Goal: Task Accomplishment & Management: Manage account settings

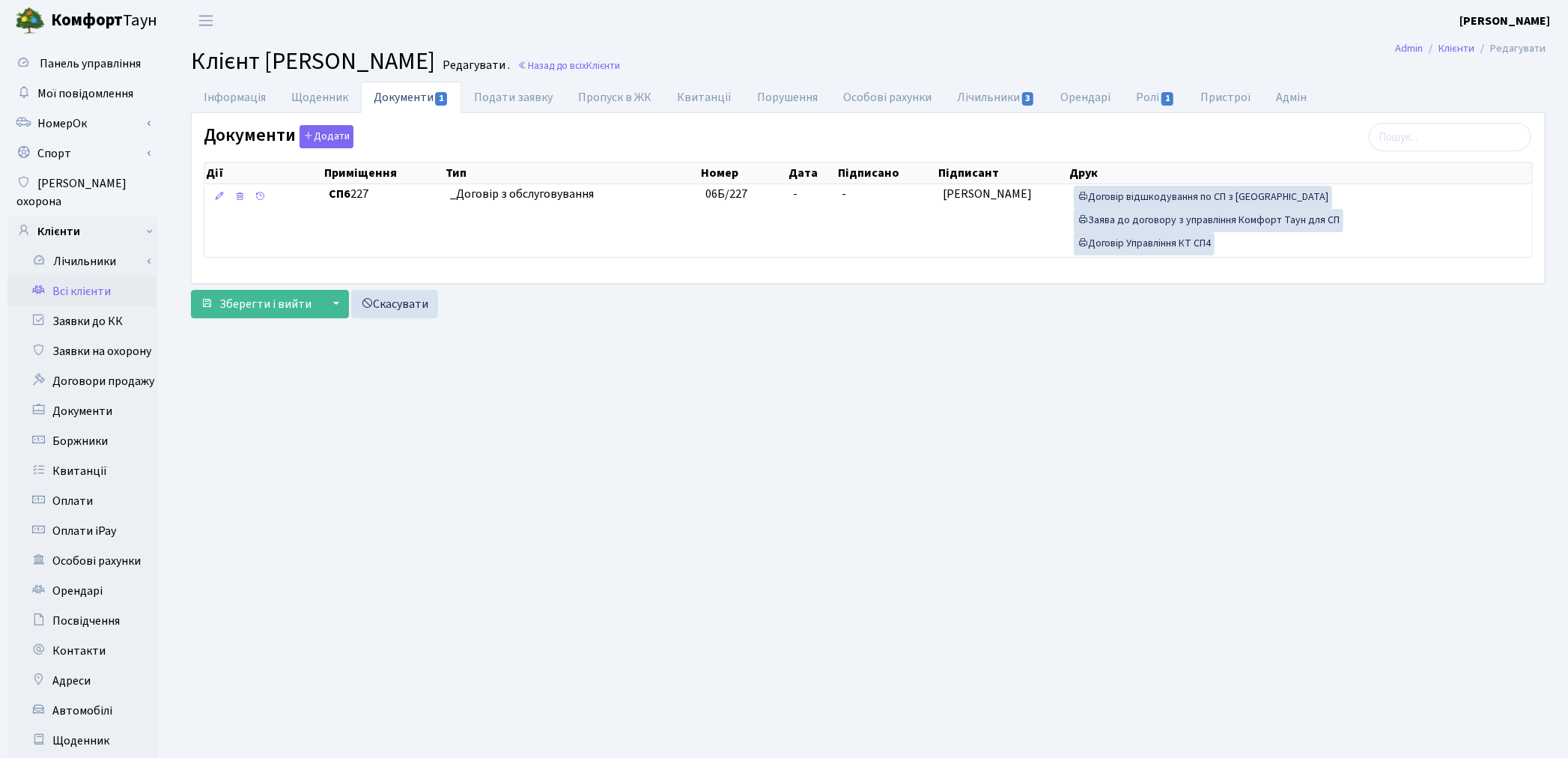
click at [73, 277] on link "Всі клієнти" at bounding box center [82, 291] width 149 height 30
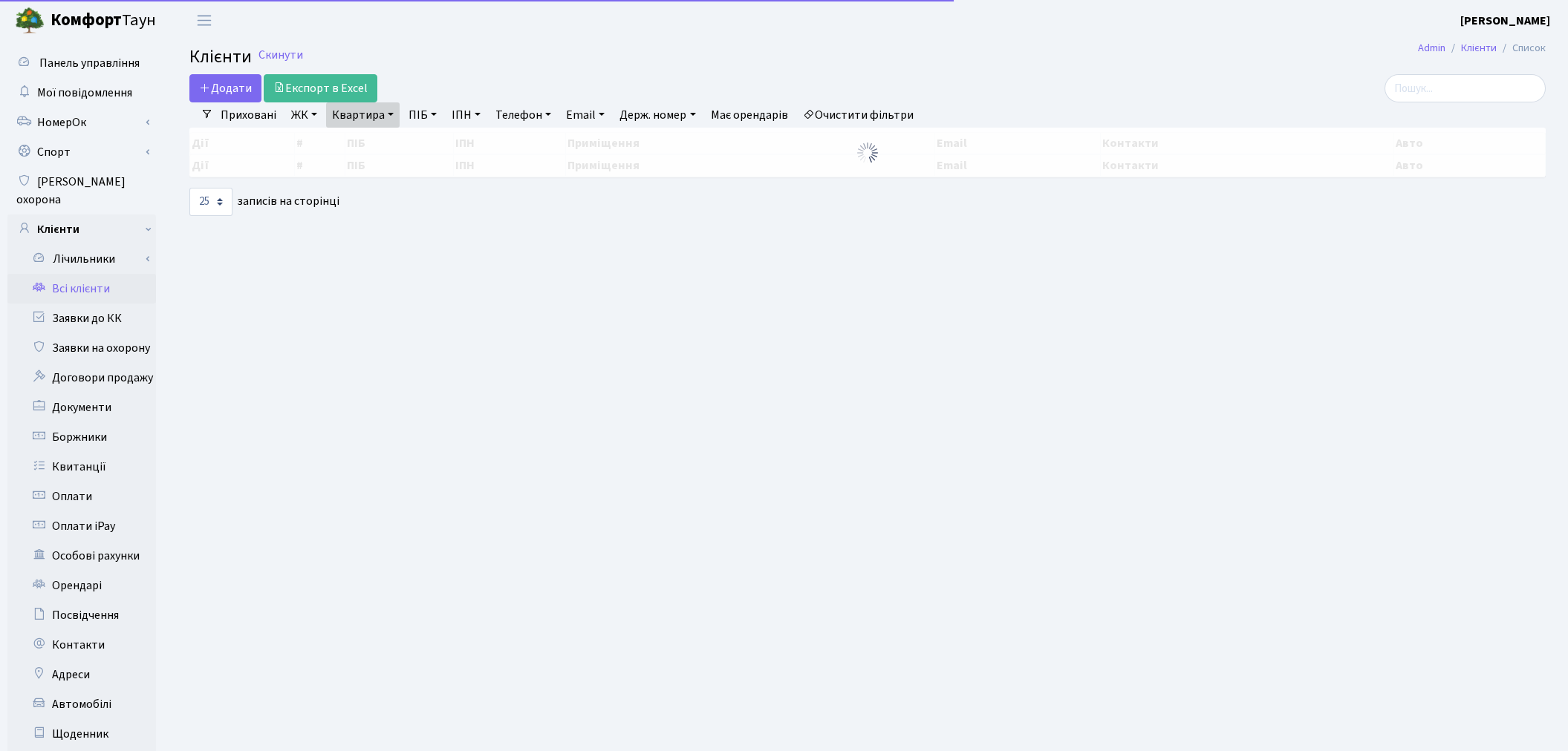
select select "25"
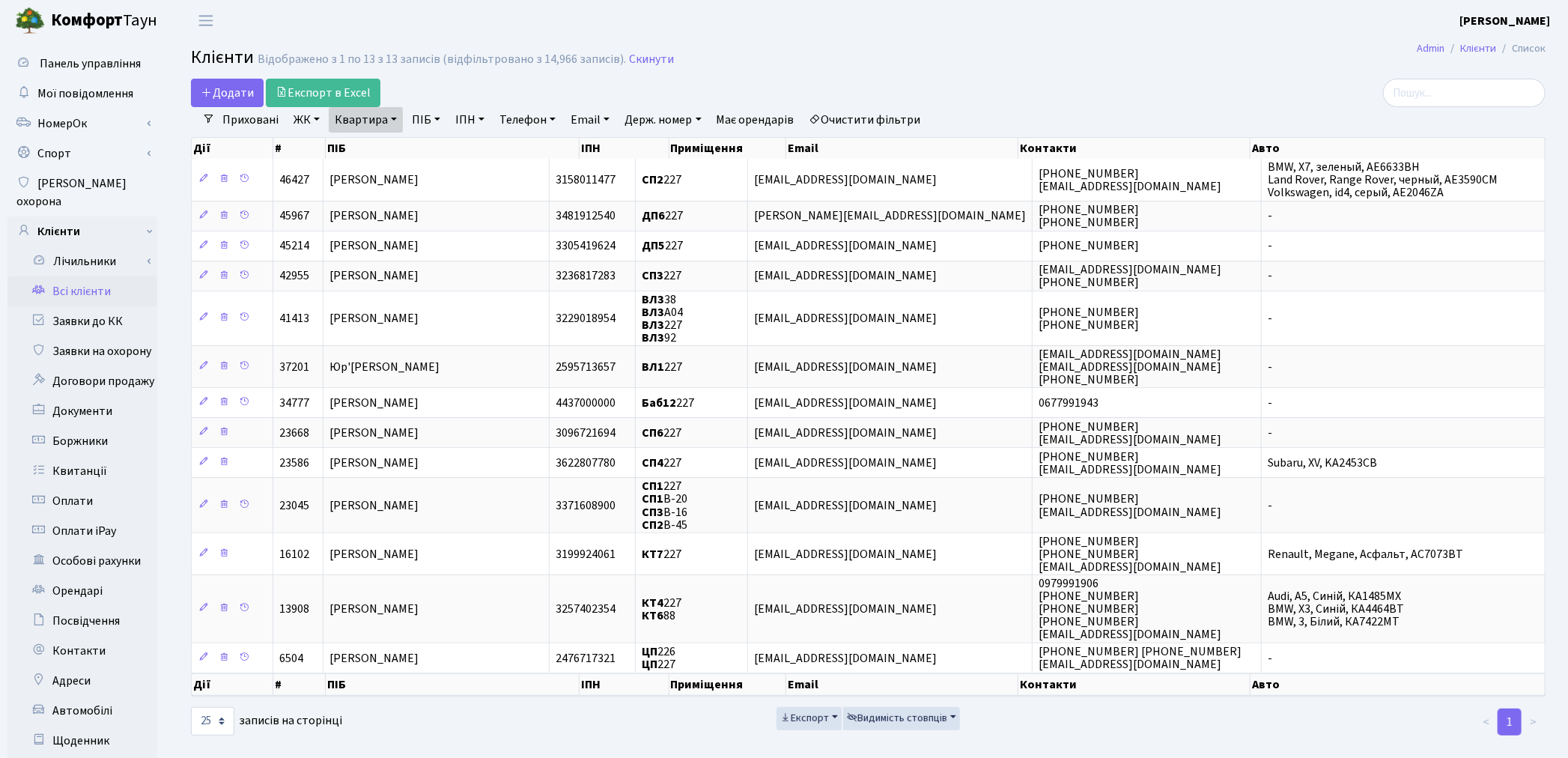
click at [374, 112] on link "Квартира" at bounding box center [365, 119] width 74 height 25
click at [382, 139] on input "227" at bounding box center [372, 149] width 87 height 29
type input "2"
type input "30"
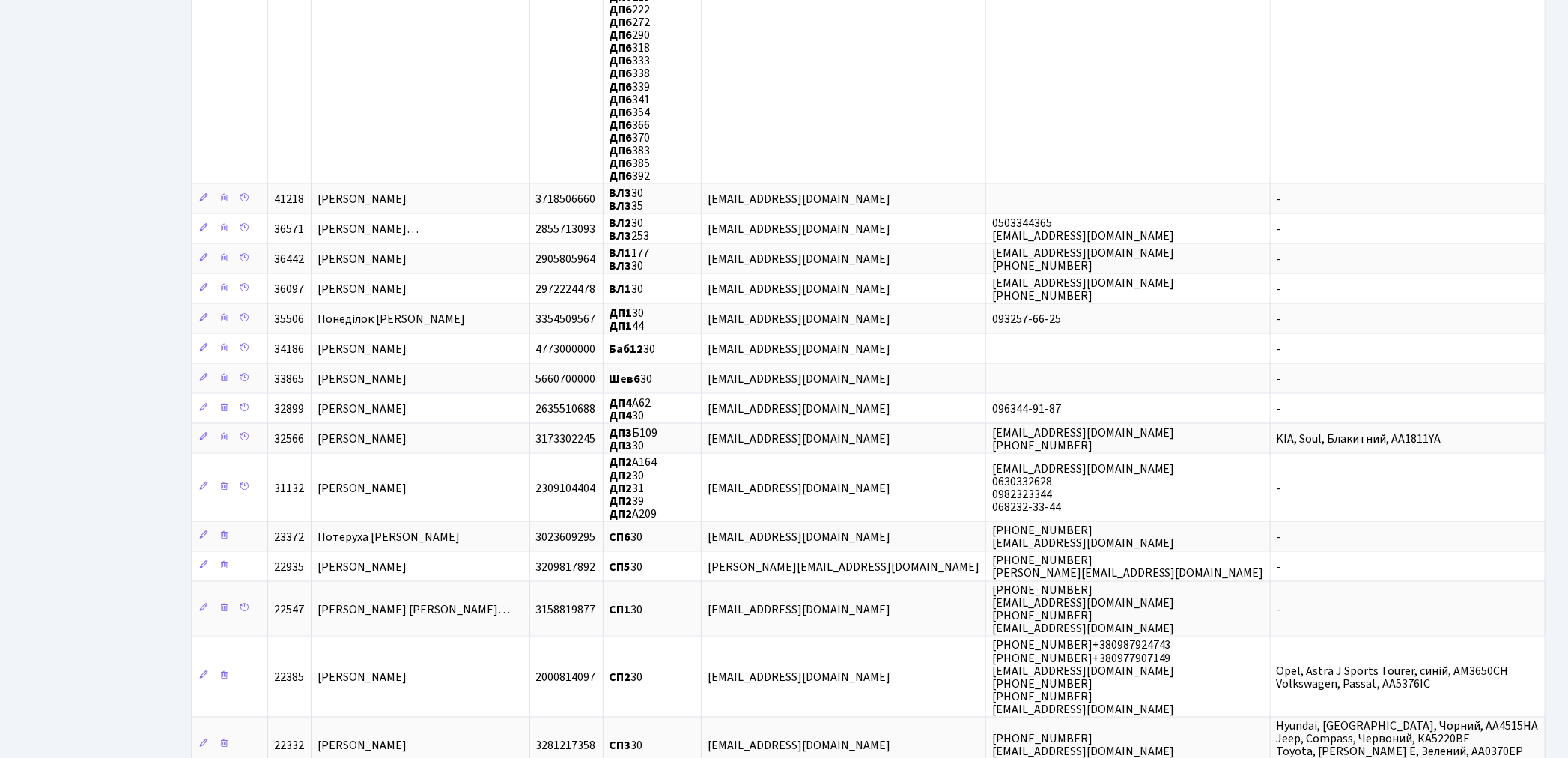
scroll to position [1414, 0]
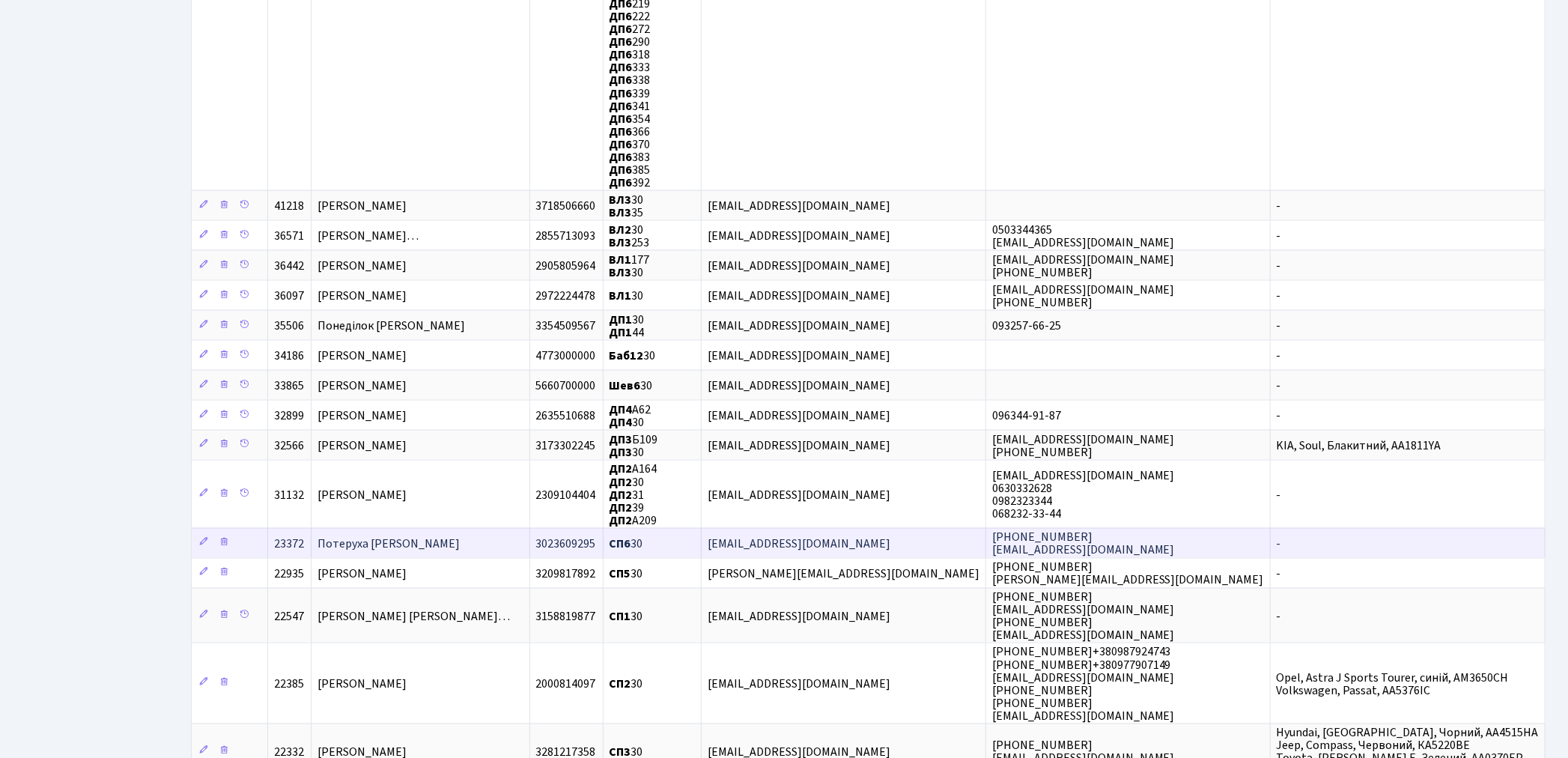
click at [441, 536] on span "Потеруха [PERSON_NAME]" at bounding box center [388, 544] width 143 height 16
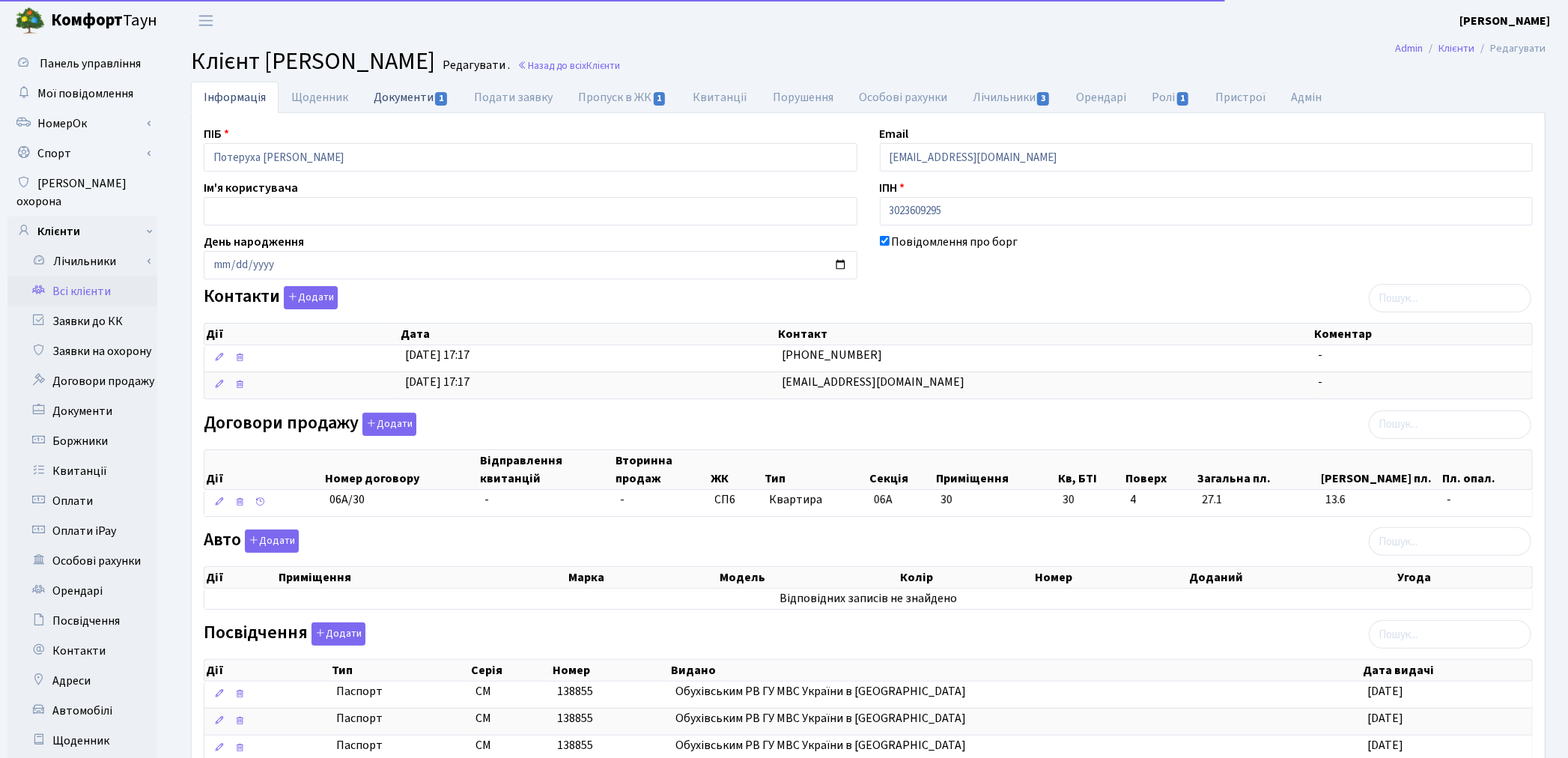
click at [398, 95] on link "Документи 1" at bounding box center [411, 97] width 100 height 31
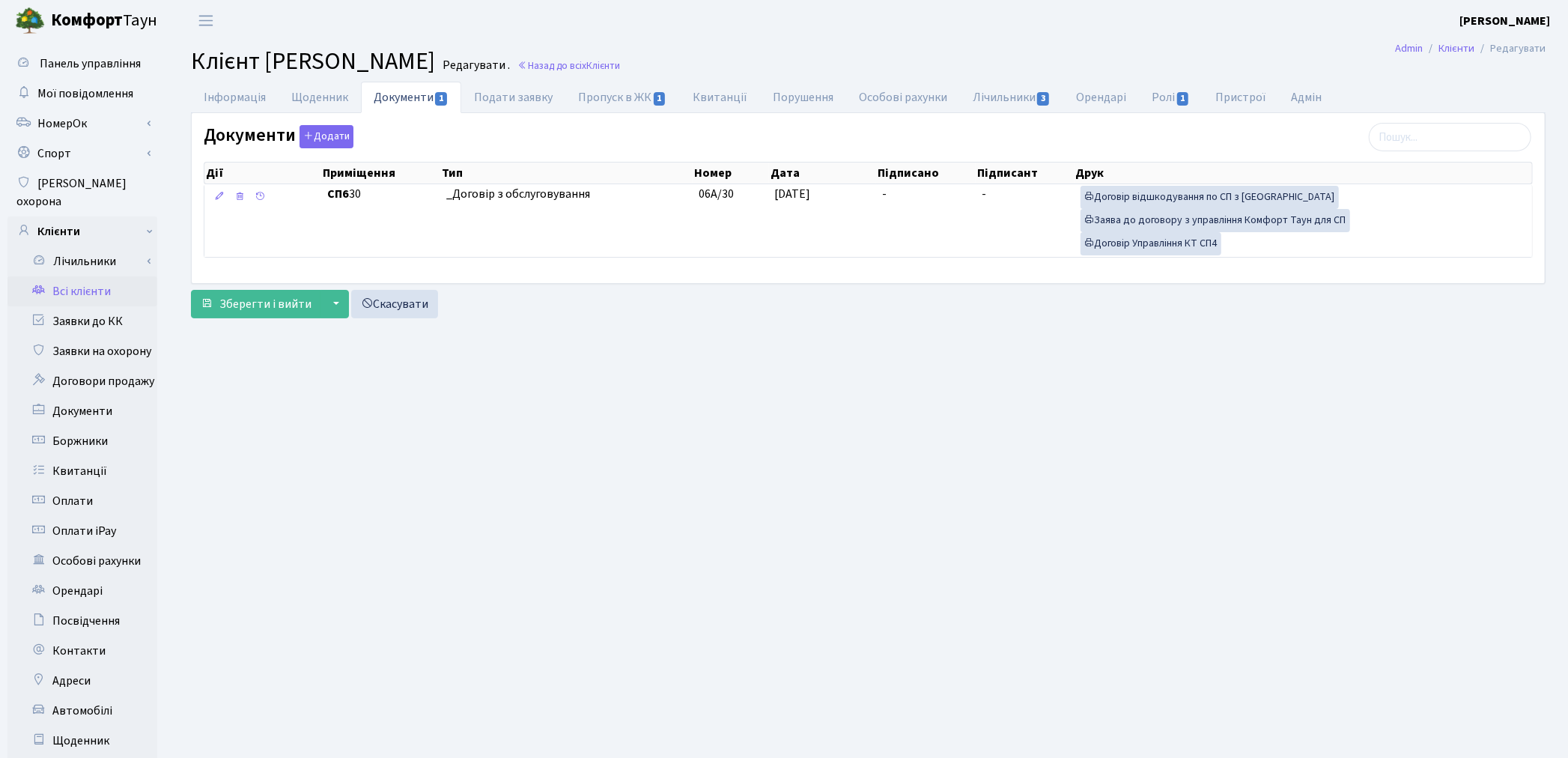
click at [87, 277] on link "Всі клієнти" at bounding box center [82, 291] width 149 height 30
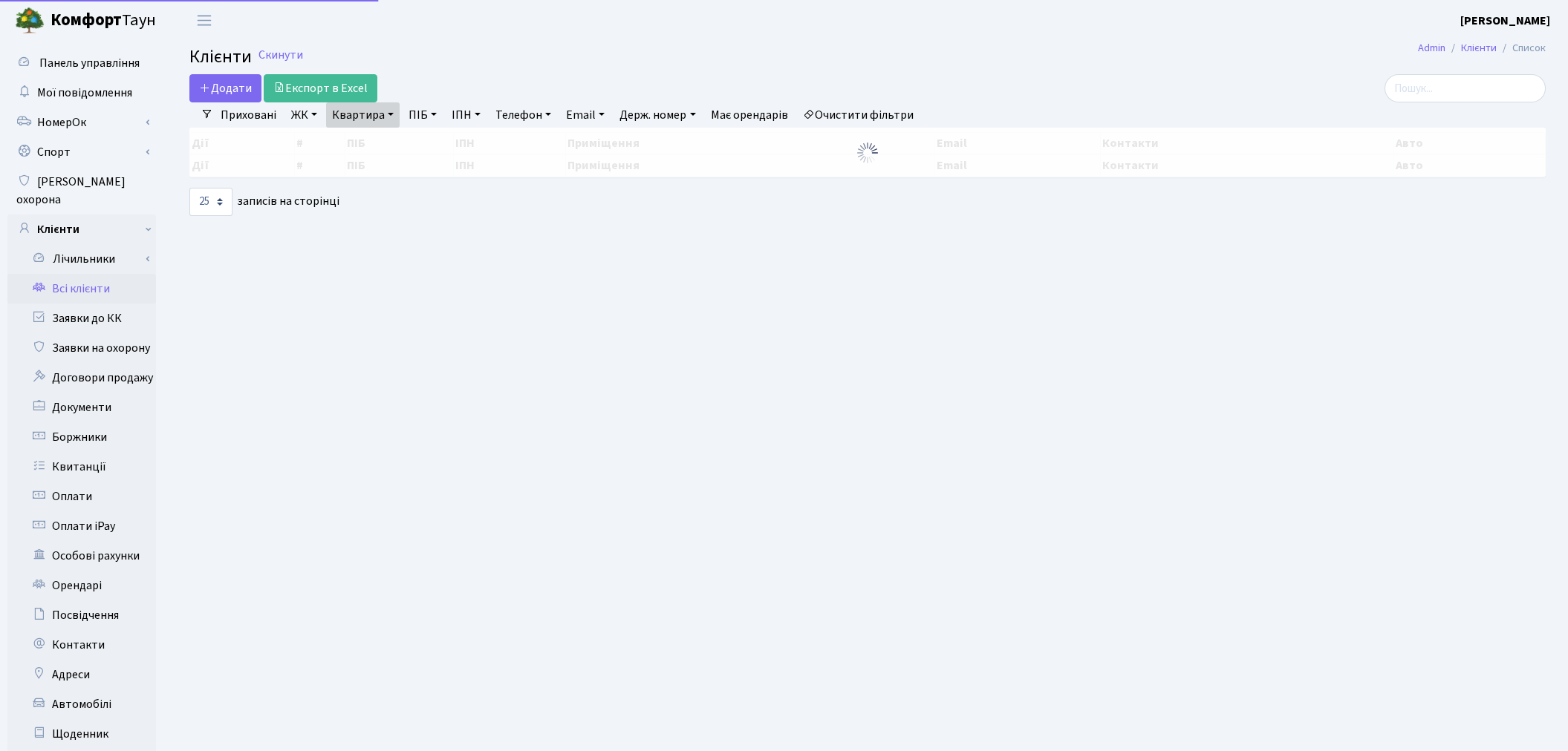
select select "25"
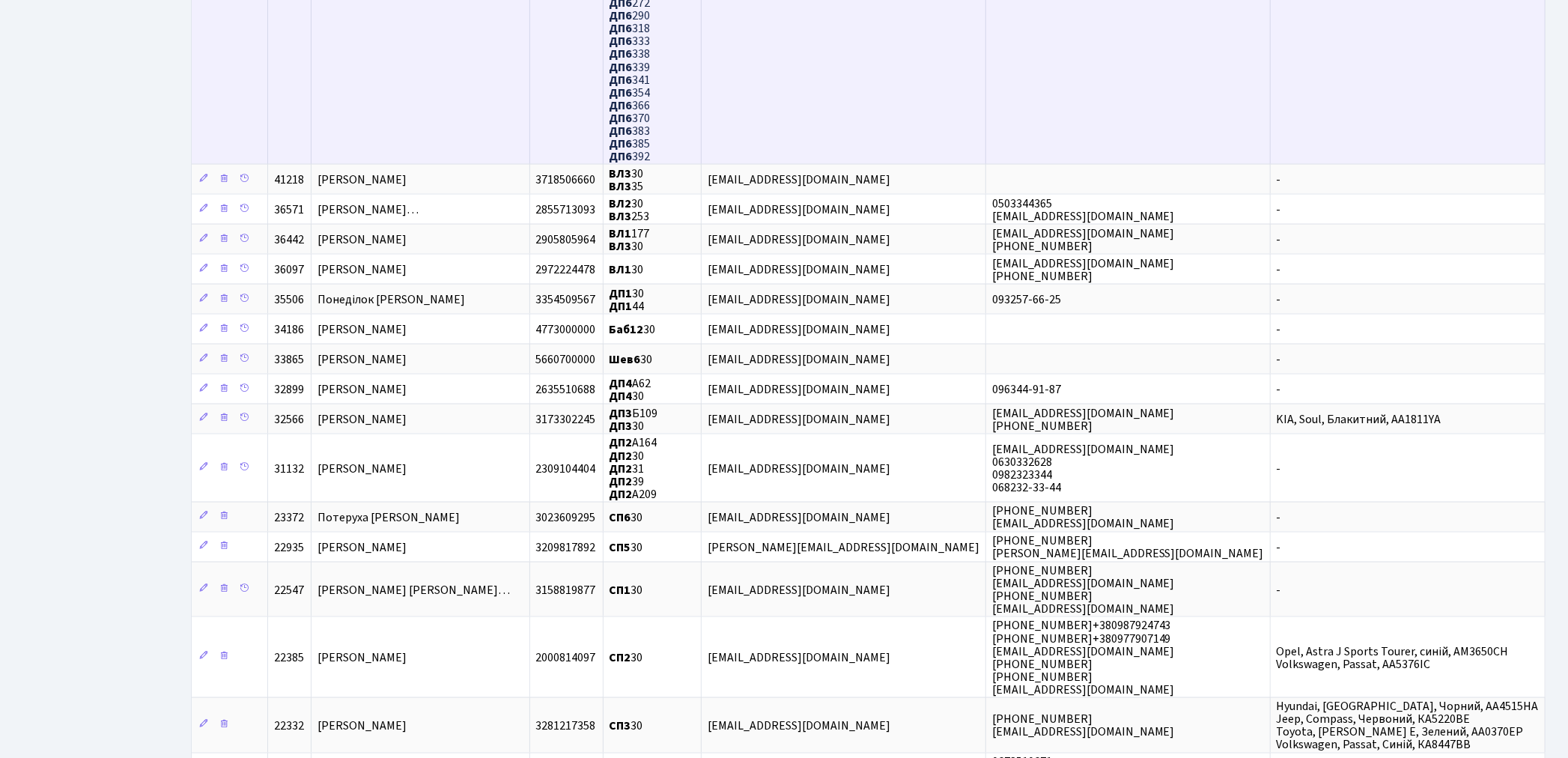
scroll to position [1414, 0]
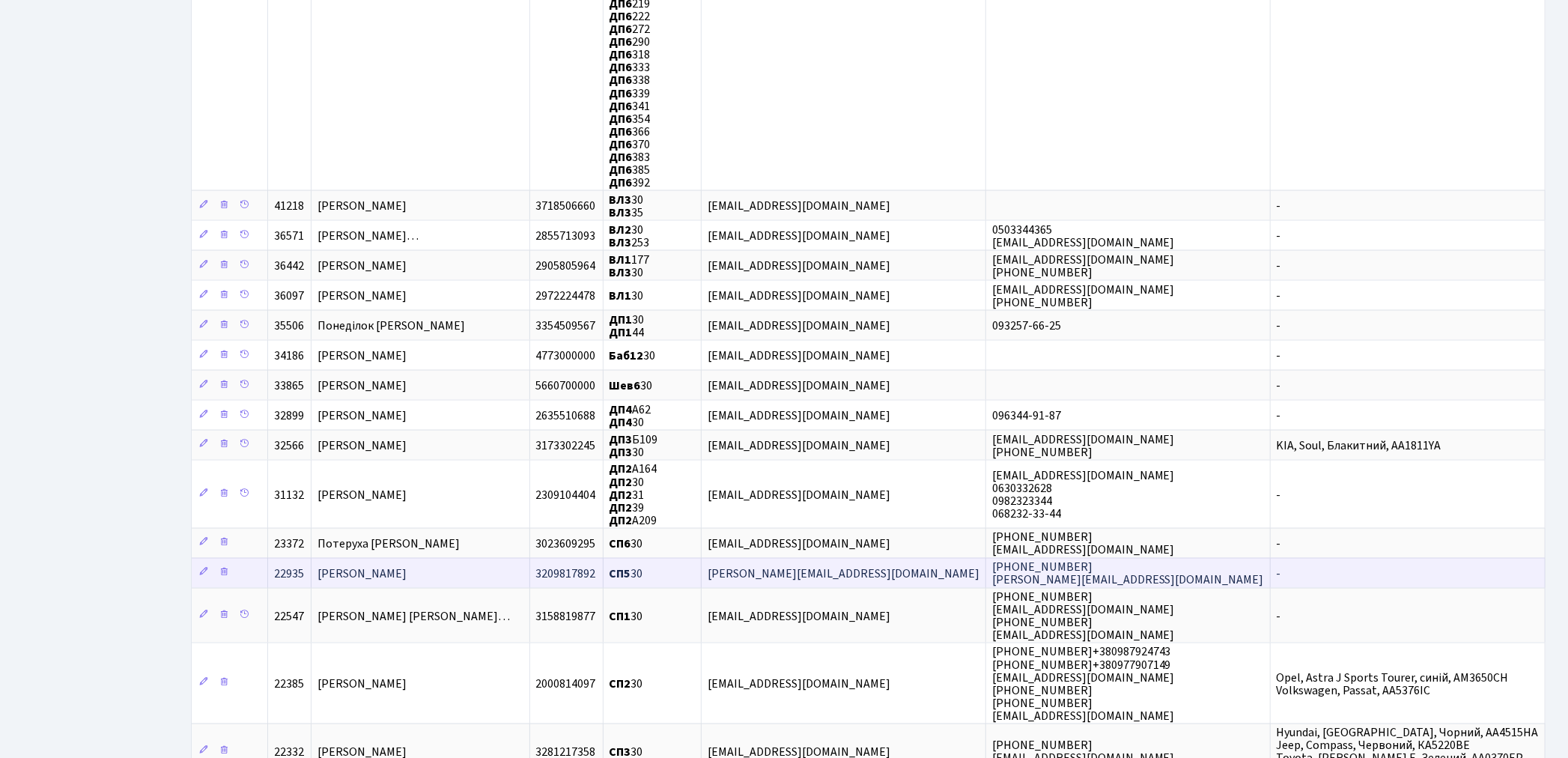
click at [407, 565] on span "[PERSON_NAME]" at bounding box center [361, 573] width 89 height 16
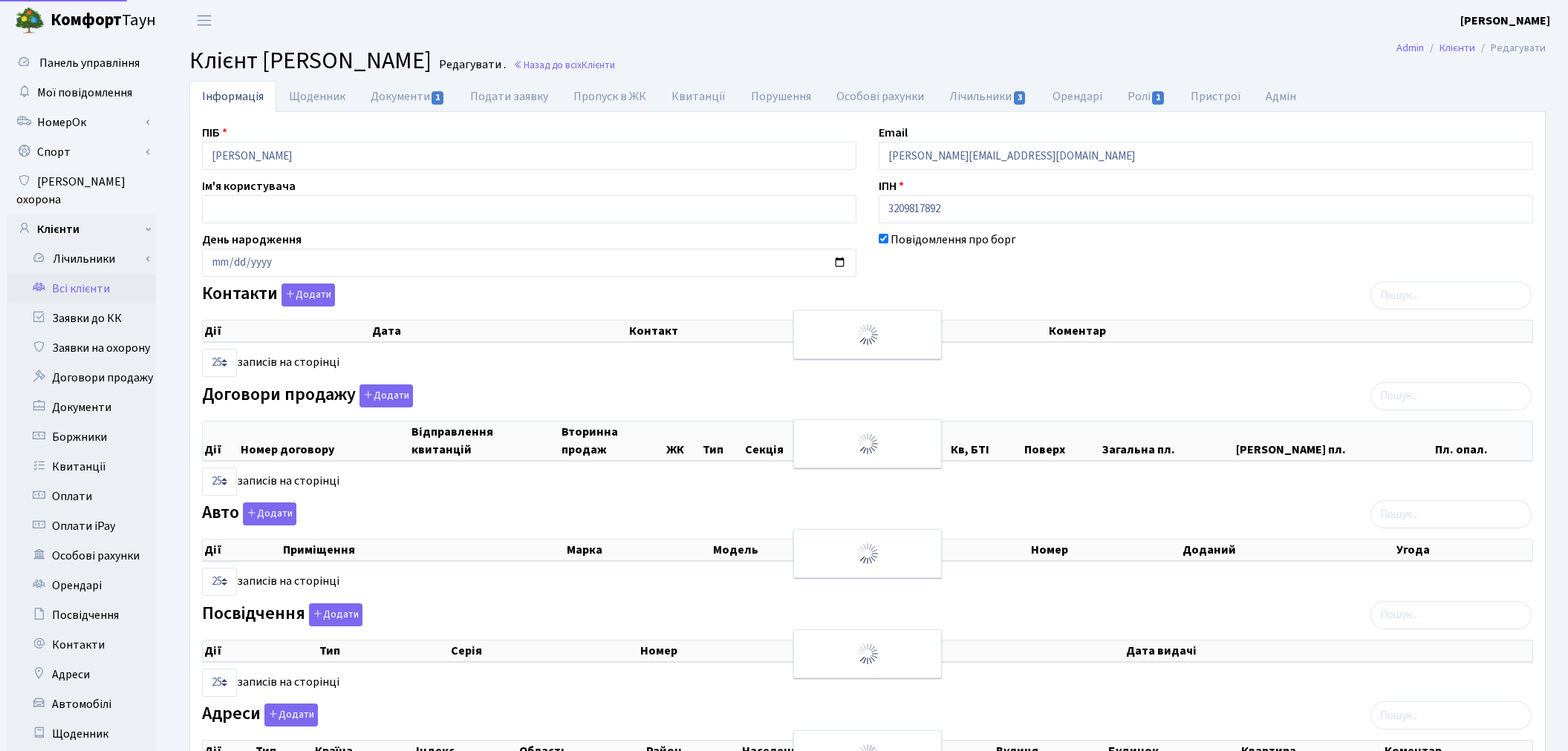
select select "25"
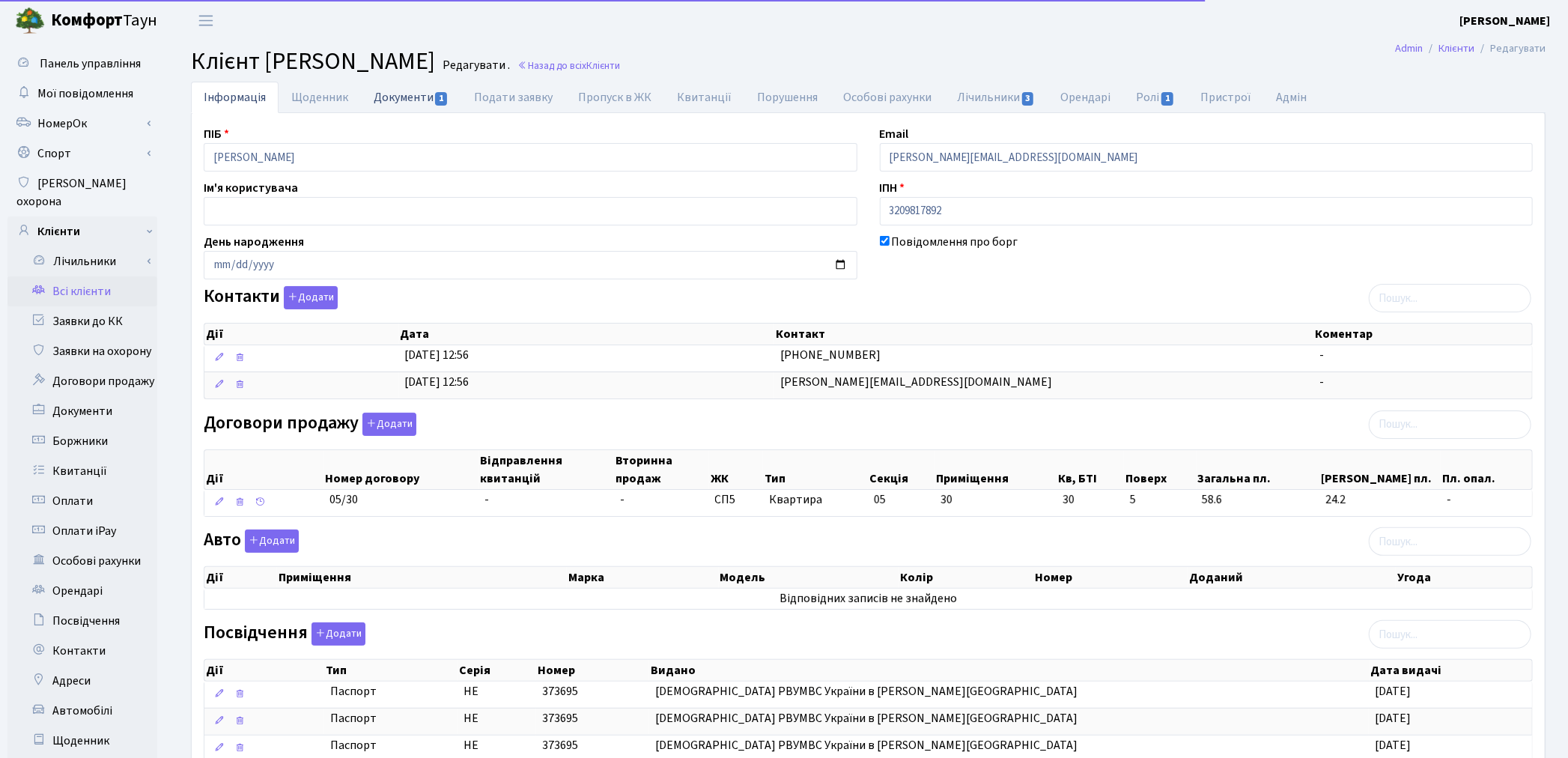
click at [392, 93] on link "Документи 1" at bounding box center [411, 97] width 100 height 31
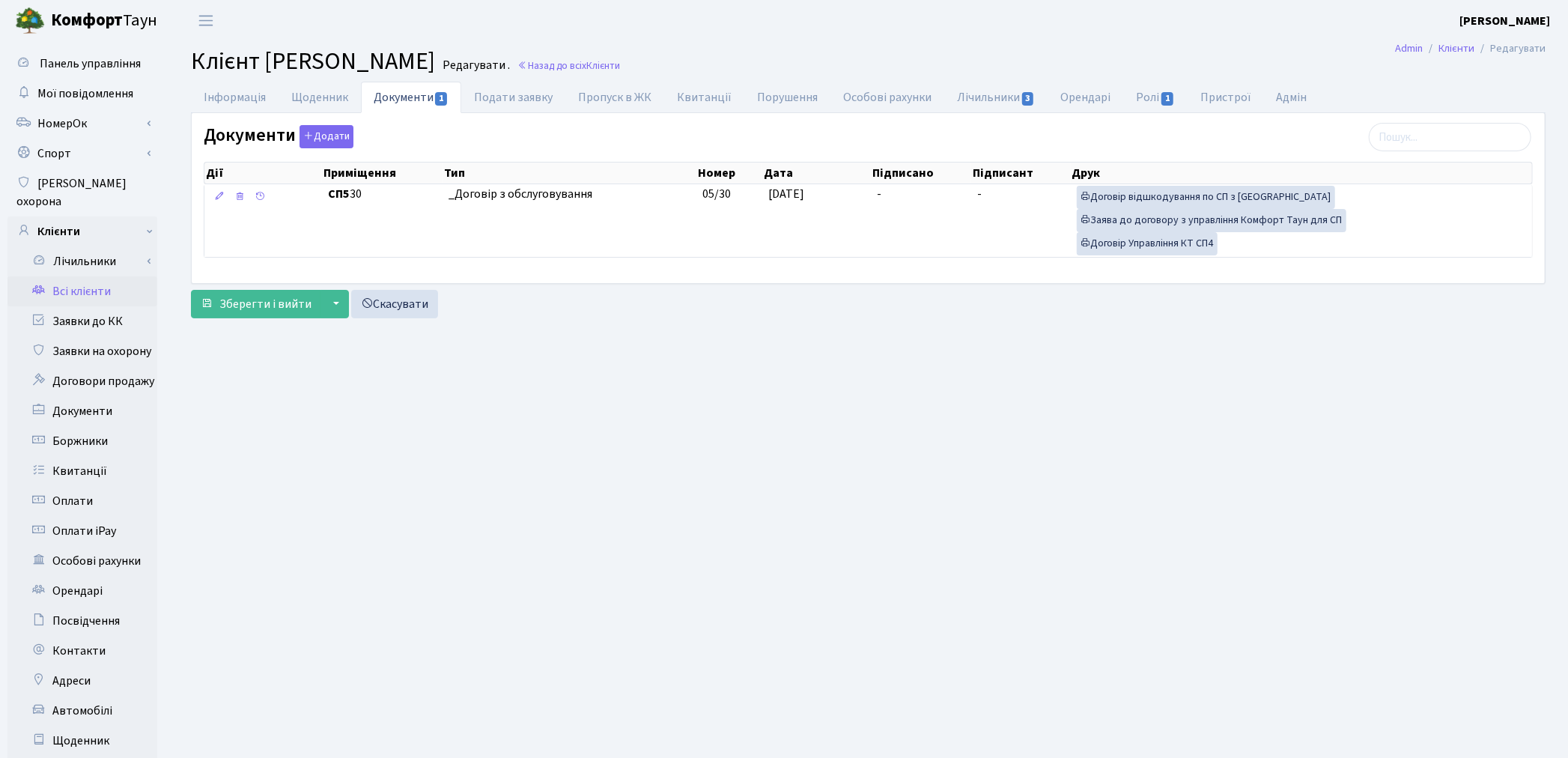
click at [87, 277] on link "Всі клієнти" at bounding box center [82, 291] width 149 height 30
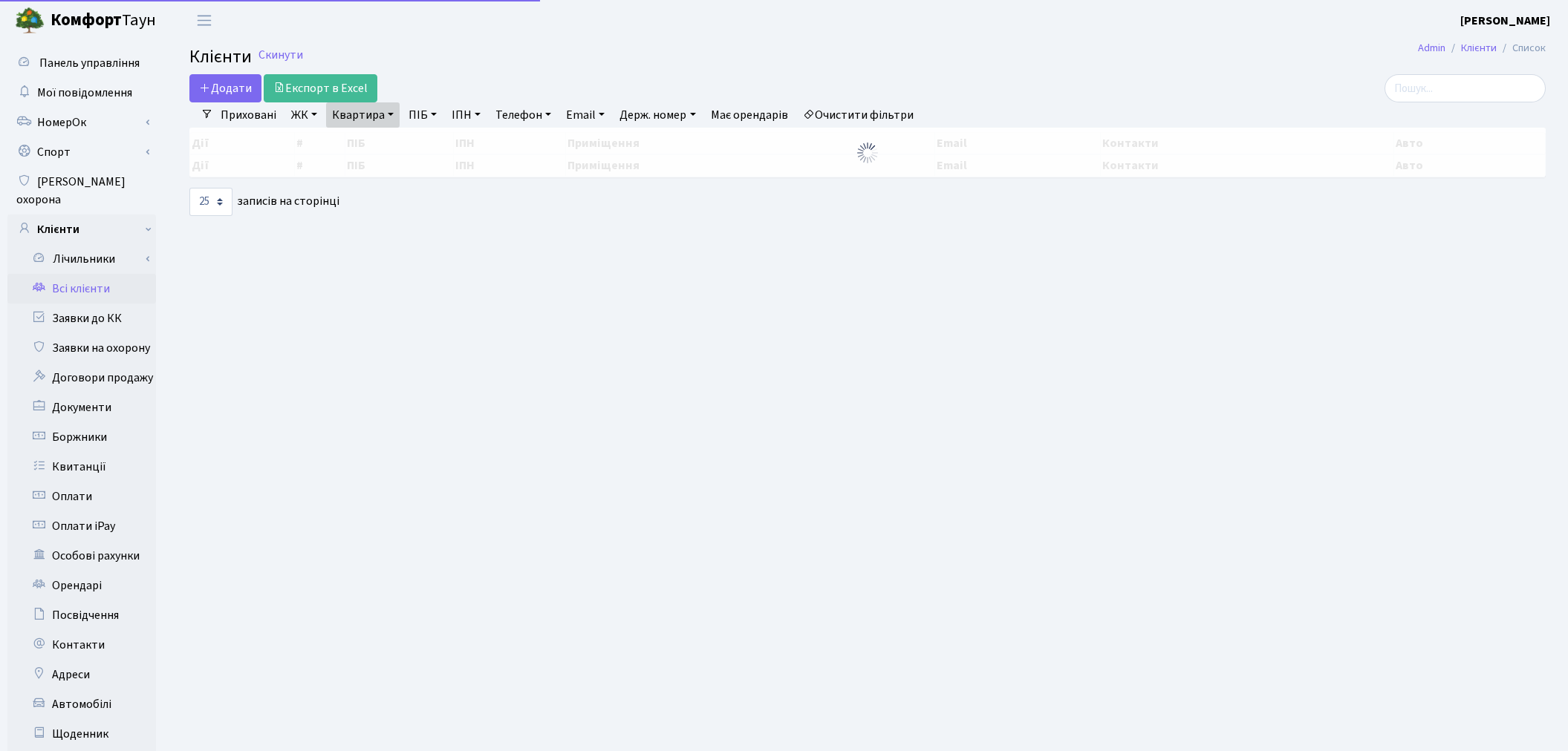
select select "25"
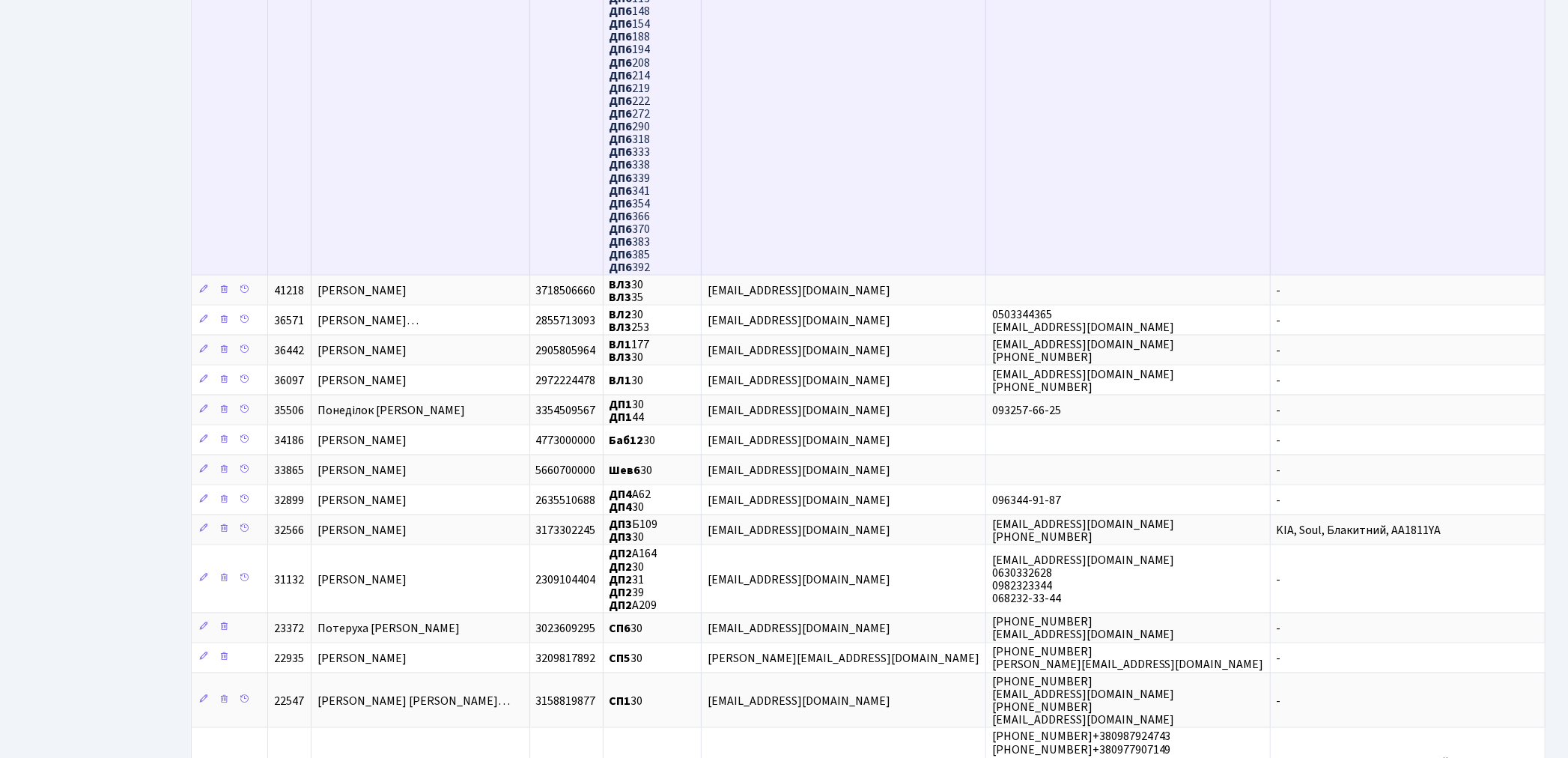
scroll to position [1331, 0]
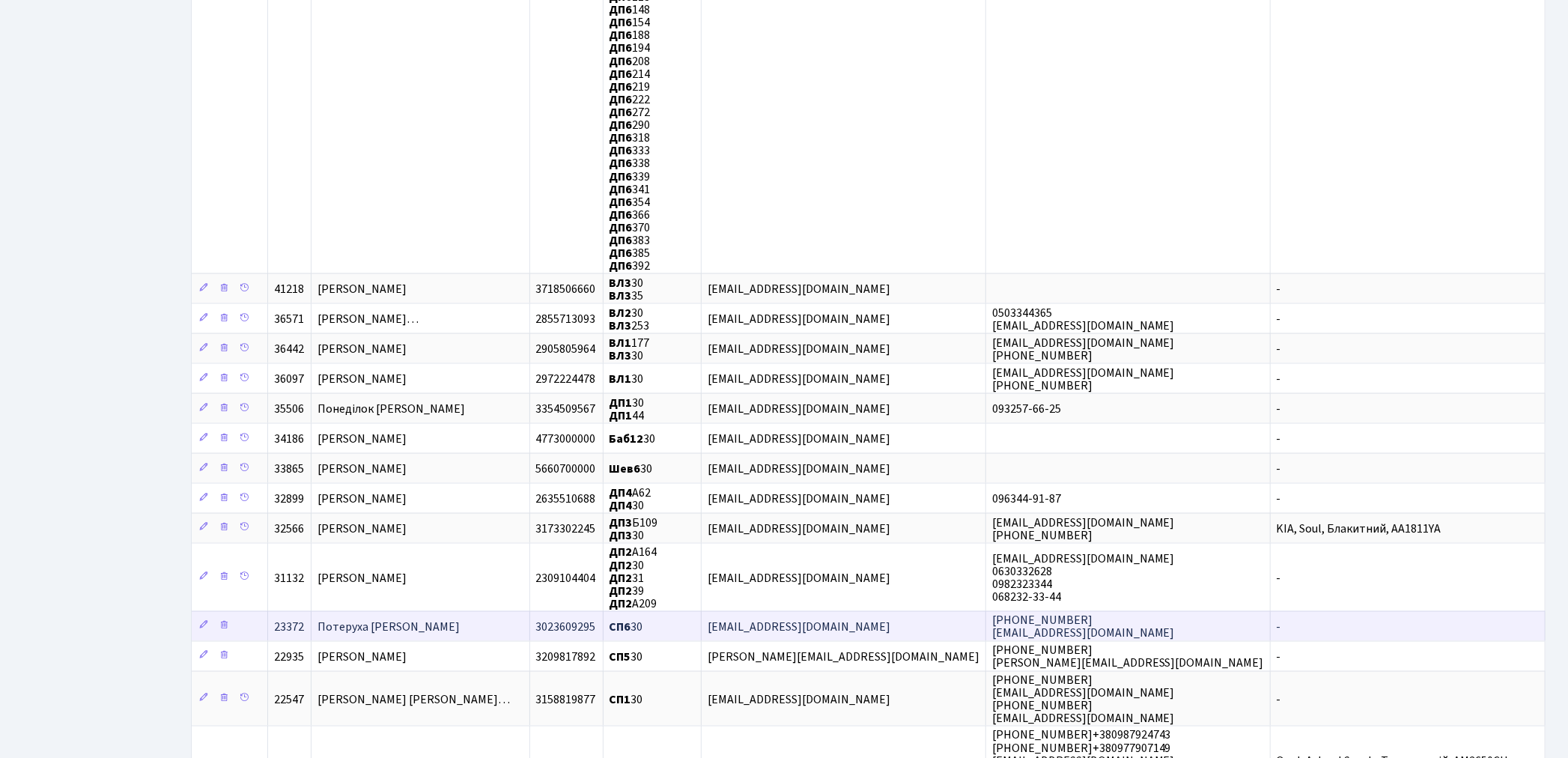
click at [518, 611] on td "Потеруха В’ячеслав Григорович" at bounding box center [421, 626] width 218 height 30
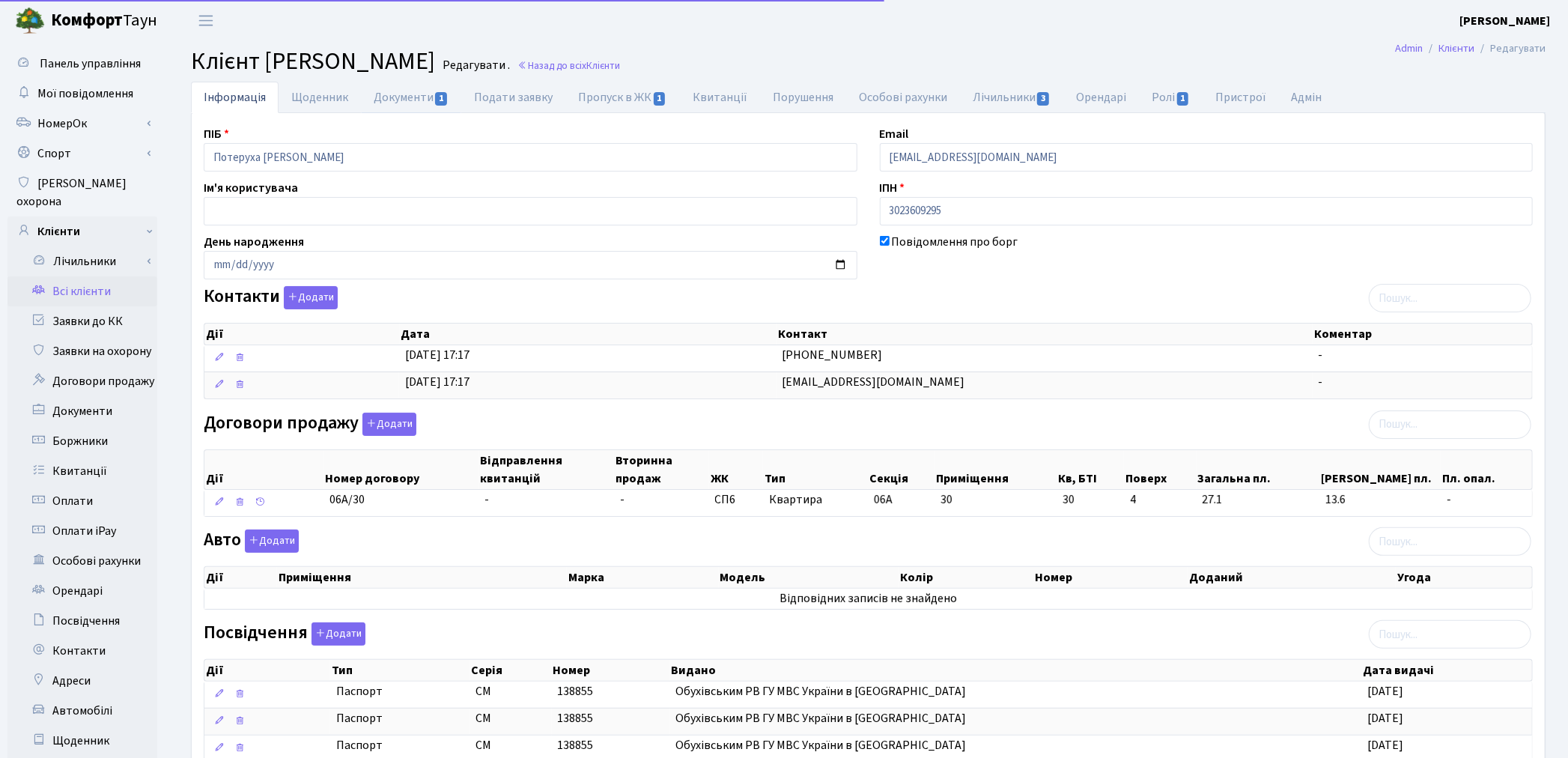
click at [422, 100] on link "Документи 1" at bounding box center [411, 97] width 100 height 31
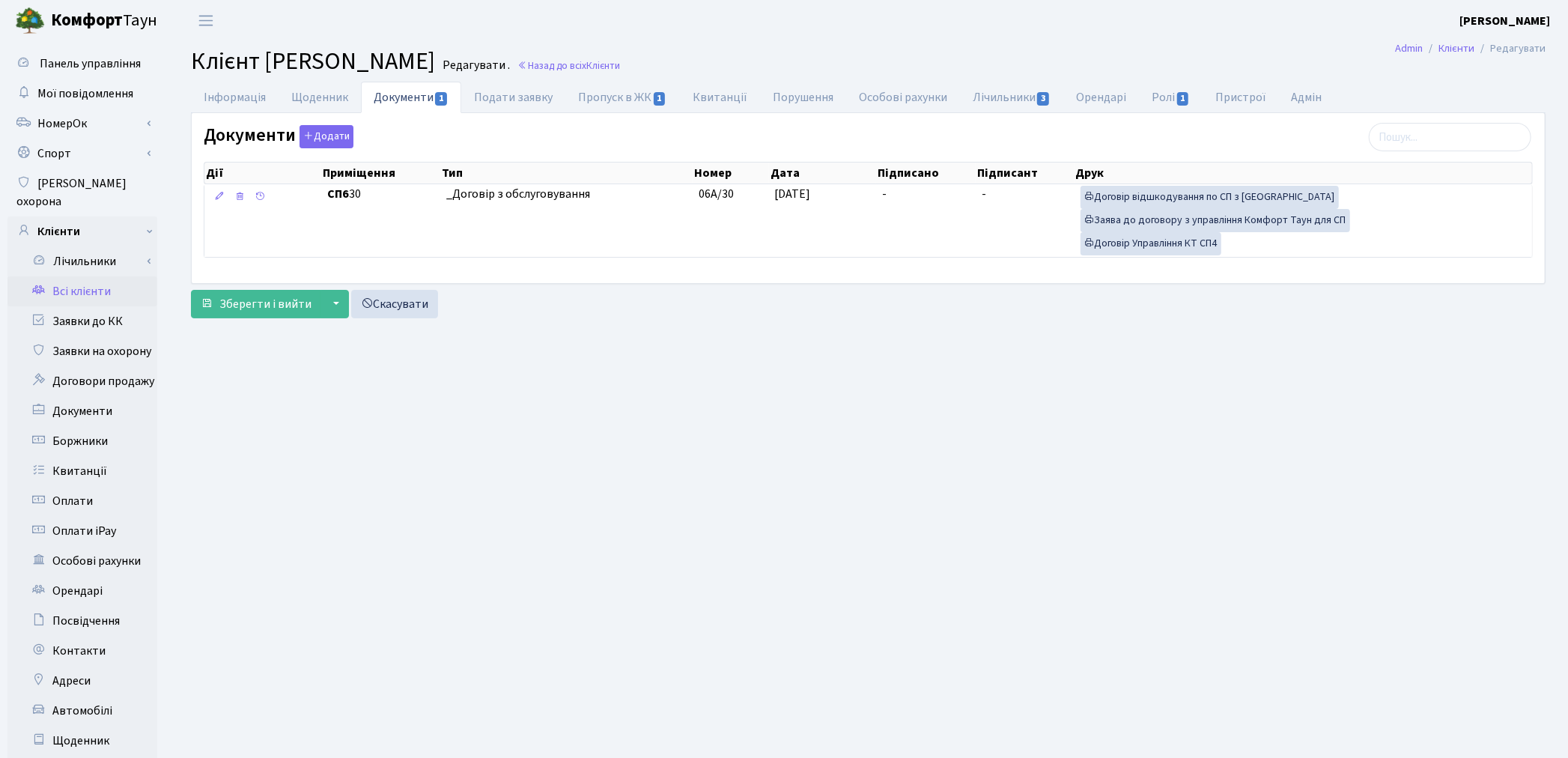
click at [84, 277] on link "Всі клієнти" at bounding box center [82, 291] width 149 height 30
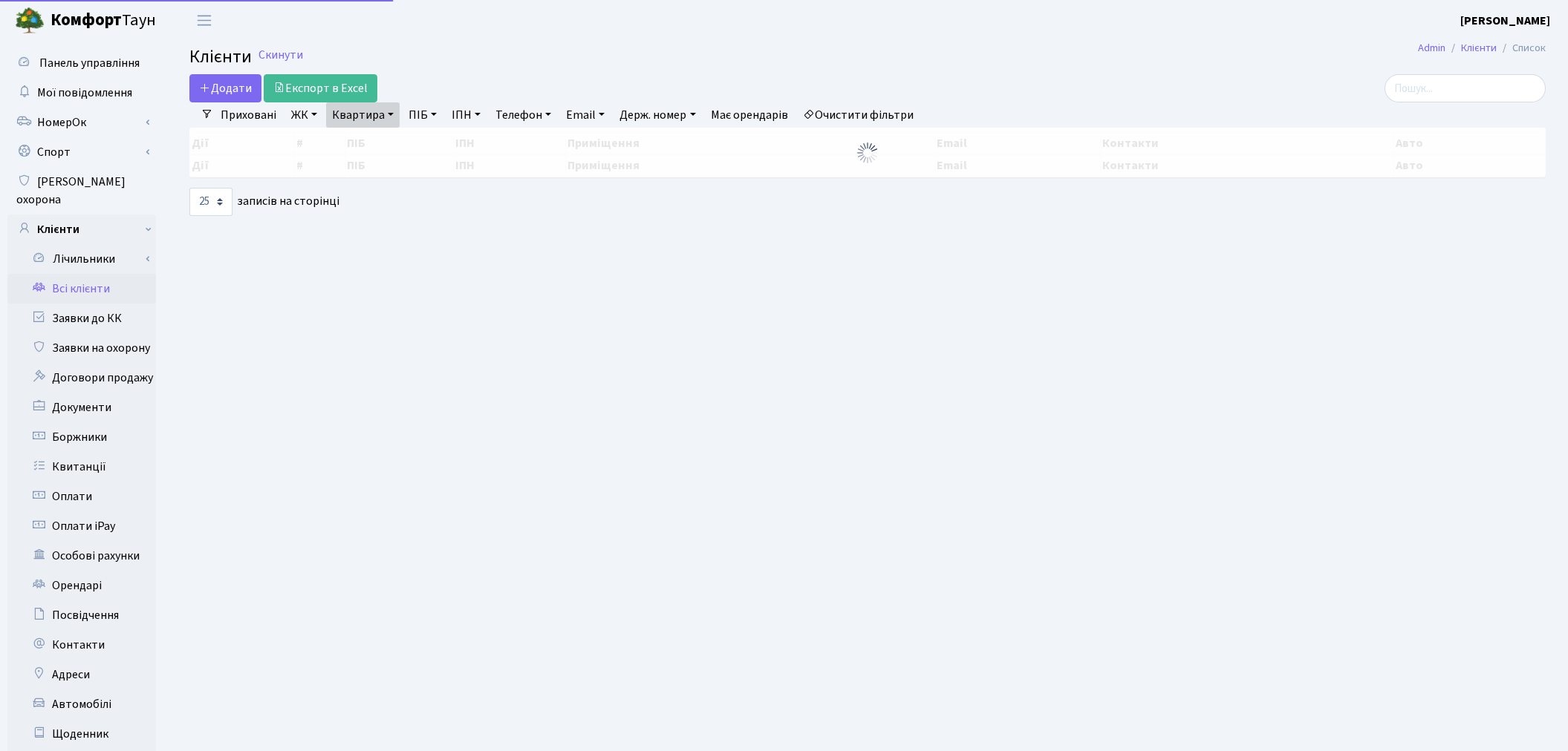
select select "25"
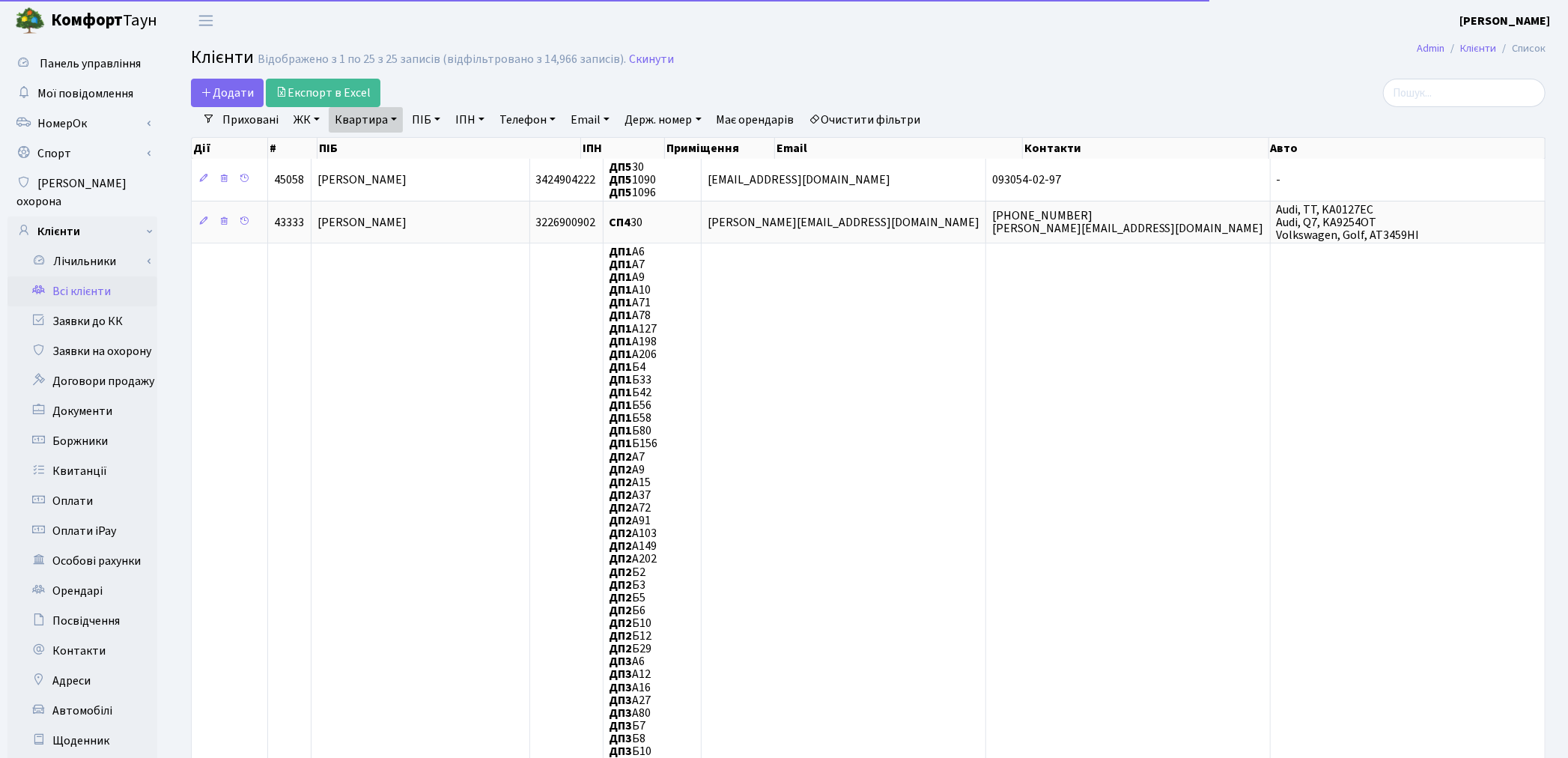
click at [371, 126] on link "Квартира" at bounding box center [365, 119] width 74 height 25
click at [371, 137] on input "30" at bounding box center [372, 149] width 87 height 29
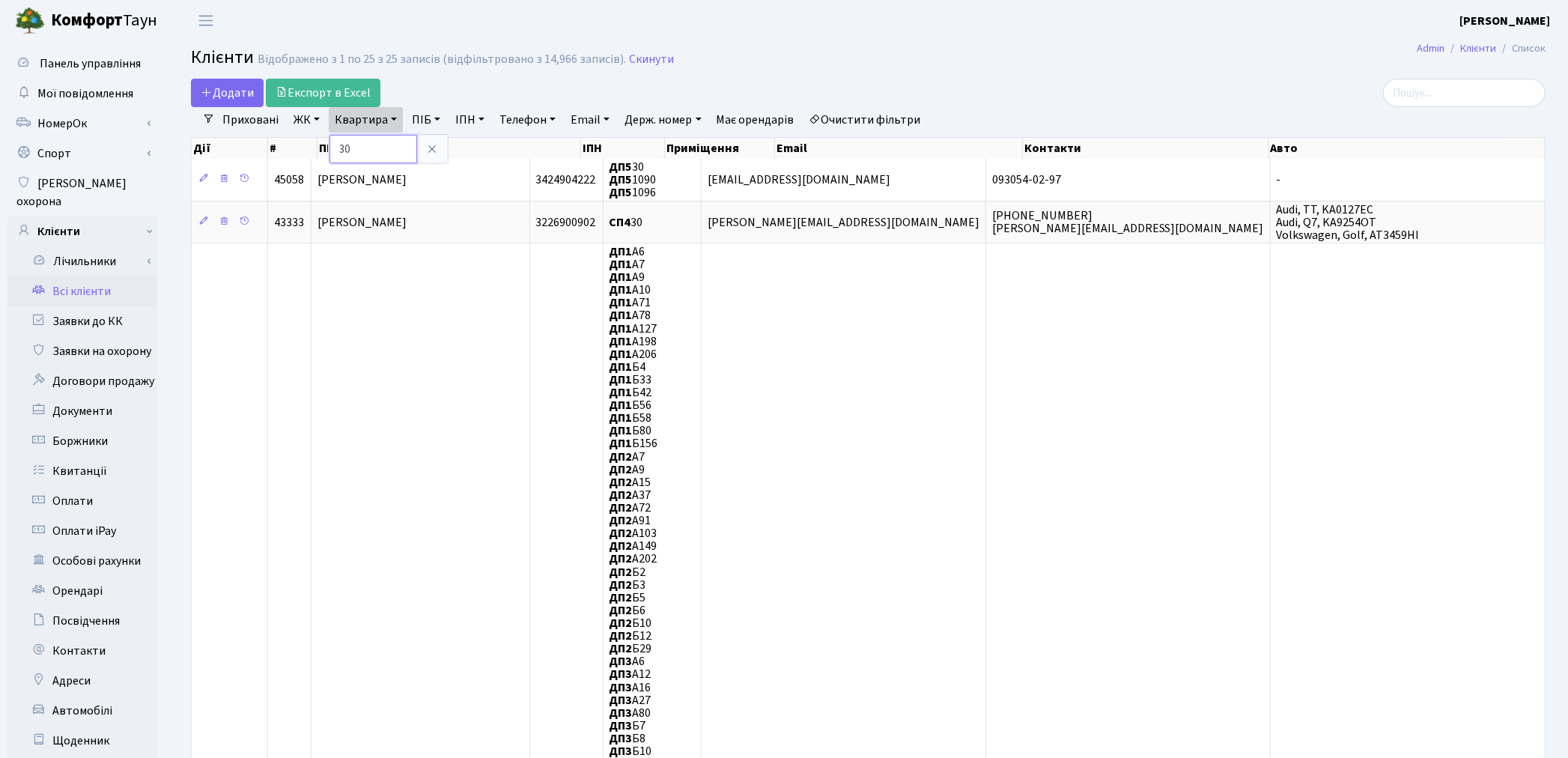
type input "3"
type input "202"
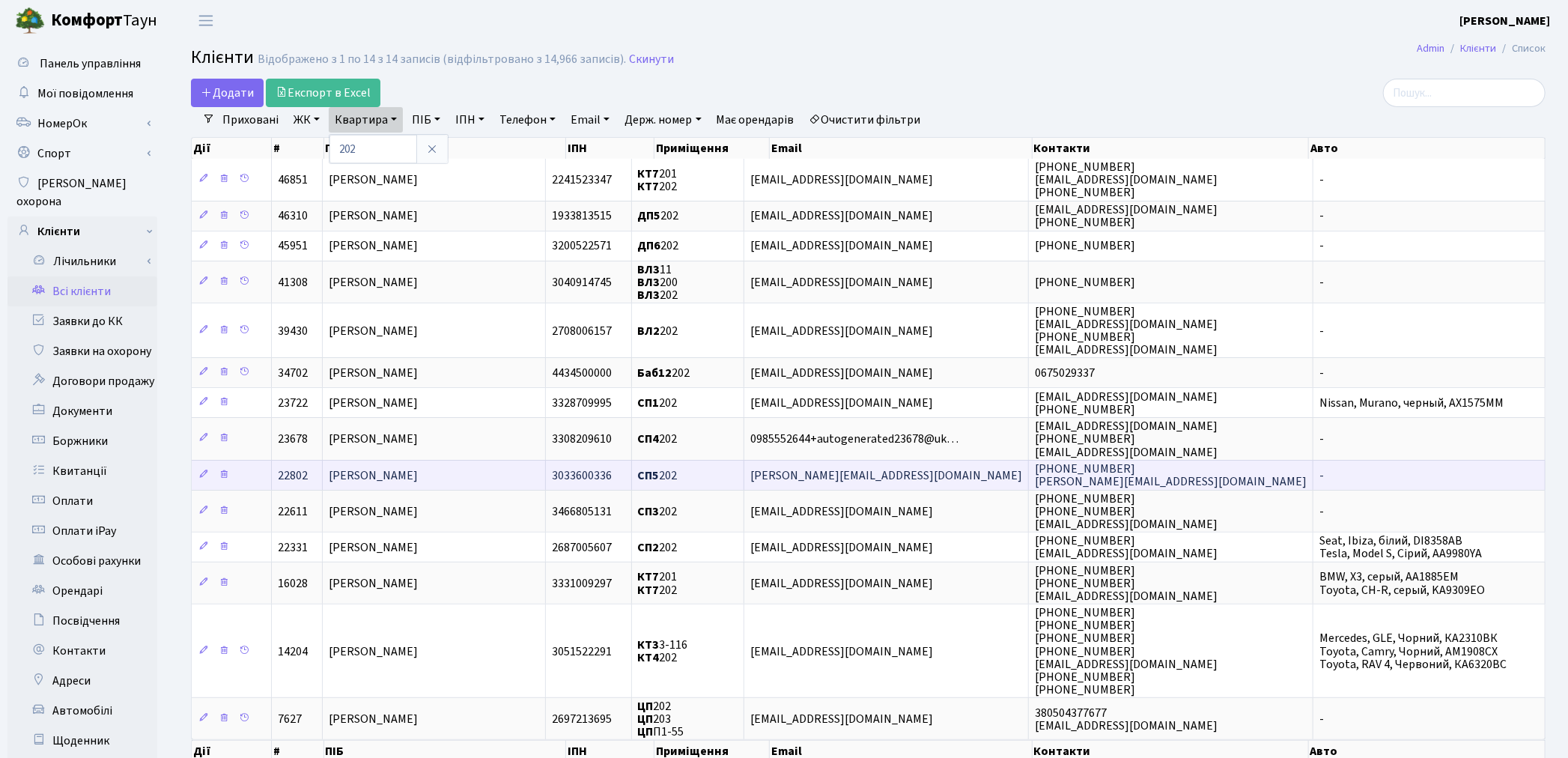
click at [401, 480] on td "Котиков Дмитро Анатолійович" at bounding box center [435, 475] width 223 height 30
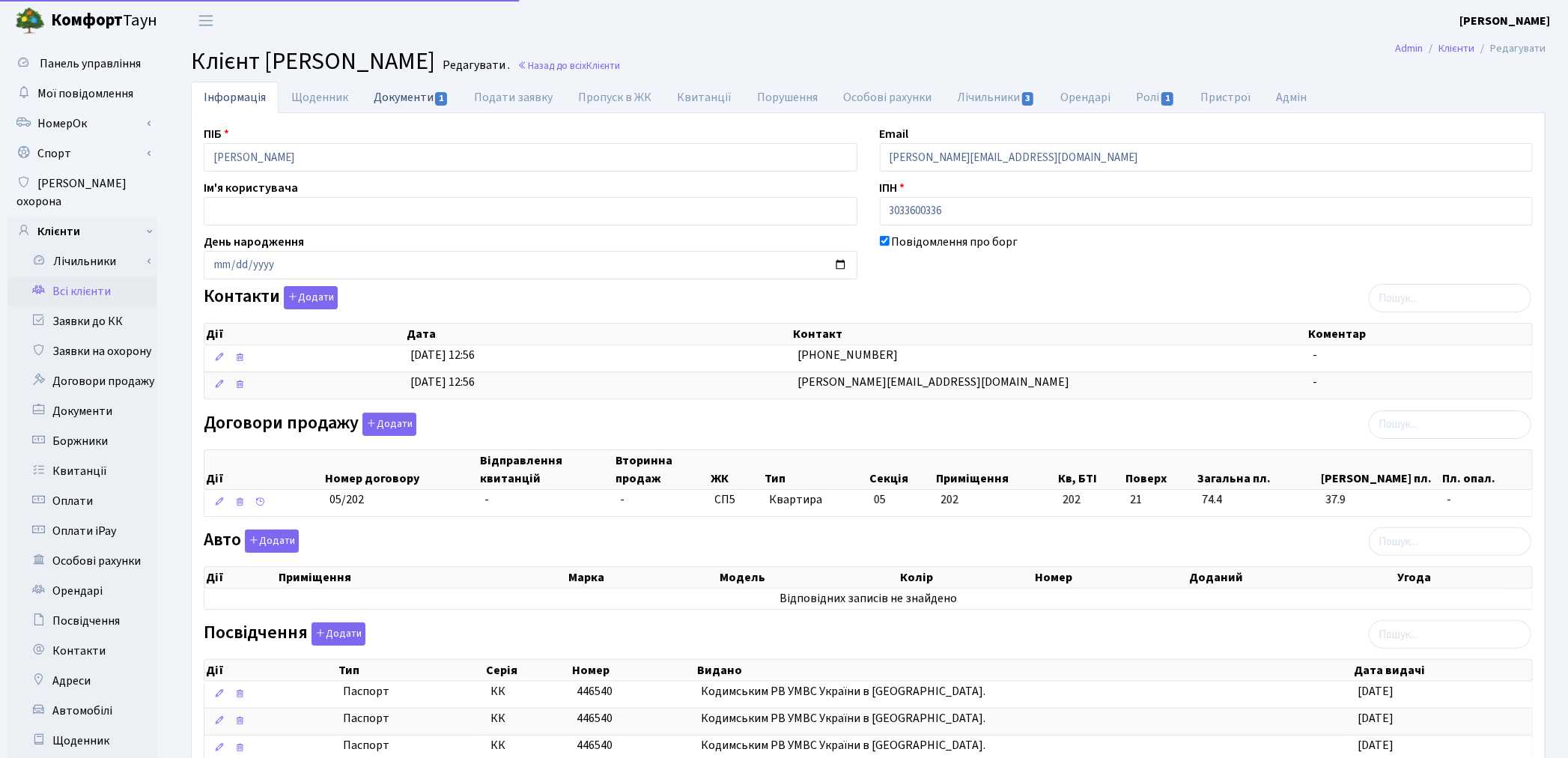
click at [413, 98] on link "Документи 1" at bounding box center [411, 97] width 100 height 31
select select "25"
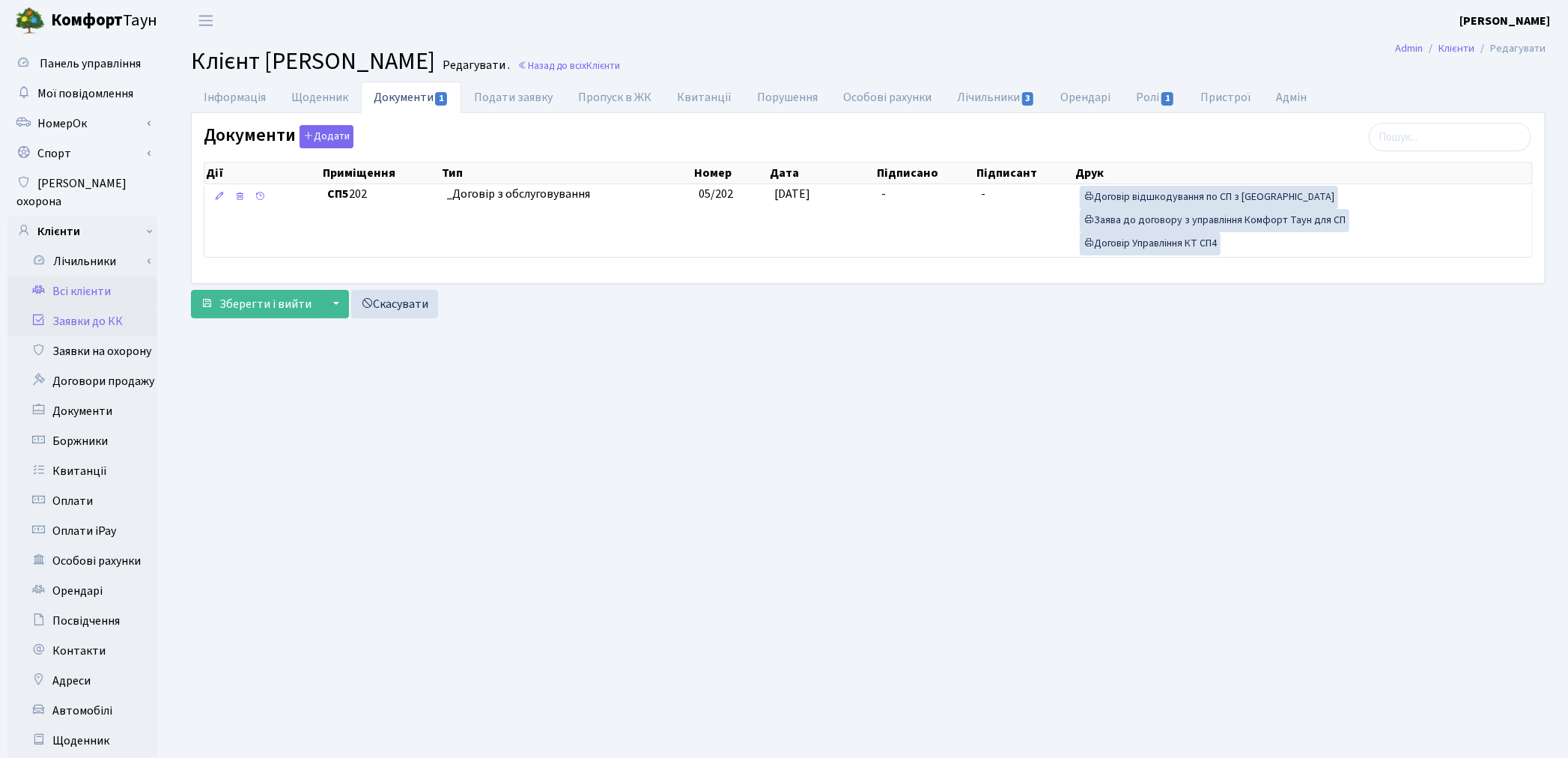
click at [77, 306] on link "Заявки до КК" at bounding box center [82, 321] width 149 height 30
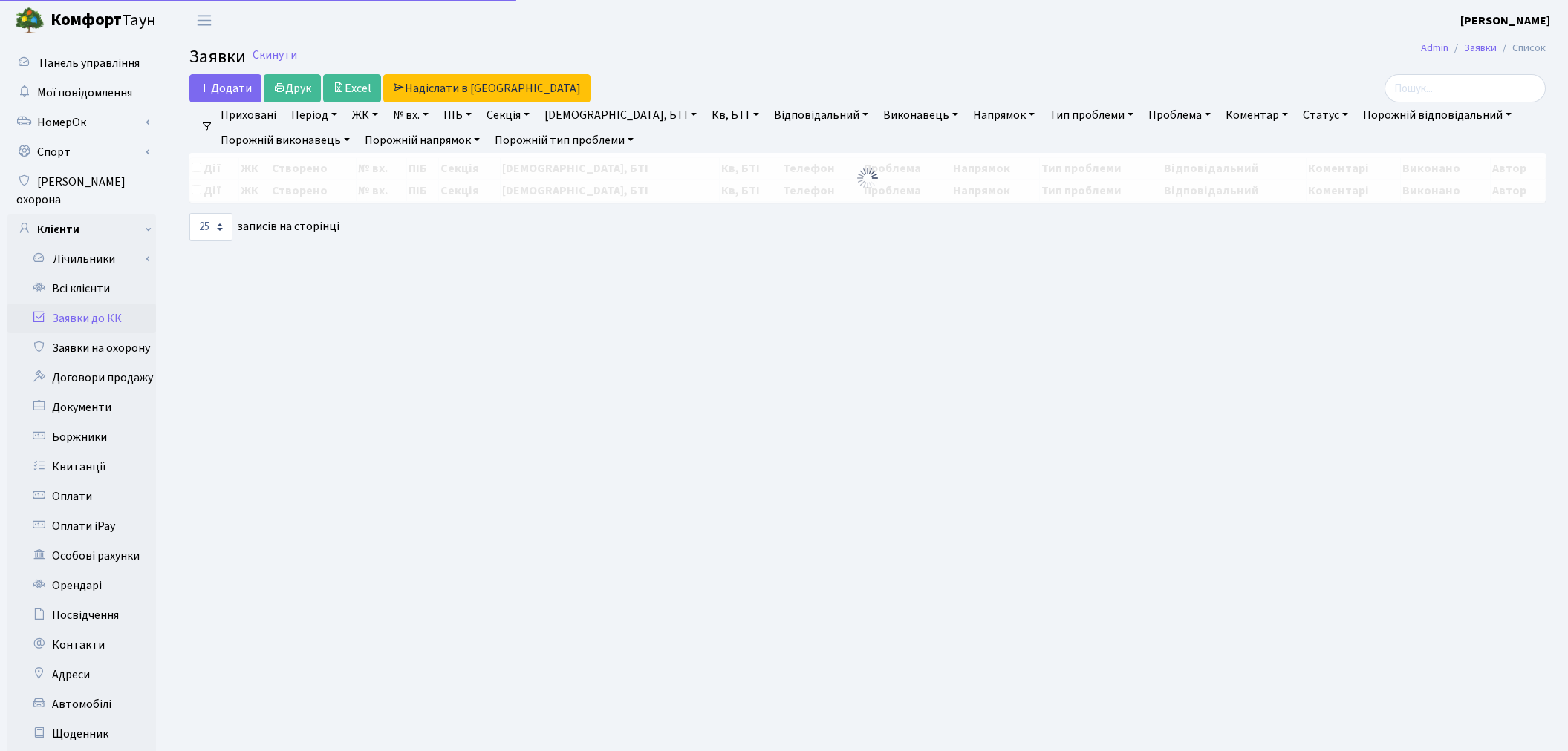
select select "25"
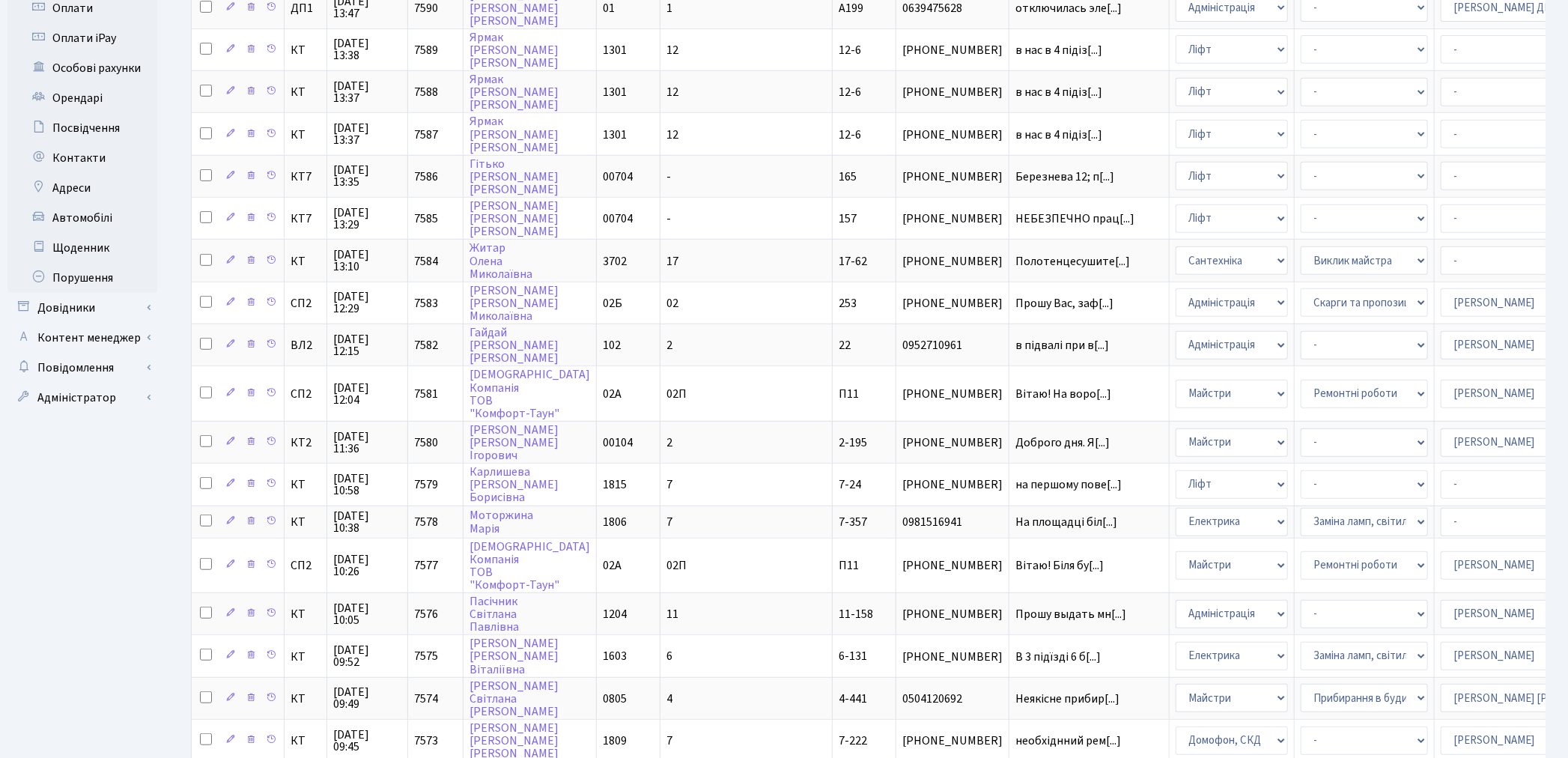
scroll to position [570, 0]
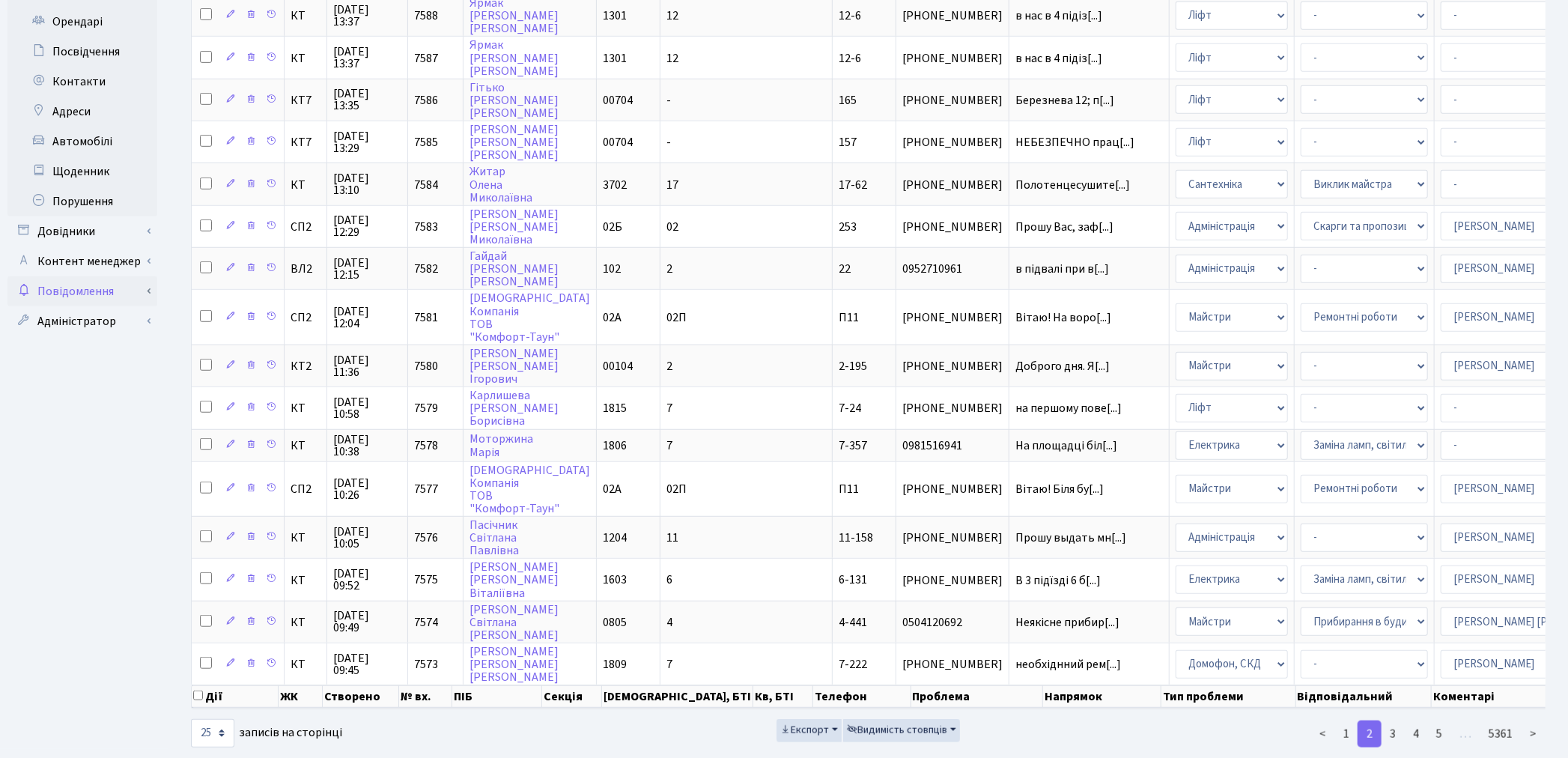
click at [86, 278] on link "Повідомлення" at bounding box center [82, 291] width 149 height 30
click at [99, 219] on link "Довідники" at bounding box center [82, 231] width 149 height 30
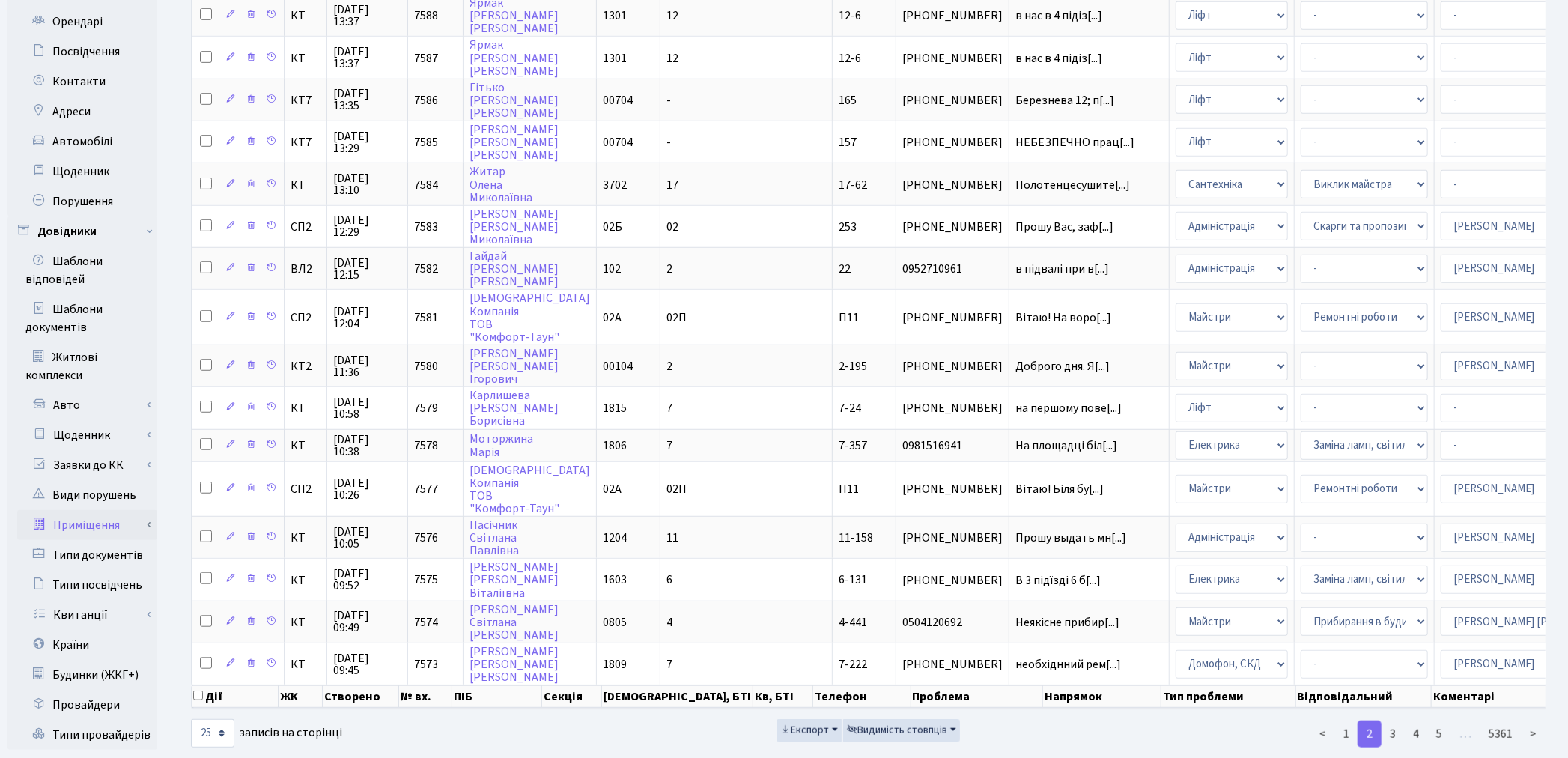
click at [84, 510] on link "Приміщення" at bounding box center [87, 525] width 140 height 30
click at [101, 540] on link "Всі приміщення" at bounding box center [87, 555] width 140 height 30
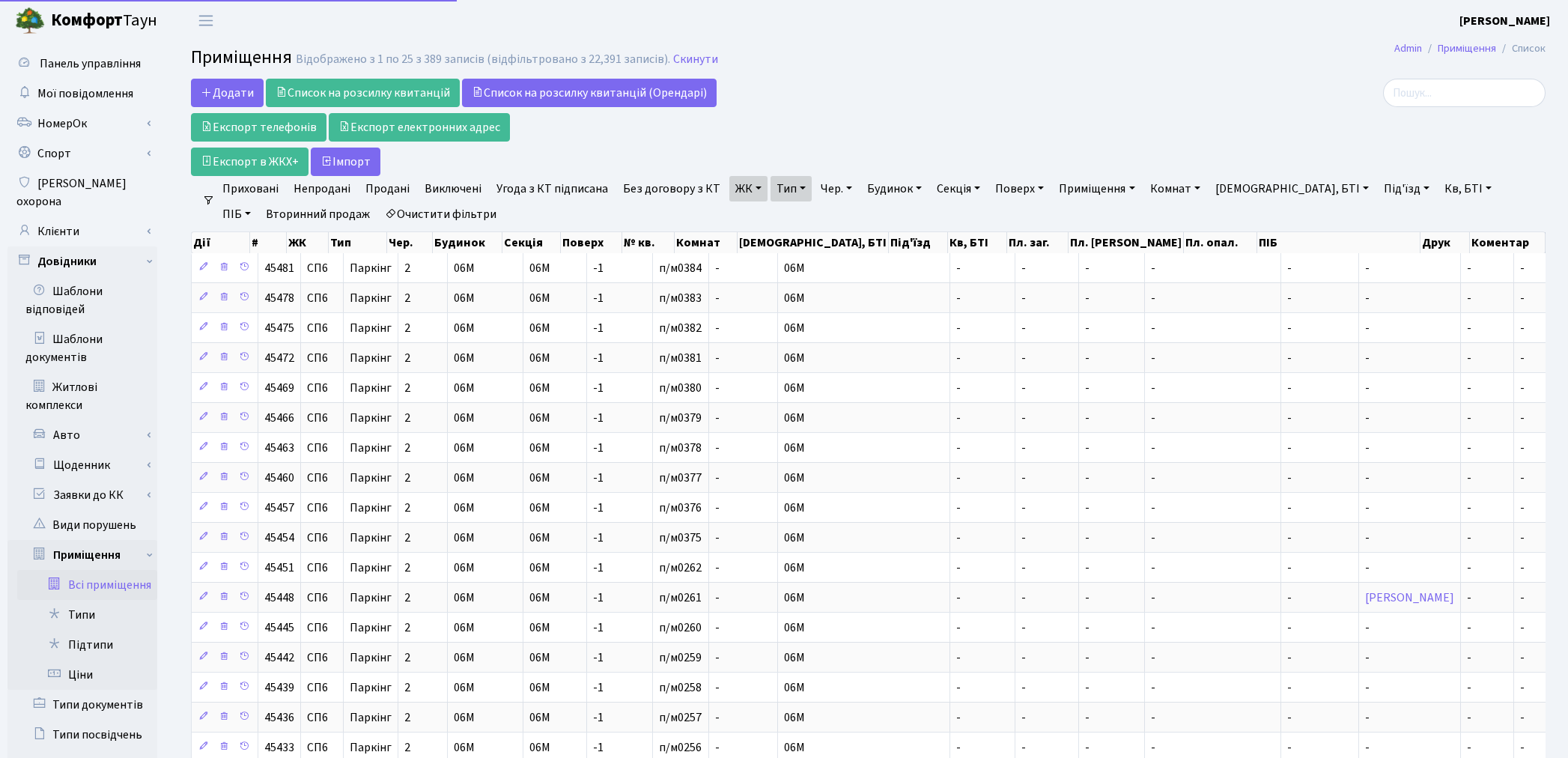
select select "25"
click at [424, 212] on link "Очистити фільтри" at bounding box center [441, 213] width 124 height 25
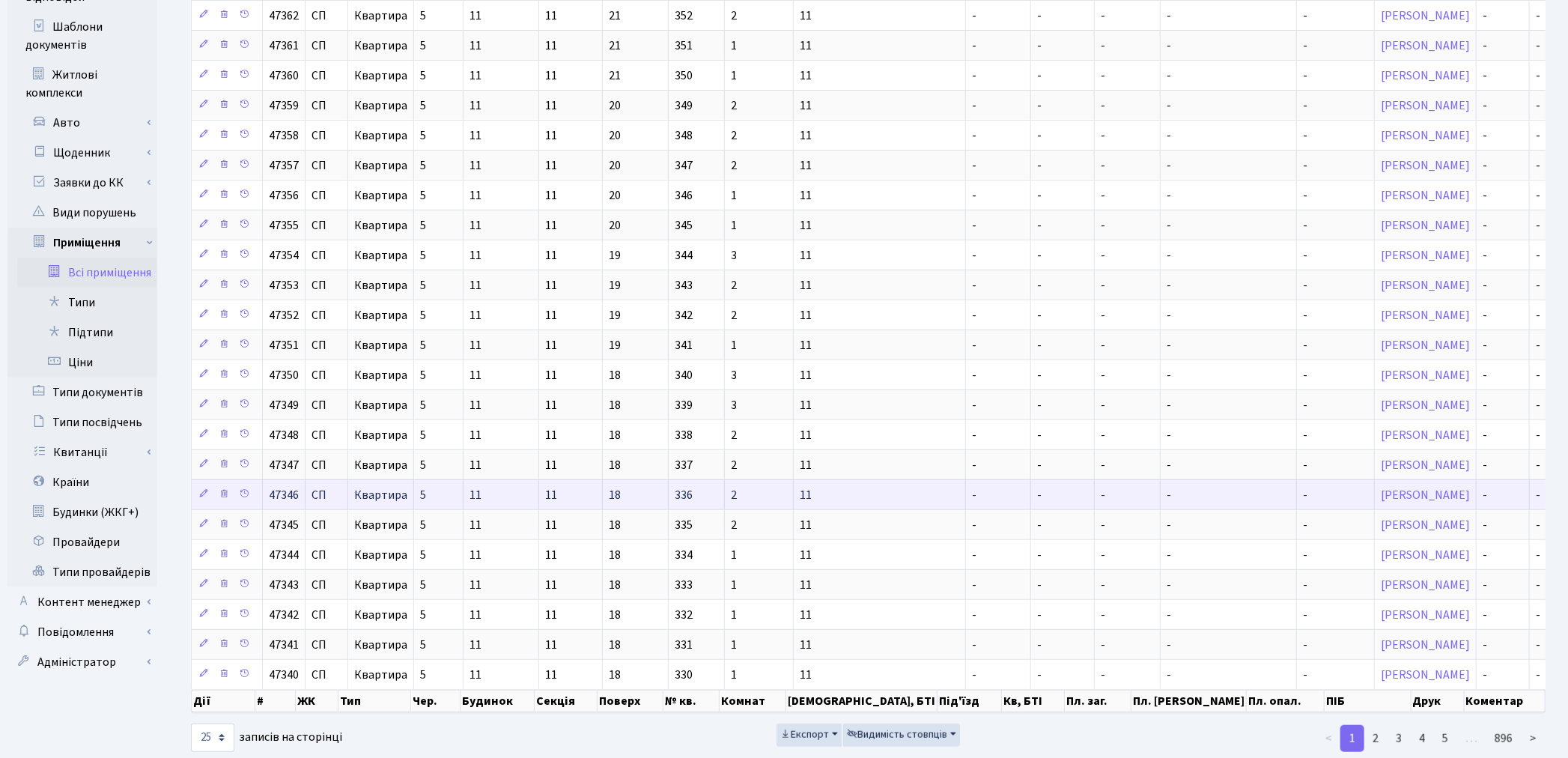
scroll to position [351, 0]
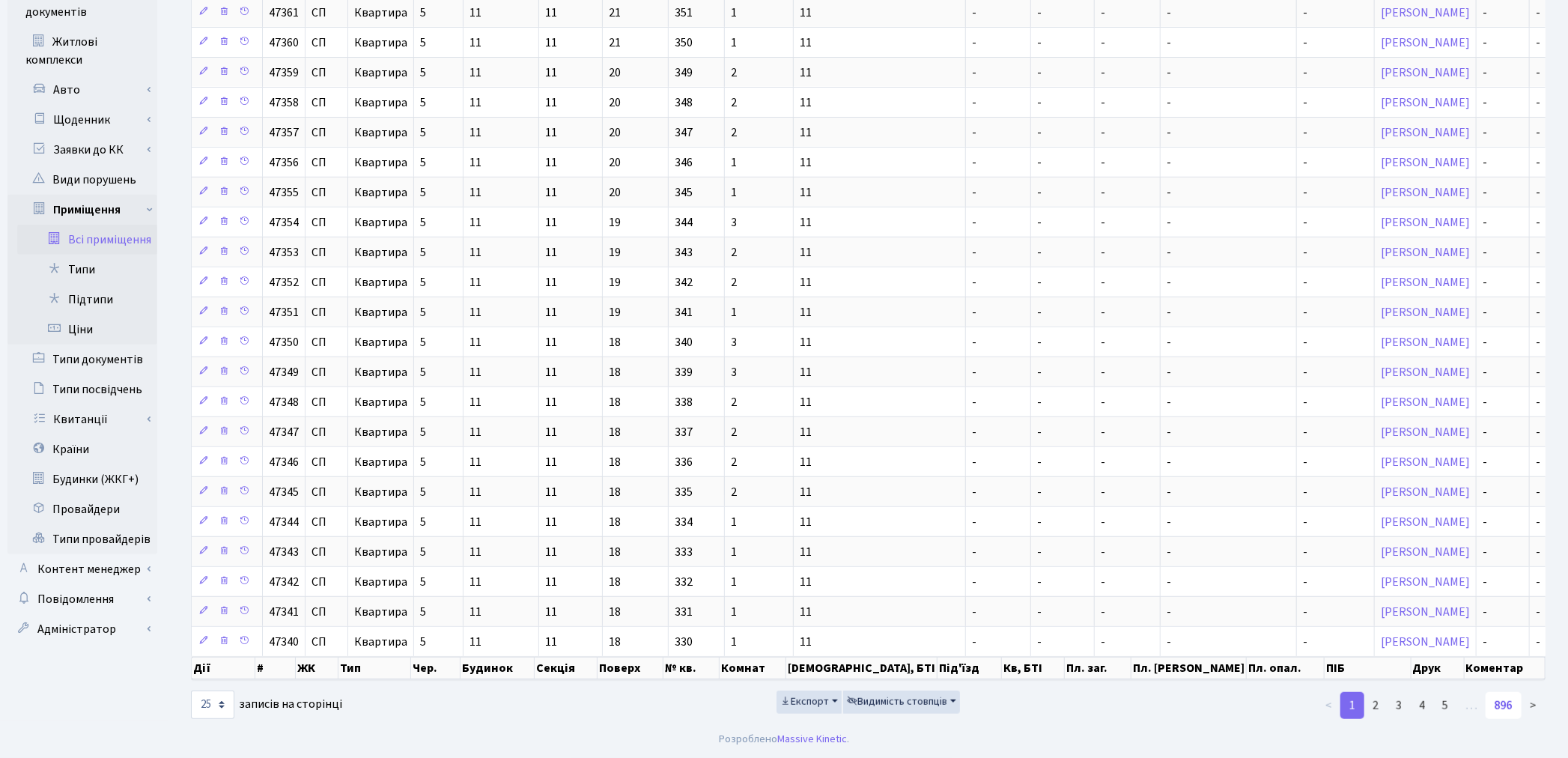
click at [1506, 698] on link "896" at bounding box center [1503, 705] width 36 height 27
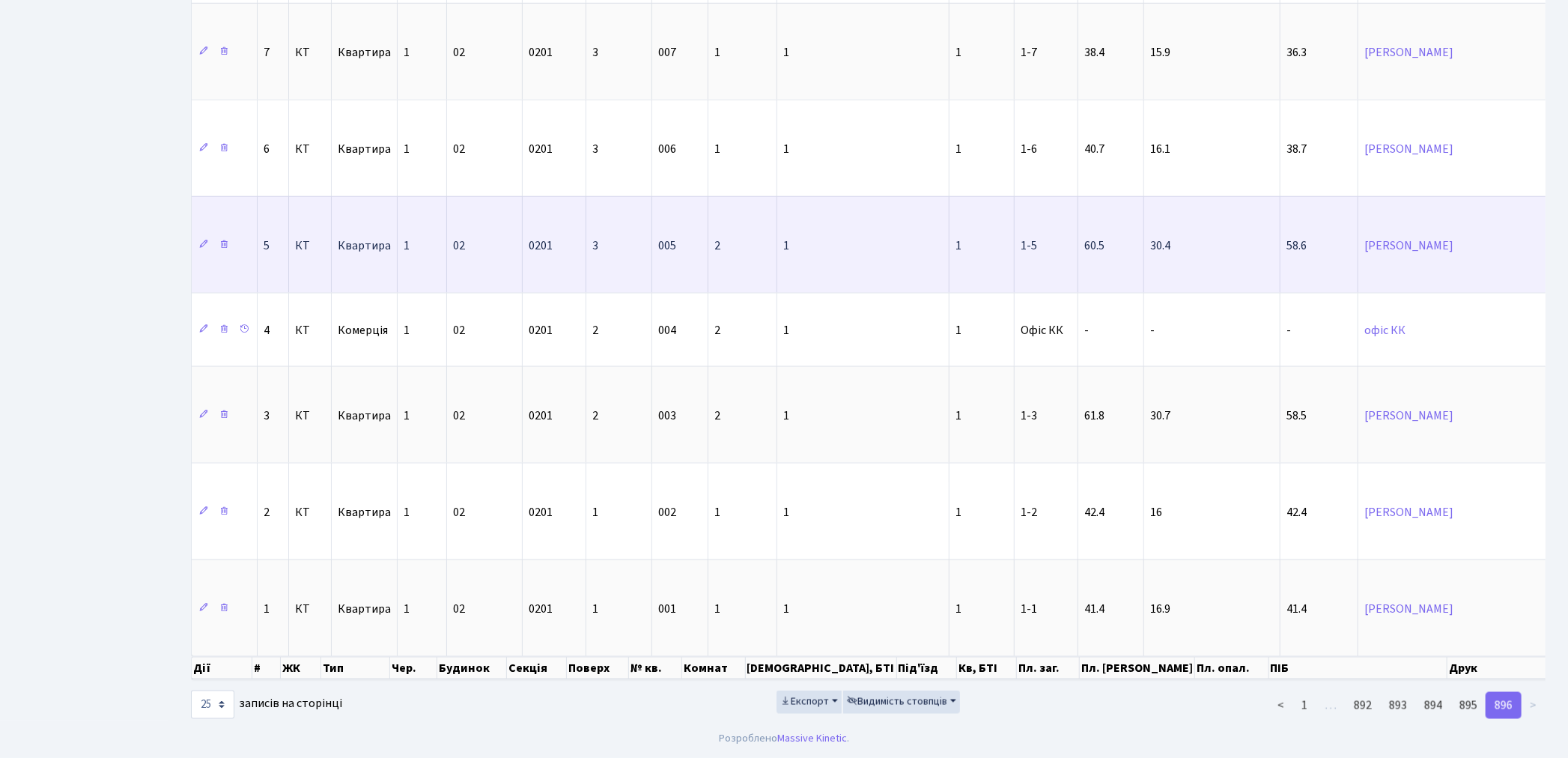
scroll to position [1143, 0]
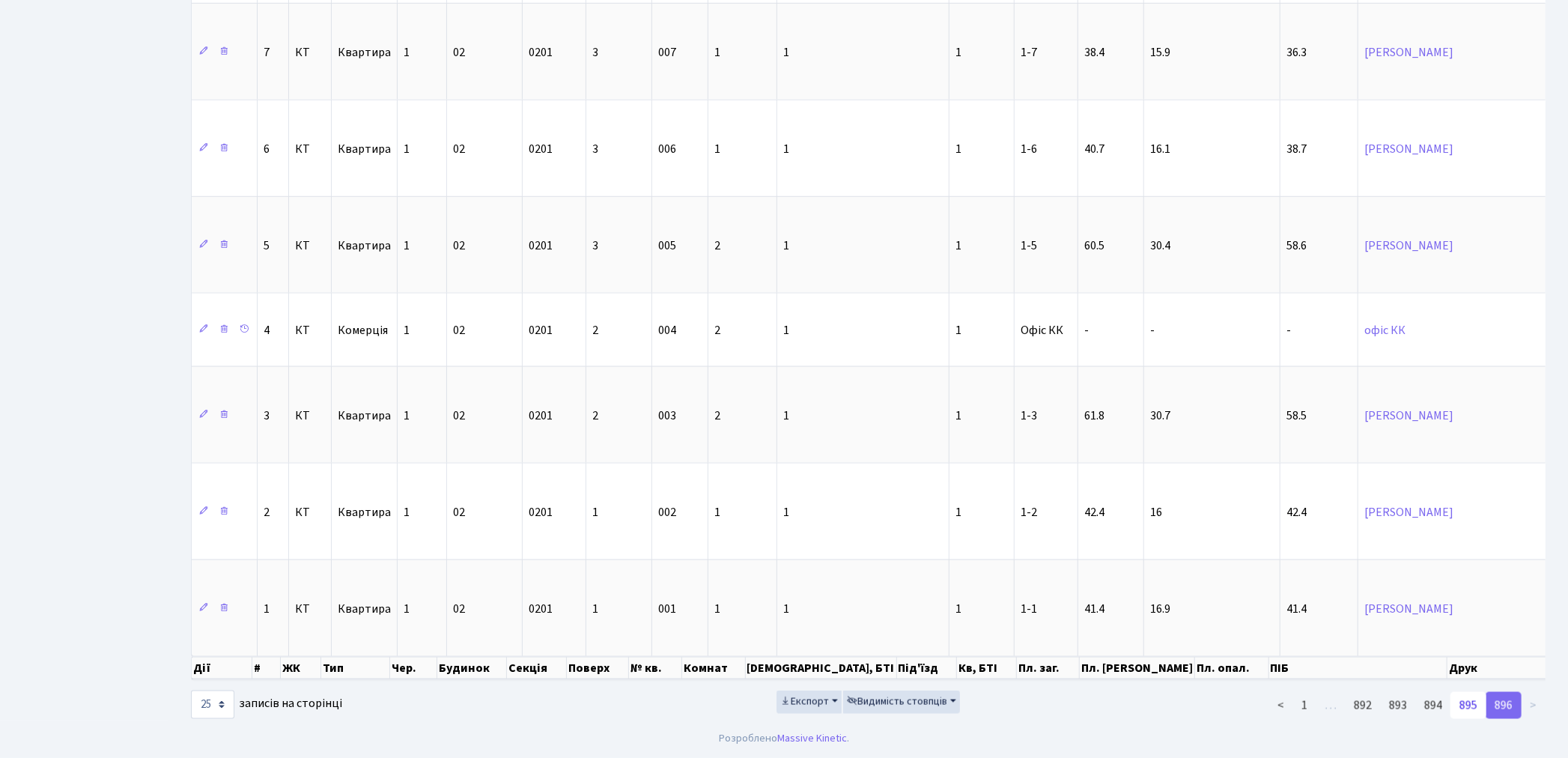
click at [1472, 710] on link "895" at bounding box center [1469, 705] width 36 height 27
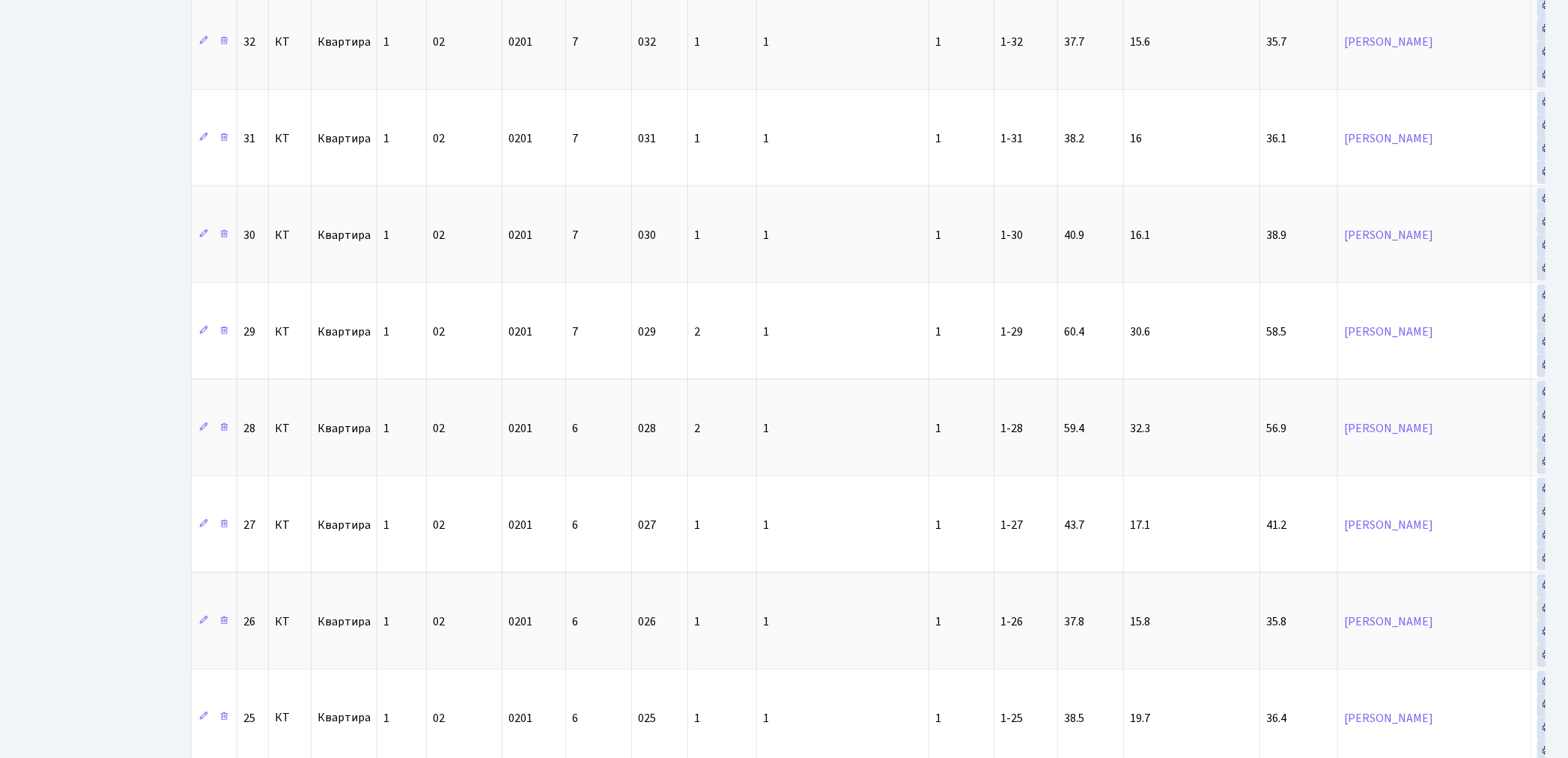
scroll to position [2054, 0]
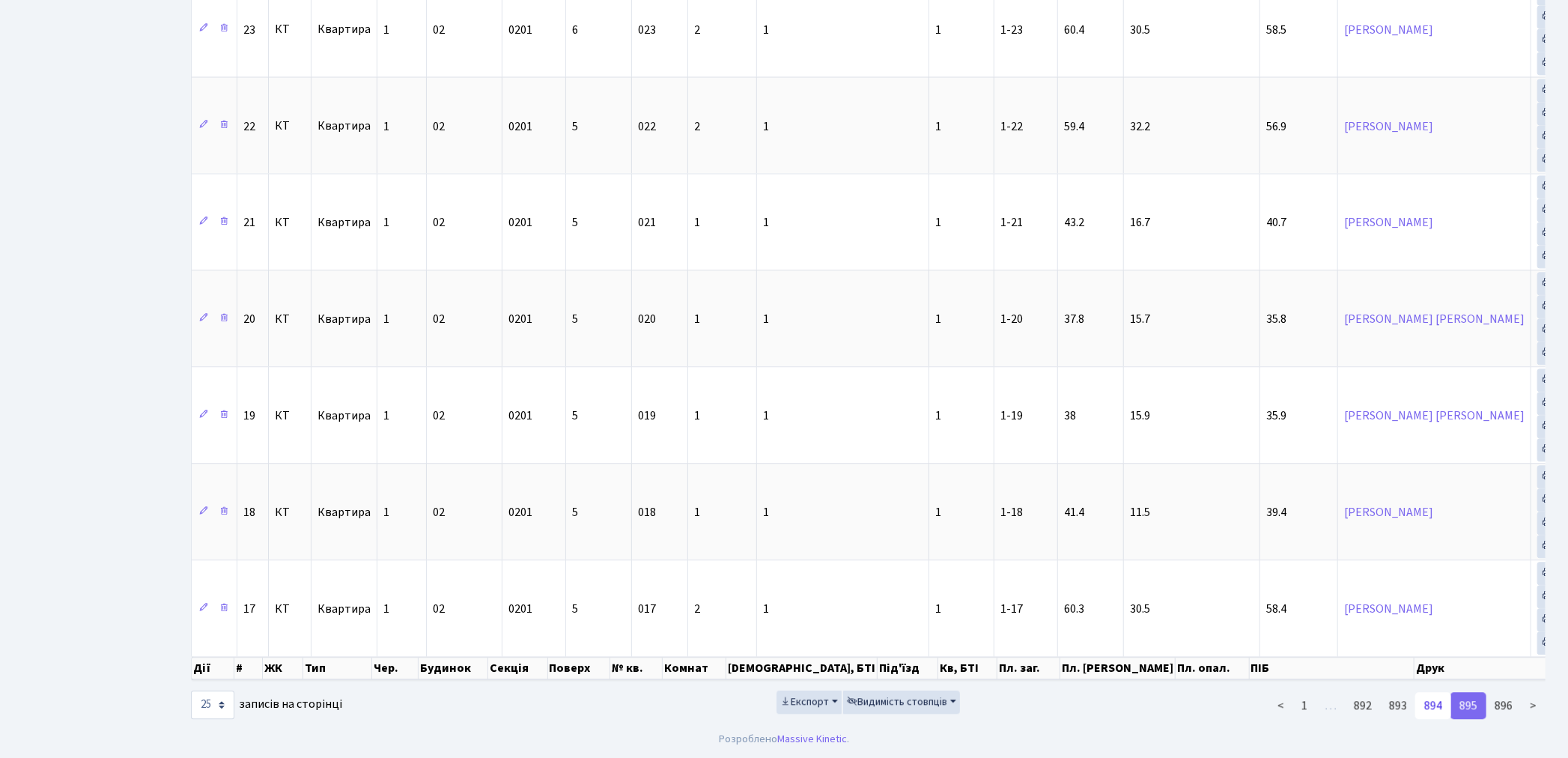
click at [1424, 705] on link "894" at bounding box center [1433, 705] width 36 height 27
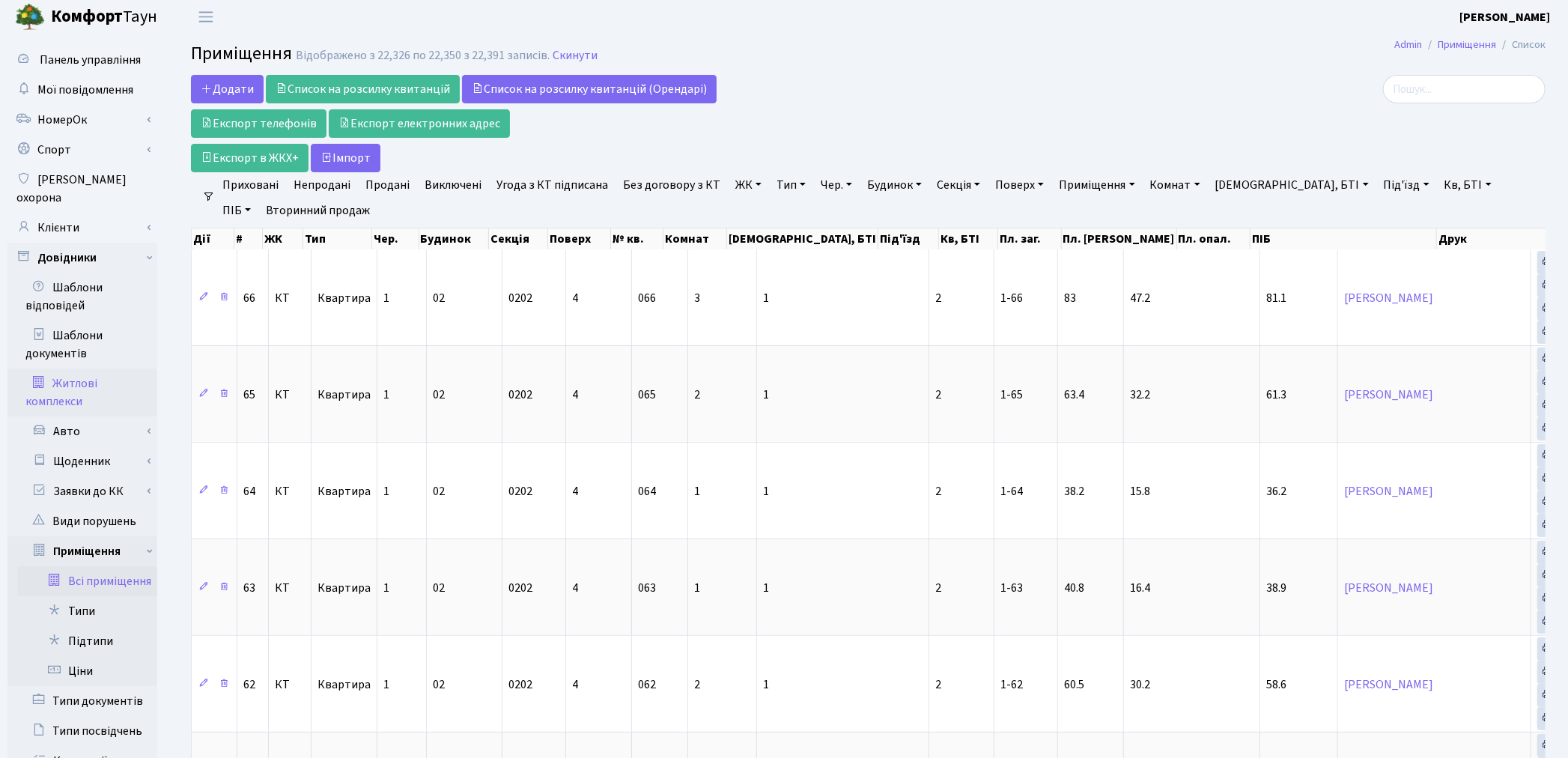
scroll to position [0, 0]
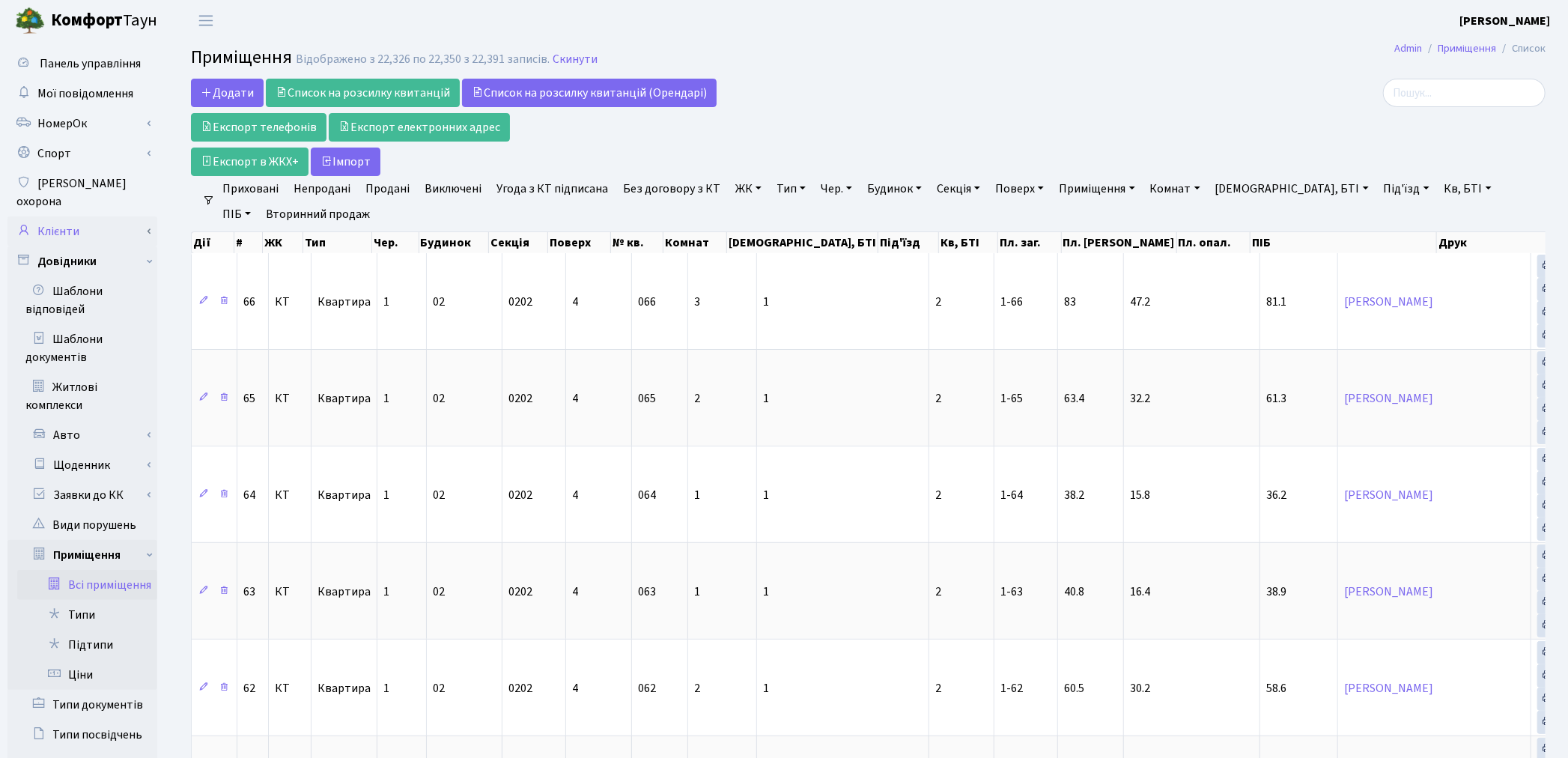
click at [72, 216] on link "Клієнти" at bounding box center [82, 231] width 149 height 30
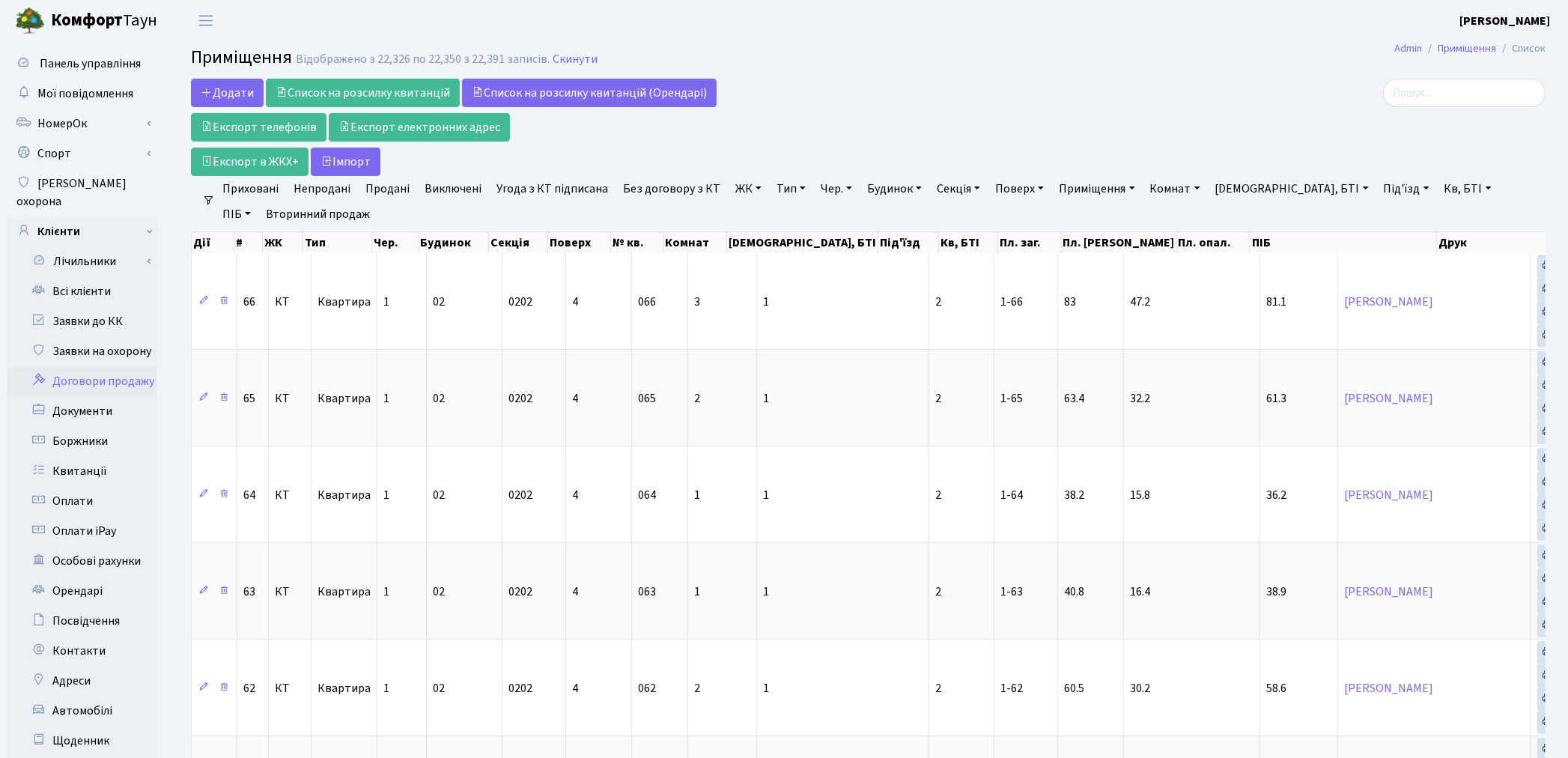
click at [108, 366] on link "Договори продажу" at bounding box center [82, 381] width 149 height 30
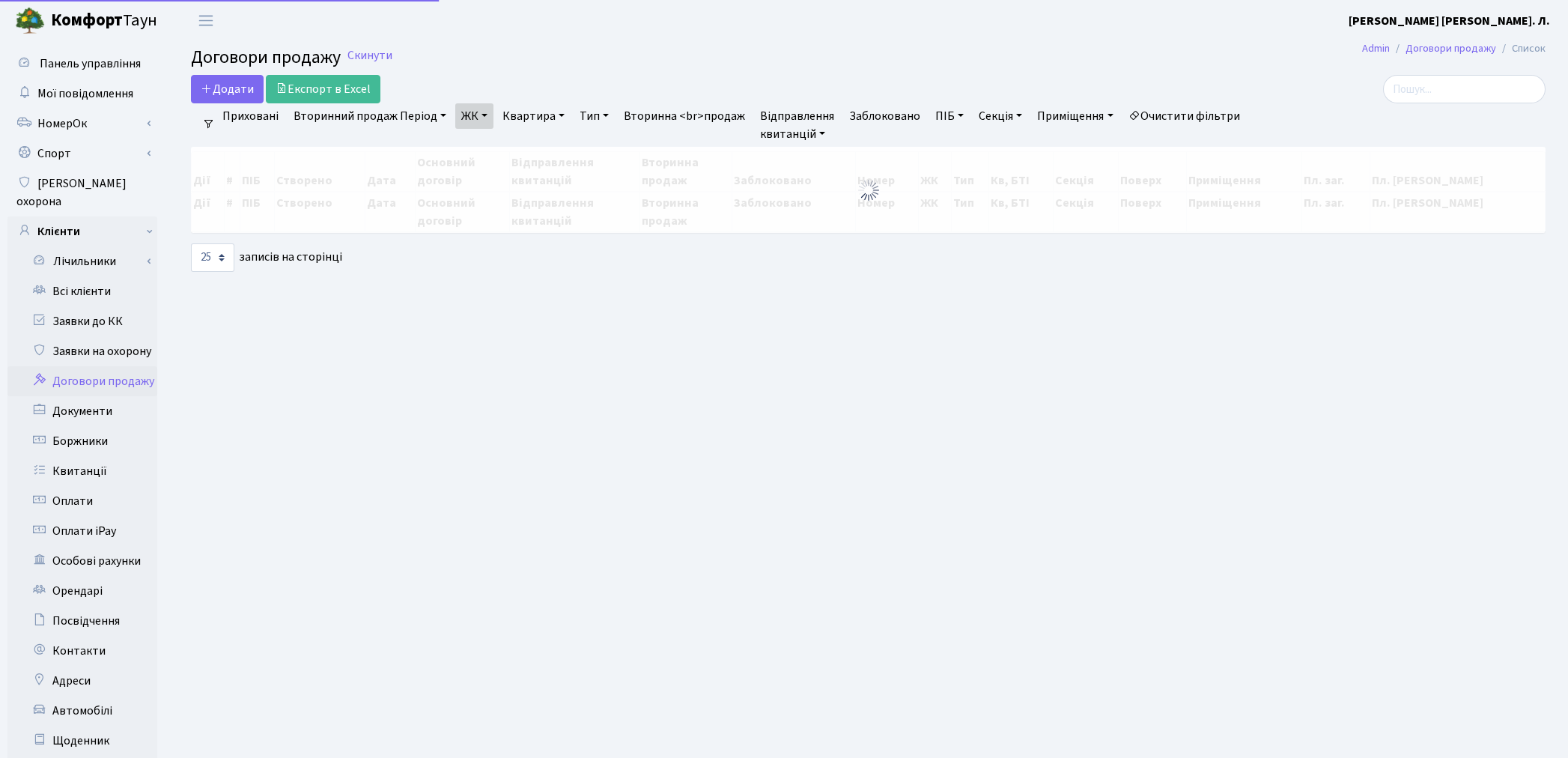
select select "25"
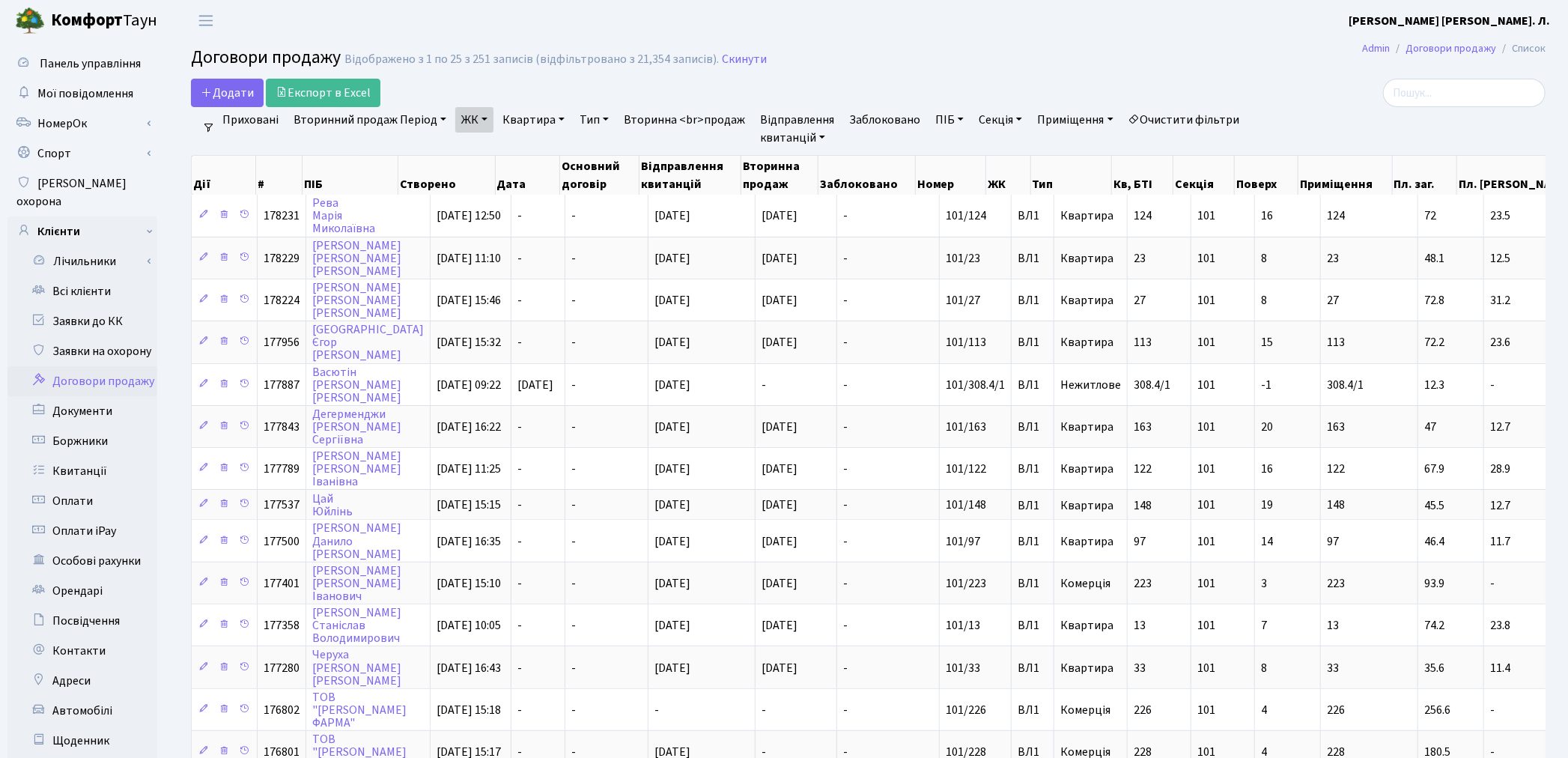
click at [1183, 121] on link "Очистити фільтри" at bounding box center [1184, 119] width 124 height 25
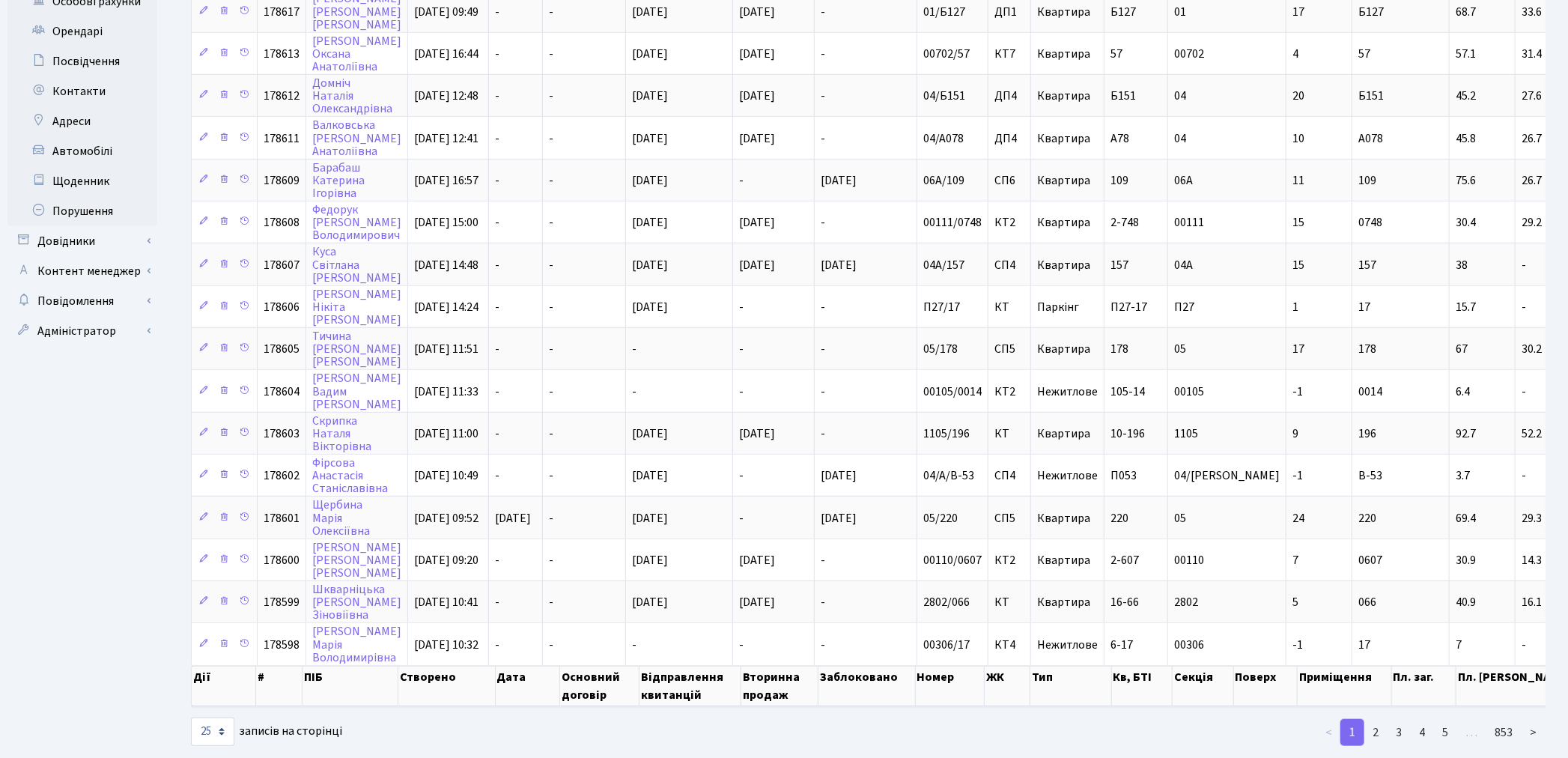
scroll to position [560, 0]
click at [1380, 718] on link "2" at bounding box center [1375, 731] width 24 height 27
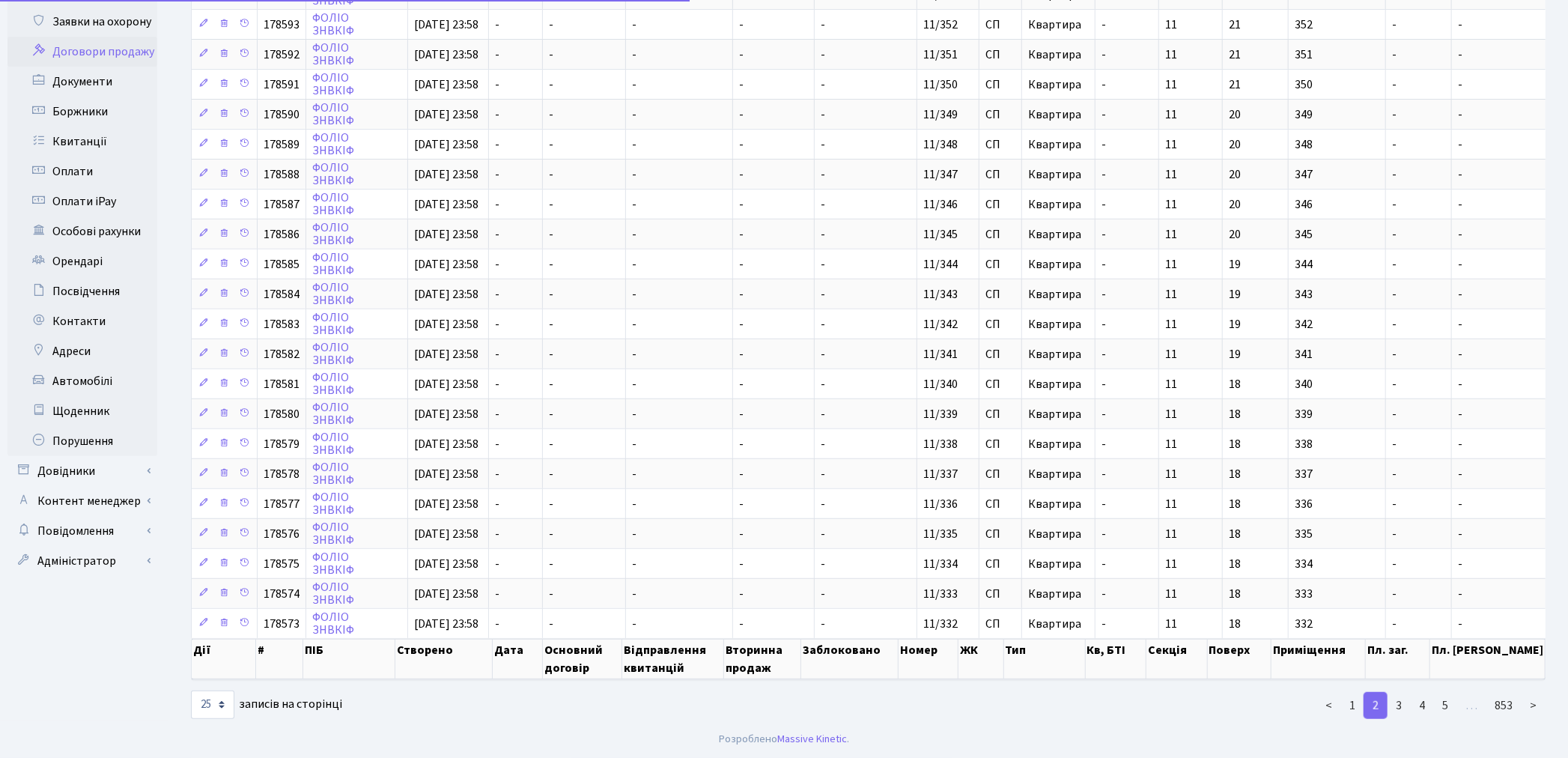
scroll to position [331, 0]
click at [1401, 700] on link "3" at bounding box center [1399, 705] width 24 height 27
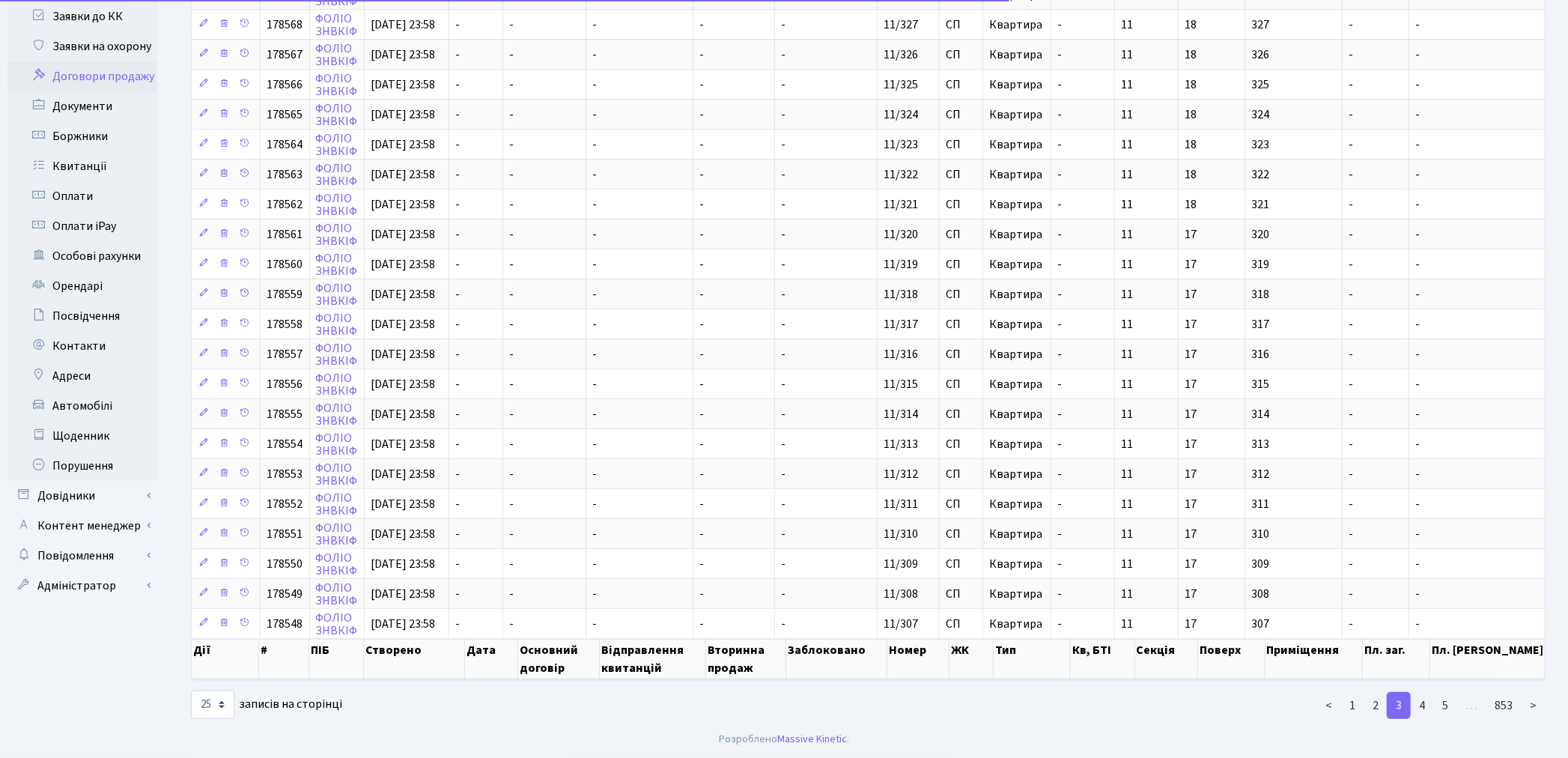
scroll to position [310, 0]
click at [1423, 705] on link "4" at bounding box center [1422, 705] width 24 height 27
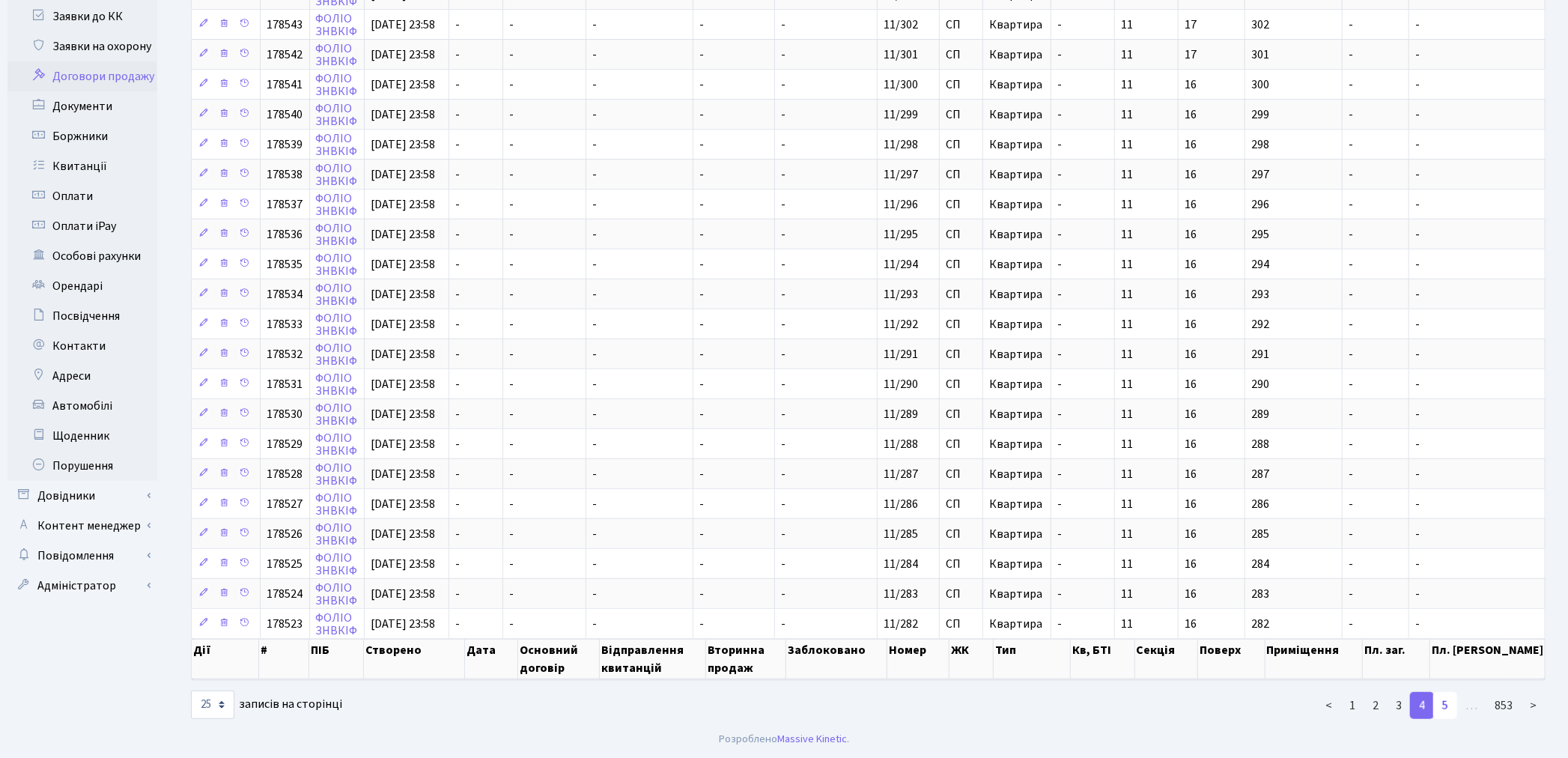
click at [1447, 705] on link "5" at bounding box center [1445, 705] width 24 height 27
click at [1447, 705] on link "6" at bounding box center [1445, 705] width 24 height 27
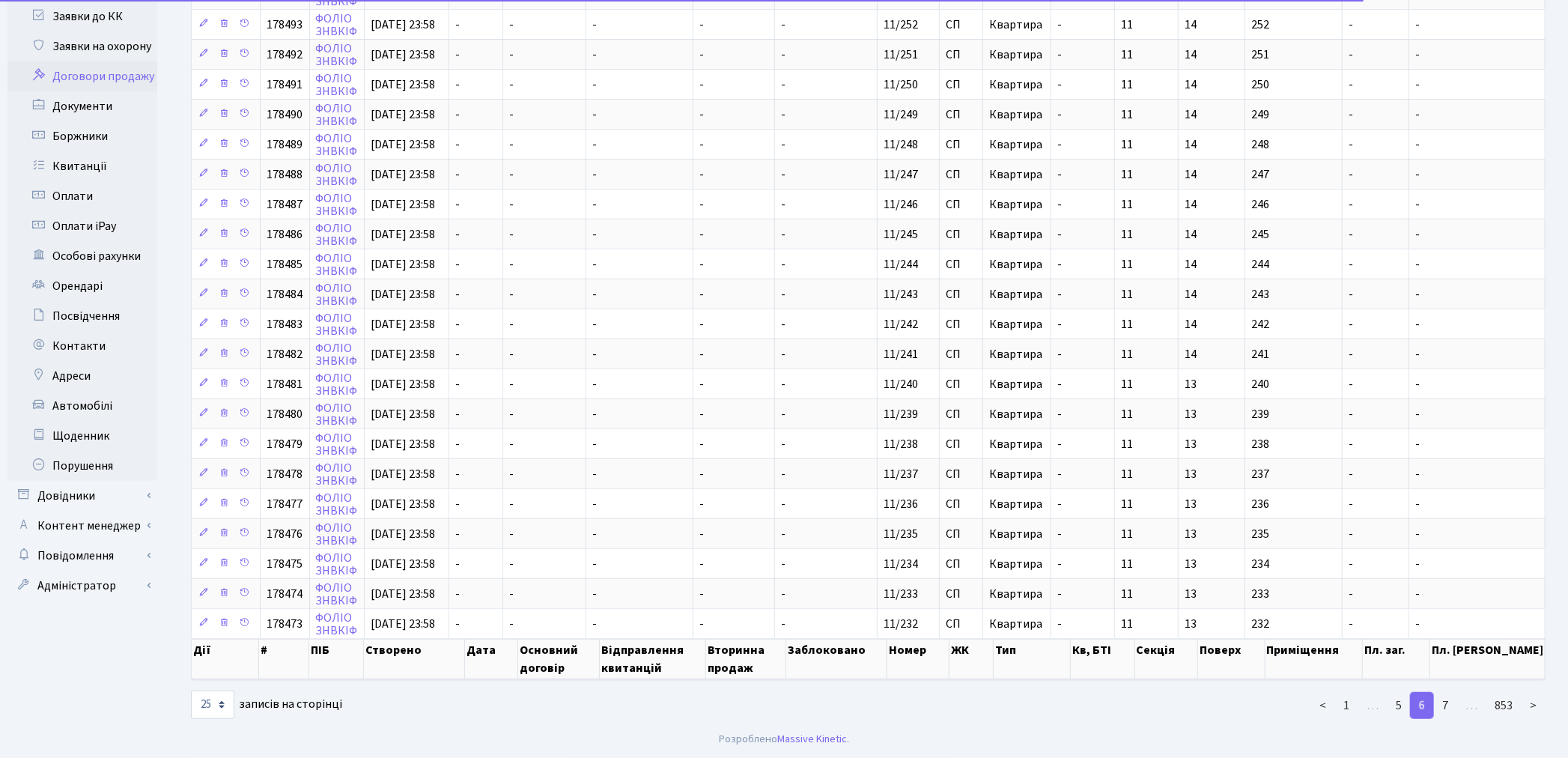
click at [1447, 705] on link "7" at bounding box center [1445, 705] width 24 height 27
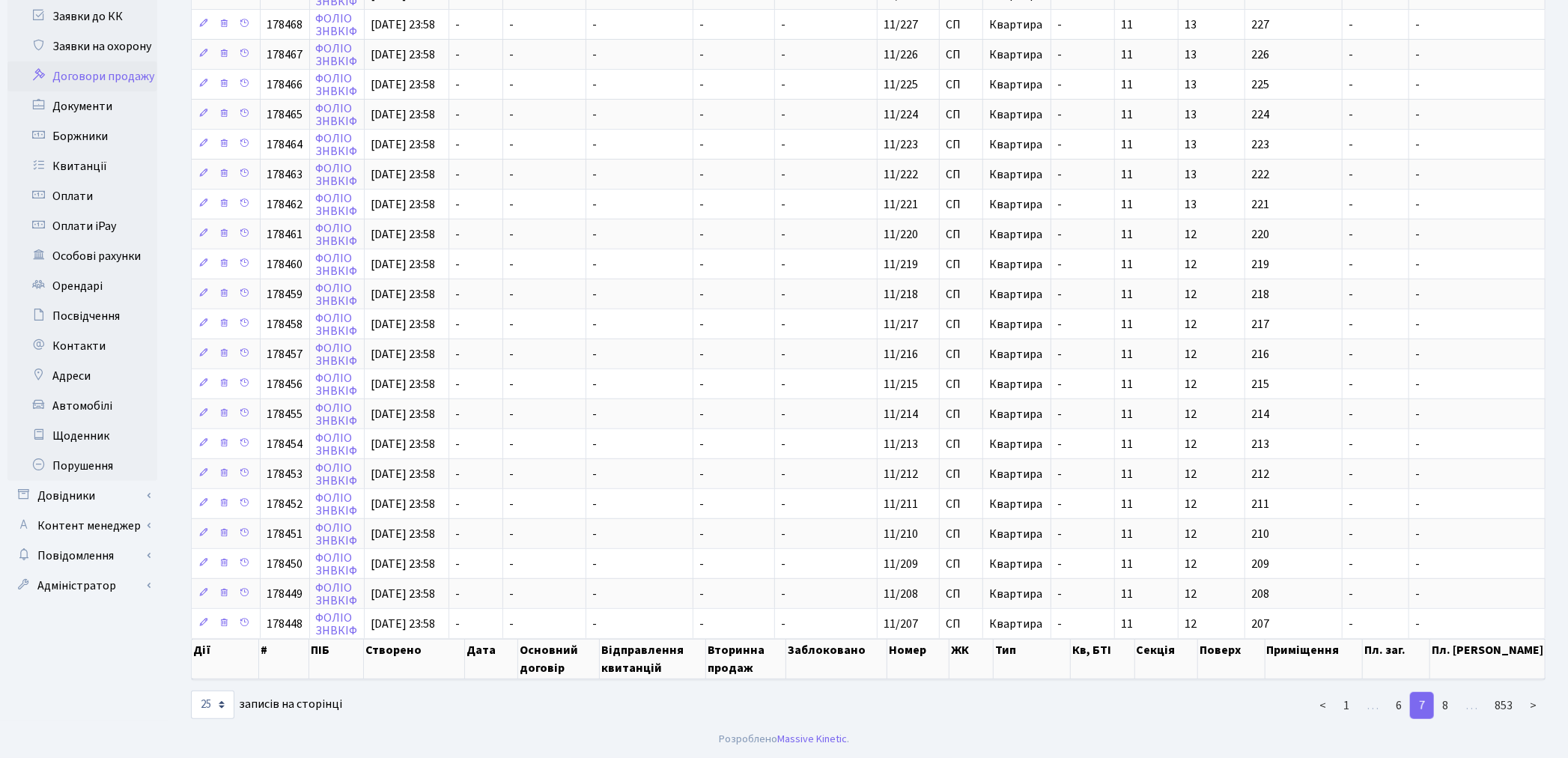
click at [1447, 705] on link "8" at bounding box center [1445, 705] width 24 height 27
click at [1447, 705] on link "9" at bounding box center [1445, 705] width 24 height 27
click at [1443, 708] on link "10" at bounding box center [1442, 705] width 30 height 27
click at [1443, 708] on link "11" at bounding box center [1442, 705] width 30 height 27
click at [1443, 708] on link "12" at bounding box center [1442, 705] width 30 height 27
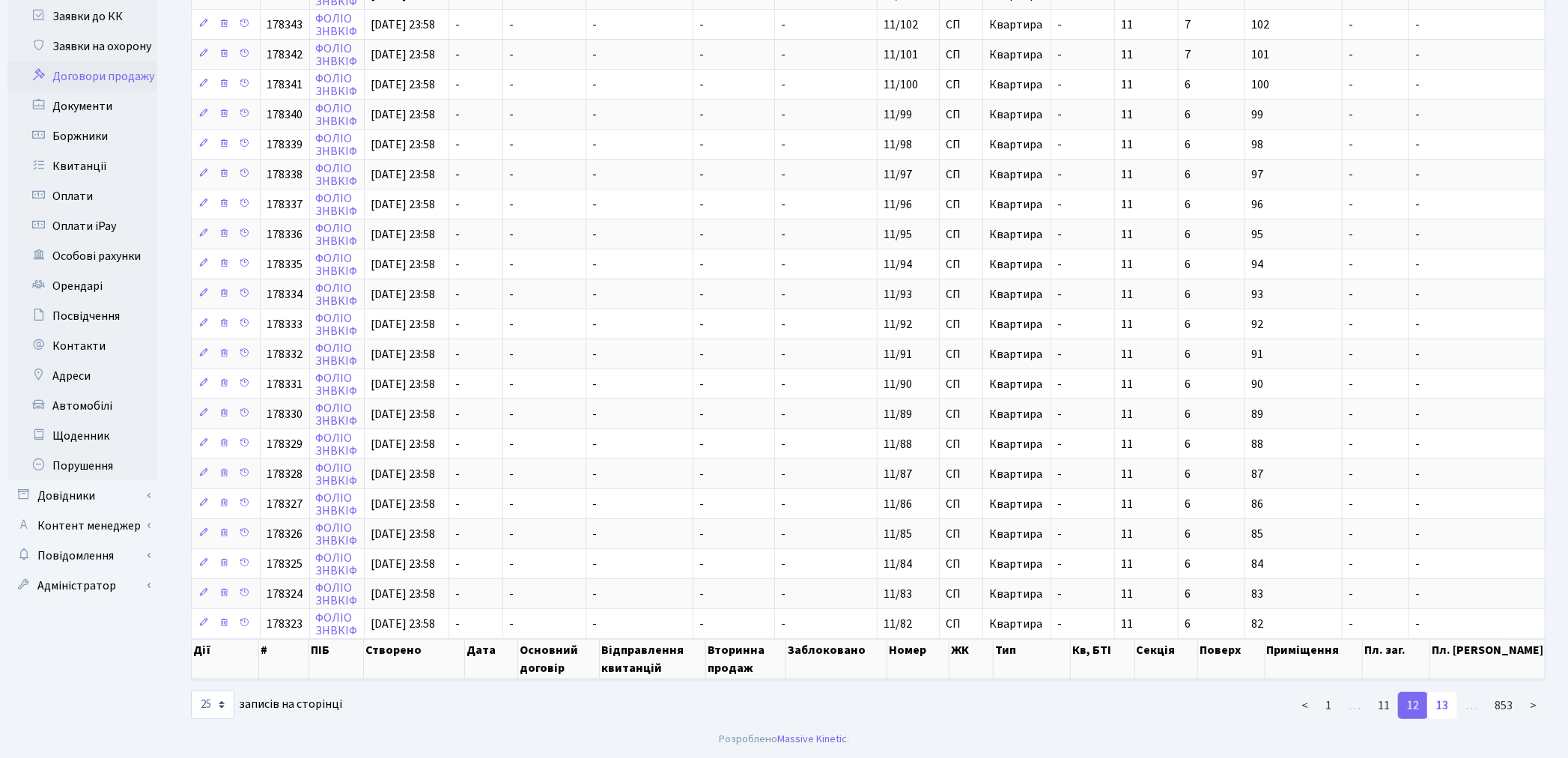
click at [1449, 708] on link "13" at bounding box center [1442, 705] width 30 height 27
click at [1449, 708] on link "14" at bounding box center [1442, 705] width 30 height 27
click at [1449, 708] on link "15" at bounding box center [1442, 705] width 30 height 27
click at [1449, 708] on link "16" at bounding box center [1442, 705] width 30 height 27
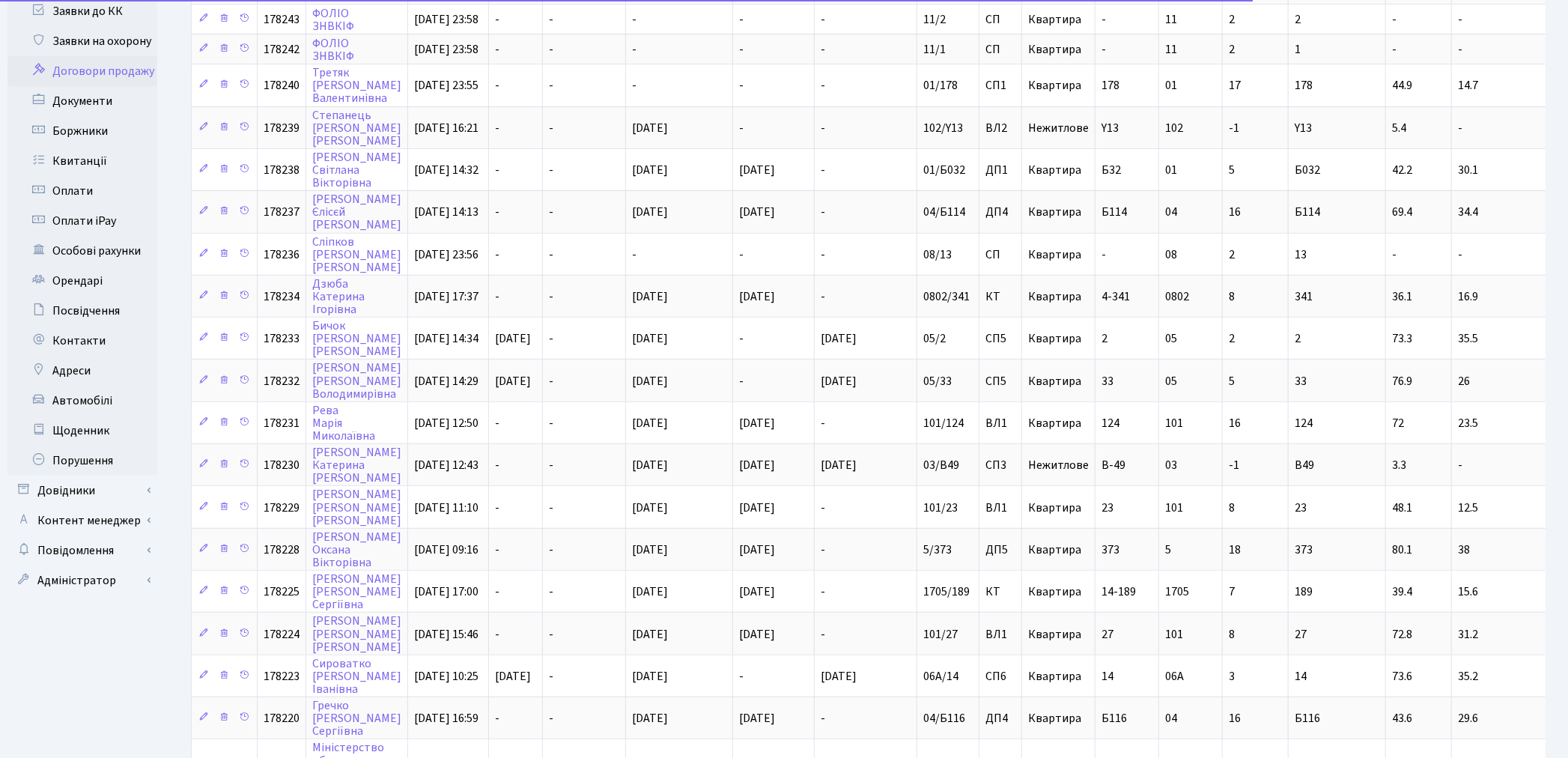
scroll to position [617, 0]
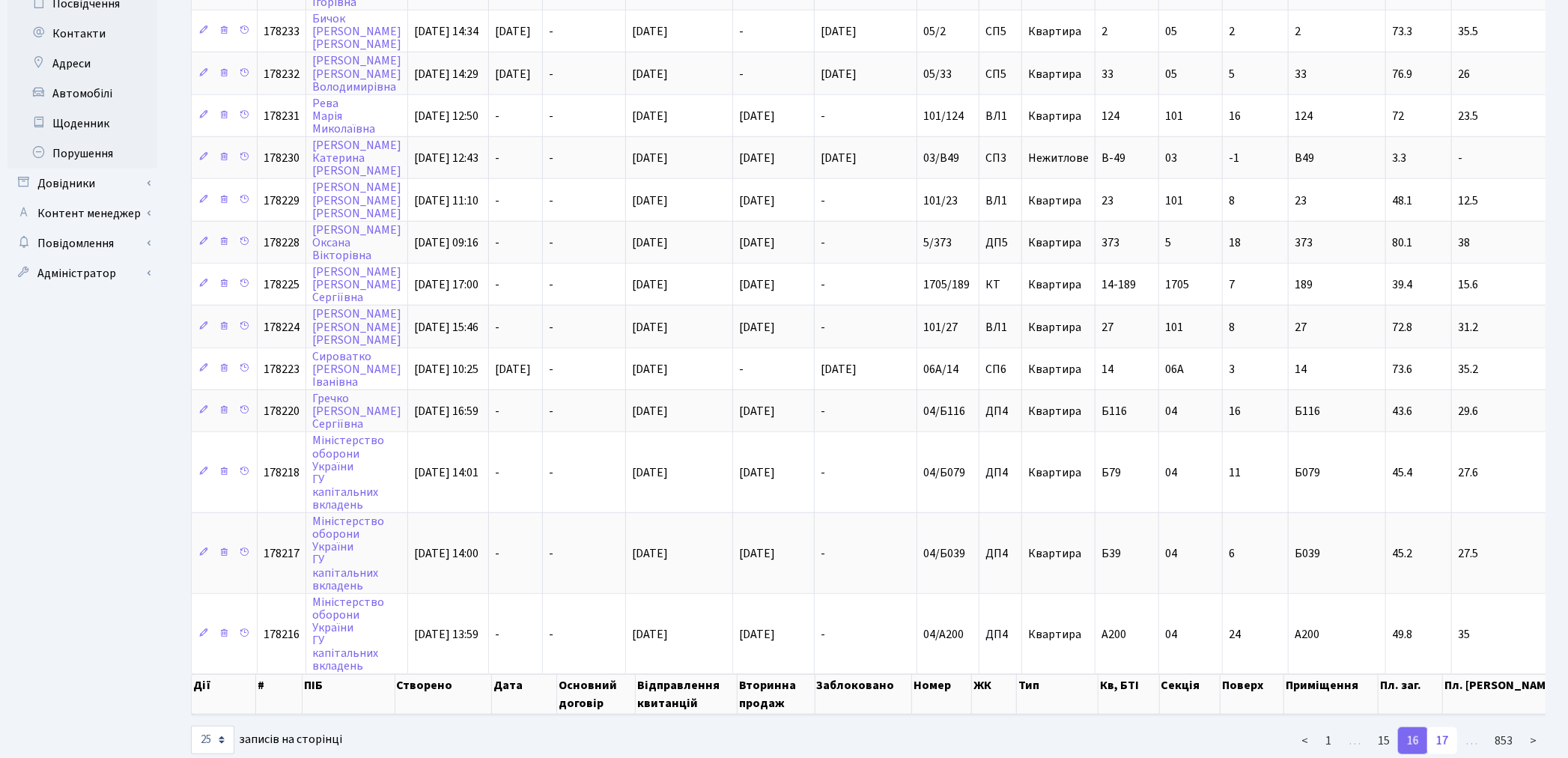
click at [1444, 728] on link "17" at bounding box center [1442, 741] width 30 height 27
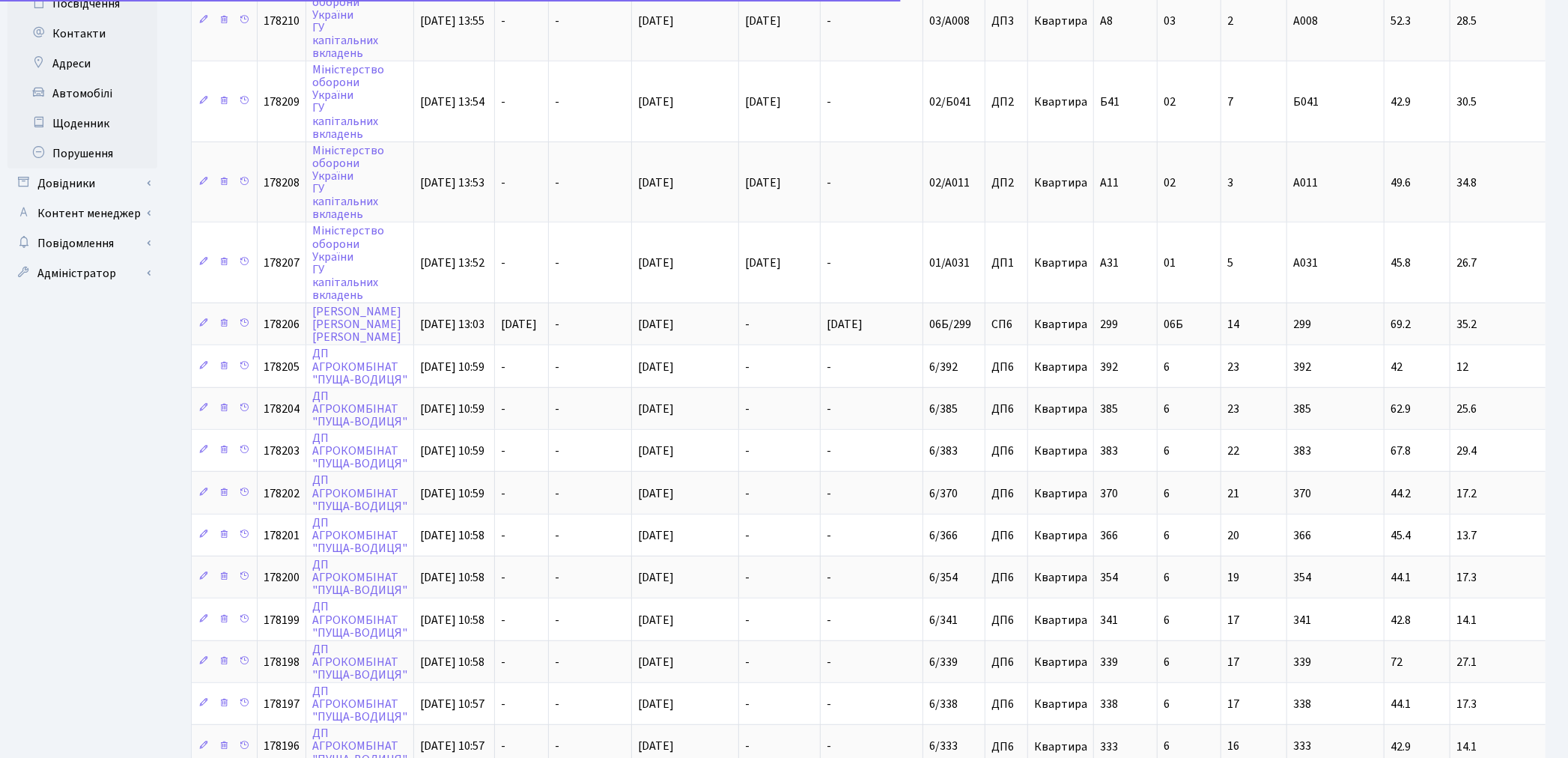
scroll to position [900, 0]
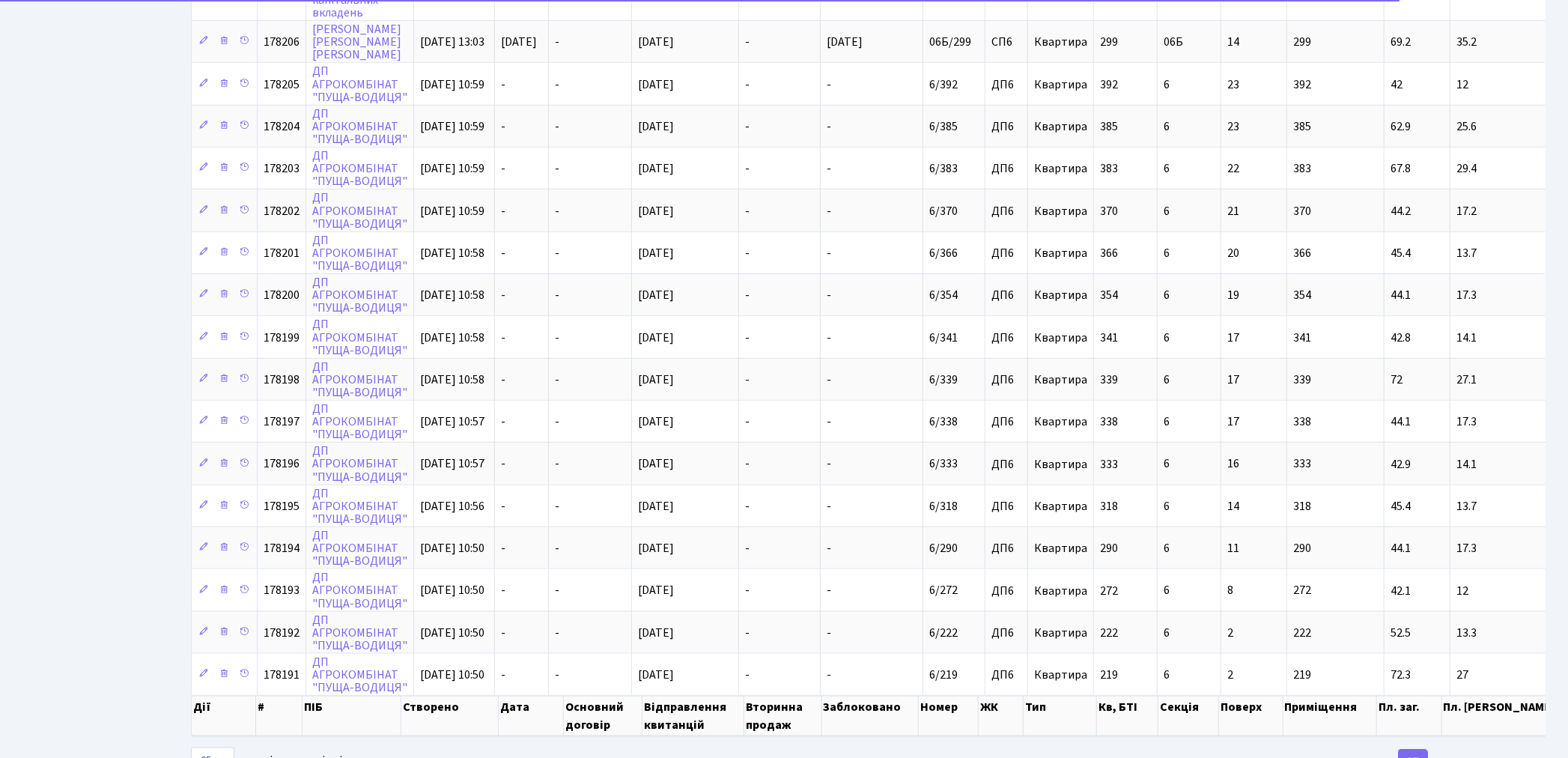
click at [1444, 749] on link "18" at bounding box center [1442, 762] width 30 height 27
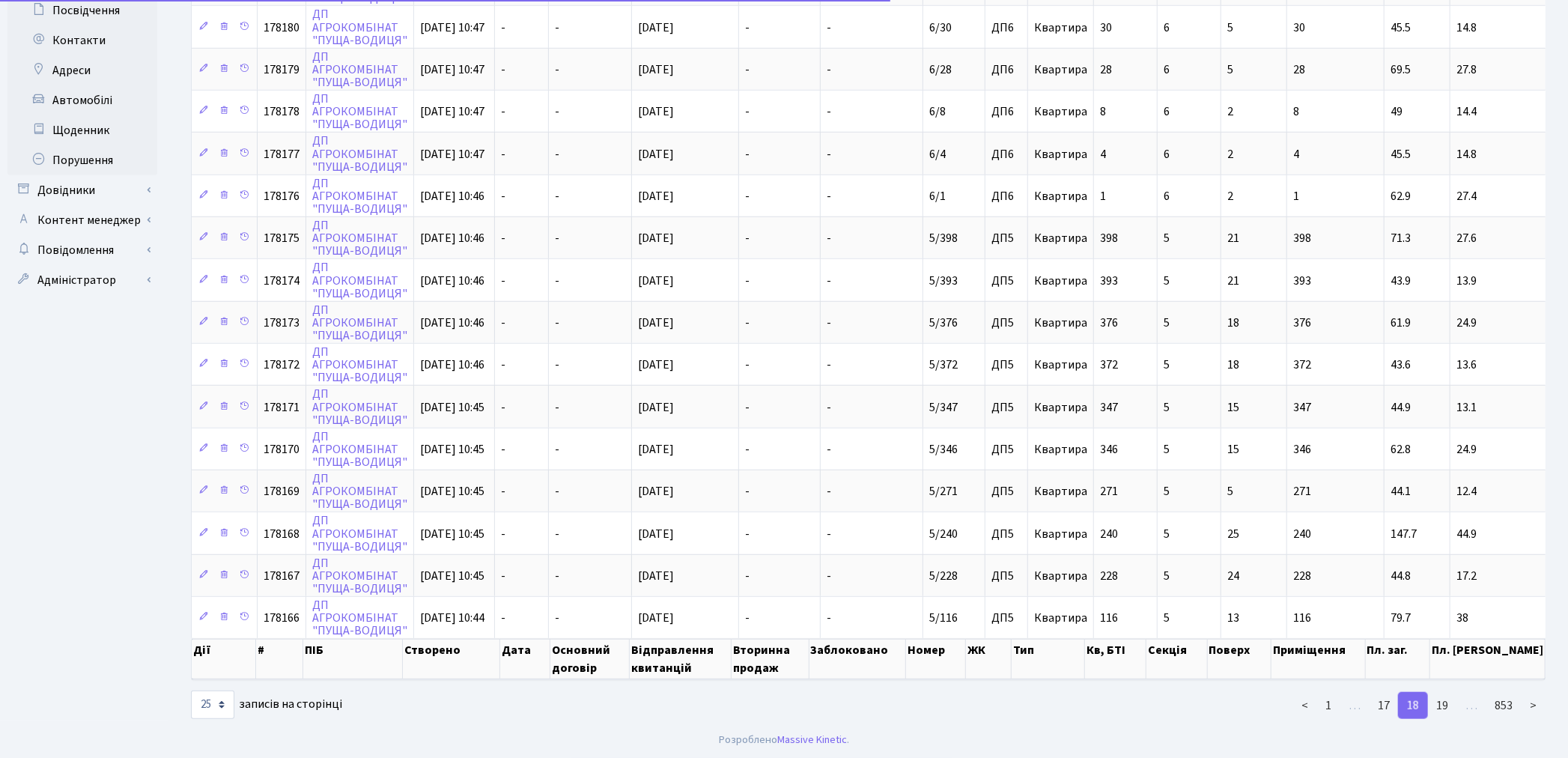
scroll to position [570, 0]
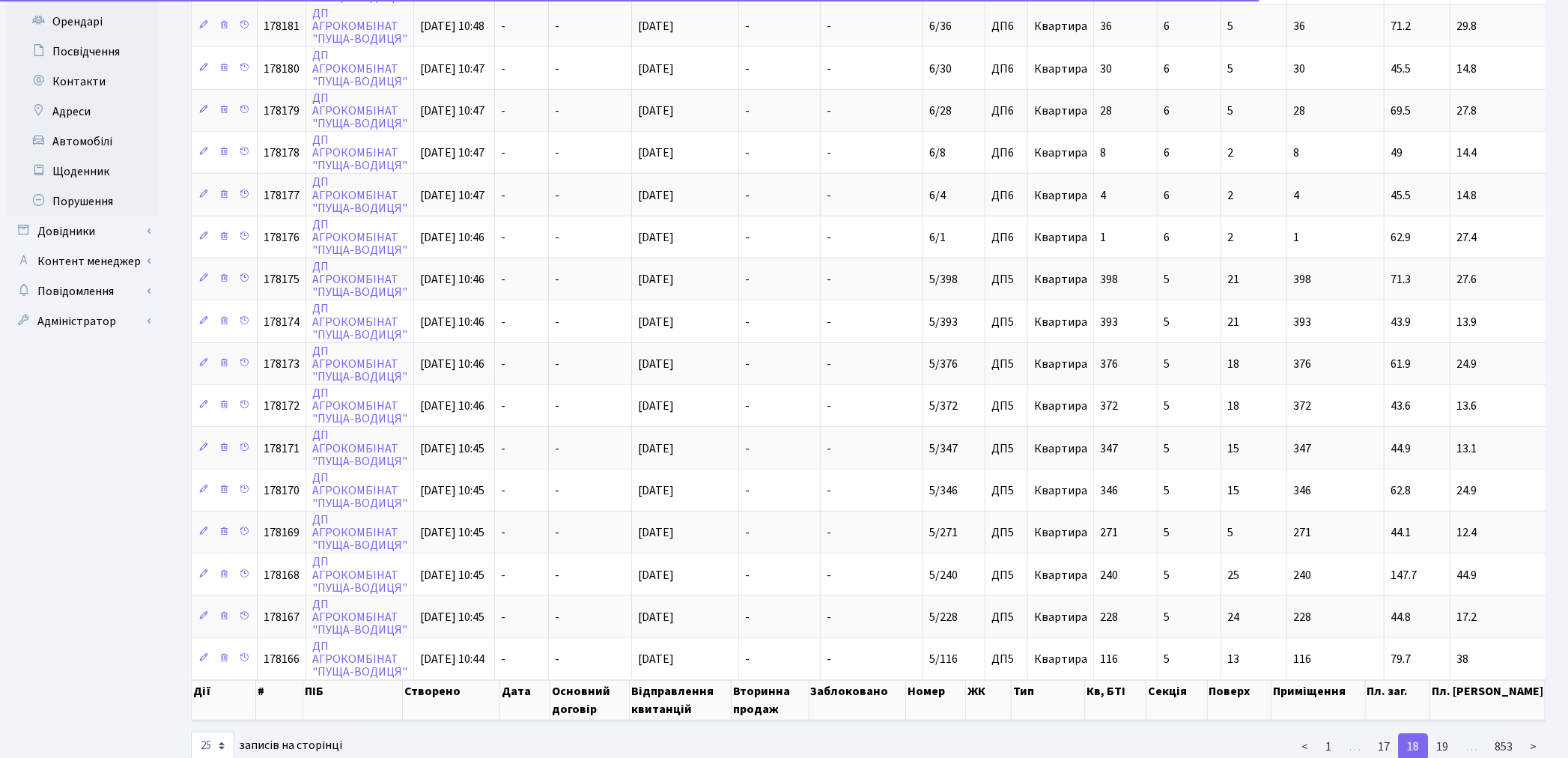
click at [1444, 732] on div "< 1 … 17 18 19 … 853 >" at bounding box center [1327, 747] width 459 height 30
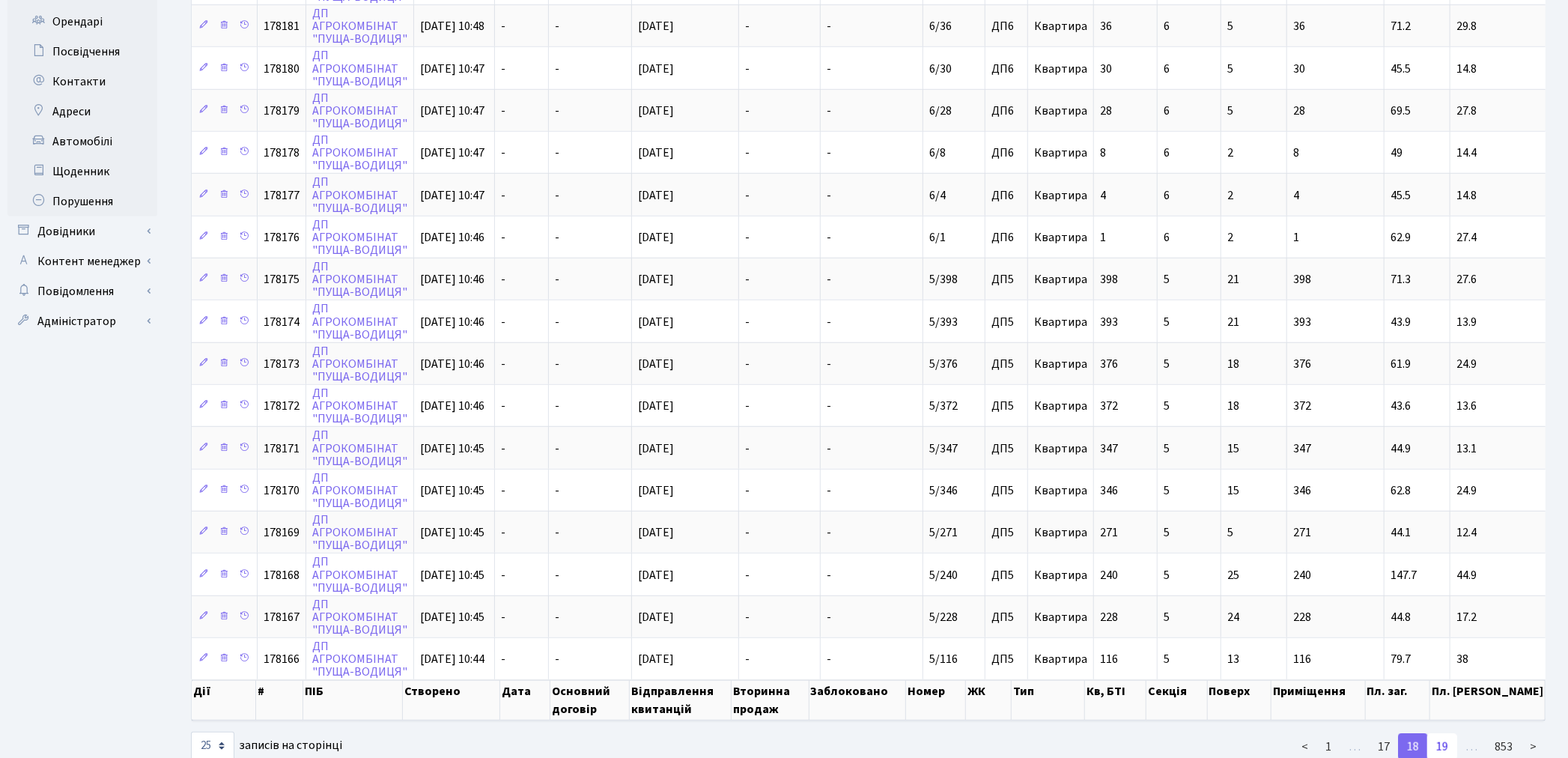
click at [1444, 733] on link "19" at bounding box center [1442, 746] width 30 height 27
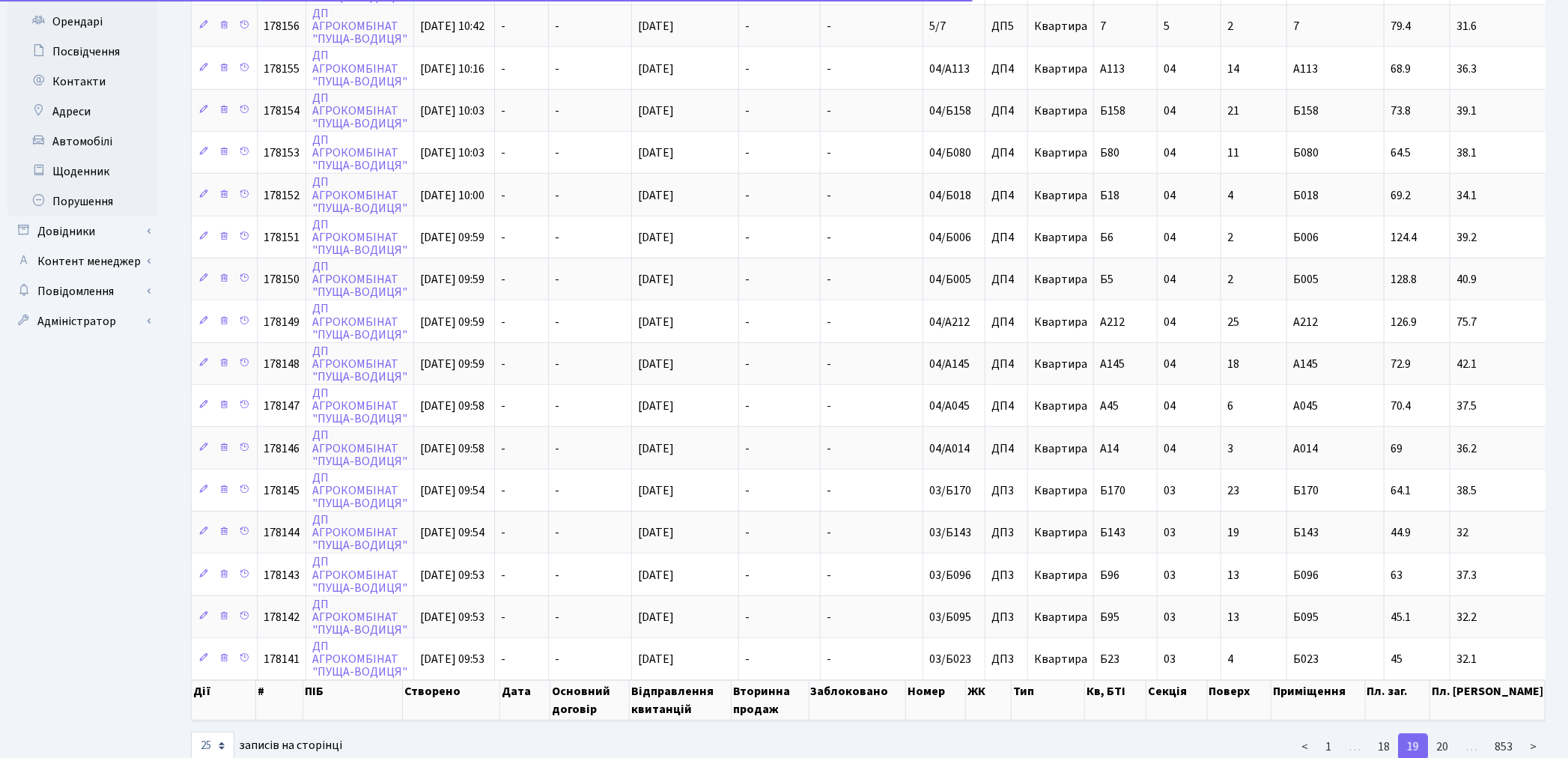
click at [1444, 733] on link "20" at bounding box center [1442, 746] width 30 height 27
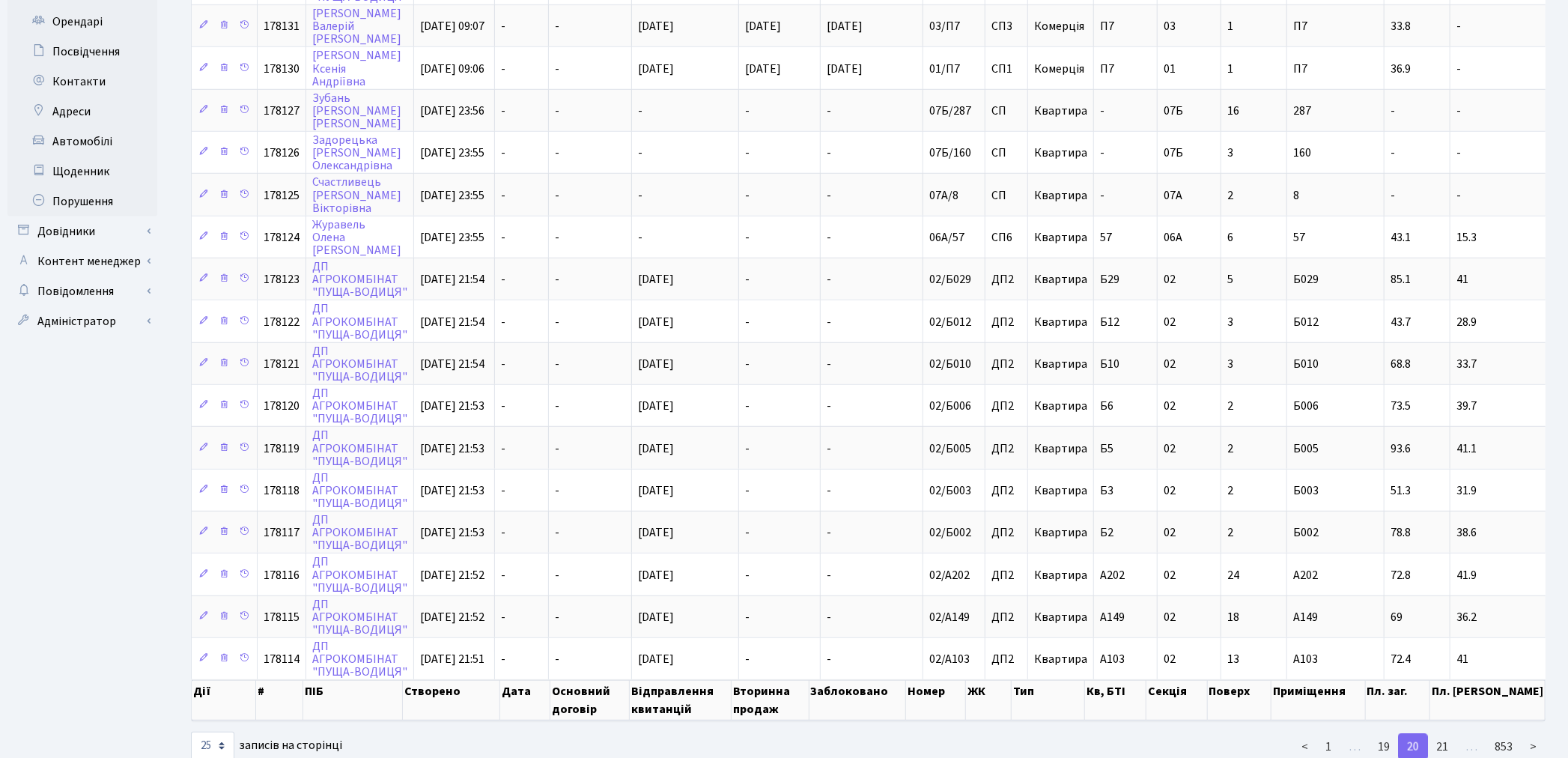
click at [1444, 733] on link "21" at bounding box center [1442, 746] width 30 height 27
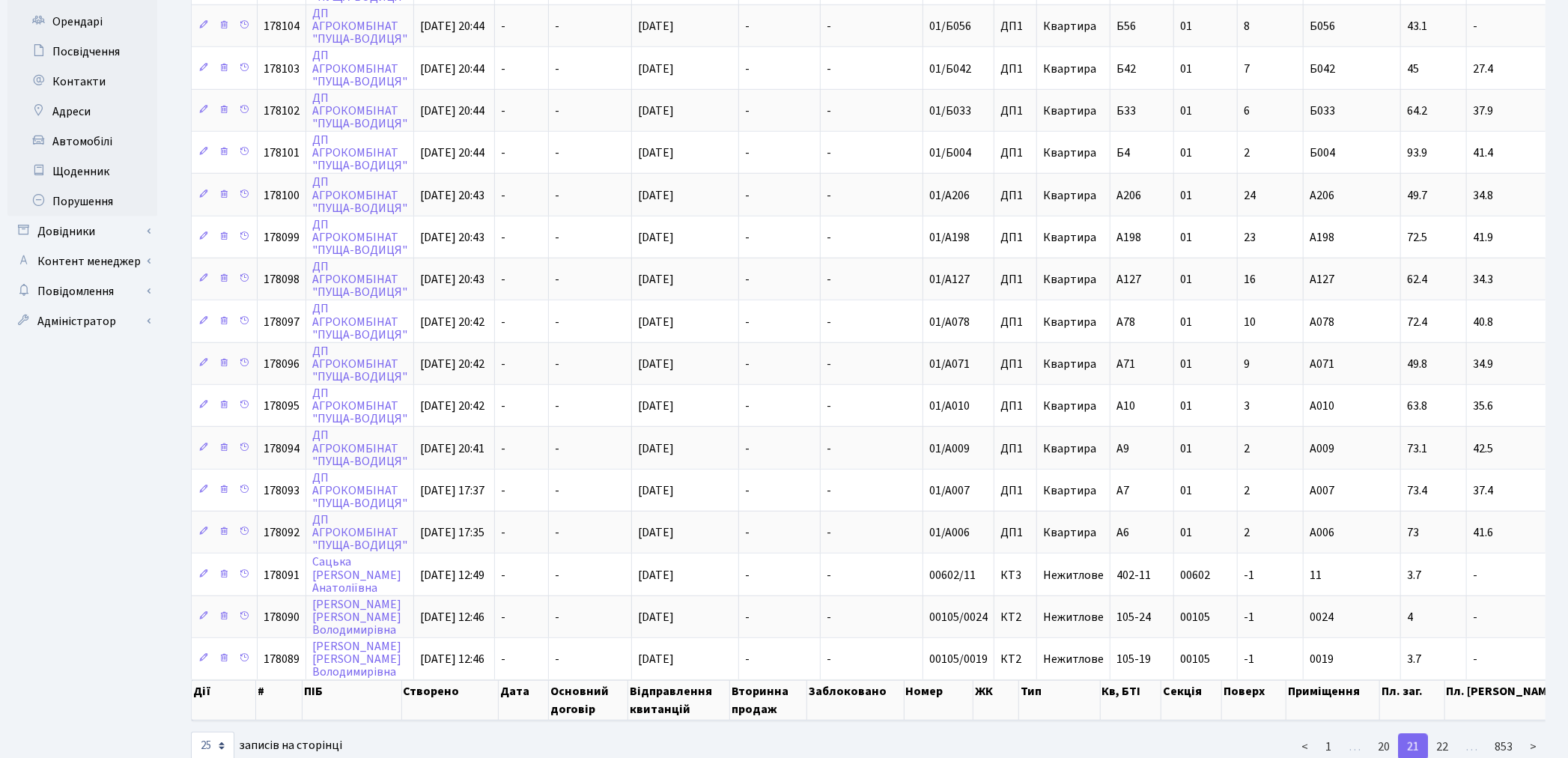
click at [1444, 733] on link "22" at bounding box center [1442, 746] width 30 height 27
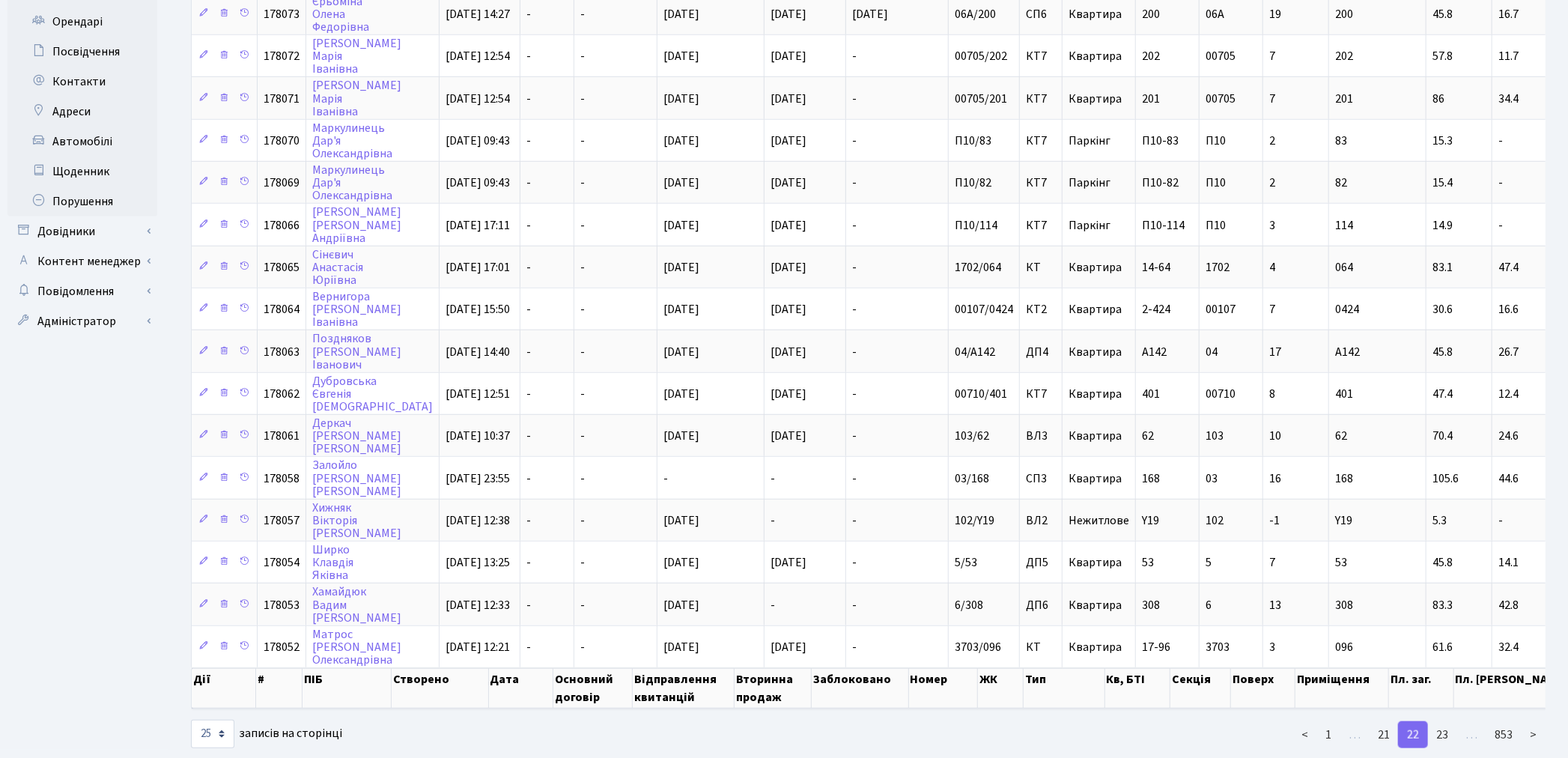
click at [1444, 722] on link "23" at bounding box center [1442, 735] width 30 height 27
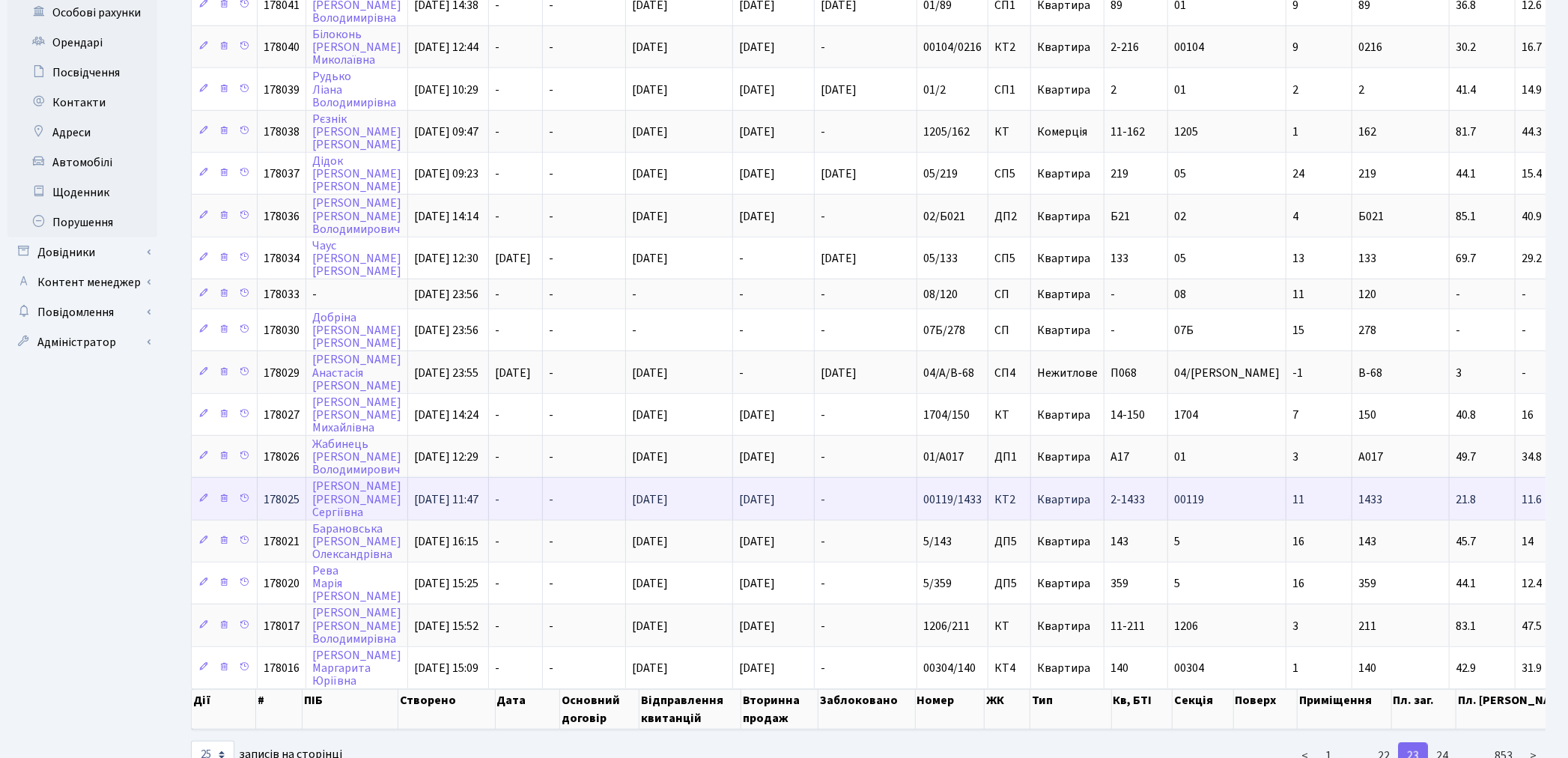
scroll to position [571, 0]
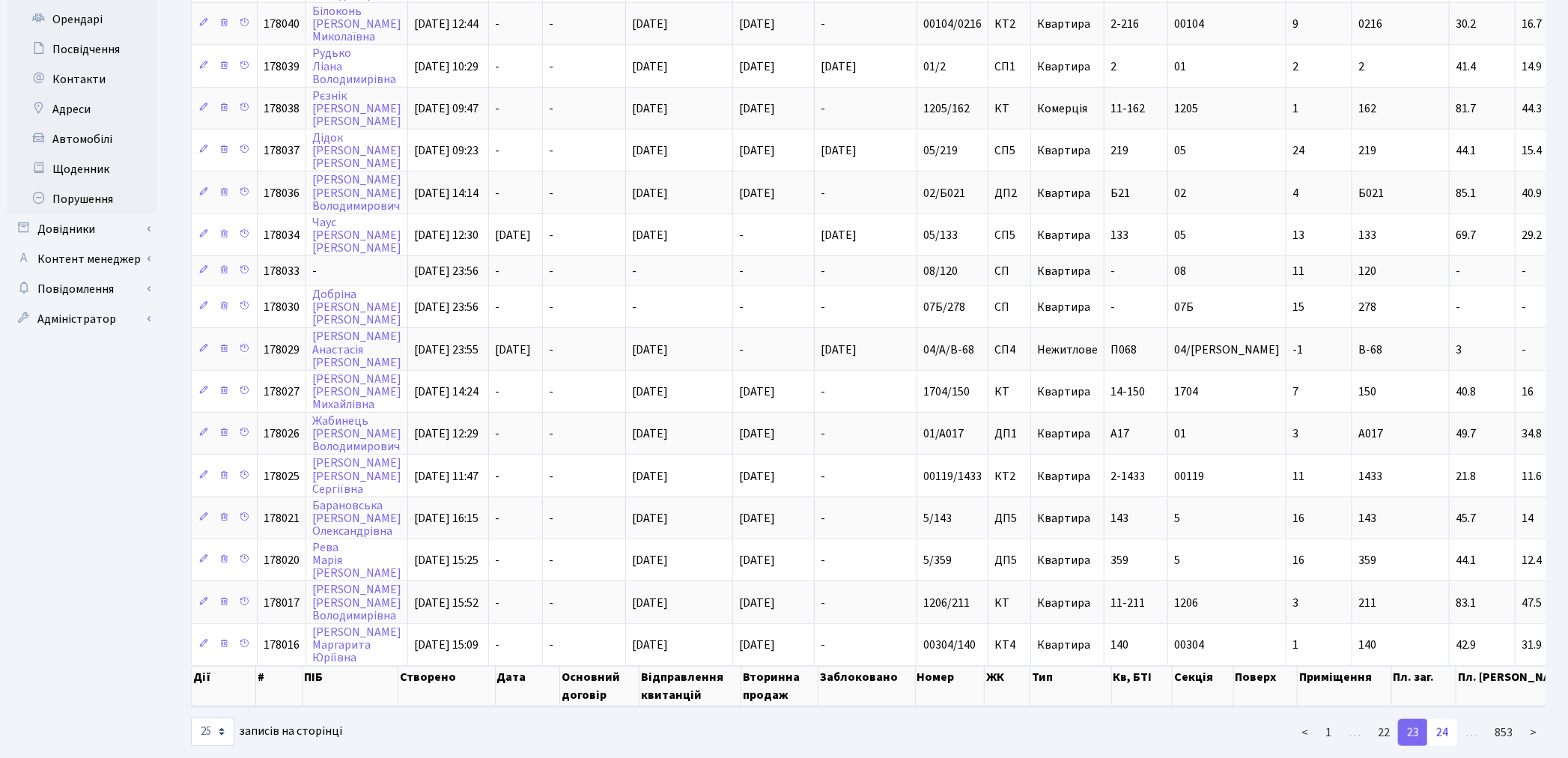
click at [1450, 719] on link "24" at bounding box center [1442, 732] width 30 height 27
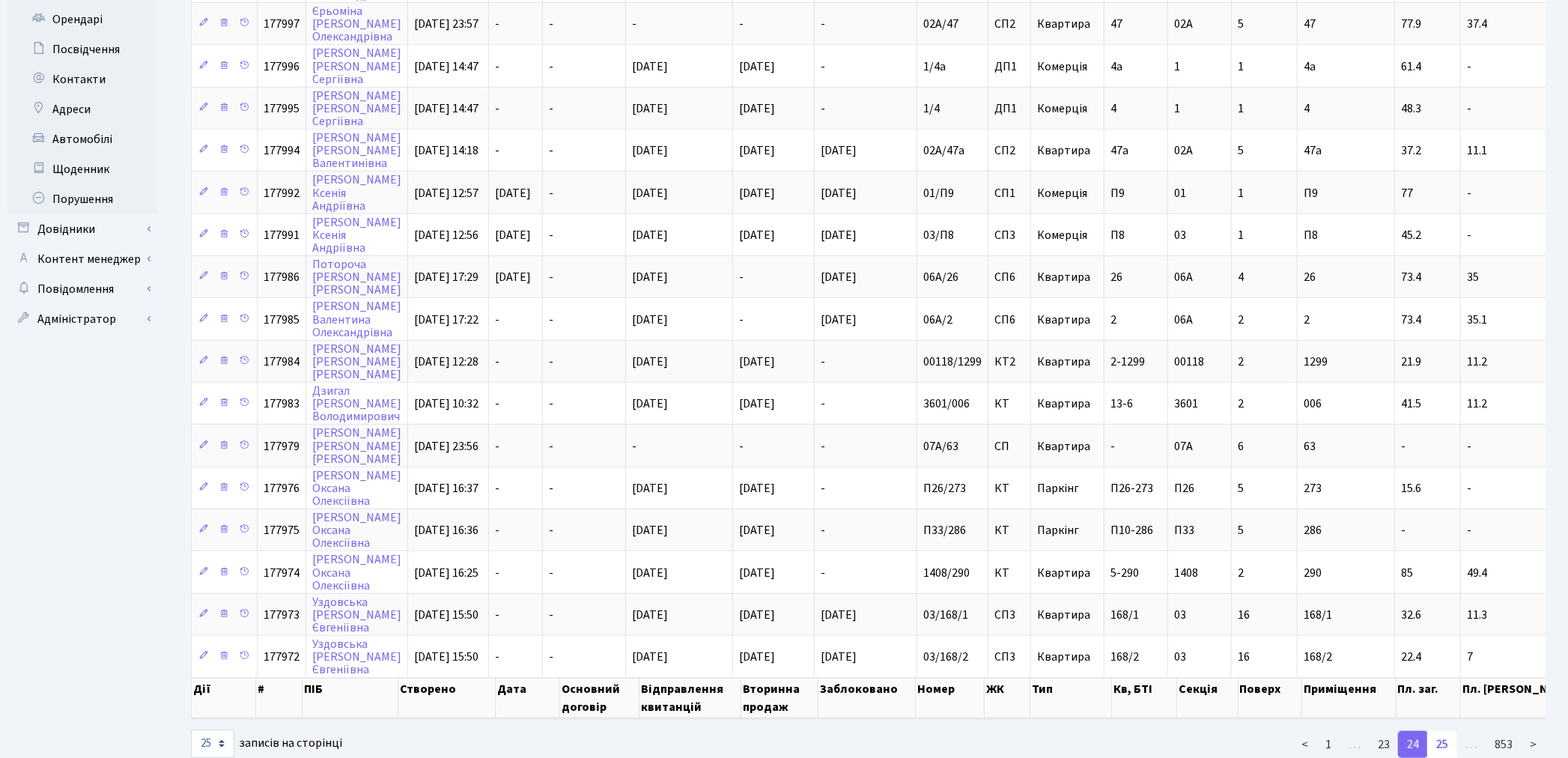
click at [1446, 731] on link "25" at bounding box center [1442, 744] width 30 height 27
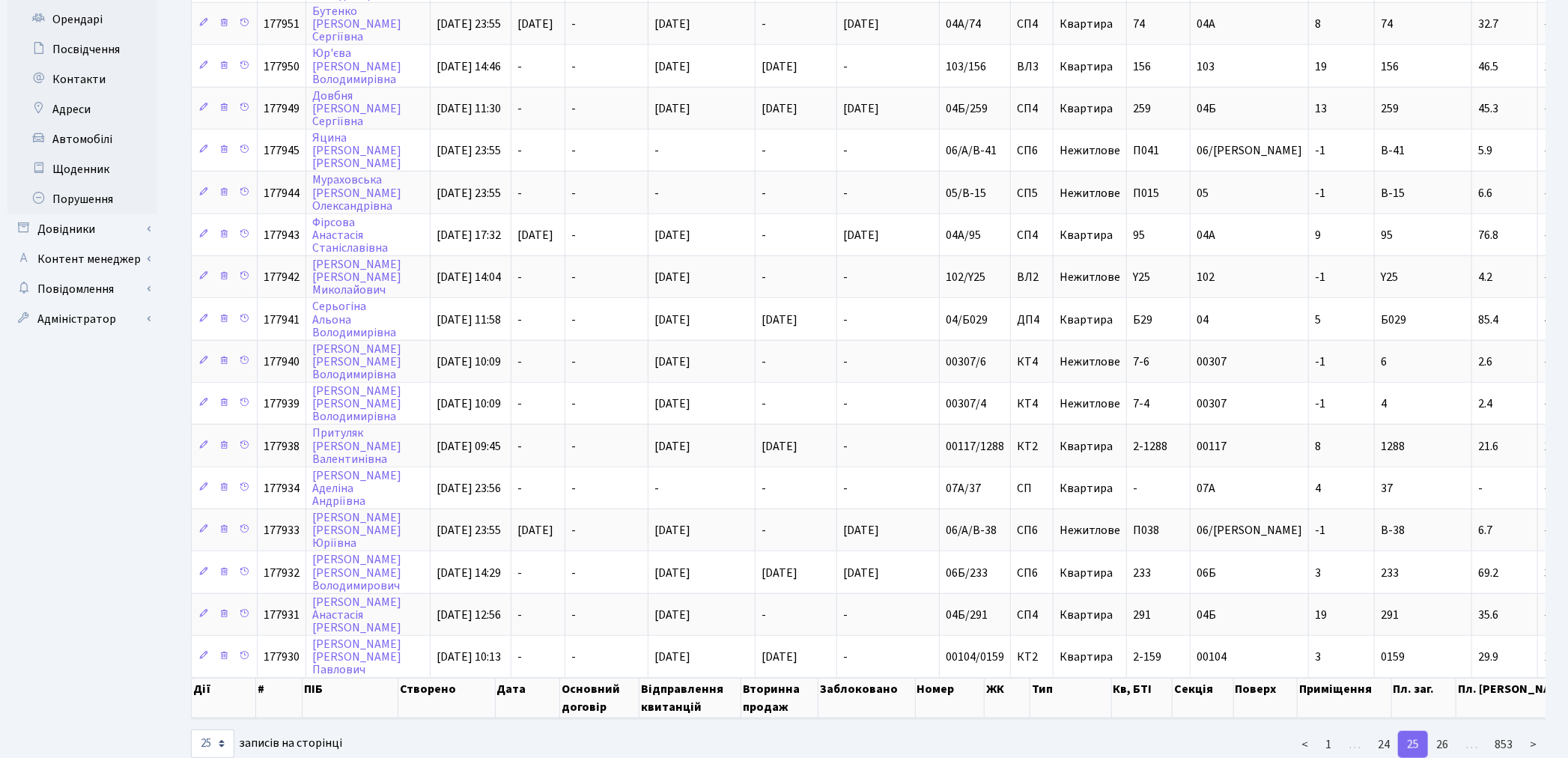
click at [1446, 731] on link "26" at bounding box center [1442, 744] width 30 height 27
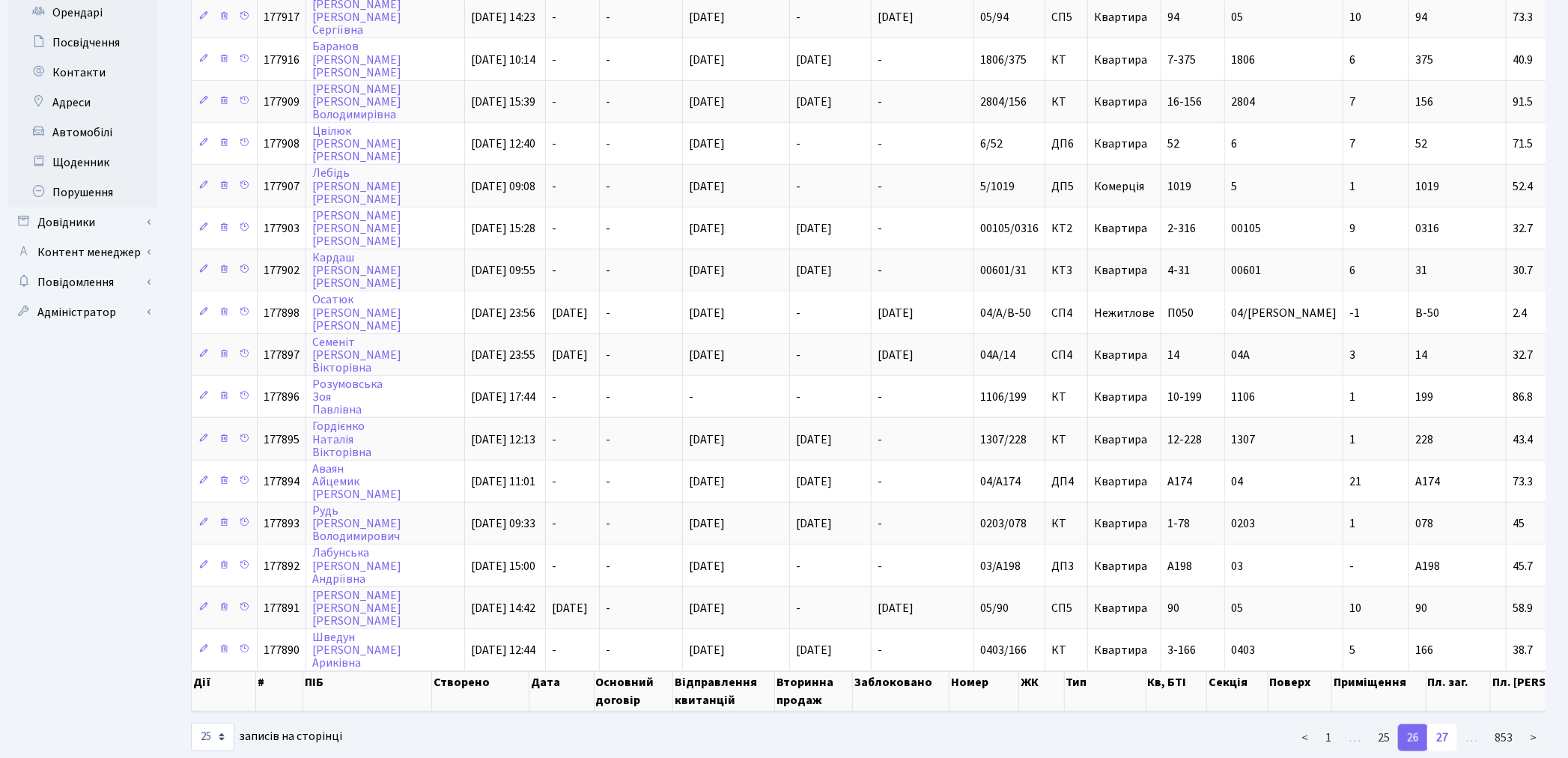
scroll to position [582, 0]
click at [1444, 722] on link "27" at bounding box center [1442, 735] width 30 height 27
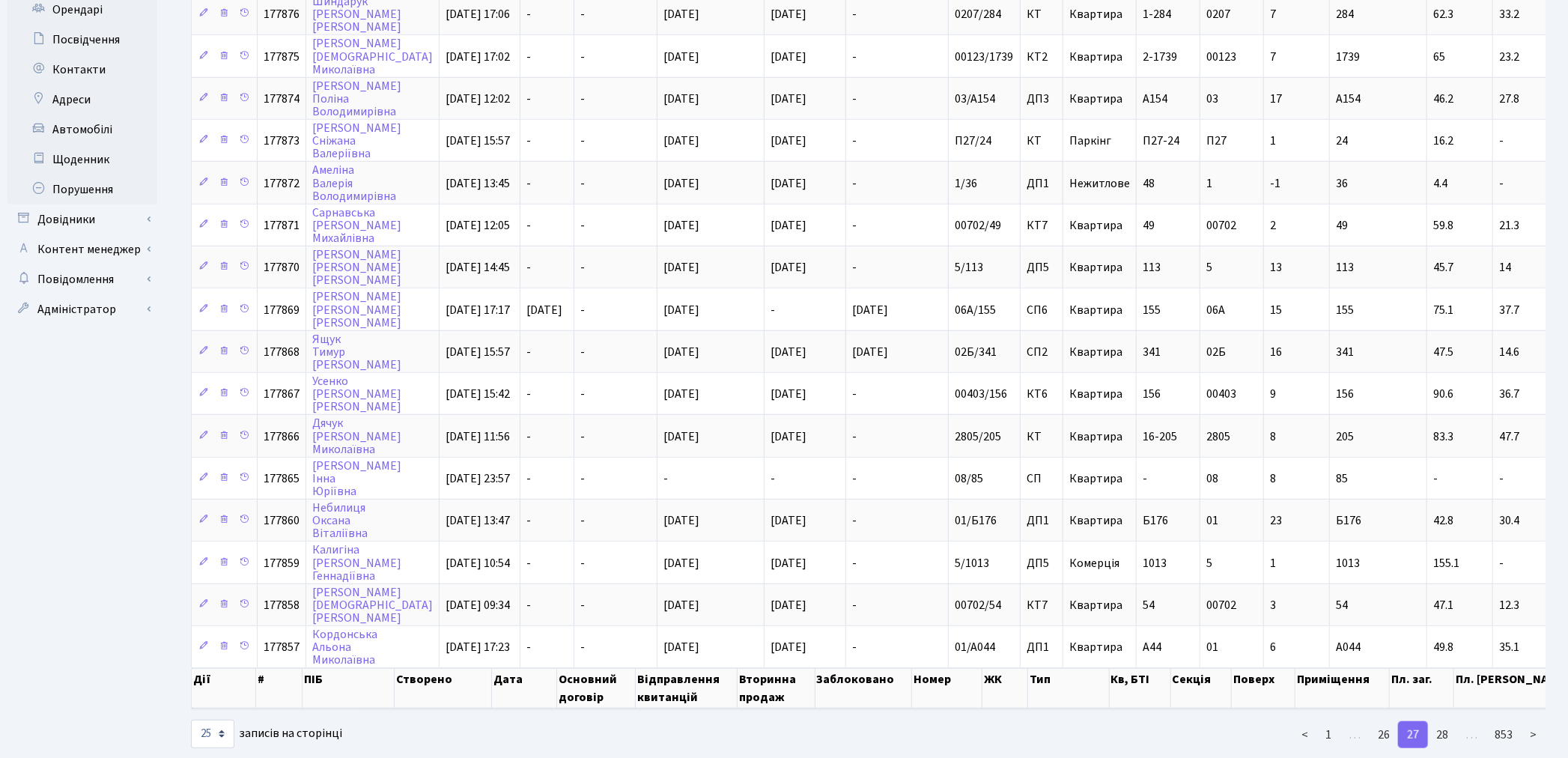
click at [1444, 722] on link "28" at bounding box center [1442, 735] width 30 height 27
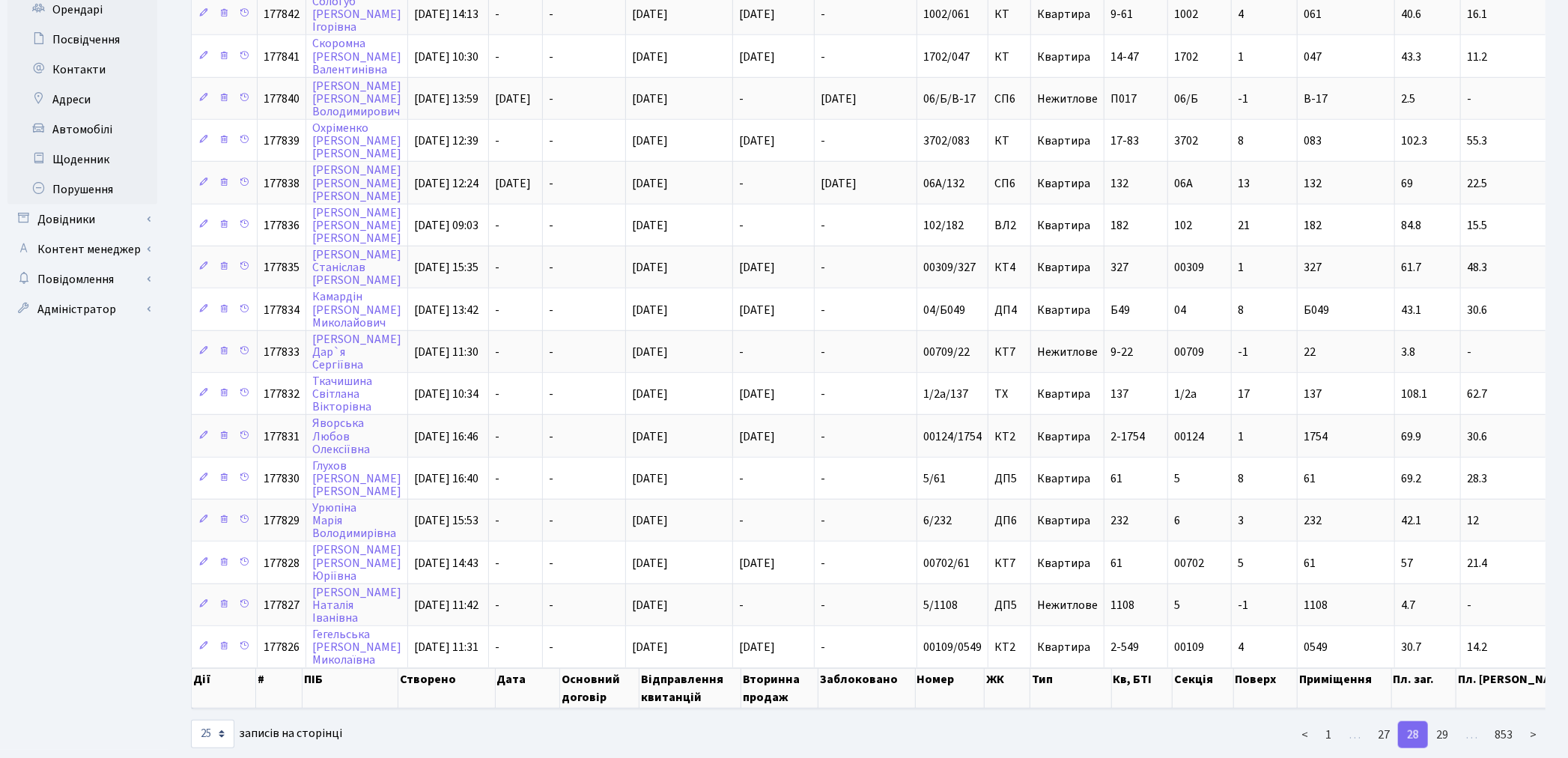
click at [1444, 722] on link "29" at bounding box center [1442, 735] width 30 height 27
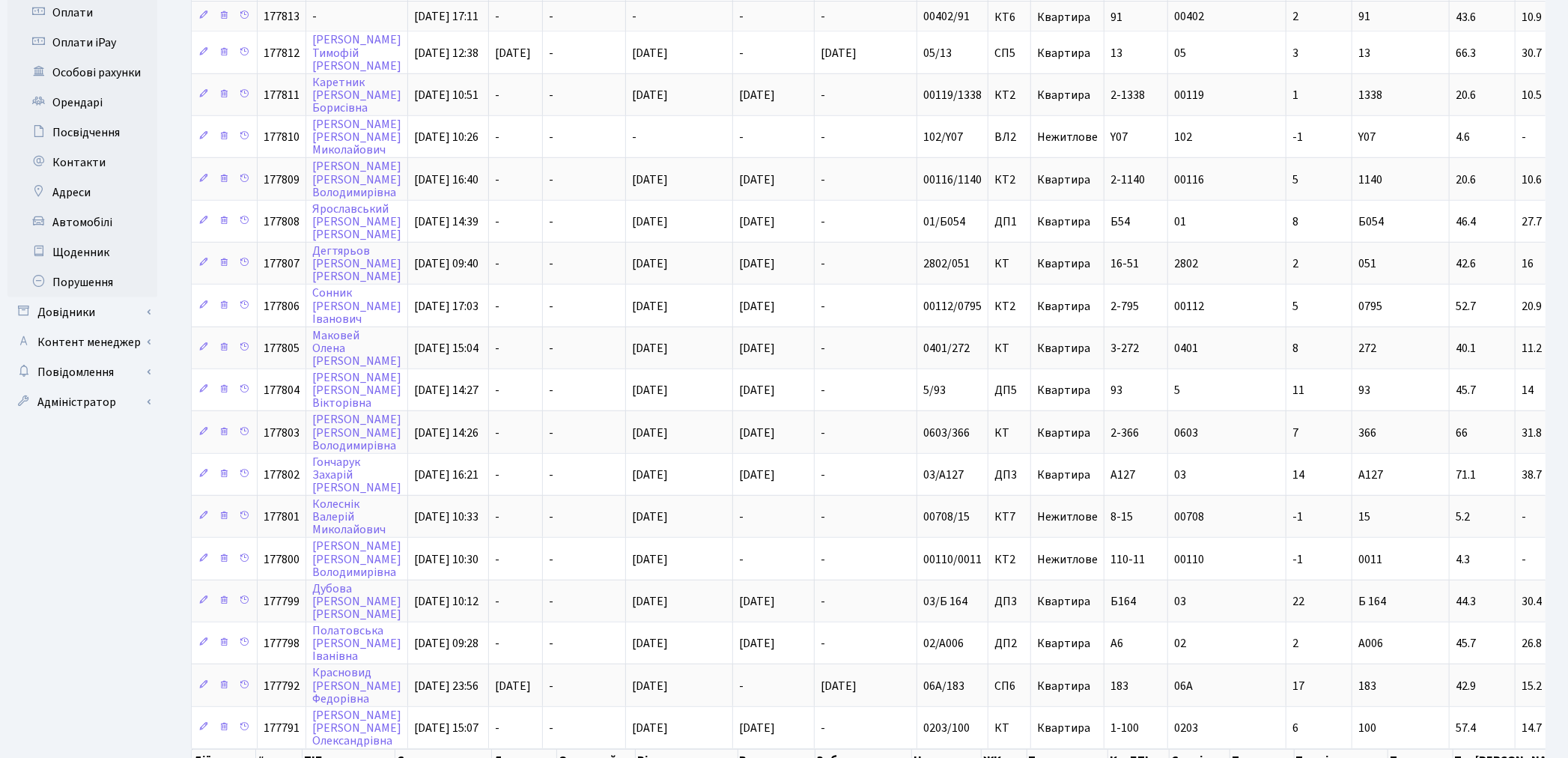
scroll to position [571, 0]
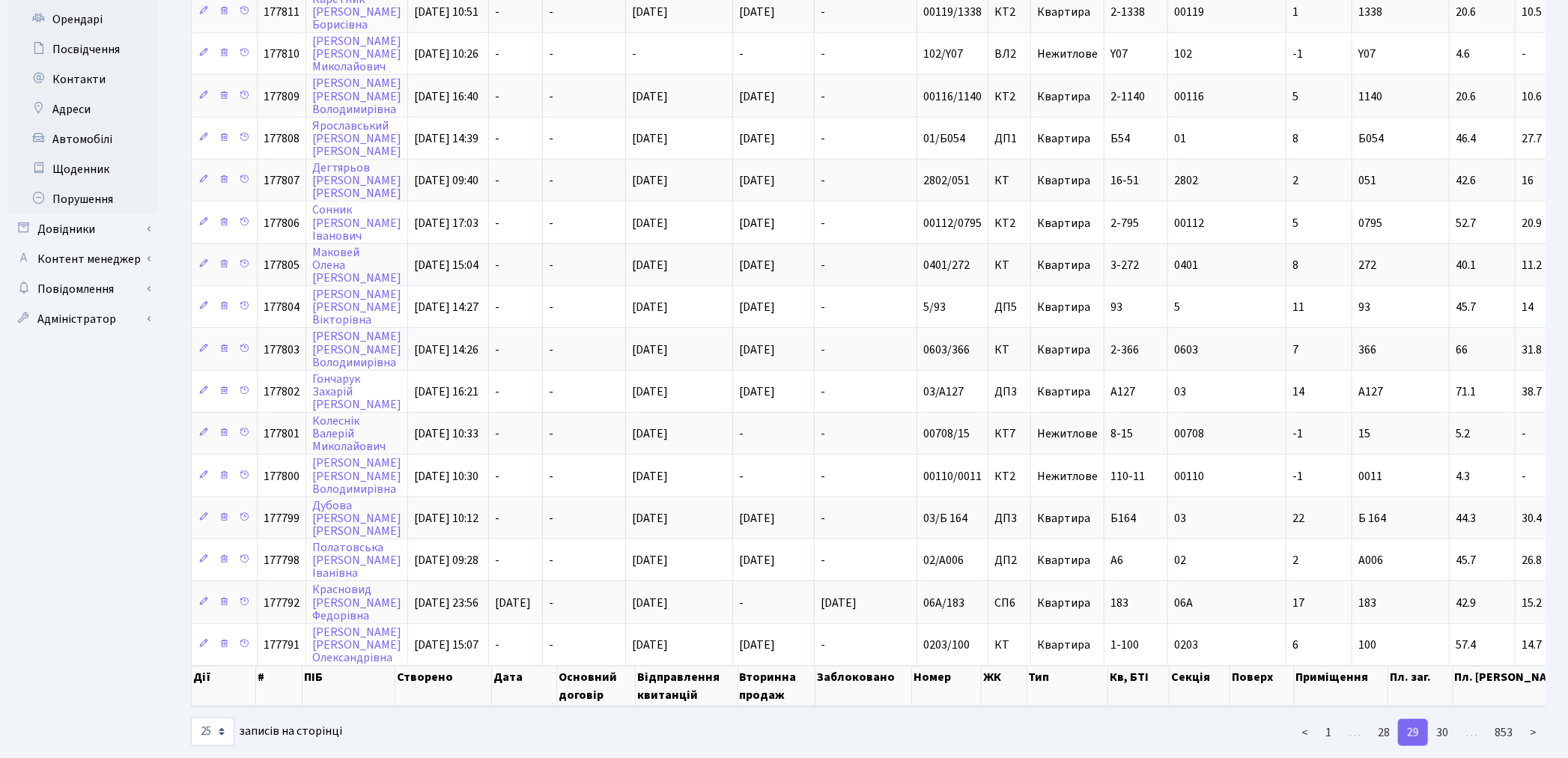
click at [1444, 719] on link "30" at bounding box center [1442, 732] width 30 height 27
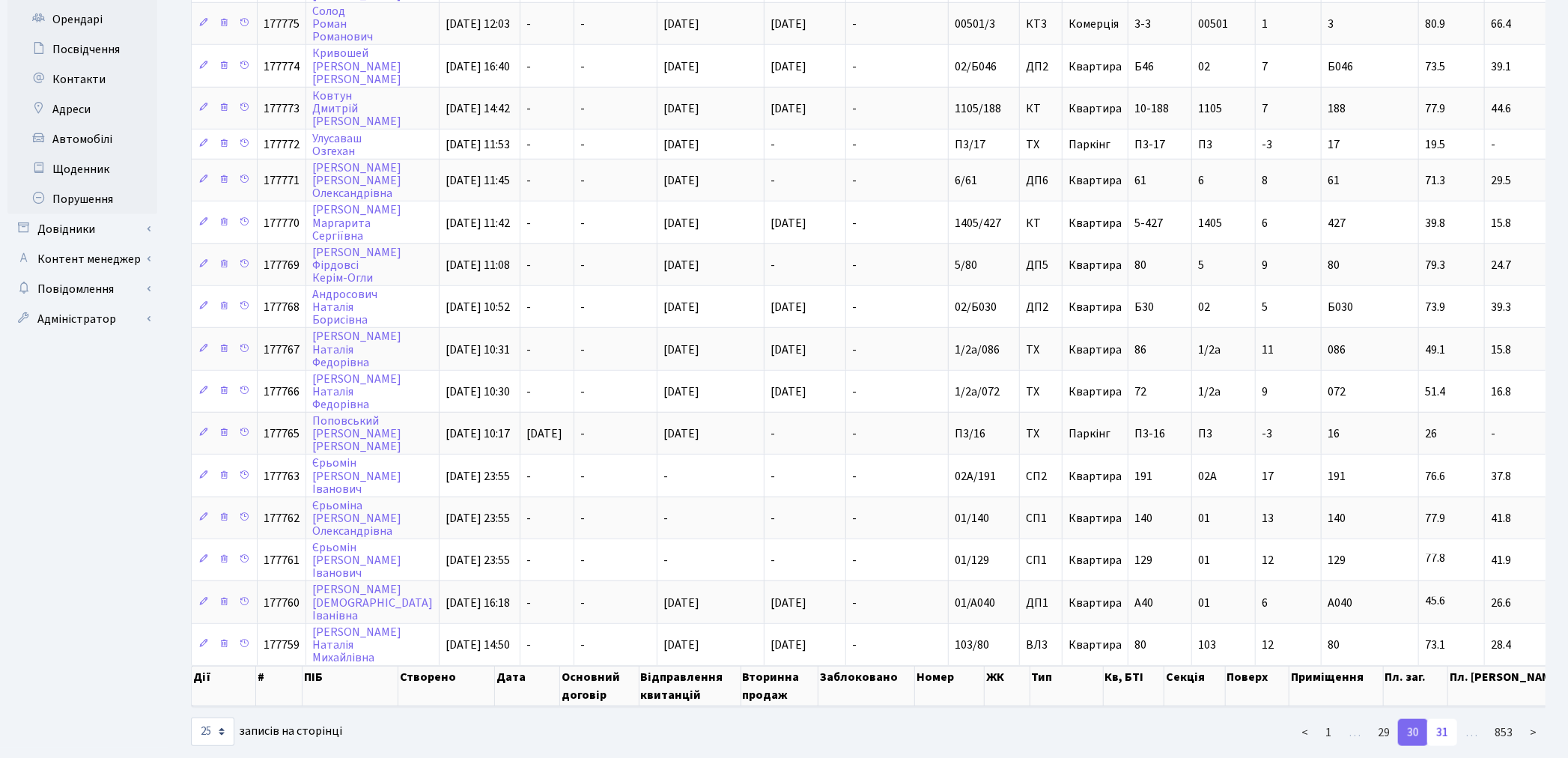
click at [1441, 719] on link "31" at bounding box center [1442, 732] width 30 height 27
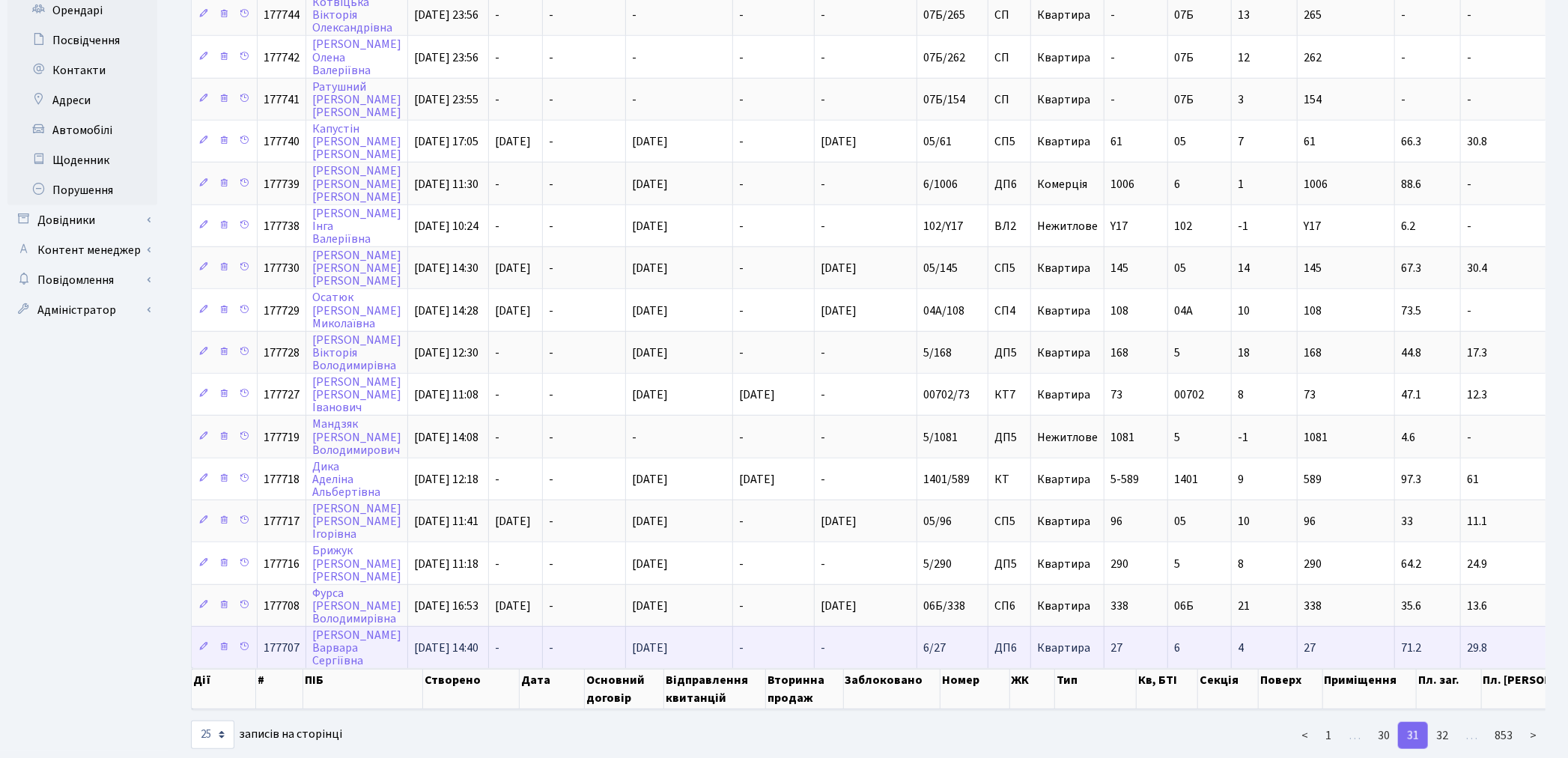
scroll to position [582, 0]
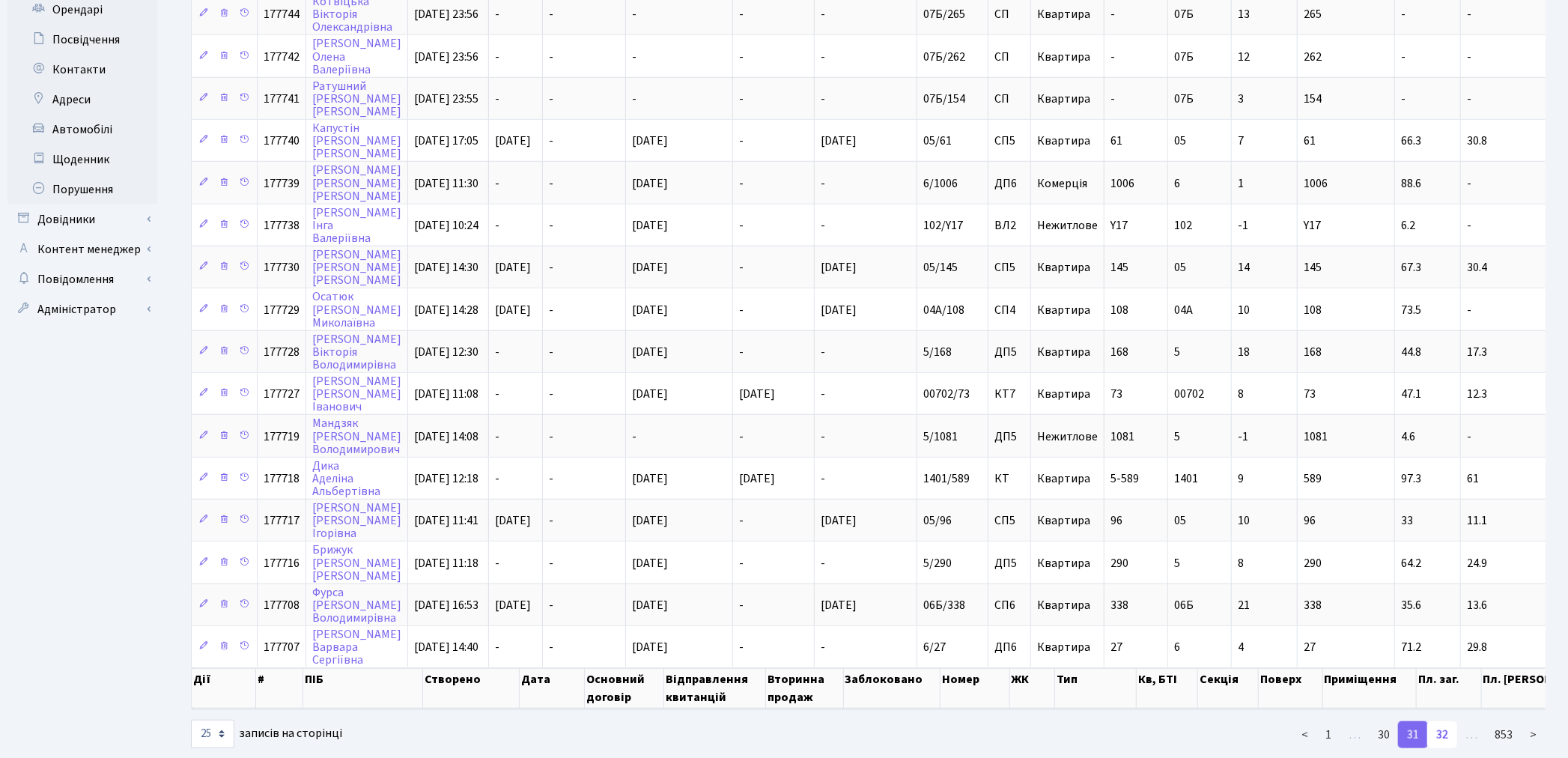
click at [1445, 722] on link "32" at bounding box center [1442, 735] width 30 height 27
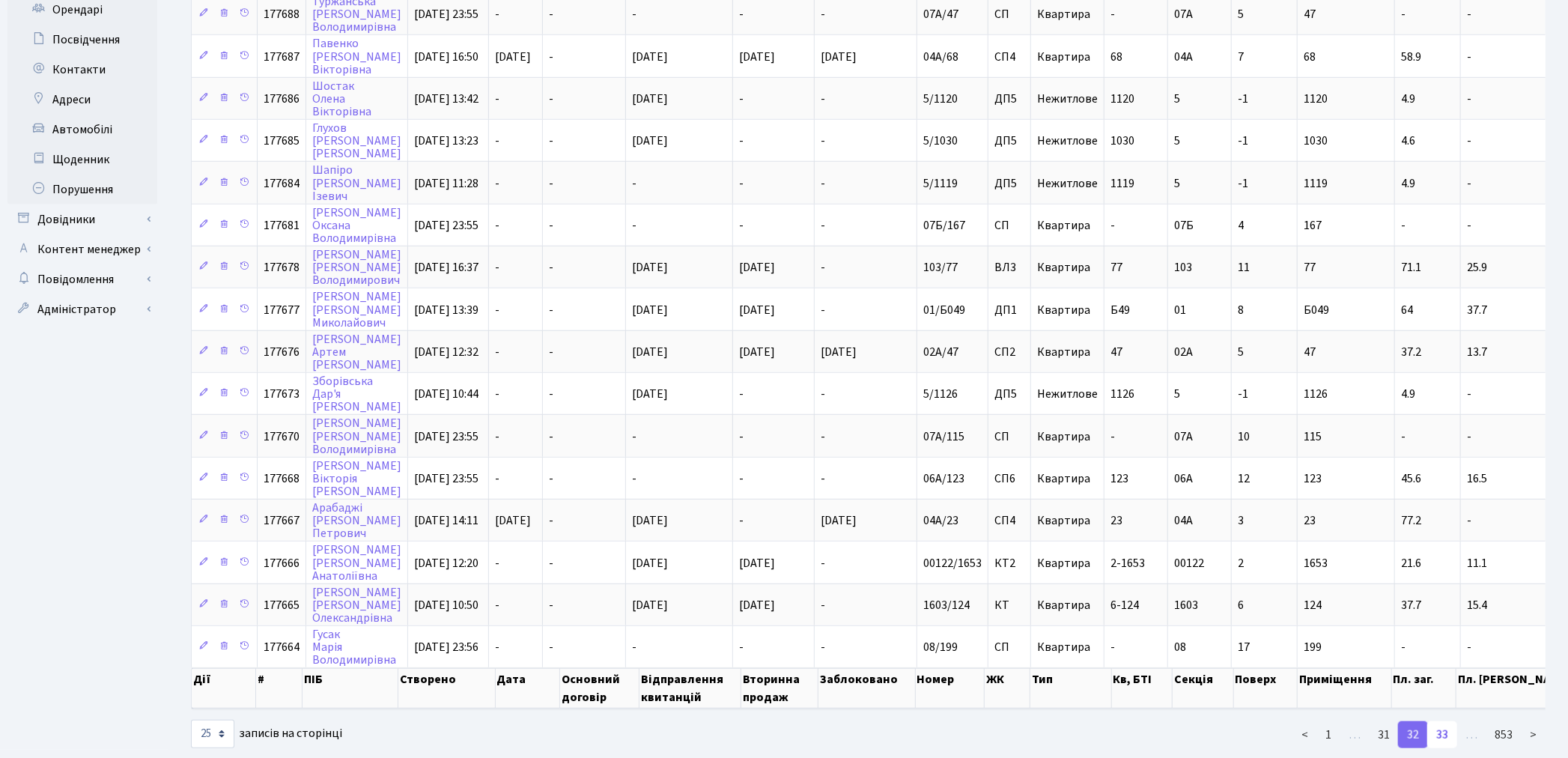
click at [1438, 722] on link "33" at bounding box center [1442, 735] width 30 height 27
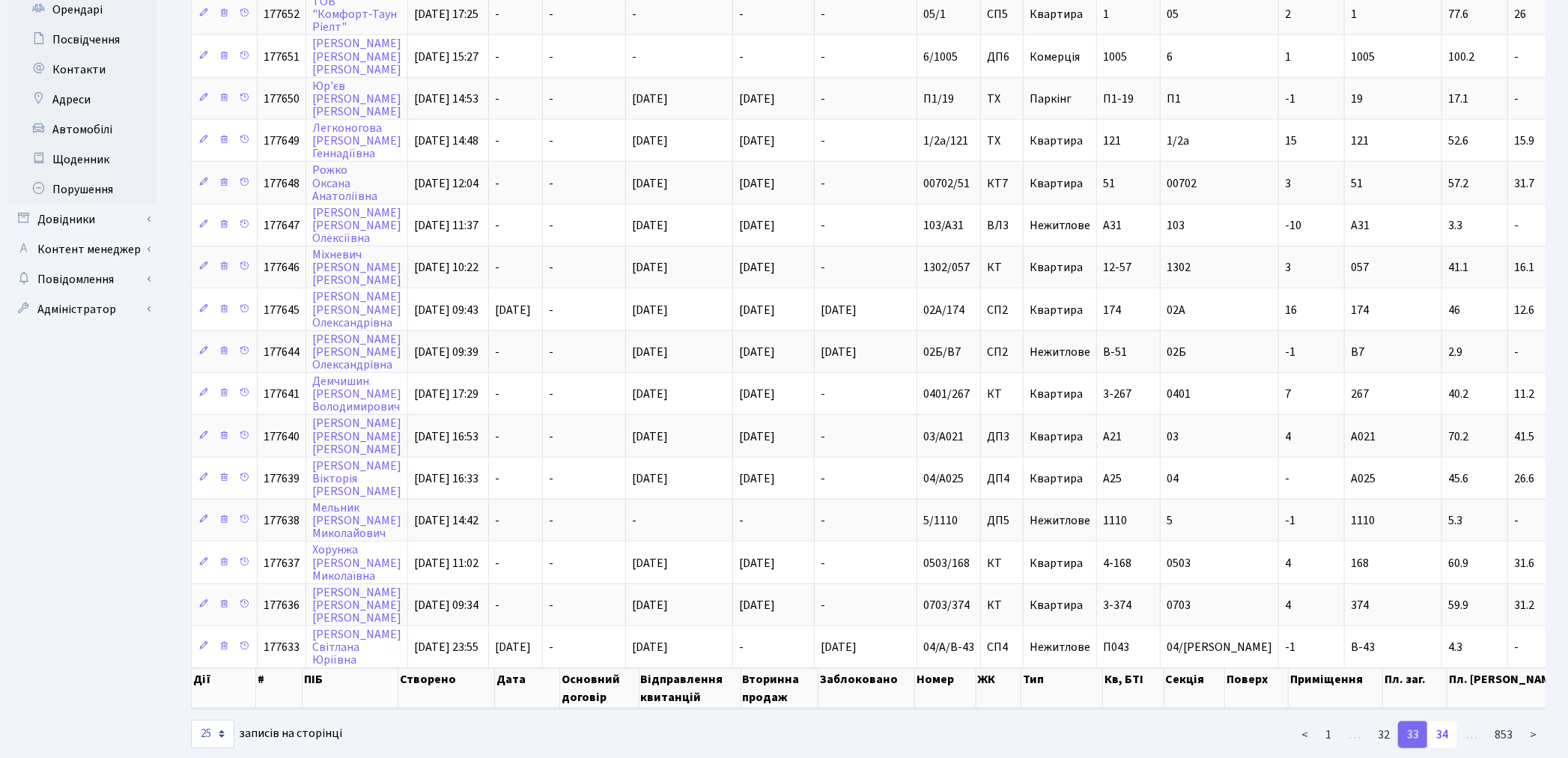
click at [1448, 722] on link "34" at bounding box center [1442, 735] width 30 height 27
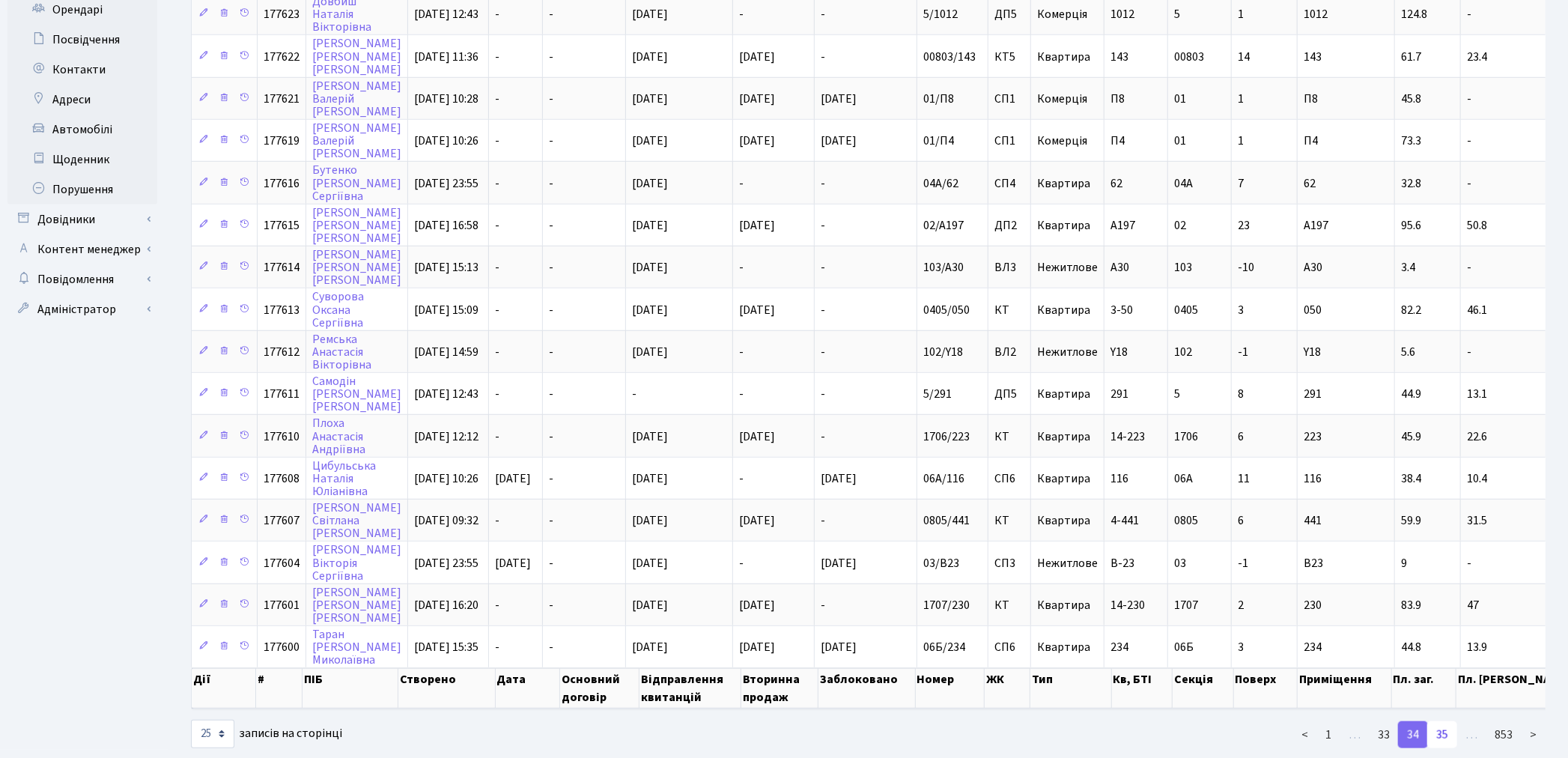
click at [1440, 722] on link "35" at bounding box center [1442, 735] width 30 height 27
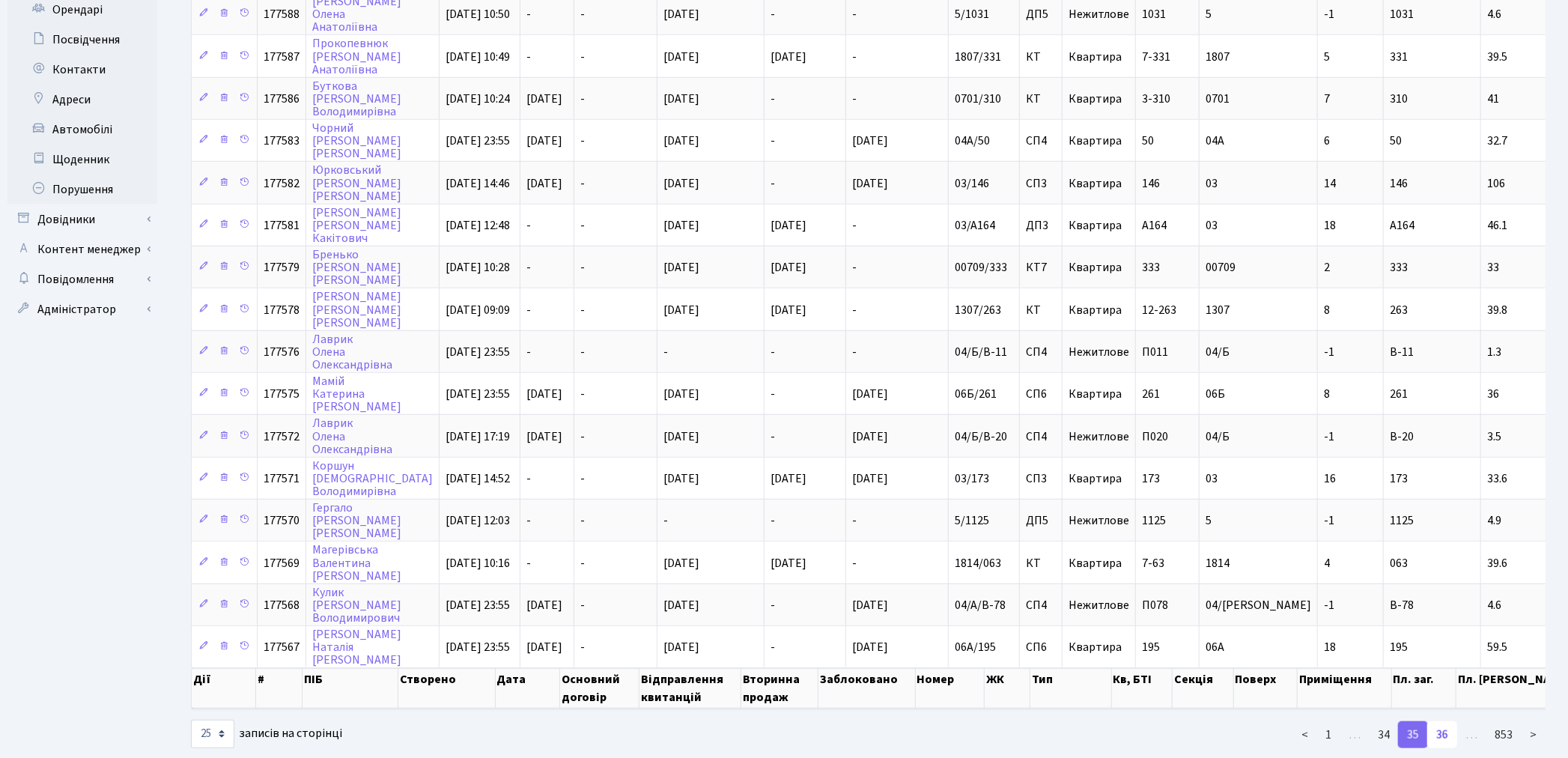
click at [1439, 722] on link "36" at bounding box center [1442, 735] width 30 height 27
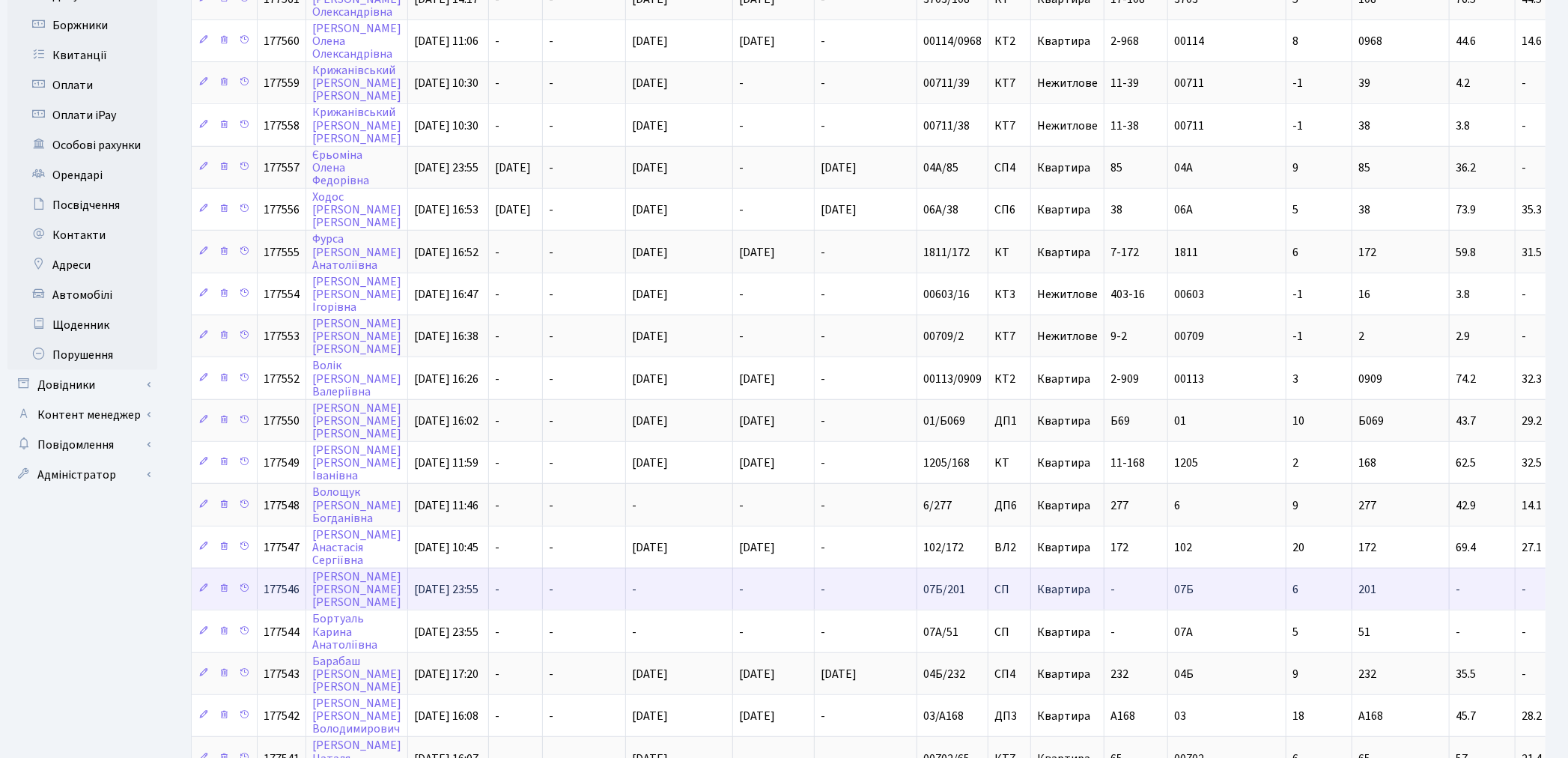
scroll to position [571, 0]
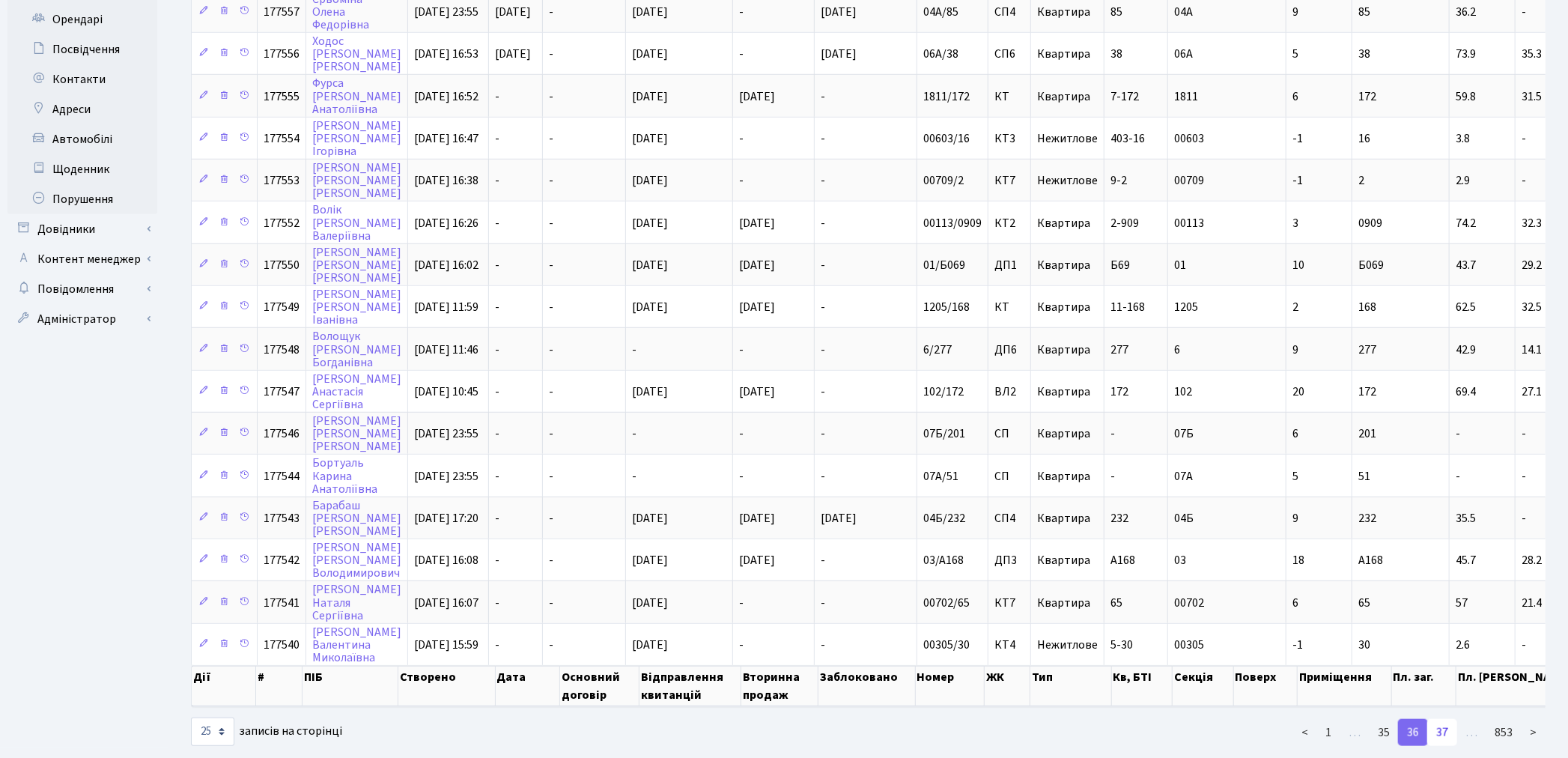
click at [1446, 719] on link "37" at bounding box center [1442, 732] width 30 height 27
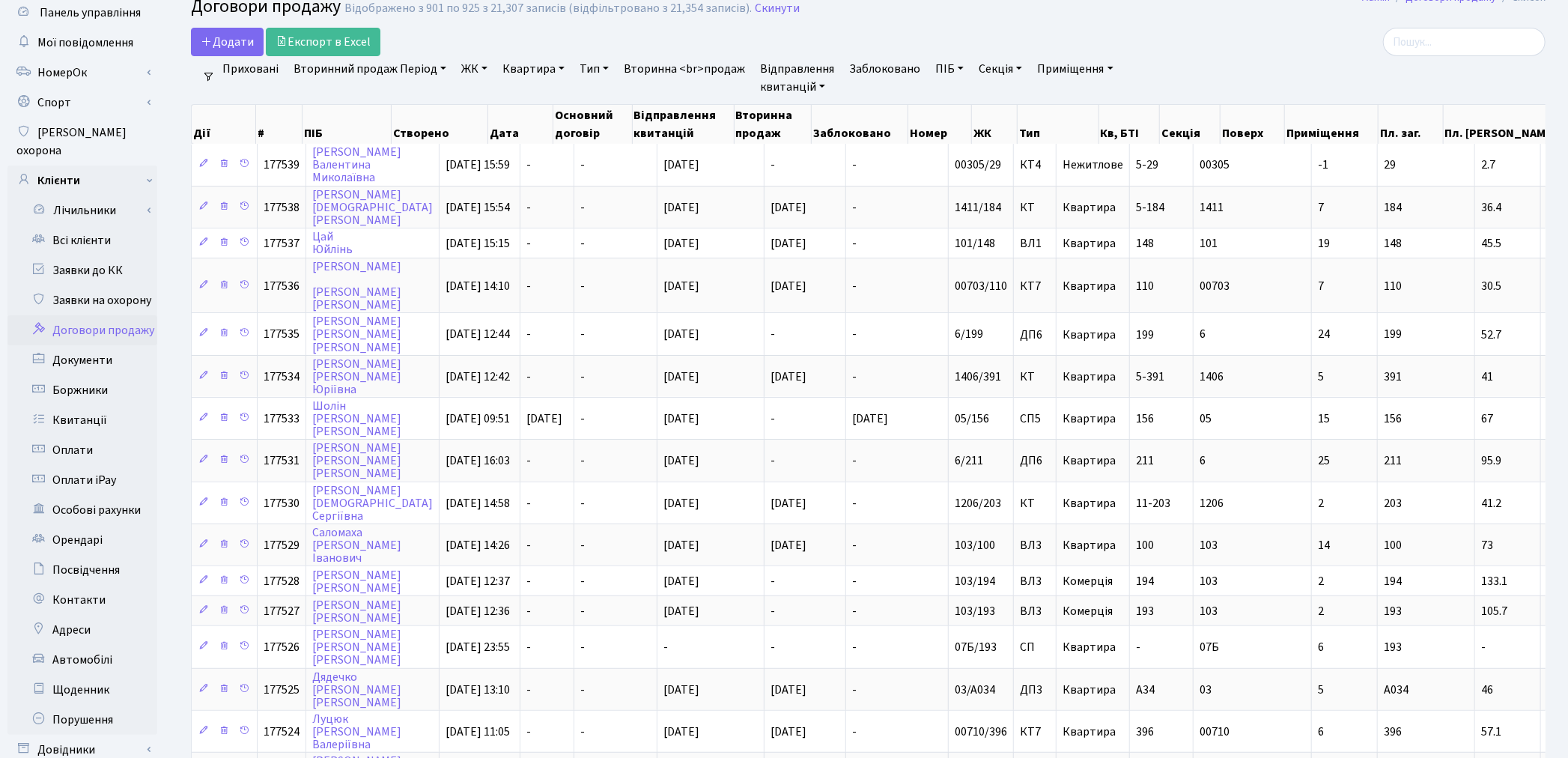
scroll to position [50, 0]
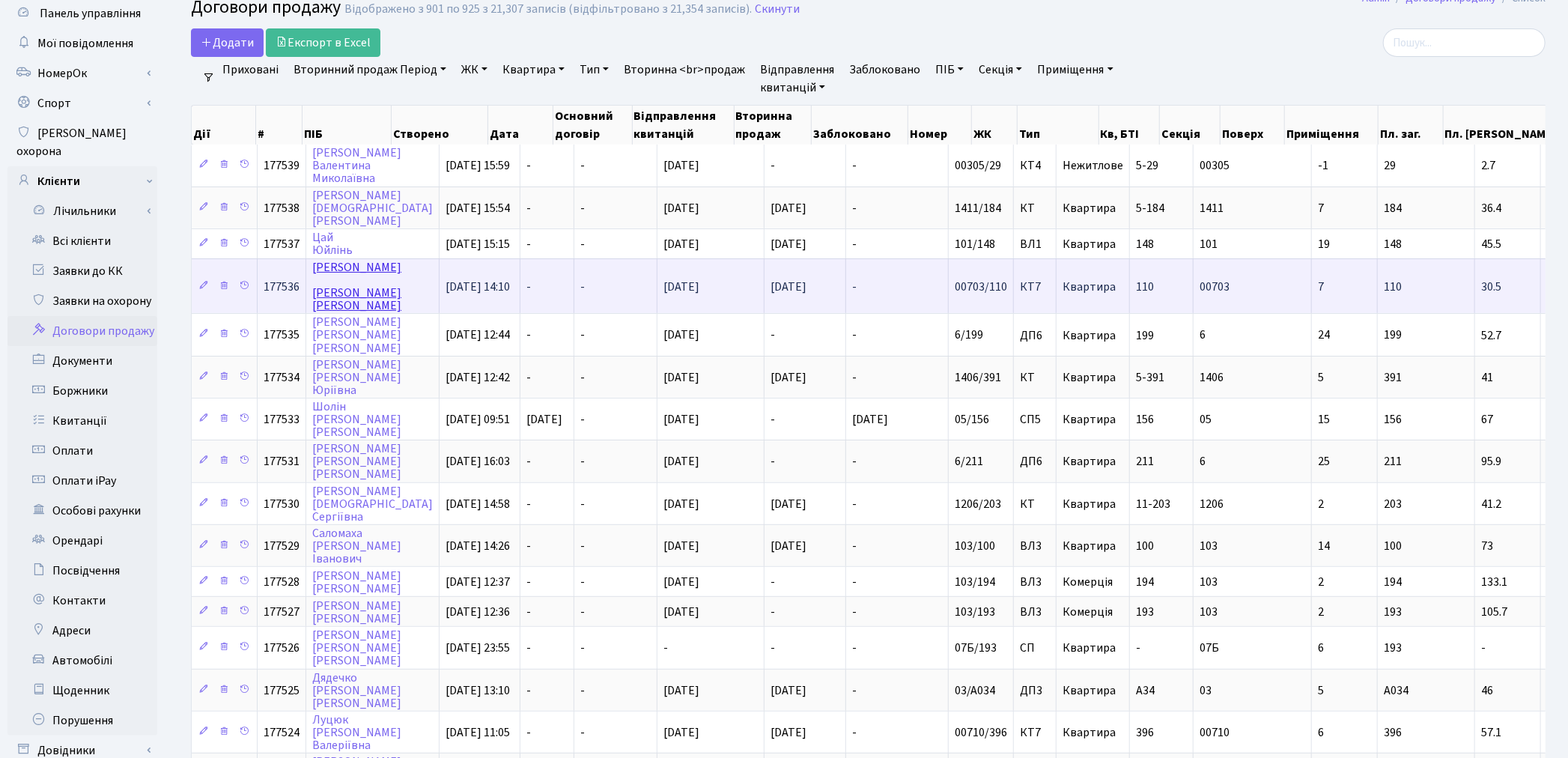
click at [334, 288] on link "Смирнов Андрій Геннадійович" at bounding box center [356, 286] width 89 height 54
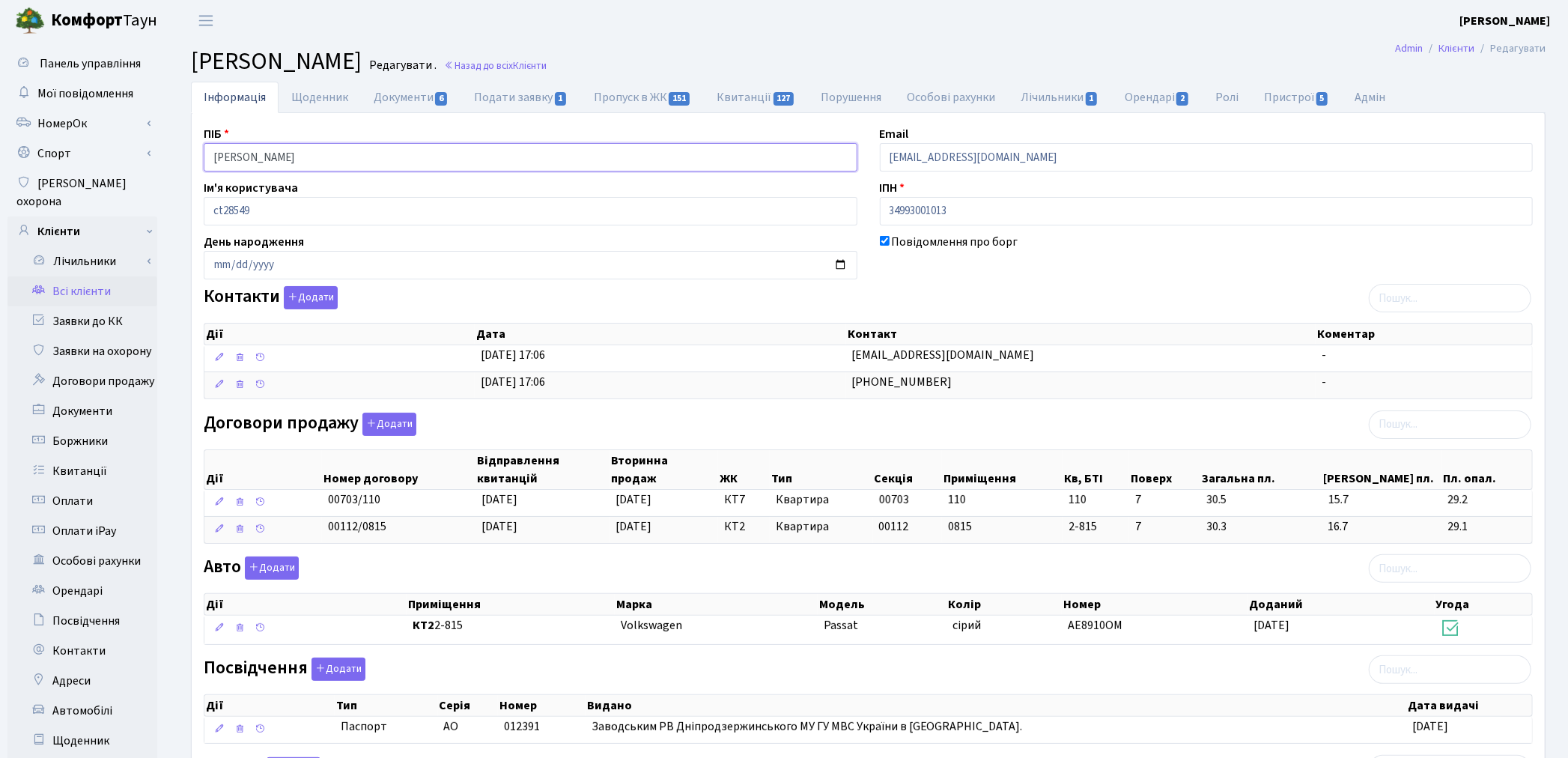
click at [265, 154] on input "Смирнов Андрій Геннадійович" at bounding box center [530, 157] width 654 height 29
click at [263, 160] on input "Смирнов Андрій Геннадійович" at bounding box center [530, 157] width 654 height 29
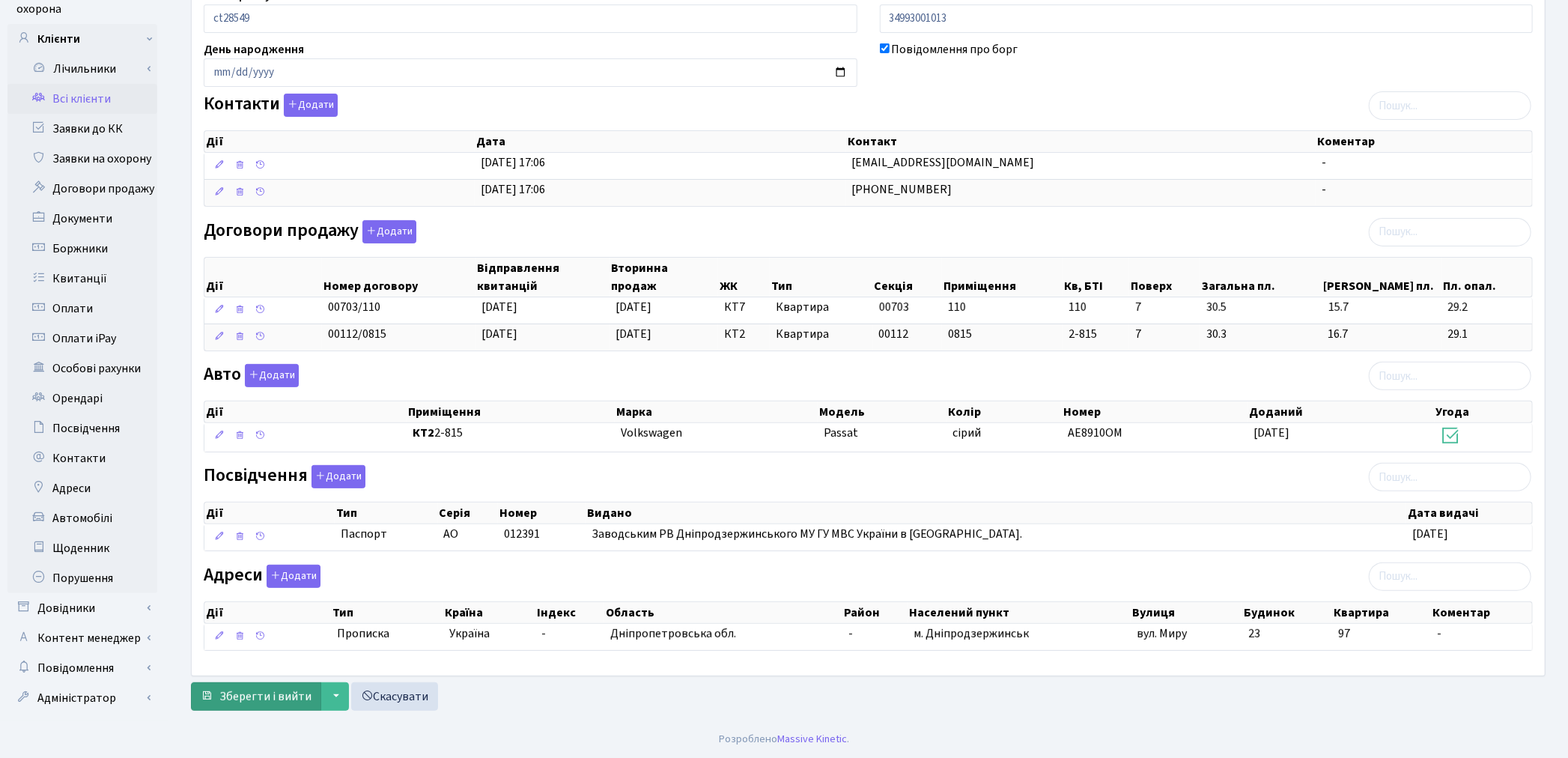
type input "Смирнов Андрій Геннадійович"
click at [250, 697] on span "Зберегти і вийти" at bounding box center [265, 696] width 92 height 16
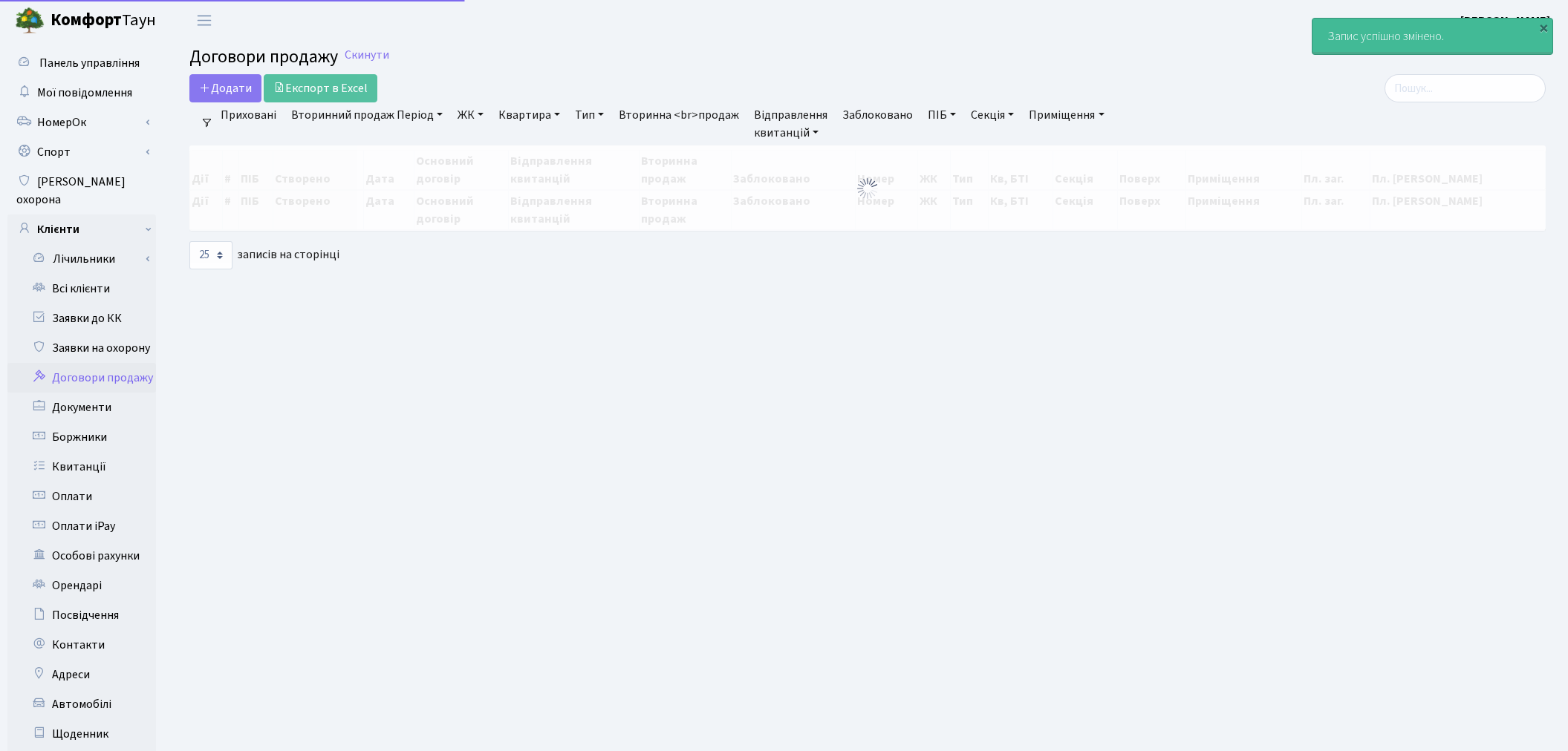
select select "25"
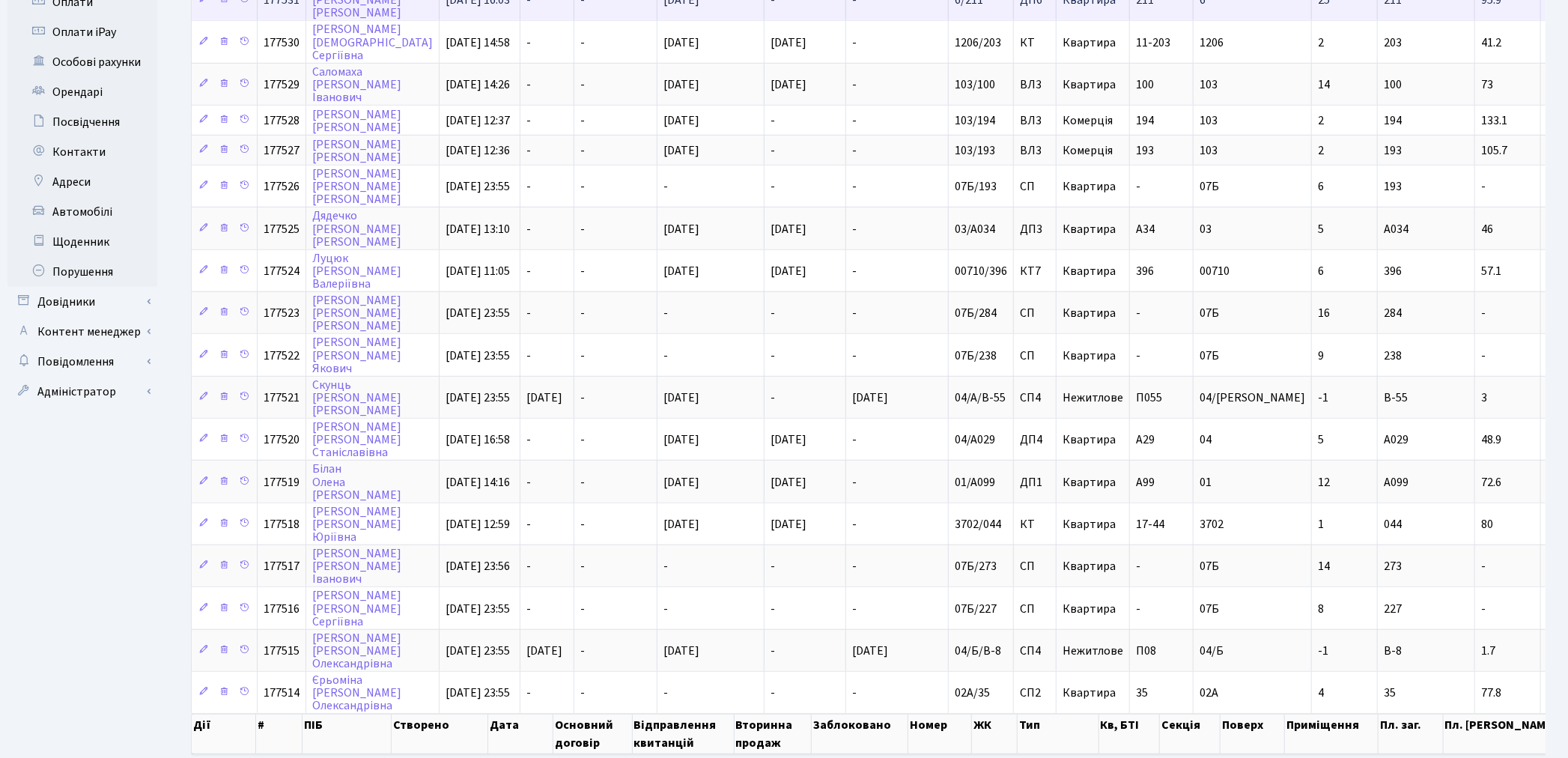
scroll to position [551, 0]
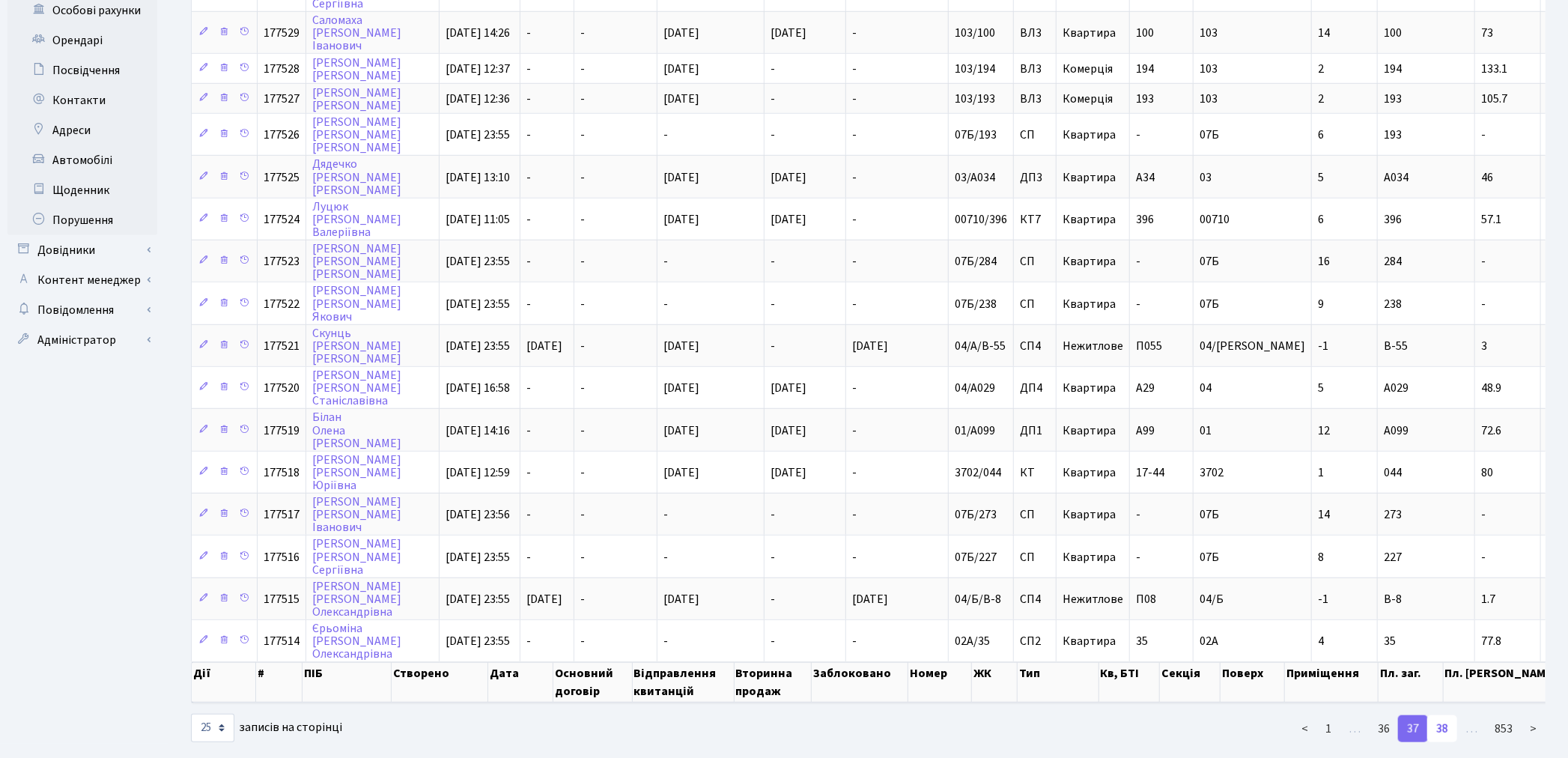
click at [1433, 716] on link "38" at bounding box center [1442, 729] width 30 height 27
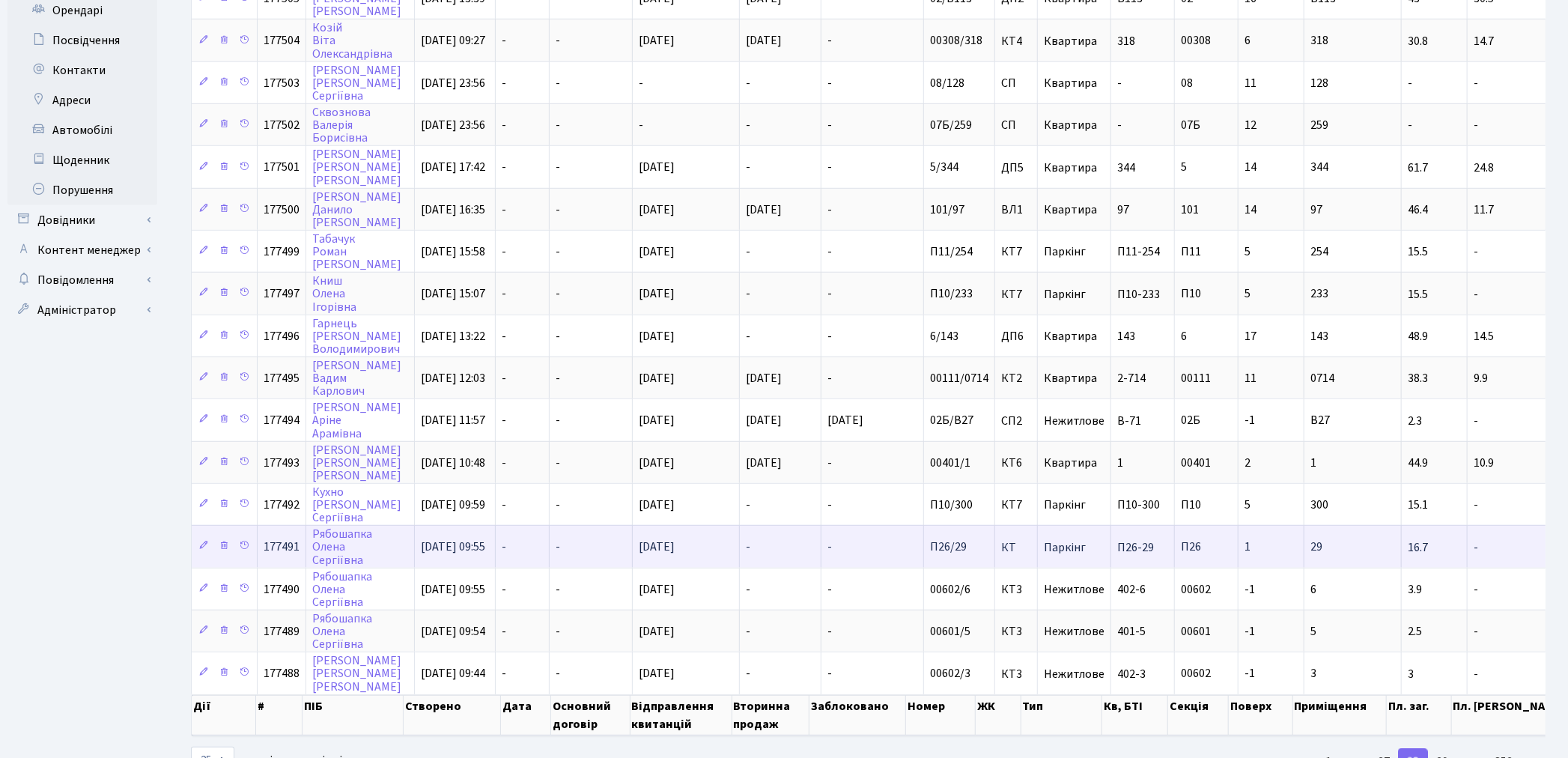
scroll to position [582, 0]
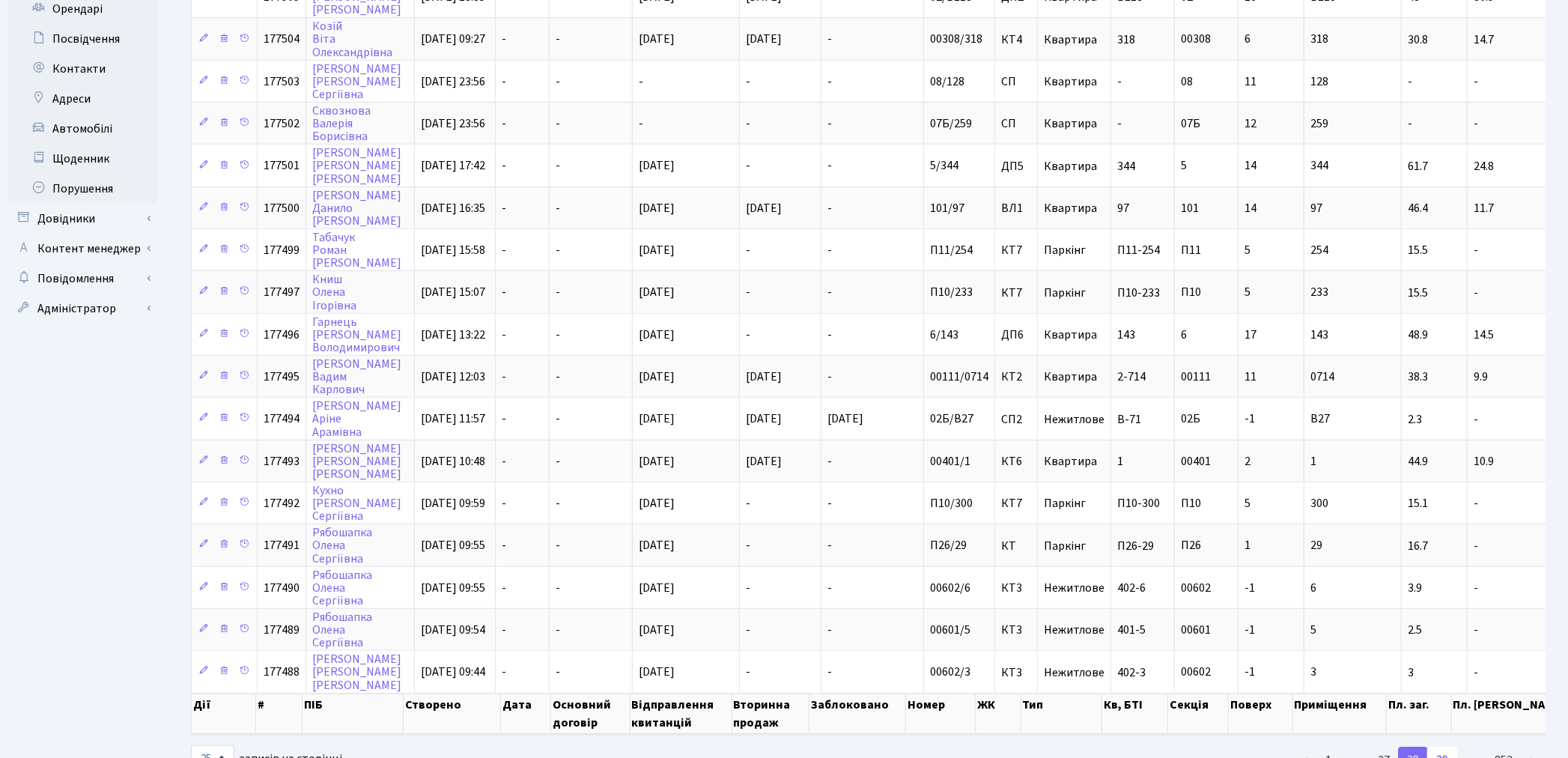
click at [1444, 747] on link "39" at bounding box center [1442, 760] width 30 height 27
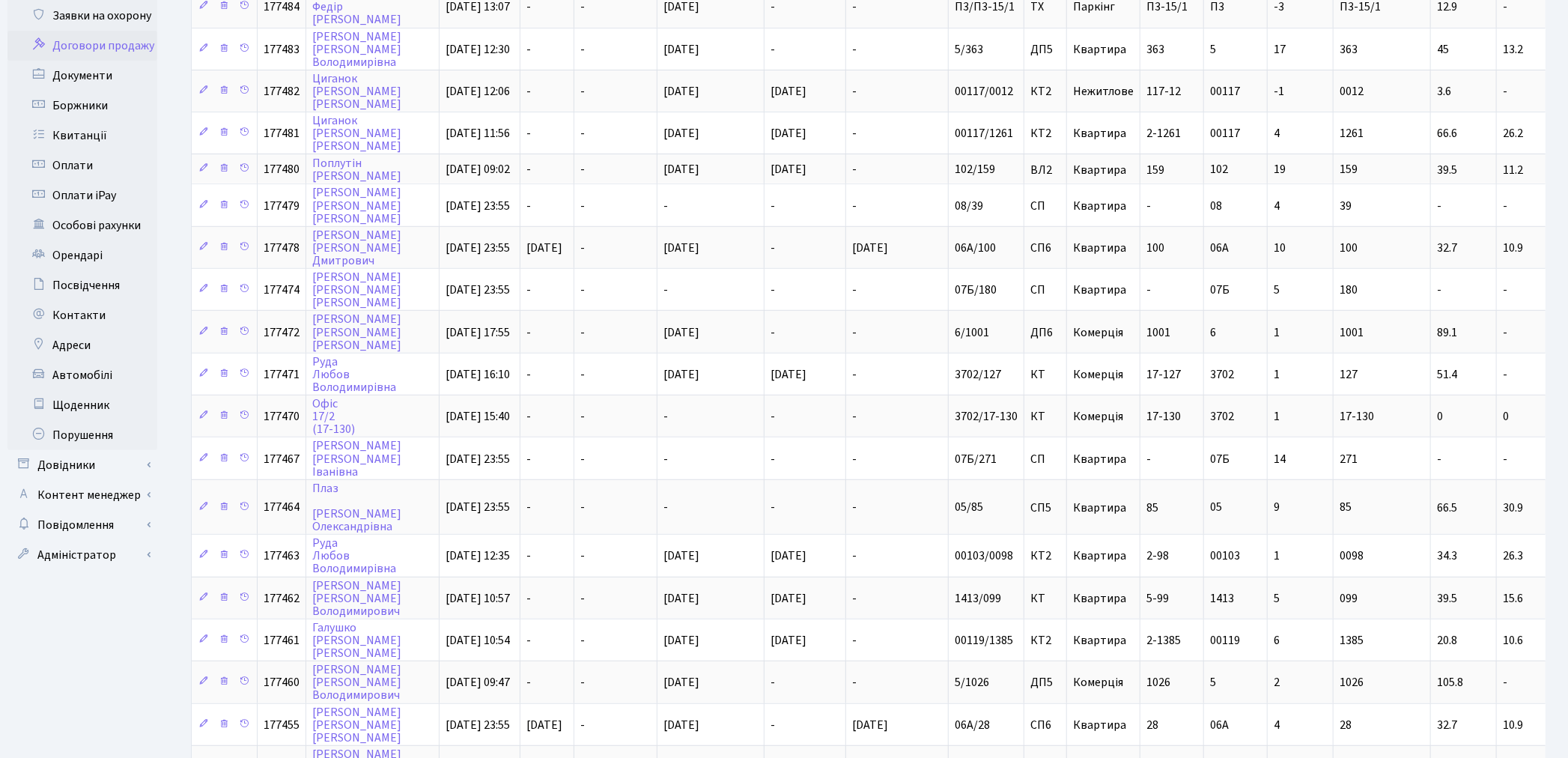
scroll to position [333, 0]
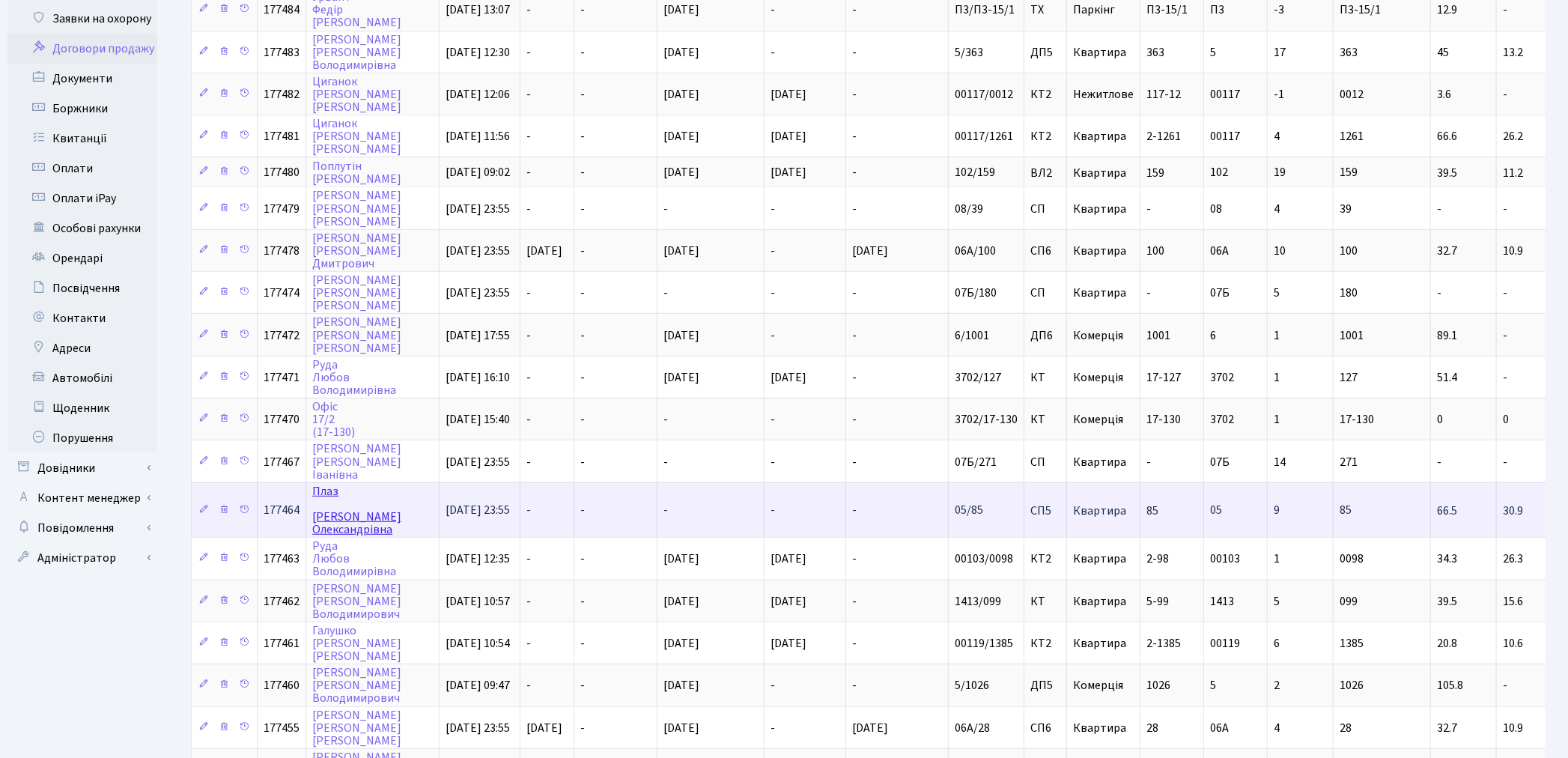
click at [346, 498] on link "Плаз [PERSON_NAME]" at bounding box center [356, 510] width 89 height 54
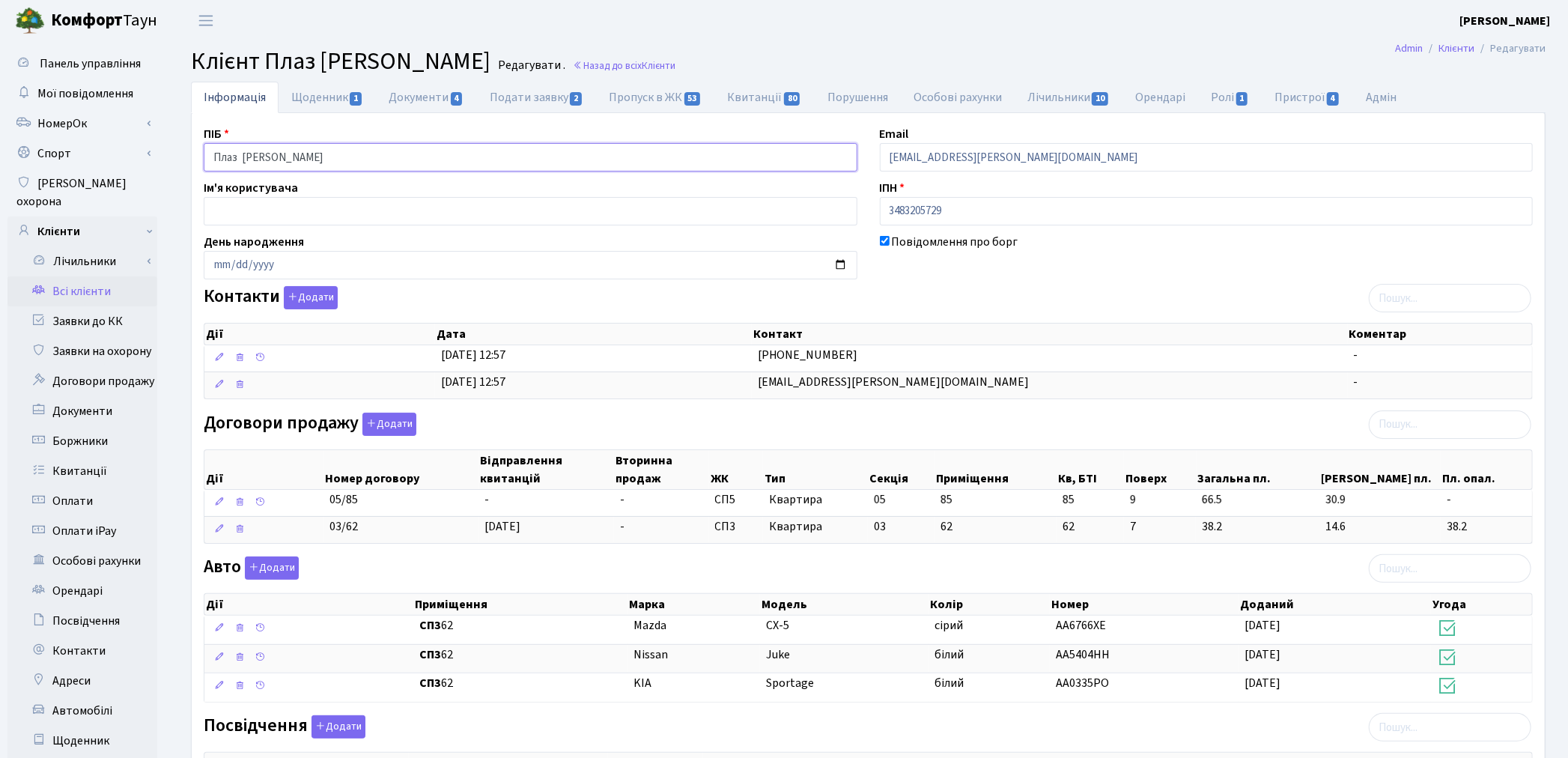
click at [241, 155] on input "Плаз Єлизавета Олександрівна" at bounding box center [530, 157] width 654 height 29
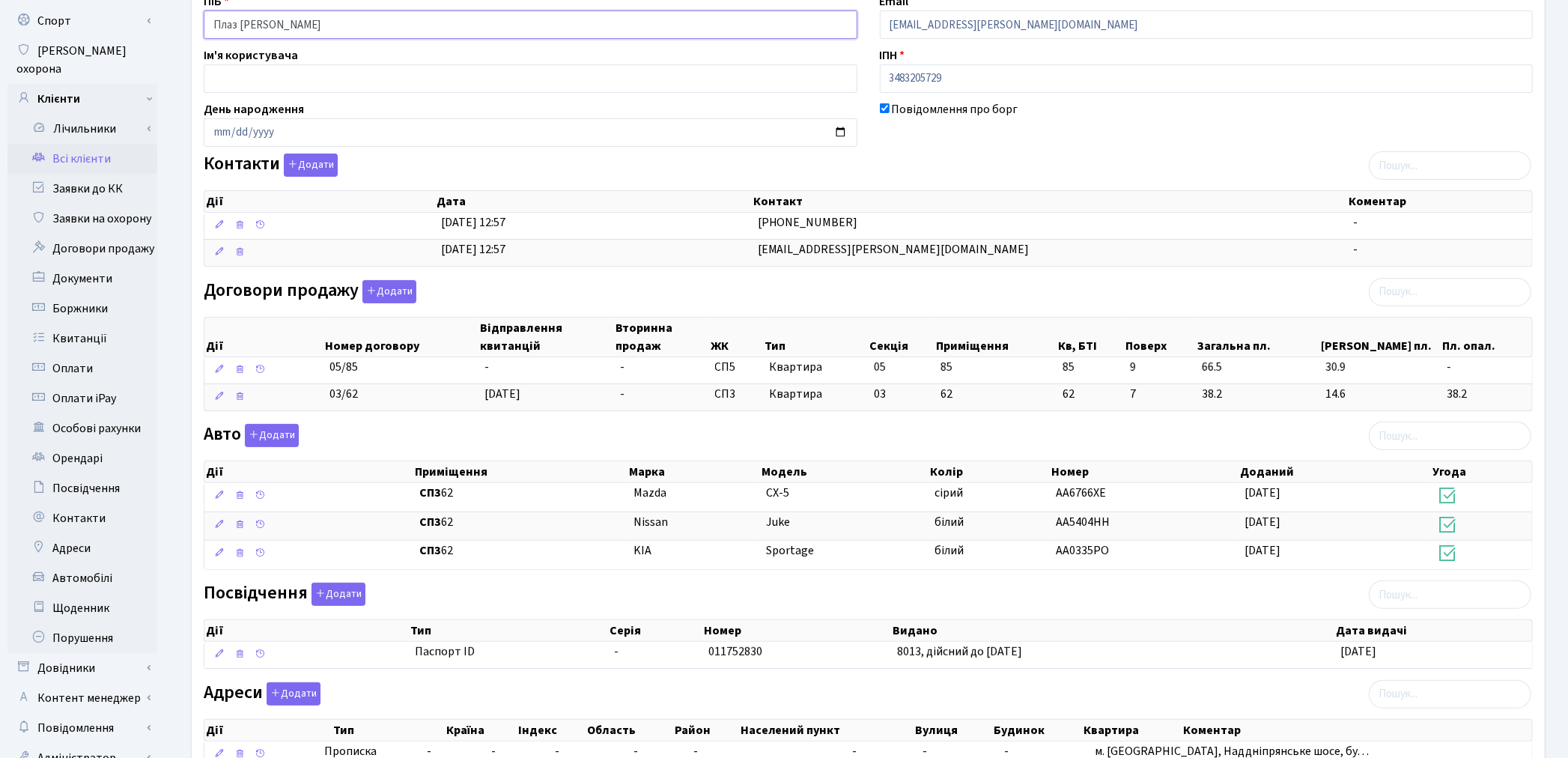
scroll to position [305, 0]
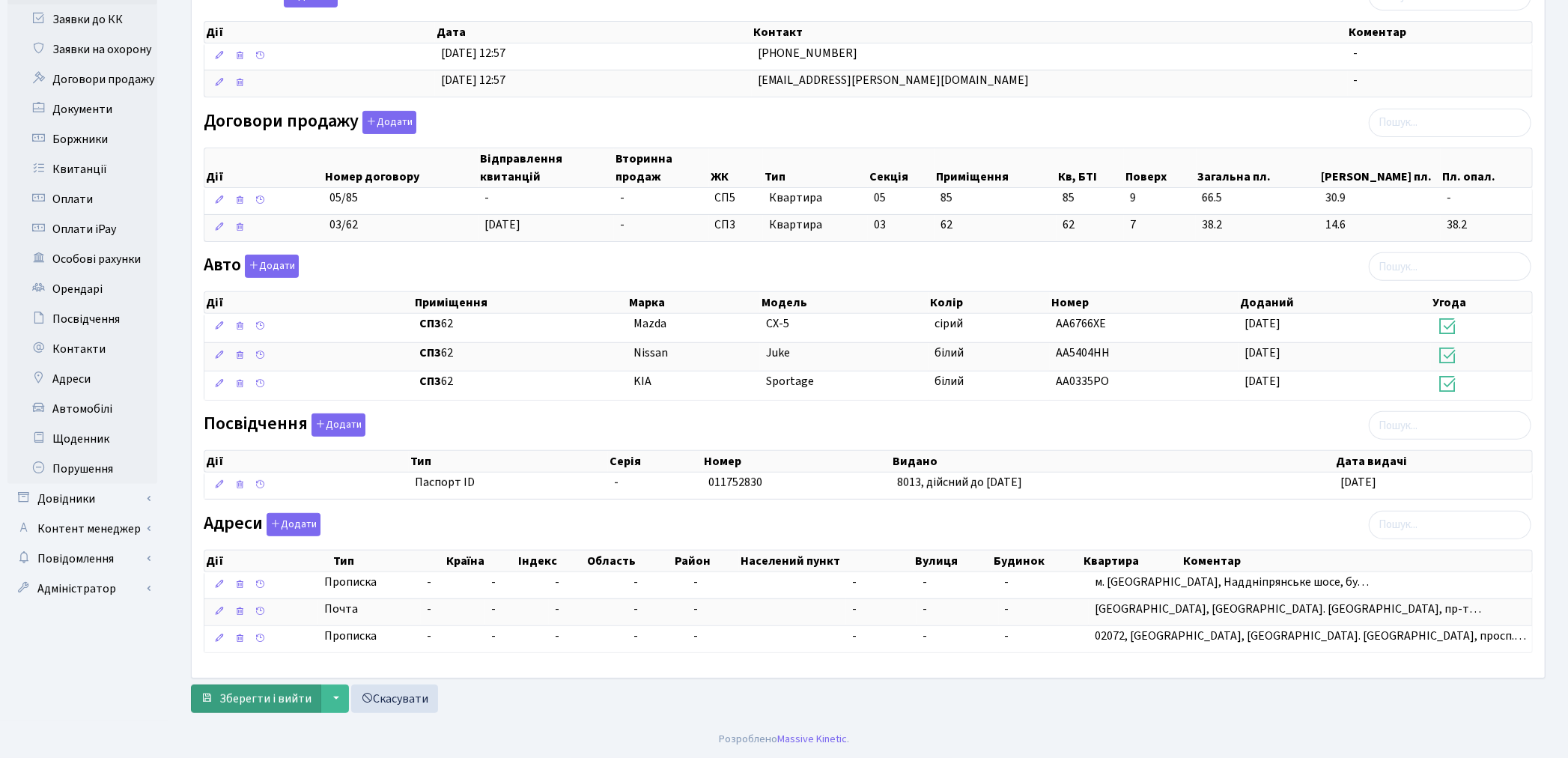
type input "Плаз Єлизавета Олександрівна"
click at [278, 694] on span "Зберегти і вийти" at bounding box center [265, 698] width 92 height 16
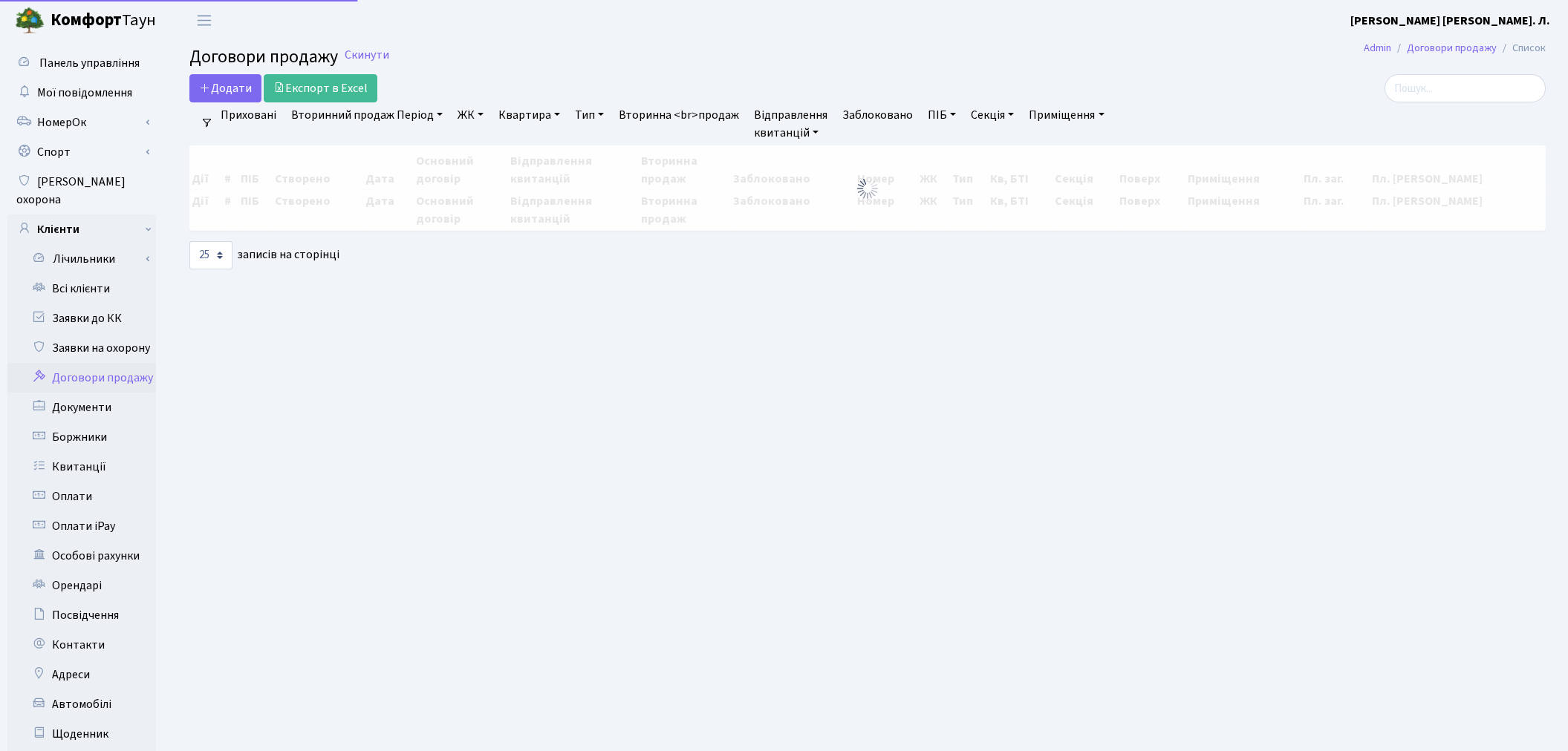
select select "25"
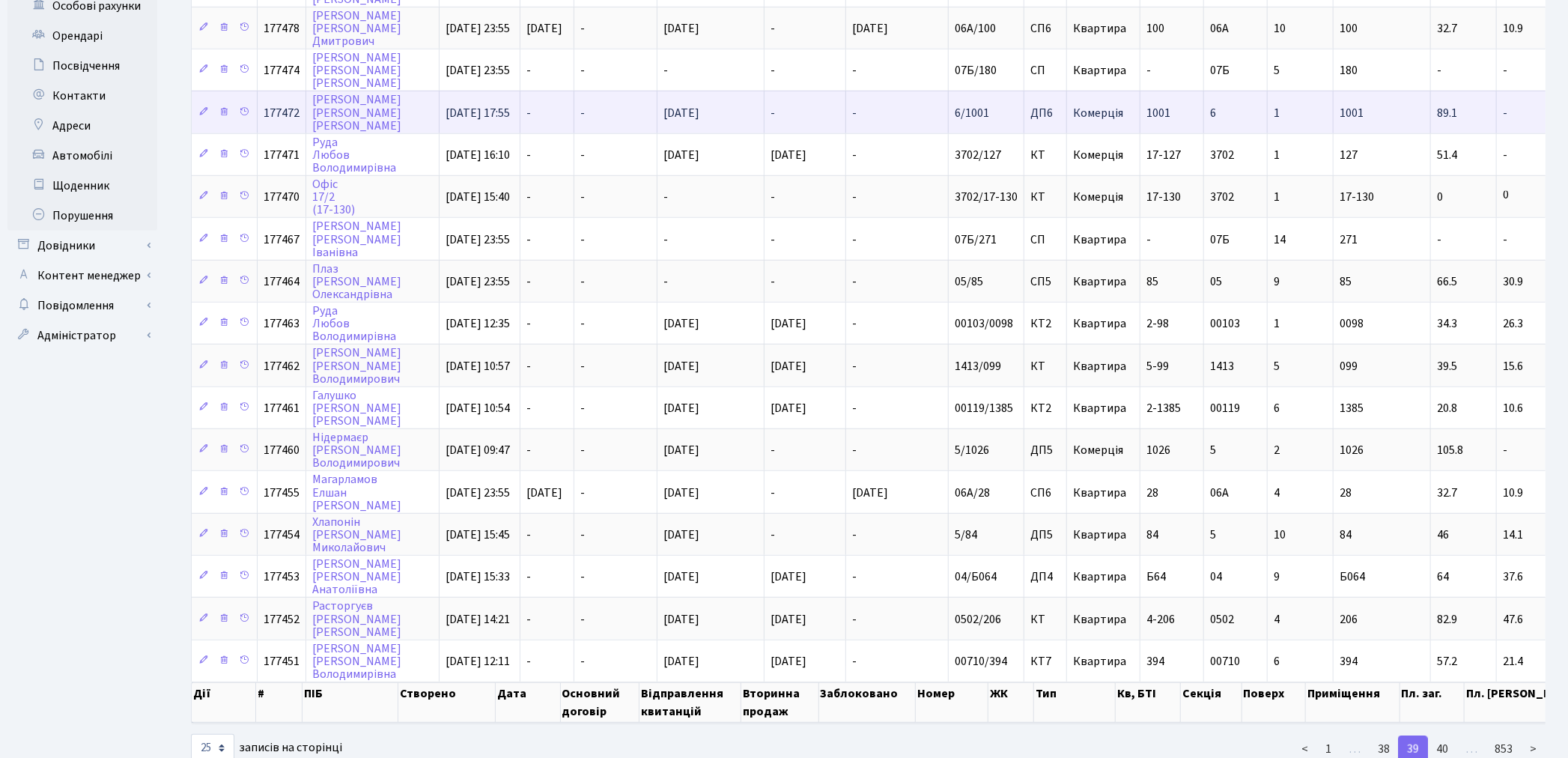
scroll to position [571, 0]
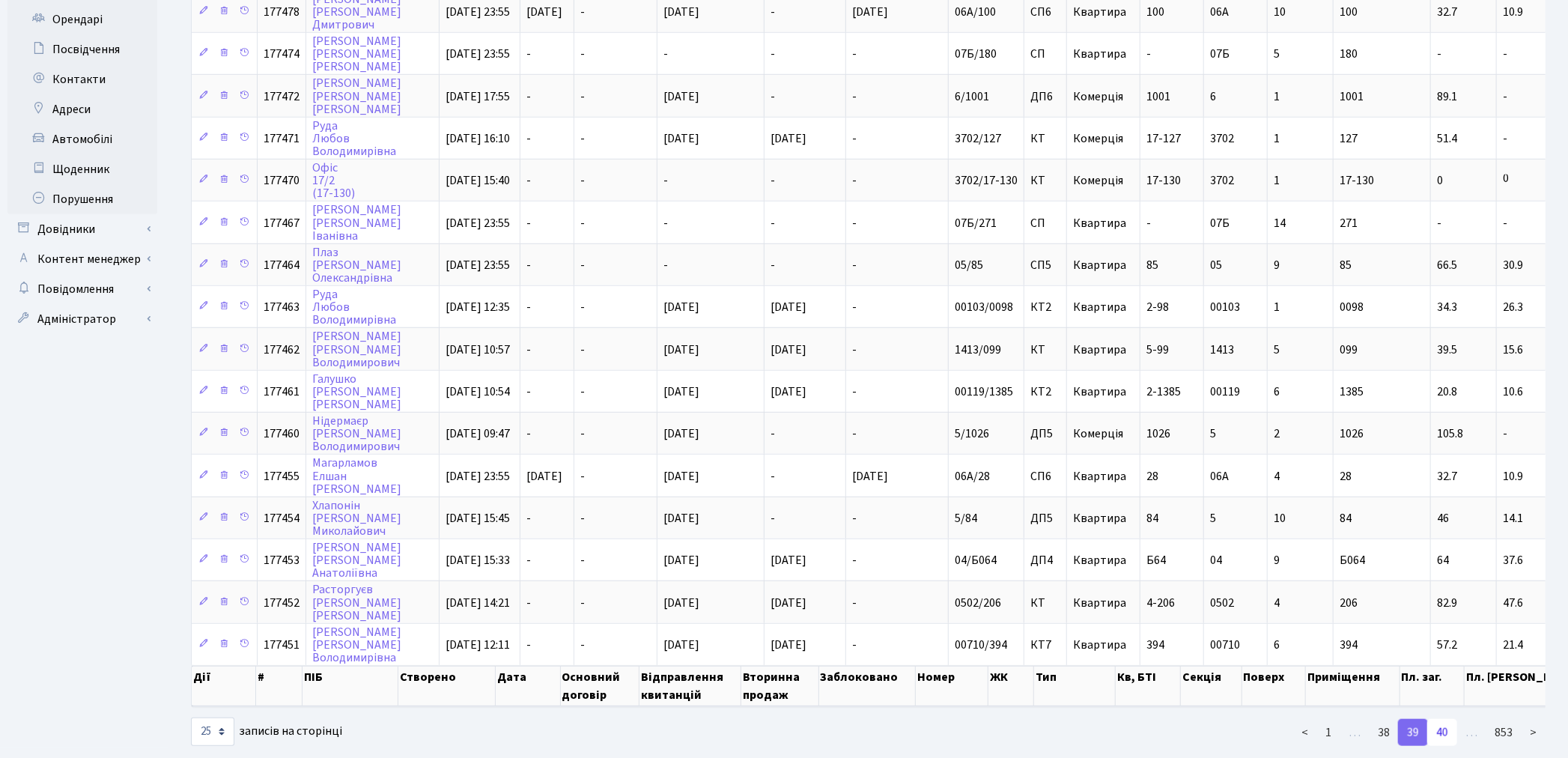
click at [1444, 719] on link "40" at bounding box center [1442, 732] width 30 height 27
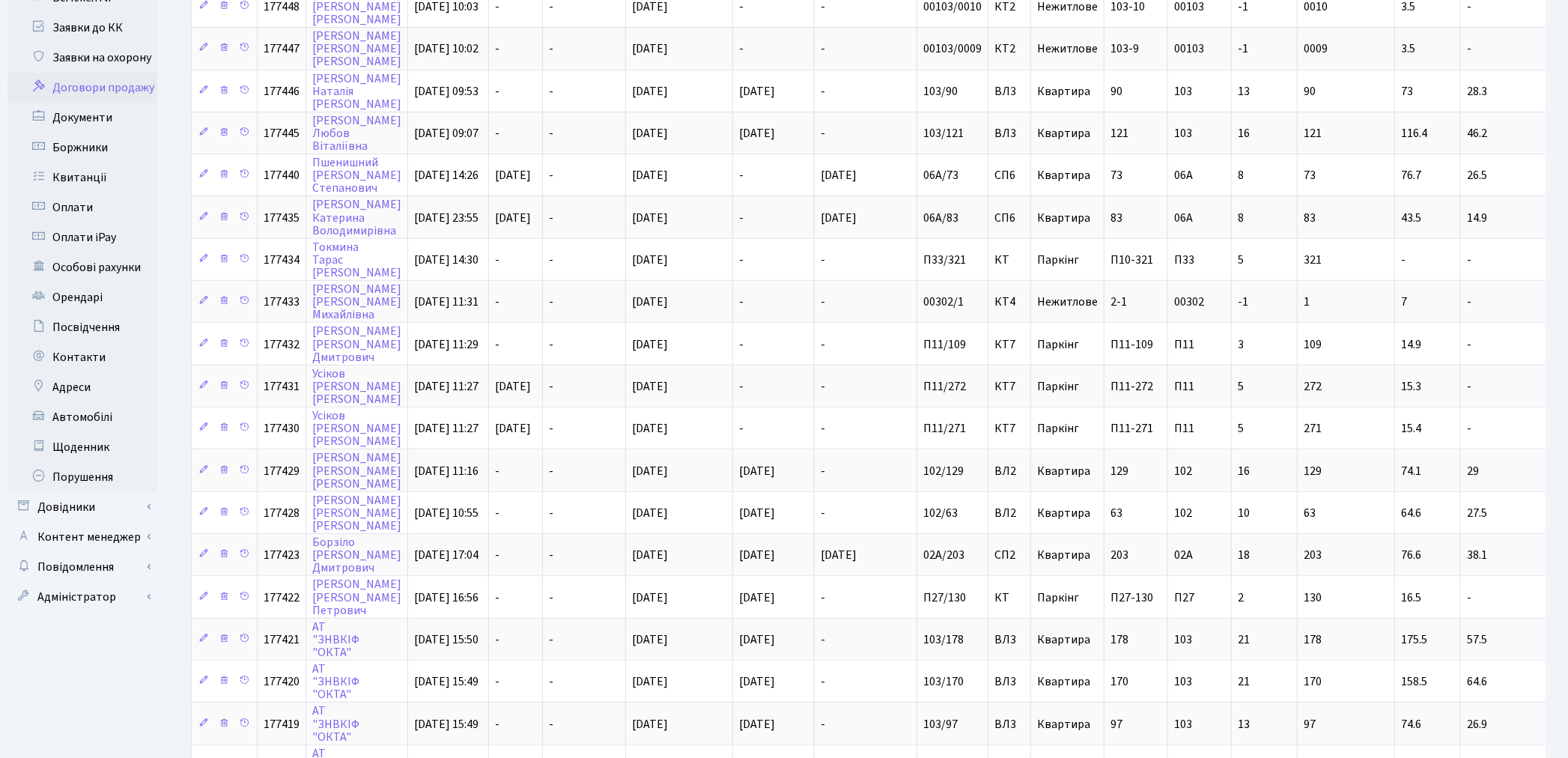
scroll to position [582, 0]
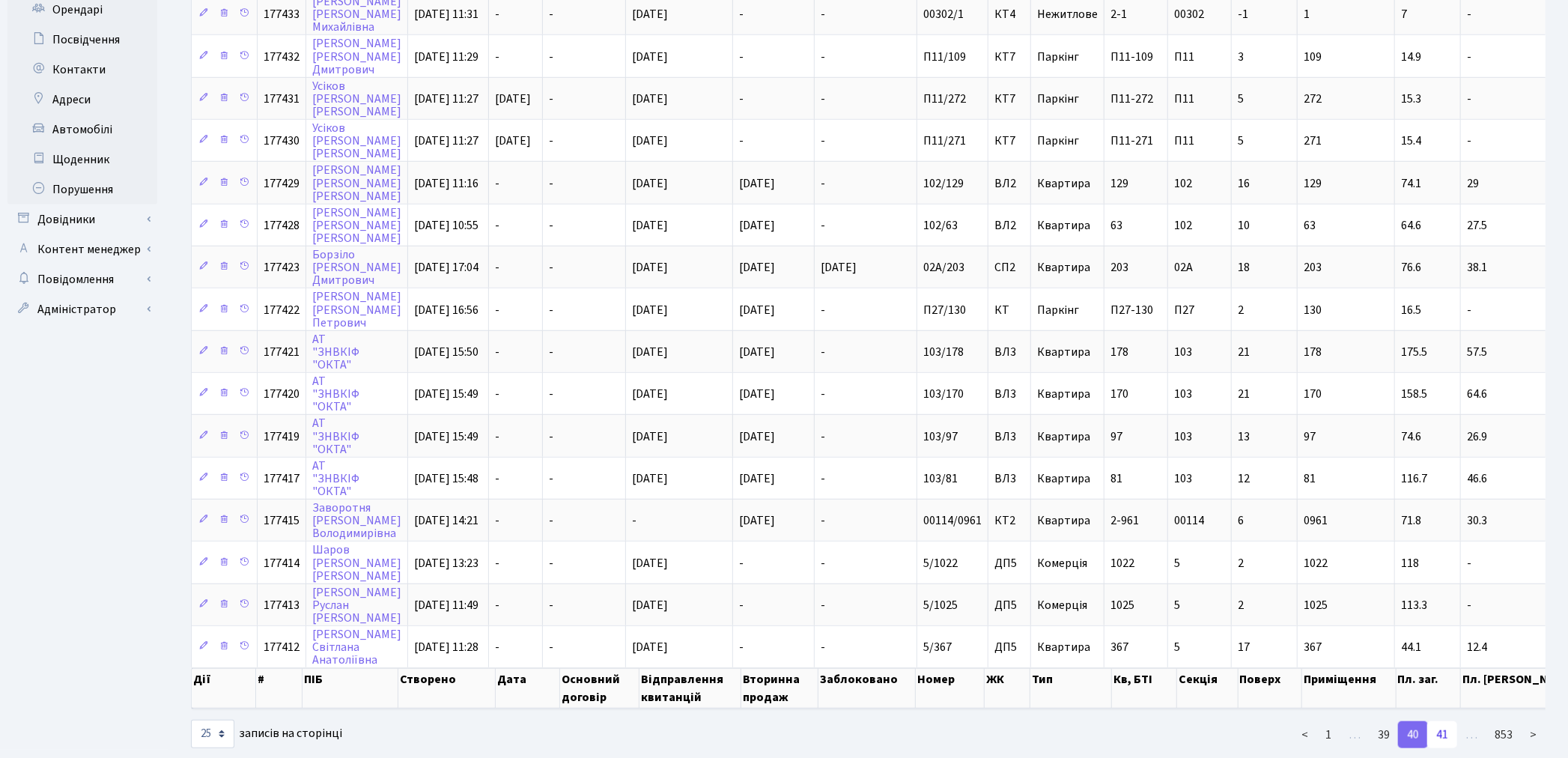
click at [1442, 722] on link "41" at bounding box center [1442, 735] width 30 height 27
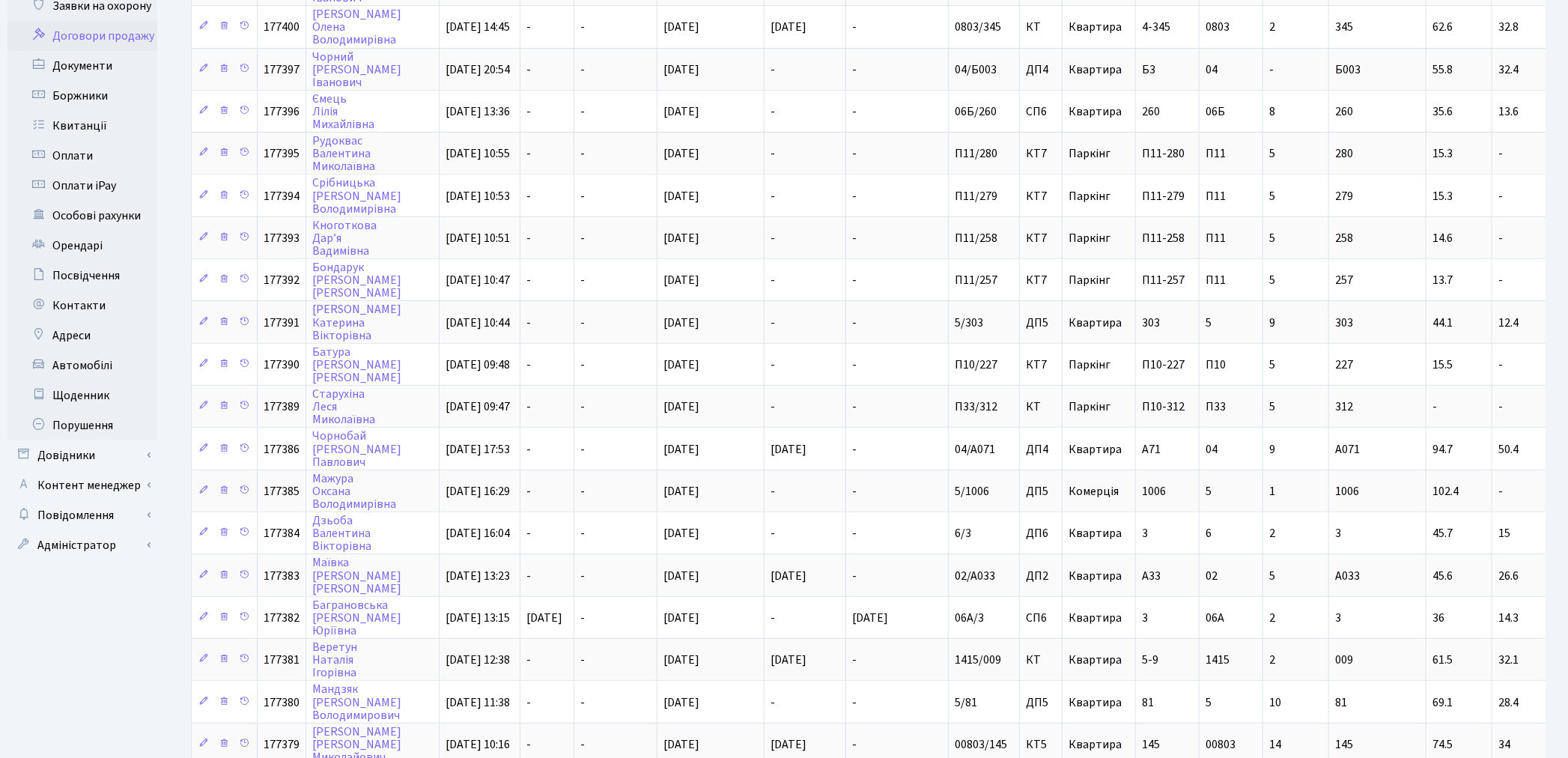
scroll to position [571, 0]
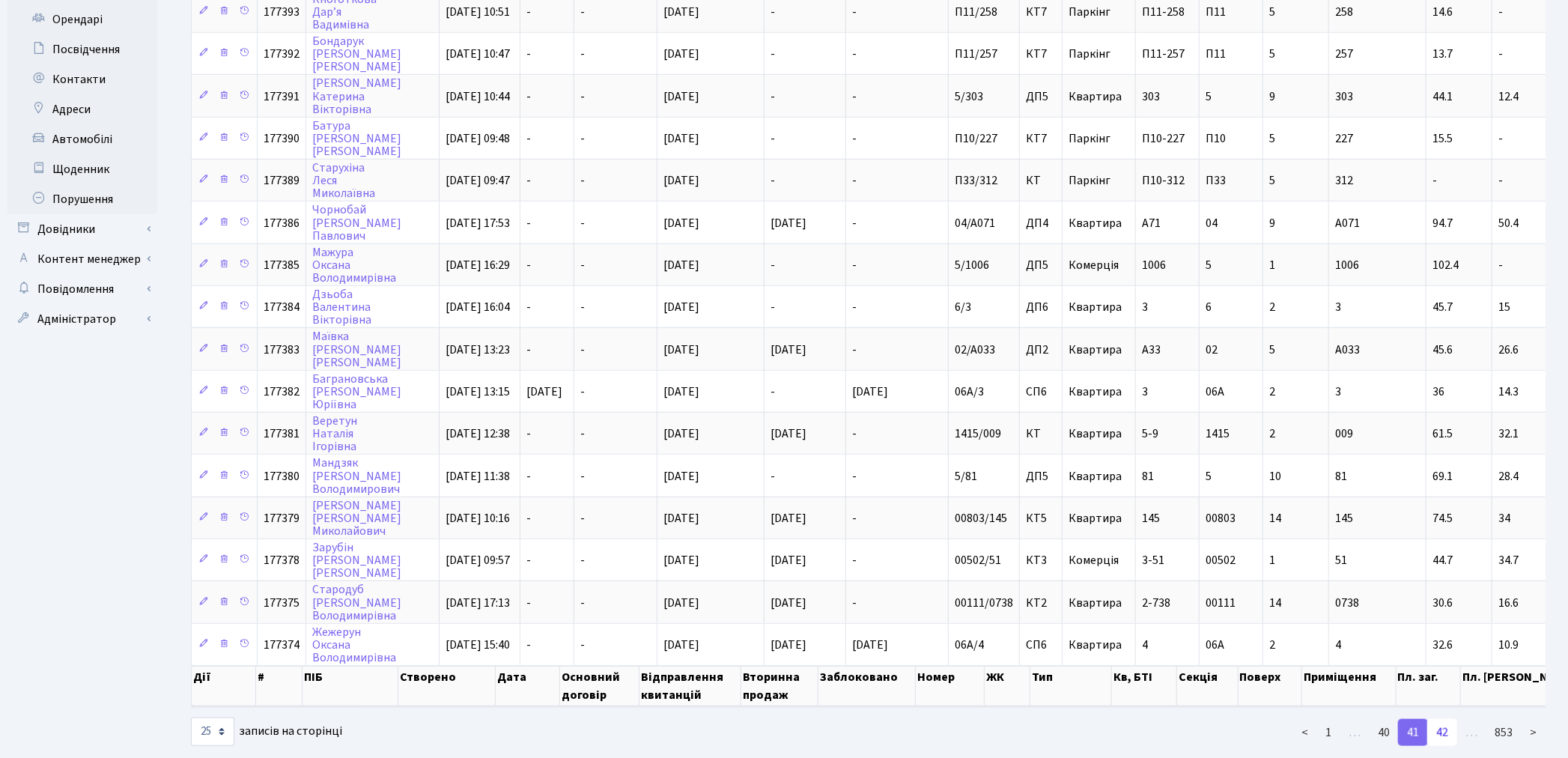
click at [1442, 719] on link "42" at bounding box center [1442, 732] width 30 height 27
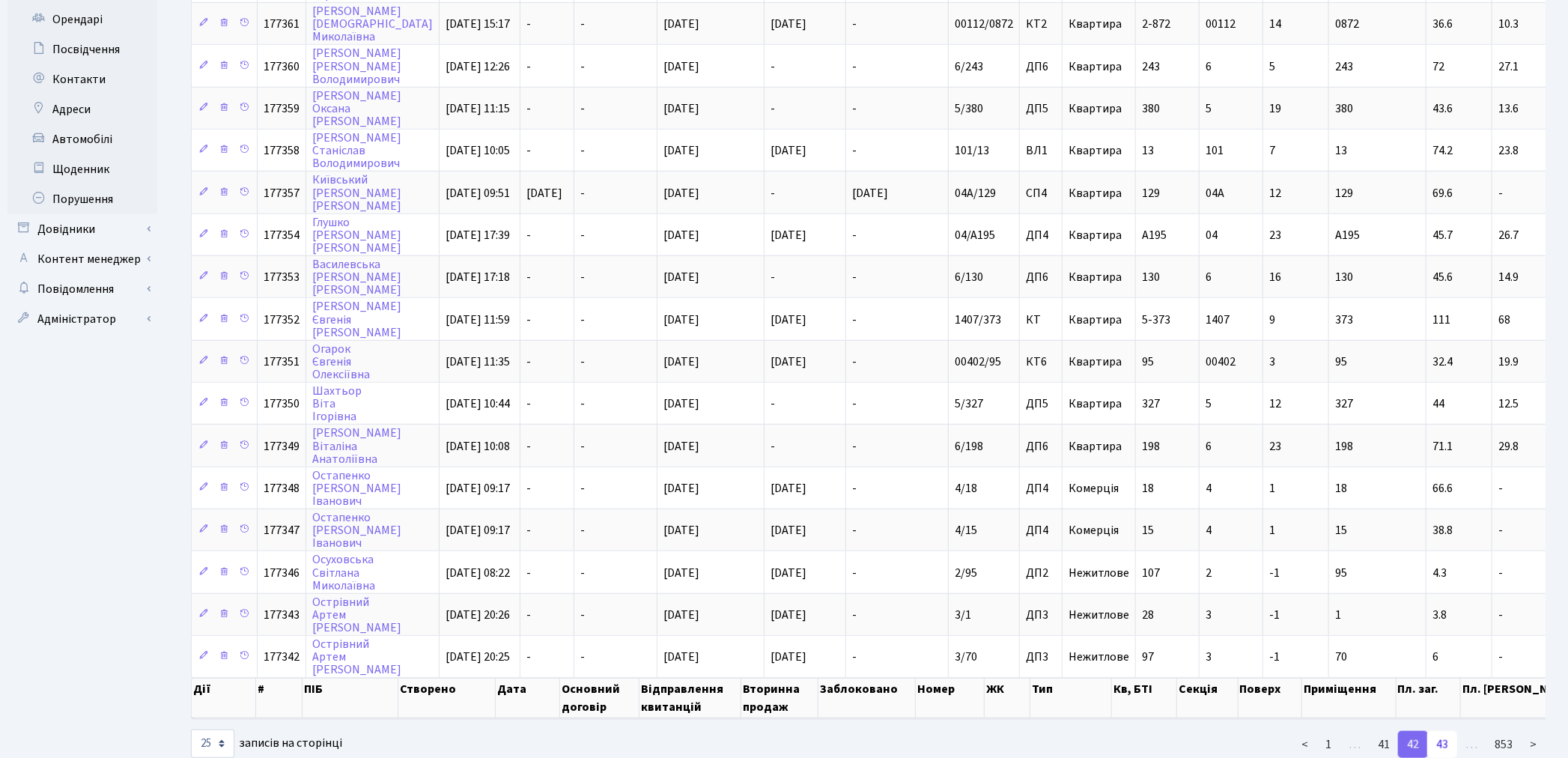
click at [1441, 731] on link "43" at bounding box center [1442, 744] width 30 height 27
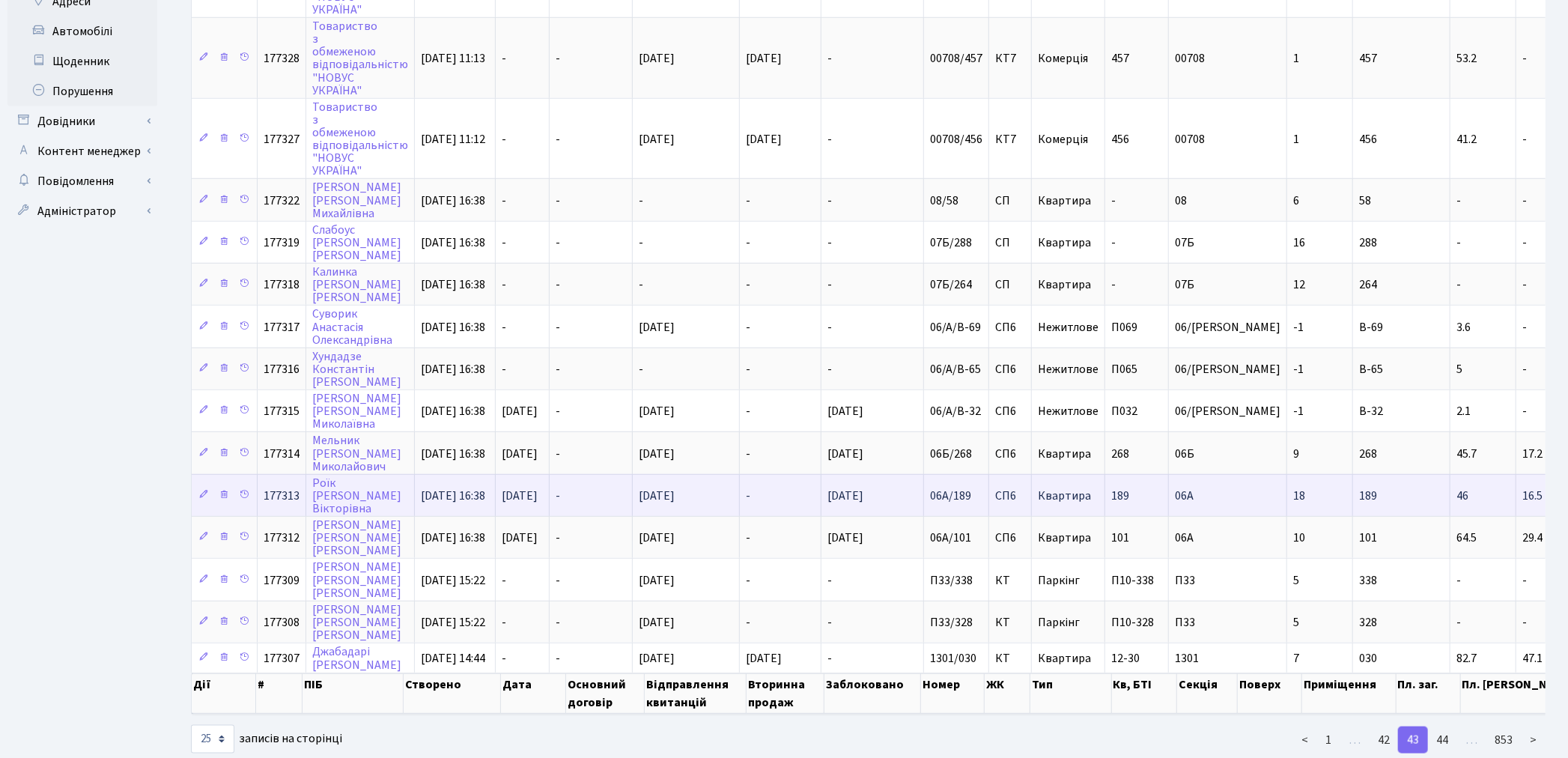
scroll to position [682, 0]
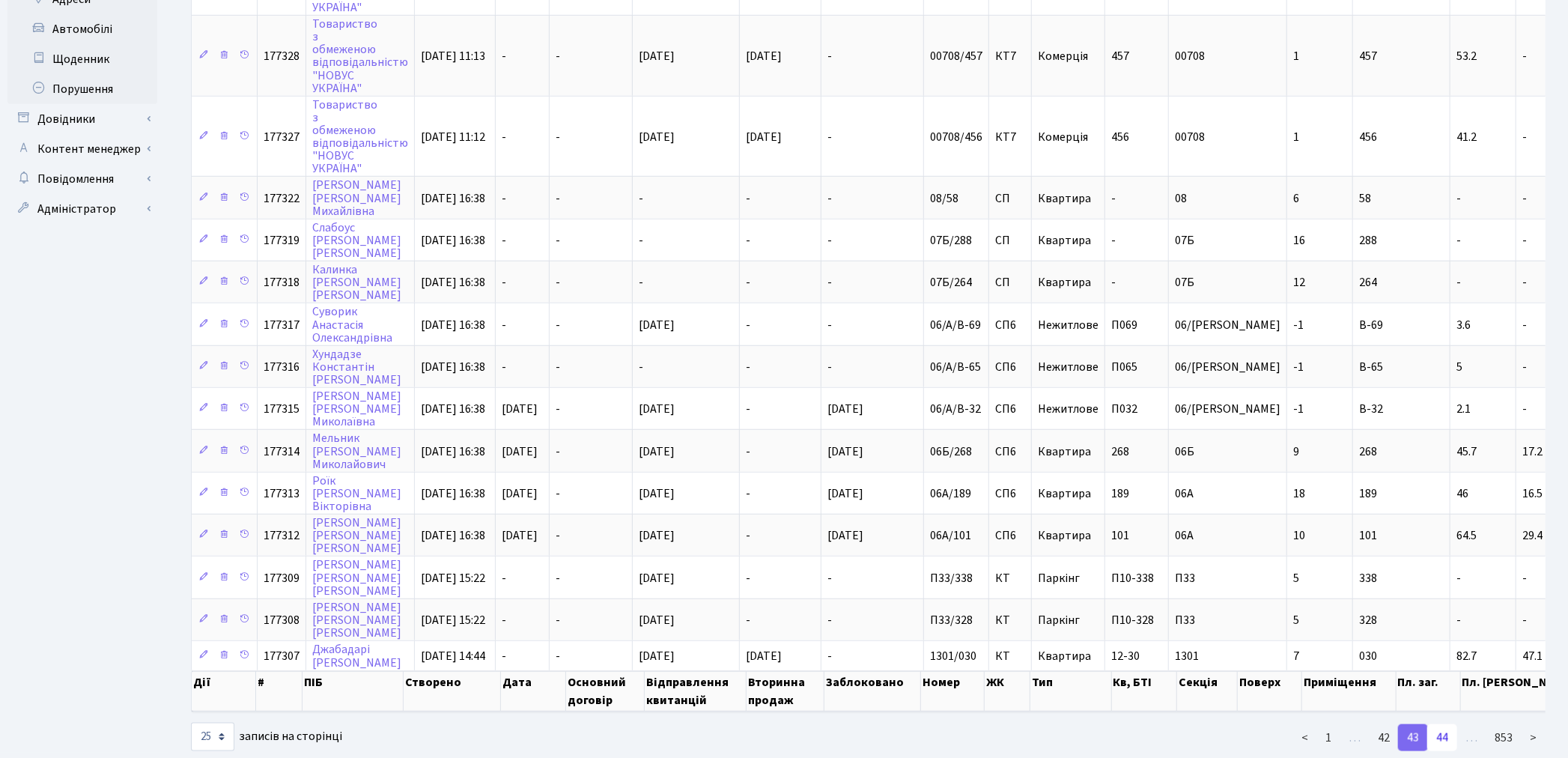
click at [1440, 724] on link "44" at bounding box center [1442, 737] width 30 height 27
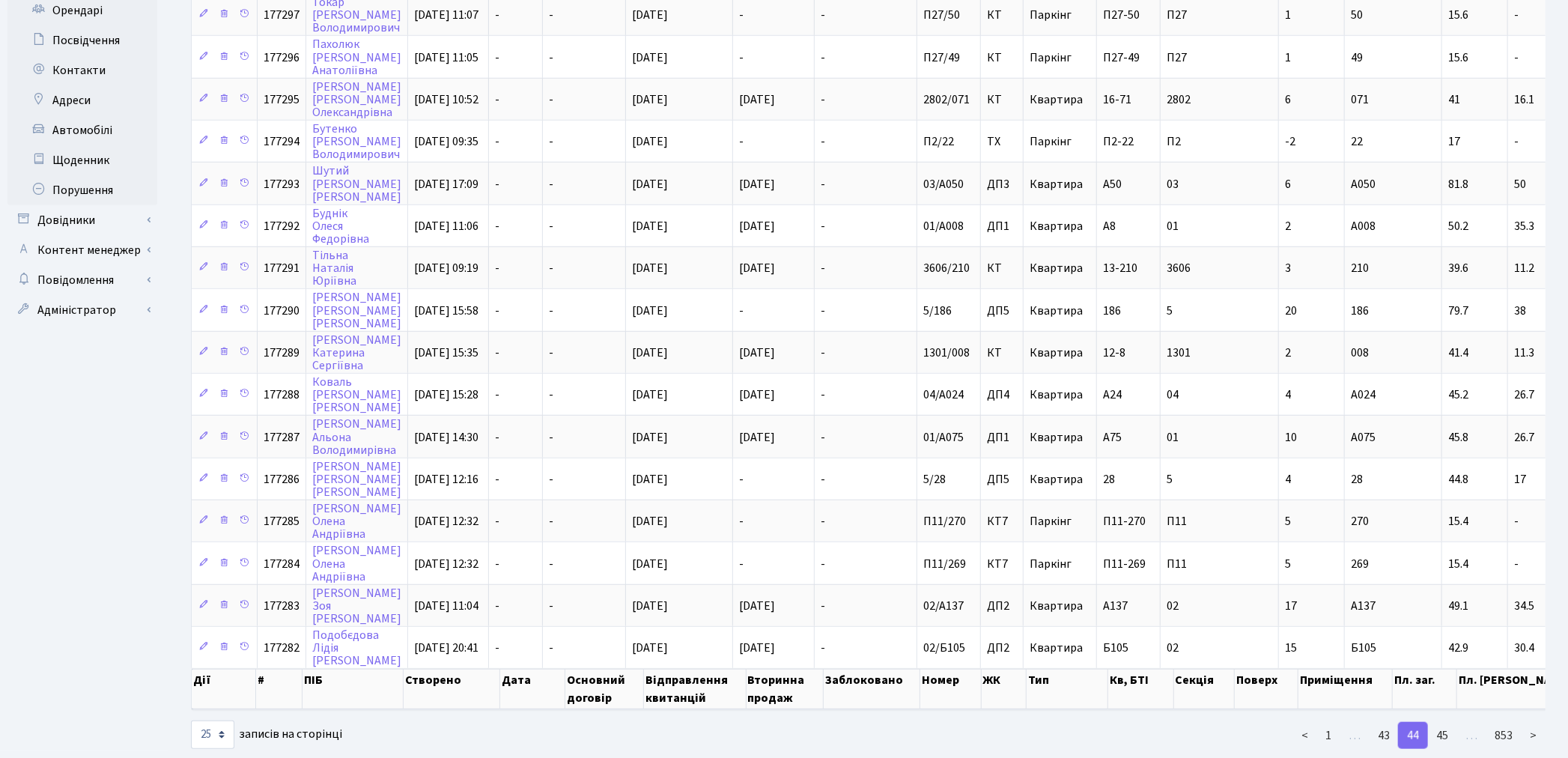
scroll to position [582, 0]
click at [1442, 722] on link "45" at bounding box center [1442, 735] width 30 height 27
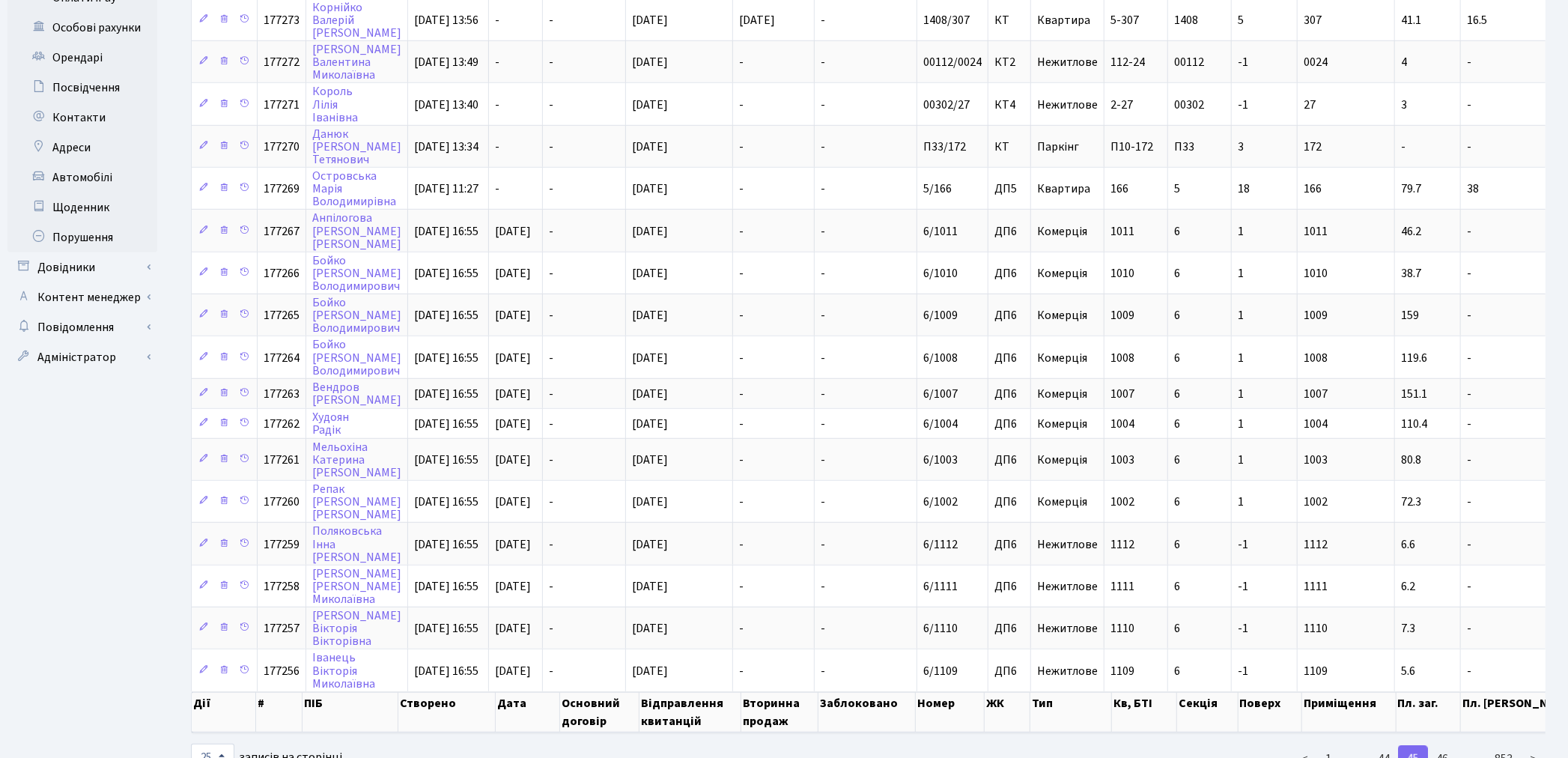
scroll to position [560, 0]
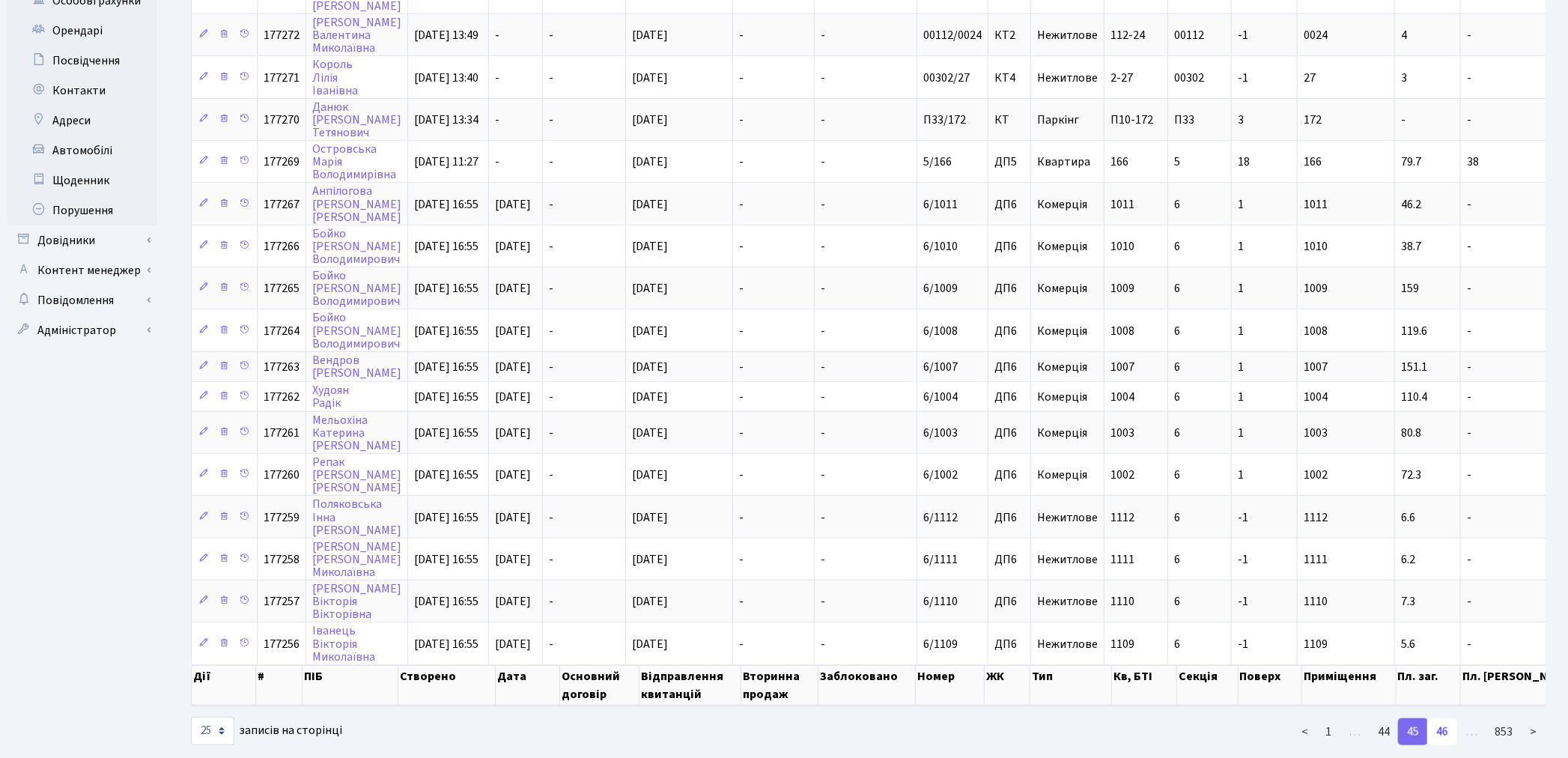
click at [1443, 718] on link "46" at bounding box center [1442, 731] width 30 height 27
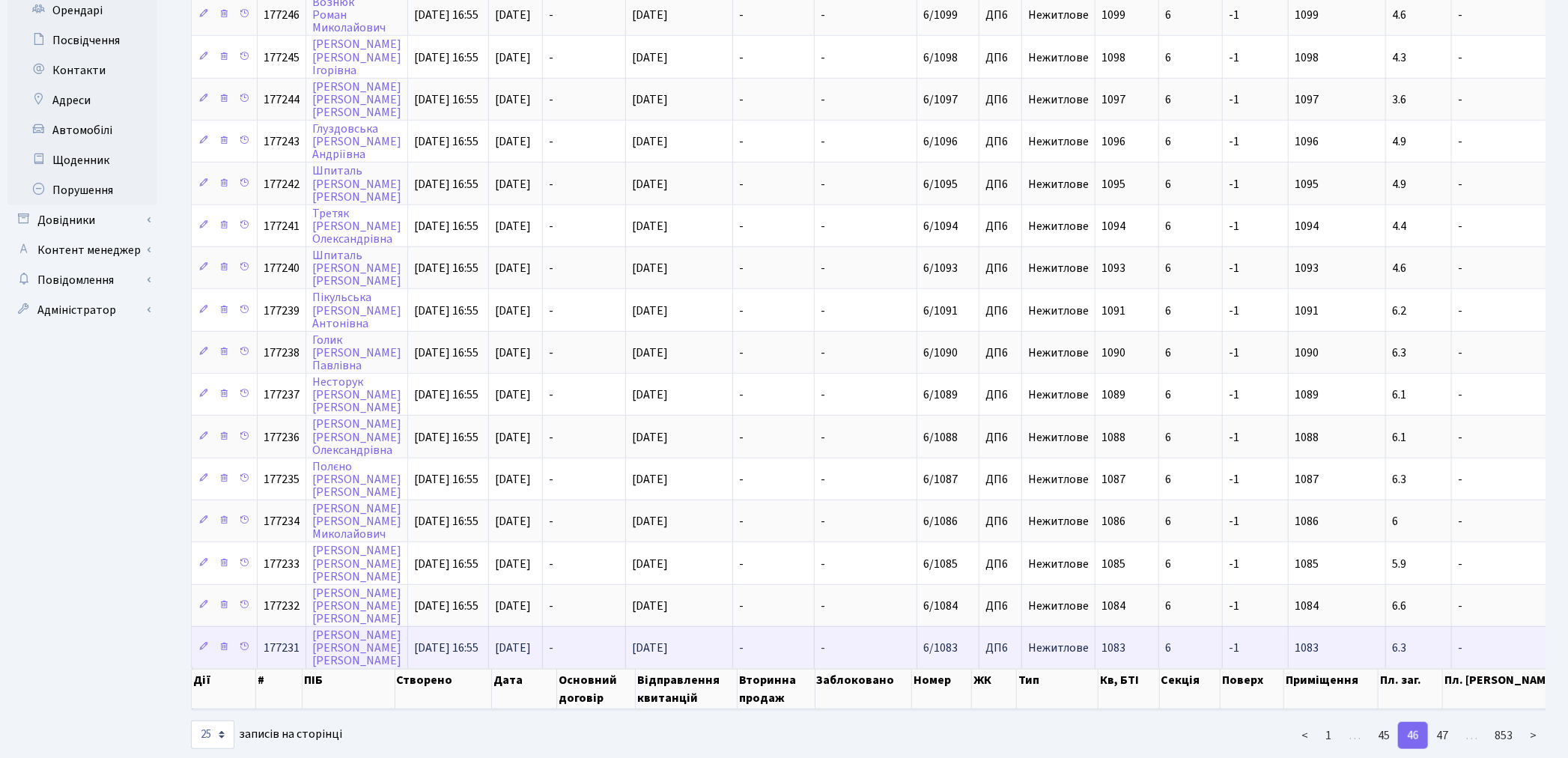
scroll to position [582, 0]
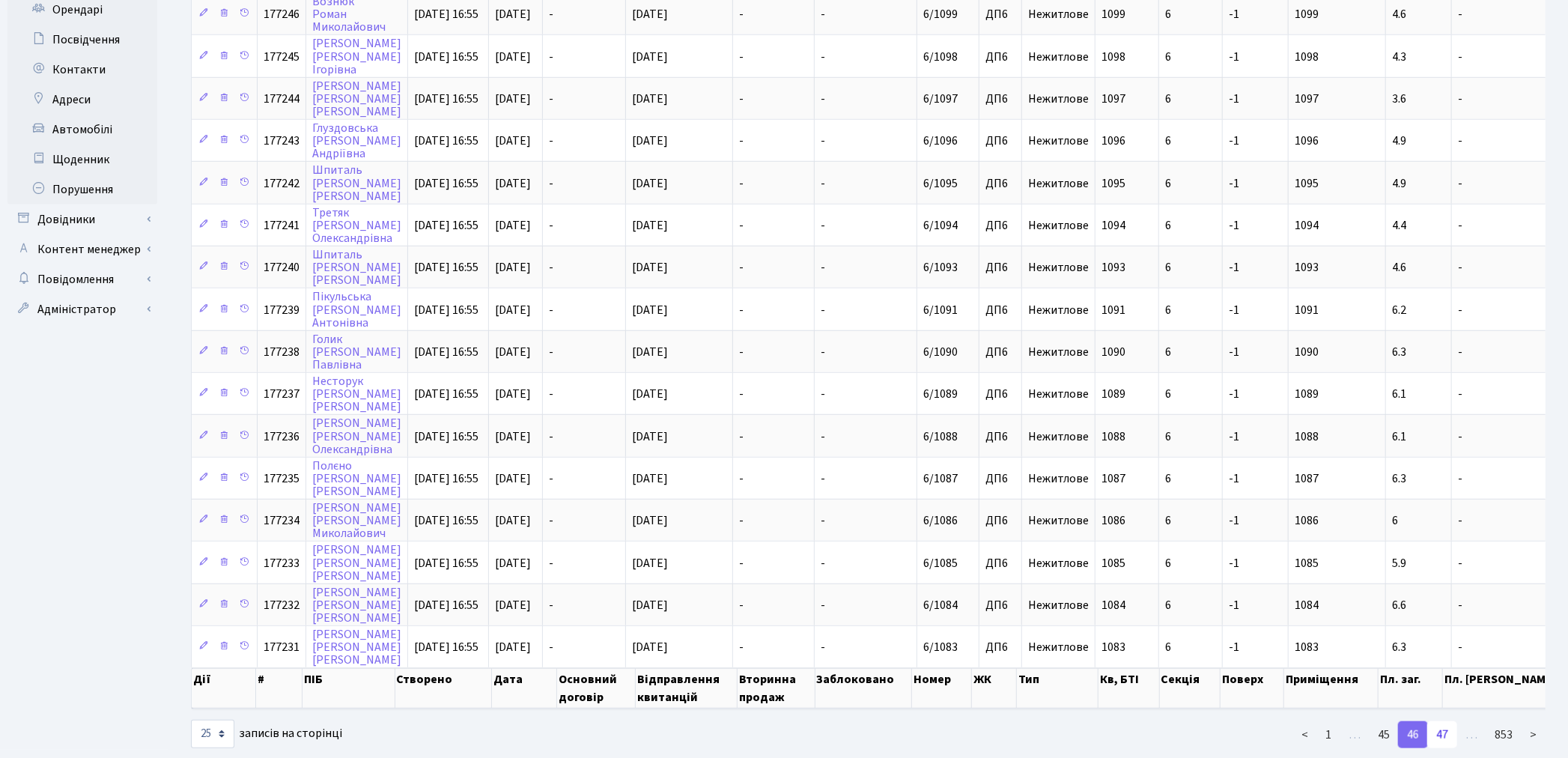
click at [1443, 722] on link "47" at bounding box center [1442, 735] width 30 height 27
click at [1440, 722] on link "48" at bounding box center [1442, 735] width 30 height 27
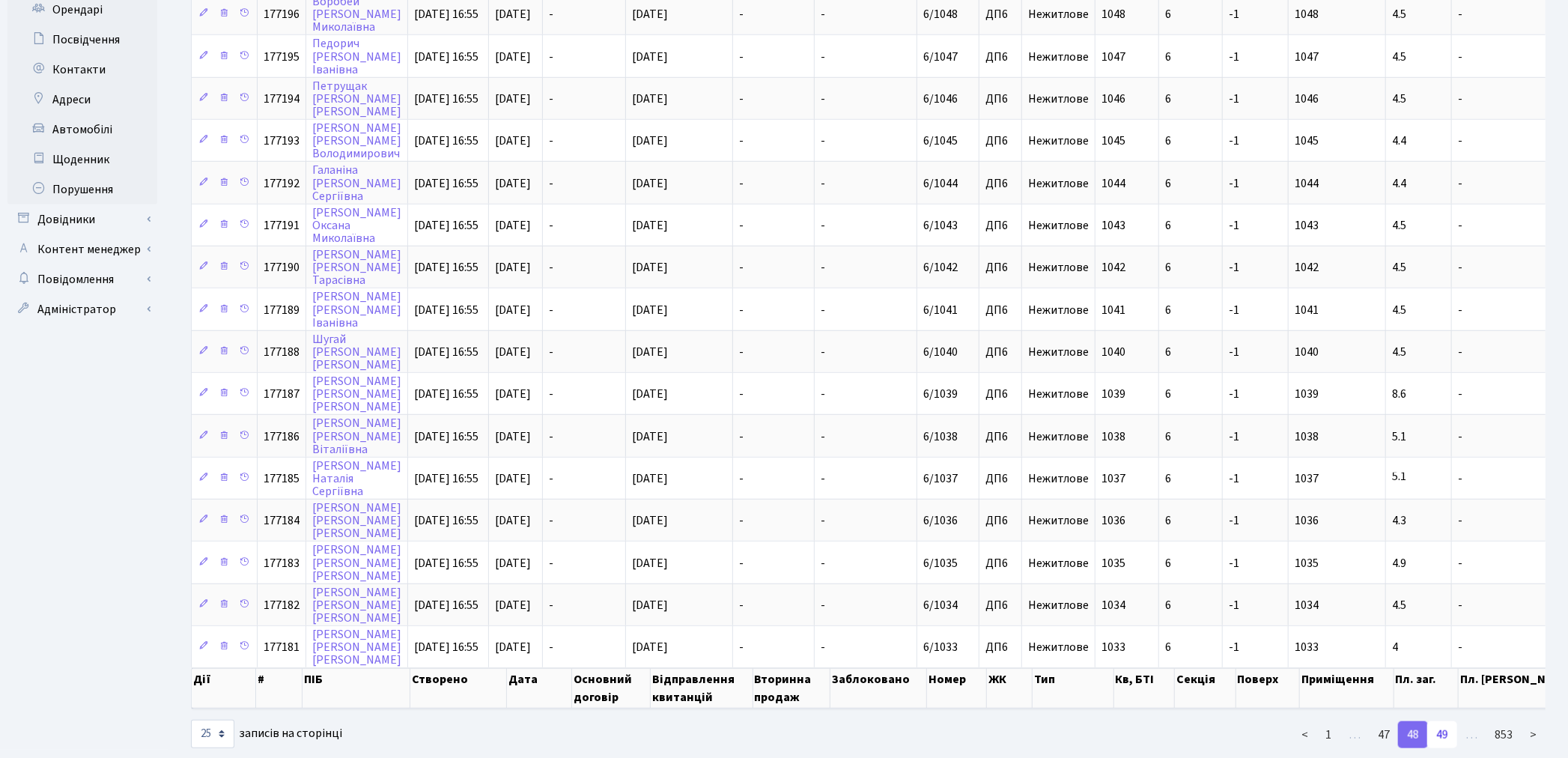
click at [1442, 722] on link "49" at bounding box center [1442, 735] width 30 height 27
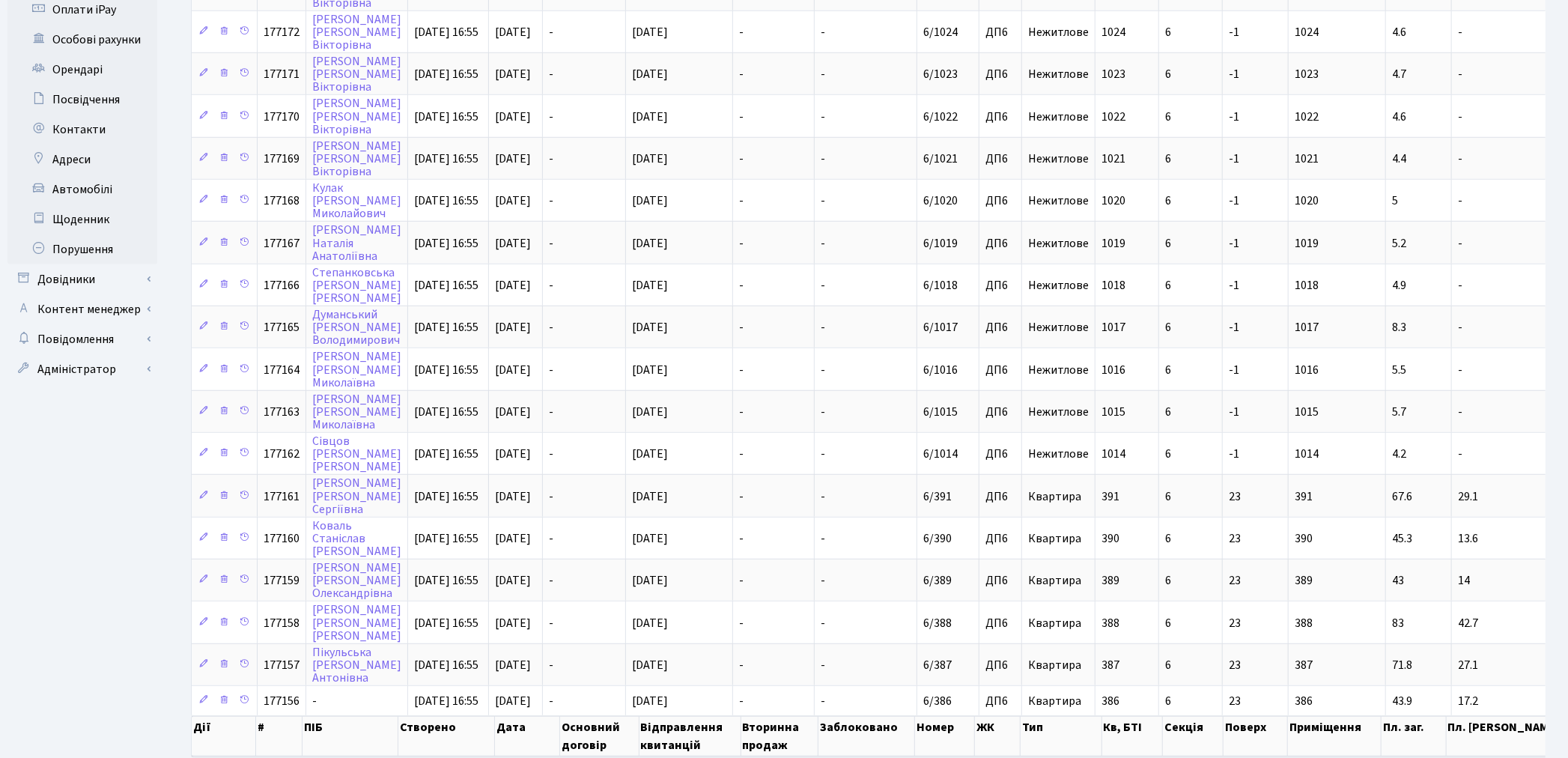
scroll to position [559, 0]
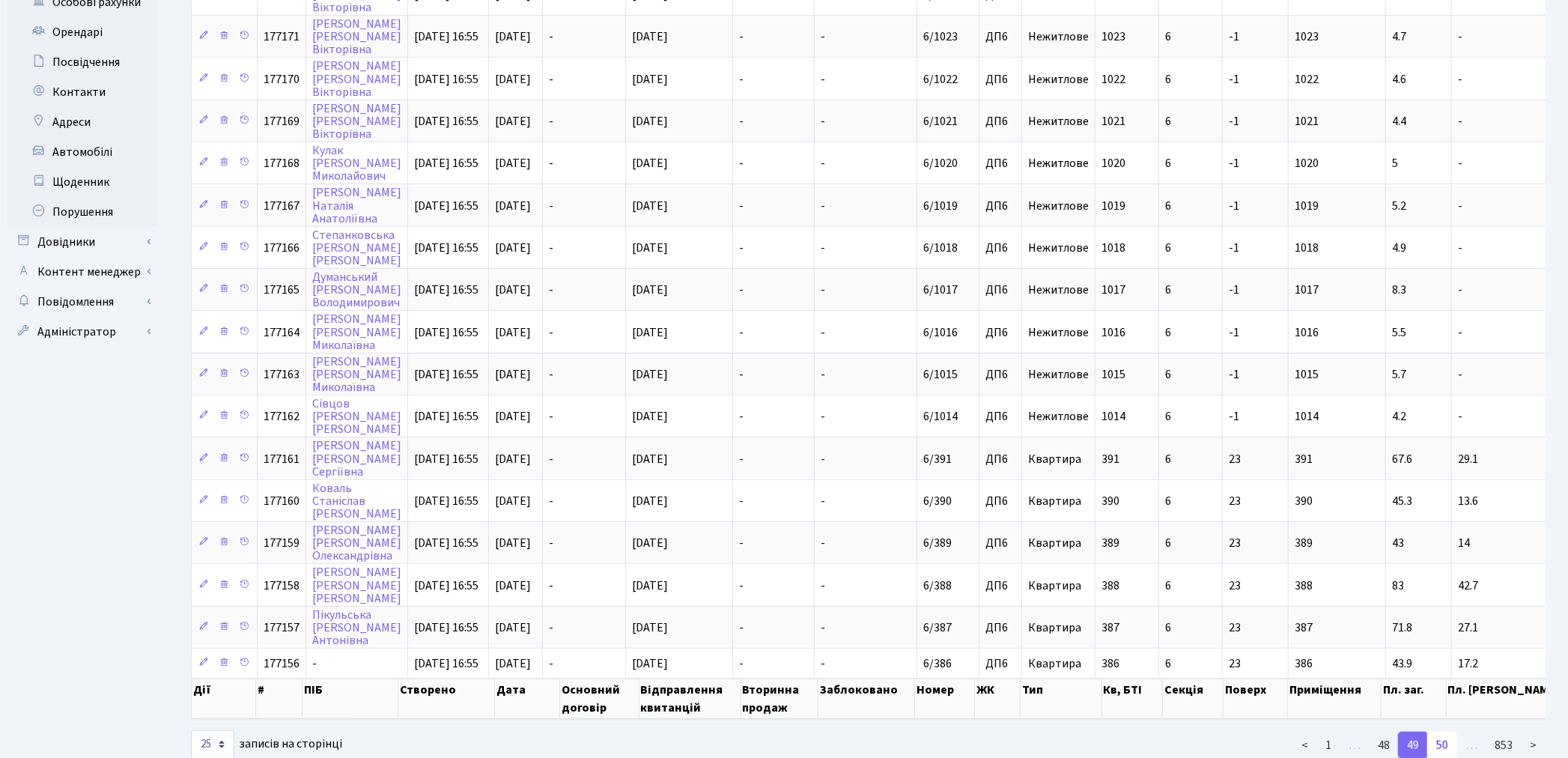
click at [1443, 732] on link "50" at bounding box center [1442, 745] width 30 height 27
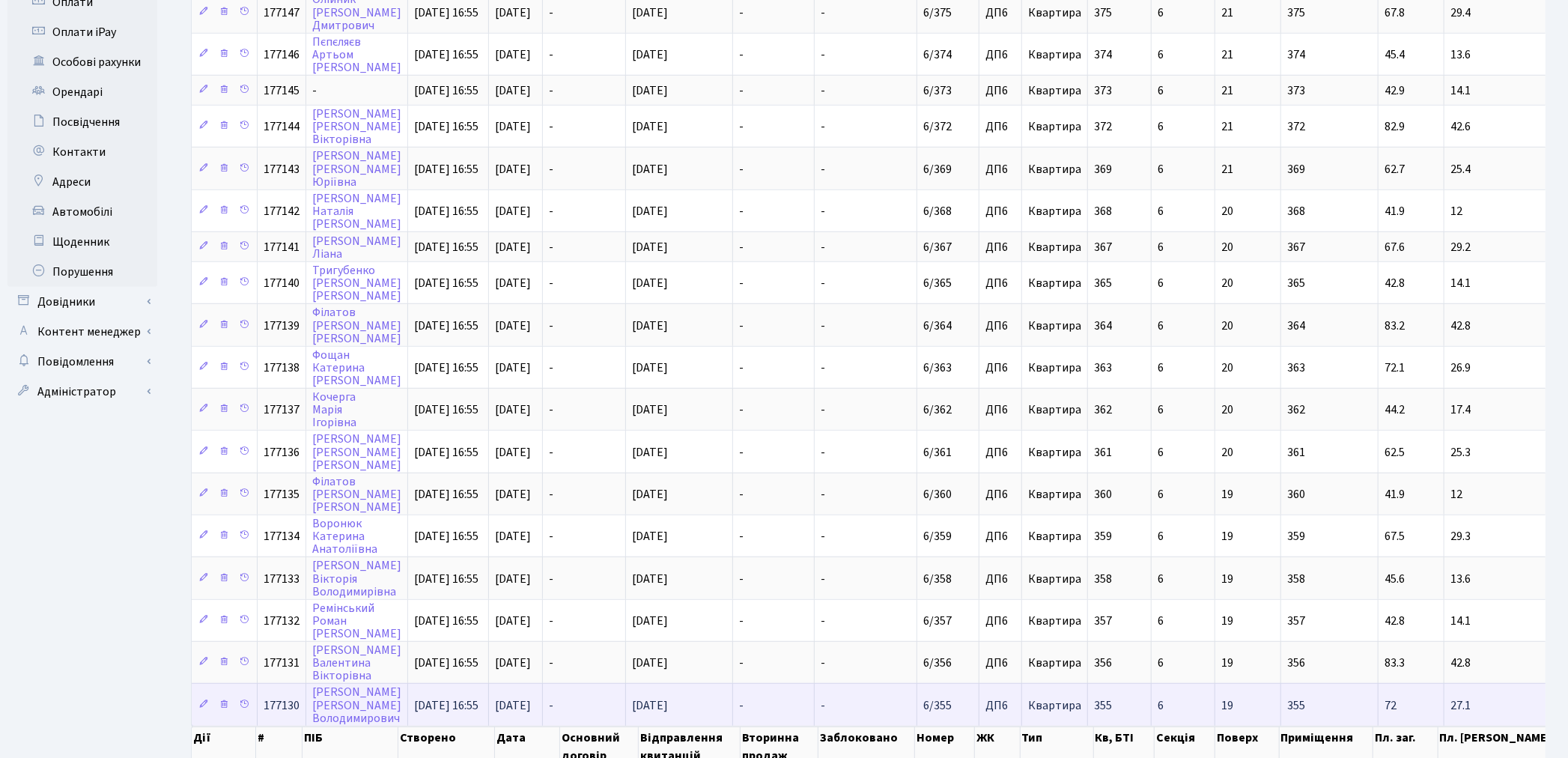
scroll to position [560, 0]
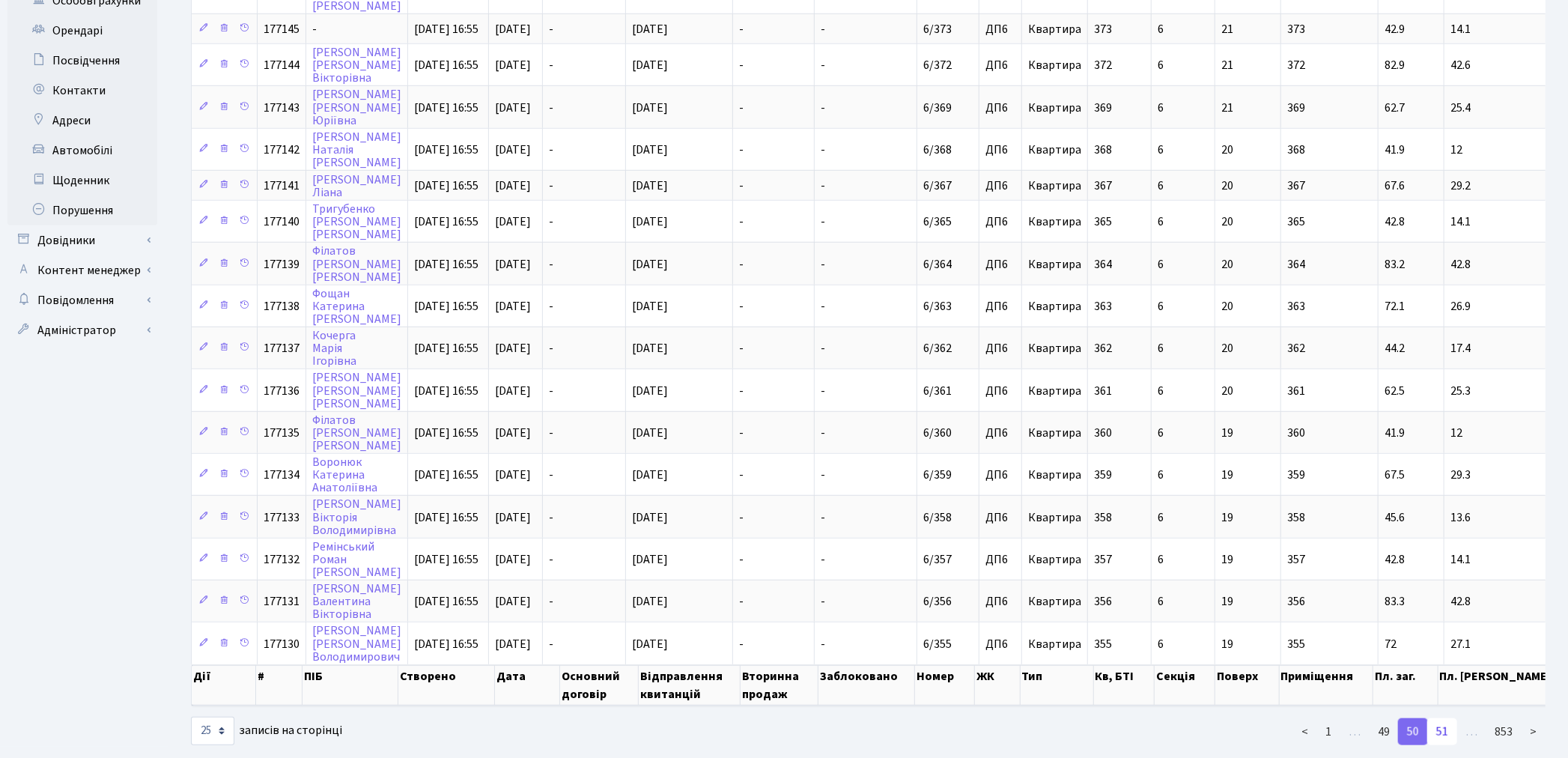
click at [1443, 718] on link "51" at bounding box center [1442, 731] width 30 height 27
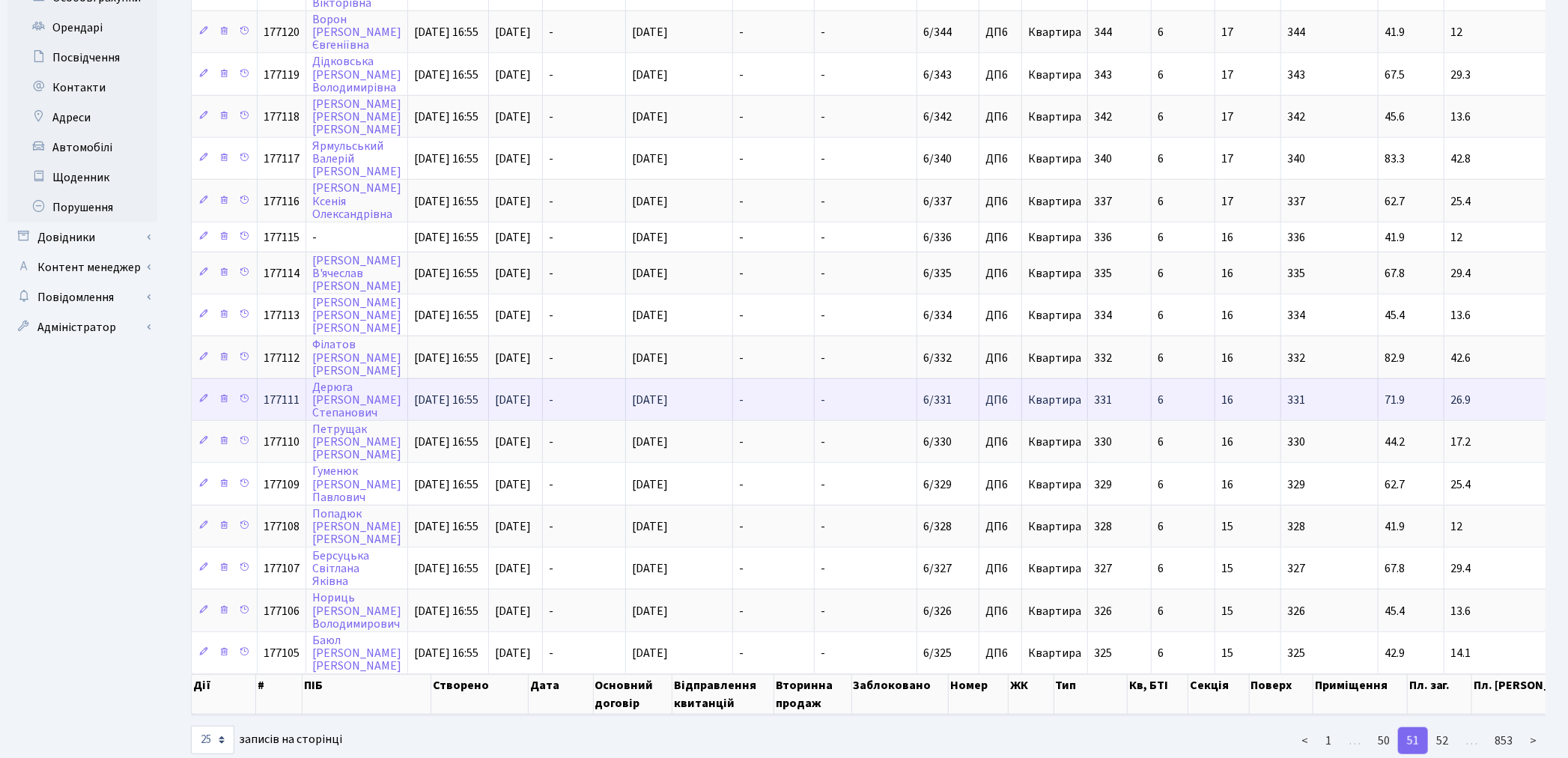
scroll to position [571, 0]
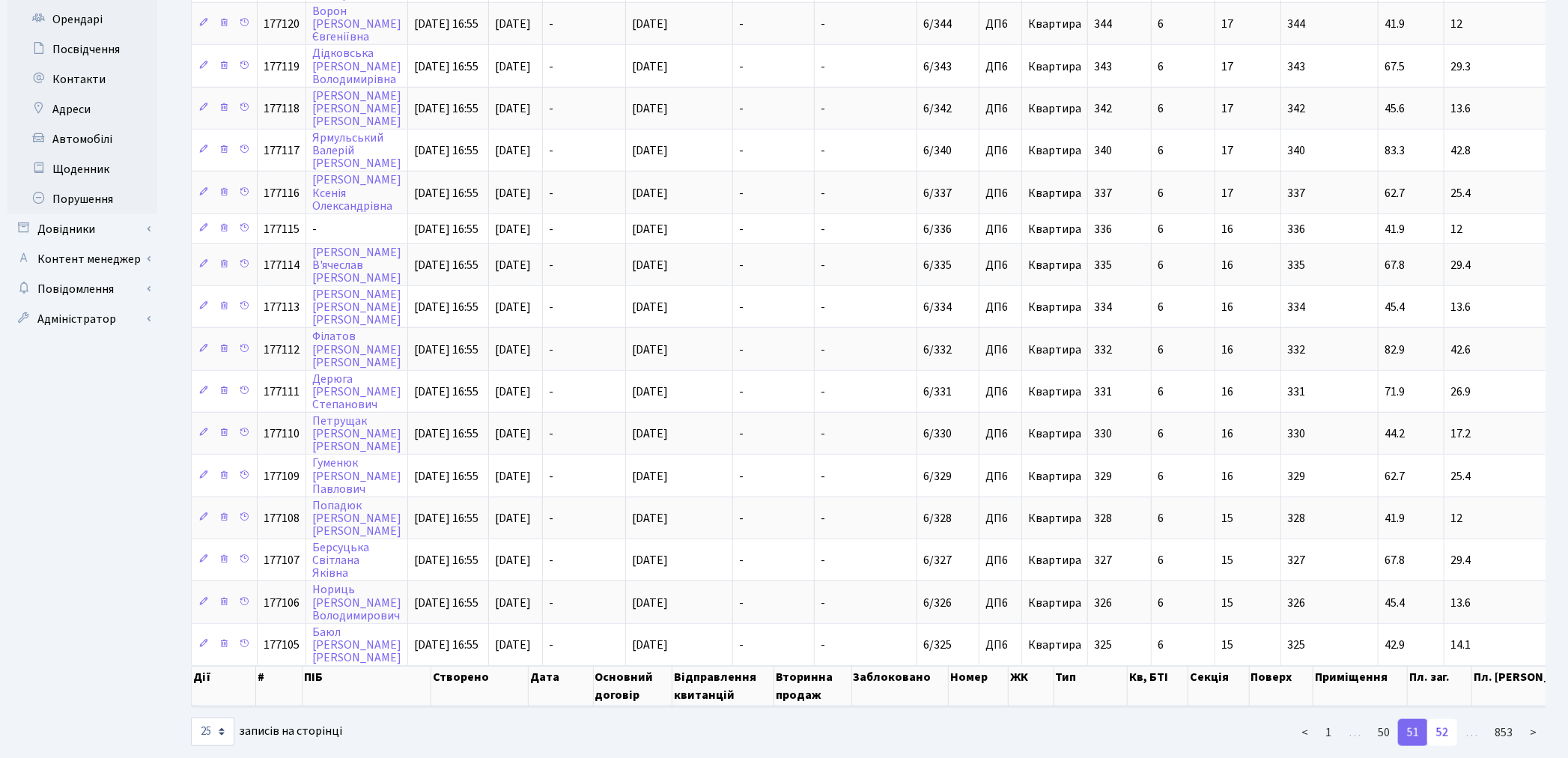
click at [1445, 719] on link "52" at bounding box center [1442, 732] width 30 height 27
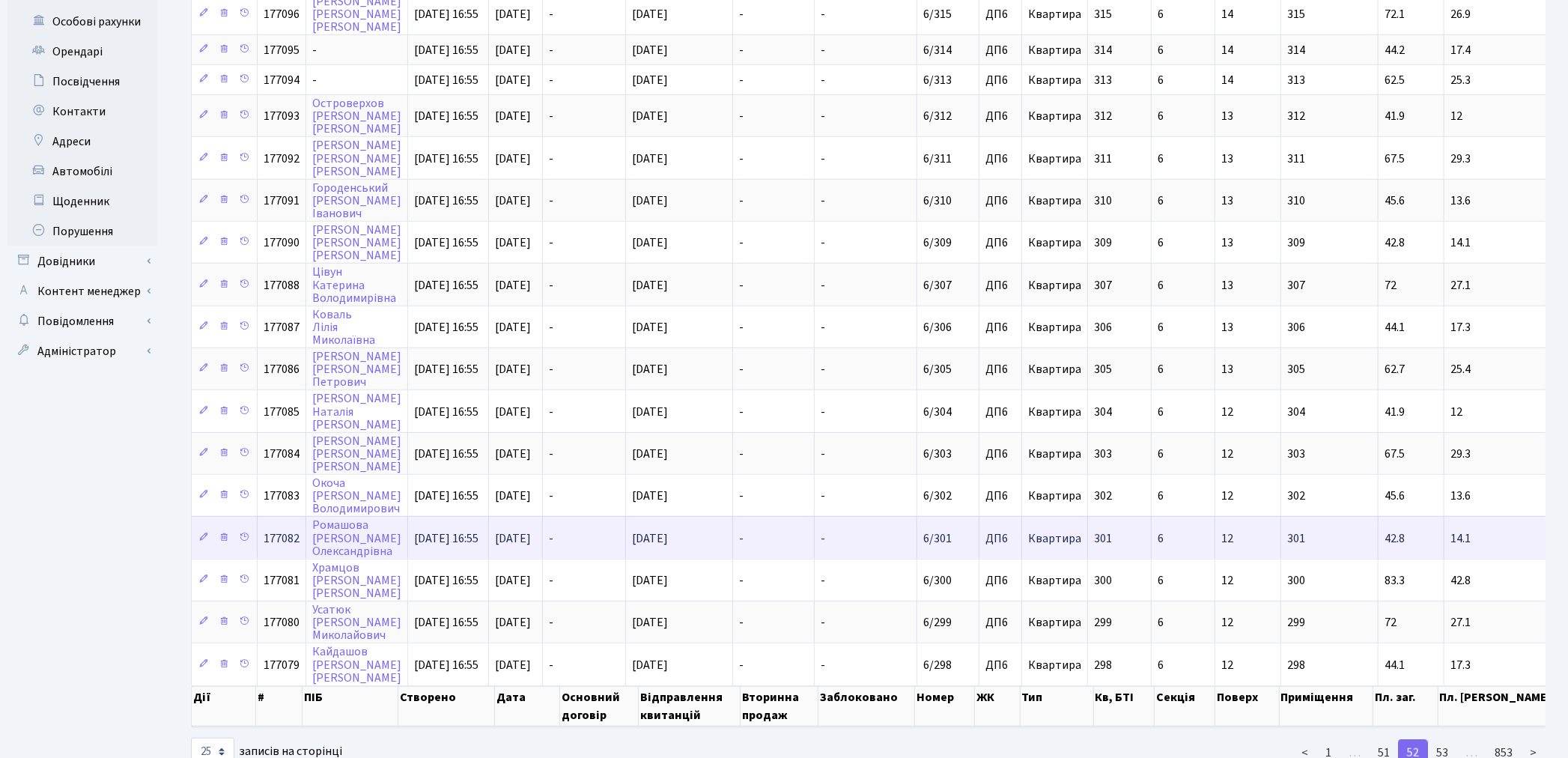
scroll to position [560, 0]
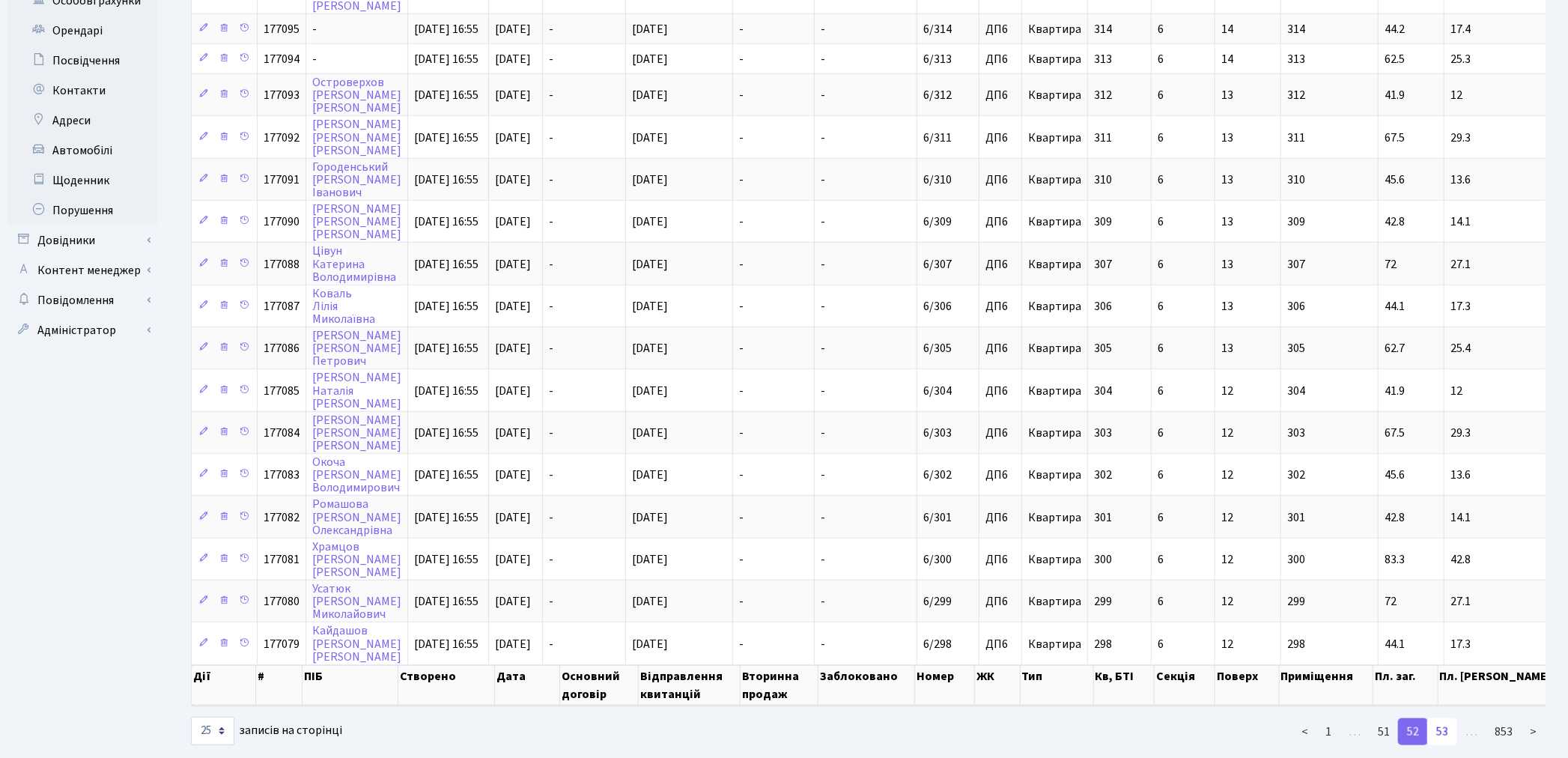
click at [1446, 718] on link "53" at bounding box center [1442, 731] width 30 height 27
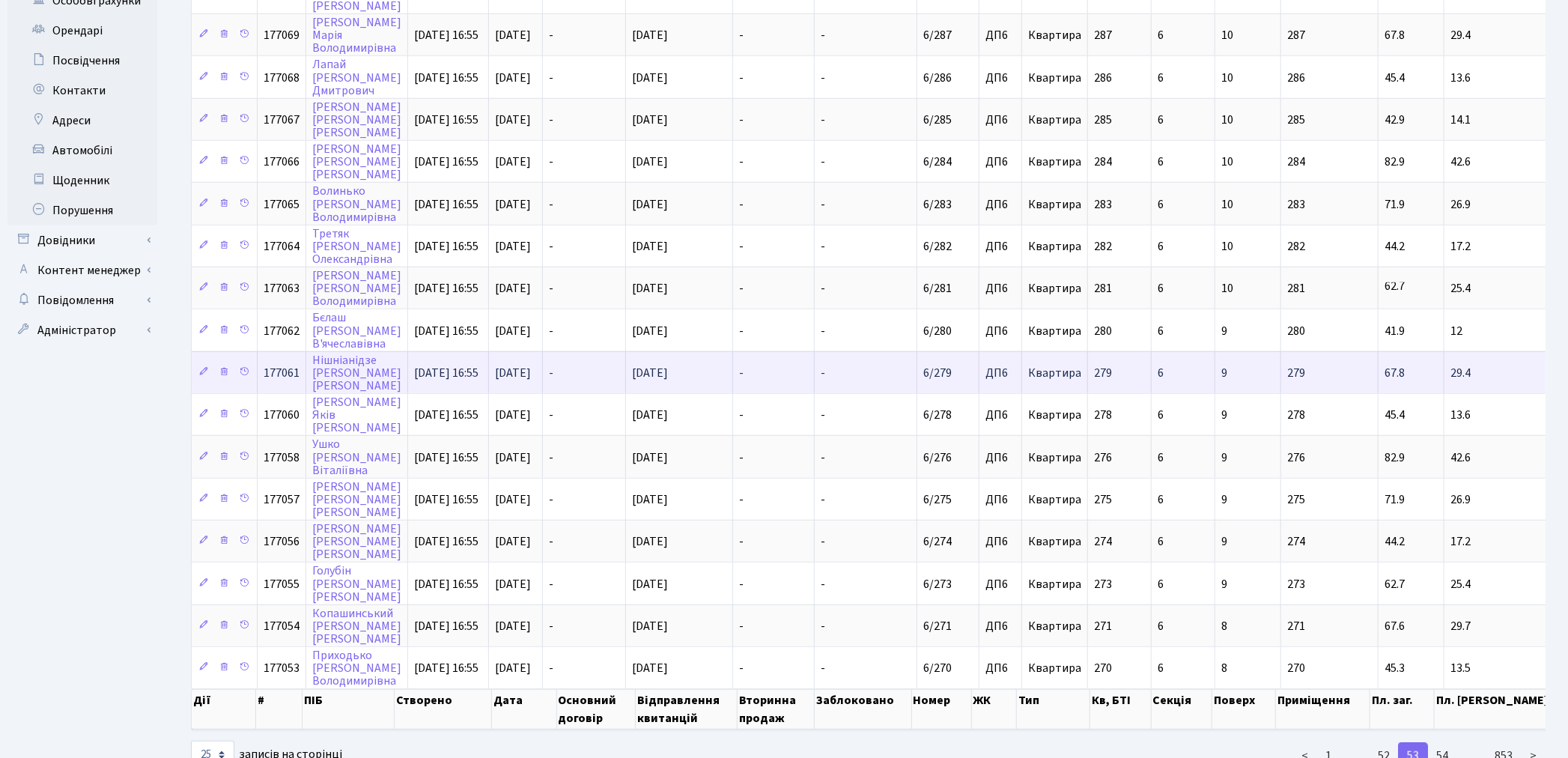
scroll to position [3, 0]
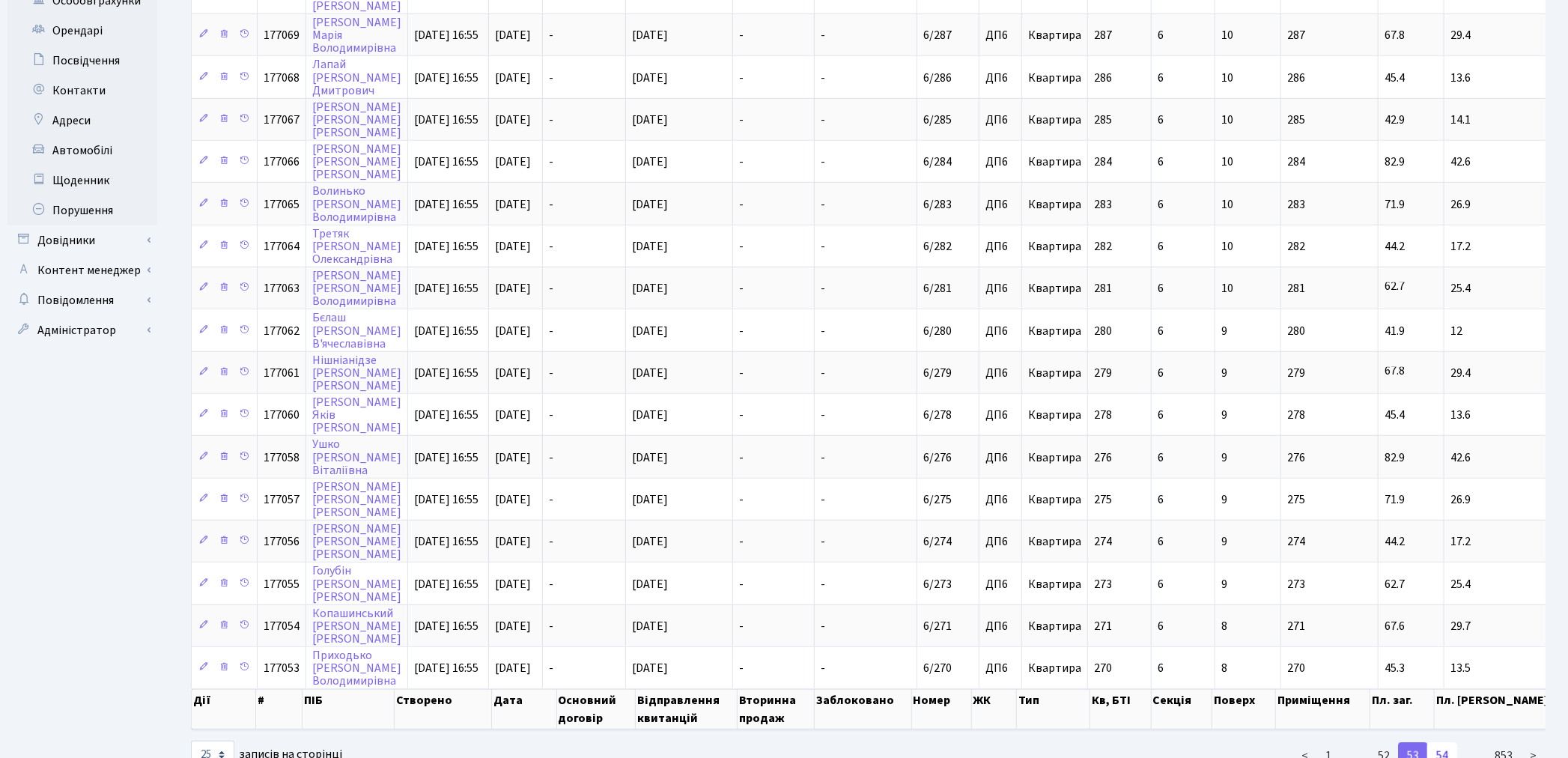
click at [1435, 742] on link "54" at bounding box center [1442, 755] width 30 height 27
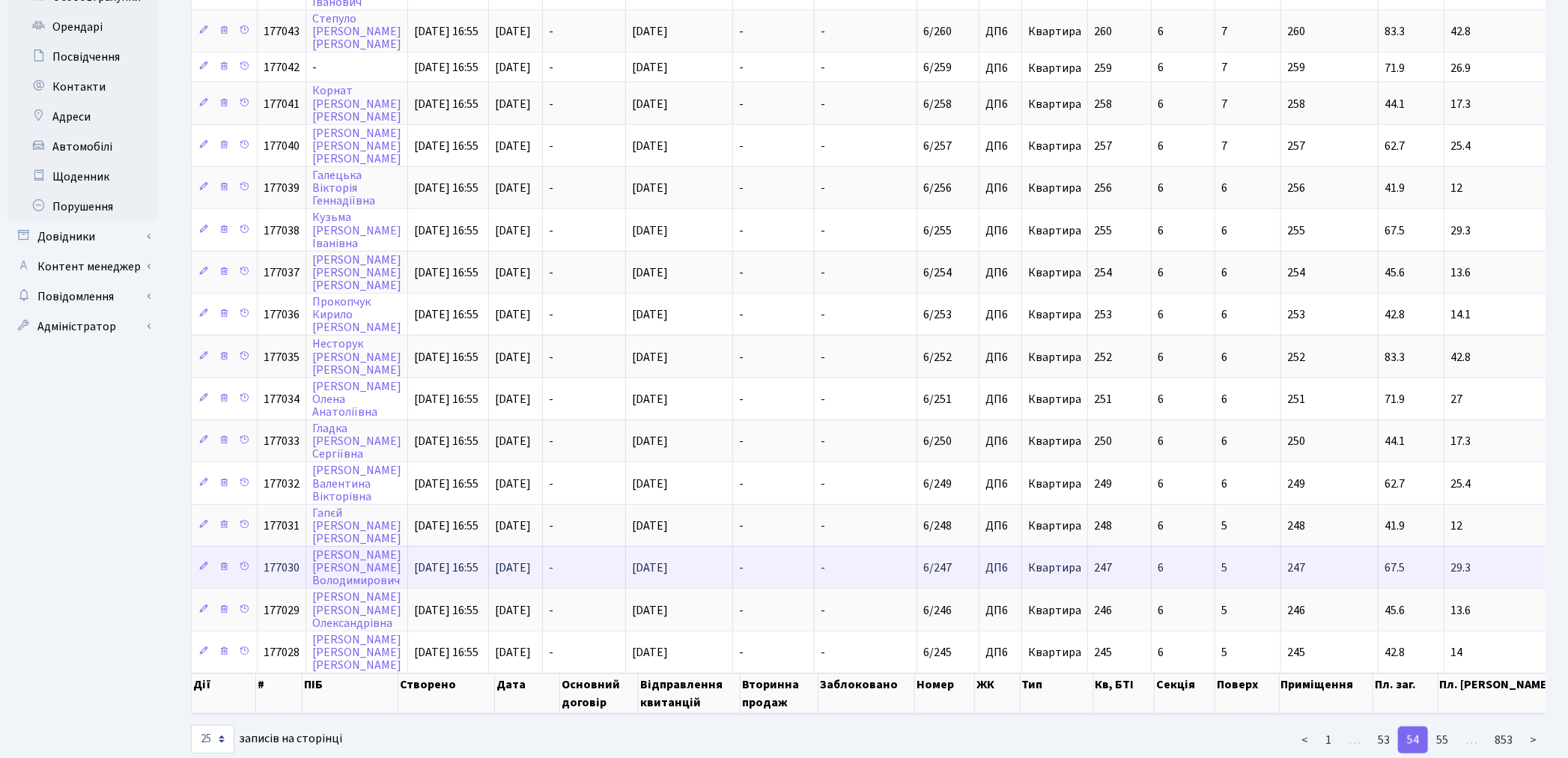
scroll to position [571, 0]
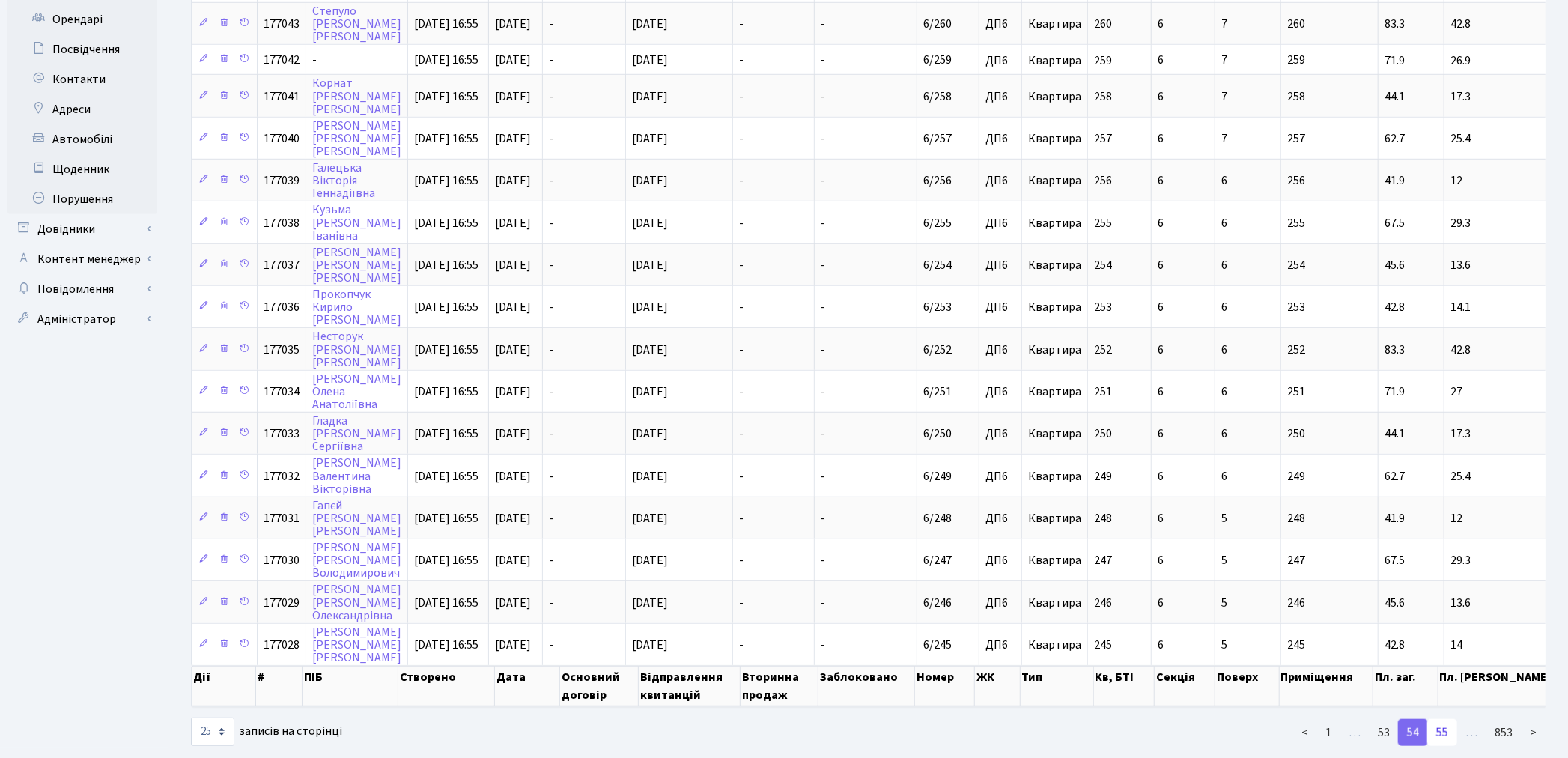
click at [1444, 719] on link "55" at bounding box center [1442, 732] width 30 height 27
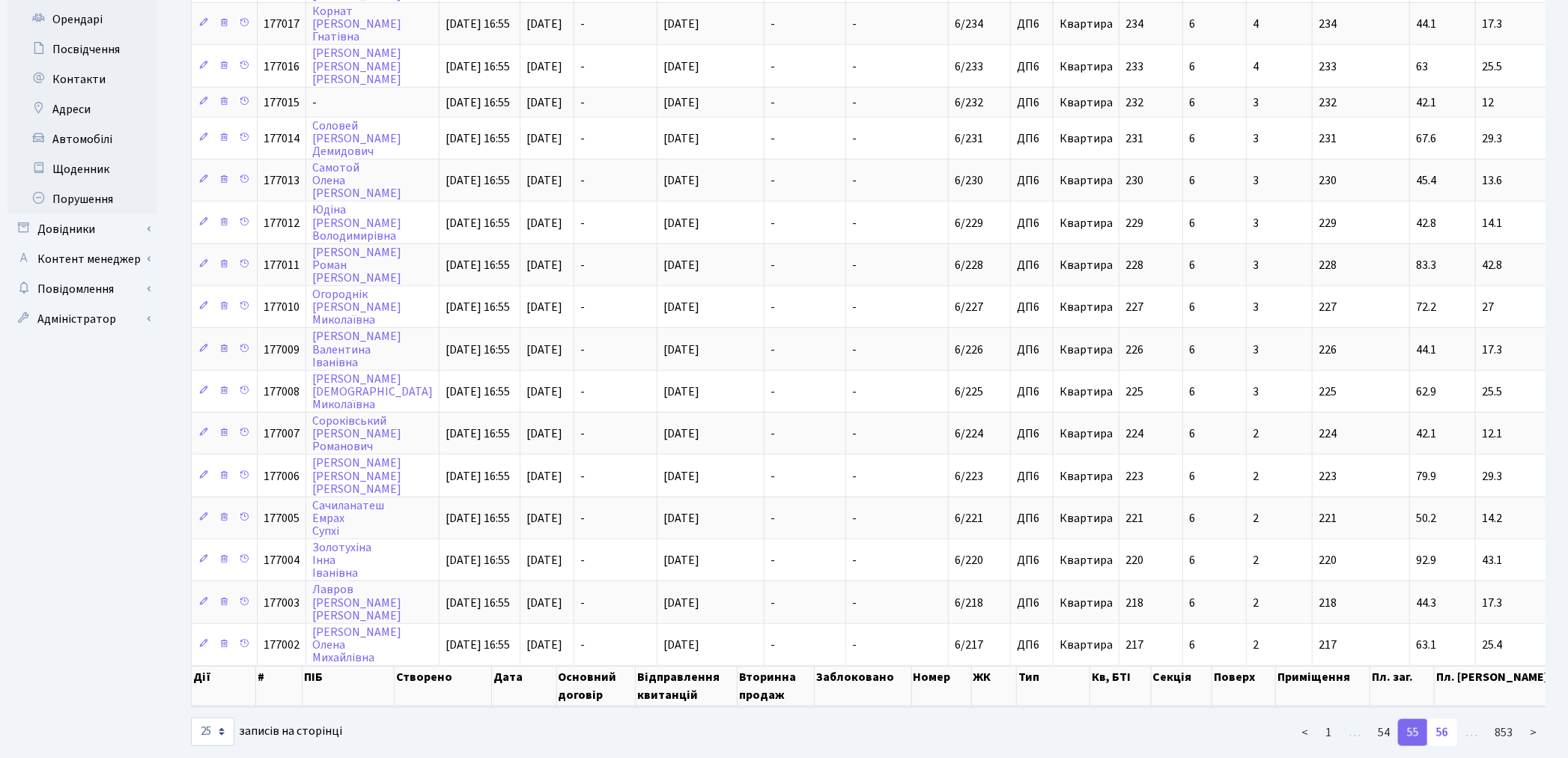
click at [1442, 719] on link "56" at bounding box center [1442, 732] width 30 height 27
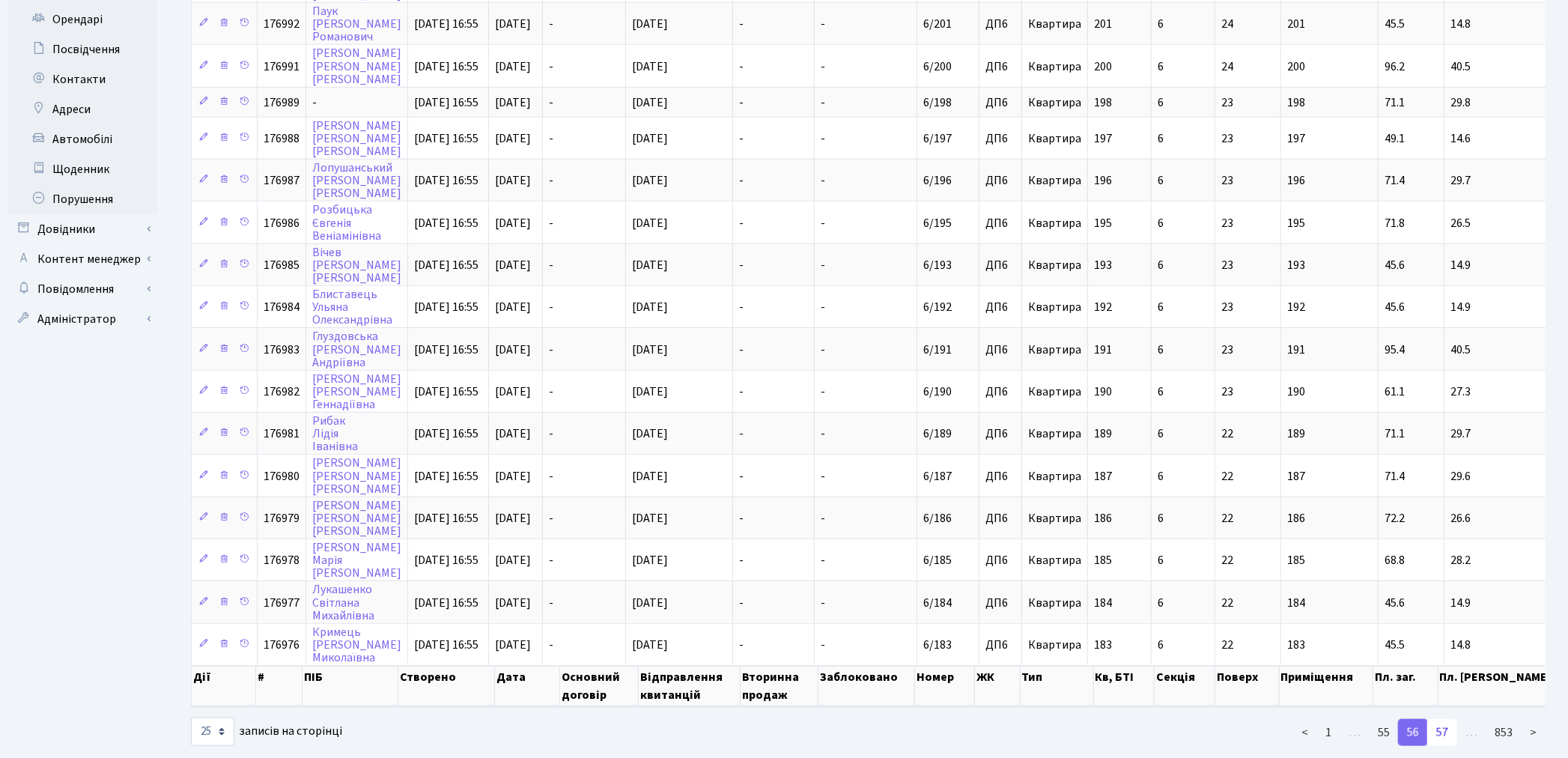
click at [1447, 719] on link "57" at bounding box center [1442, 732] width 30 height 27
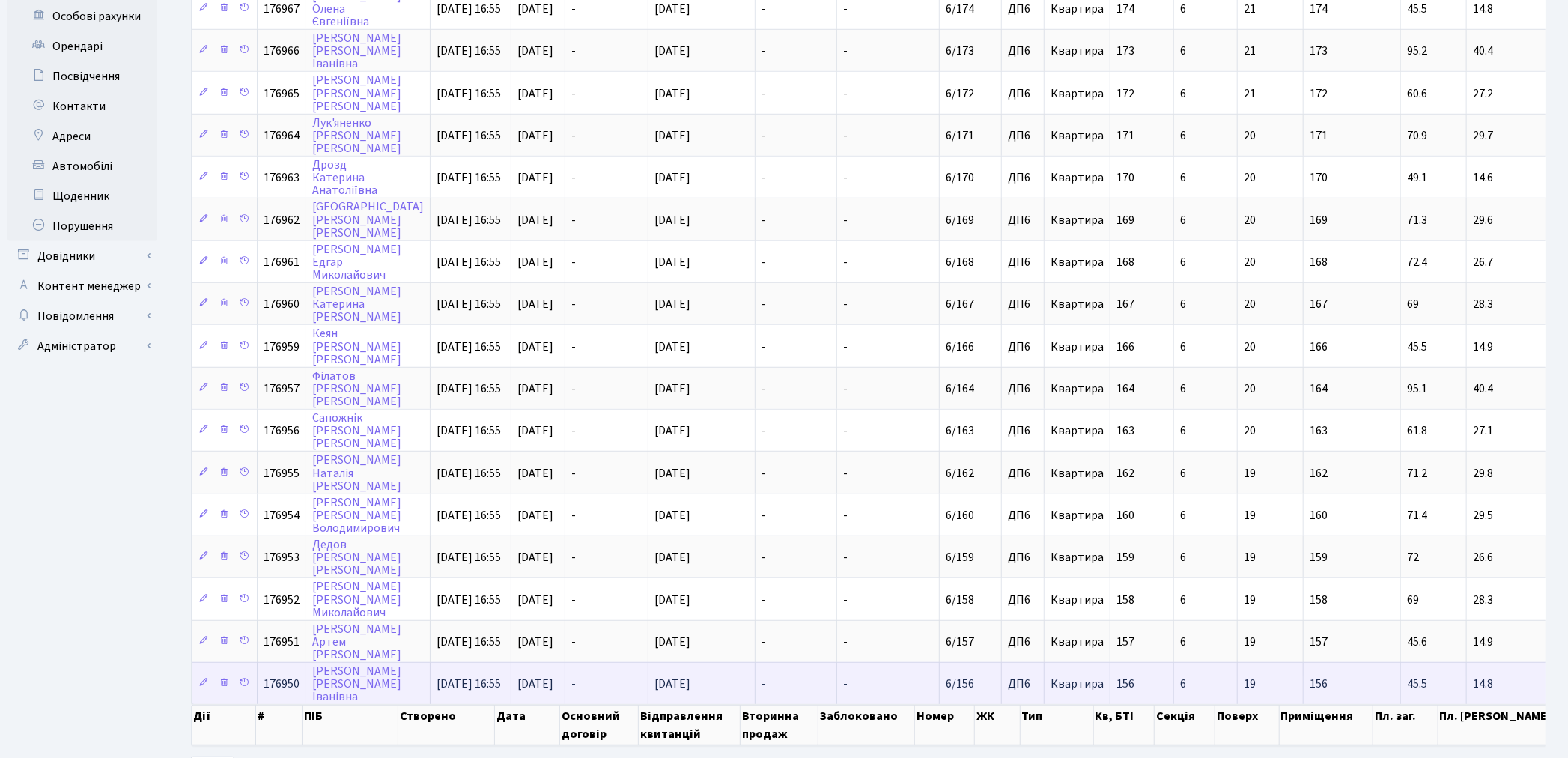
scroll to position [582, 0]
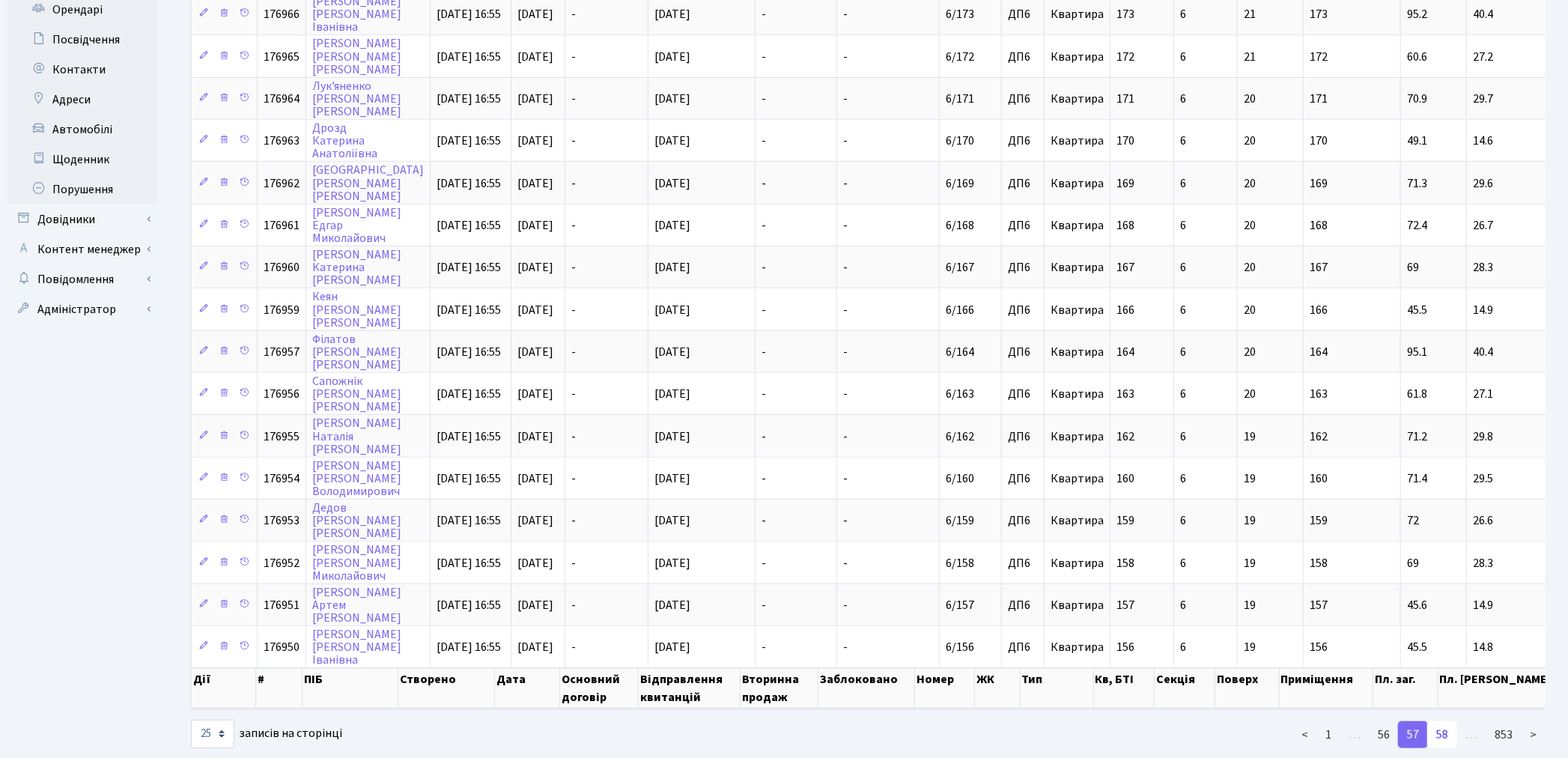
click at [1450, 722] on link "58" at bounding box center [1442, 735] width 30 height 27
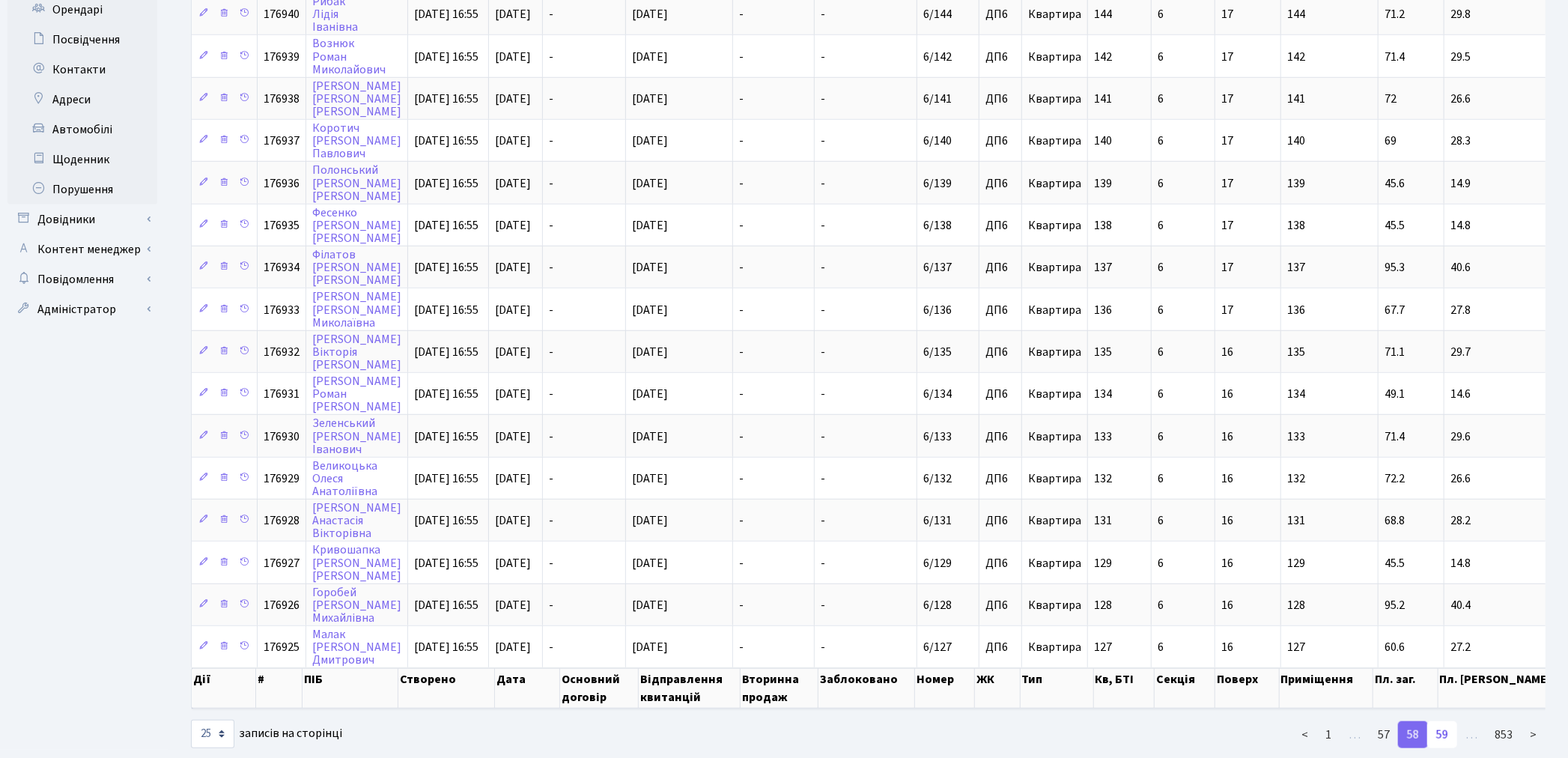
click at [1438, 722] on link "59" at bounding box center [1442, 735] width 30 height 27
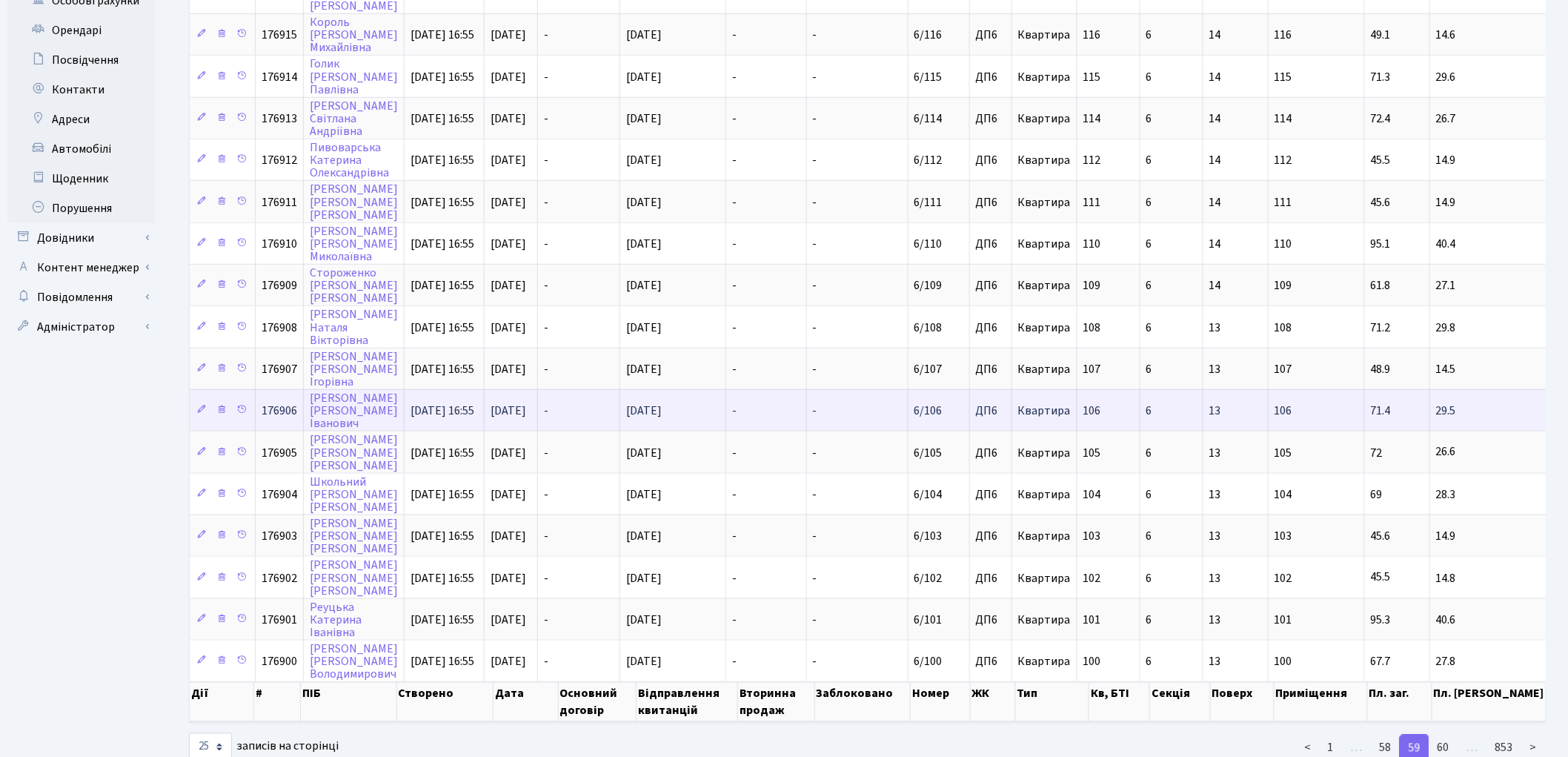
scroll to position [557, 0]
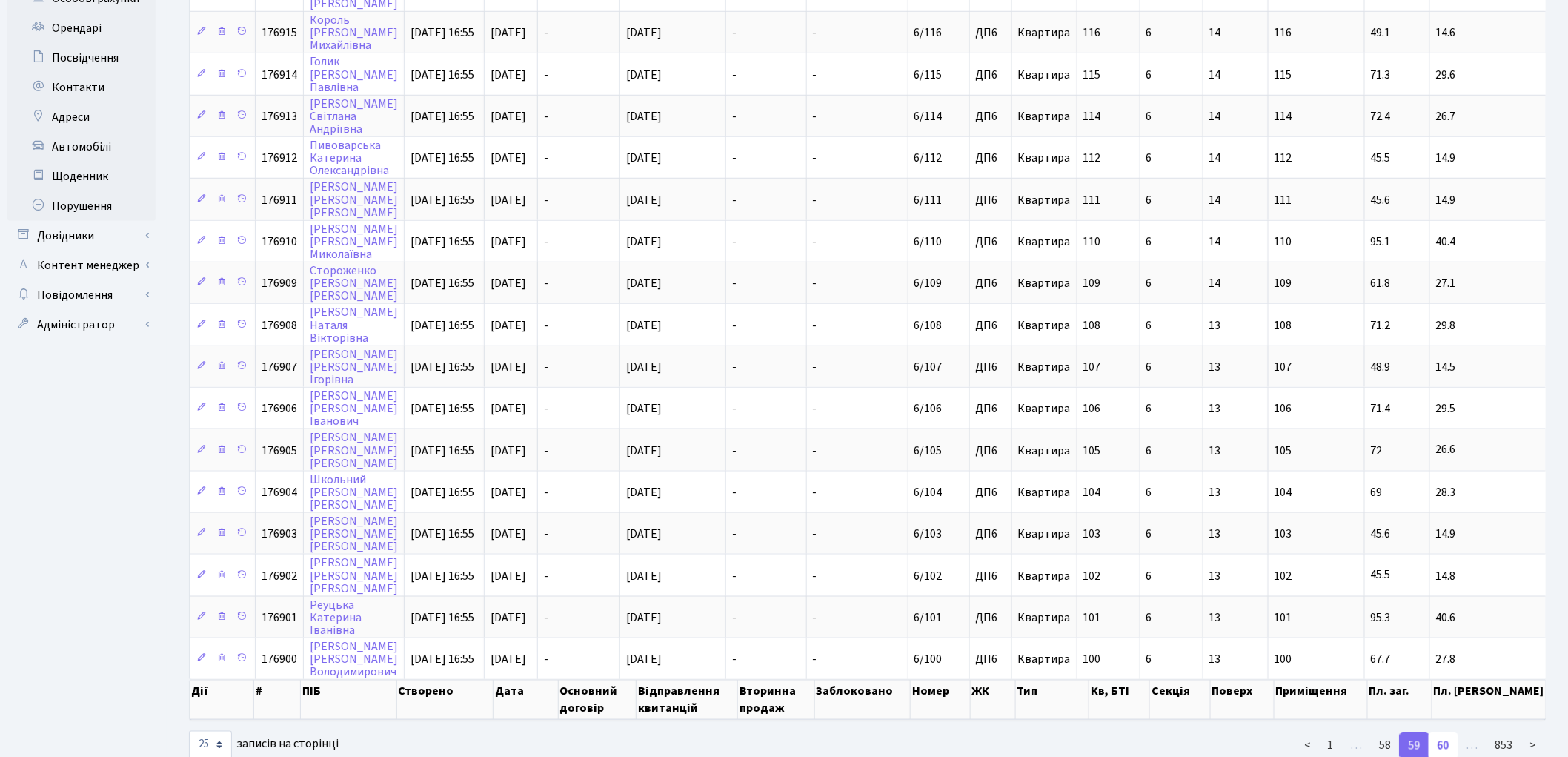
click at [1442, 732] on link "60" at bounding box center [1443, 745] width 30 height 27
click at [1442, 732] on link "61" at bounding box center [1443, 745] width 30 height 27
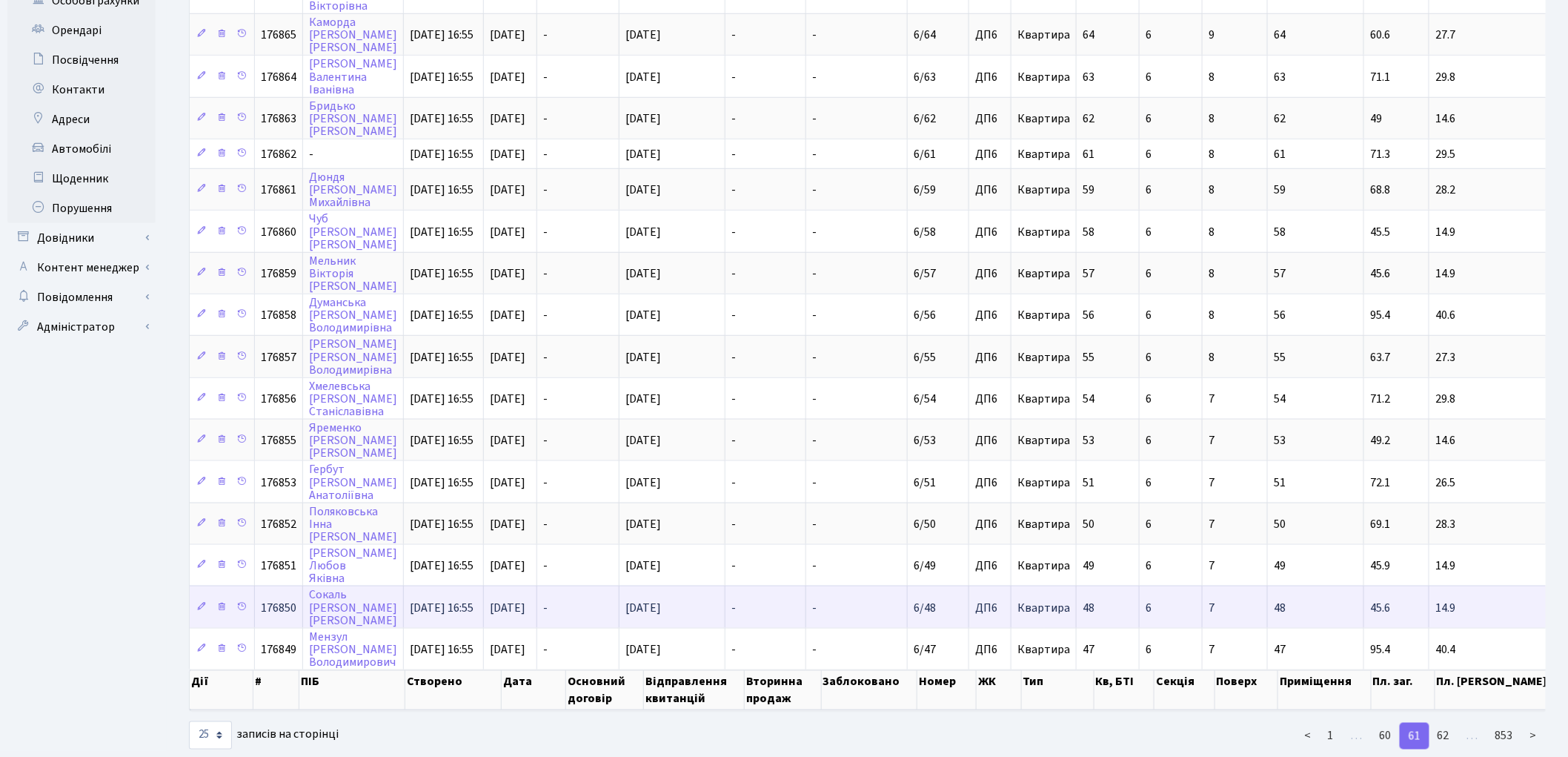
scroll to position [559, 0]
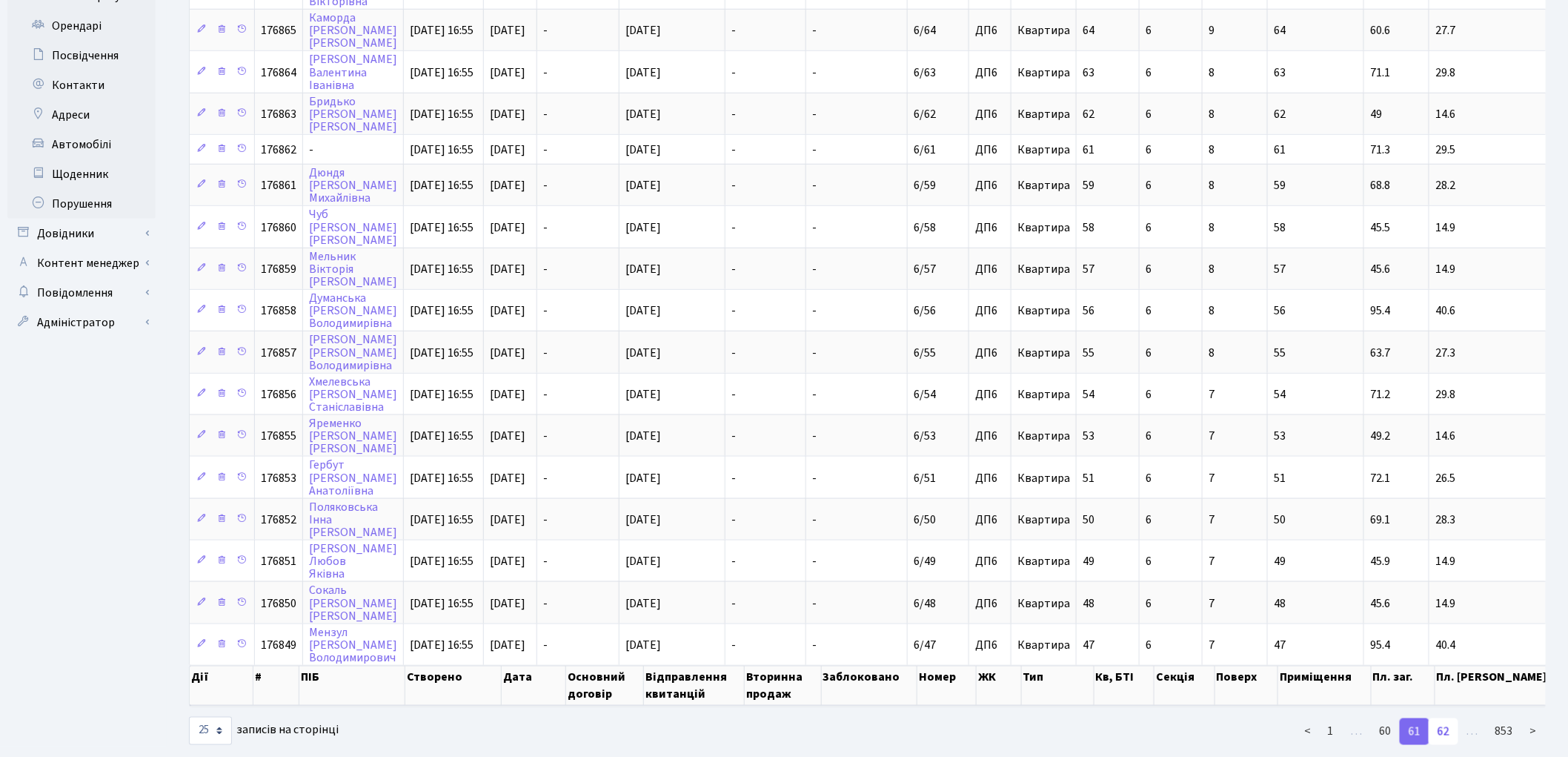
click at [1453, 719] on link "62" at bounding box center [1443, 731] width 30 height 27
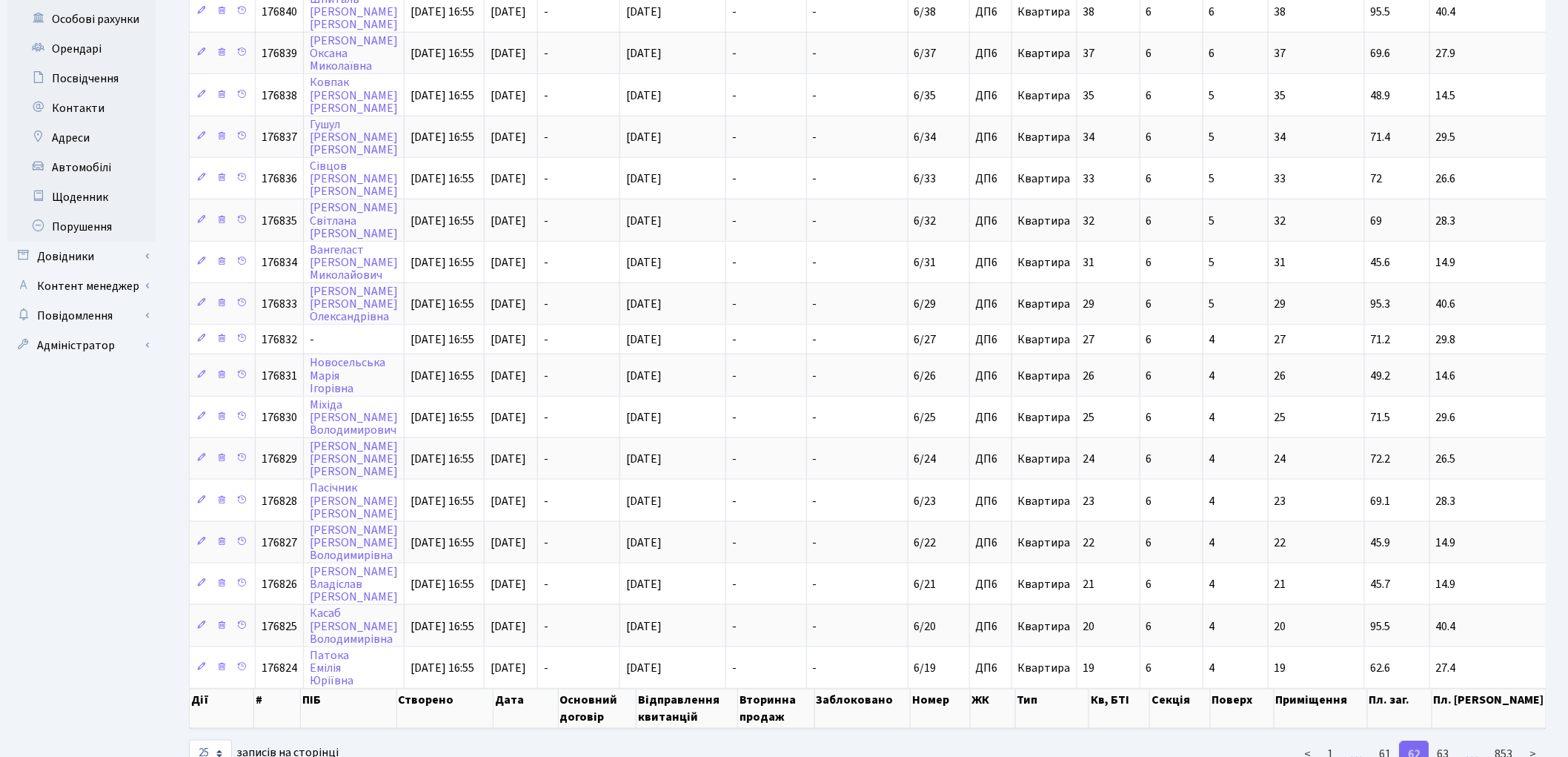
scroll to position [547, 0]
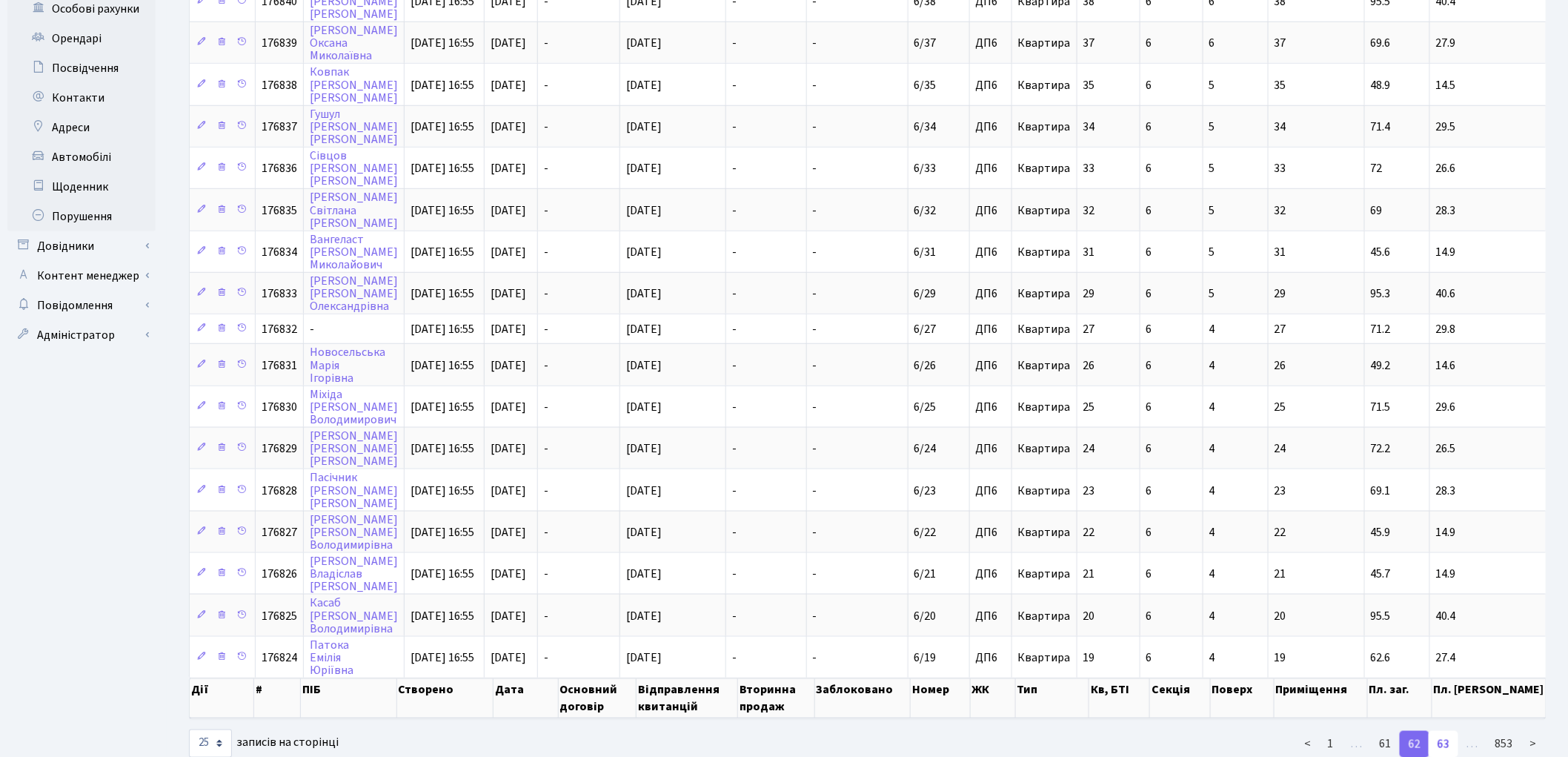
click at [1455, 731] on link "63" at bounding box center [1443, 744] width 30 height 27
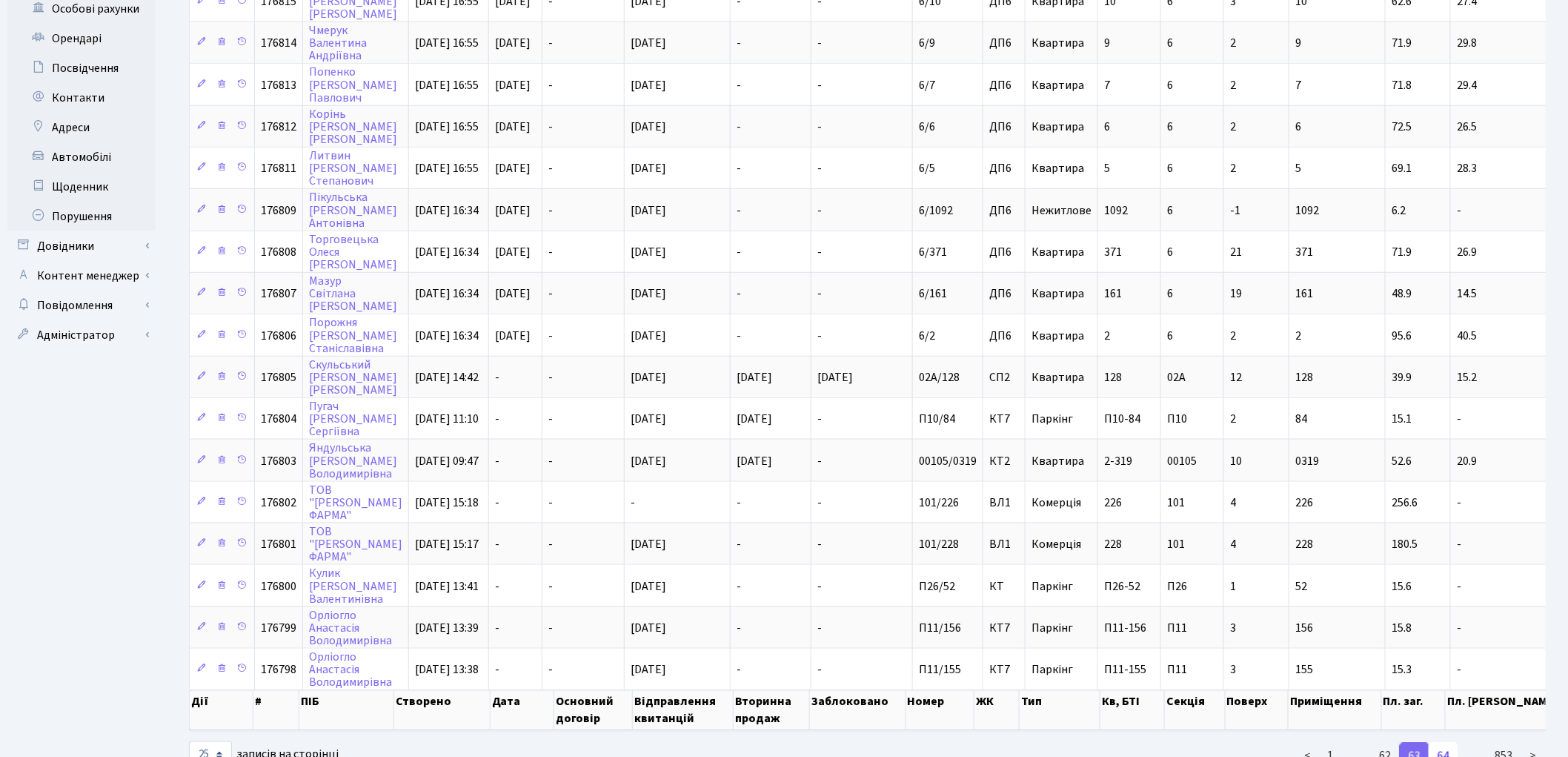
click at [1449, 742] on link "64" at bounding box center [1443, 755] width 30 height 27
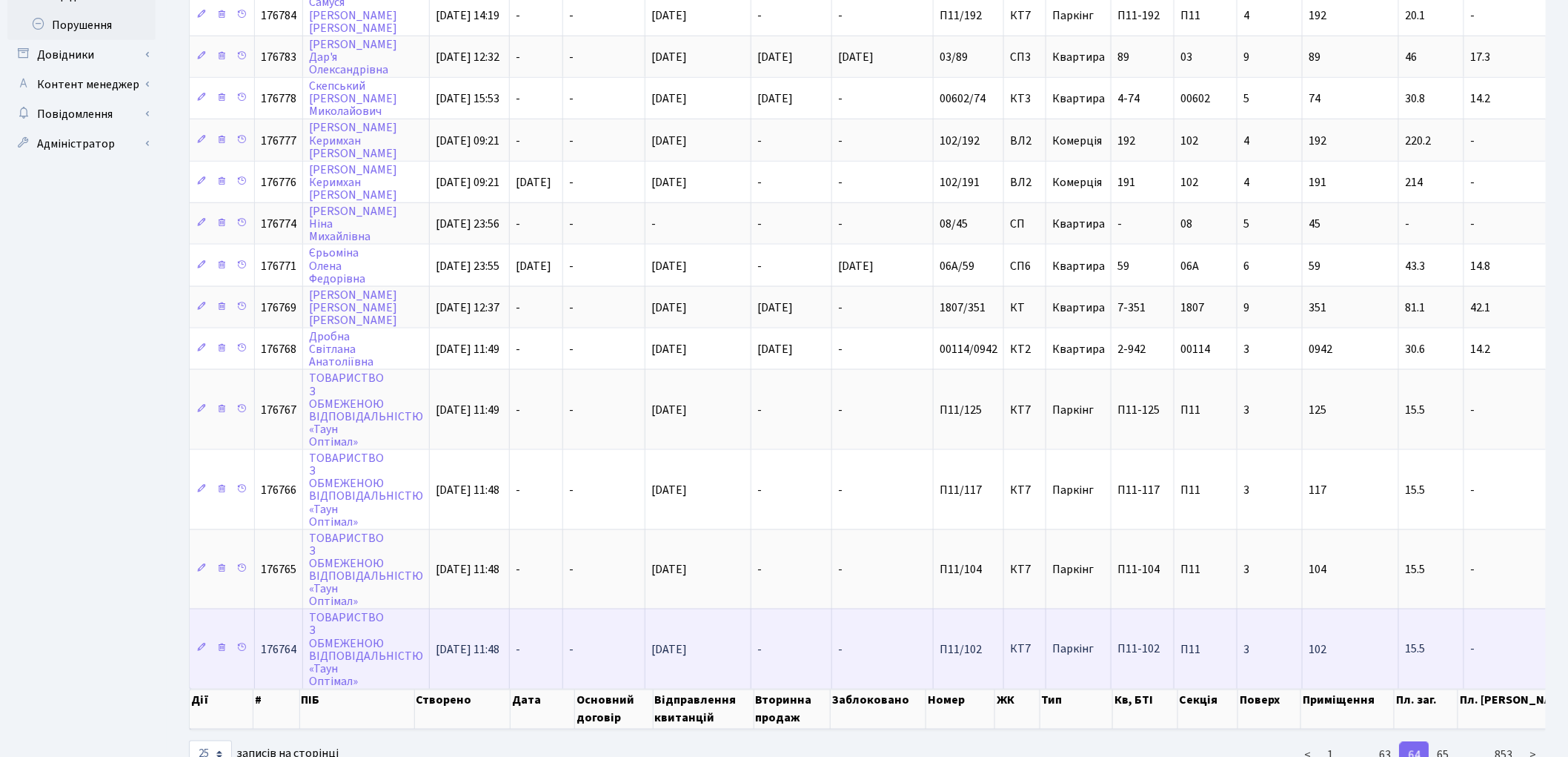
scroll to position [751, 0]
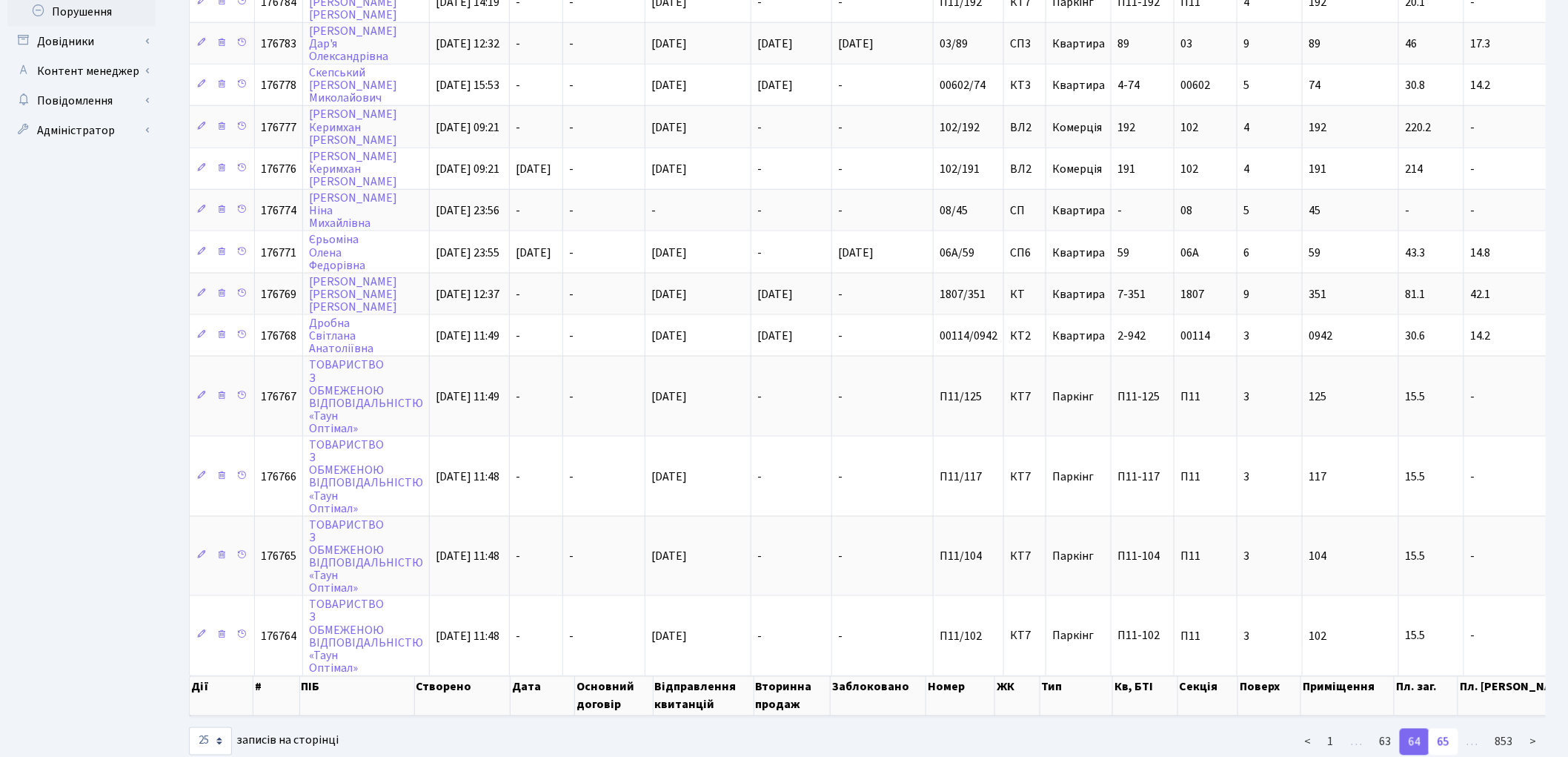
click at [1442, 729] on link "65" at bounding box center [1443, 742] width 30 height 27
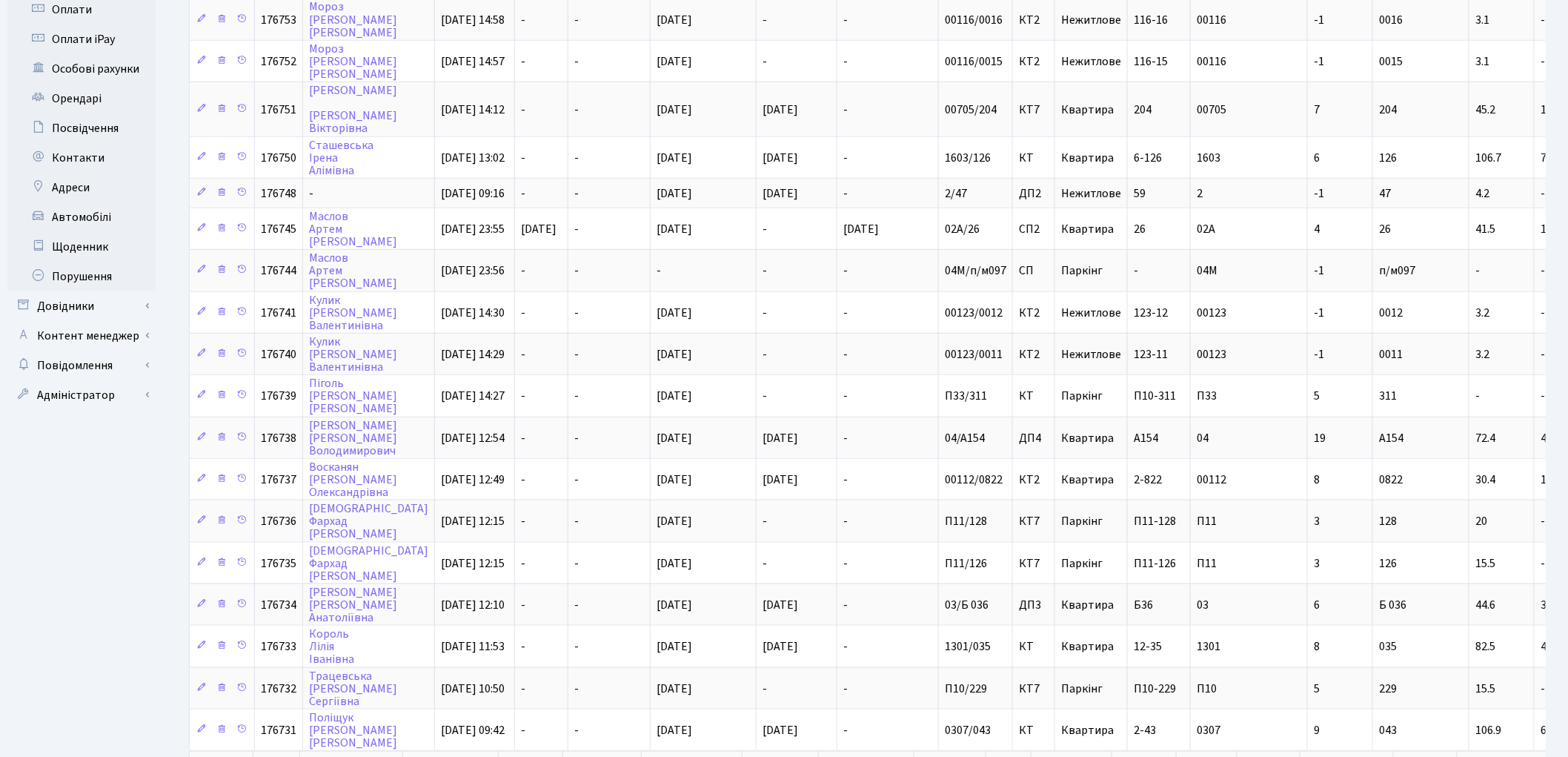
scroll to position [488, 0]
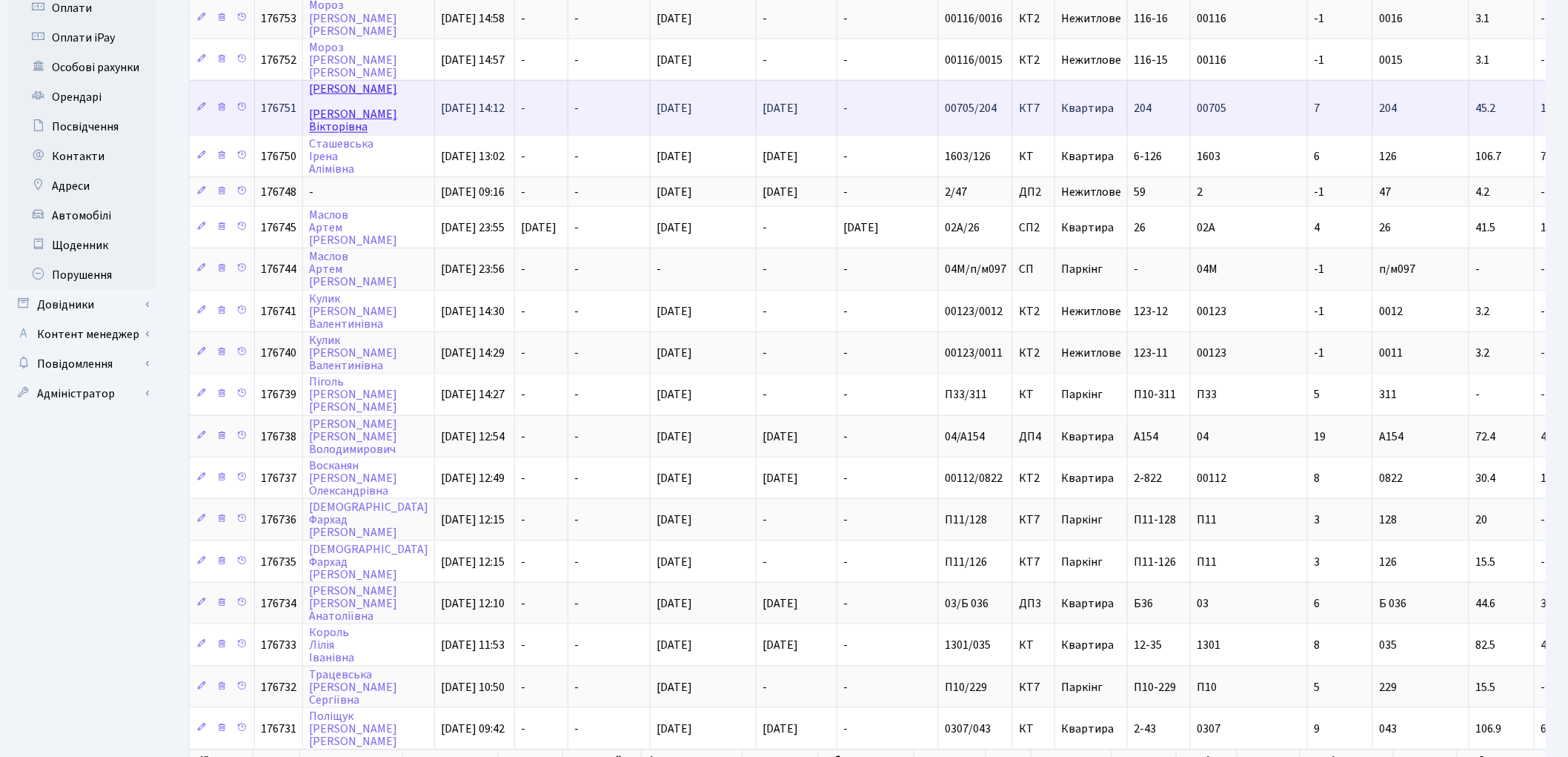
click at [339, 104] on link "Кацан Тетяна Вікторівна" at bounding box center [352, 107] width 88 height 54
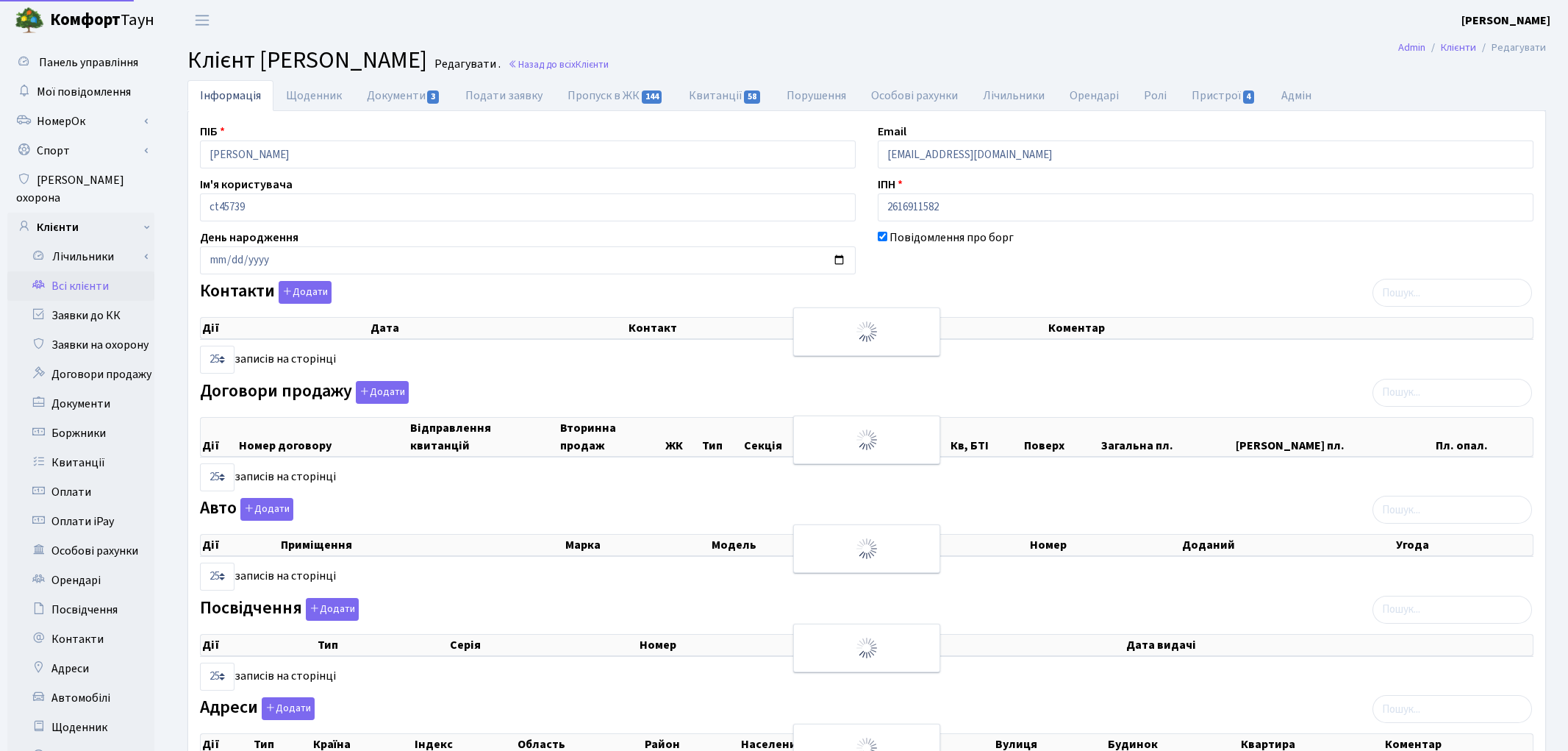
select select "25"
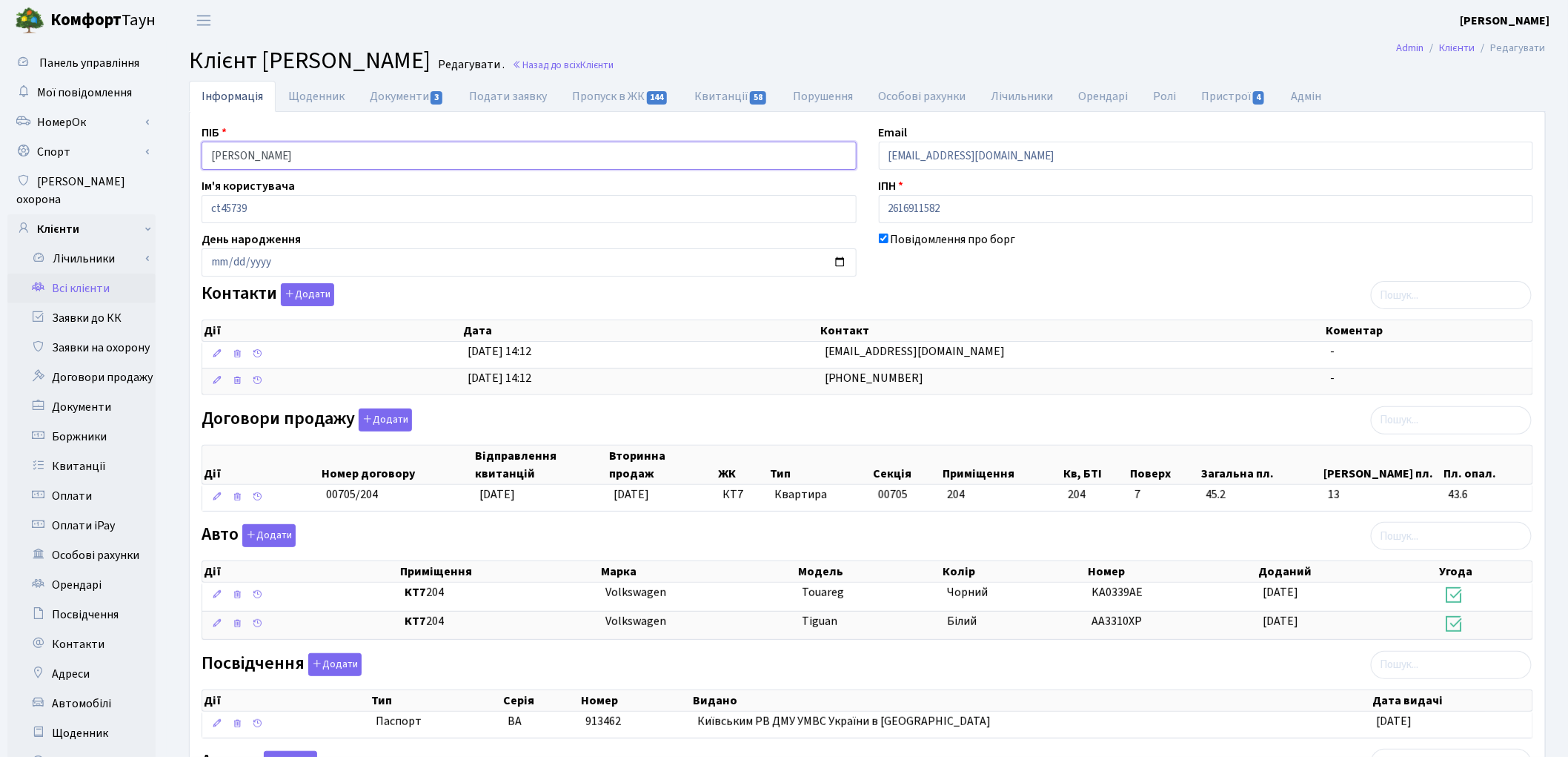
click at [246, 152] on input "Кацан Тетяна Вікторівна" at bounding box center [529, 156] width 655 height 28
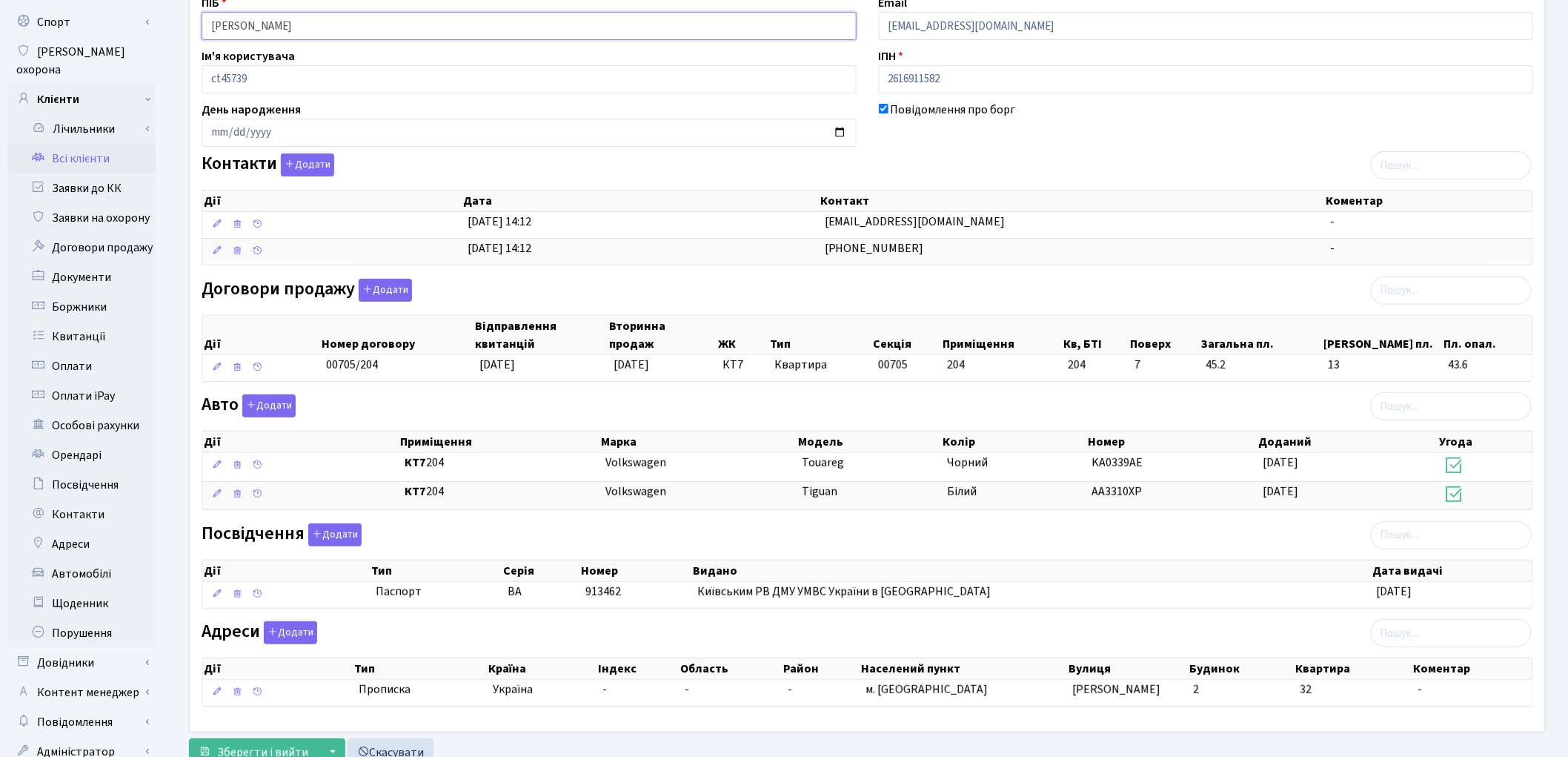
scroll to position [186, 0]
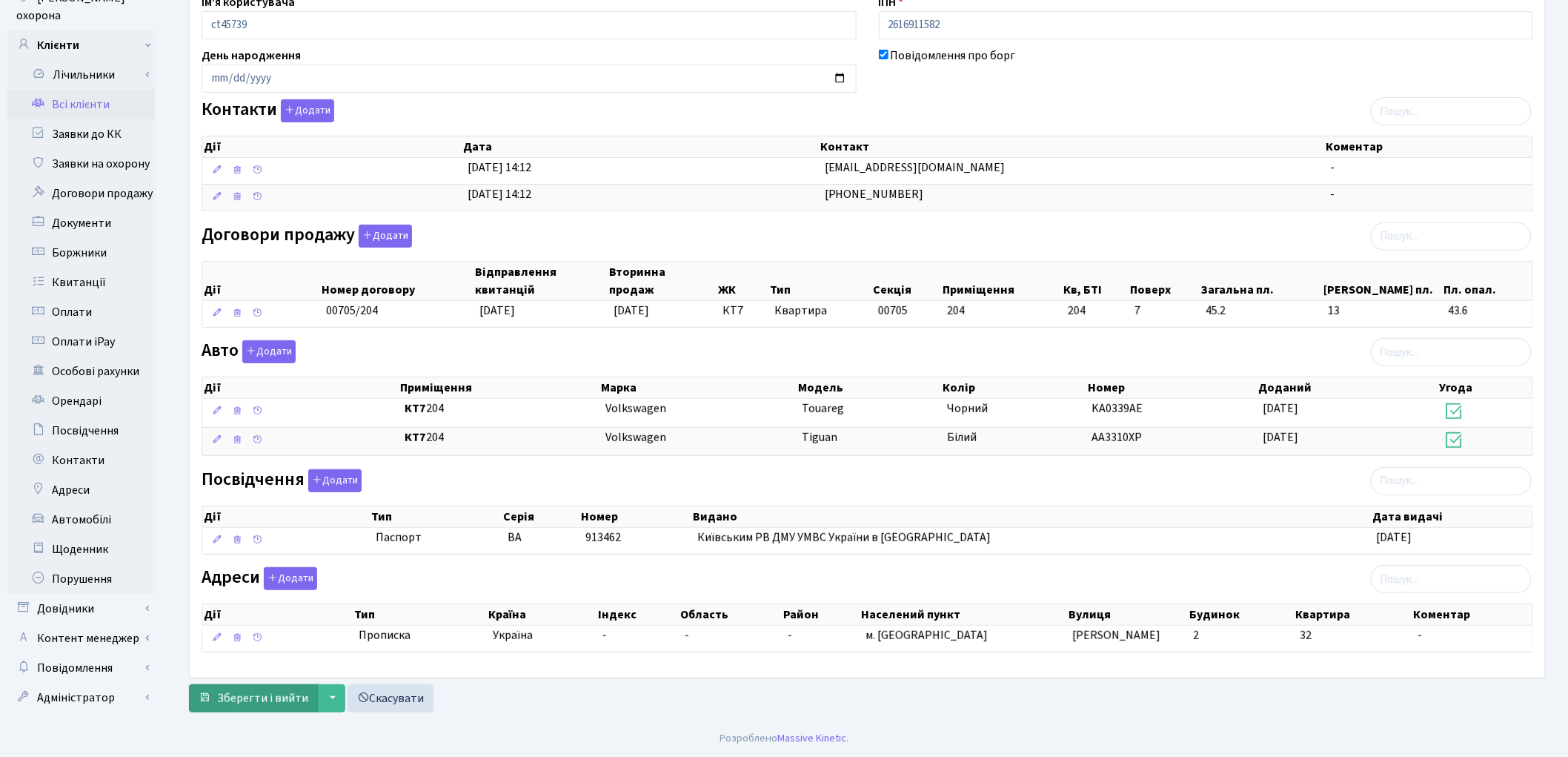
type input "Кацан Тетяна Вікторівна"
click at [249, 692] on span "Зберегти і вийти" at bounding box center [262, 698] width 91 height 16
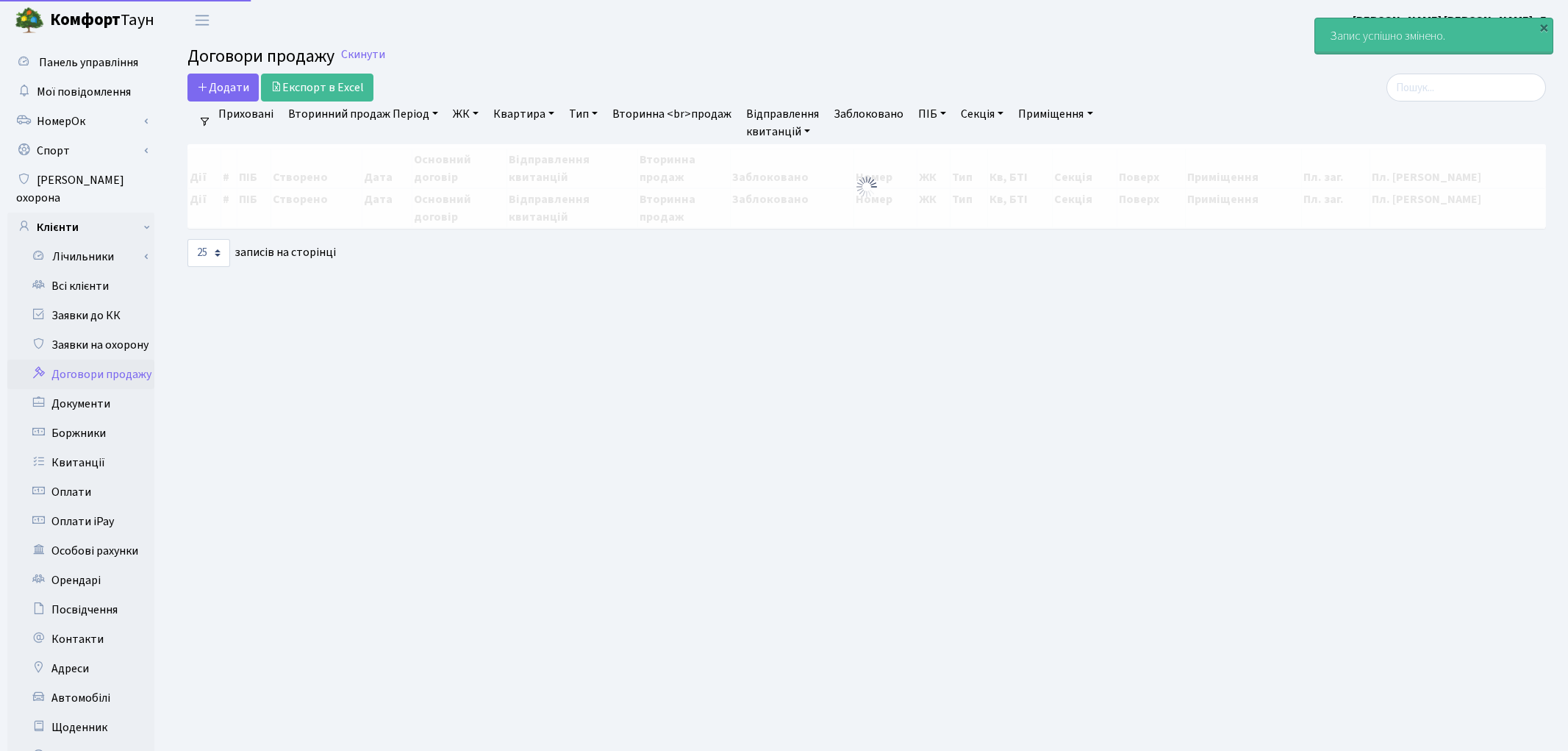
select select "25"
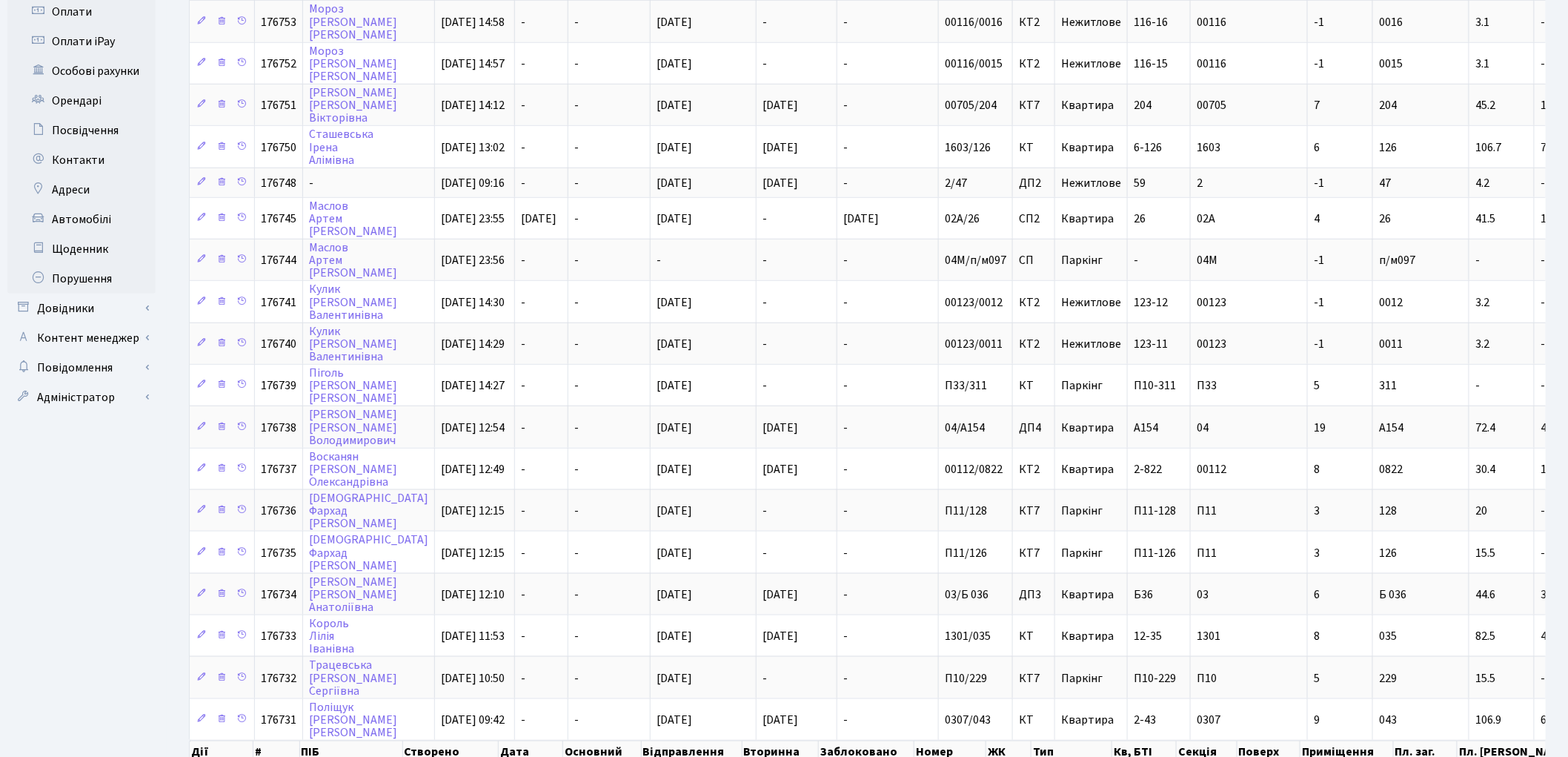
scroll to position [559, 0]
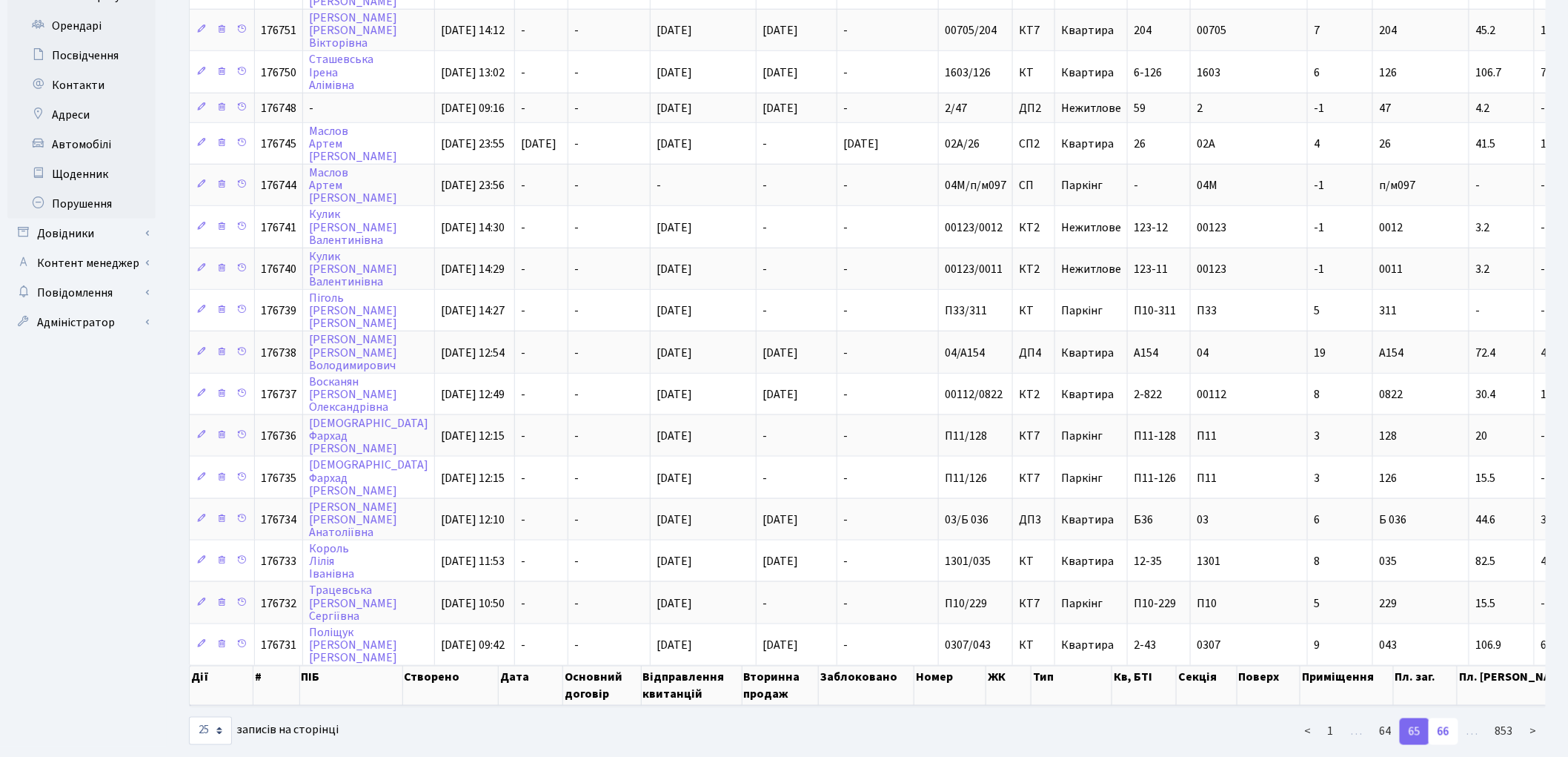
click at [1446, 719] on link "66" at bounding box center [1443, 731] width 30 height 27
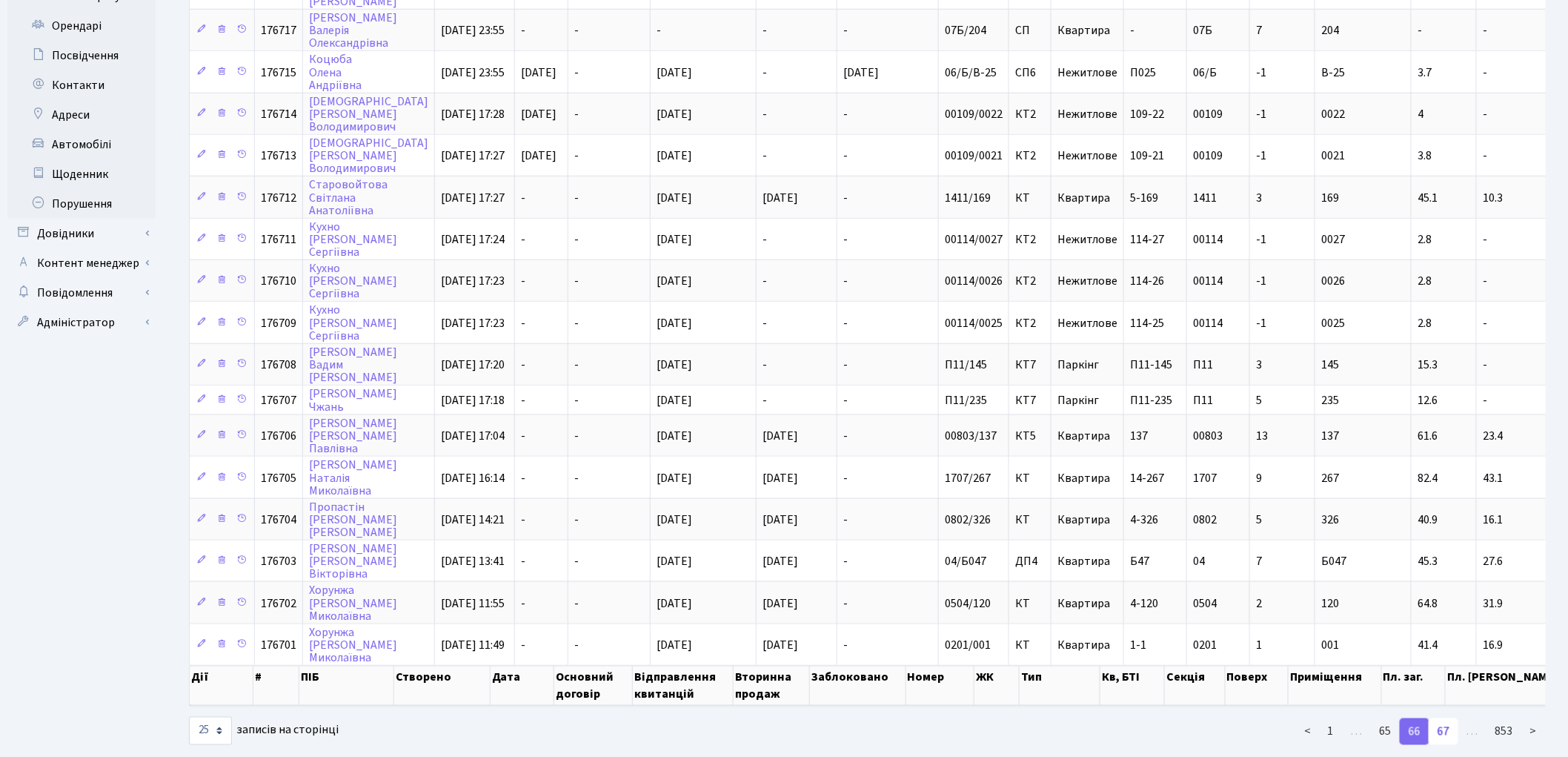
click at [1440, 719] on link "67" at bounding box center [1443, 731] width 30 height 27
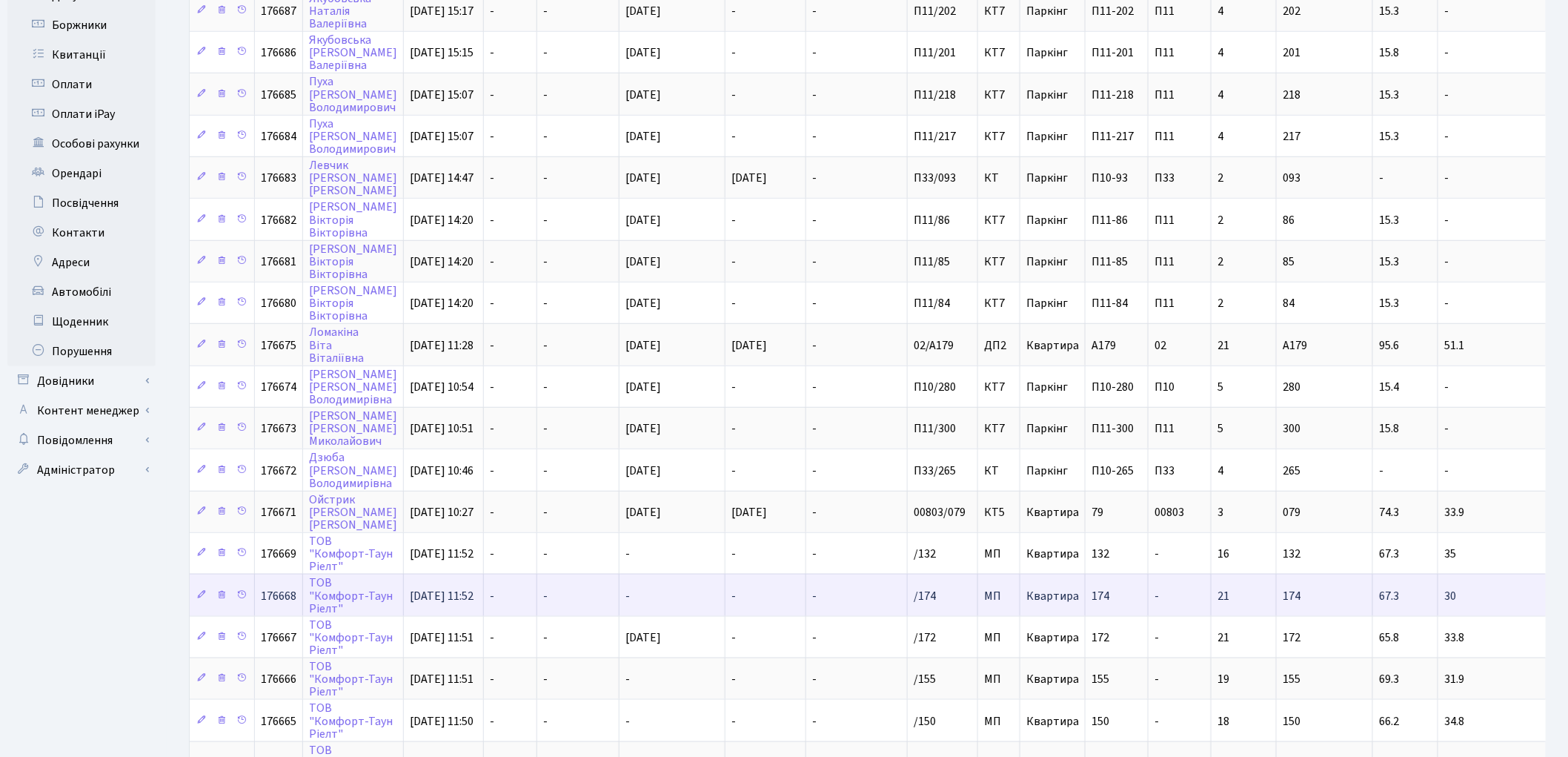
scroll to position [569, 0]
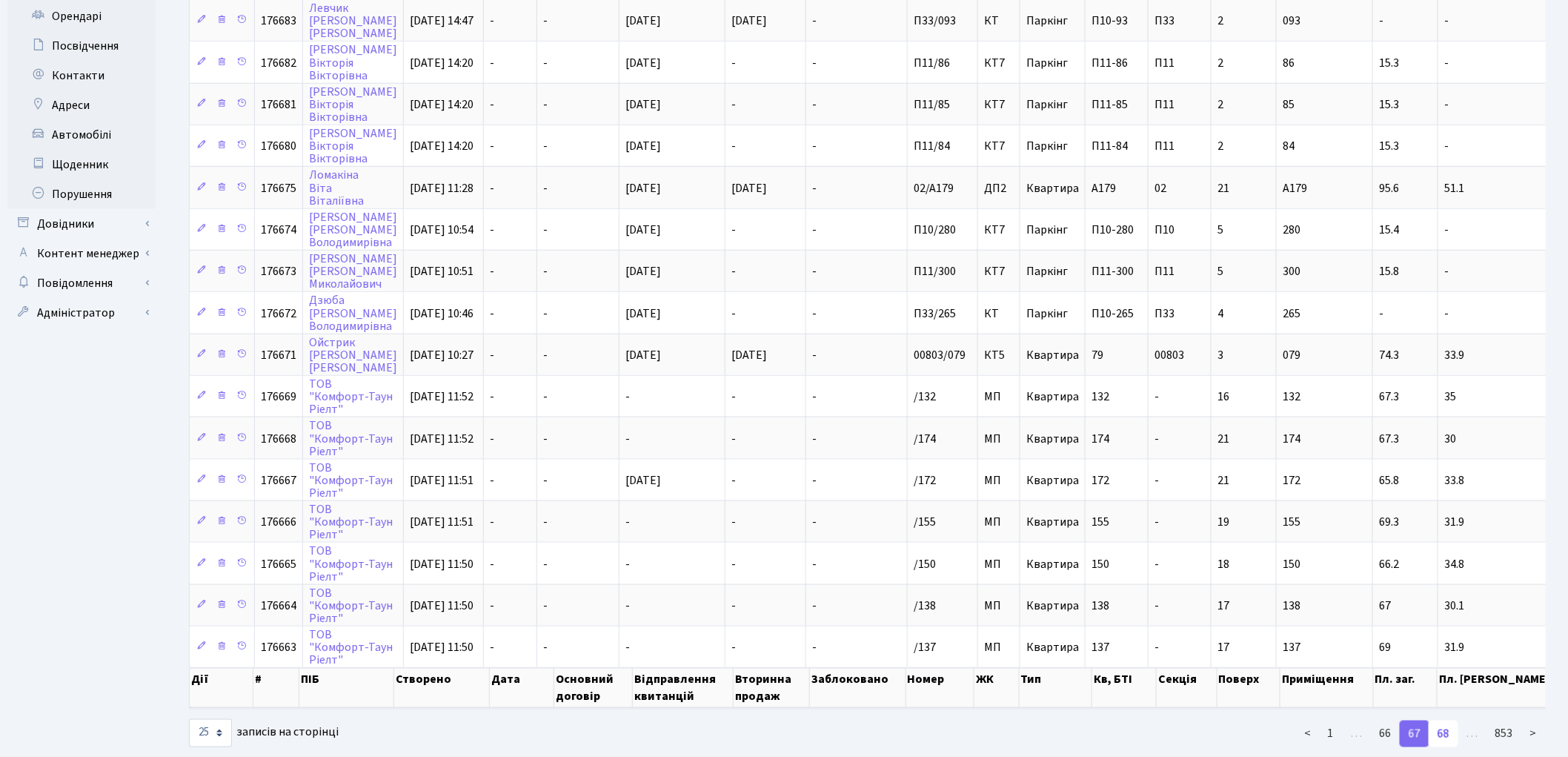
click at [1448, 720] on link "68" at bounding box center [1443, 733] width 30 height 27
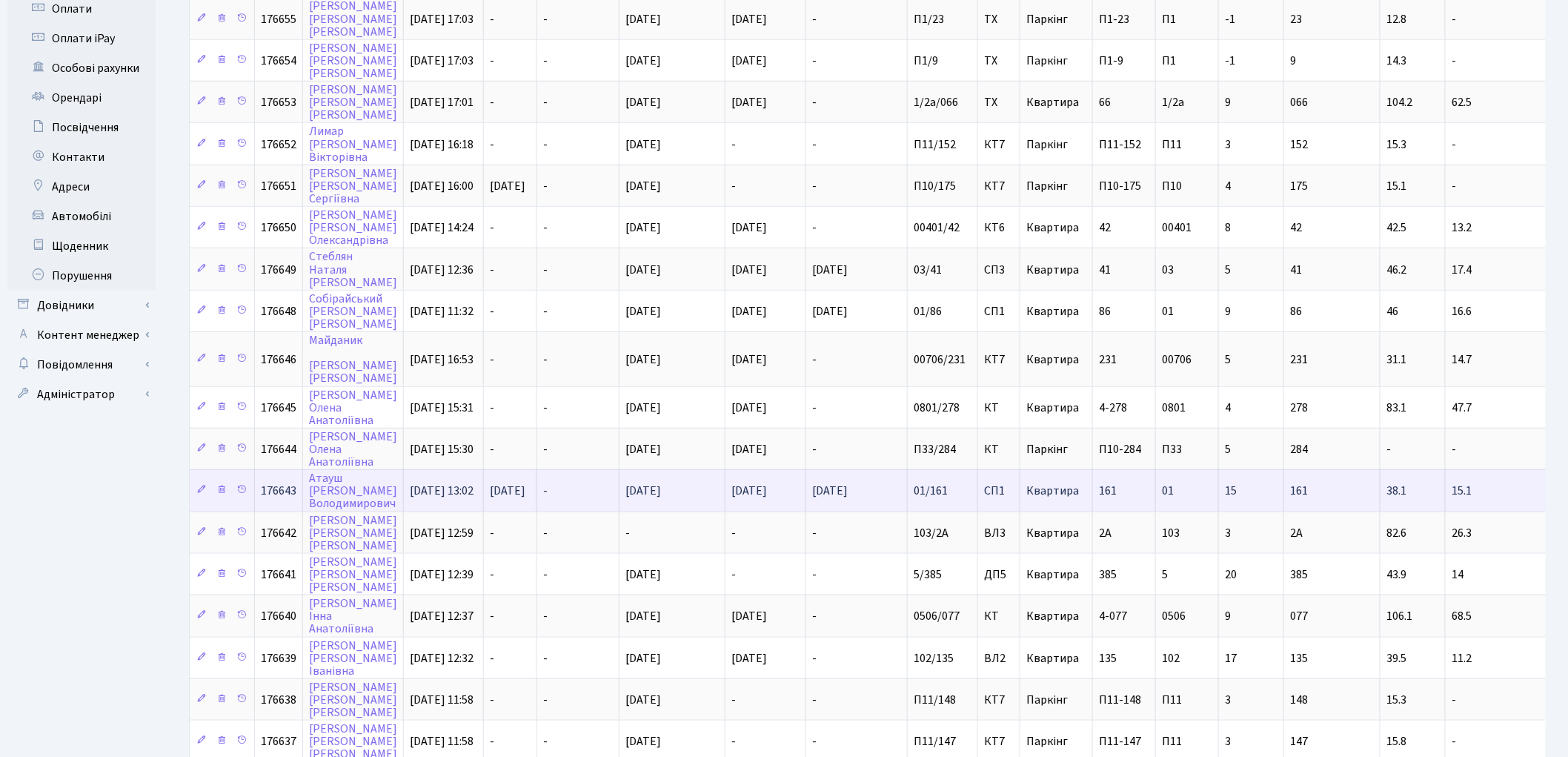
scroll to position [487, 0]
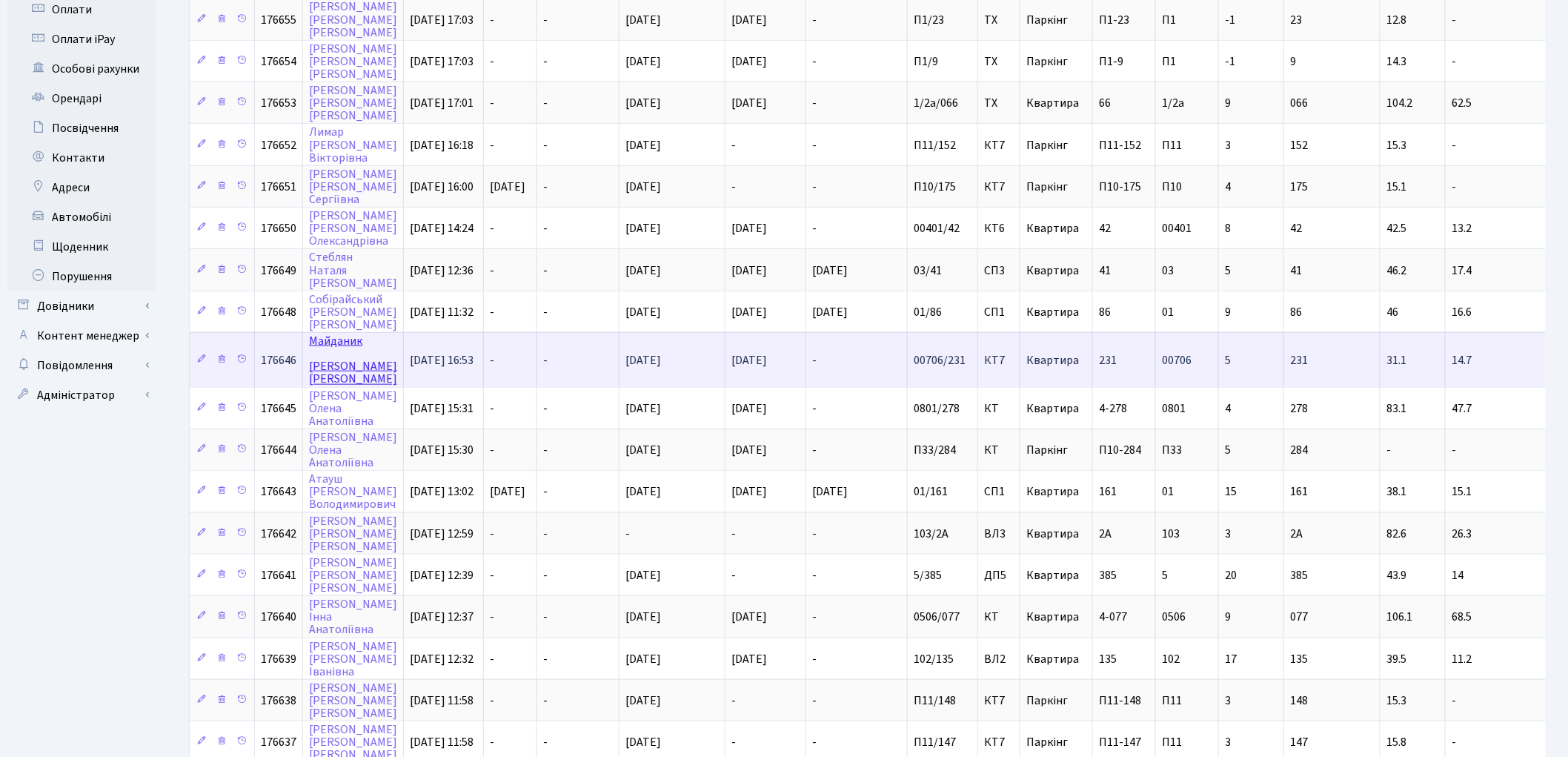
click at [321, 333] on link "Майданик [PERSON_NAME]" at bounding box center [352, 359] width 88 height 54
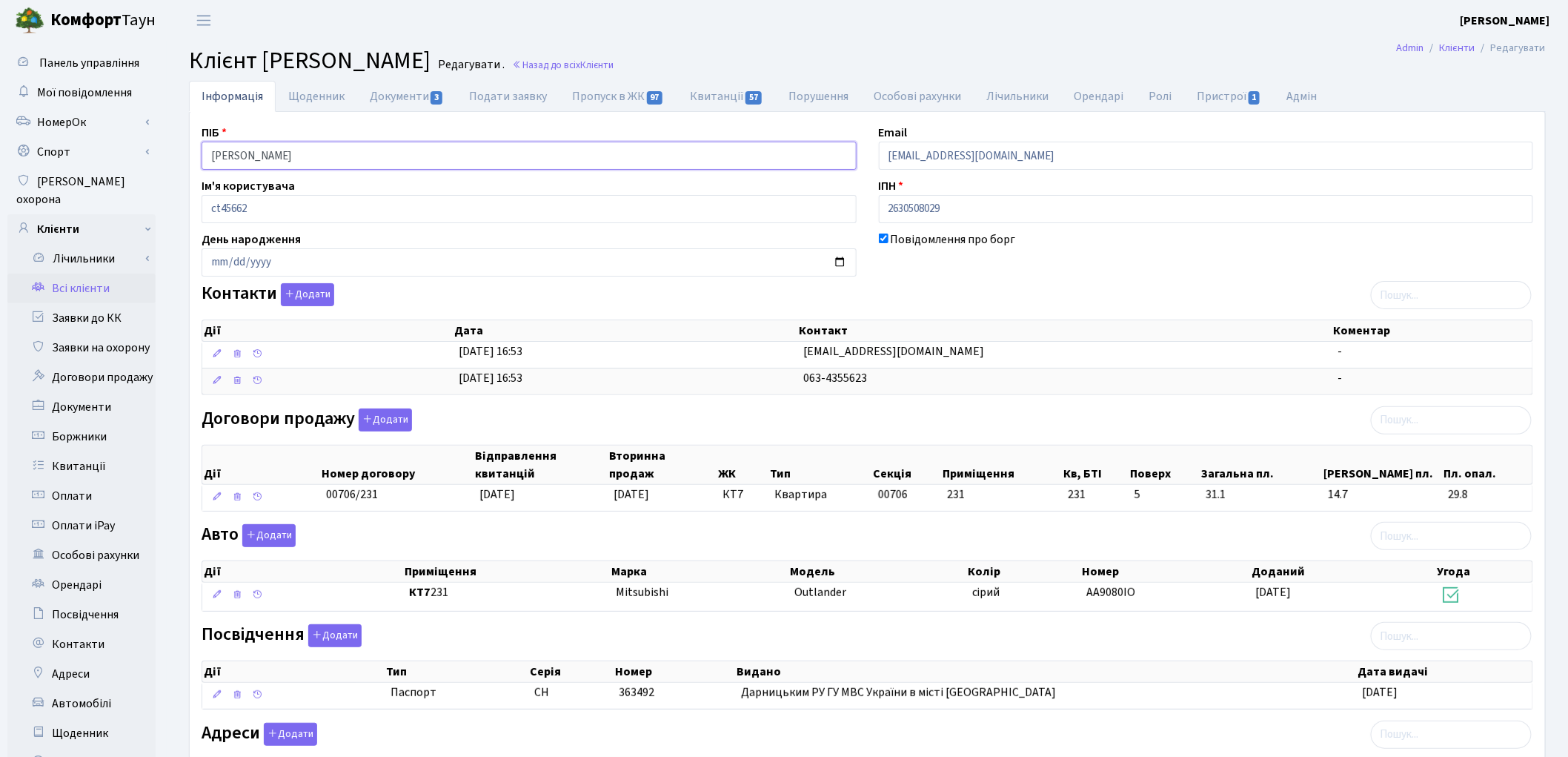
click at [265, 157] on input "[PERSON_NAME]" at bounding box center [529, 156] width 655 height 28
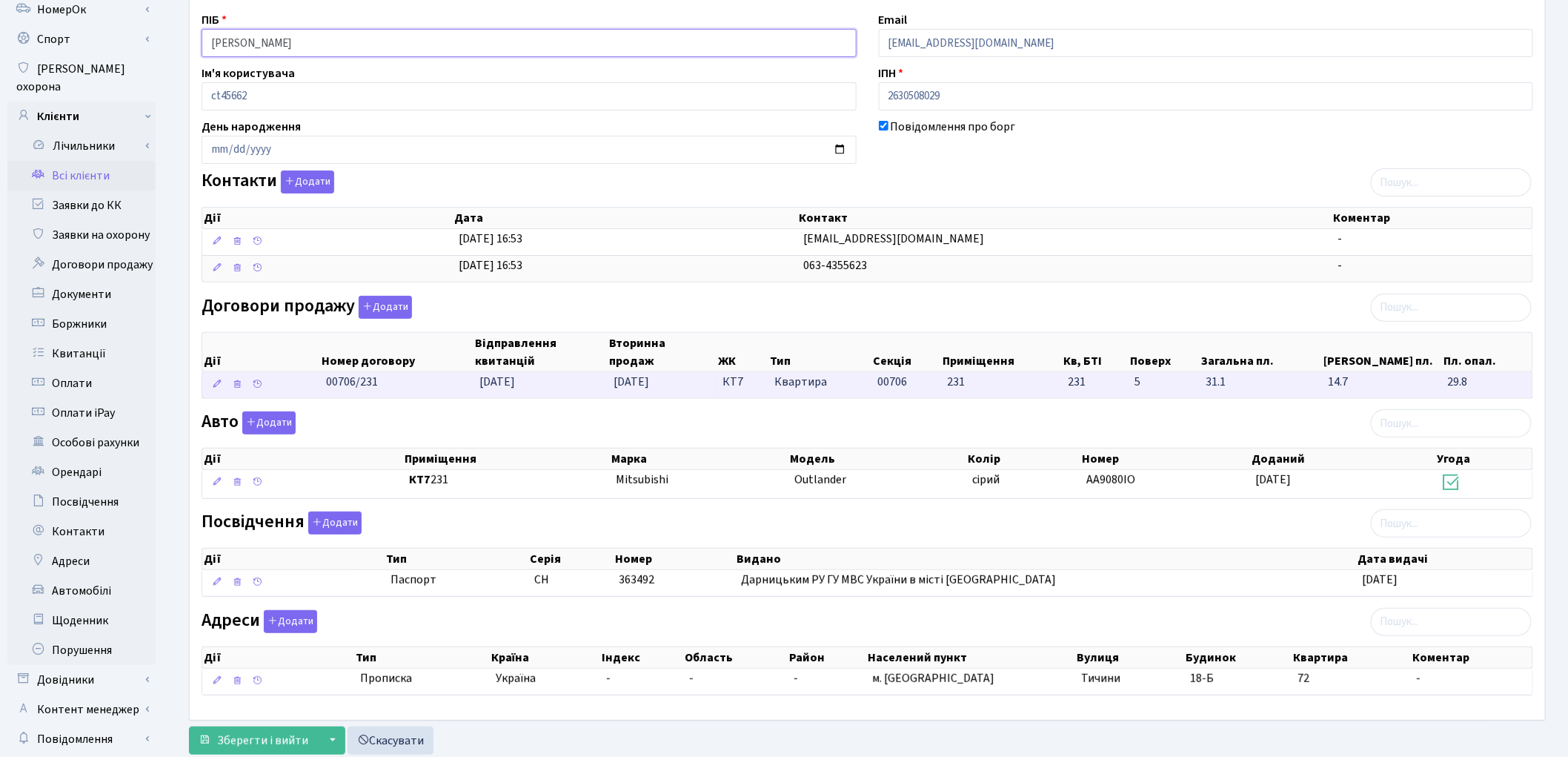
scroll to position [165, 0]
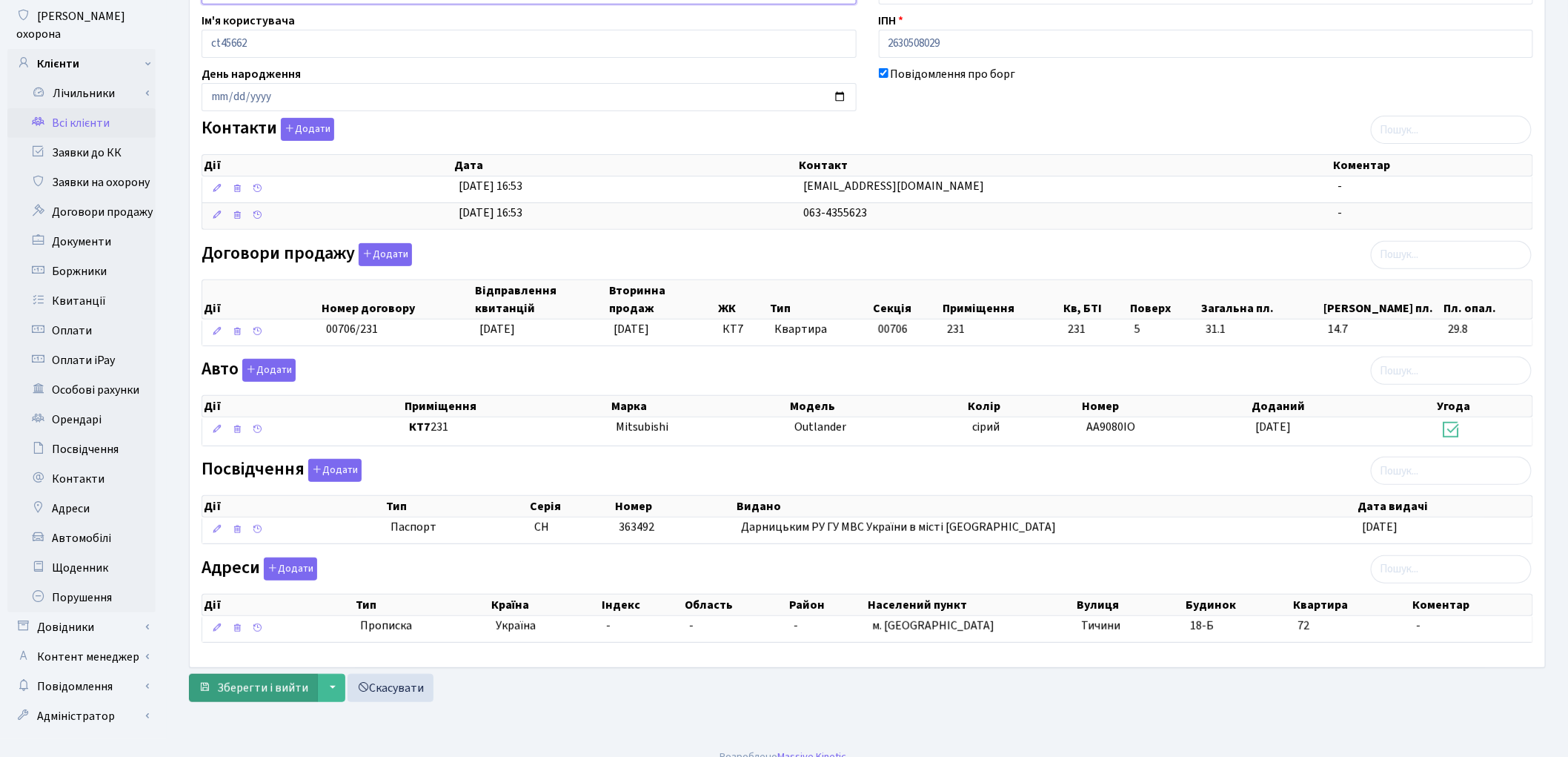
type input "[PERSON_NAME]"
click at [274, 689] on span "Зберегти і вийти" at bounding box center [262, 688] width 91 height 16
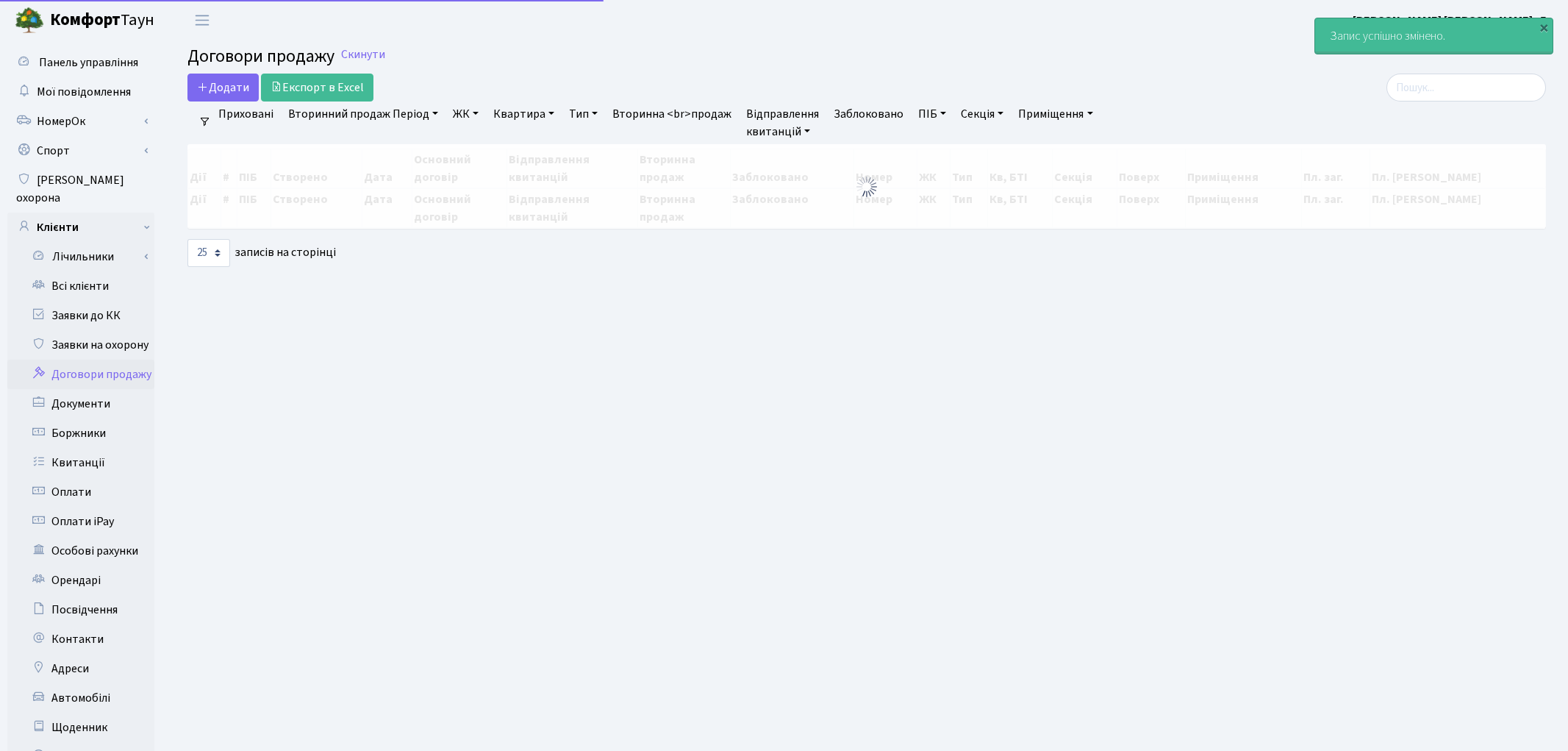
select select "25"
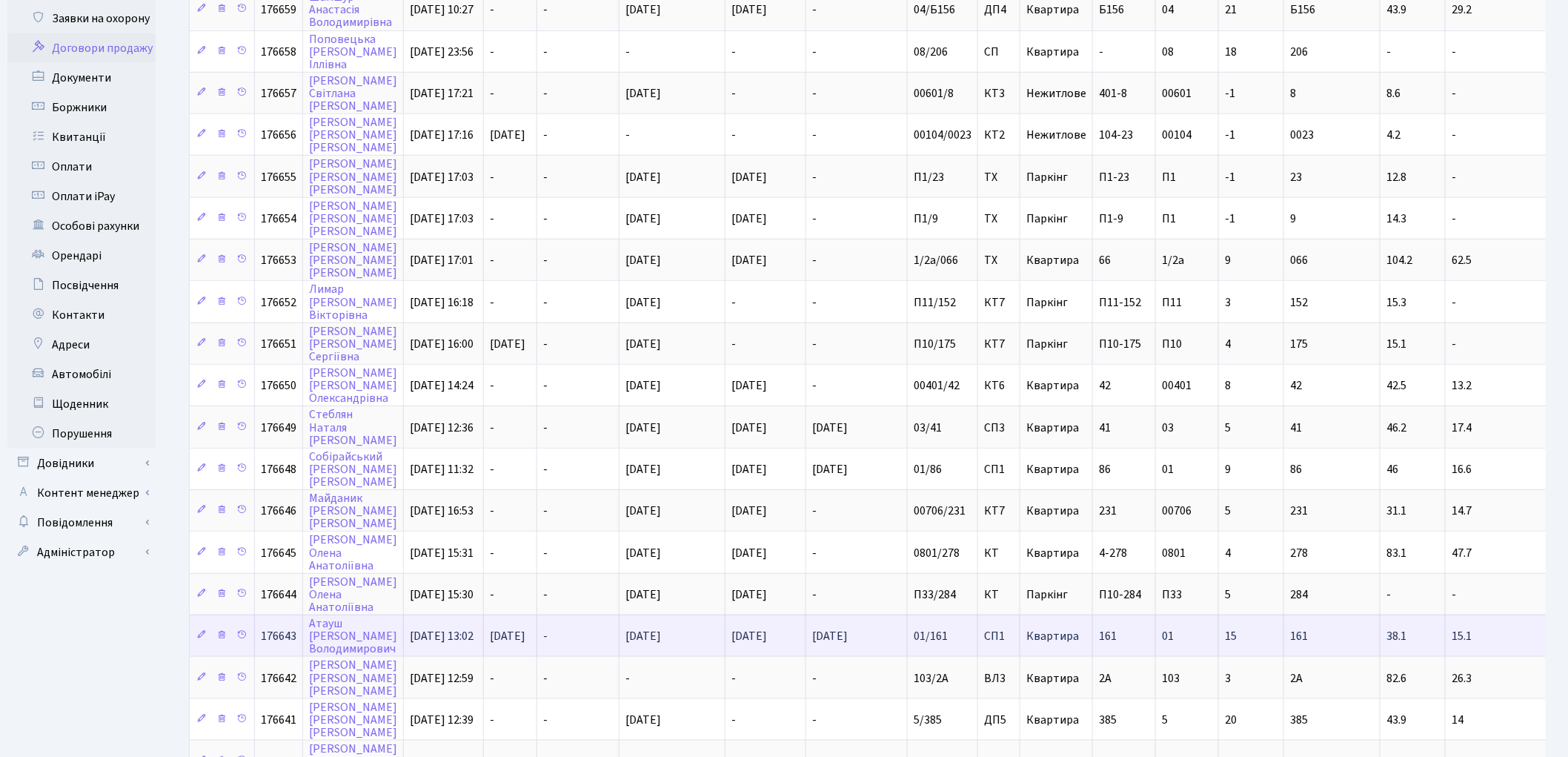
scroll to position [569, 0]
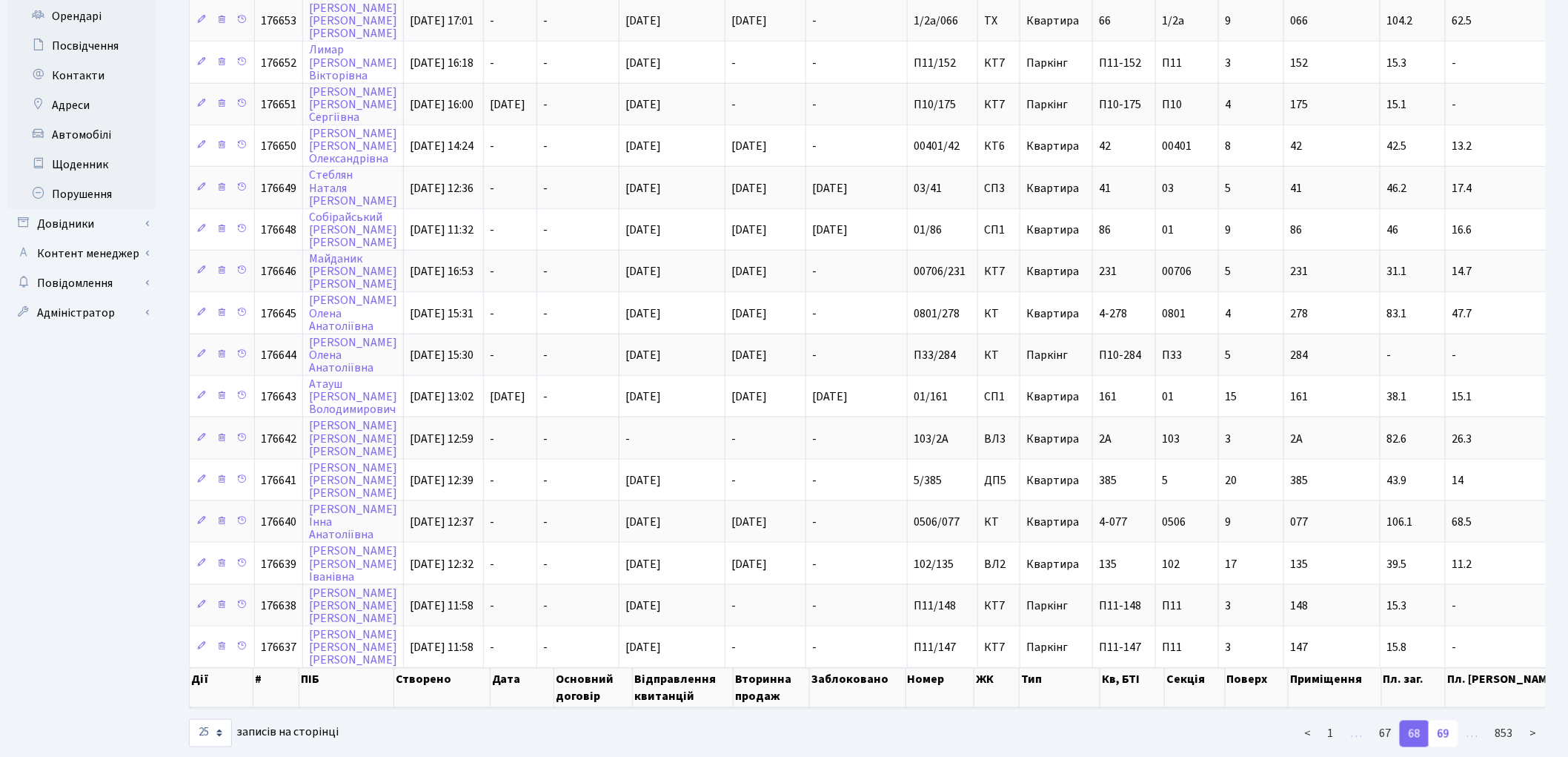
click at [1445, 720] on link "69" at bounding box center [1443, 733] width 30 height 27
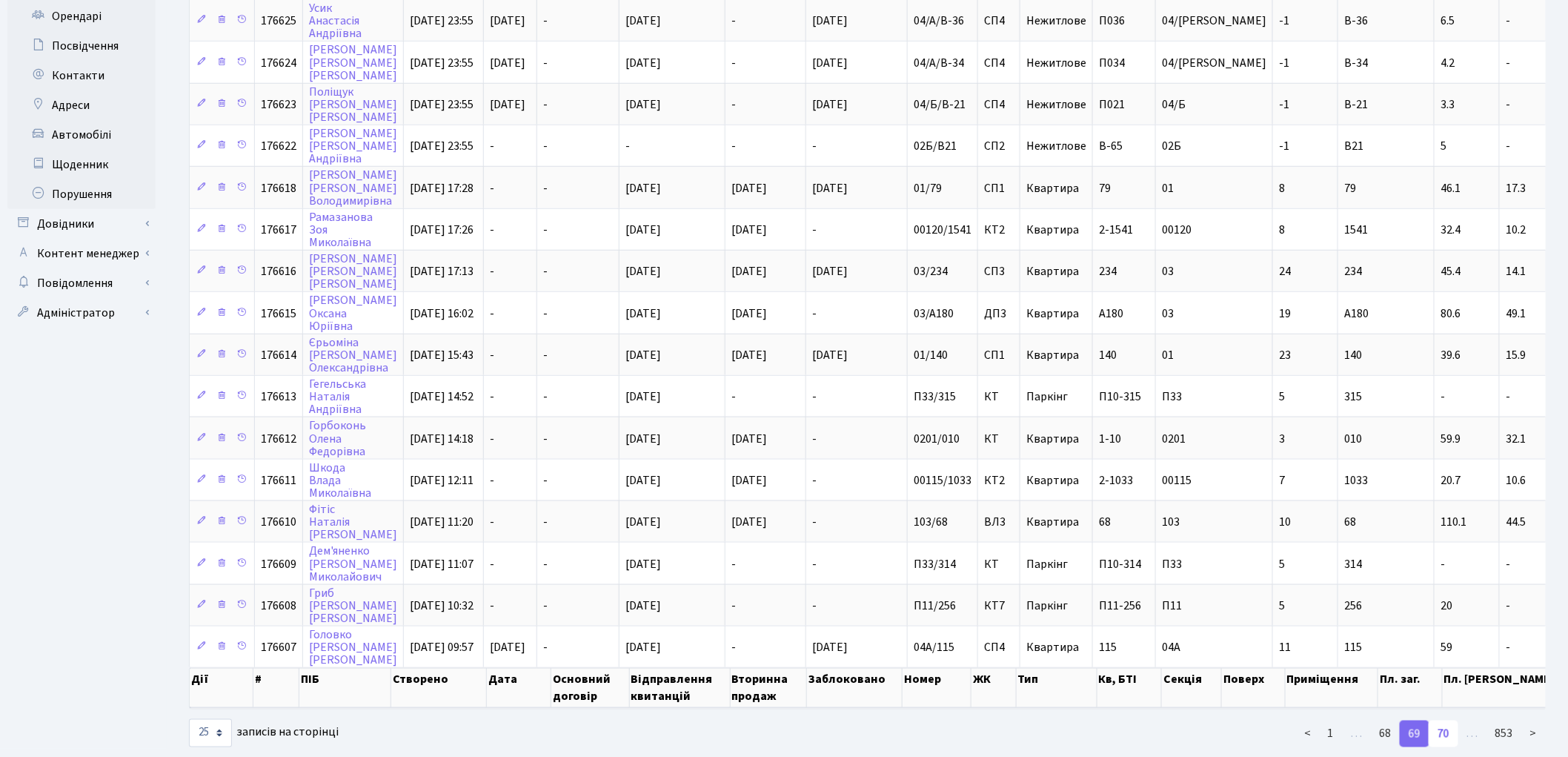
click at [1442, 720] on link "70" at bounding box center [1443, 733] width 30 height 27
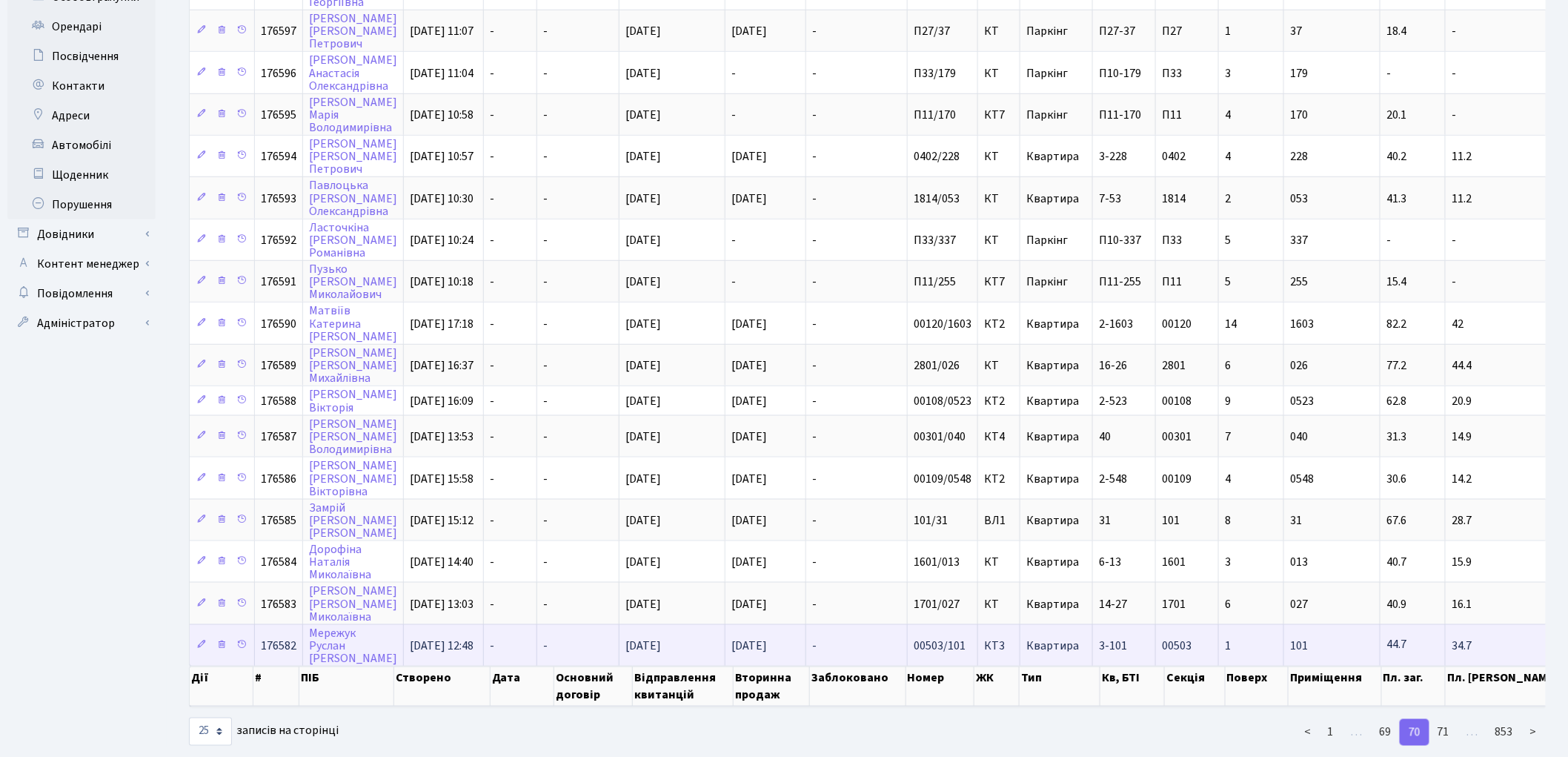
scroll to position [559, 0]
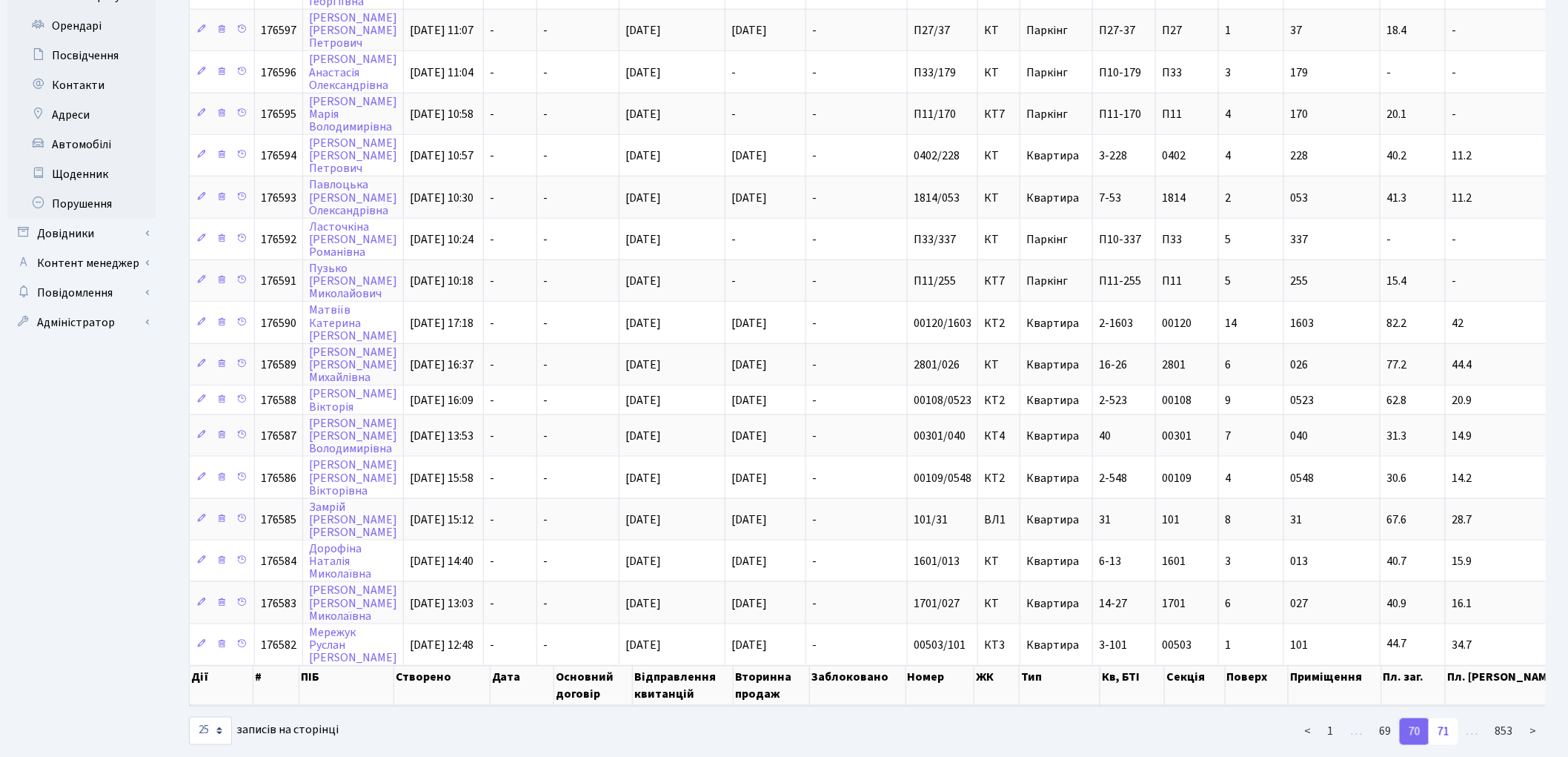
click at [1447, 719] on link "71" at bounding box center [1443, 731] width 30 height 27
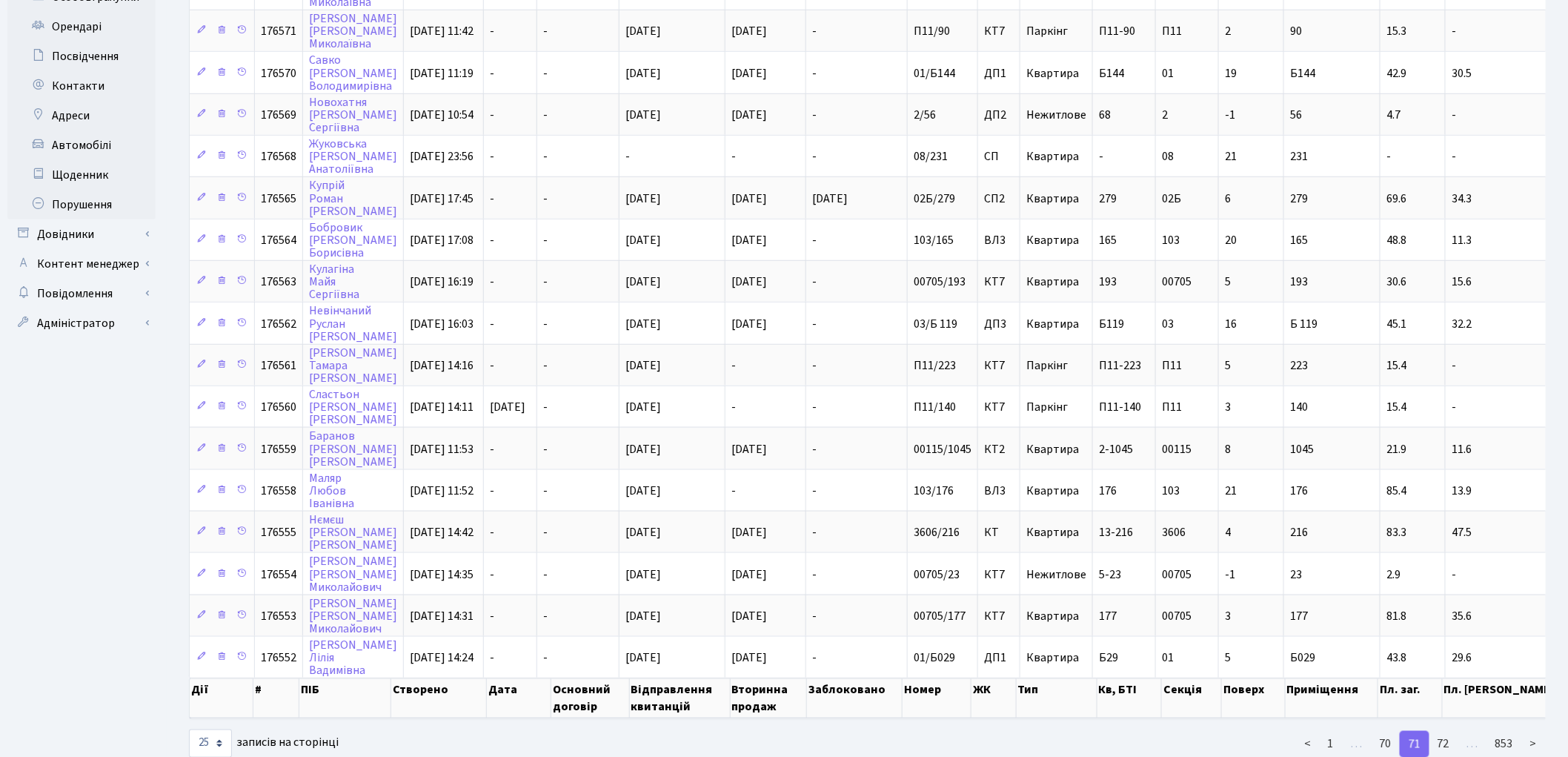
scroll to position [569, 0]
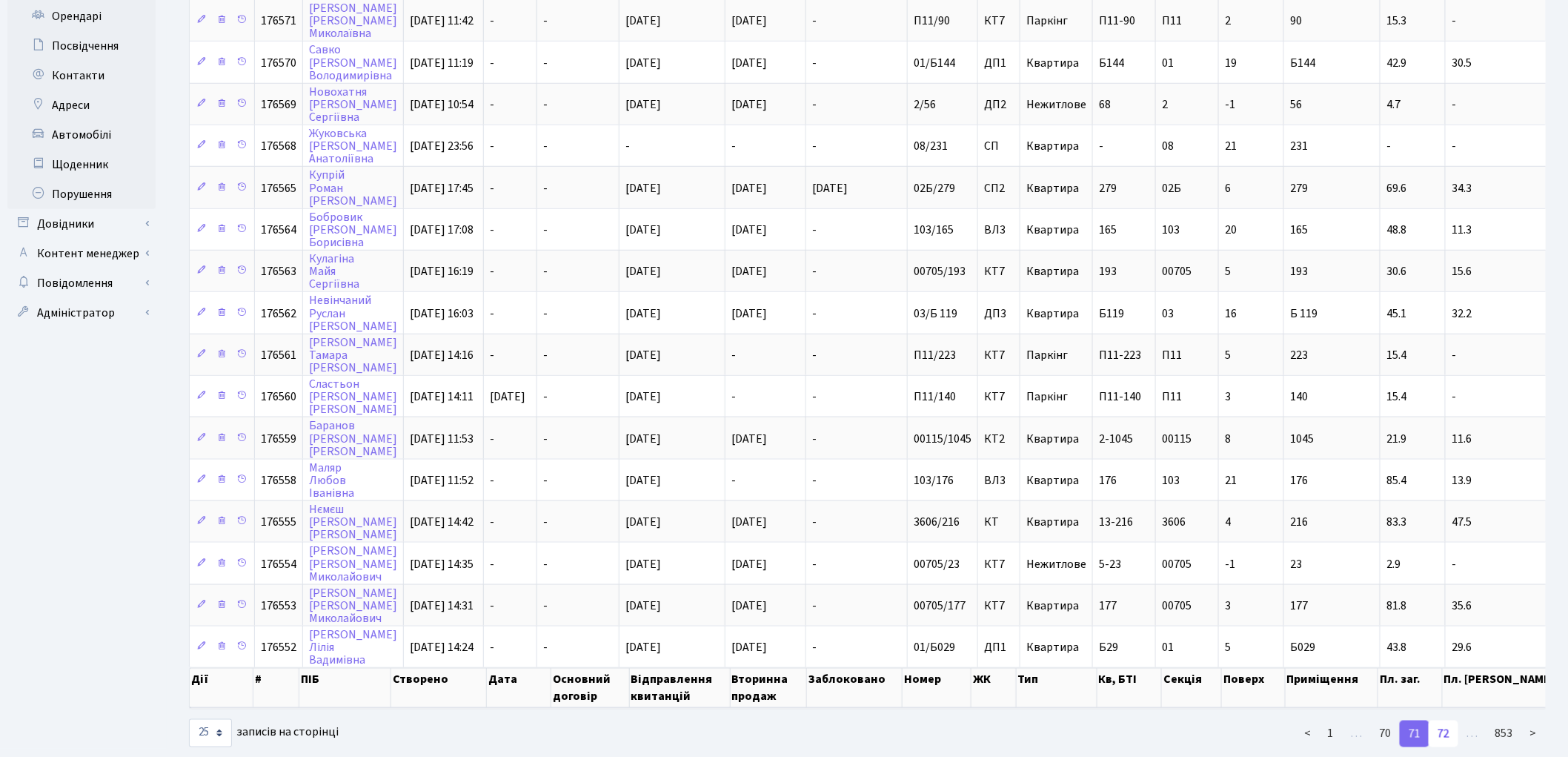
click at [1447, 720] on link "72" at bounding box center [1443, 733] width 30 height 27
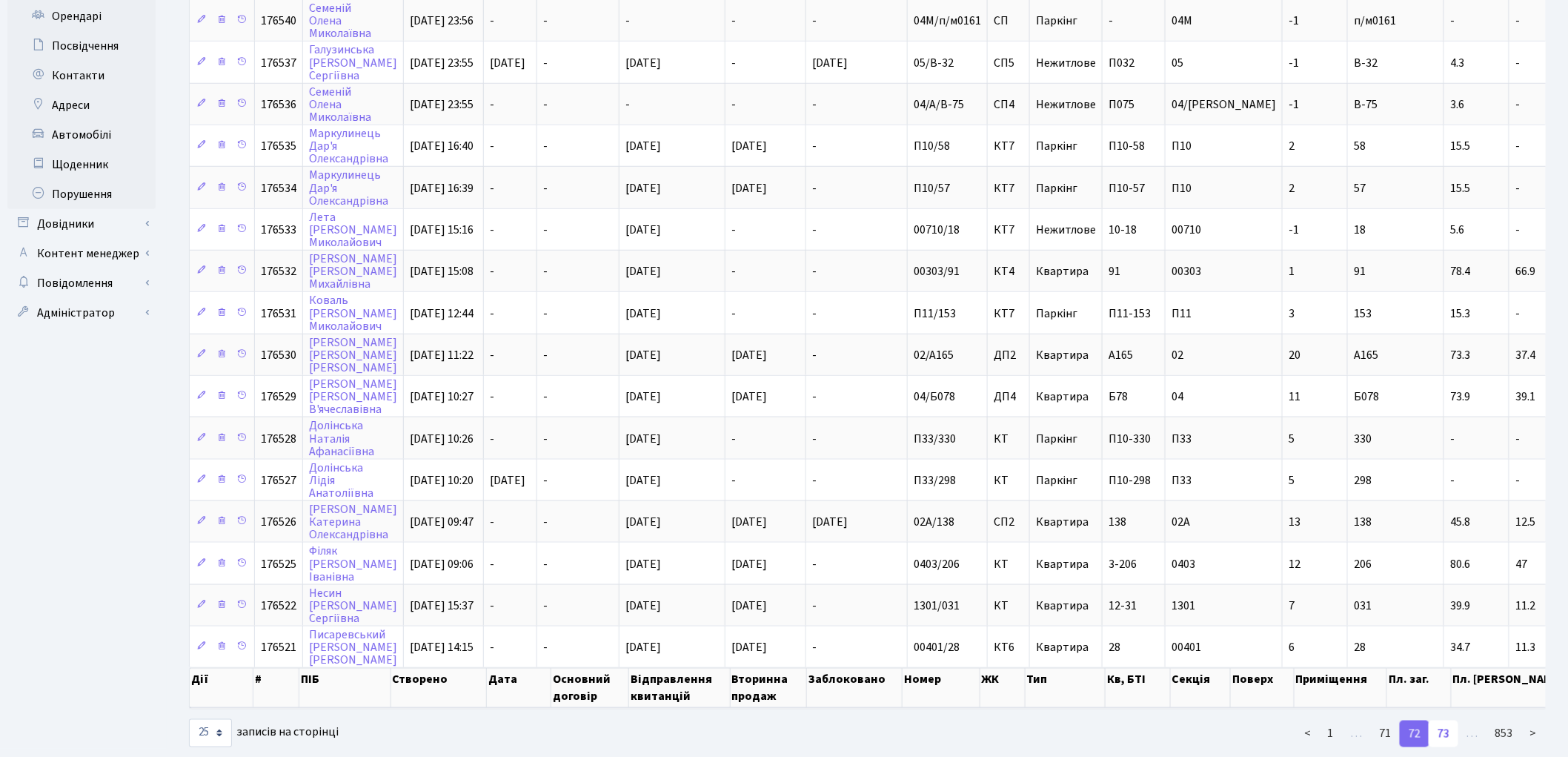
click at [1441, 720] on link "73" at bounding box center [1443, 733] width 30 height 27
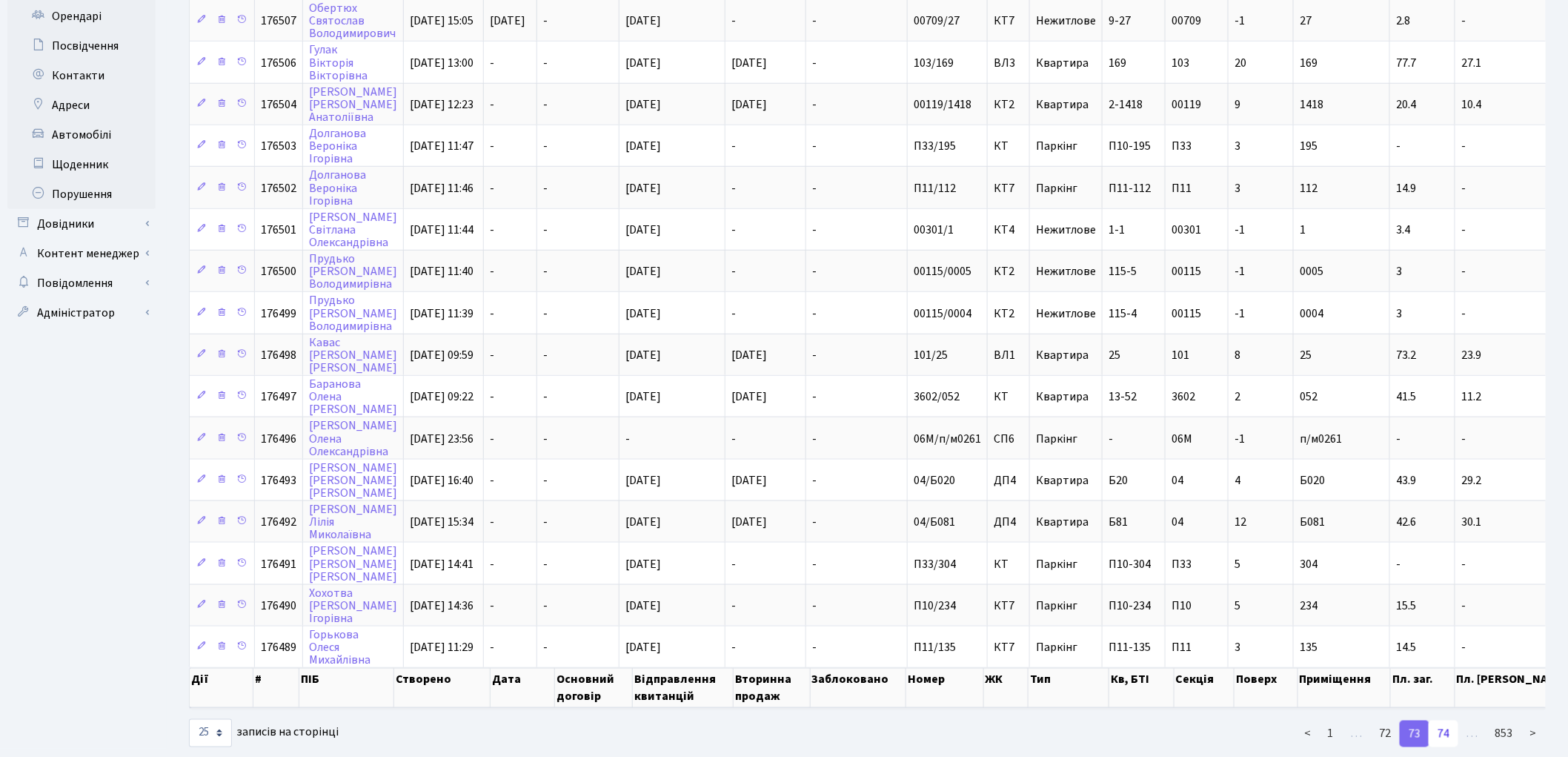
click at [1447, 720] on link "74" at bounding box center [1443, 733] width 30 height 27
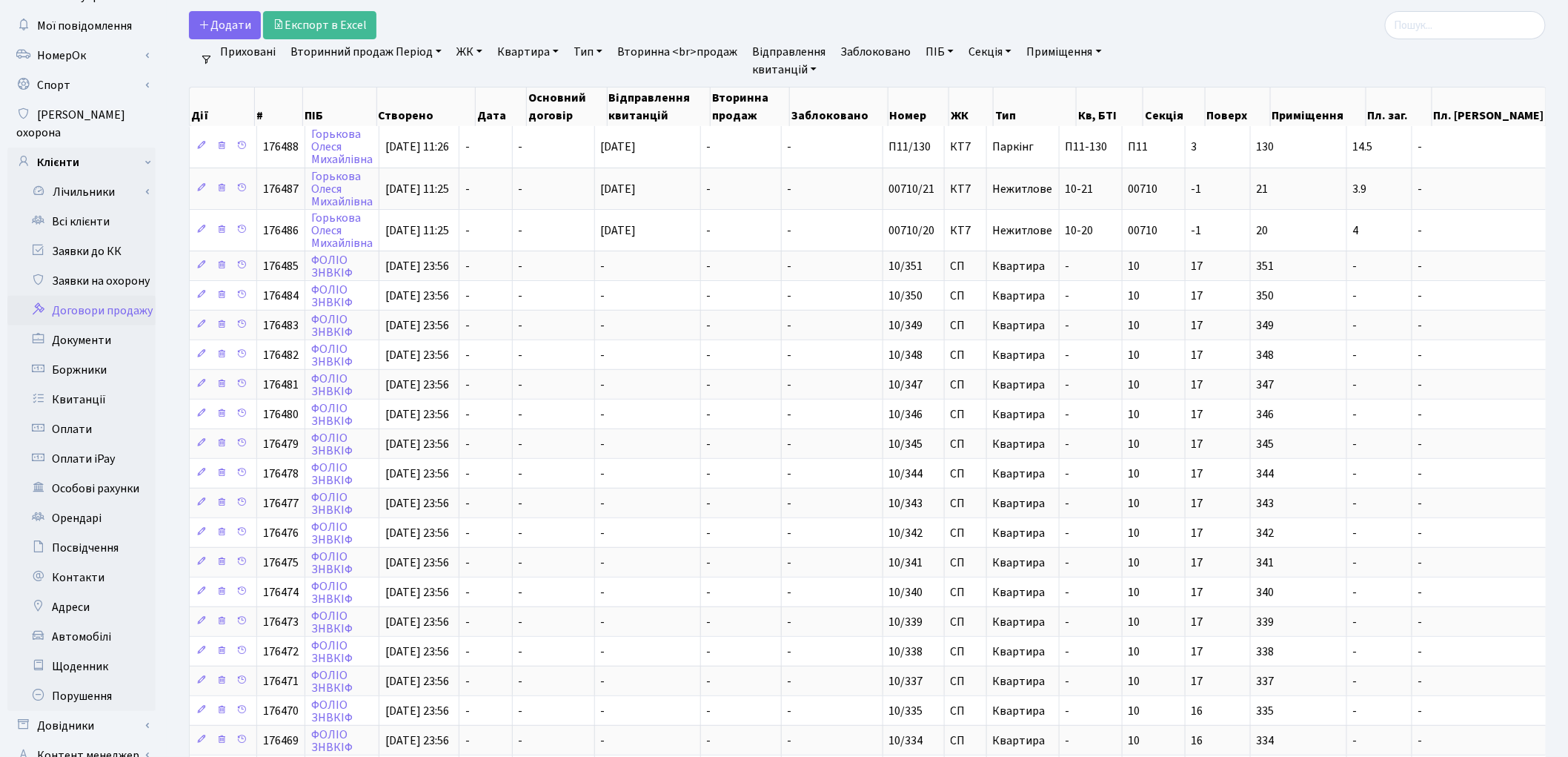
scroll to position [331, 0]
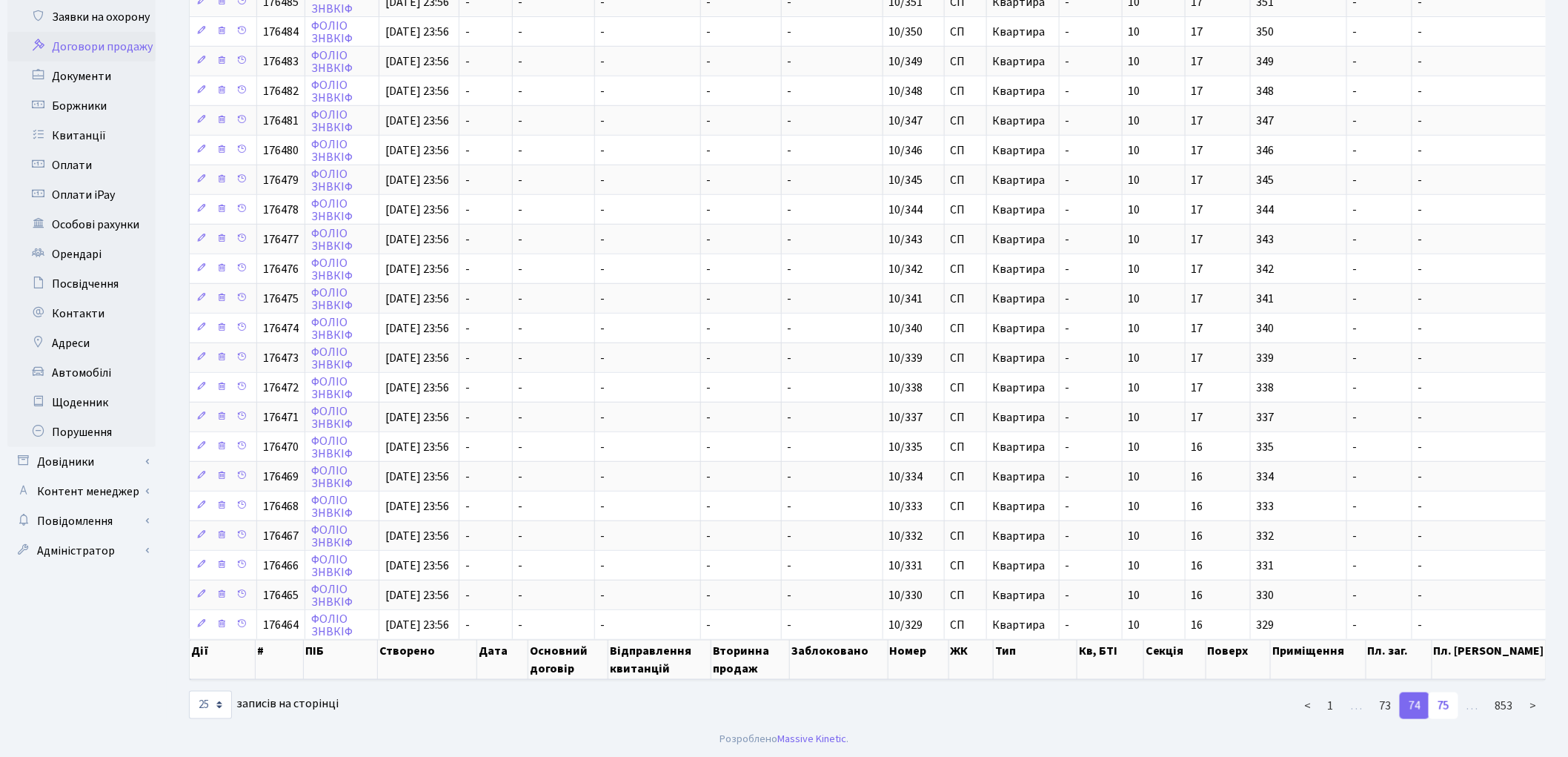
click at [1441, 707] on link "75" at bounding box center [1443, 705] width 30 height 27
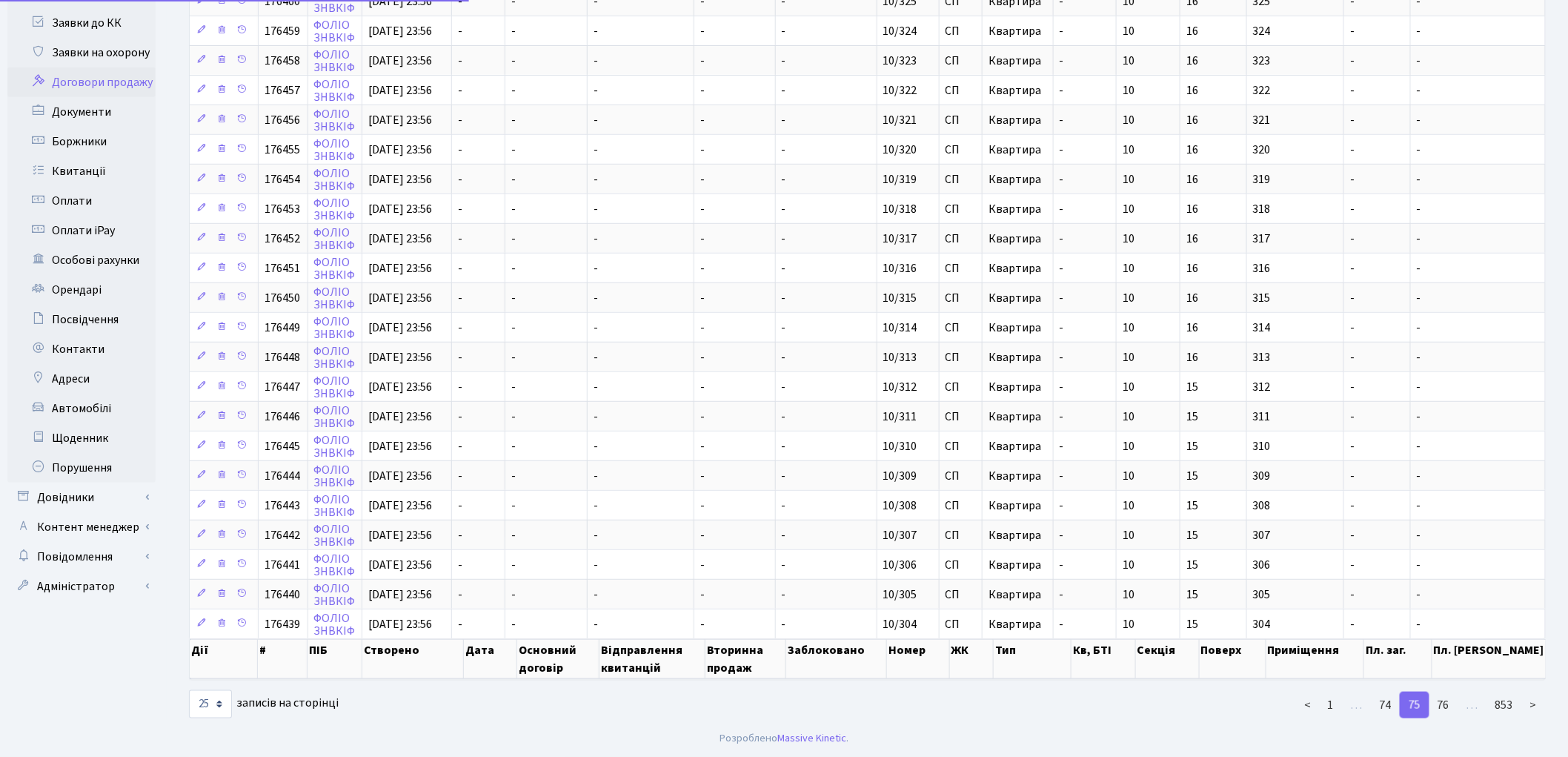
scroll to position [300, 0]
click at [1441, 707] on link "76" at bounding box center [1443, 705] width 30 height 27
click at [1441, 707] on link "77" at bounding box center [1443, 705] width 30 height 27
click at [1441, 707] on link "78" at bounding box center [1443, 705] width 30 height 27
click at [1441, 707] on link "79" at bounding box center [1443, 705] width 30 height 27
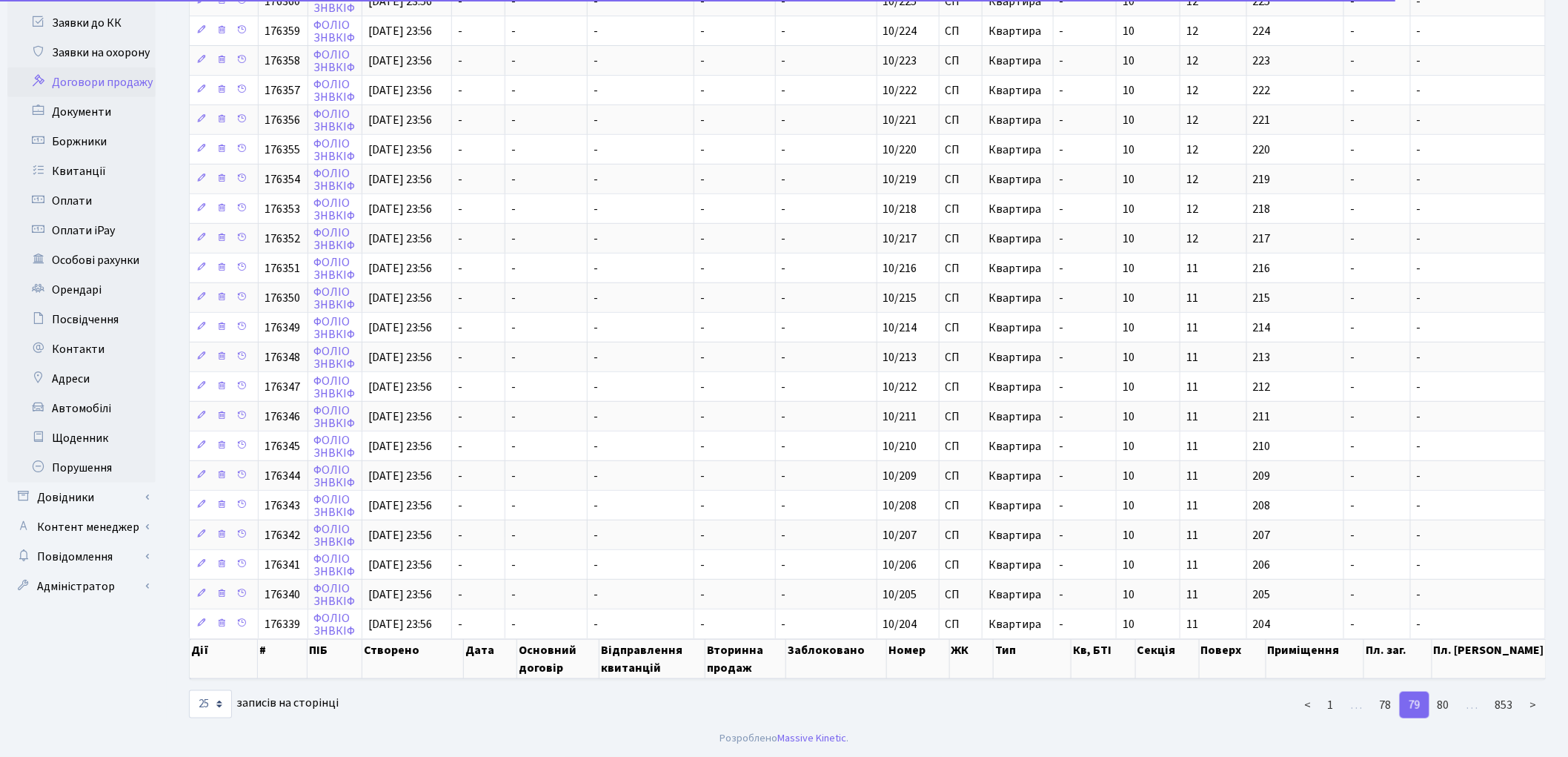
click at [1441, 707] on link "80" at bounding box center [1443, 705] width 30 height 27
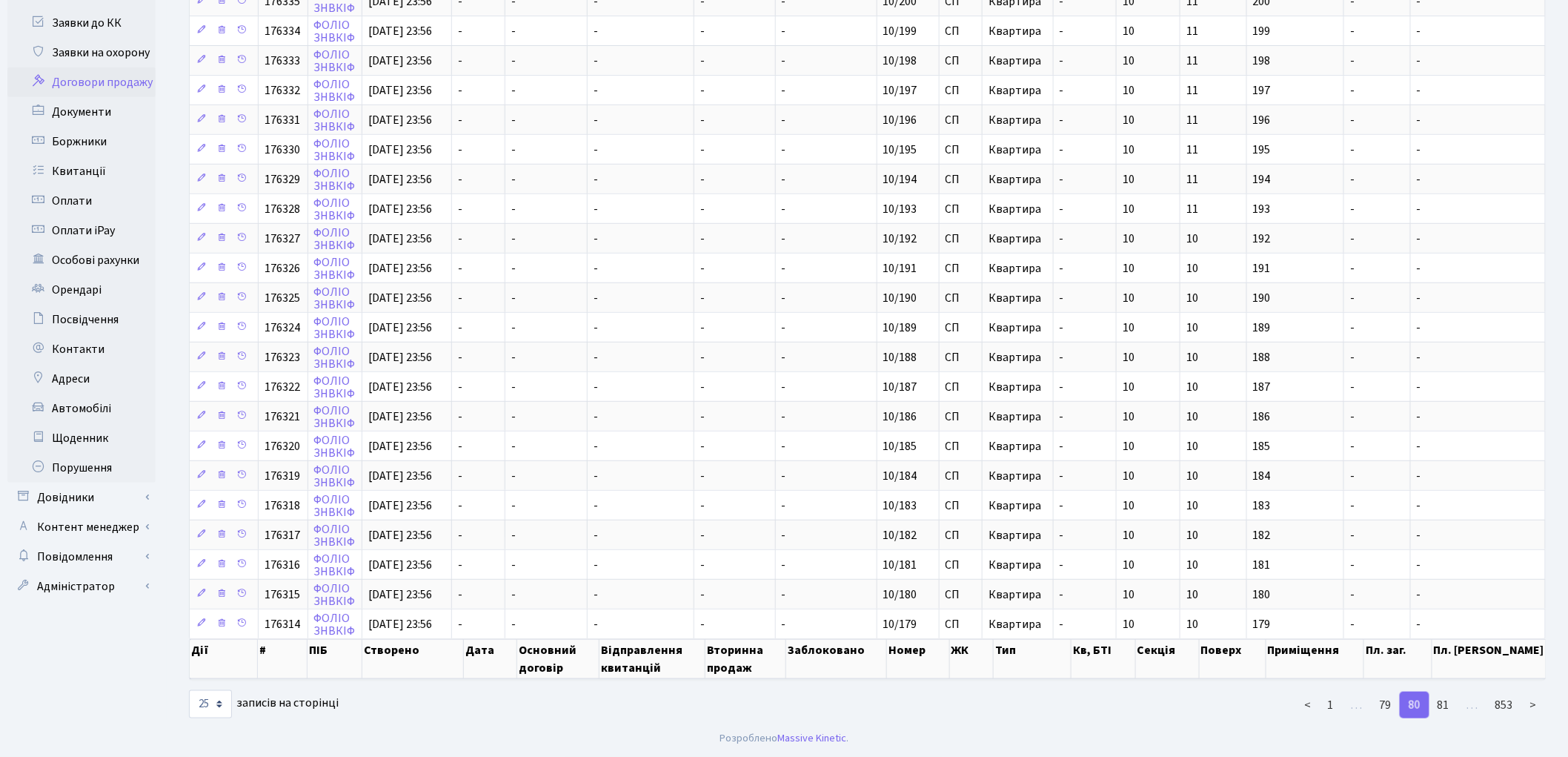
click at [1441, 707] on link "81" at bounding box center [1443, 705] width 30 height 27
click at [1441, 707] on link "82" at bounding box center [1443, 705] width 30 height 27
click at [1441, 707] on link "83" at bounding box center [1443, 705] width 30 height 27
click at [1441, 707] on link "84" at bounding box center [1443, 705] width 30 height 27
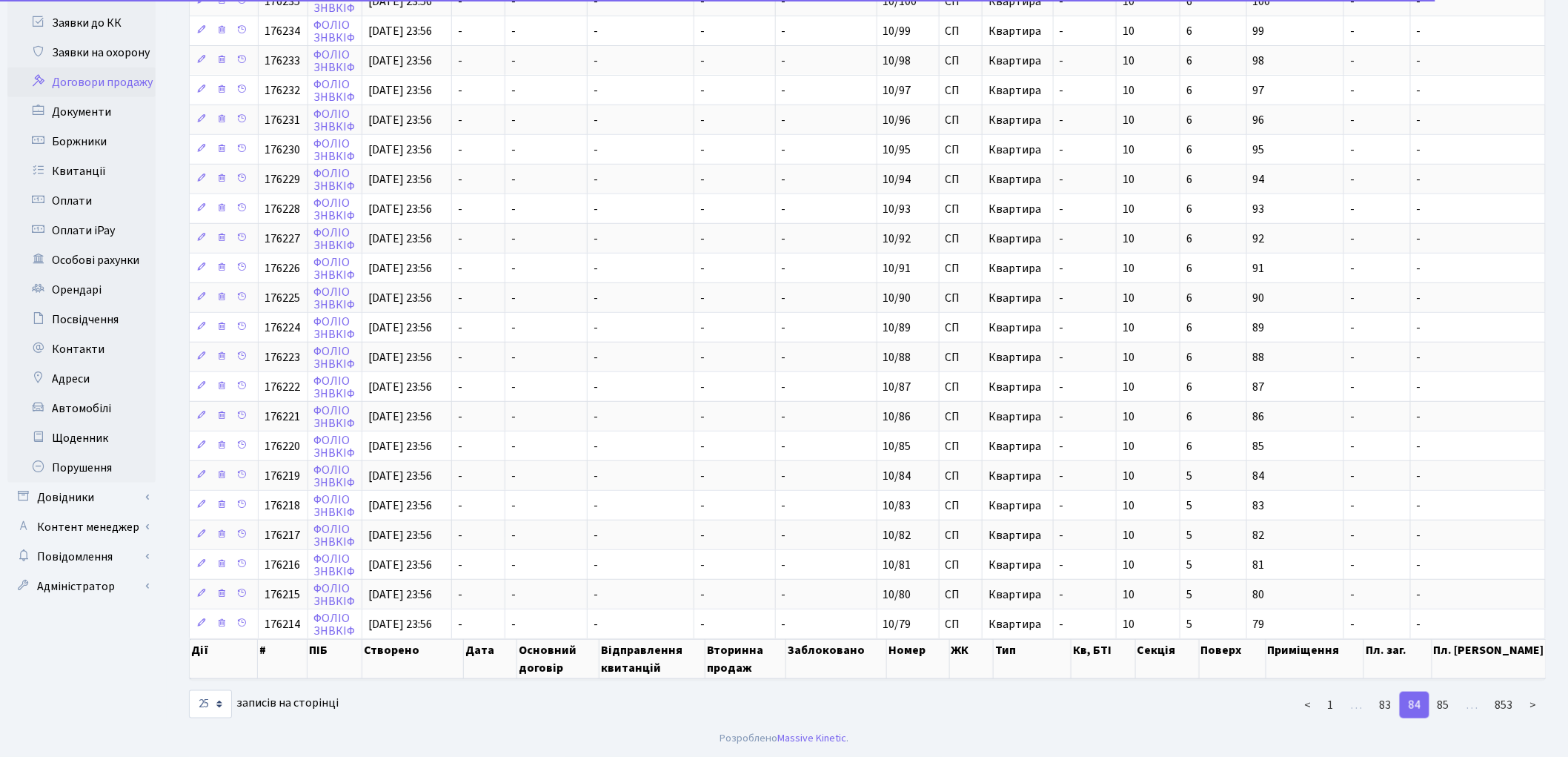
click at [1441, 707] on link "85" at bounding box center [1443, 705] width 30 height 27
click at [1441, 707] on link "86" at bounding box center [1443, 705] width 30 height 27
click at [1441, 707] on link "87" at bounding box center [1443, 705] width 30 height 27
click at [1441, 707] on link "88" at bounding box center [1443, 705] width 30 height 27
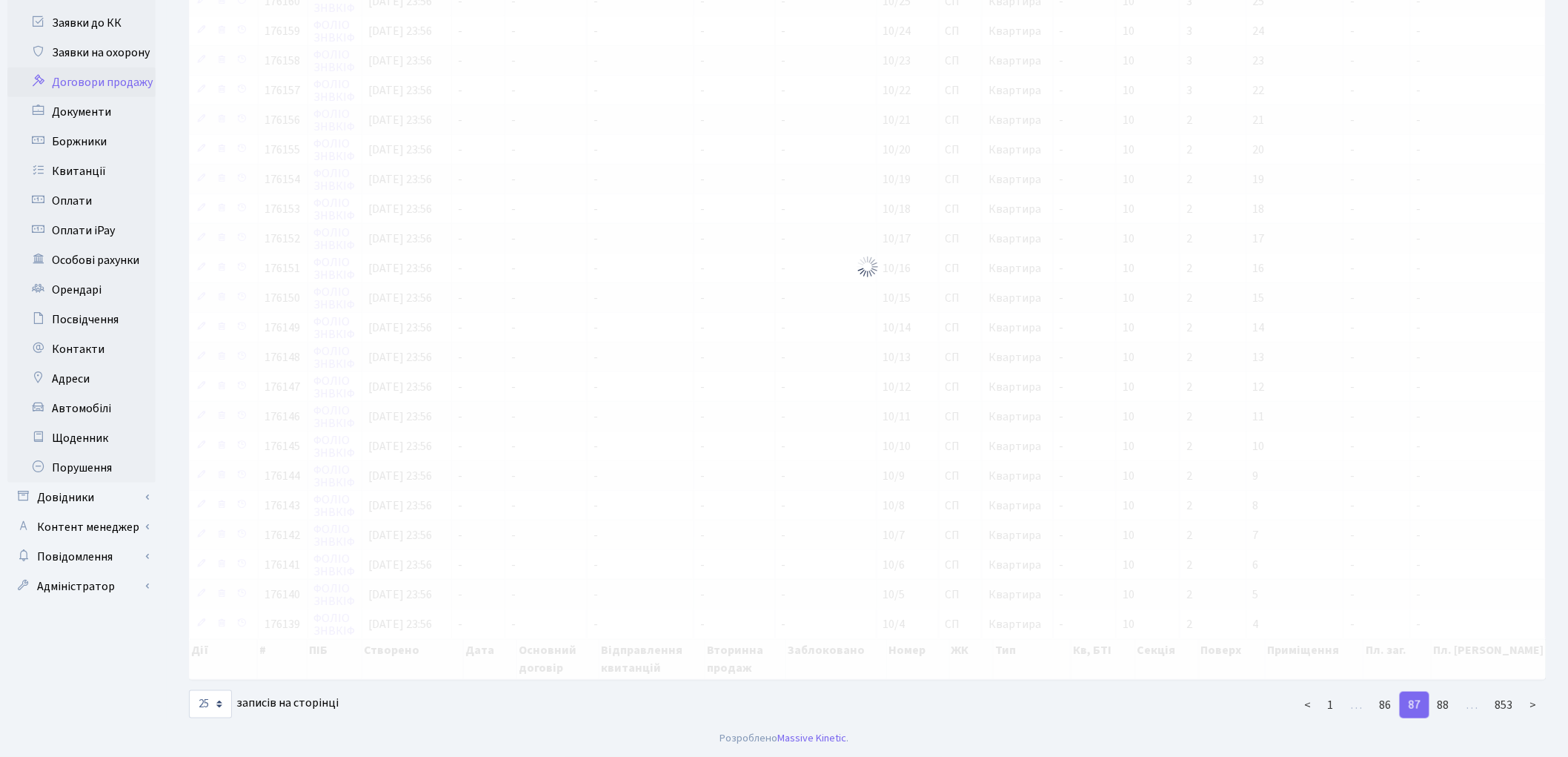
click at [1441, 707] on link "88" at bounding box center [1443, 705] width 30 height 27
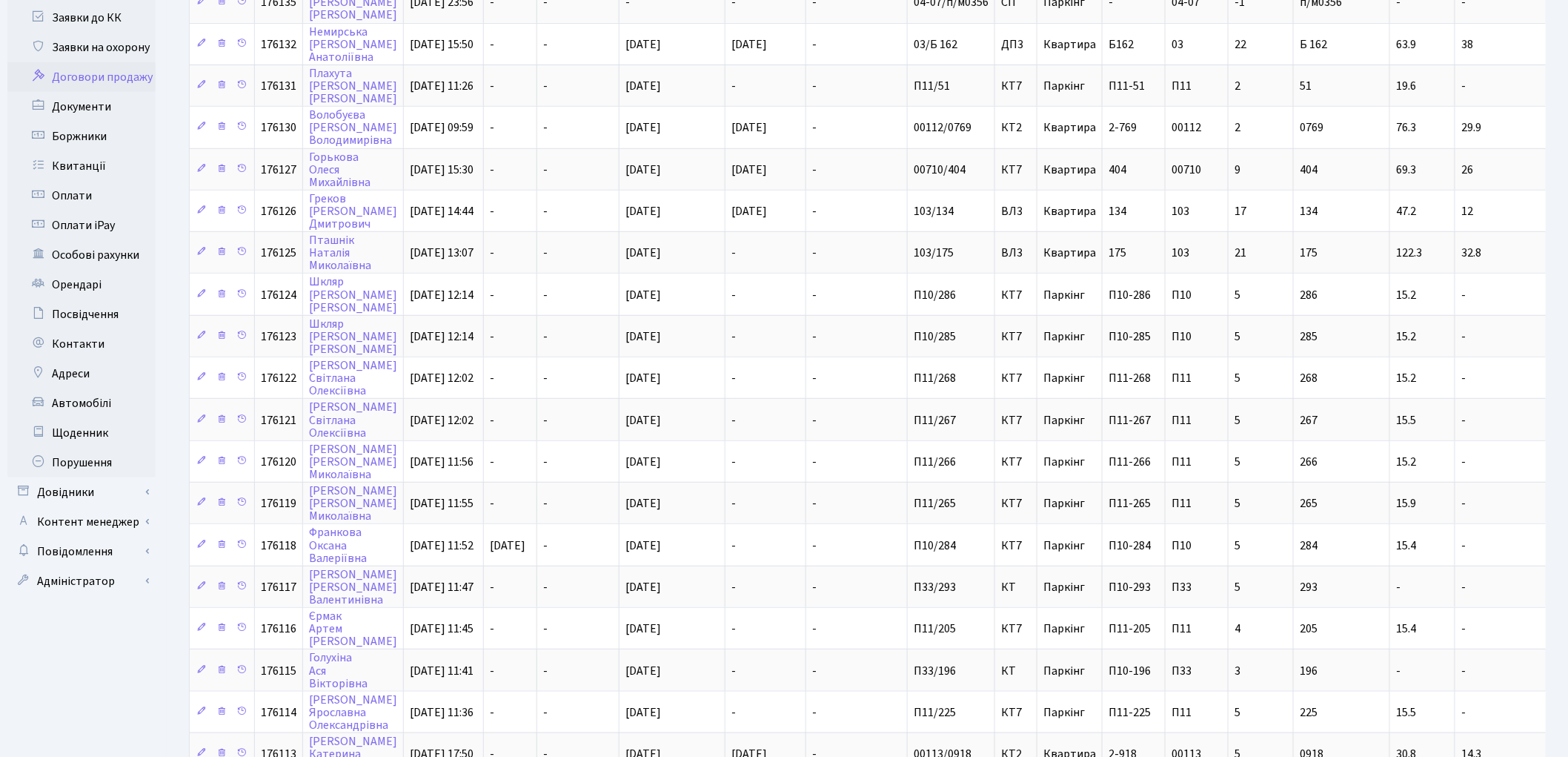
scroll to position [538, 0]
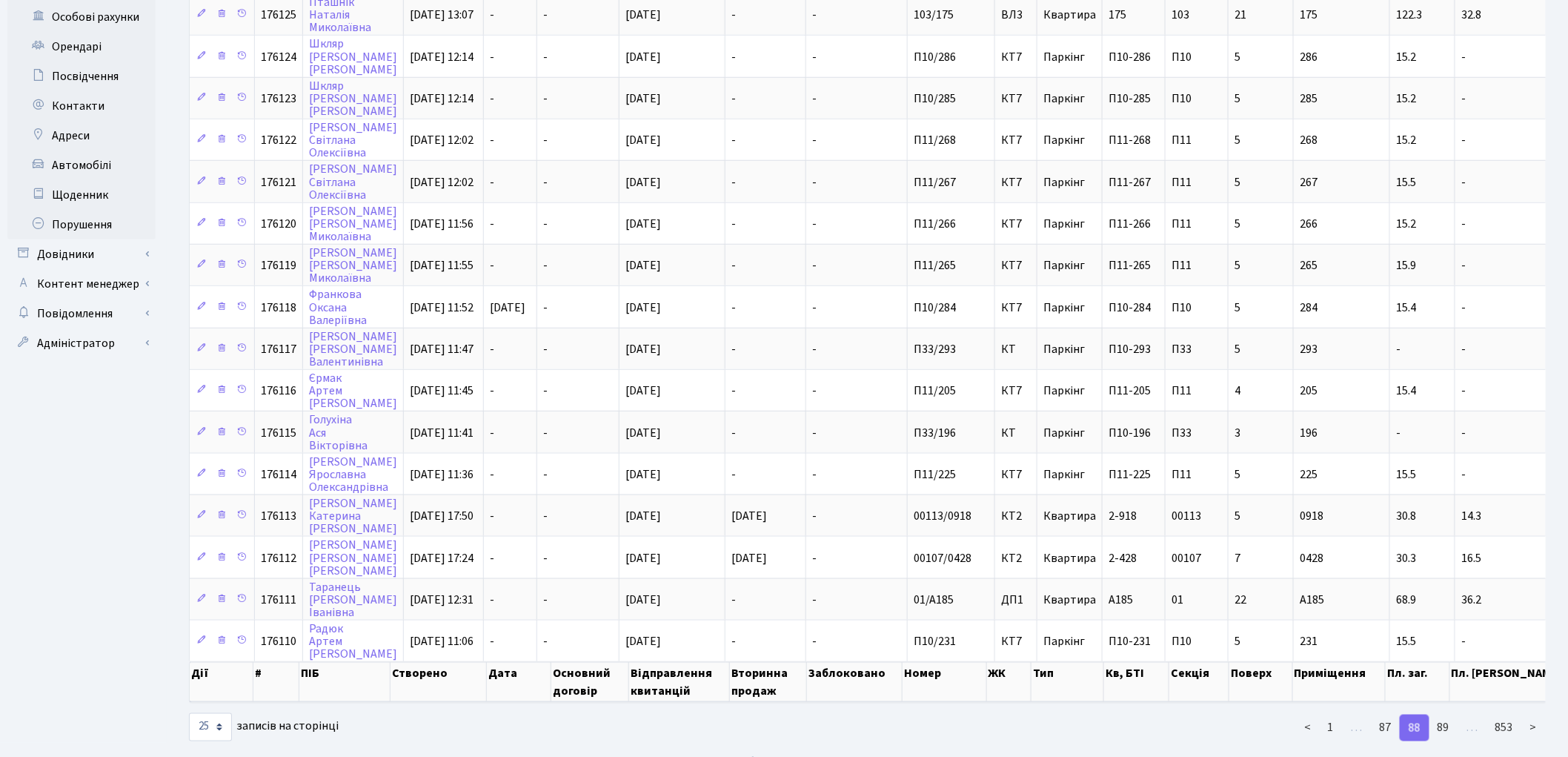
click at [1441, 714] on link "89" at bounding box center [1443, 727] width 30 height 27
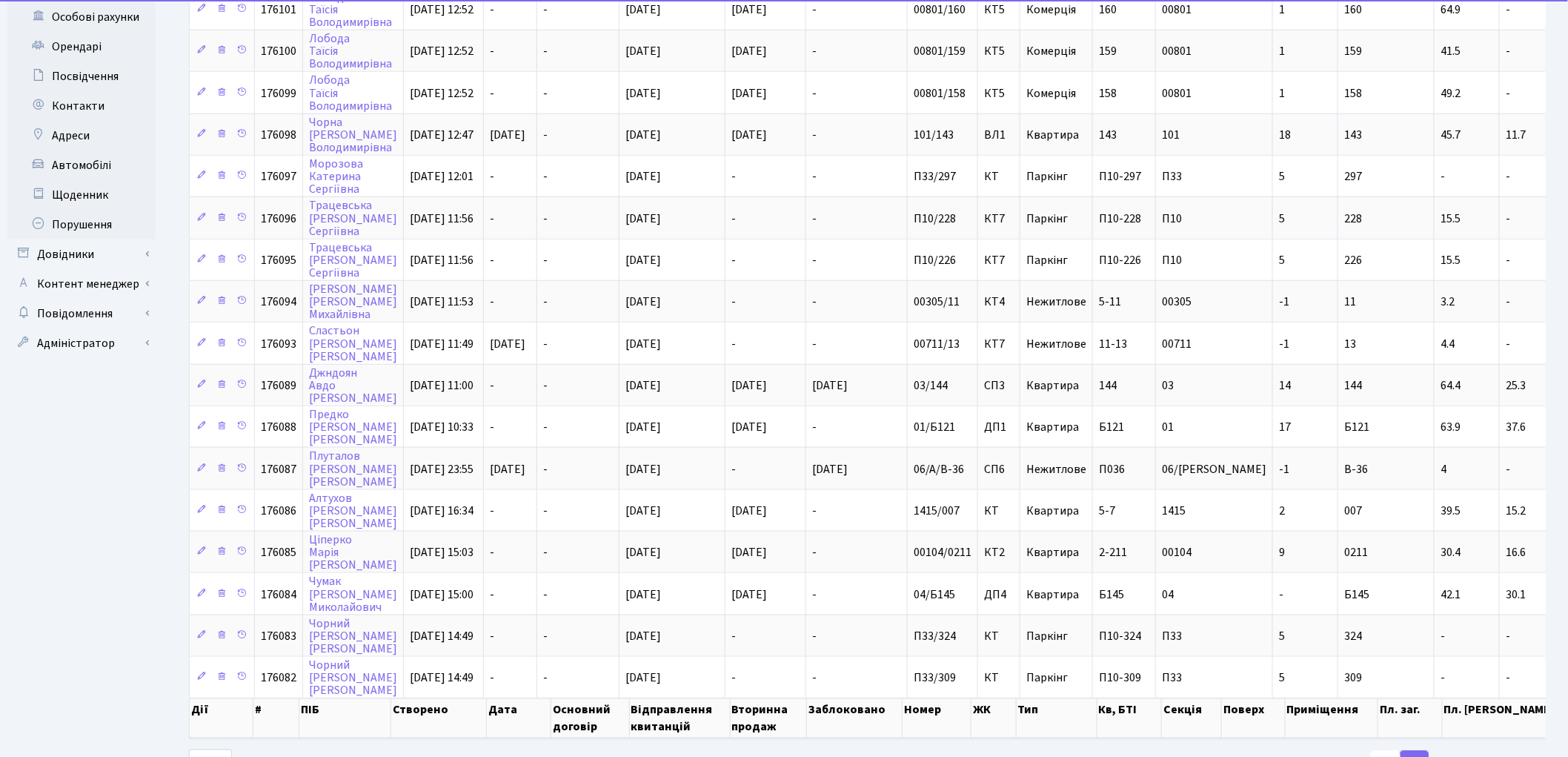
click at [1391, 751] on link "88" at bounding box center [1385, 764] width 30 height 27
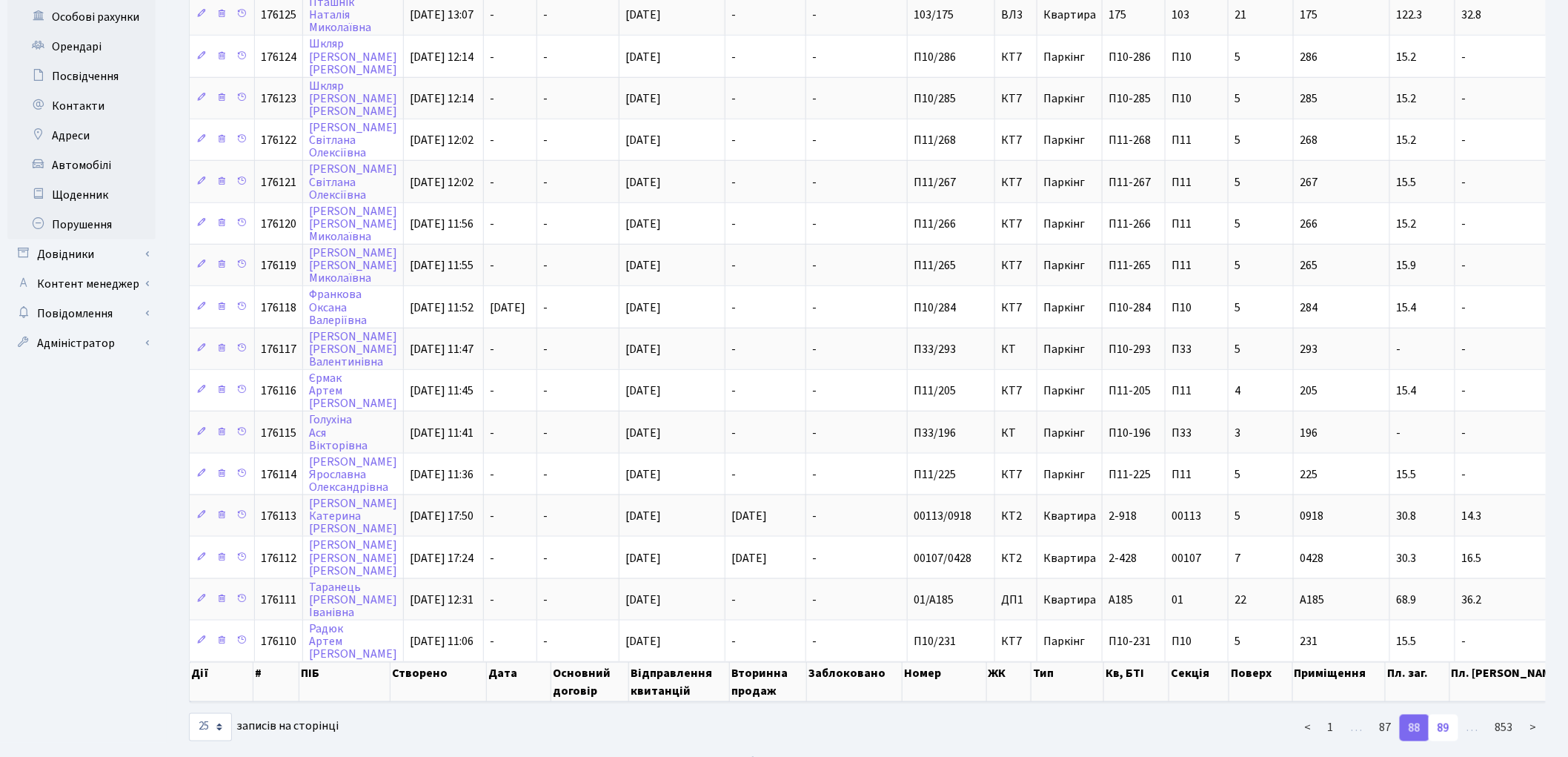
click at [1443, 714] on link "89" at bounding box center [1443, 727] width 30 height 27
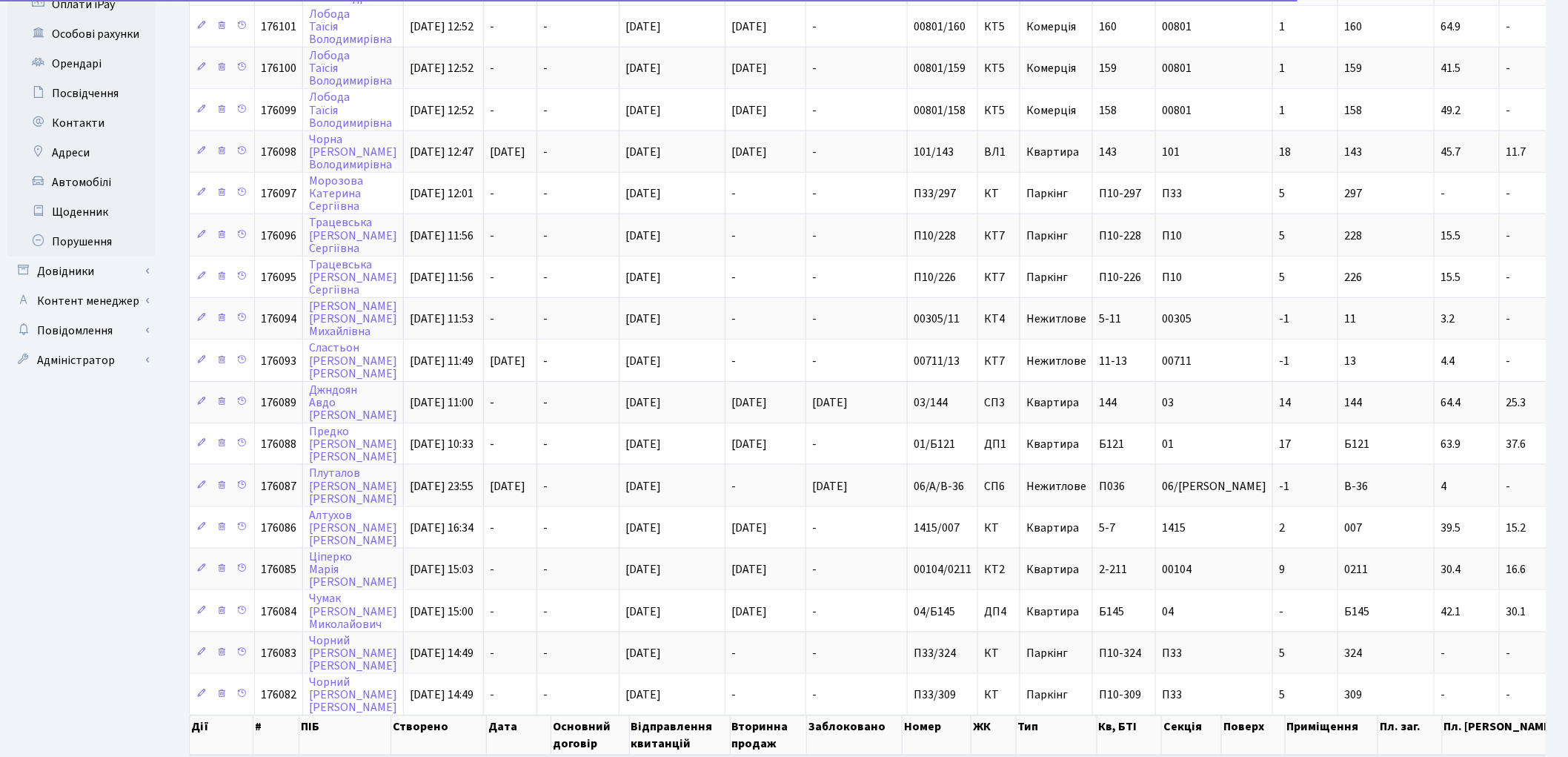
scroll to position [569, 0]
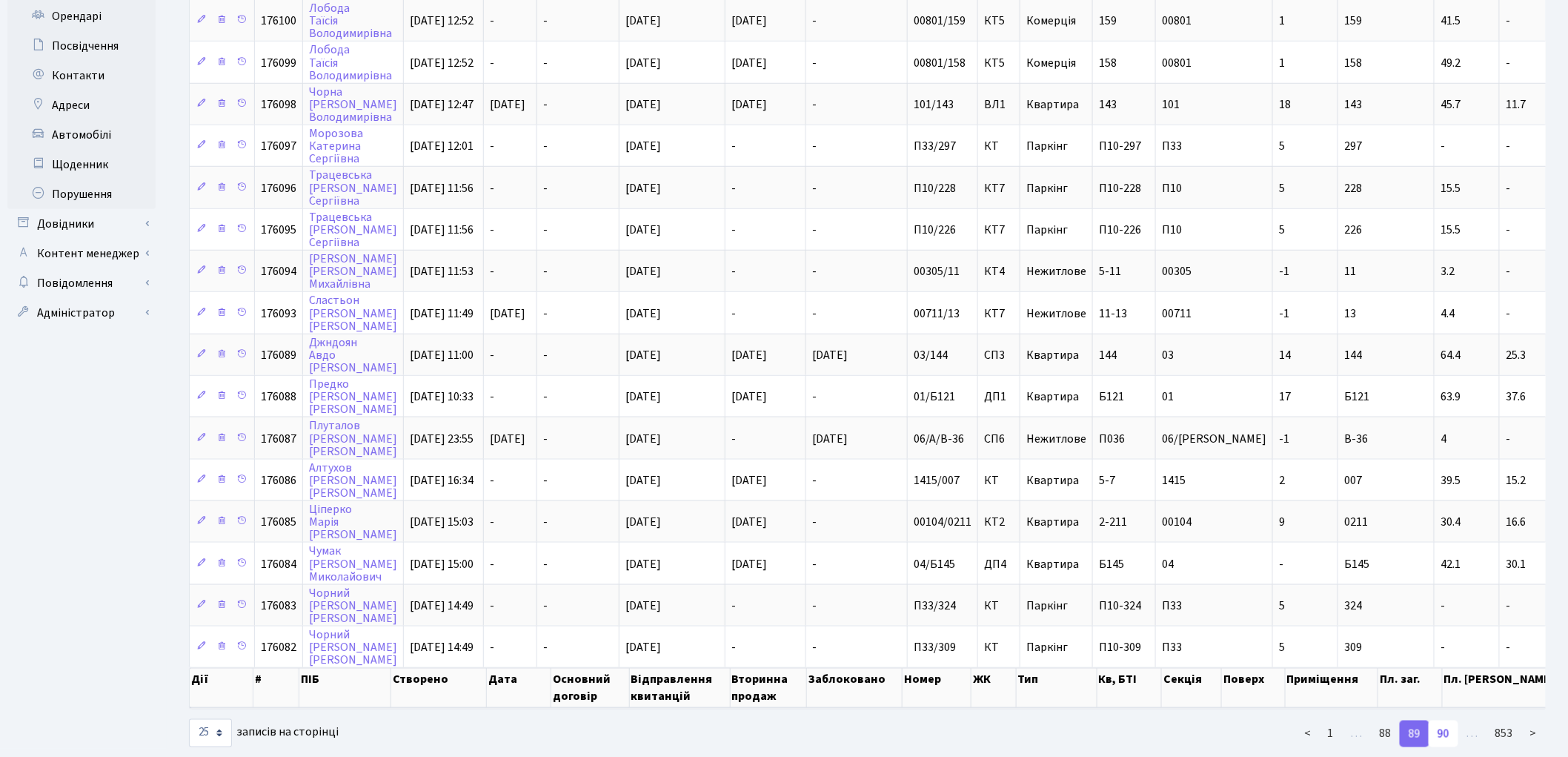
click at [1448, 720] on link "90" at bounding box center [1443, 733] width 30 height 27
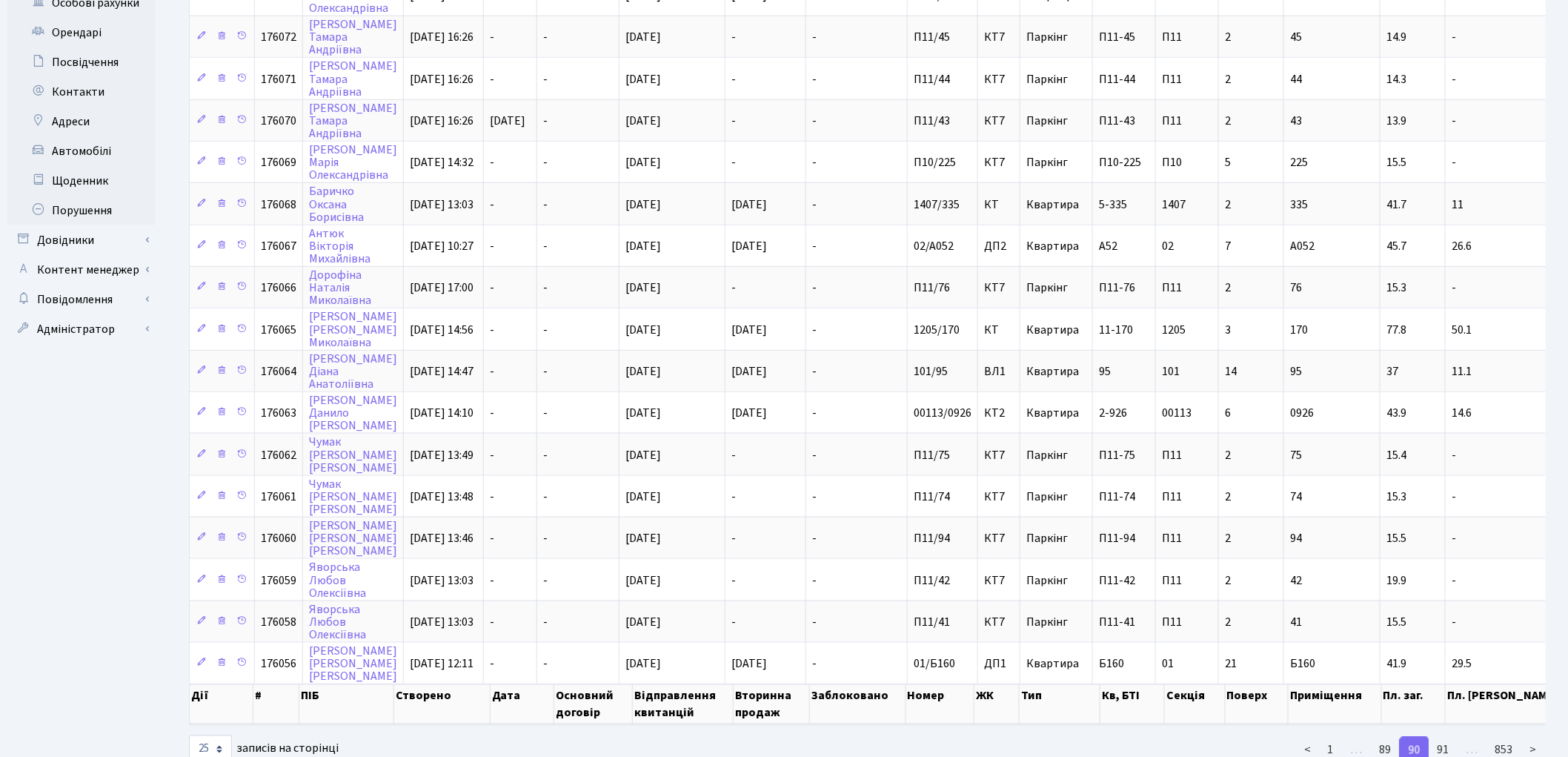
scroll to position [557, 0]
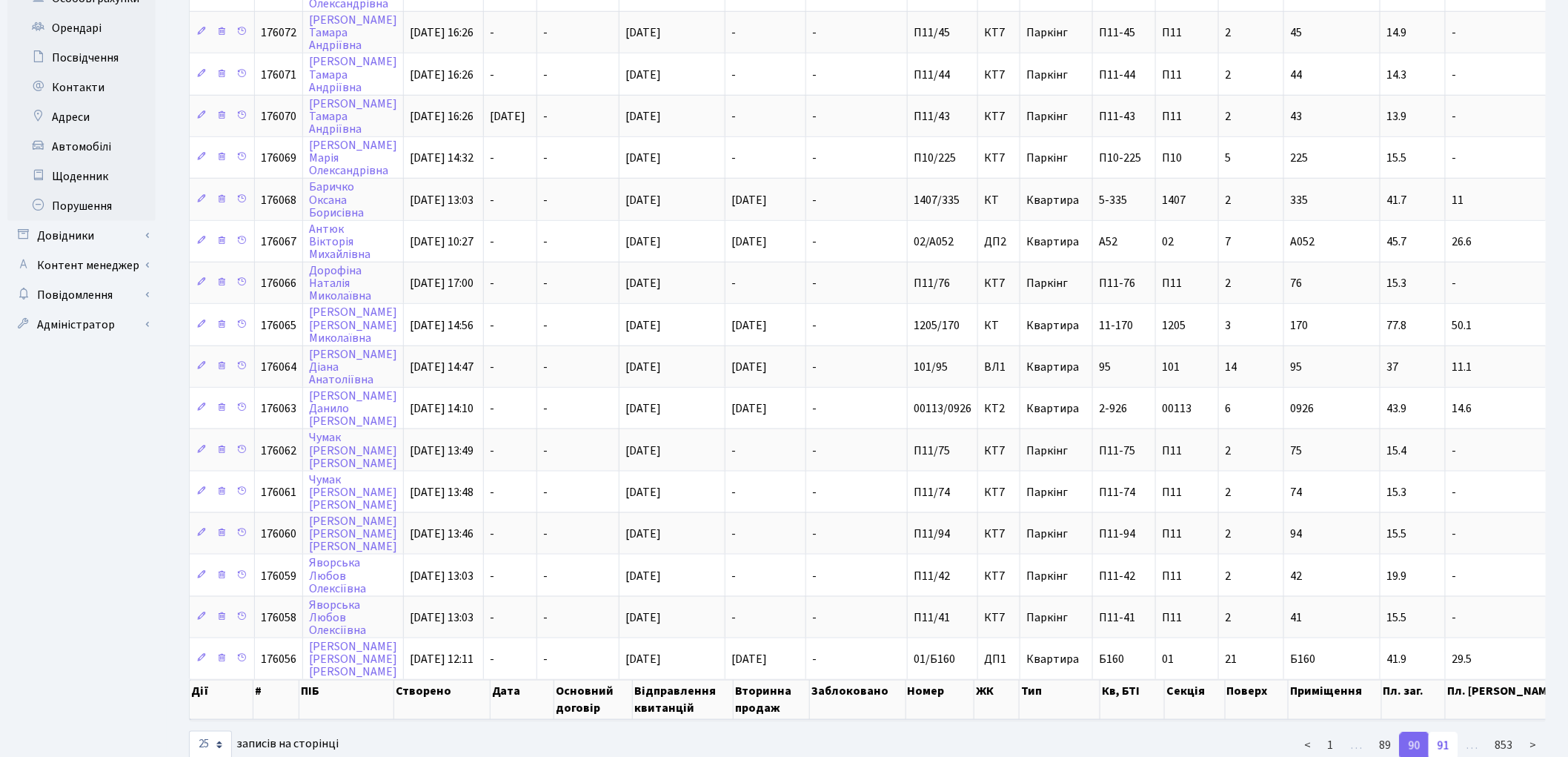
click at [1447, 732] on link "91" at bounding box center [1443, 745] width 30 height 27
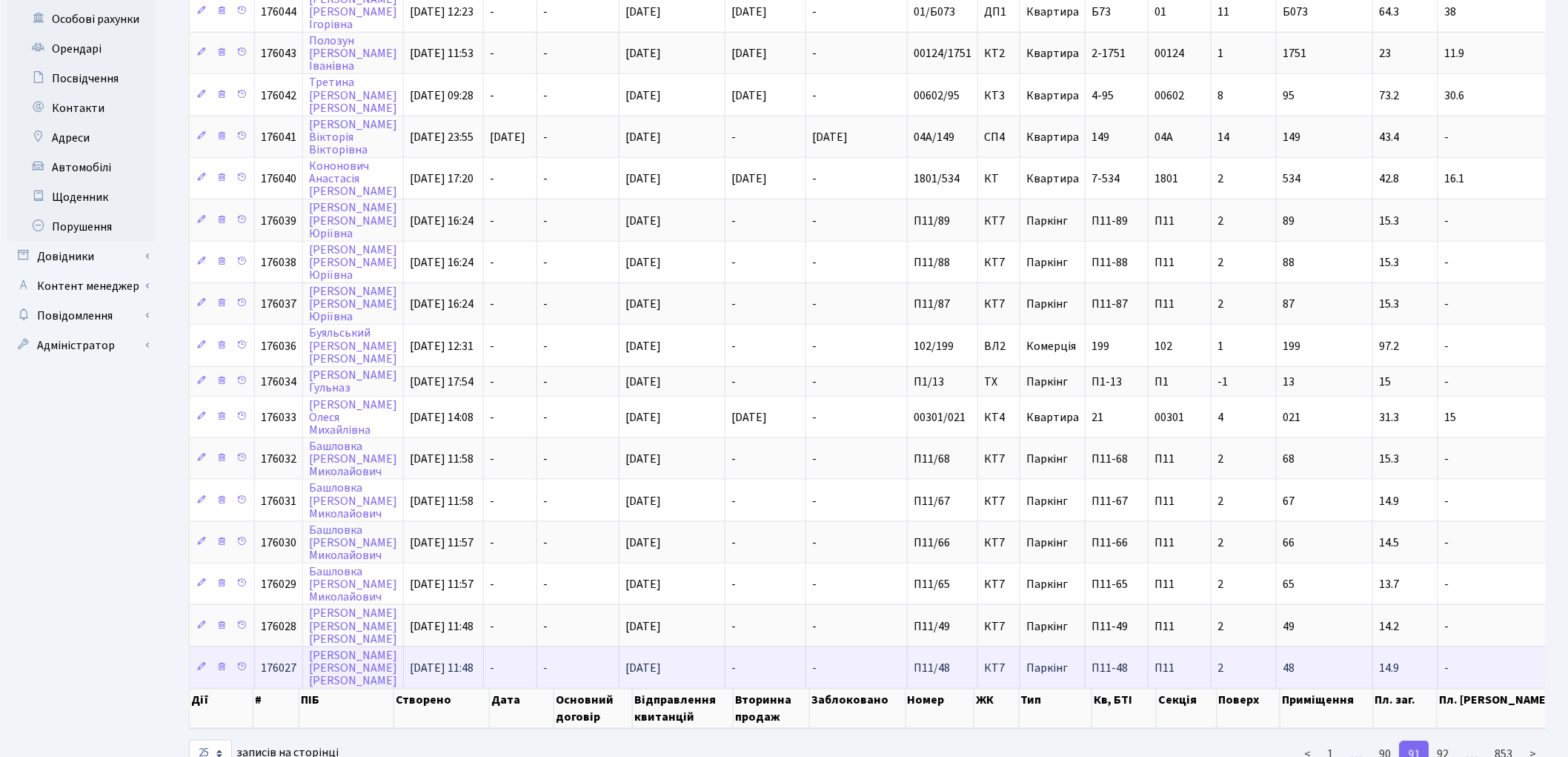
scroll to position [559, 0]
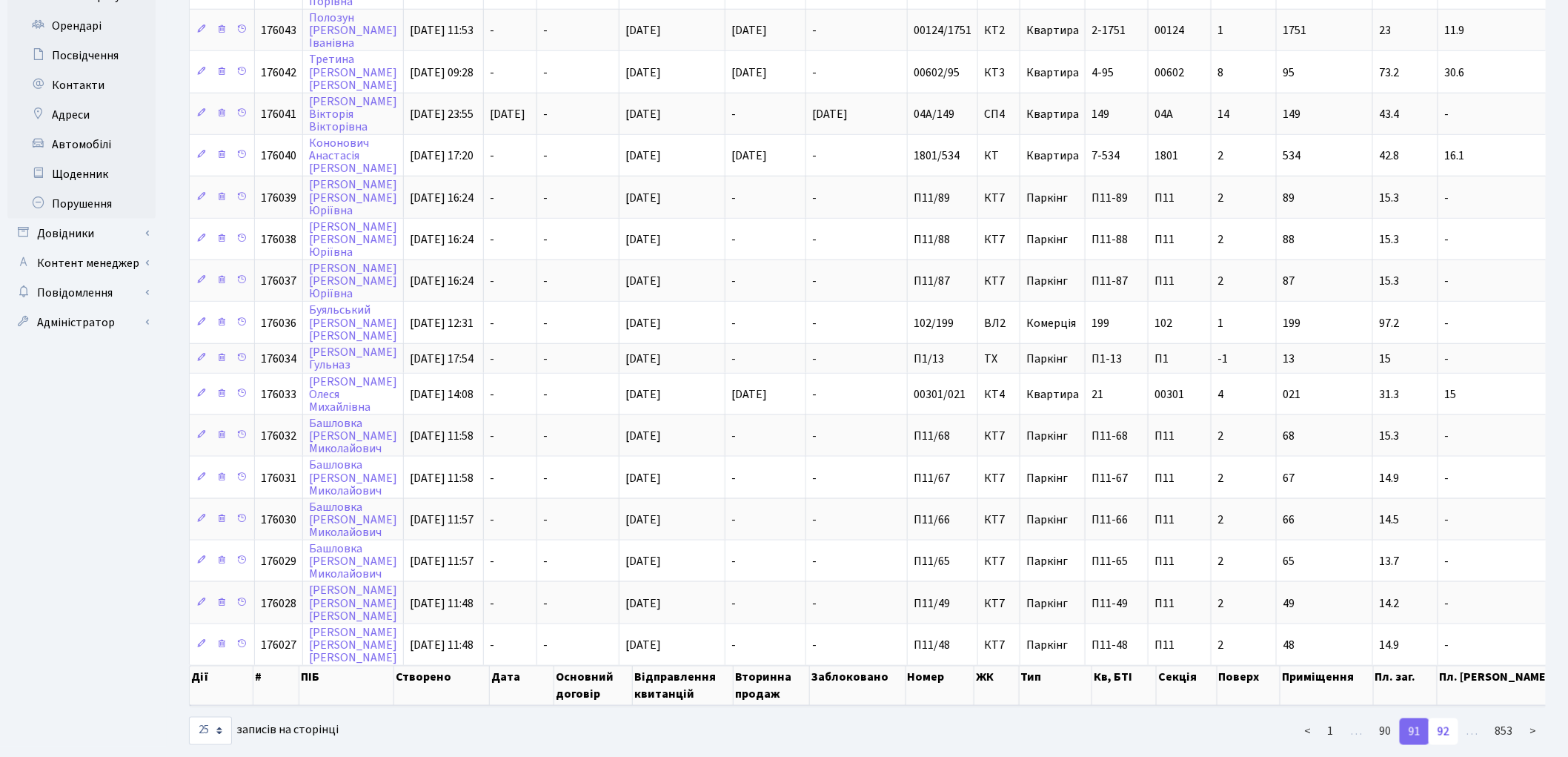
click at [1442, 719] on link "92" at bounding box center [1443, 731] width 30 height 27
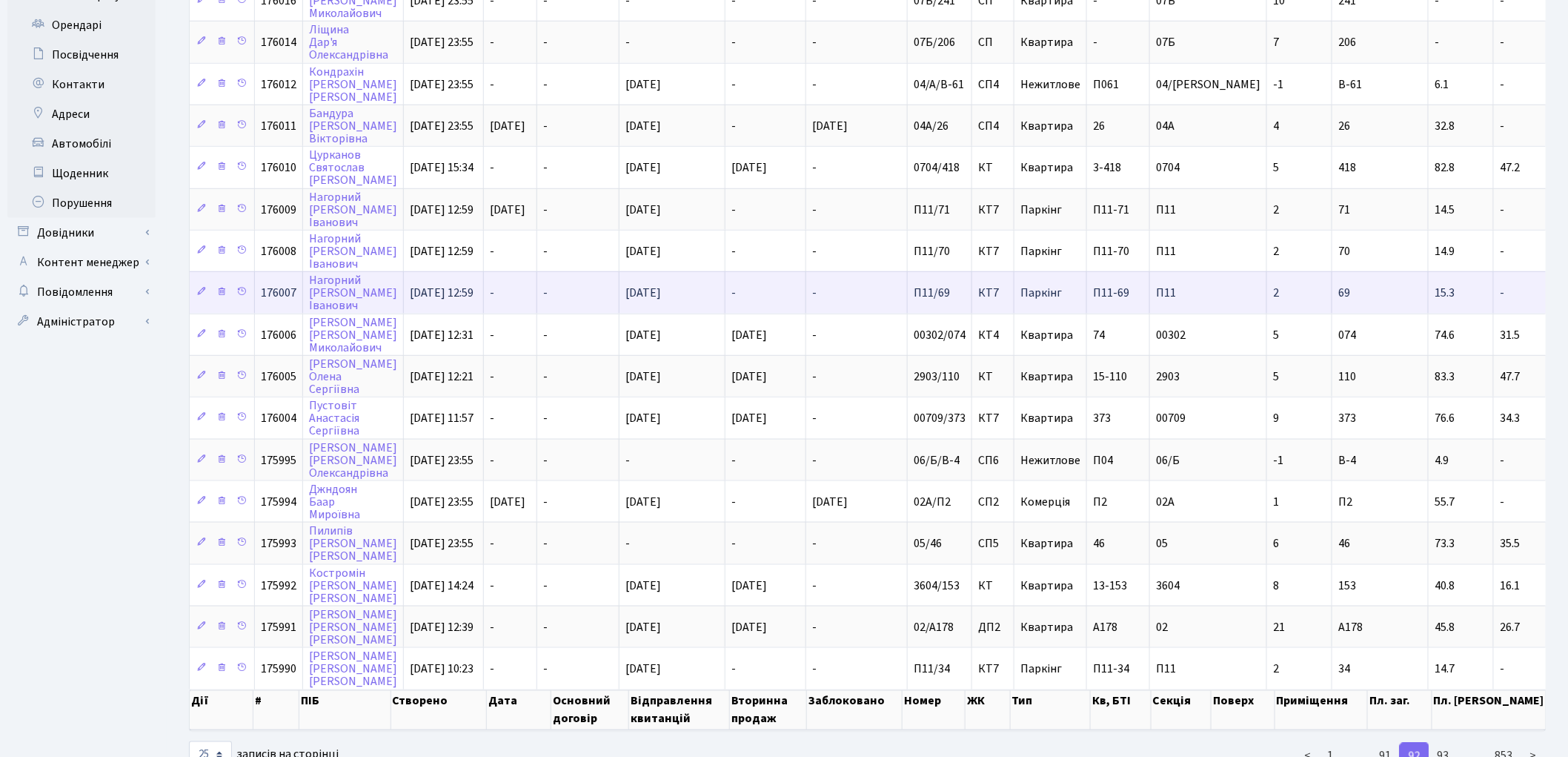
scroll to position [569, 0]
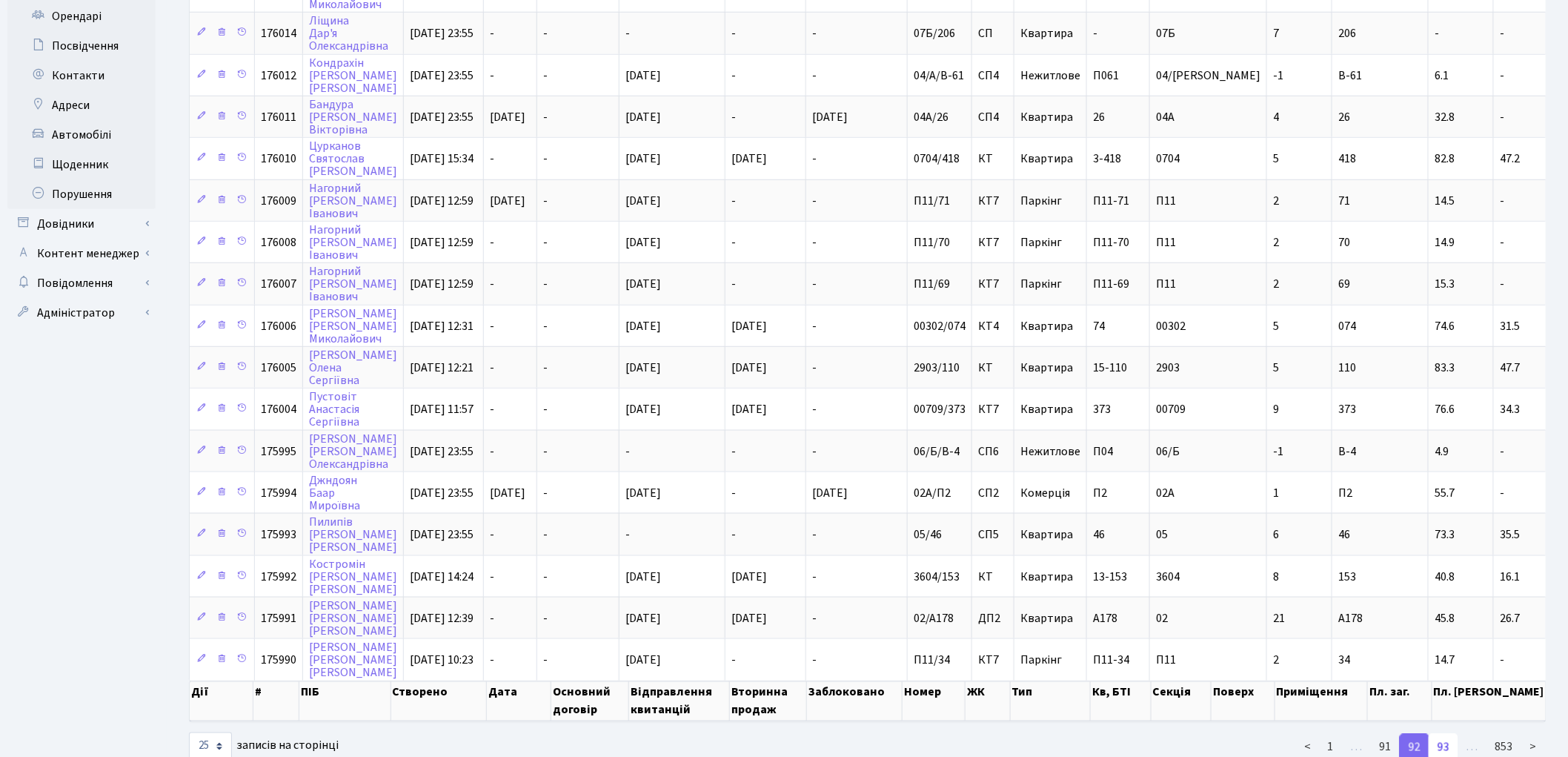
click at [1441, 734] on link "93" at bounding box center [1443, 747] width 30 height 27
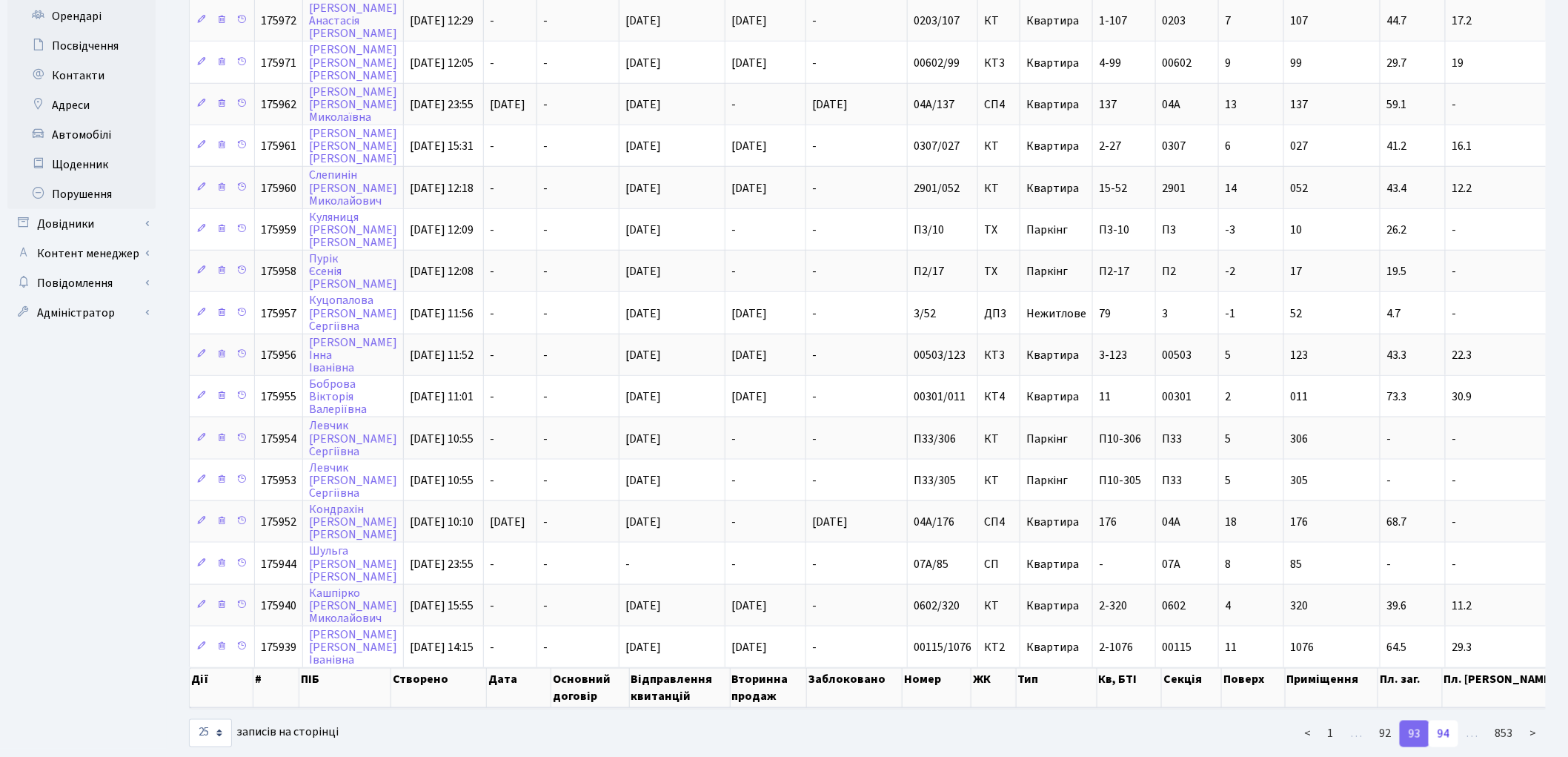
click at [1446, 720] on link "94" at bounding box center [1443, 733] width 30 height 27
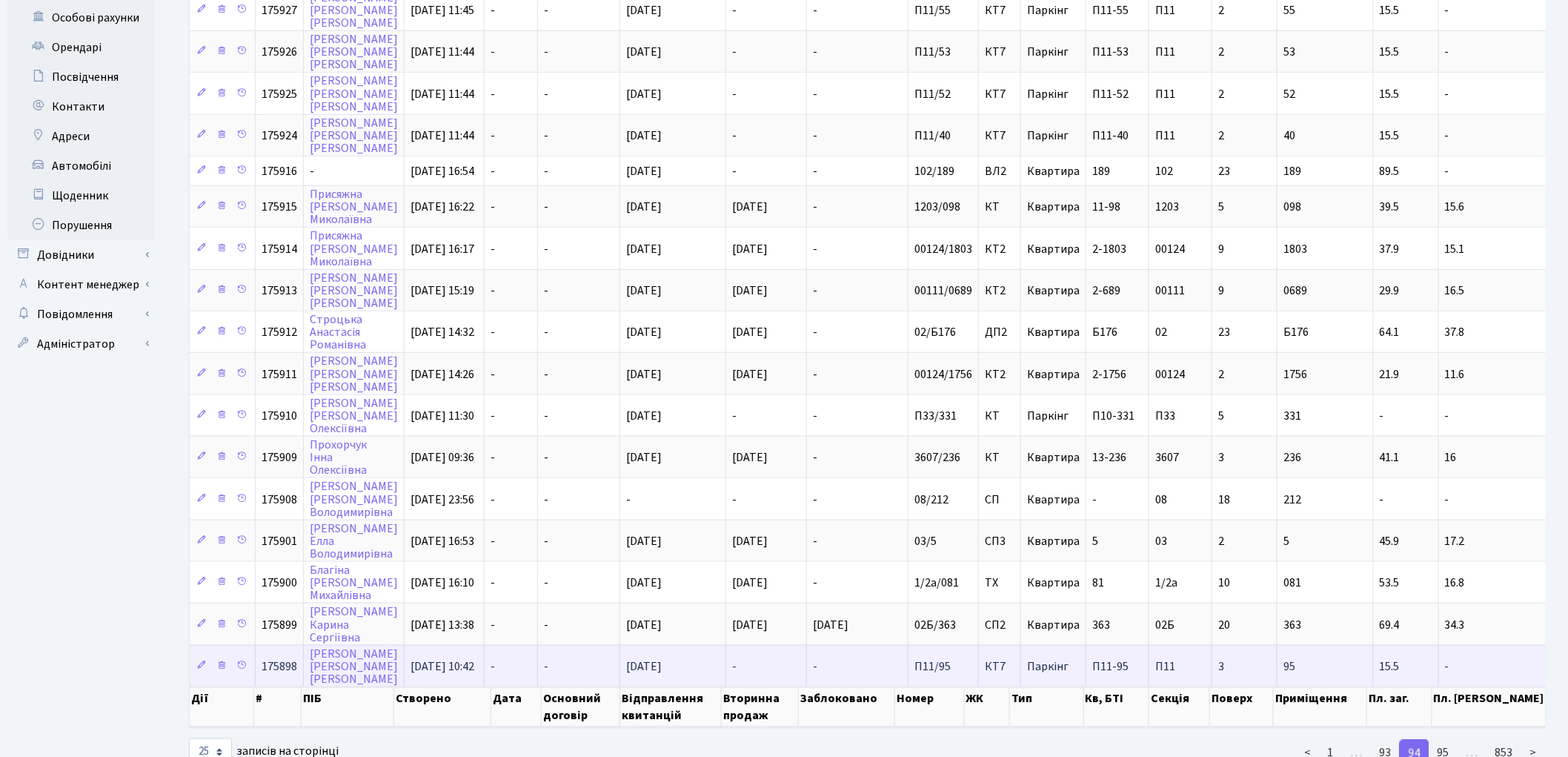
scroll to position [547, 0]
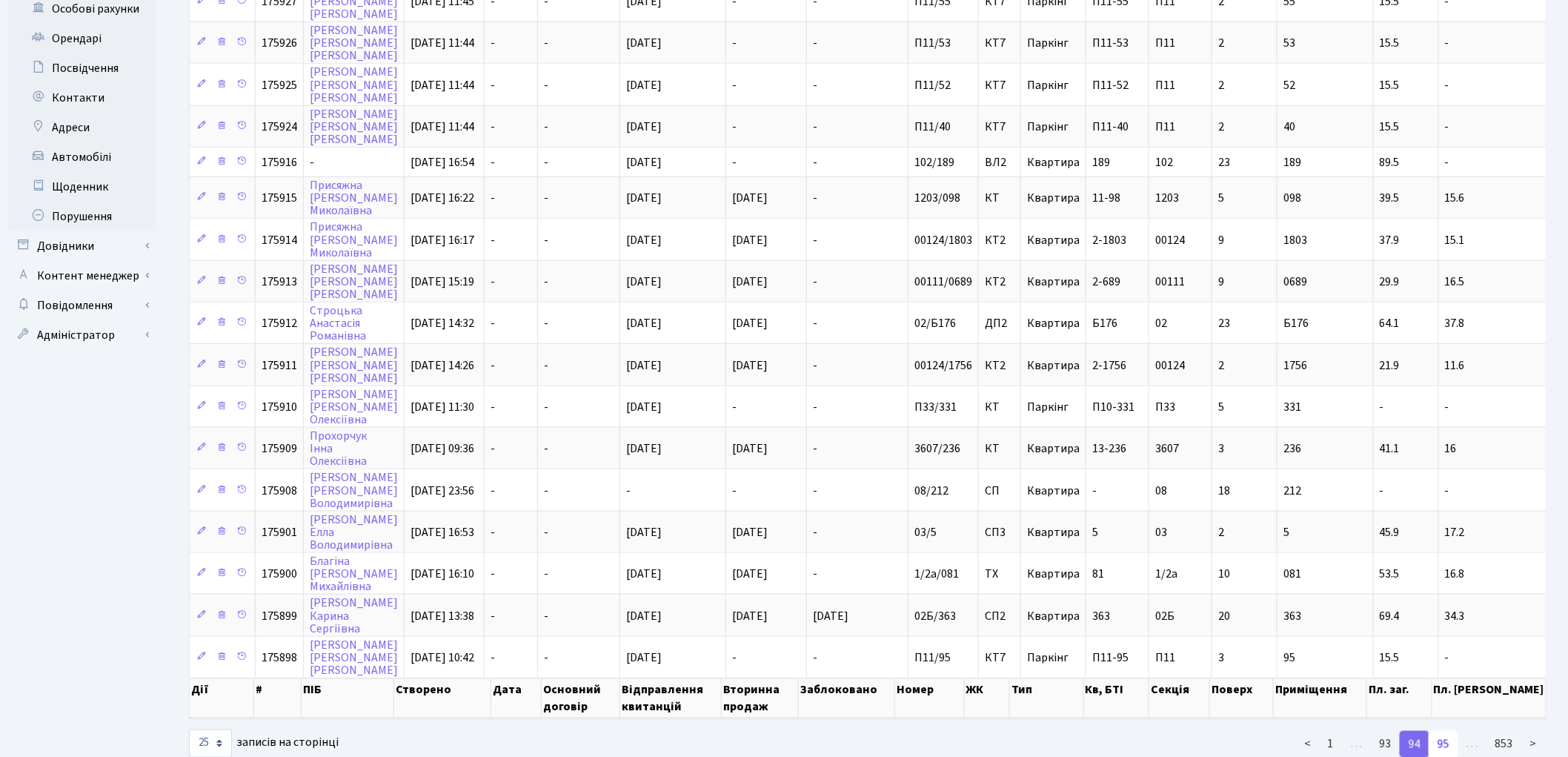
click at [1447, 731] on link "95" at bounding box center [1443, 744] width 30 height 27
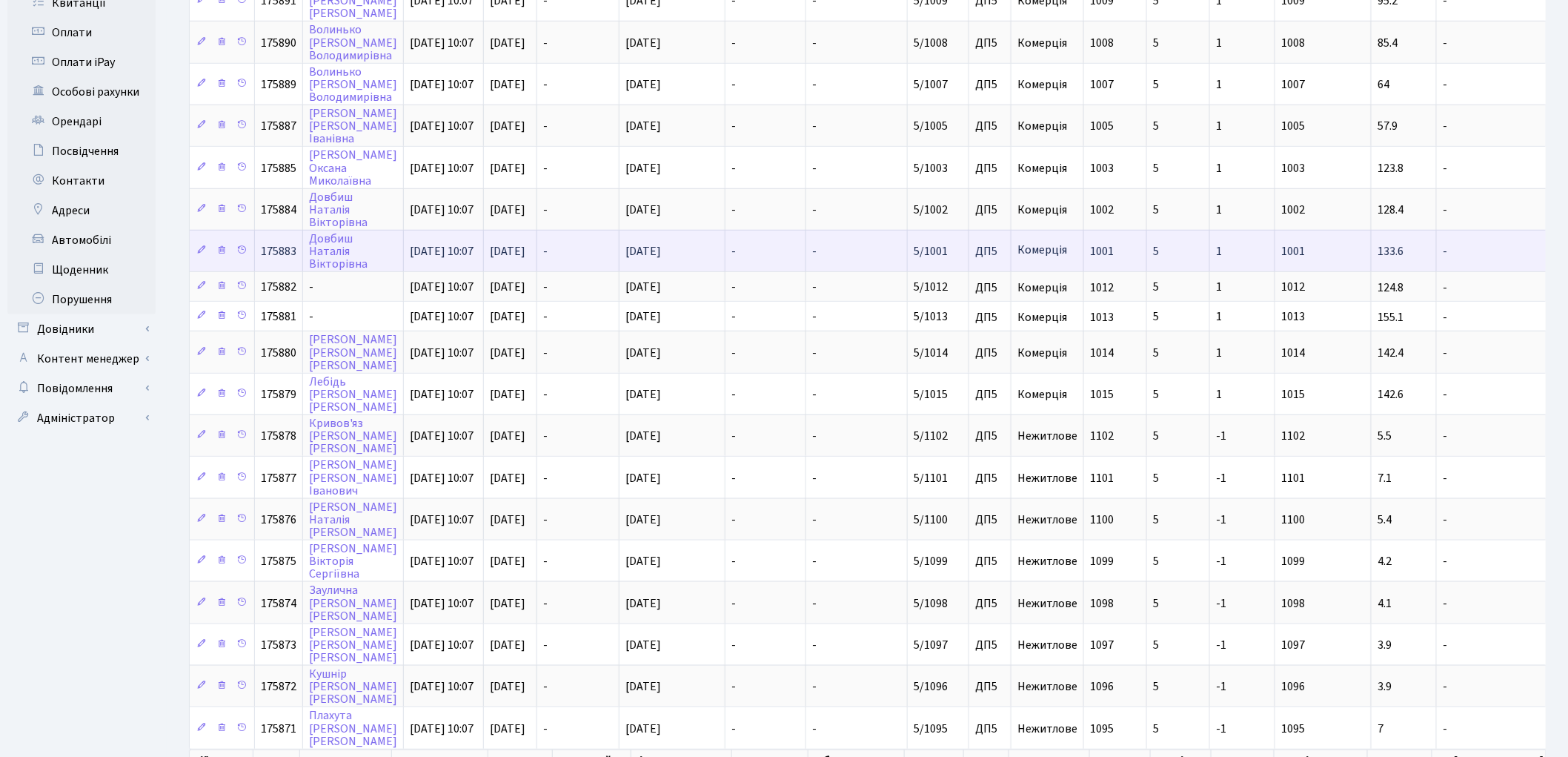
scroll to position [536, 0]
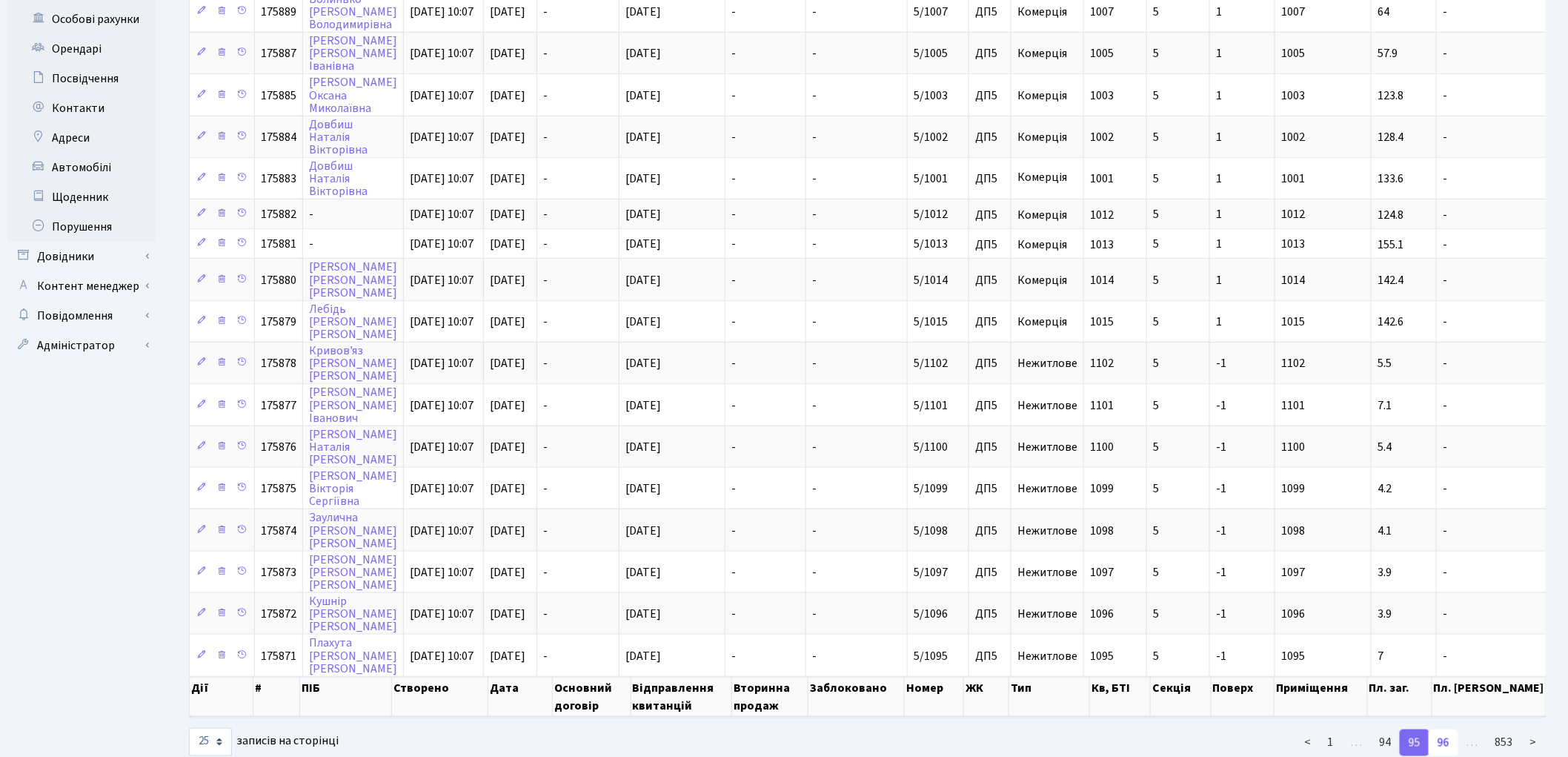
click at [1443, 730] on link "96" at bounding box center [1443, 742] width 30 height 27
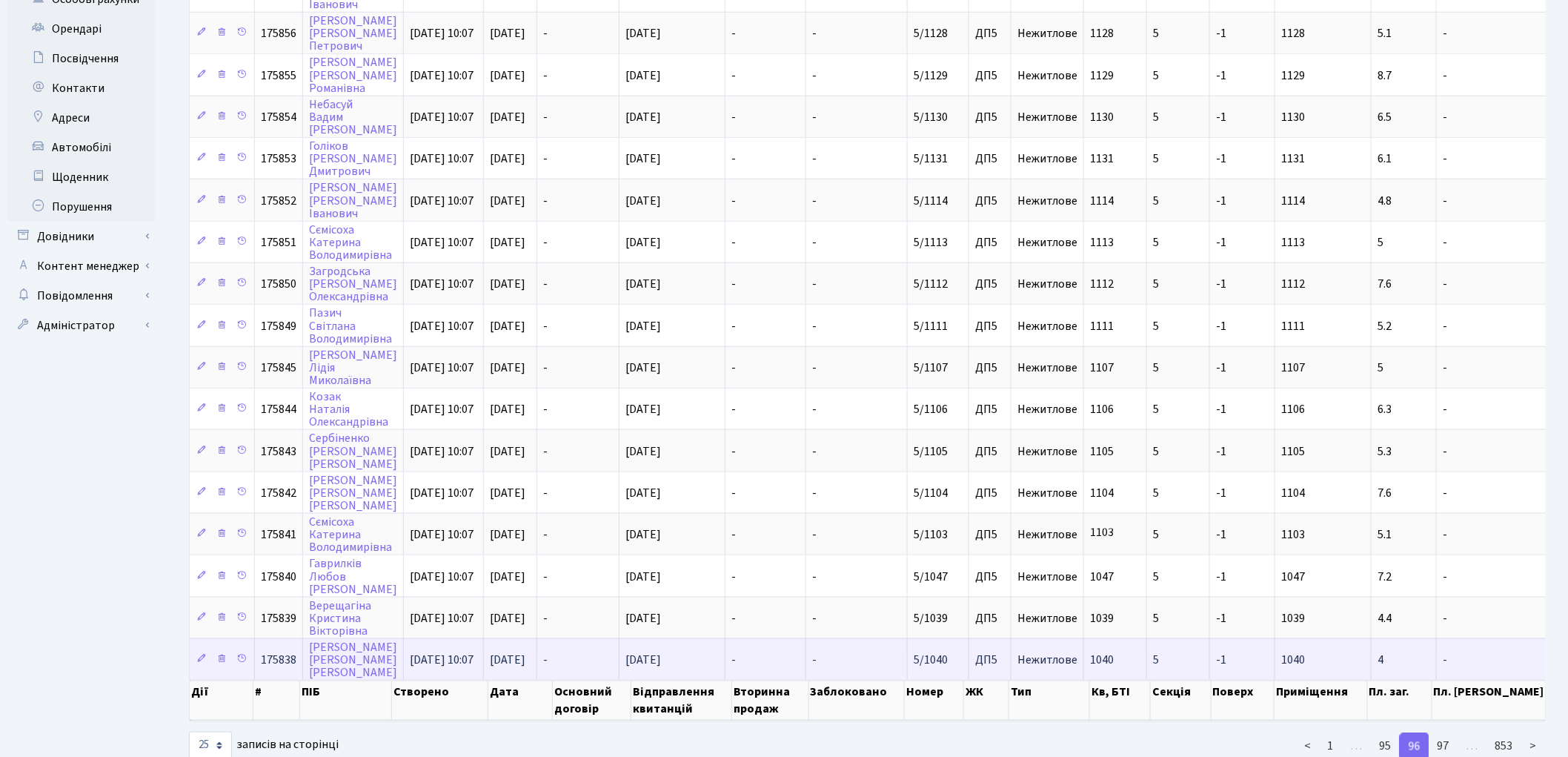
scroll to position [557, 0]
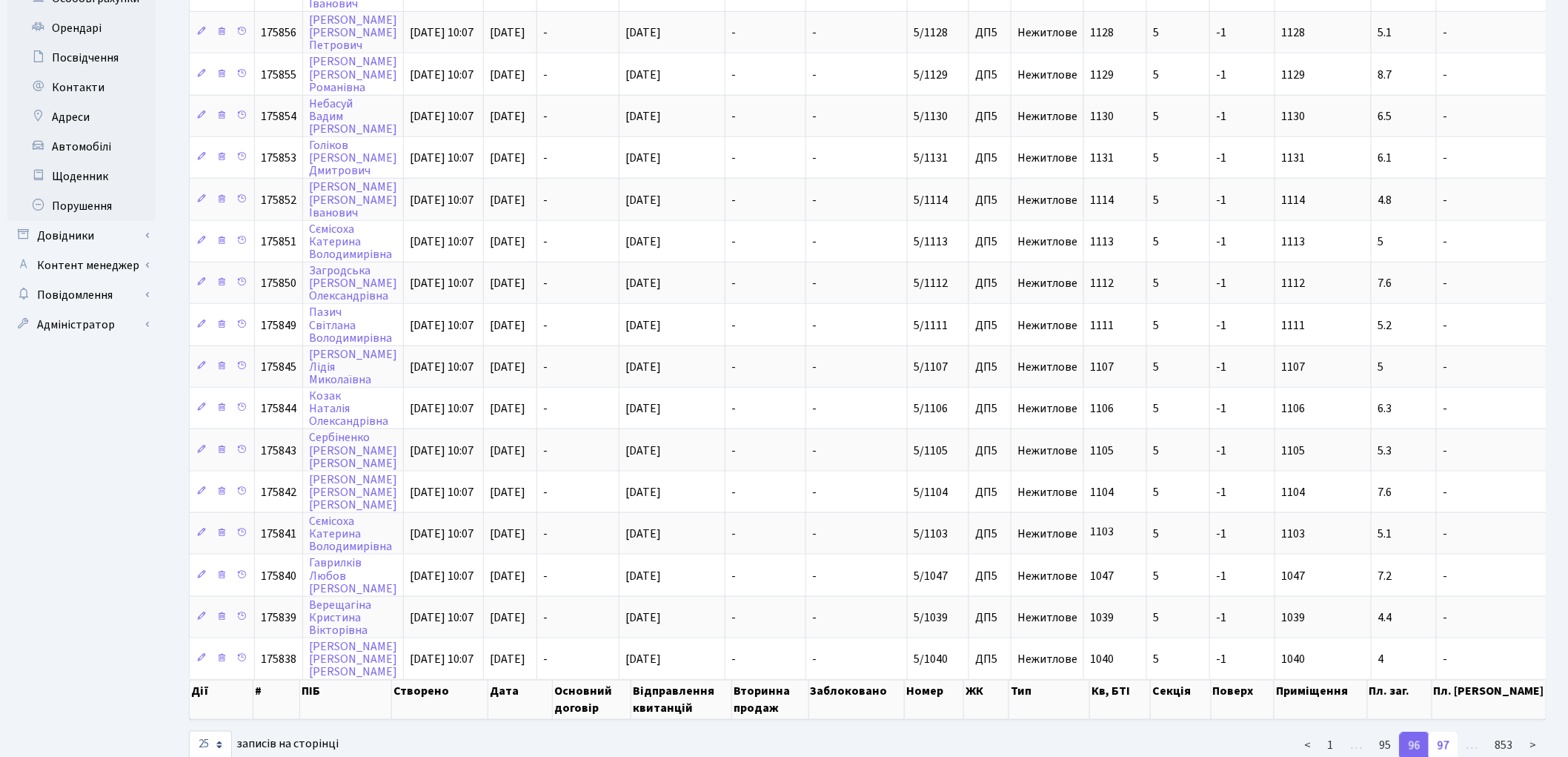
click at [1446, 732] on link "97" at bounding box center [1443, 745] width 30 height 27
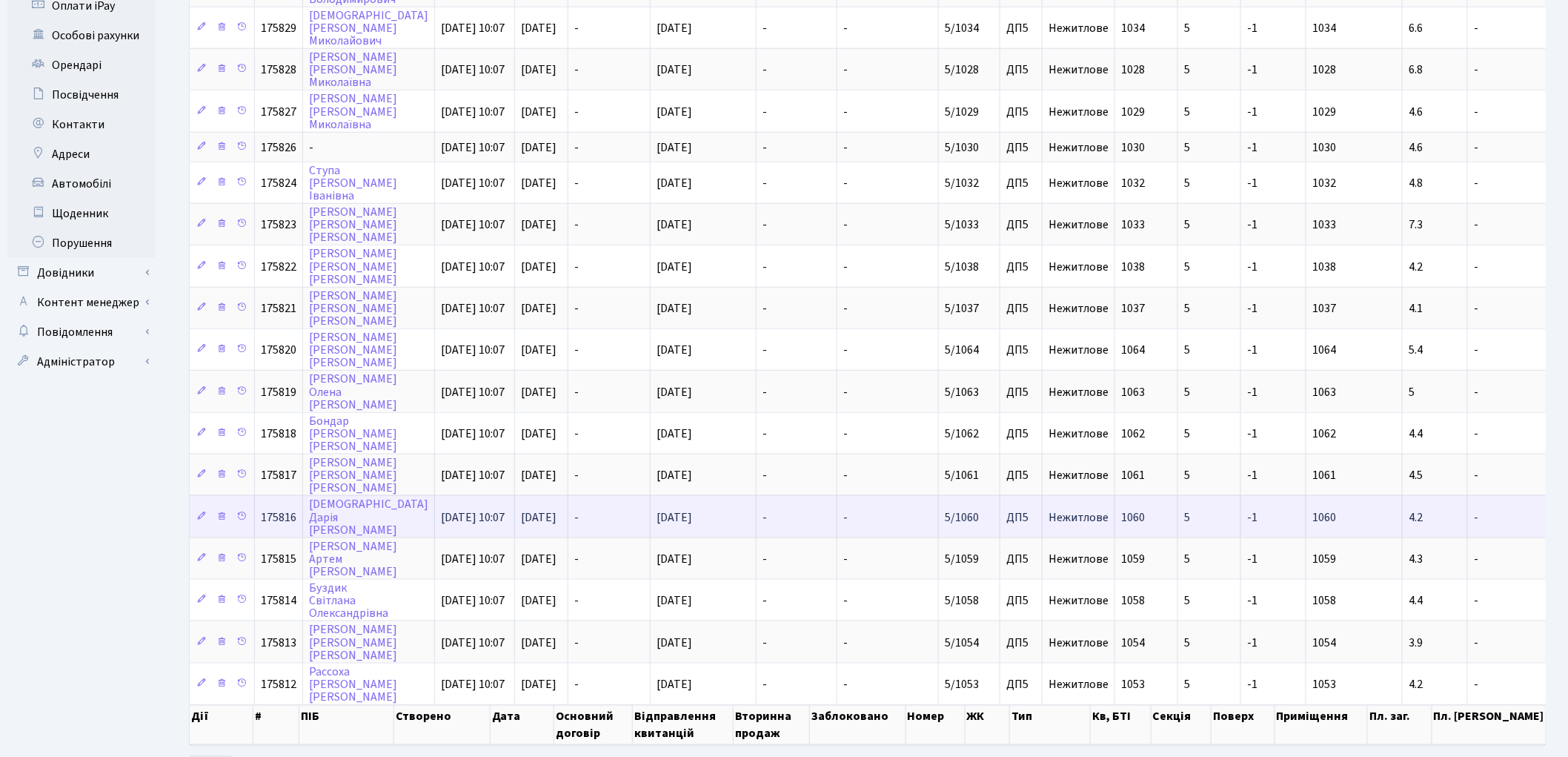
scroll to position [547, 0]
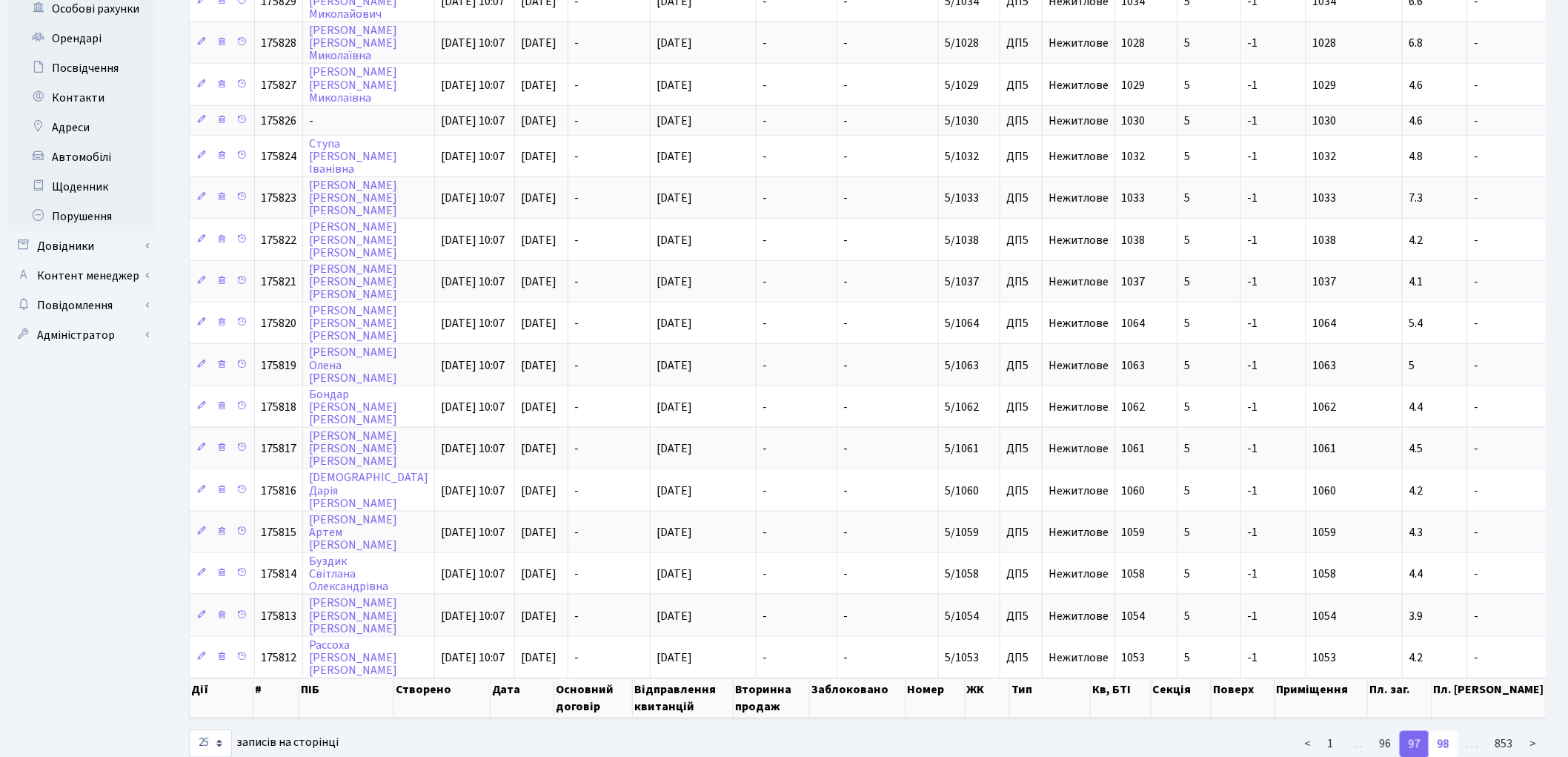
click at [1447, 731] on link "98" at bounding box center [1443, 744] width 30 height 27
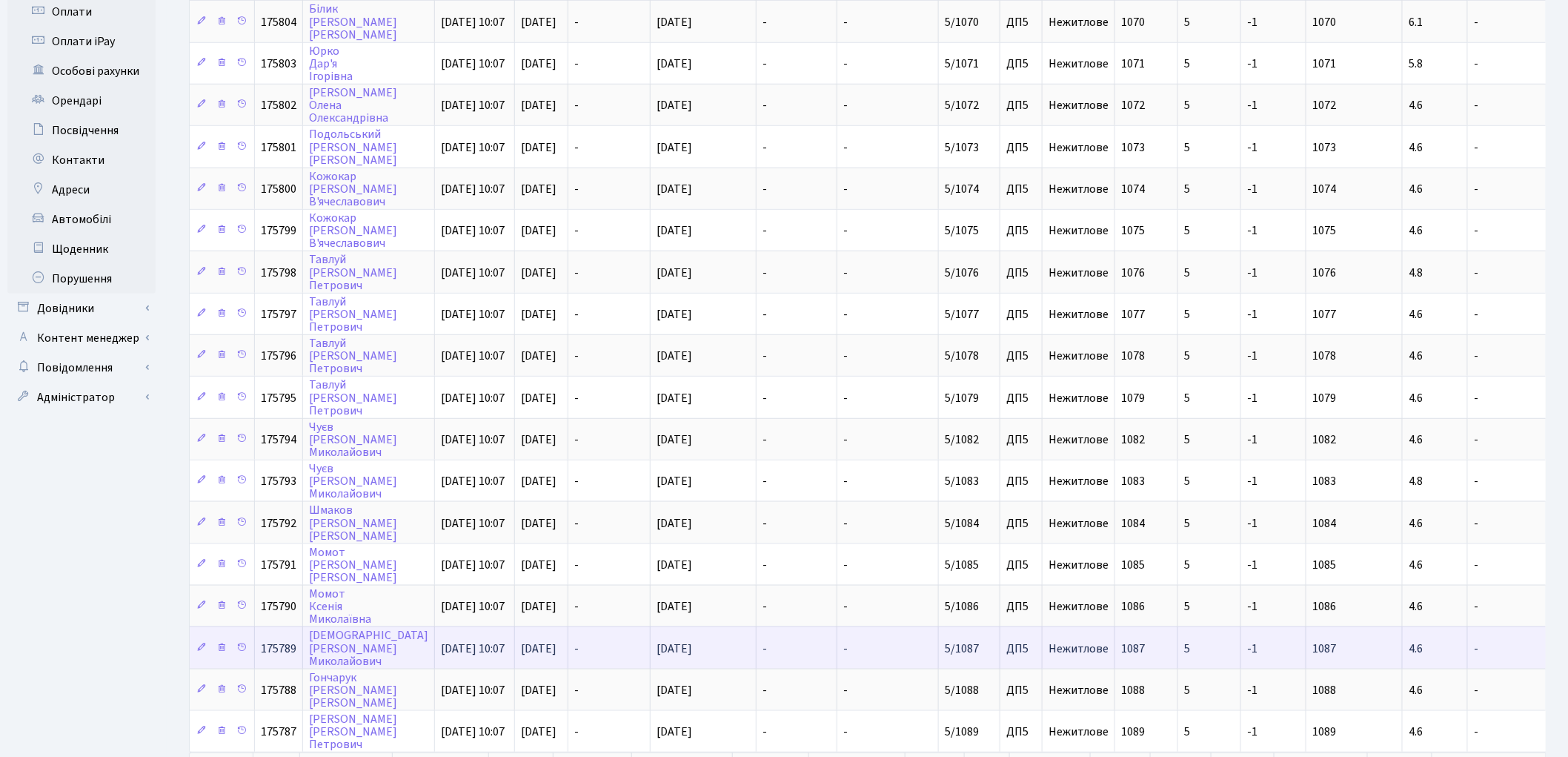
scroll to position [557, 0]
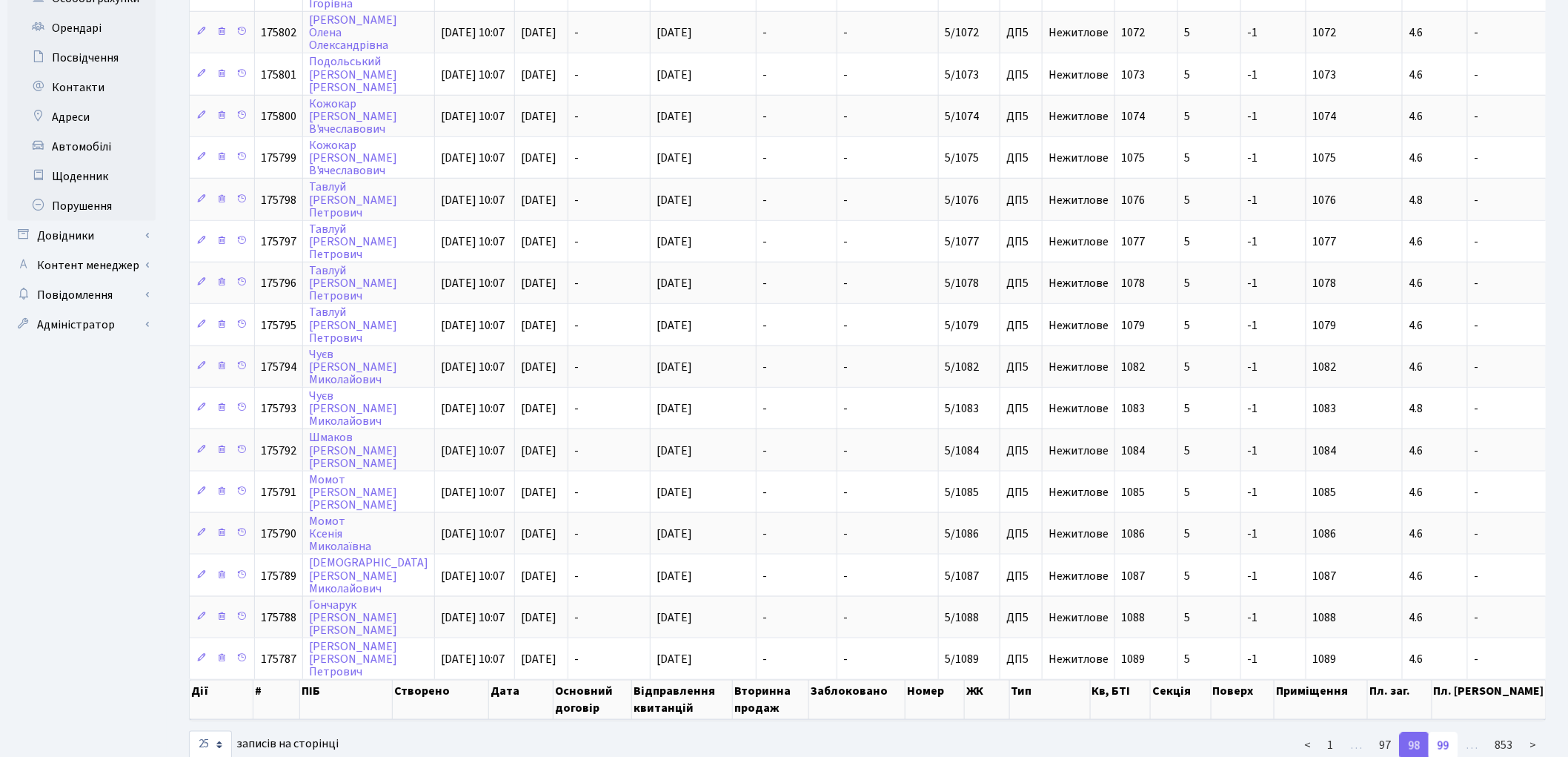
click at [1446, 732] on link "99" at bounding box center [1443, 745] width 30 height 27
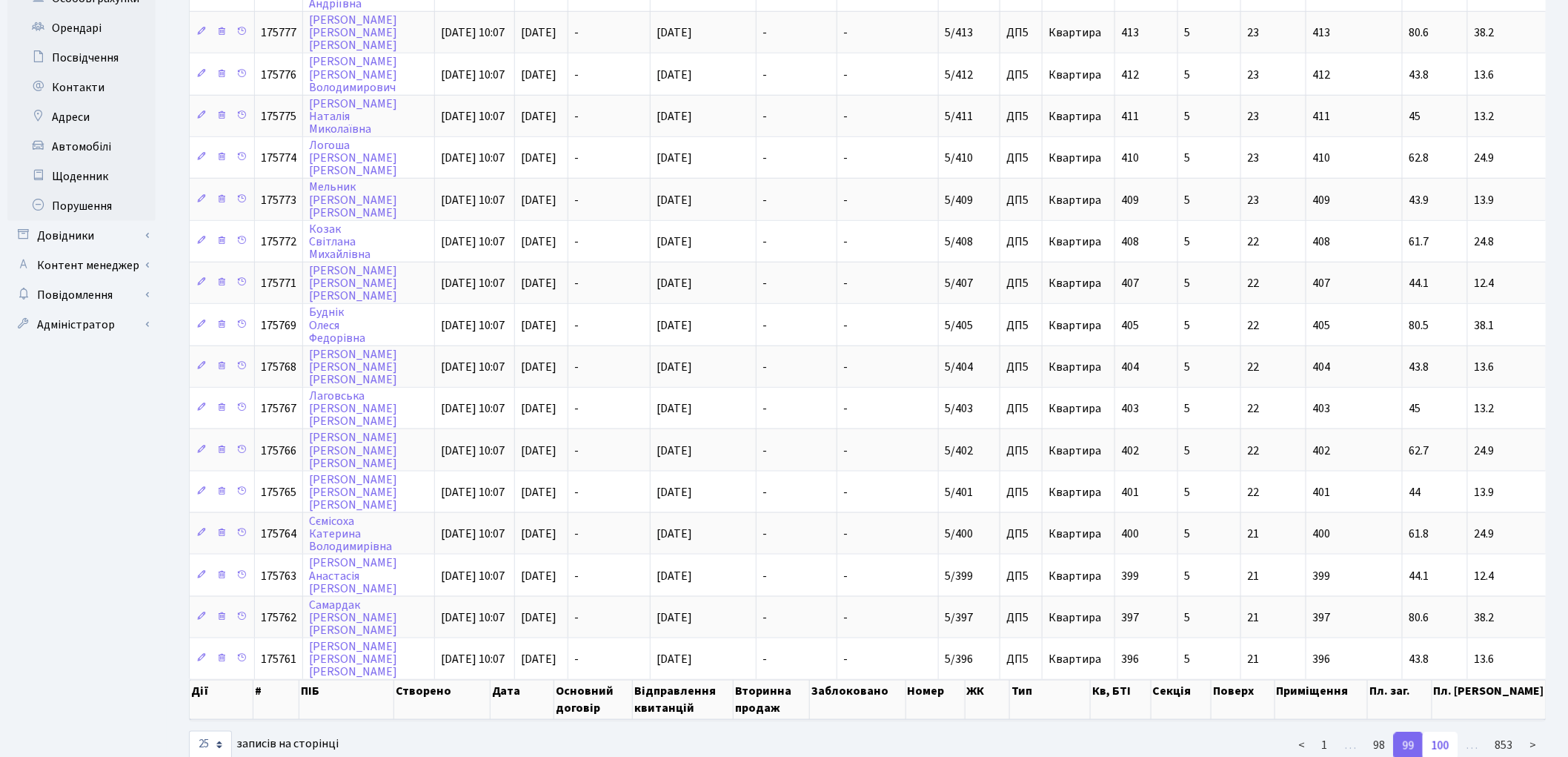
click at [1439, 732] on link "100" at bounding box center [1441, 745] width 36 height 27
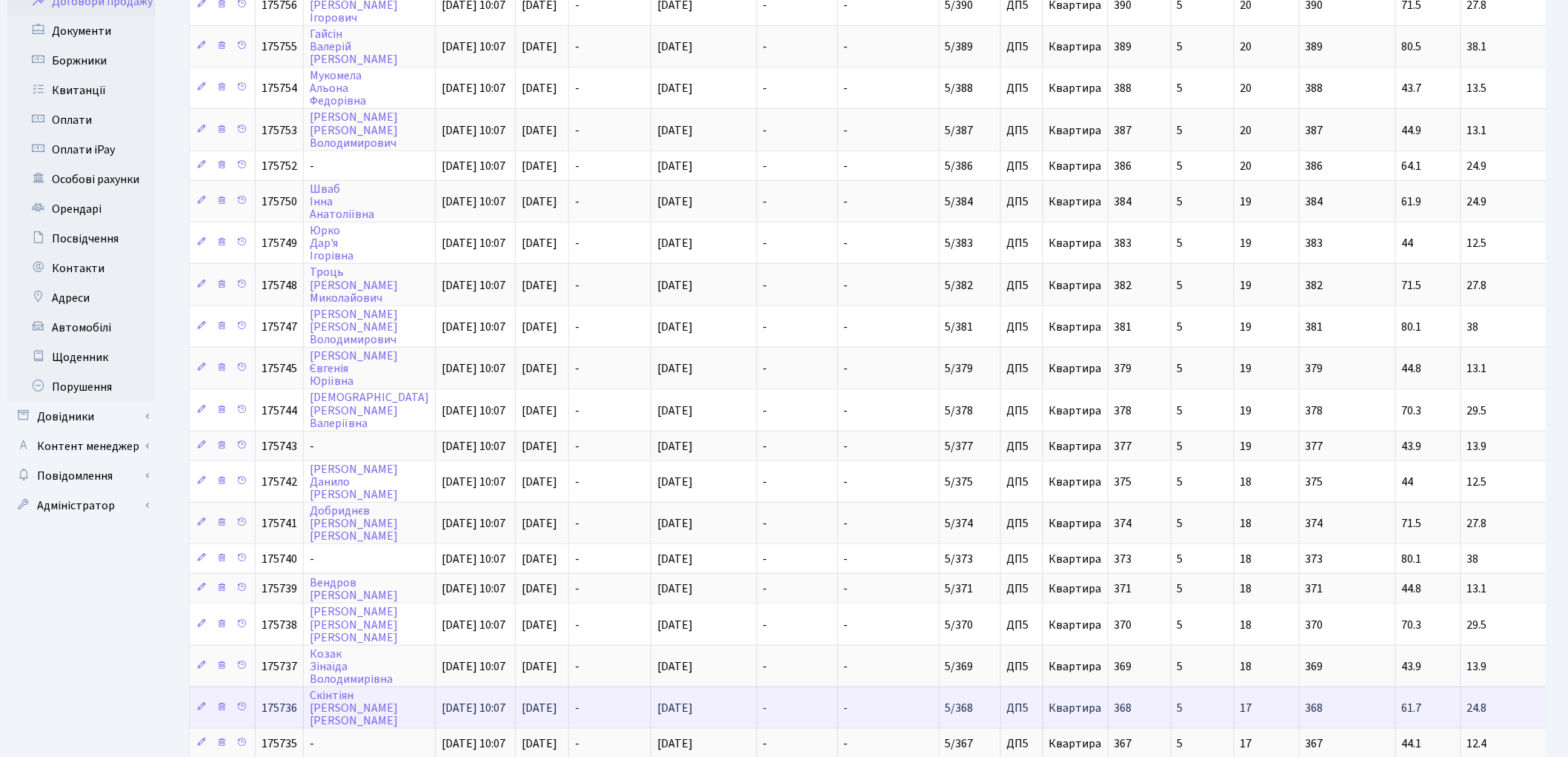
scroll to position [506, 0]
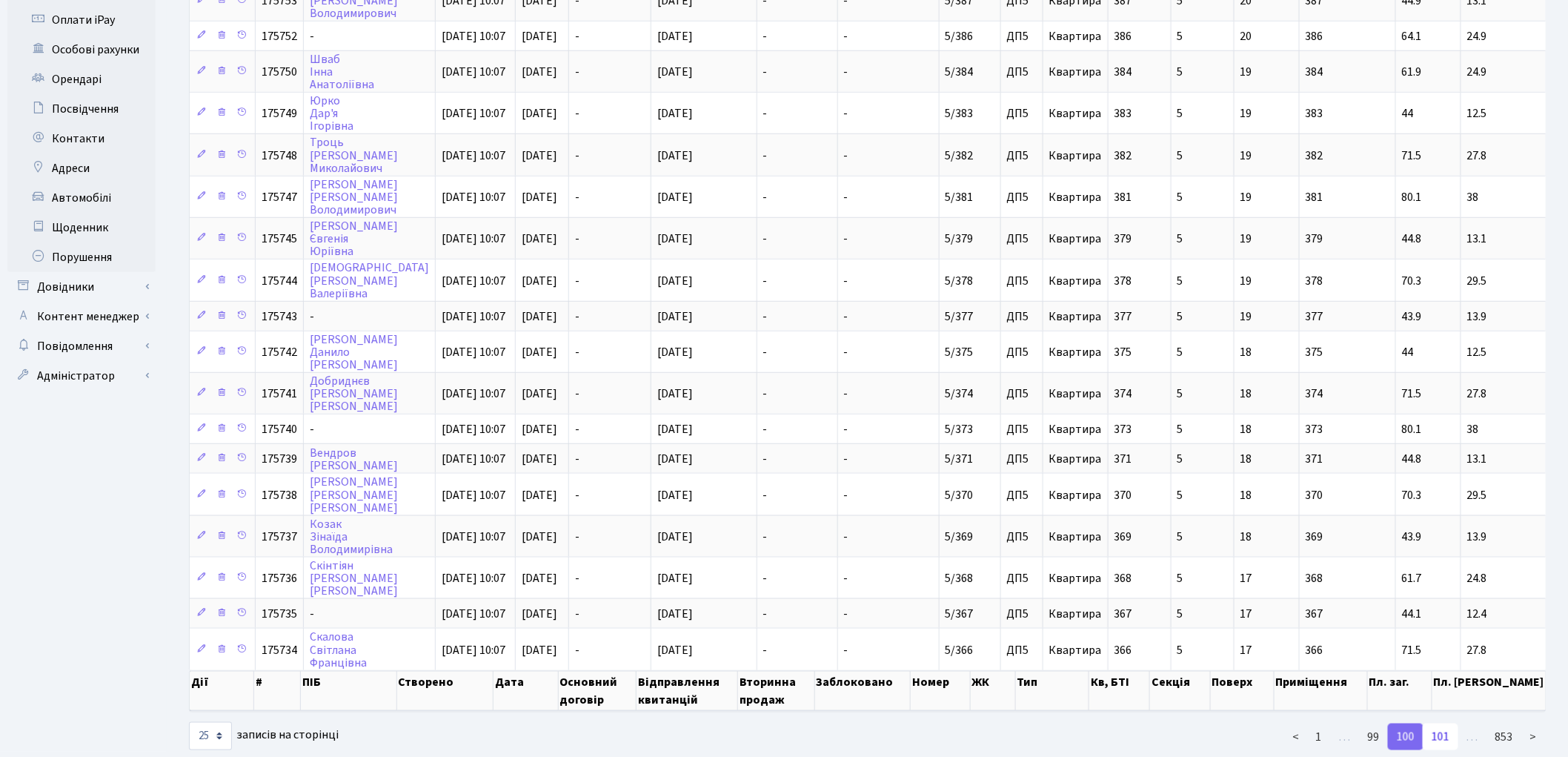
click at [1447, 724] on link "101" at bounding box center [1441, 736] width 36 height 27
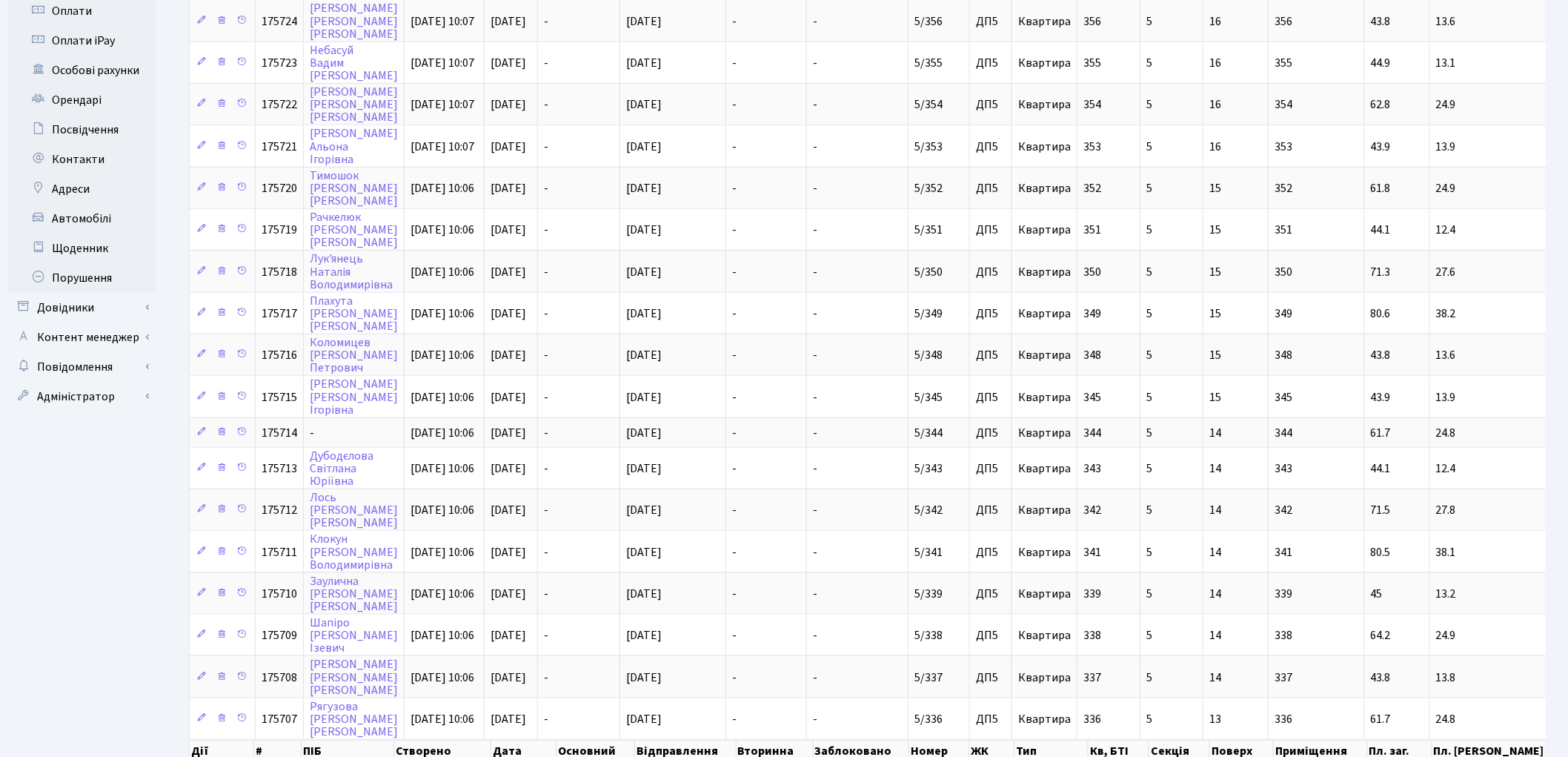
scroll to position [547, 0]
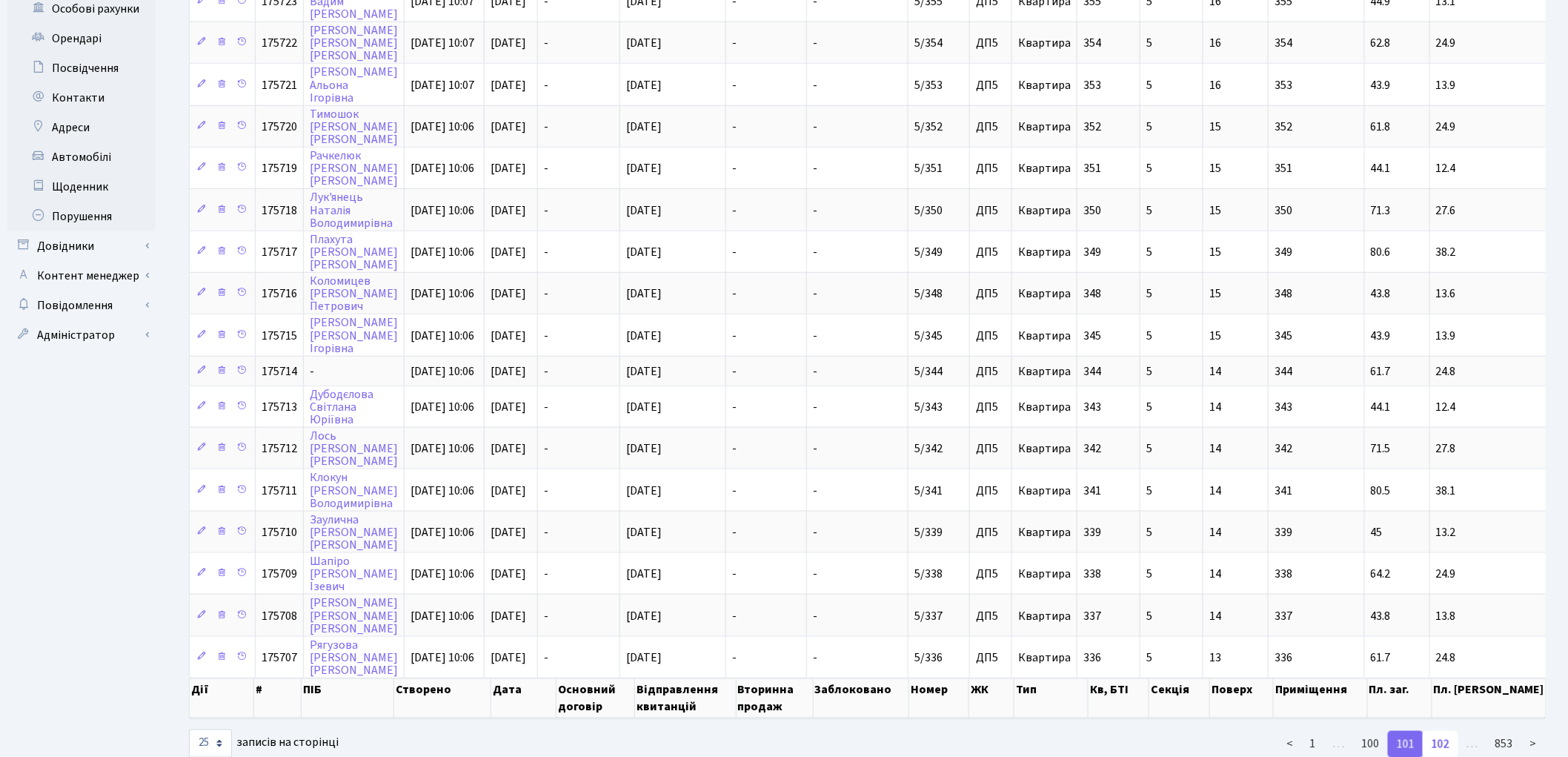
click at [1441, 731] on link "102" at bounding box center [1441, 744] width 36 height 27
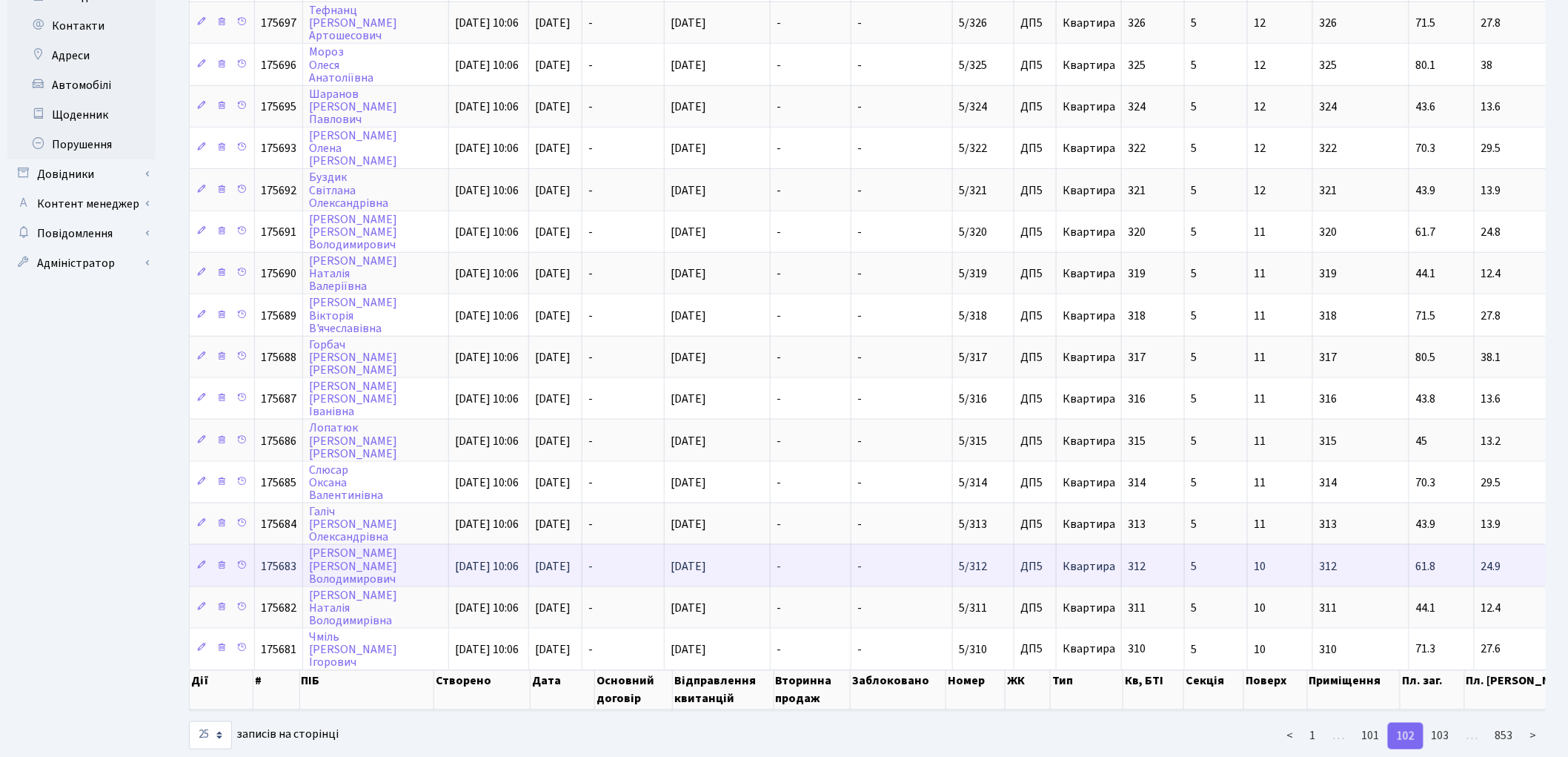
scroll to position [620, 0]
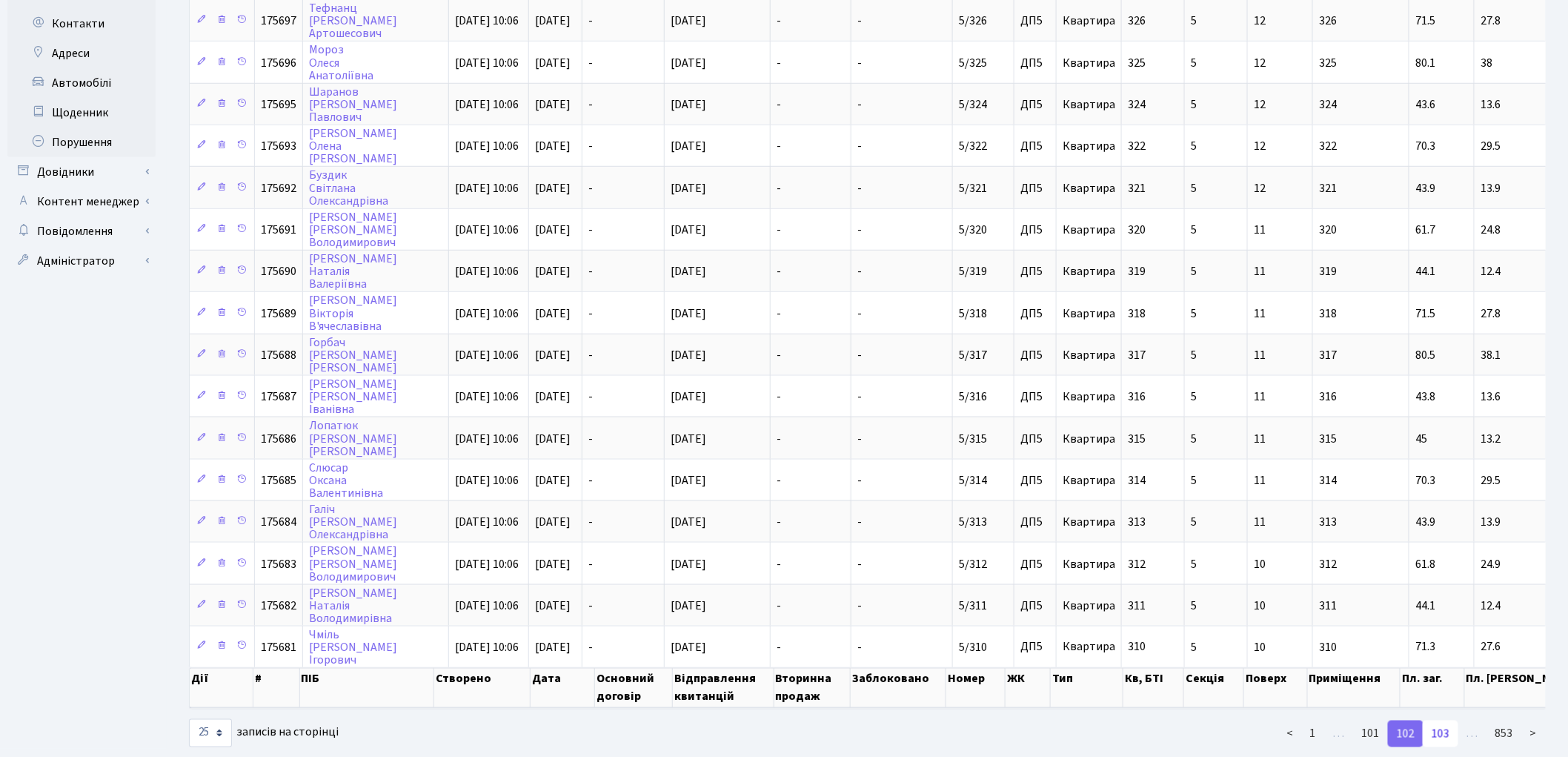
click at [1442, 720] on link "103" at bounding box center [1441, 733] width 36 height 27
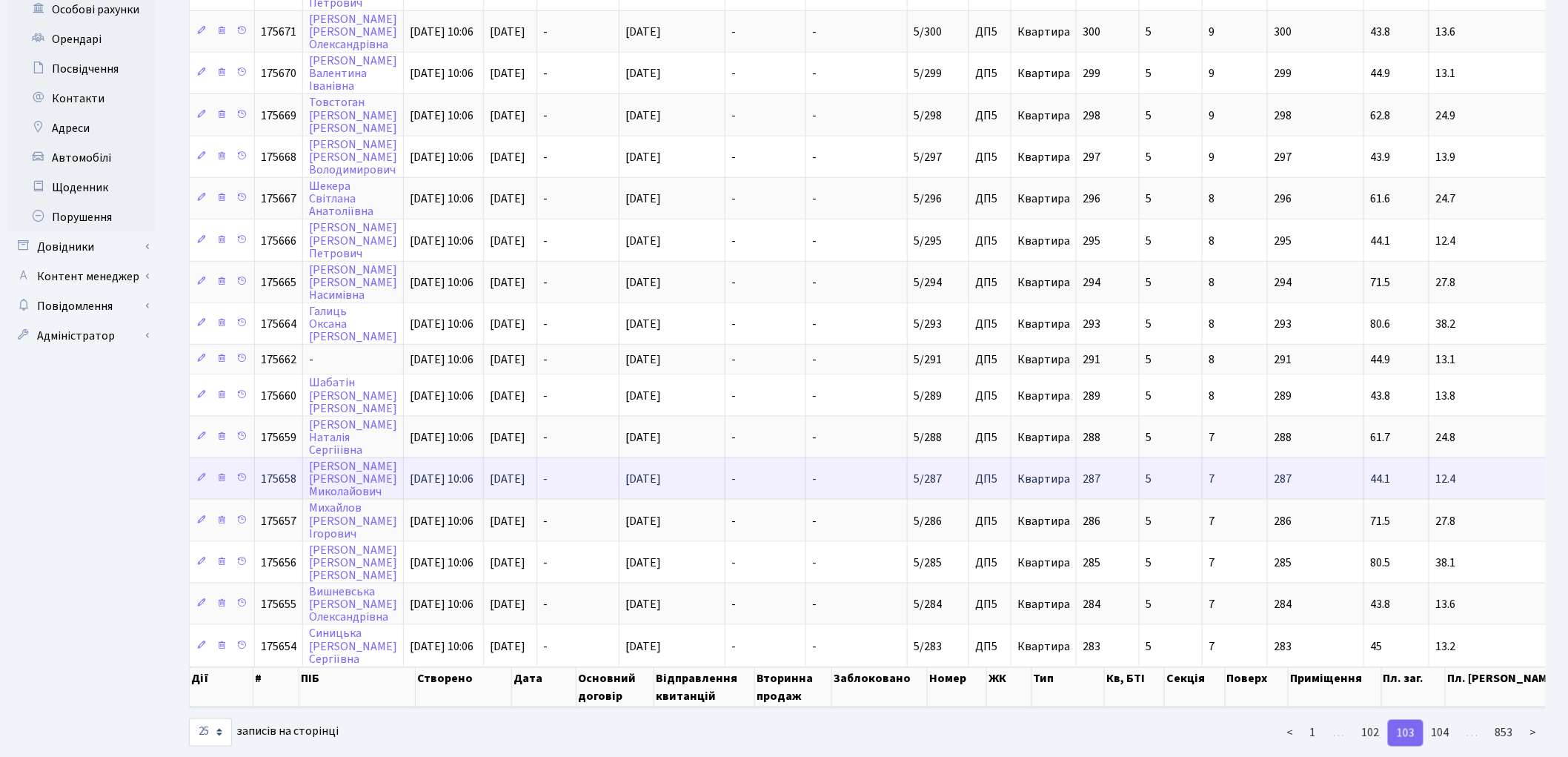
scroll to position [548, 0]
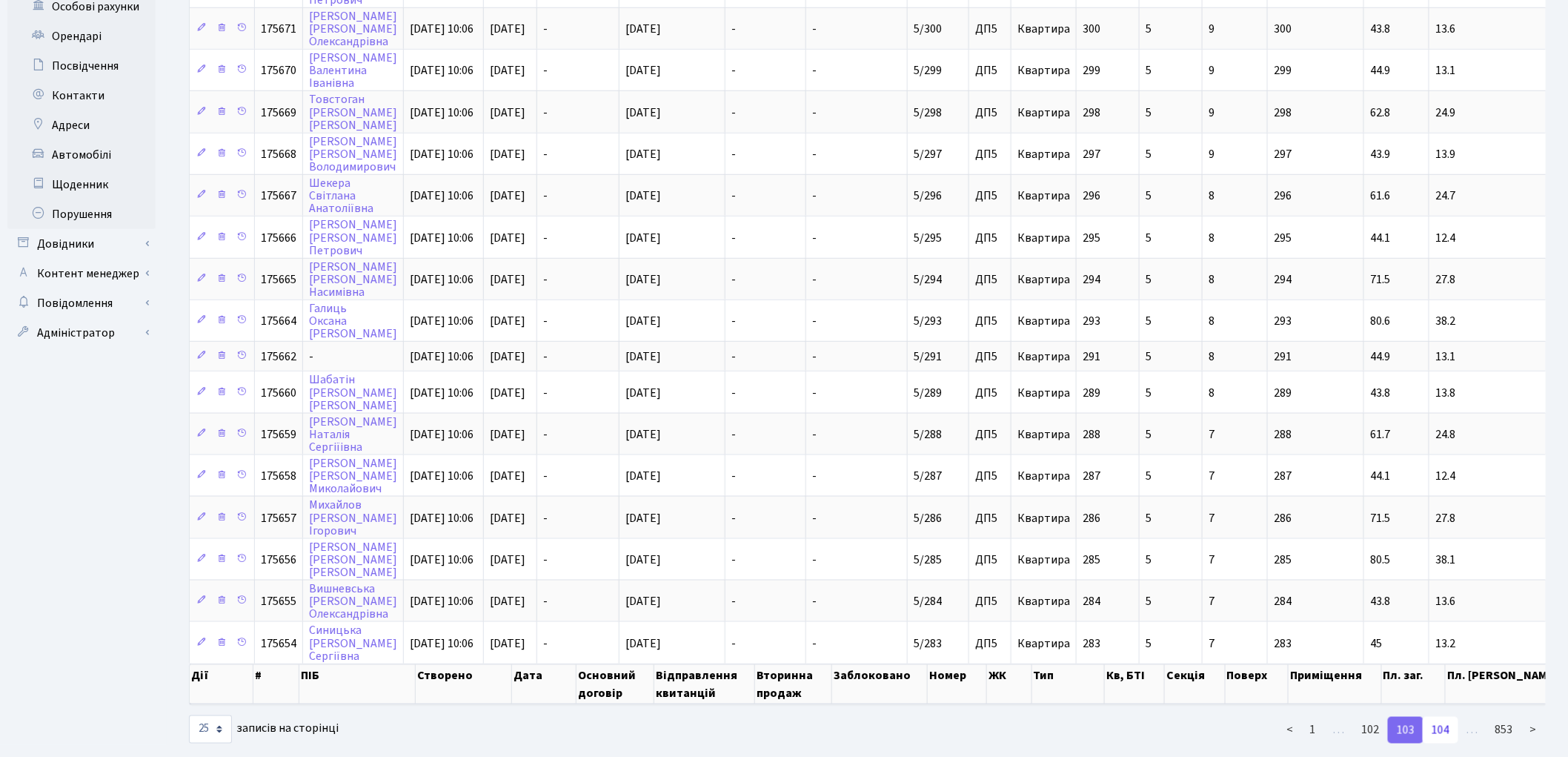
click at [1442, 717] on link "104" at bounding box center [1441, 730] width 36 height 27
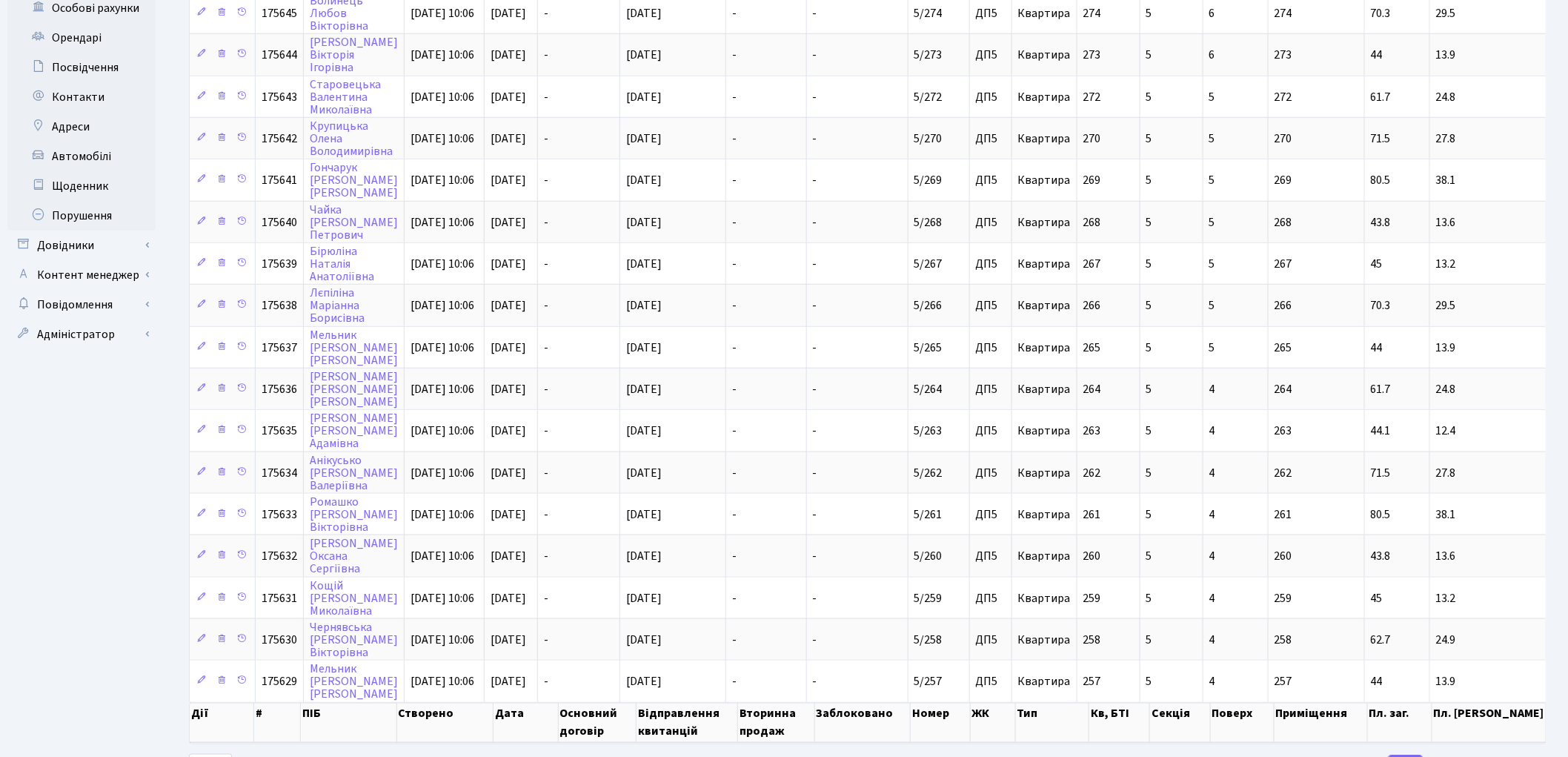
scroll to position [569, 0]
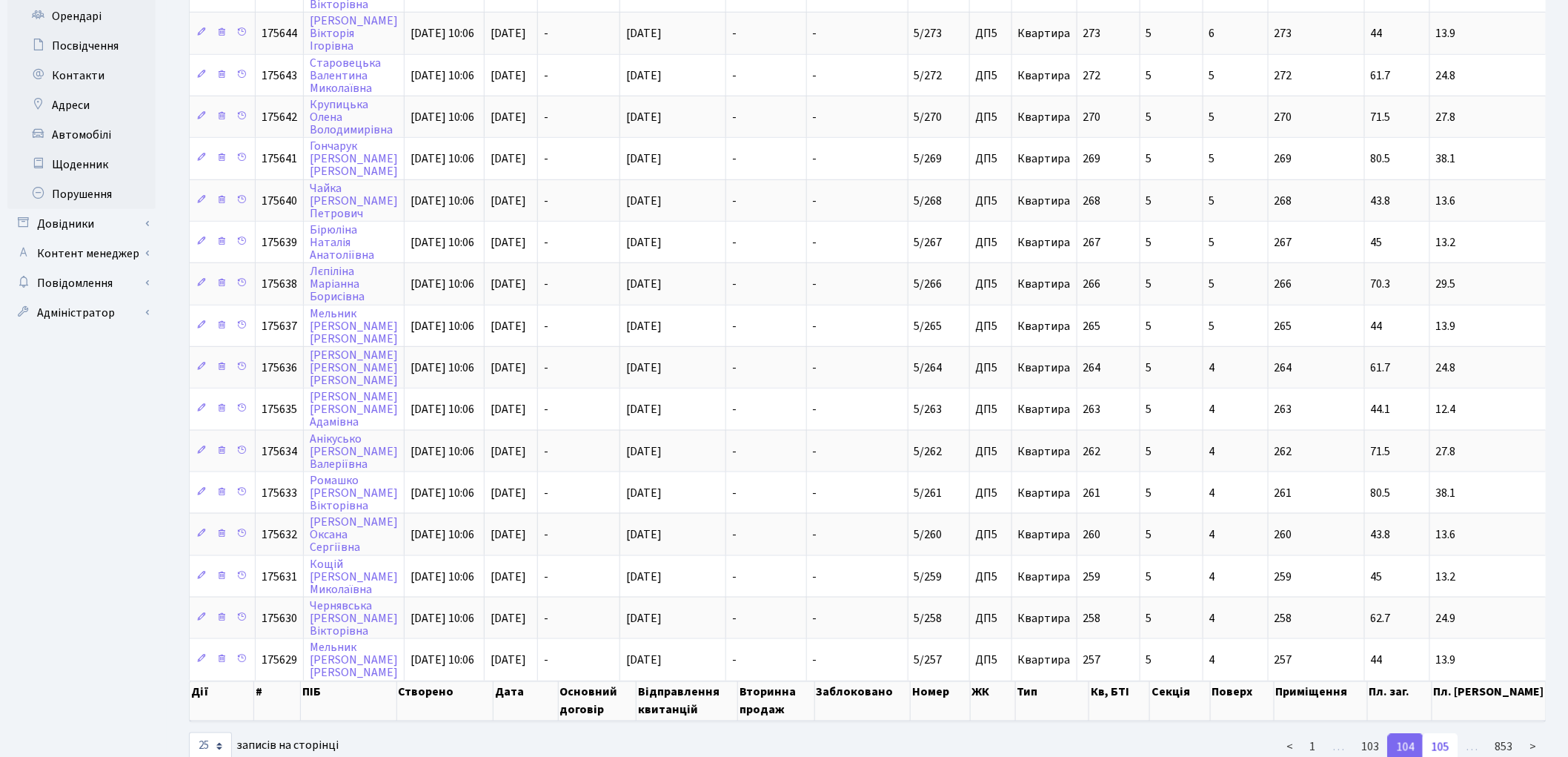
click at [1438, 734] on link "105" at bounding box center [1441, 747] width 36 height 27
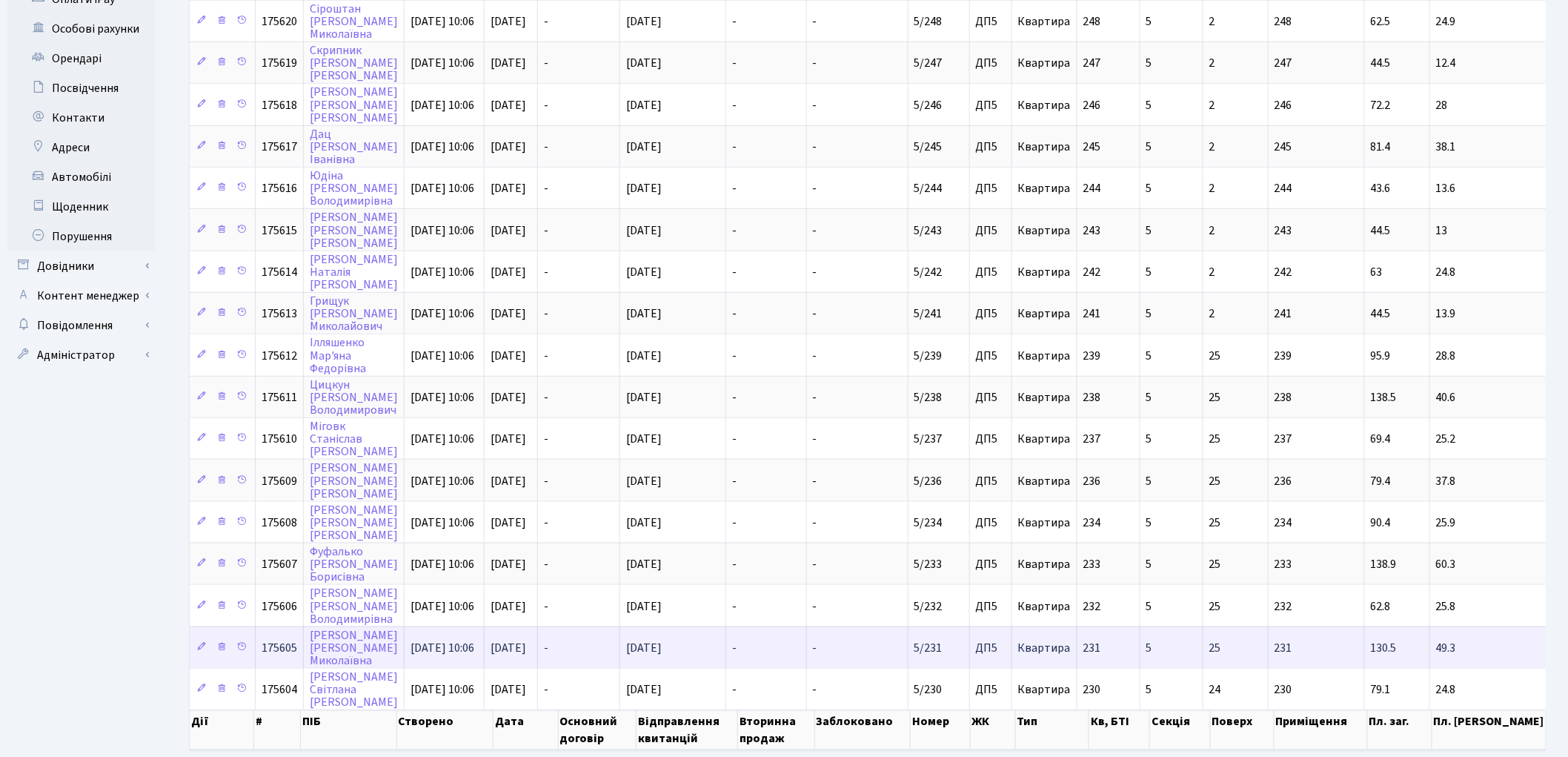
scroll to position [557, 0]
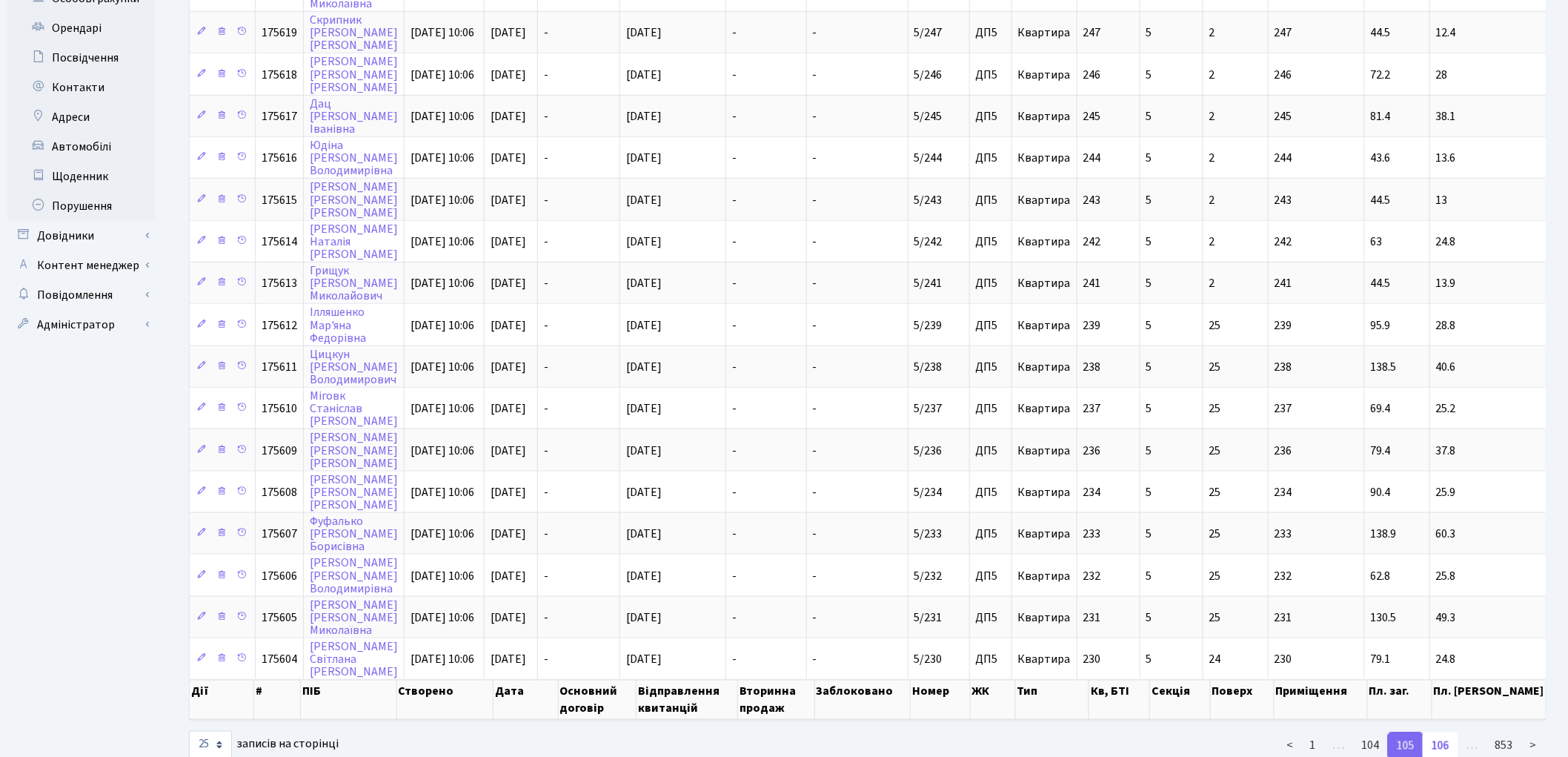
click at [1442, 732] on link "106" at bounding box center [1441, 745] width 36 height 27
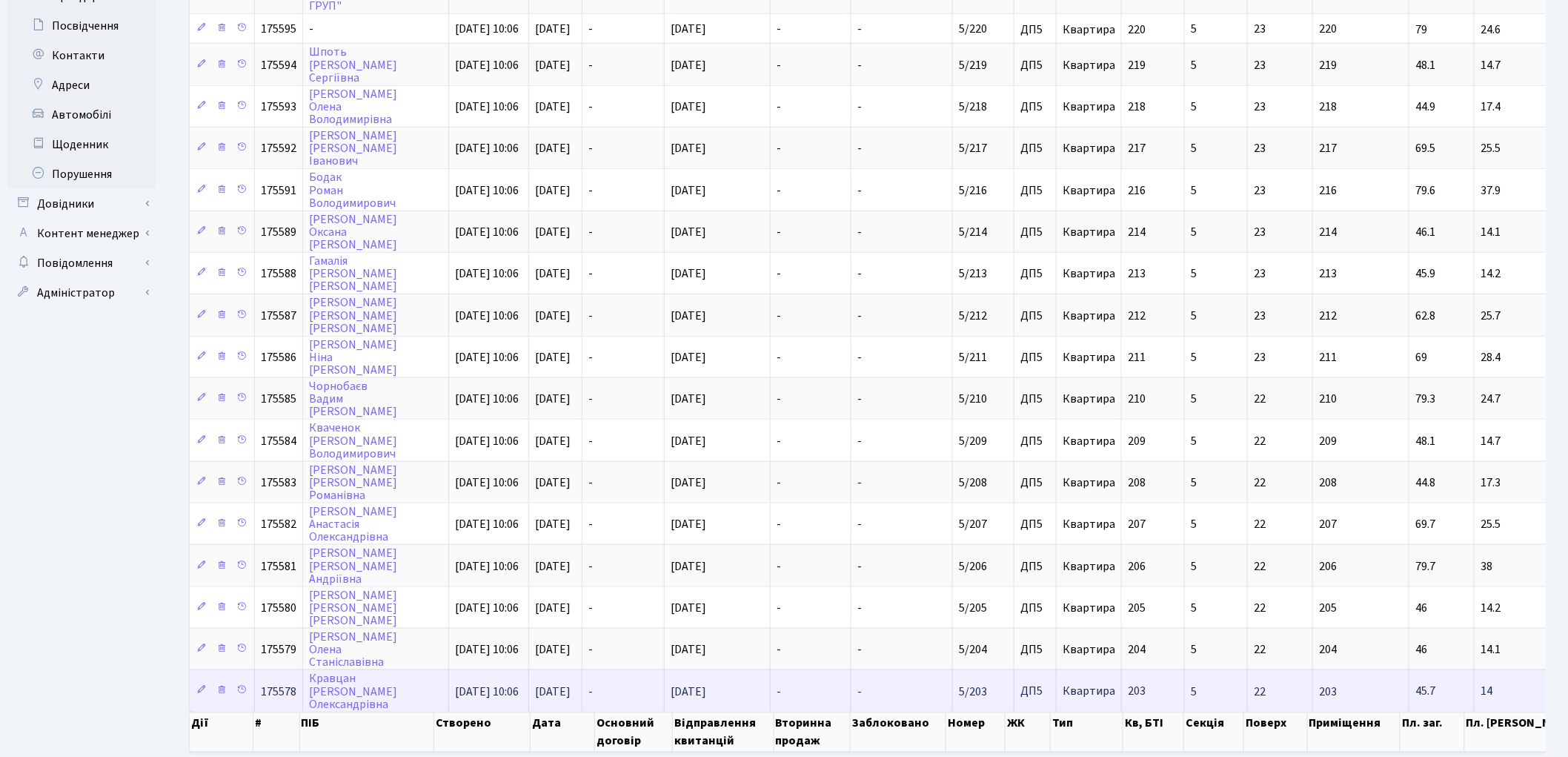
scroll to position [631, 0]
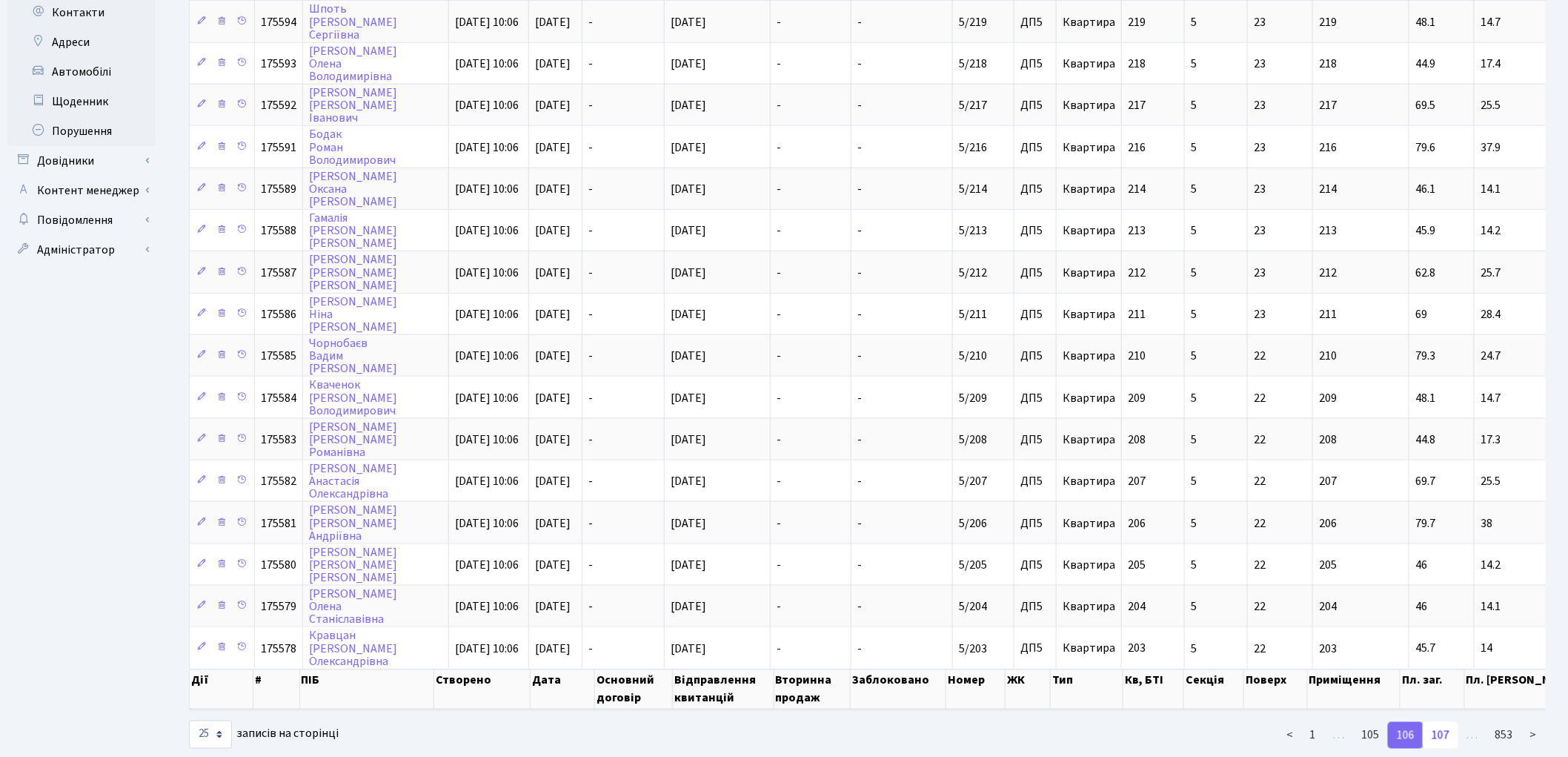
click at [1442, 722] on link "107" at bounding box center [1441, 735] width 36 height 27
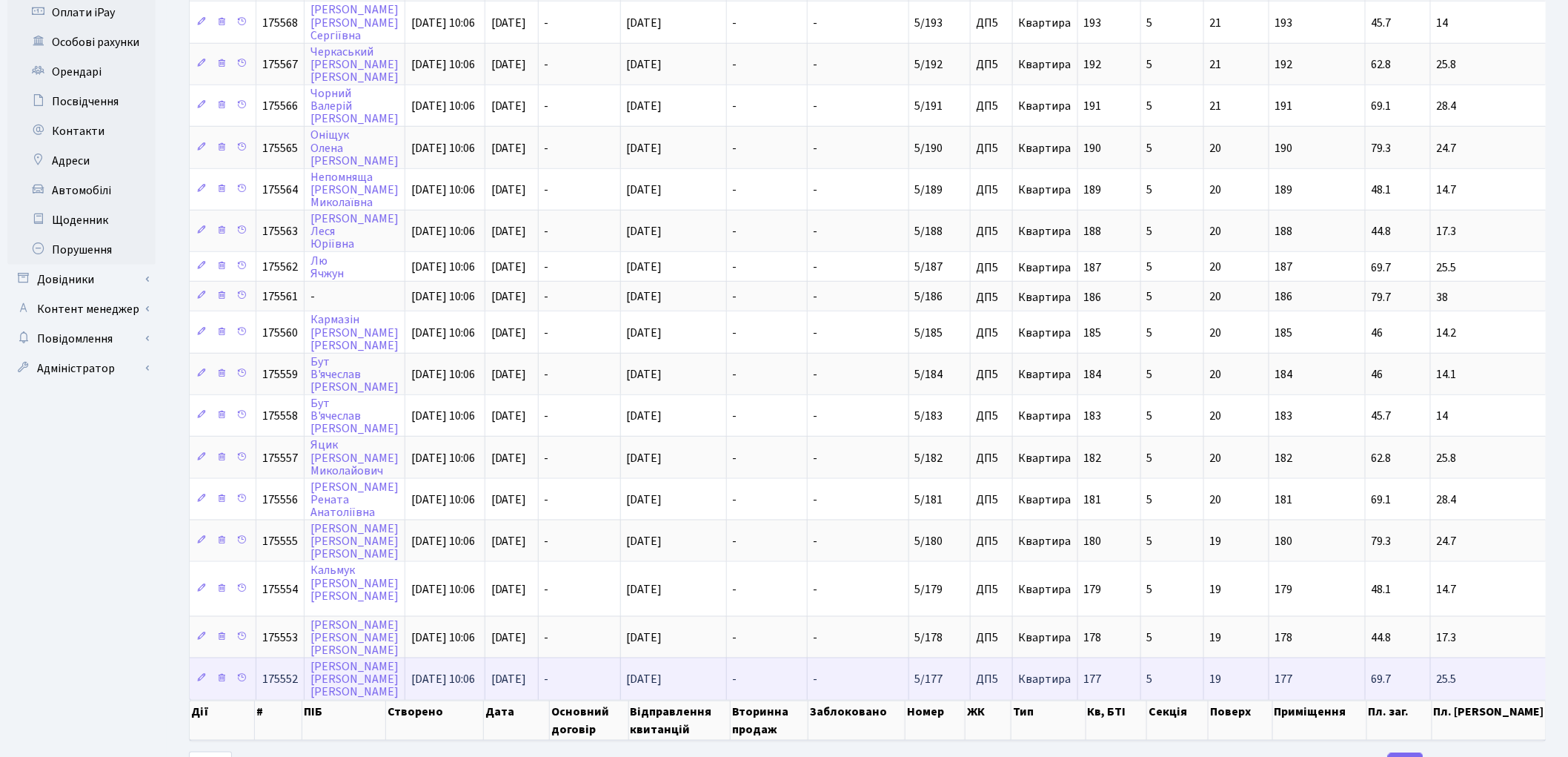
scroll to position [537, 0]
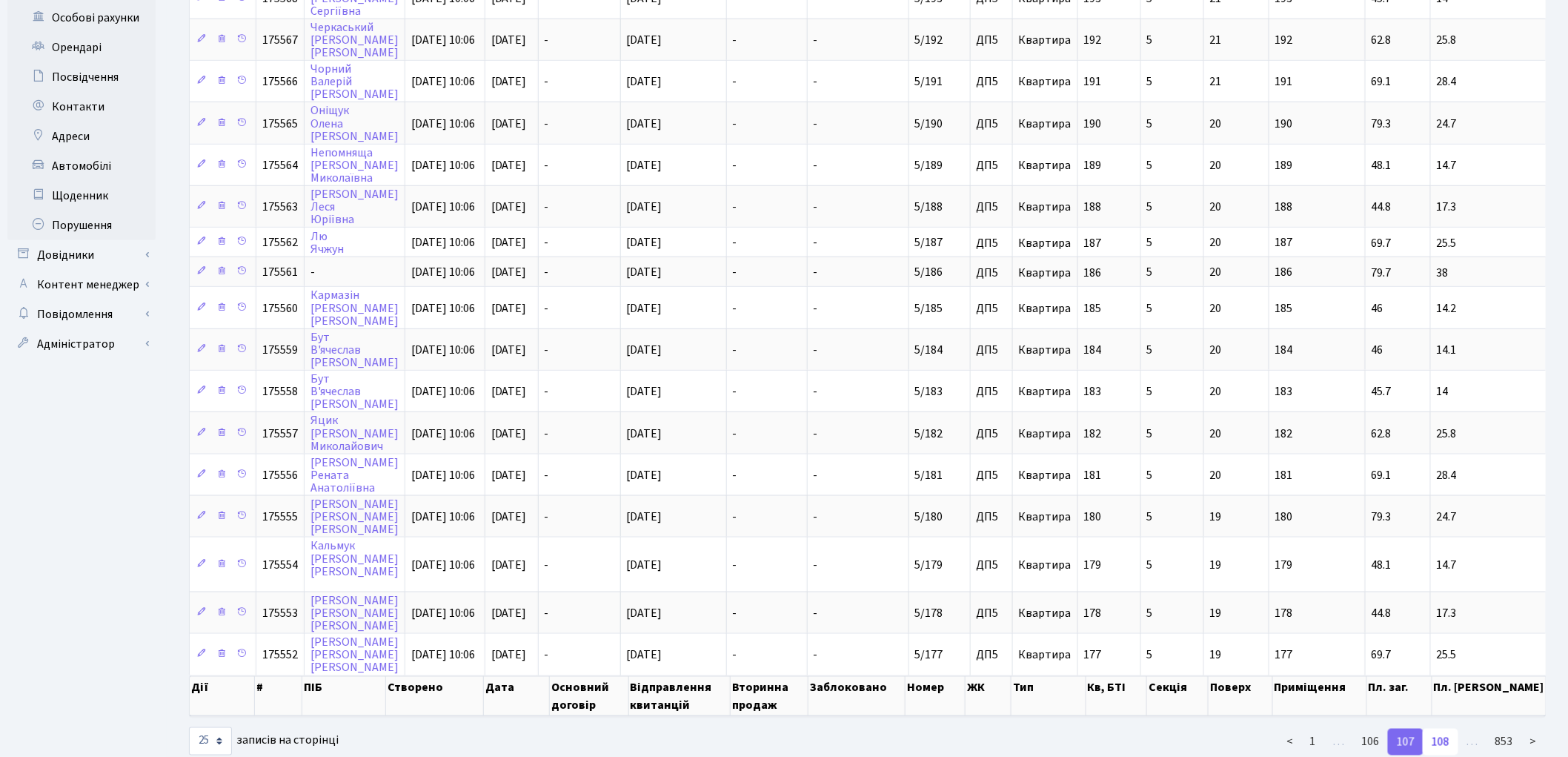
click at [1434, 729] on link "108" at bounding box center [1441, 742] width 36 height 27
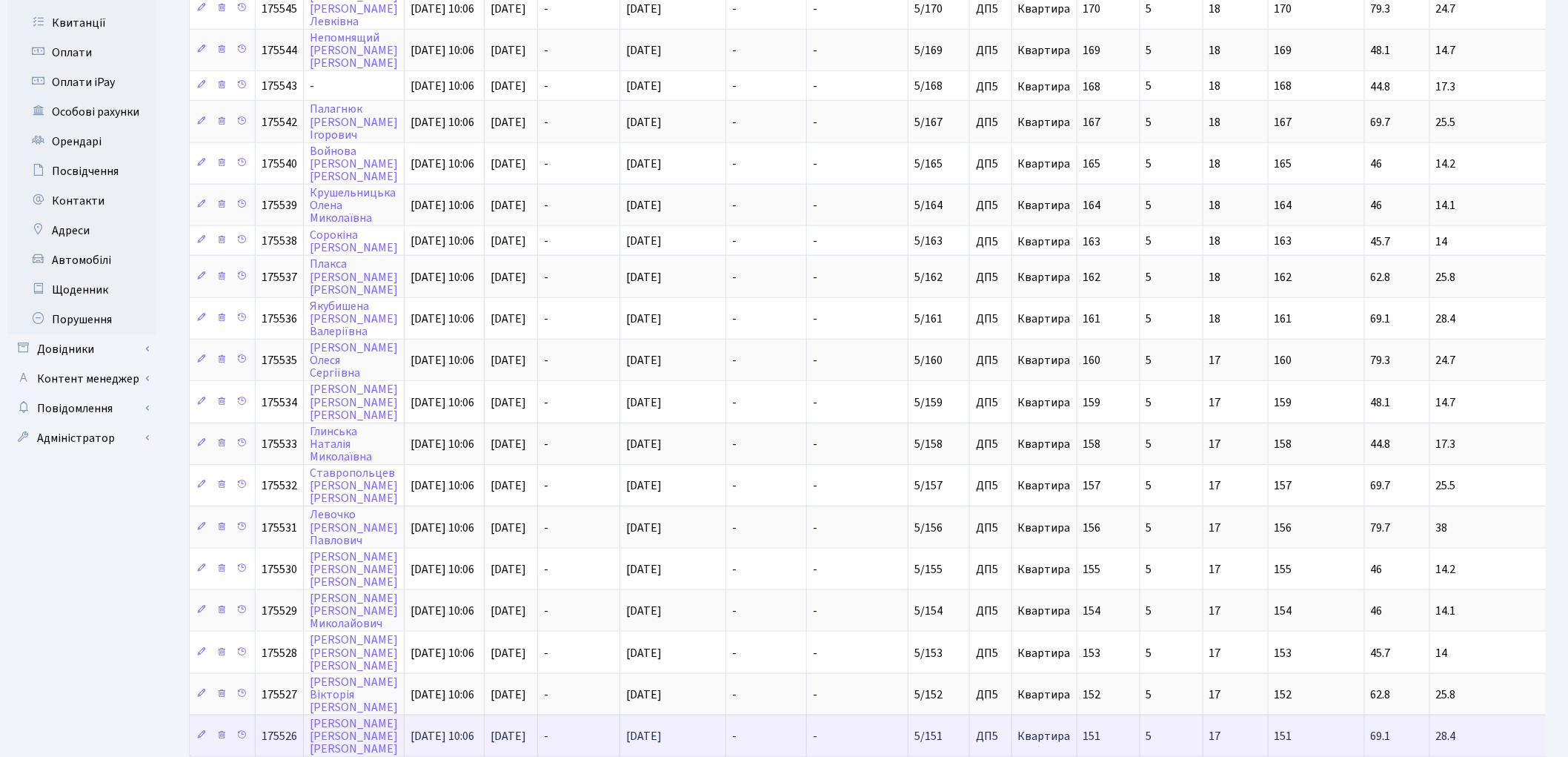
scroll to position [526, 0]
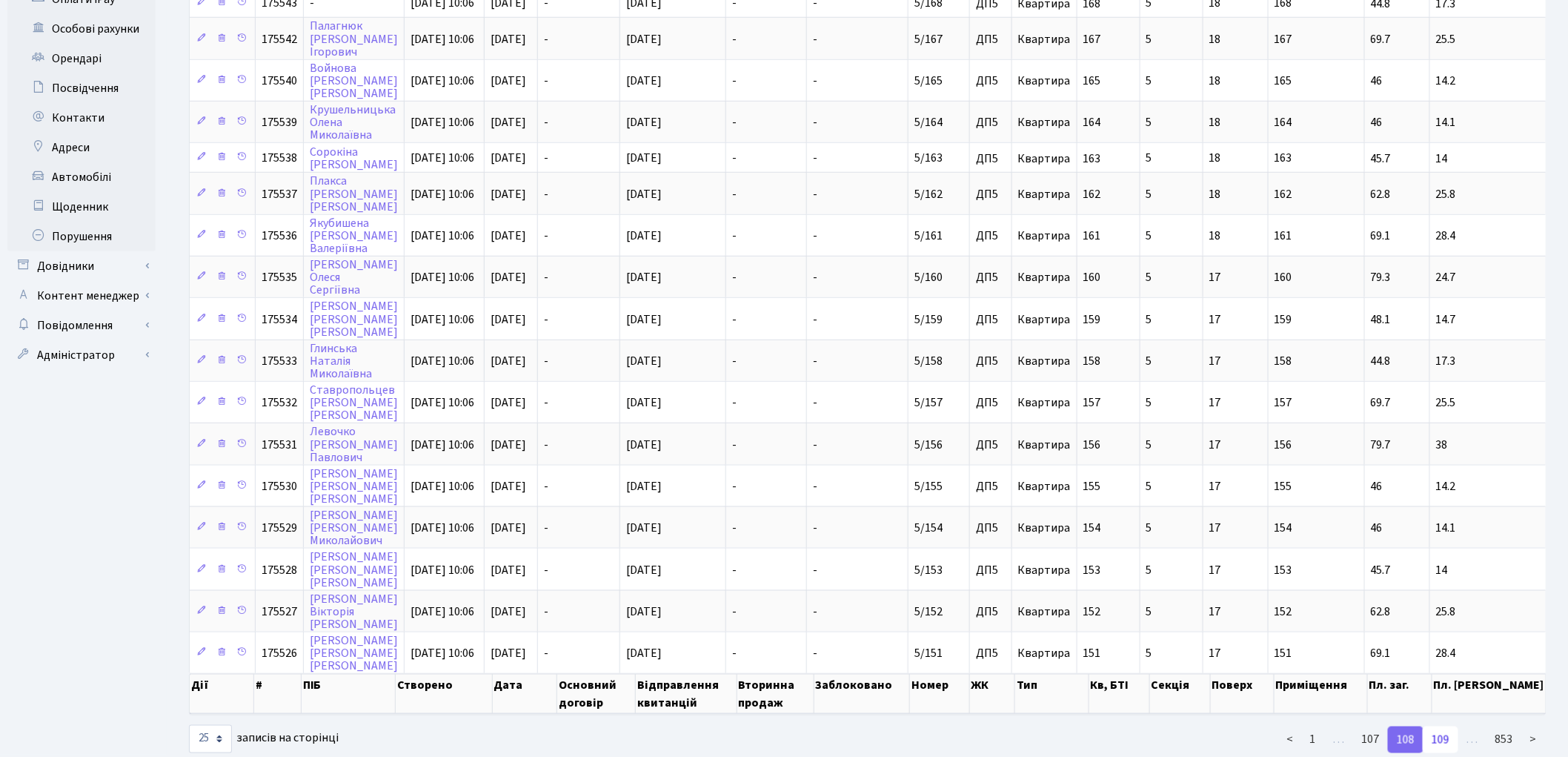
click at [1443, 726] on link "109" at bounding box center [1441, 739] width 36 height 27
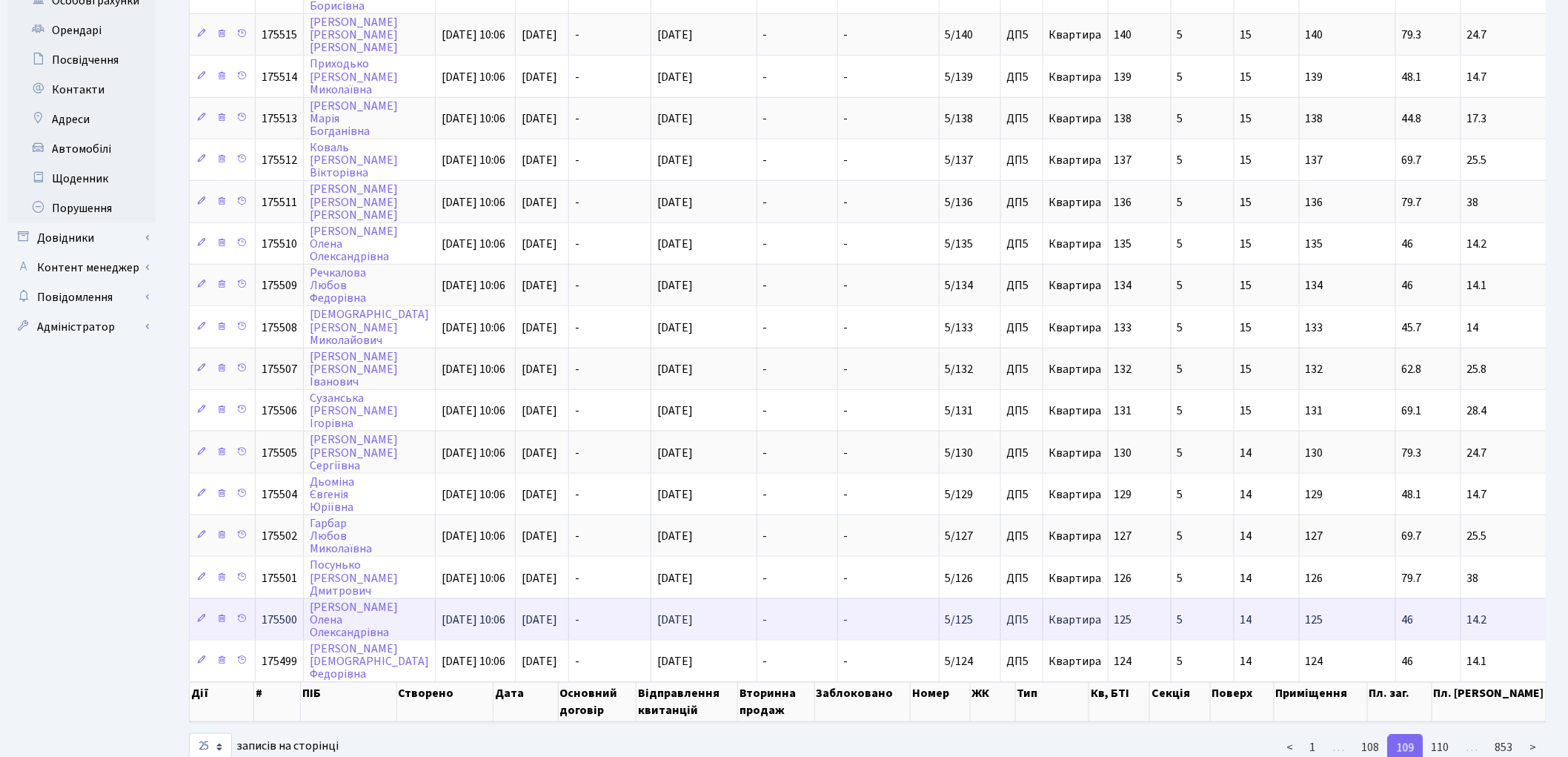
scroll to position [557, 0]
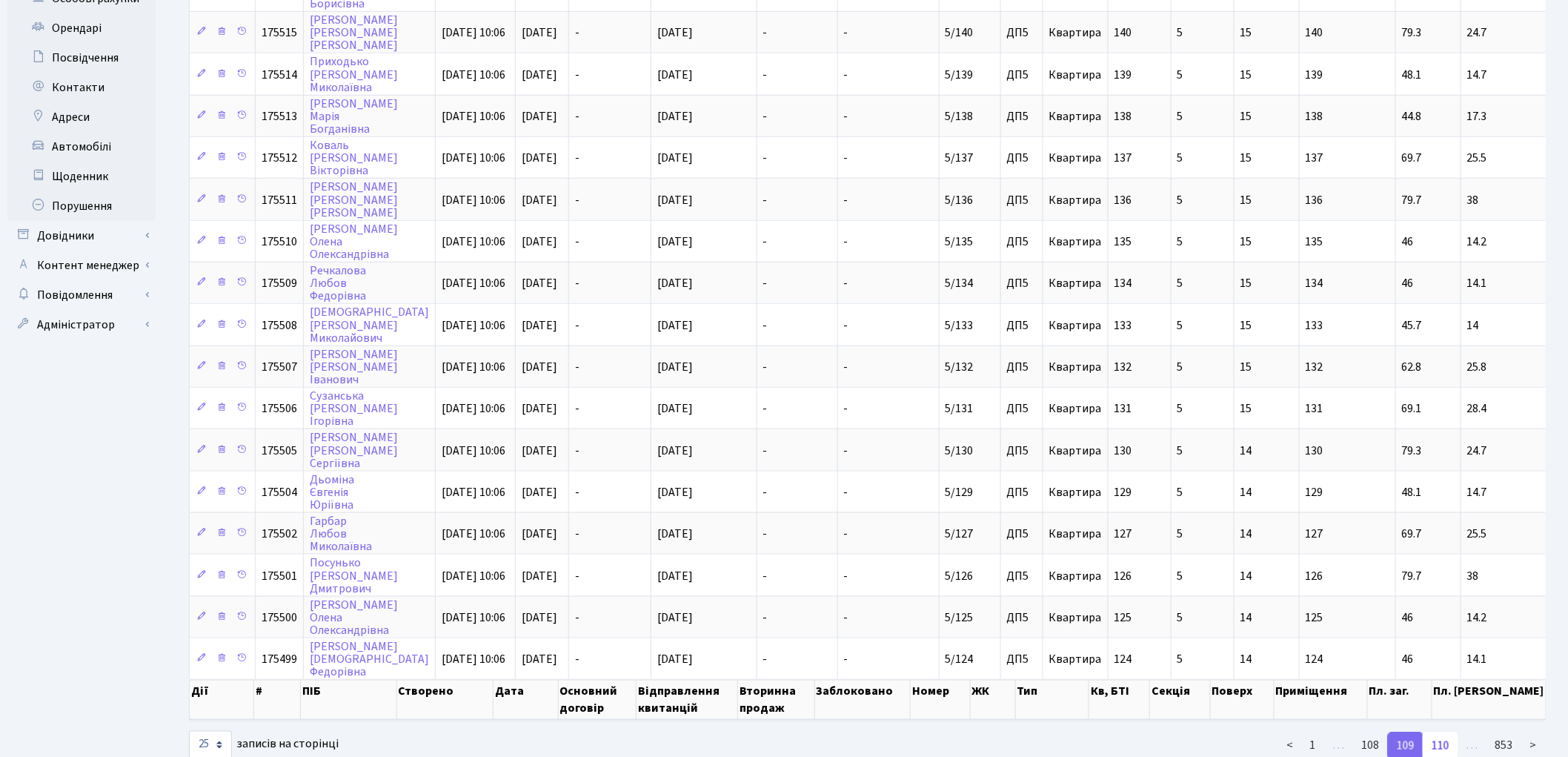
click at [1440, 732] on link "110" at bounding box center [1441, 745] width 36 height 27
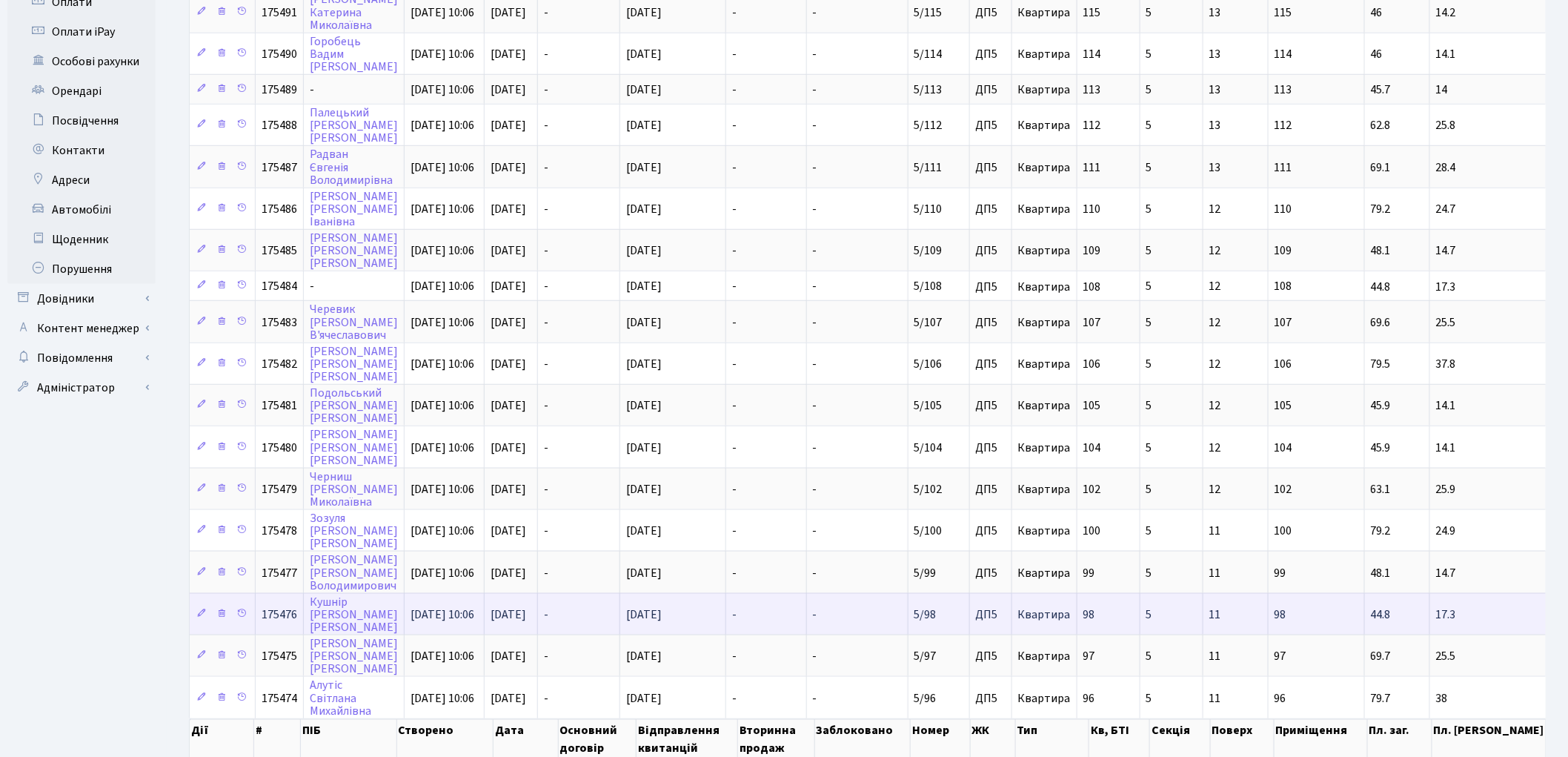
scroll to position [536, 0]
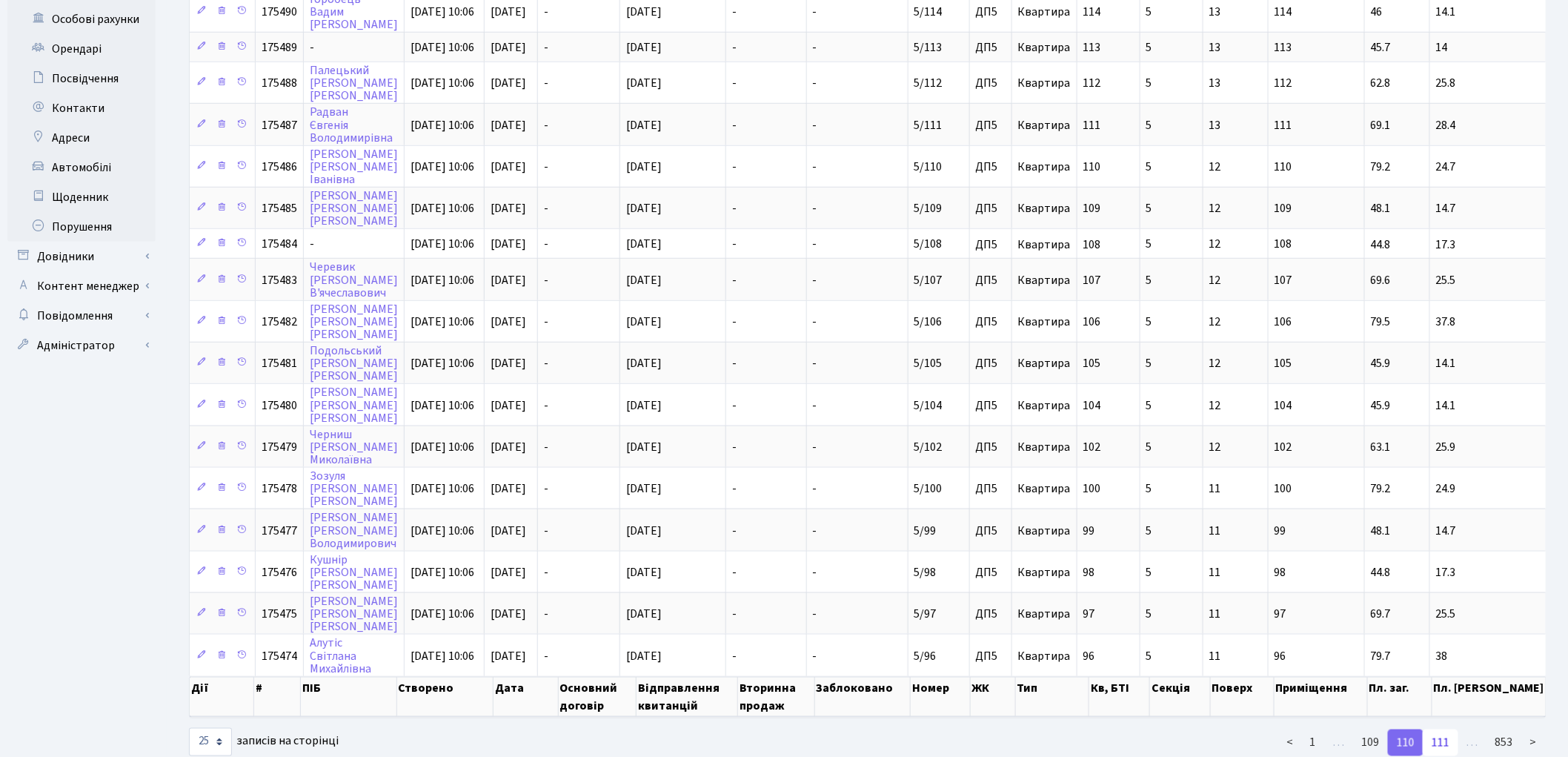
click at [1438, 730] on link "111" at bounding box center [1441, 742] width 36 height 27
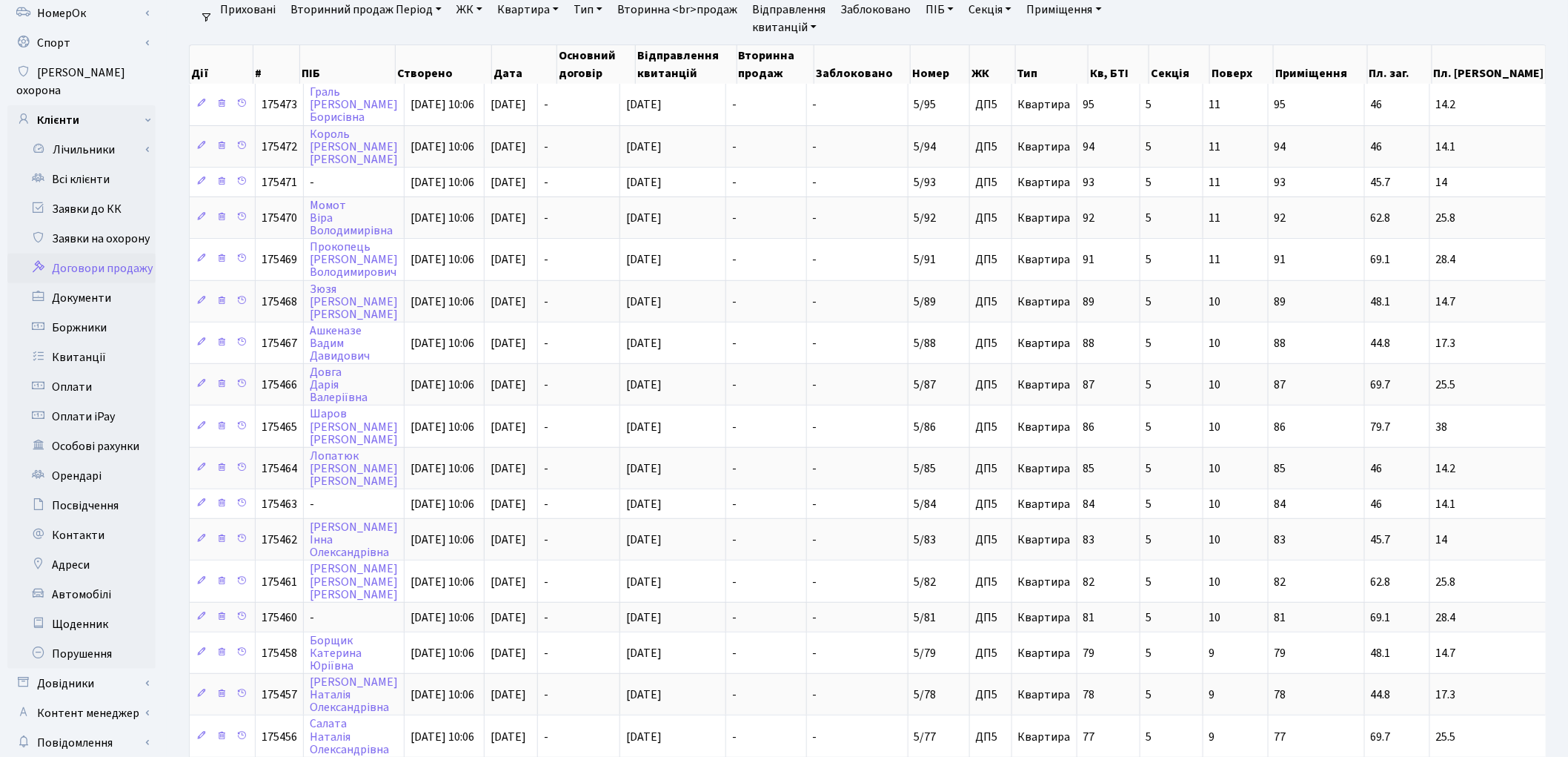
scroll to position [526, 0]
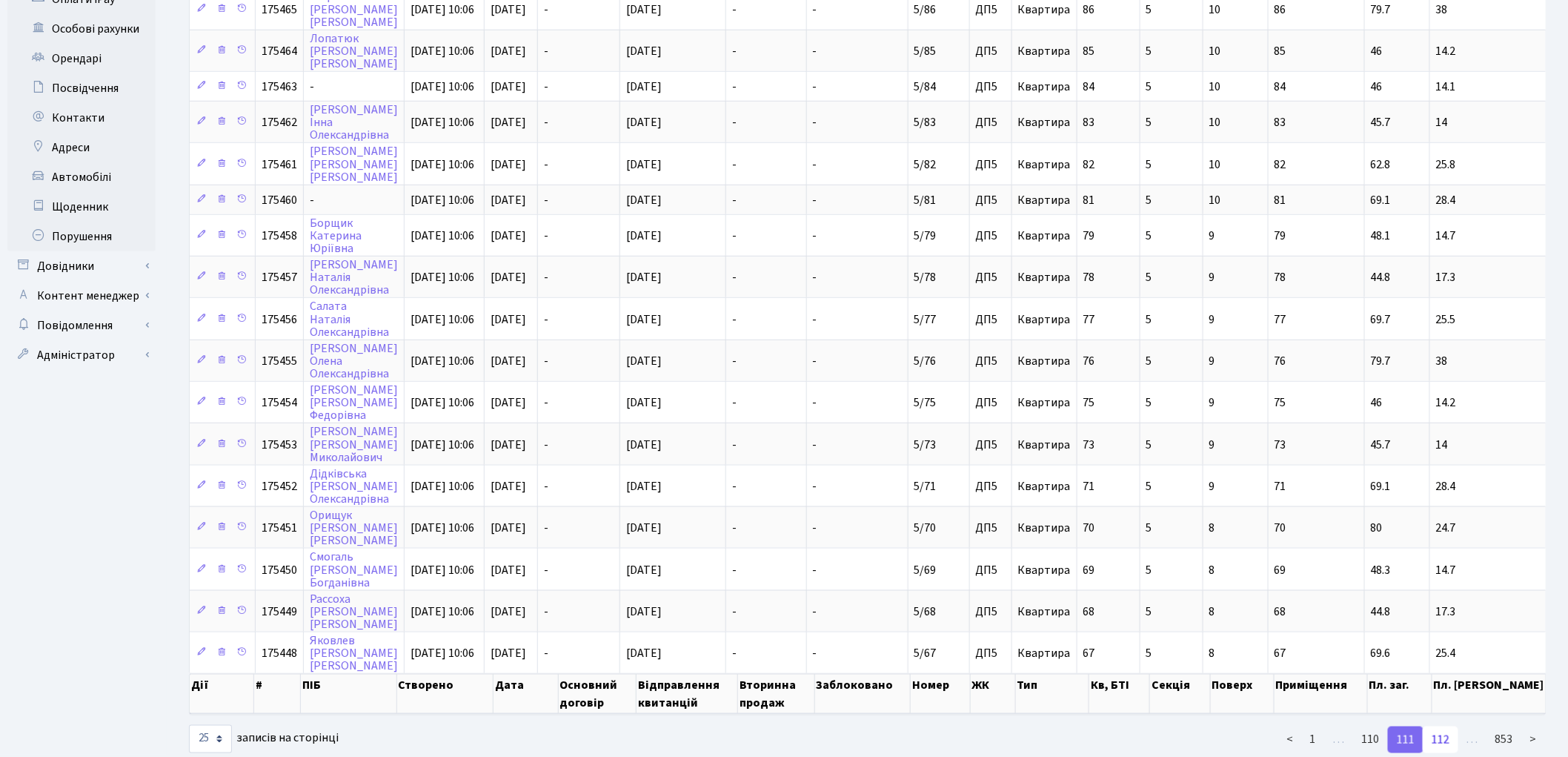
click at [1442, 726] on link "112" at bounding box center [1441, 739] width 36 height 27
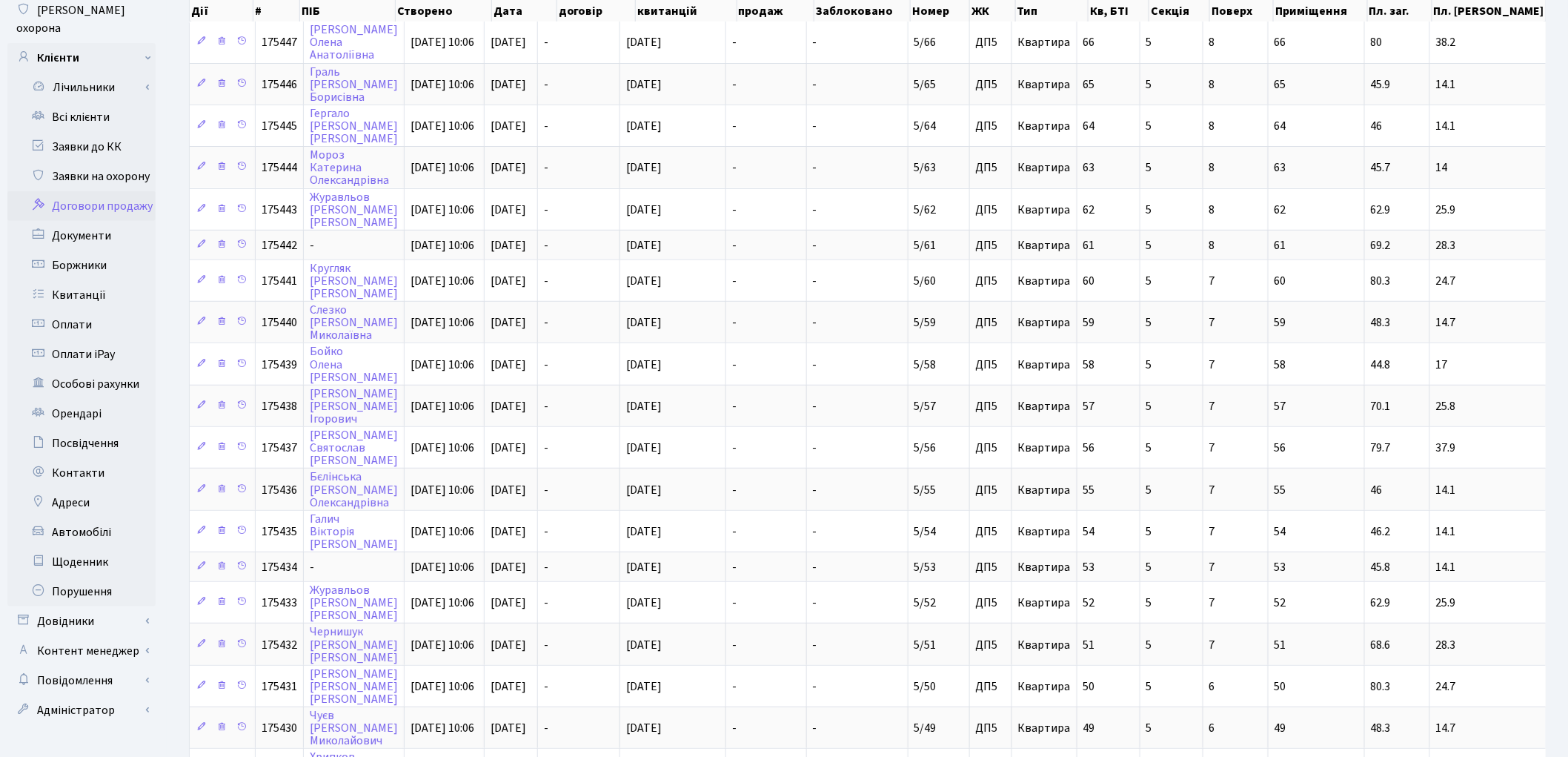
scroll to position [536, 0]
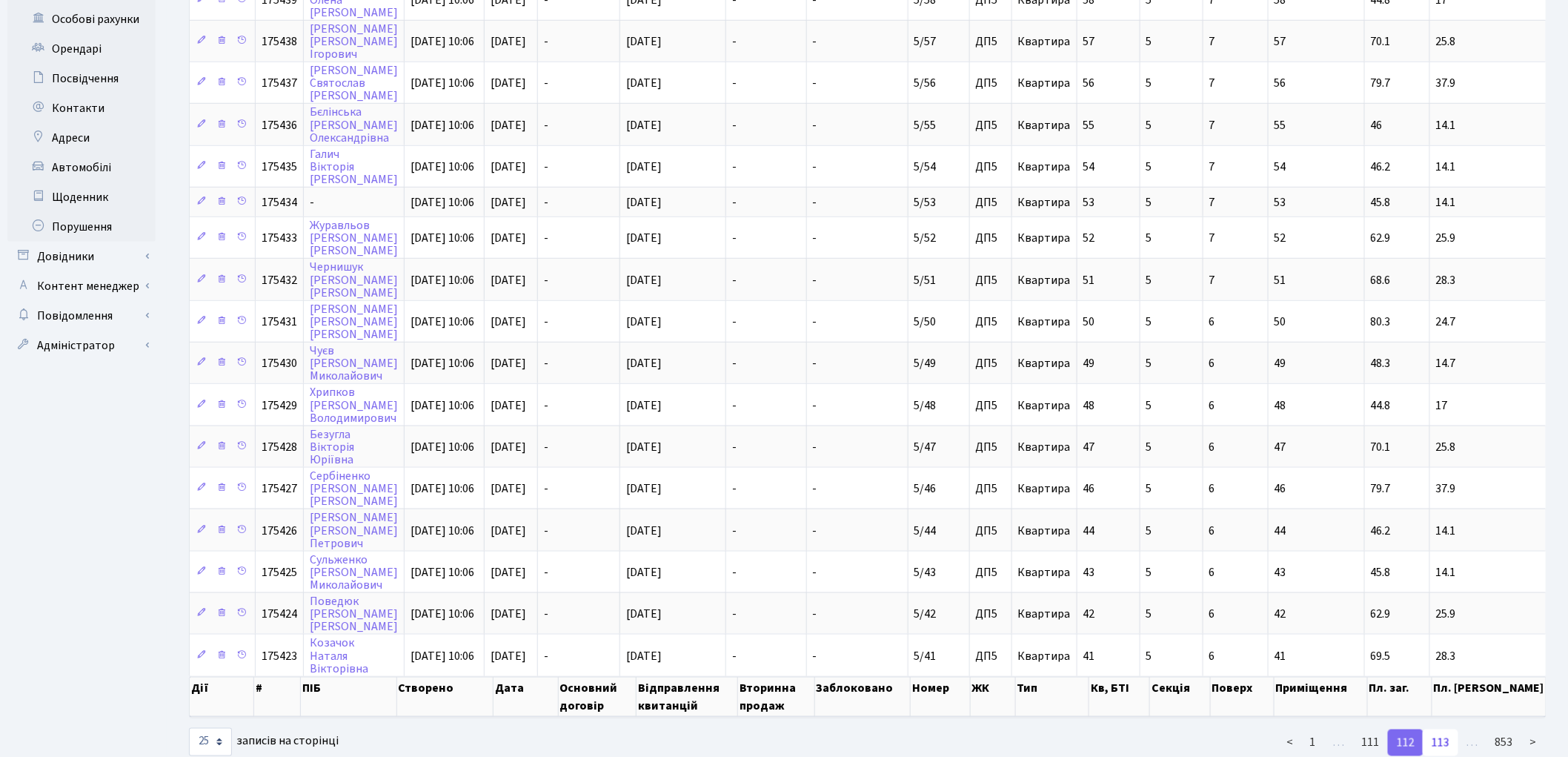
click at [1450, 730] on link "113" at bounding box center [1441, 742] width 36 height 27
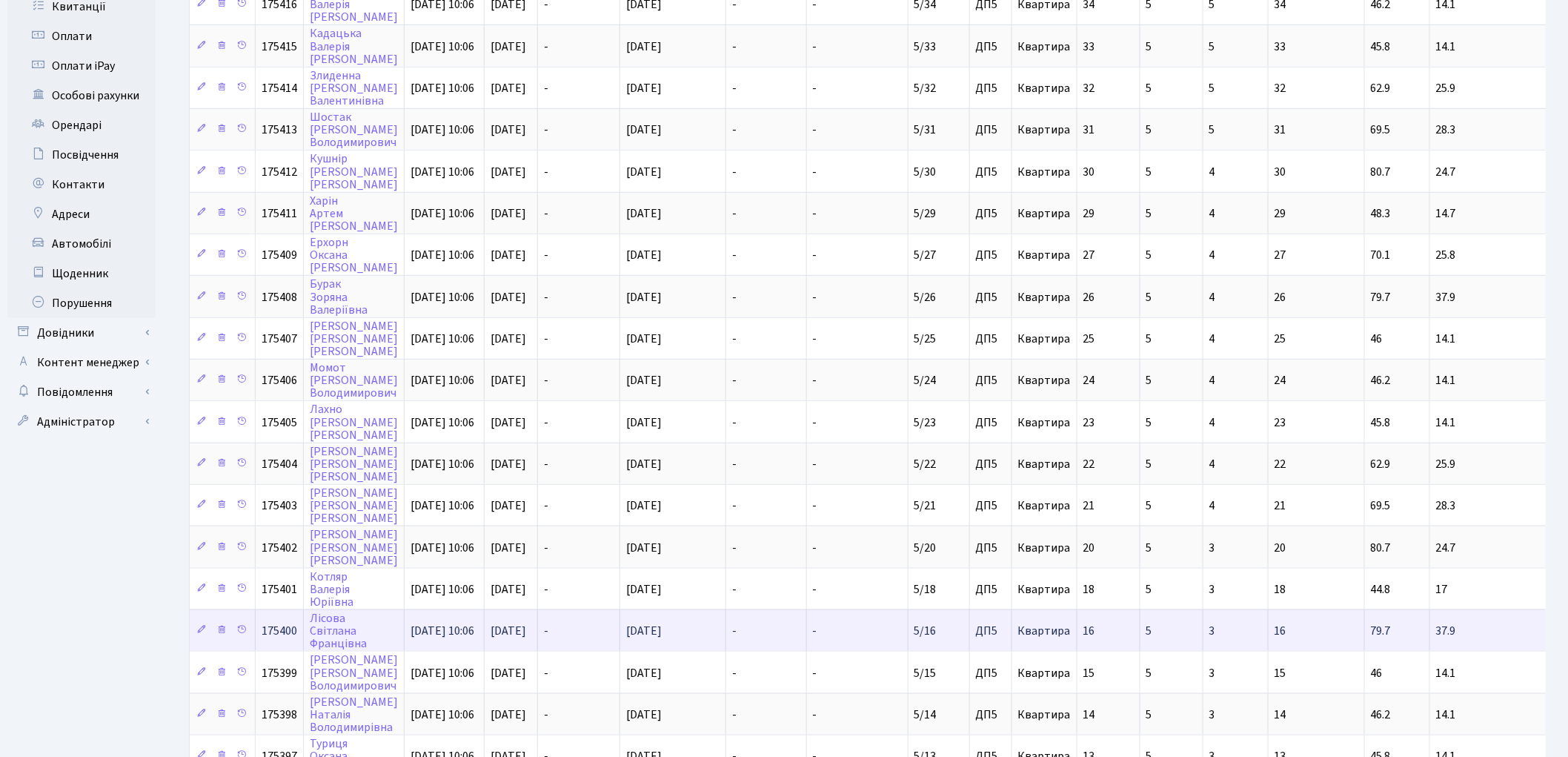
scroll to position [557, 0]
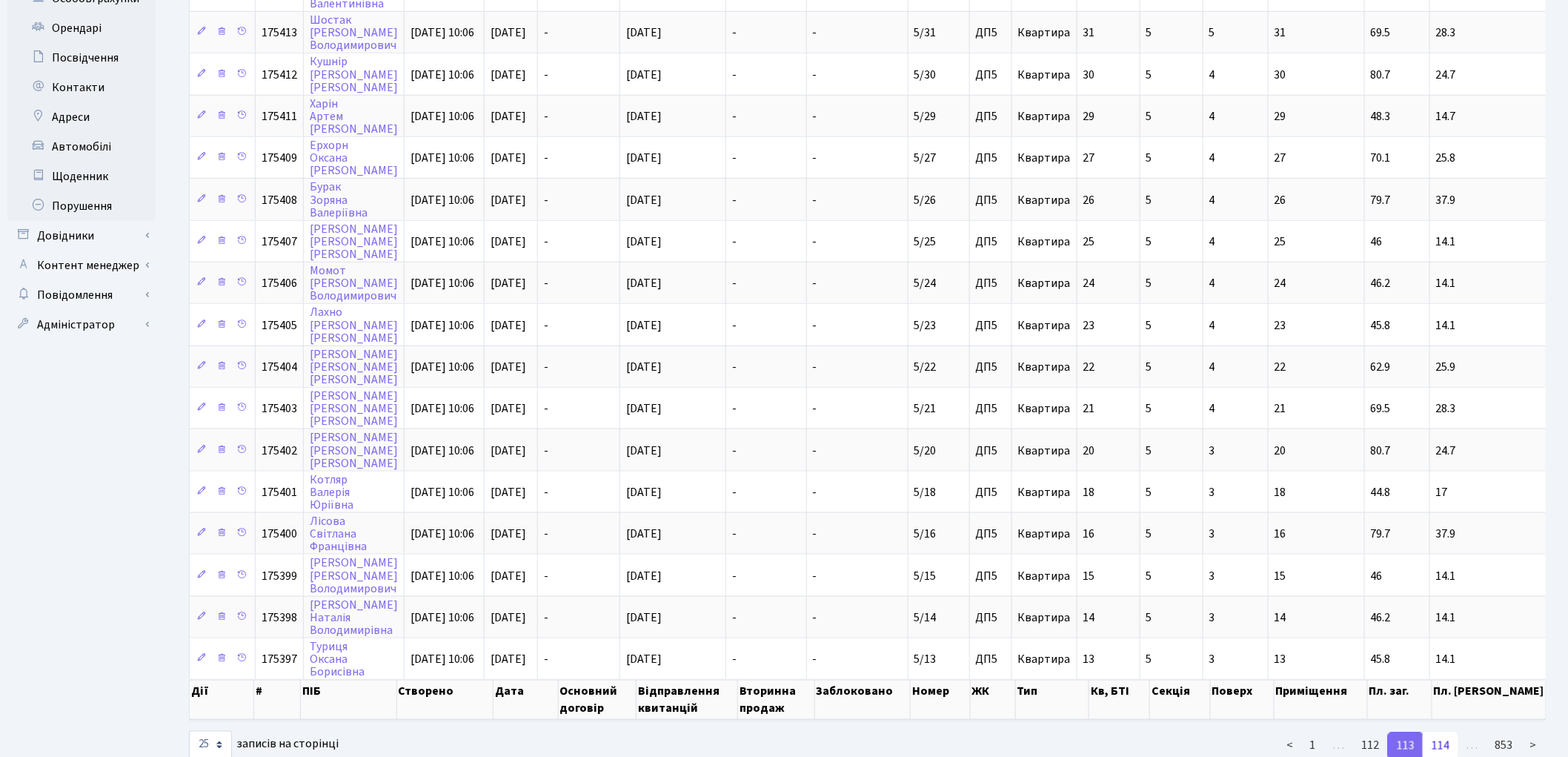
click at [1442, 732] on link "114" at bounding box center [1441, 745] width 36 height 27
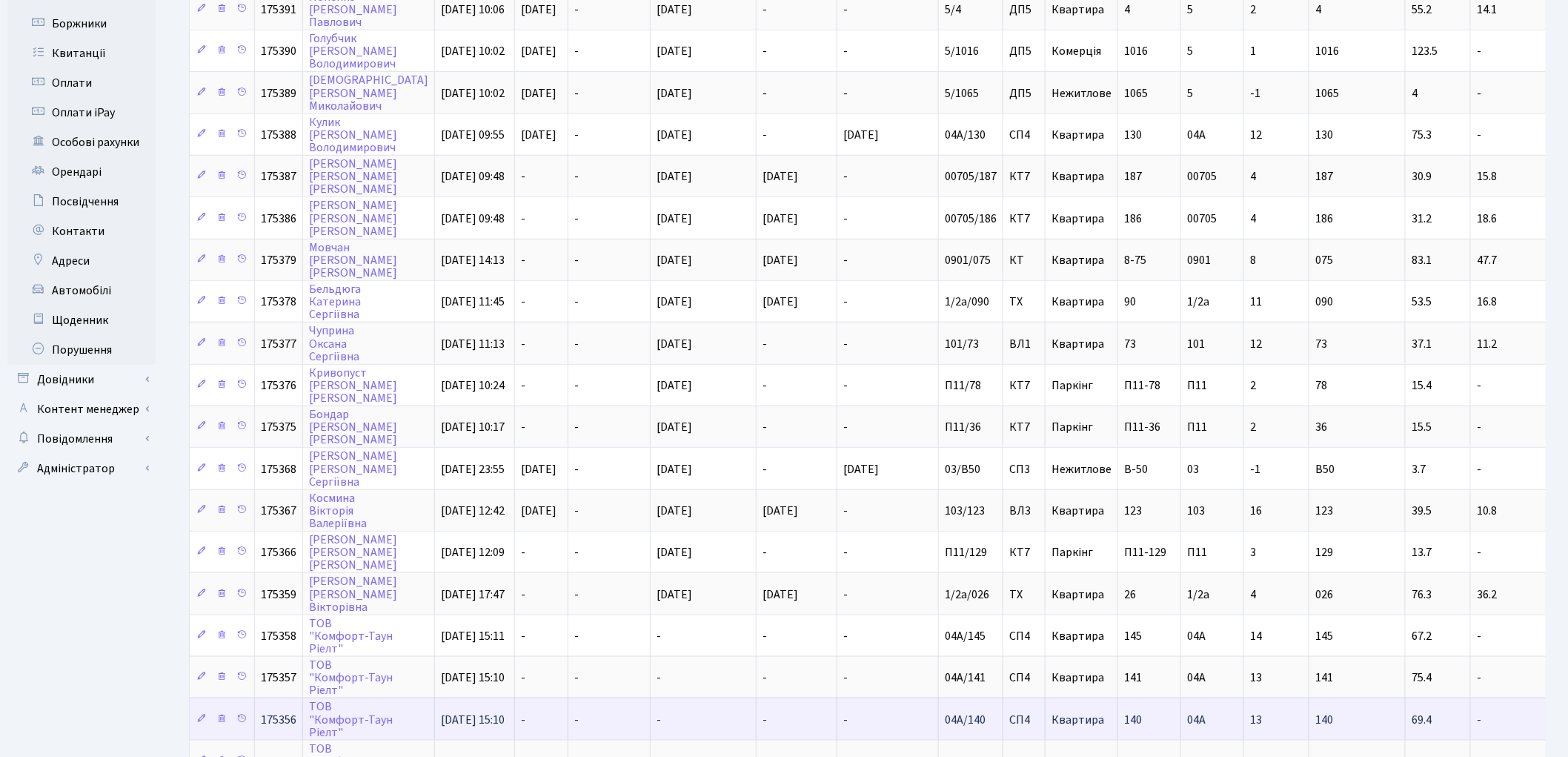
scroll to position [569, 0]
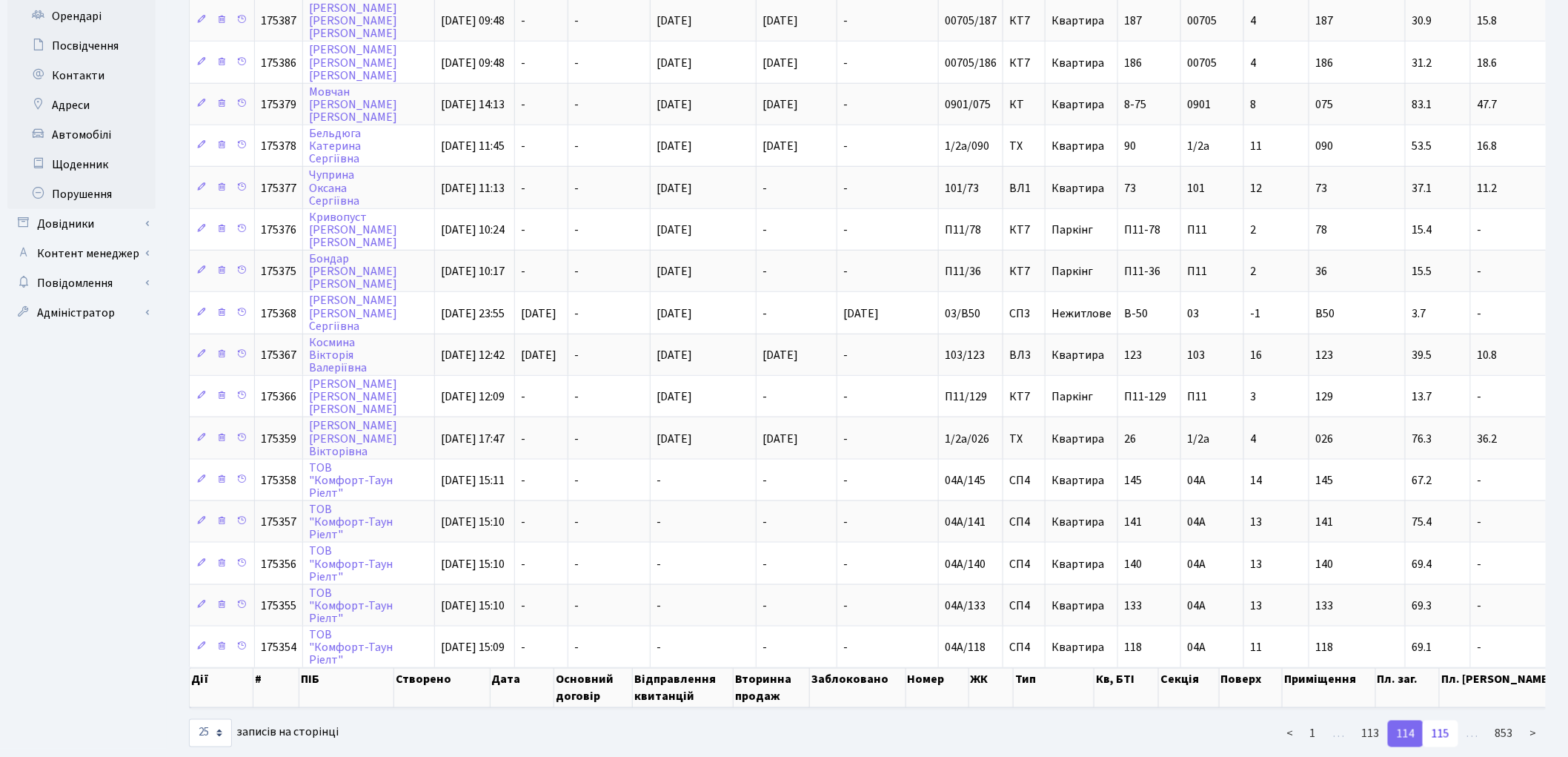
click at [1442, 720] on link "115" at bounding box center [1441, 733] width 36 height 27
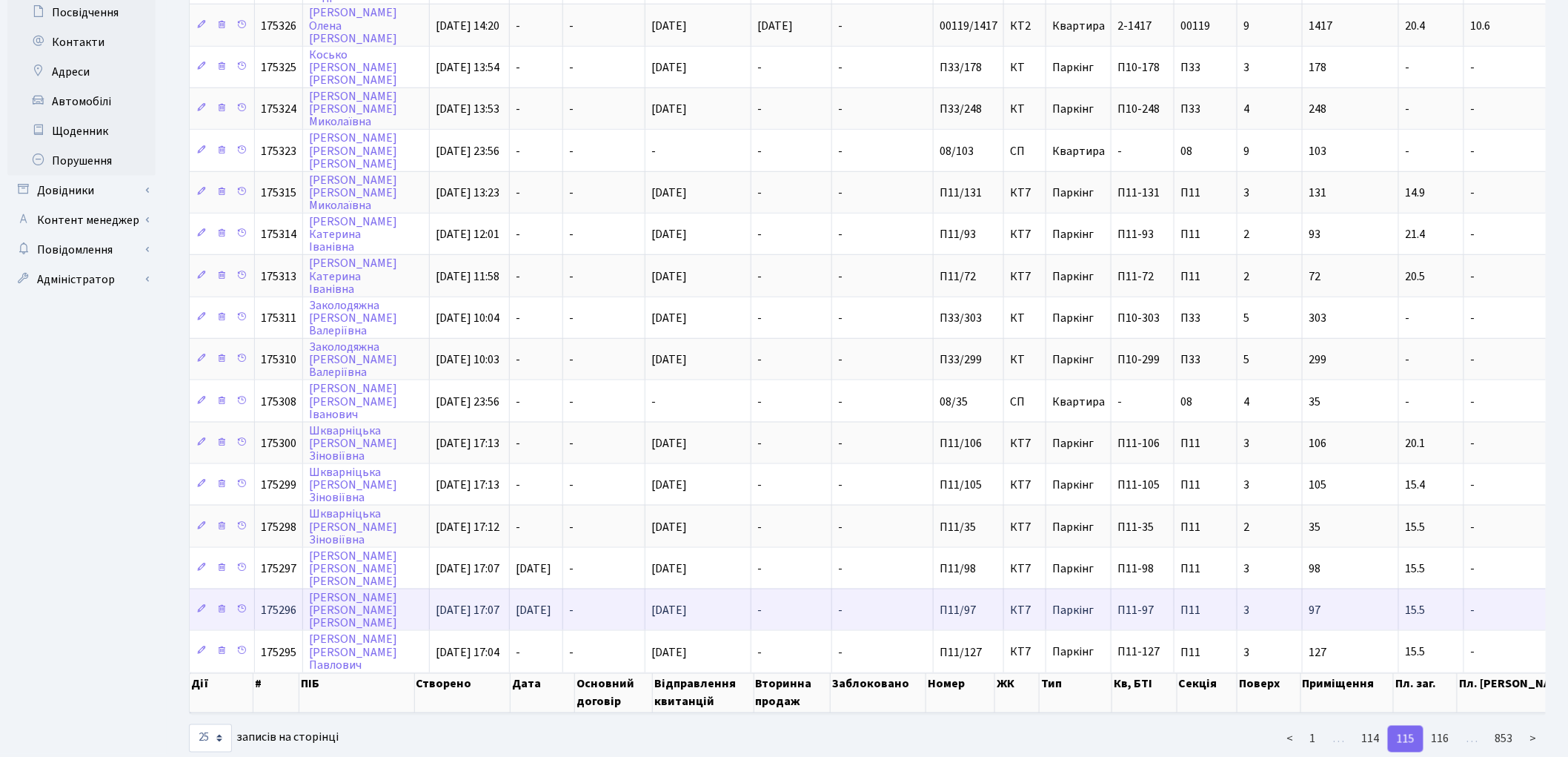
scroll to position [605, 0]
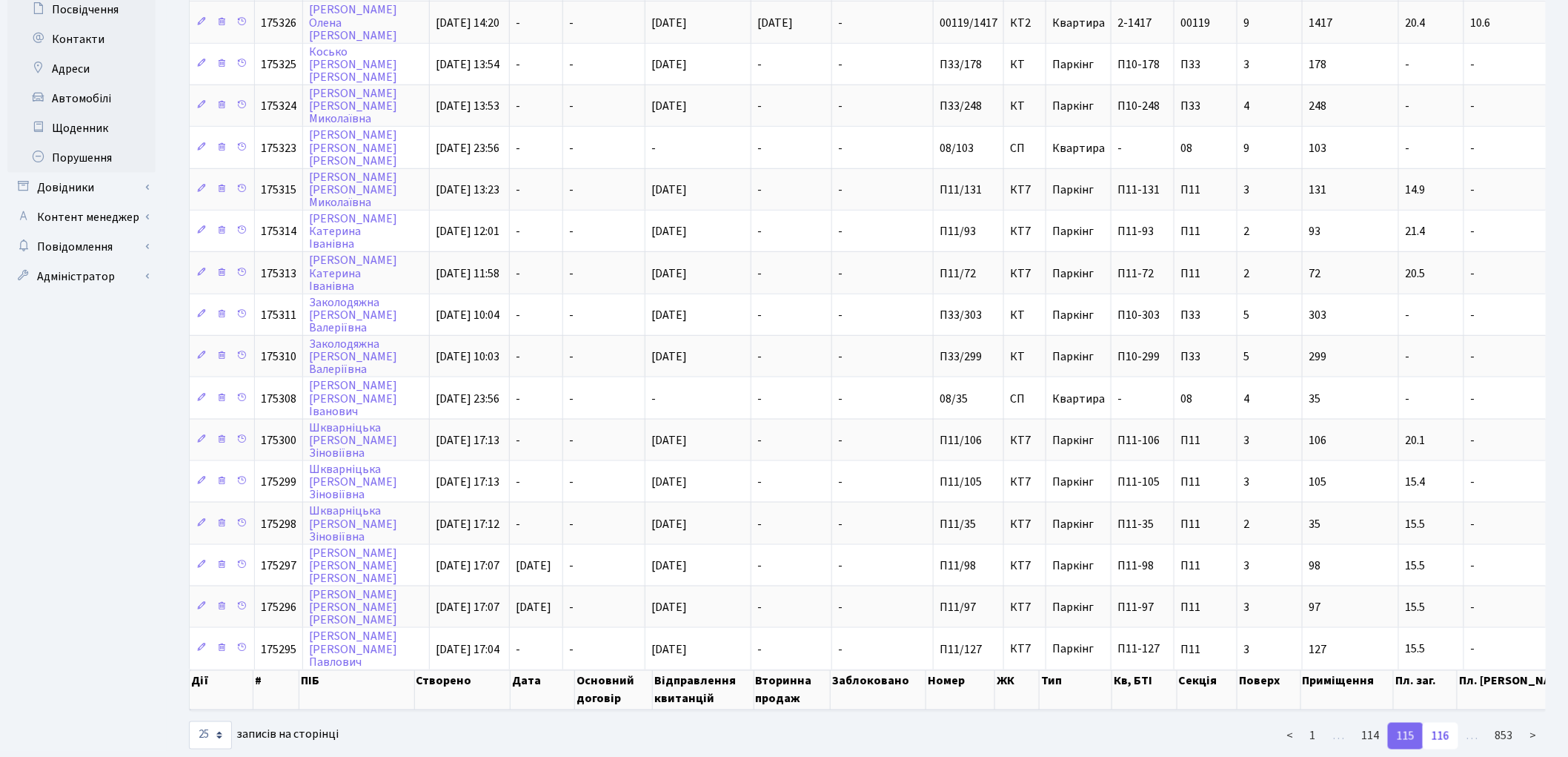
click at [1441, 723] on link "116" at bounding box center [1441, 736] width 36 height 27
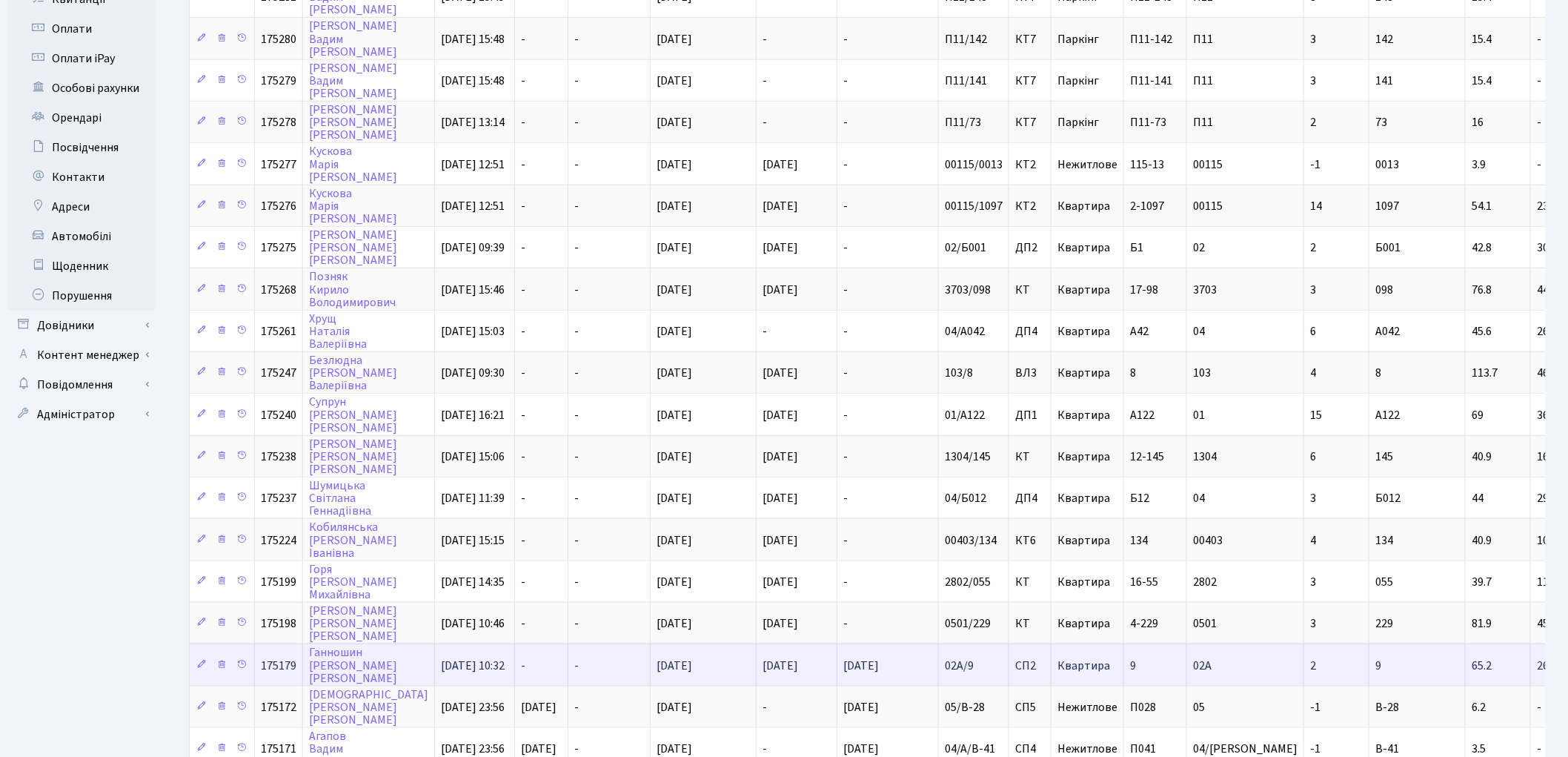
scroll to position [557, 0]
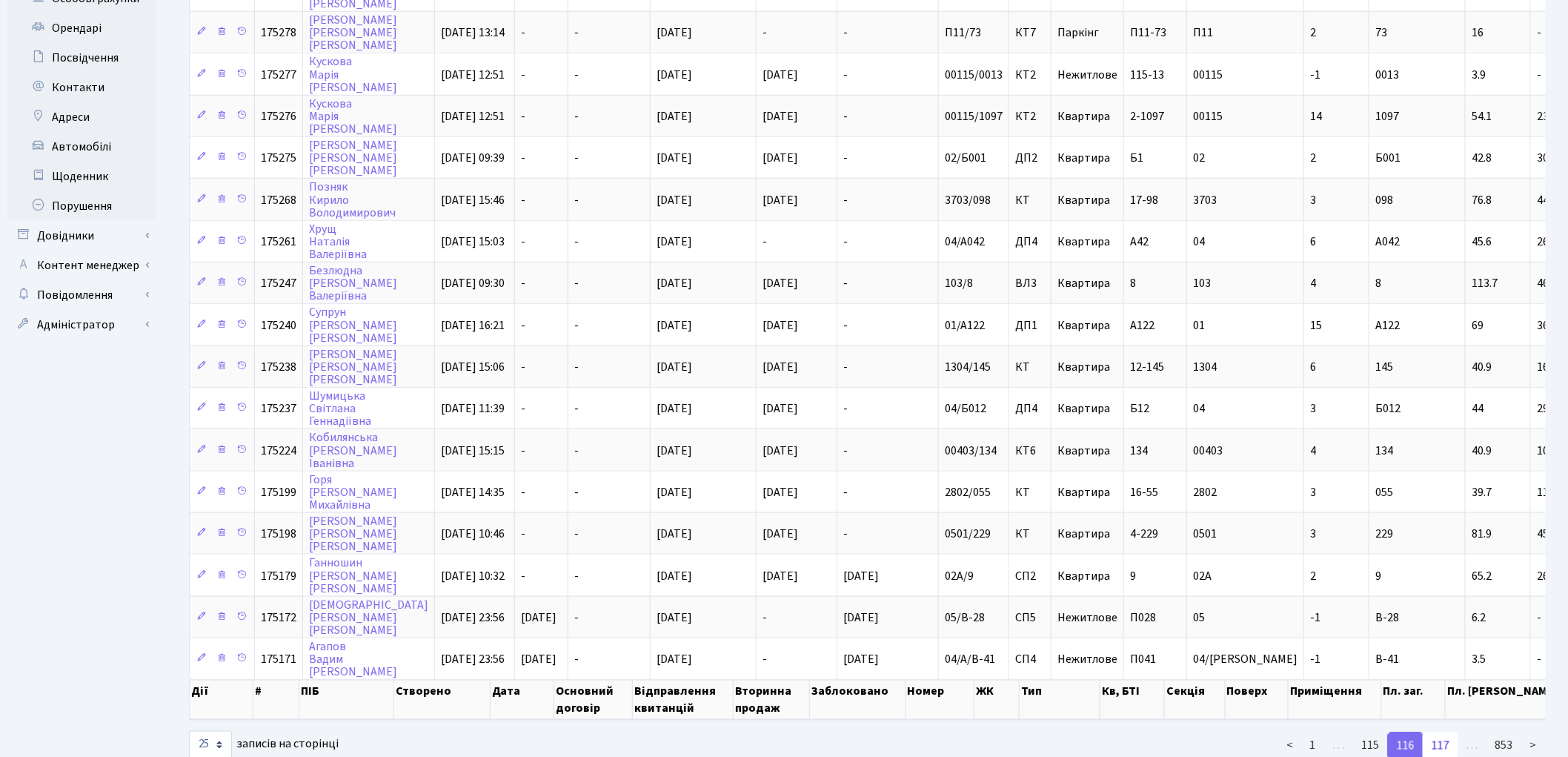
click at [1447, 732] on link "117" at bounding box center [1441, 745] width 36 height 27
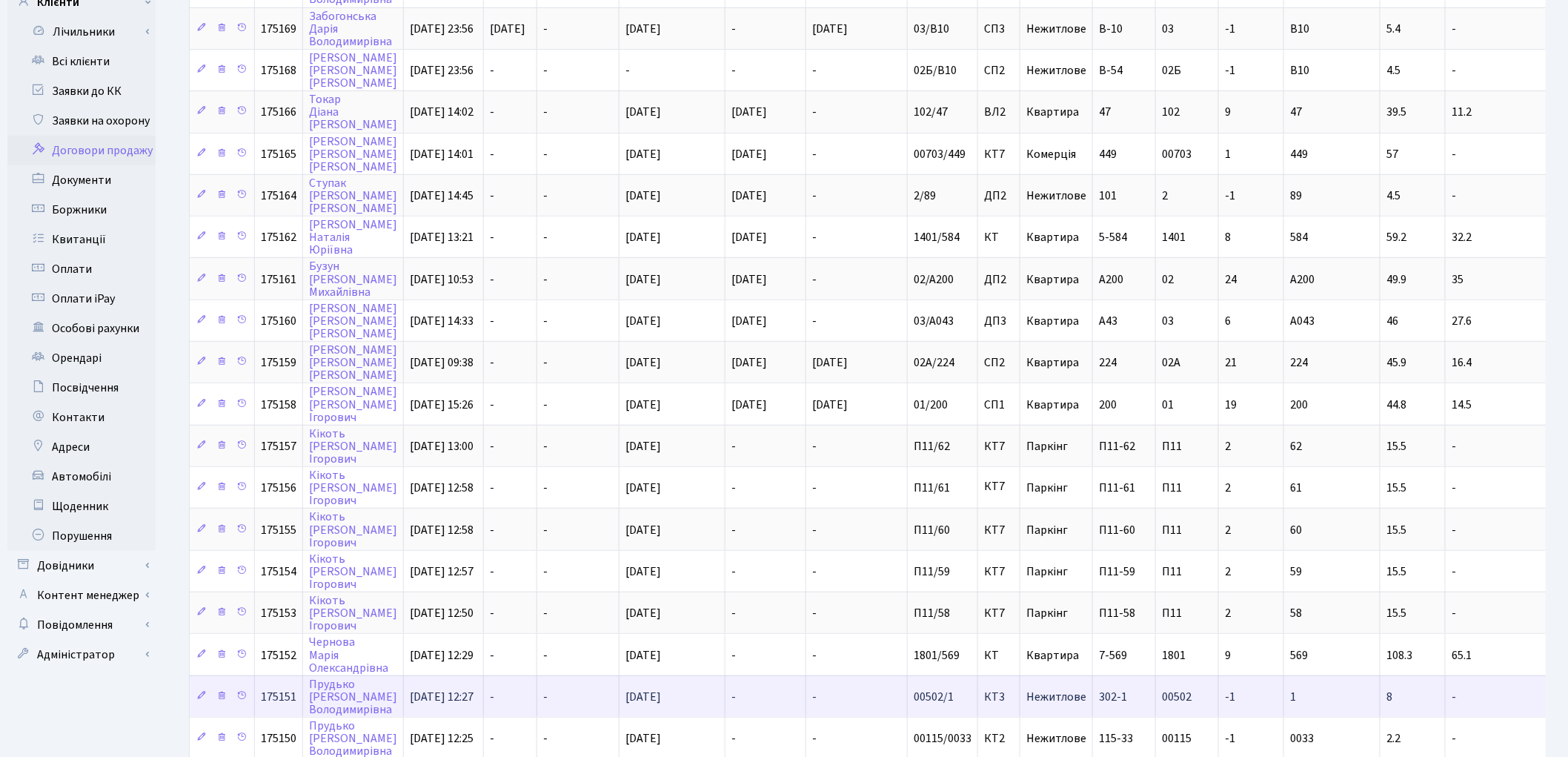
scroll to position [547, 0]
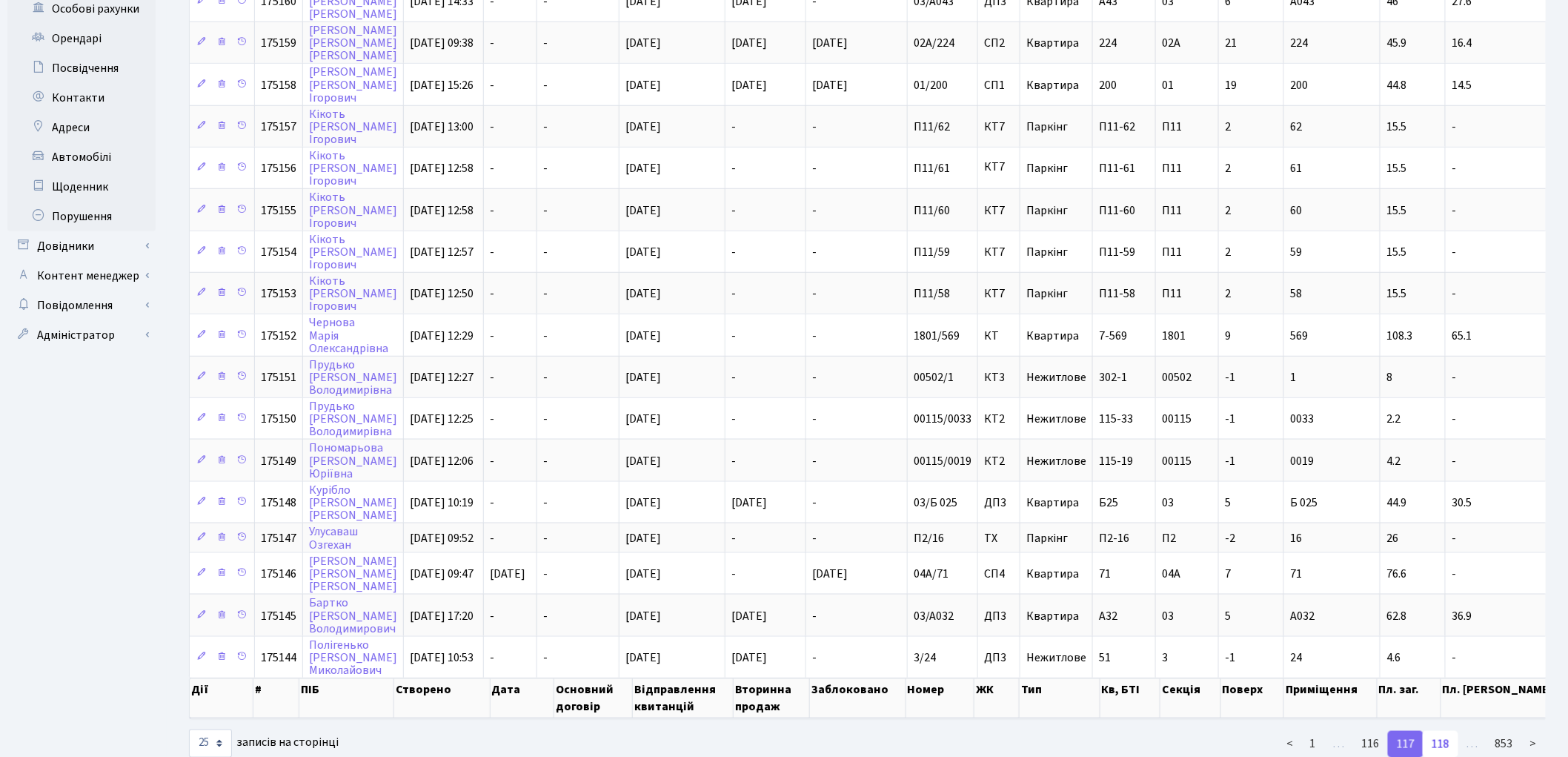
click at [1443, 731] on link "118" at bounding box center [1441, 744] width 36 height 27
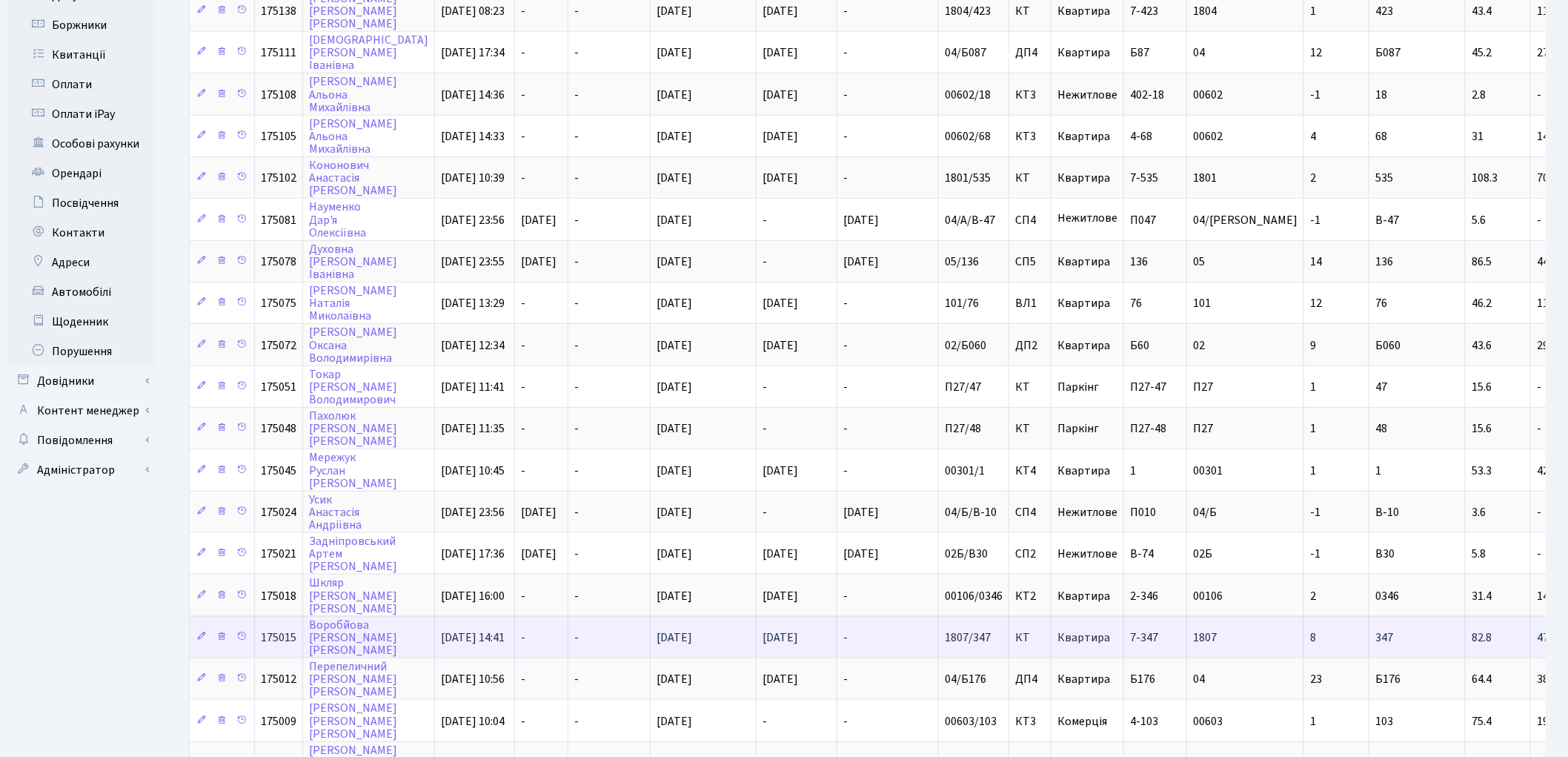
scroll to position [605, 0]
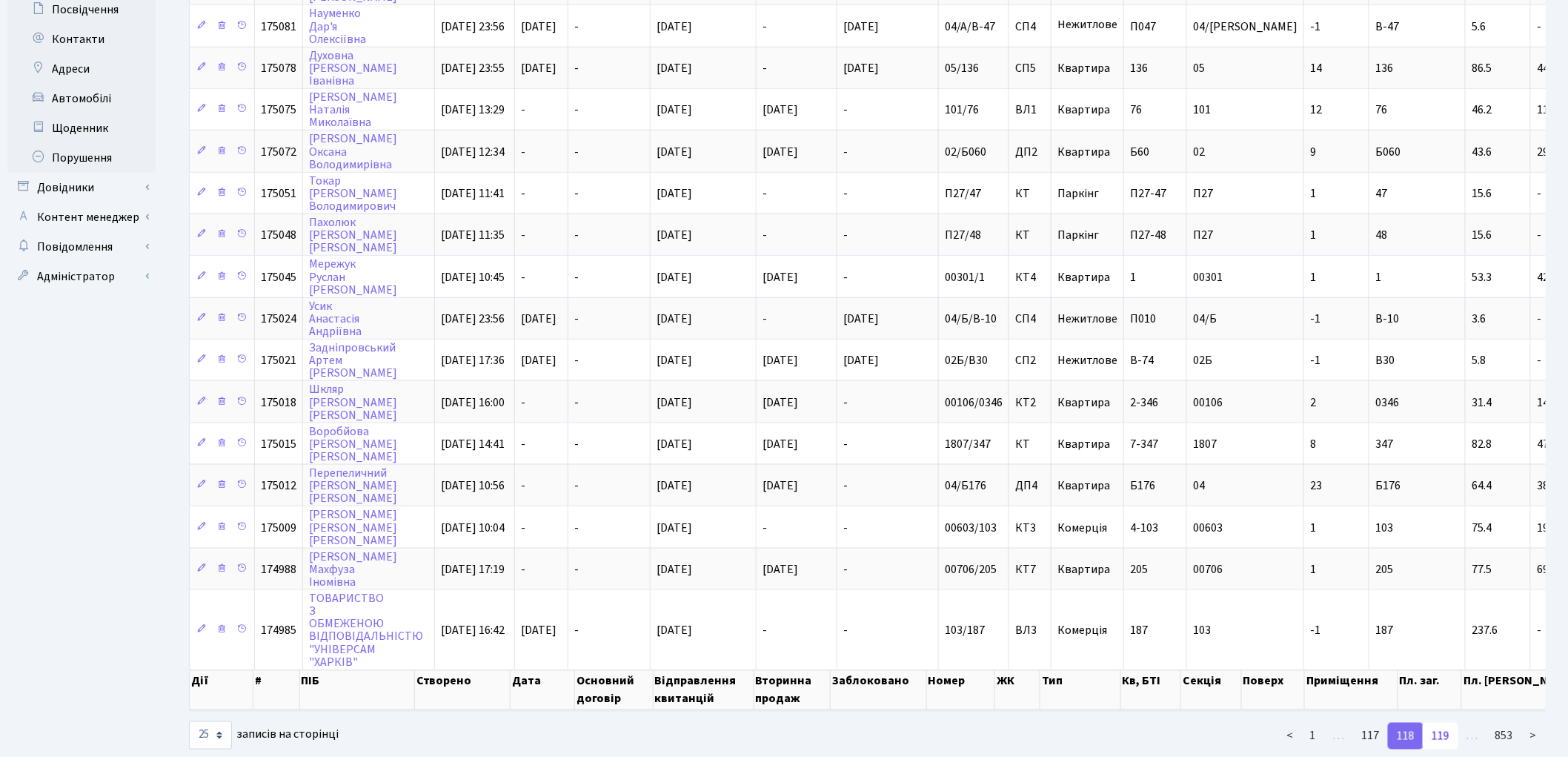
click at [1445, 723] on link "119" at bounding box center [1441, 736] width 36 height 27
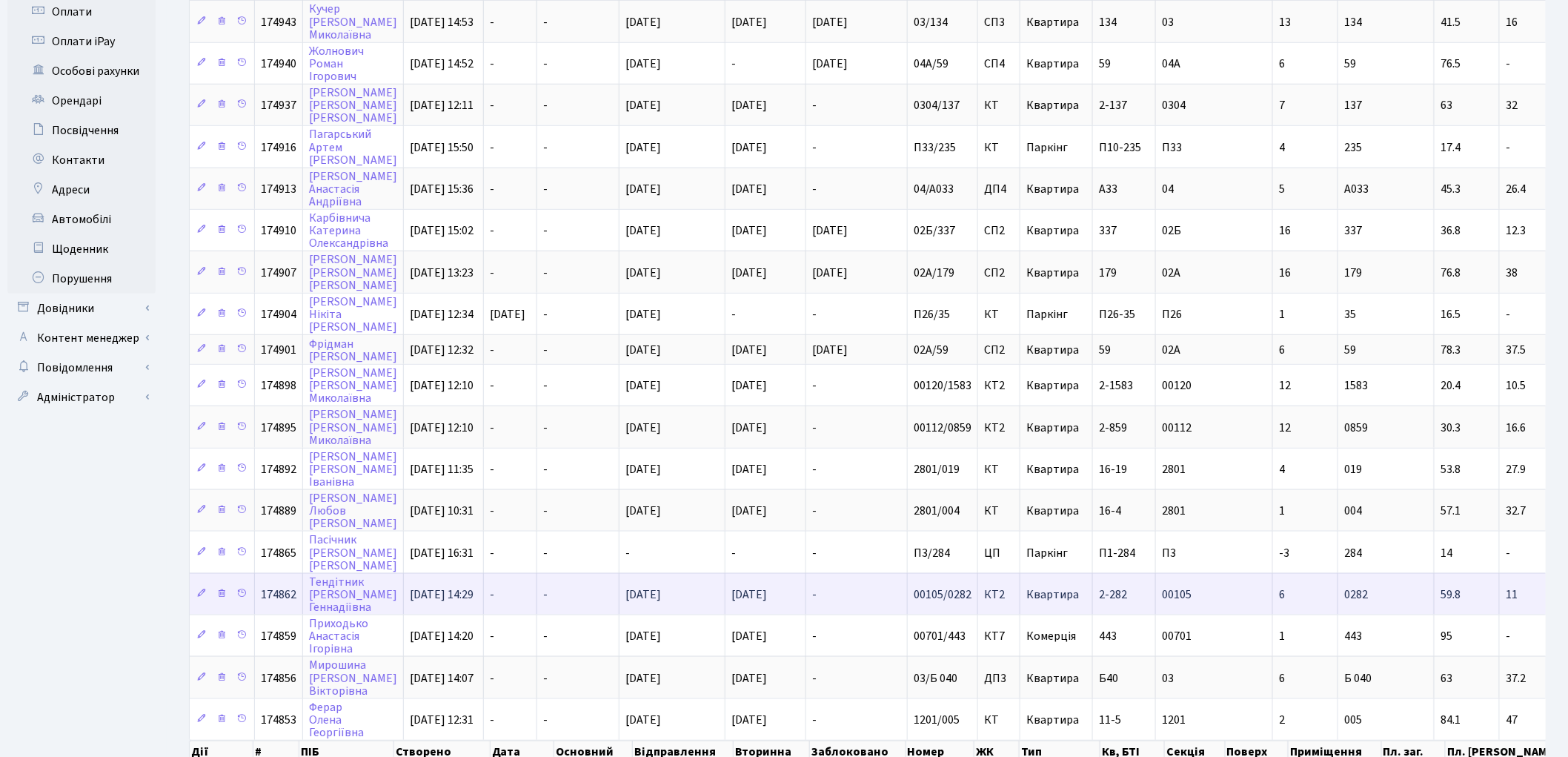
scroll to position [559, 0]
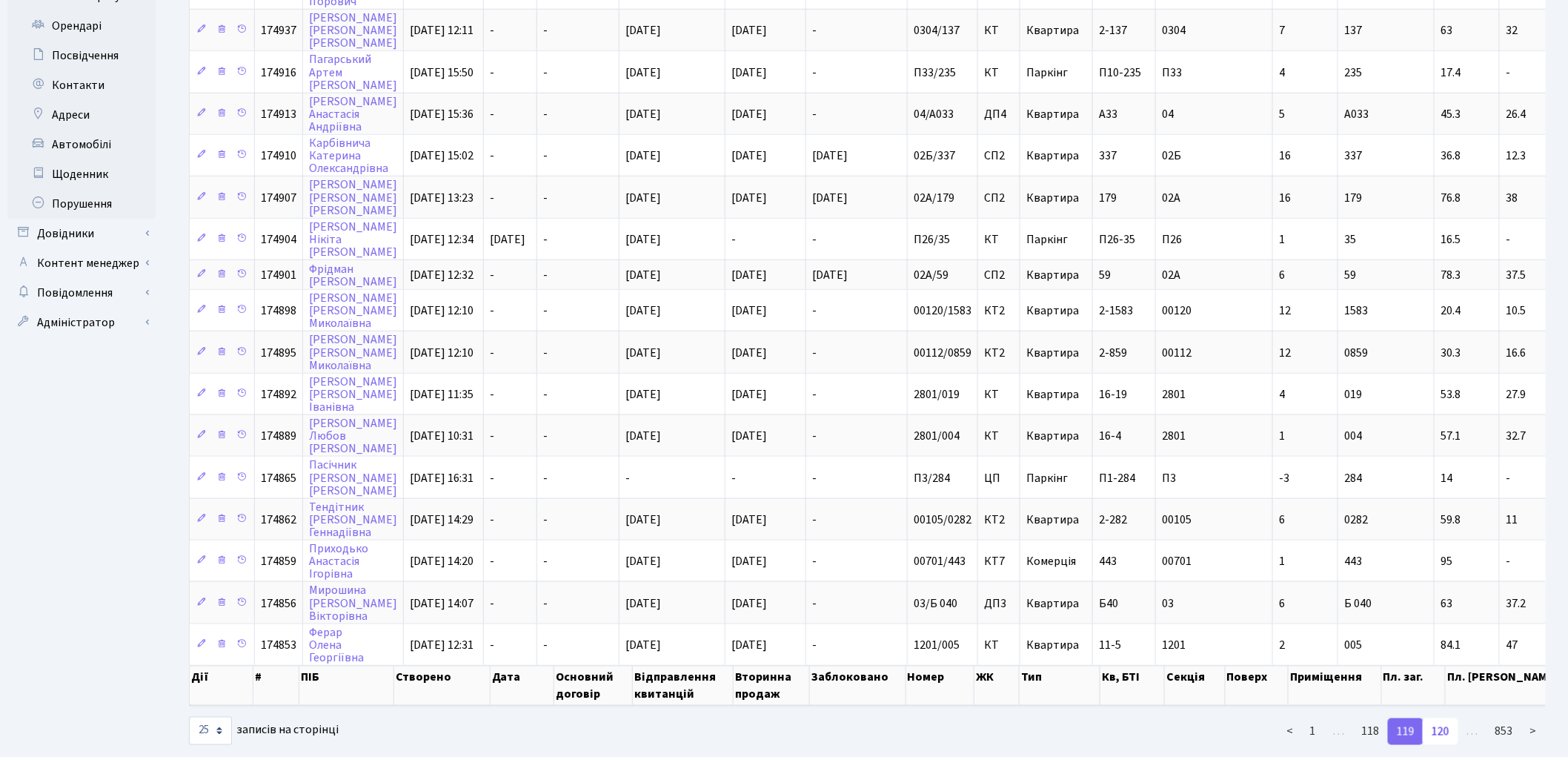
click at [1449, 719] on link "120" at bounding box center [1441, 731] width 36 height 27
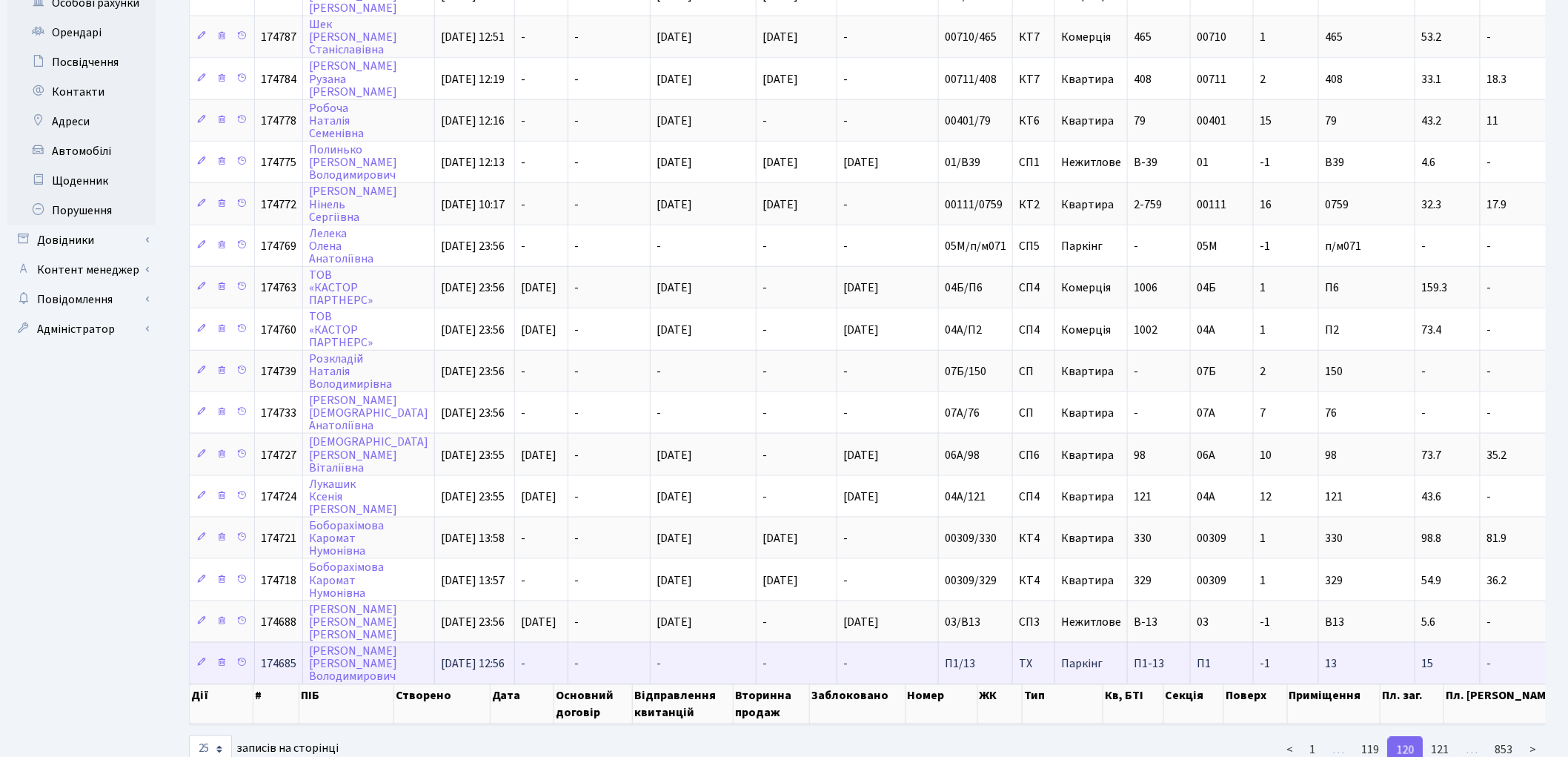
scroll to position [557, 0]
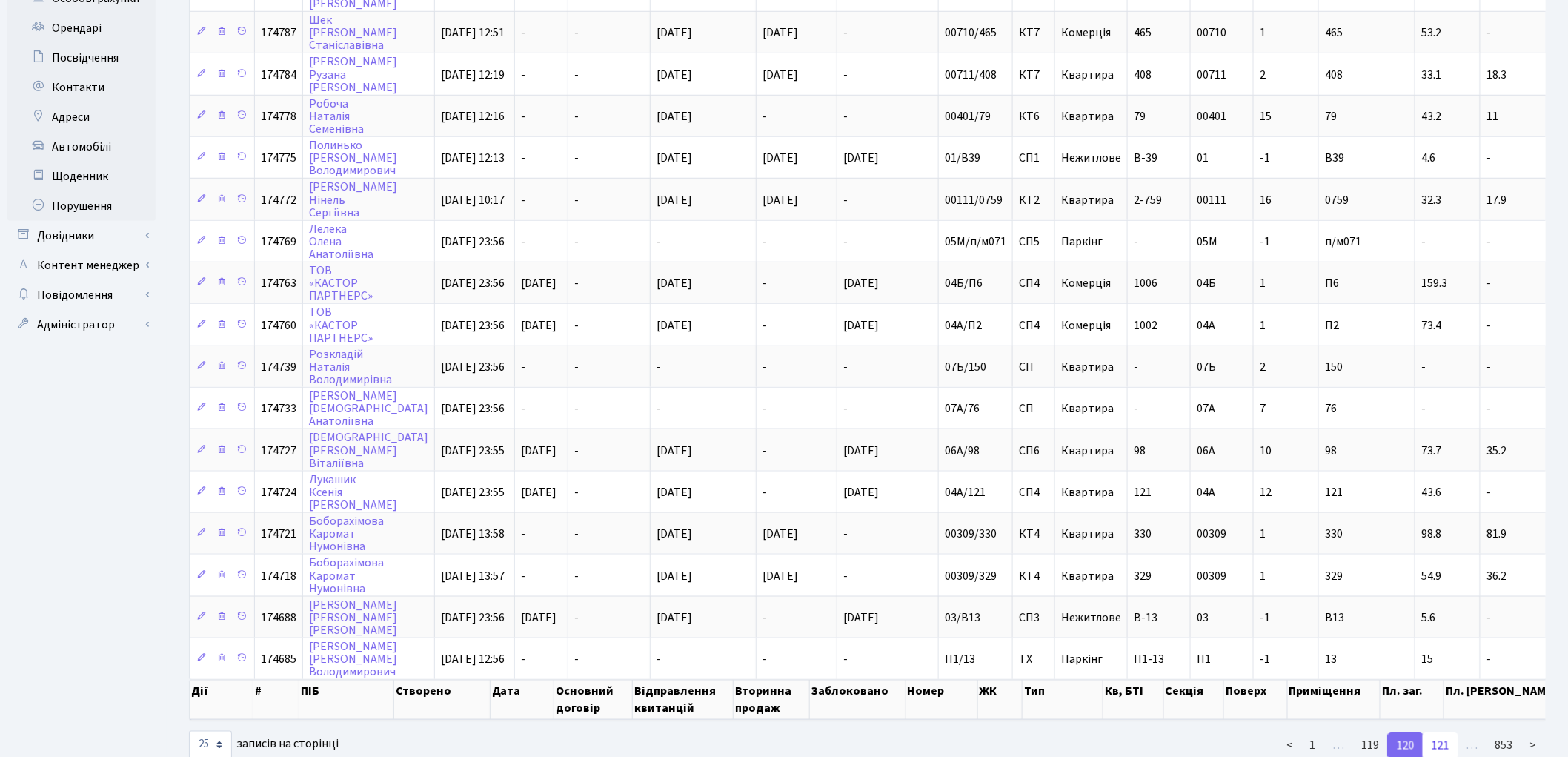
click at [1439, 732] on link "121" at bounding box center [1441, 745] width 36 height 27
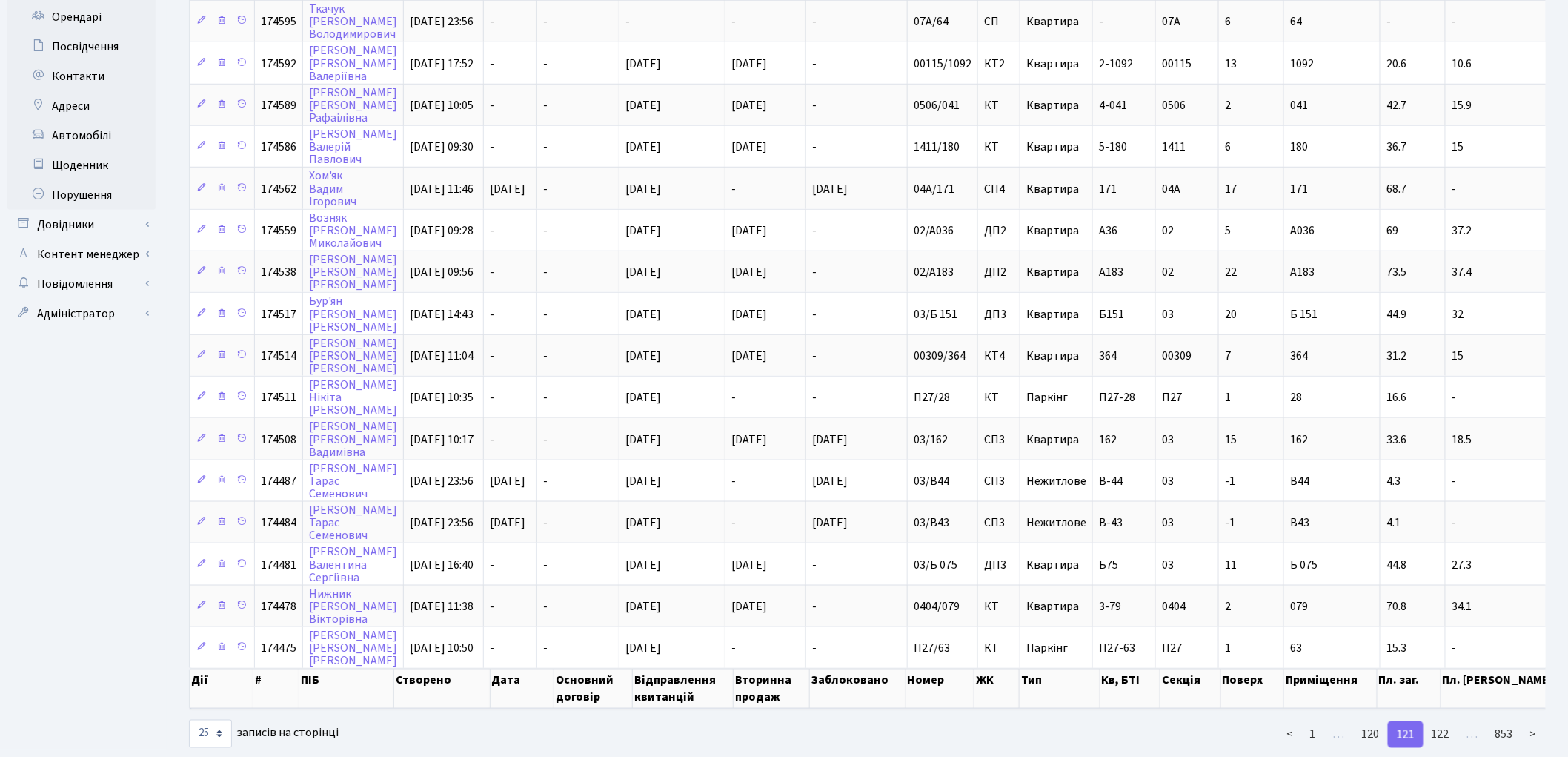
scroll to position [569, 0]
click at [1449, 720] on link "122" at bounding box center [1441, 733] width 36 height 27
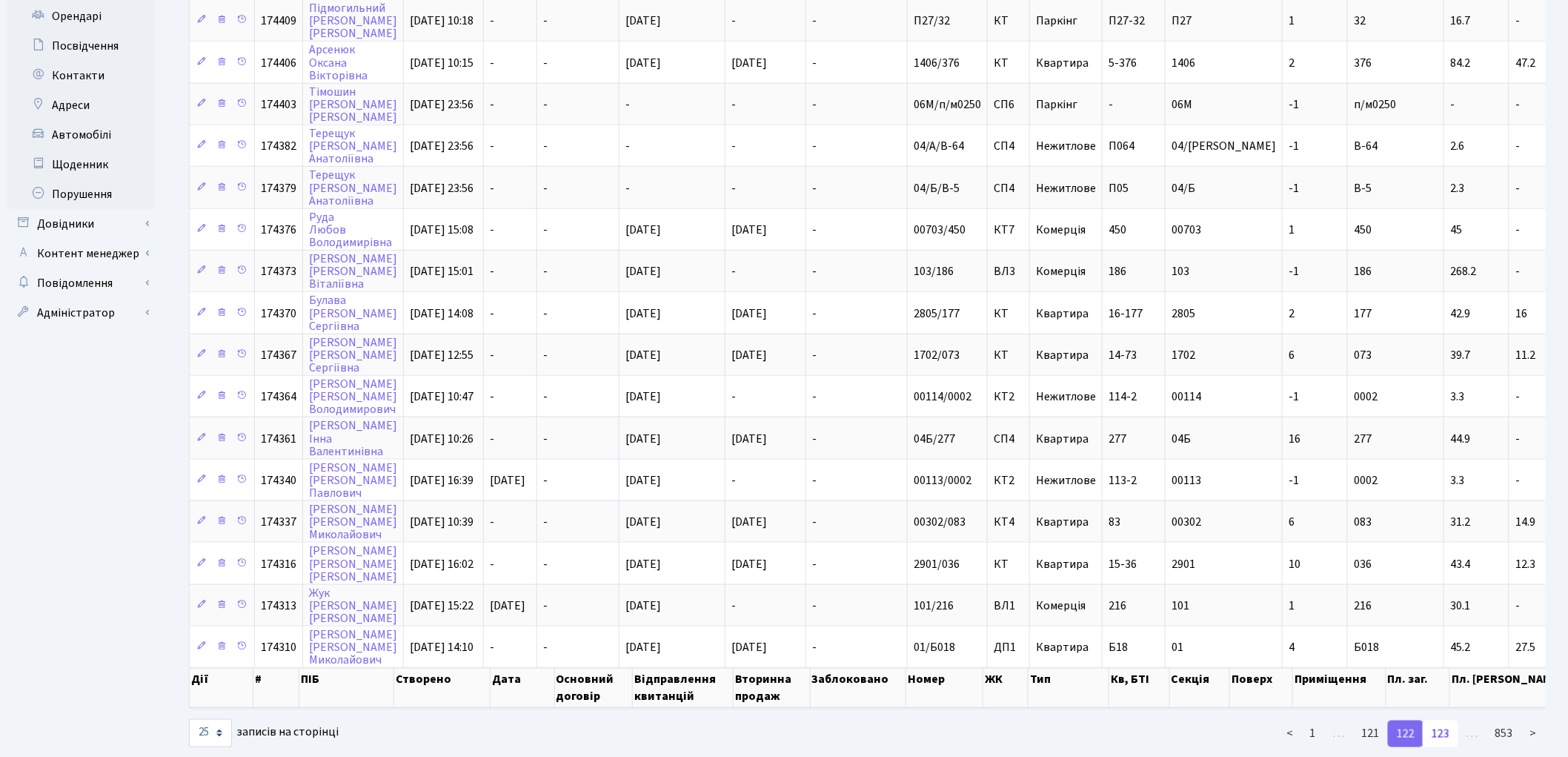
click at [1446, 720] on link "123" at bounding box center [1441, 733] width 36 height 27
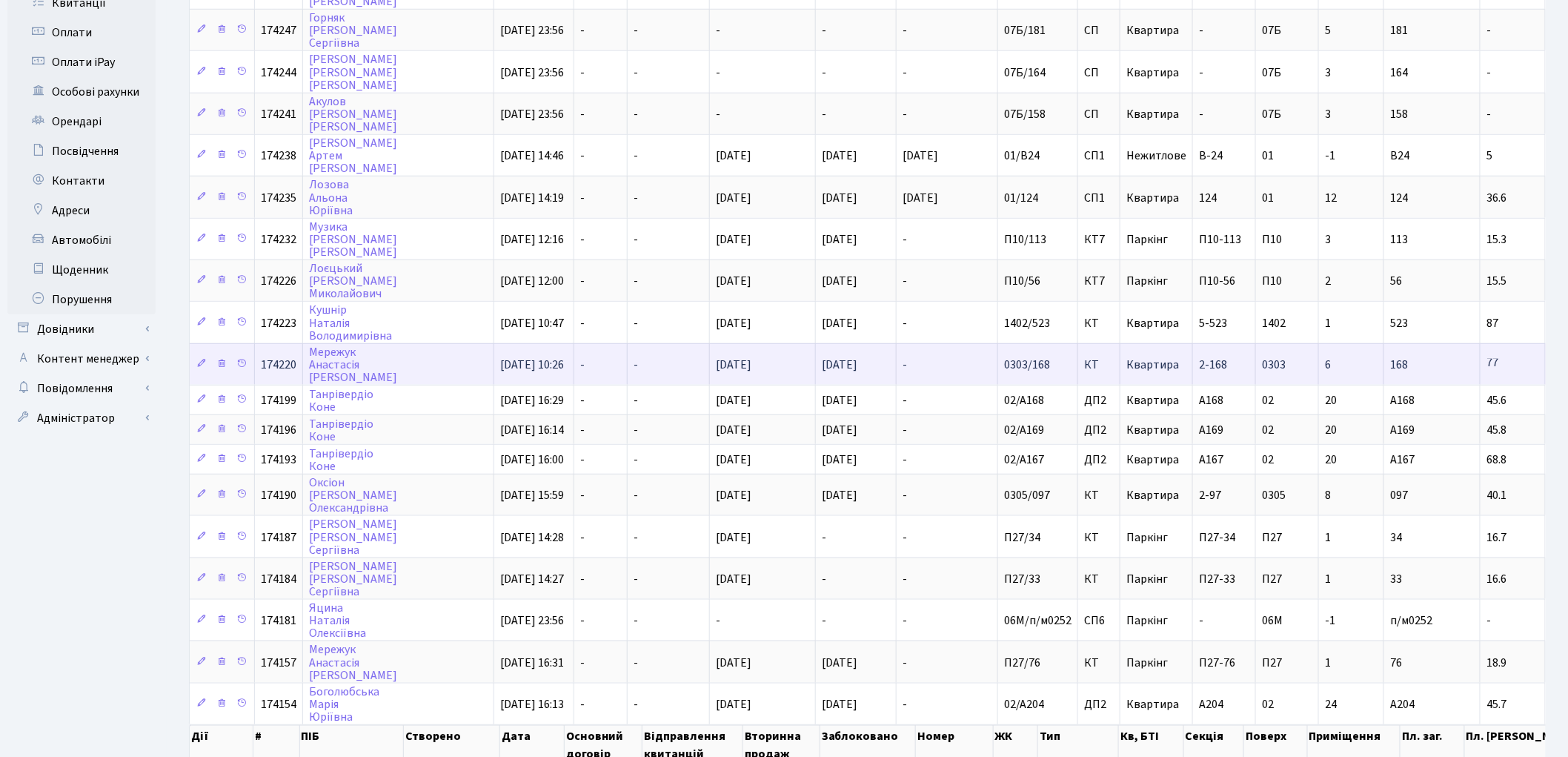
scroll to position [528, 0]
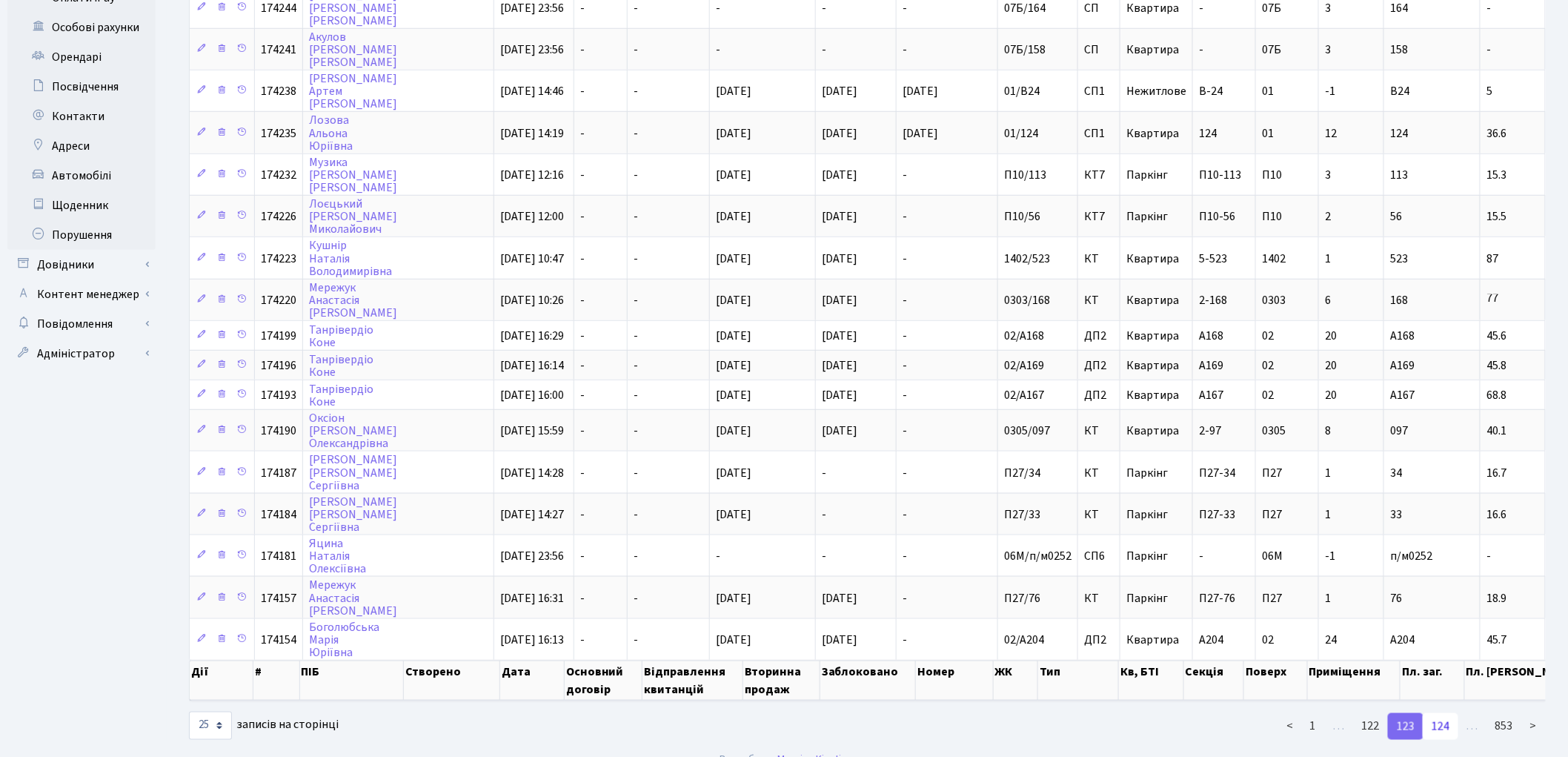
click at [1445, 713] on link "124" at bounding box center [1441, 726] width 36 height 27
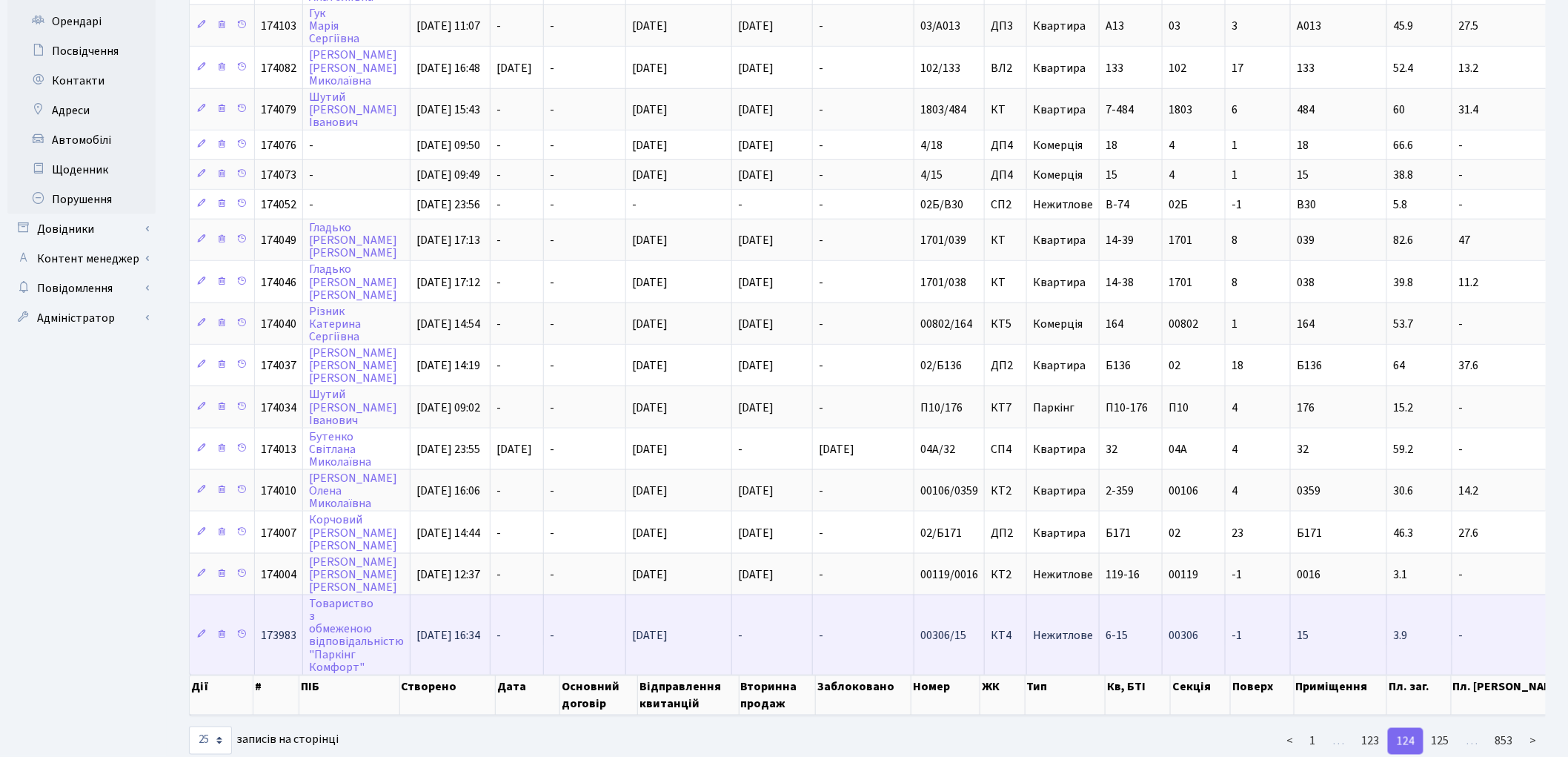
scroll to position [575, 0]
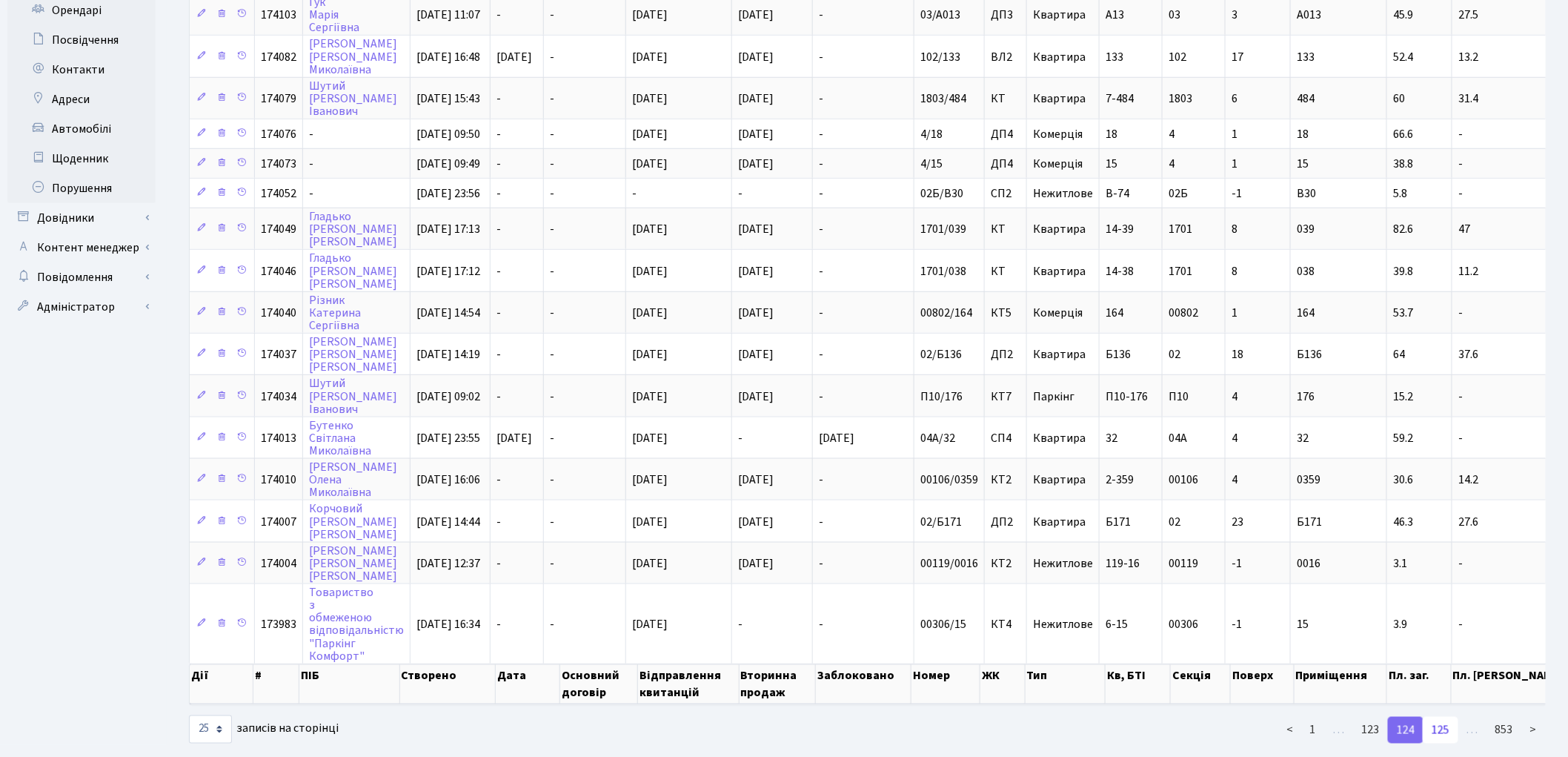
click at [1441, 717] on link "125" at bounding box center [1441, 730] width 36 height 27
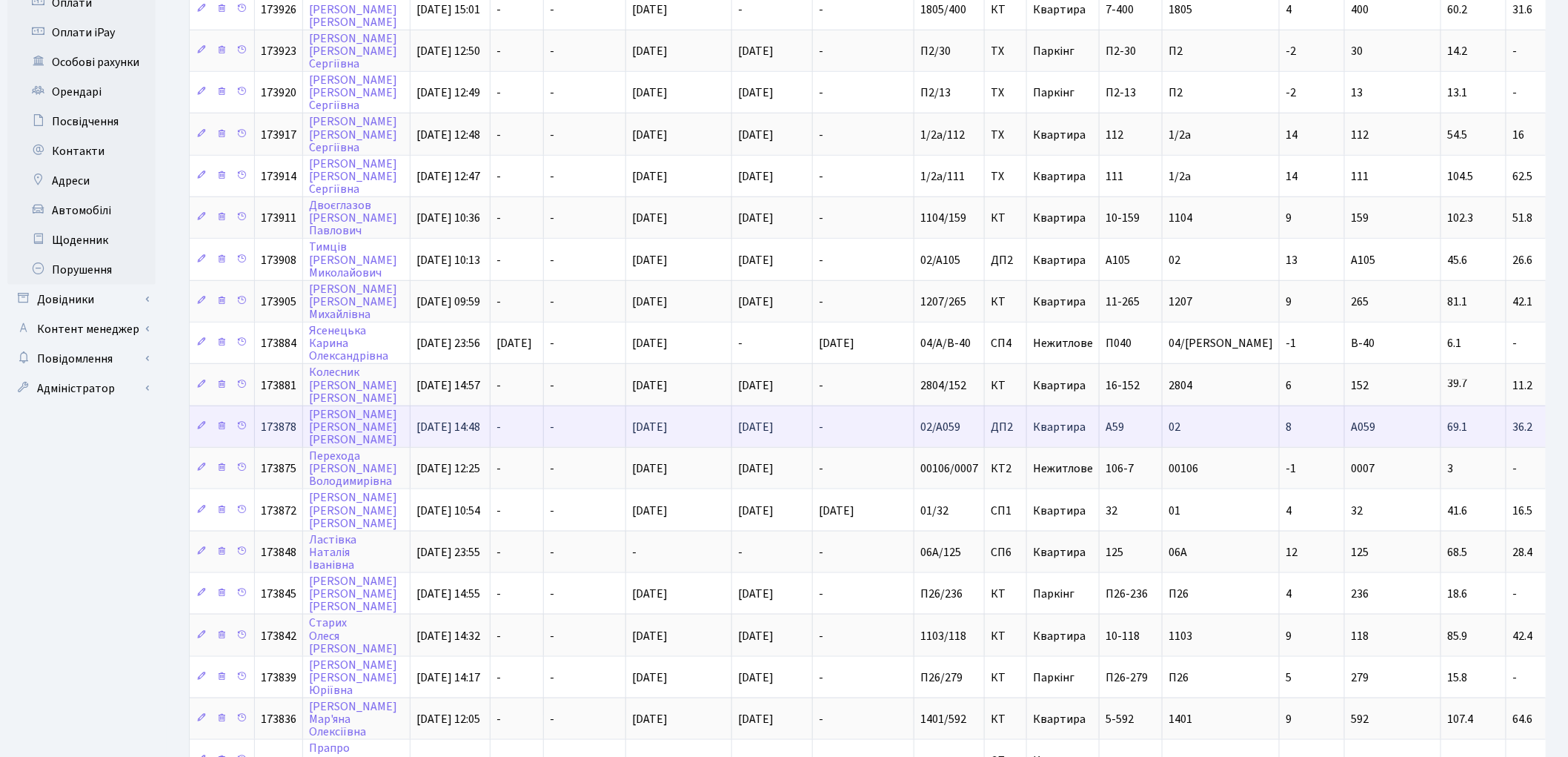
scroll to position [605, 0]
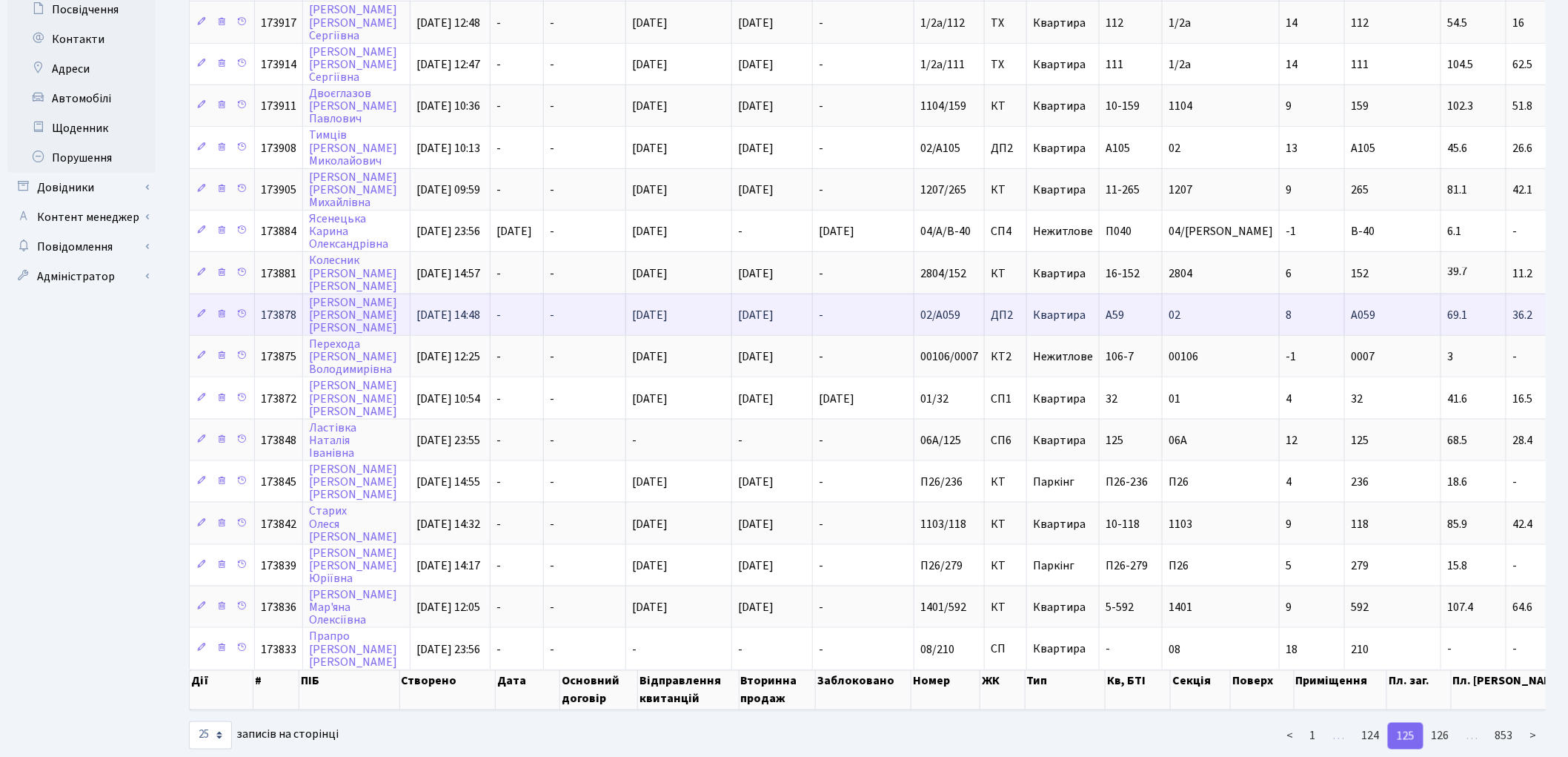
click at [1455, 723] on link "126" at bounding box center [1441, 736] width 36 height 27
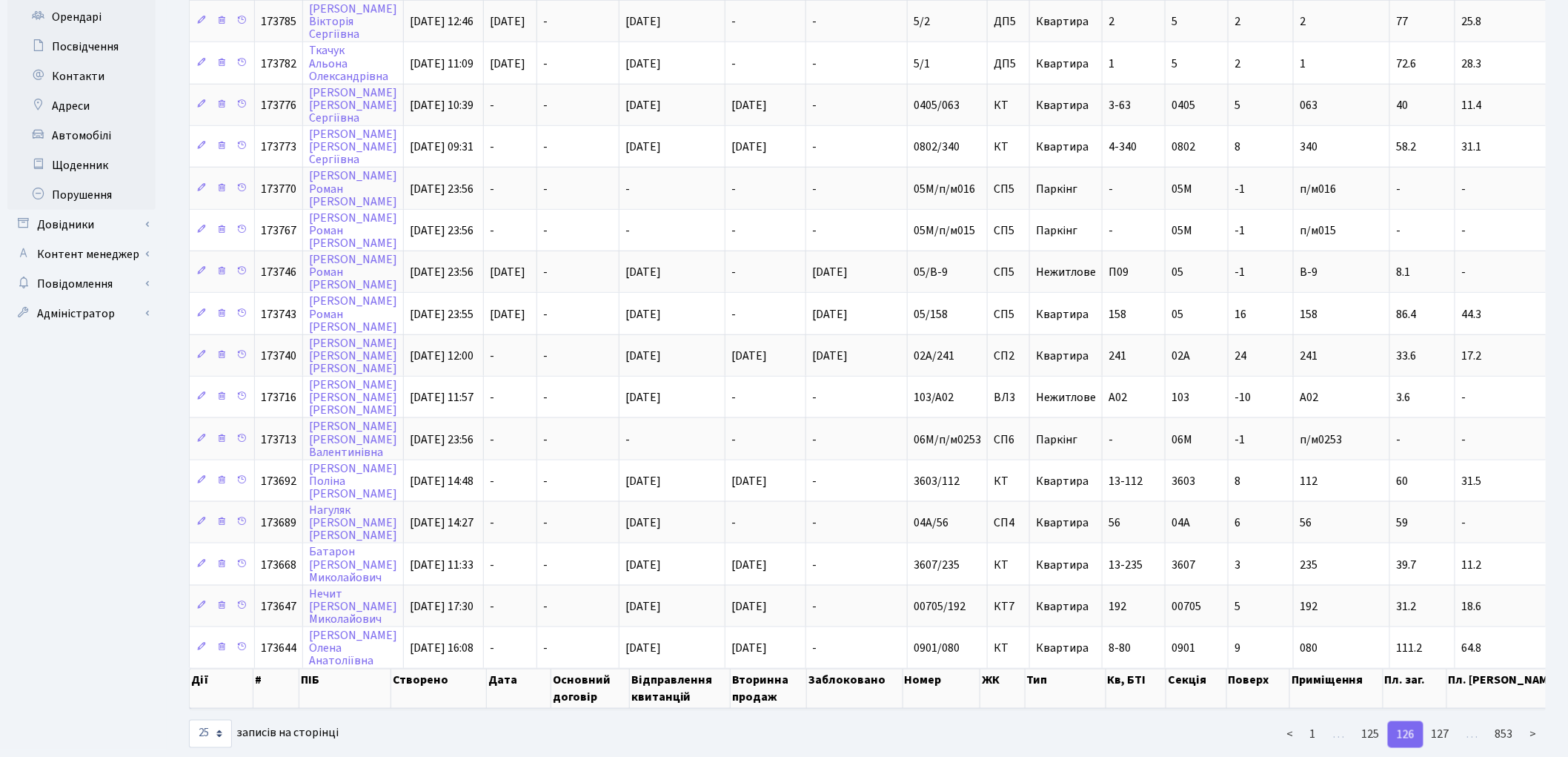
scroll to position [569, 0]
click at [1450, 720] on link "127" at bounding box center [1441, 733] width 36 height 27
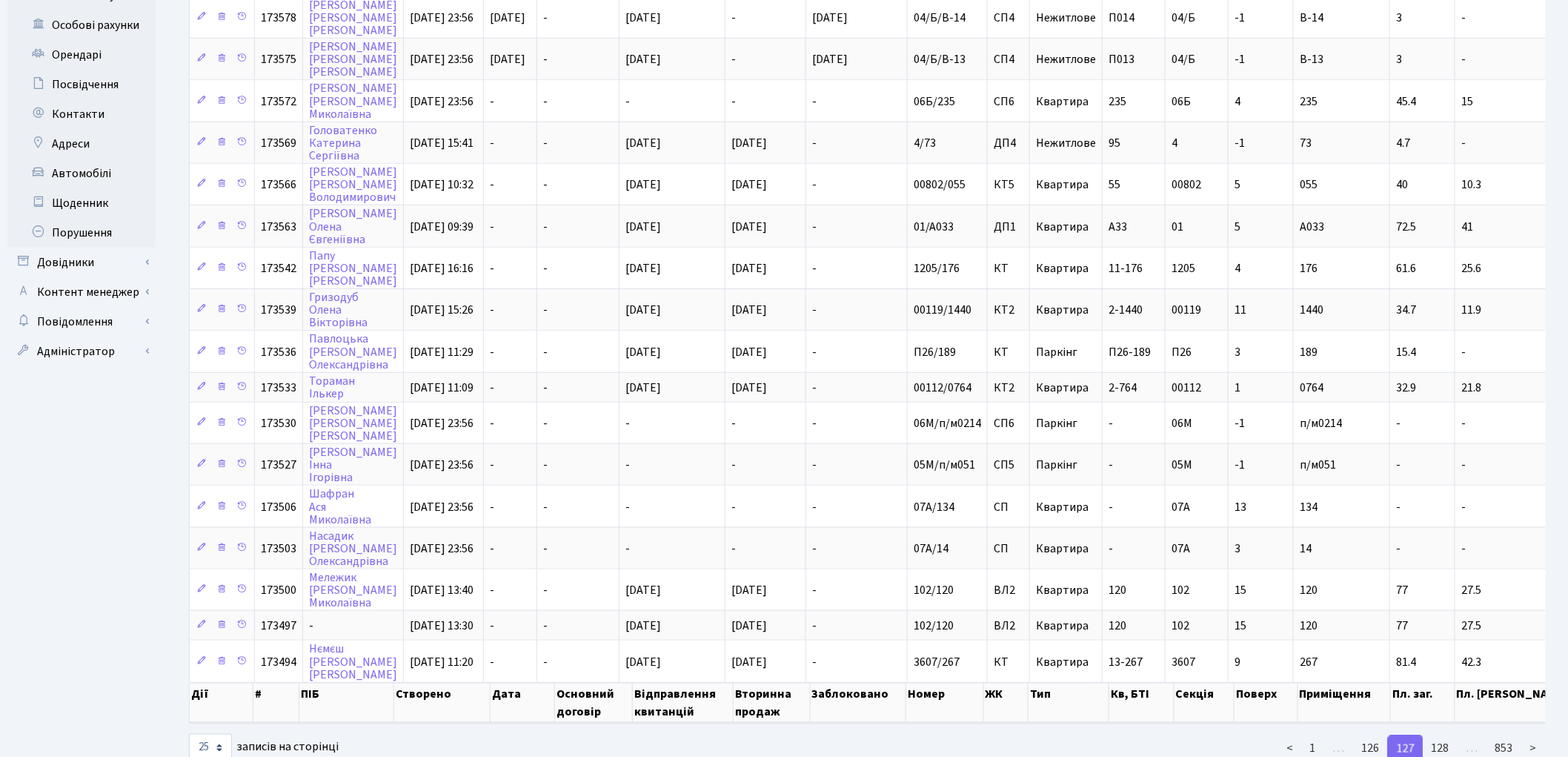
scroll to position [548, 0]
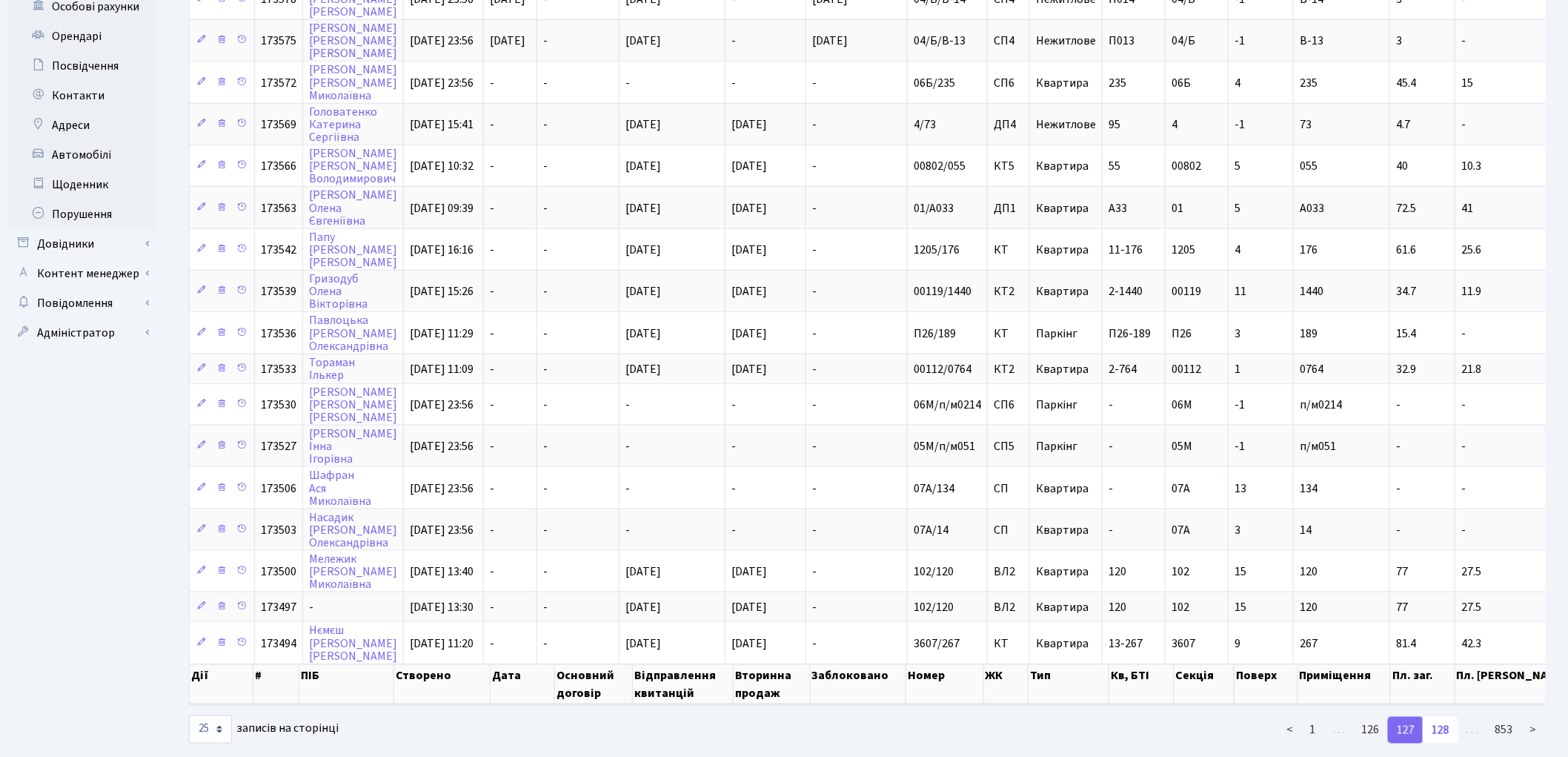
click at [1445, 717] on link "128" at bounding box center [1441, 730] width 36 height 27
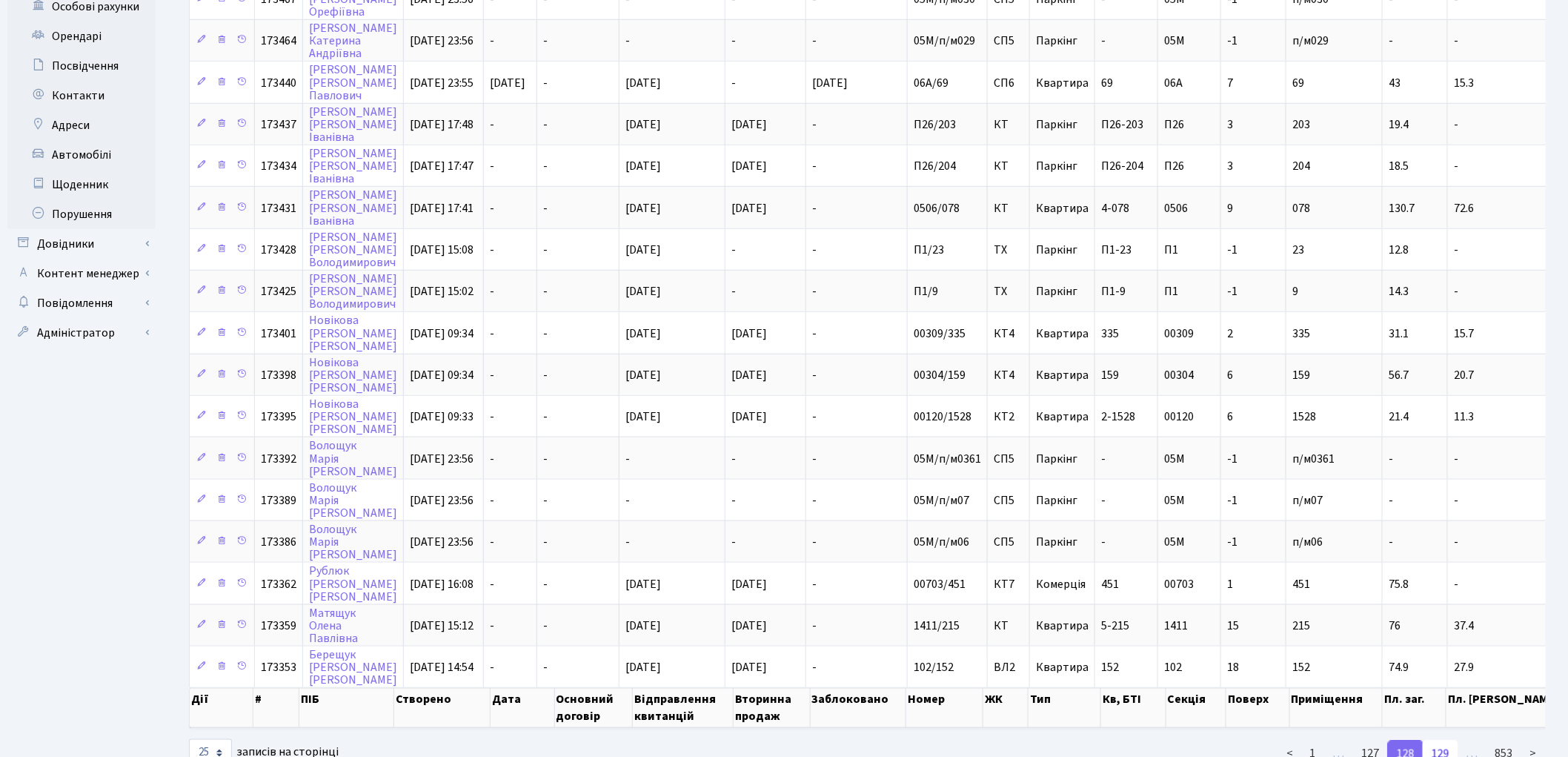
click at [1440, 741] on link "129" at bounding box center [1441, 754] width 36 height 27
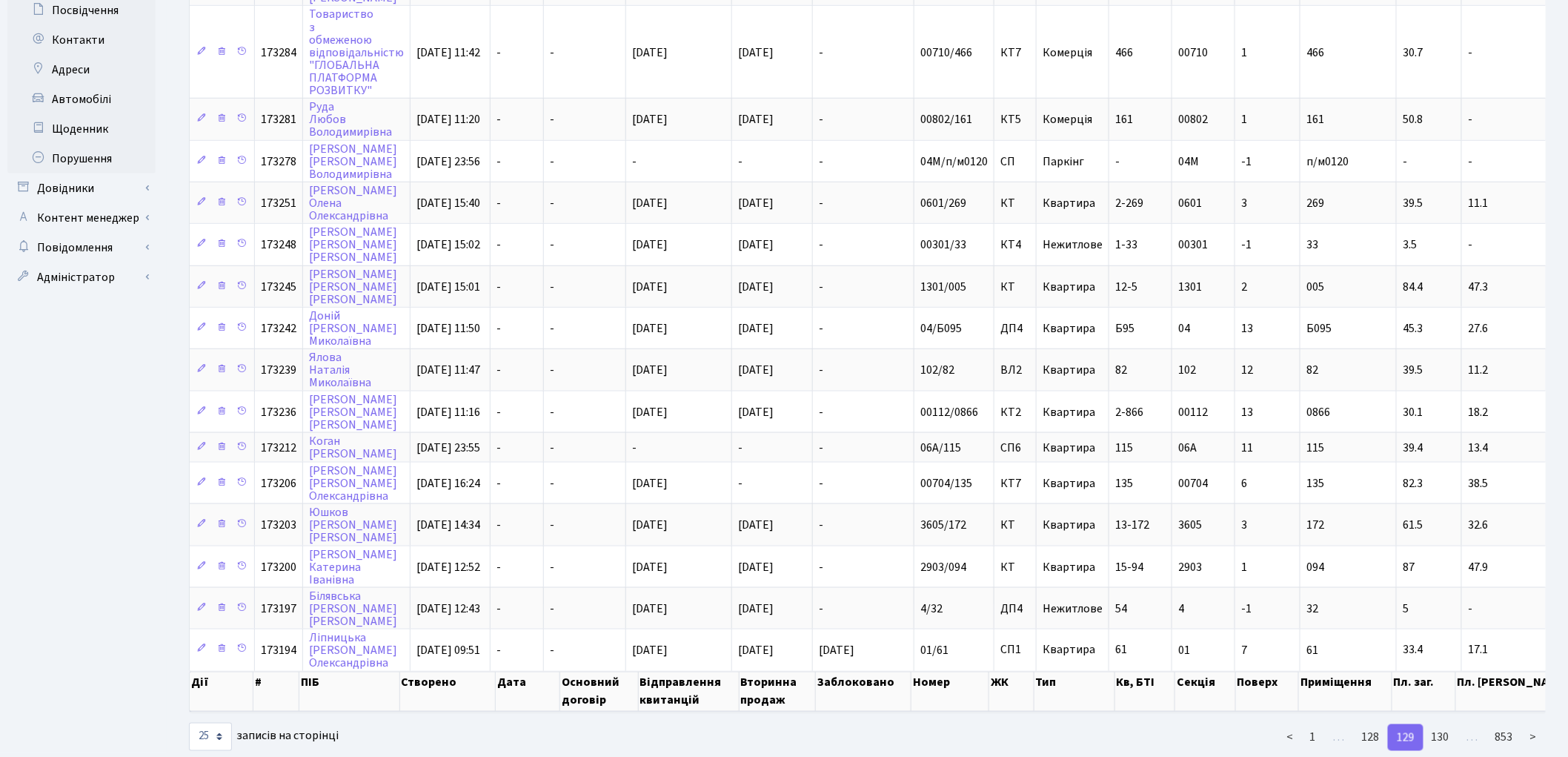
scroll to position [606, 0]
click at [1447, 722] on link "130" at bounding box center [1441, 735] width 36 height 27
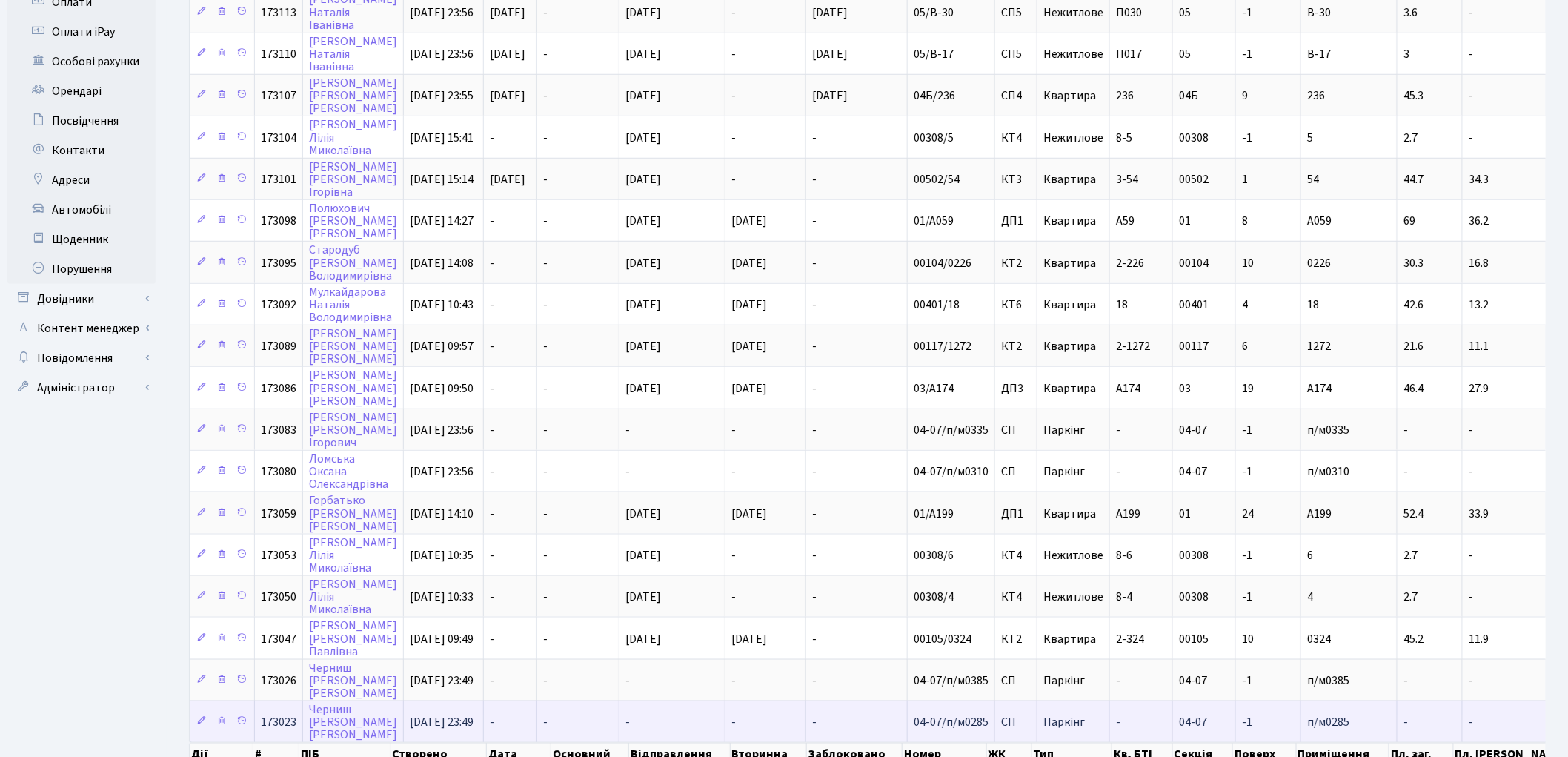
scroll to position [569, 0]
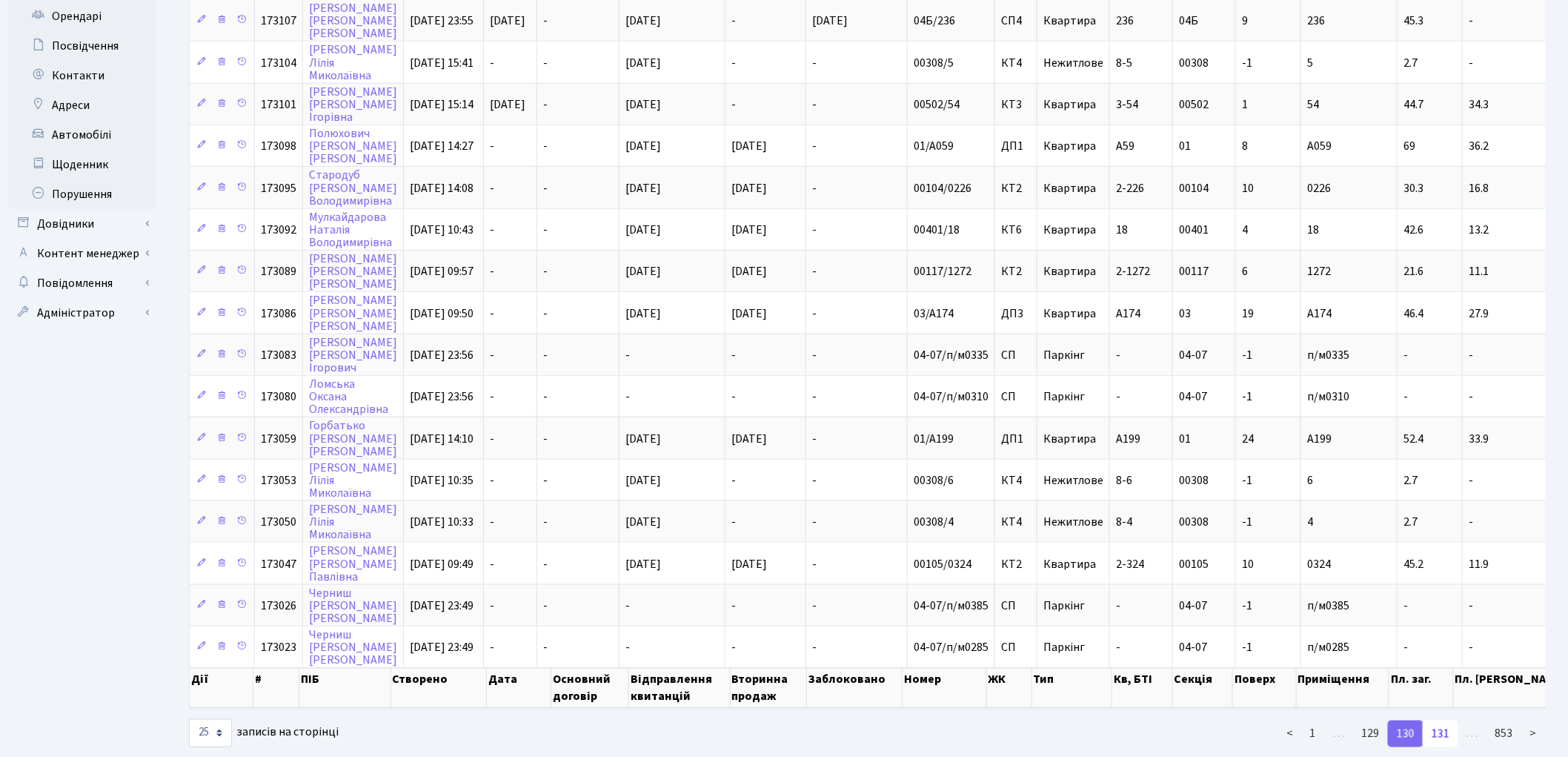
click at [1440, 720] on link "131" at bounding box center [1441, 733] width 36 height 27
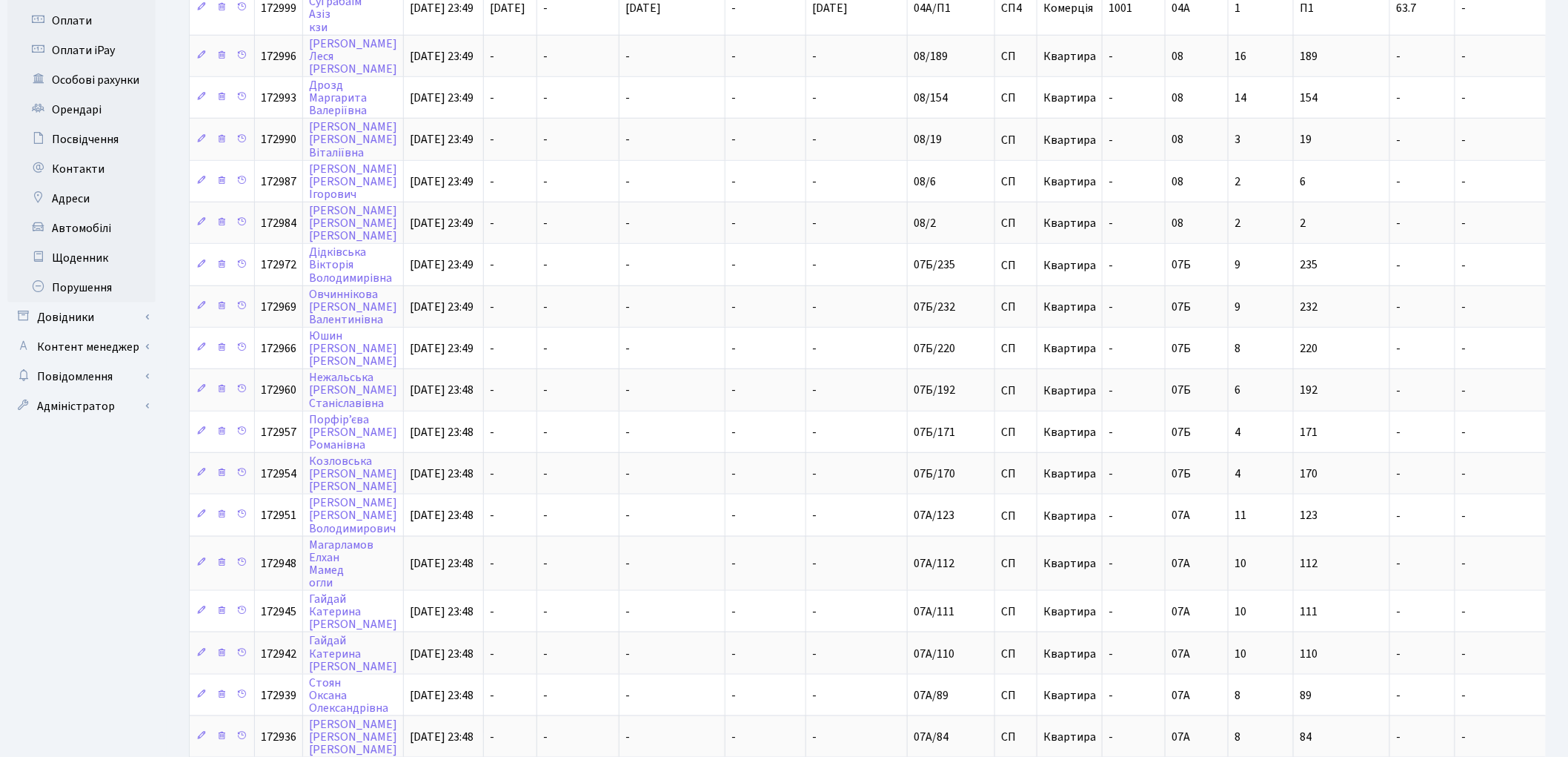
scroll to position [576, 0]
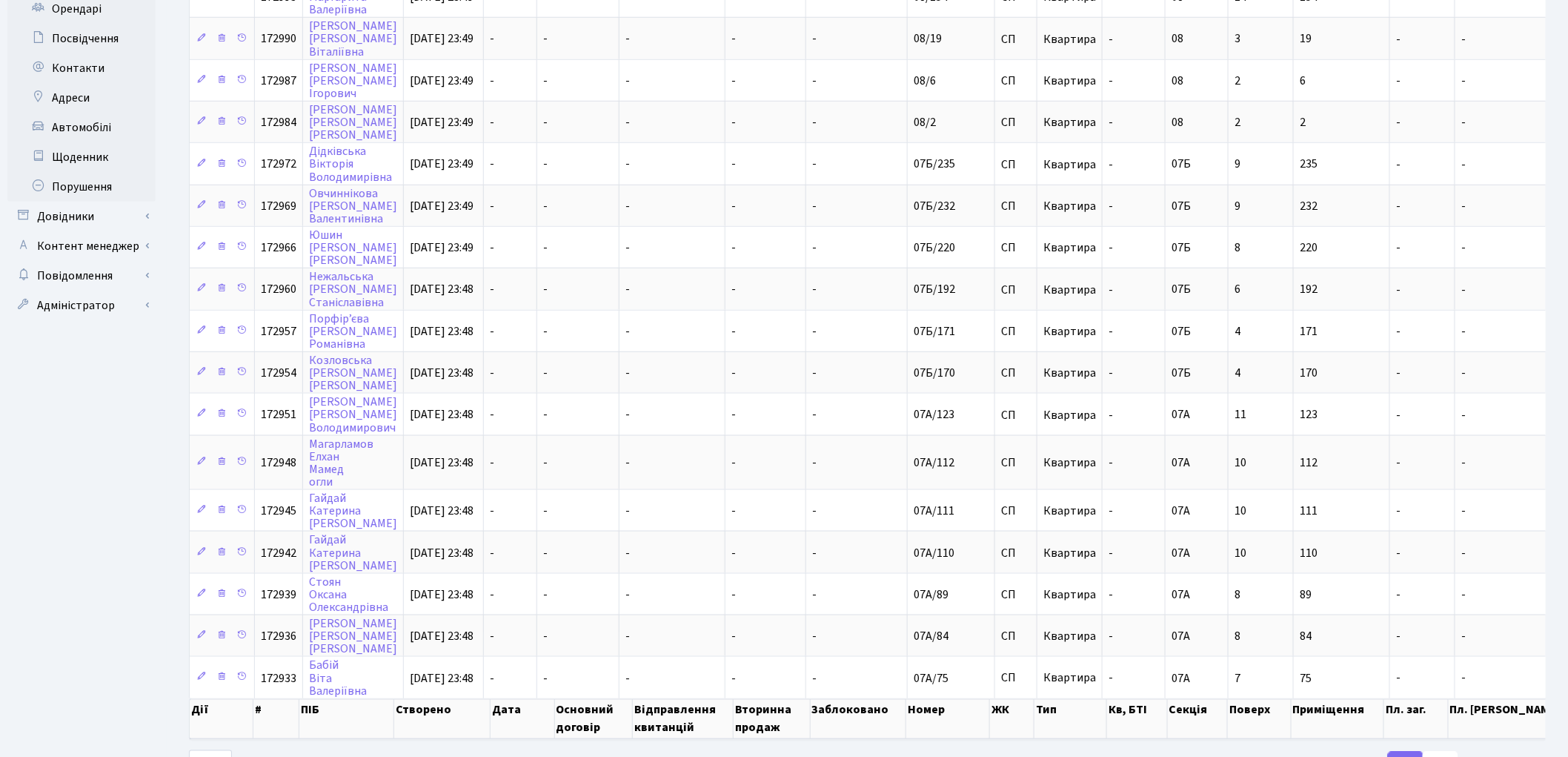
click at [1447, 752] on link "132" at bounding box center [1441, 765] width 36 height 27
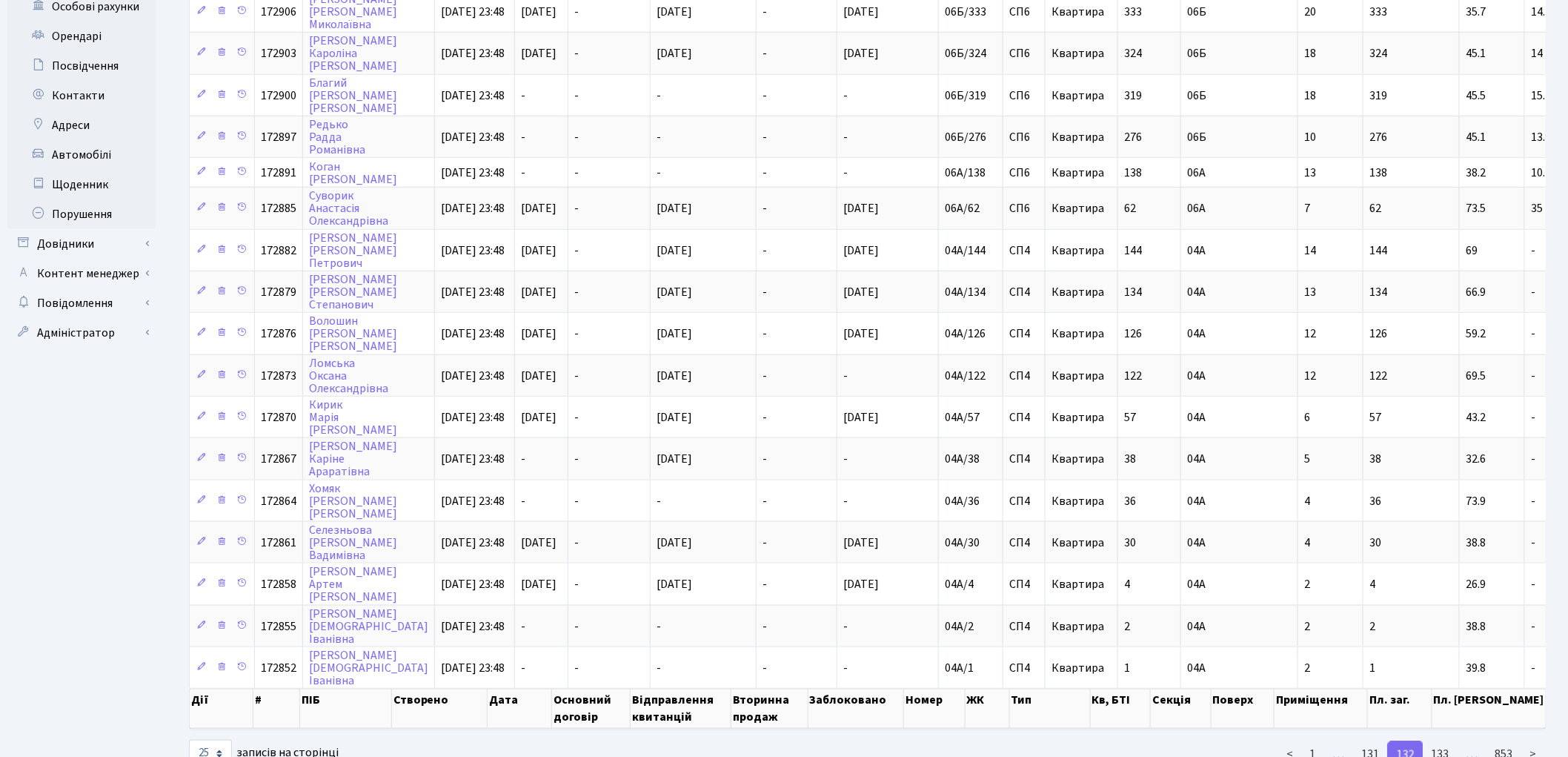
scroll to position [559, 0]
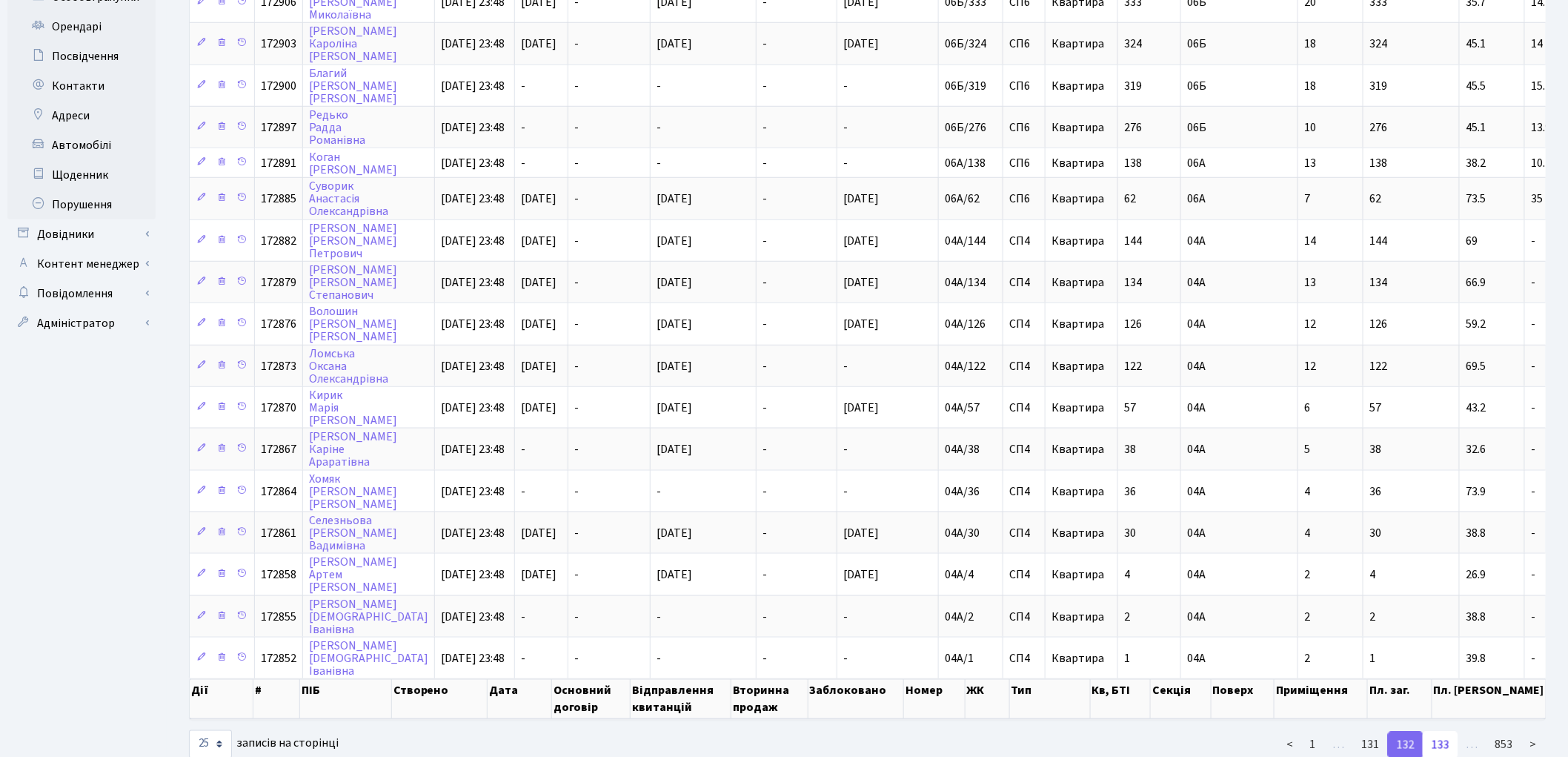
click at [1437, 731] on link "133" at bounding box center [1441, 744] width 36 height 27
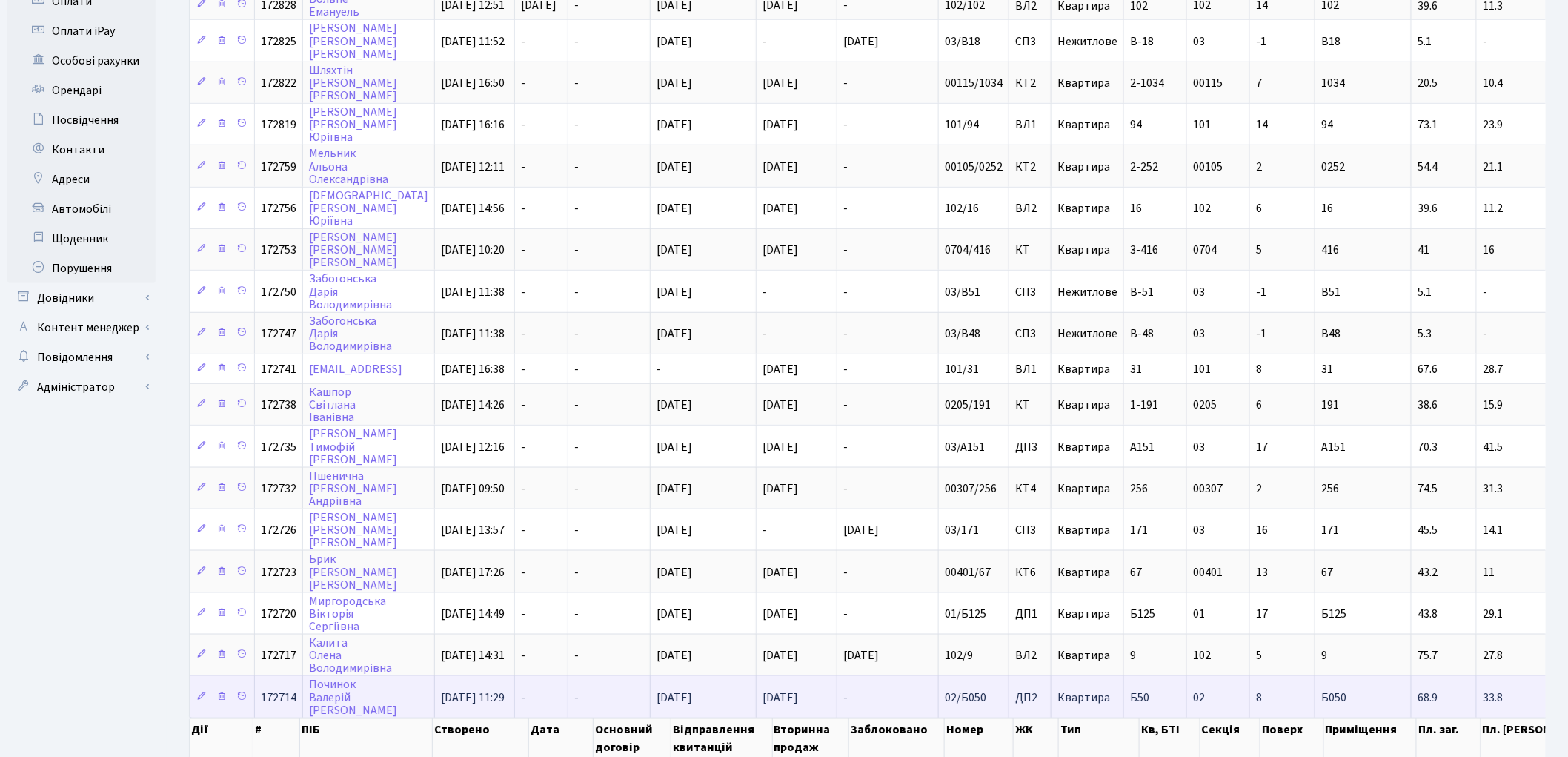
scroll to position [465, 0]
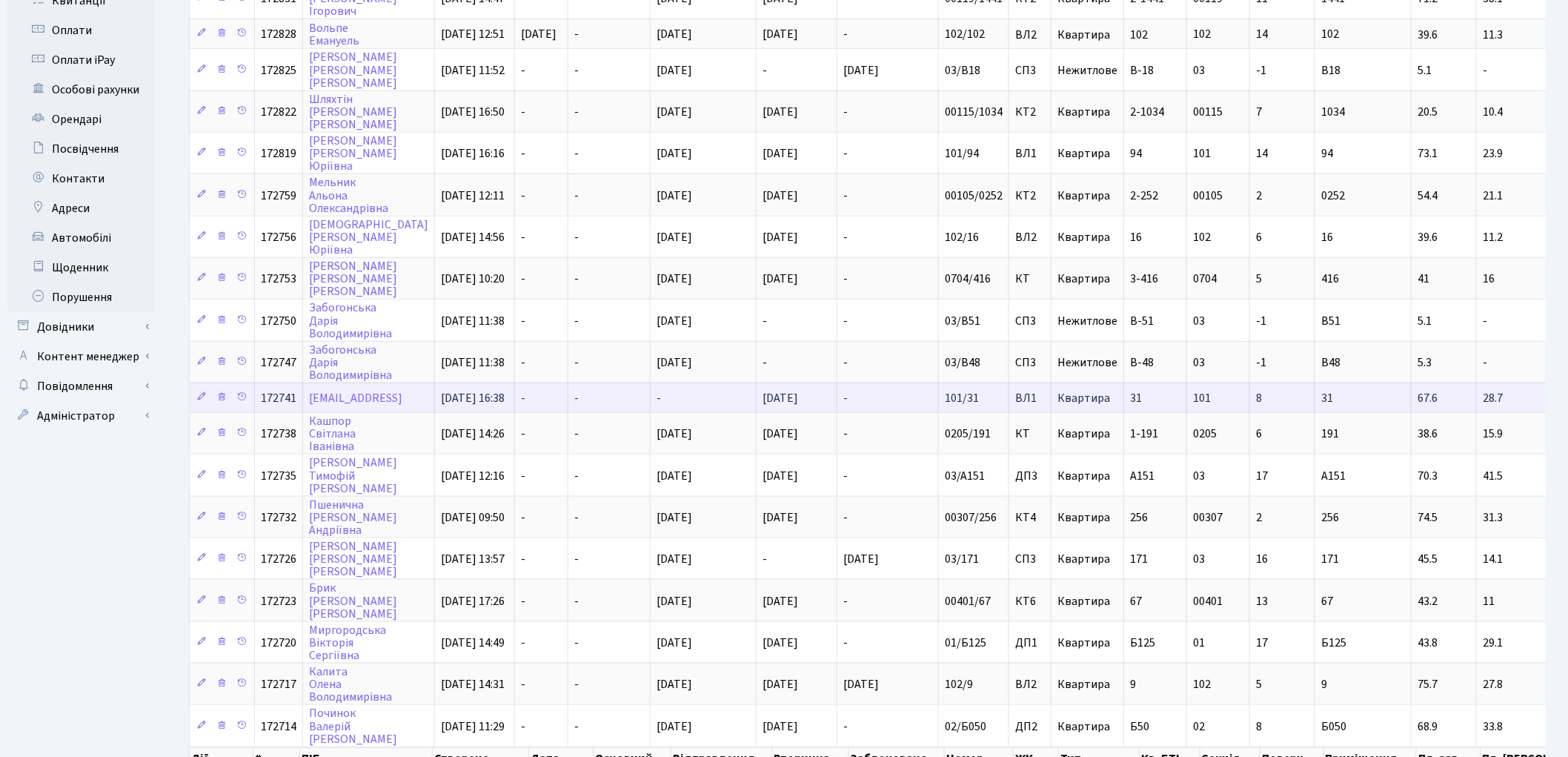
click at [649, 382] on td "-" at bounding box center [610, 397] width 82 height 30
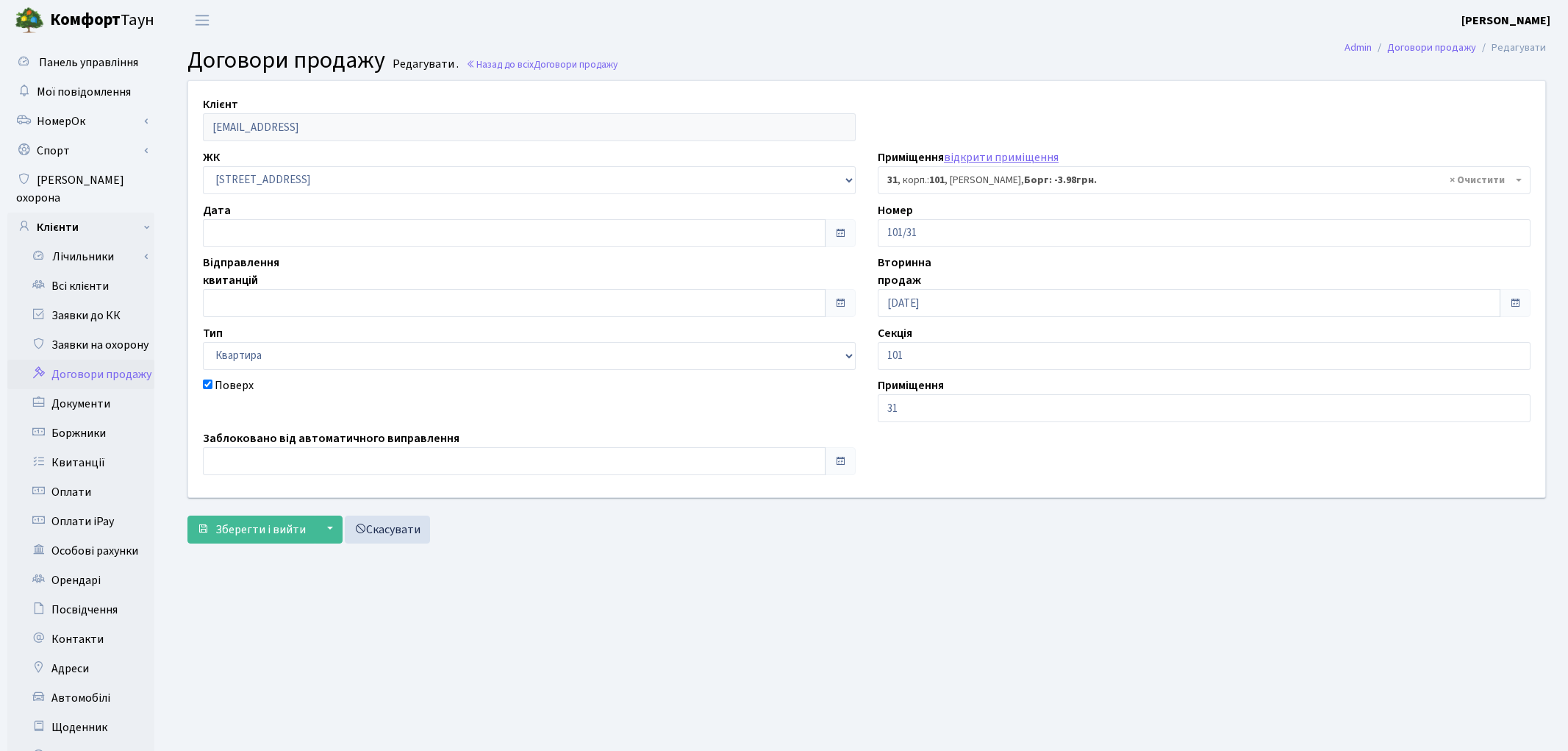
select select "37420"
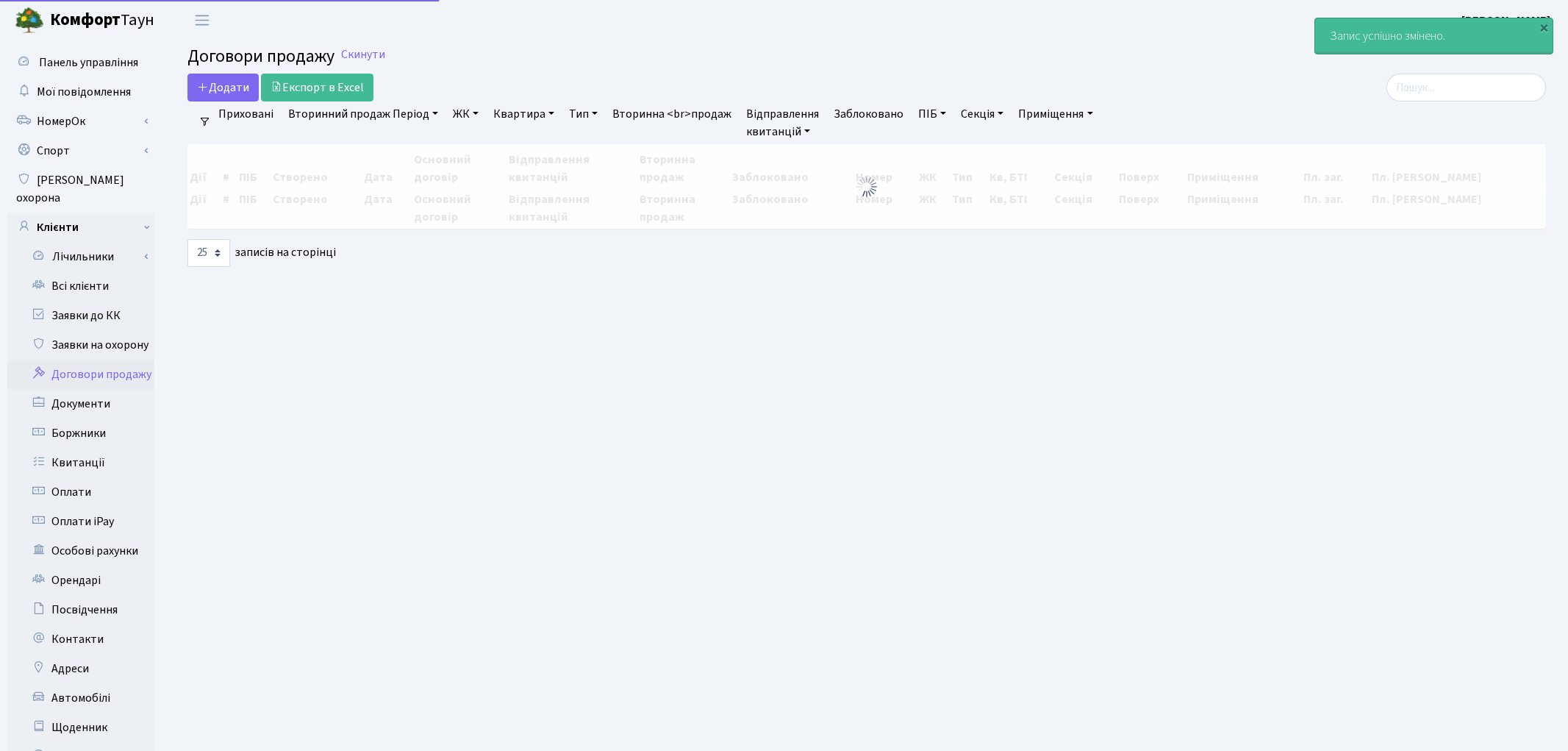
select select "25"
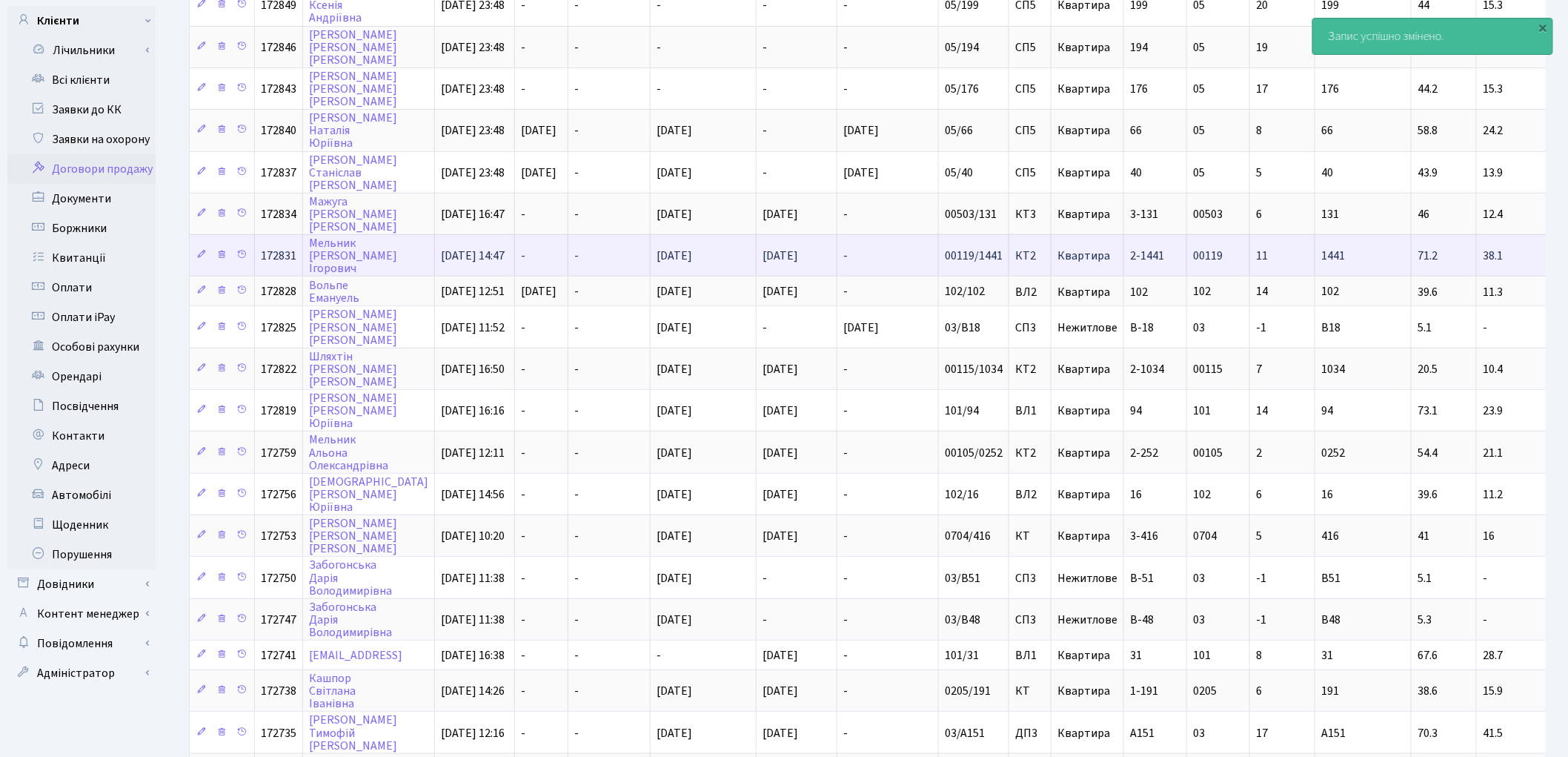
scroll to position [247, 0]
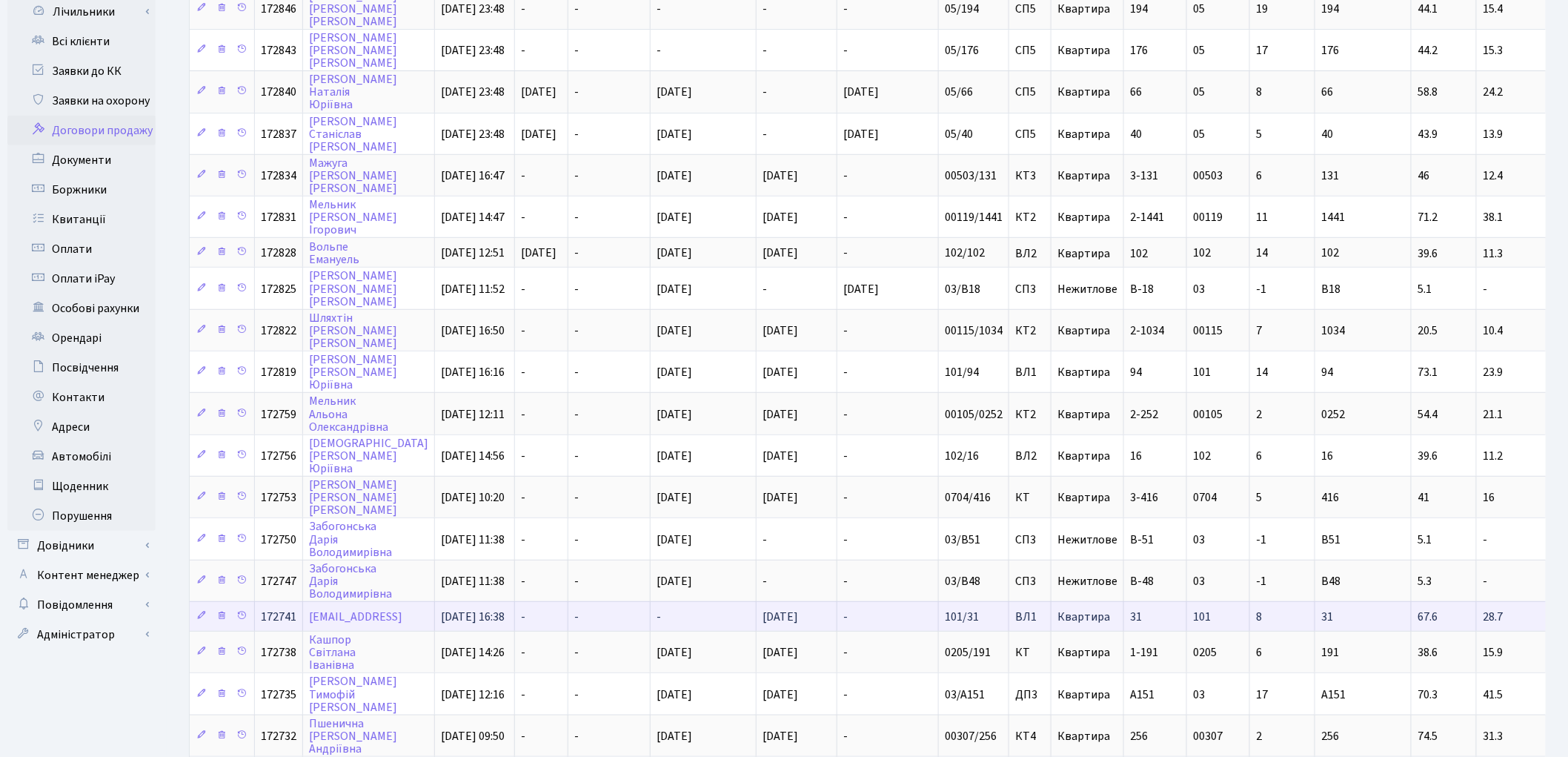
click at [917, 601] on td "-" at bounding box center [887, 616] width 102 height 30
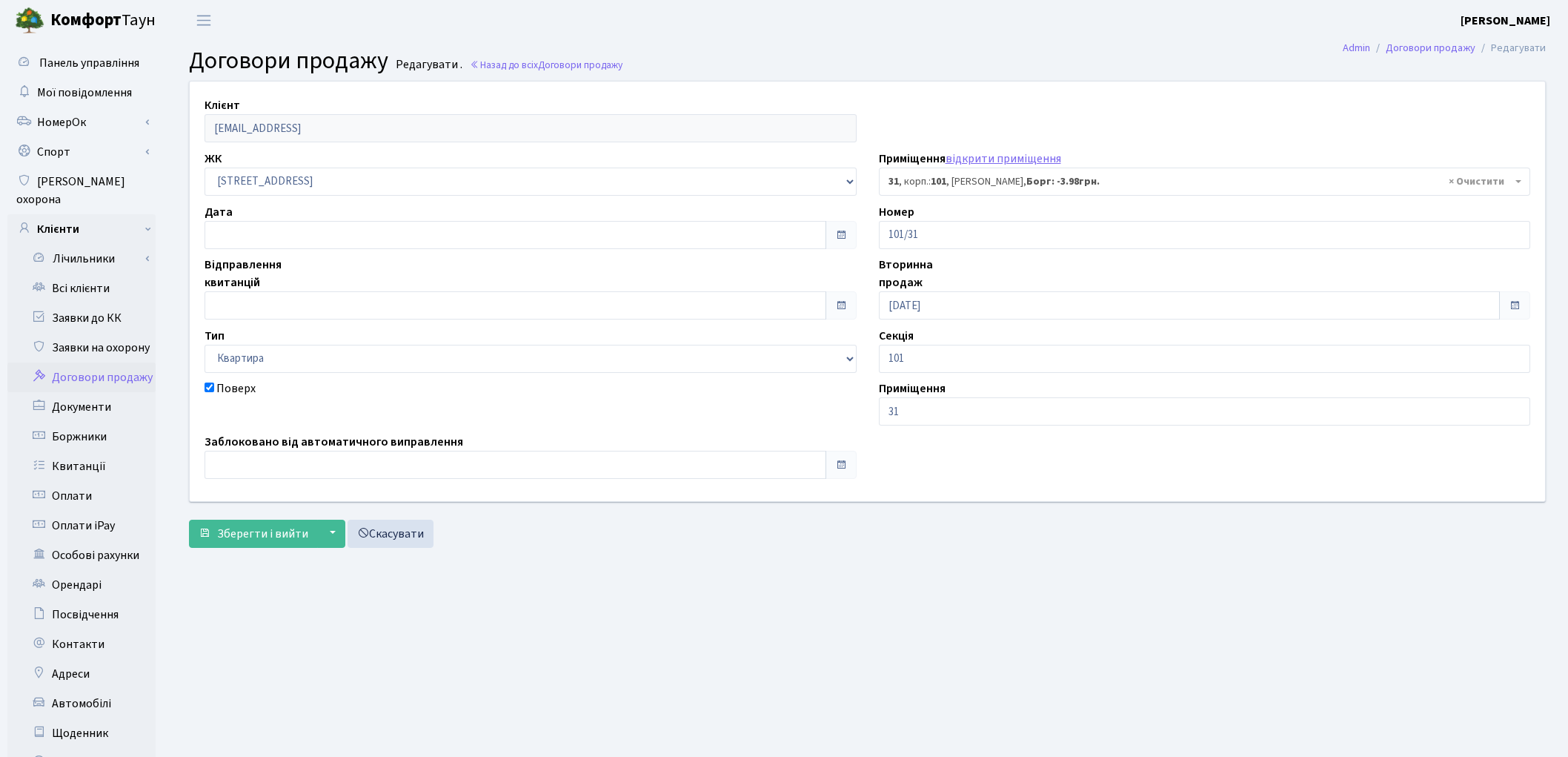
select select "37420"
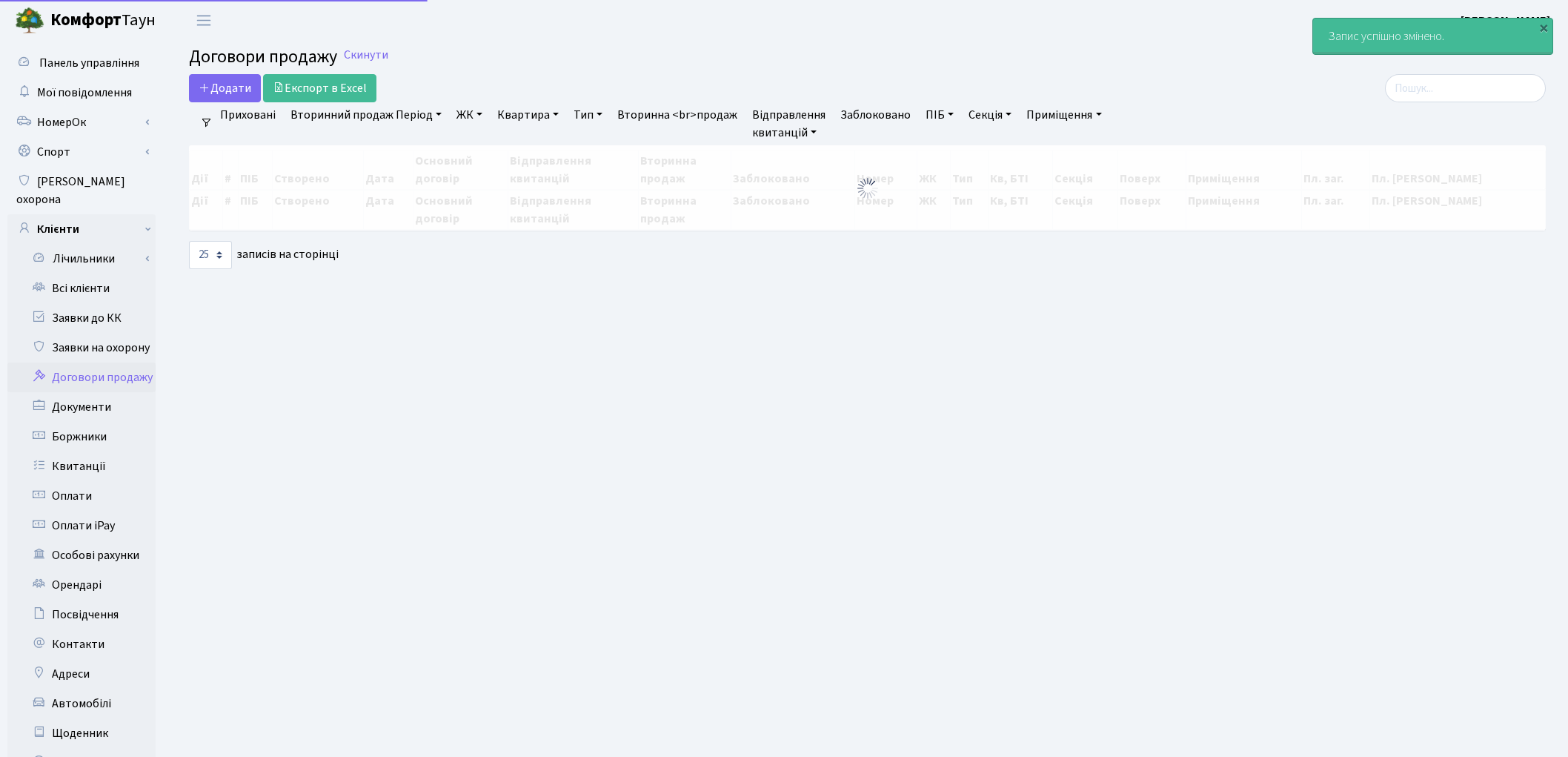
select select "25"
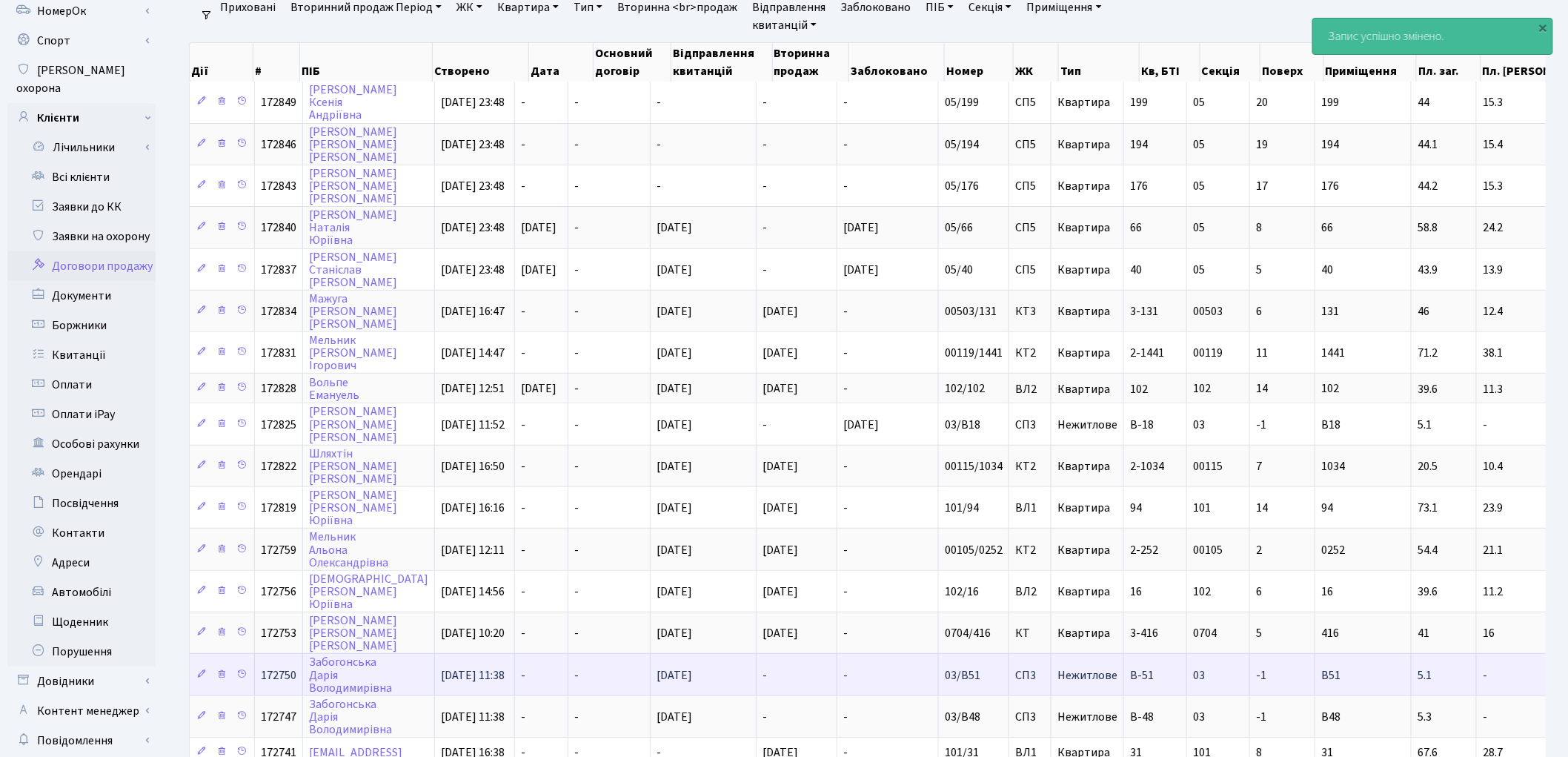
scroll to position [329, 0]
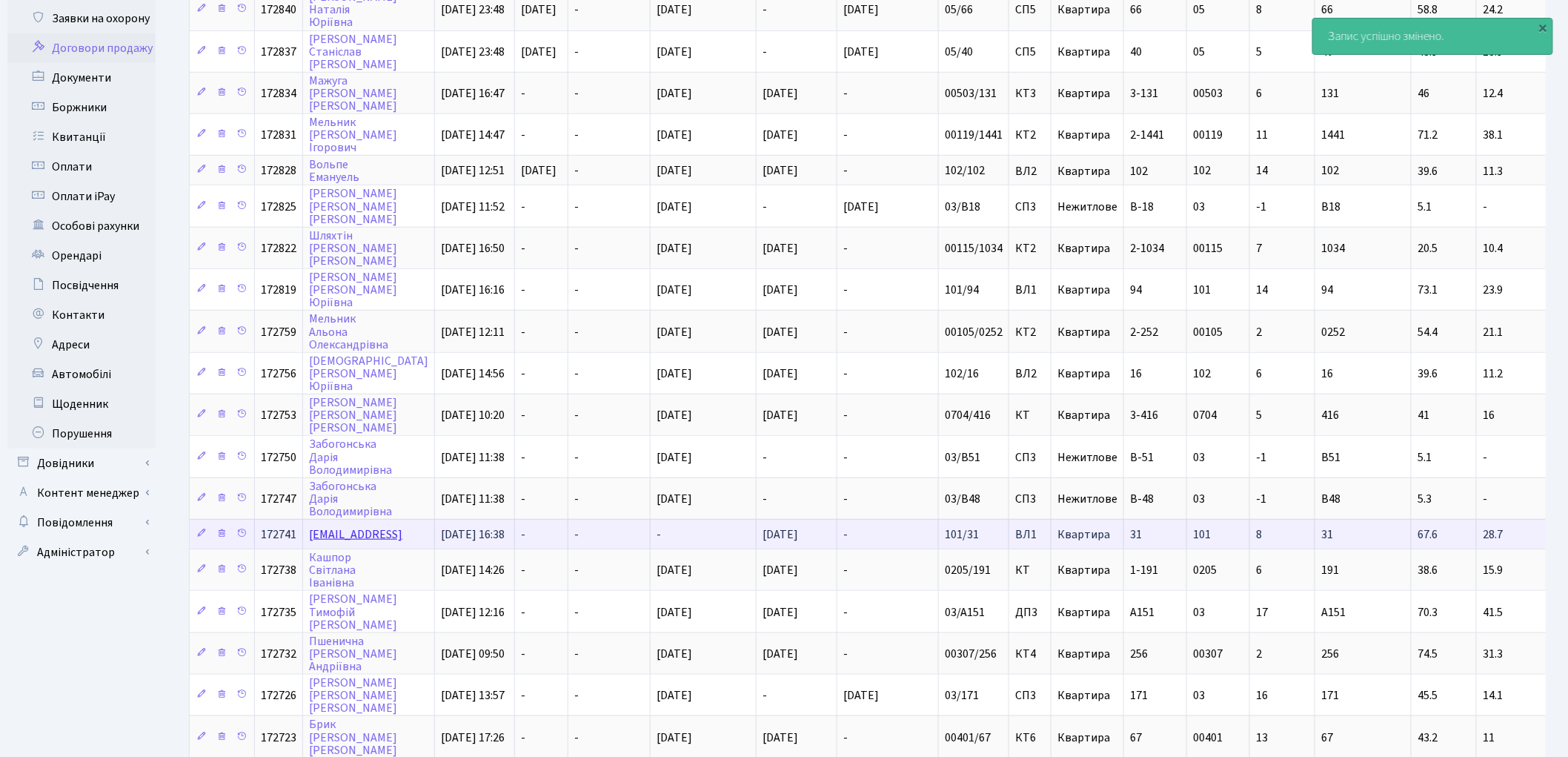
click at [335, 526] on link "[EMAIL_ADDRESS]" at bounding box center [355, 534] width 93 height 16
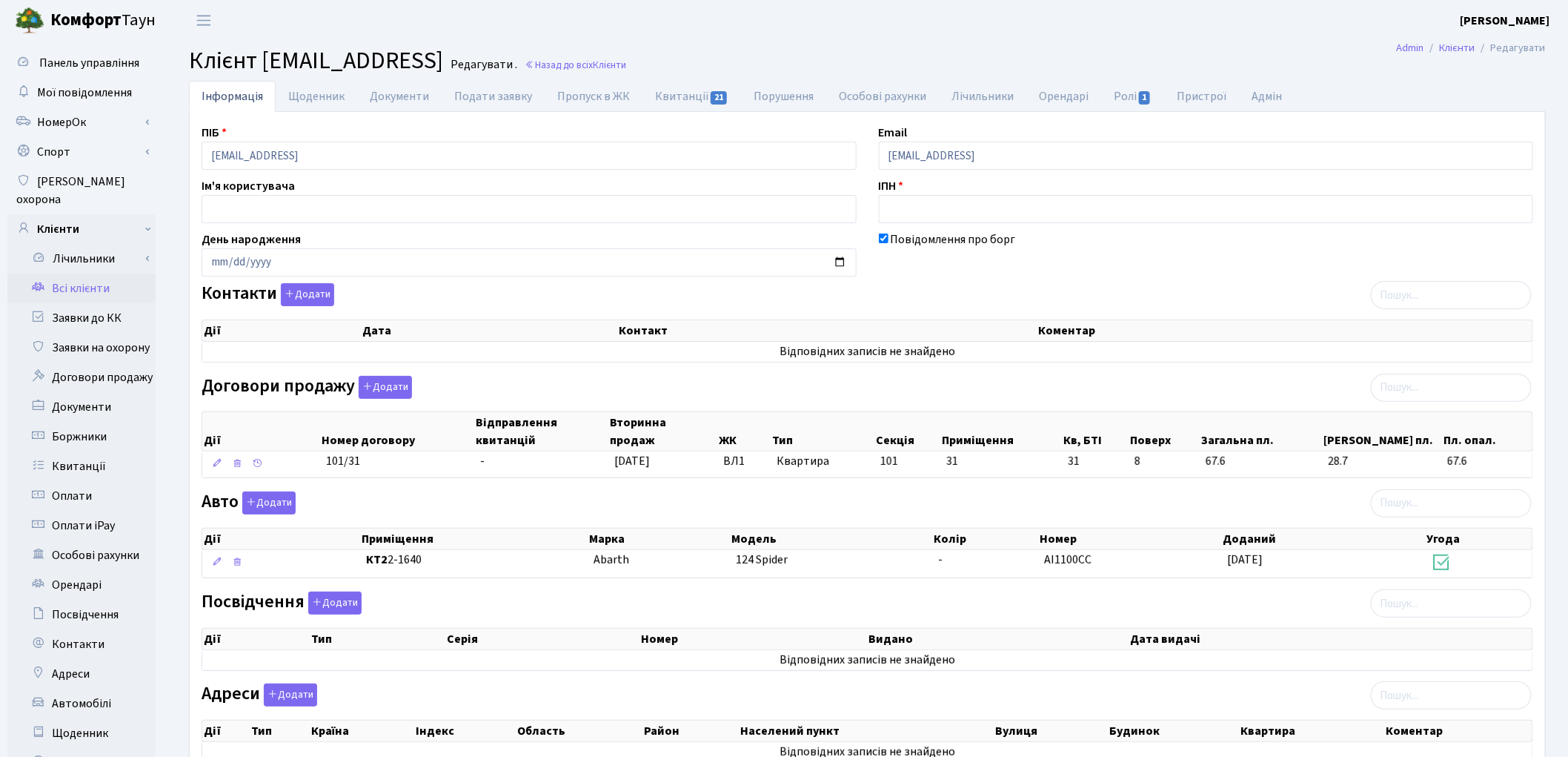
click at [64, 274] on link "Всі клієнти" at bounding box center [81, 288] width 148 height 30
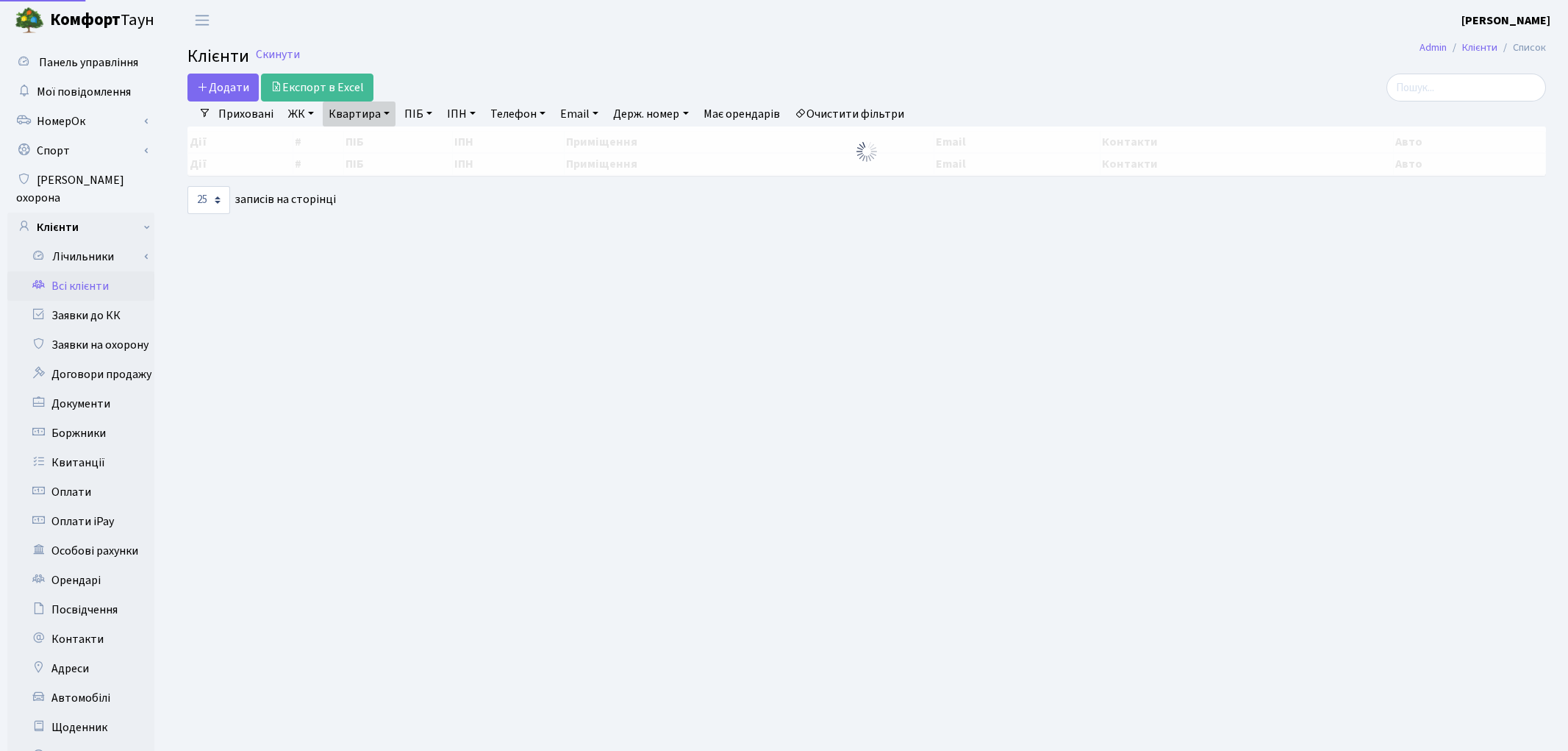
select select "25"
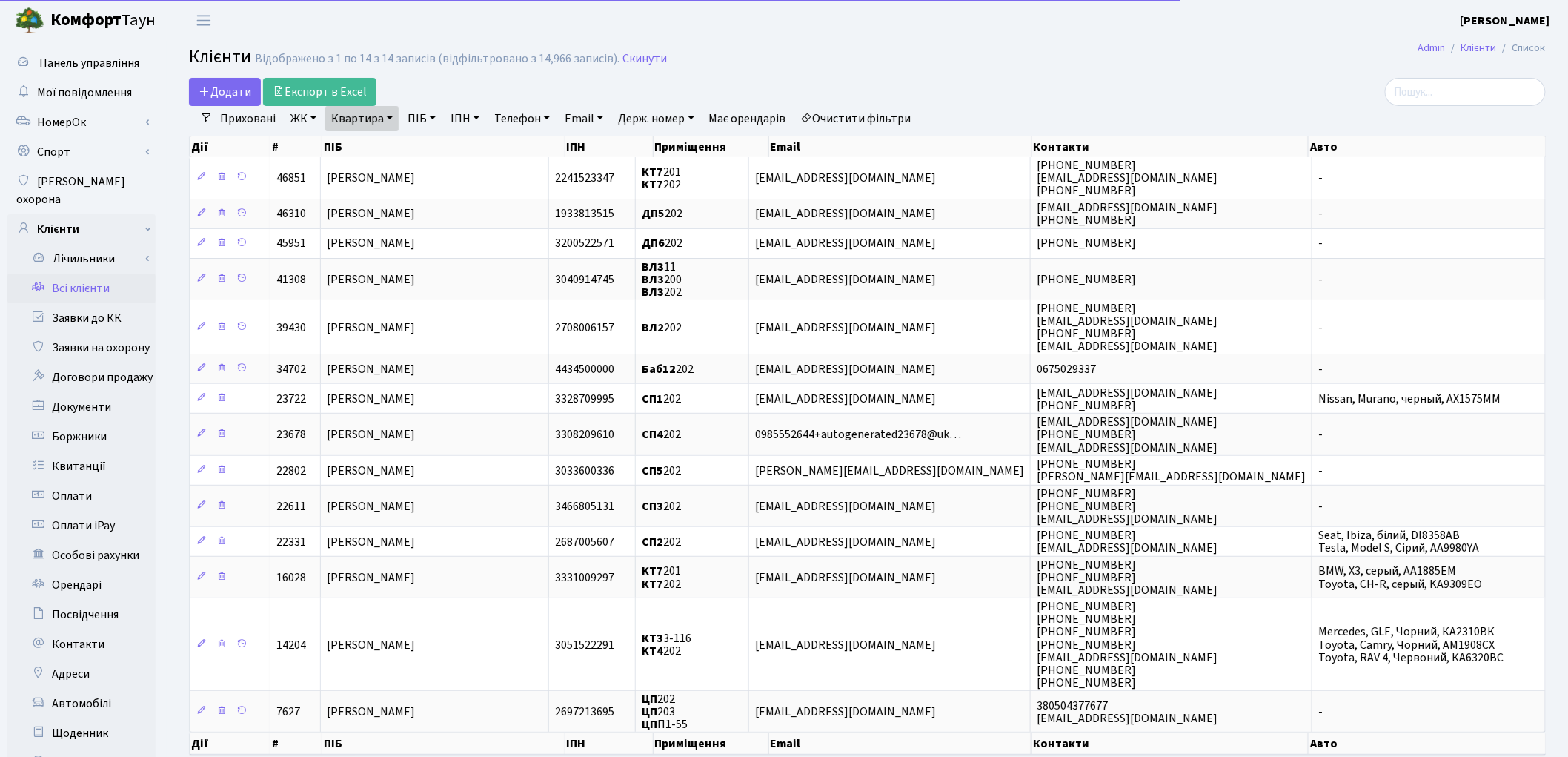
click at [364, 123] on link "Квартира" at bounding box center [362, 118] width 74 height 25
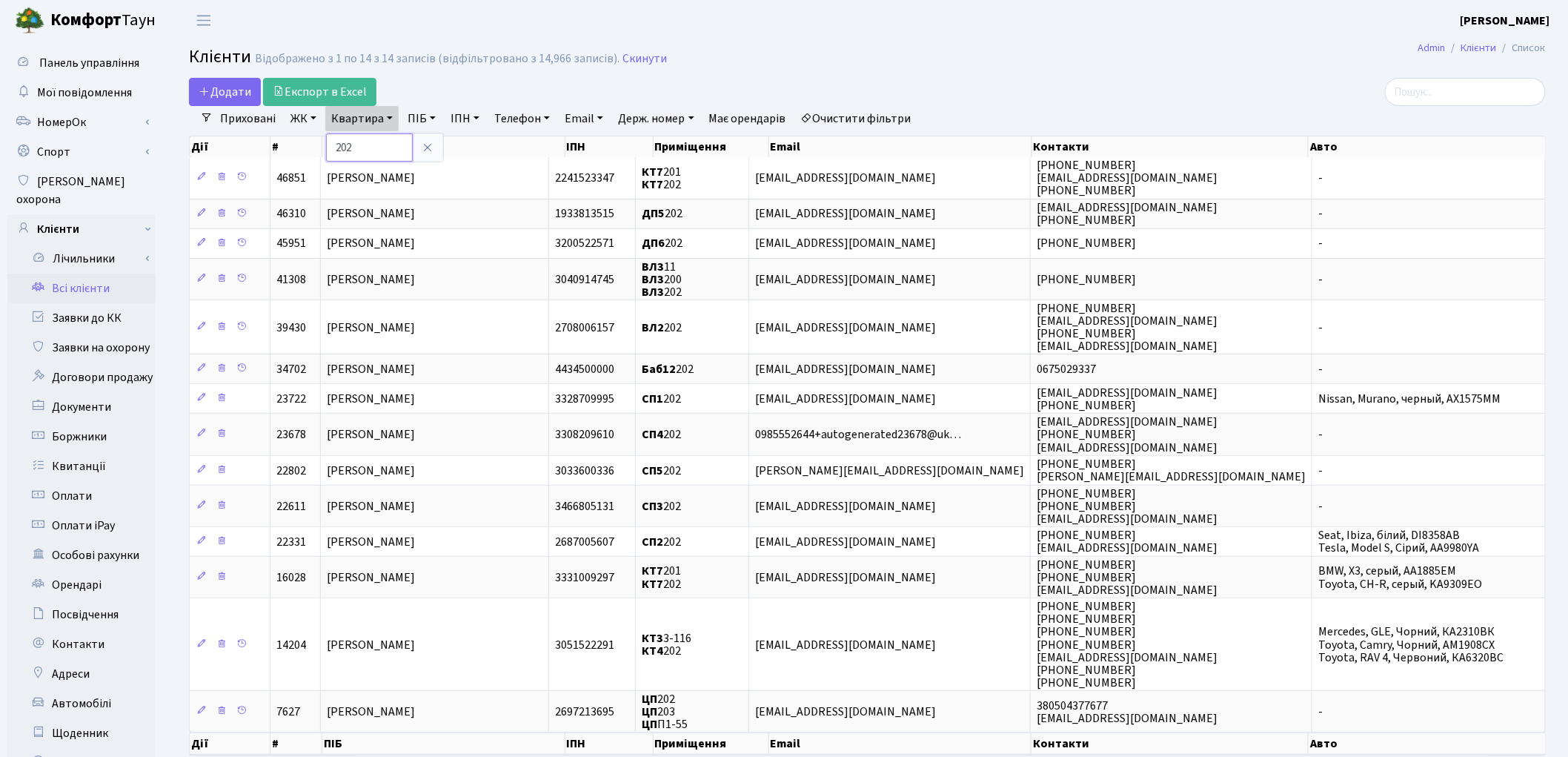
click at [362, 146] on input "202" at bounding box center [368, 147] width 86 height 28
type input "2-1640"
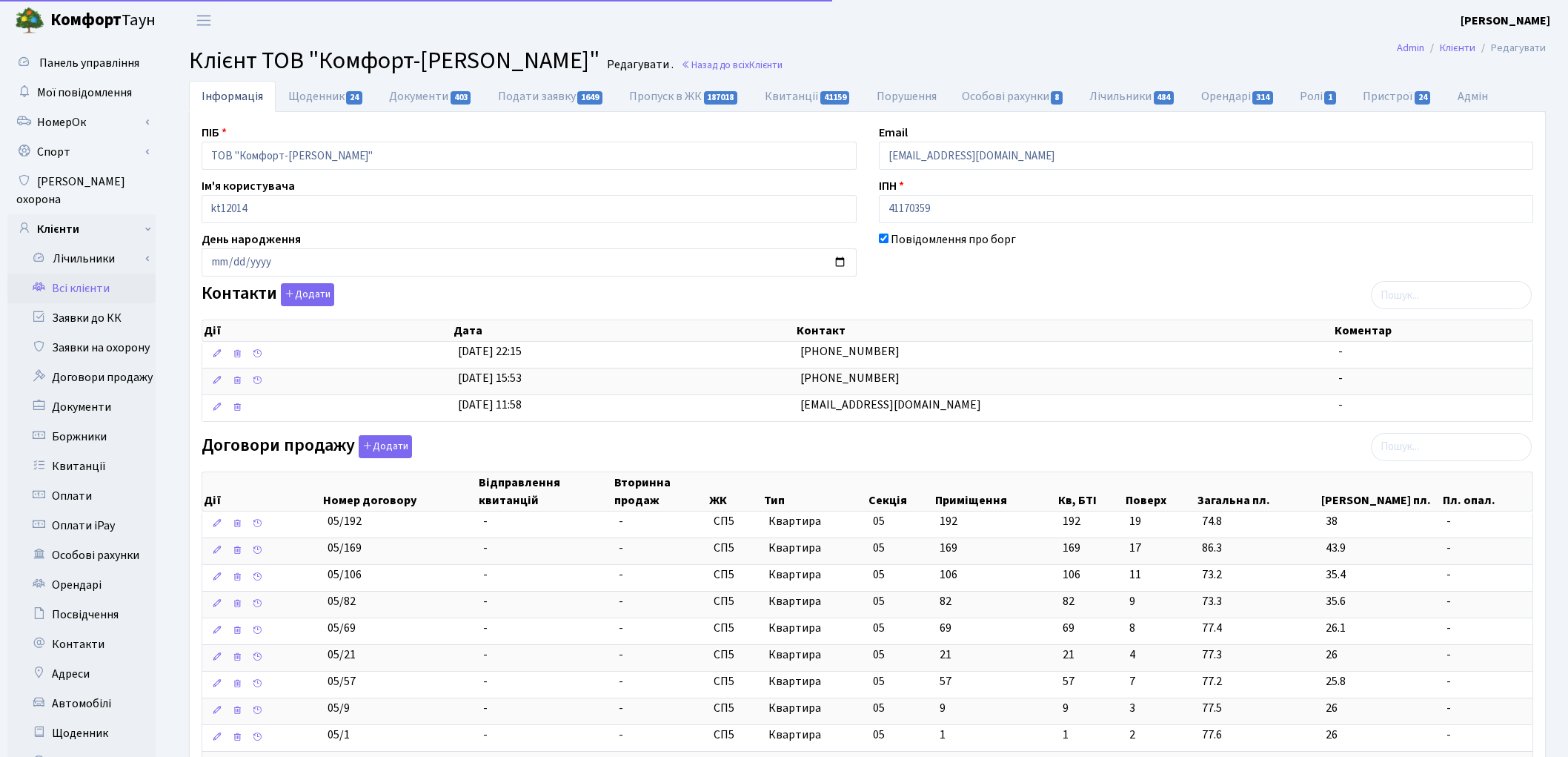
select select "25"
click at [1225, 100] on link "Орендарі 314" at bounding box center [1237, 96] width 98 height 31
select select "25"
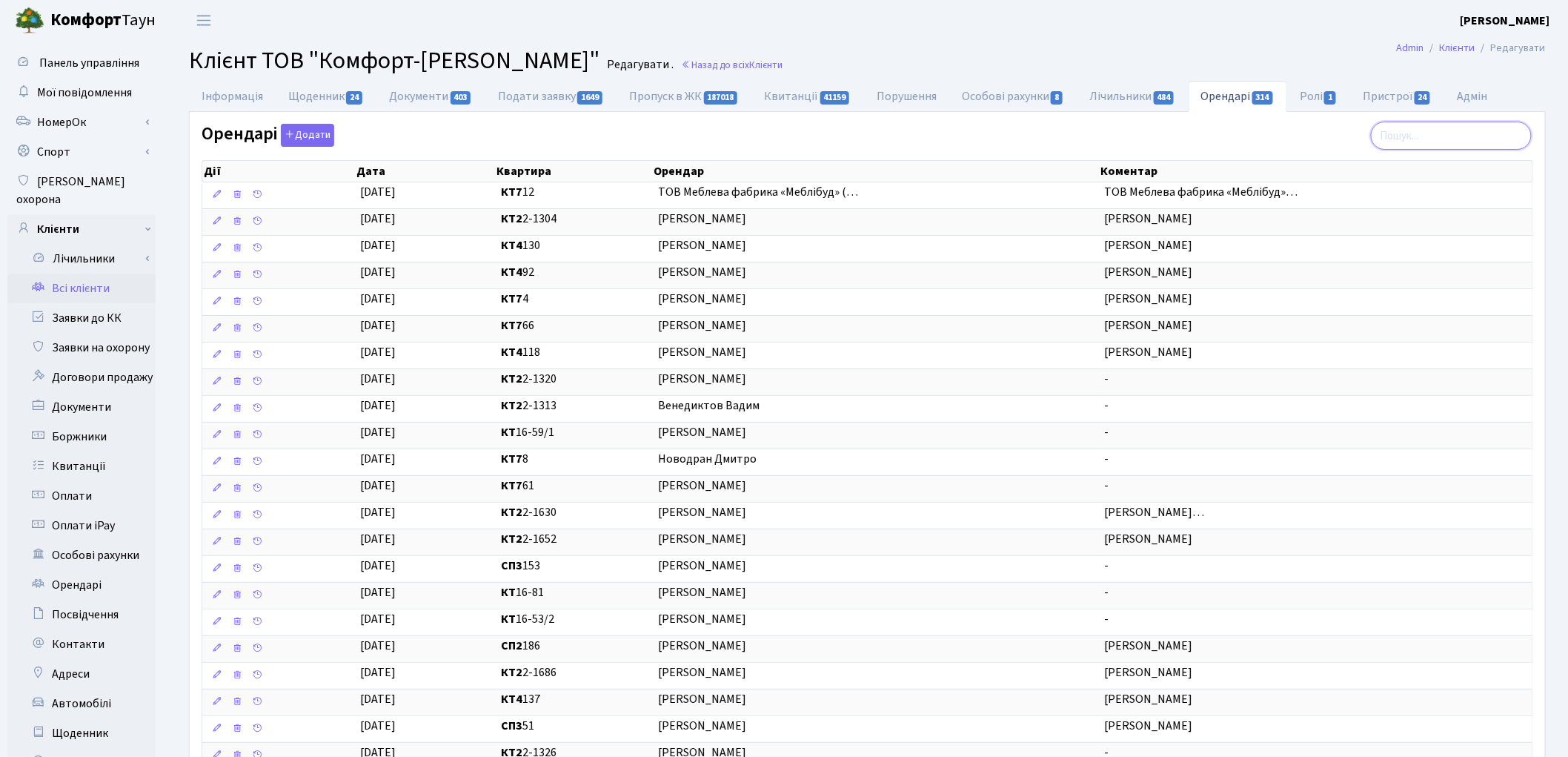
click at [1412, 133] on input "search" at bounding box center [1451, 135] width 161 height 28
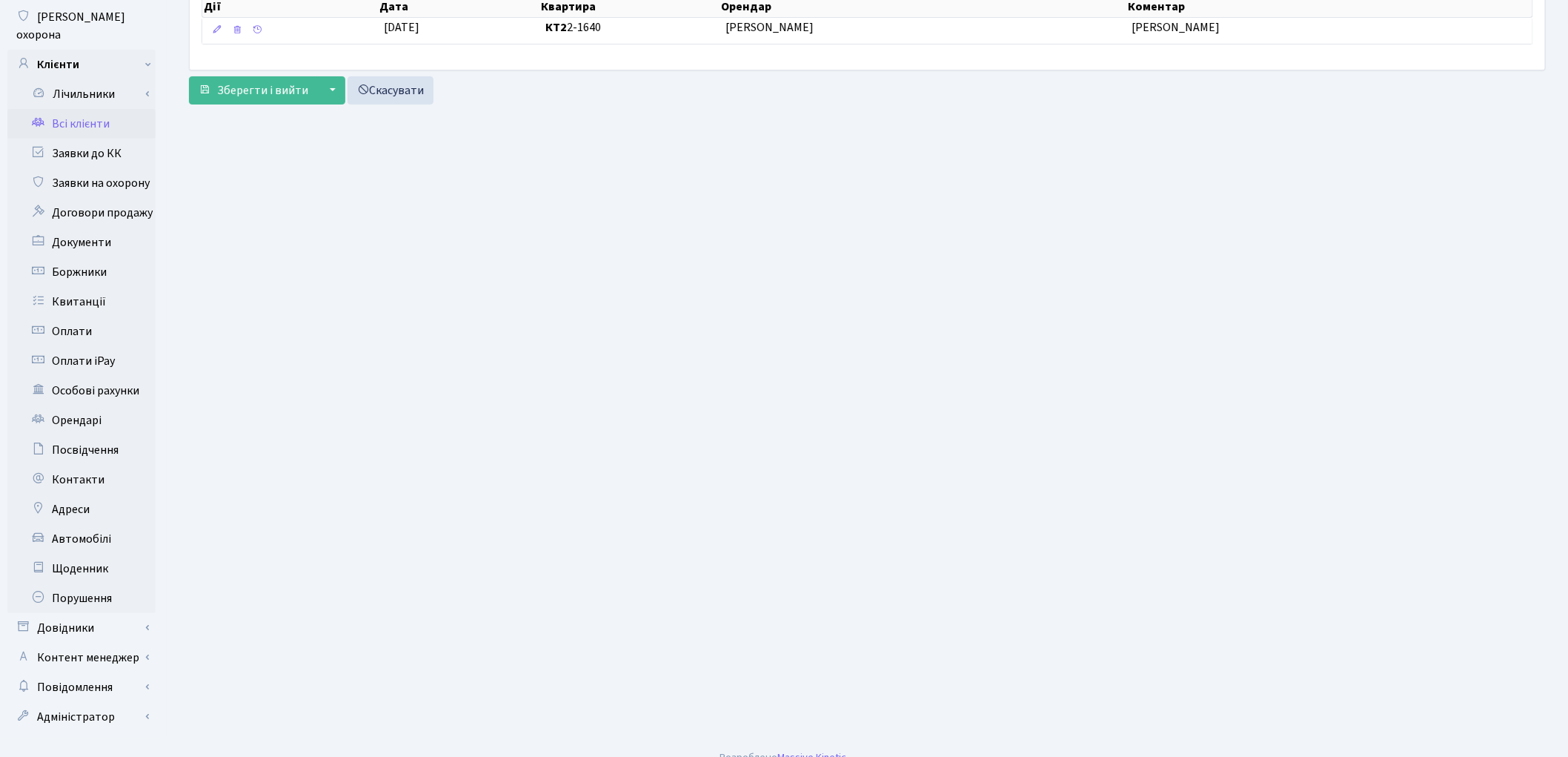
scroll to position [165, 0]
type input "2-1640"
click at [91, 198] on link "Договори продажу" at bounding box center [81, 212] width 148 height 30
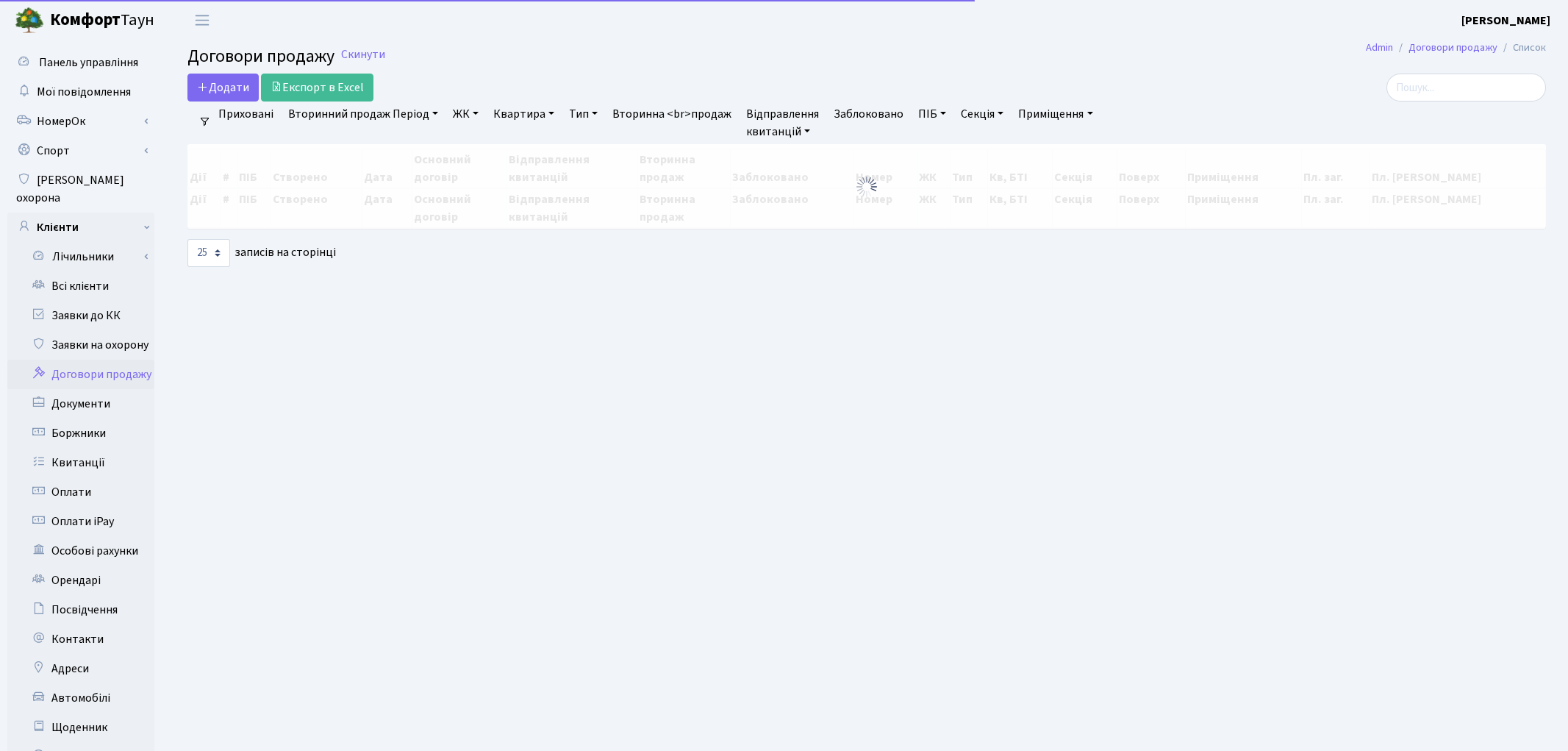
select select "25"
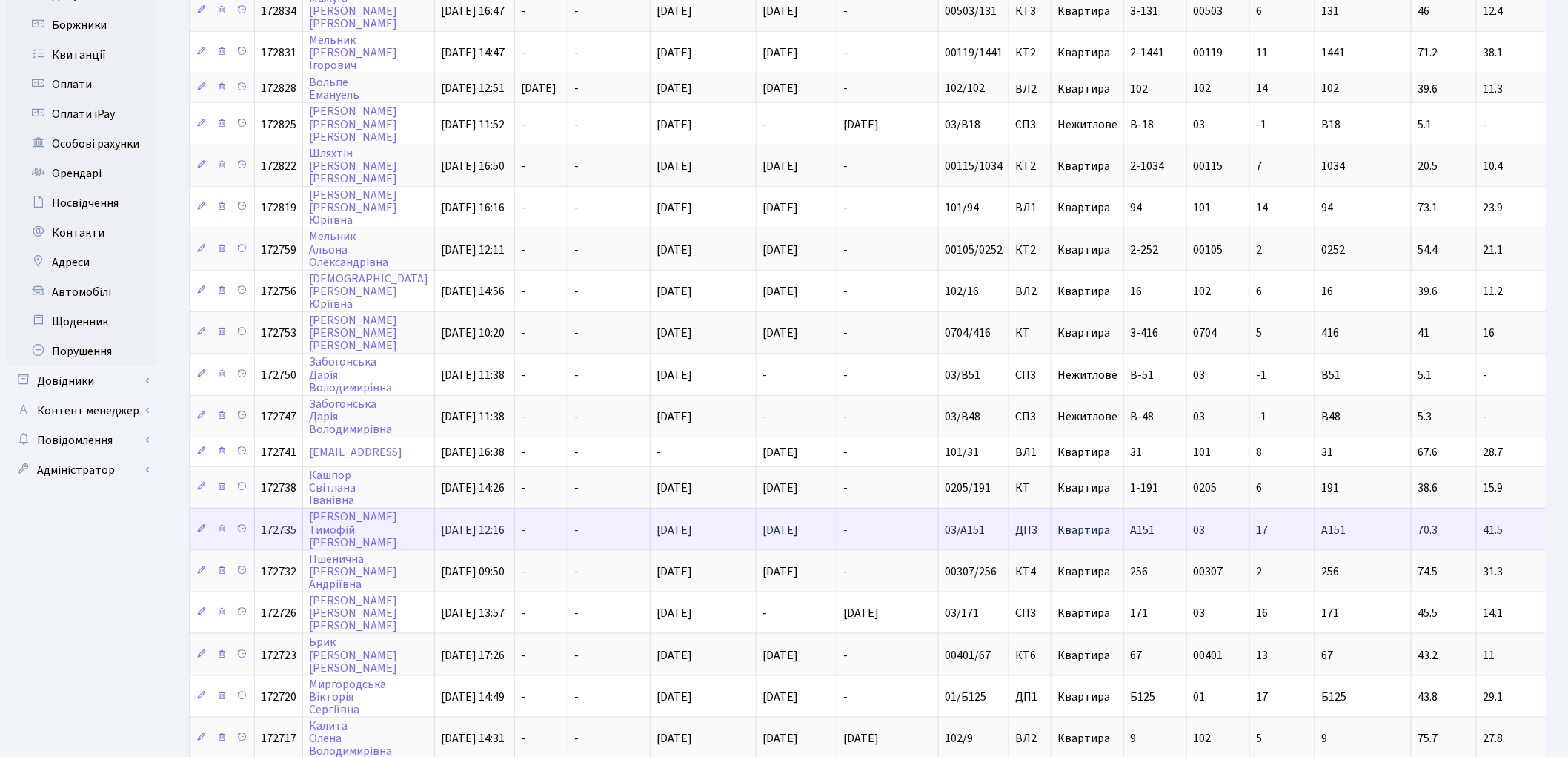
scroll to position [548, 0]
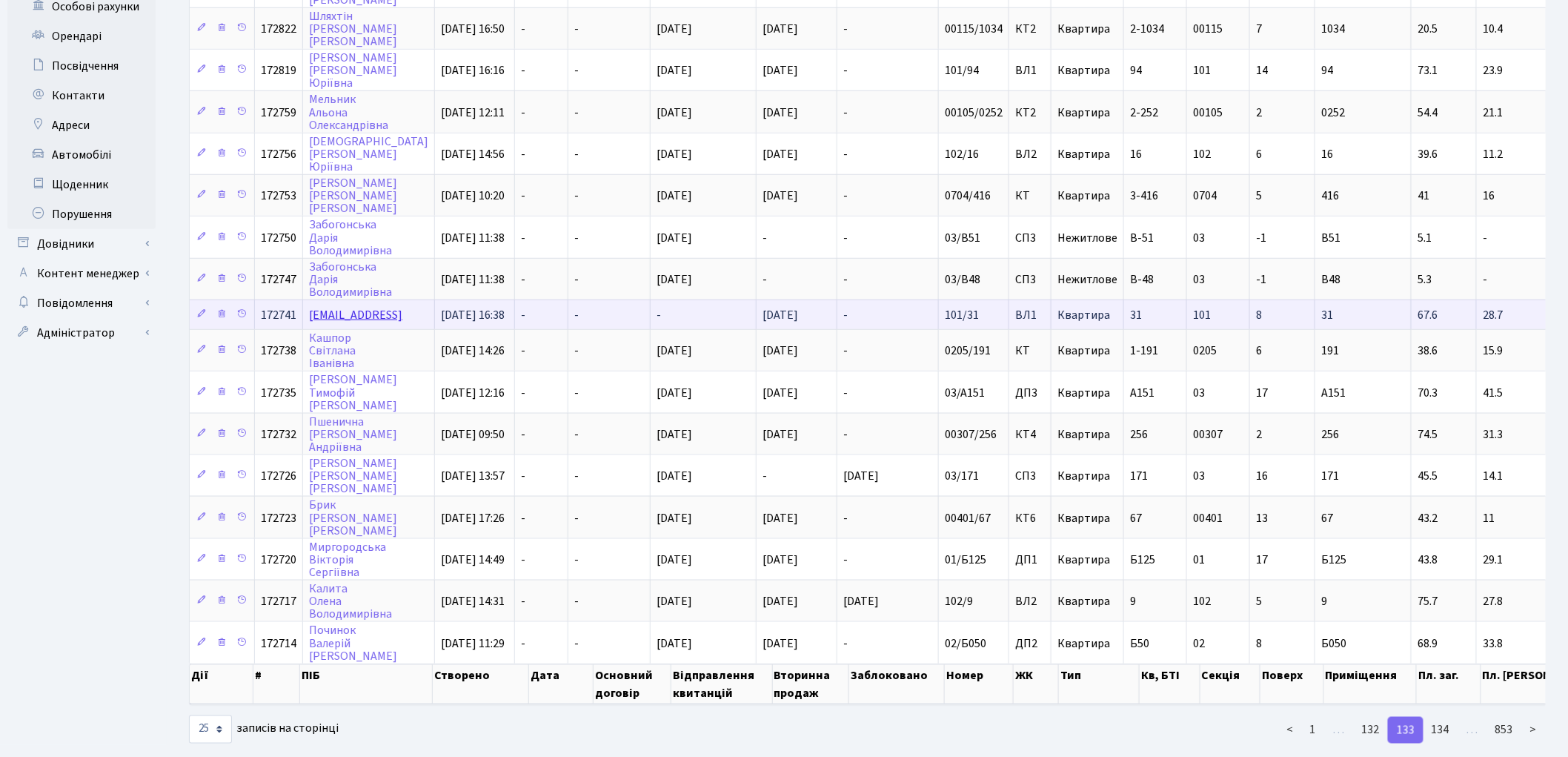
click at [403, 307] on link "[EMAIL_ADDRESS]" at bounding box center [355, 315] width 93 height 16
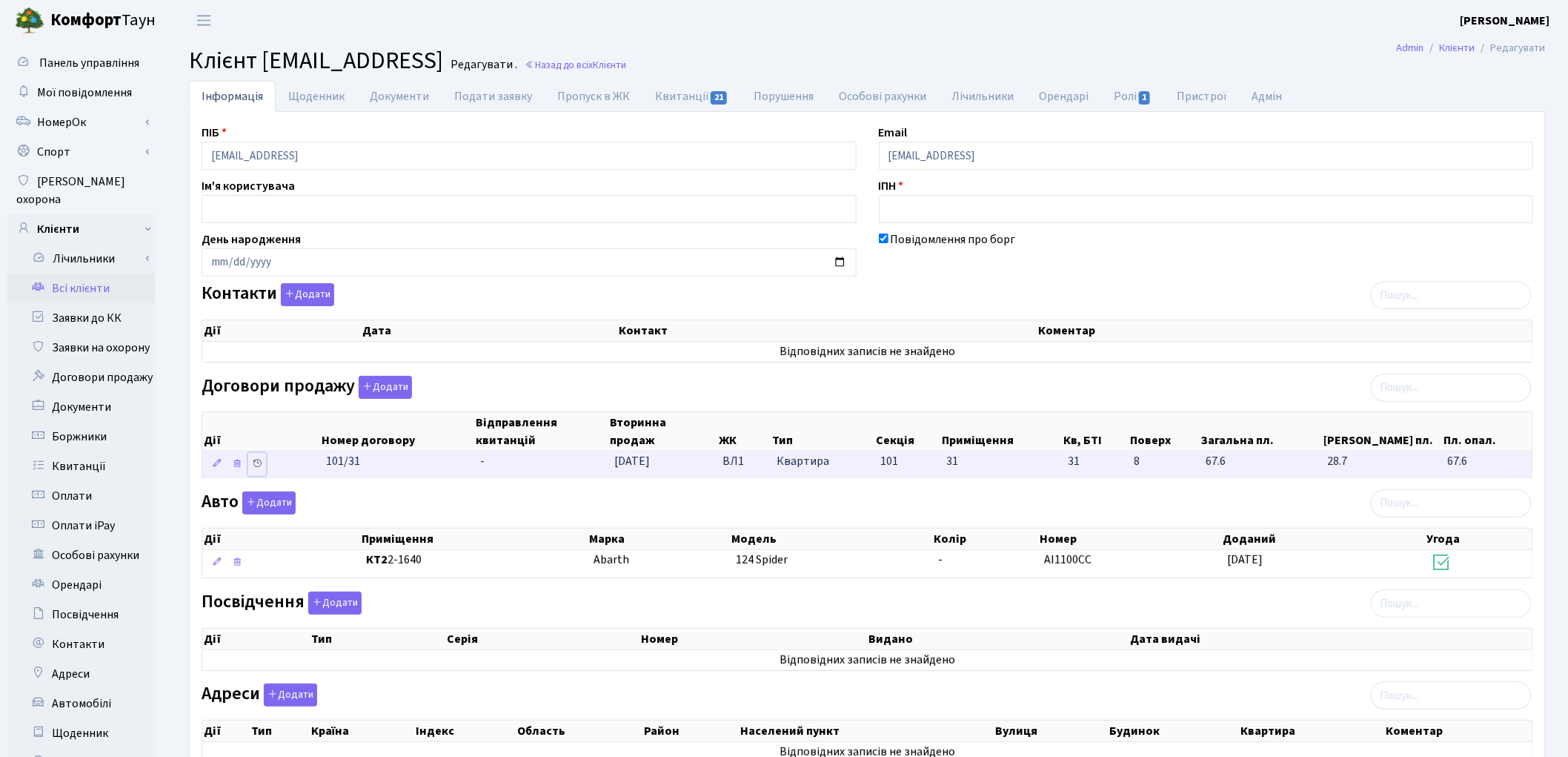
click at [256, 464] on icon at bounding box center [257, 464] width 10 height 10
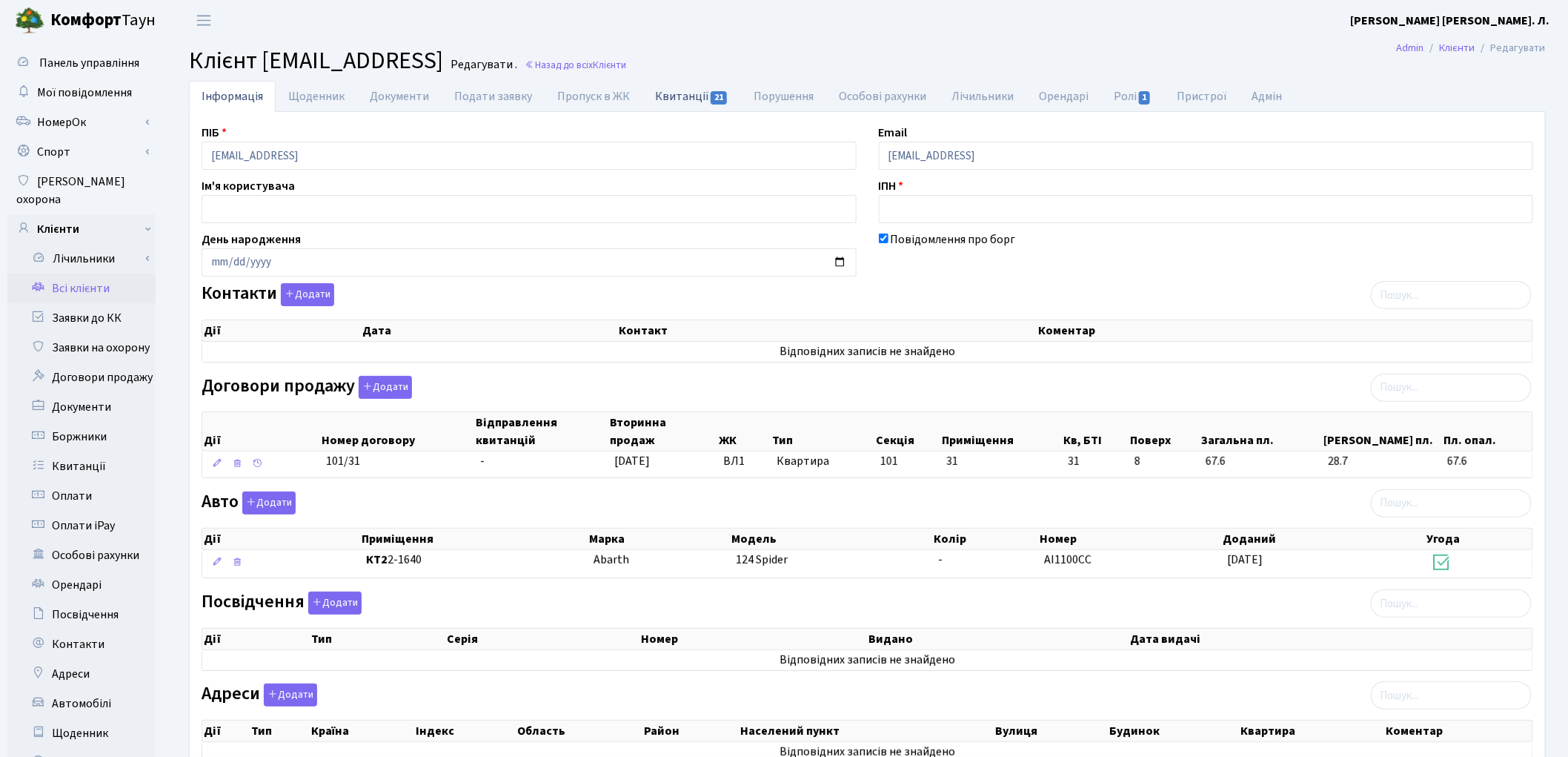
click at [668, 97] on link "Квитанції 21" at bounding box center [691, 96] width 98 height 31
select select "25"
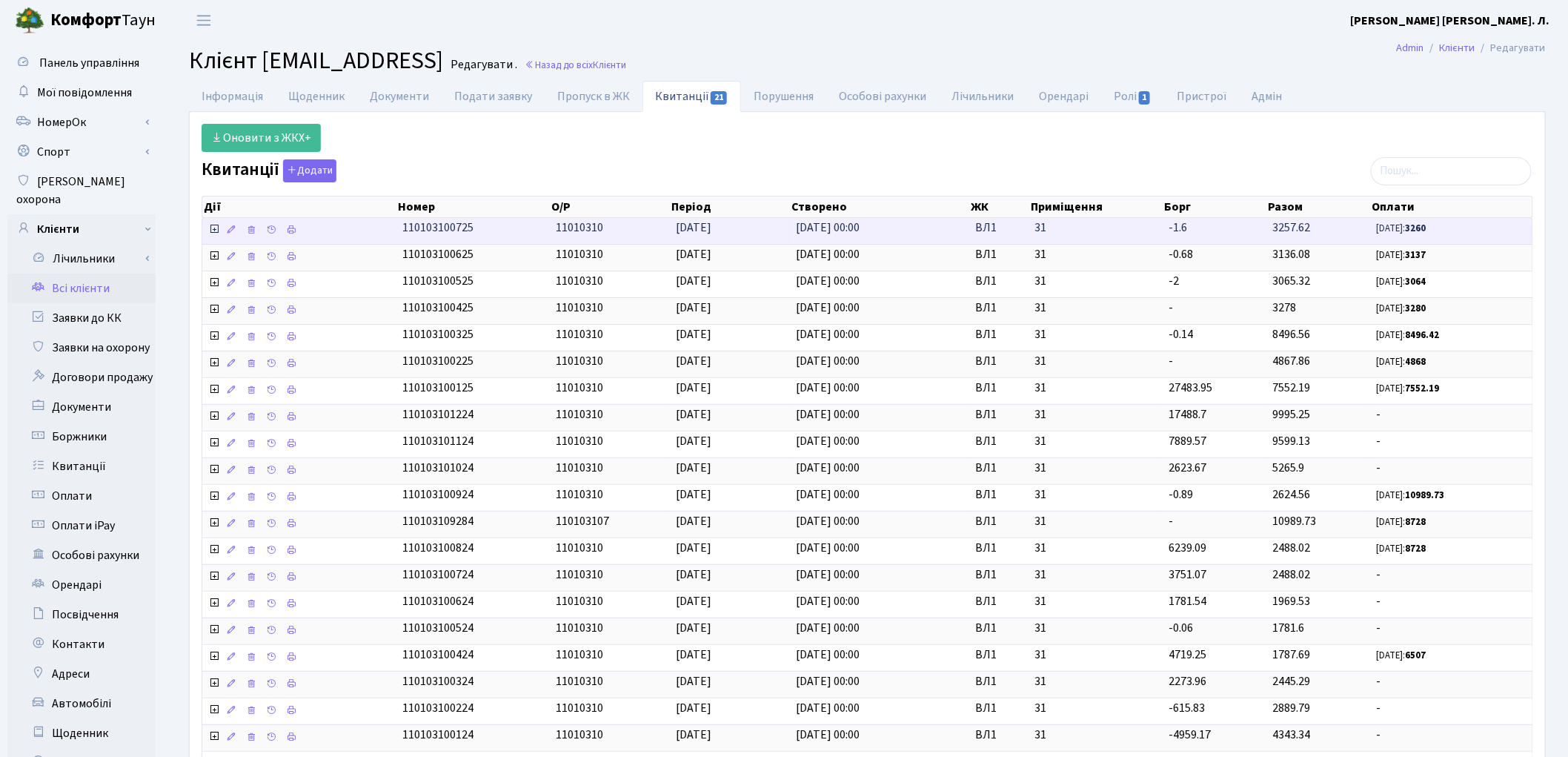
click at [214, 231] on icon at bounding box center [215, 229] width 12 height 12
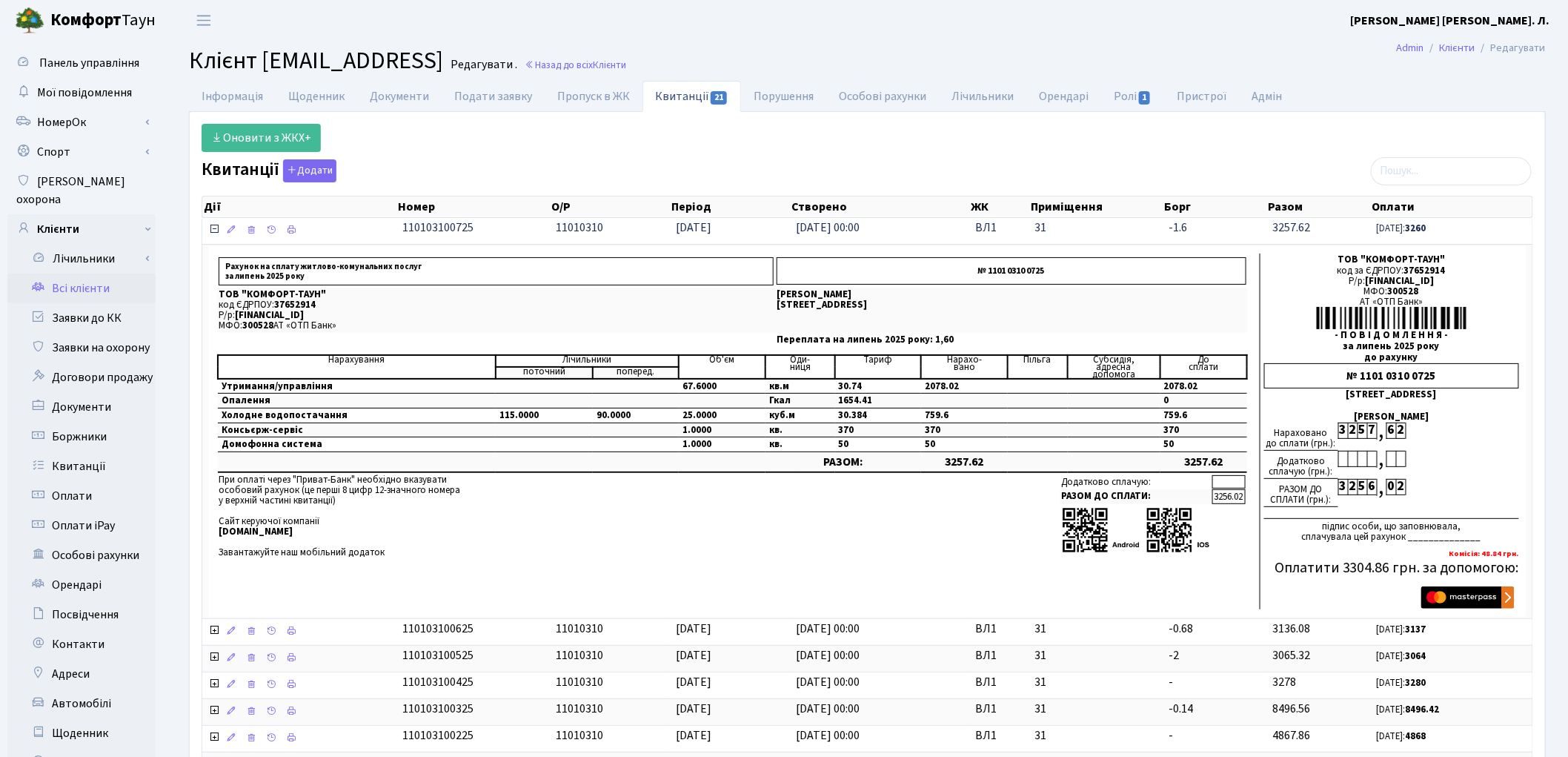
click at [214, 231] on icon at bounding box center [215, 229] width 12 height 12
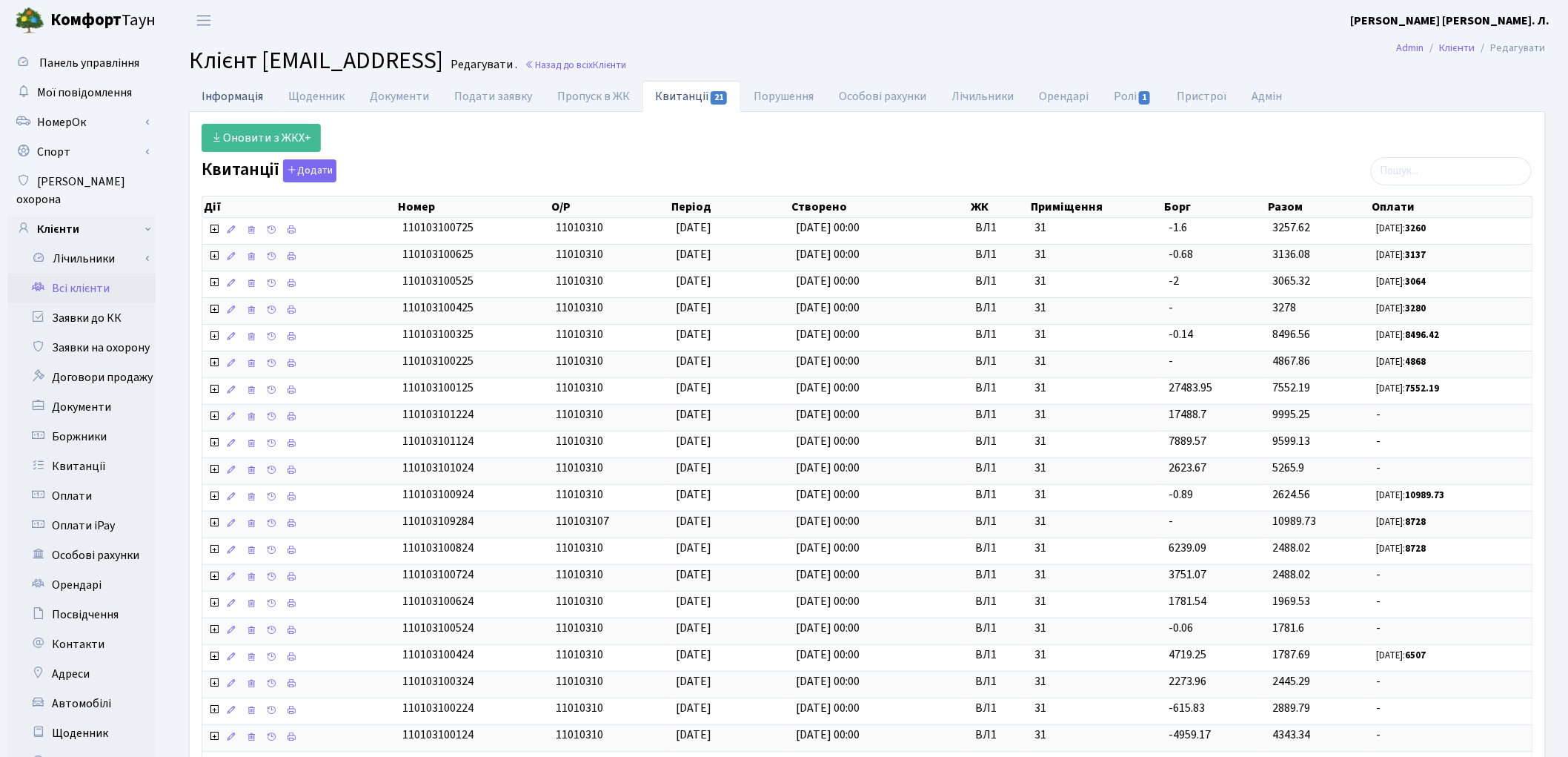
click at [247, 92] on link "Інформація" at bounding box center [232, 96] width 86 height 31
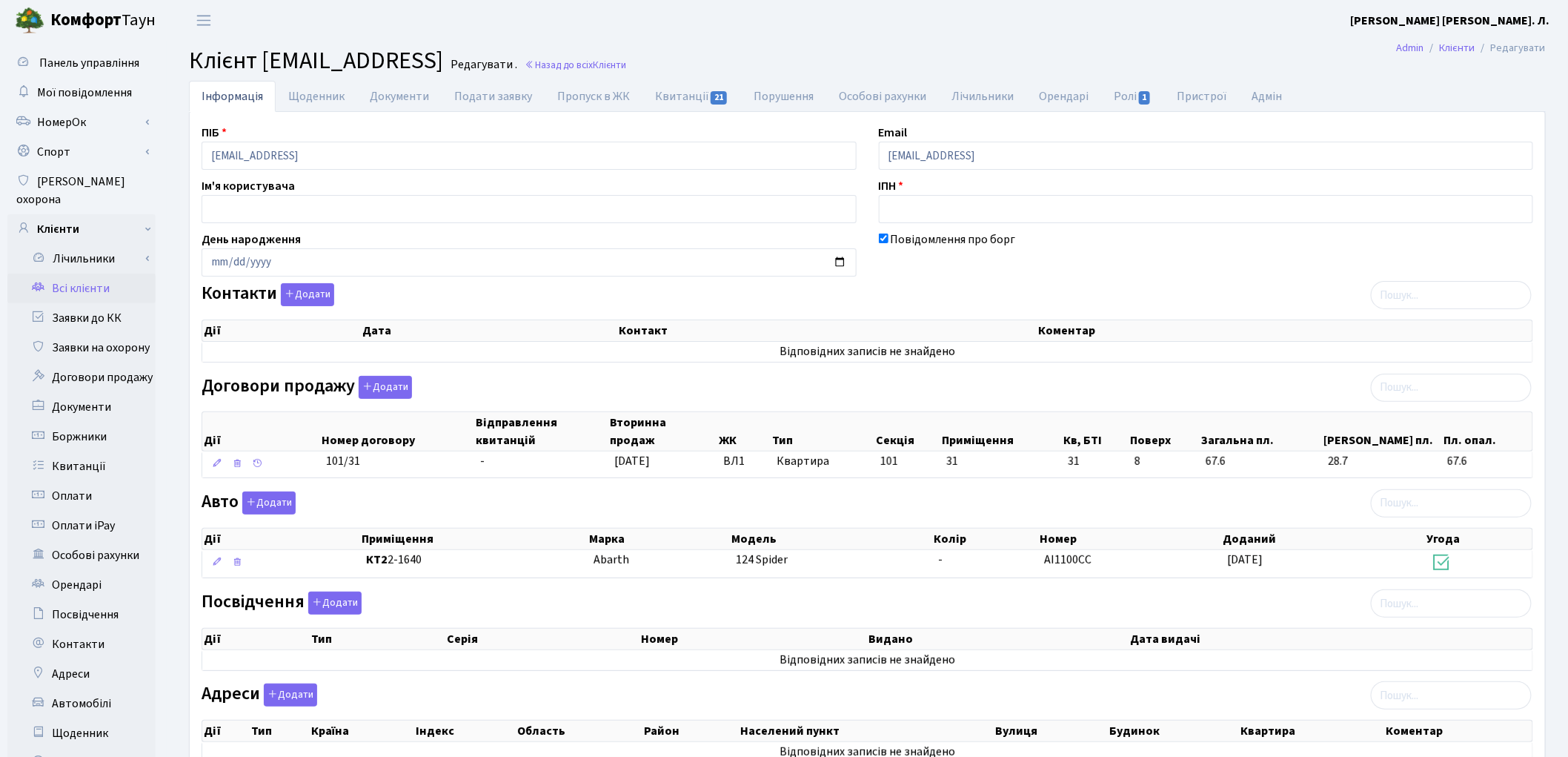
click at [75, 275] on link "Всі клієнти" at bounding box center [81, 288] width 148 height 30
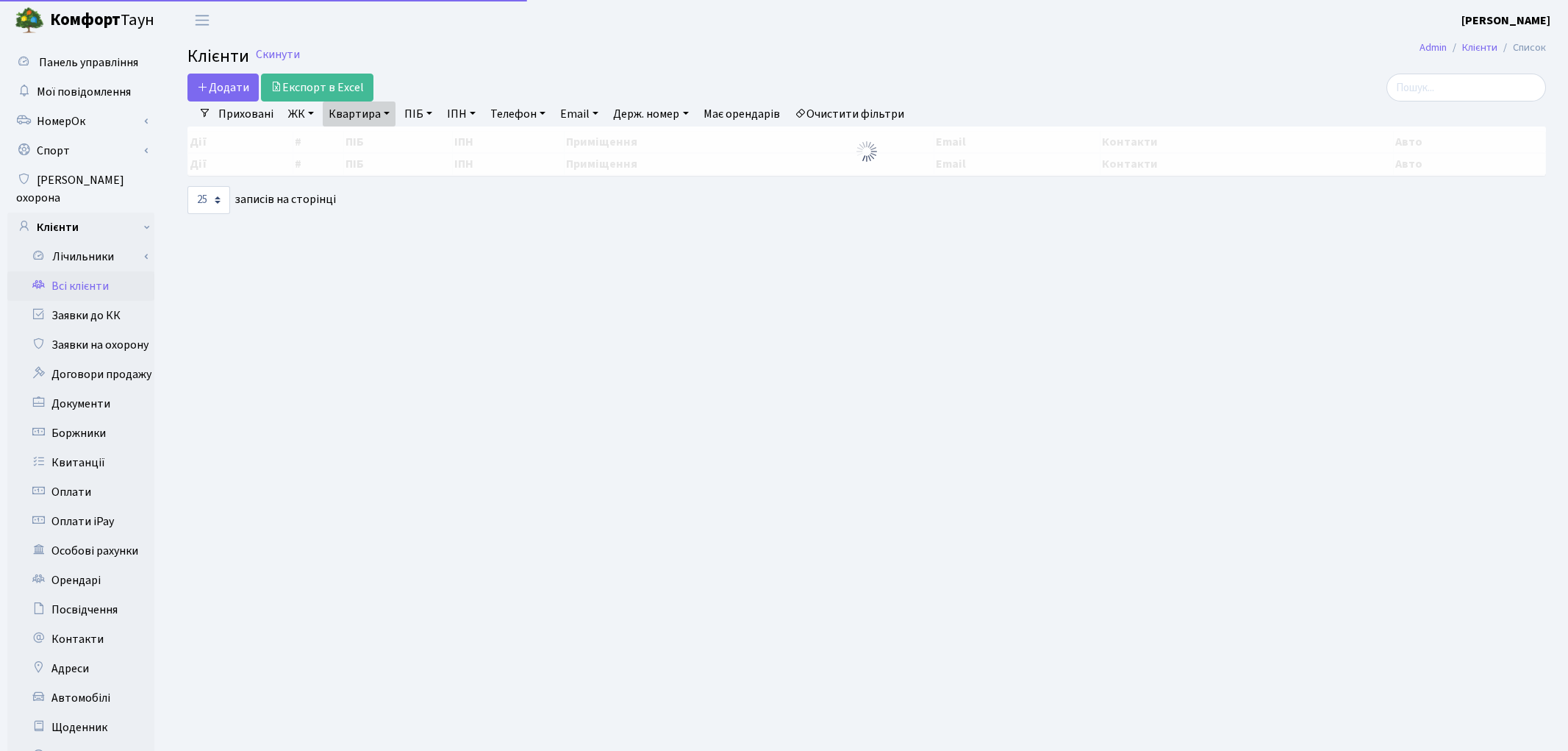
select select "25"
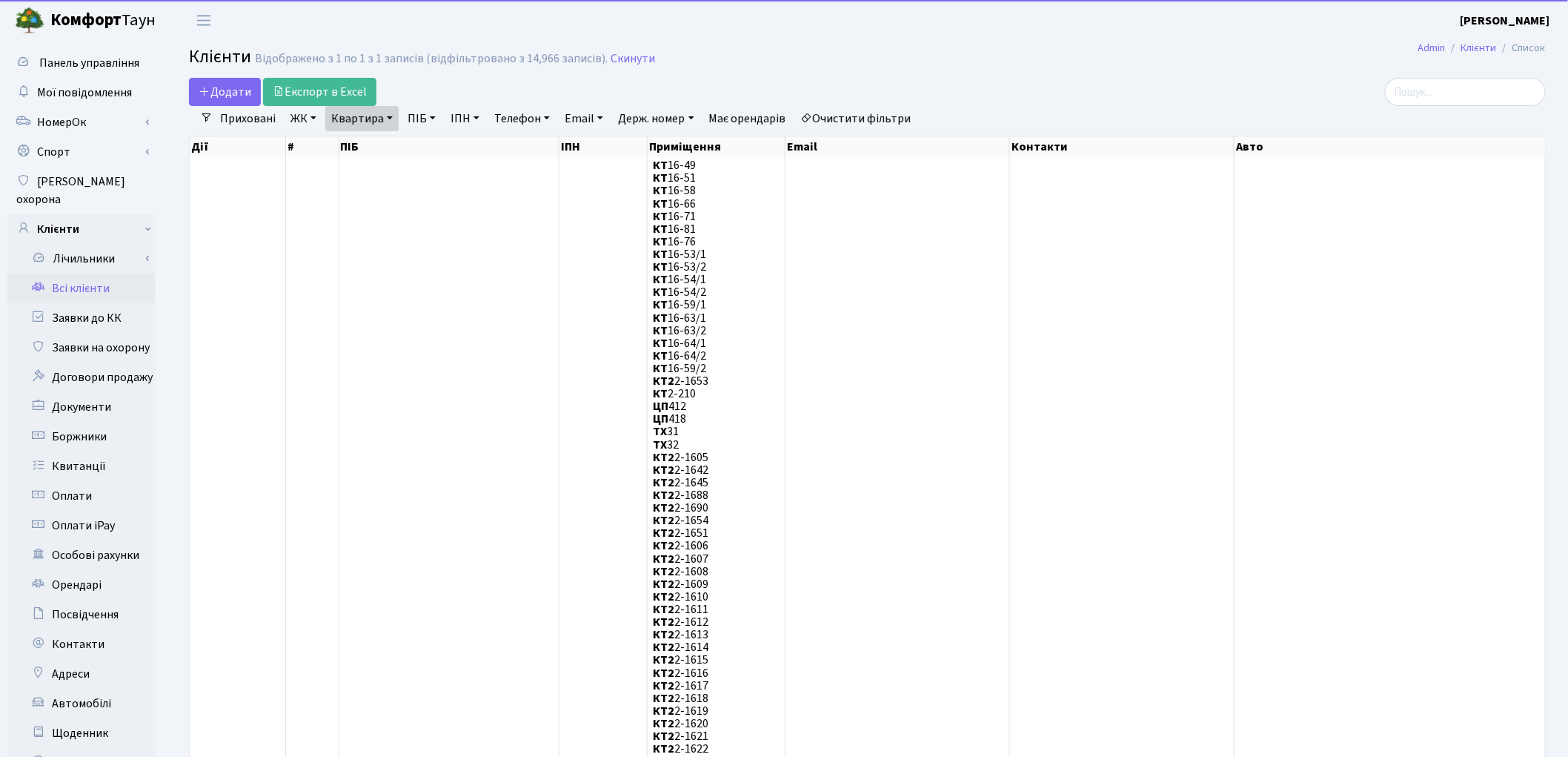
click at [356, 116] on link "Квартира" at bounding box center [362, 118] width 74 height 25
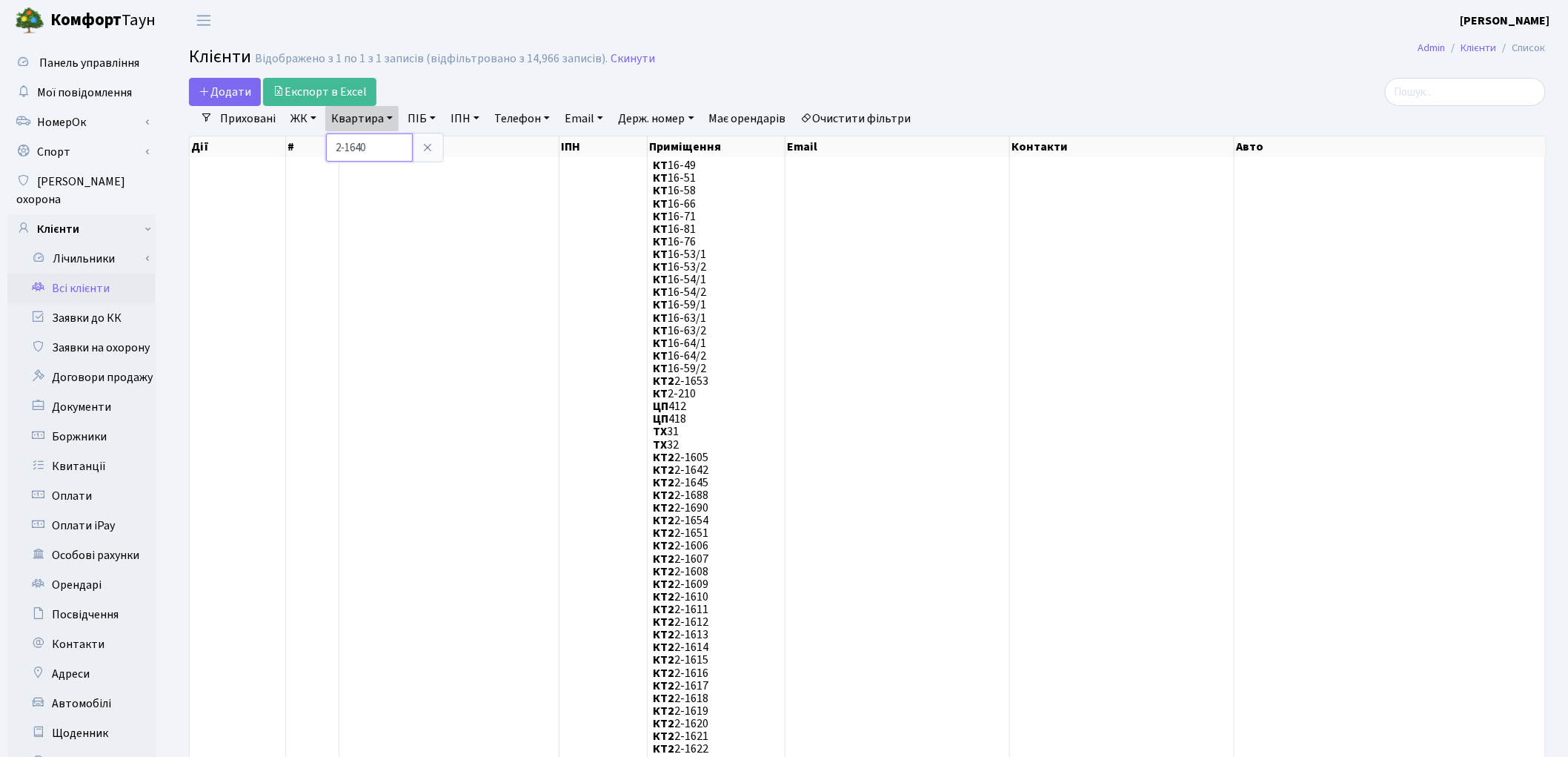
drag, startPoint x: 373, startPoint y: 147, endPoint x: 287, endPoint y: 147, distance: 86.0
click at [876, 112] on link "Очистити фільтри" at bounding box center [856, 118] width 122 height 25
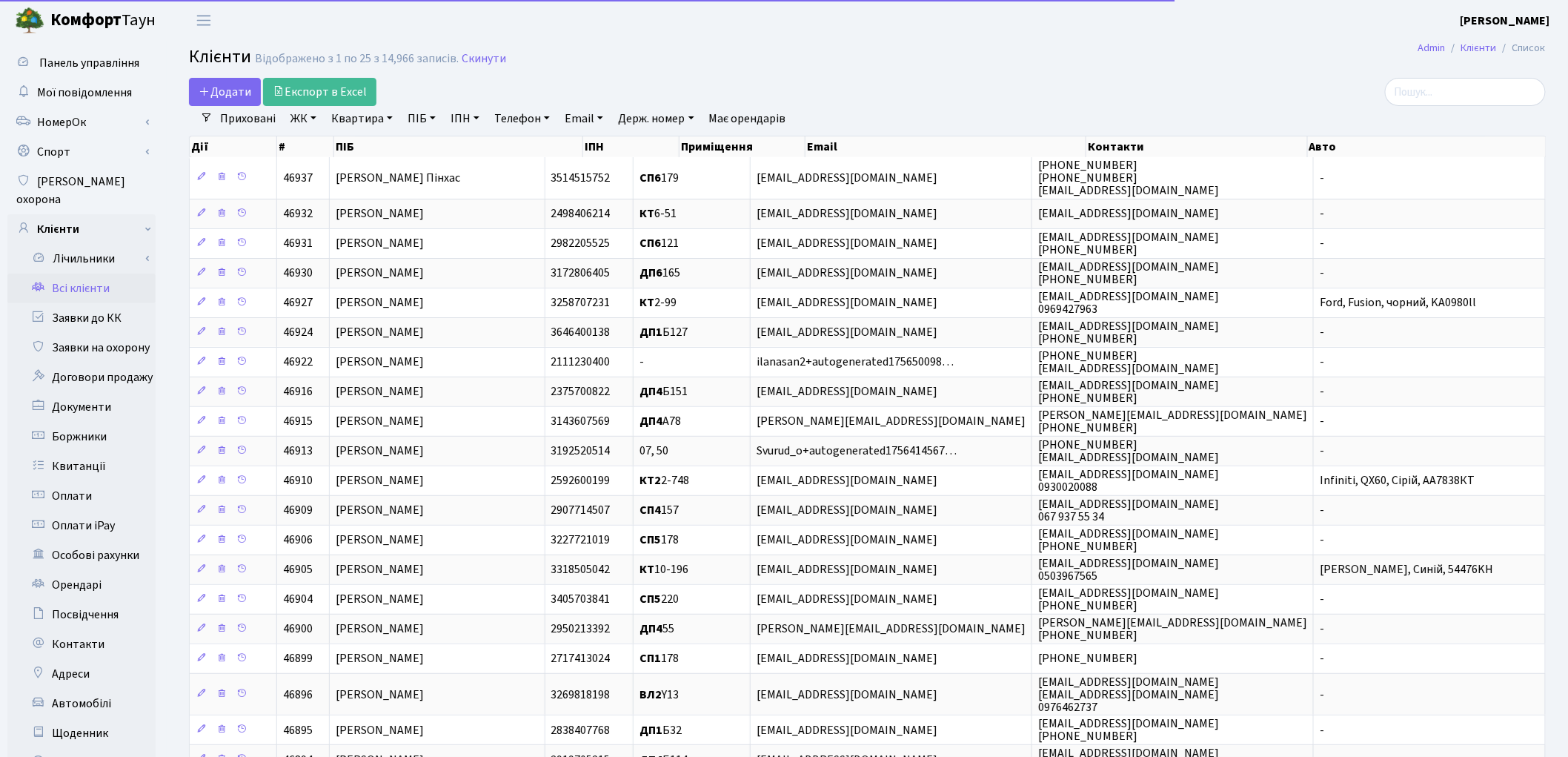
click at [298, 121] on link "ЖК" at bounding box center [304, 118] width 38 height 25
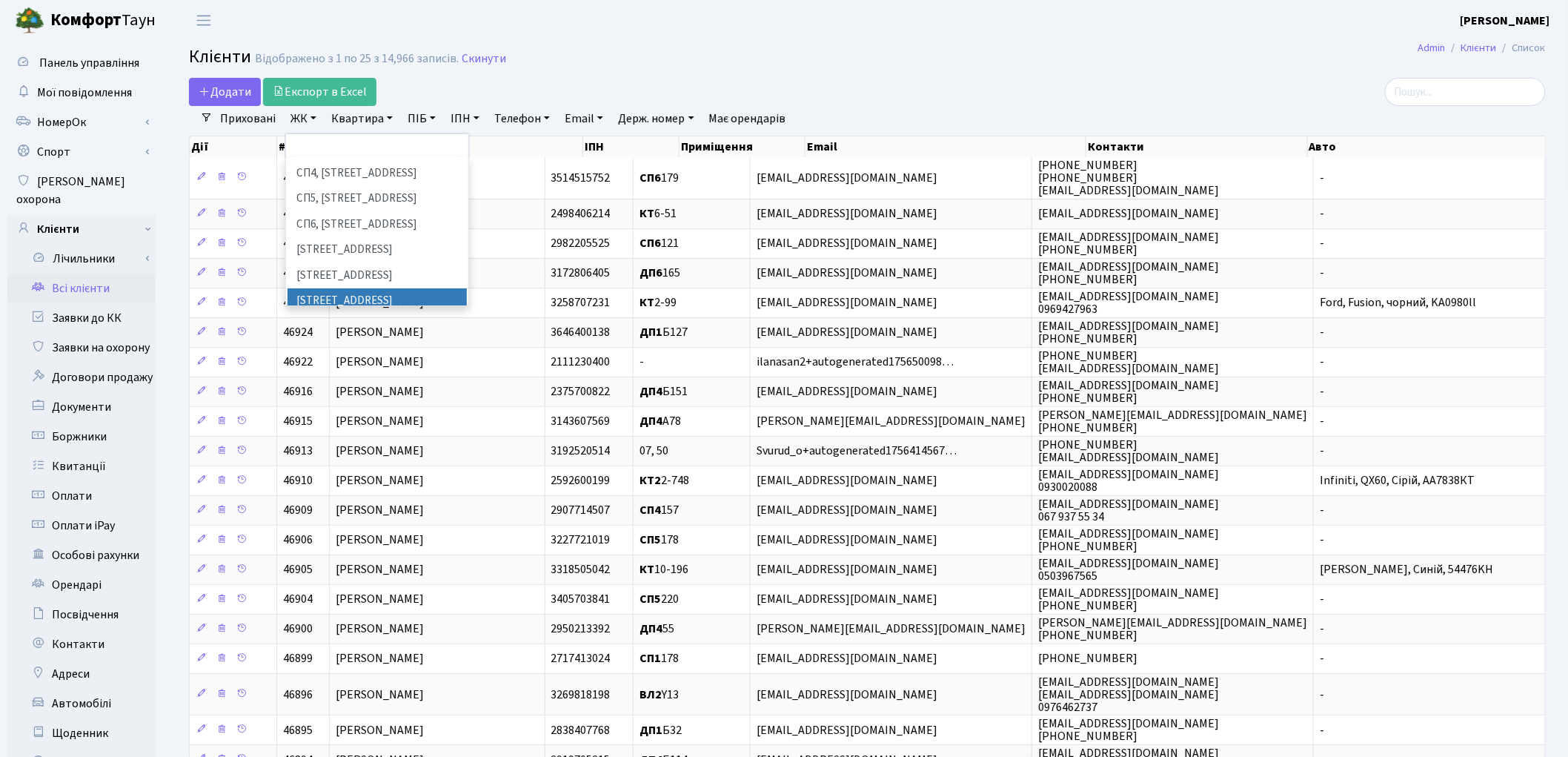
scroll to position [329, 0]
click at [358, 262] on li "ВЛ1, Ужгородський пров., 4/1" at bounding box center [377, 275] width 180 height 26
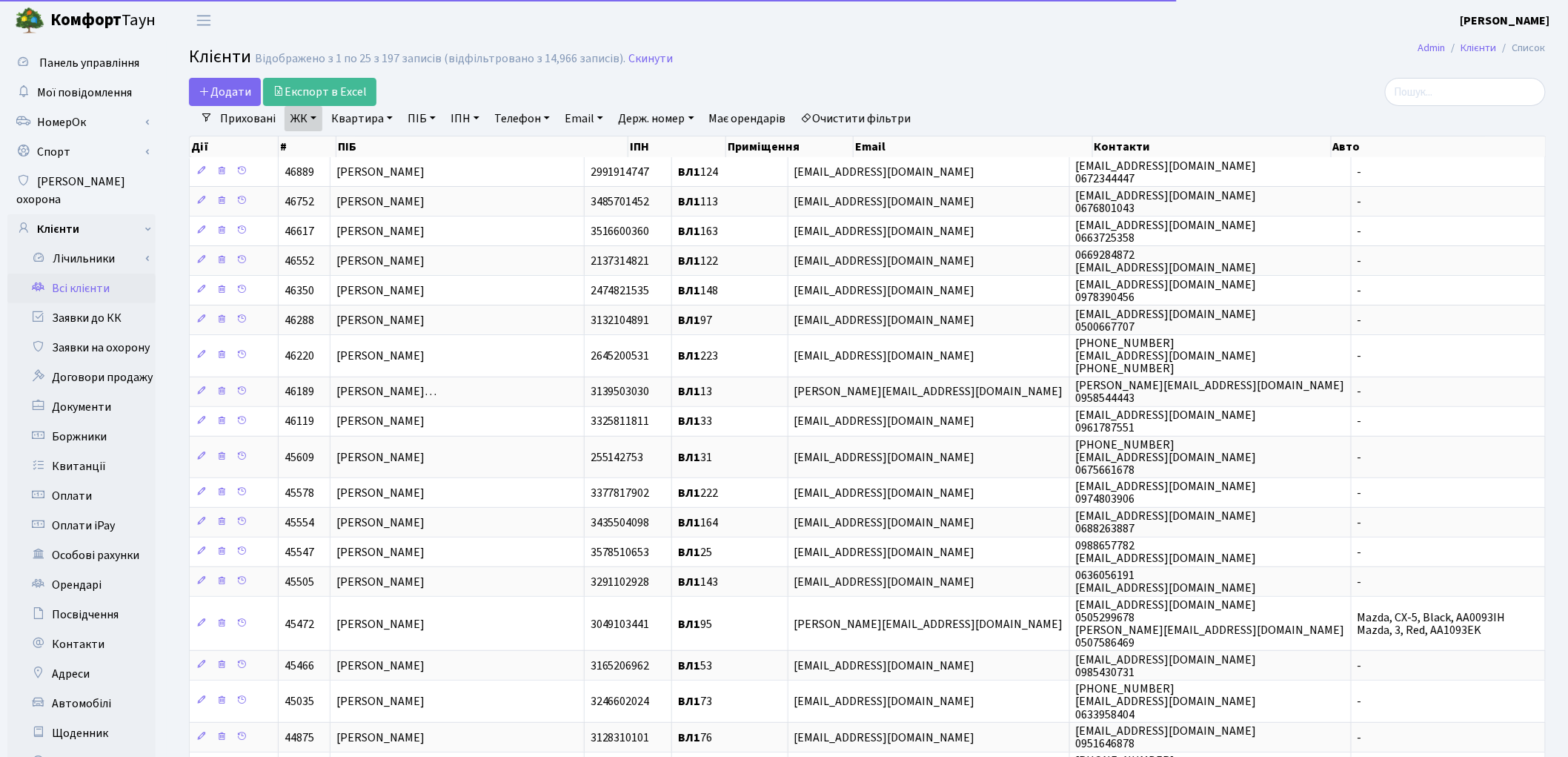
click at [349, 120] on link "Квартира" at bounding box center [362, 118] width 74 height 25
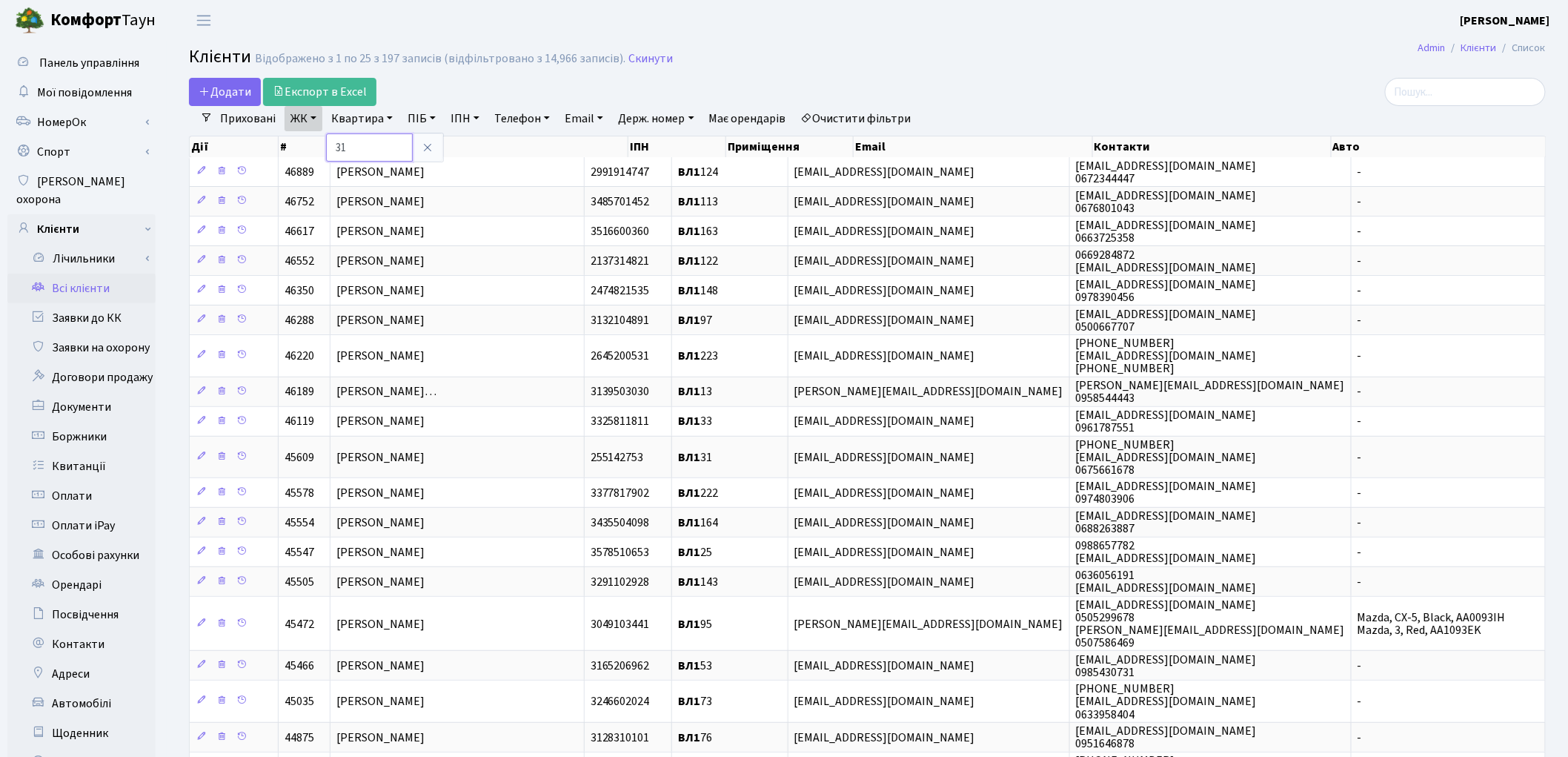
type input "31"
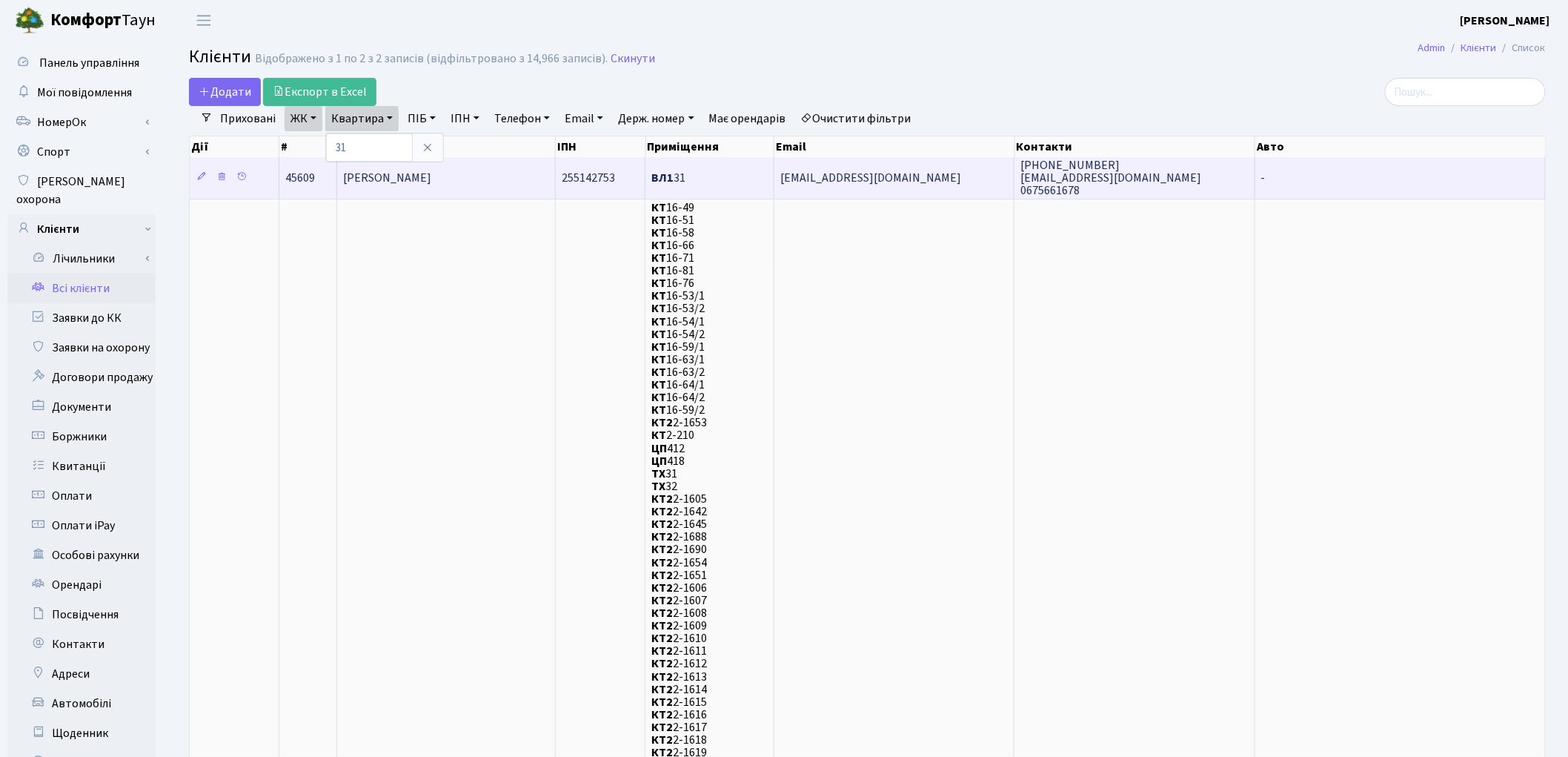
click at [358, 174] on span "Замрій Сергій Анатолійович" at bounding box center [386, 177] width 88 height 16
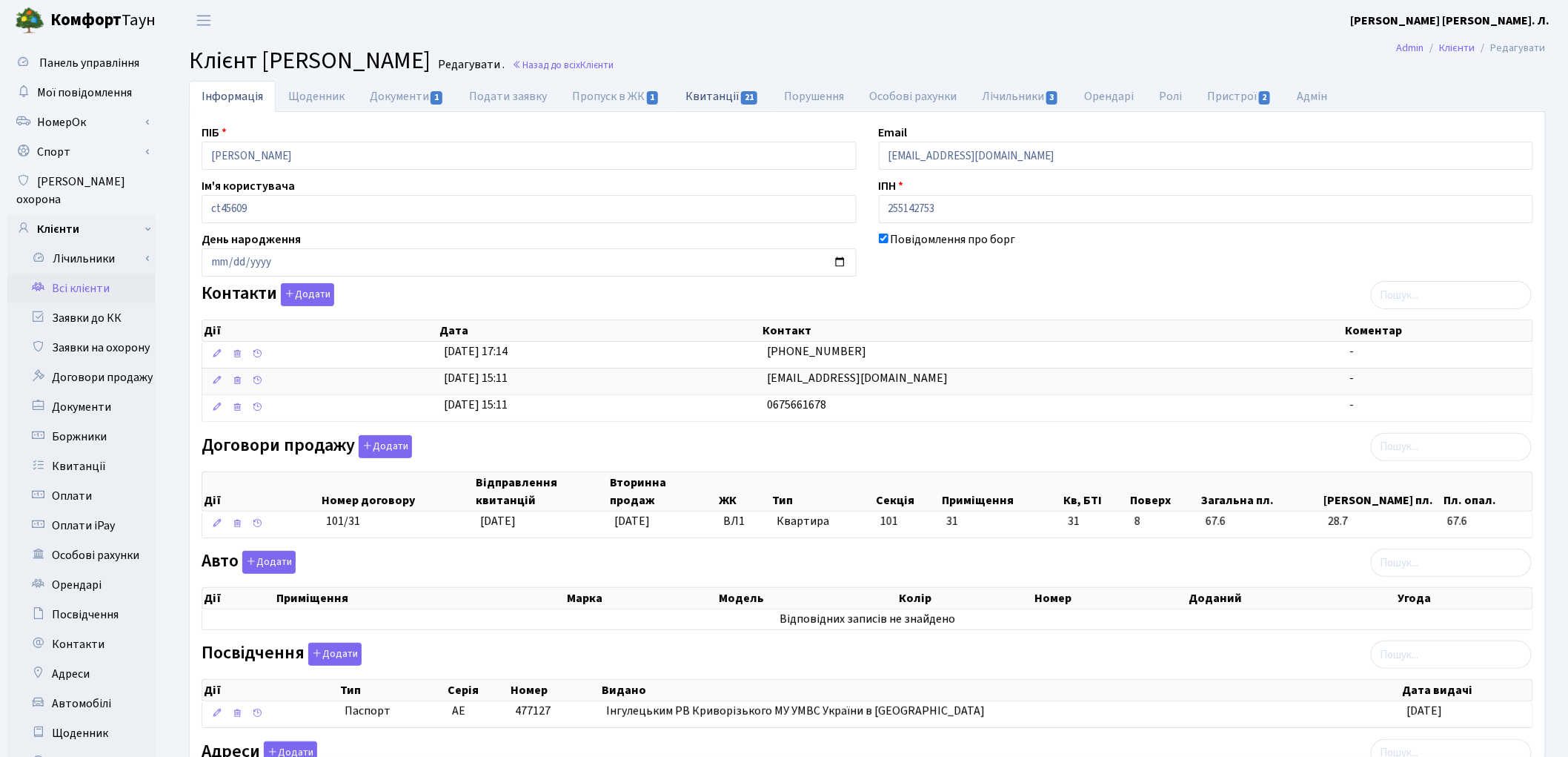
click at [704, 92] on link "Квитанції 21" at bounding box center [722, 96] width 98 height 31
select select "25"
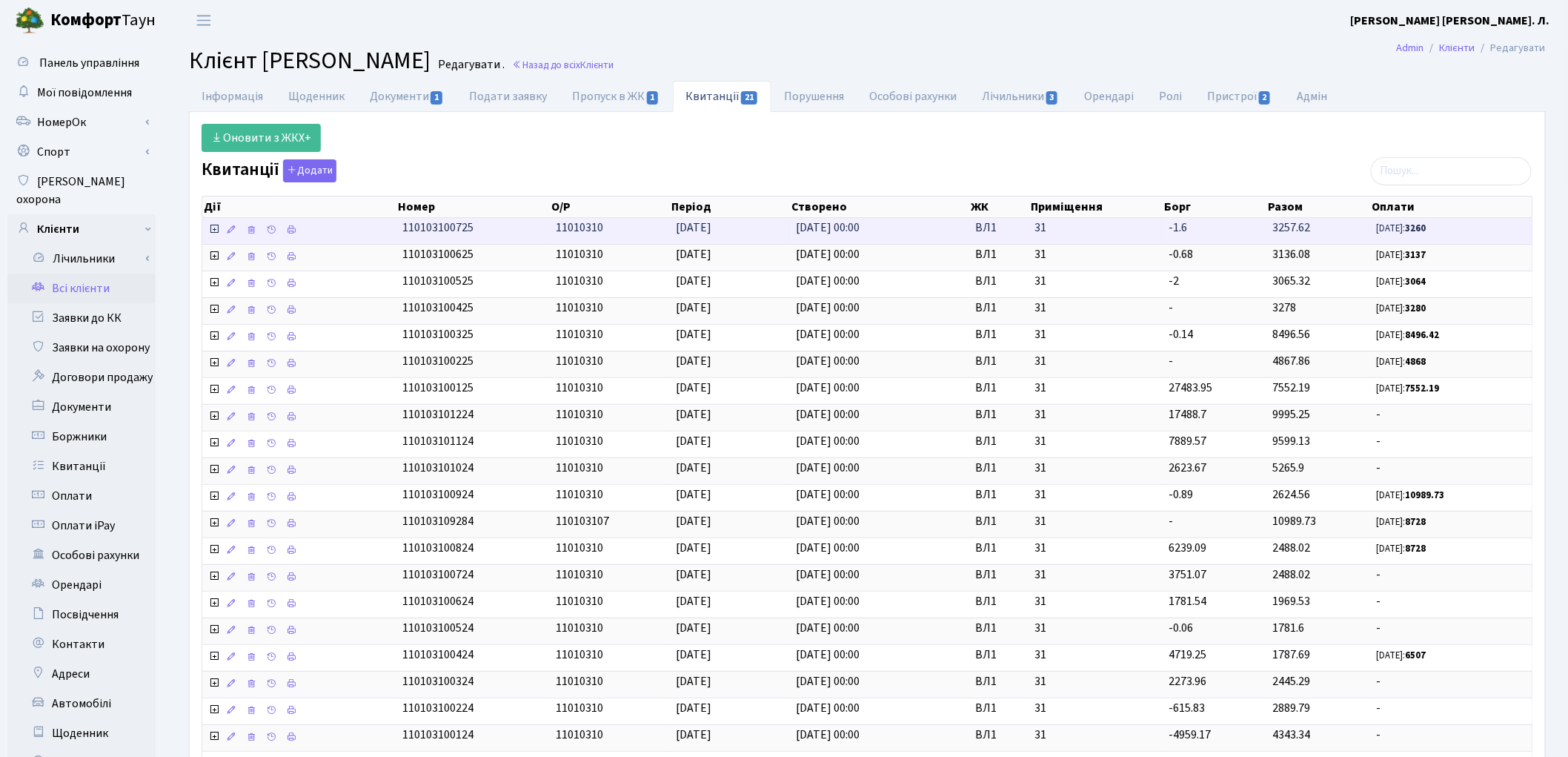
click at [213, 228] on icon at bounding box center [215, 229] width 12 height 12
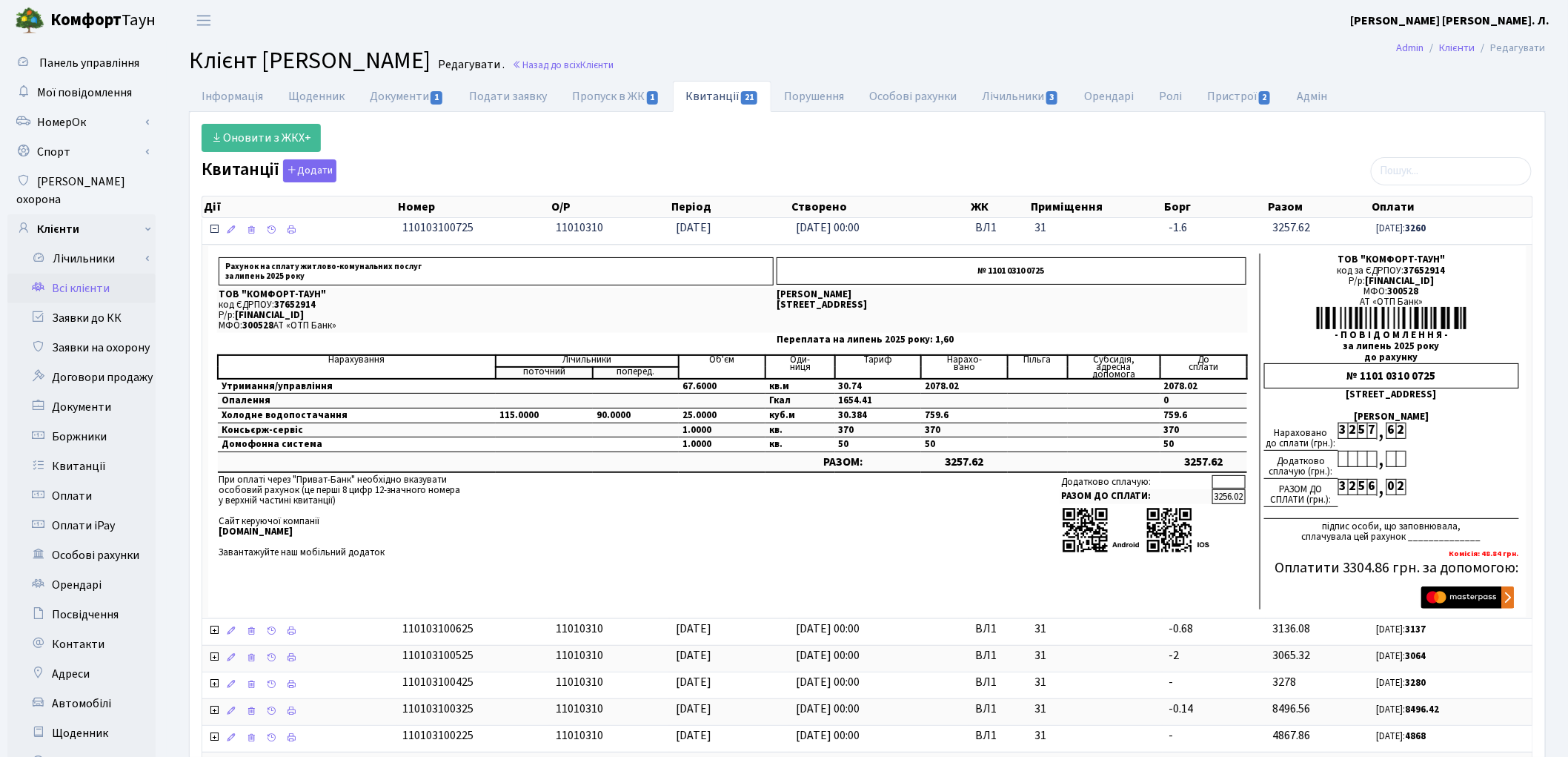
click at [213, 228] on icon at bounding box center [215, 229] width 12 height 12
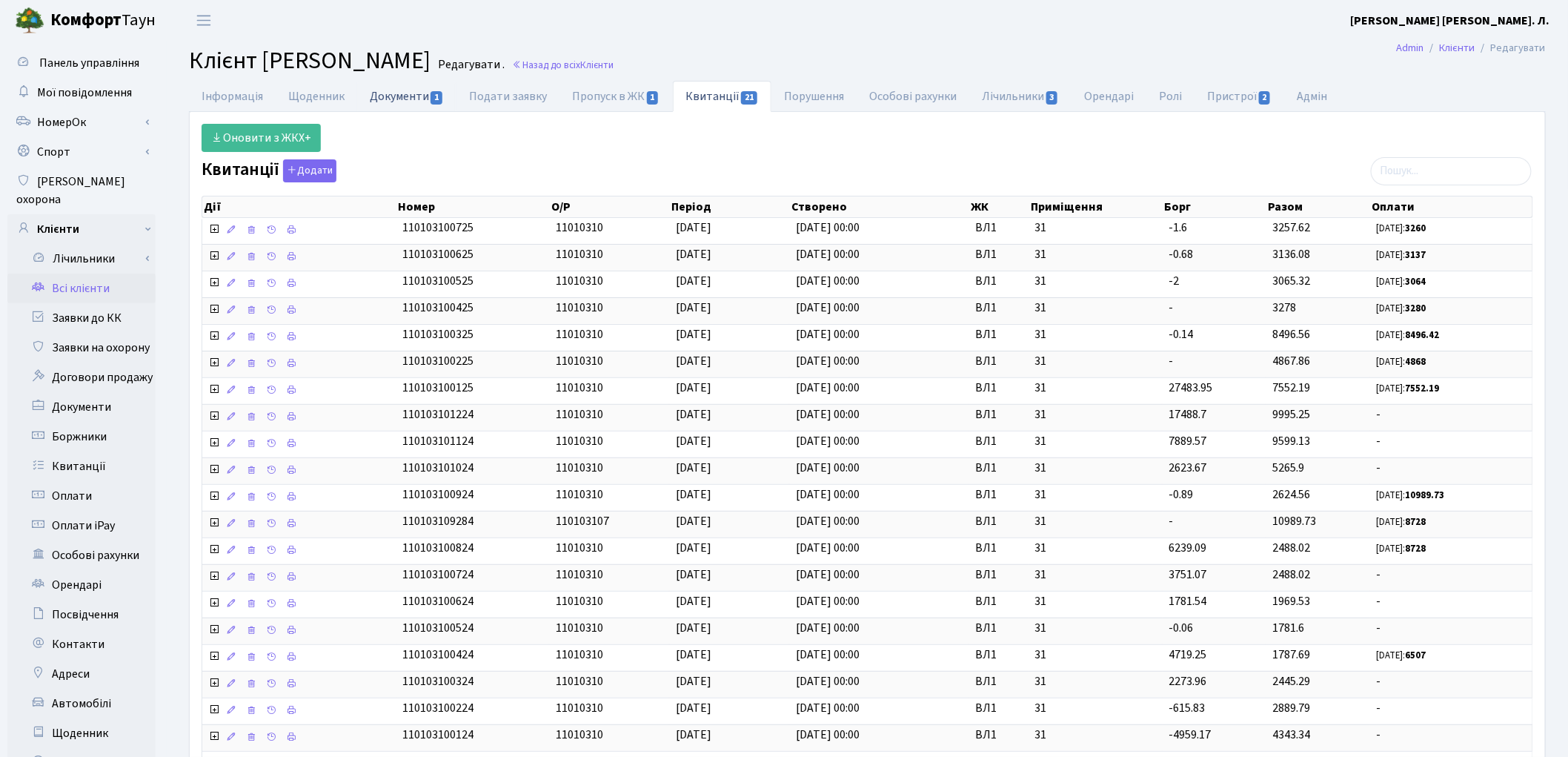
click at [398, 97] on link "Документи 1" at bounding box center [407, 96] width 99 height 31
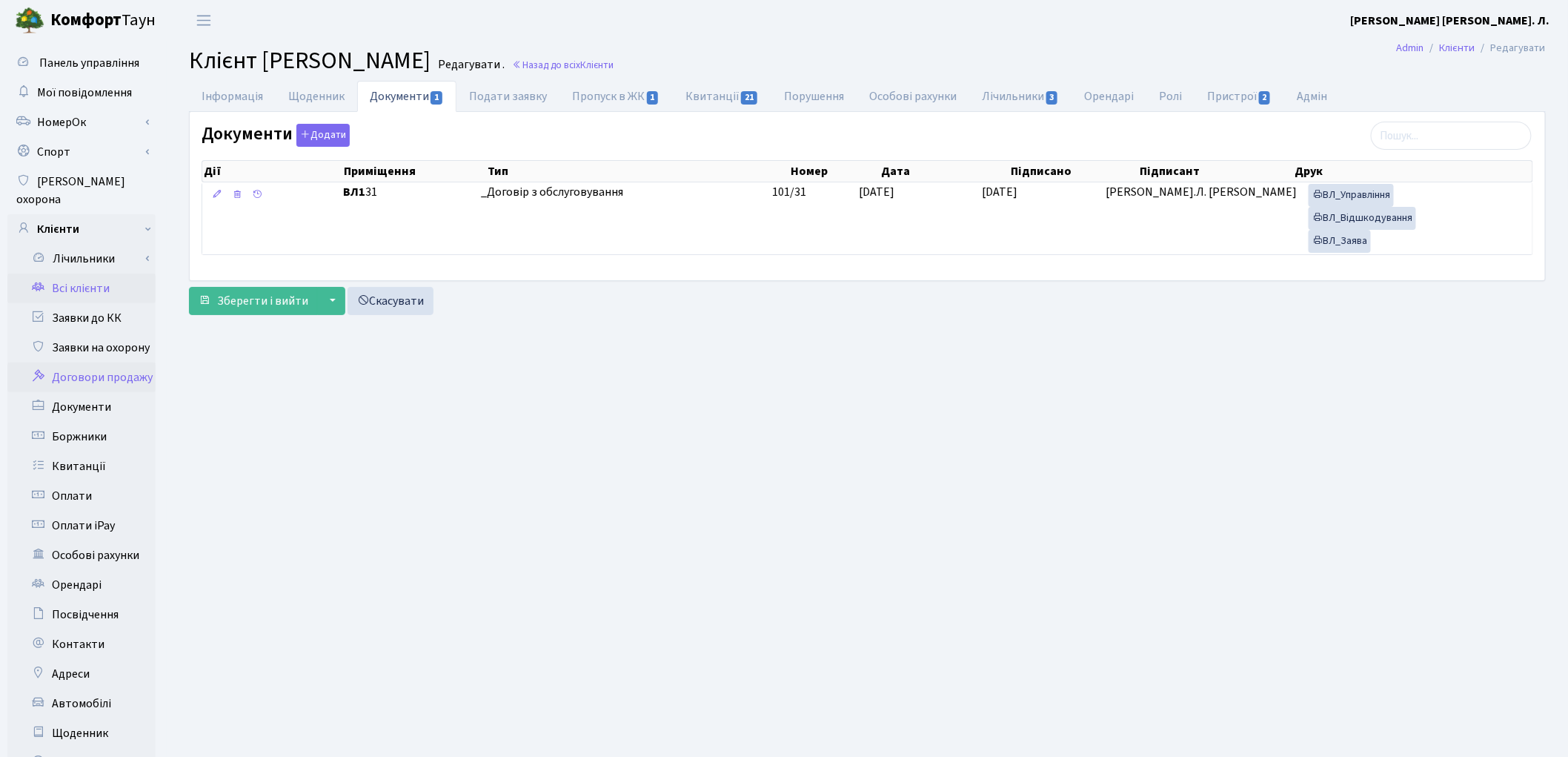
click at [78, 363] on link "Договори продажу" at bounding box center [81, 377] width 148 height 30
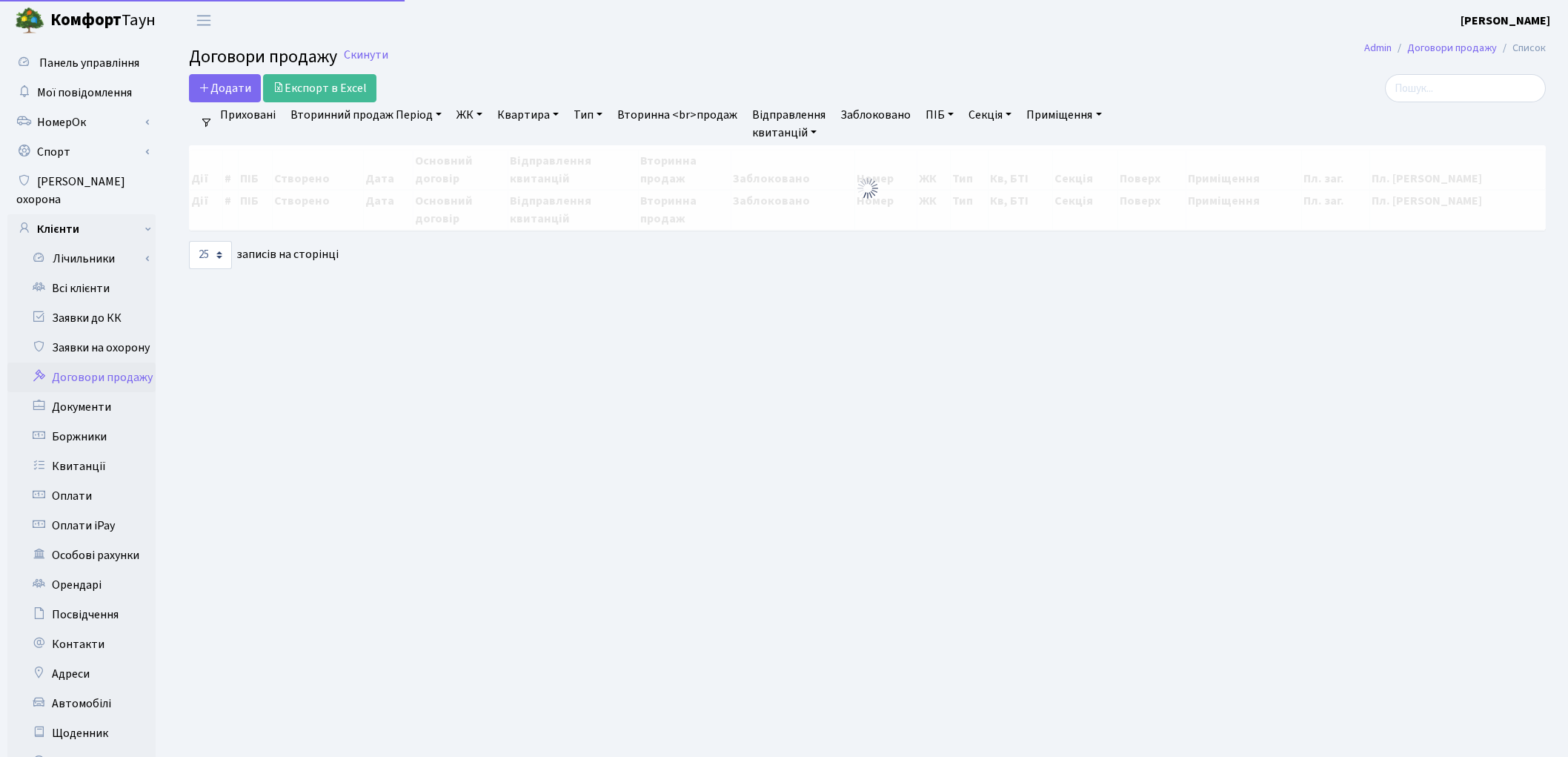
select select "25"
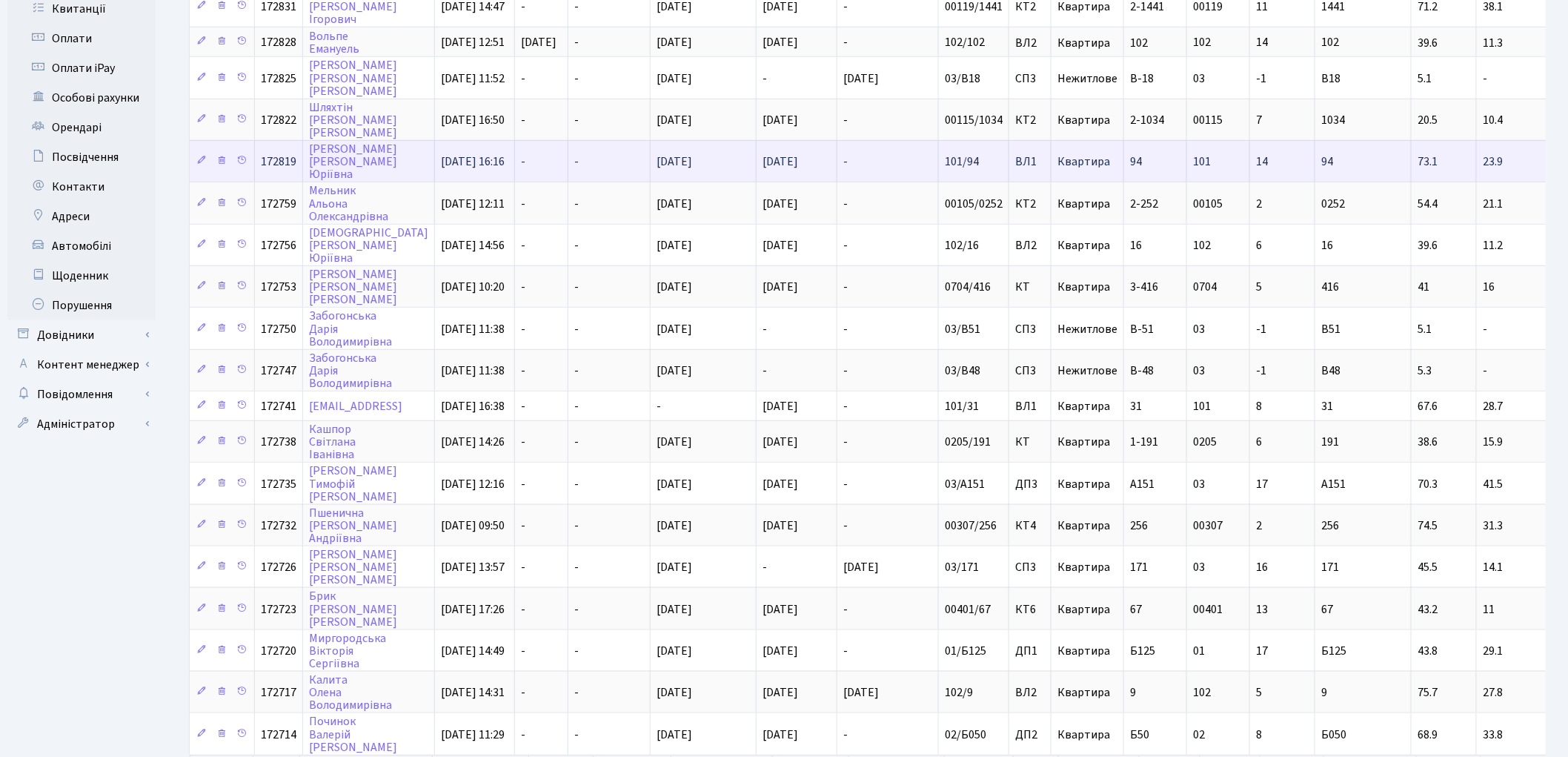
scroll to position [548, 0]
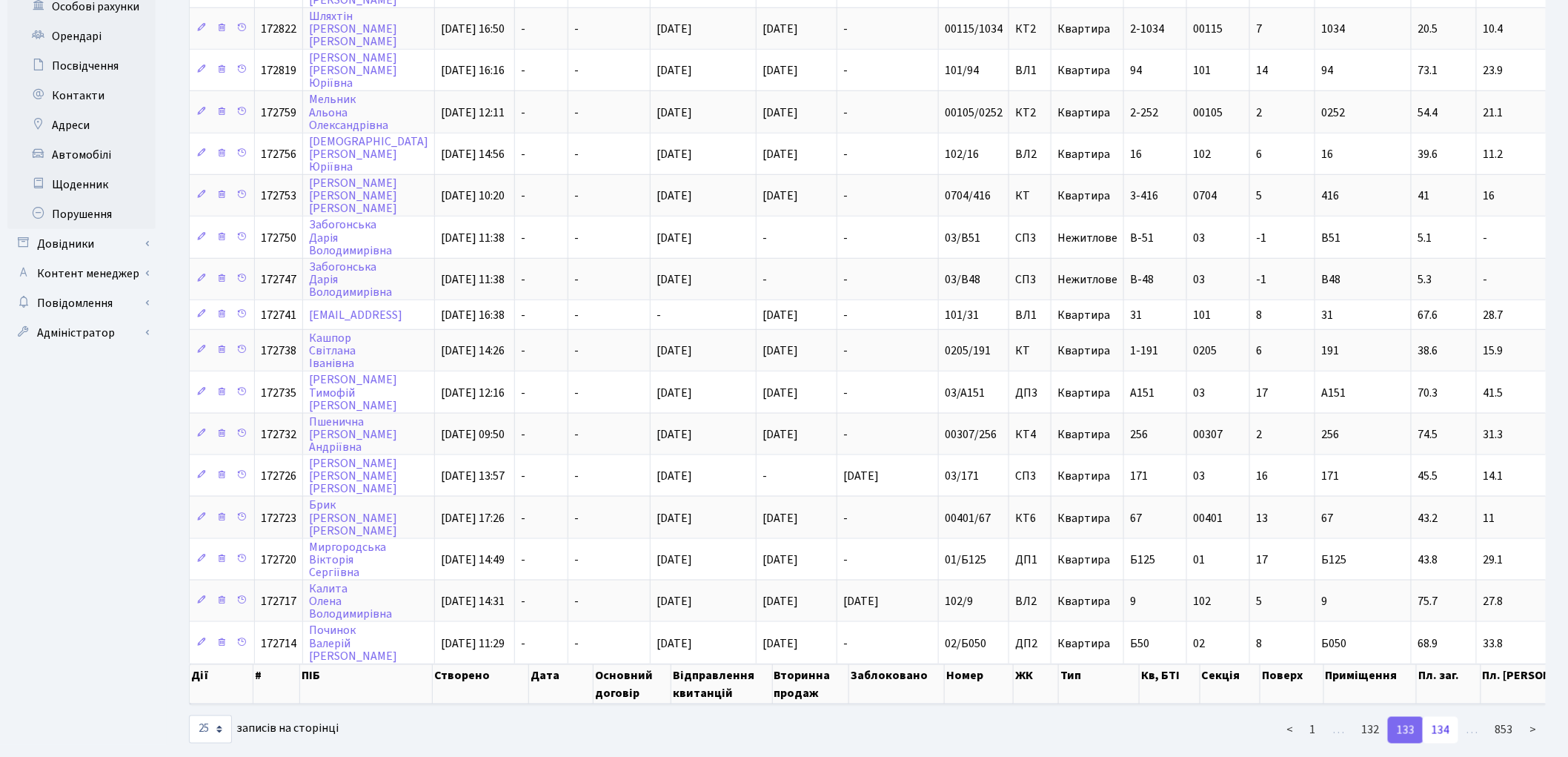
click at [1442, 717] on link "134" at bounding box center [1441, 730] width 36 height 27
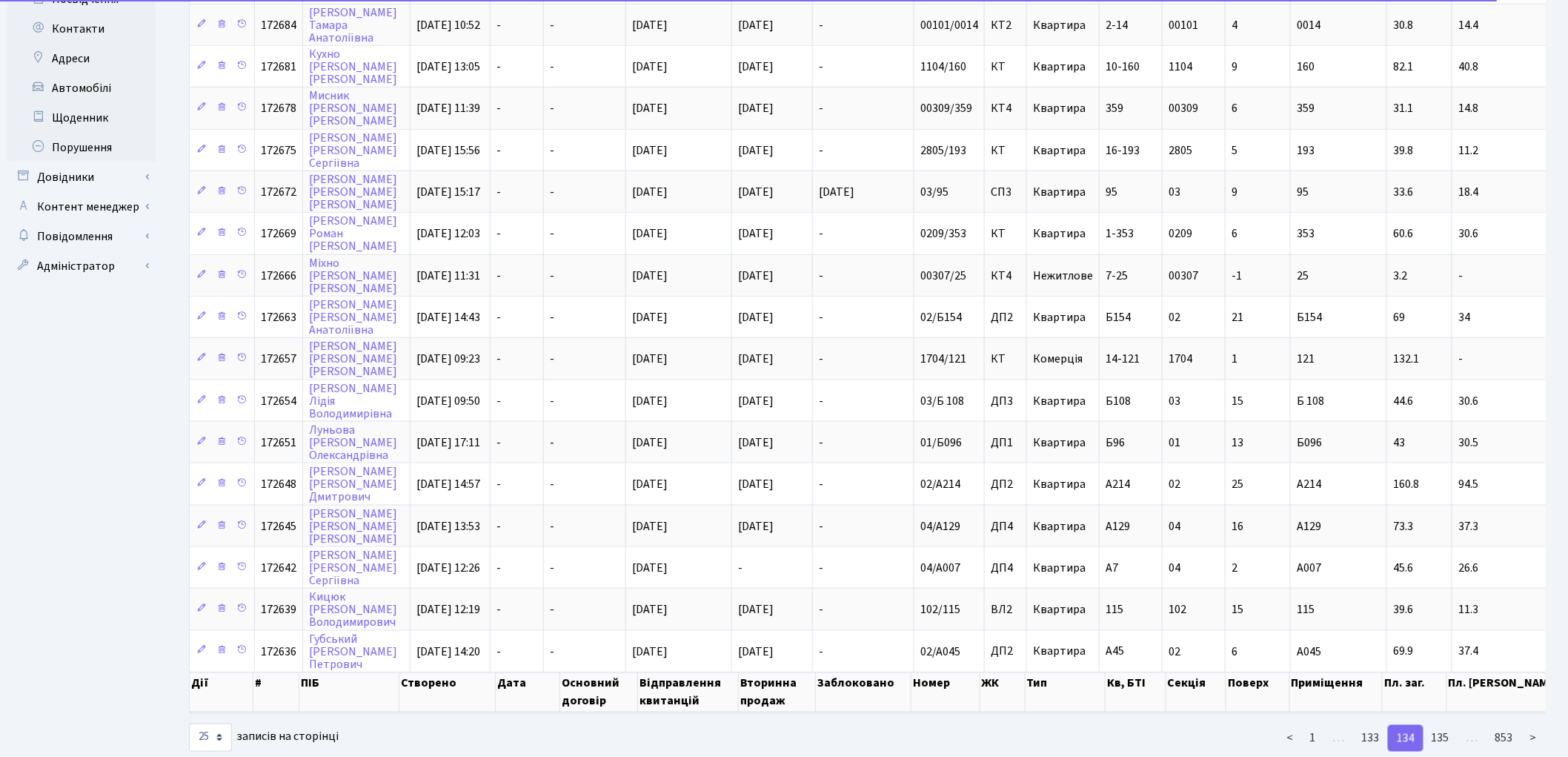
scroll to position [618, 0]
click at [1441, 723] on link "135" at bounding box center [1441, 736] width 36 height 27
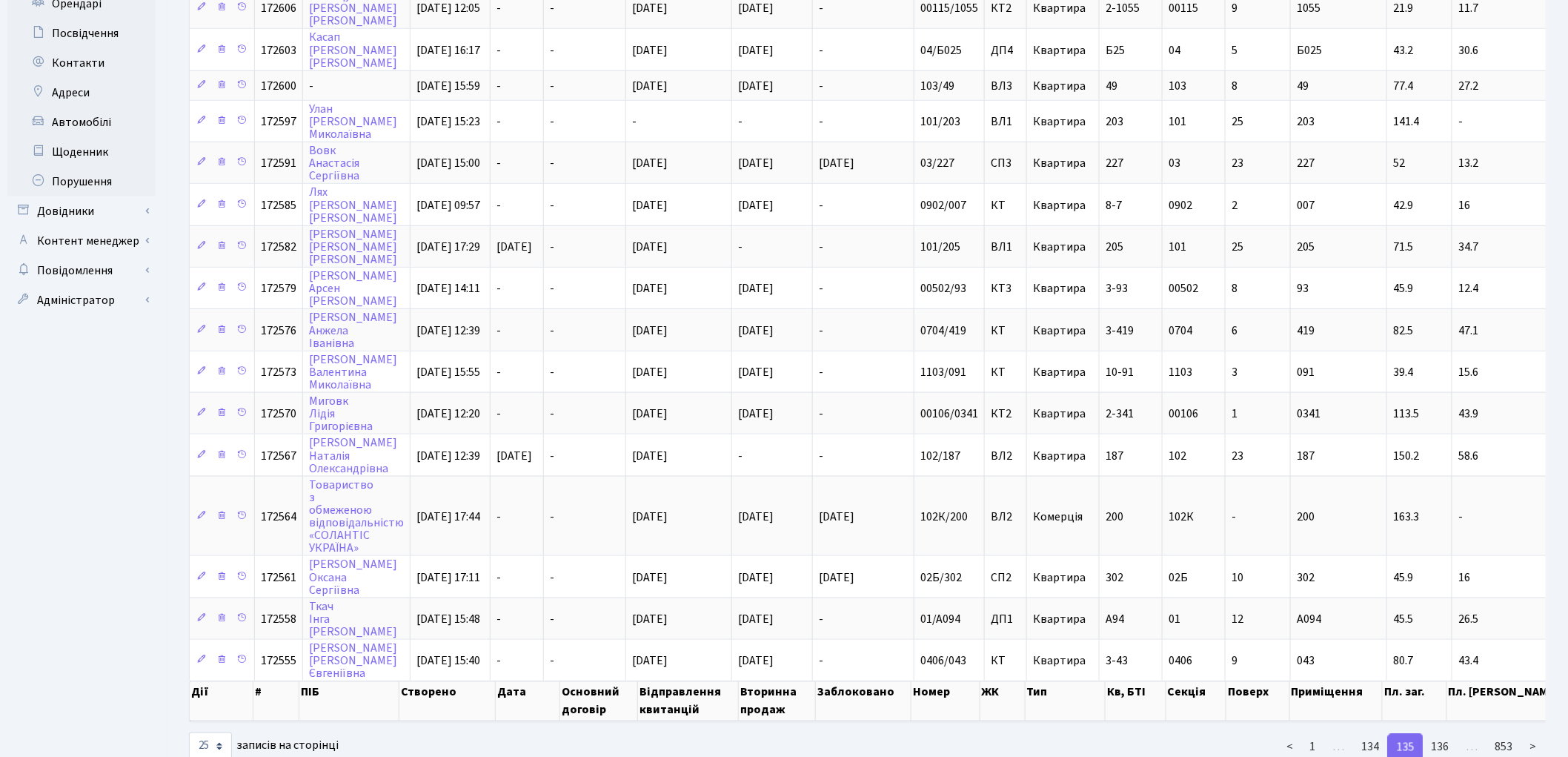
scroll to position [595, 0]
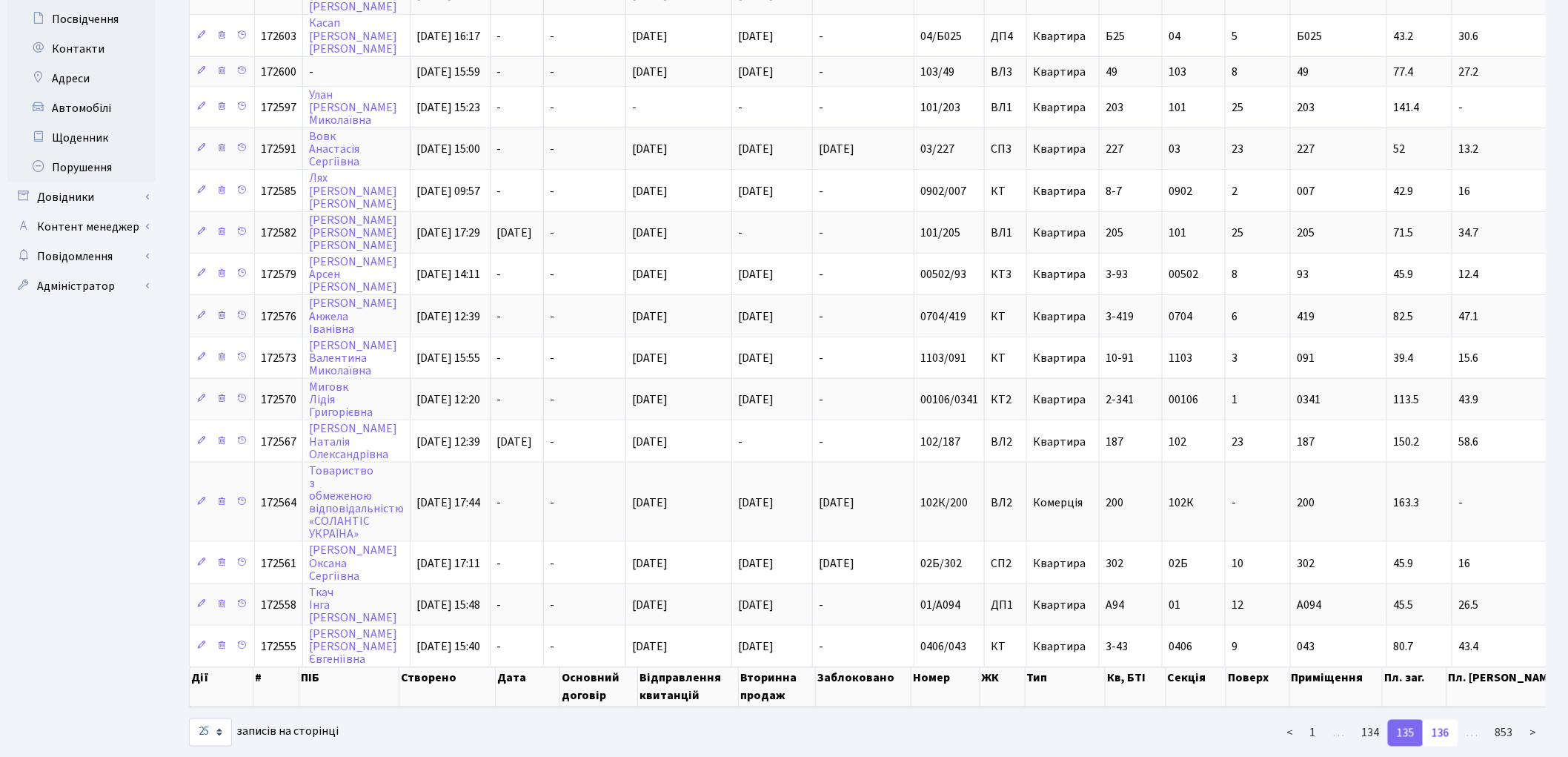
click at [1442, 720] on link "136" at bounding box center [1441, 733] width 36 height 27
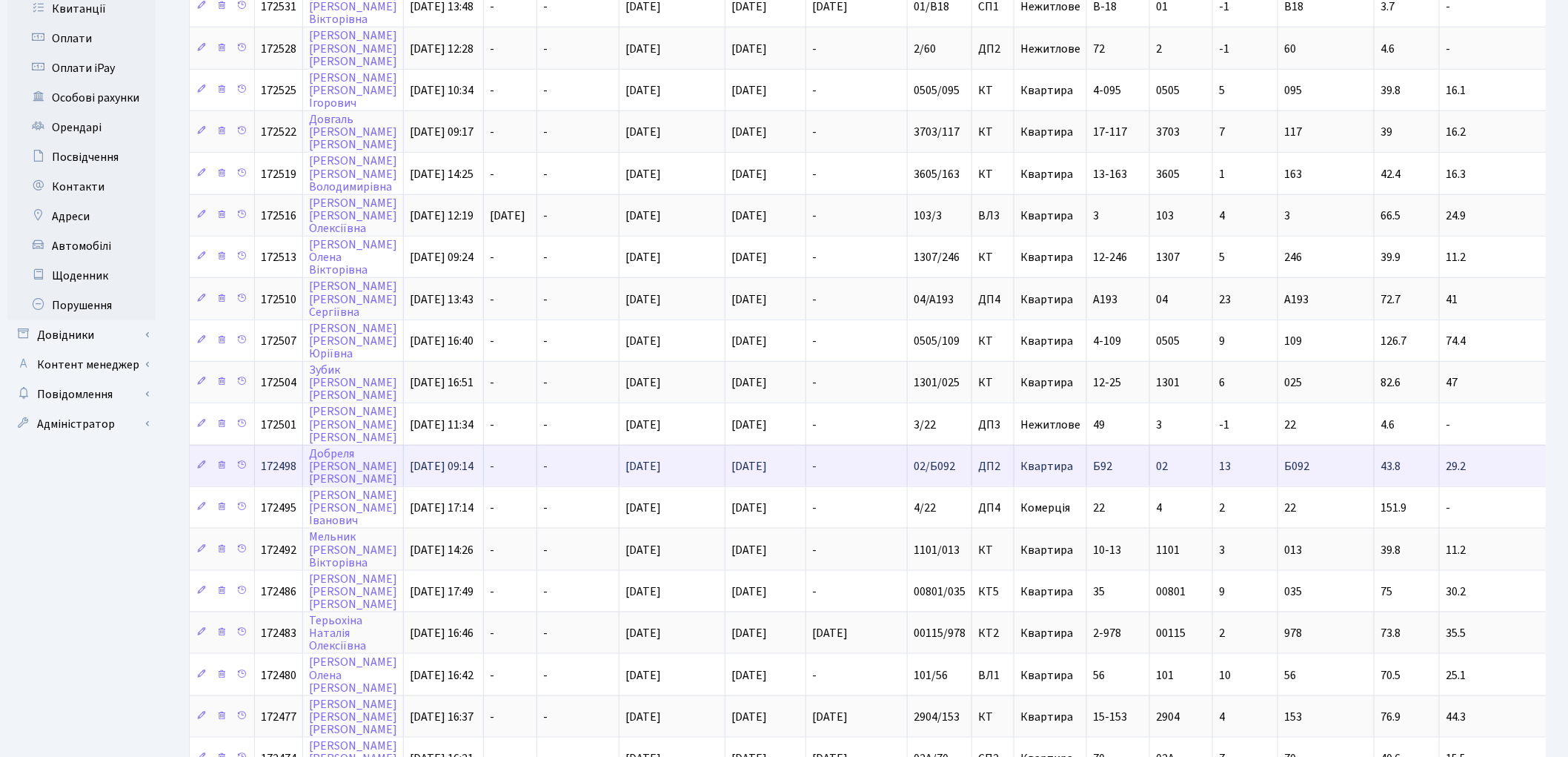
scroll to position [557, 0]
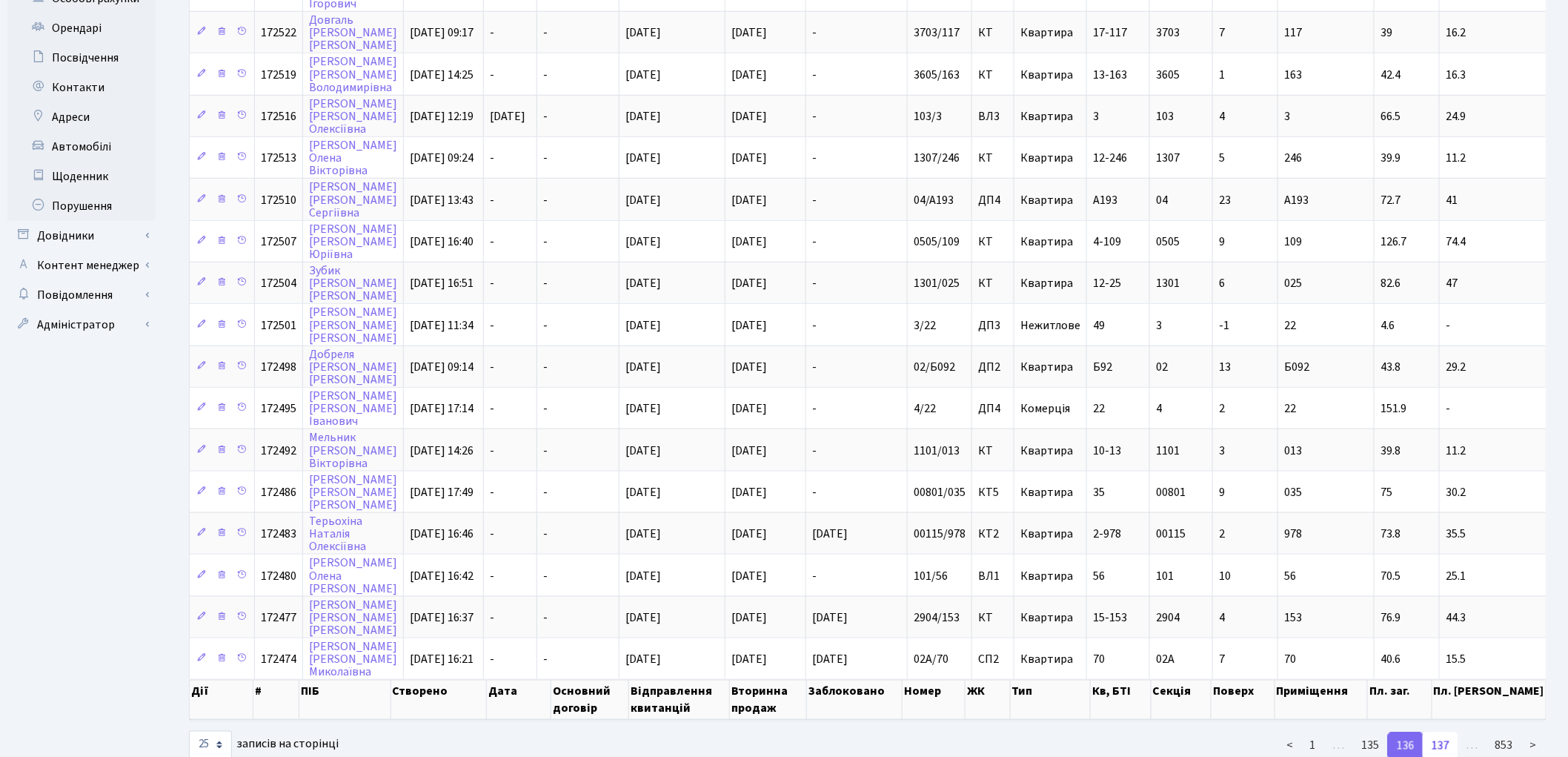
click at [1436, 732] on link "137" at bounding box center [1441, 745] width 36 height 27
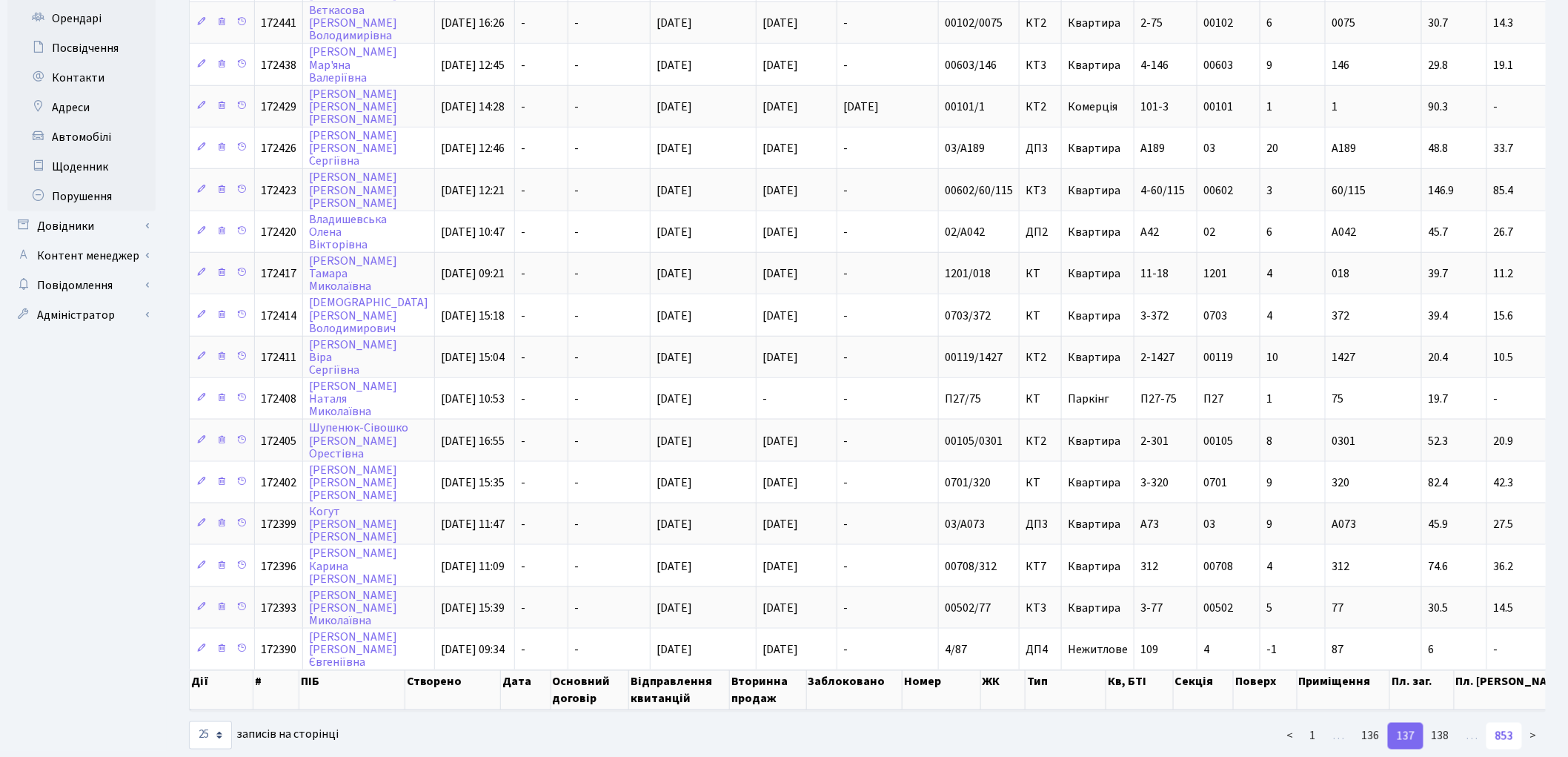
scroll to position [569, 0]
click at [1442, 720] on link "138" at bounding box center [1441, 733] width 36 height 27
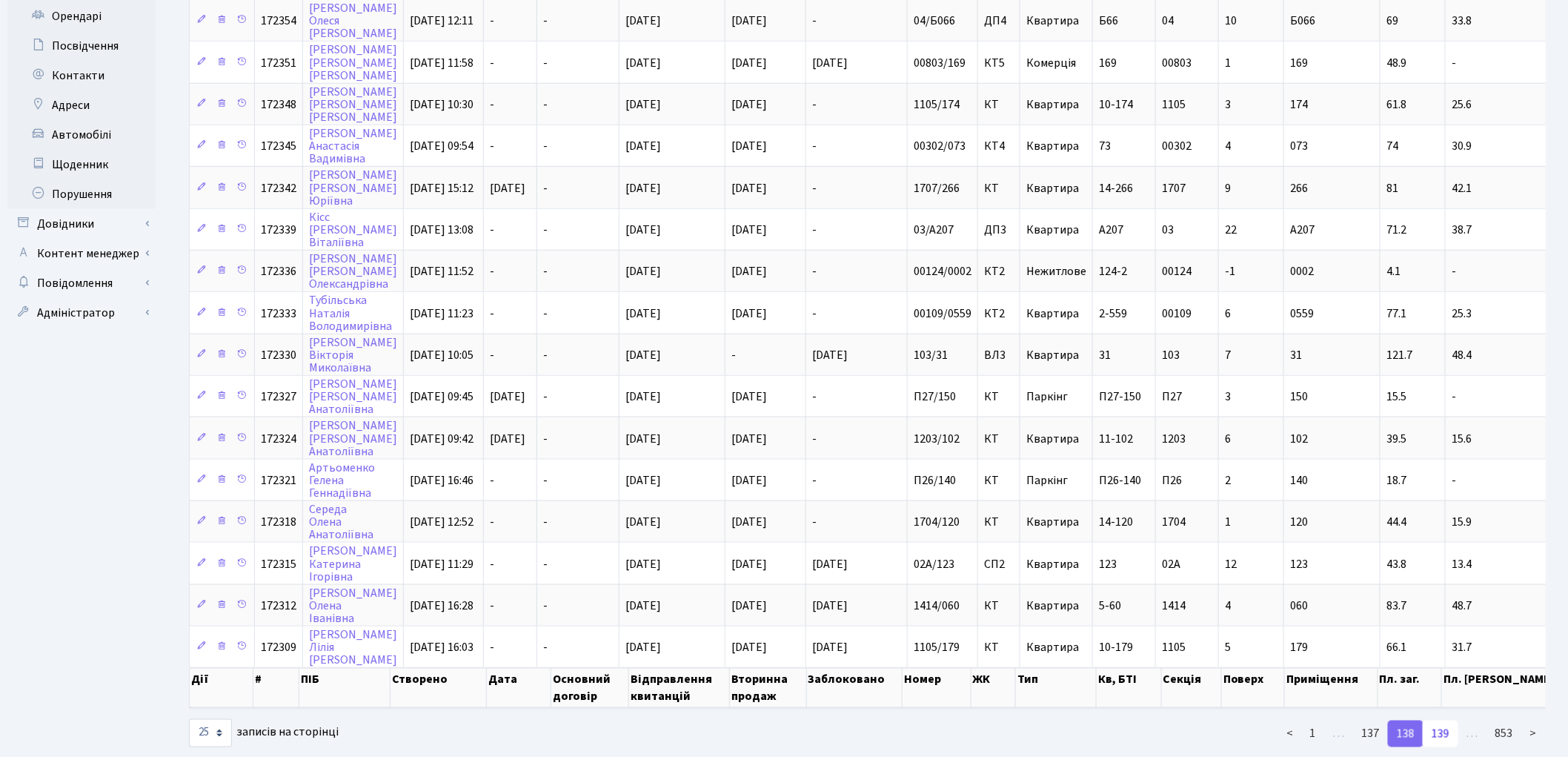
click at [1441, 720] on link "139" at bounding box center [1441, 733] width 36 height 27
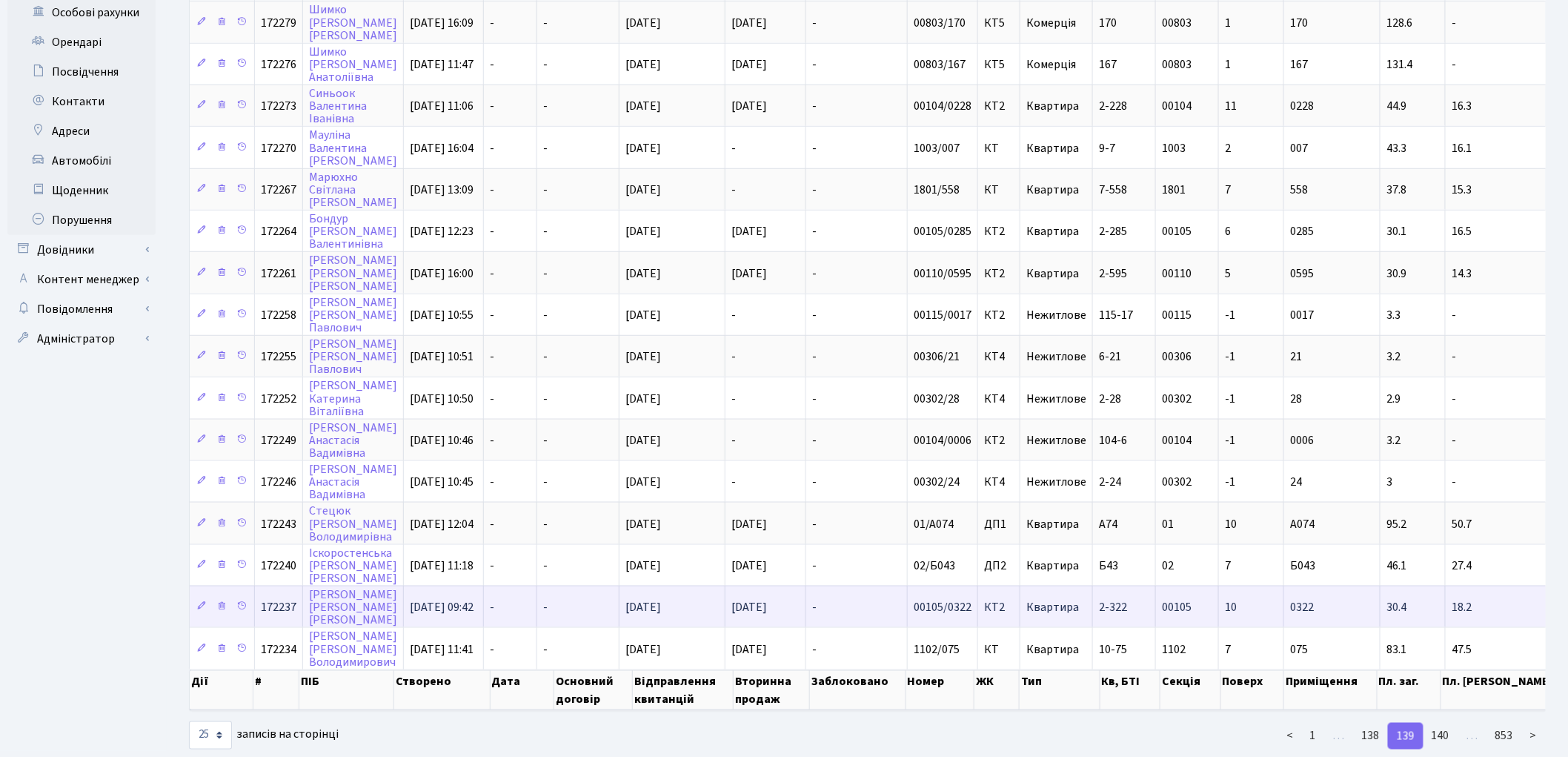
scroll to position [548, 0]
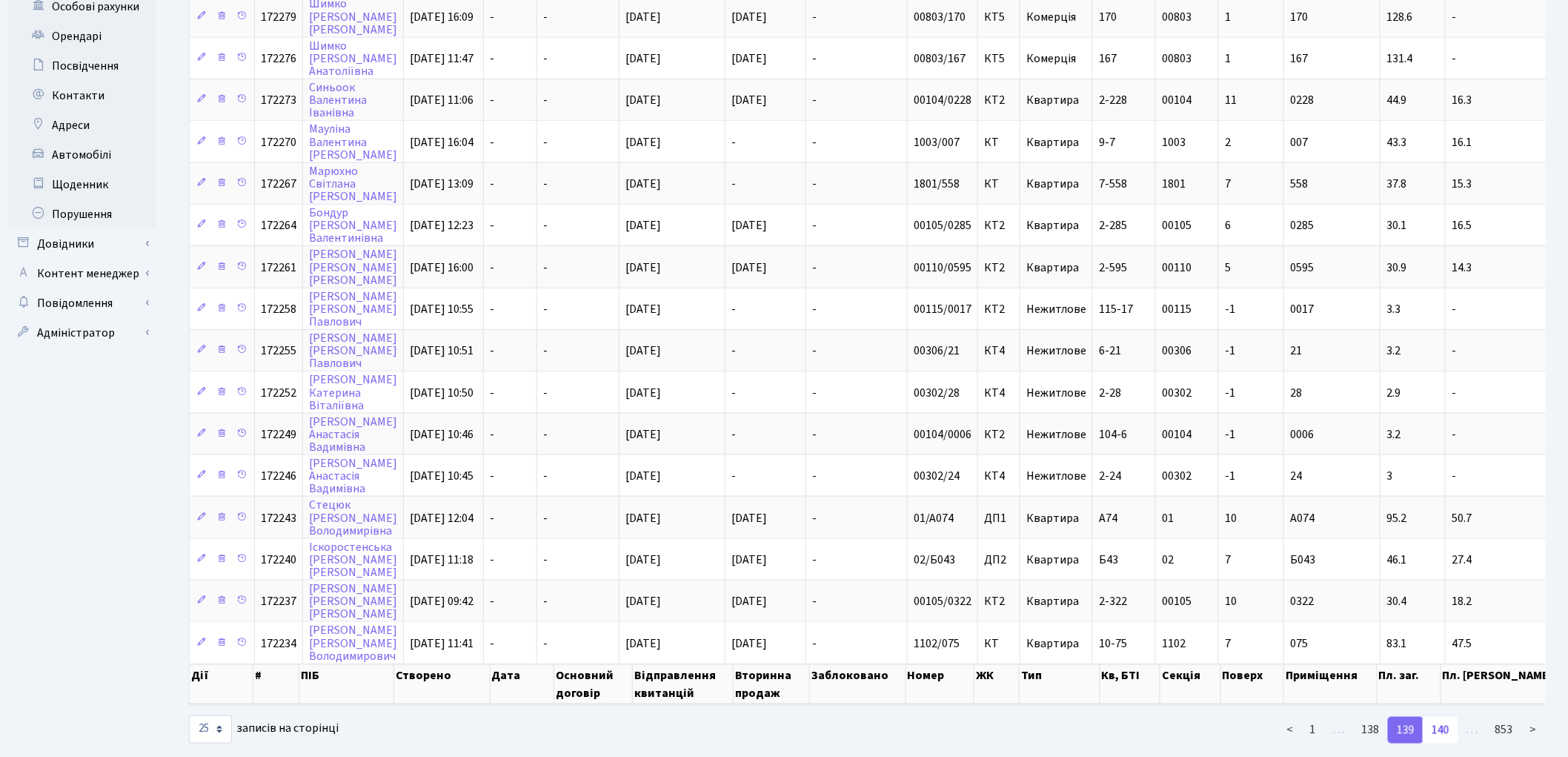
click at [1439, 717] on link "140" at bounding box center [1441, 730] width 36 height 27
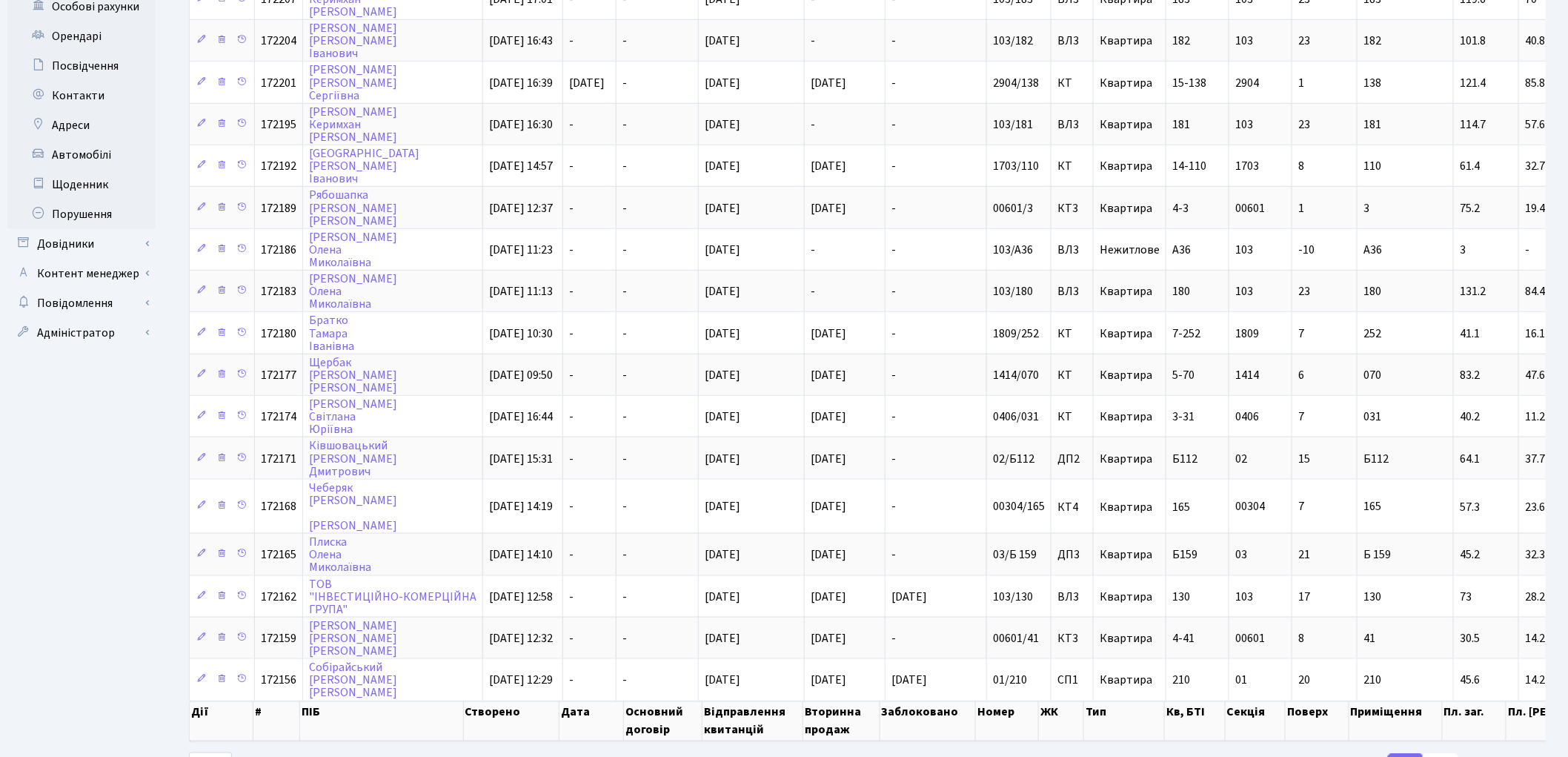
click at [1438, 754] on link "141" at bounding box center [1441, 766] width 36 height 27
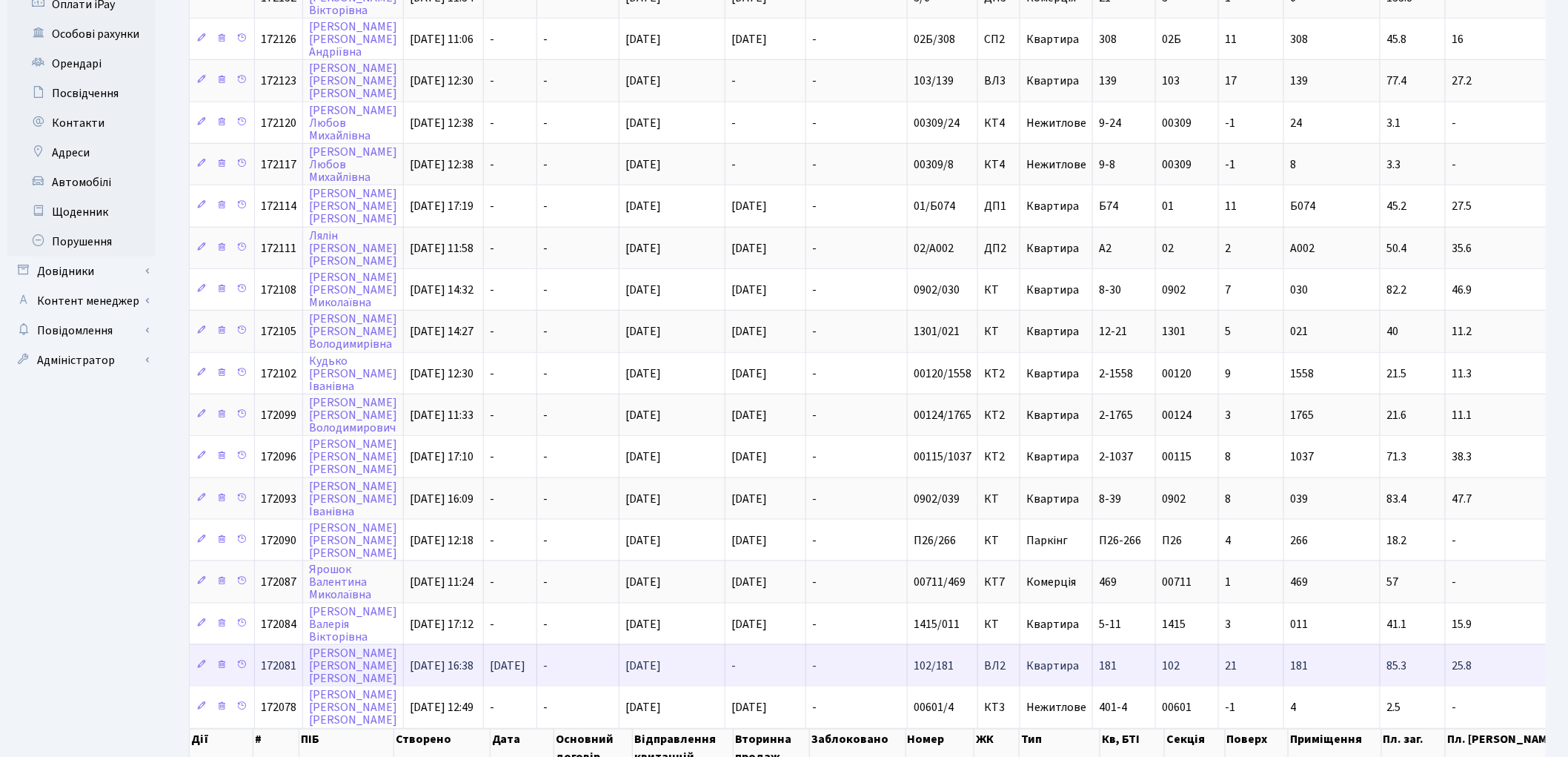
scroll to position [581, 0]
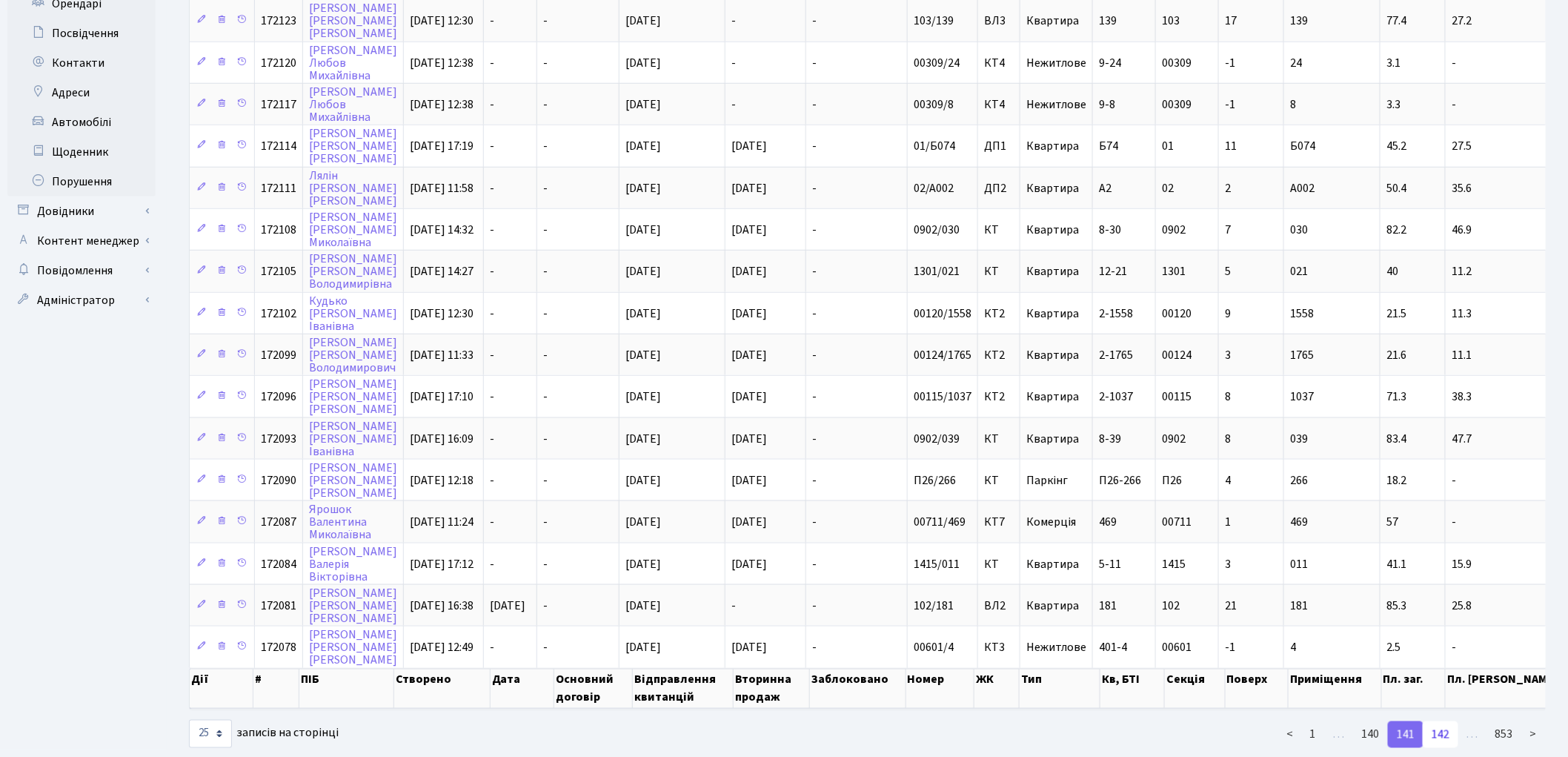
click at [1440, 721] on link "142" at bounding box center [1441, 734] width 36 height 27
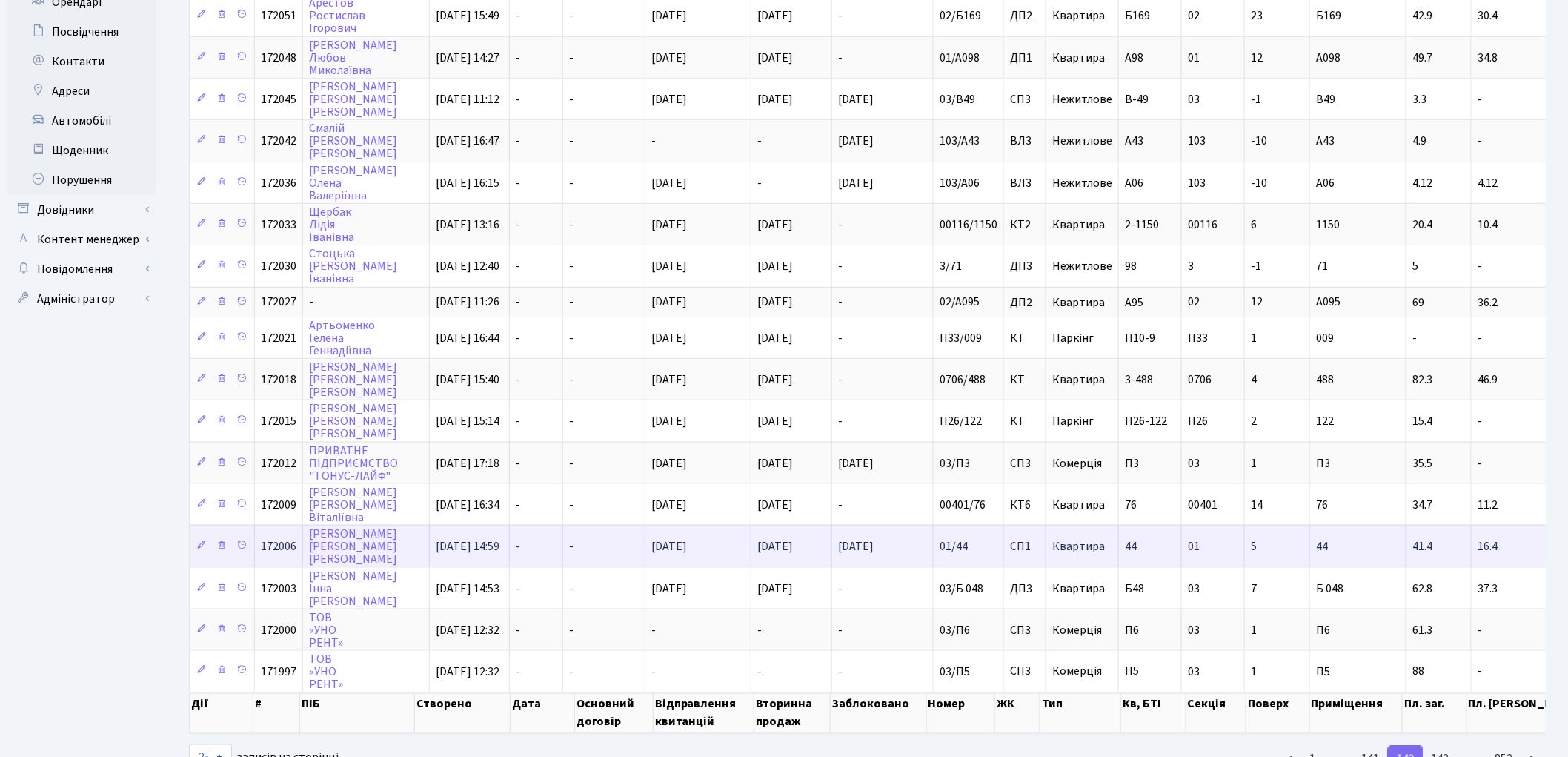
scroll to position [606, 0]
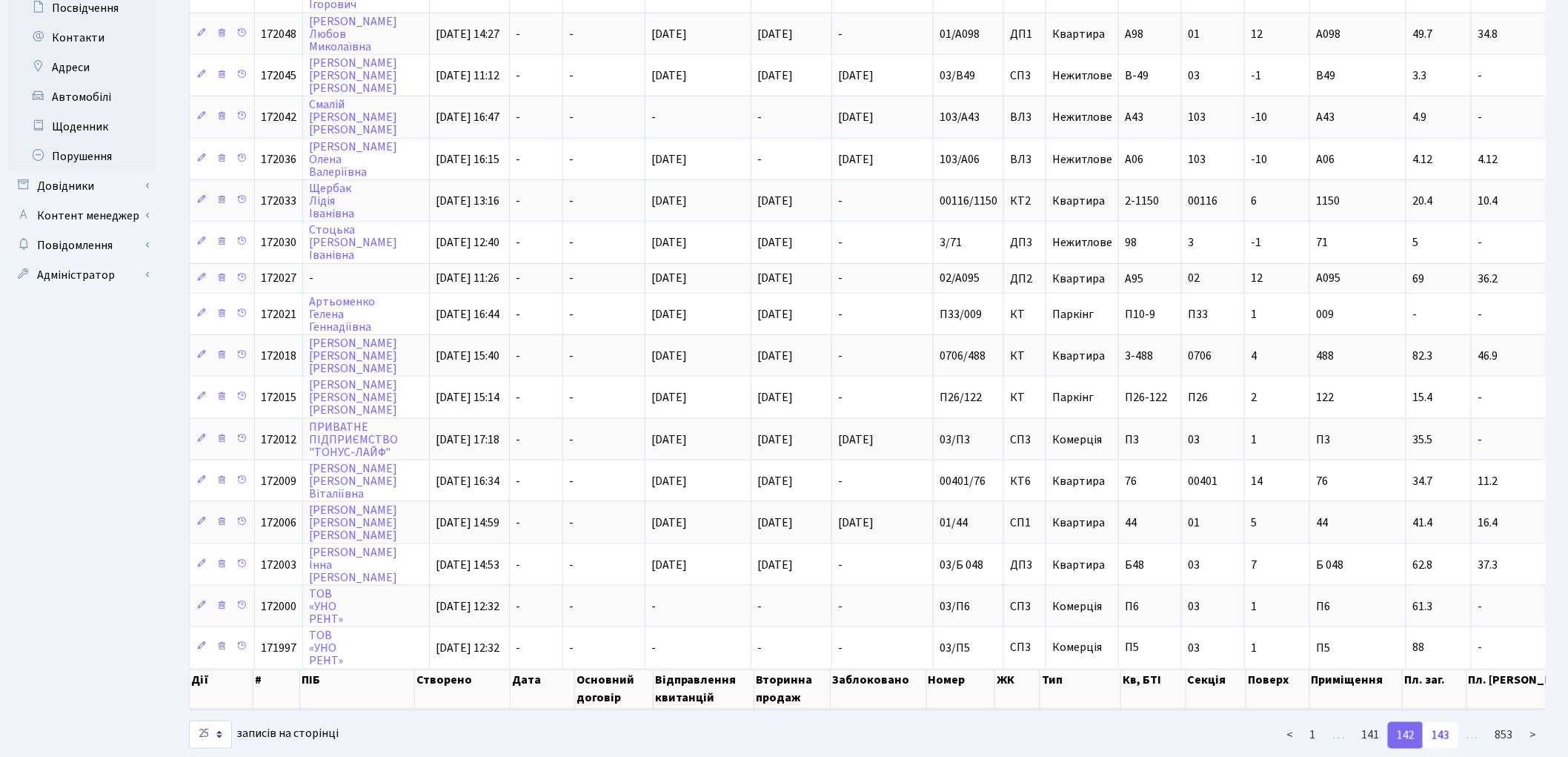
click at [1440, 722] on link "143" at bounding box center [1441, 735] width 36 height 27
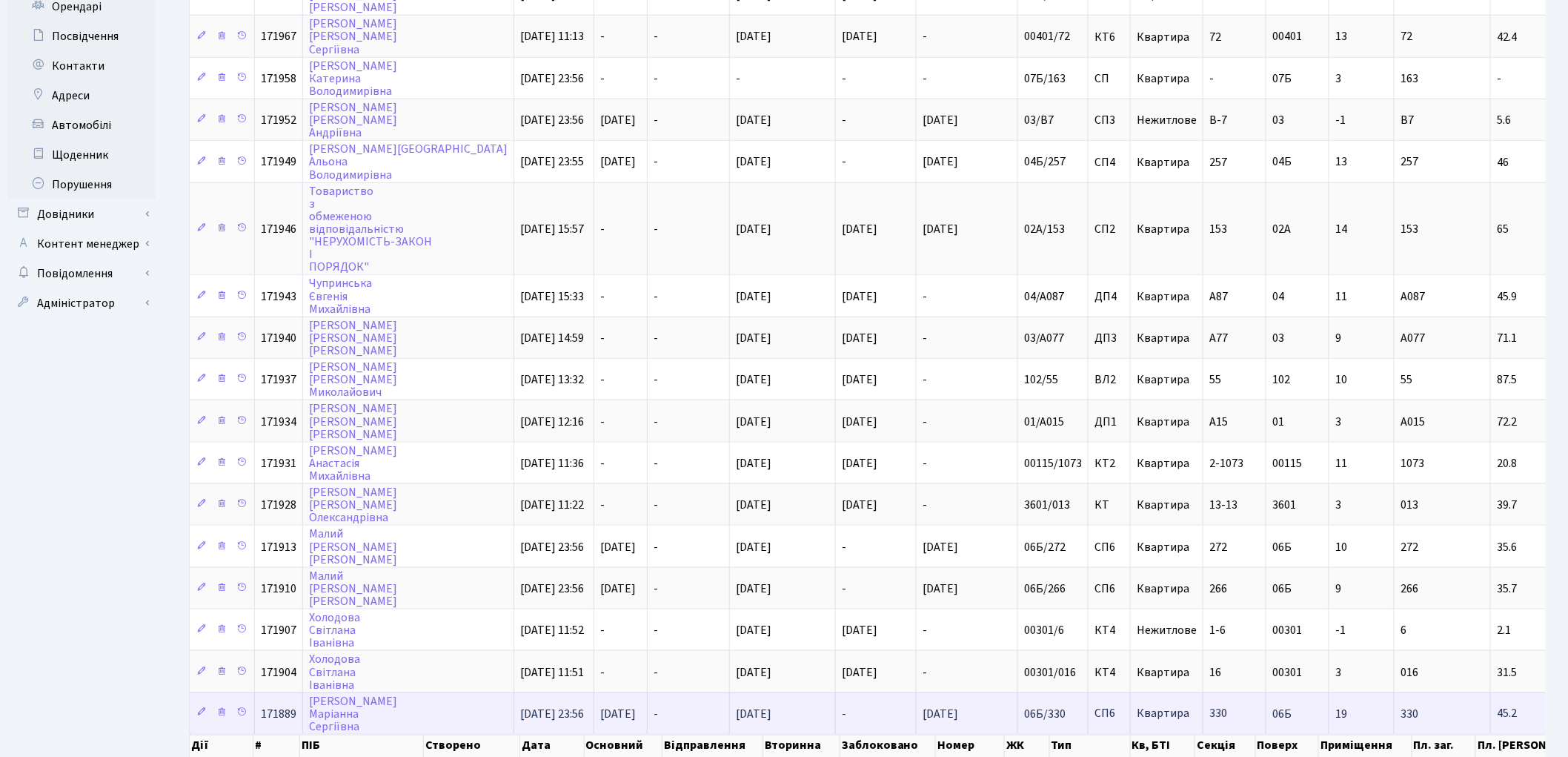
scroll to position [642, 0]
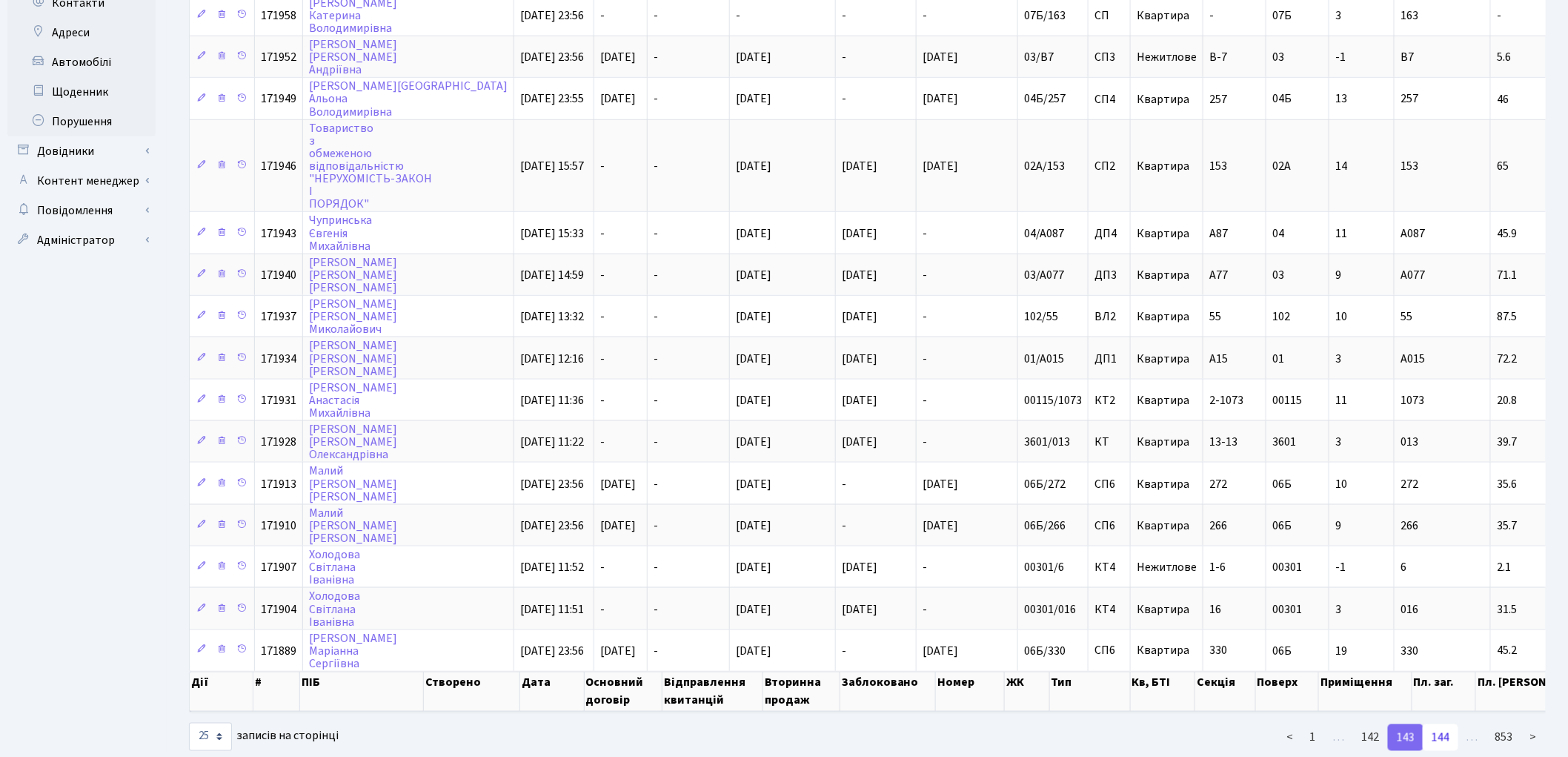
click at [1447, 724] on link "144" at bounding box center [1441, 737] width 36 height 27
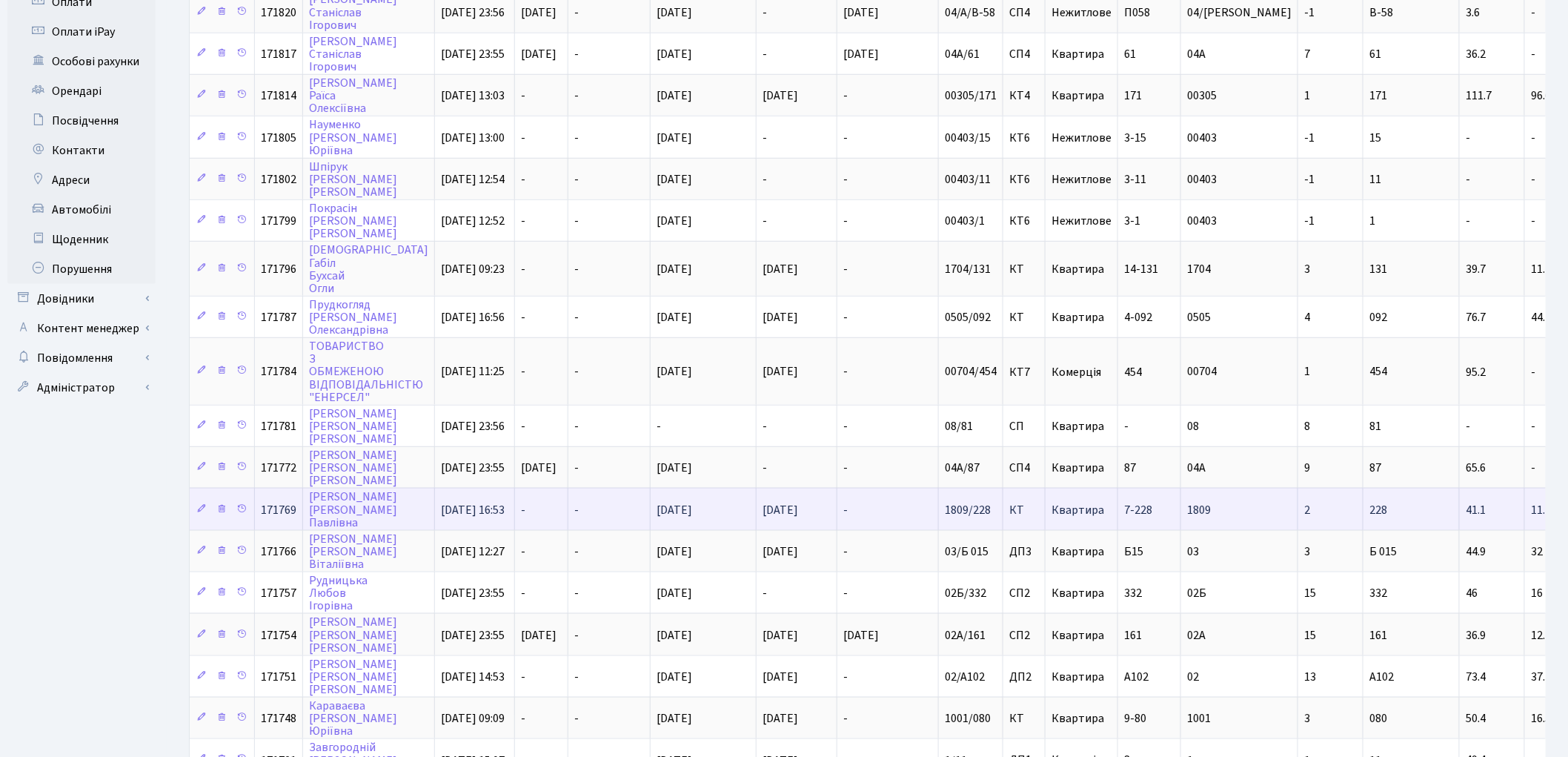
scroll to position [605, 0]
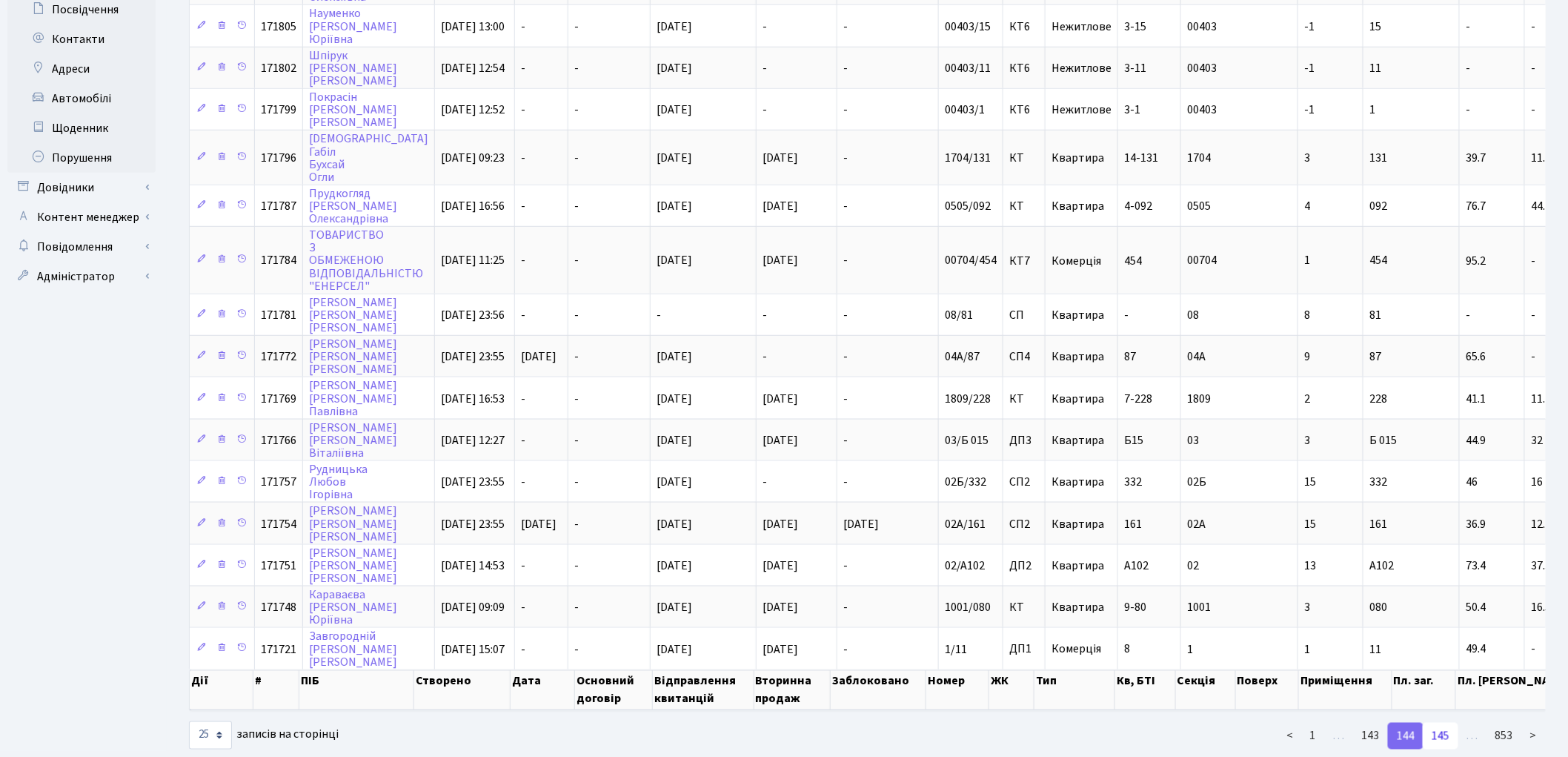
click at [1445, 723] on link "145" at bounding box center [1441, 736] width 36 height 27
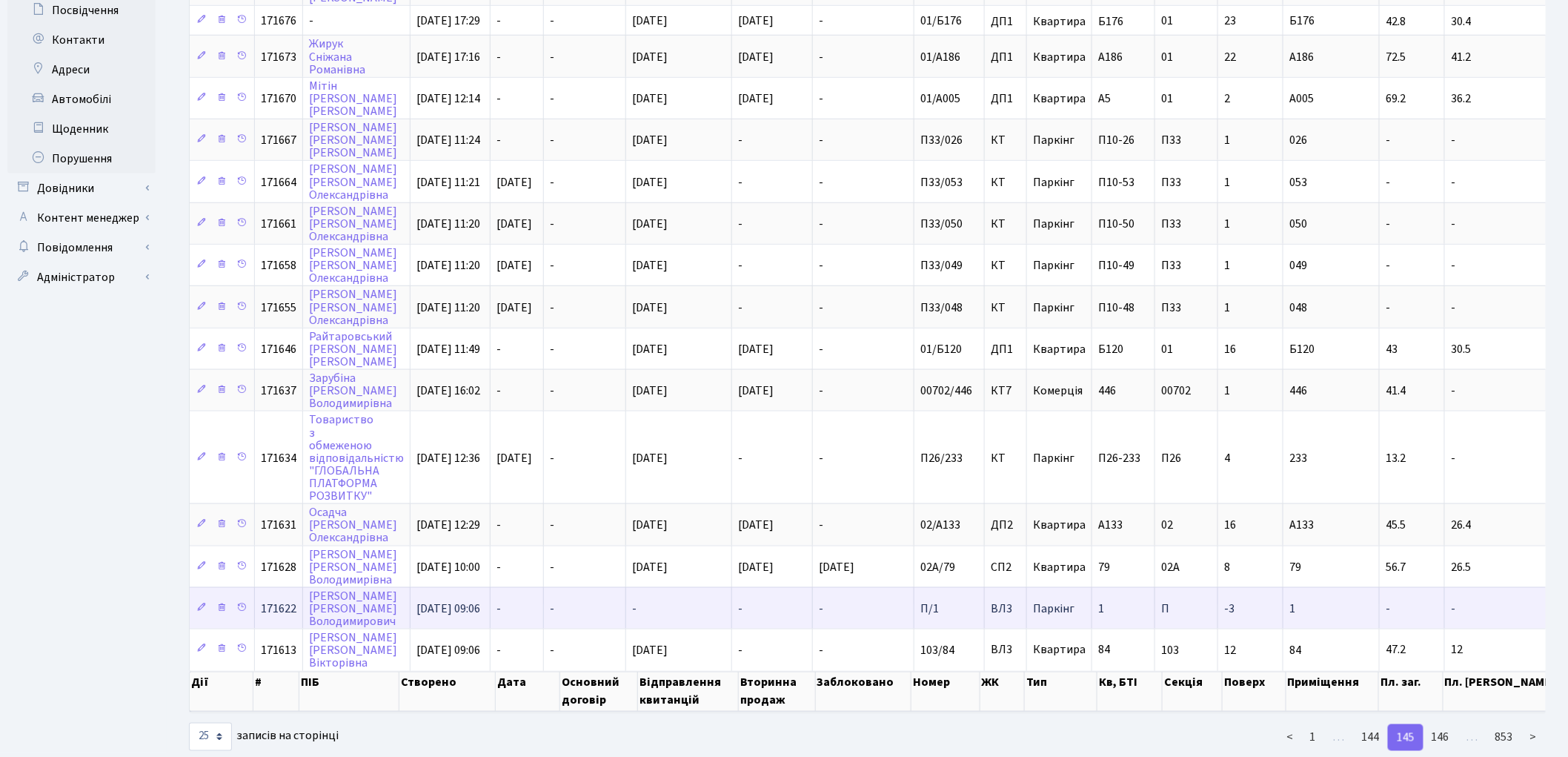
scroll to position [606, 0]
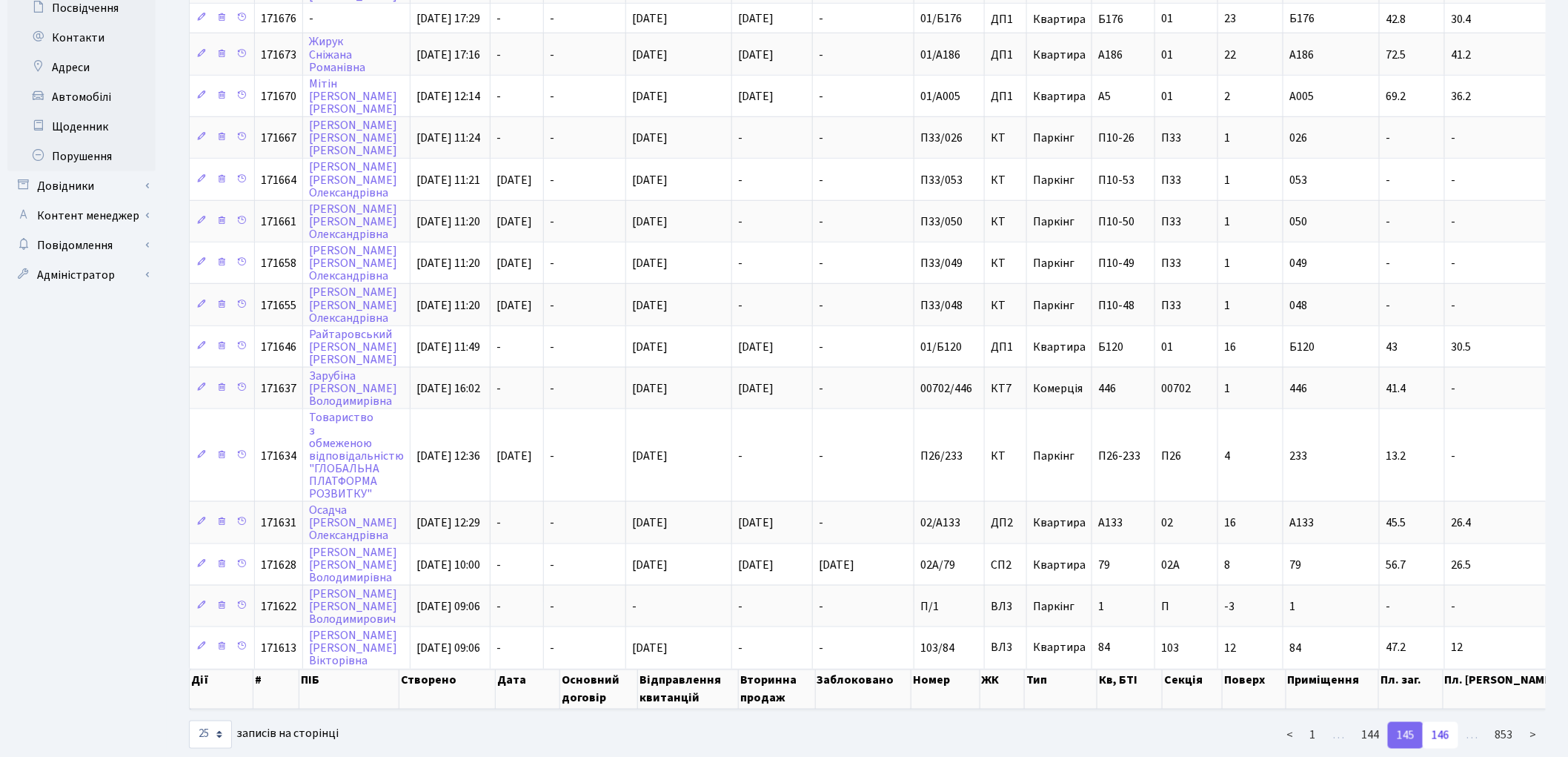
click at [1441, 722] on link "146" at bounding box center [1441, 735] width 36 height 27
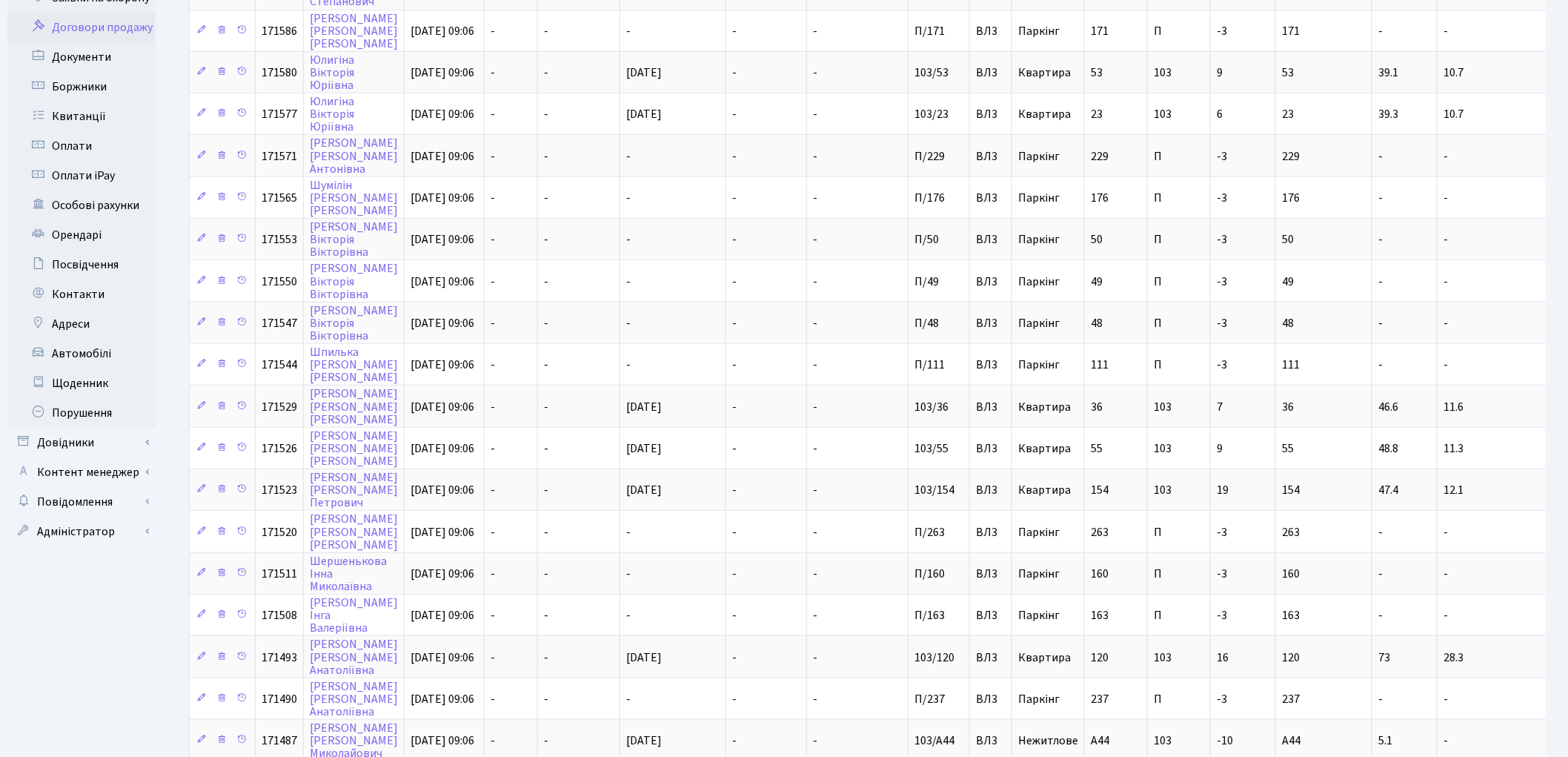
scroll to position [557, 0]
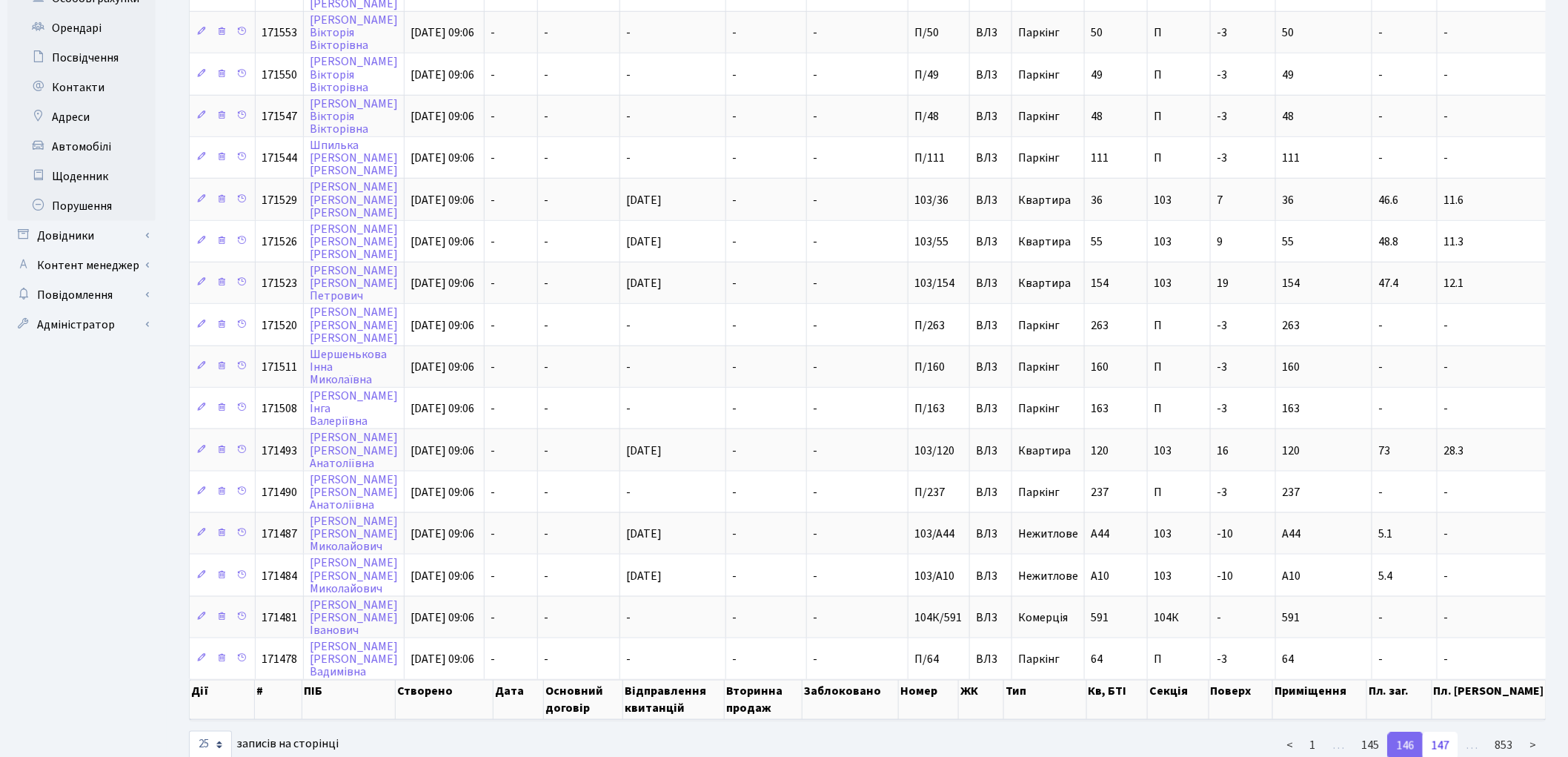
click at [1443, 732] on link "147" at bounding box center [1441, 745] width 36 height 27
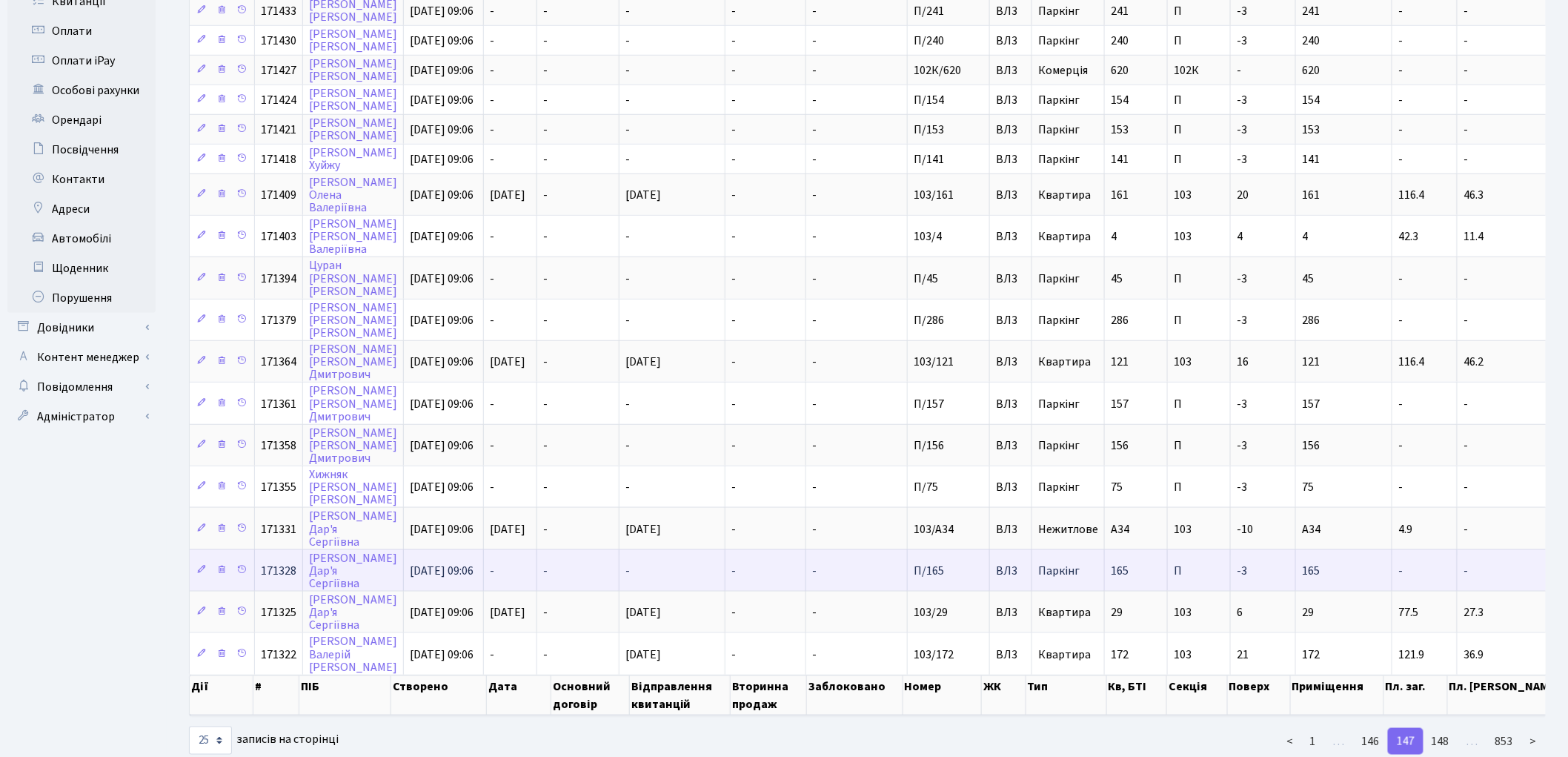
scroll to position [487, 0]
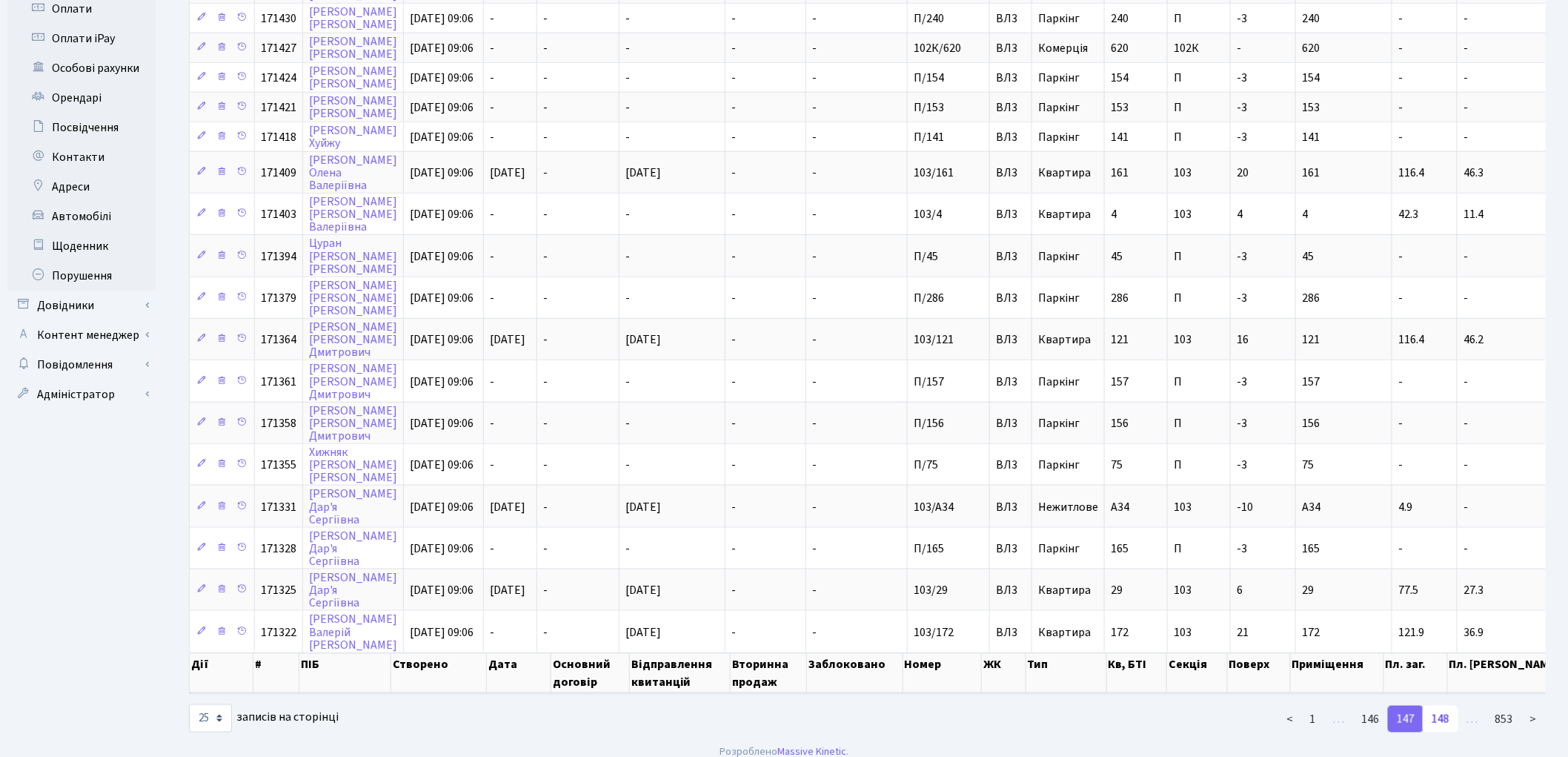
click at [1443, 706] on link "148" at bounding box center [1441, 719] width 36 height 27
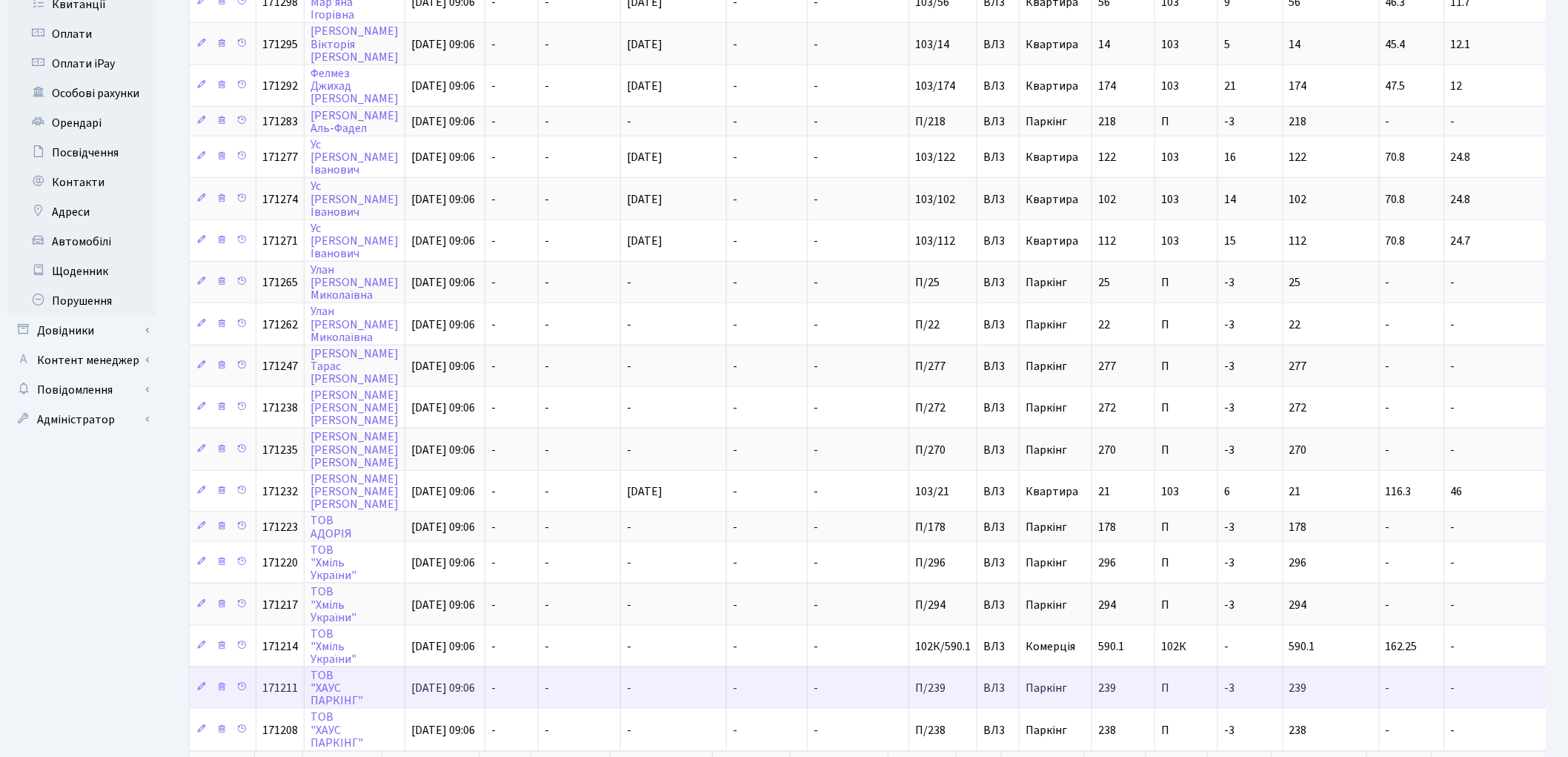
scroll to position [536, 0]
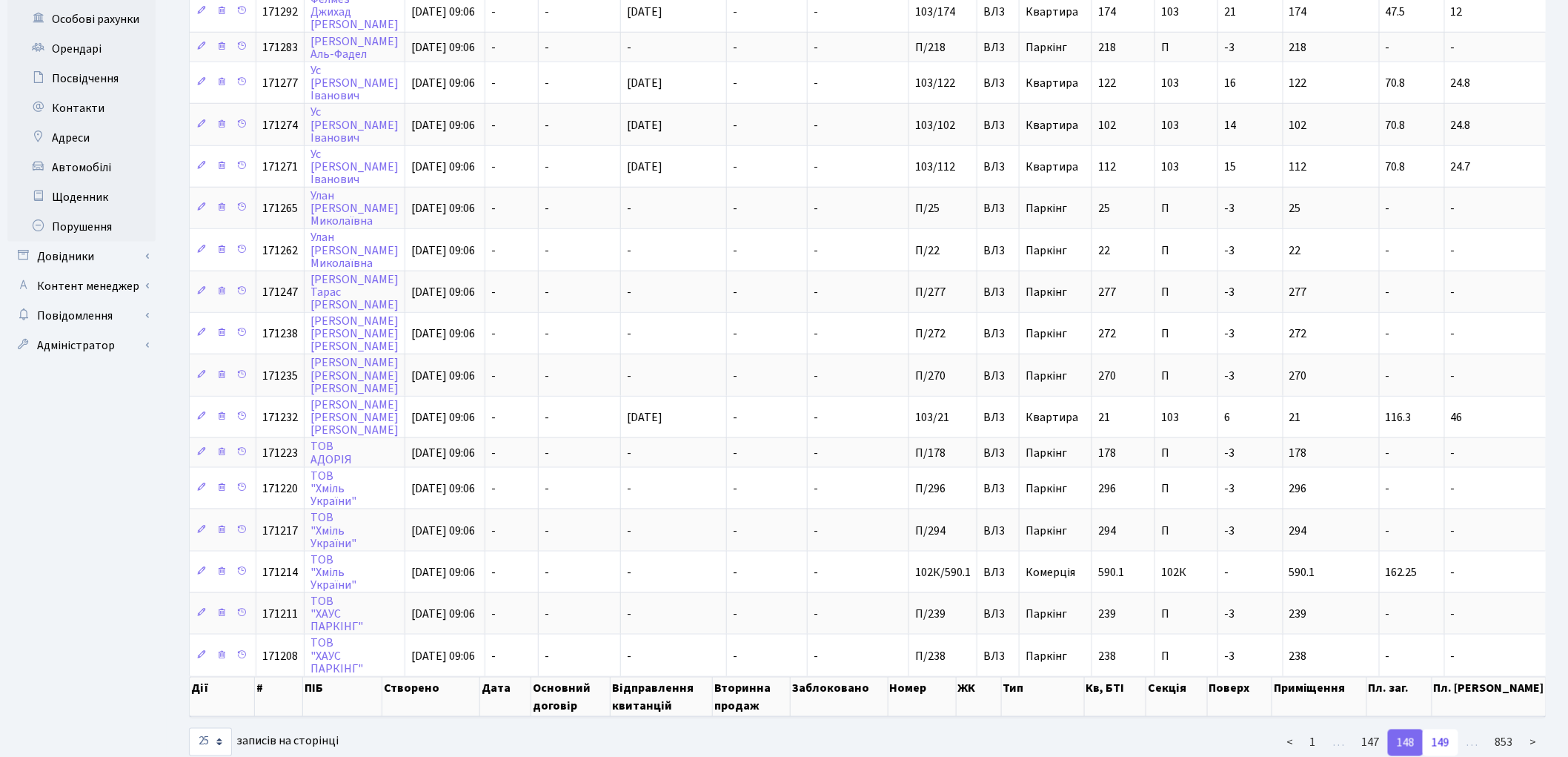
click at [1447, 730] on link "149" at bounding box center [1441, 742] width 36 height 27
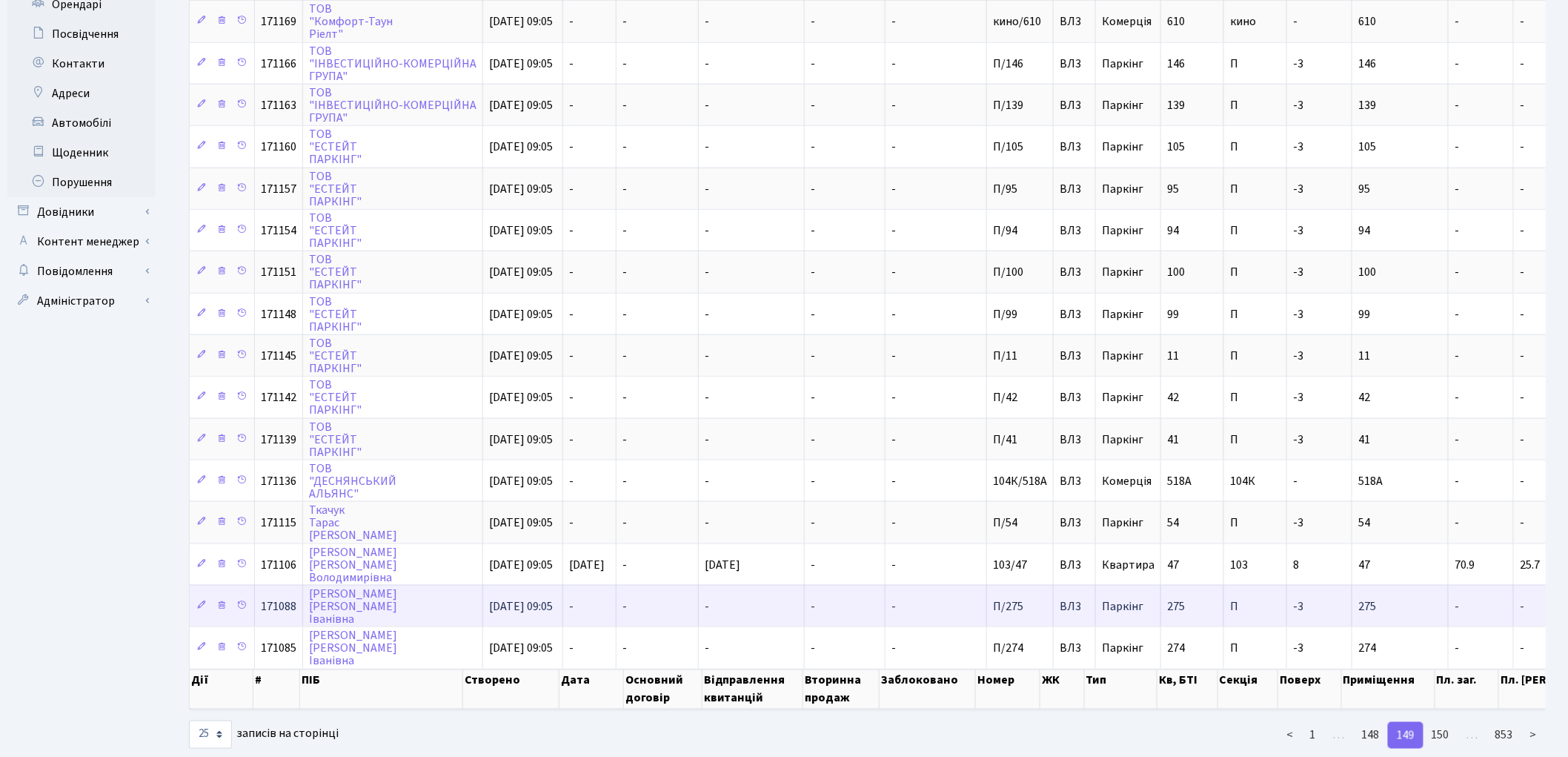
scroll to position [581, 0]
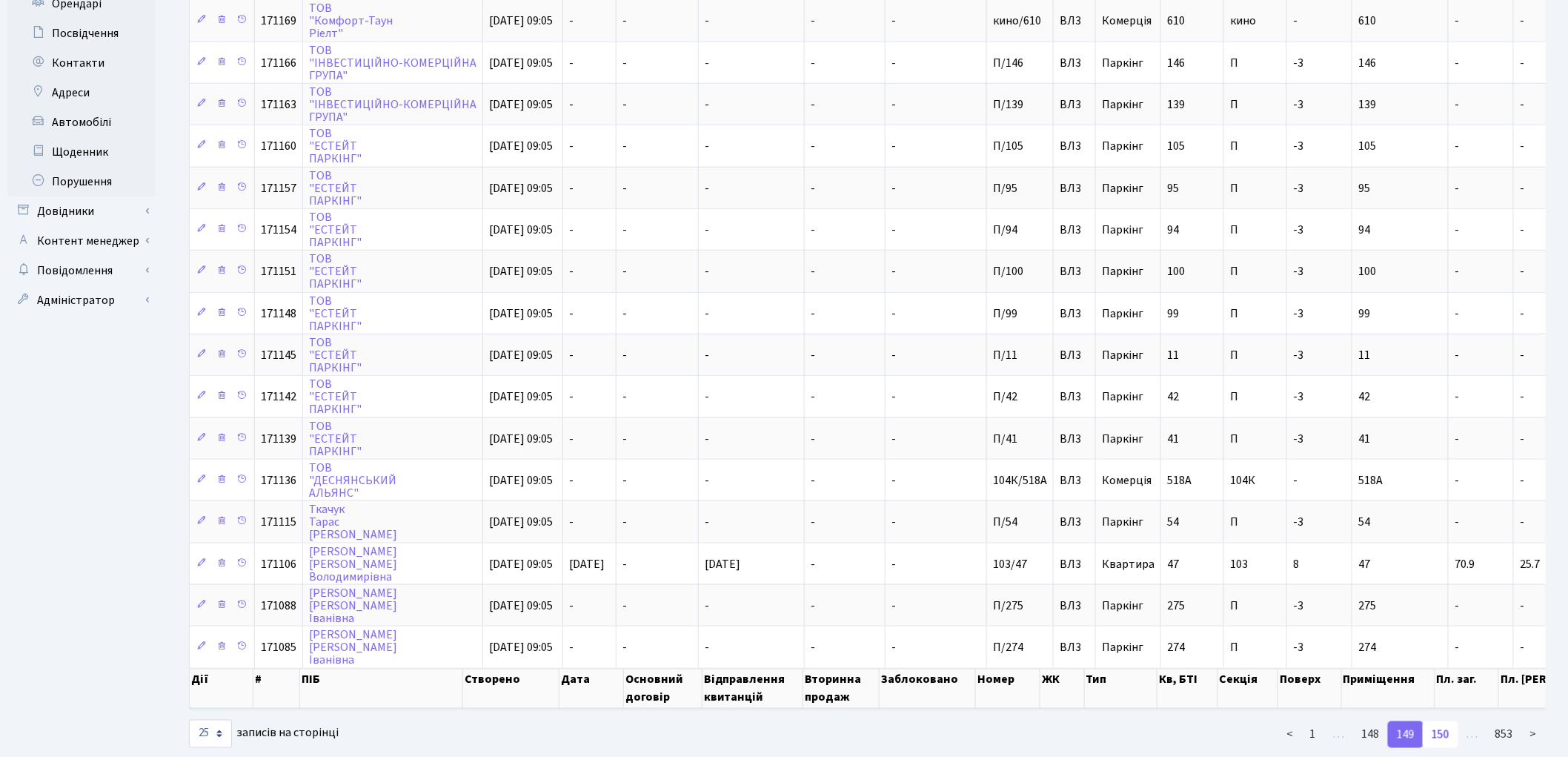
click at [1446, 721] on link "150" at bounding box center [1441, 734] width 36 height 27
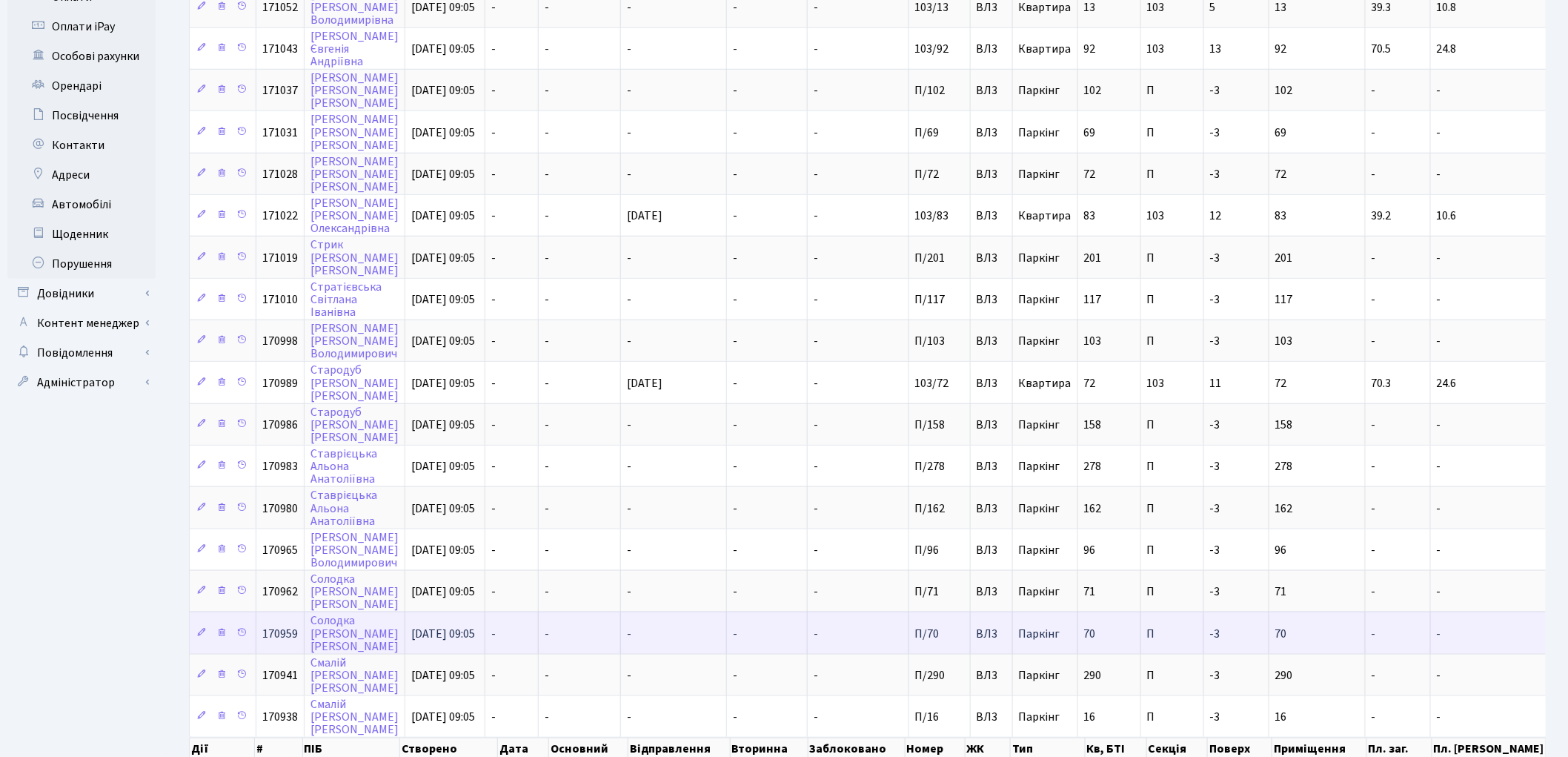
scroll to position [557, 0]
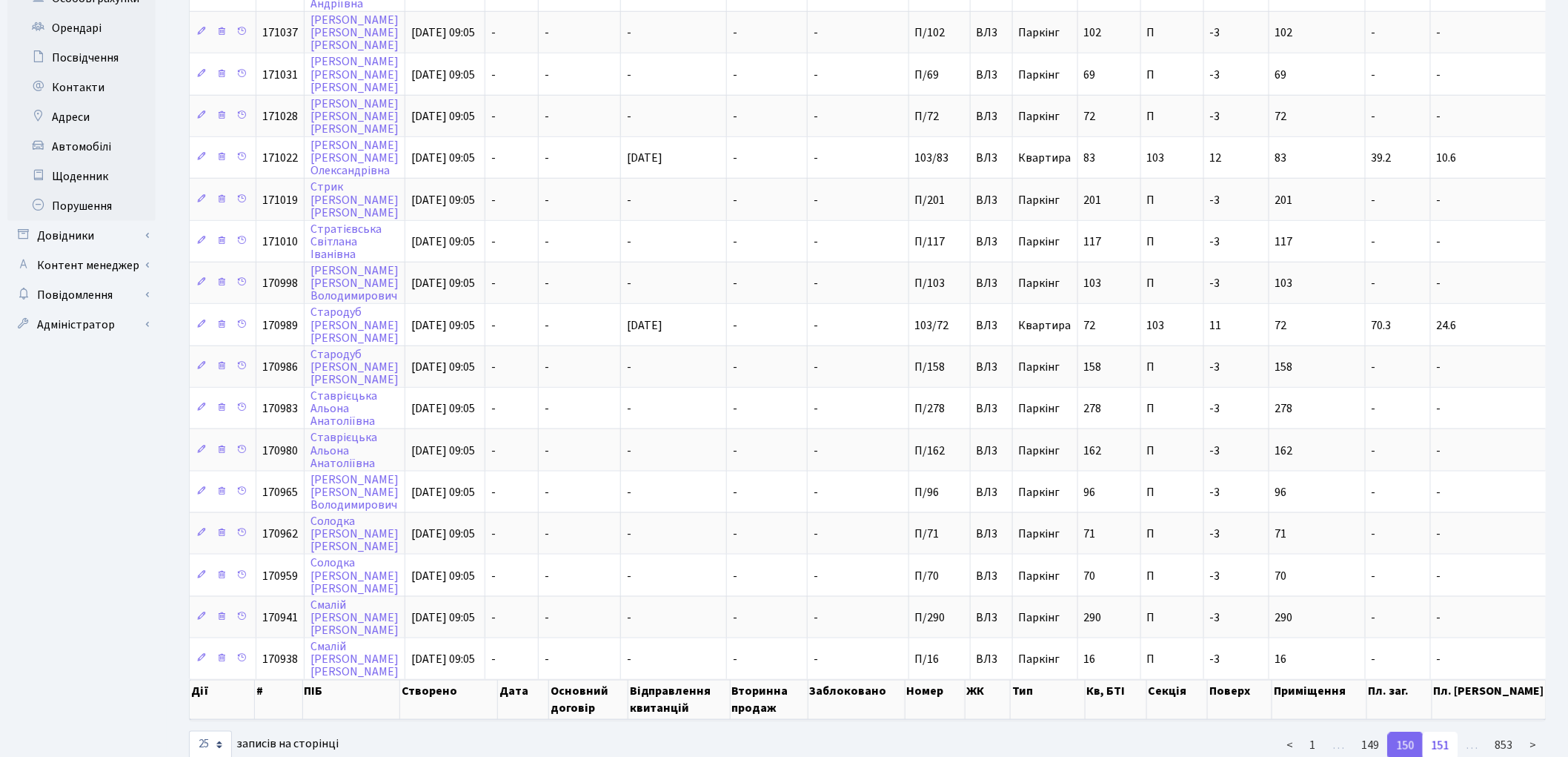
click at [1439, 732] on link "151" at bounding box center [1441, 745] width 36 height 27
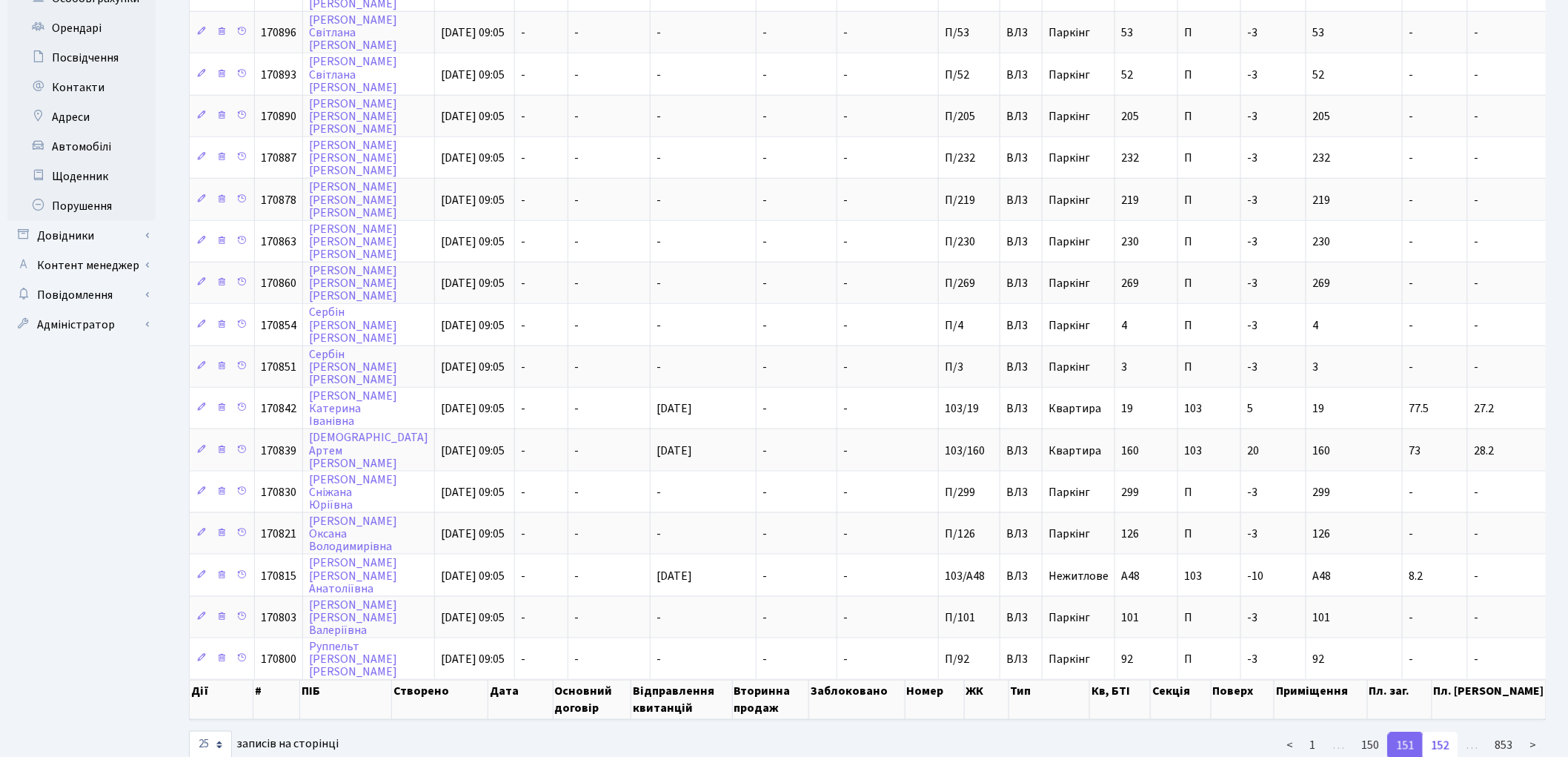
click at [1443, 732] on link "152" at bounding box center [1441, 745] width 36 height 27
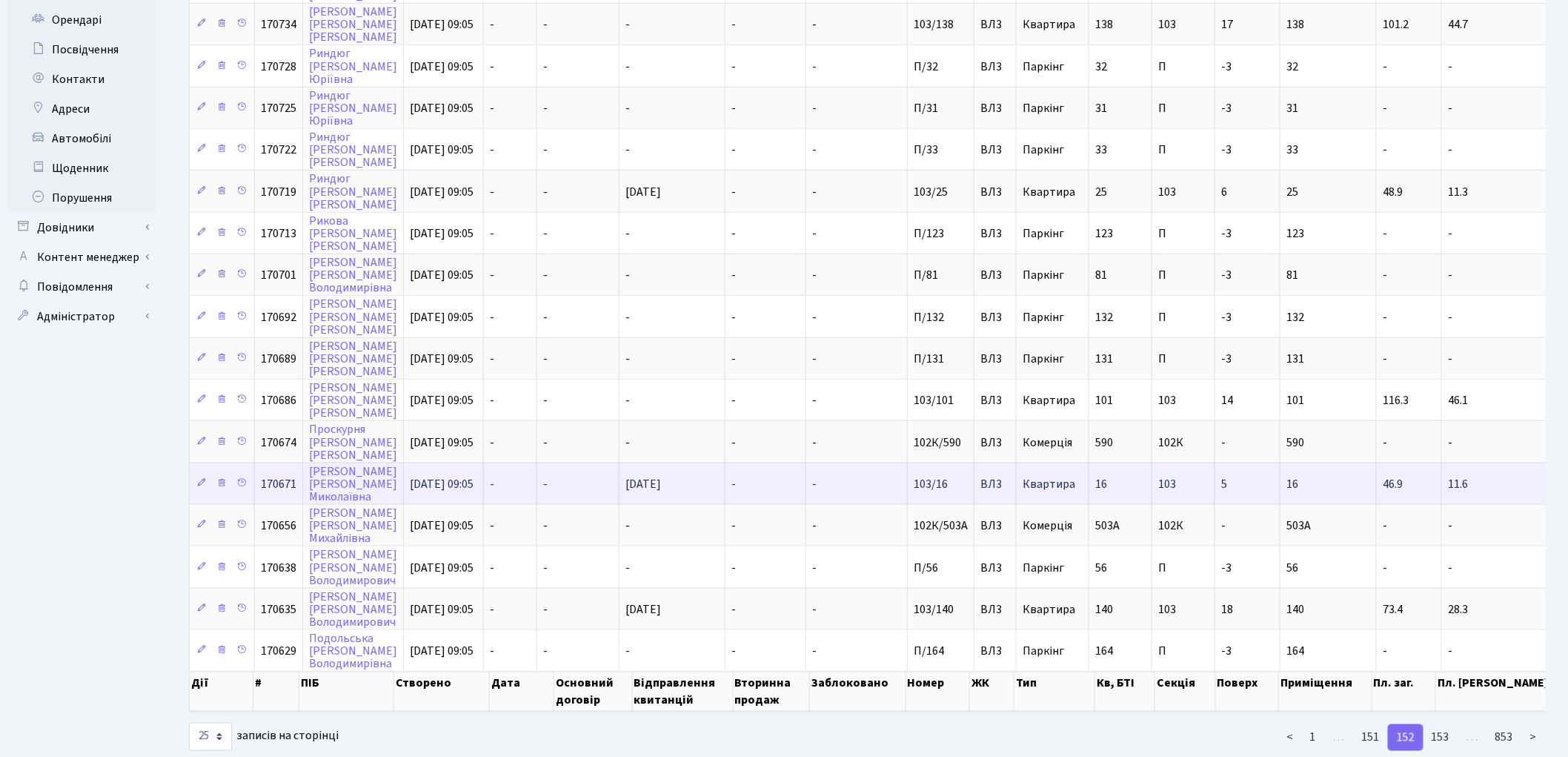
scroll to position [569, 0]
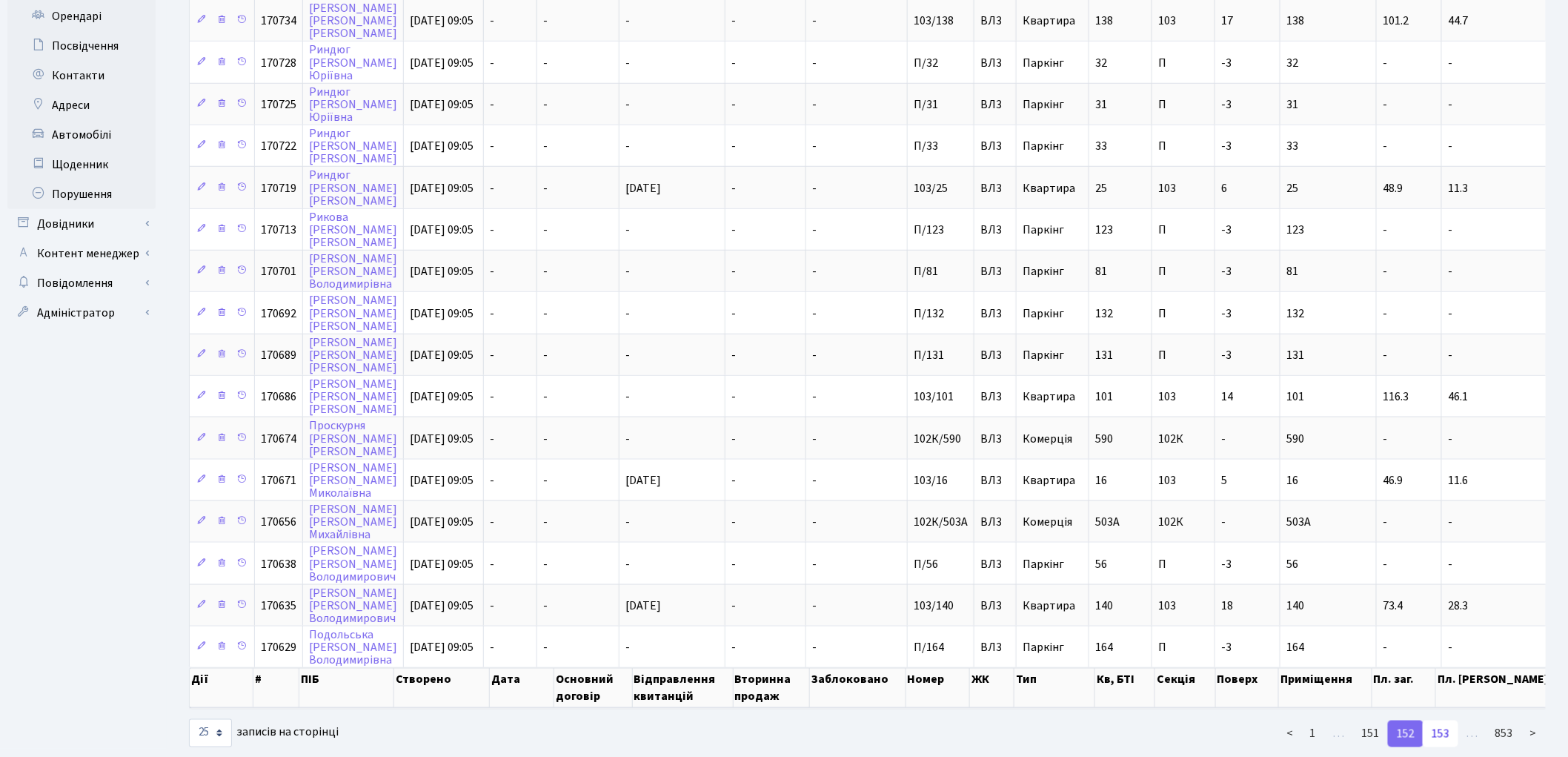
click at [1439, 720] on link "153" at bounding box center [1441, 733] width 36 height 27
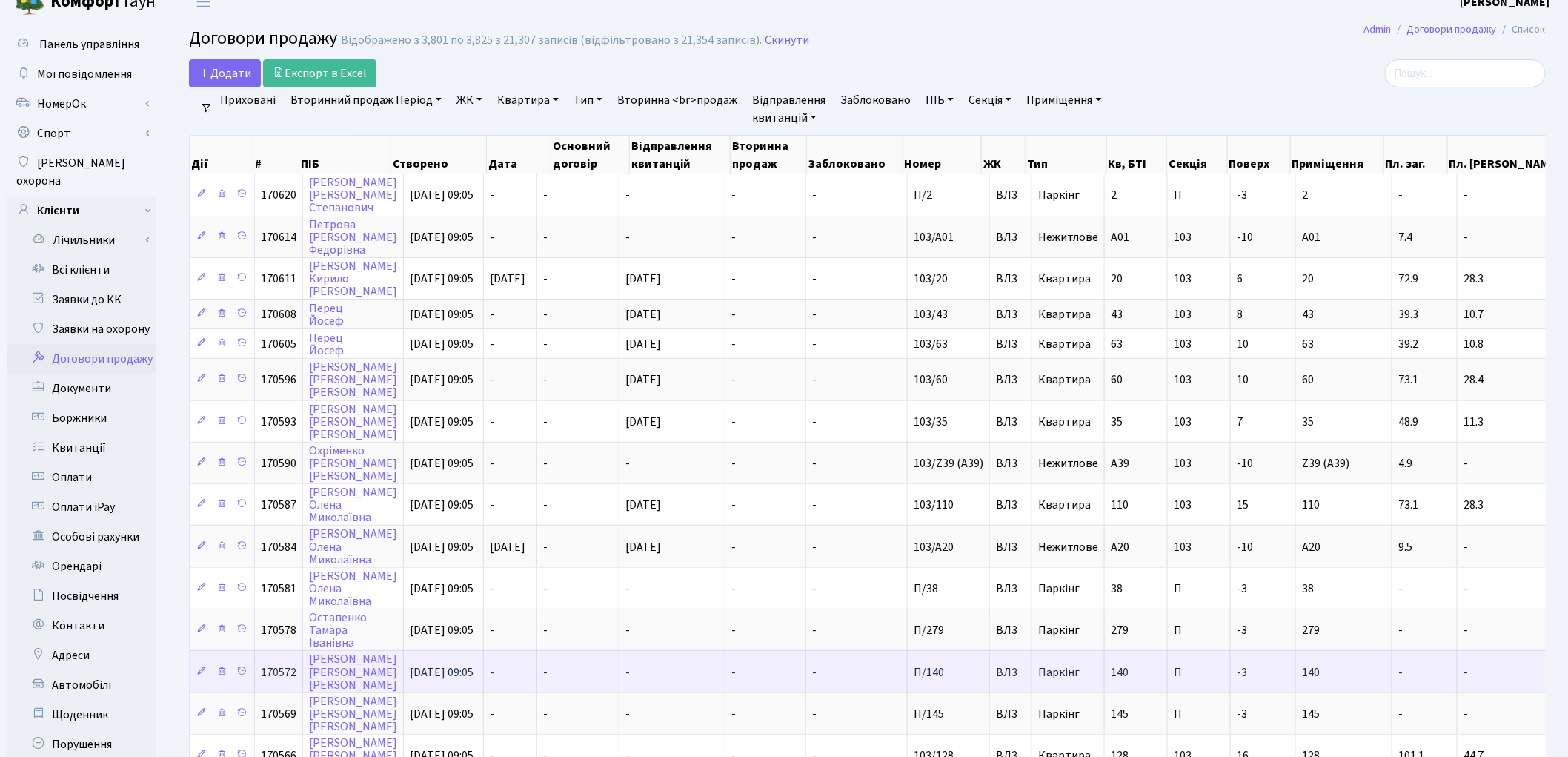
scroll to position [0, 0]
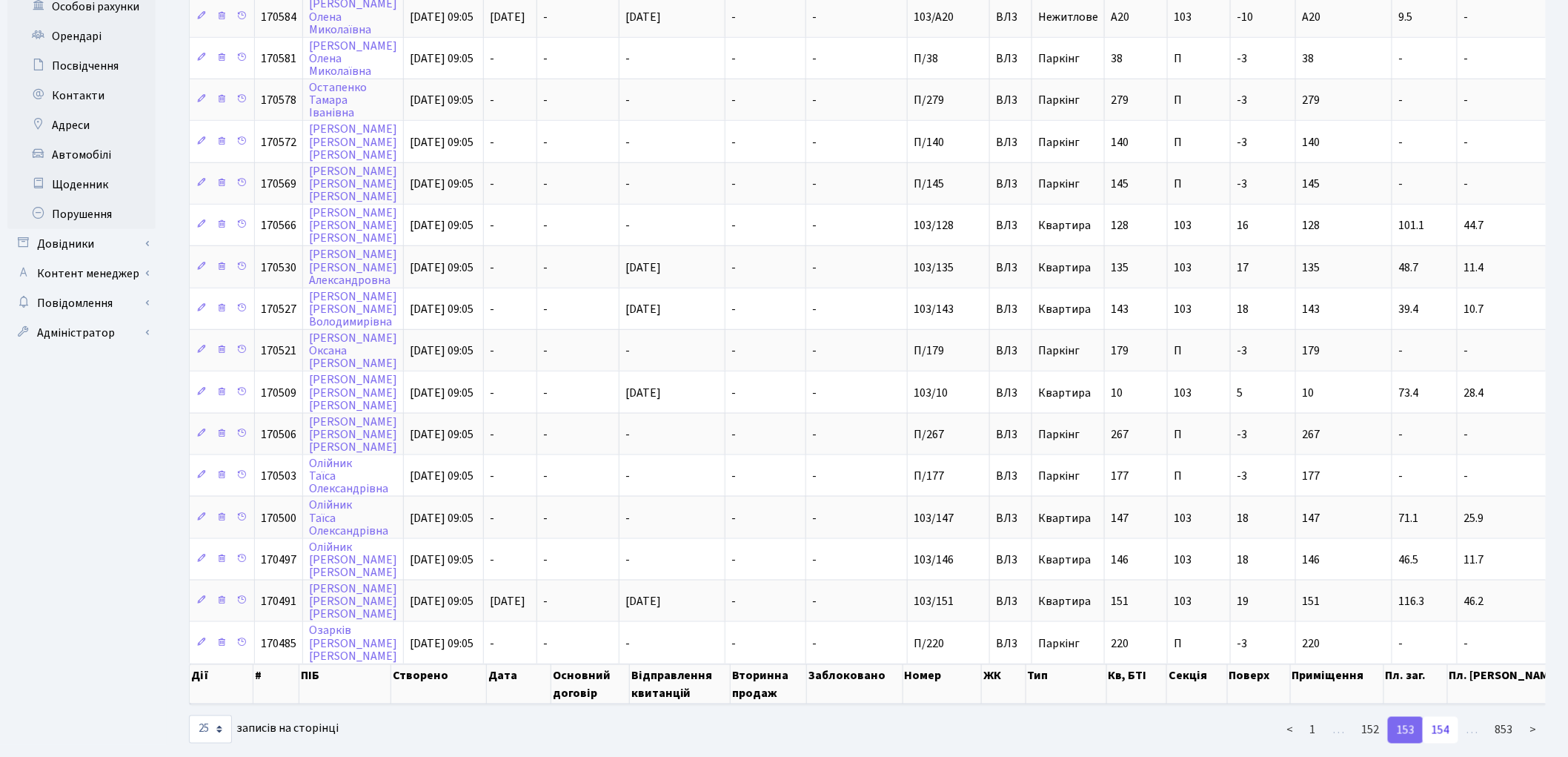
click at [1442, 717] on link "154" at bounding box center [1441, 730] width 36 height 27
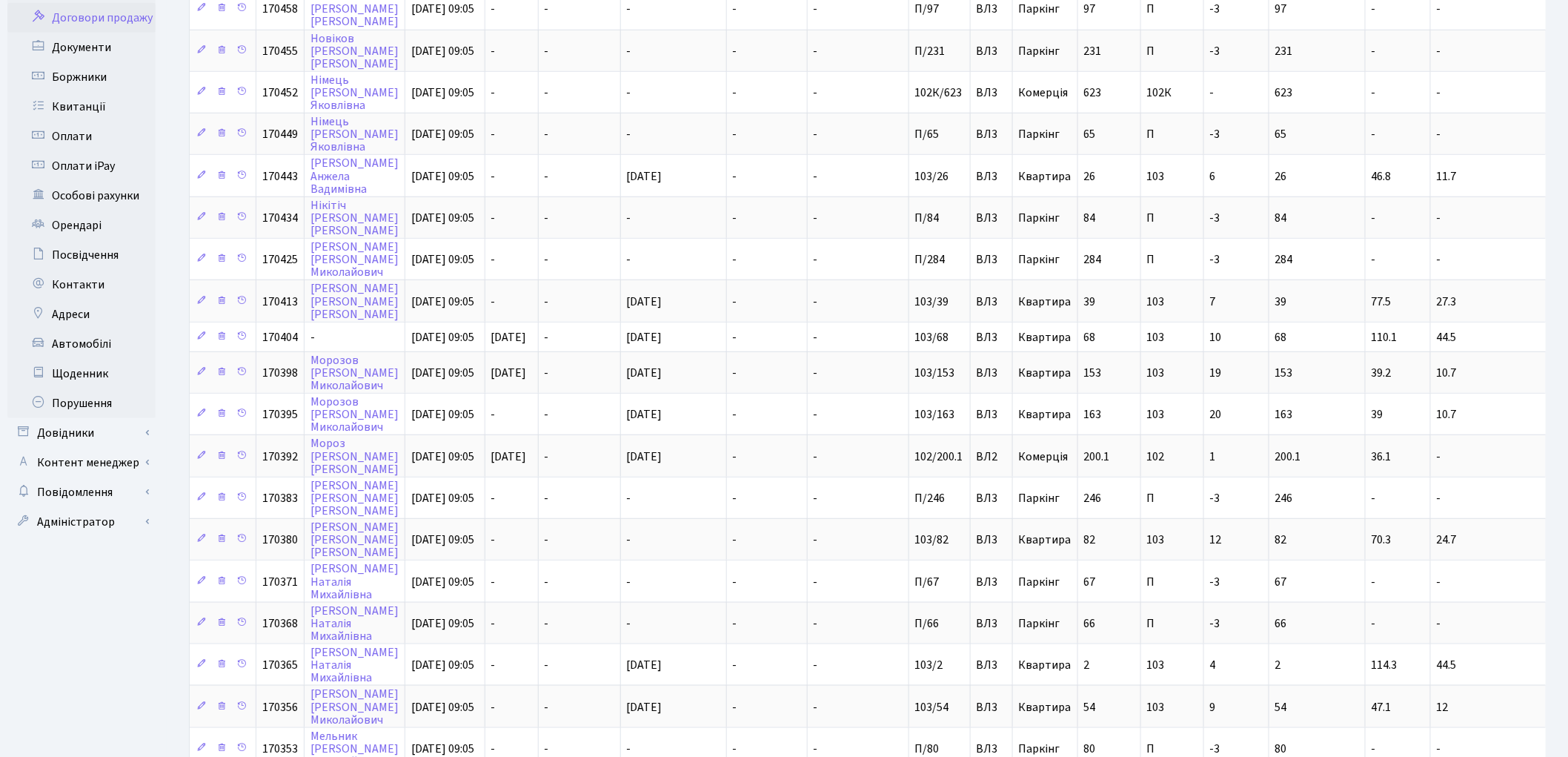
scroll to position [536, 0]
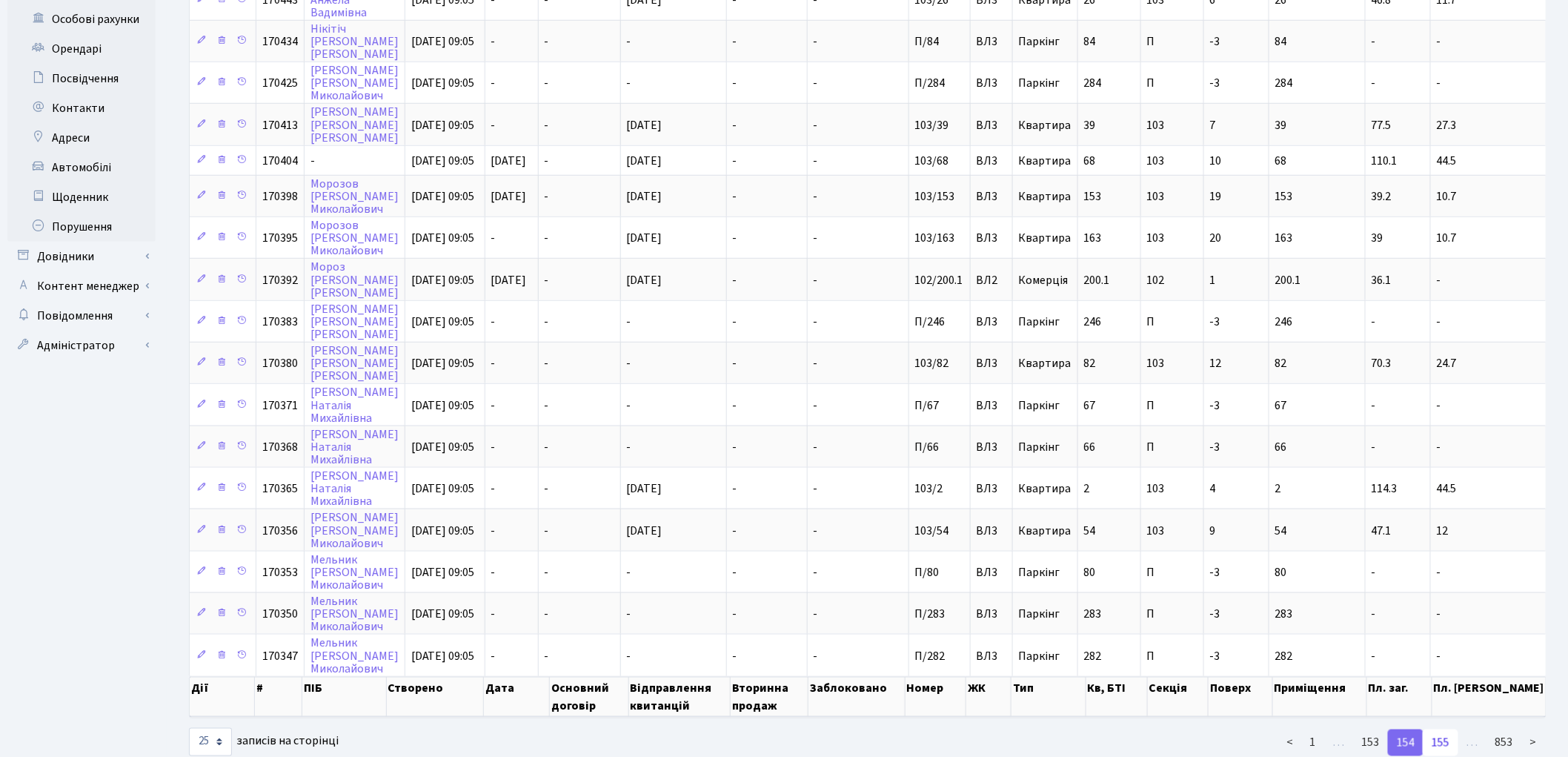
click at [1446, 730] on link "155" at bounding box center [1441, 742] width 36 height 27
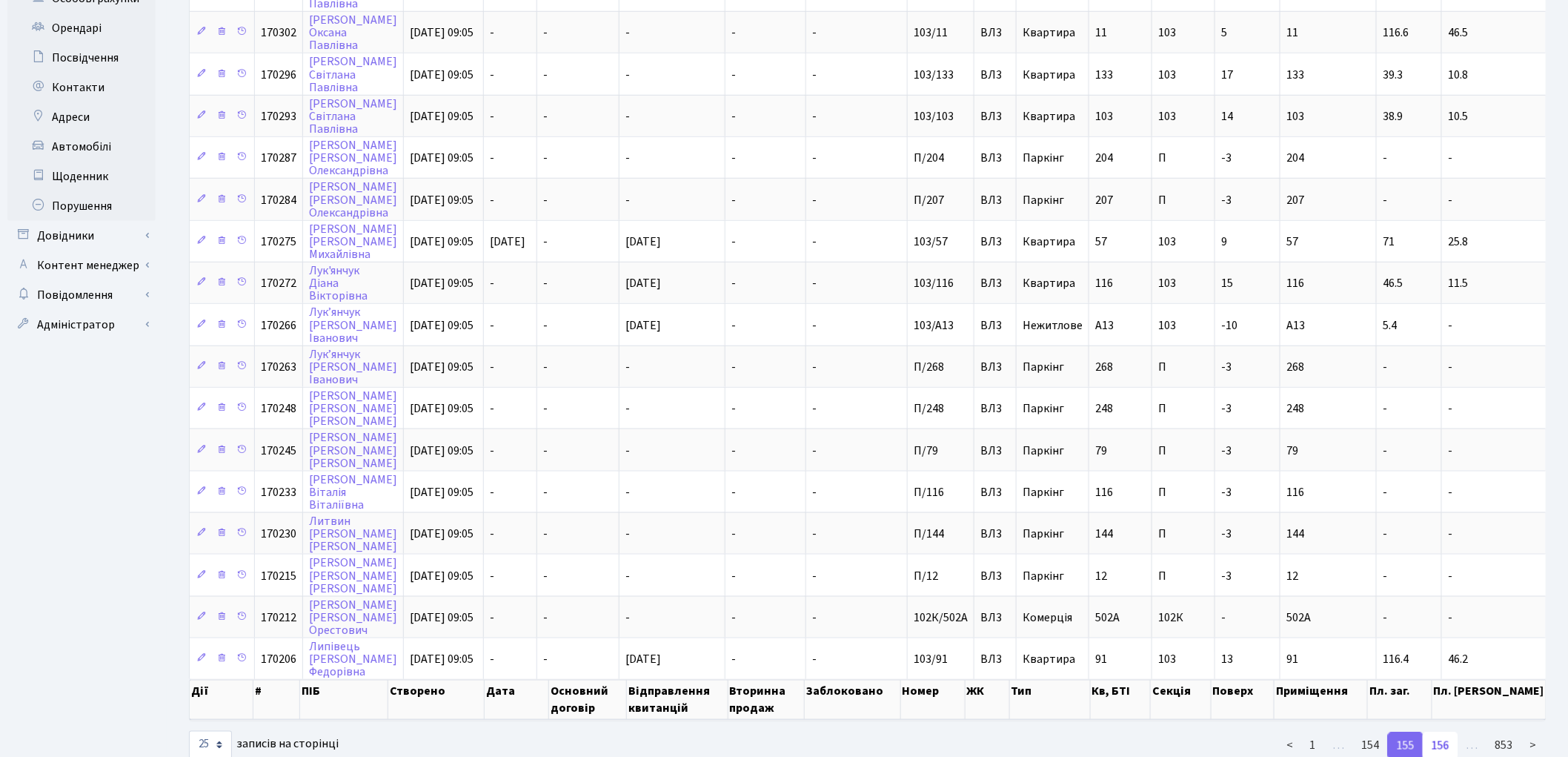
click at [1443, 732] on link "156" at bounding box center [1441, 745] width 36 height 27
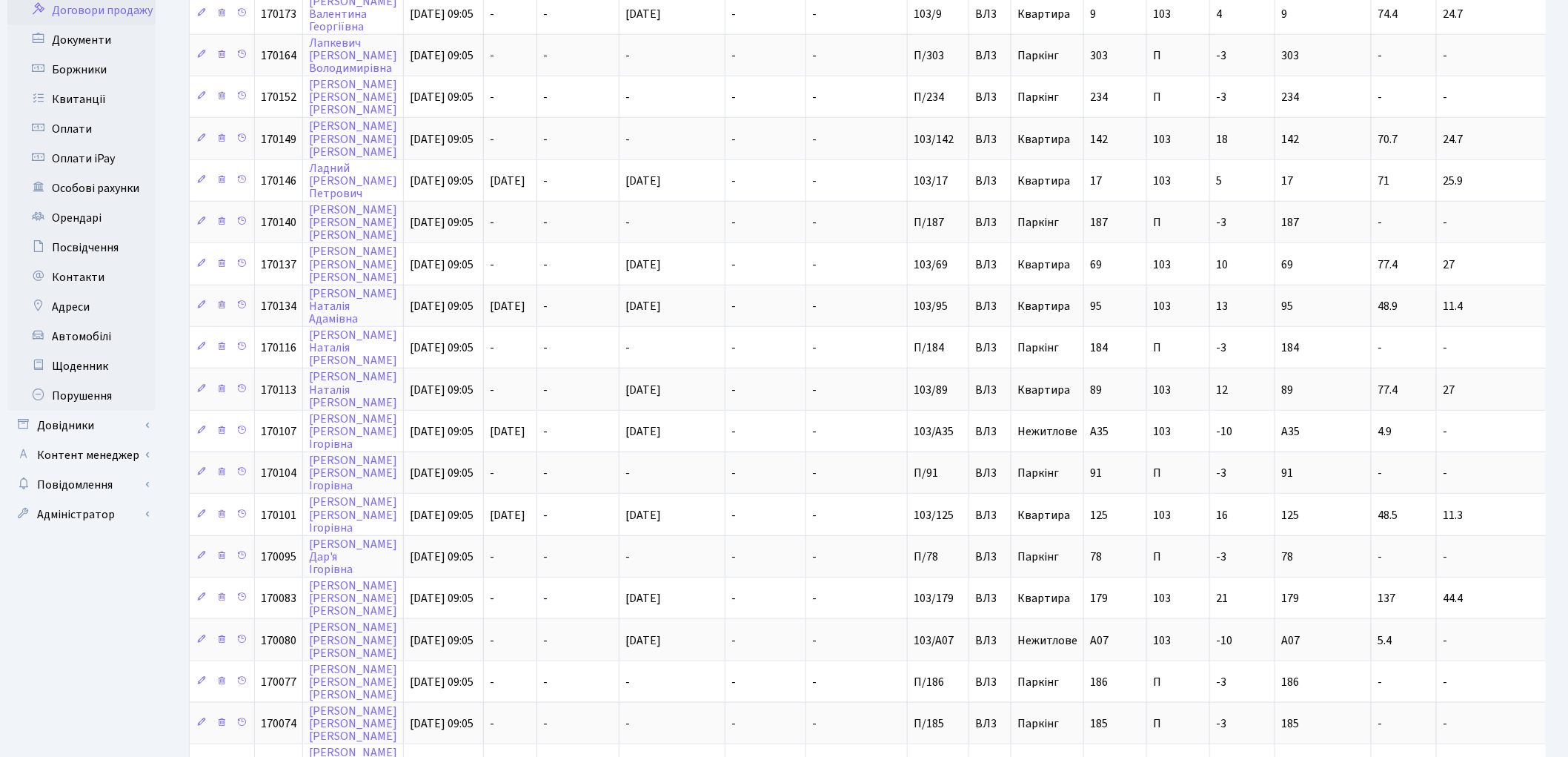
scroll to position [557, 0]
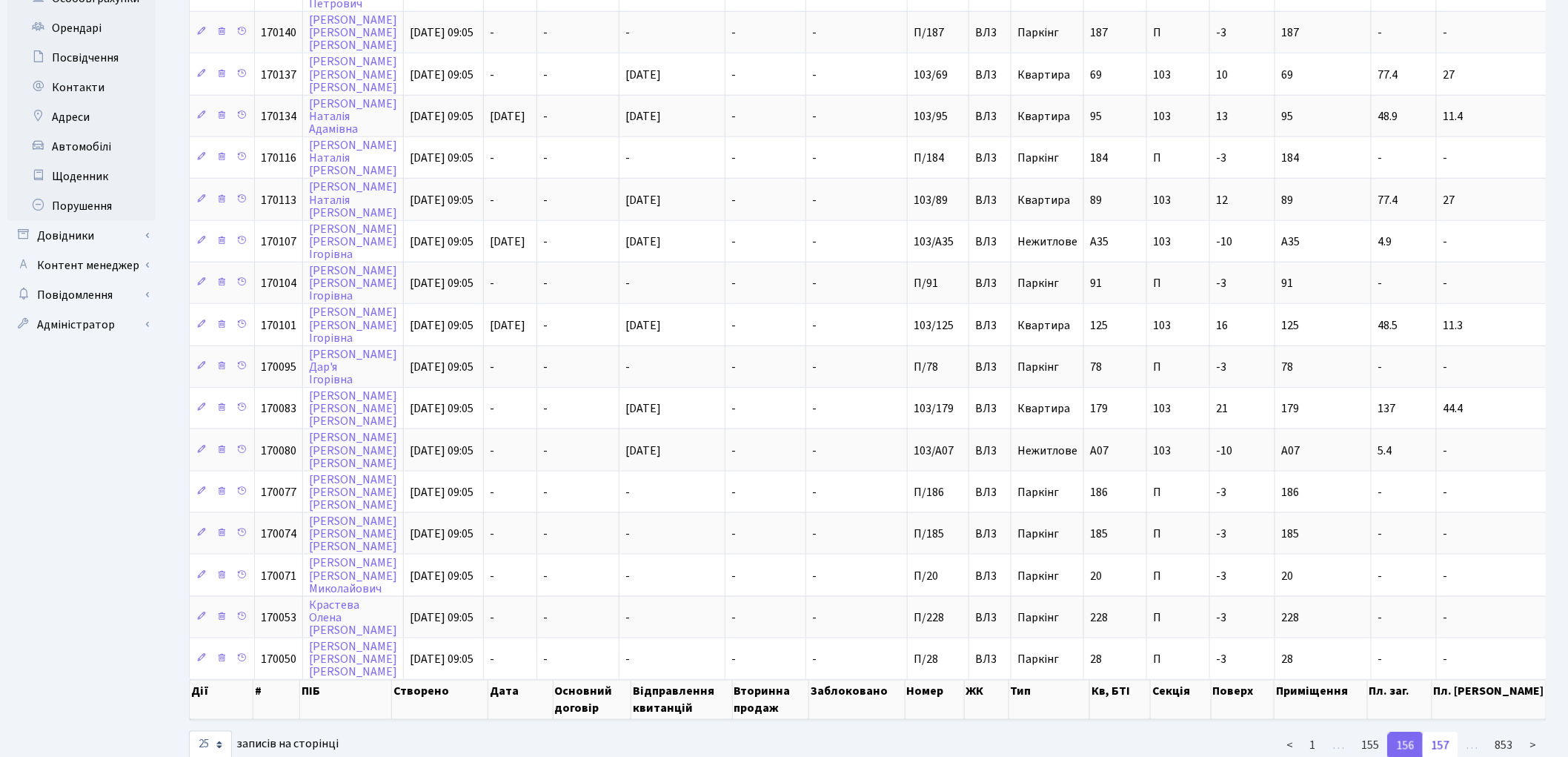
click at [1443, 732] on link "157" at bounding box center [1441, 745] width 36 height 27
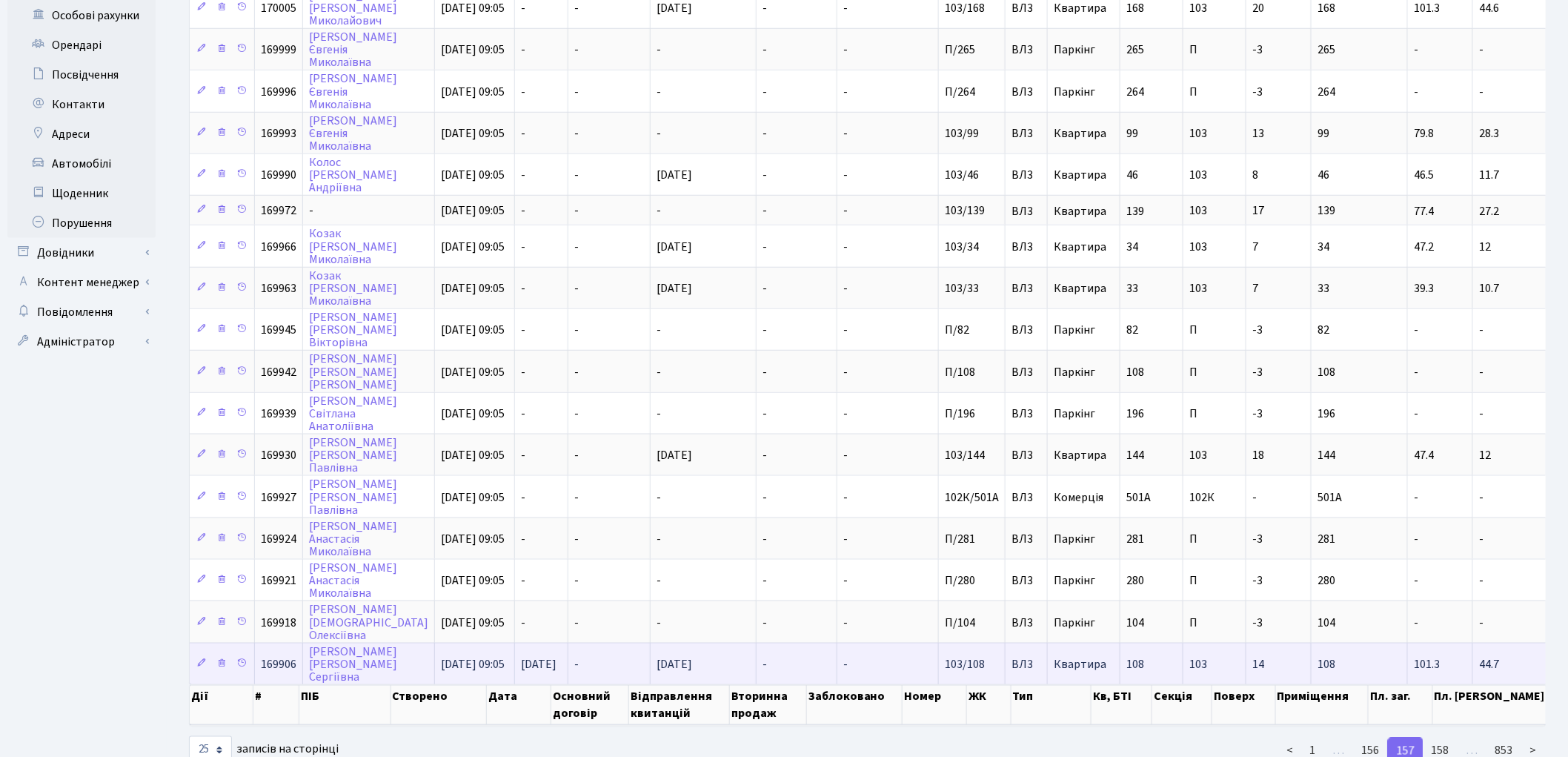
scroll to position [547, 0]
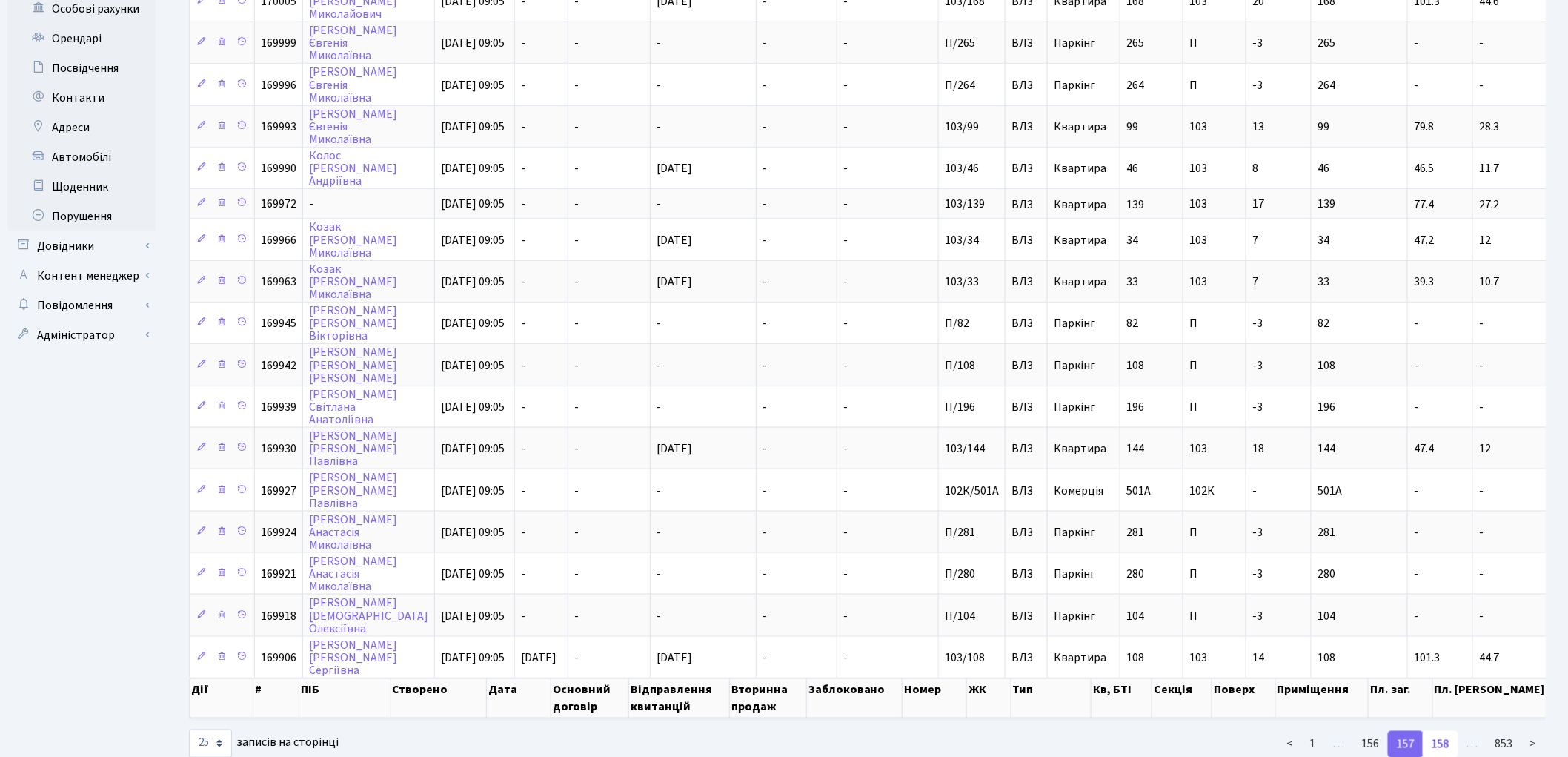
click at [1440, 731] on link "158" at bounding box center [1441, 744] width 36 height 27
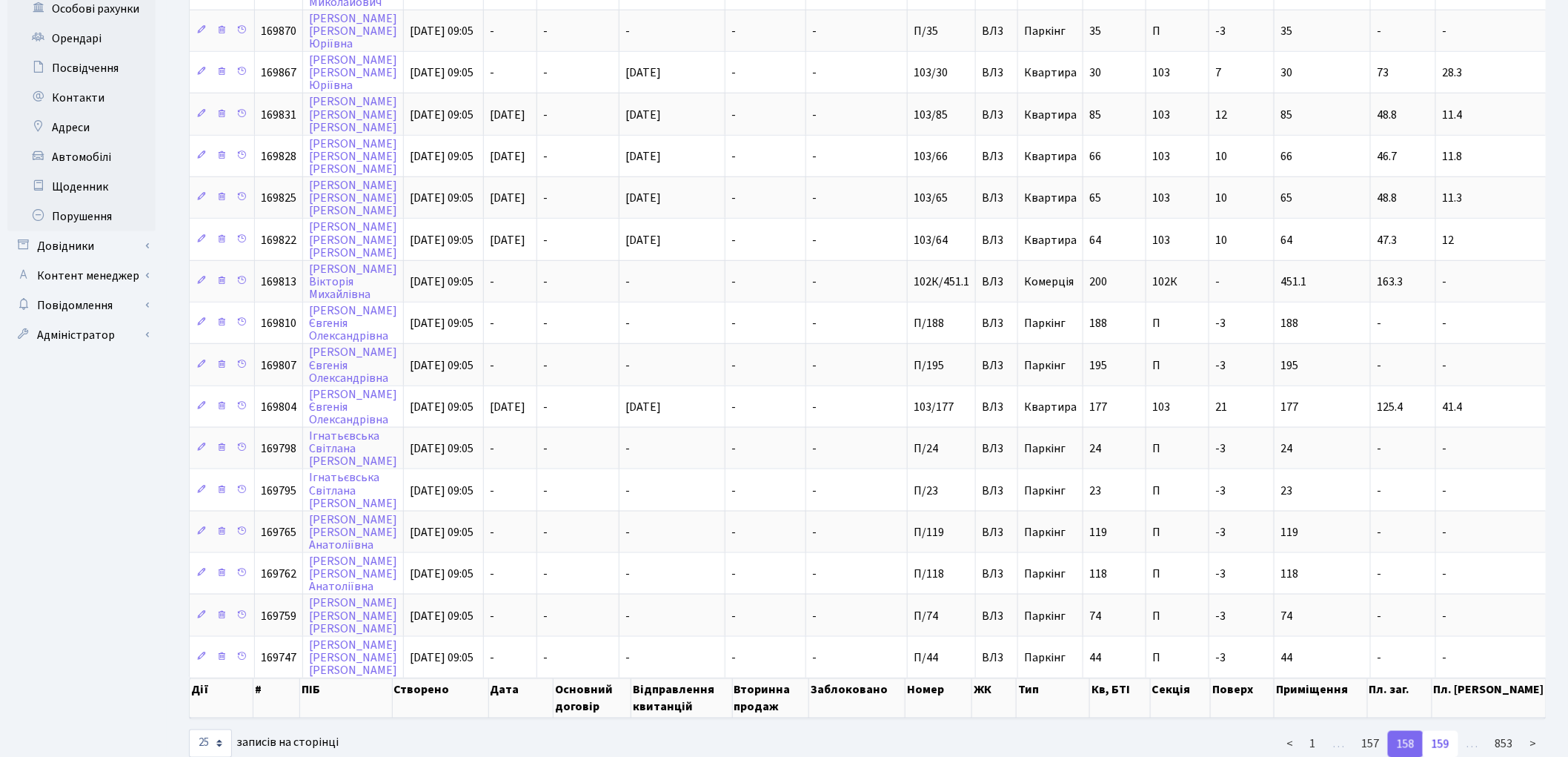
click at [1442, 731] on link "159" at bounding box center [1441, 744] width 36 height 27
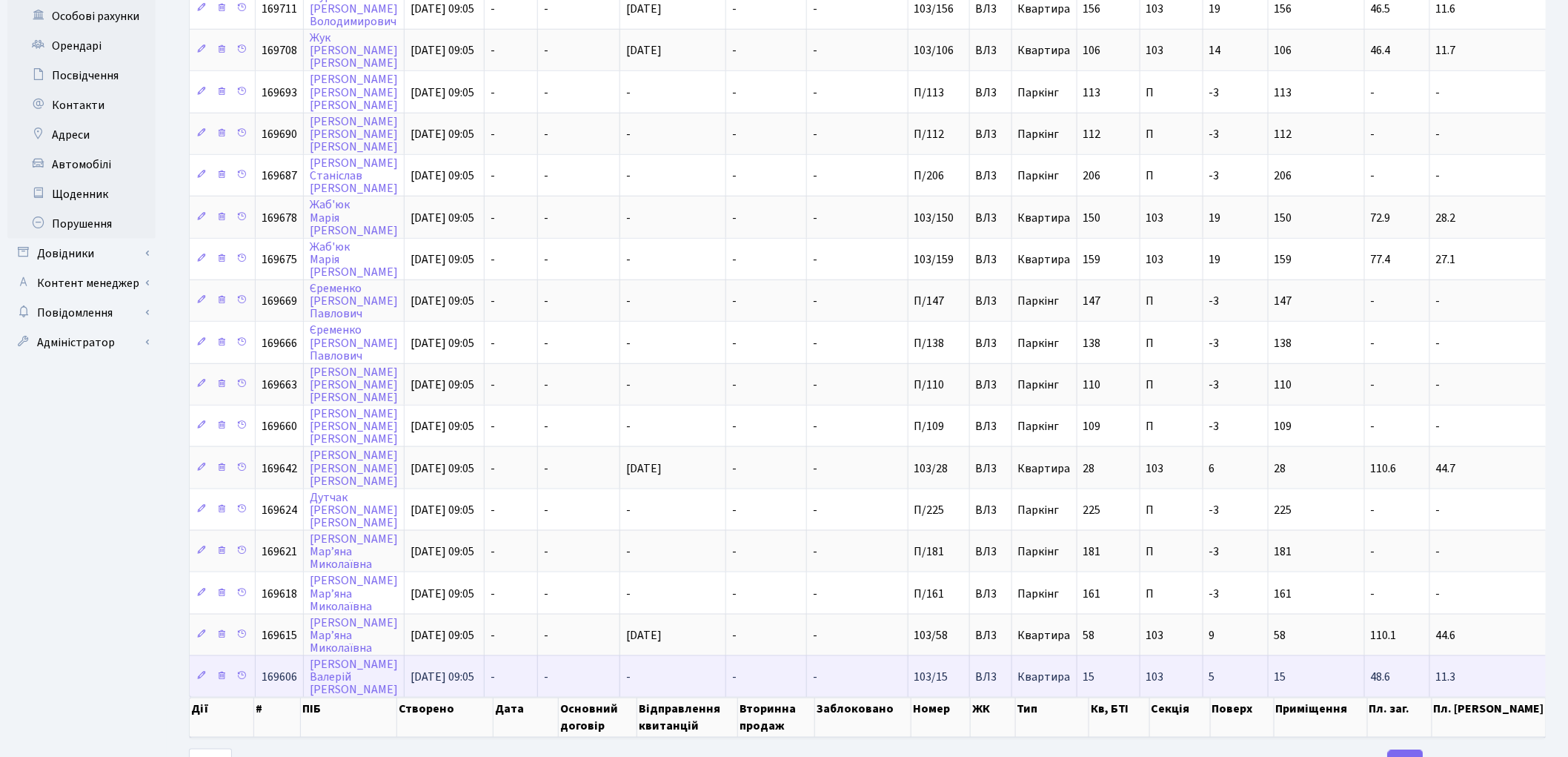
scroll to position [557, 0]
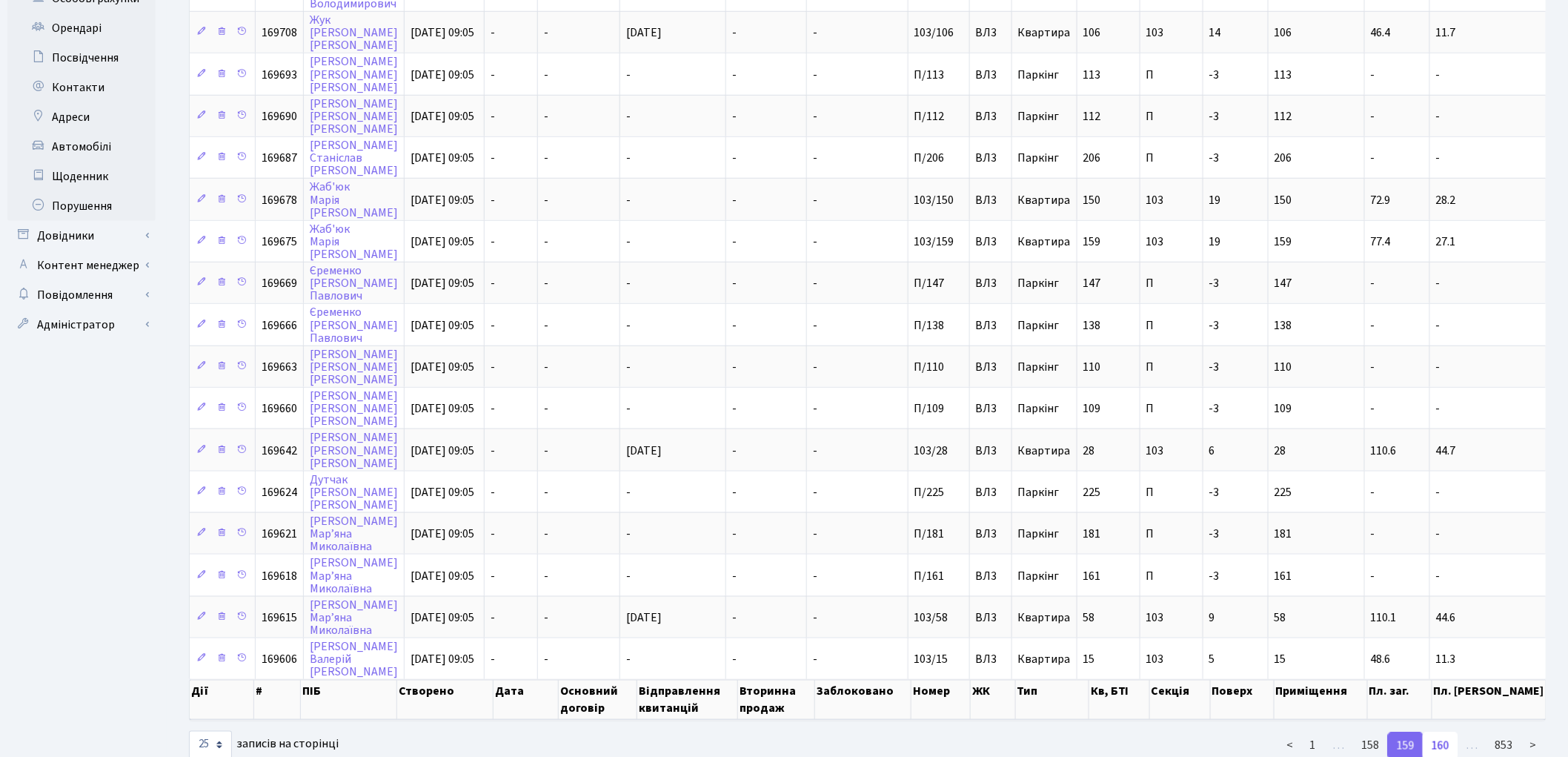
click at [1447, 732] on link "160" at bounding box center [1441, 745] width 36 height 27
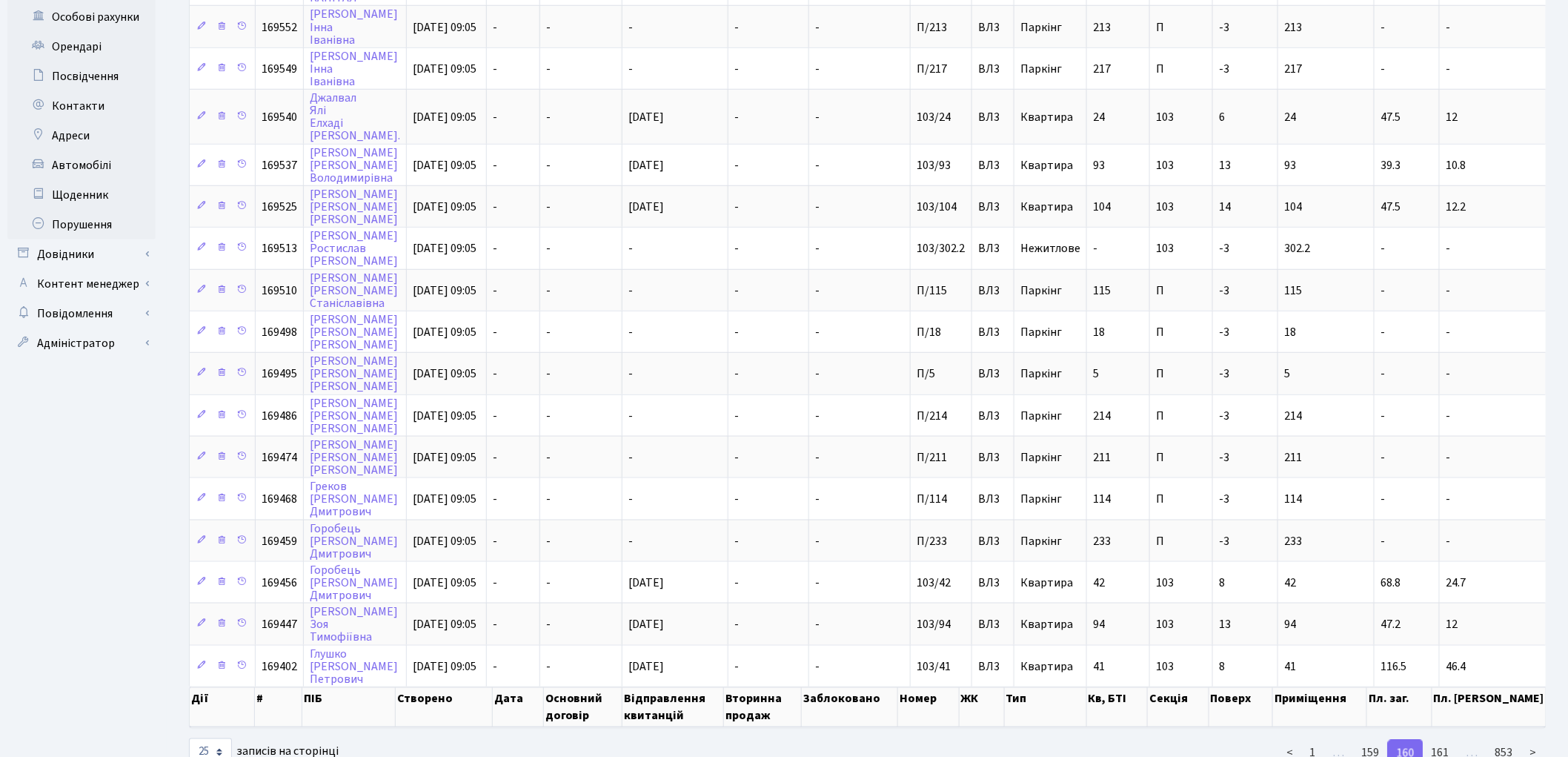
scroll to position [548, 0]
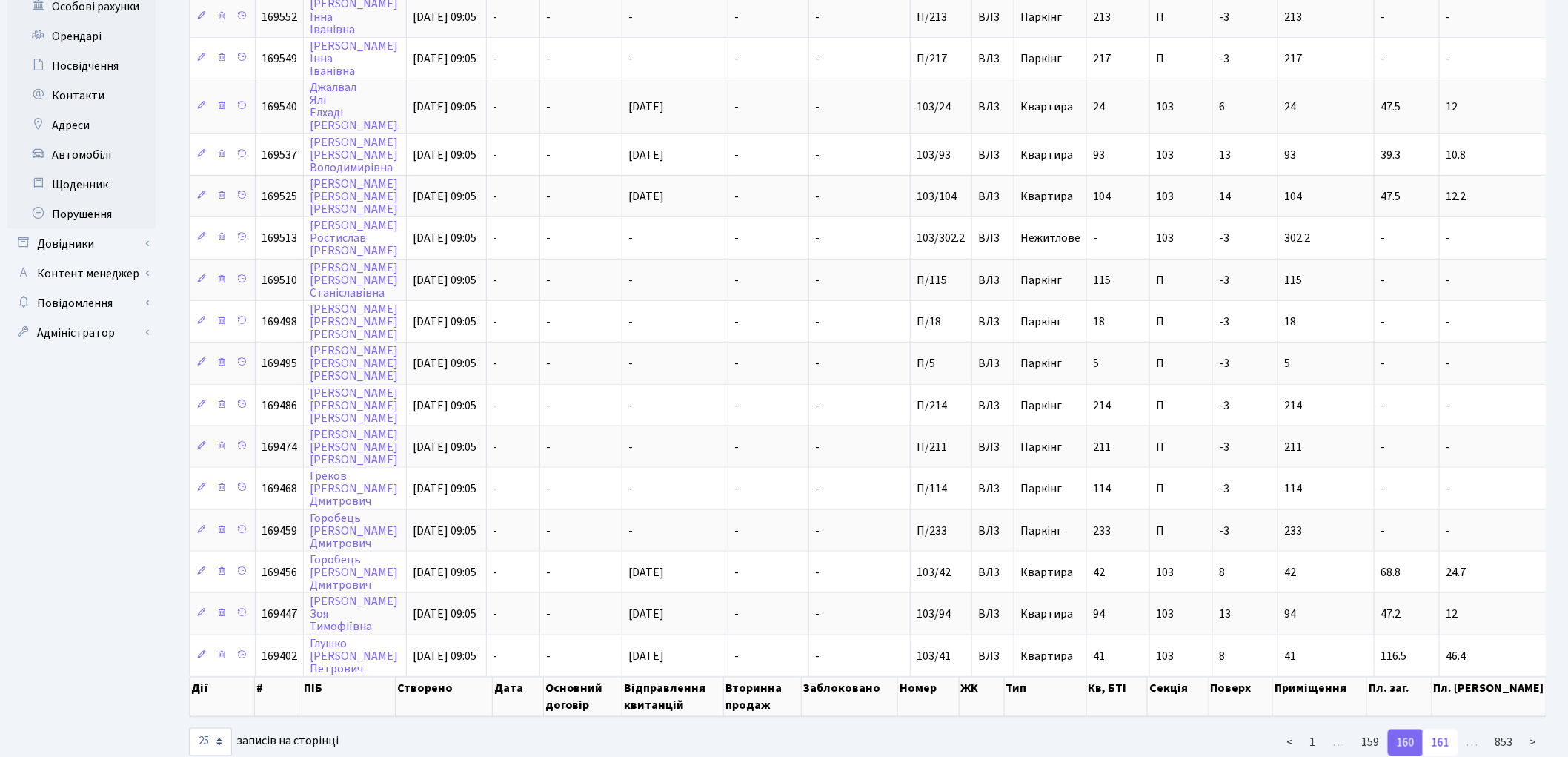
click at [1443, 730] on link "161" at bounding box center [1441, 742] width 36 height 27
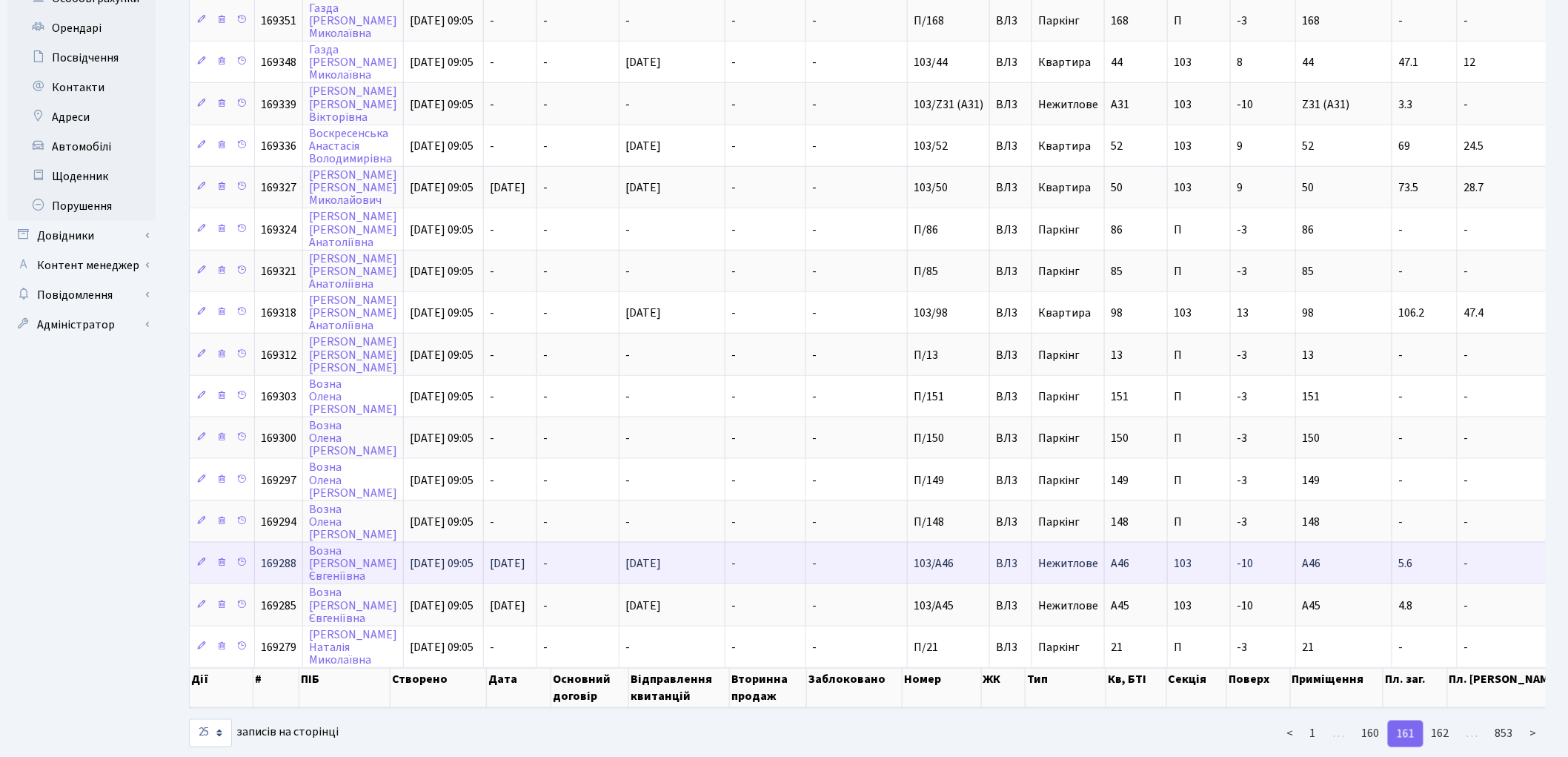
scroll to position [559, 0]
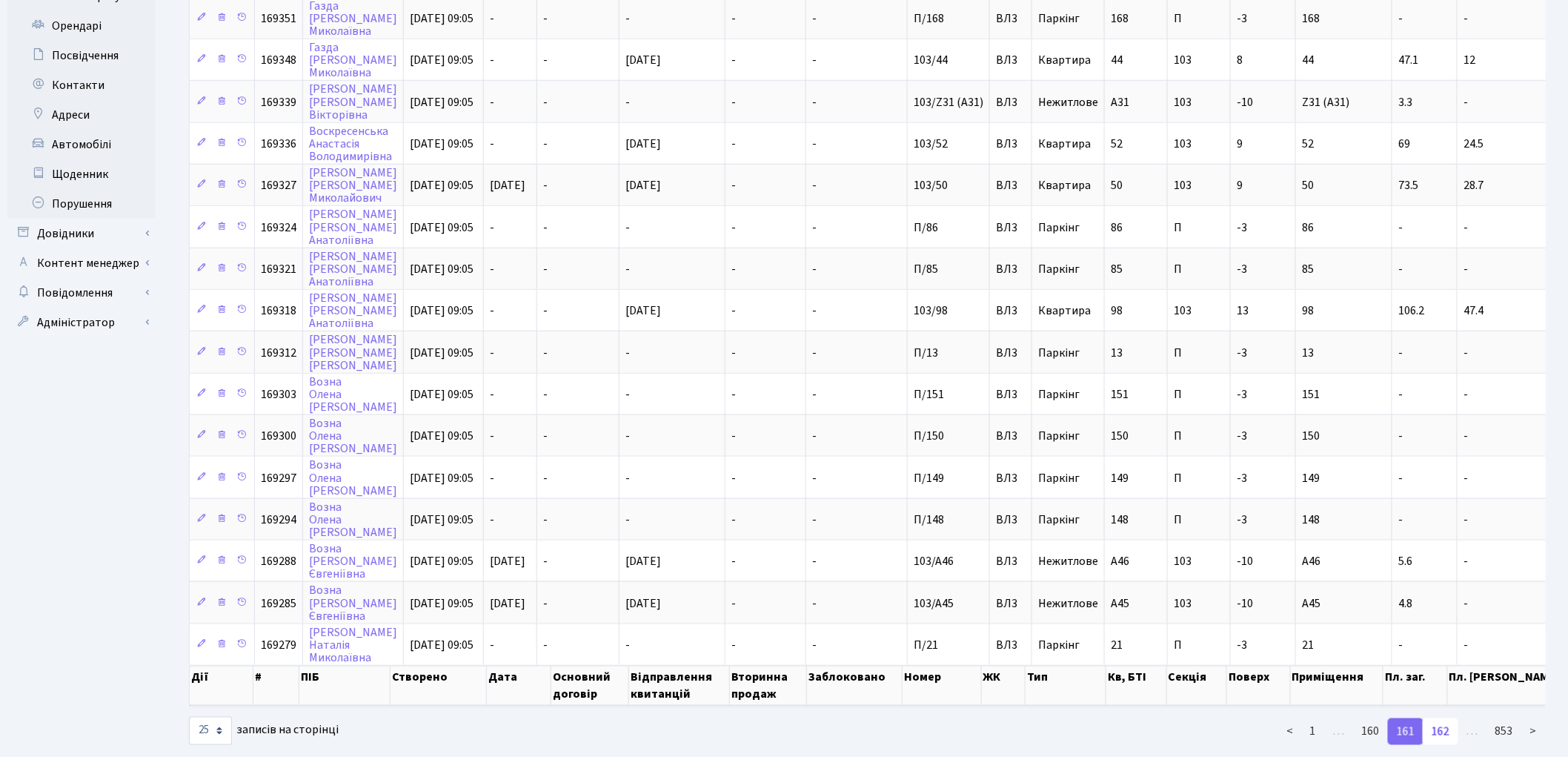
click at [1441, 719] on link "162" at bounding box center [1441, 731] width 36 height 27
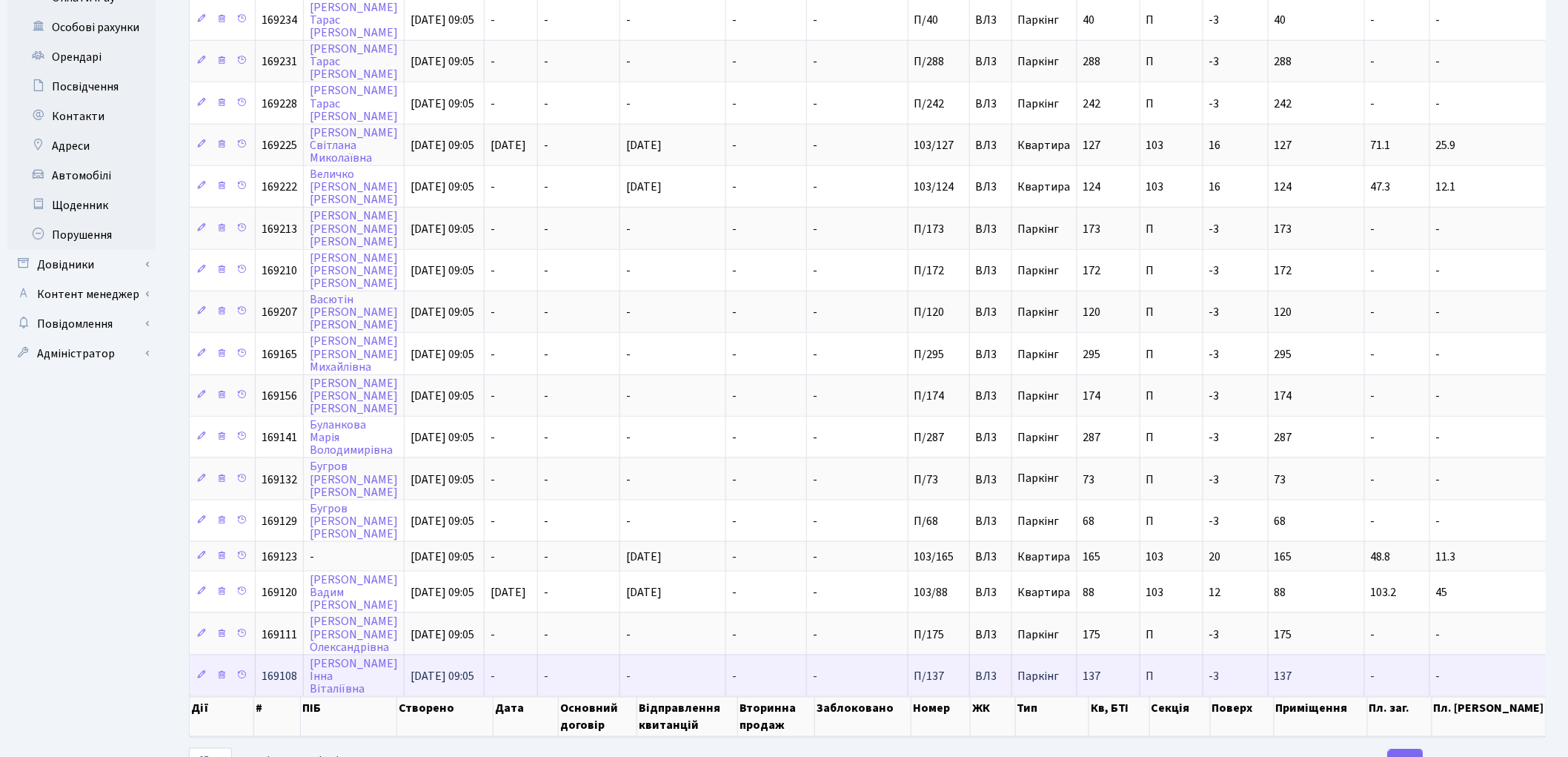
scroll to position [547, 0]
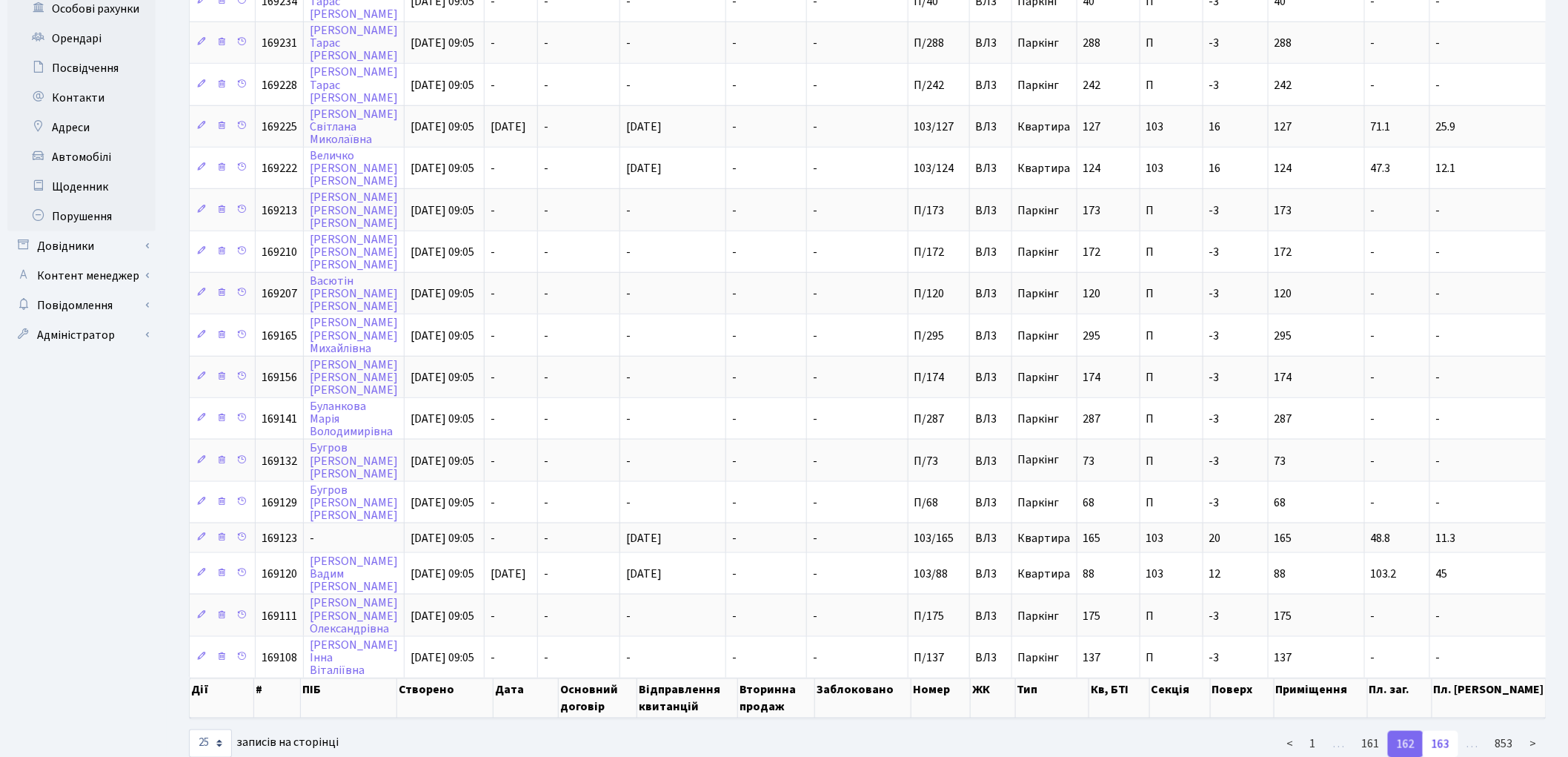
click at [1441, 731] on link "163" at bounding box center [1441, 744] width 36 height 27
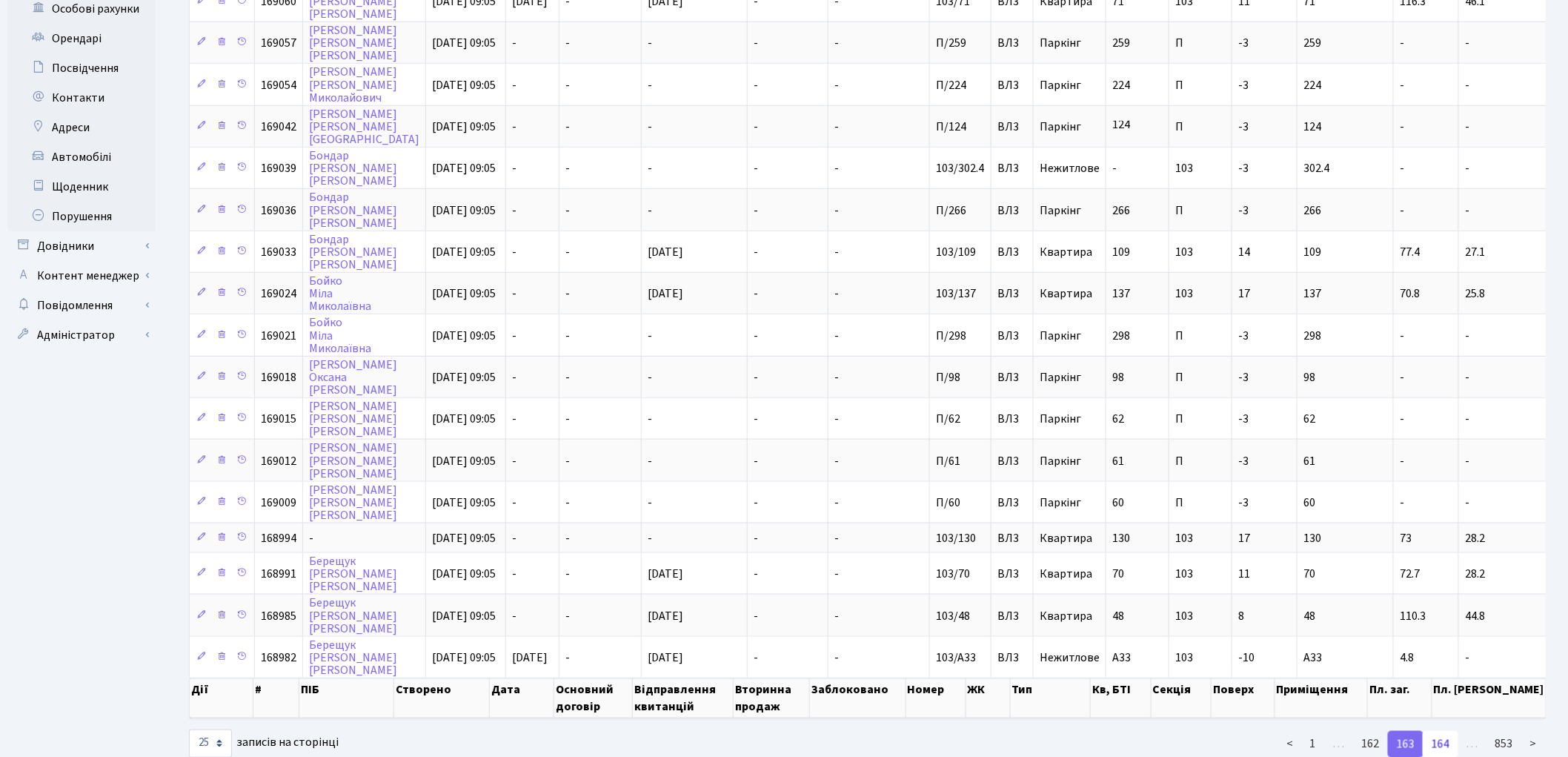
click at [1440, 731] on link "164" at bounding box center [1441, 744] width 36 height 27
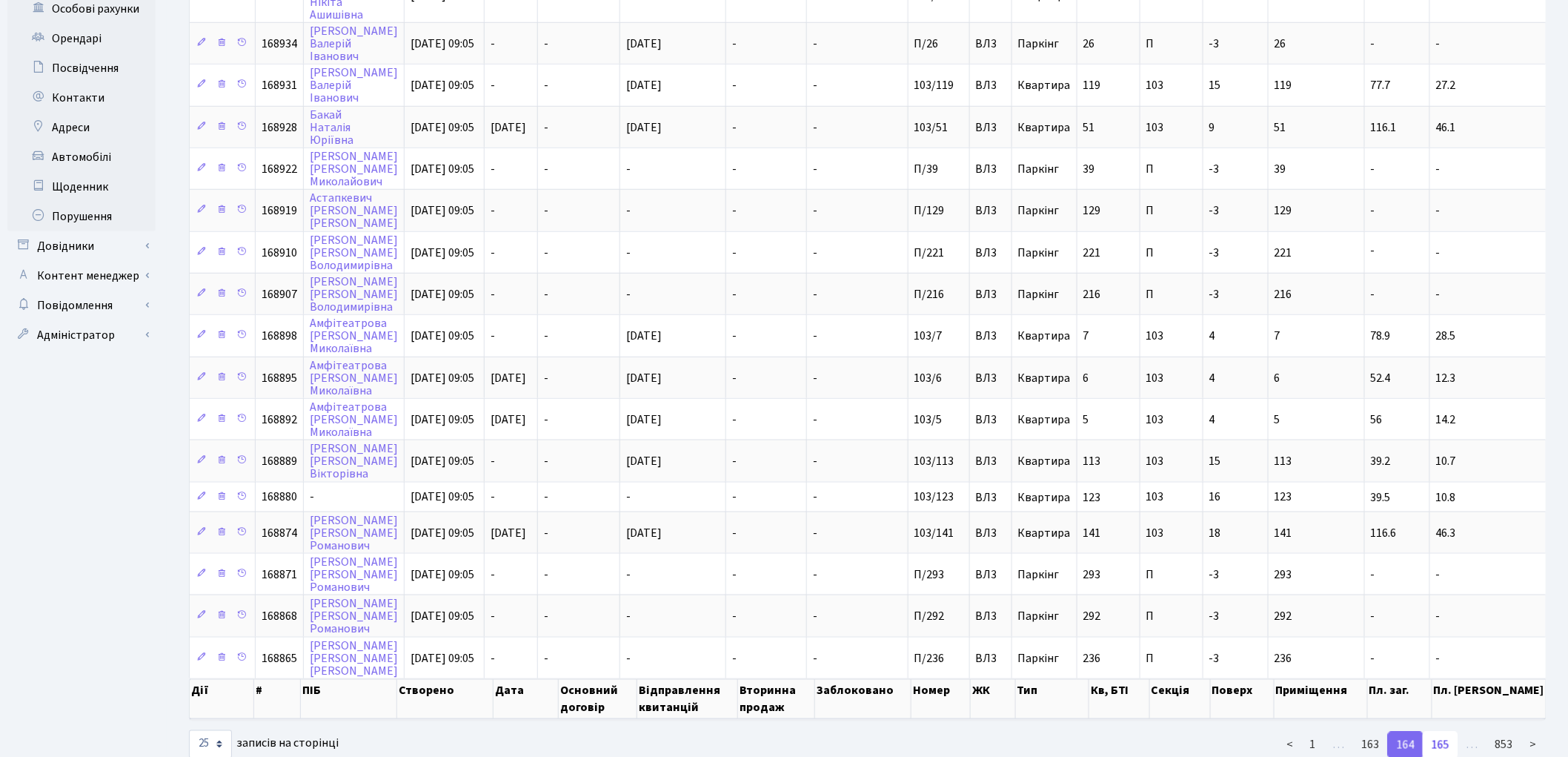
click at [1441, 731] on link "165" at bounding box center [1441, 744] width 36 height 27
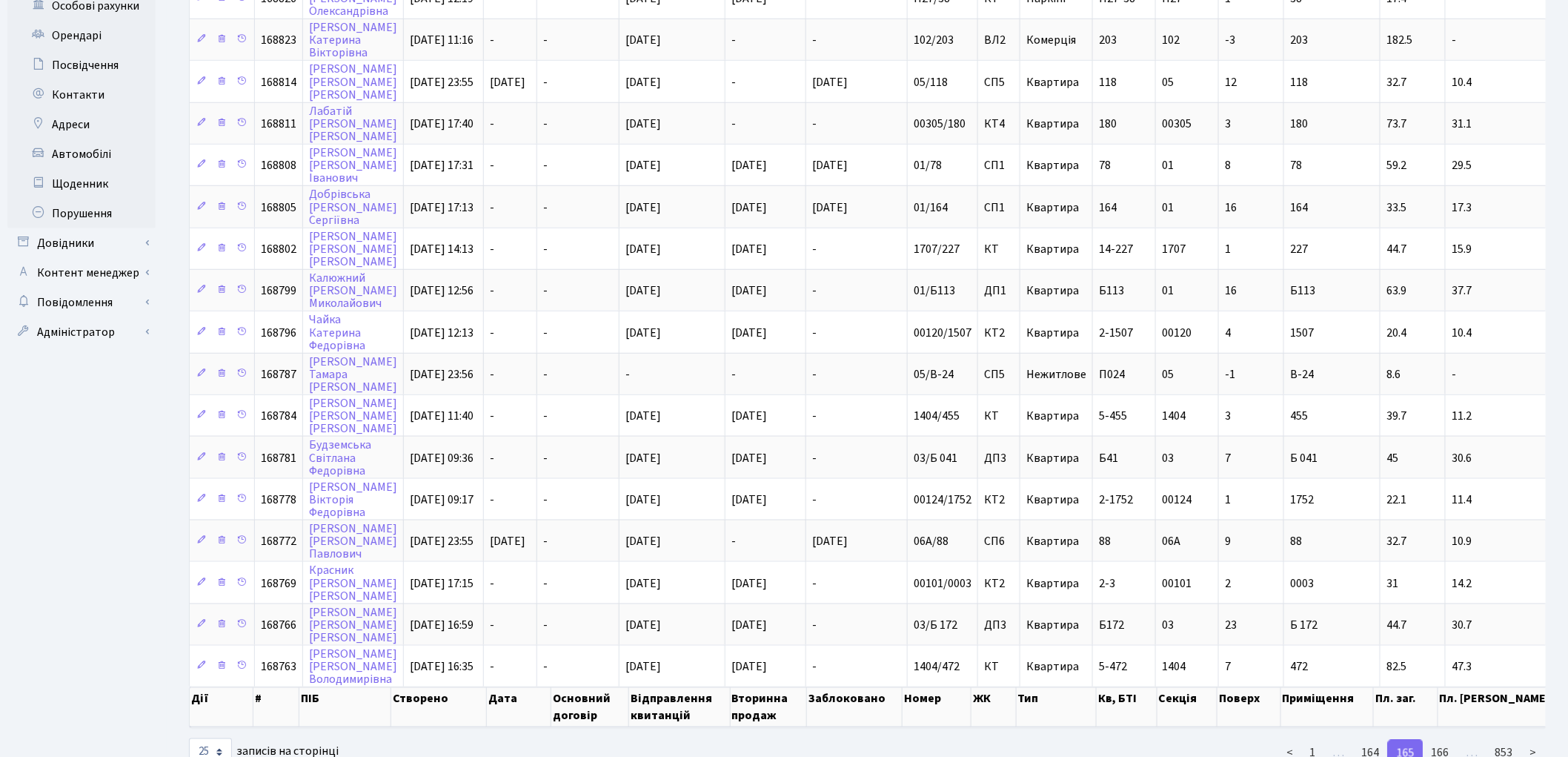
scroll to position [569, 0]
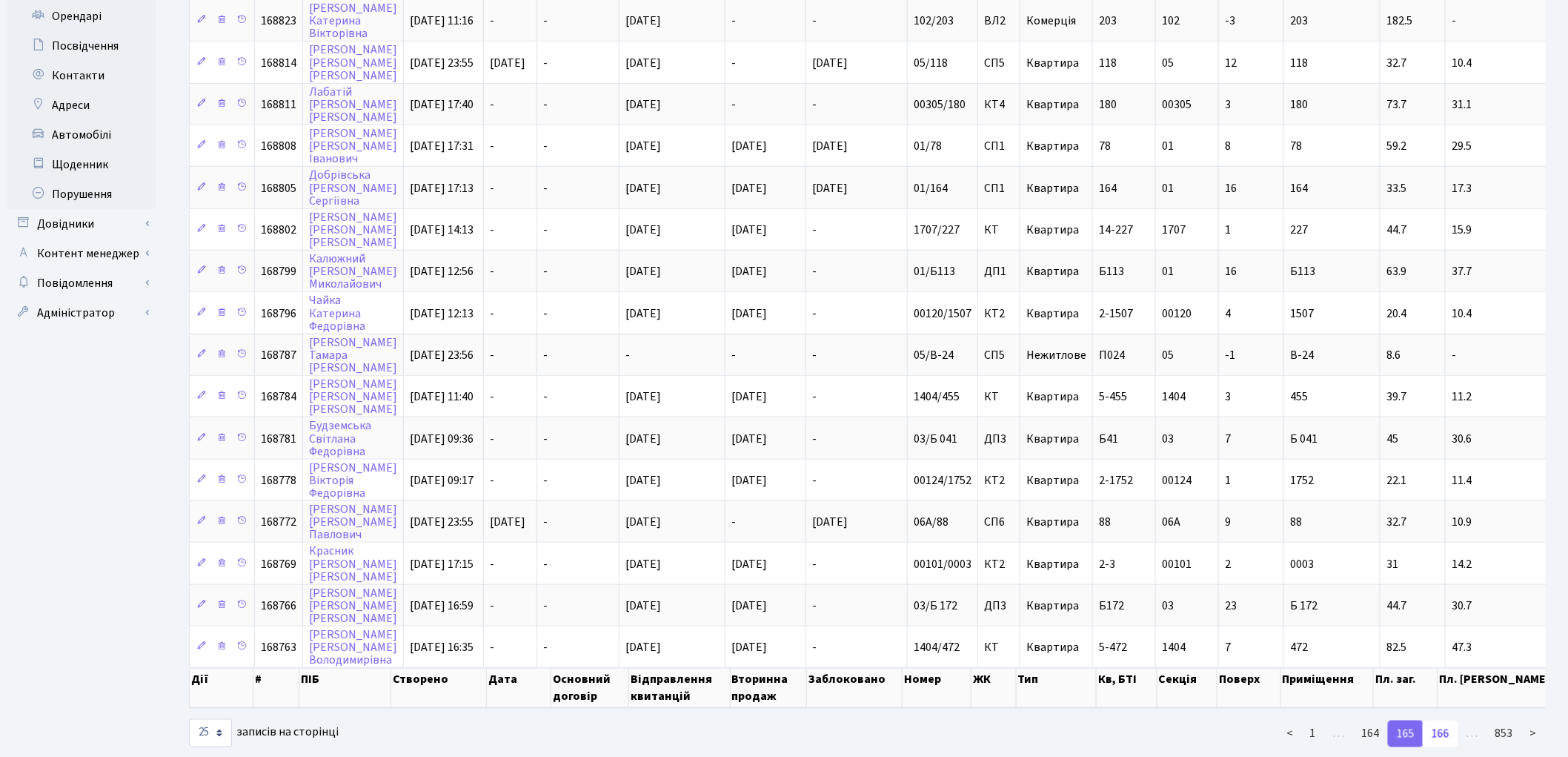
click at [1441, 720] on link "166" at bounding box center [1441, 733] width 36 height 27
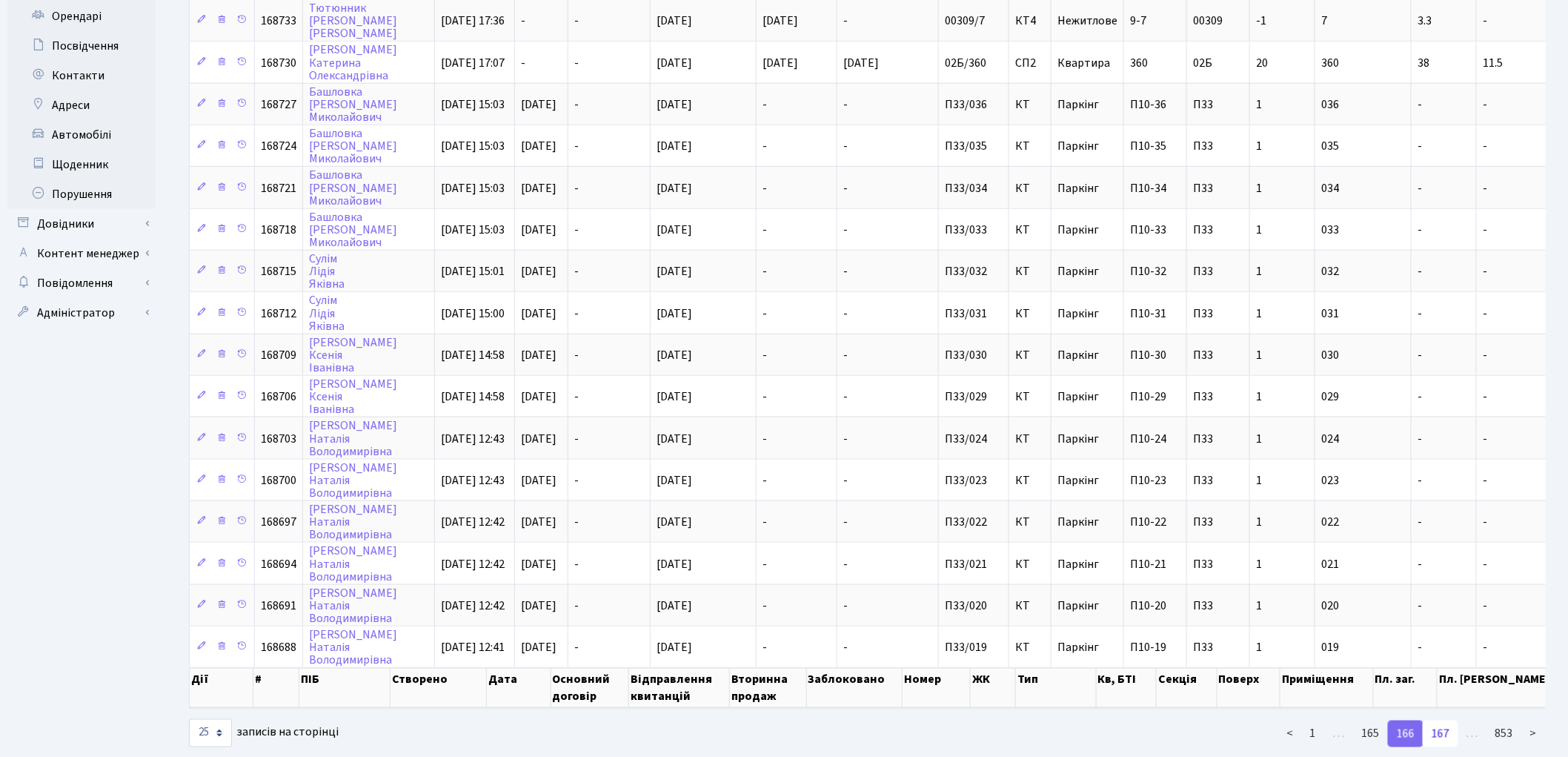
click at [1442, 720] on link "167" at bounding box center [1441, 733] width 36 height 27
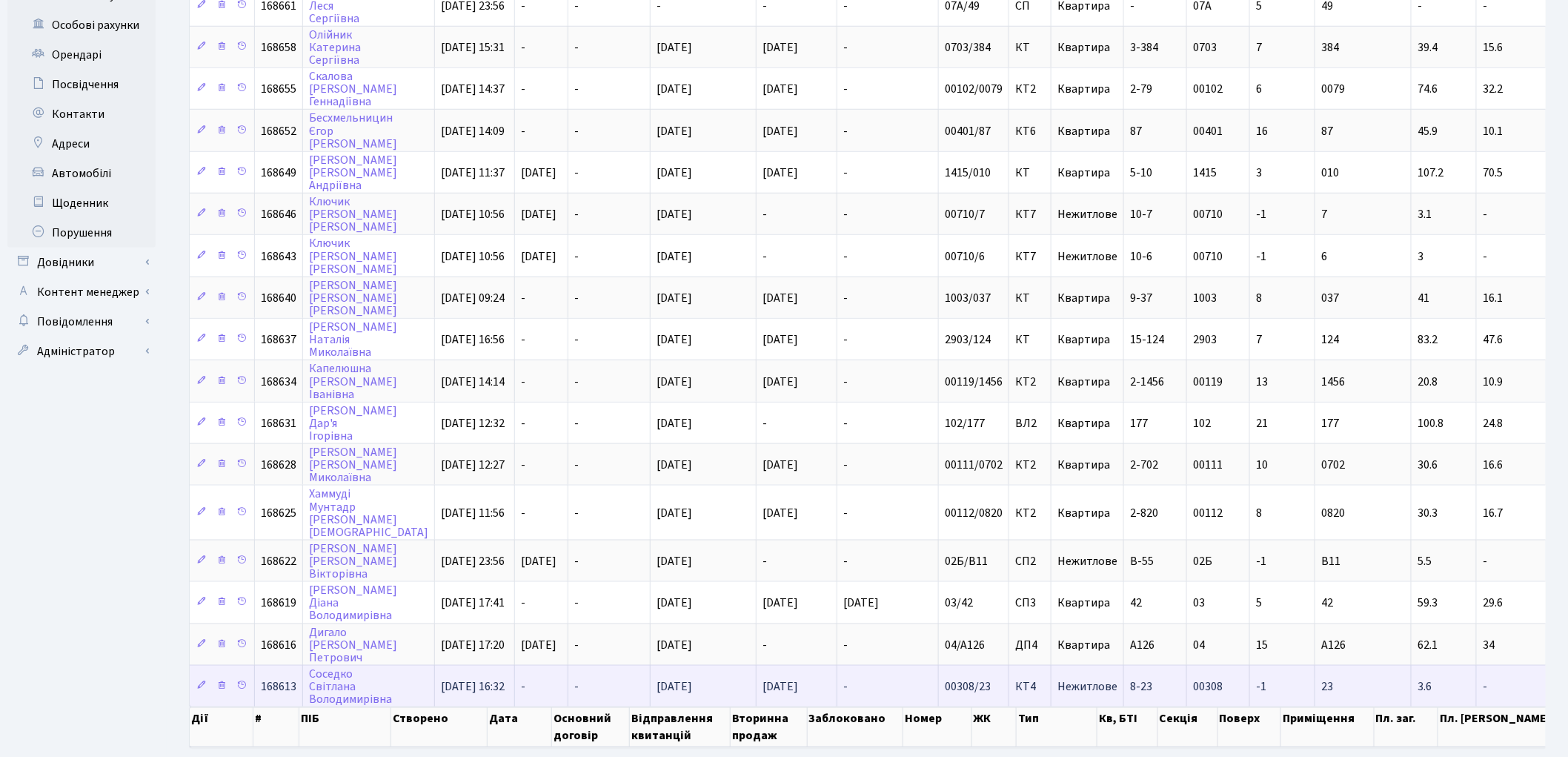
scroll to position [571, 0]
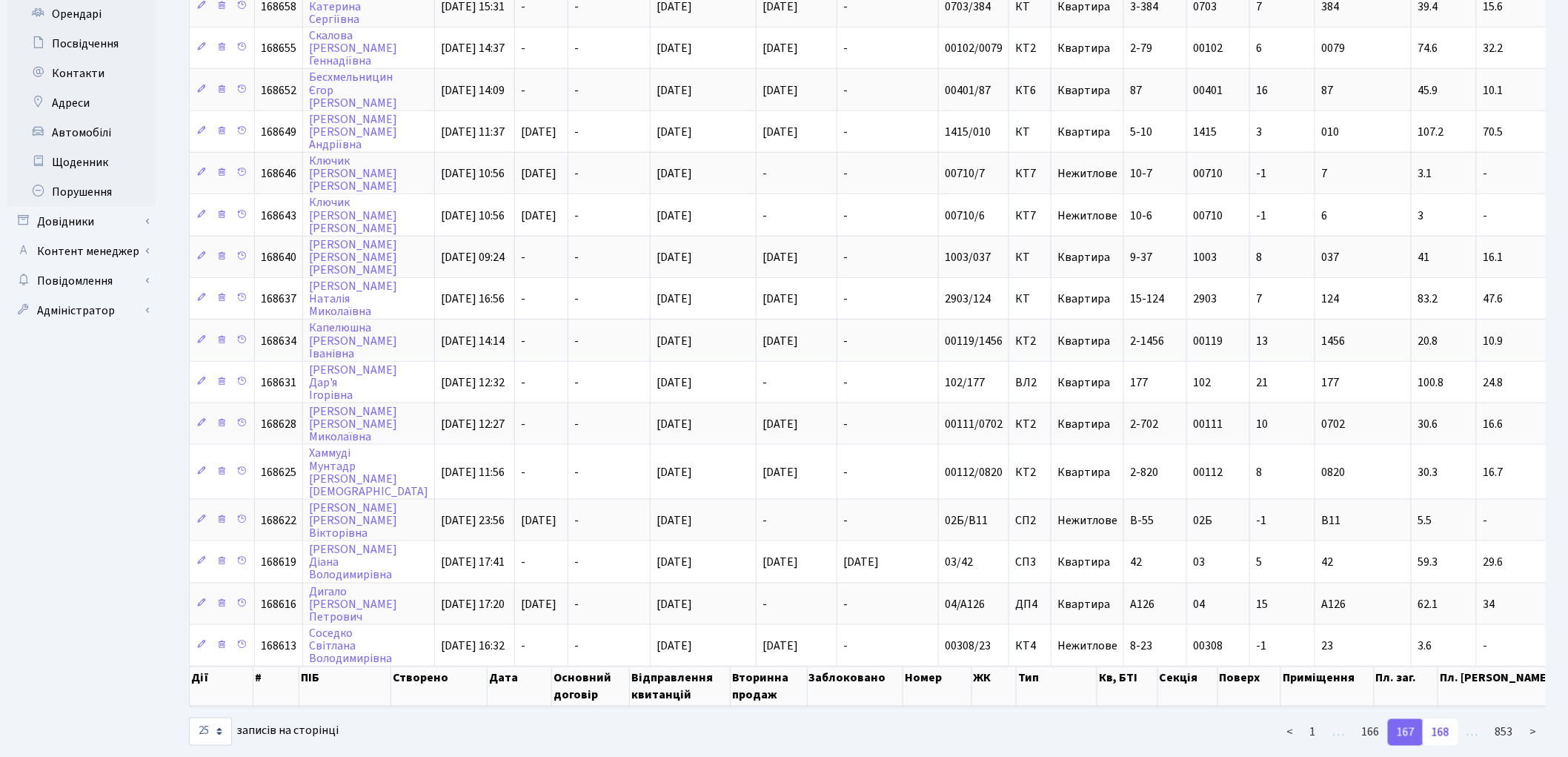
click at [1447, 719] on link "168" at bounding box center [1441, 732] width 36 height 27
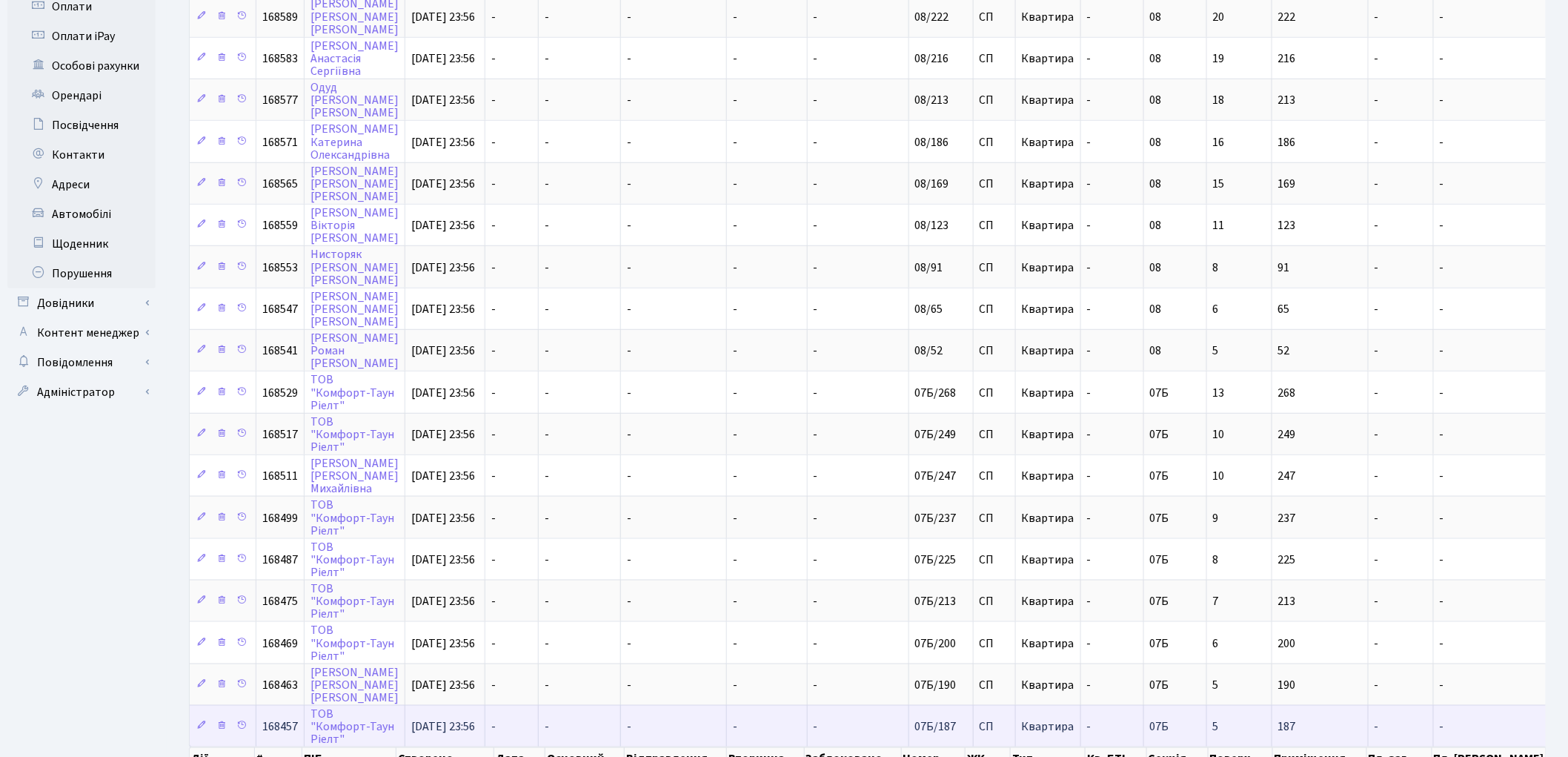
scroll to position [557, 0]
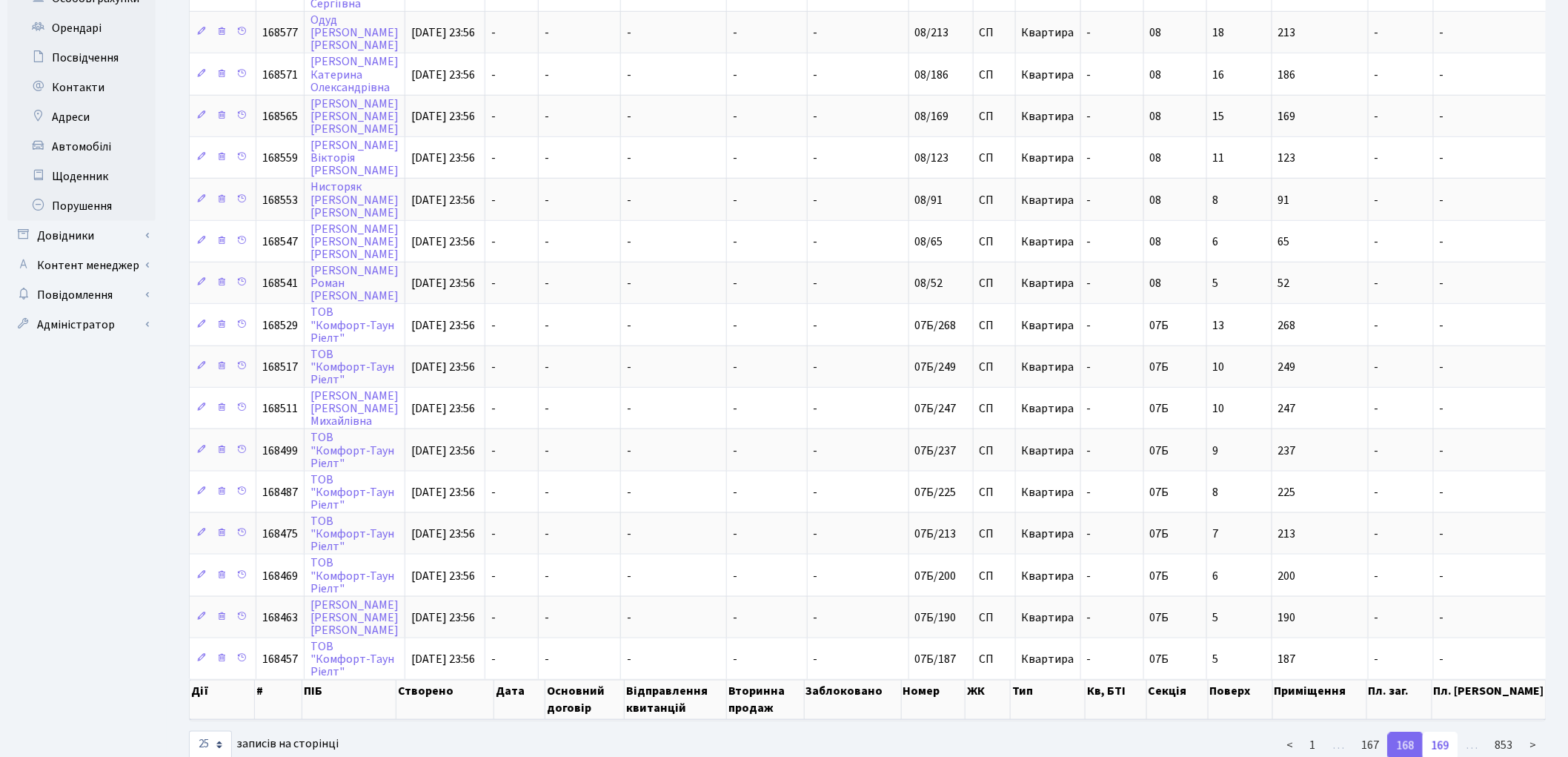
click at [1440, 732] on link "169" at bounding box center [1441, 745] width 36 height 27
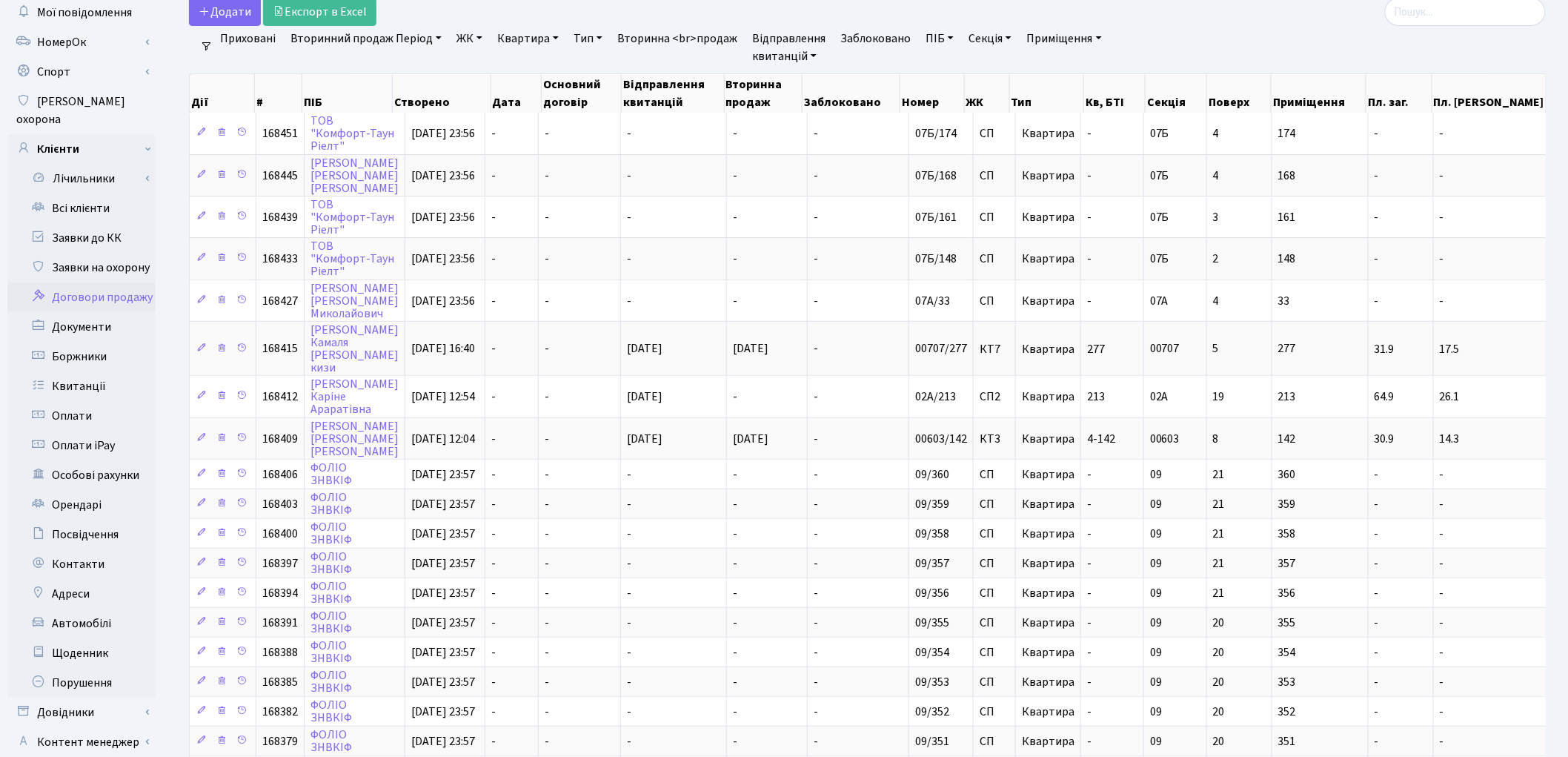
scroll to position [0, 0]
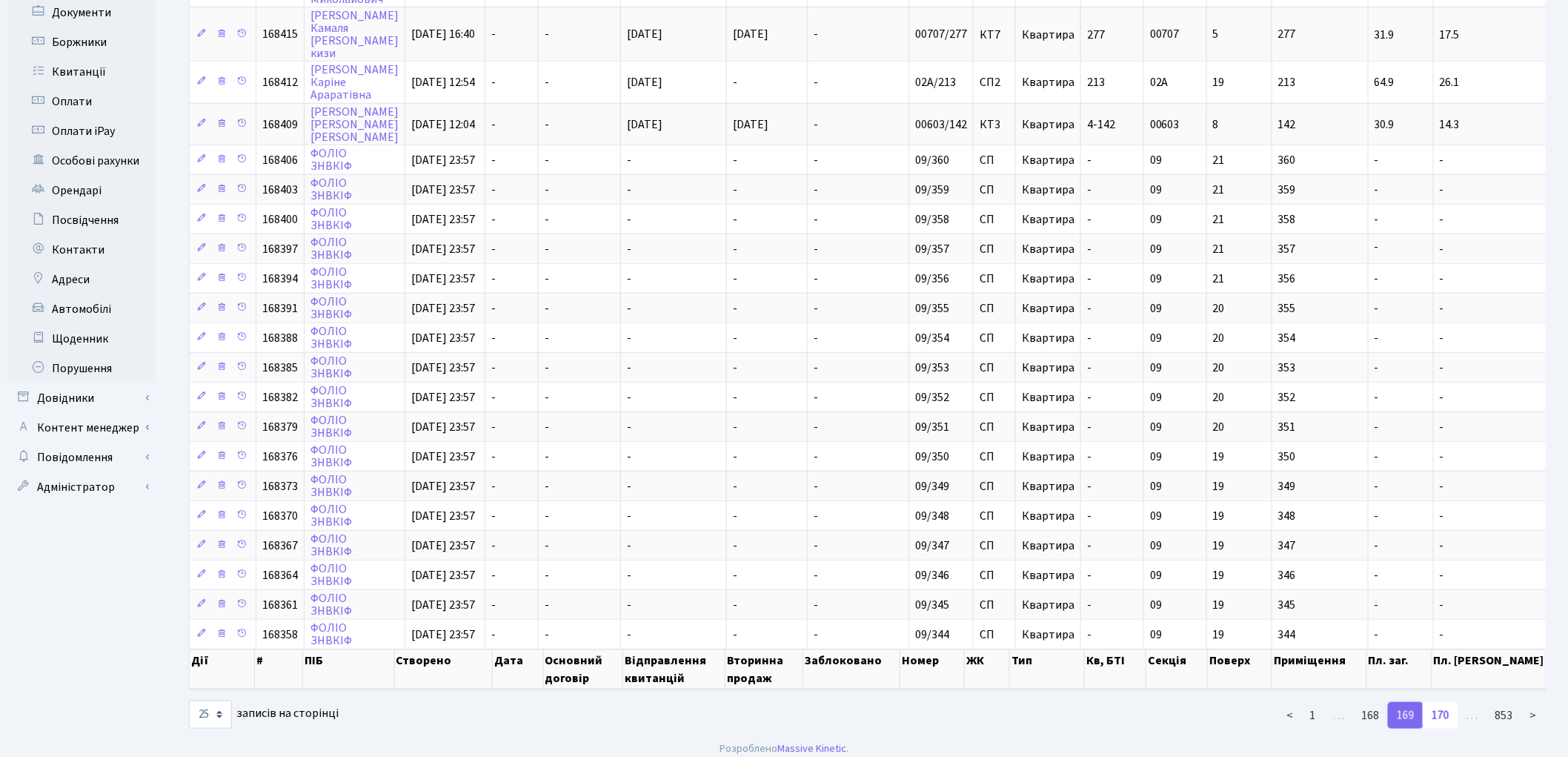
click at [1446, 705] on link "170" at bounding box center [1441, 715] width 36 height 27
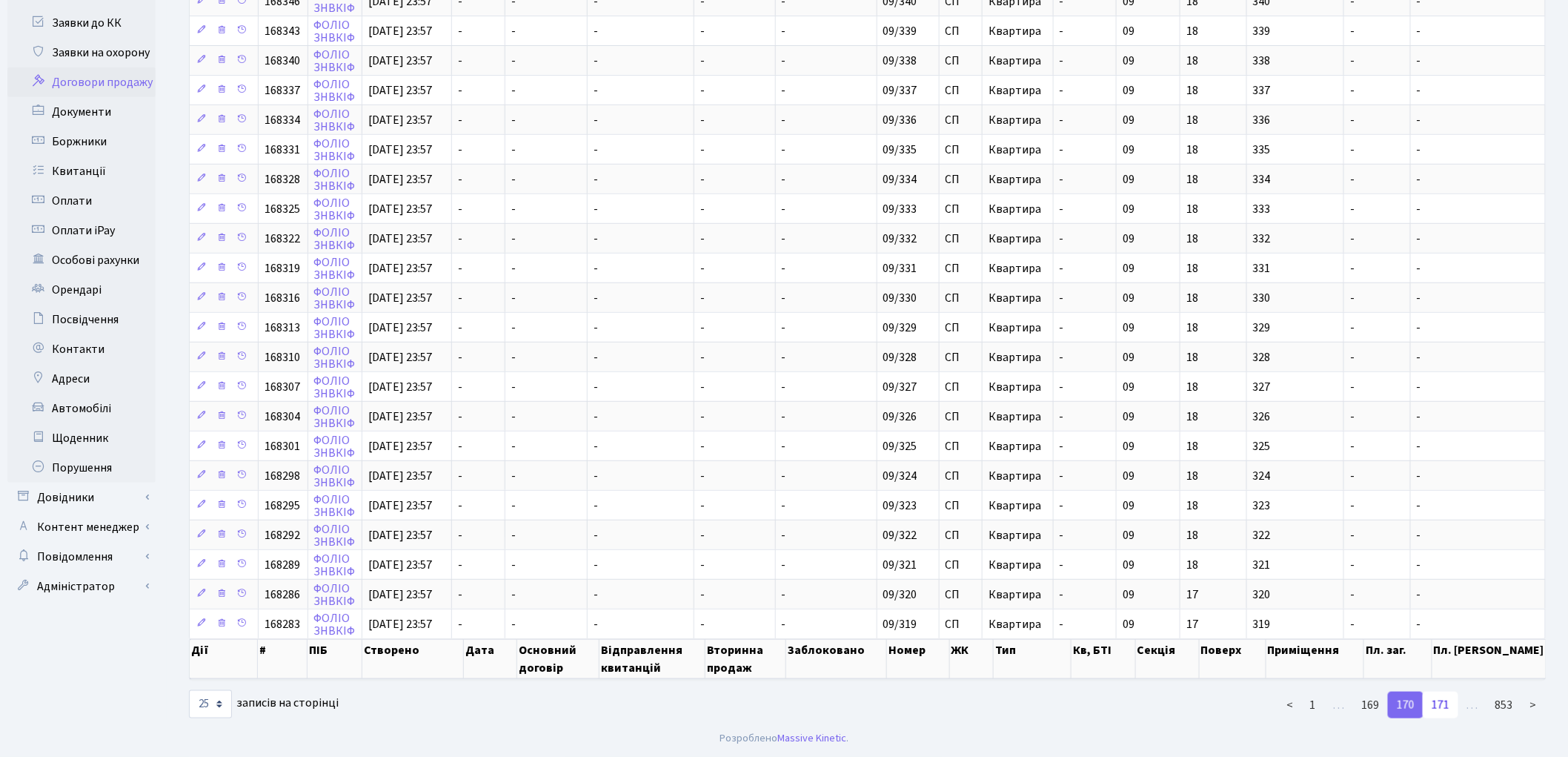
click at [1447, 713] on link "171" at bounding box center [1441, 705] width 36 height 27
click at [1447, 713] on link "172" at bounding box center [1441, 705] width 36 height 27
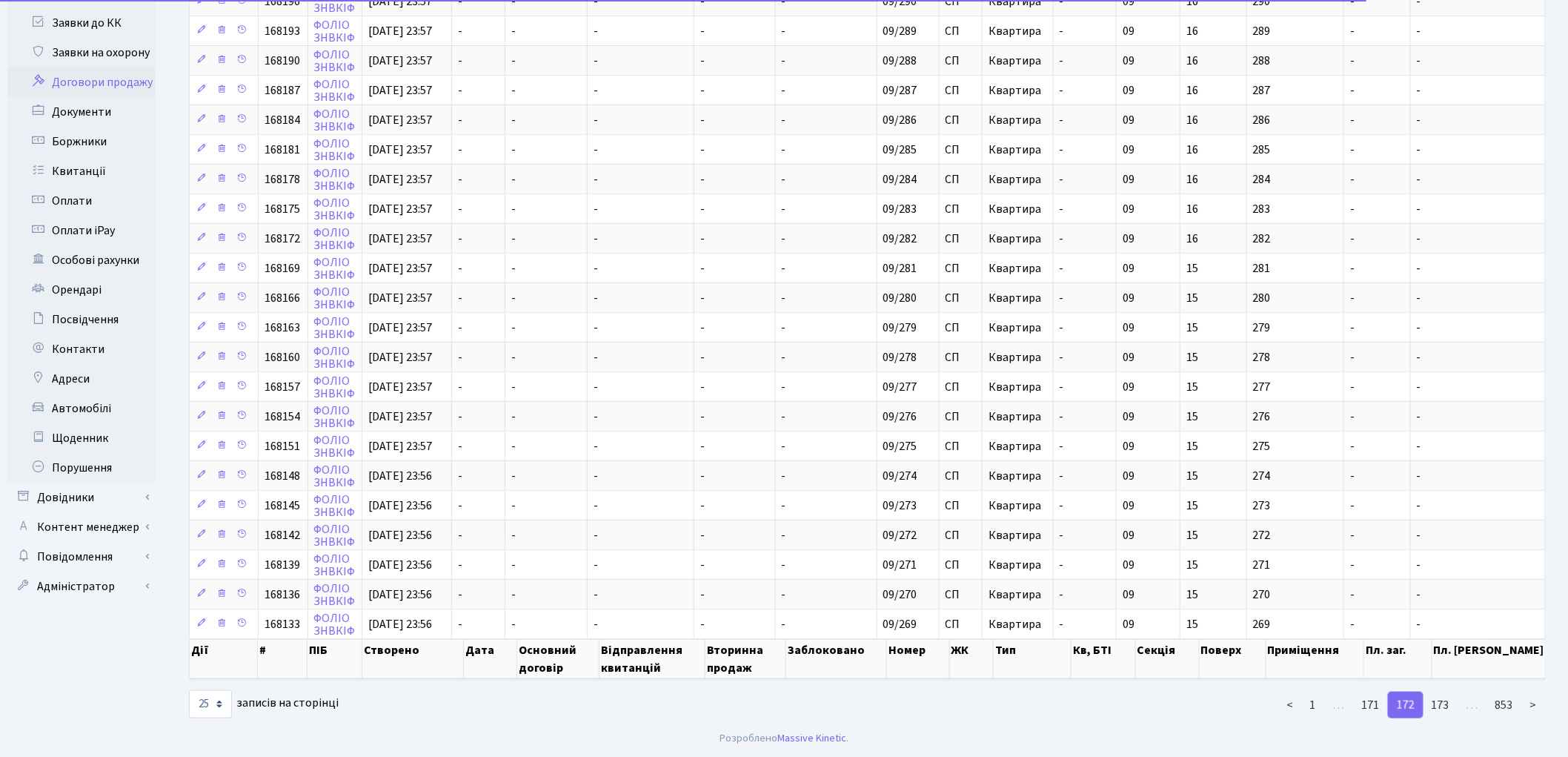
click at [1447, 713] on link "173" at bounding box center [1441, 705] width 36 height 27
click at [1447, 713] on link "174" at bounding box center [1441, 705] width 36 height 27
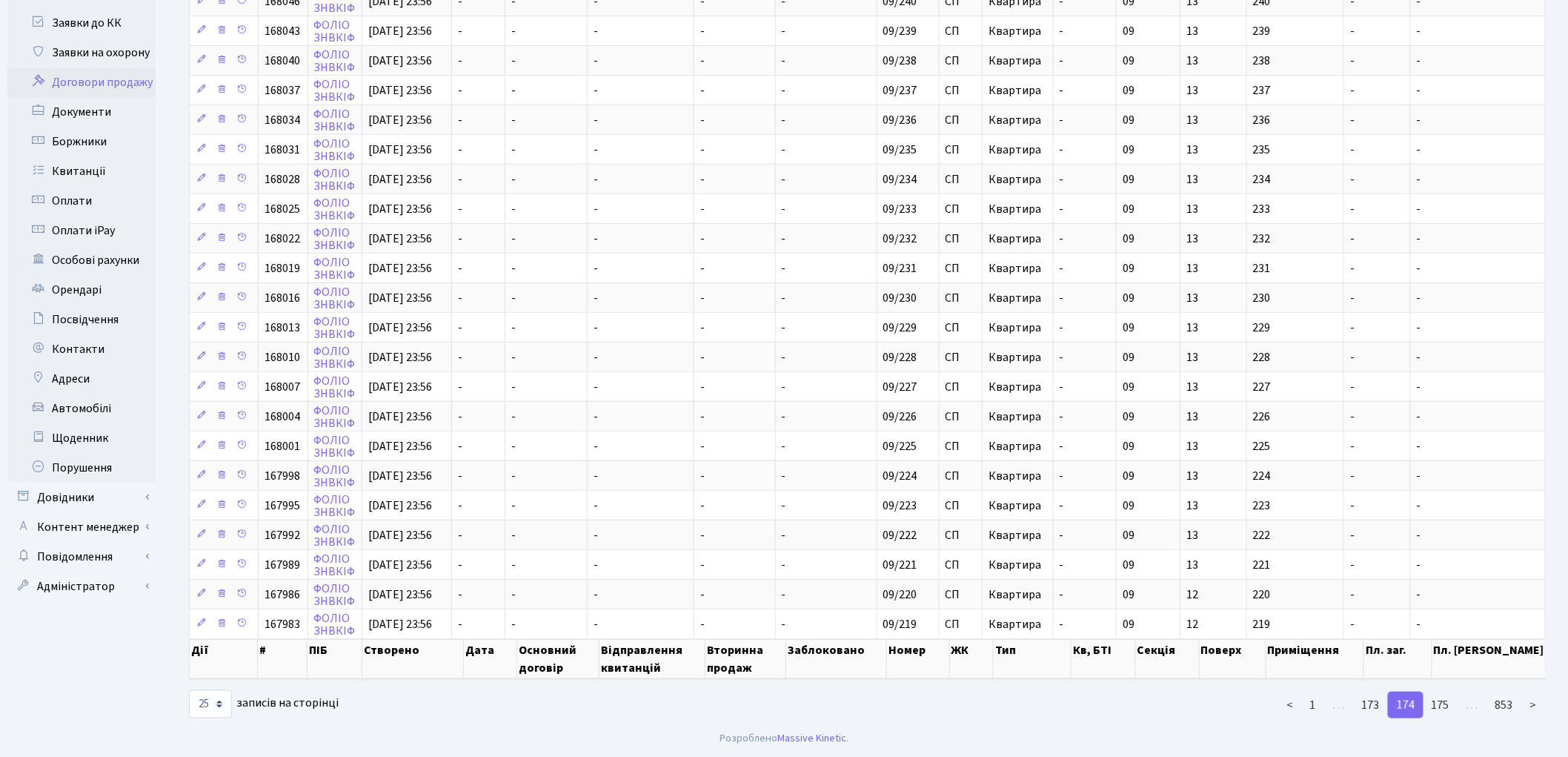
click at [1447, 713] on link "175" at bounding box center [1441, 705] width 36 height 27
click at [1447, 713] on link "176" at bounding box center [1441, 705] width 36 height 27
click at [1447, 713] on link "177" at bounding box center [1441, 705] width 36 height 27
click at [1447, 713] on link "178" at bounding box center [1441, 705] width 36 height 27
click at [1447, 713] on link "179" at bounding box center [1441, 705] width 36 height 27
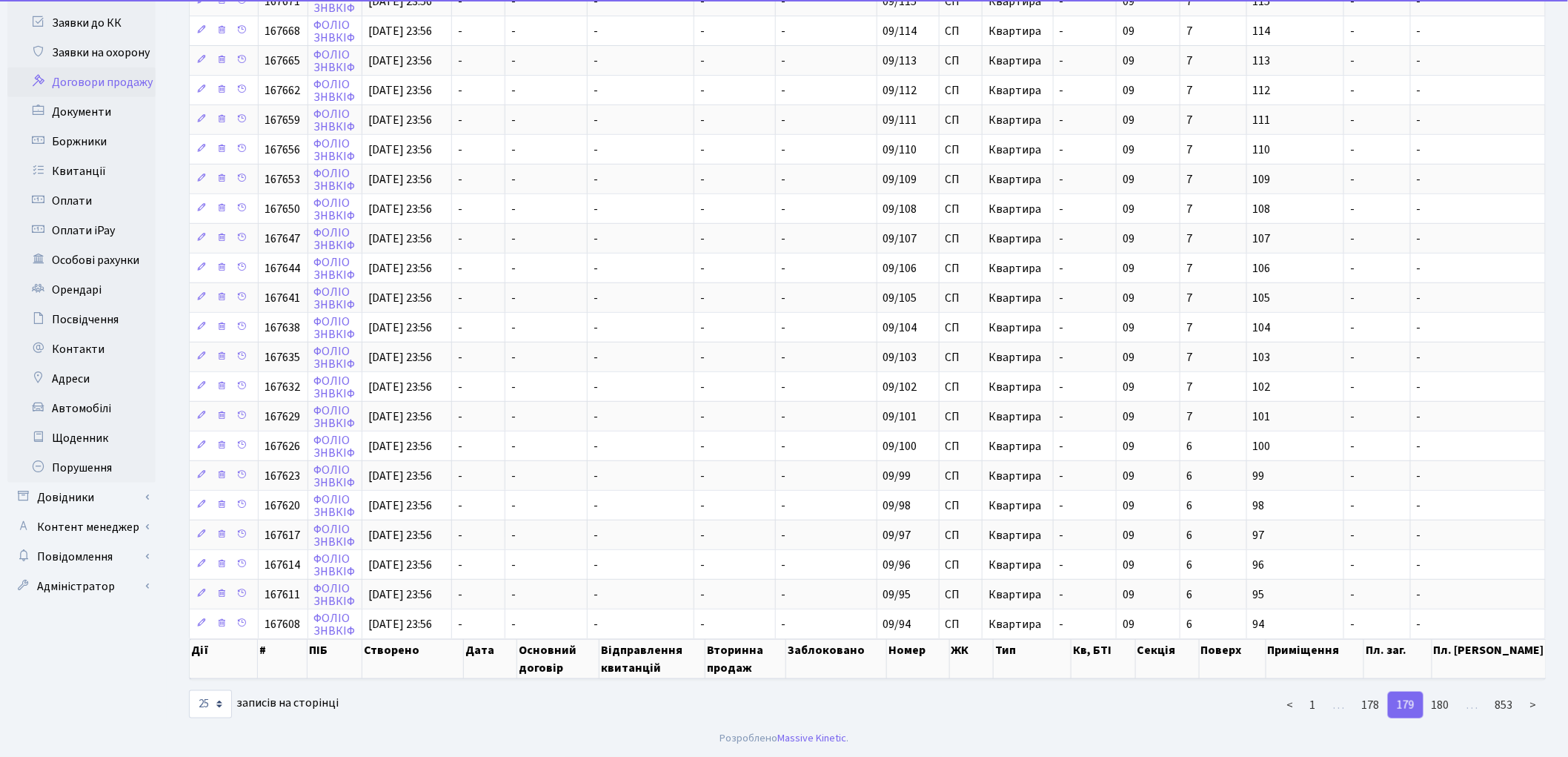
click at [1447, 713] on link "180" at bounding box center [1441, 705] width 36 height 27
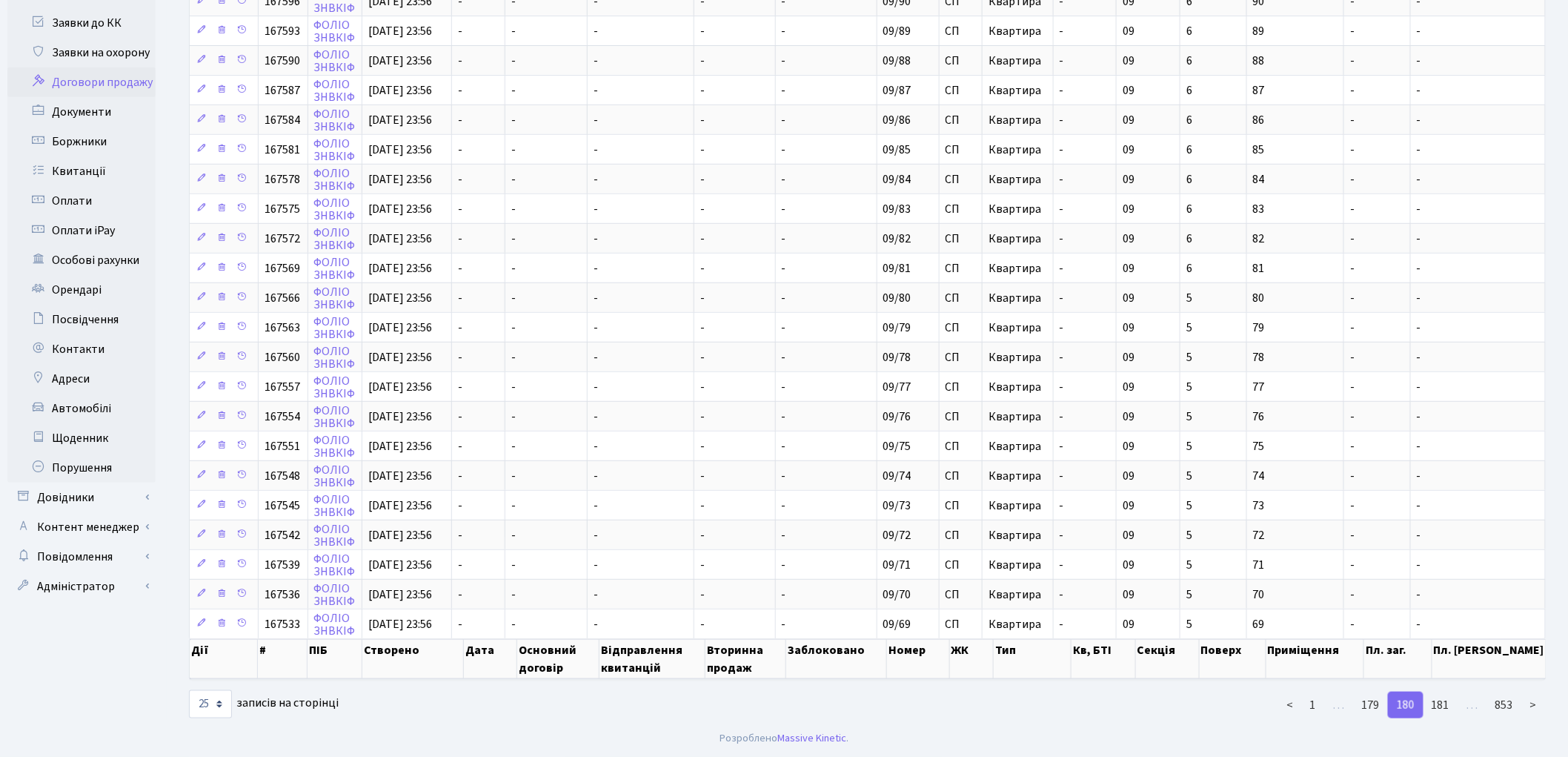
click at [1447, 713] on link "181" at bounding box center [1441, 705] width 36 height 27
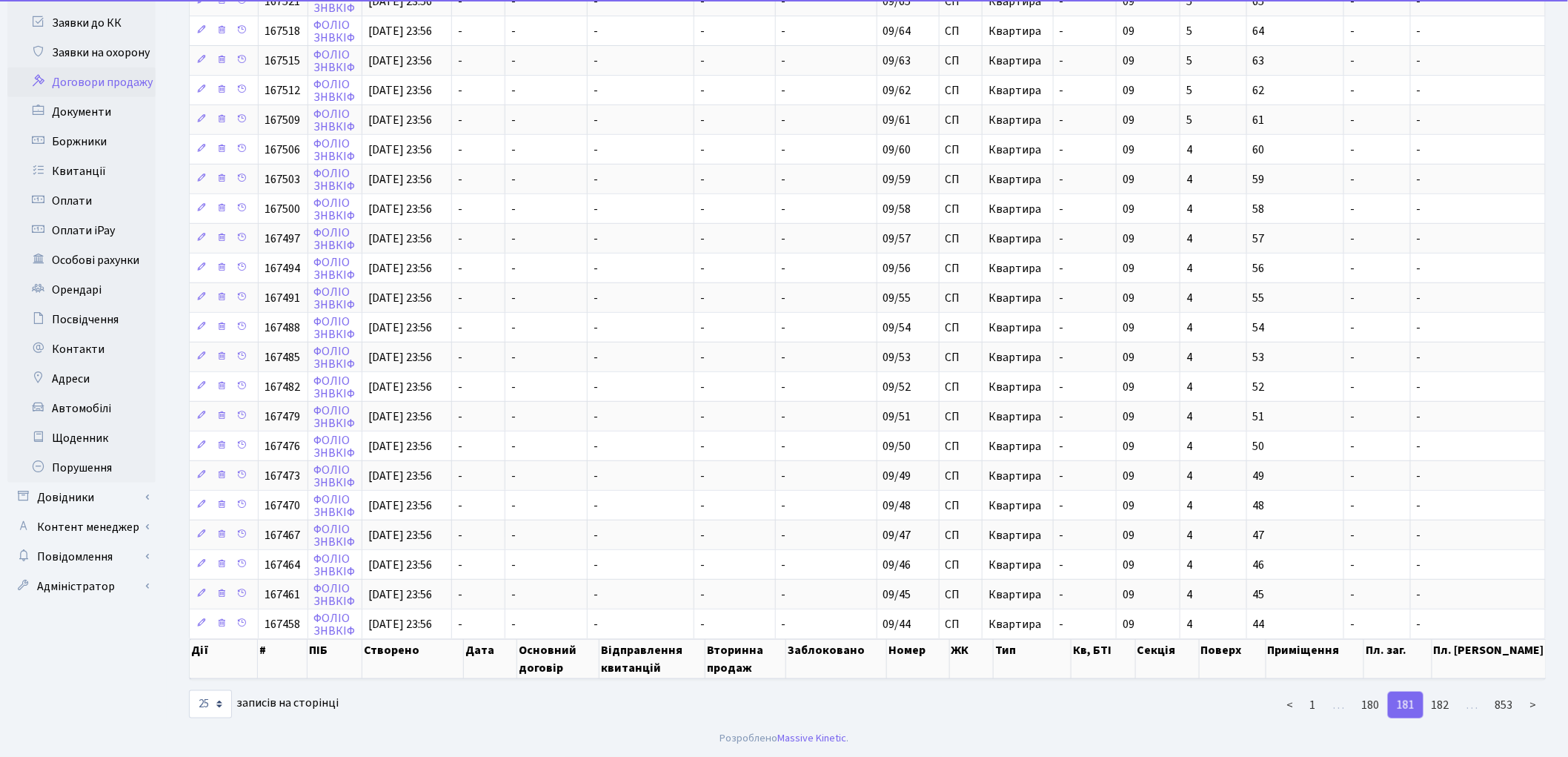
click at [1447, 713] on link "182" at bounding box center [1441, 705] width 36 height 27
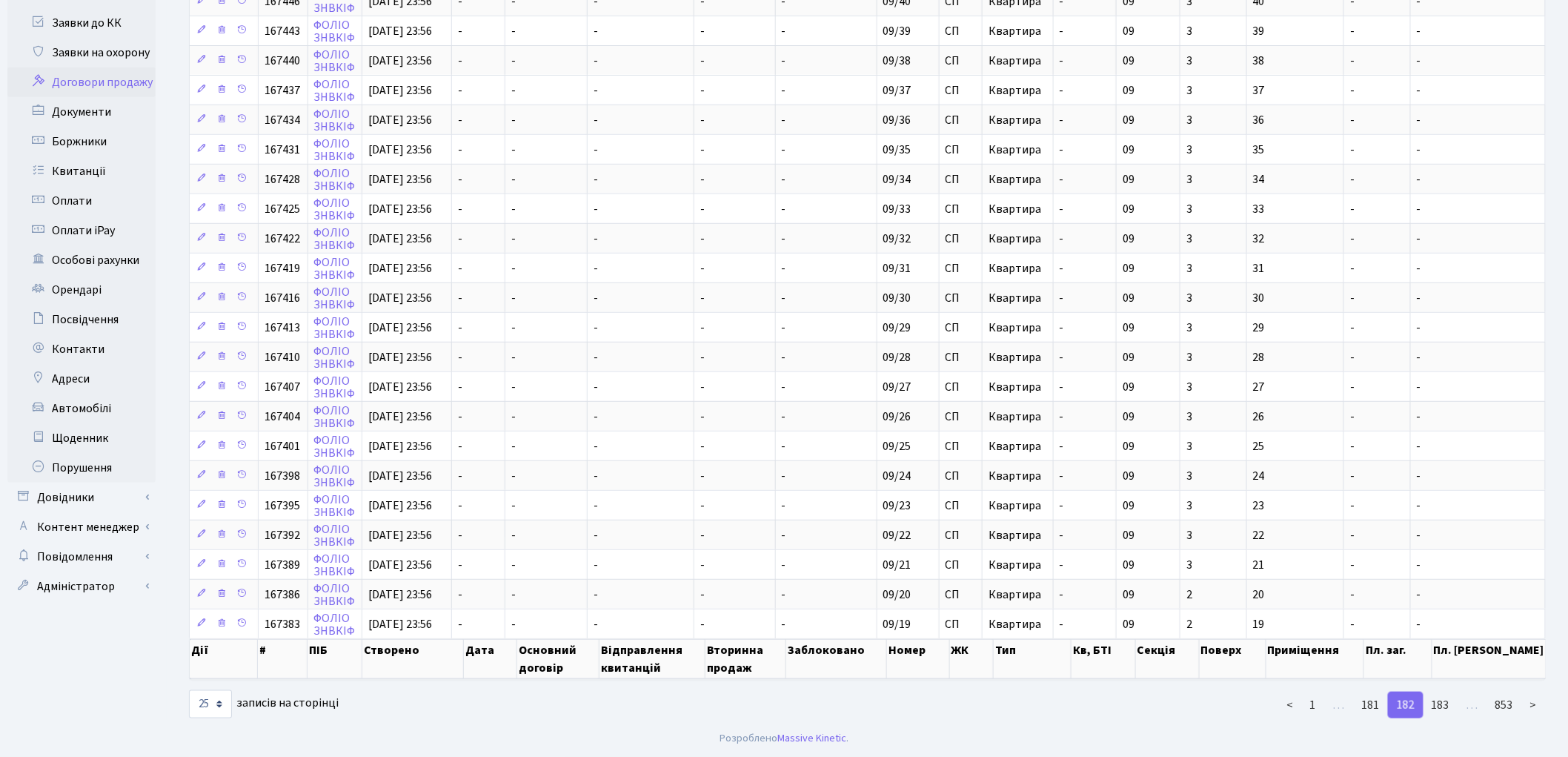
click at [1447, 713] on link "183" at bounding box center [1441, 705] width 36 height 27
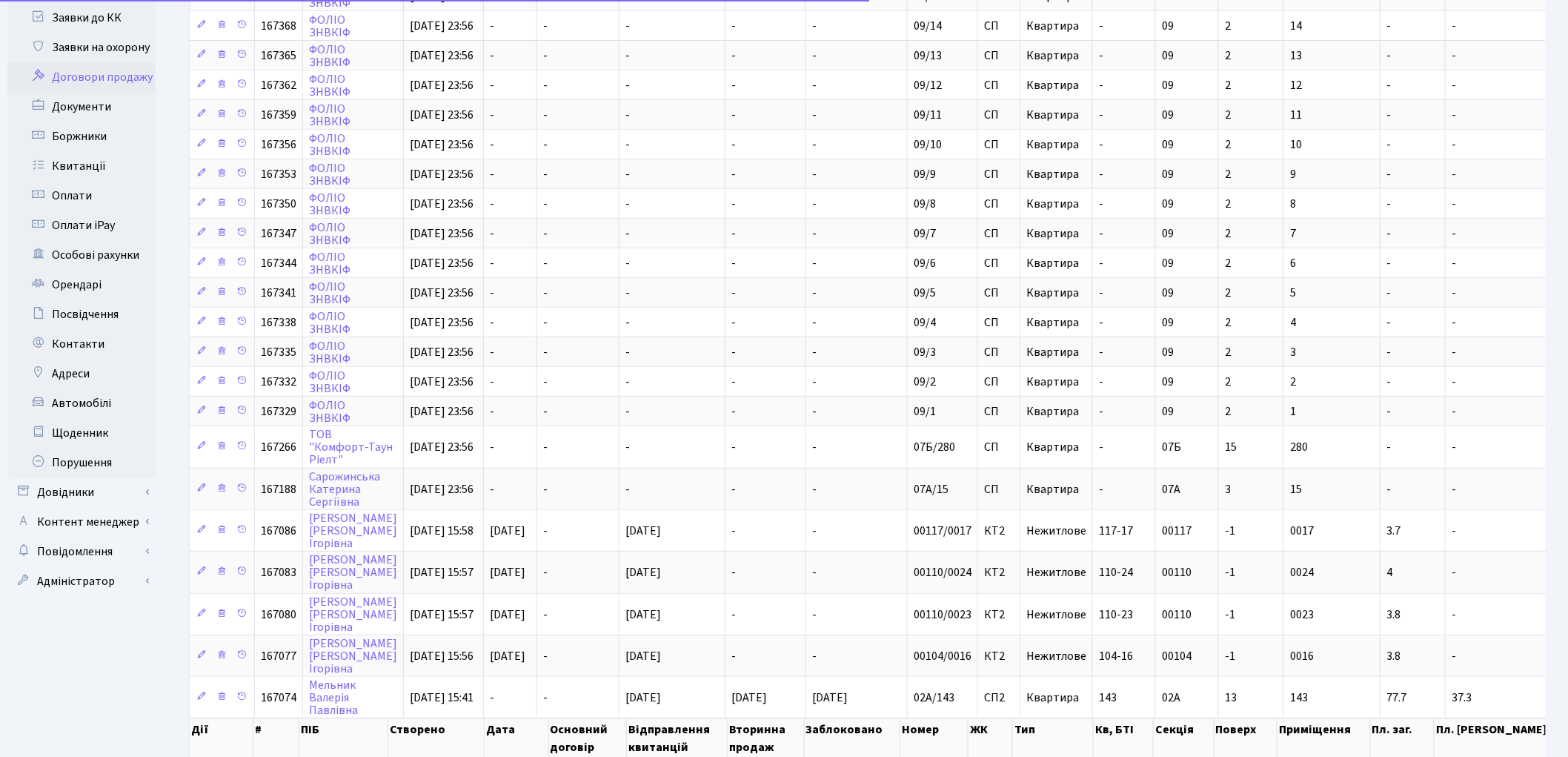
scroll to position [372, 0]
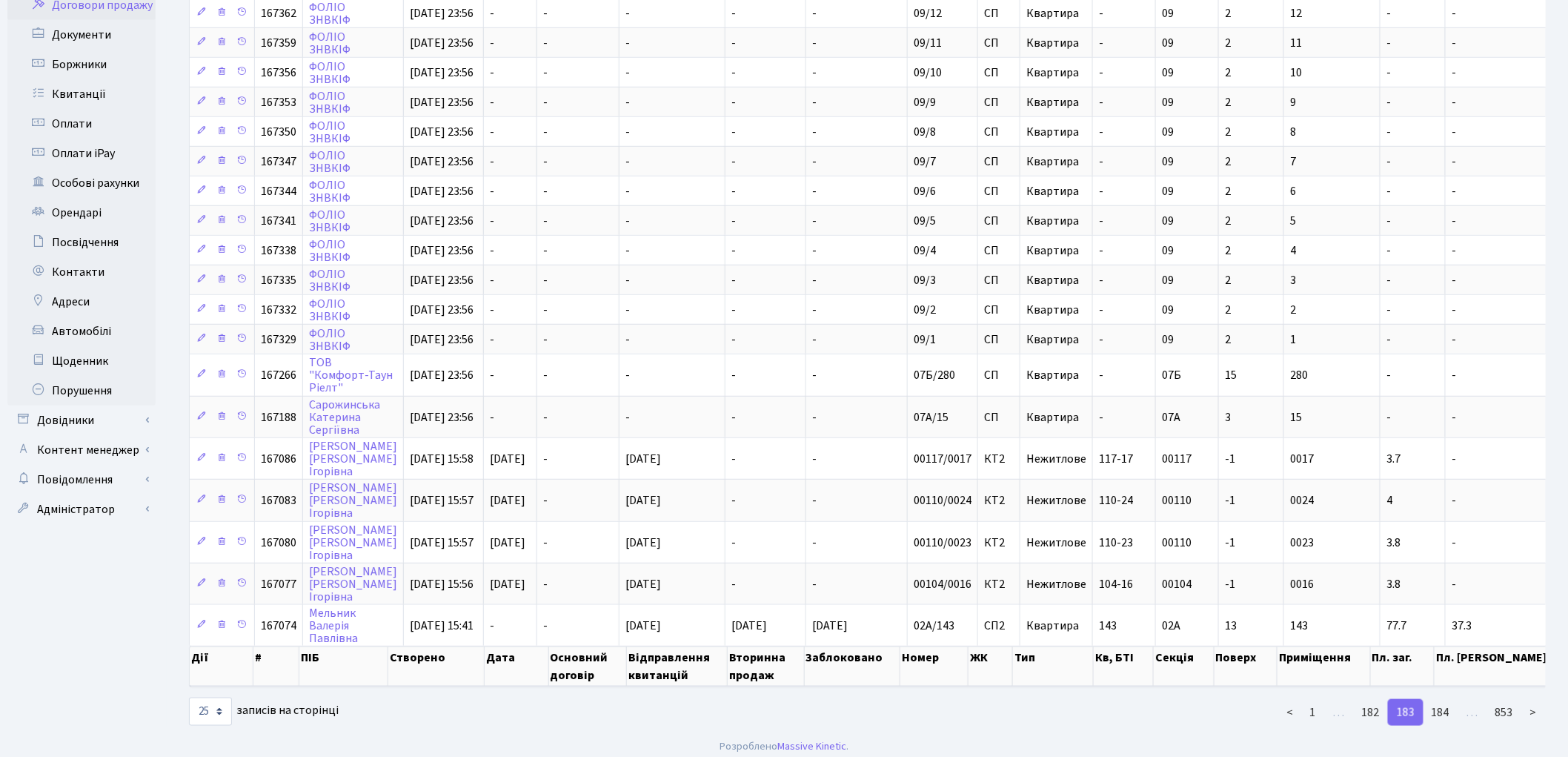
click at [1447, 713] on link "184" at bounding box center [1441, 712] width 36 height 27
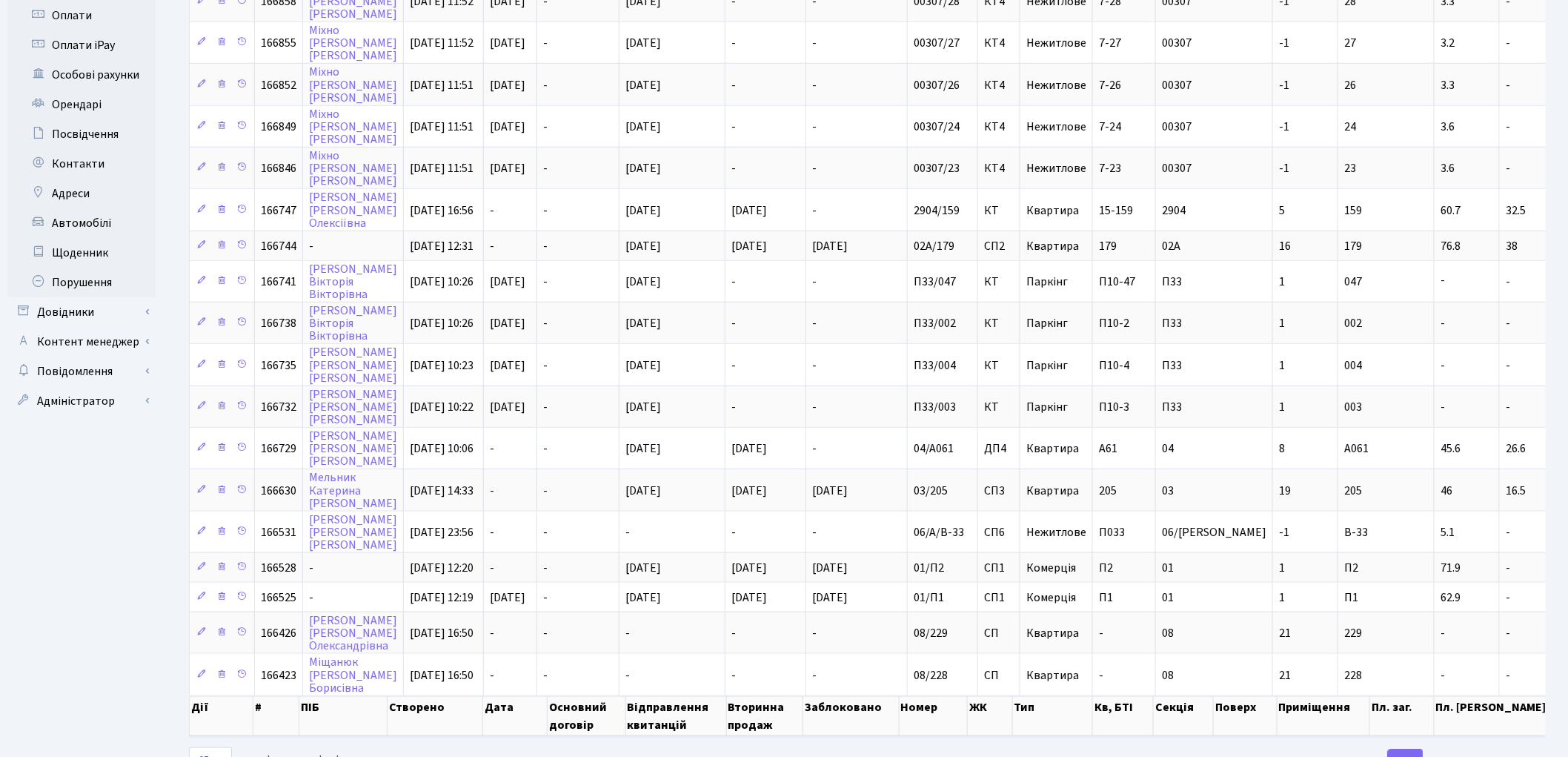
scroll to position [517, 0]
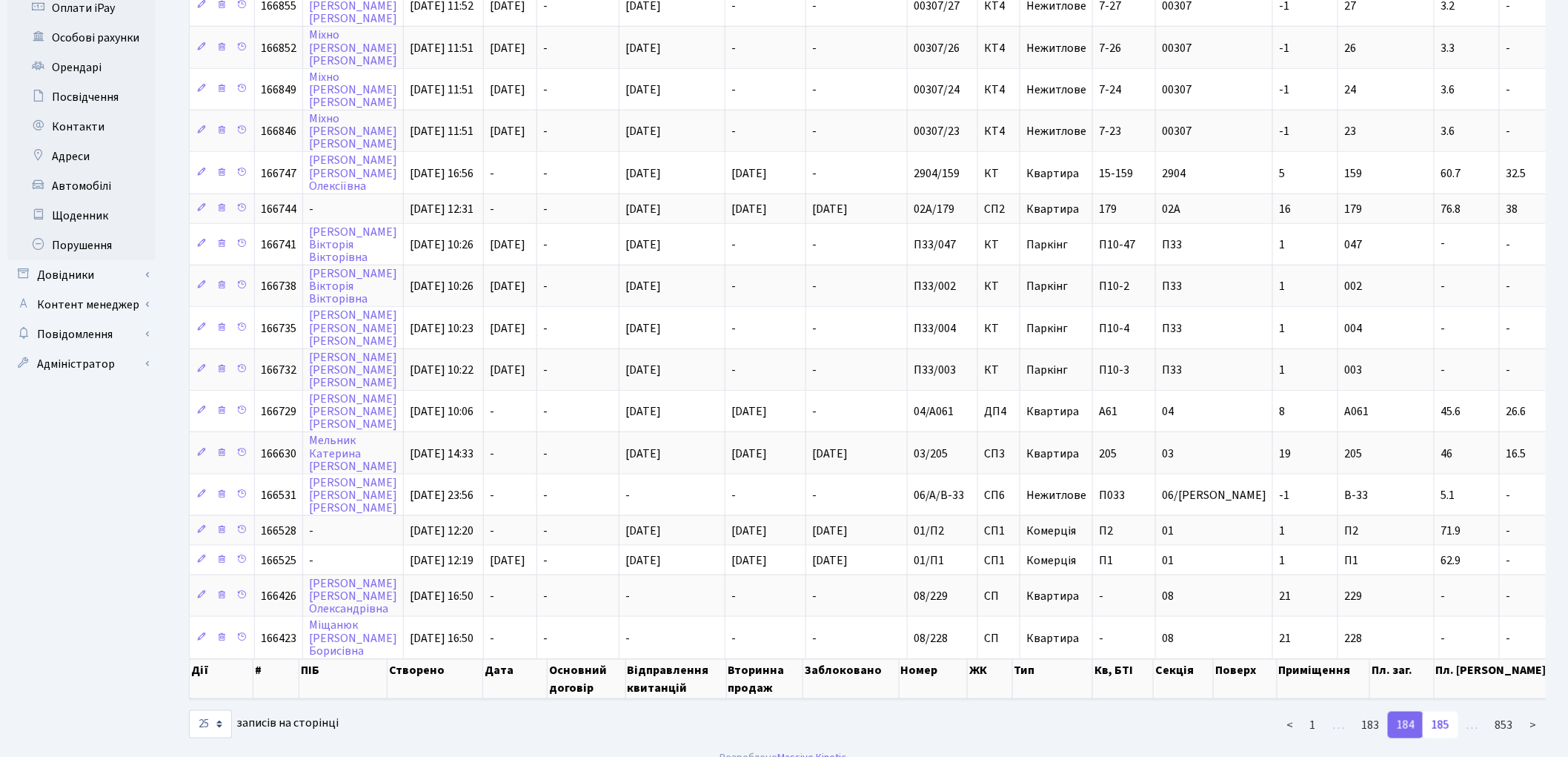
click at [1441, 712] on link "185" at bounding box center [1441, 724] width 36 height 27
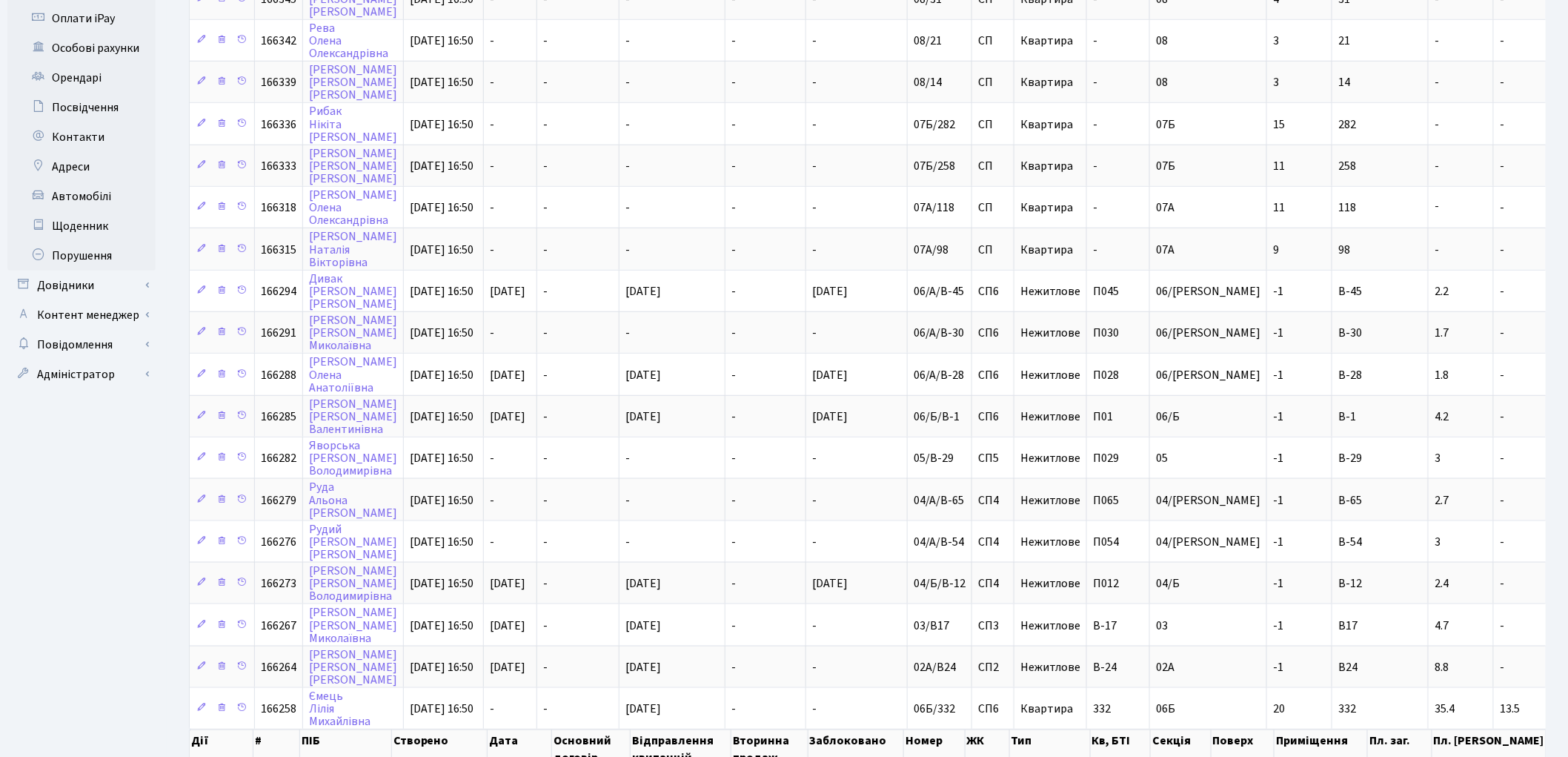
scroll to position [557, 0]
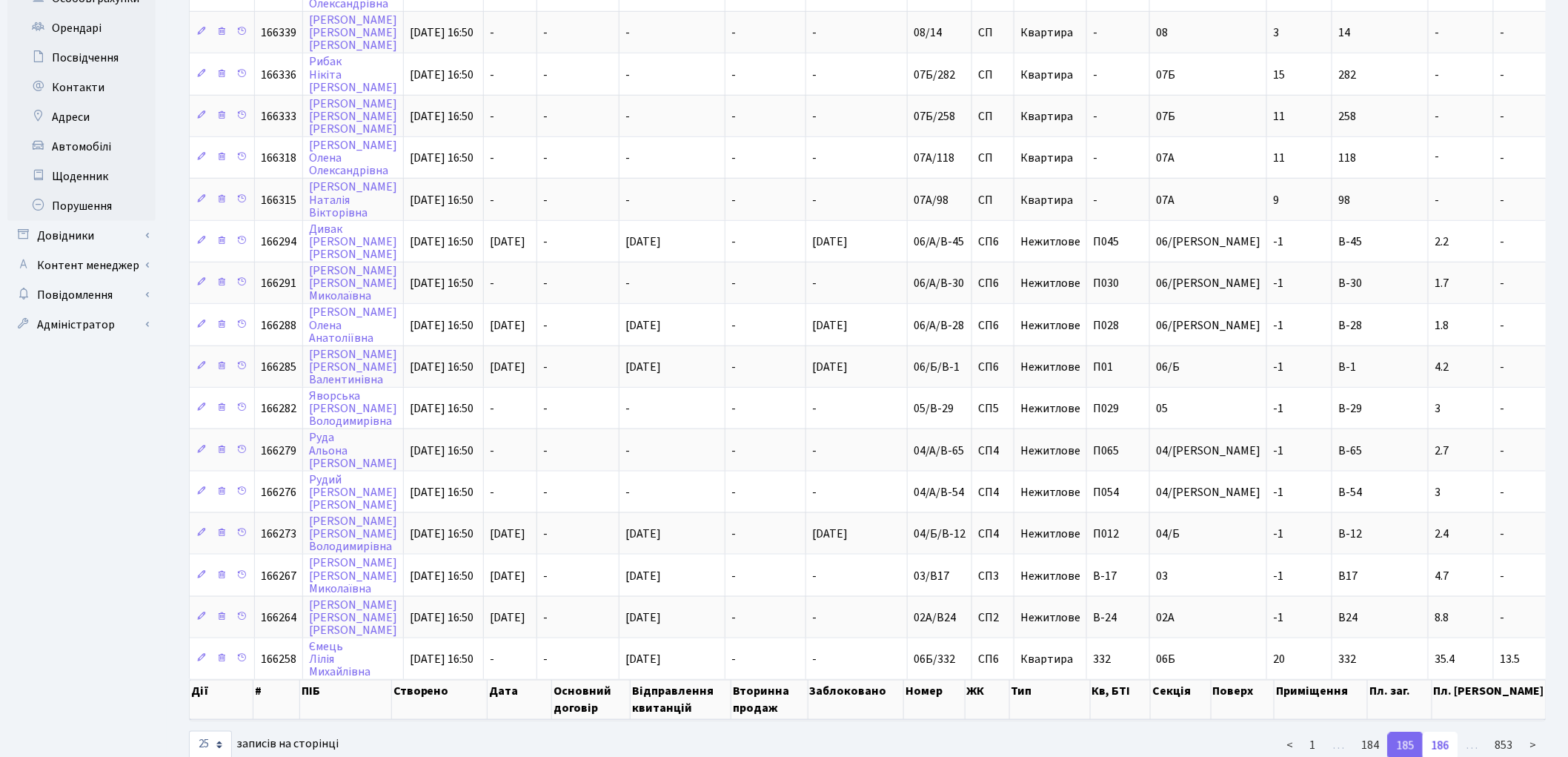
click at [1442, 732] on link "186" at bounding box center [1441, 745] width 36 height 27
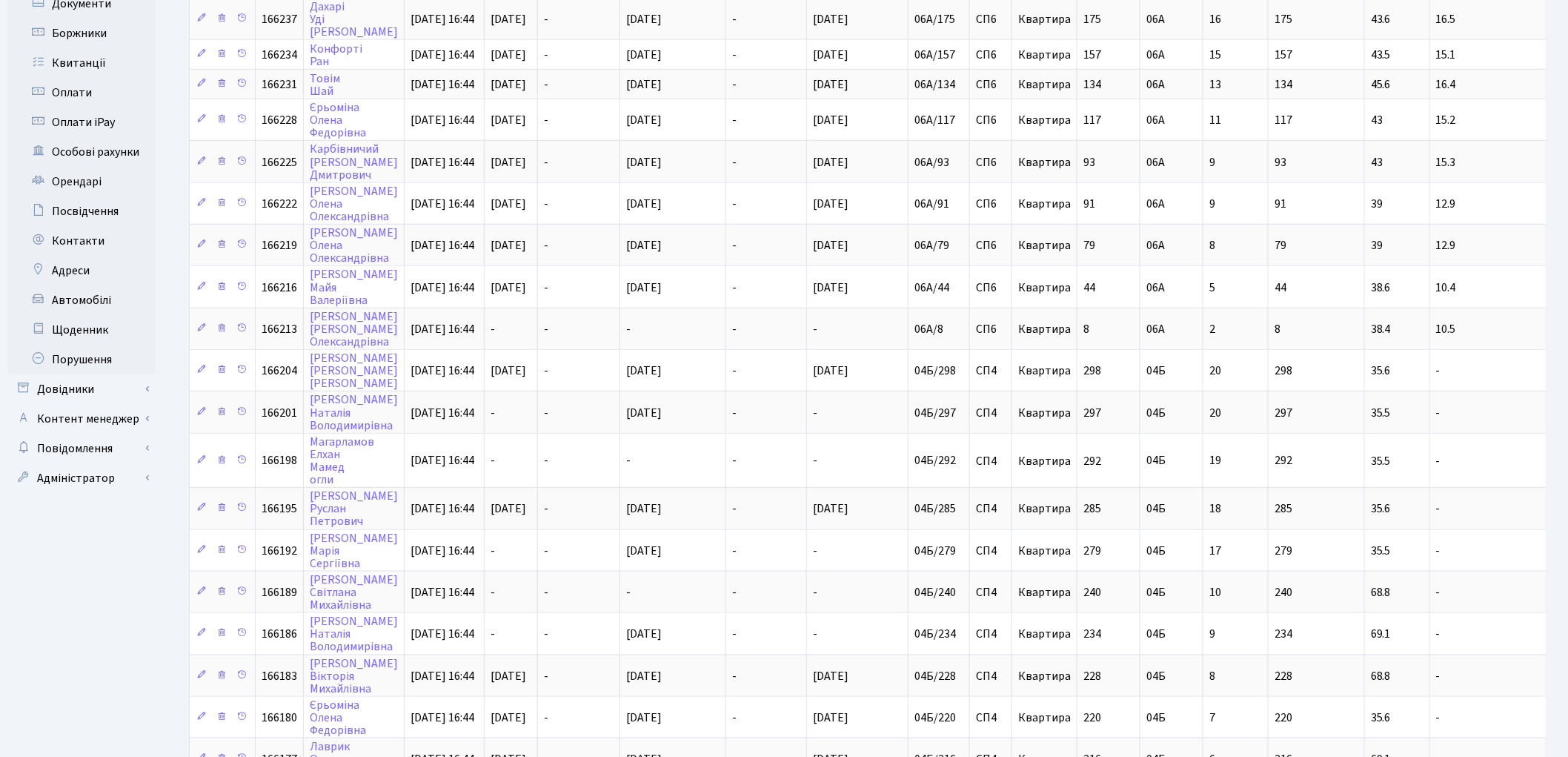
scroll to position [548, 0]
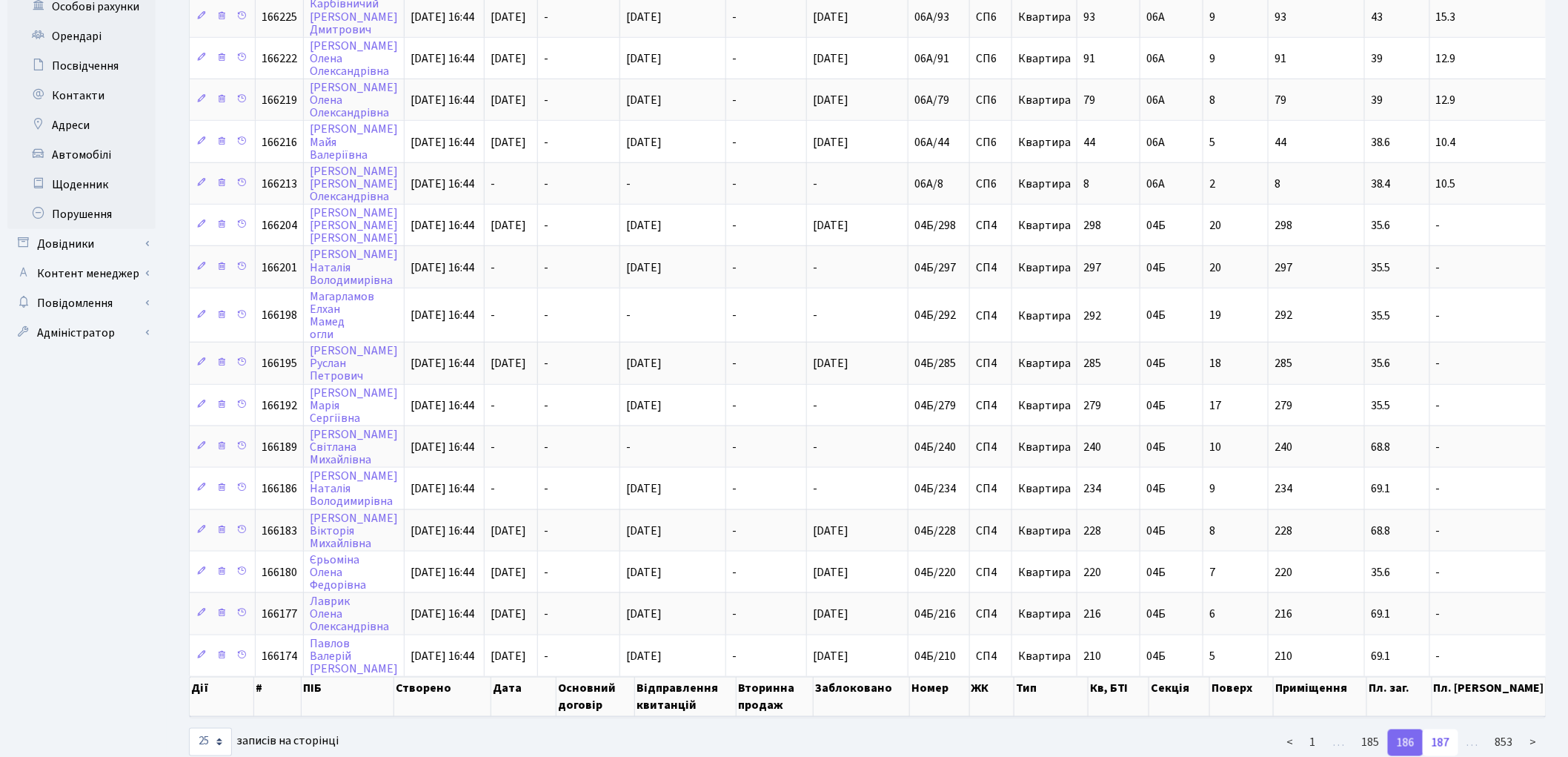
click at [1441, 730] on link "187" at bounding box center [1441, 742] width 36 height 27
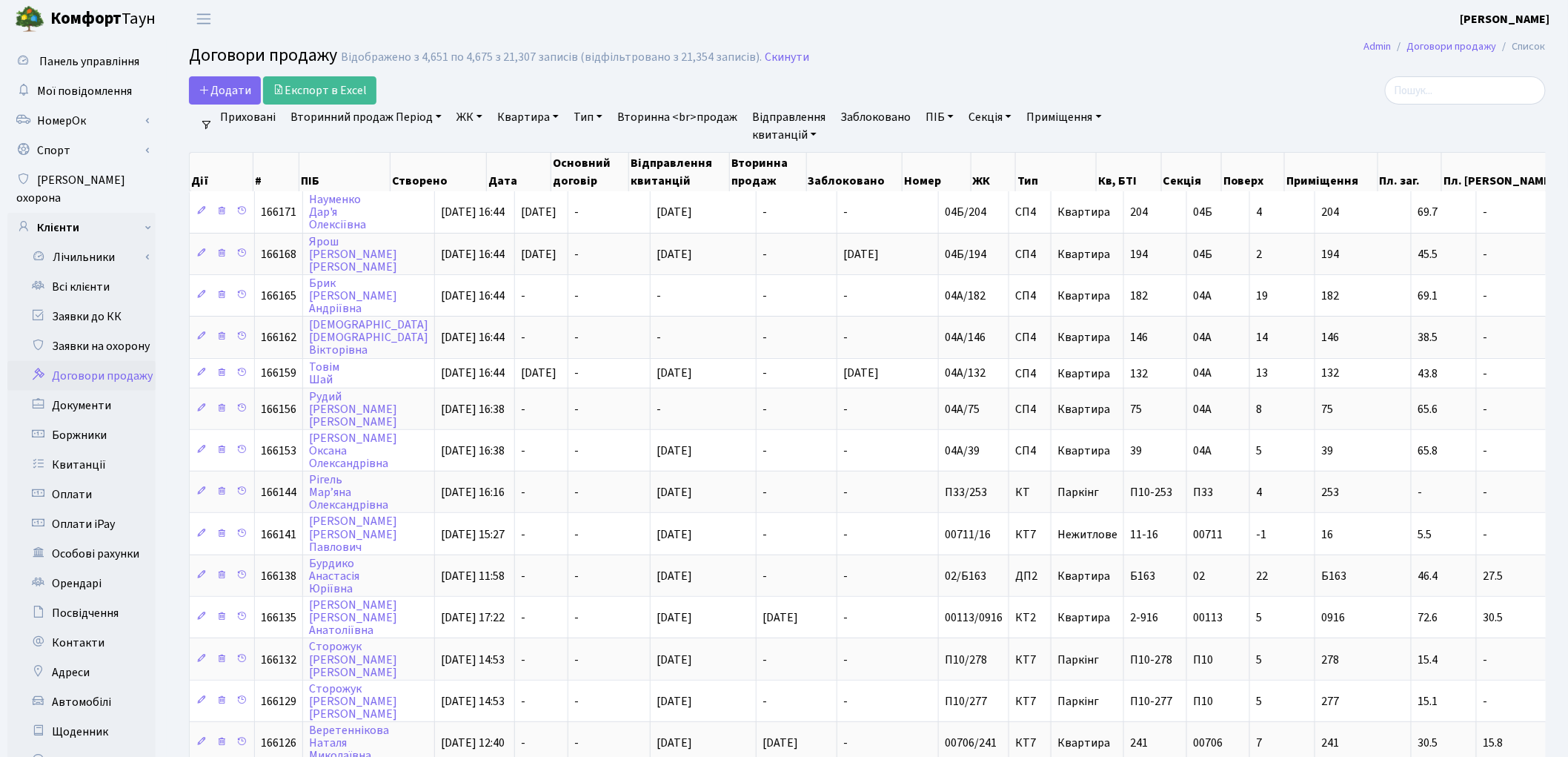
scroll to position [0, 0]
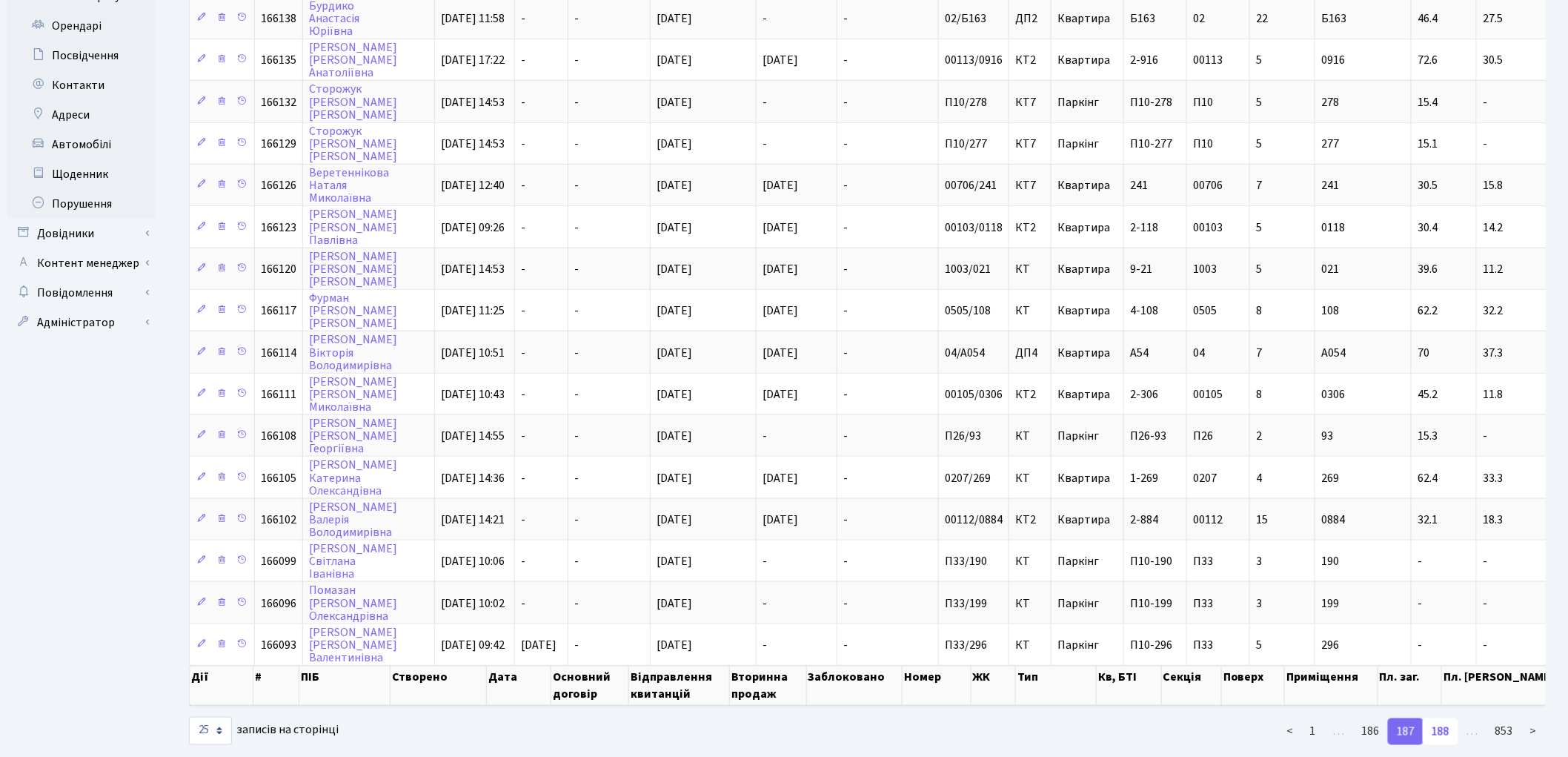
click at [1441, 719] on link "188" at bounding box center [1441, 731] width 36 height 27
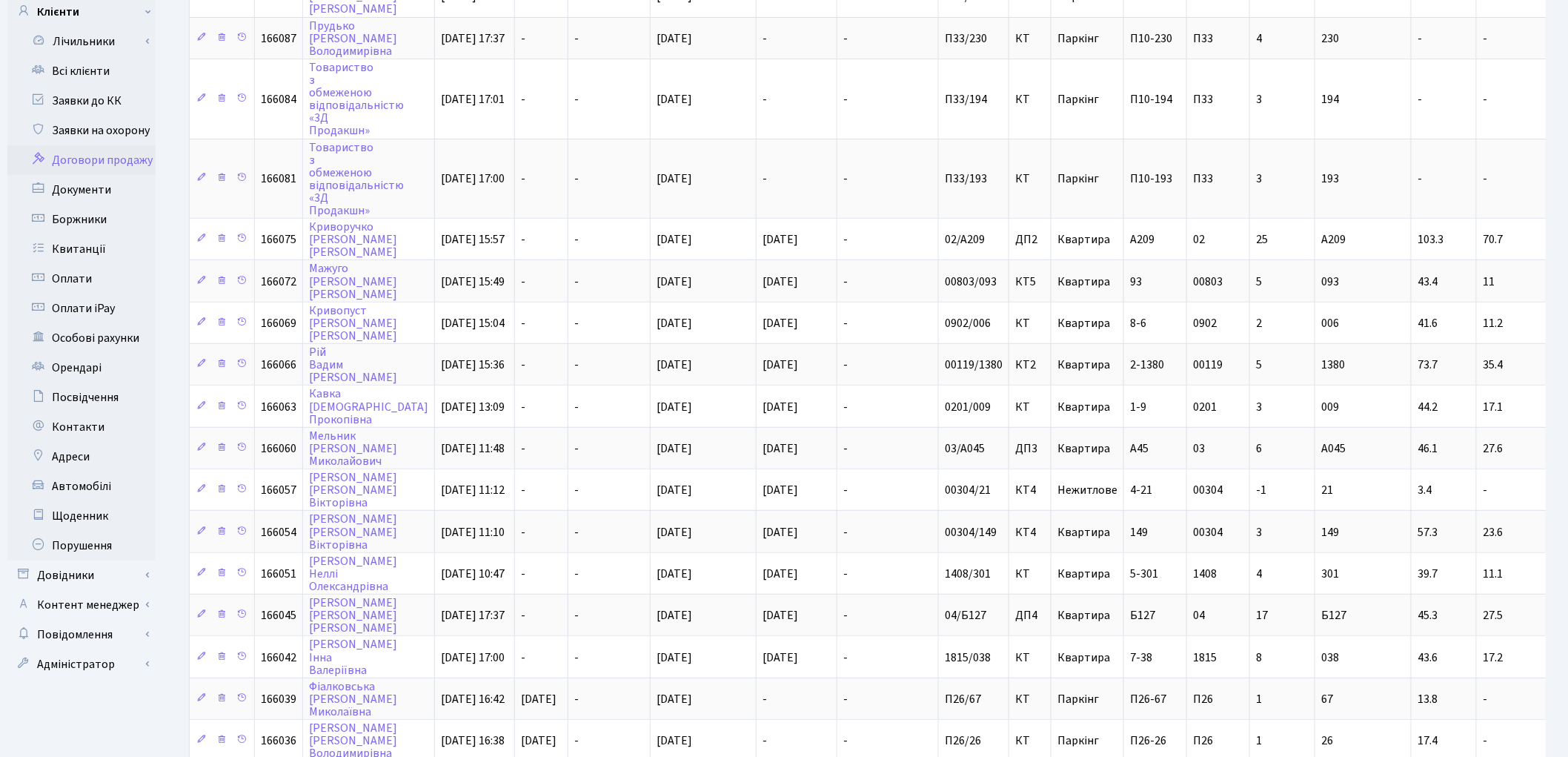
scroll to position [86, 0]
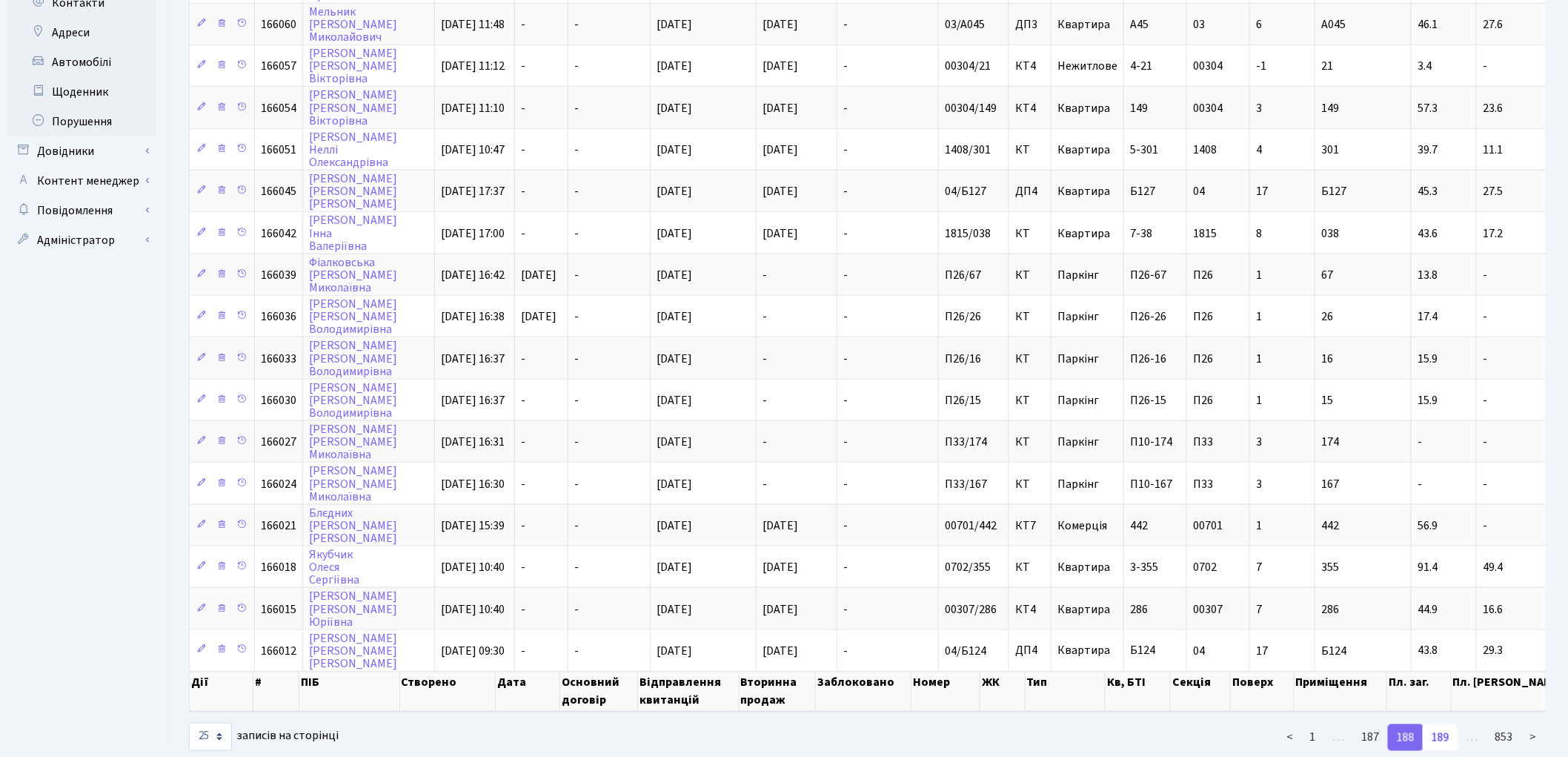
click at [1442, 724] on link "189" at bounding box center [1441, 737] width 36 height 27
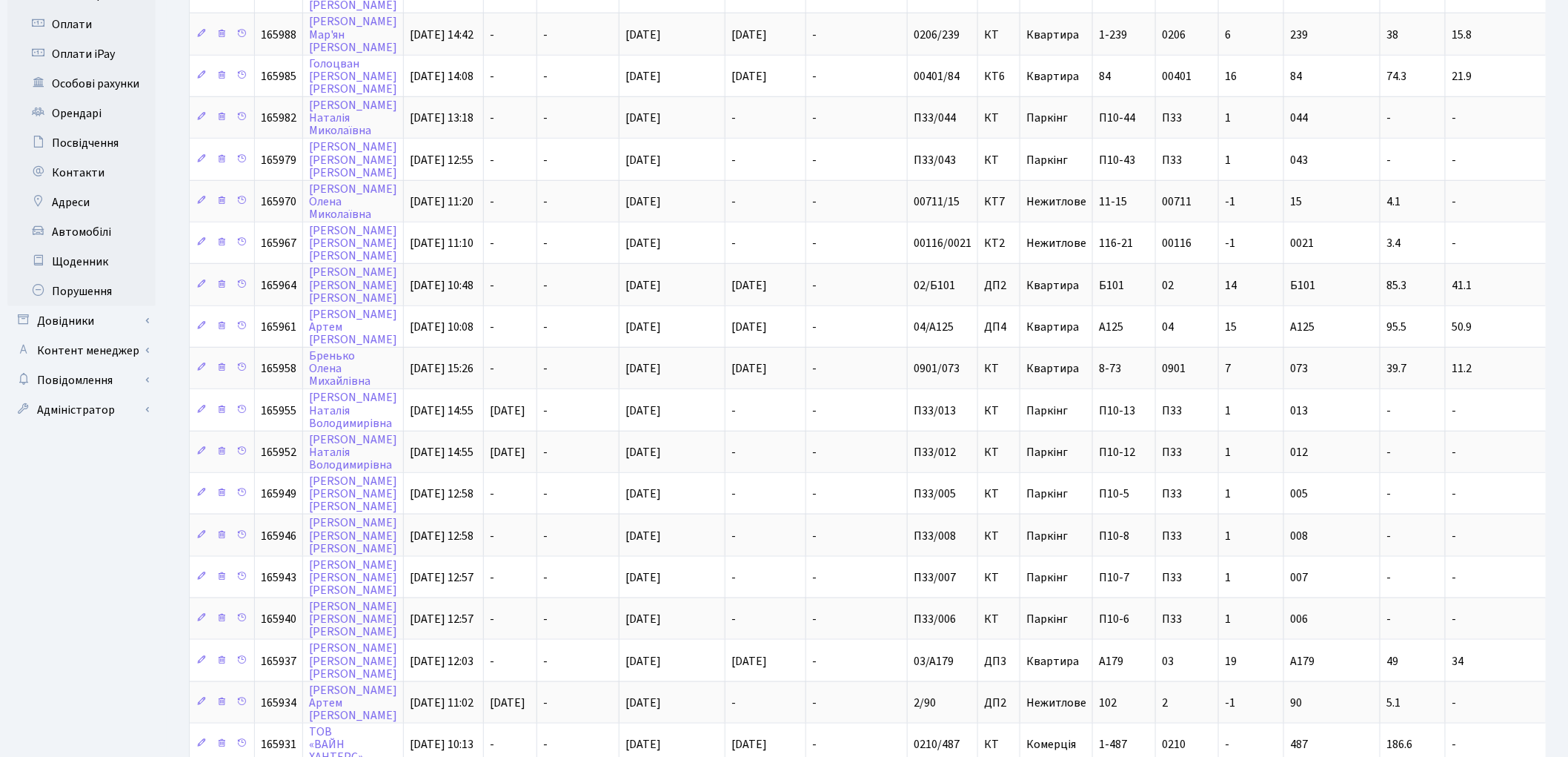
scroll to position [569, 0]
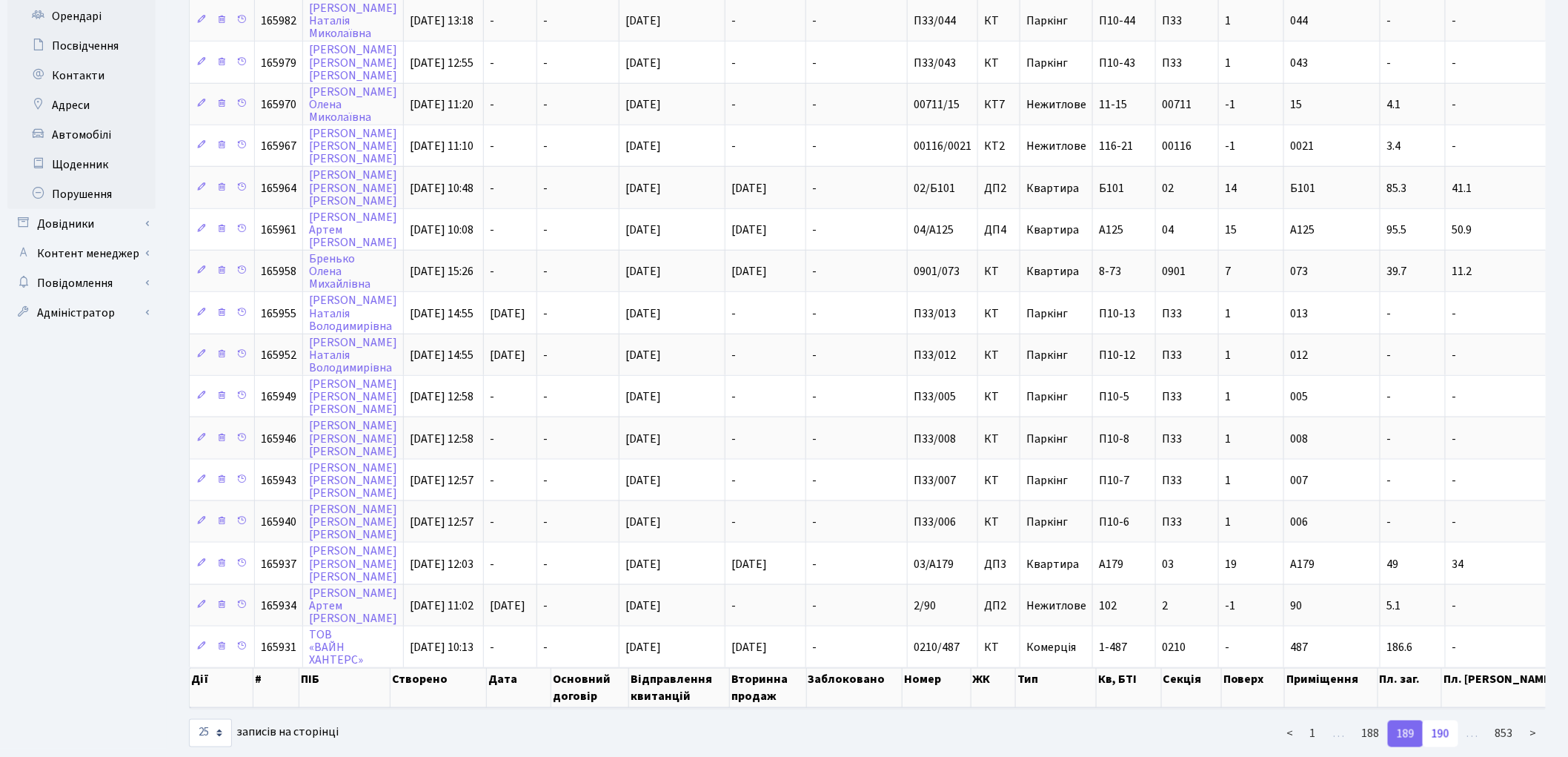
click at [1446, 720] on link "190" at bounding box center [1441, 733] width 36 height 27
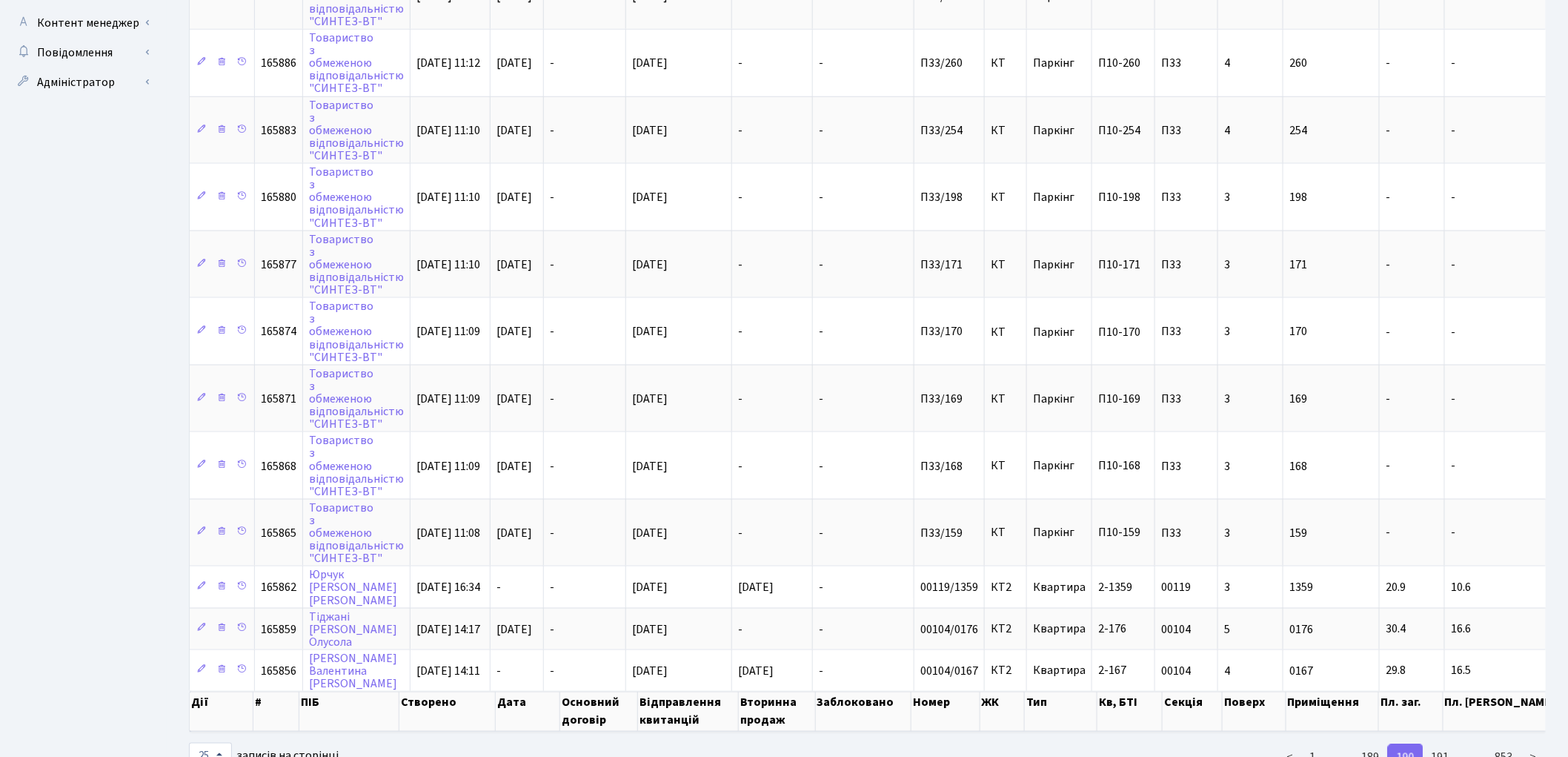
scroll to position [813, 0]
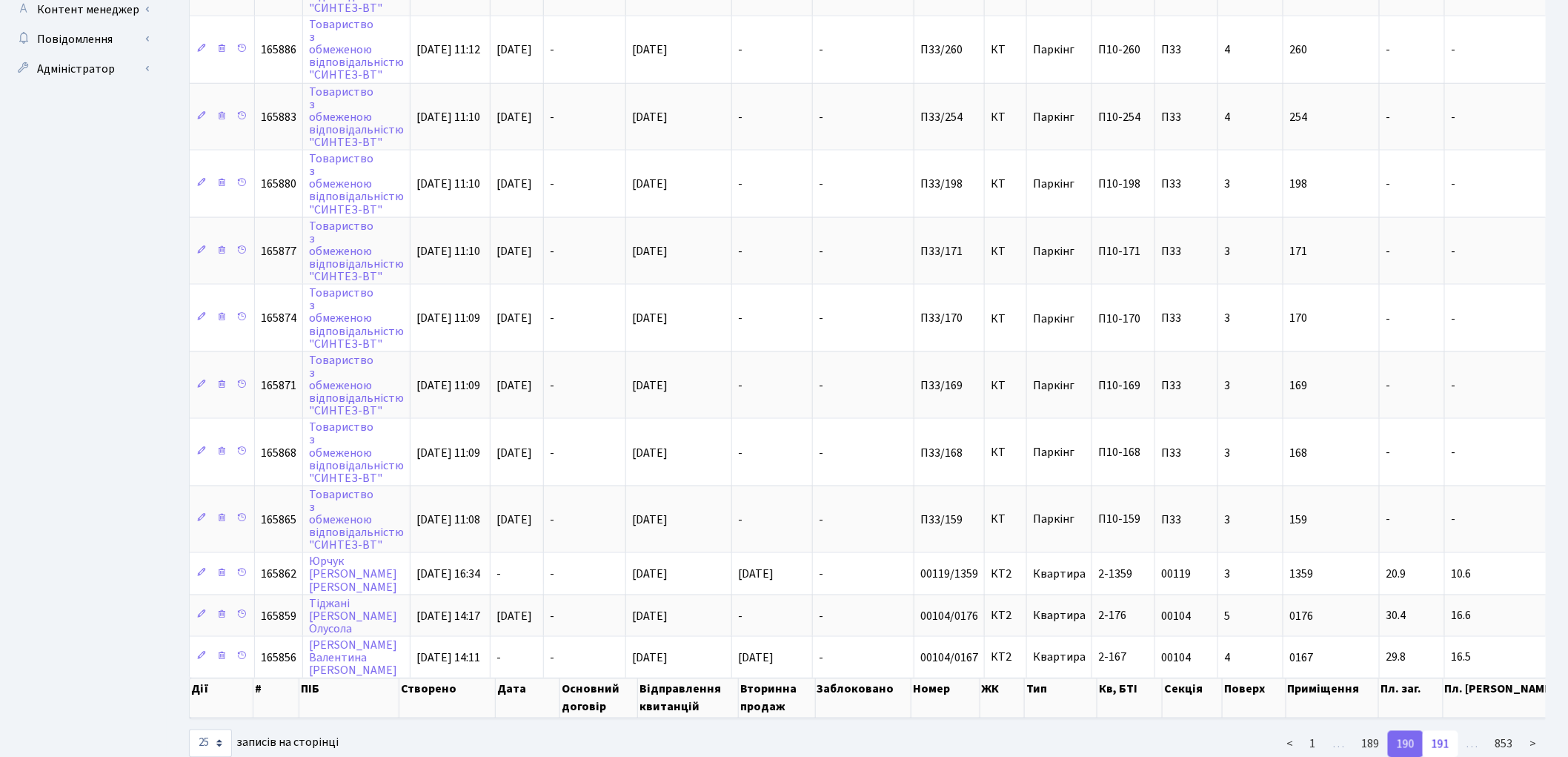
click at [1447, 731] on link "191" at bounding box center [1441, 744] width 36 height 27
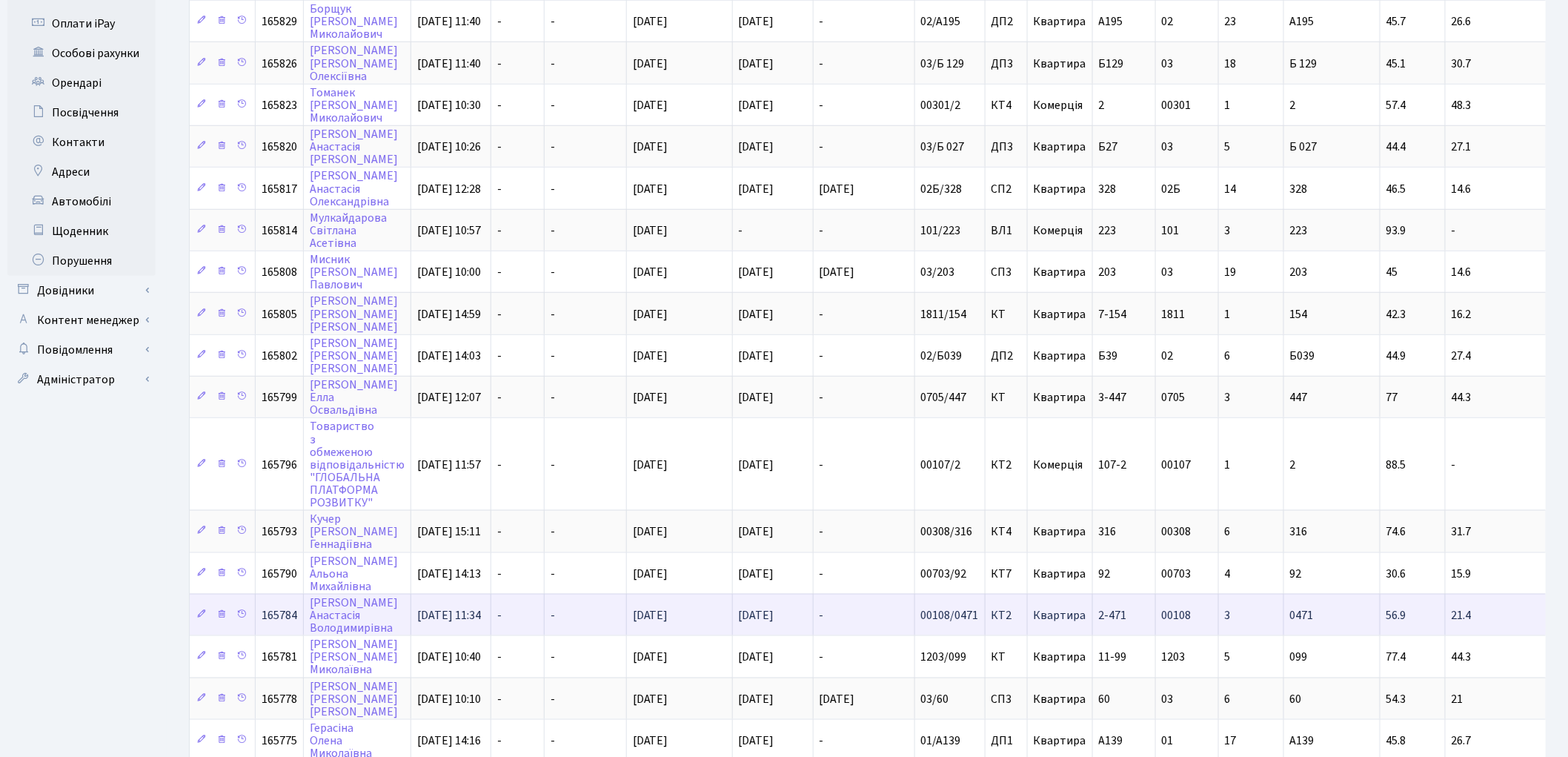
scroll to position [584, 0]
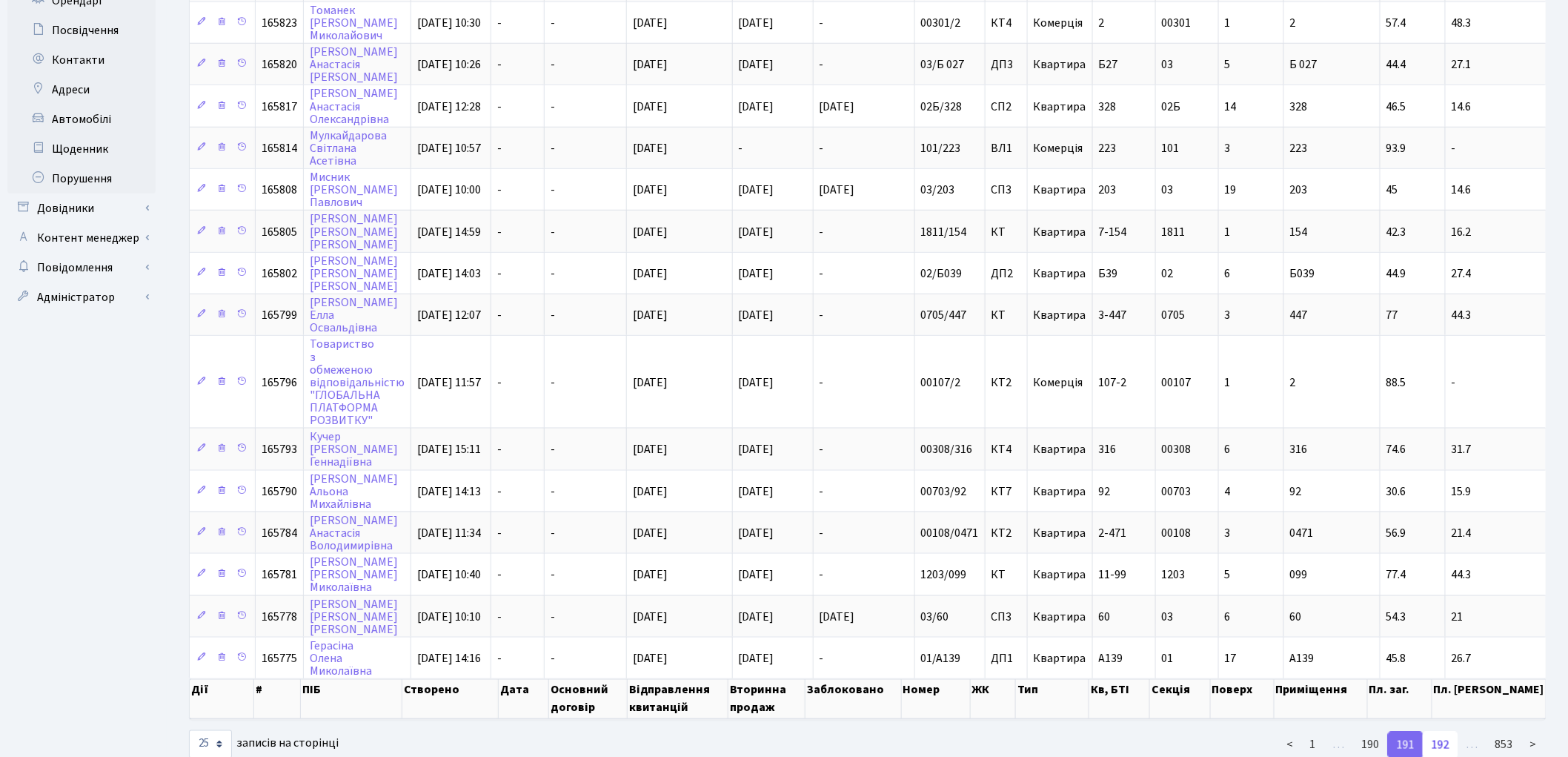
click at [1438, 731] on link "192" at bounding box center [1441, 744] width 36 height 27
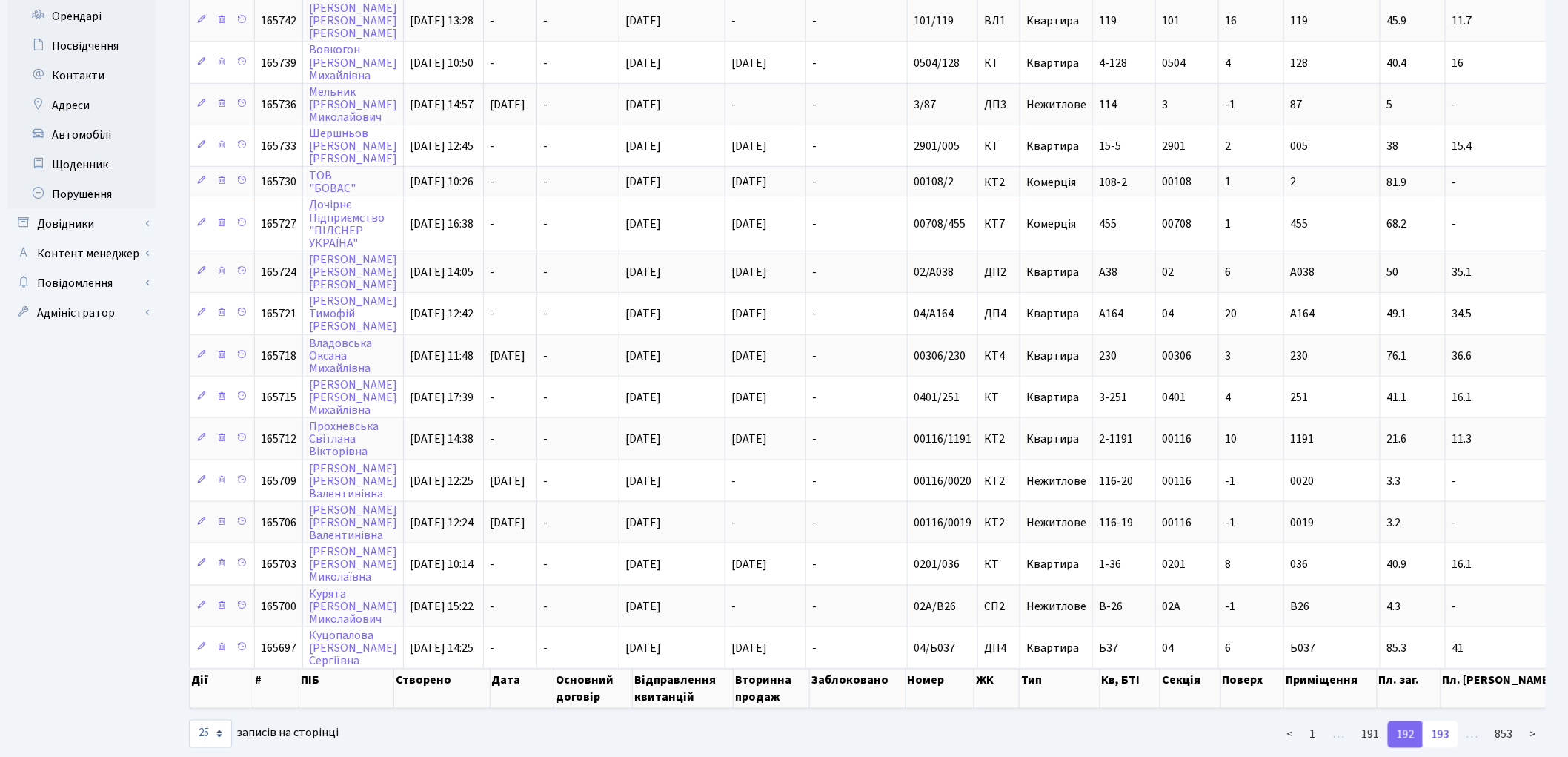
scroll to position [571, 0]
click at [1451, 719] on link "193" at bounding box center [1441, 732] width 36 height 27
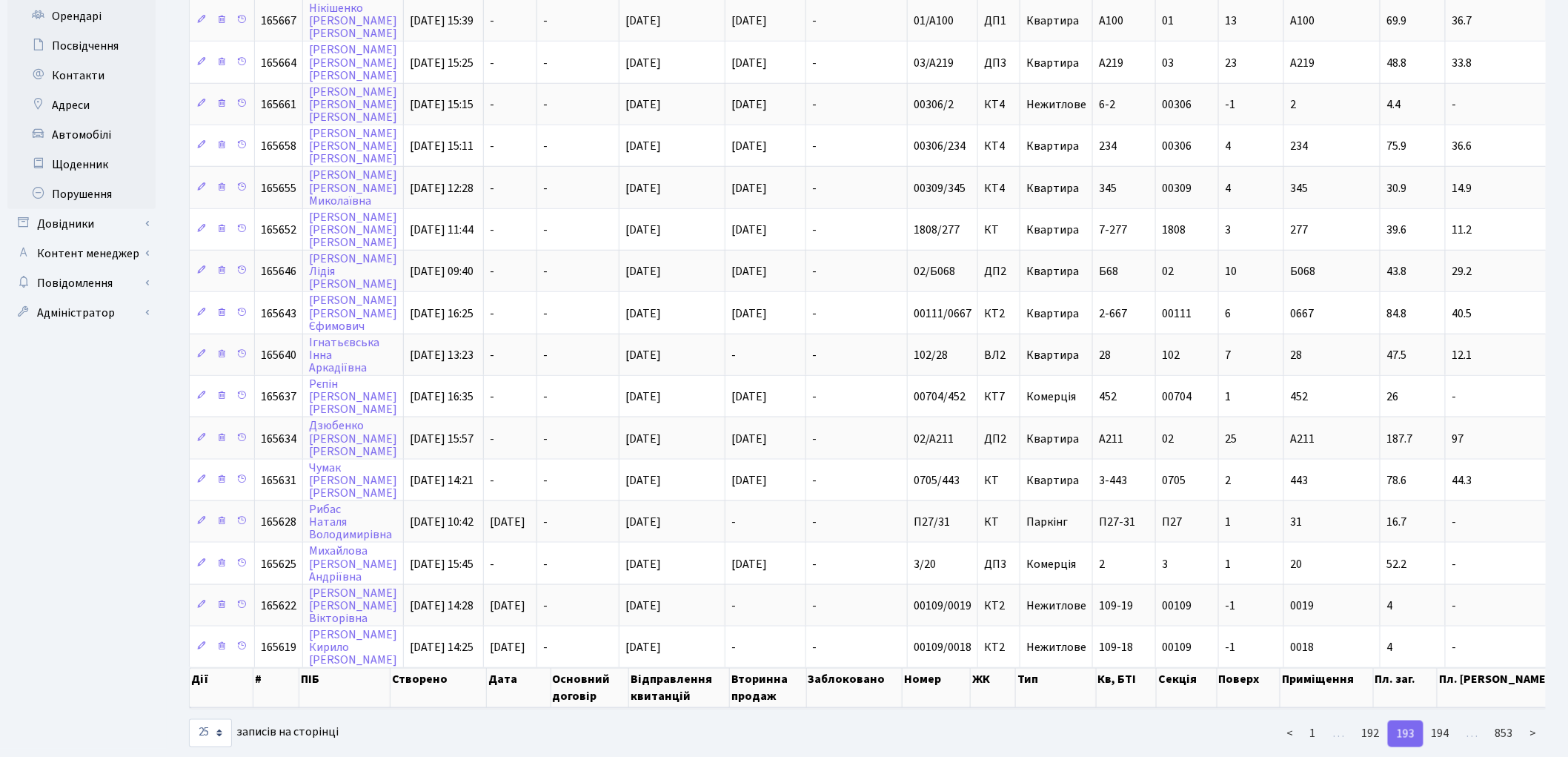
click at [1447, 720] on link "194" at bounding box center [1441, 733] width 36 height 27
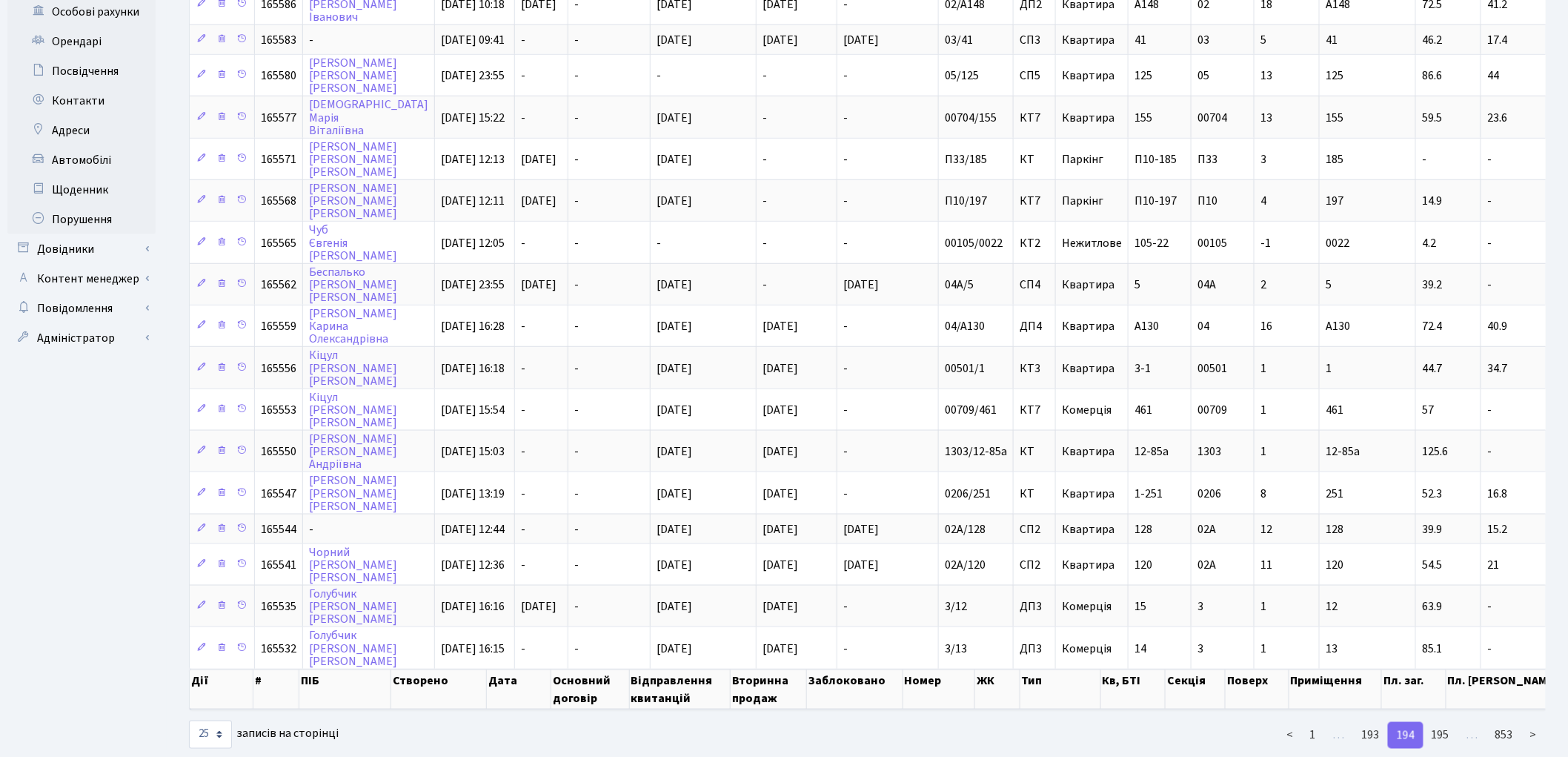
scroll to position [548, 0]
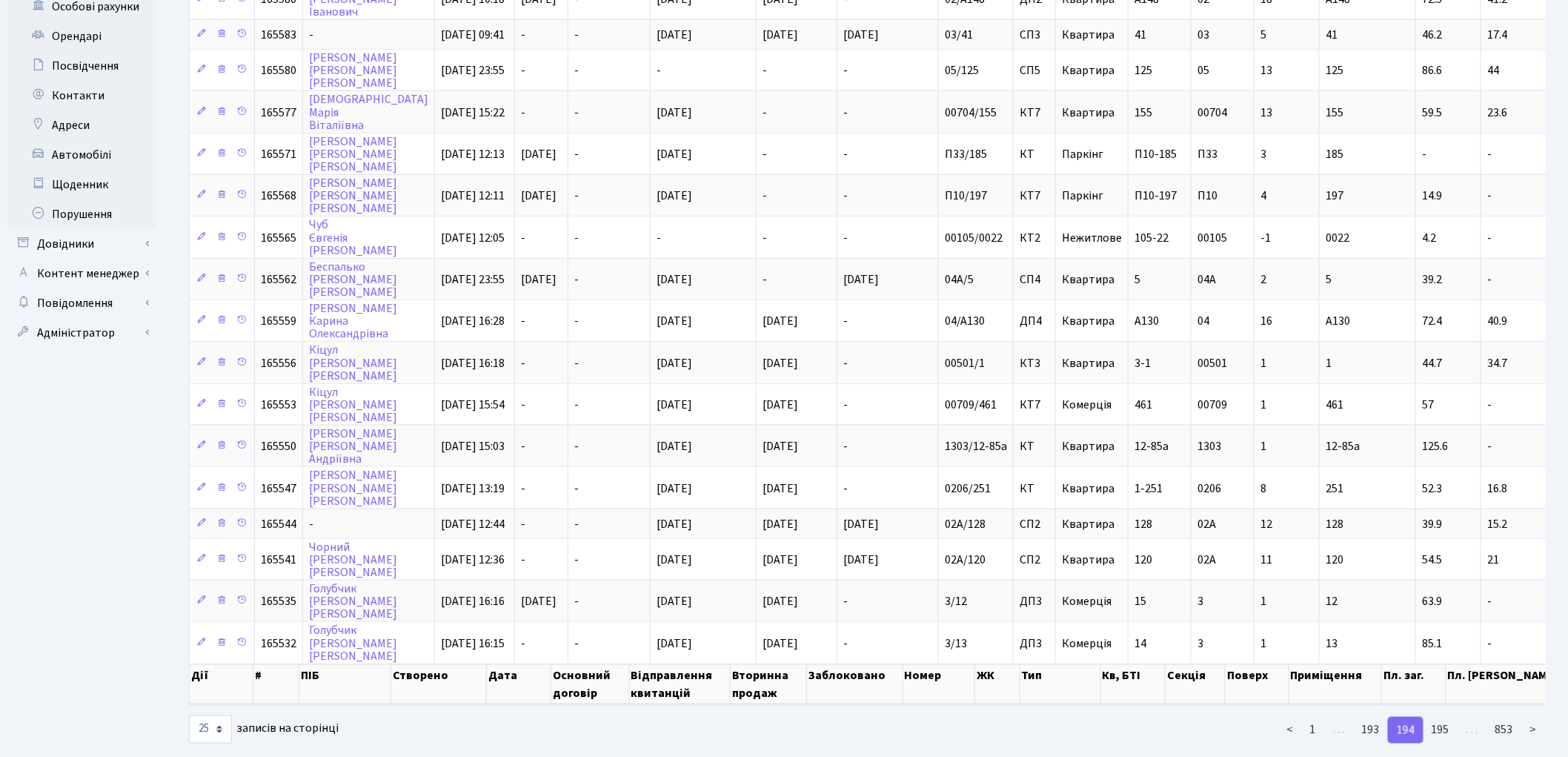
click at [1446, 717] on link "195" at bounding box center [1441, 730] width 36 height 27
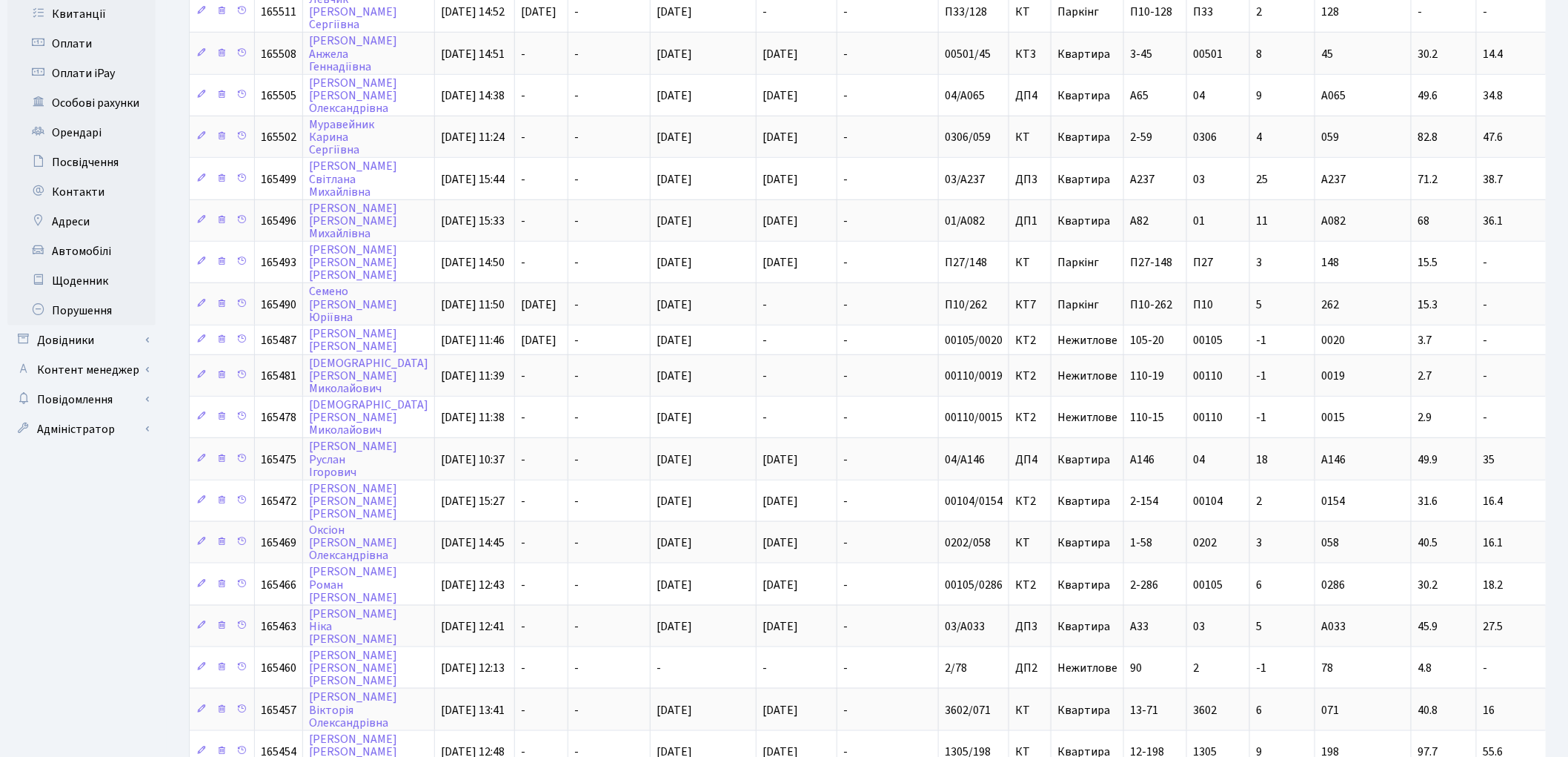
scroll to position [559, 0]
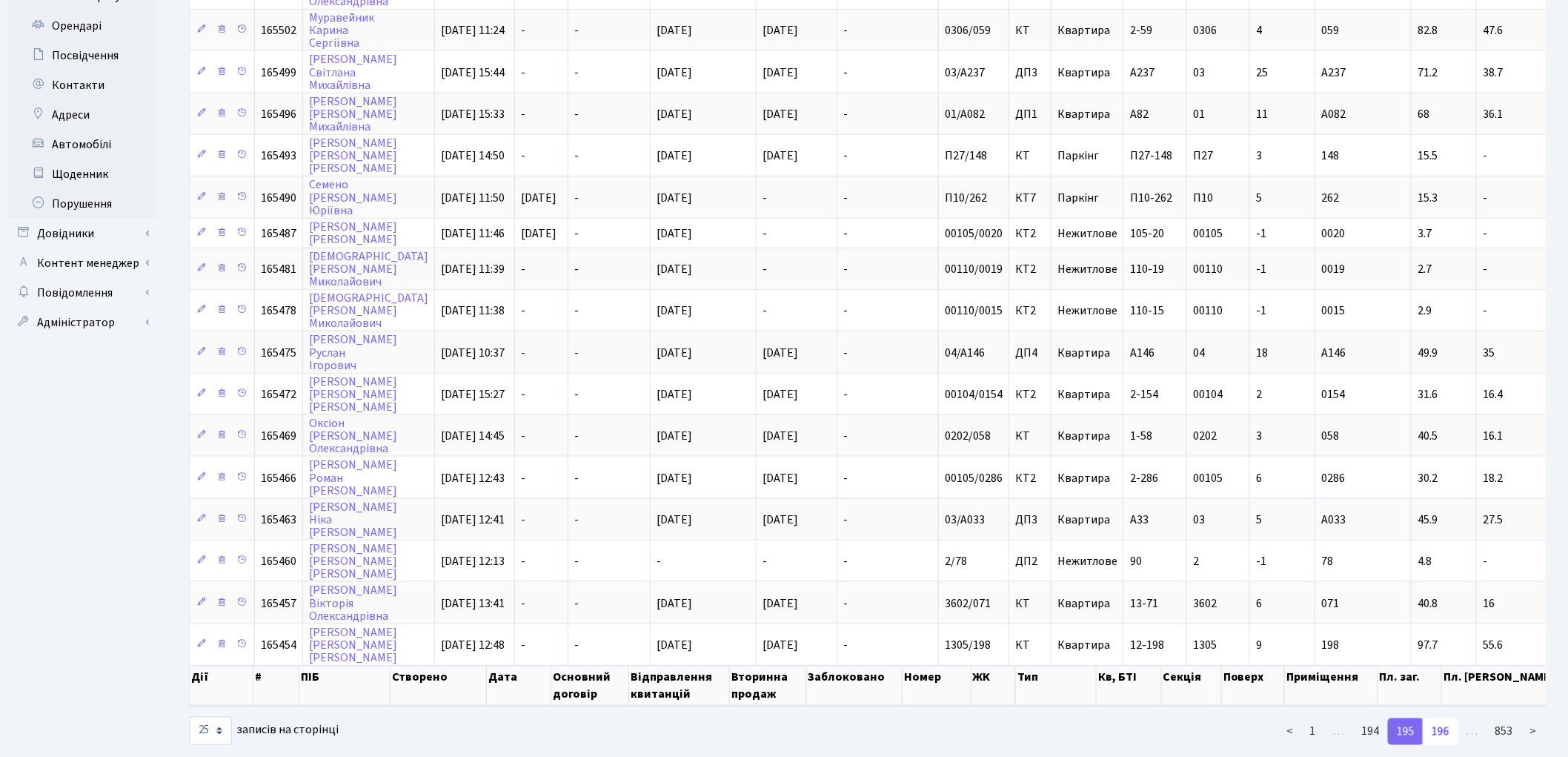
click at [1447, 719] on link "196" at bounding box center [1441, 731] width 36 height 27
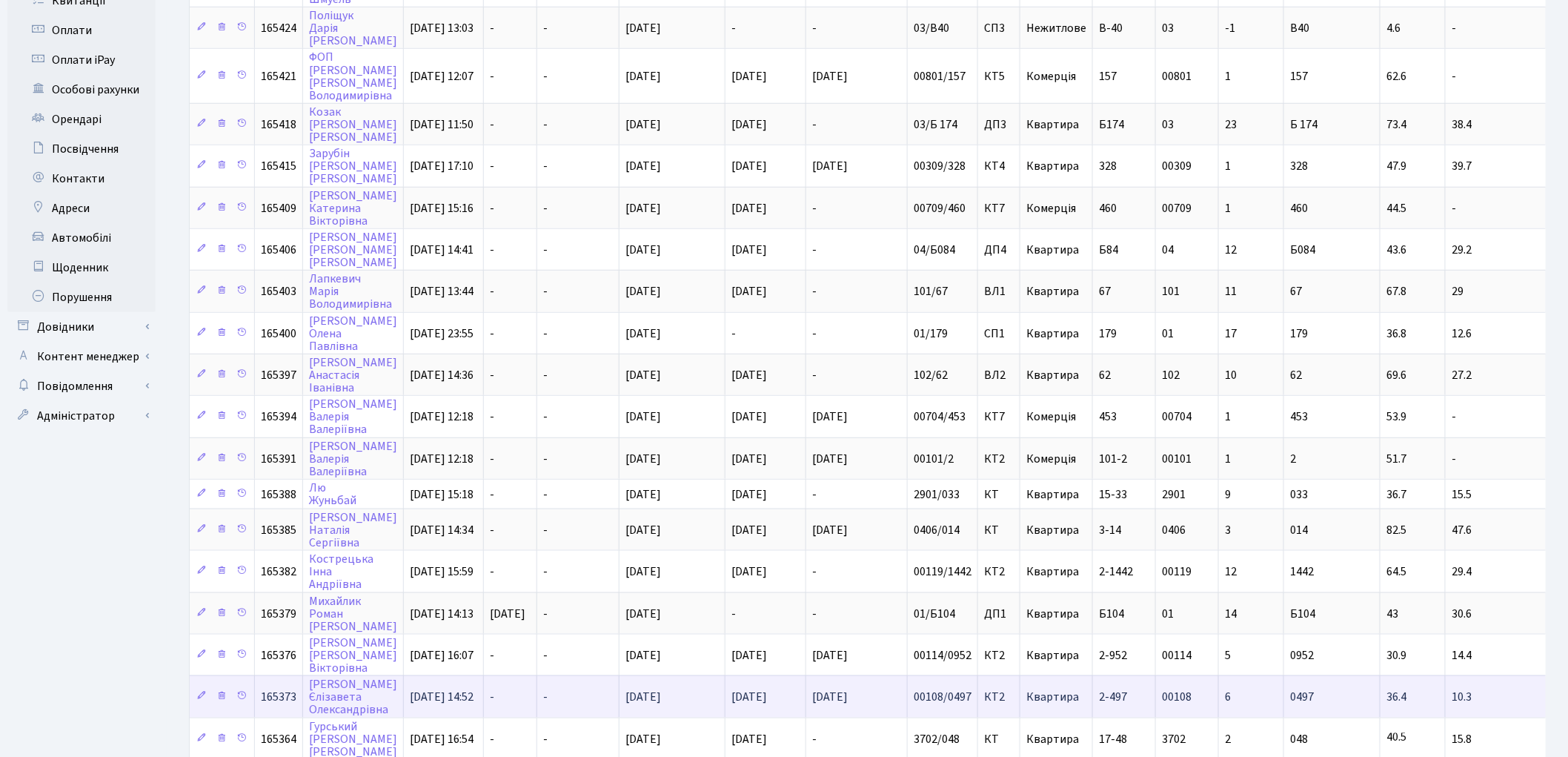
scroll to position [560, 0]
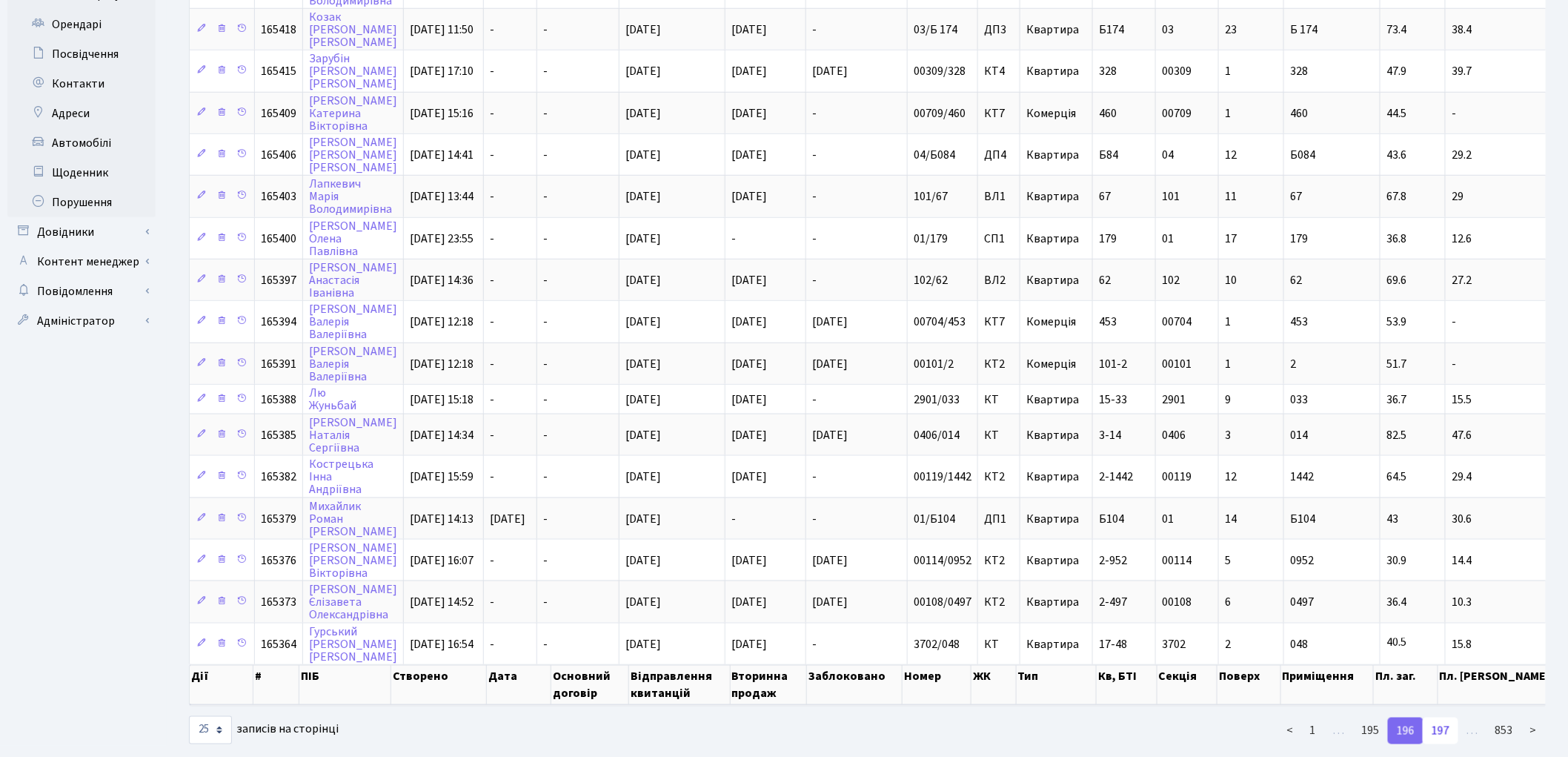
click at [1433, 718] on link "197" at bounding box center [1441, 730] width 36 height 27
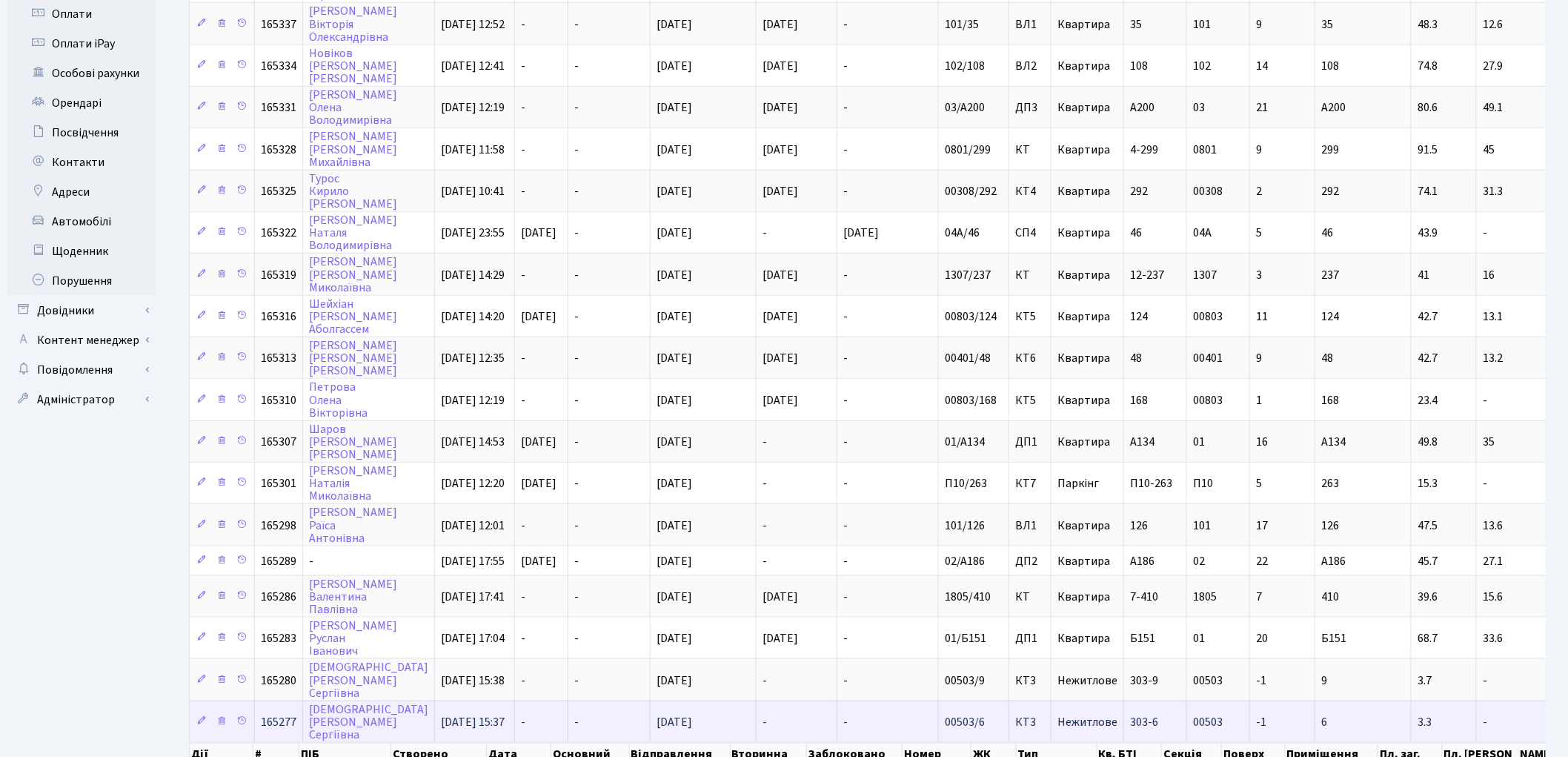
scroll to position [559, 0]
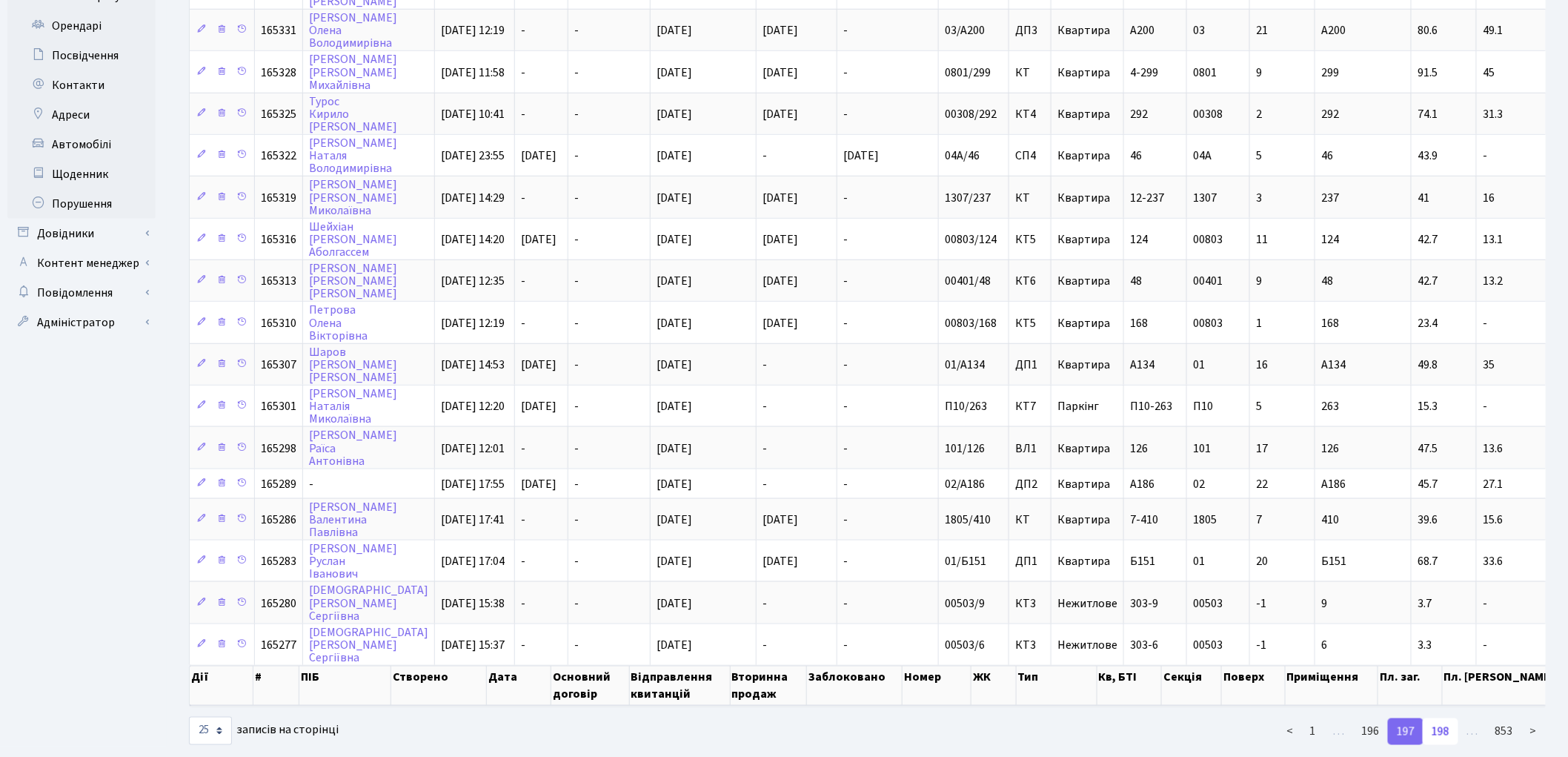
click at [1442, 719] on link "198" at bounding box center [1441, 731] width 36 height 27
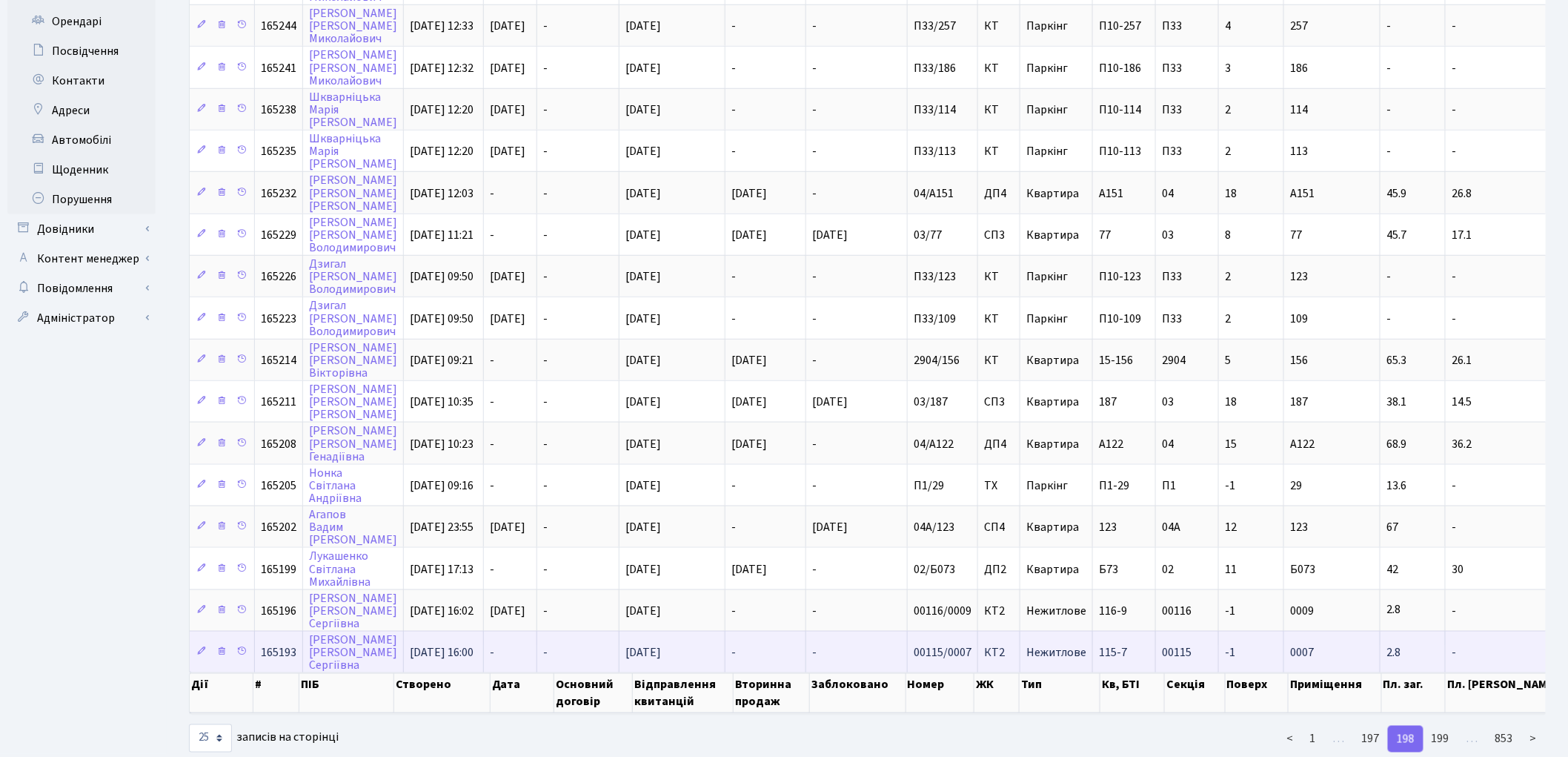
scroll to position [569, 0]
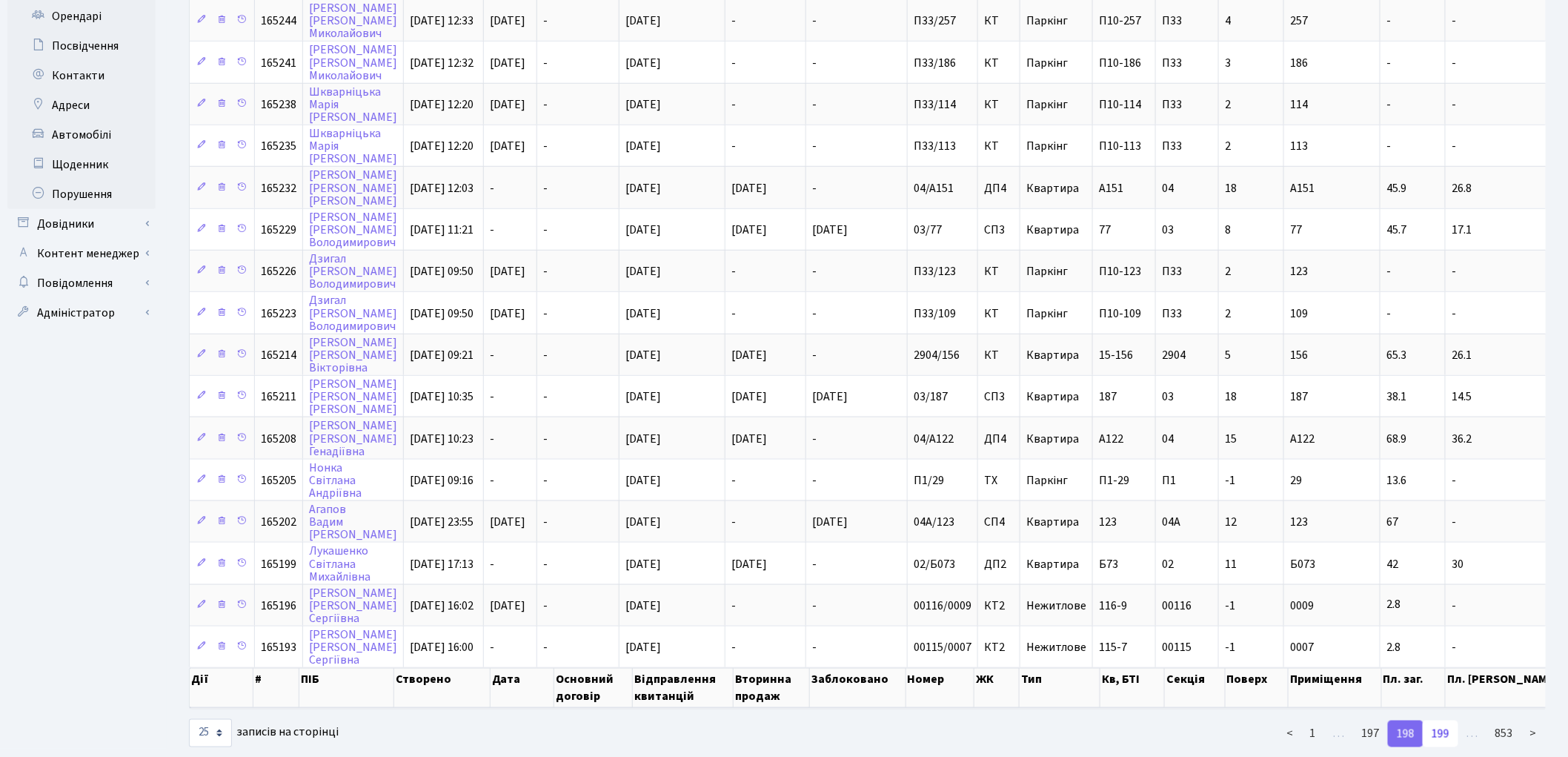
click at [1445, 720] on link "199" at bounding box center [1441, 733] width 36 height 27
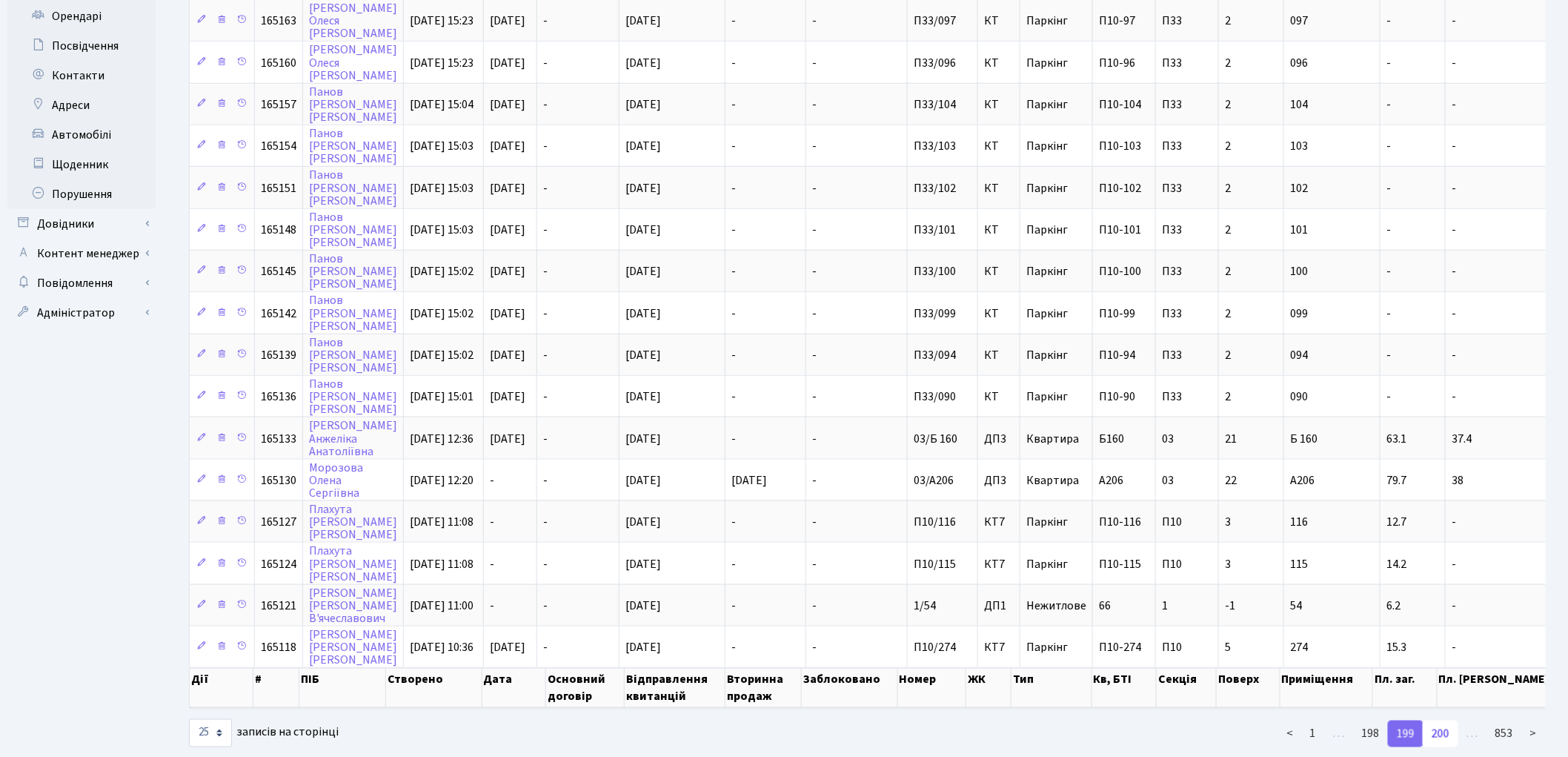
click at [1445, 720] on link "200" at bounding box center [1441, 733] width 36 height 27
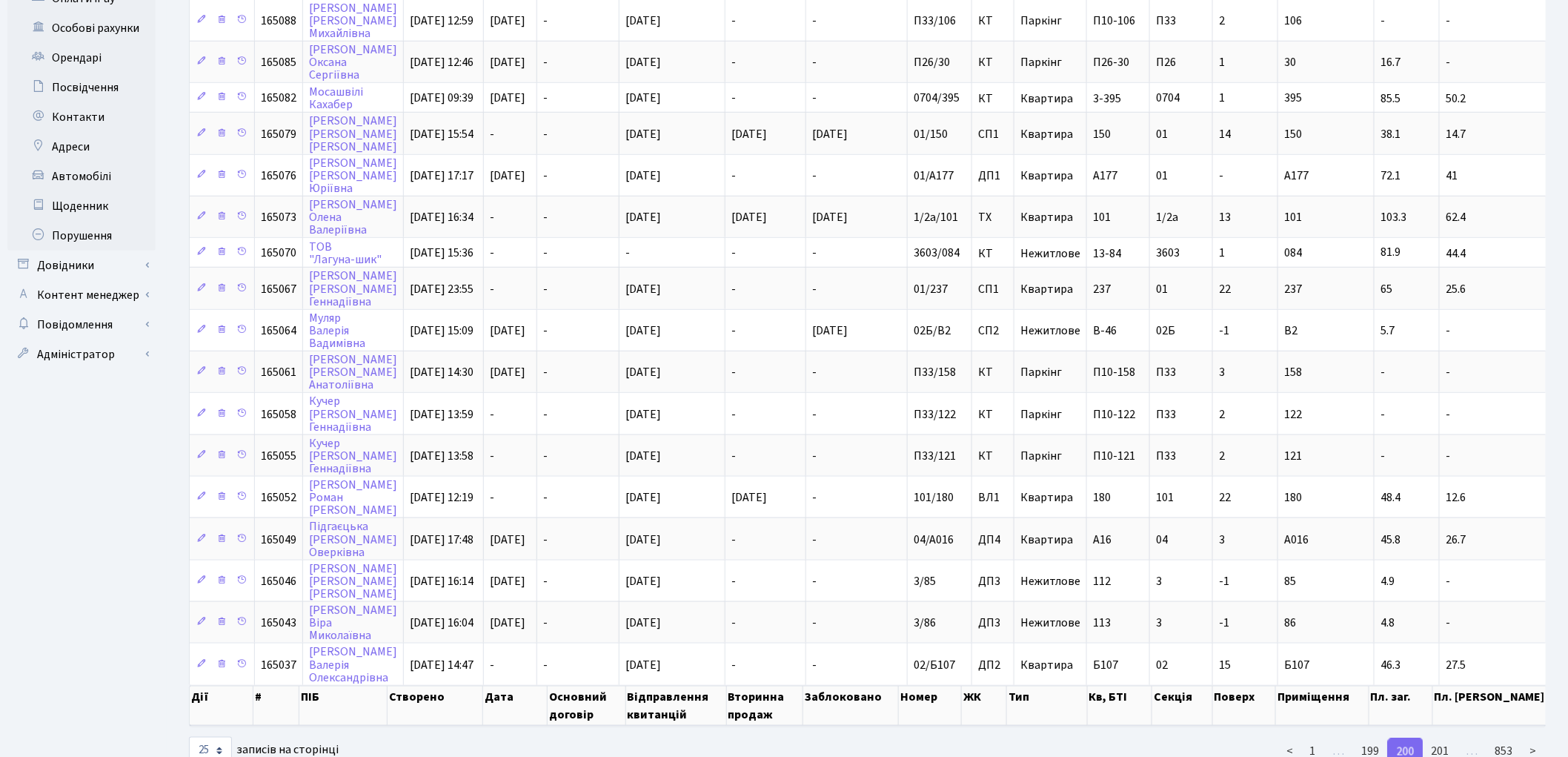
scroll to position [548, 0]
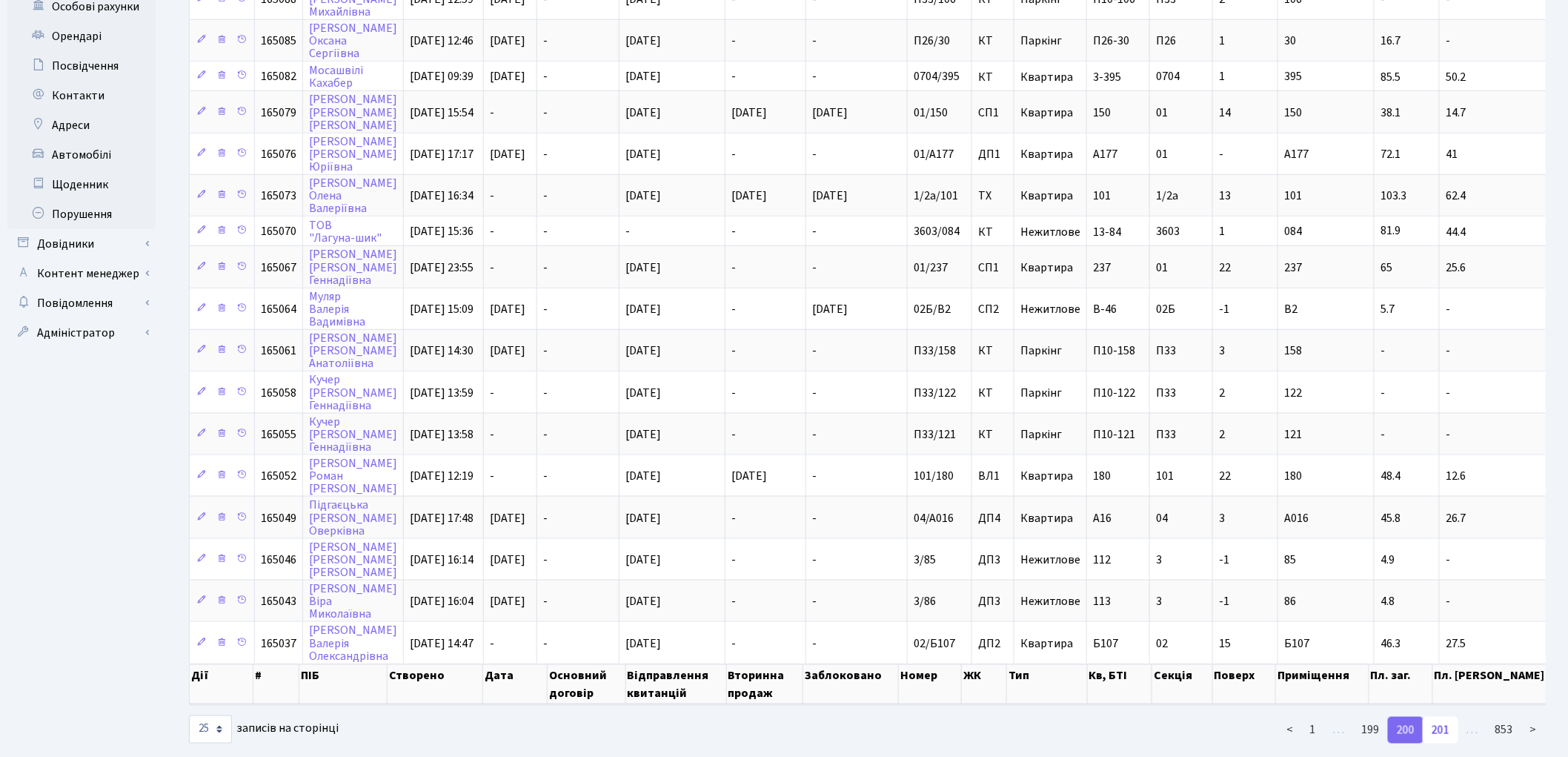
click at [1440, 717] on link "201" at bounding box center [1441, 730] width 36 height 27
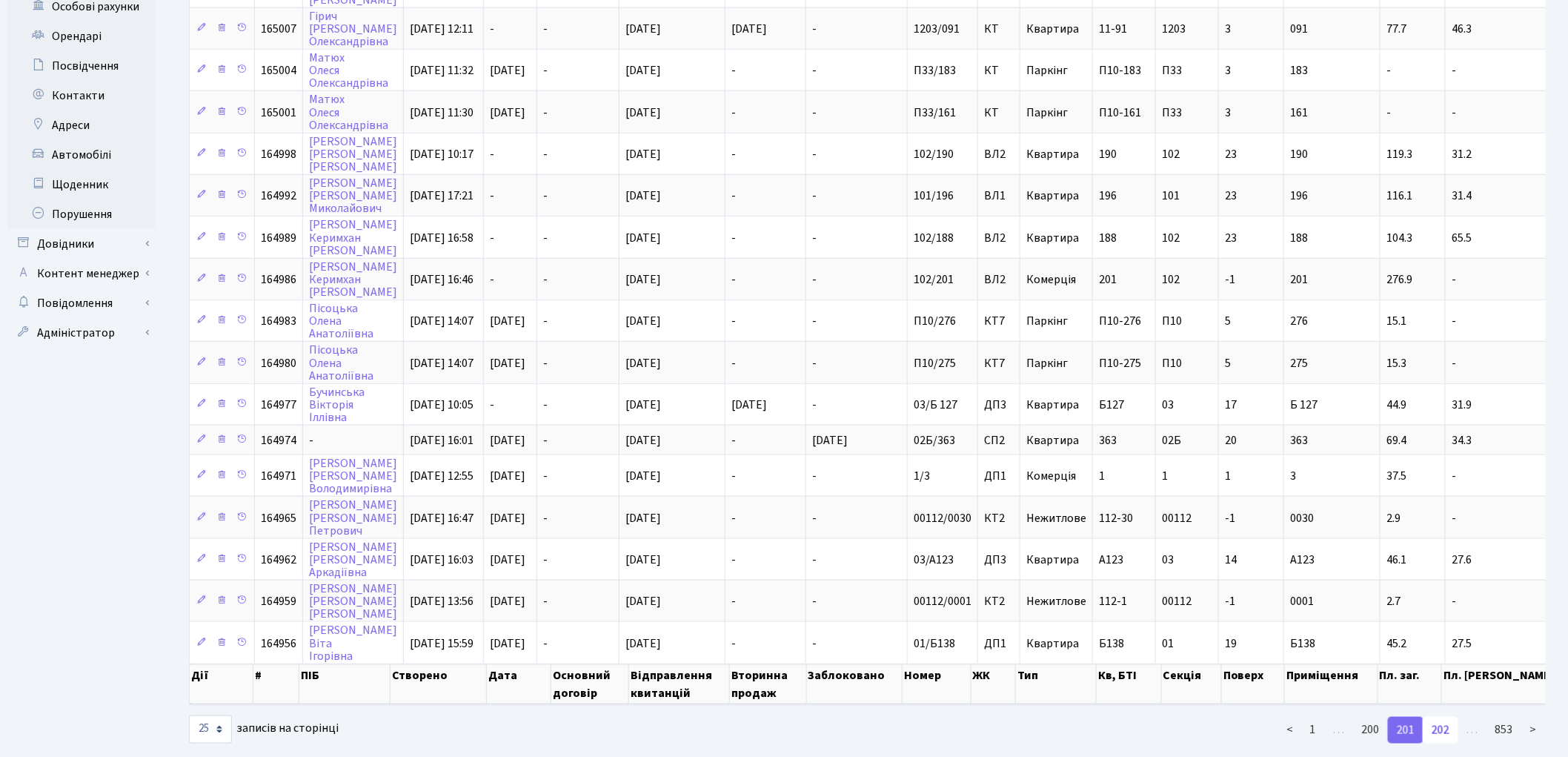
click at [1446, 717] on link "202" at bounding box center [1441, 730] width 36 height 27
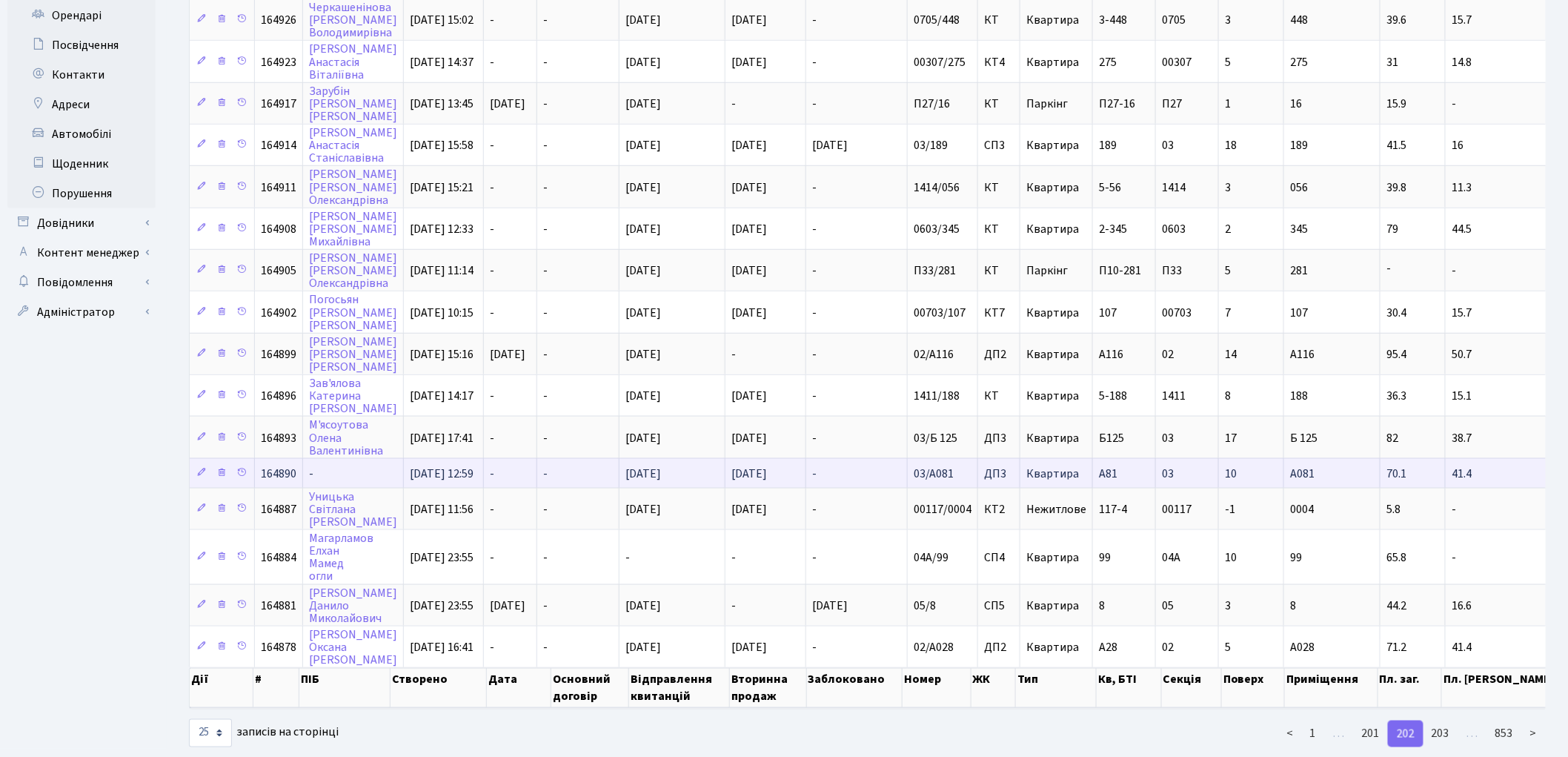
scroll to position [571, 0]
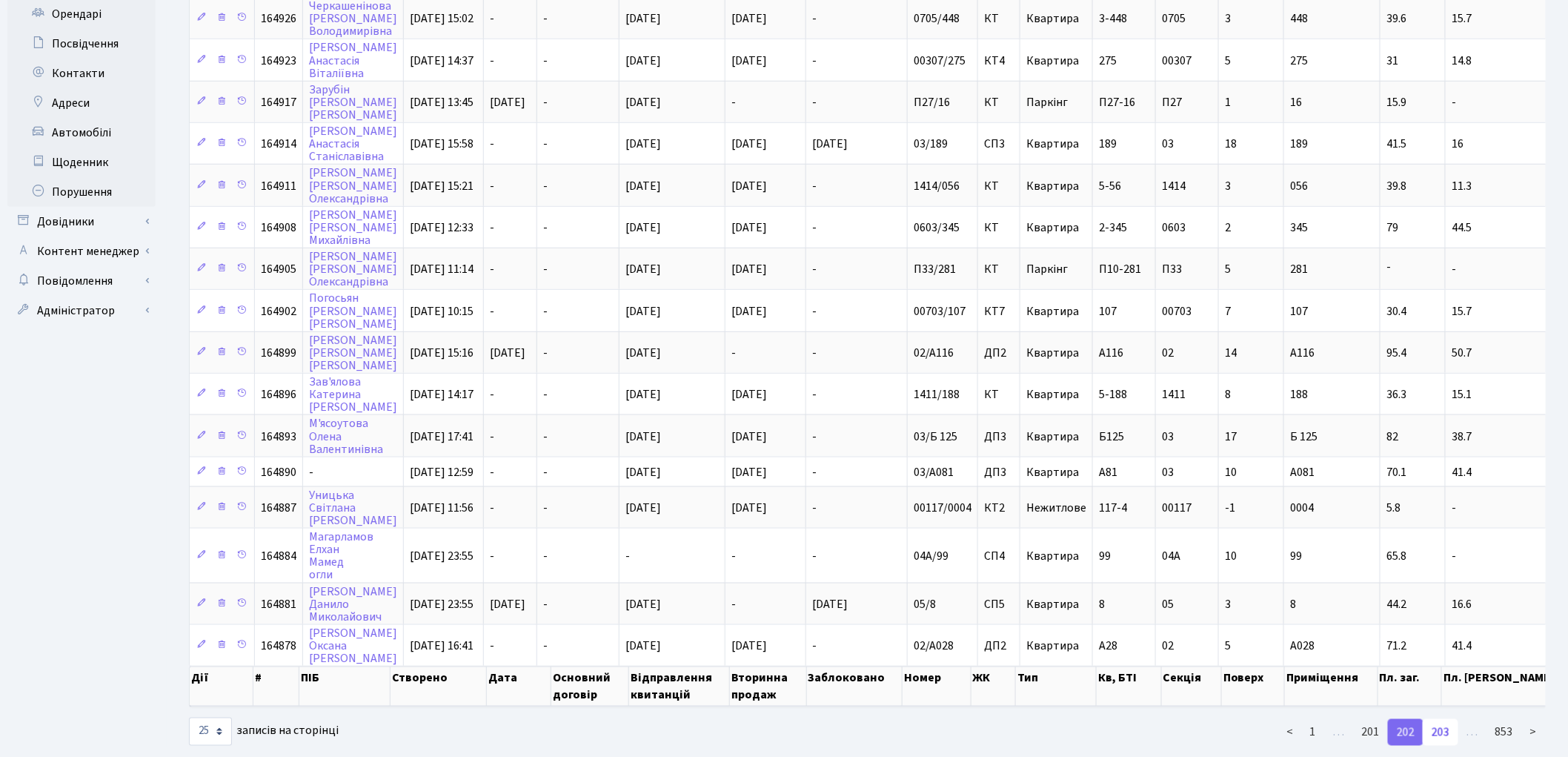
click at [1439, 719] on link "203" at bounding box center [1441, 732] width 36 height 27
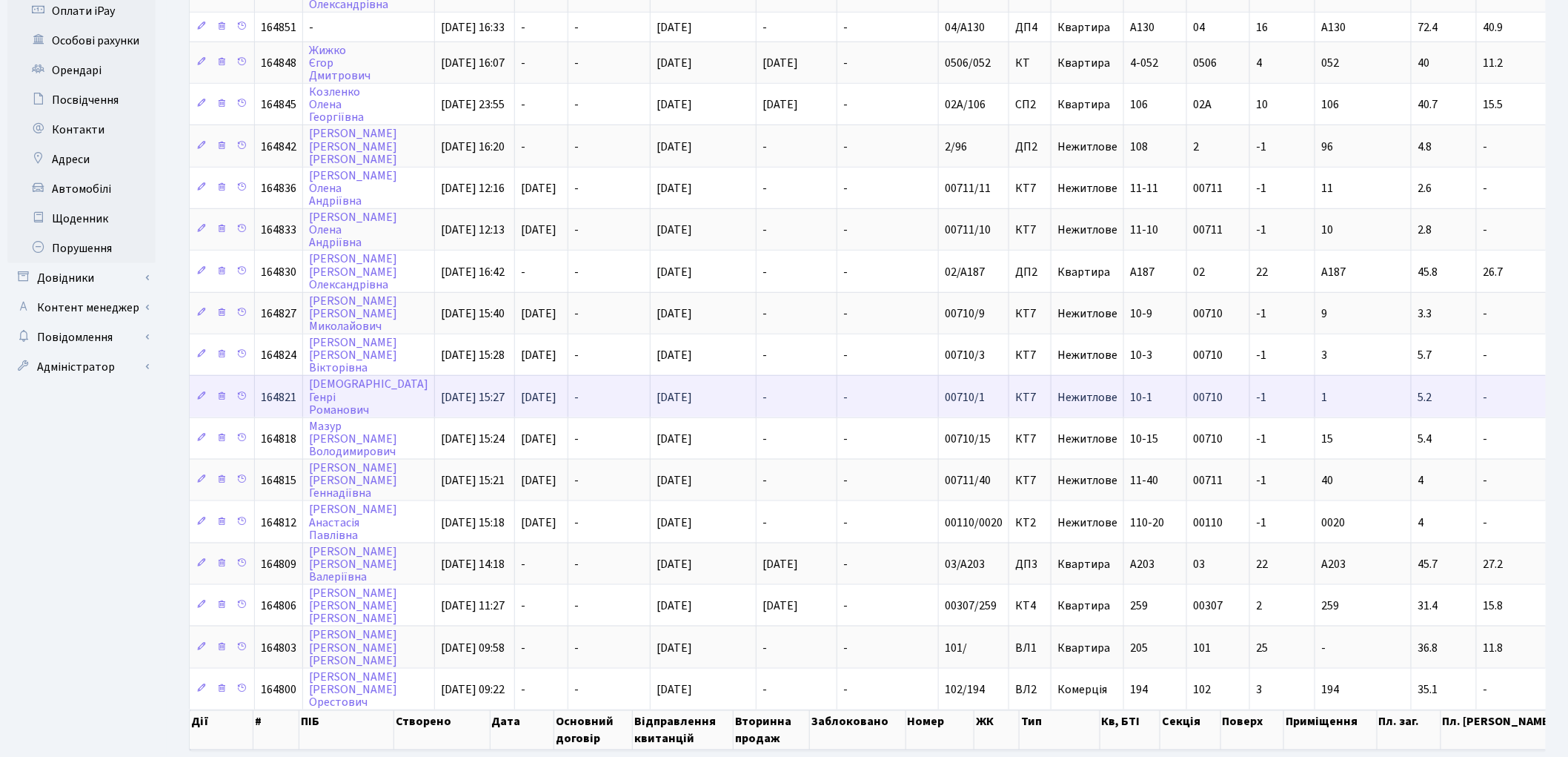
scroll to position [559, 0]
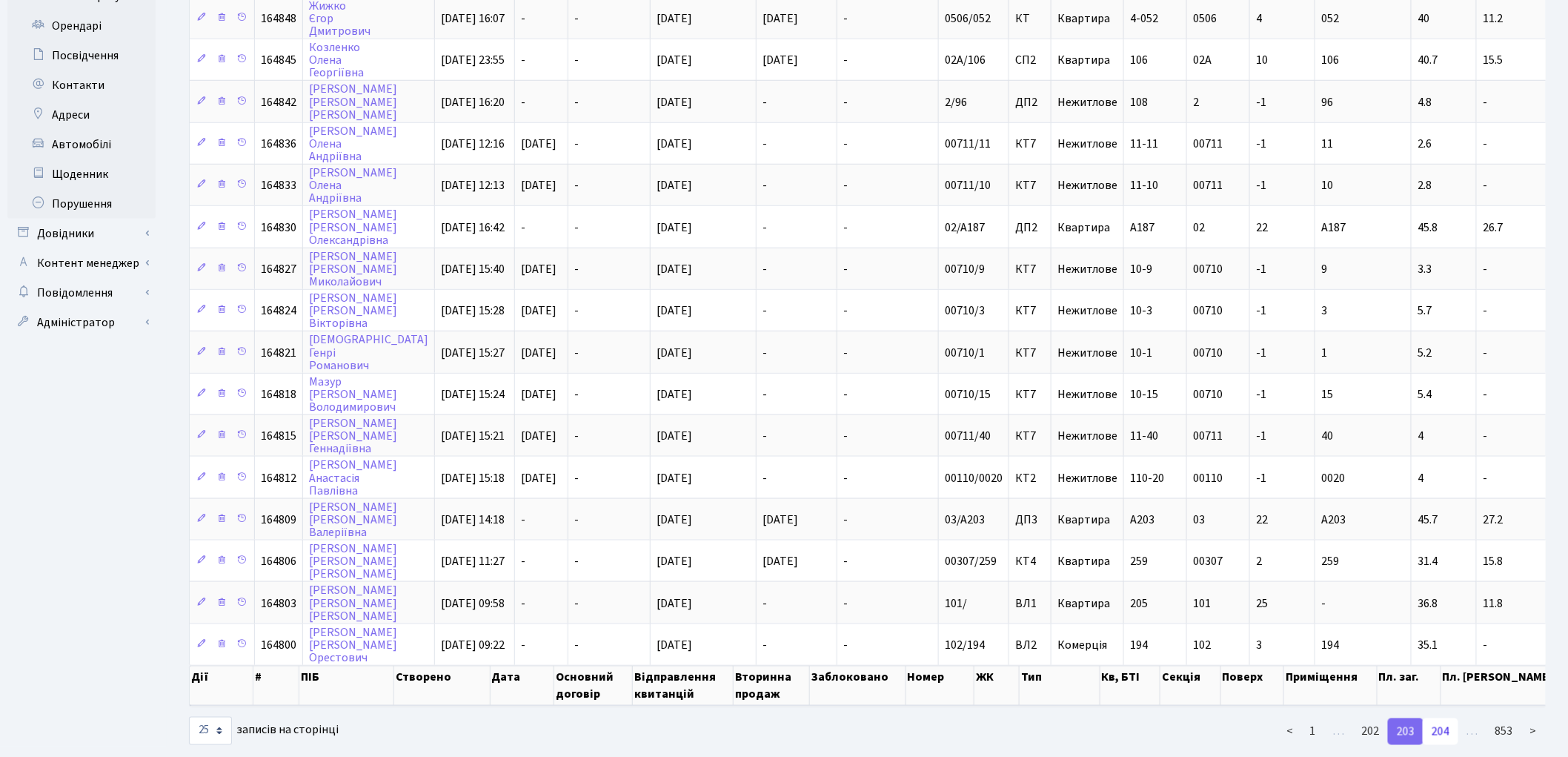
click at [1434, 719] on link "204" at bounding box center [1441, 731] width 36 height 27
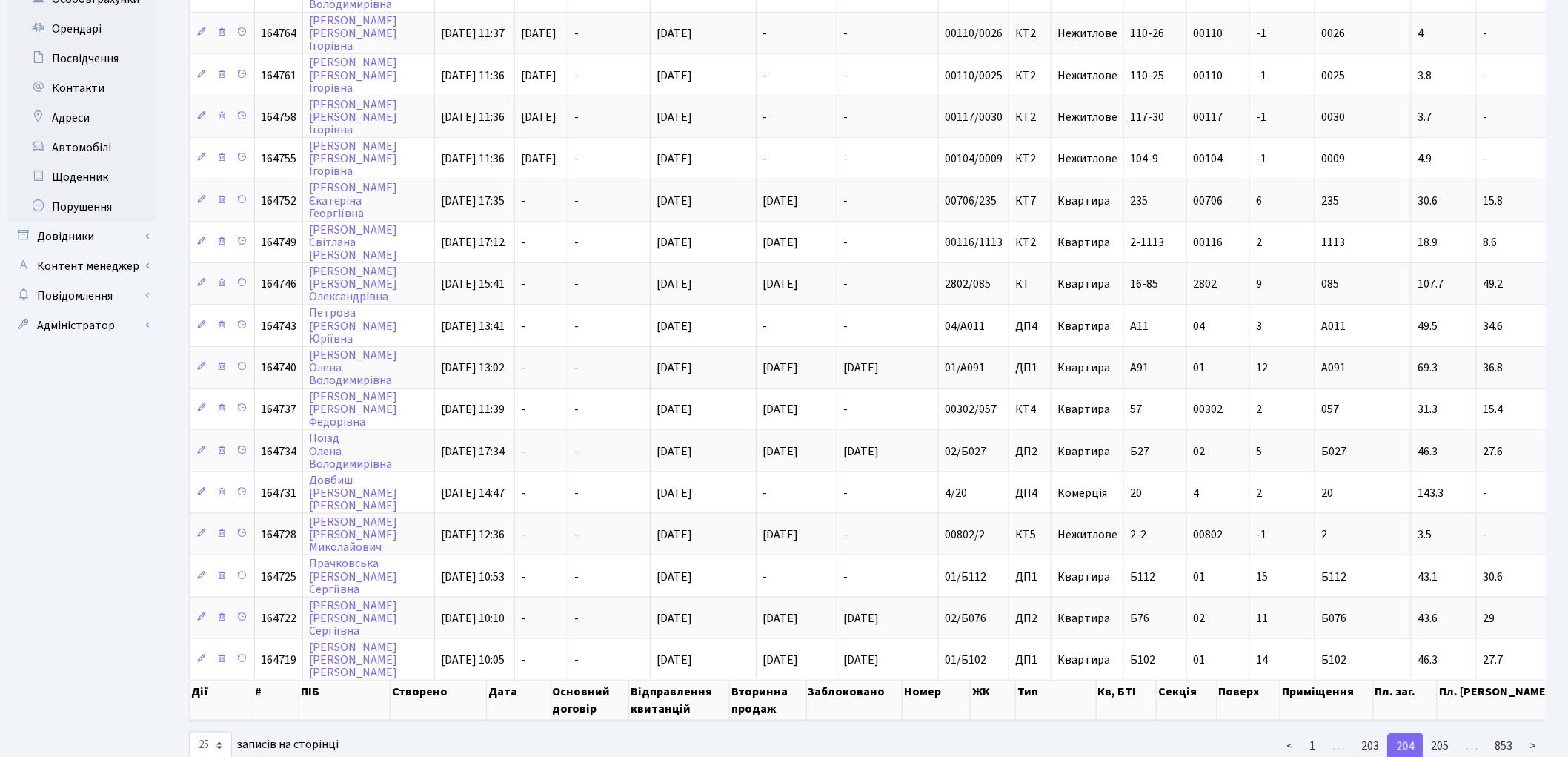
scroll to position [569, 0]
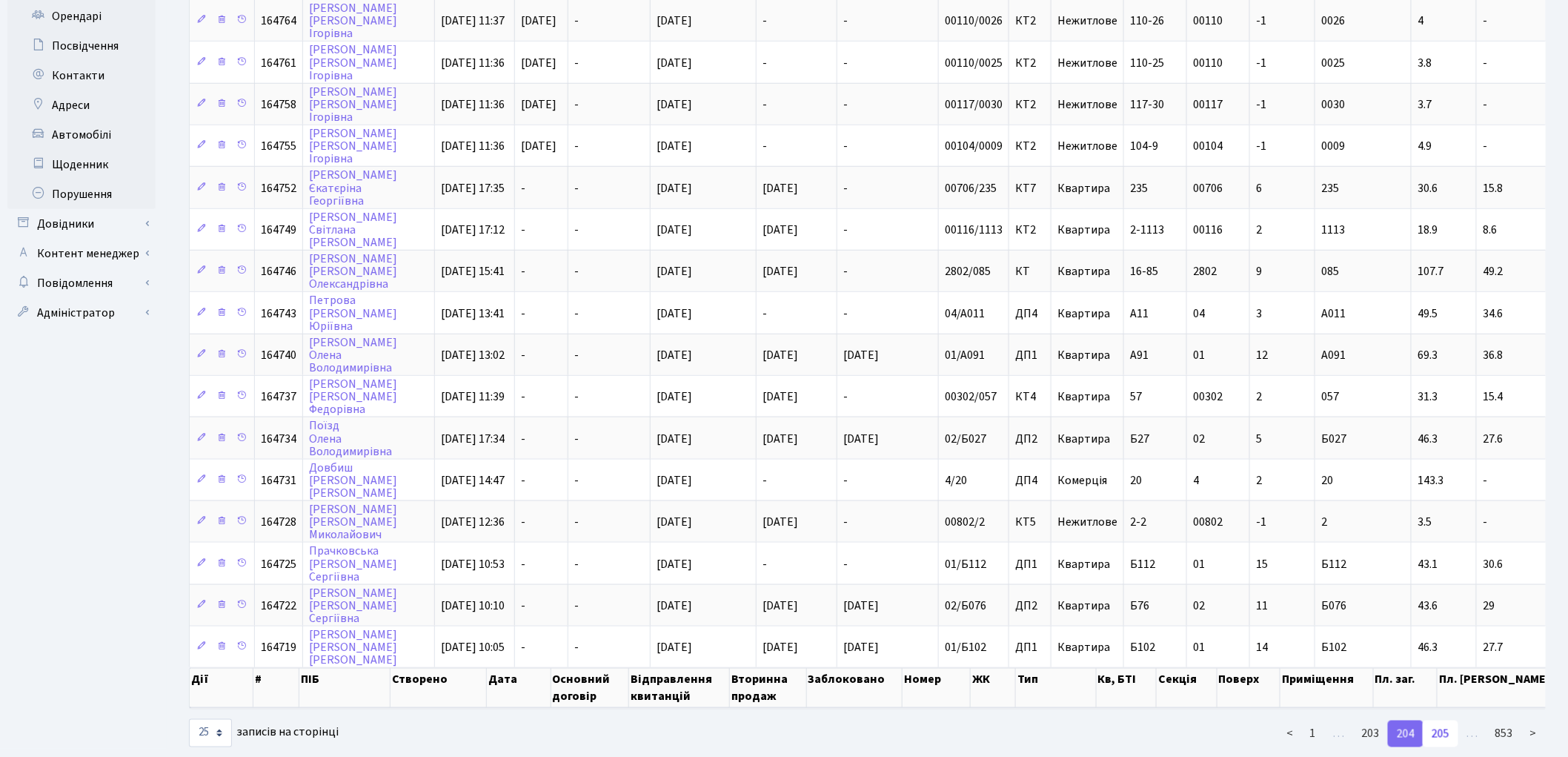
click at [1447, 720] on link "205" at bounding box center [1441, 733] width 36 height 27
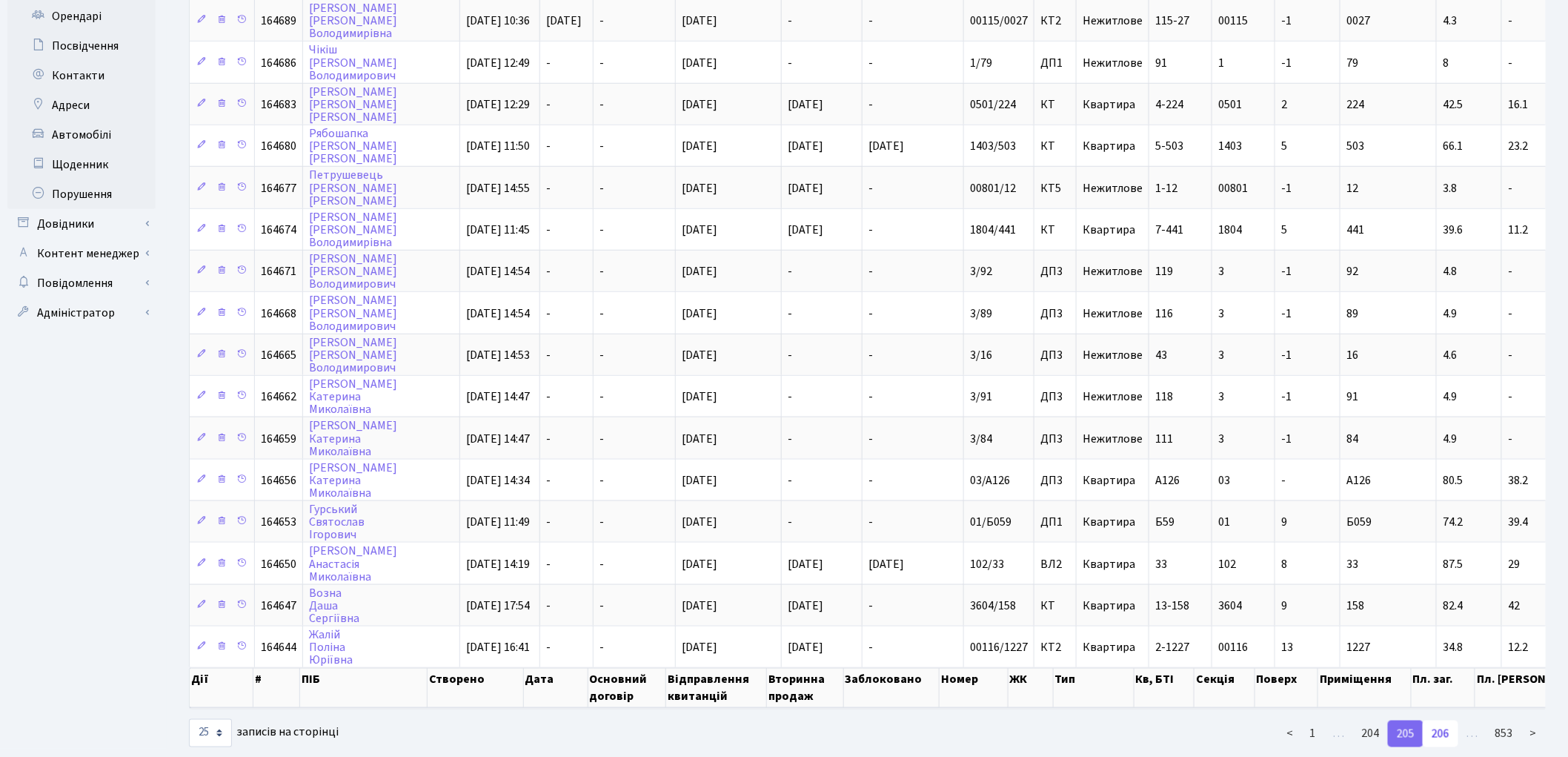
click at [1448, 720] on link "206" at bounding box center [1441, 733] width 36 height 27
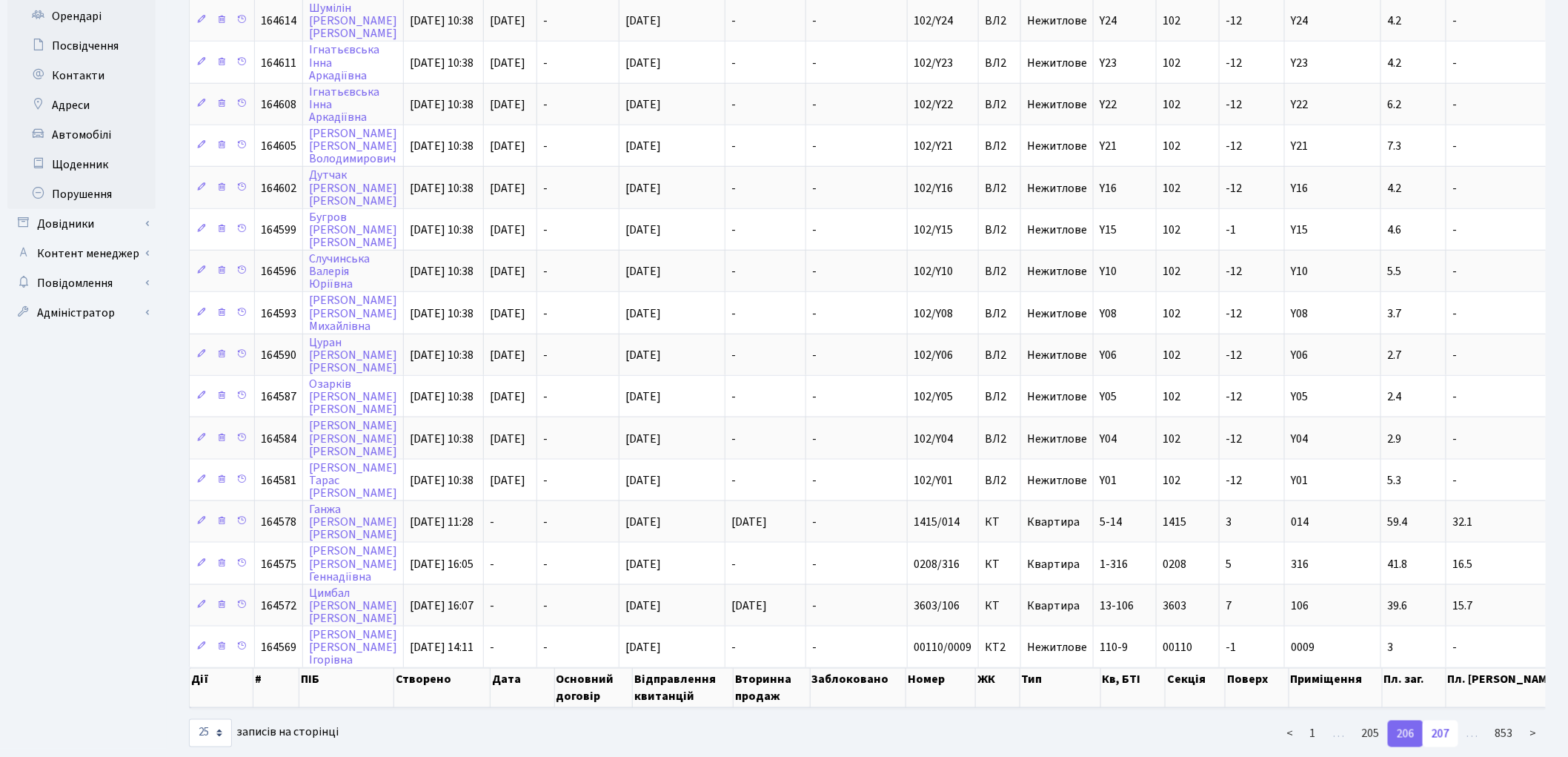
click at [1441, 720] on link "207" at bounding box center [1441, 733] width 36 height 27
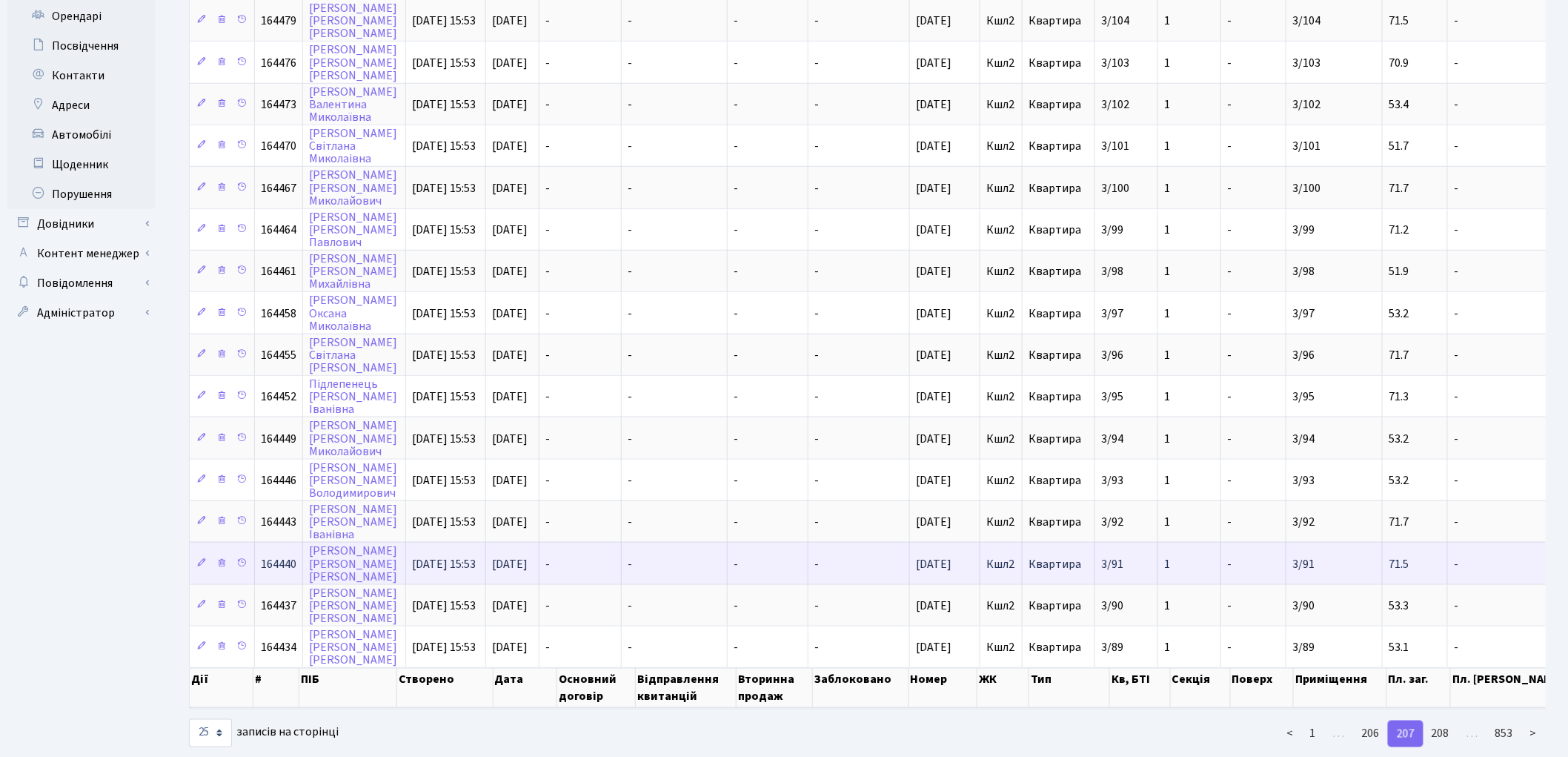
click at [1441, 720] on link "208" at bounding box center [1441, 733] width 36 height 27
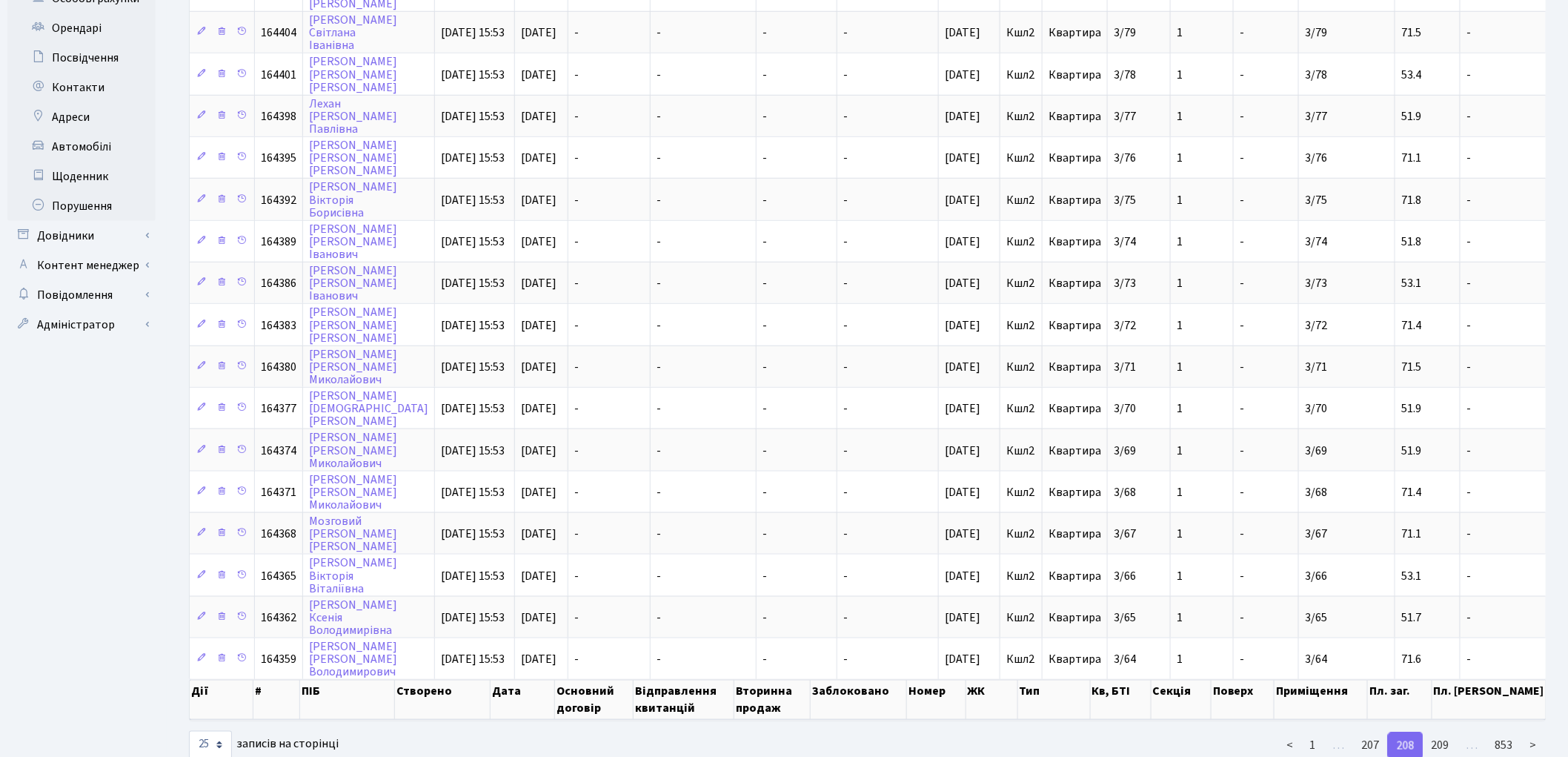
click at [1441, 732] on link "209" at bounding box center [1441, 745] width 36 height 27
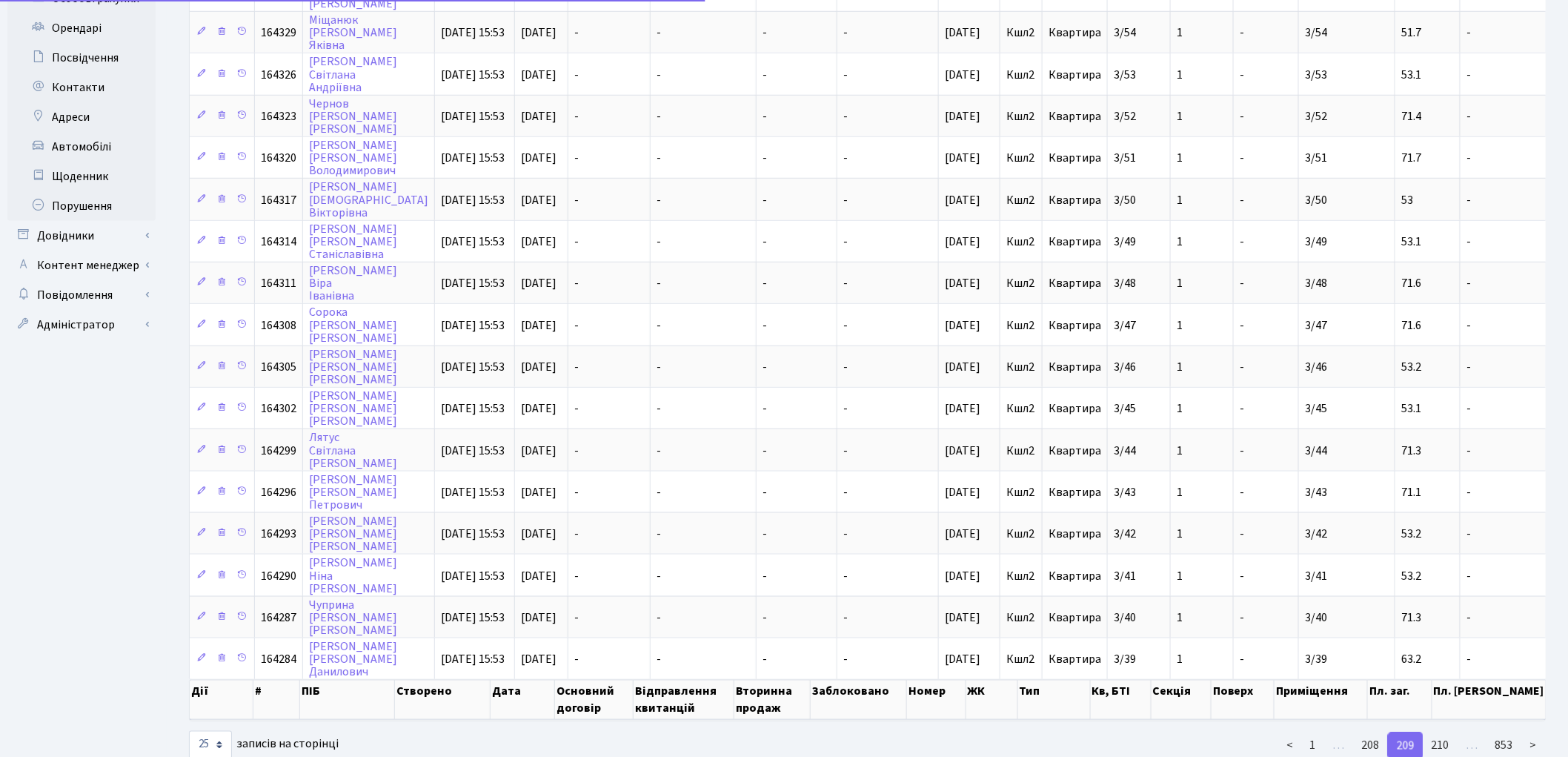
click at [1441, 732] on link "210" at bounding box center [1441, 745] width 36 height 27
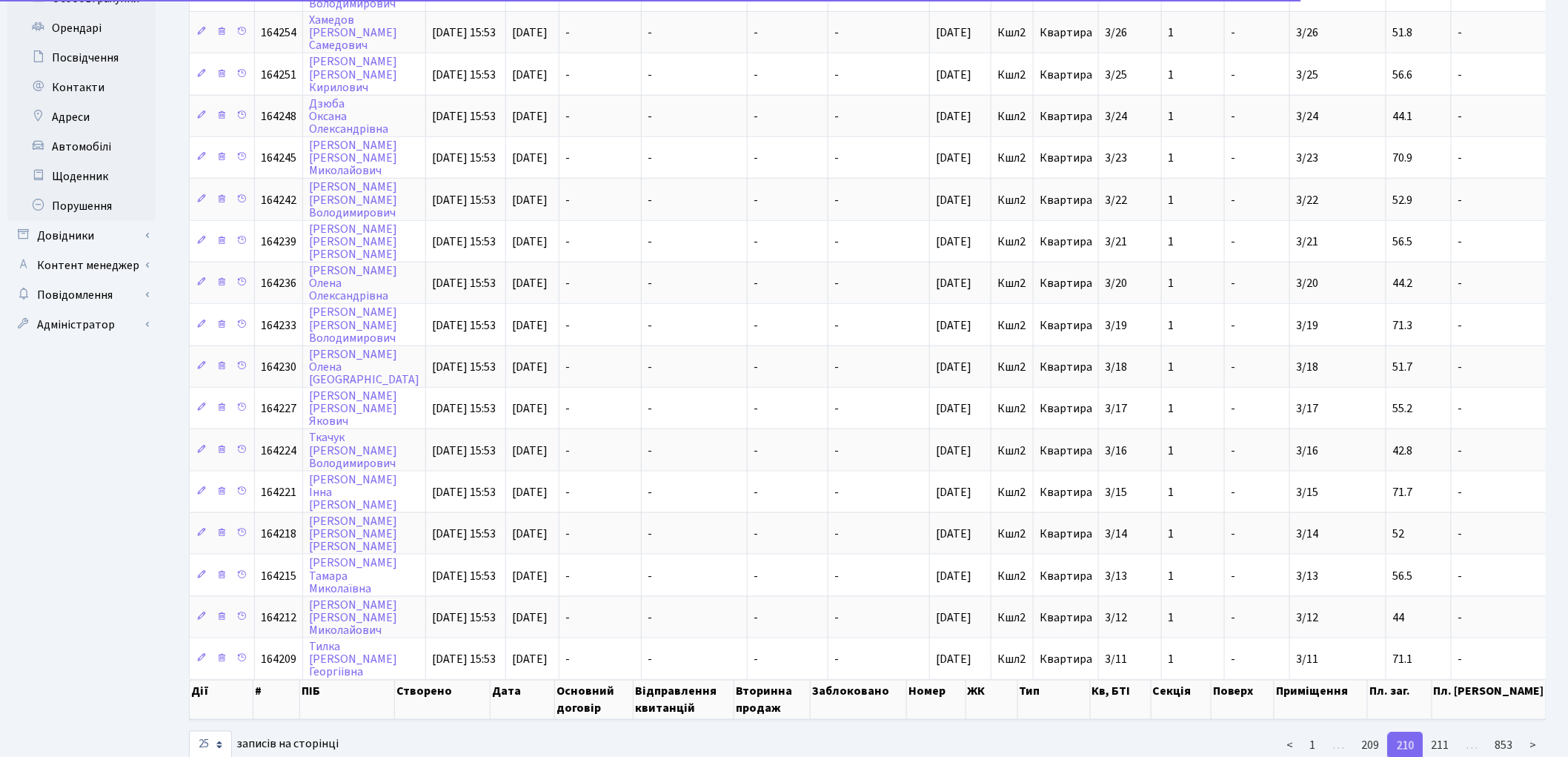
click at [1441, 732] on link "211" at bounding box center [1441, 745] width 36 height 27
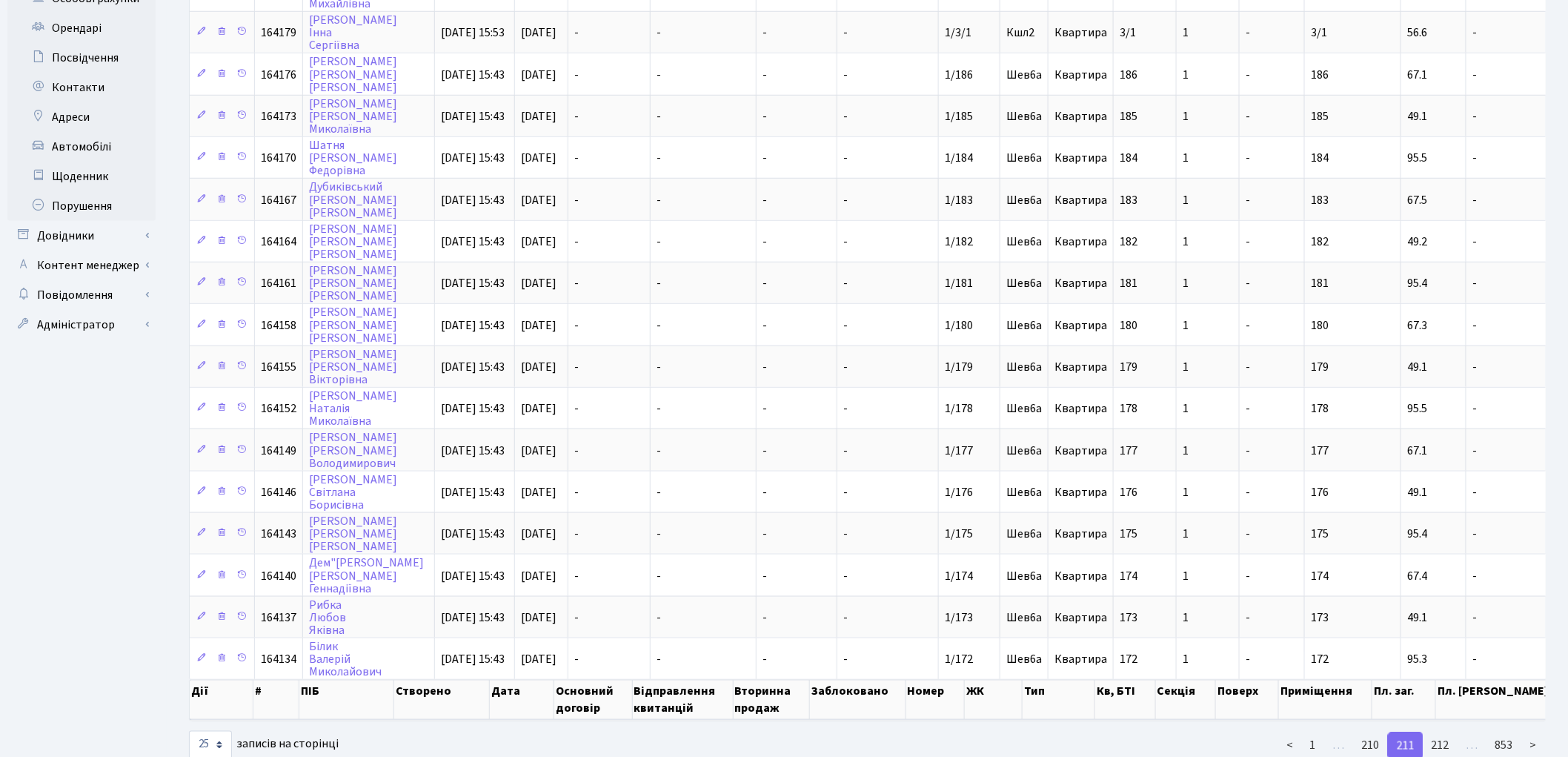
click at [1441, 700] on div "Дії # ПІБ Створено Дата Основний договір Відправлення квитанцій Вторинна продаж…" at bounding box center [867, 176] width 1357 height 1168
click at [1442, 732] on link "212" at bounding box center [1441, 745] width 36 height 27
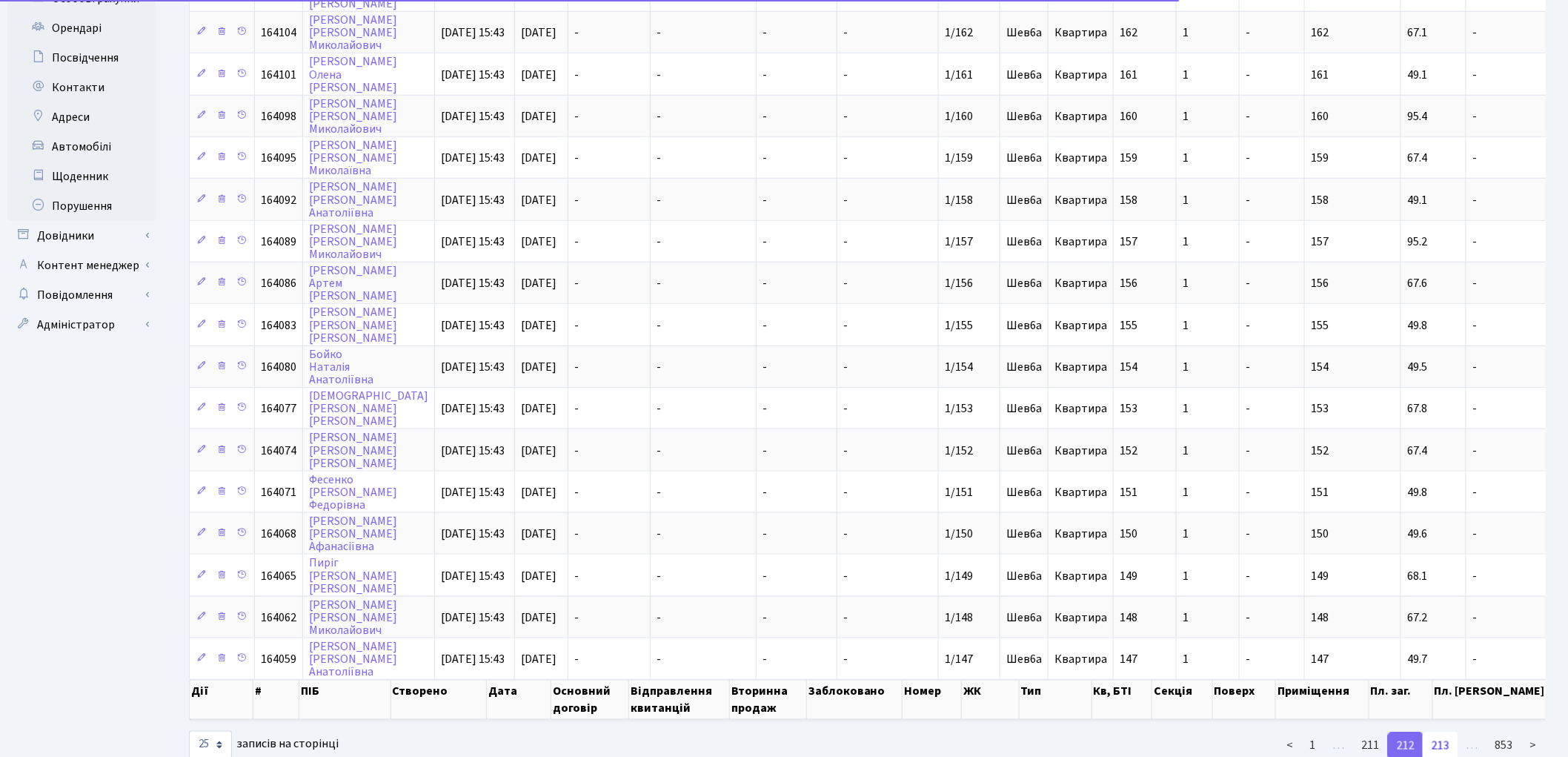
click at [1441, 732] on link "213" at bounding box center [1441, 745] width 36 height 27
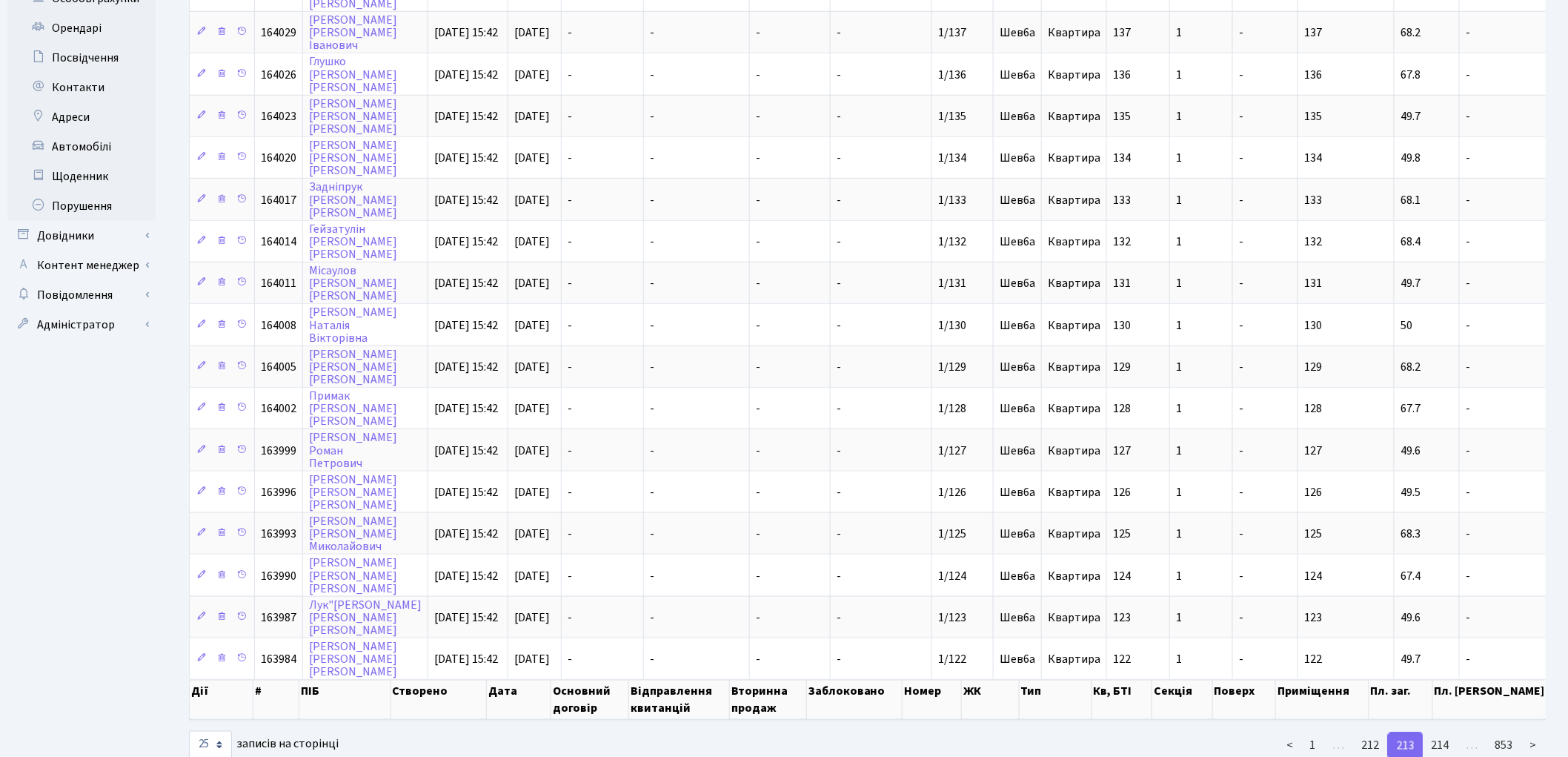
click at [1441, 732] on link "214" at bounding box center [1441, 745] width 36 height 27
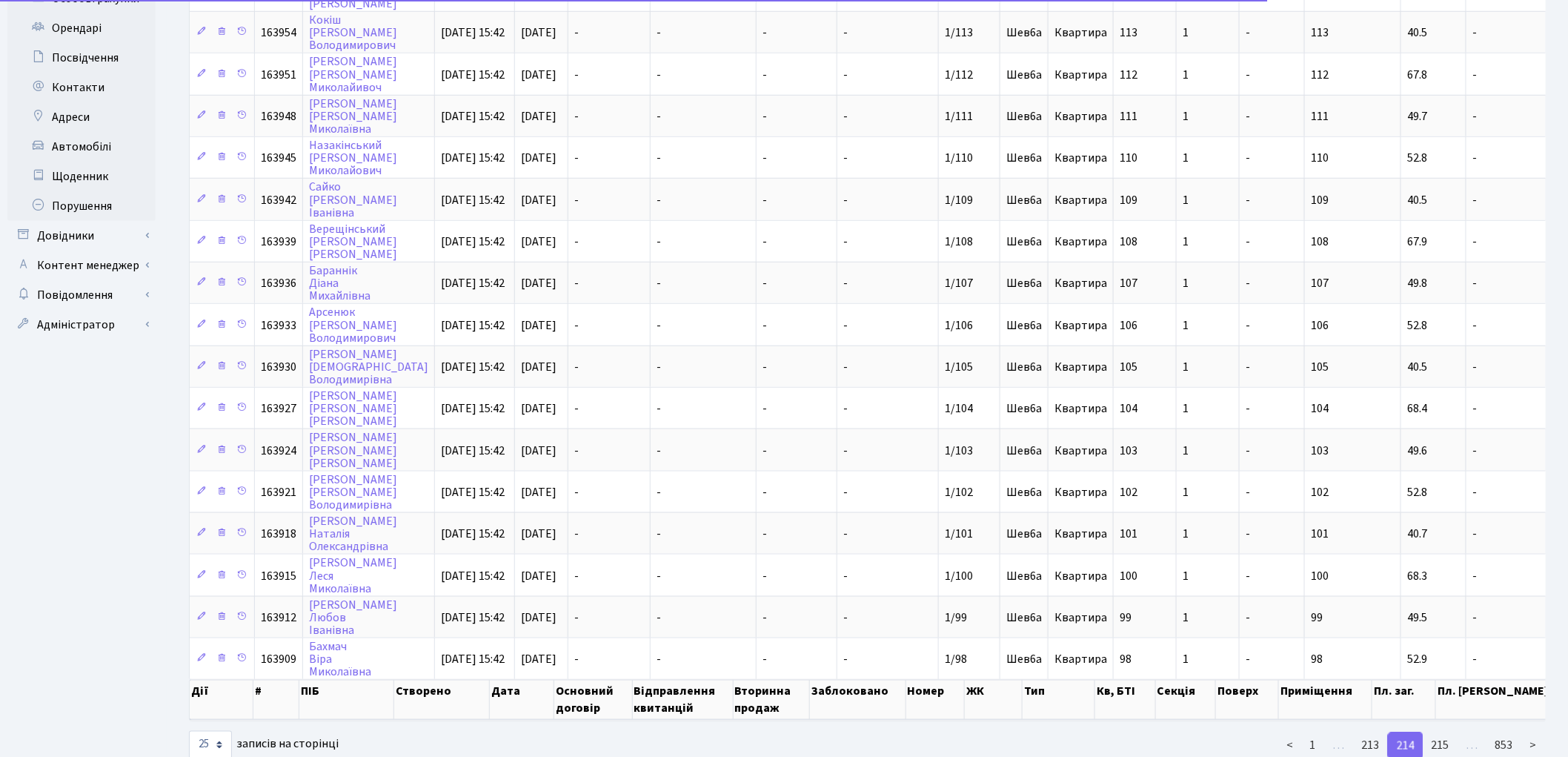
click at [1441, 732] on link "215" at bounding box center [1441, 745] width 36 height 27
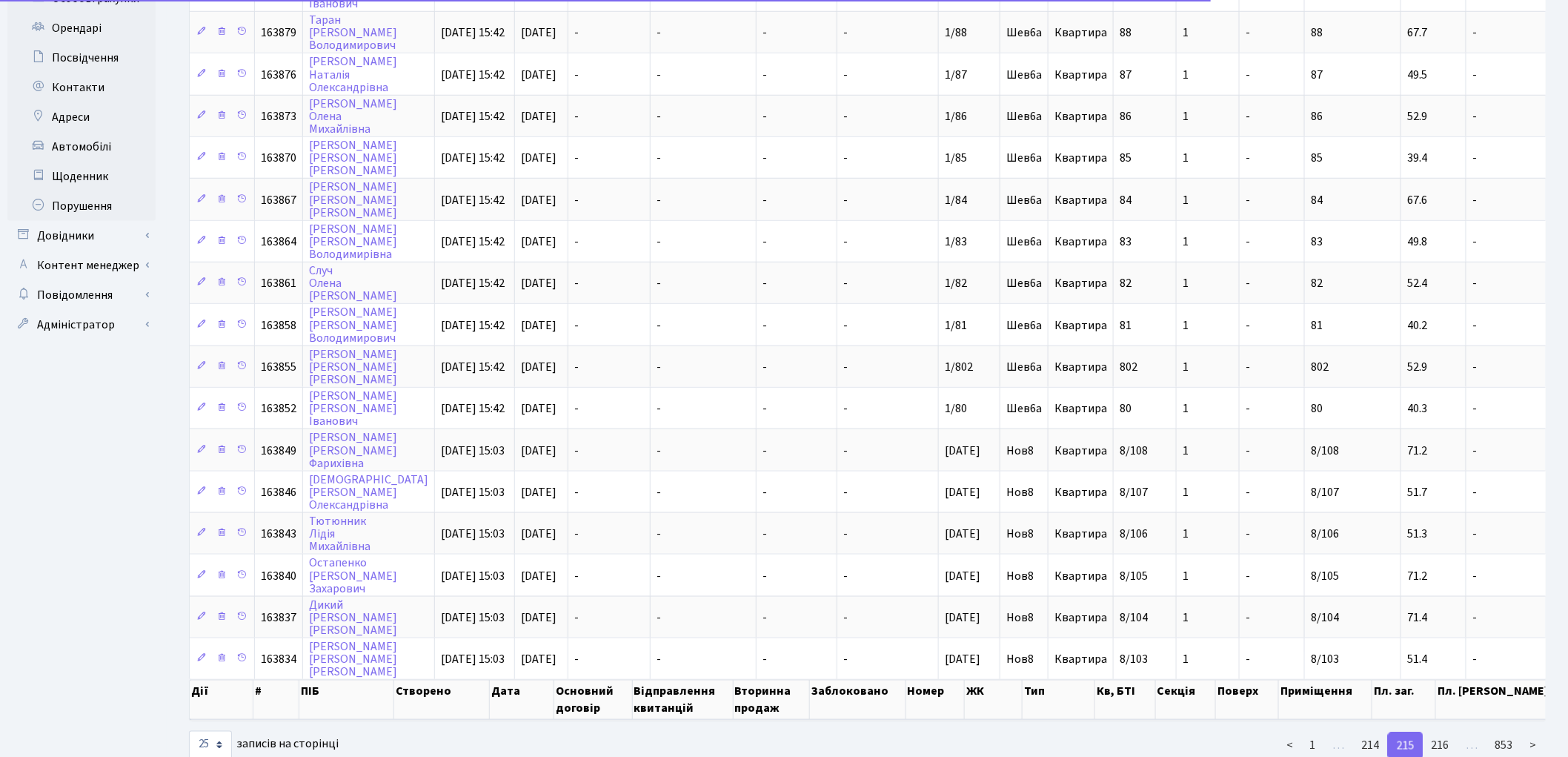
click at [1441, 732] on link "216" at bounding box center [1441, 745] width 36 height 27
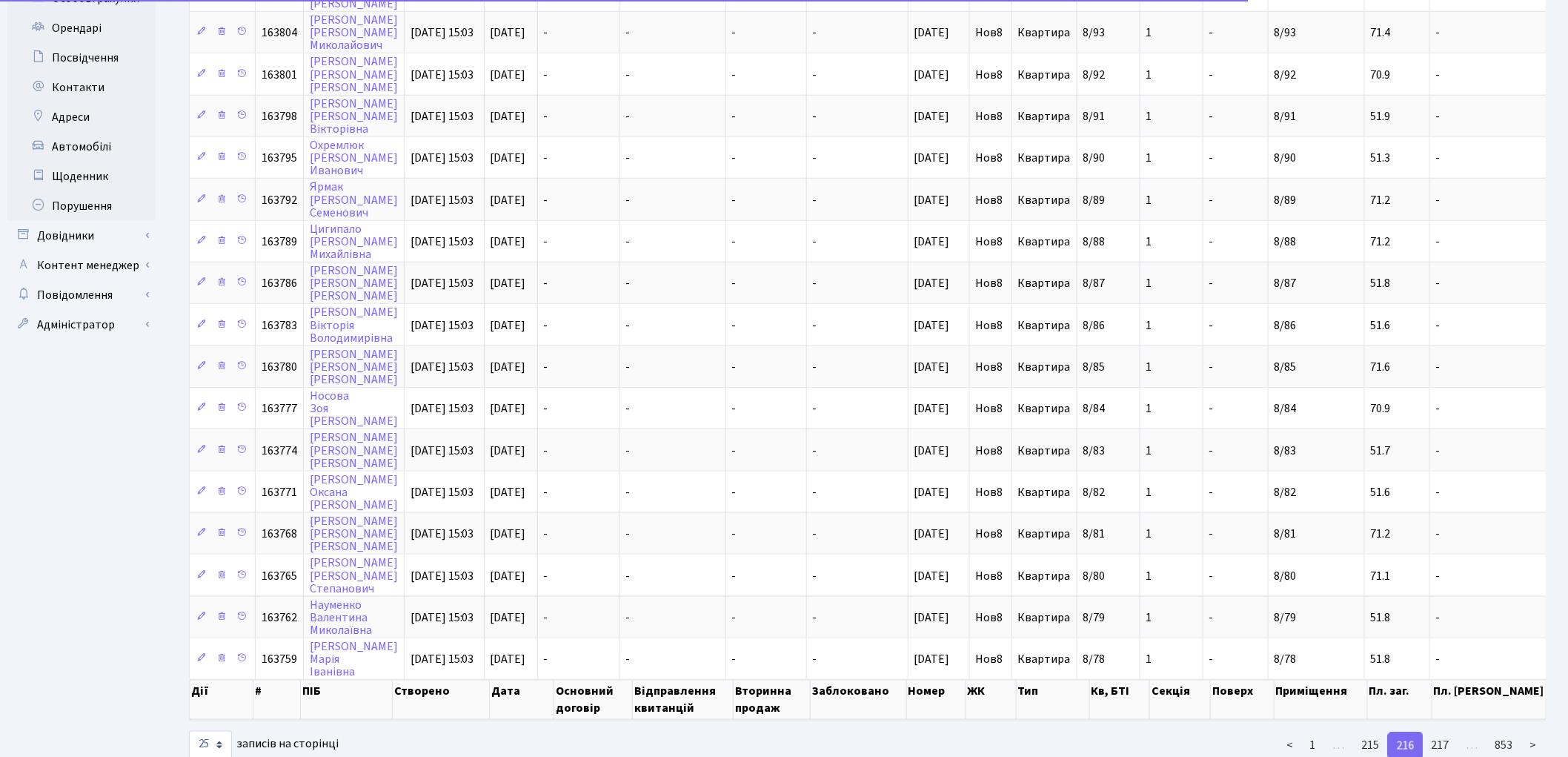
click at [1441, 731] on div "< 1 … 215 216 217 … 853 >" at bounding box center [1327, 746] width 459 height 30
click at [1441, 732] on link "217" at bounding box center [1441, 745] width 36 height 27
click at [1441, 732] on link "218" at bounding box center [1441, 745] width 36 height 27
click at [1441, 732] on link "219" at bounding box center [1441, 745] width 36 height 27
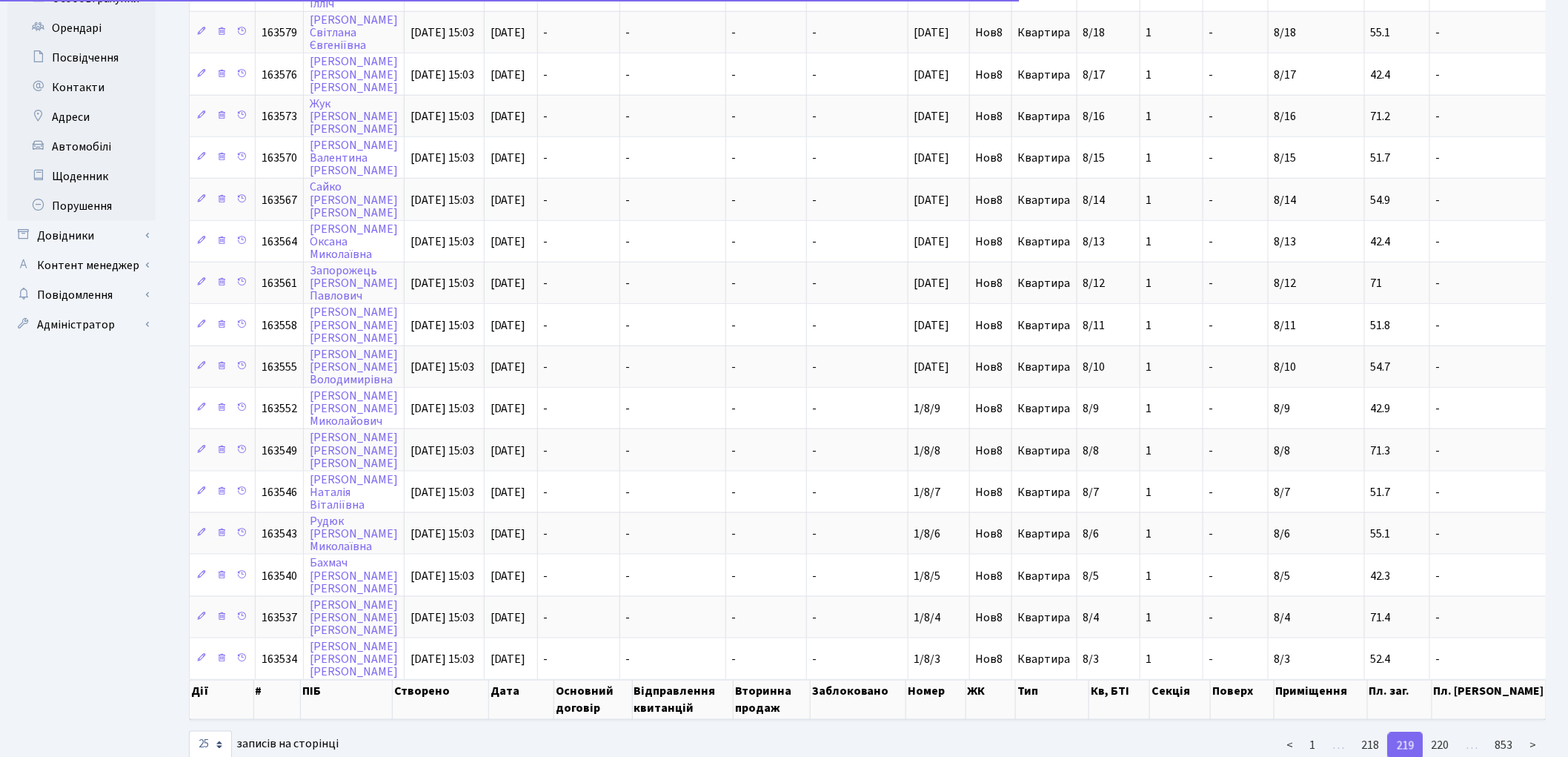
click at [1441, 732] on link "220" at bounding box center [1441, 745] width 36 height 27
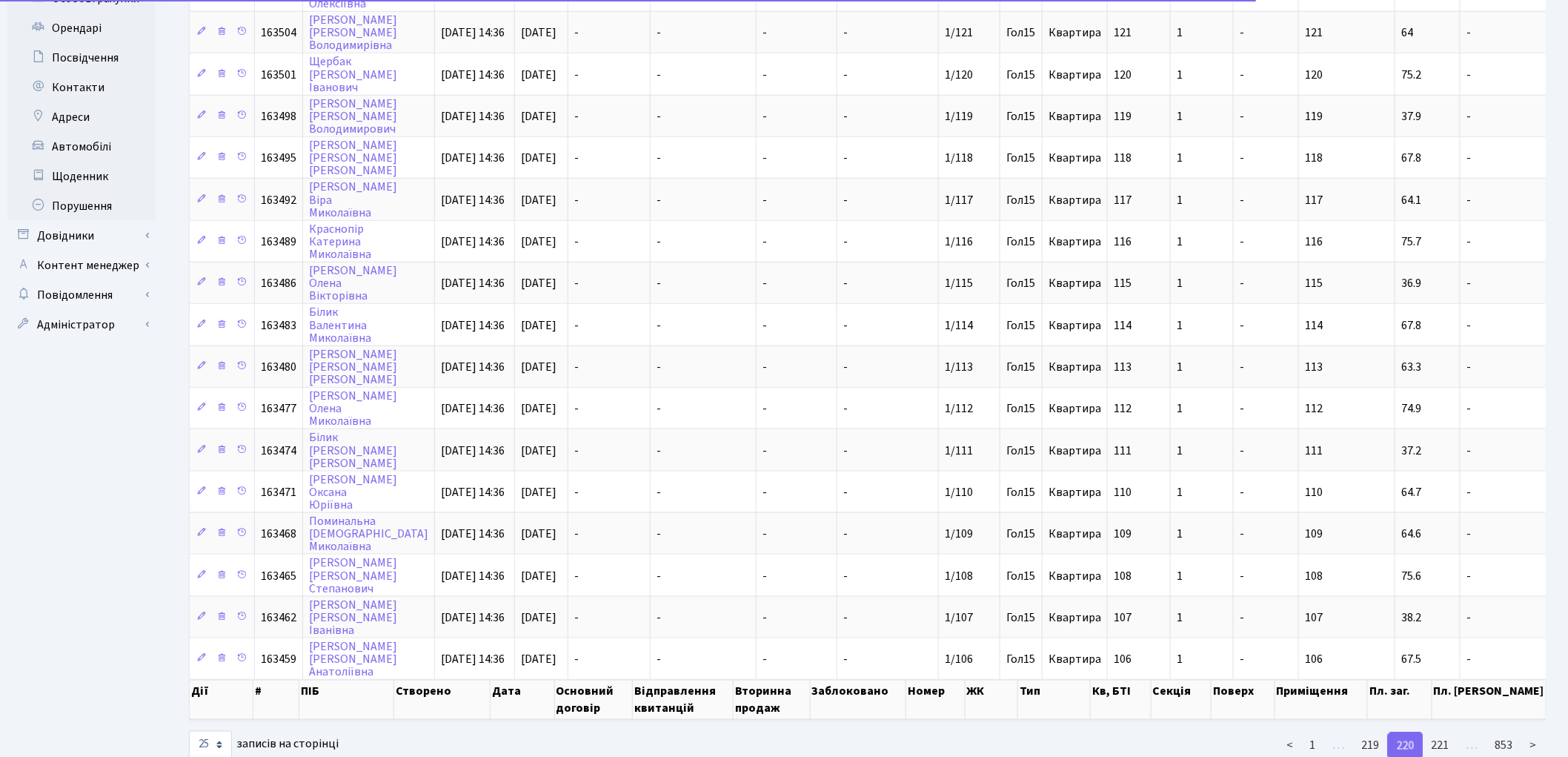
click at [1441, 732] on link "221" at bounding box center [1441, 745] width 36 height 27
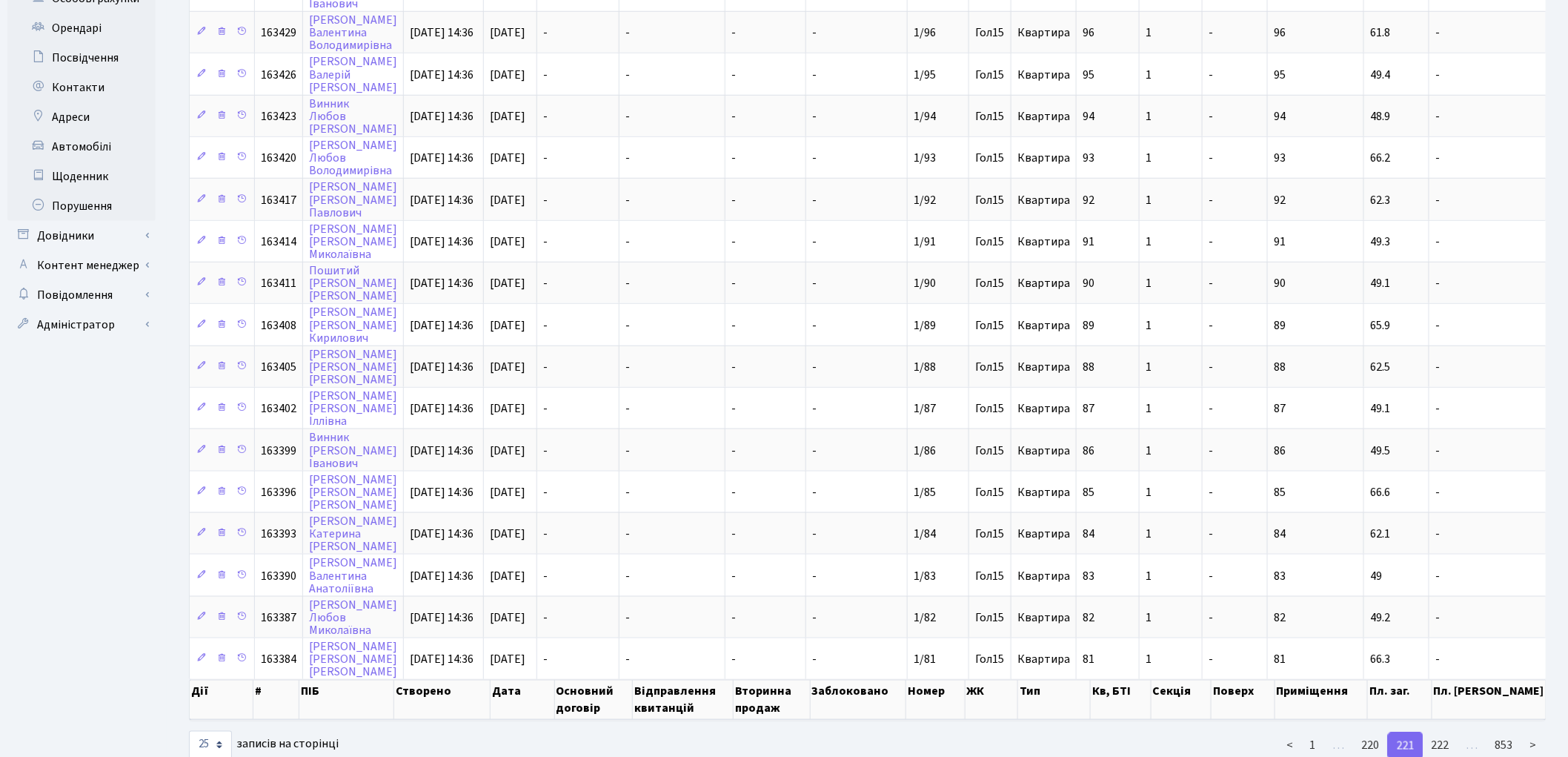
click at [1441, 732] on link "222" at bounding box center [1441, 745] width 36 height 27
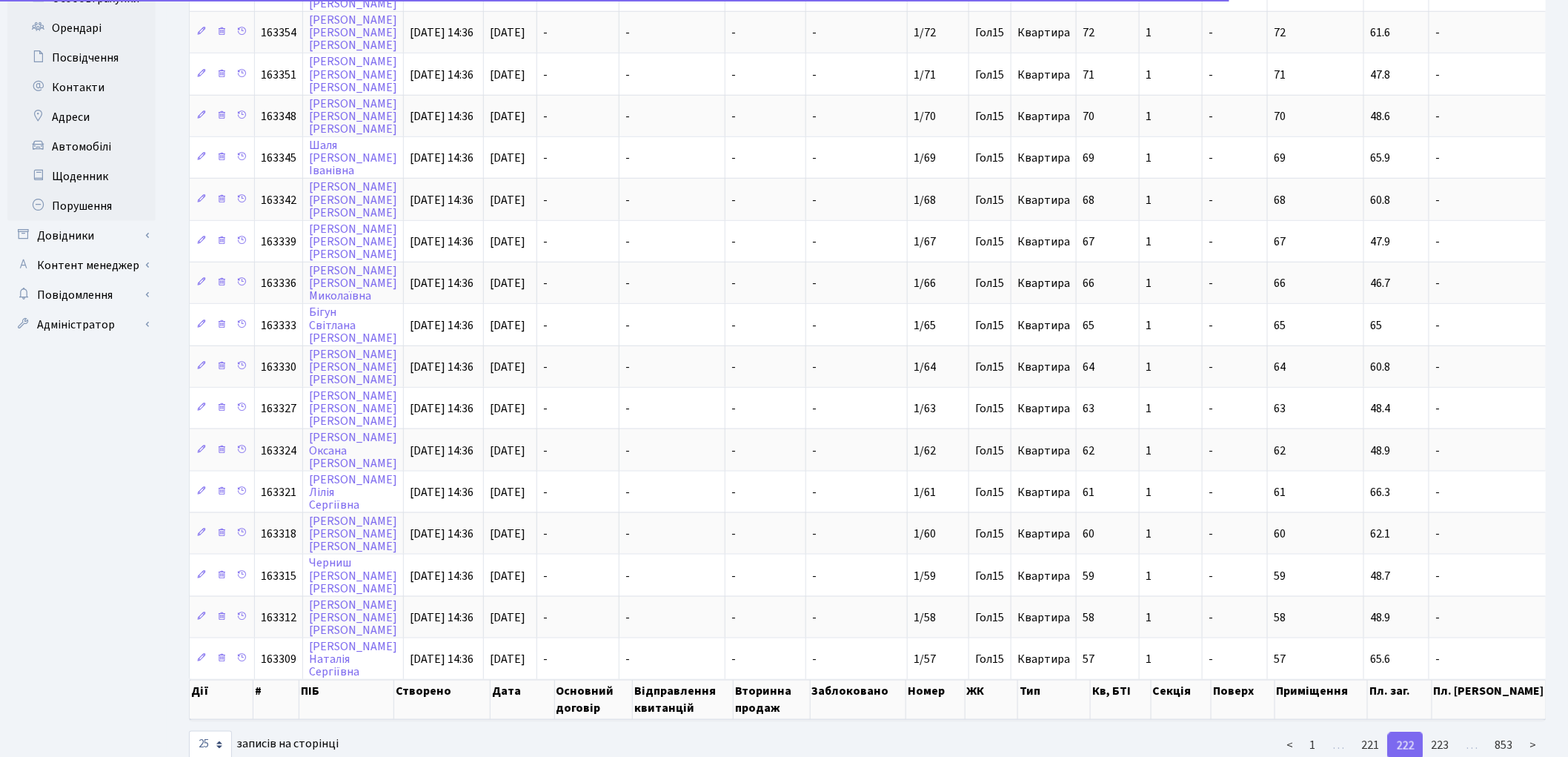
click at [1441, 732] on link "223" at bounding box center [1441, 745] width 36 height 27
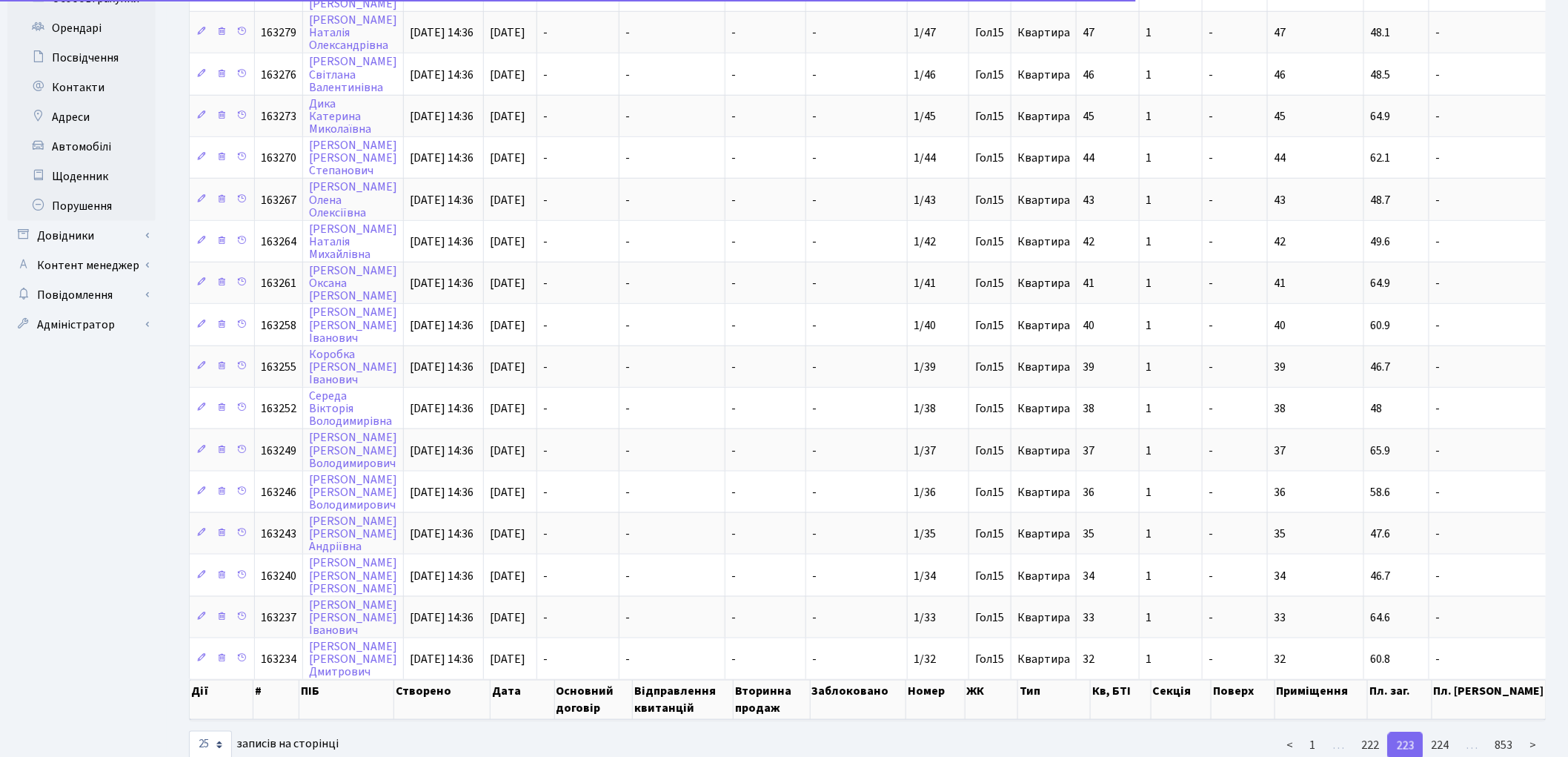
click at [1441, 732] on link "224" at bounding box center [1441, 745] width 36 height 27
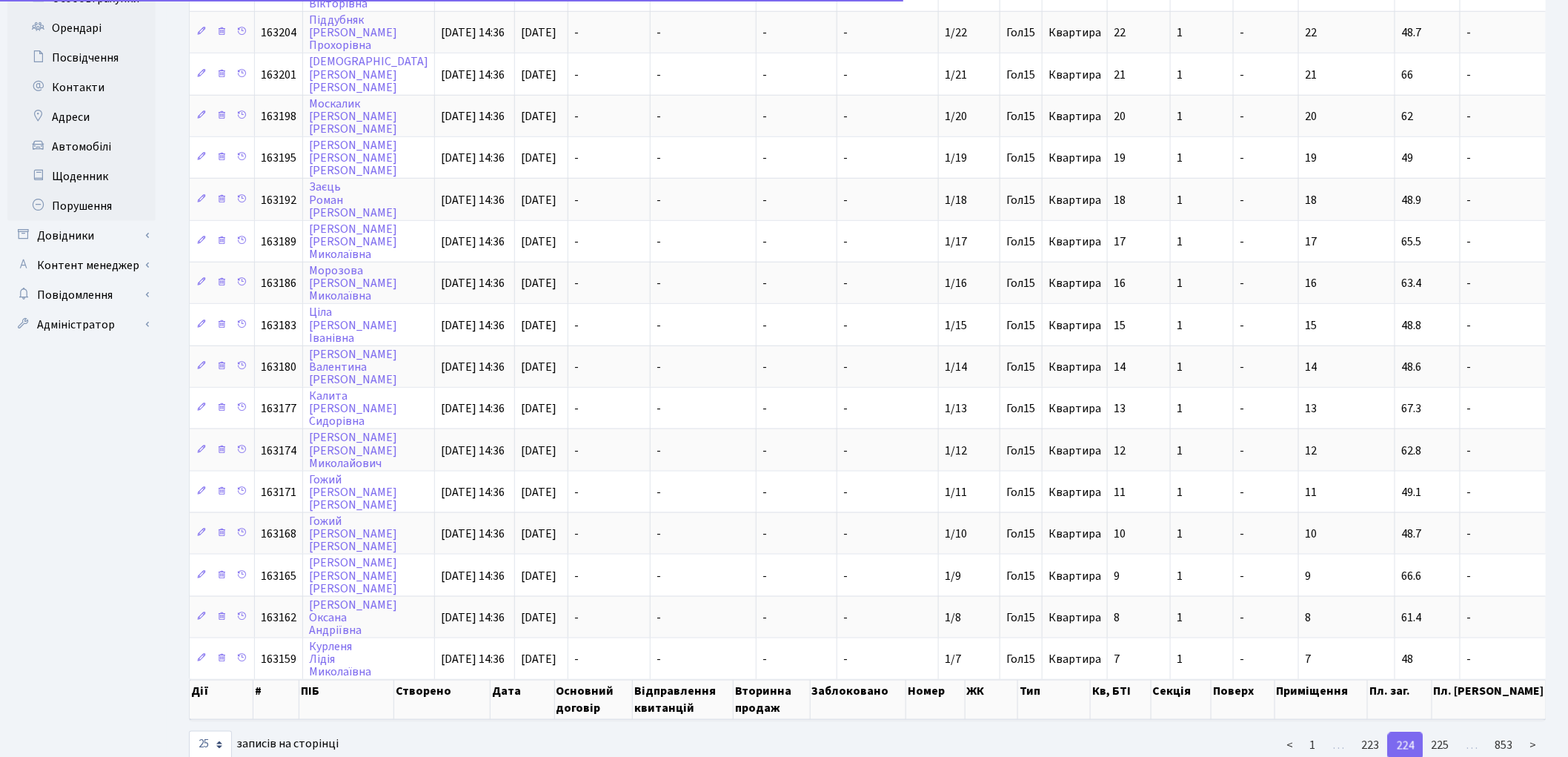
click at [1441, 732] on link "225" at bounding box center [1441, 745] width 36 height 27
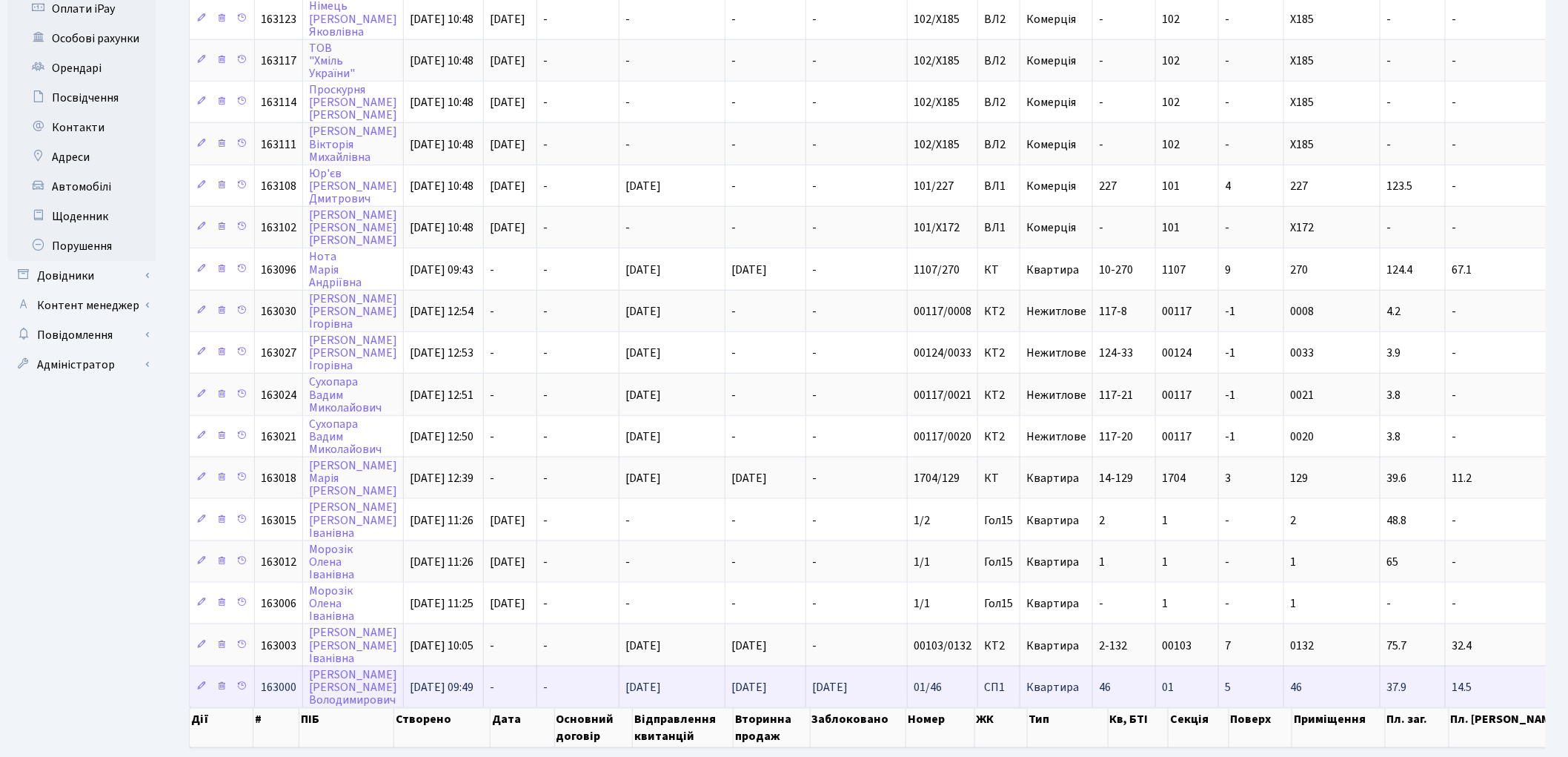
scroll to position [559, 0]
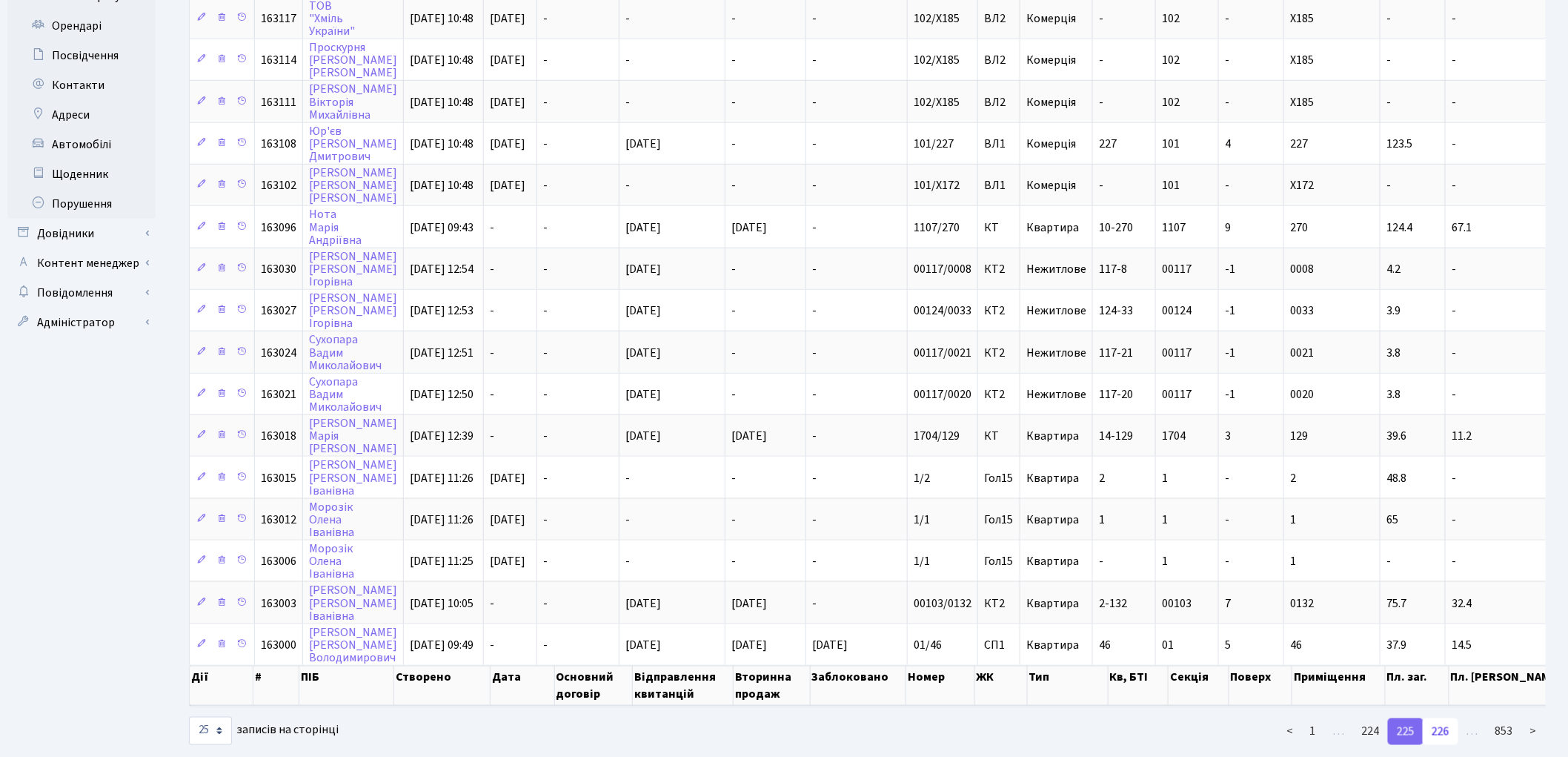
click at [1442, 719] on link "226" at bounding box center [1441, 731] width 36 height 27
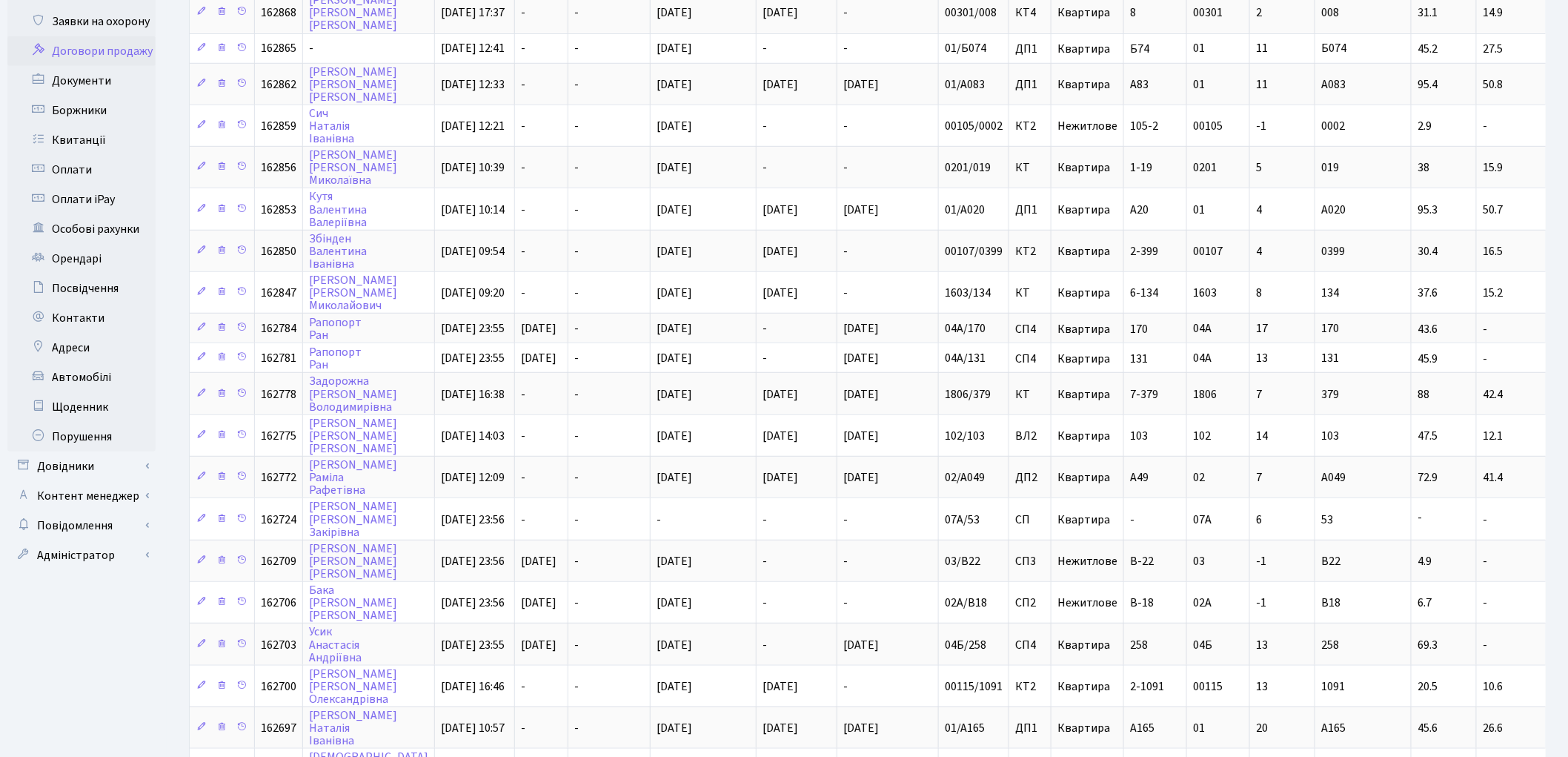
scroll to position [526, 0]
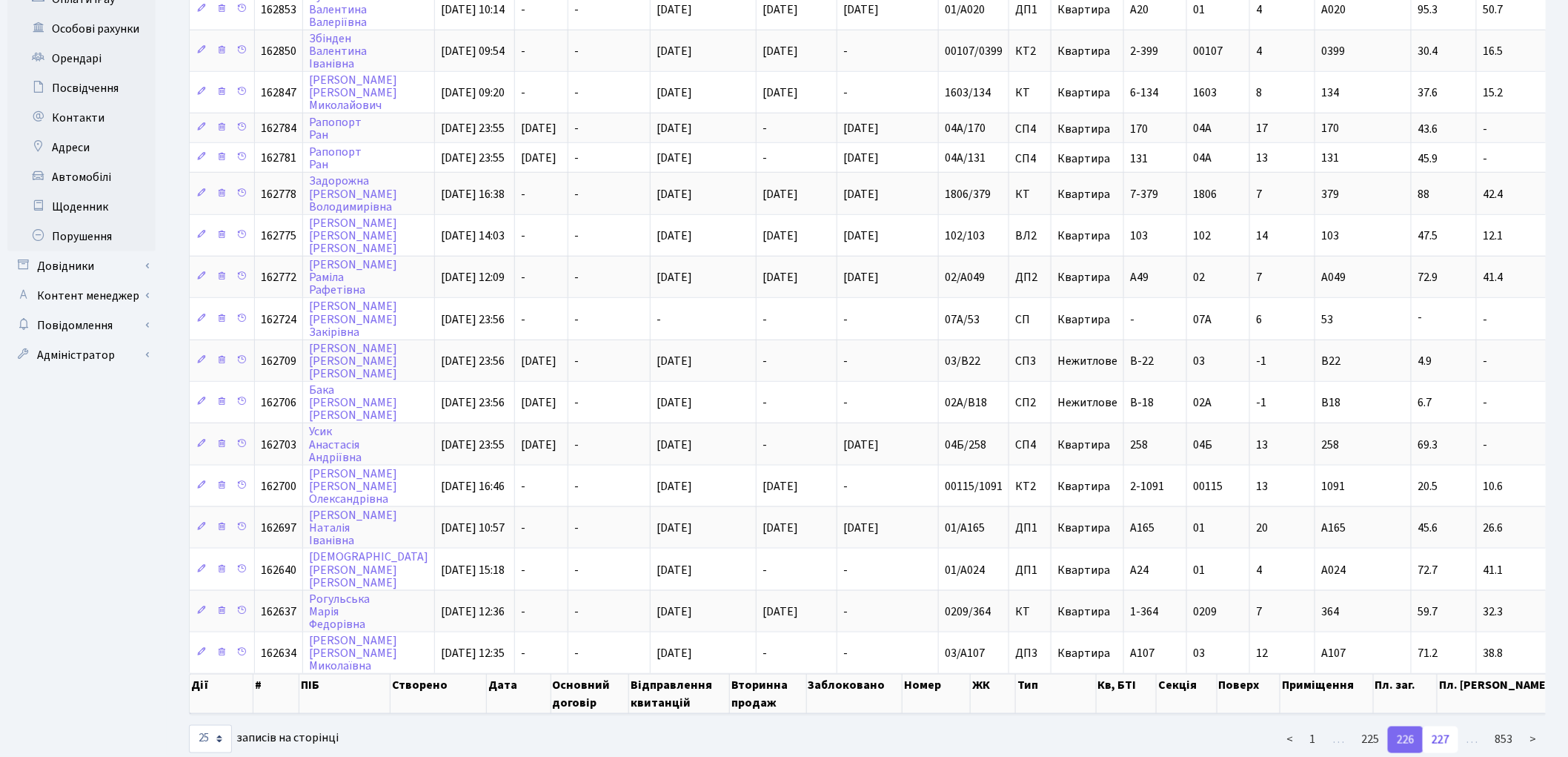
click at [1443, 726] on link "227" at bounding box center [1441, 739] width 36 height 27
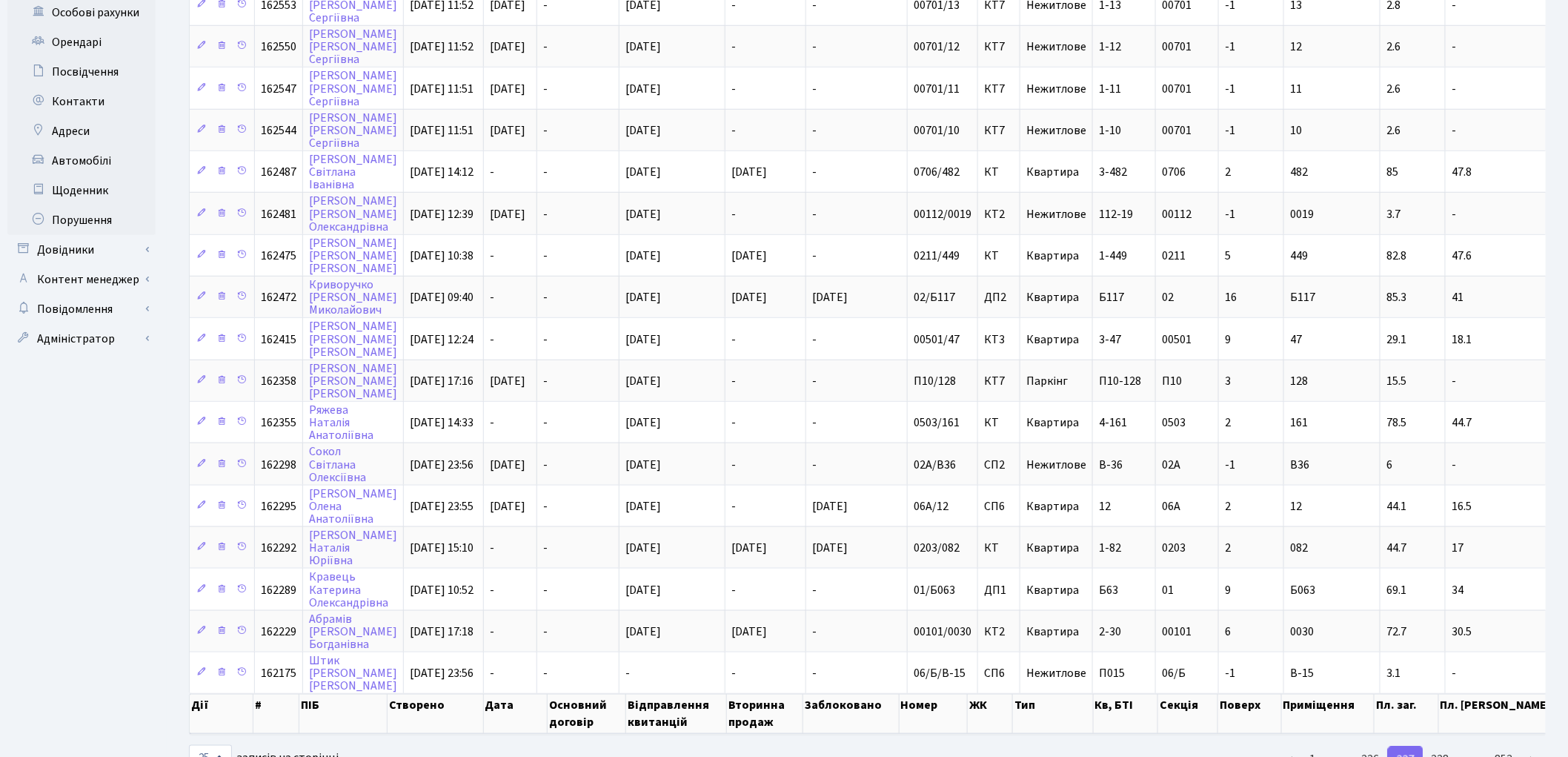
scroll to position [569, 0]
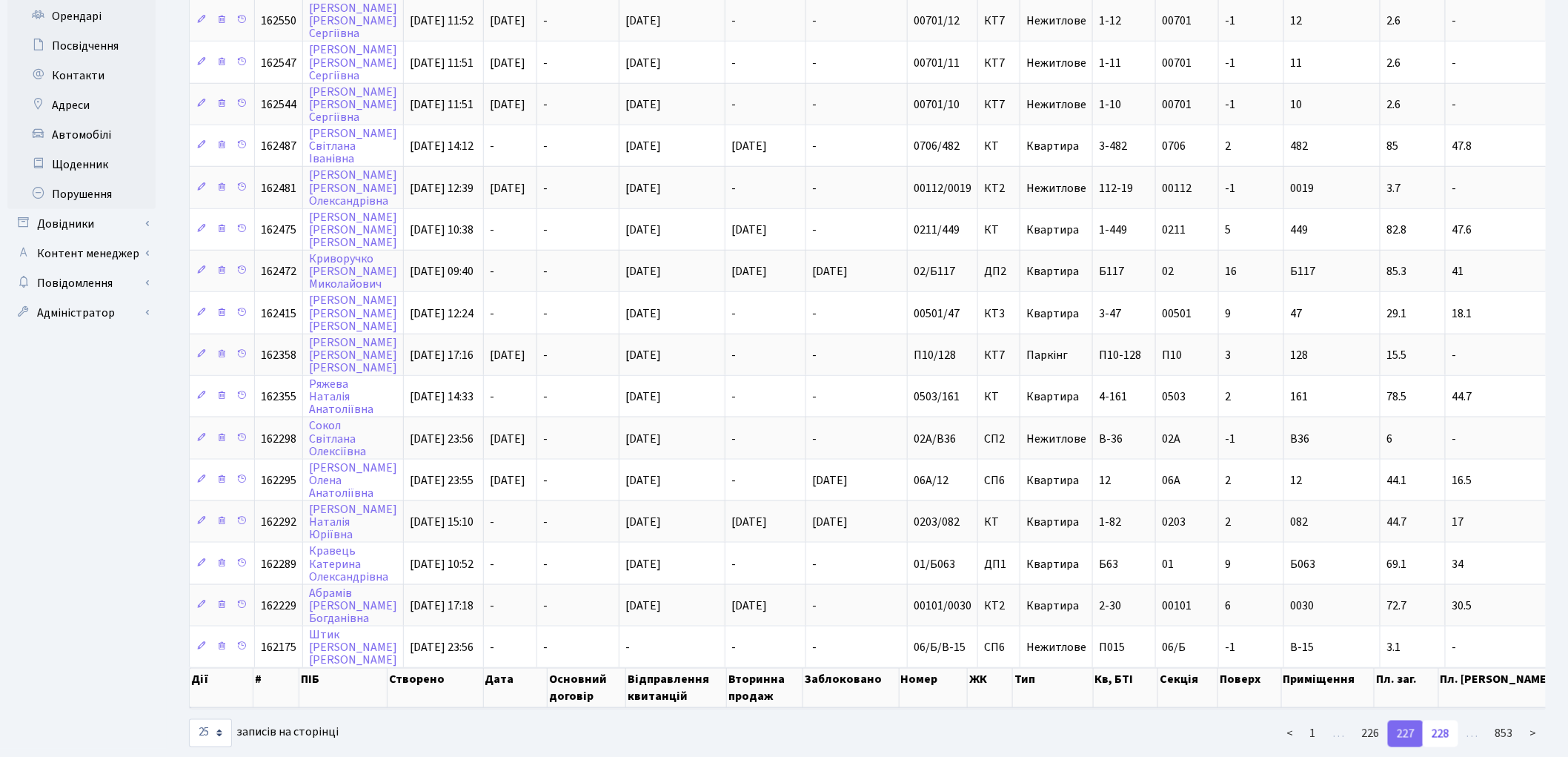
click at [1445, 720] on link "228" at bounding box center [1441, 733] width 36 height 27
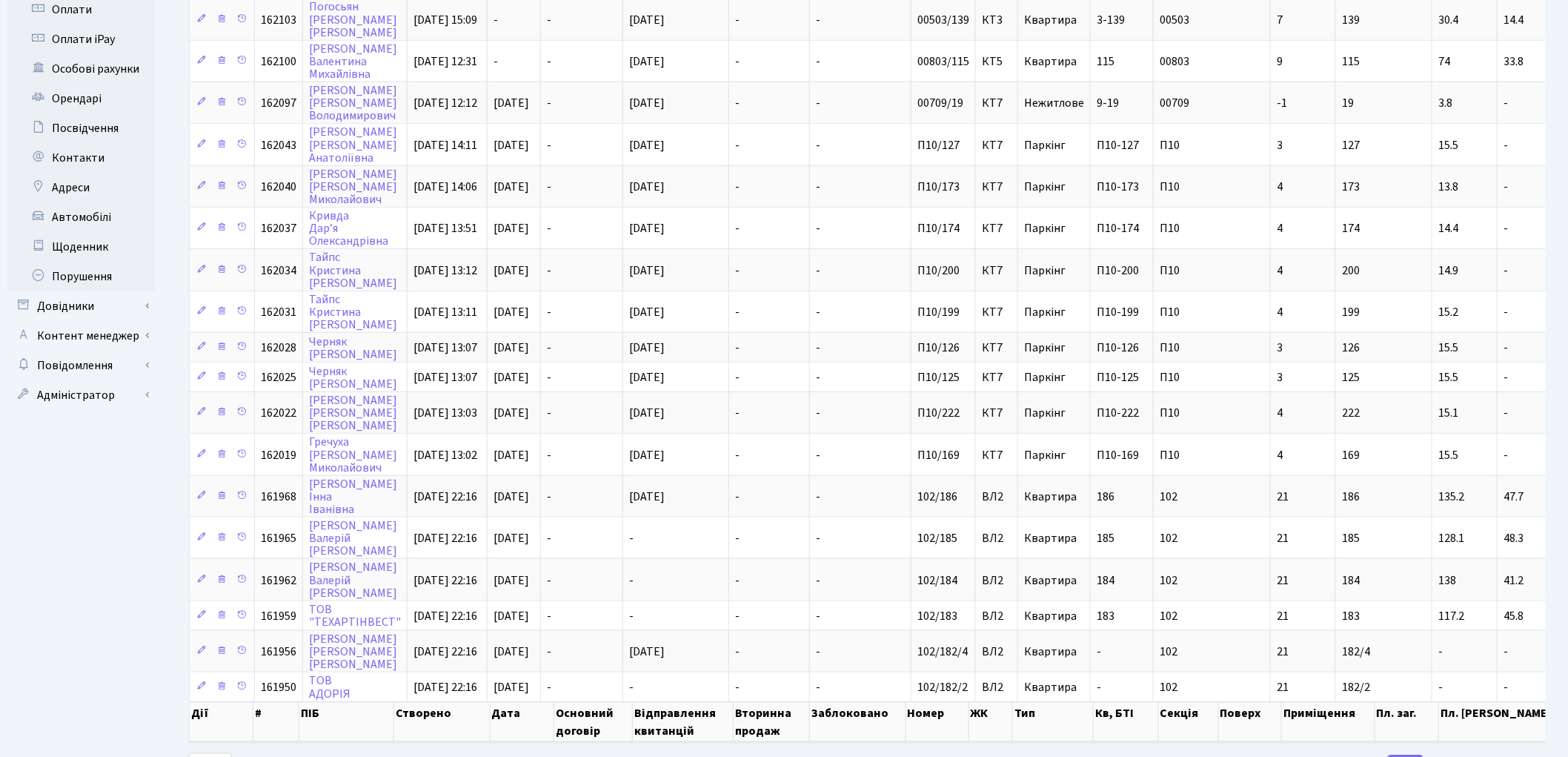
scroll to position [528, 0]
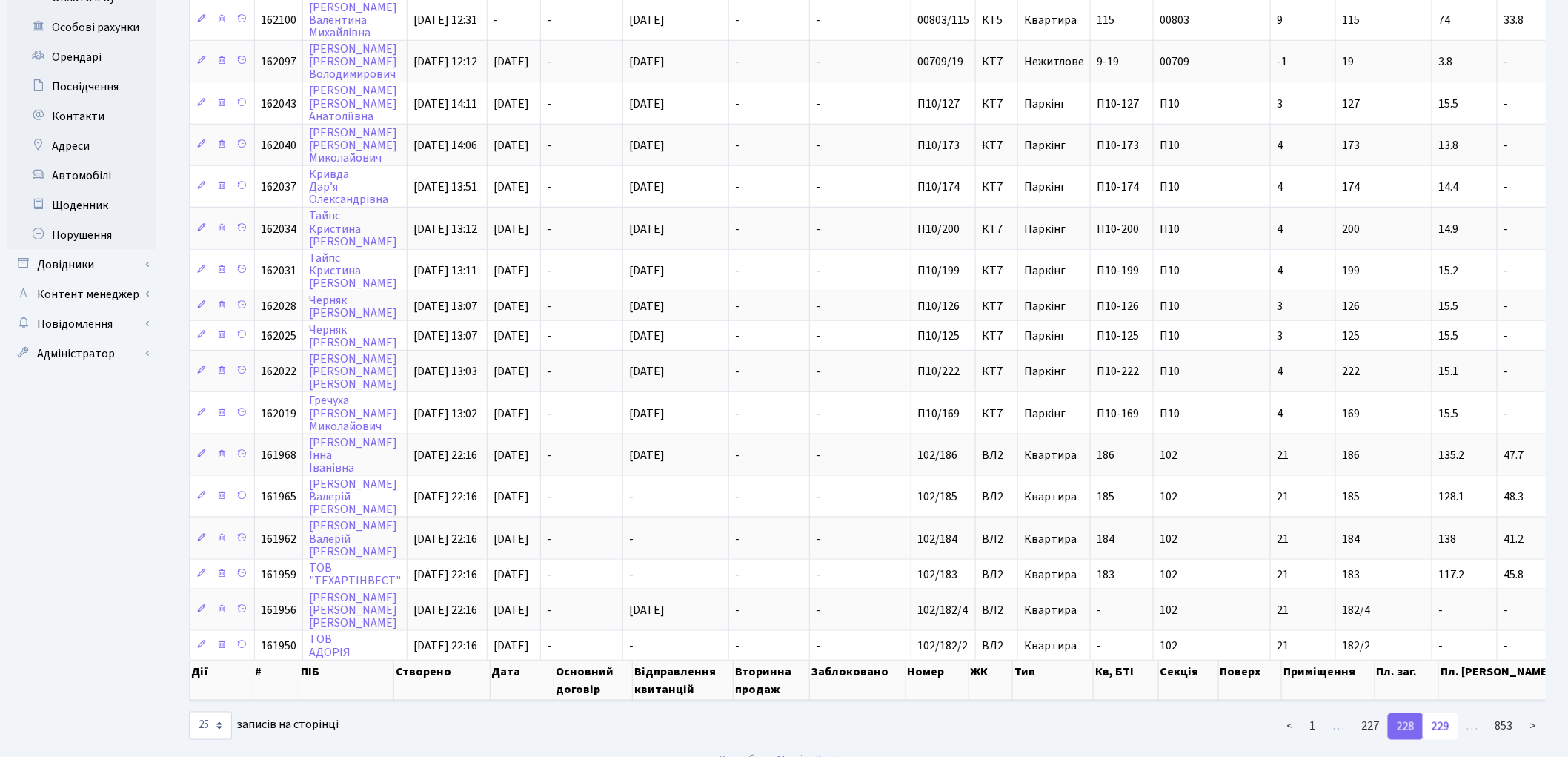
click at [1443, 713] on link "229" at bounding box center [1441, 726] width 36 height 27
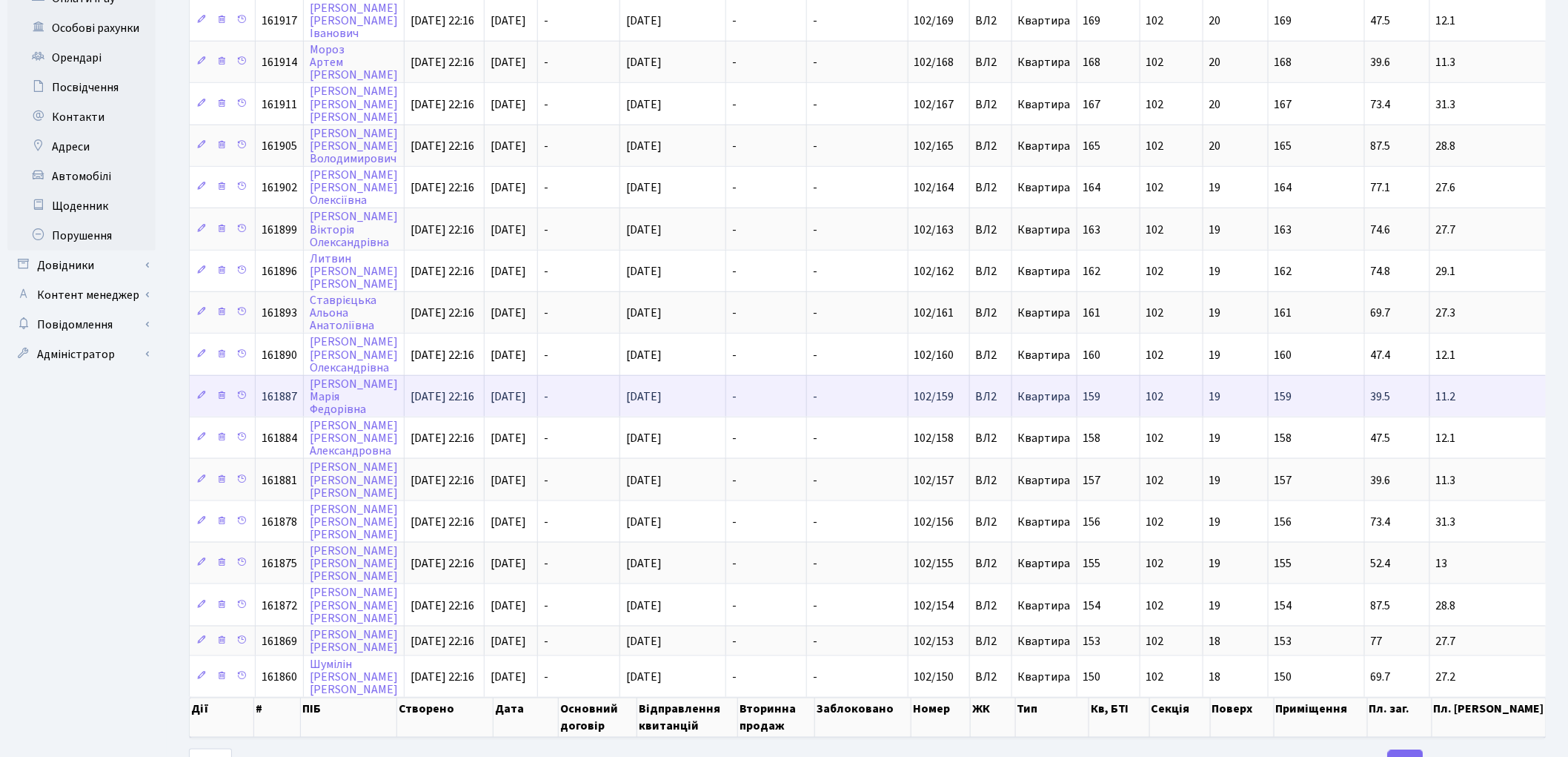
scroll to position [547, 0]
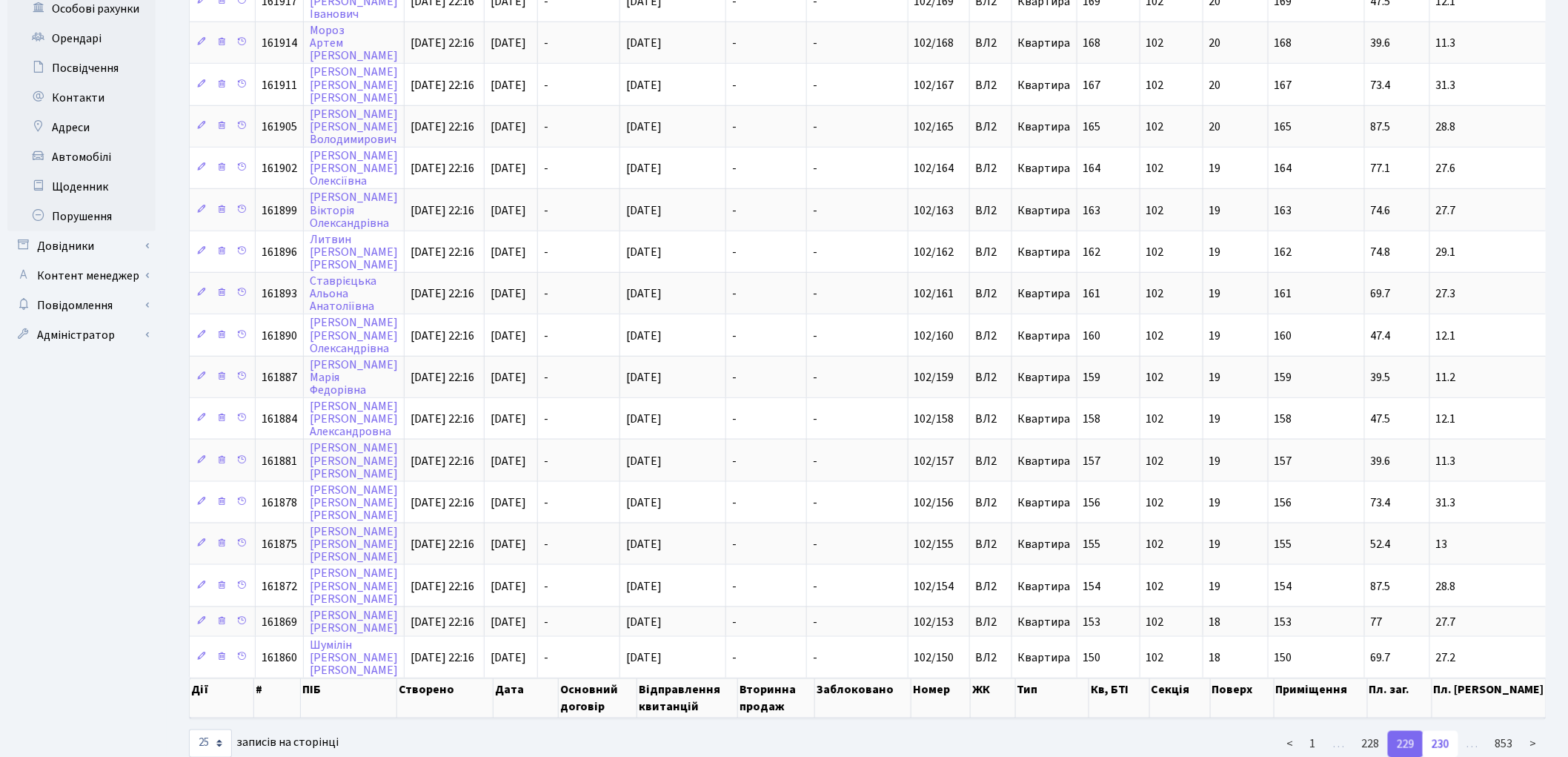
click at [1441, 731] on link "230" at bounding box center [1441, 744] width 36 height 27
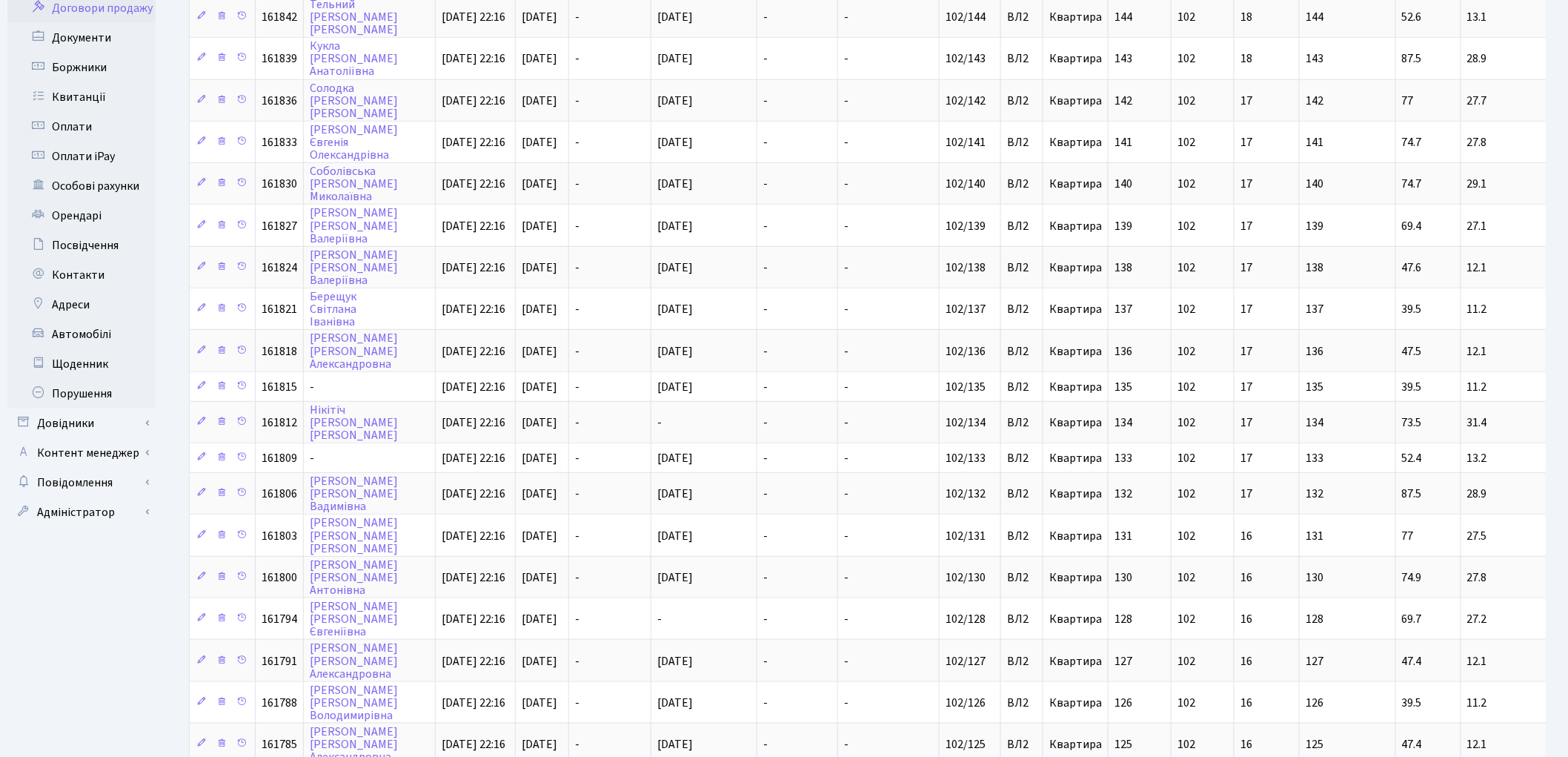
scroll to position [506, 0]
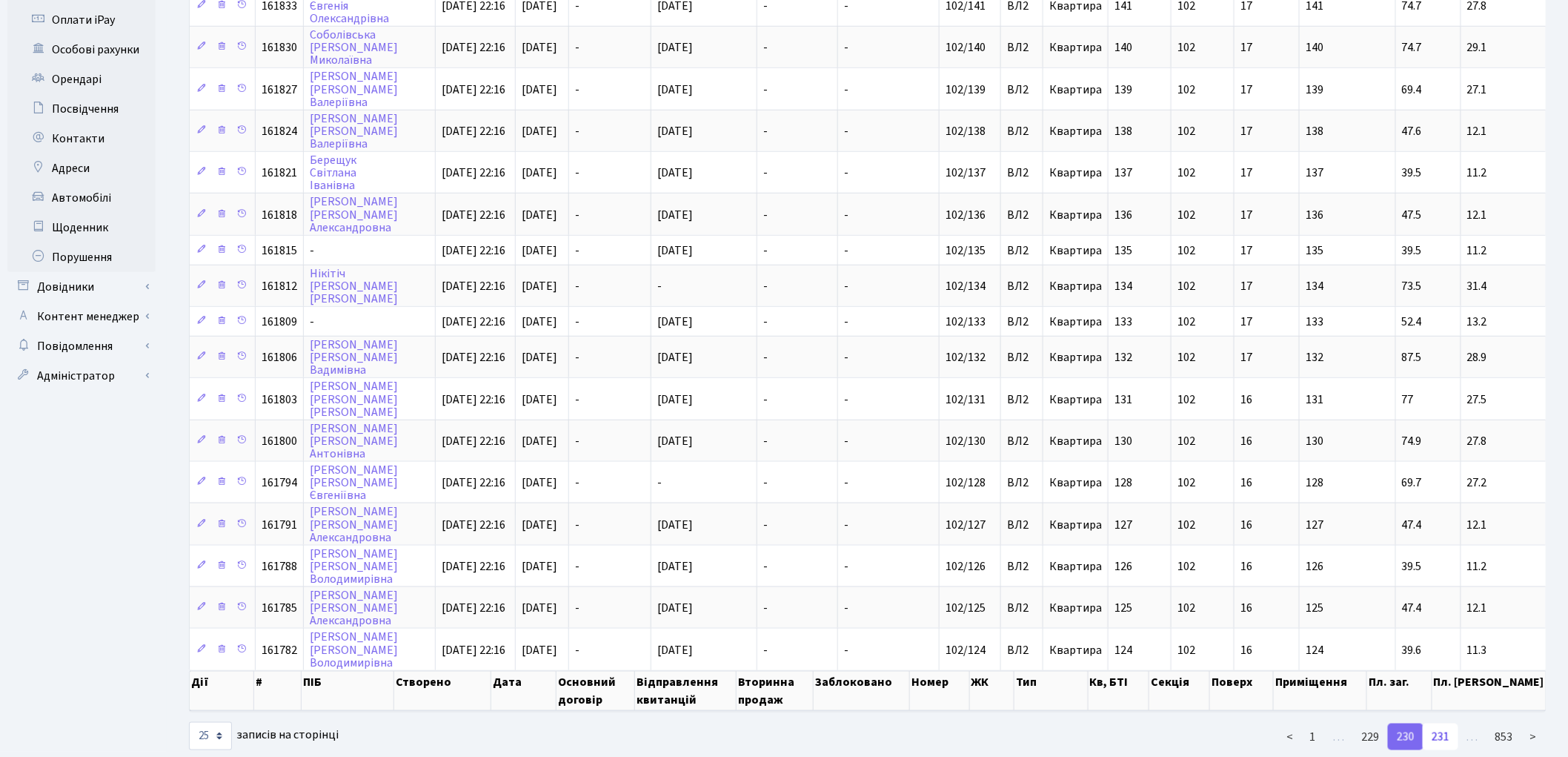
click at [1439, 724] on link "231" at bounding box center [1441, 736] width 36 height 27
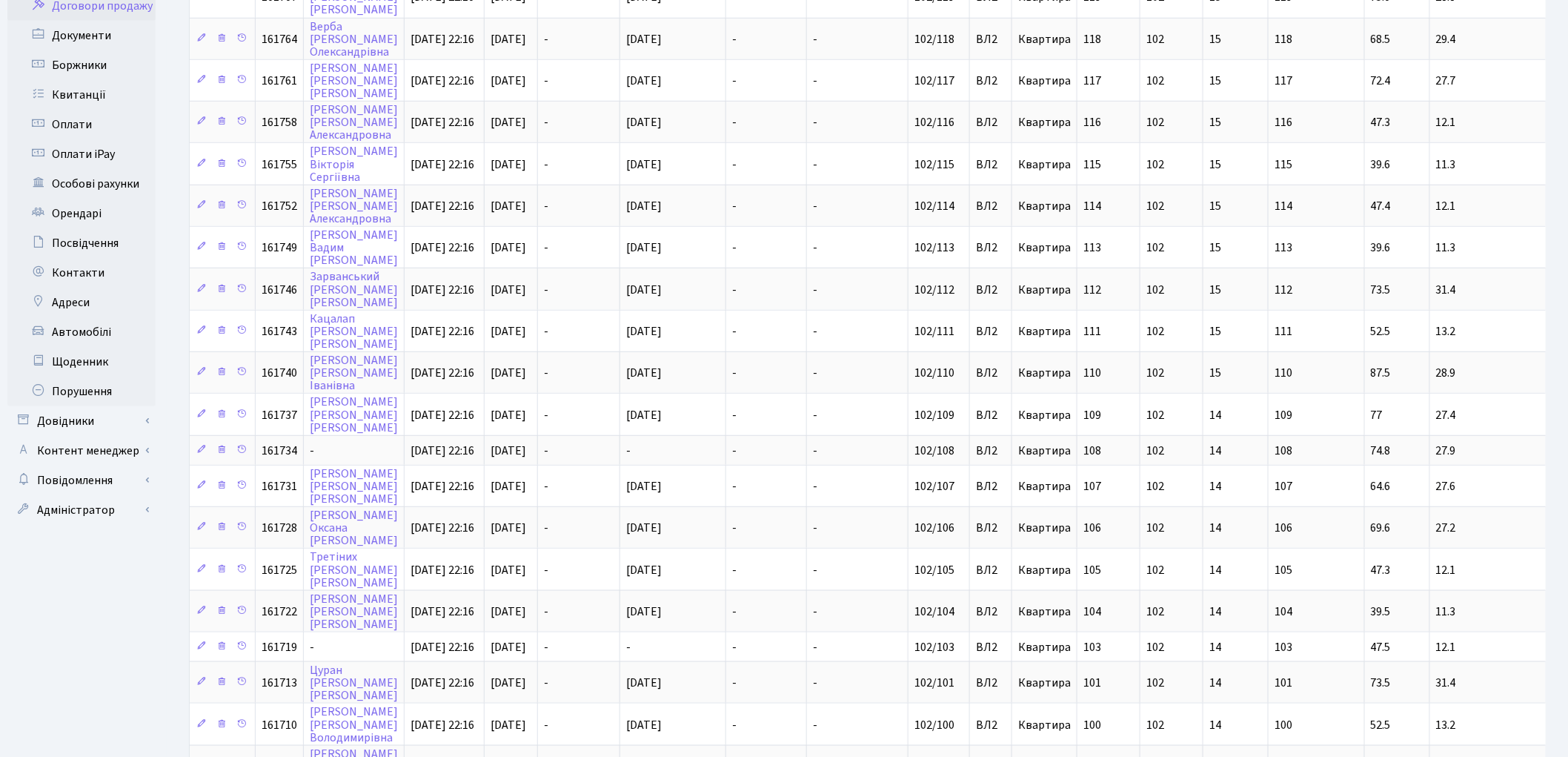
scroll to position [526, 0]
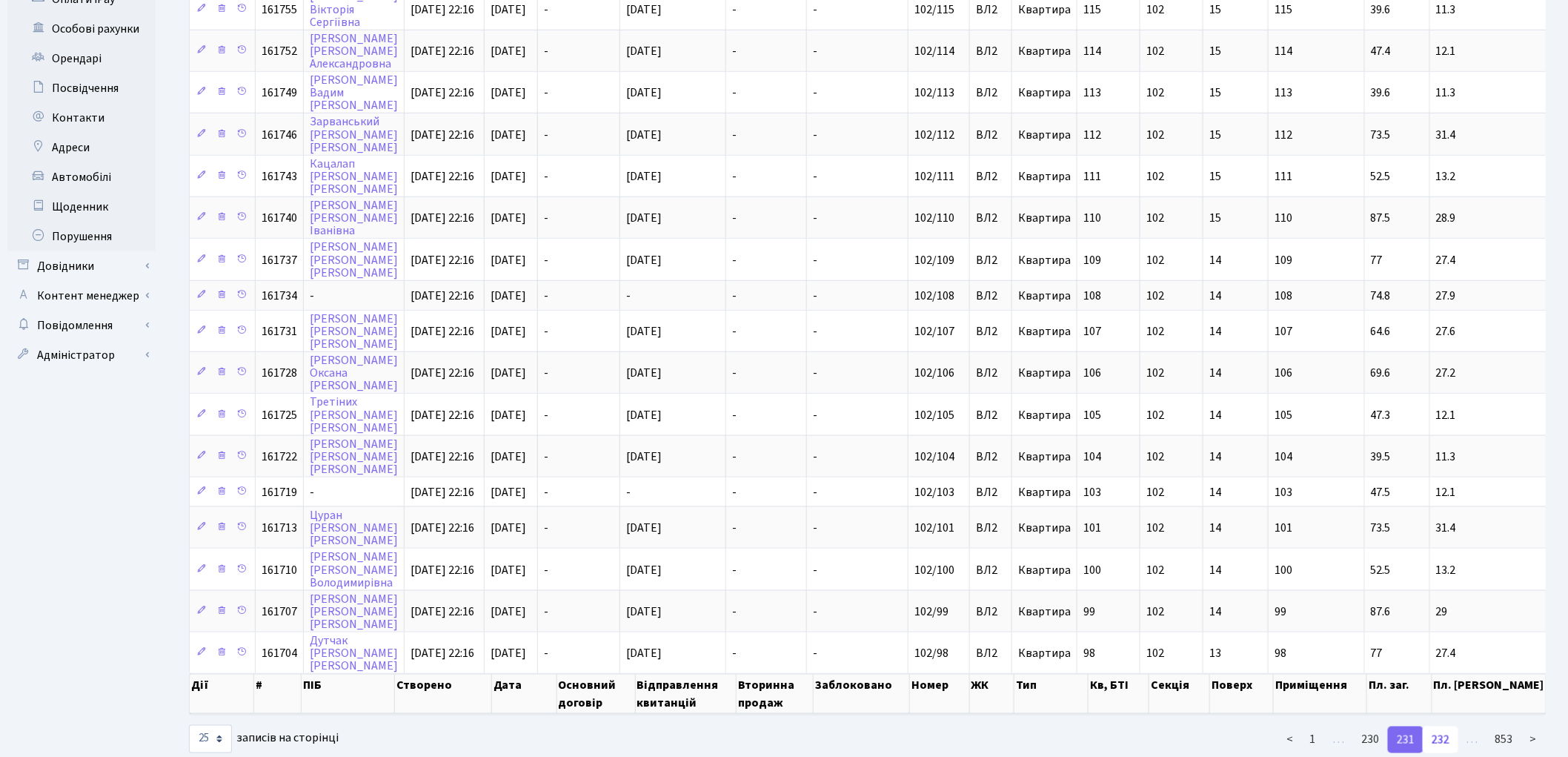
click at [1447, 726] on link "232" at bounding box center [1441, 739] width 36 height 27
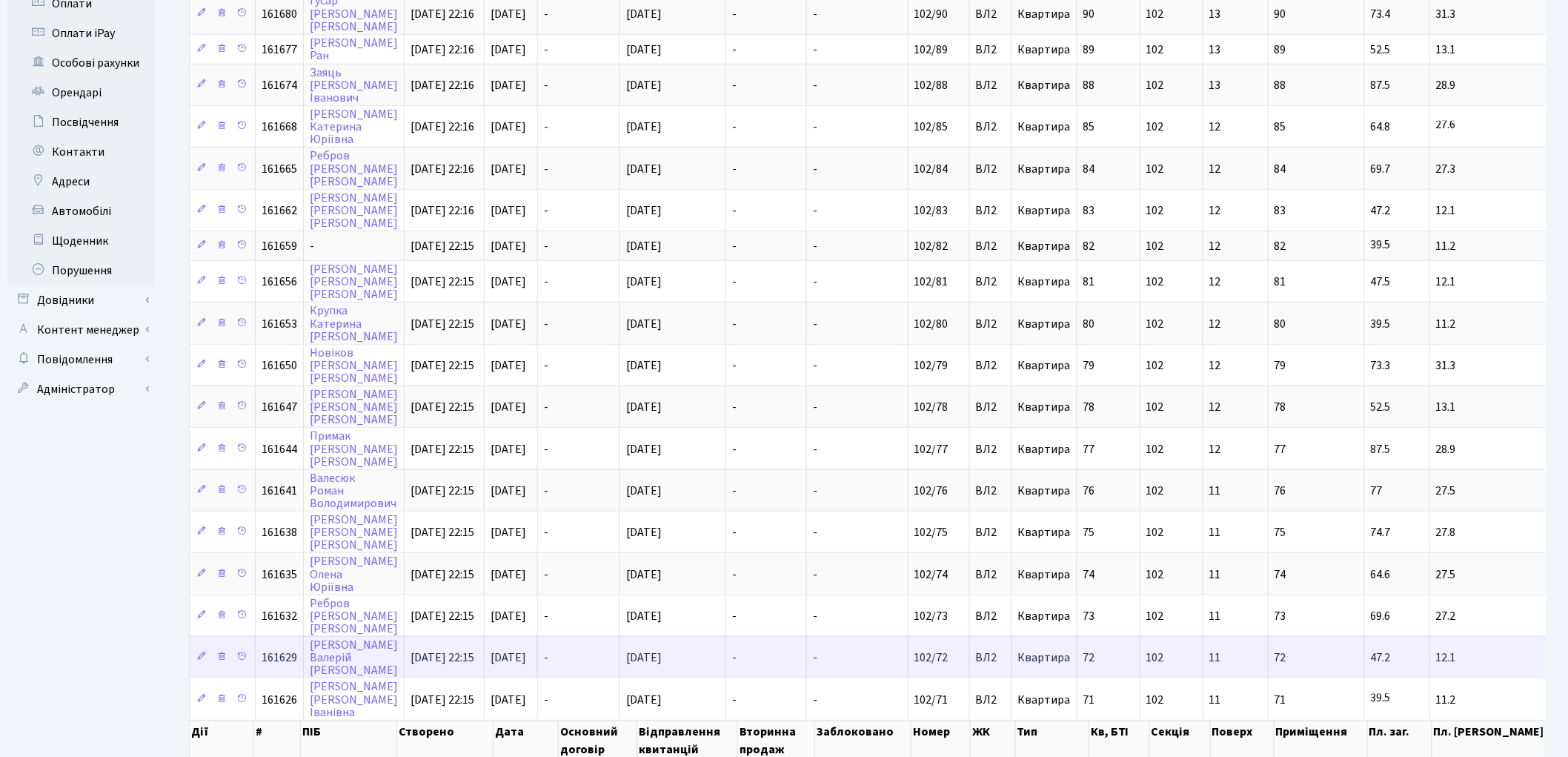
scroll to position [536, 0]
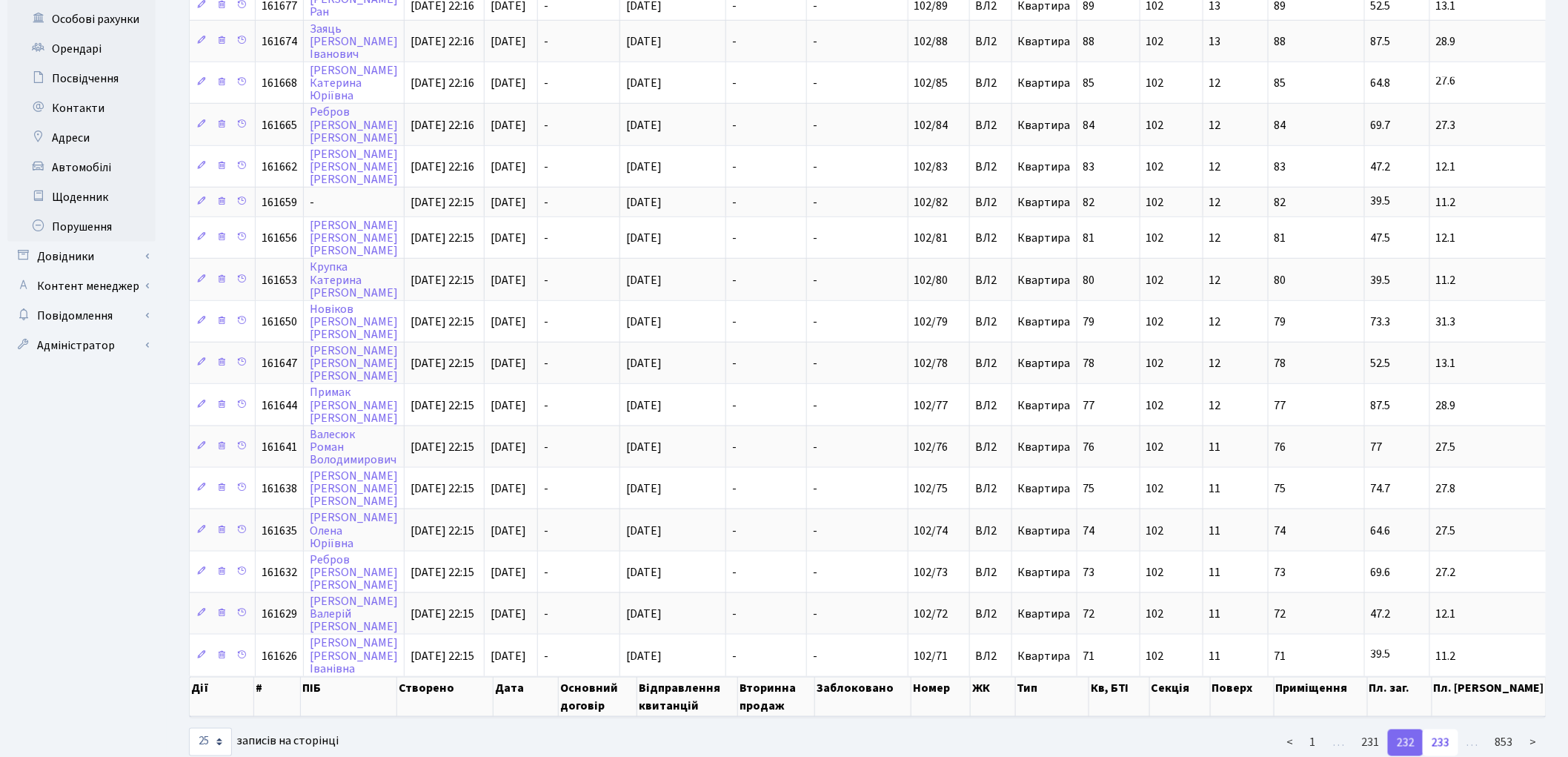
click at [1436, 730] on link "233" at bounding box center [1441, 742] width 36 height 27
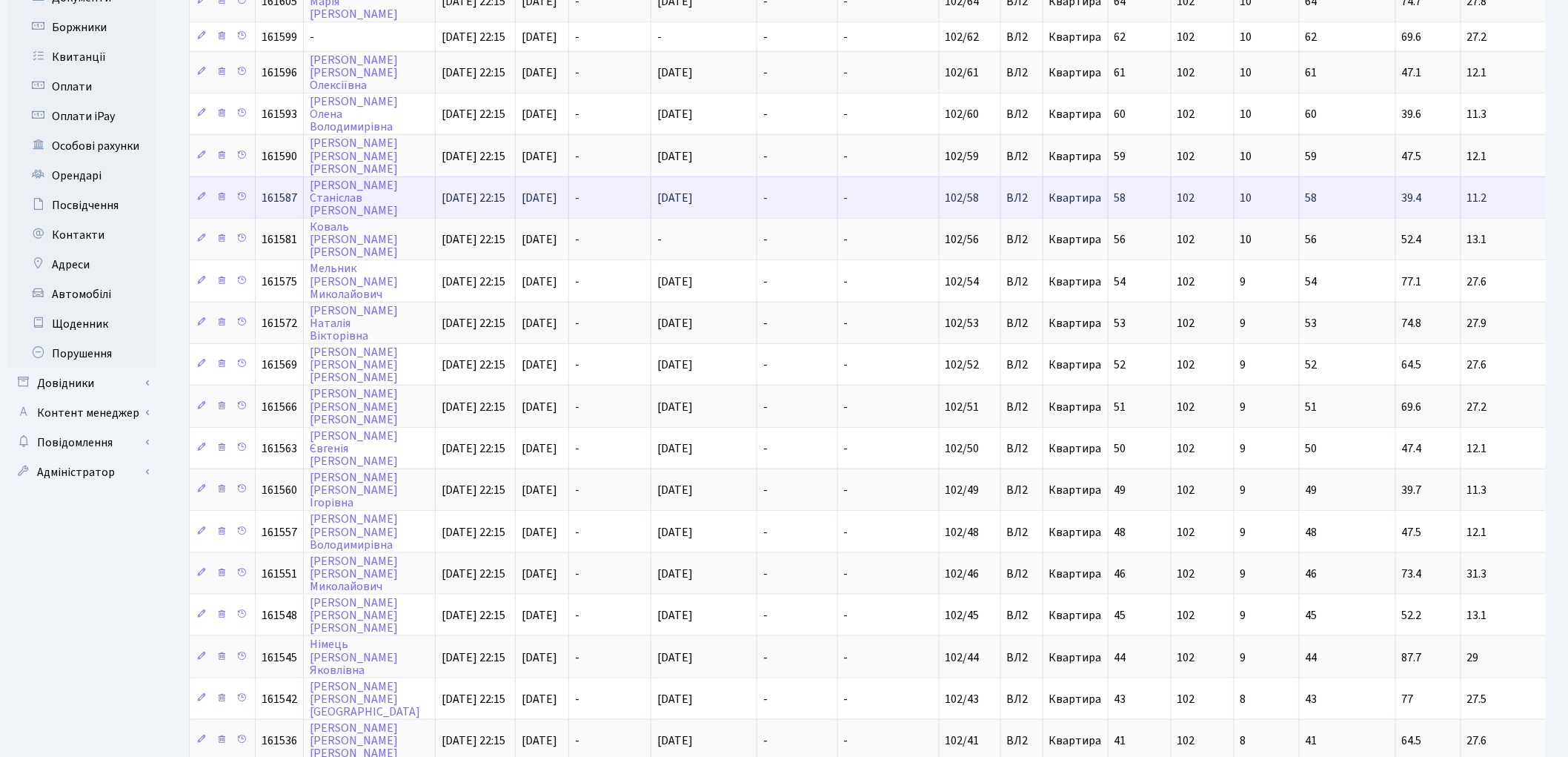
scroll to position [206, 0]
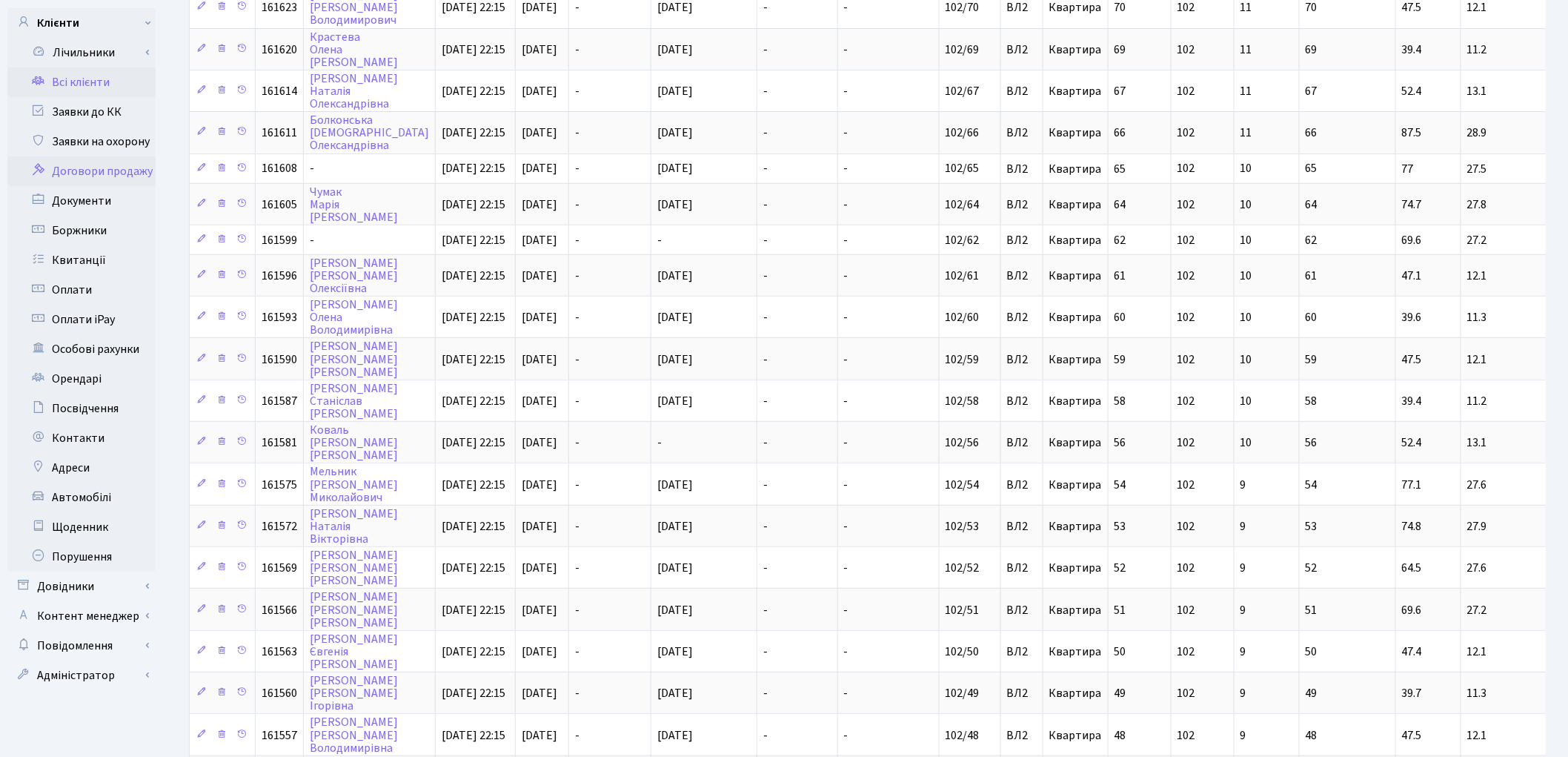
click at [89, 68] on link "Всі клієнти" at bounding box center [81, 82] width 148 height 30
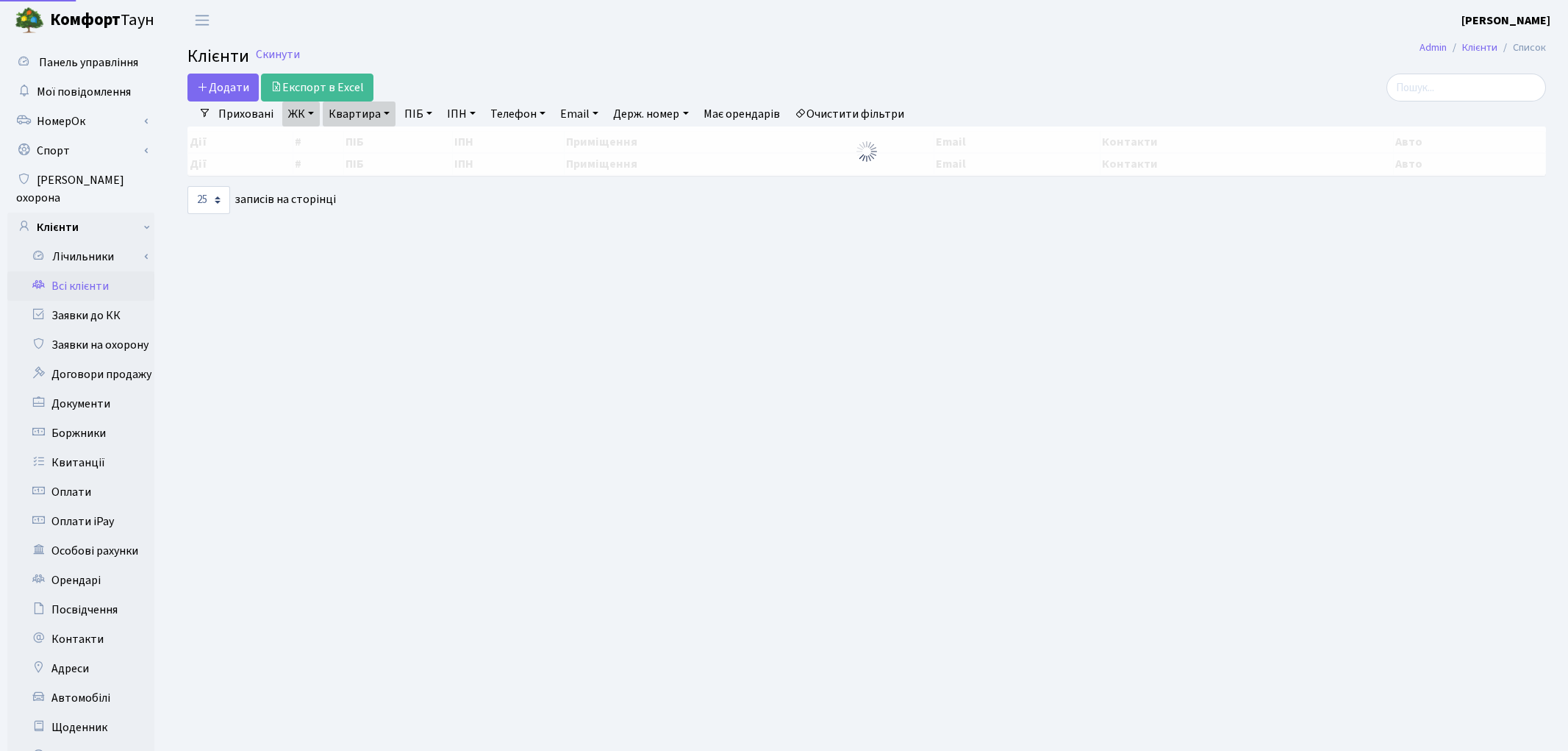
select select "25"
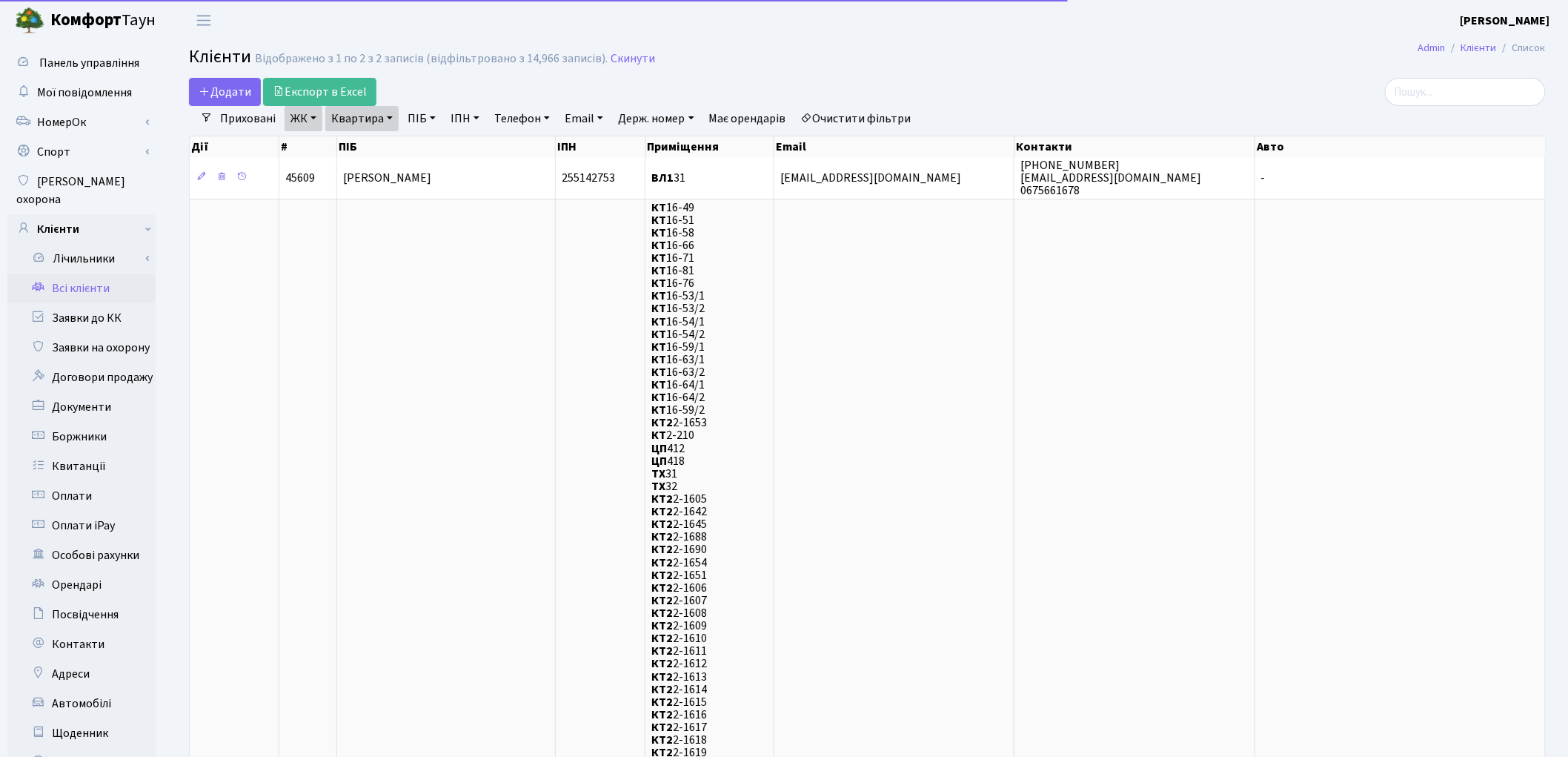
click at [856, 124] on link "Очистити фільтри" at bounding box center [856, 118] width 122 height 25
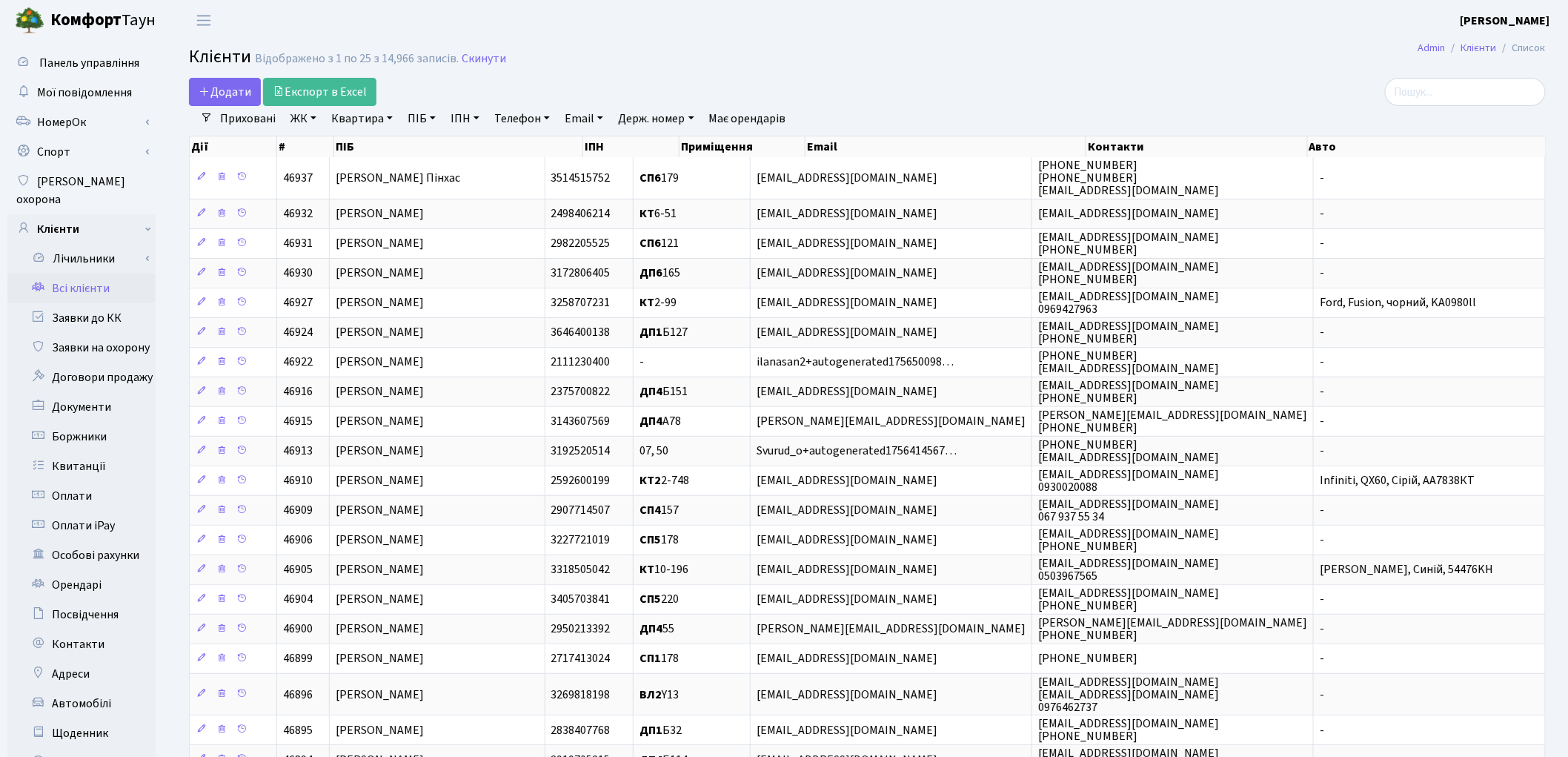
click at [426, 122] on link "ПІБ" at bounding box center [421, 118] width 40 height 25
type input "k"
type input "лисогор"
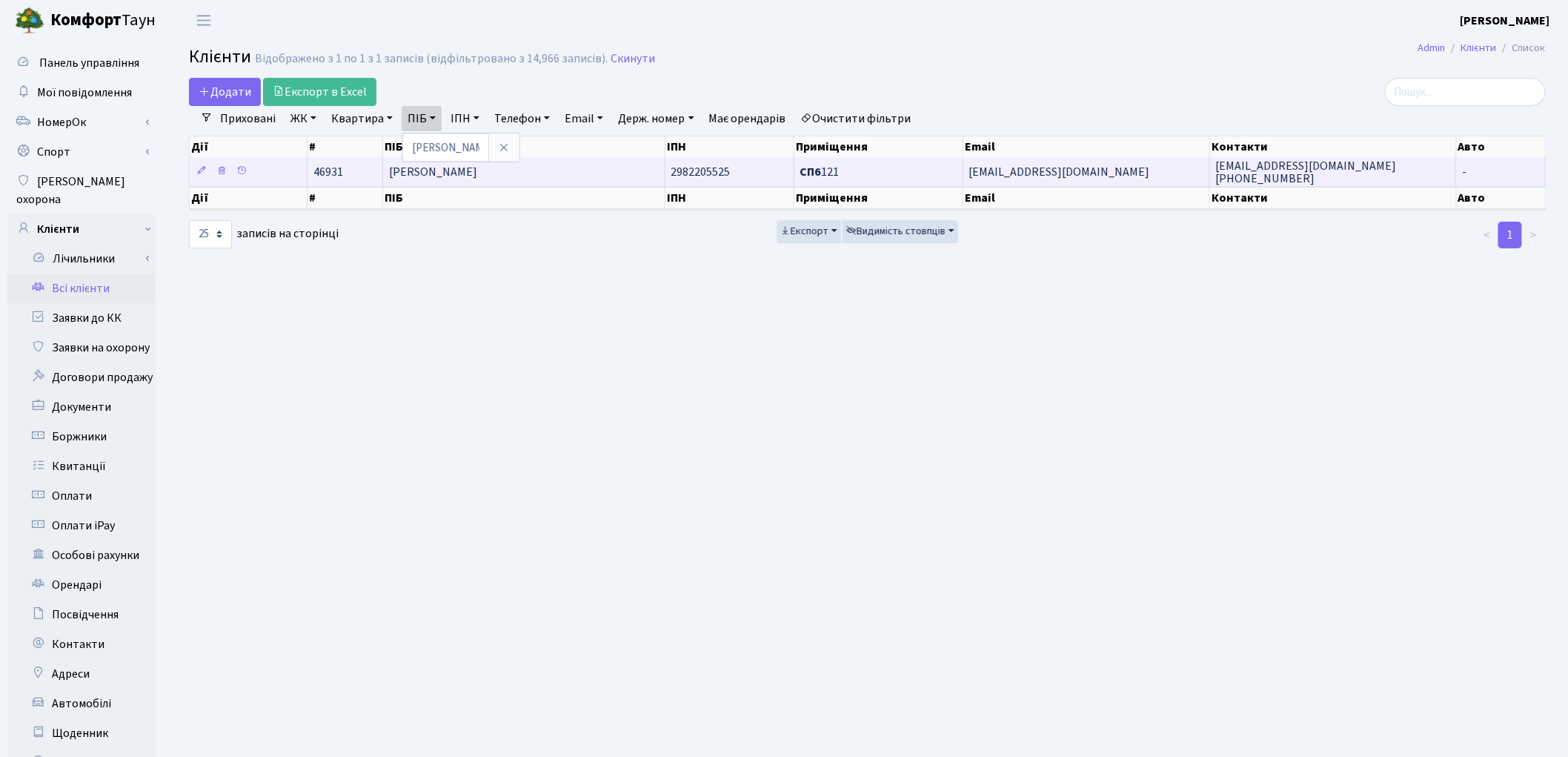
click at [477, 175] on span "[PERSON_NAME]" at bounding box center [433, 172] width 88 height 16
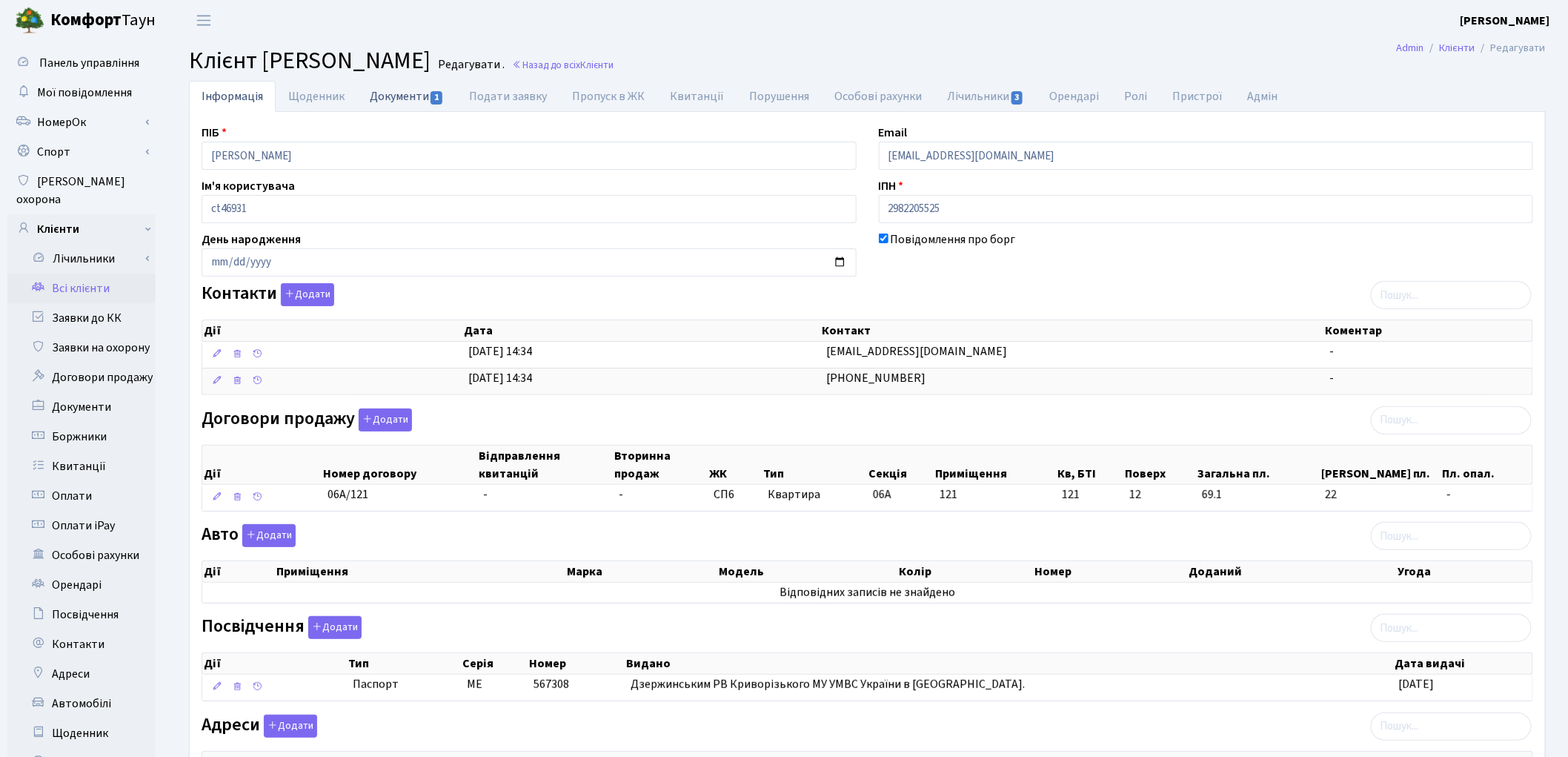
click at [413, 100] on link "Документи 1" at bounding box center [407, 96] width 99 height 31
select select "25"
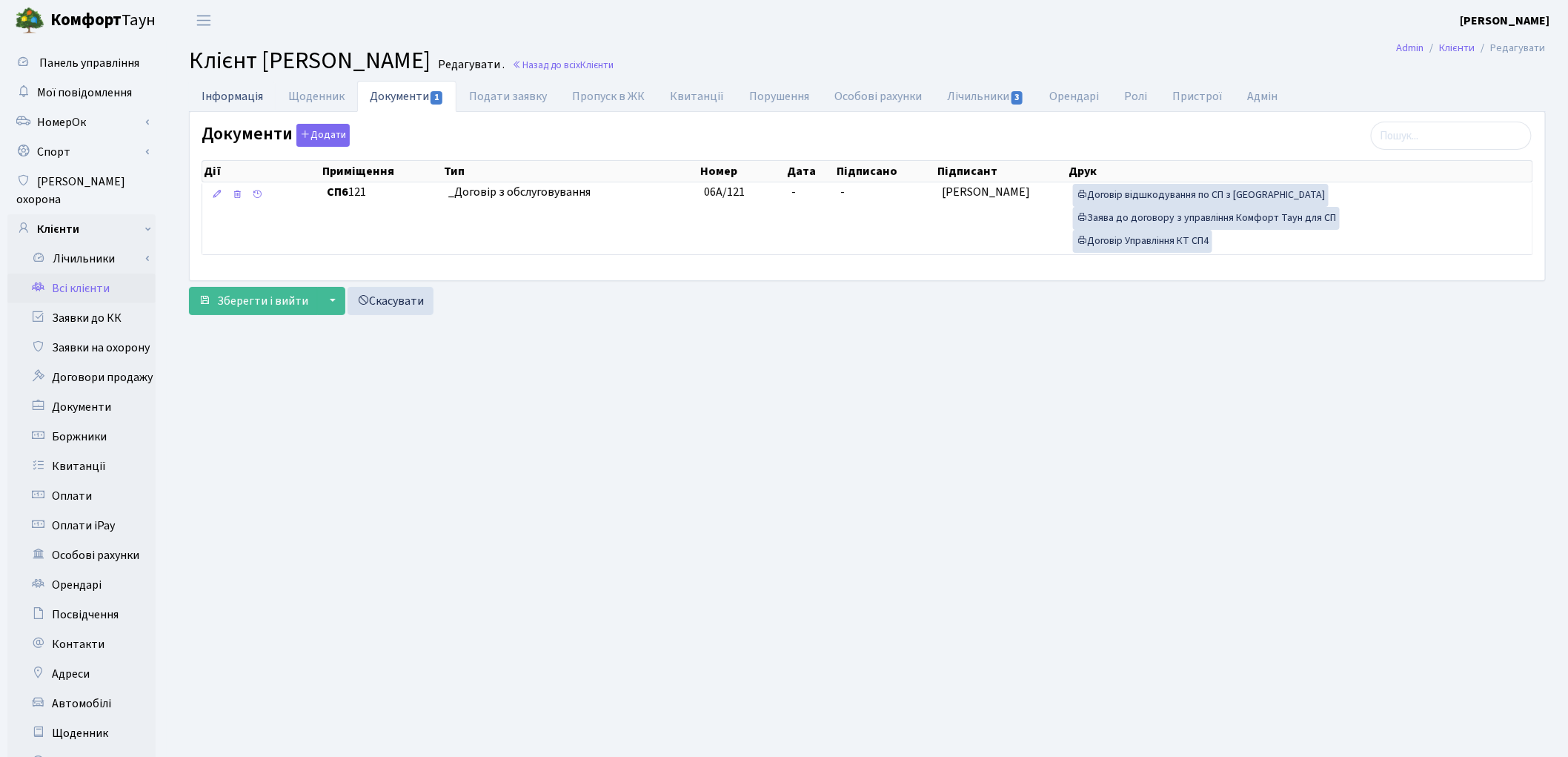
click at [236, 99] on link "Інформація" at bounding box center [232, 96] width 86 height 31
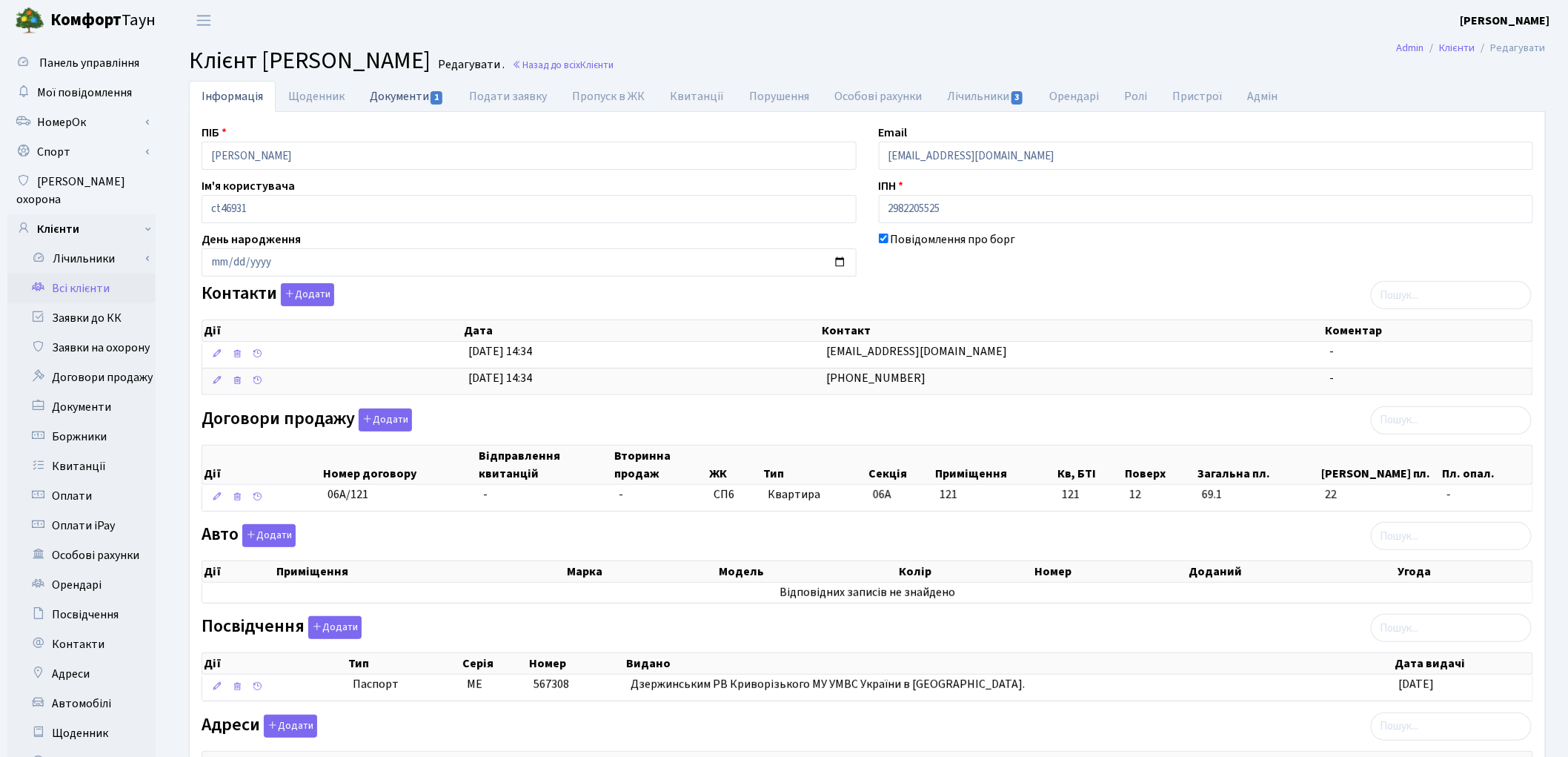
click at [403, 106] on link "Документи 1" at bounding box center [407, 96] width 99 height 31
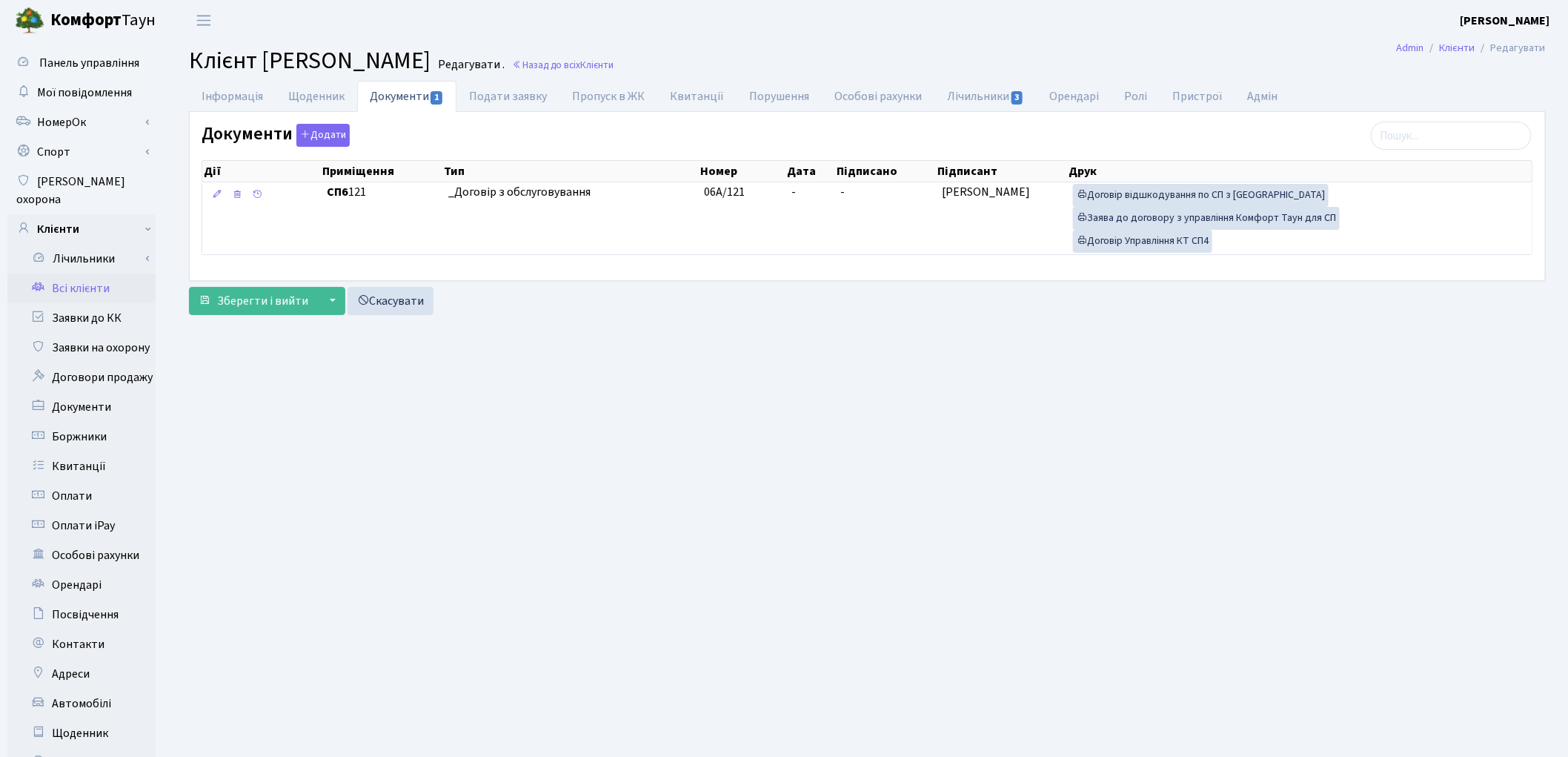
click at [97, 274] on link "Всі клієнти" at bounding box center [81, 288] width 148 height 30
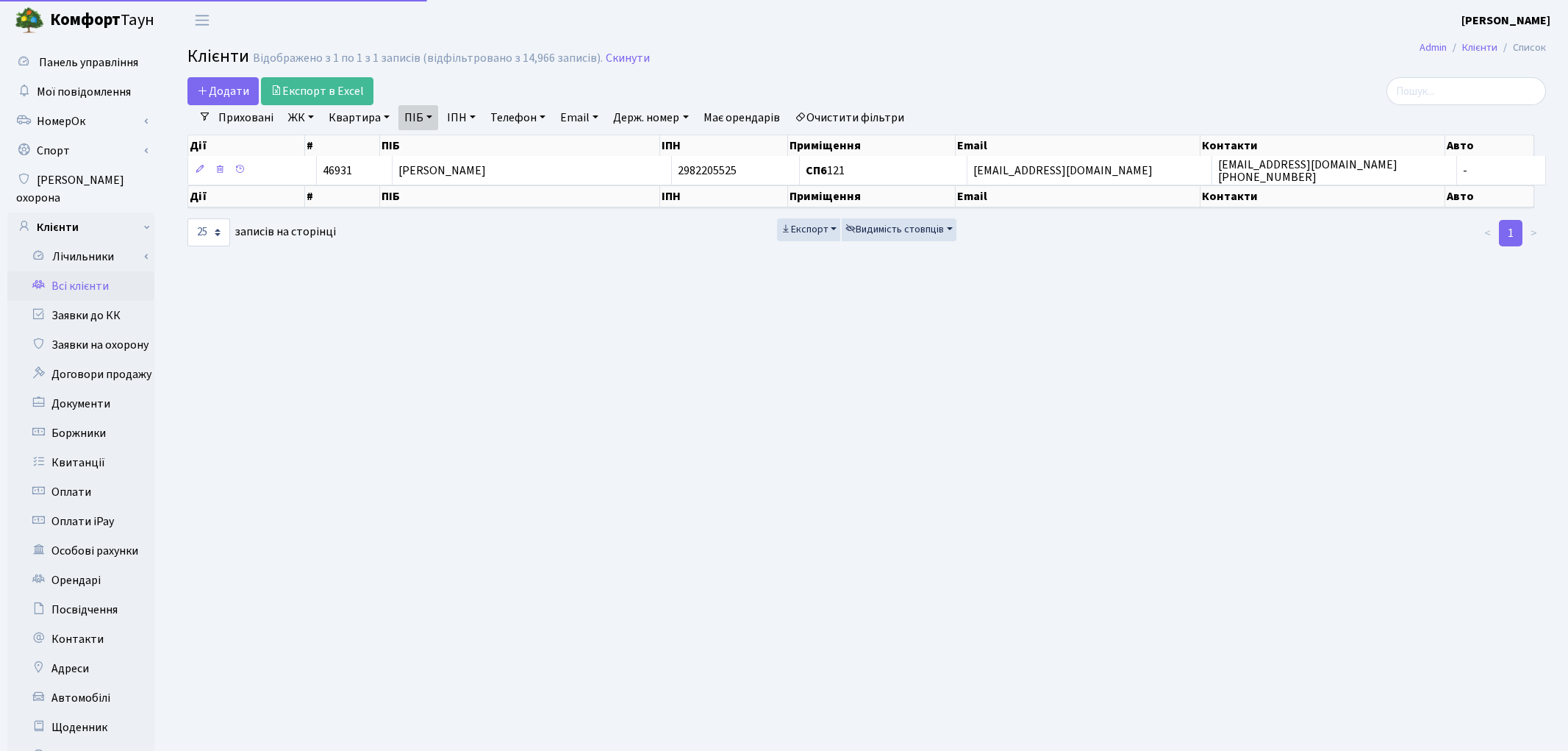
select select "25"
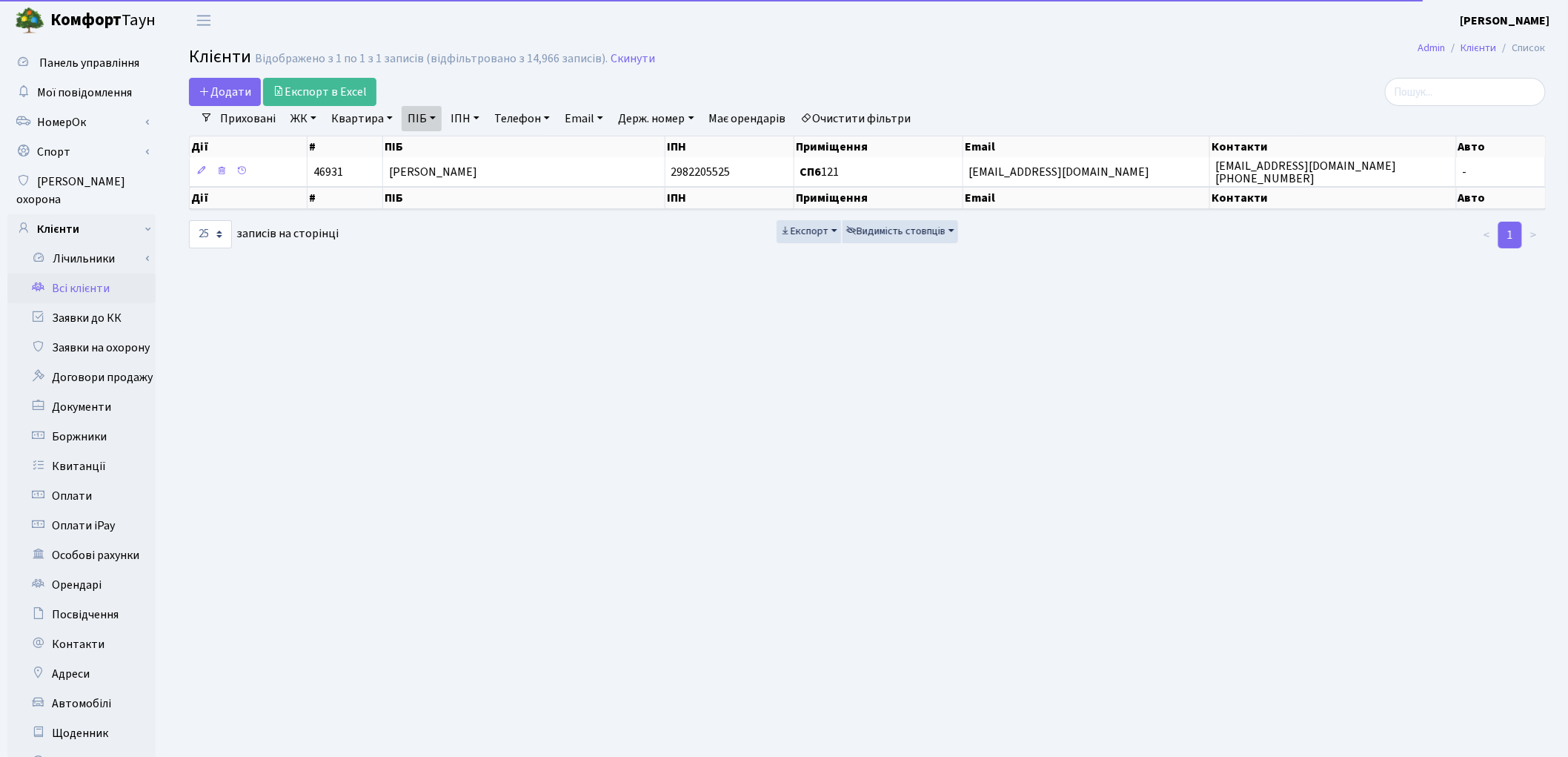
click at [865, 116] on link "Очистити фільтри" at bounding box center [856, 118] width 122 height 25
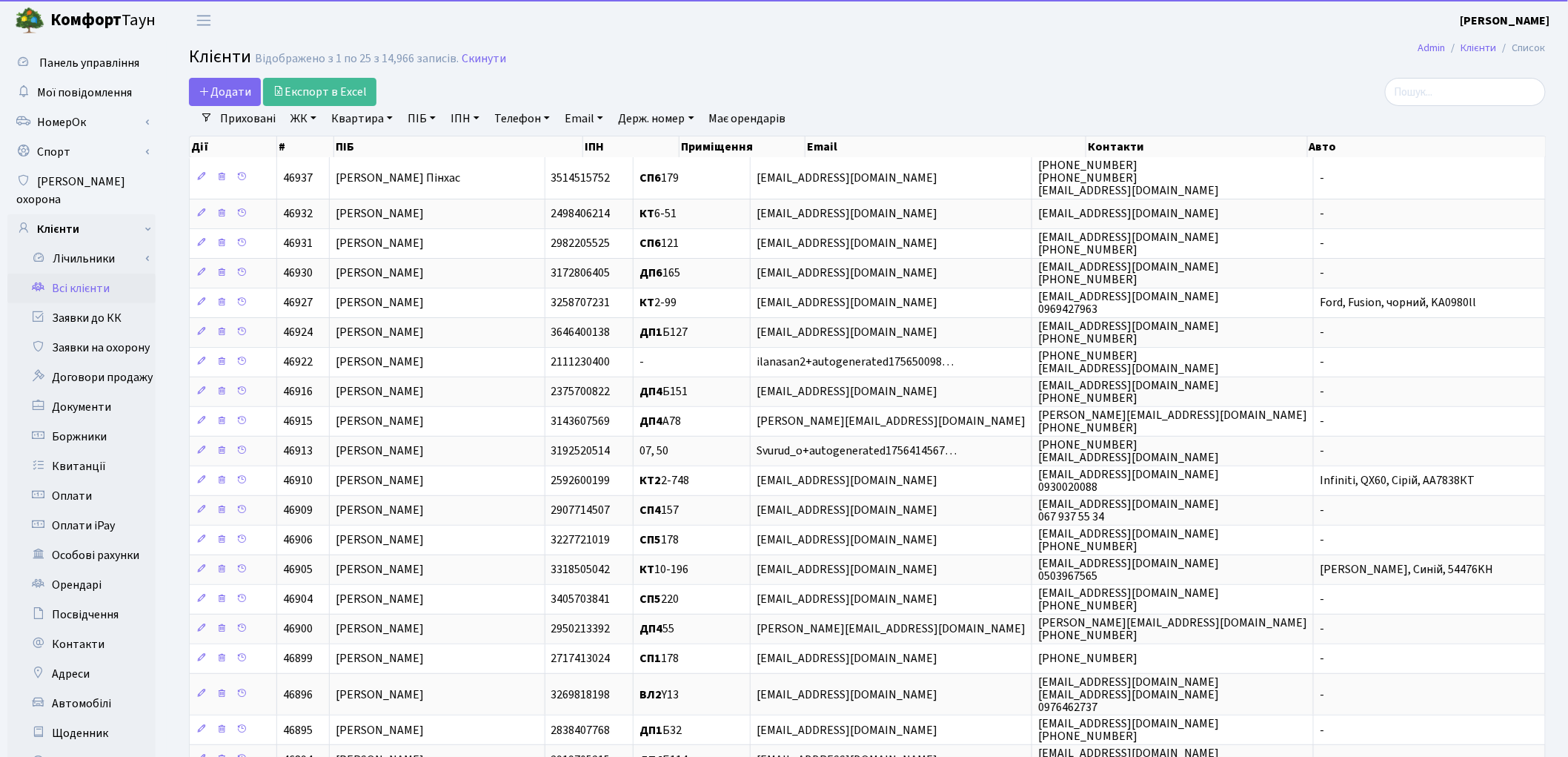
click at [357, 117] on link "Квартира" at bounding box center [362, 118] width 74 height 25
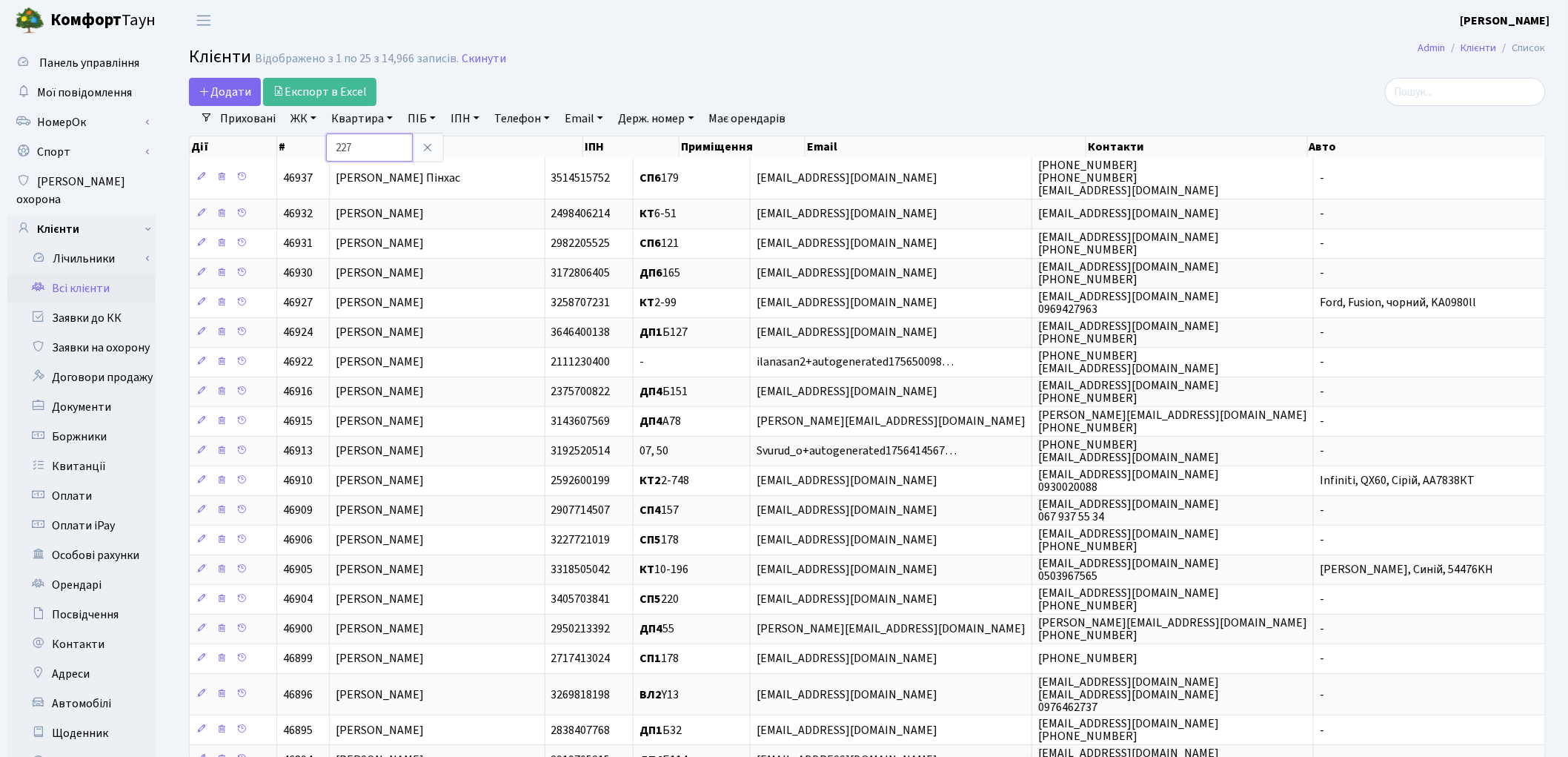
type input "227"
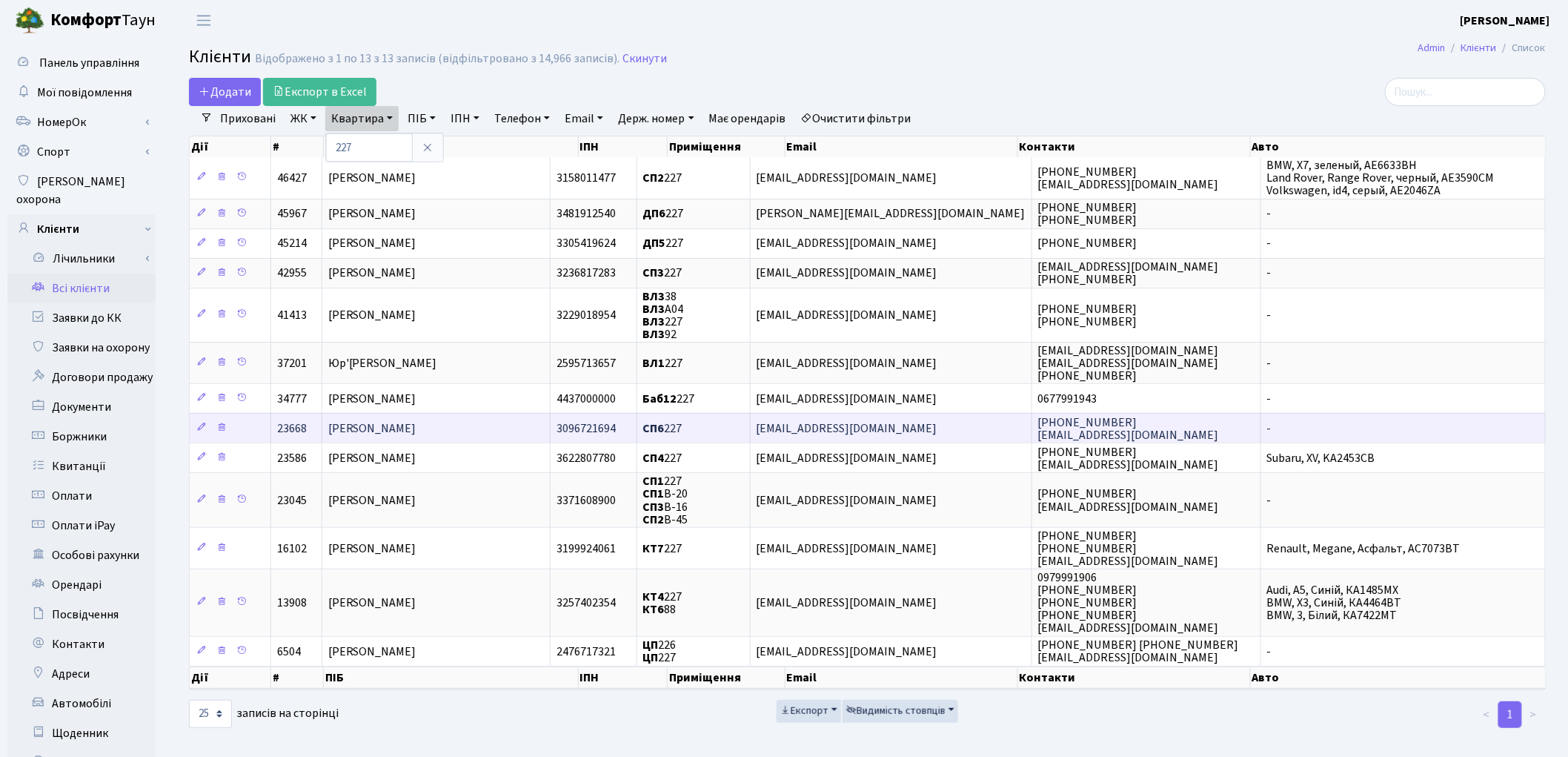
click at [386, 413] on td "[PERSON_NAME]" at bounding box center [437, 428] width 229 height 30
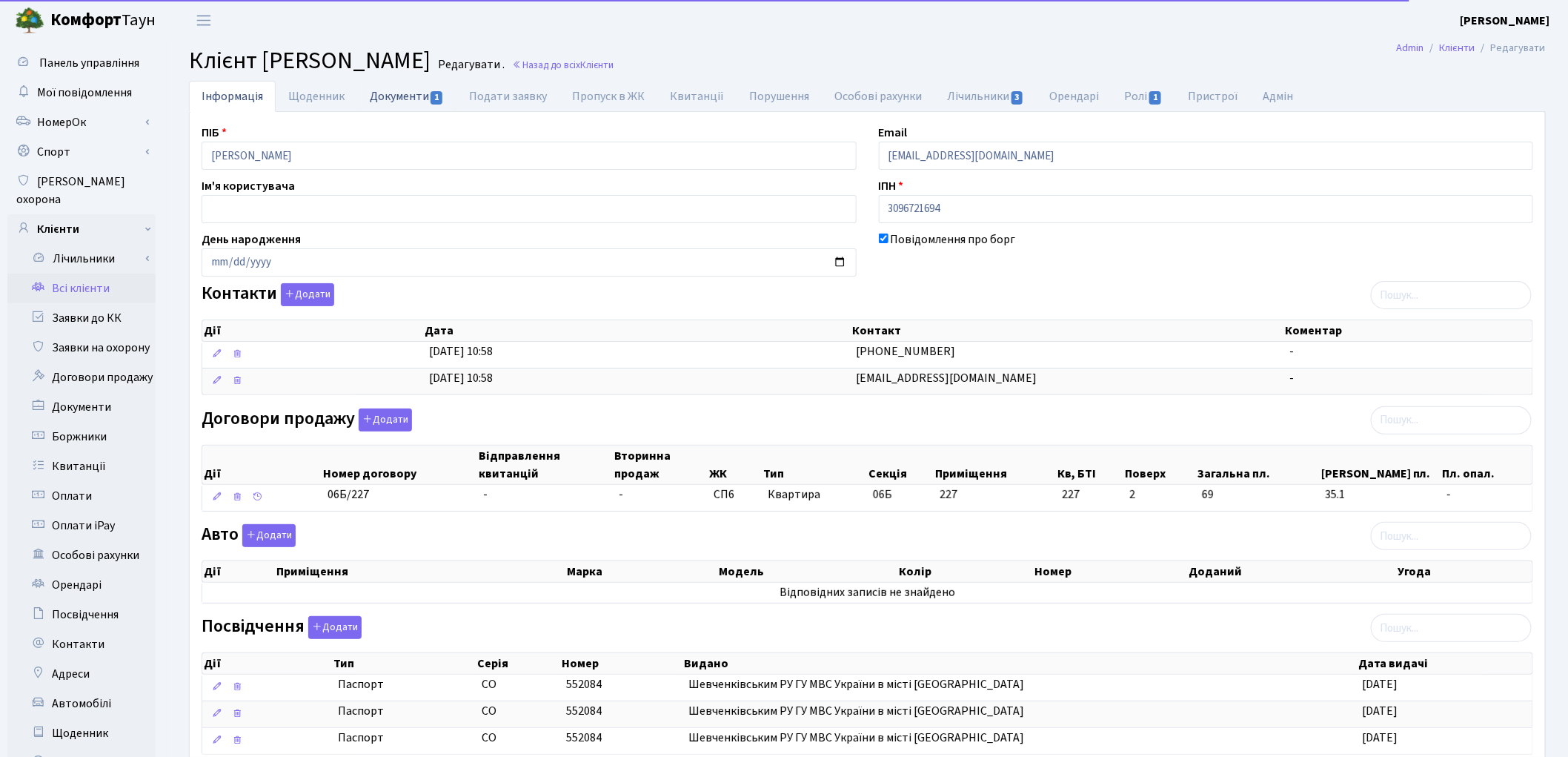
click at [405, 97] on link "Документи 1" at bounding box center [407, 96] width 99 height 31
select select "25"
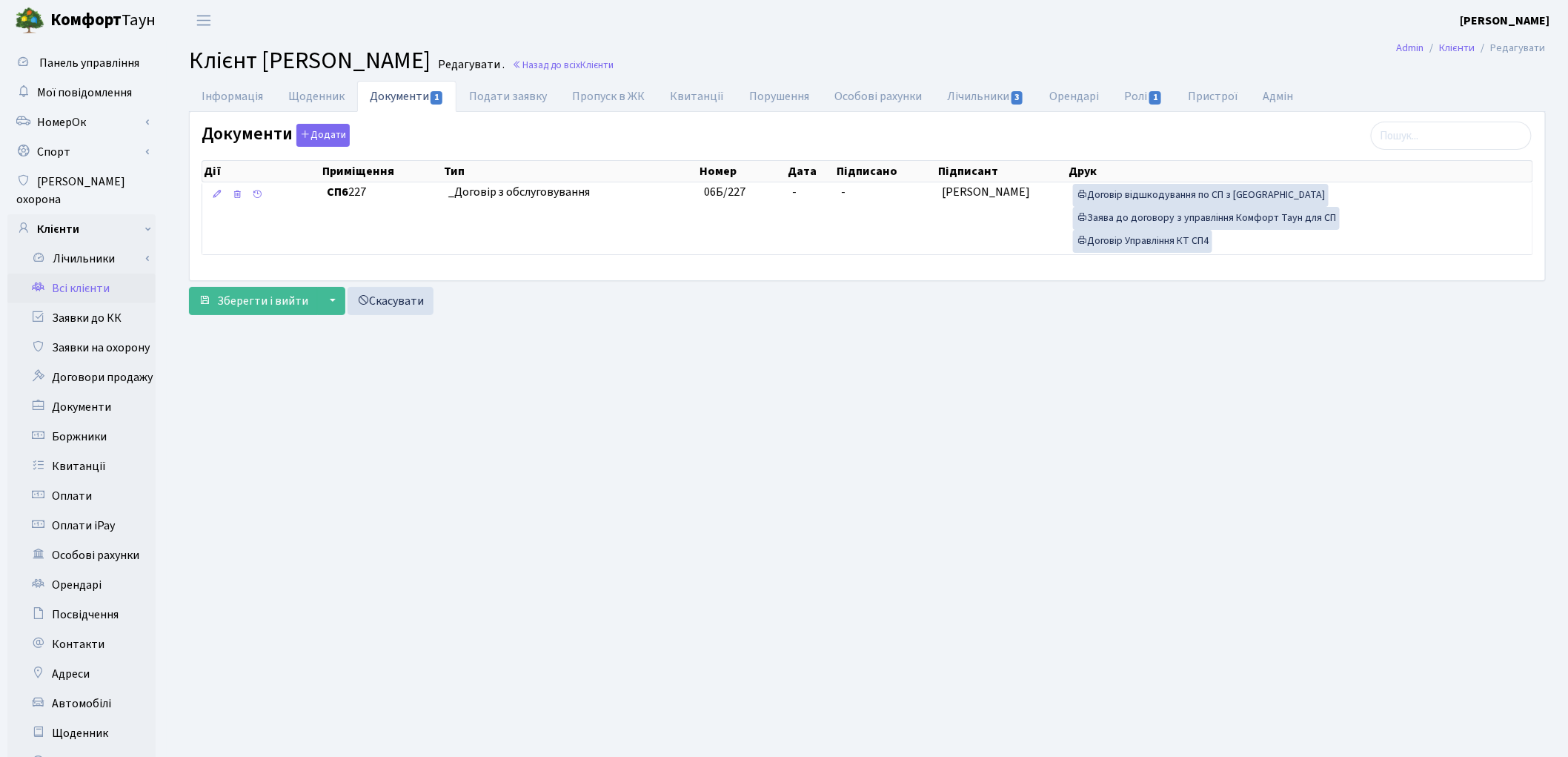
click at [73, 274] on link "Всі клієнти" at bounding box center [81, 288] width 148 height 30
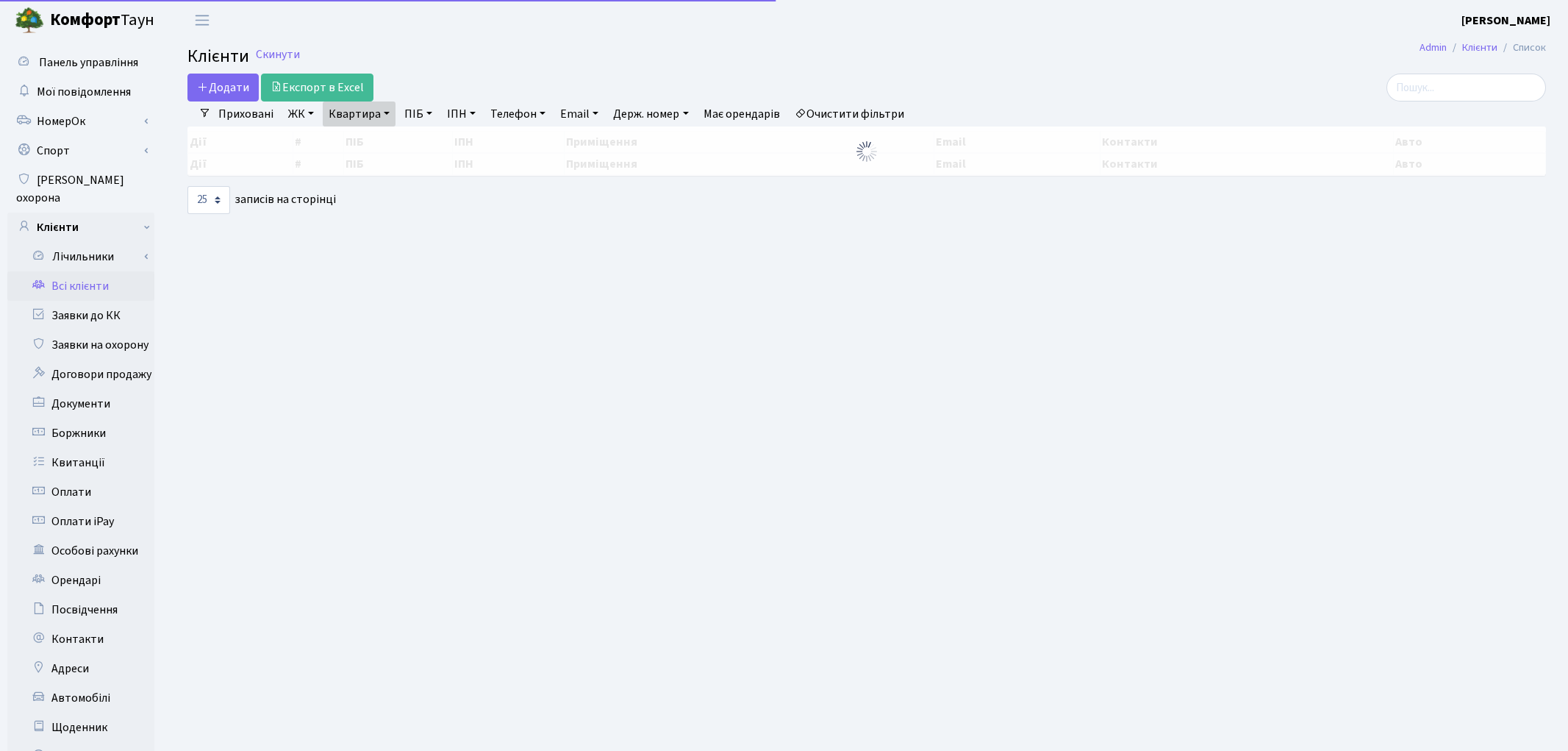
select select "25"
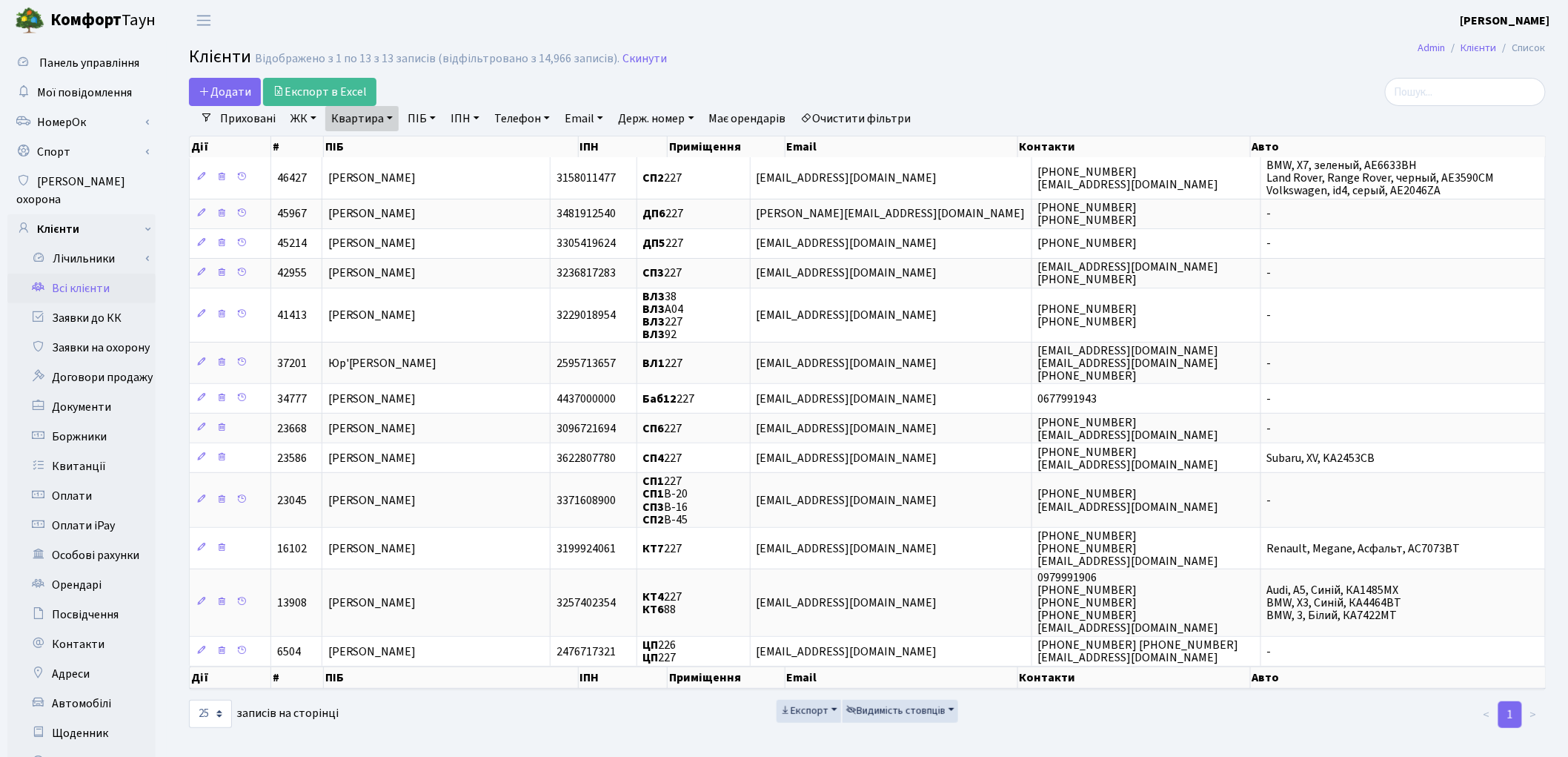
click at [848, 113] on link "Очистити фільтри" at bounding box center [856, 118] width 122 height 25
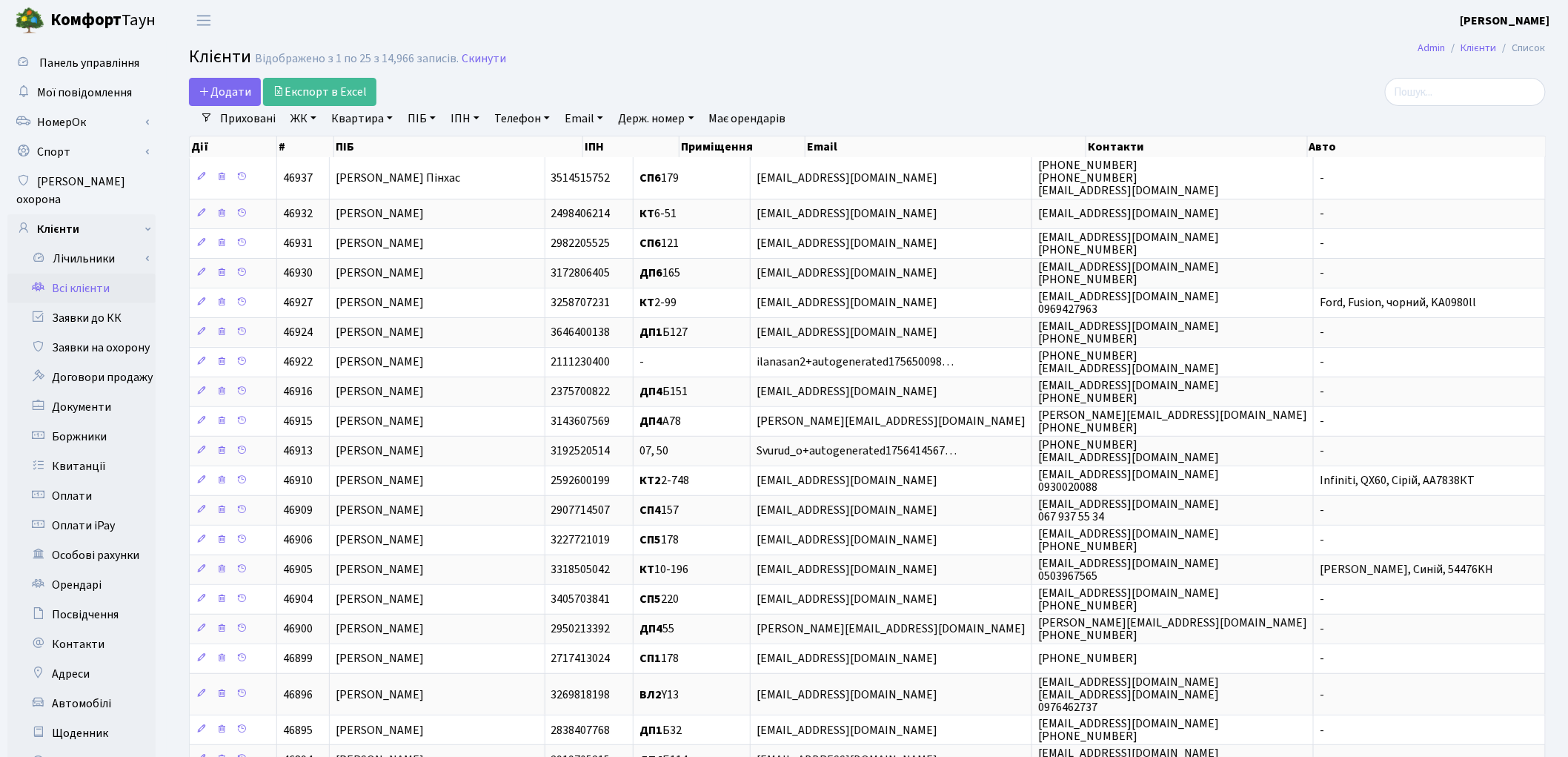
click at [421, 120] on link "ПІБ" at bounding box center [421, 118] width 40 height 25
paste input "[PERSON_NAME]"
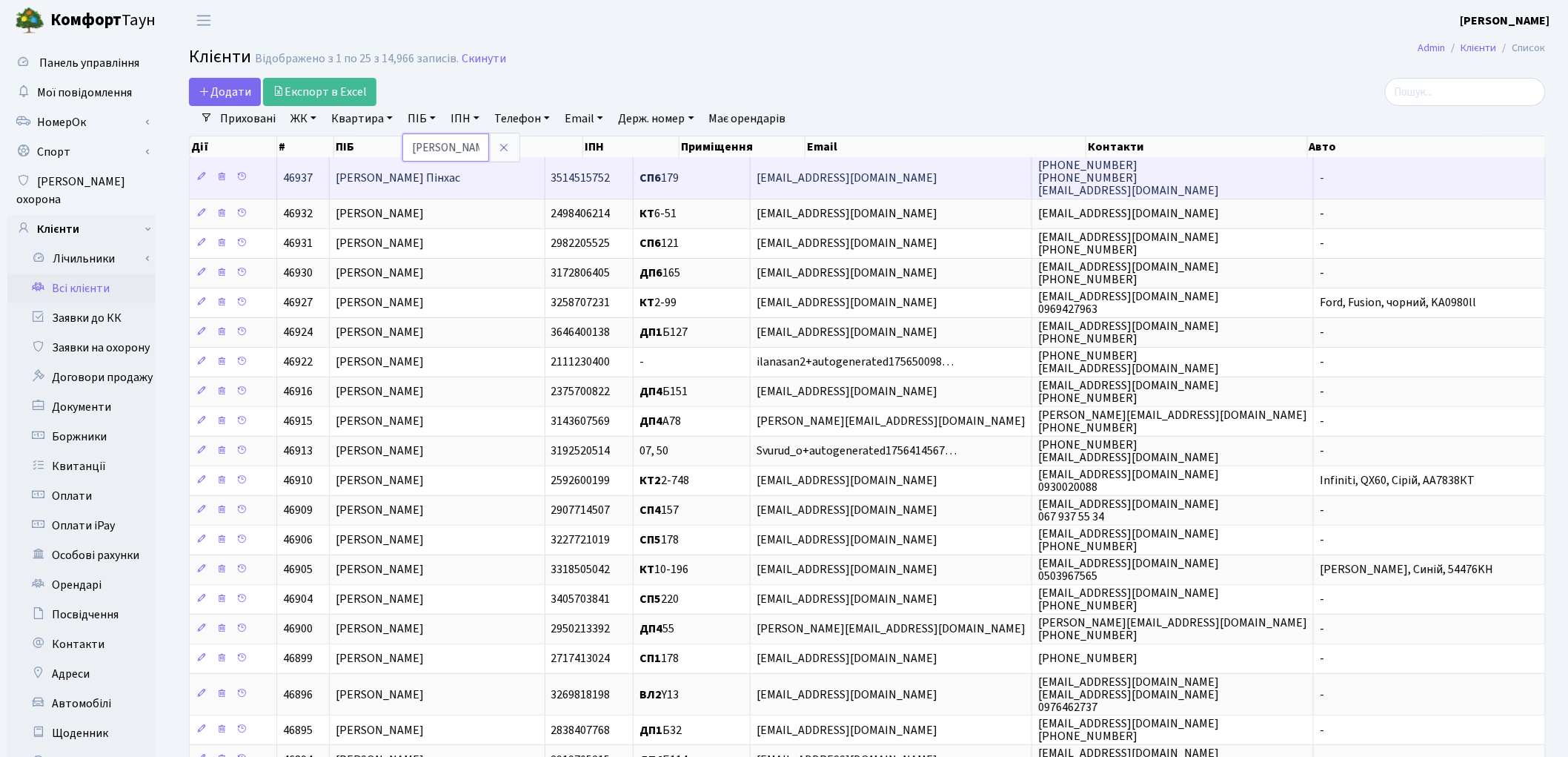
scroll to position [0, 97]
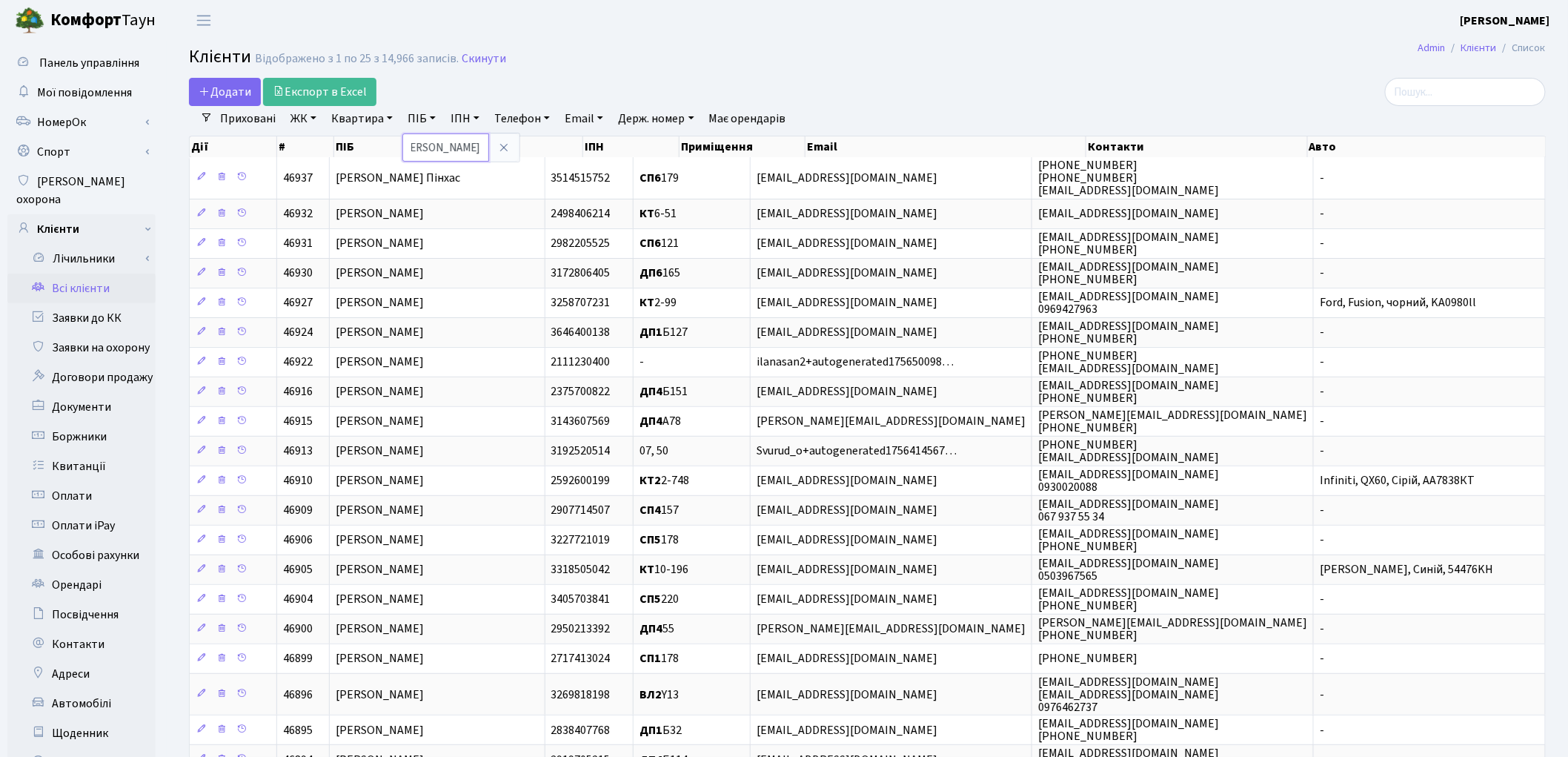
type input "[PERSON_NAME]"
click at [805, 80] on div "Додати Експорт в Excel" at bounding box center [638, 92] width 898 height 28
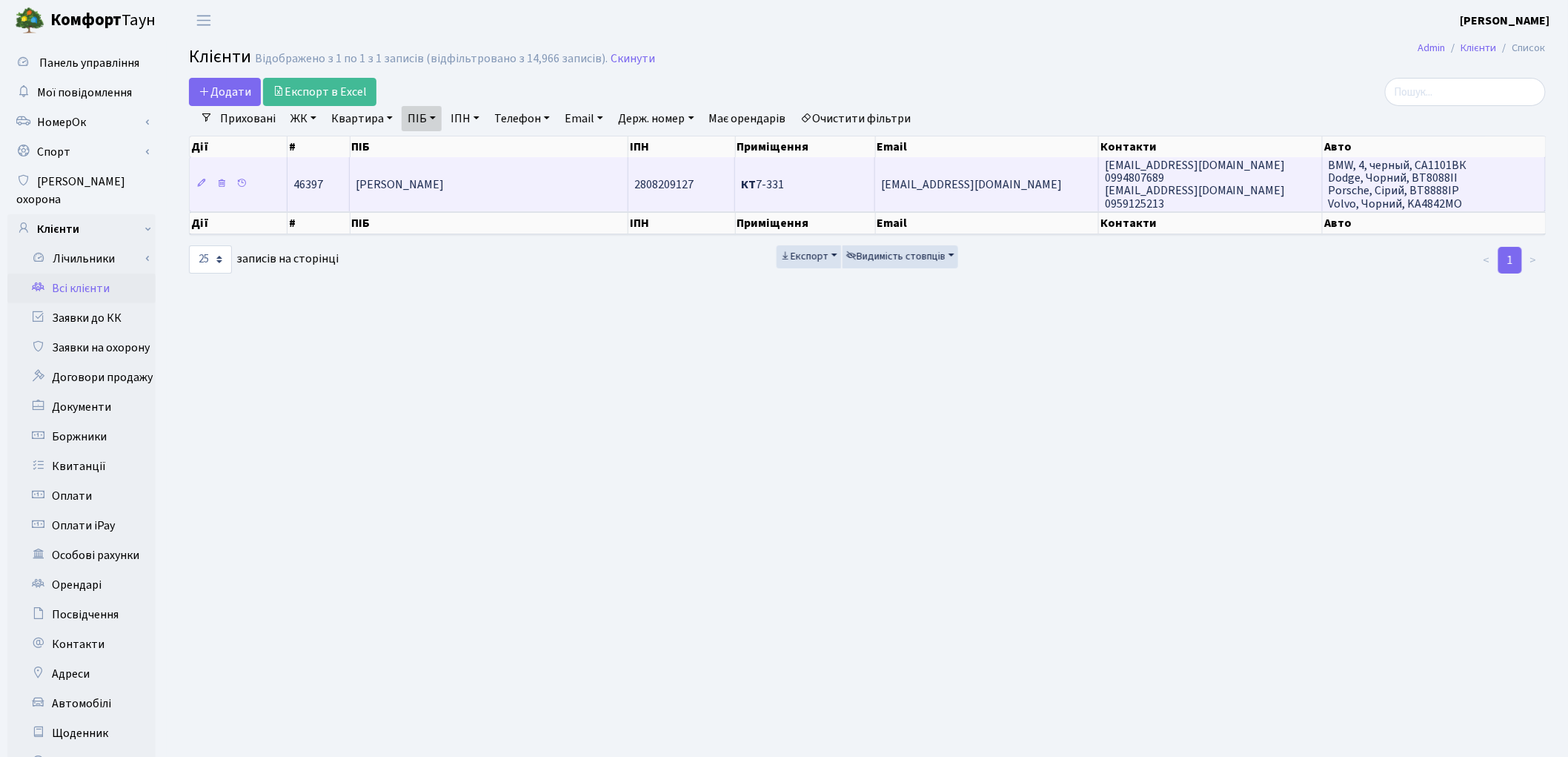
click at [428, 188] on span "[PERSON_NAME]" at bounding box center [399, 184] width 88 height 16
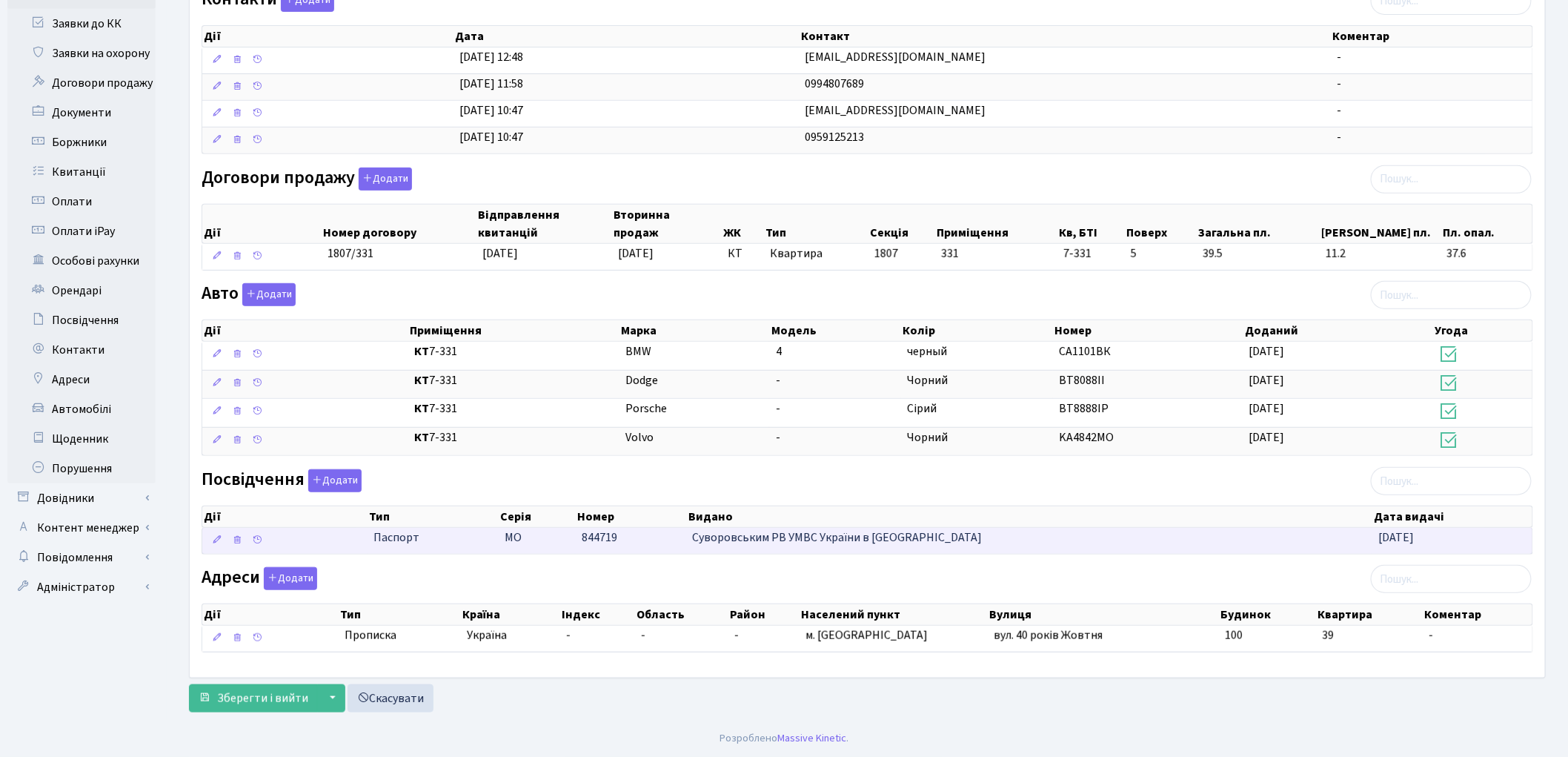
scroll to position [298, 0]
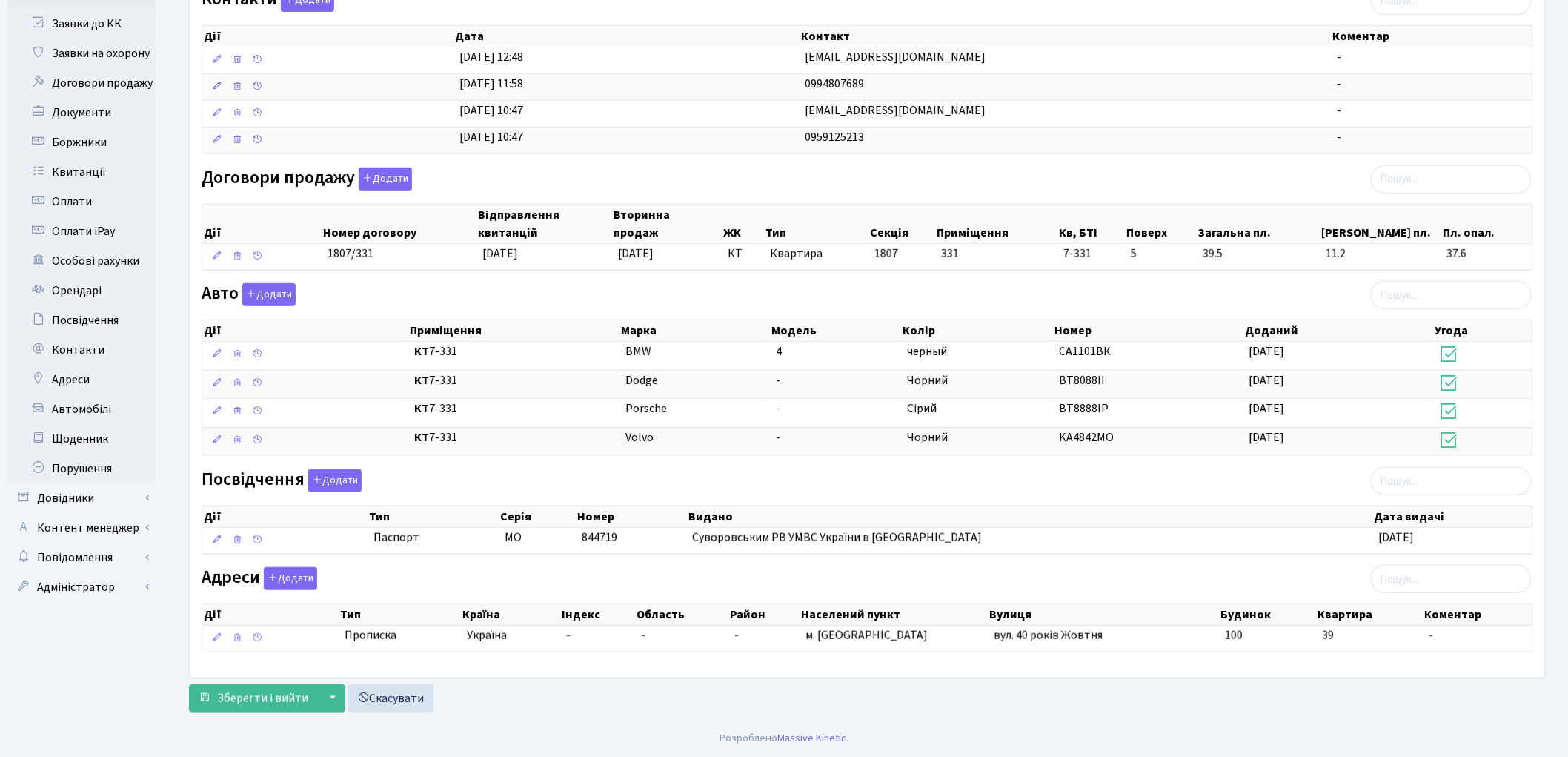
click at [1340, 487] on div "Посвідчення Додати Дії Тип [GEOGRAPHIC_DATA] Номер Видано Дата видачі Дії Тип" at bounding box center [867, 515] width 1353 height 92
click at [369, 176] on icon "button" at bounding box center [368, 178] width 10 height 10
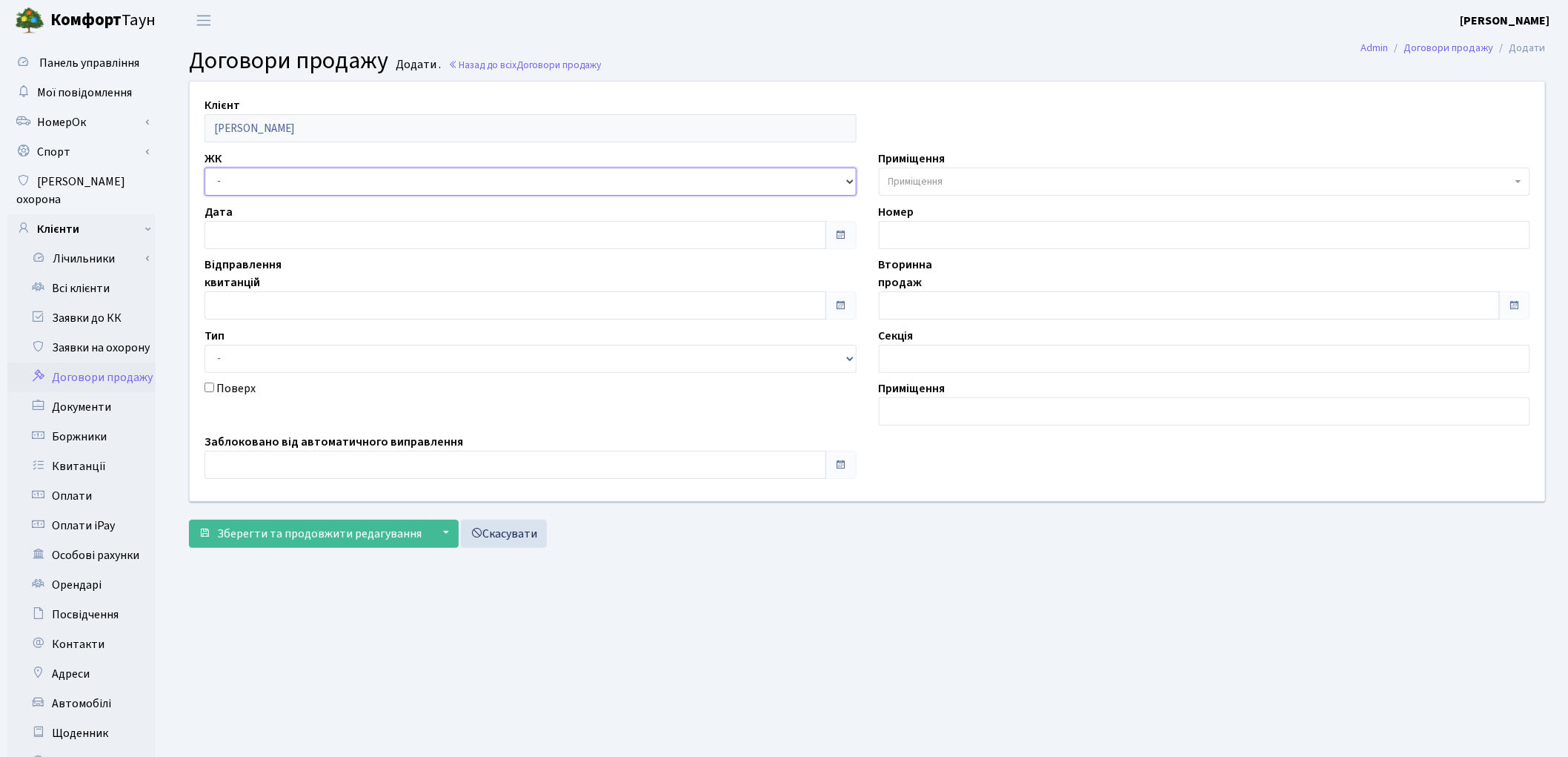
click at [275, 180] on select "- ТХ, вул. Ділова, 1/2 КТ, вул. Регенераторна, 4 КТ2, просп. Соборності, 17 КТ3…" at bounding box center [530, 181] width 652 height 28
select select "296"
click at [204, 168] on select "- ТХ, вул. Ділова, 1/2 КТ, вул. Регенераторна, 4 КТ2, просп. Соборності, 17 КТ3…" at bounding box center [530, 181] width 652 height 28
select select
click at [899, 176] on span "Приміщення" at bounding box center [916, 181] width 55 height 15
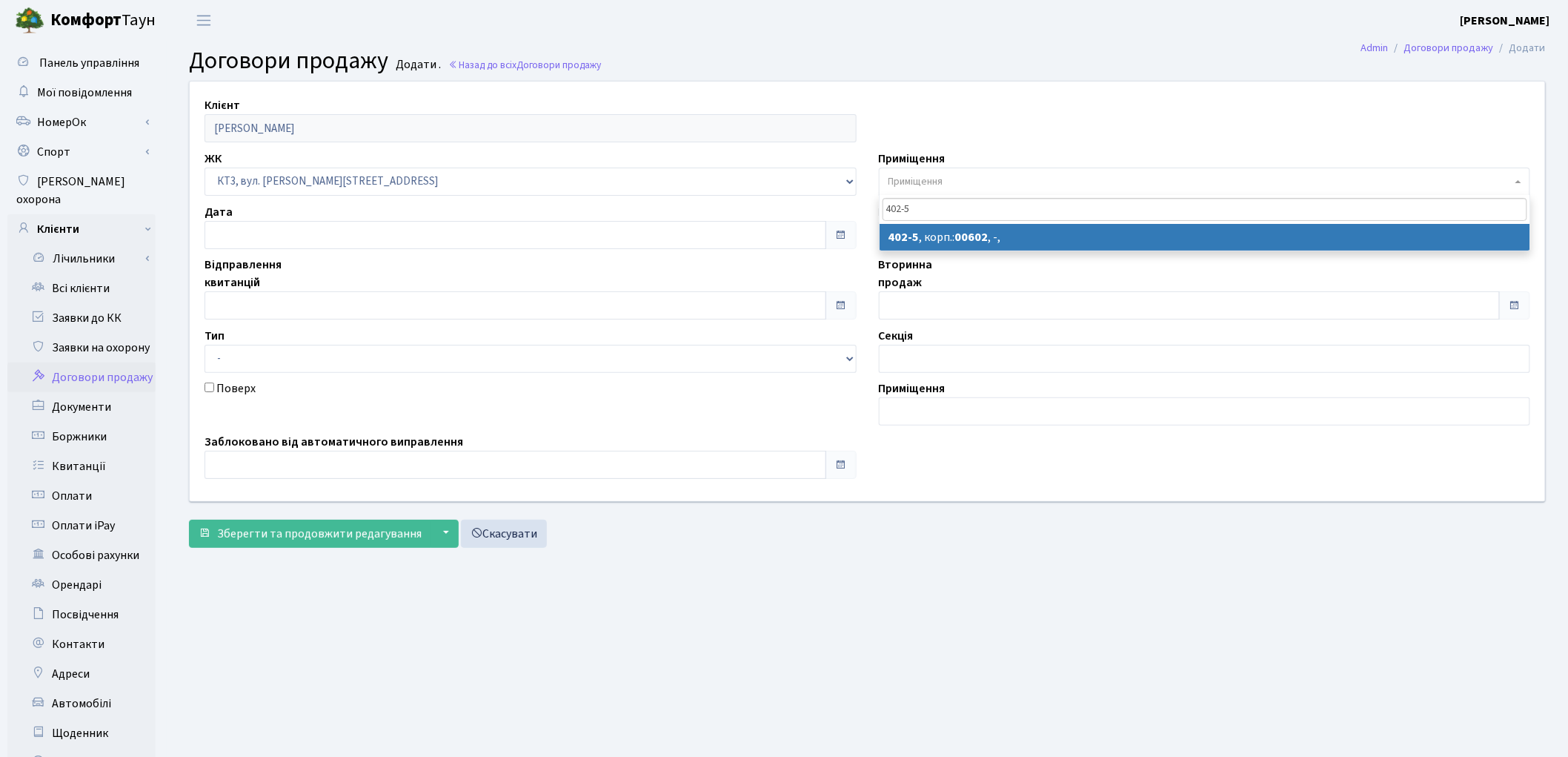
type input "402-5"
select select "16690"
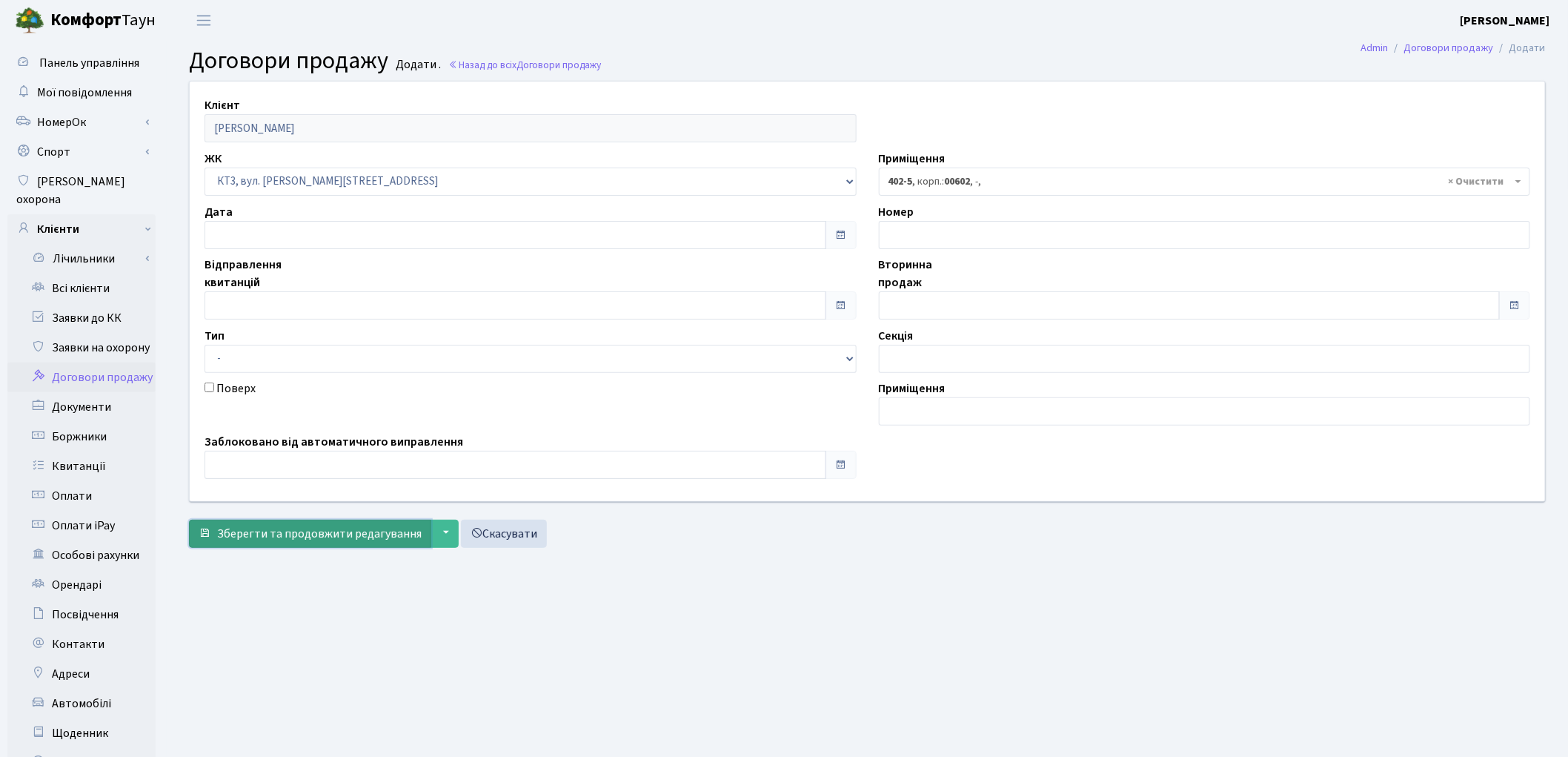
click at [314, 538] on span "Зберегти та продовжити редагування" at bounding box center [319, 533] width 204 height 16
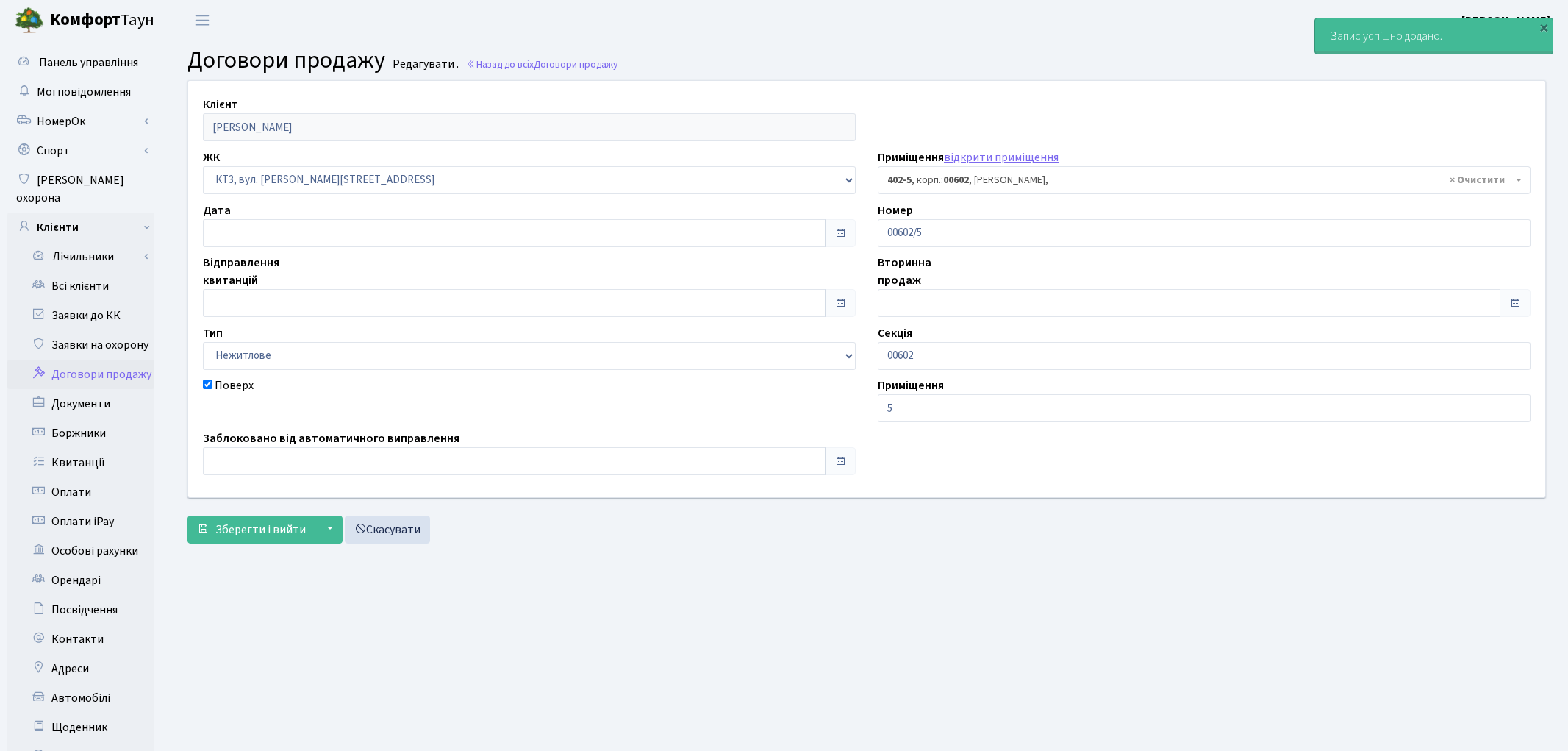
select select "16690"
click at [251, 538] on button "Зберегти і вийти" at bounding box center [251, 530] width 128 height 28
select select "16690"
click at [84, 272] on link "Всі клієнти" at bounding box center [81, 286] width 147 height 30
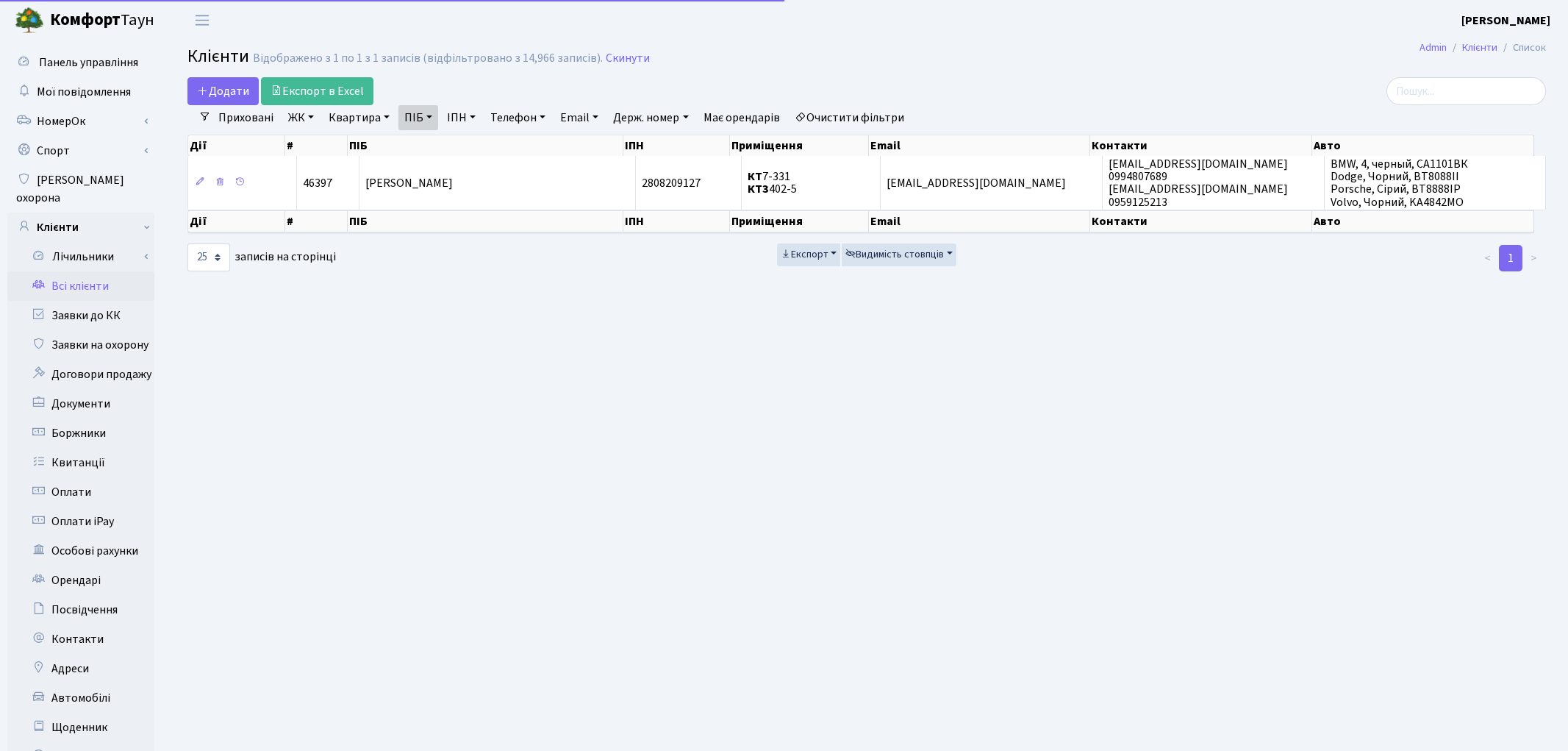
select select "25"
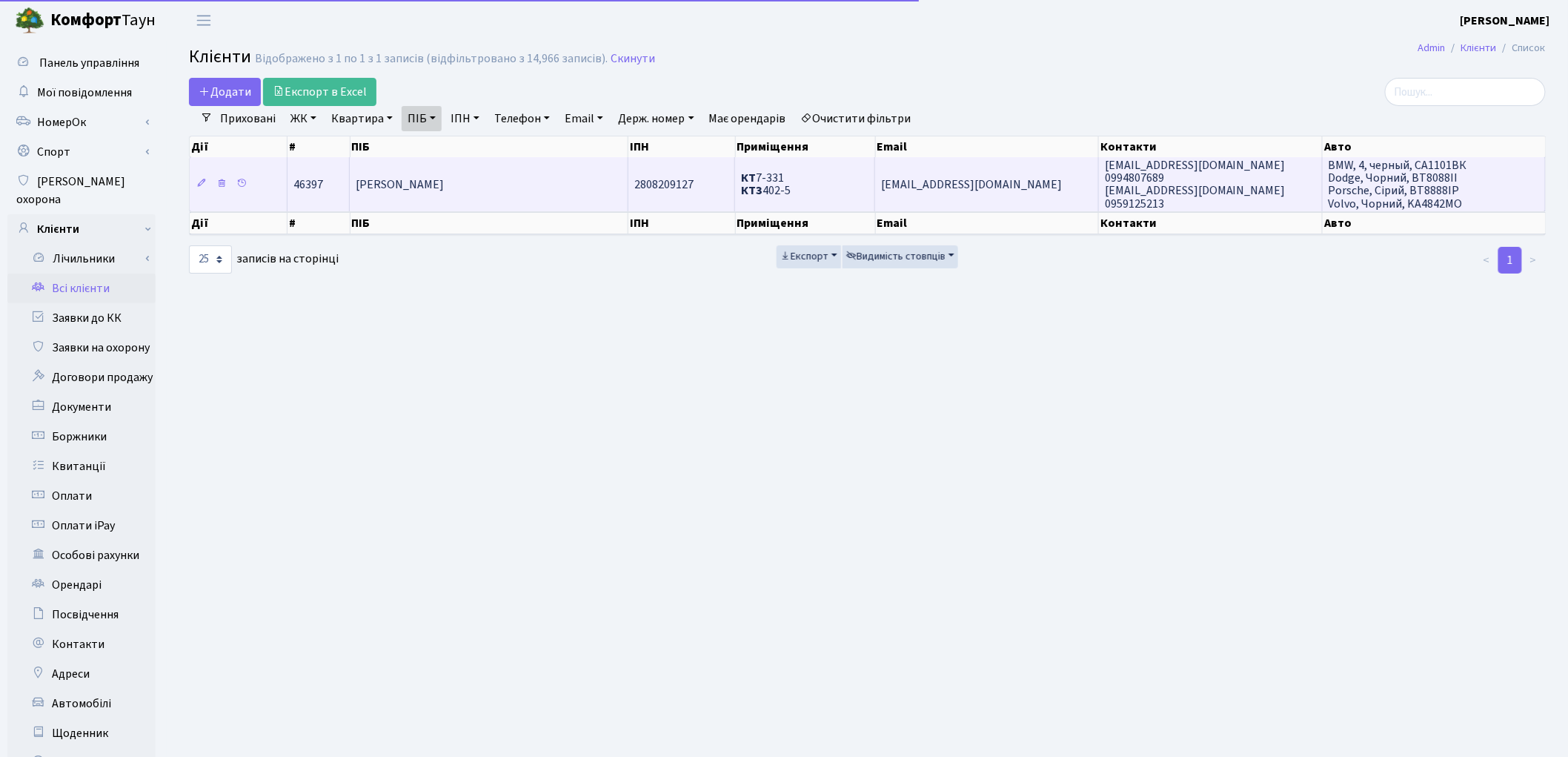
click at [391, 191] on span "[PERSON_NAME]" at bounding box center [399, 184] width 88 height 16
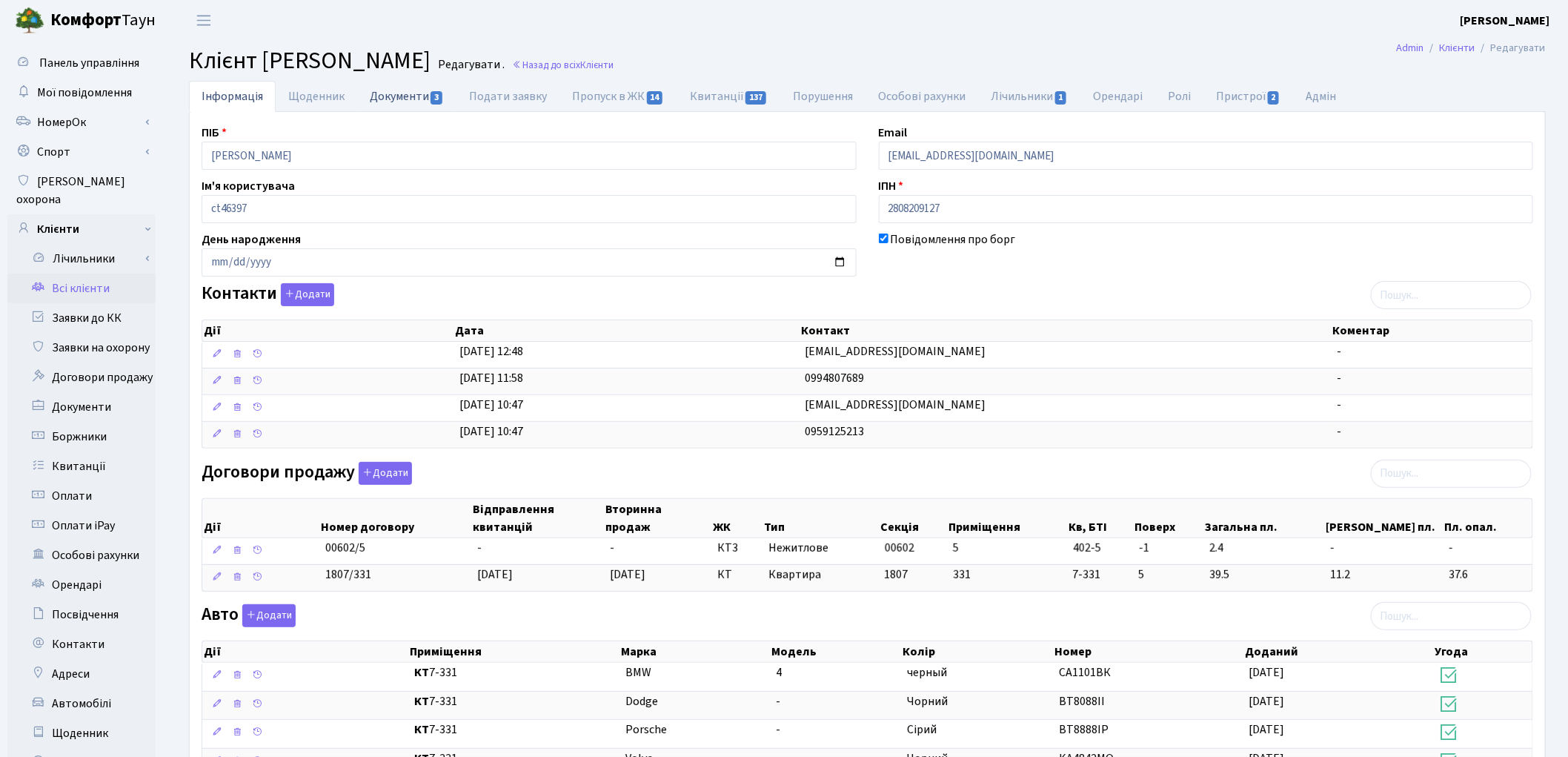
click at [390, 98] on link "Документи 3" at bounding box center [407, 96] width 99 height 31
select select "25"
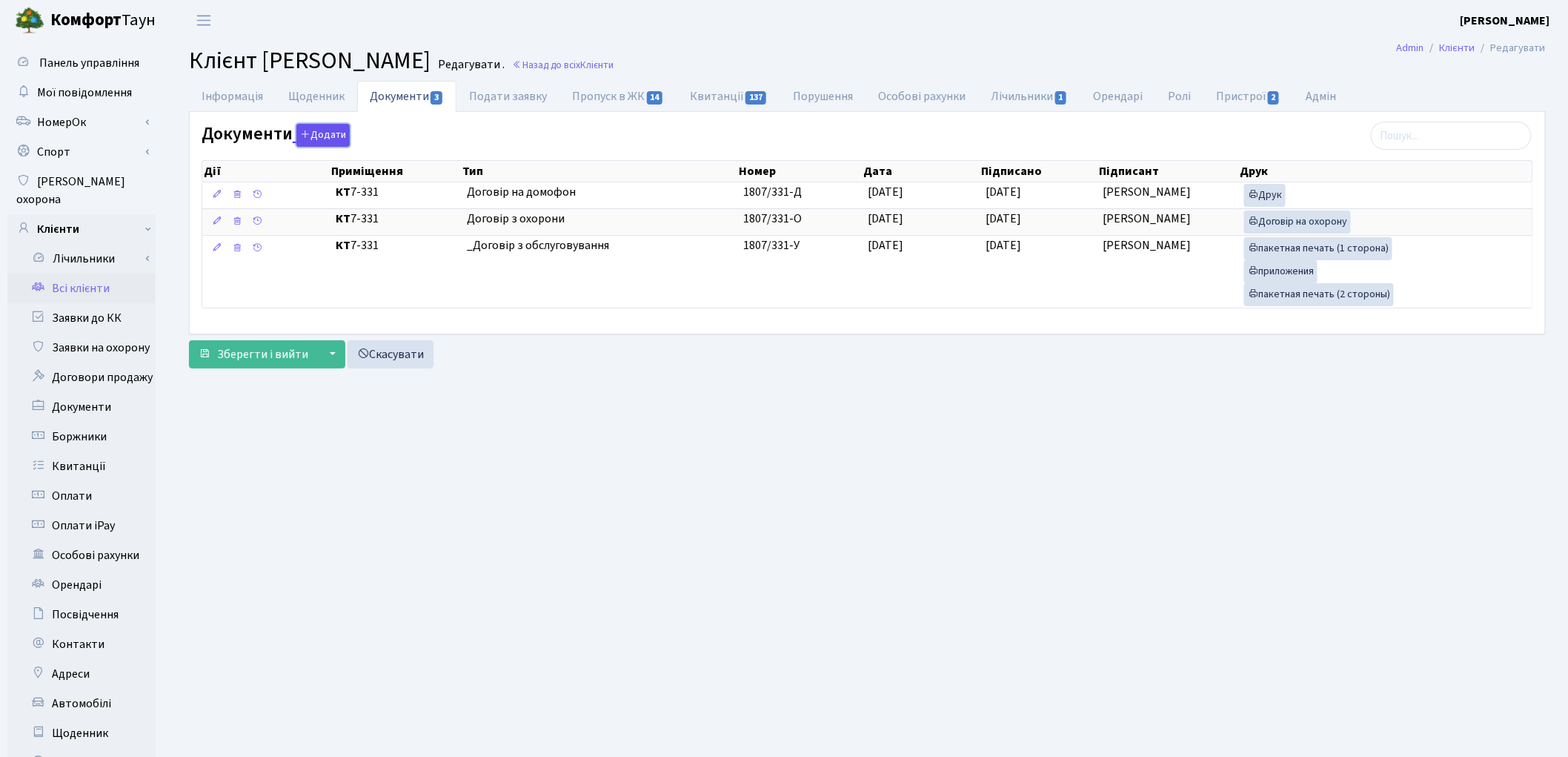
click at [317, 135] on button "Додати" at bounding box center [323, 135] width 53 height 23
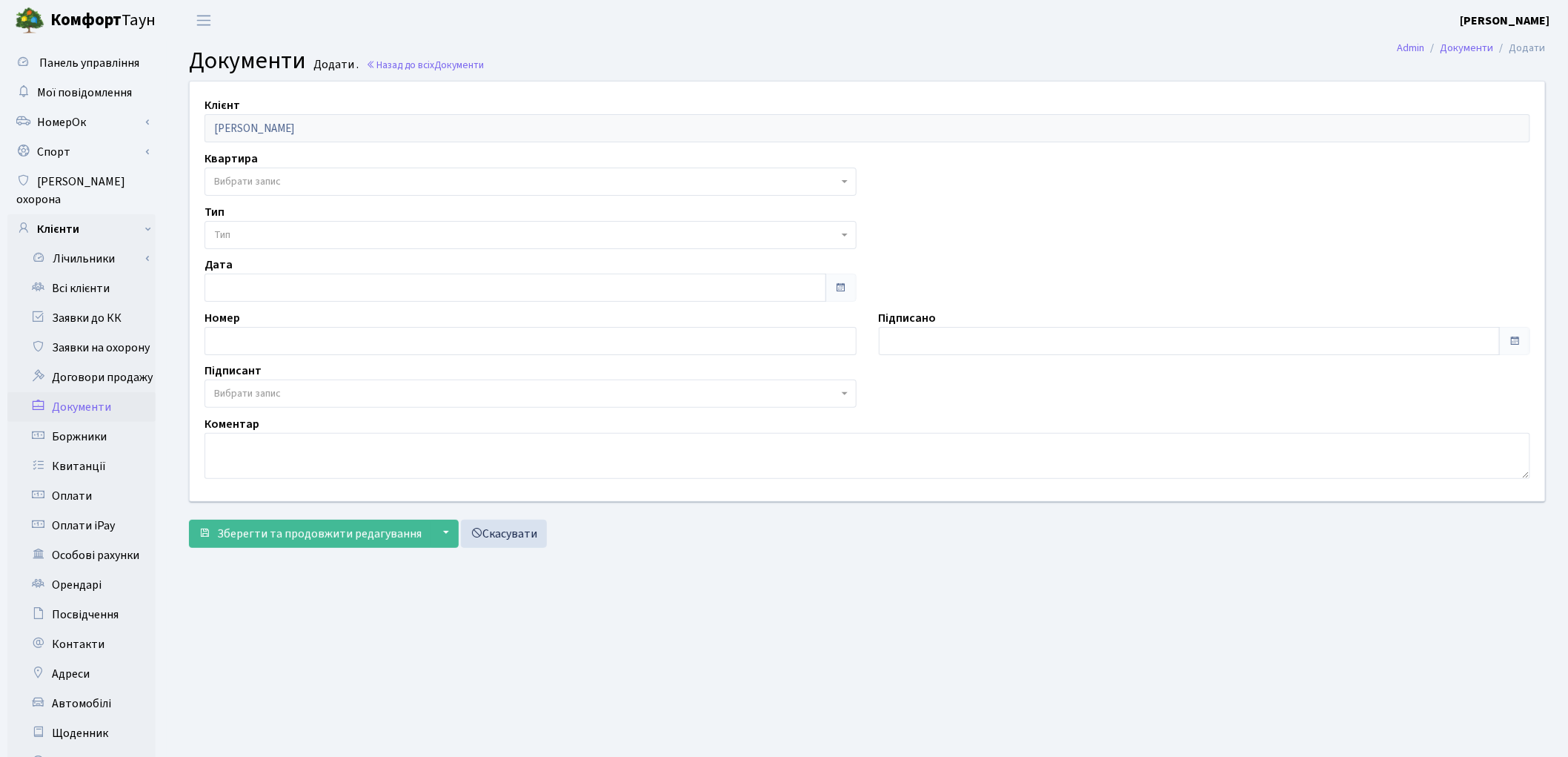
click at [306, 180] on span "Вибрати запис" at bounding box center [526, 181] width 624 height 15
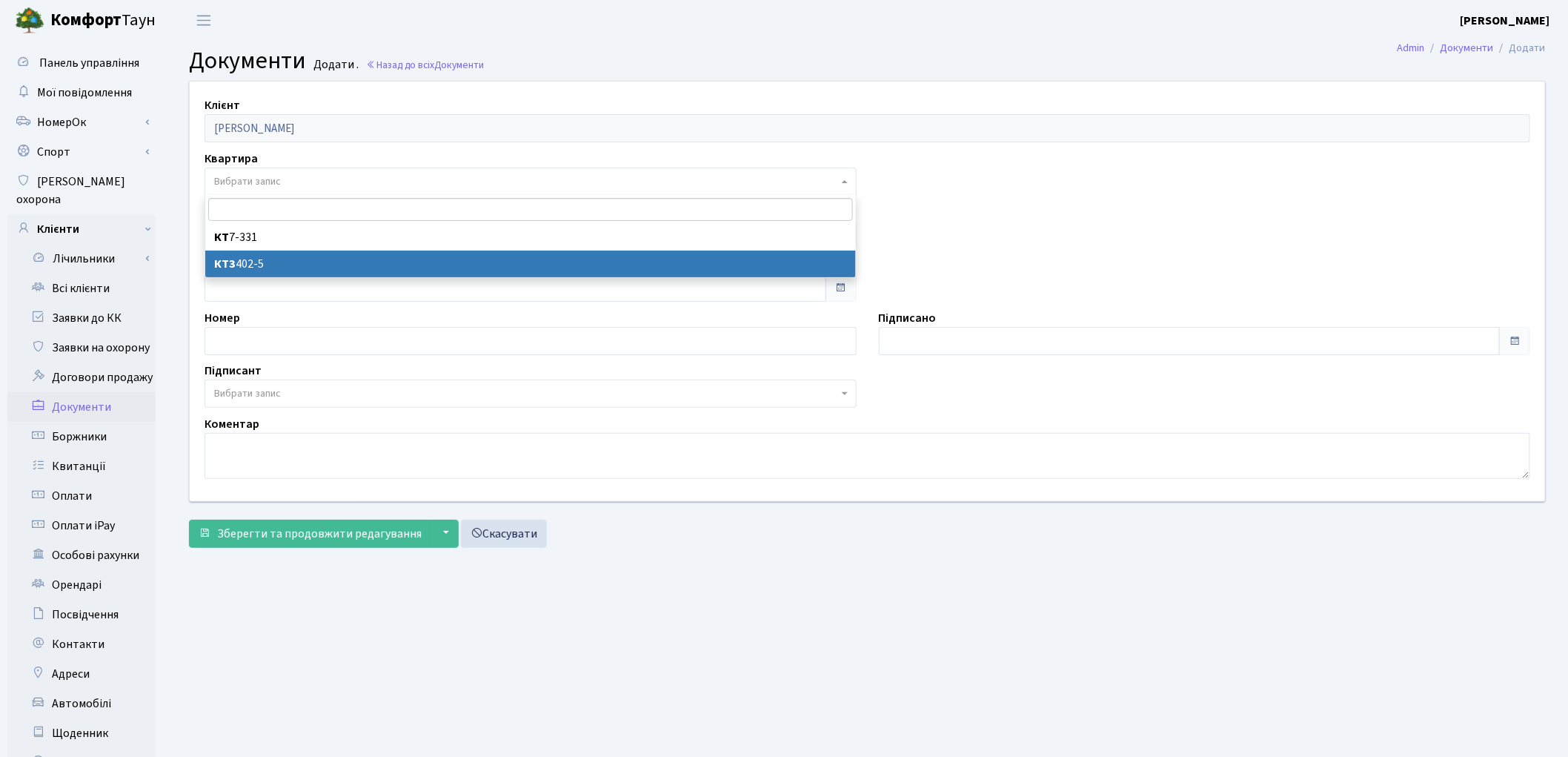
select select "178629"
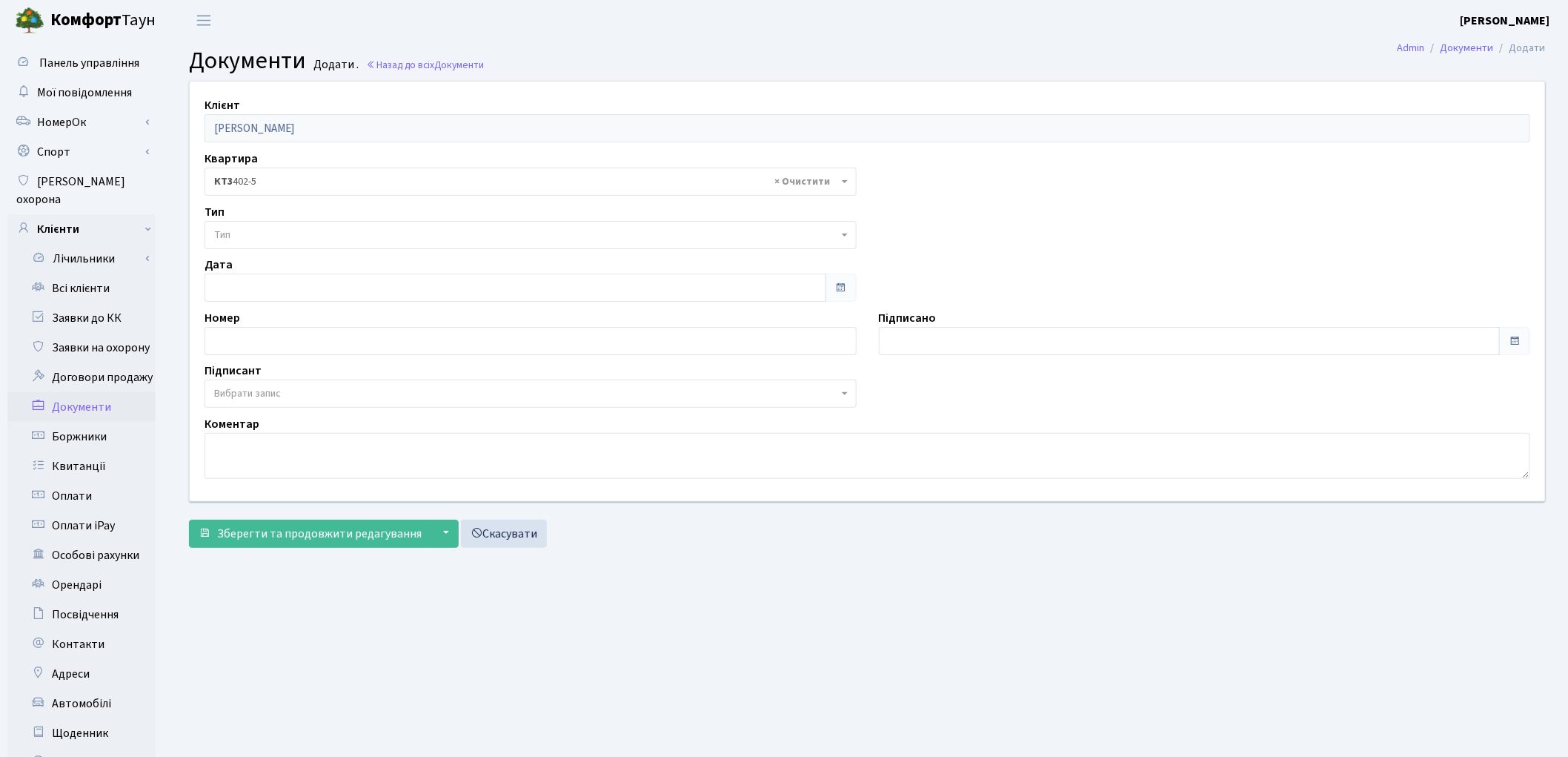
click at [281, 234] on span "Тип" at bounding box center [526, 234] width 624 height 15
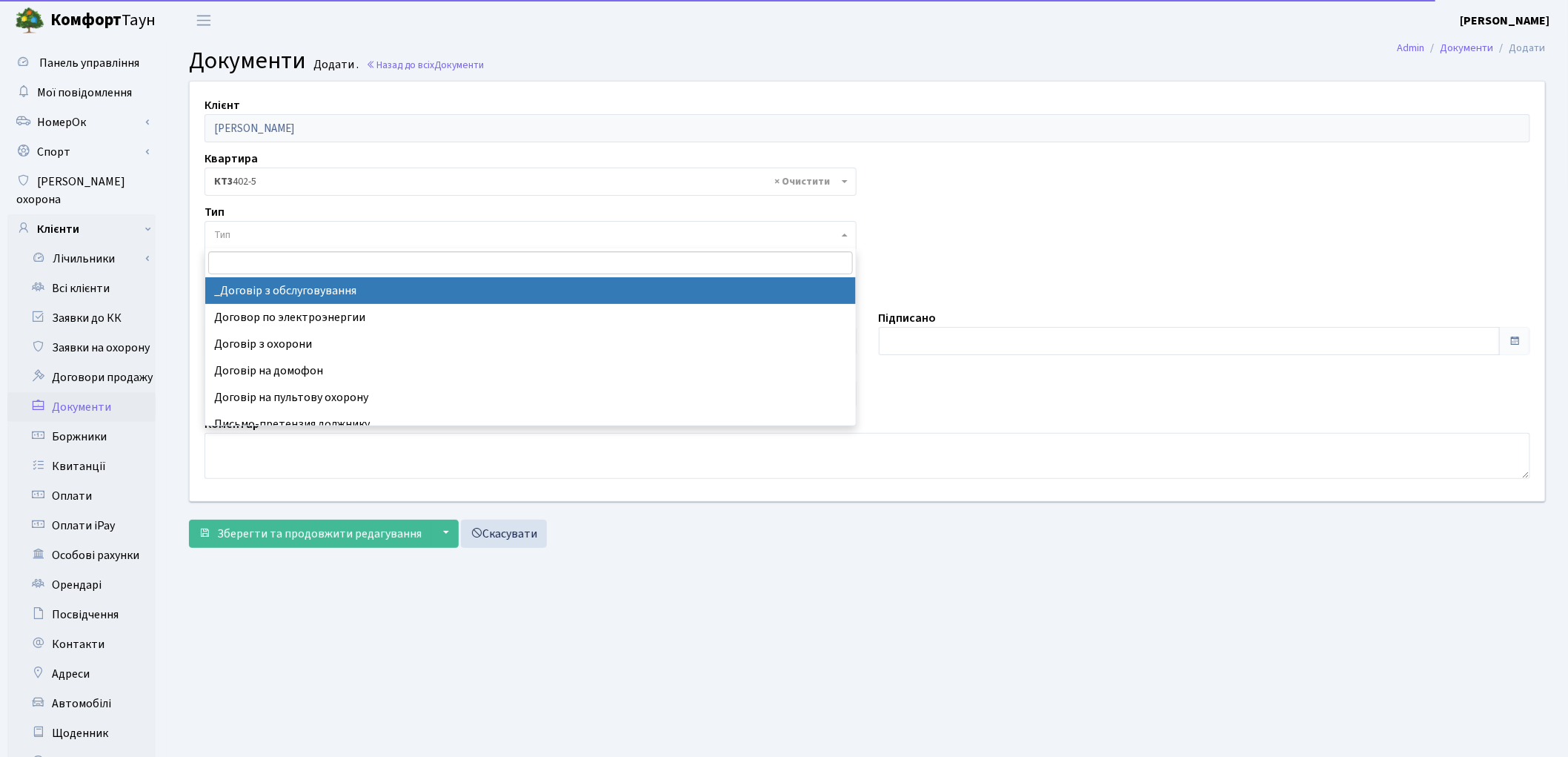
select select "289"
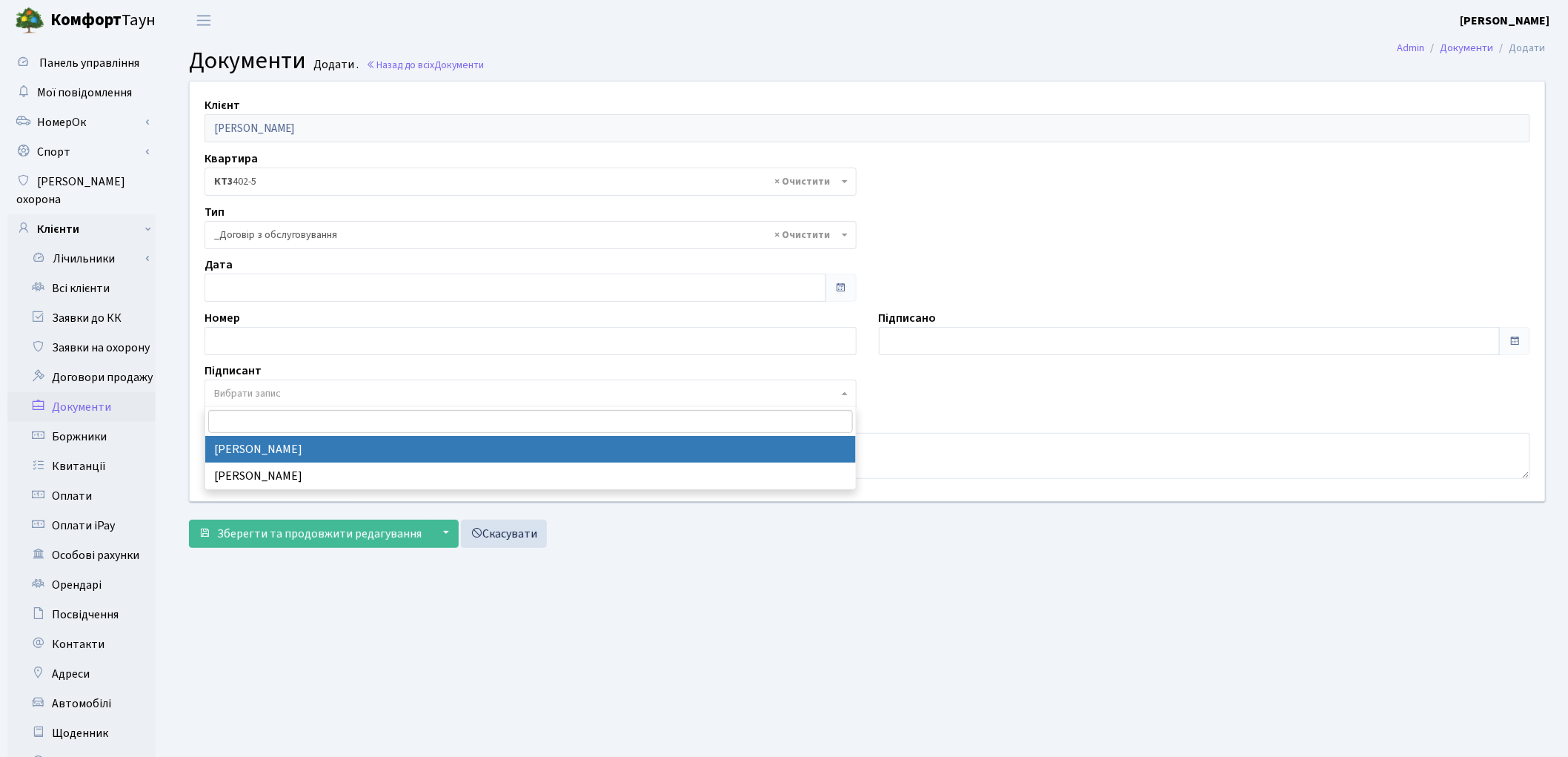
click at [269, 387] on span "Вибрати запис" at bounding box center [247, 393] width 67 height 15
select select "74"
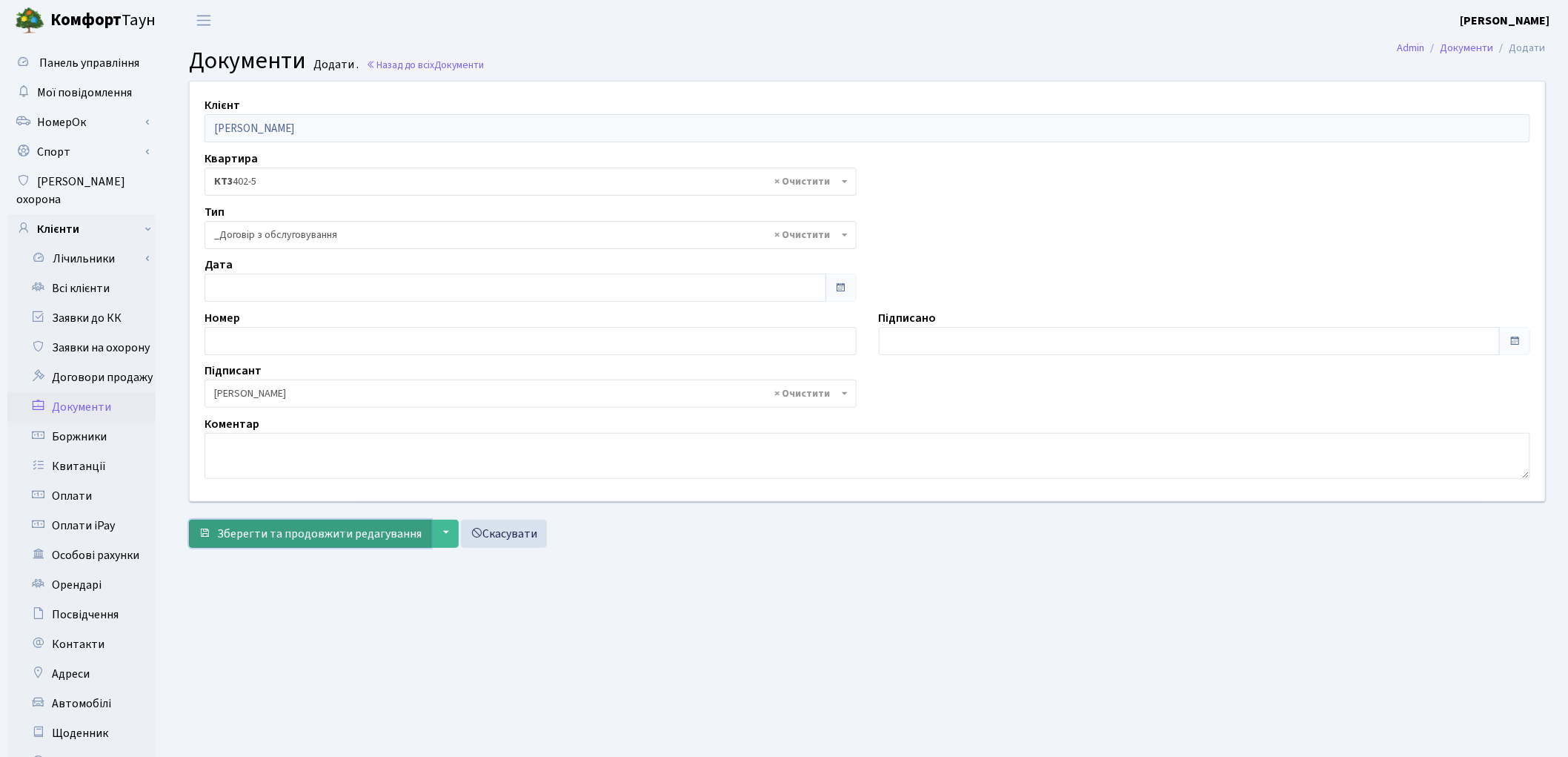
click at [261, 531] on span "Зберегти та продовжити редагування" at bounding box center [319, 533] width 204 height 16
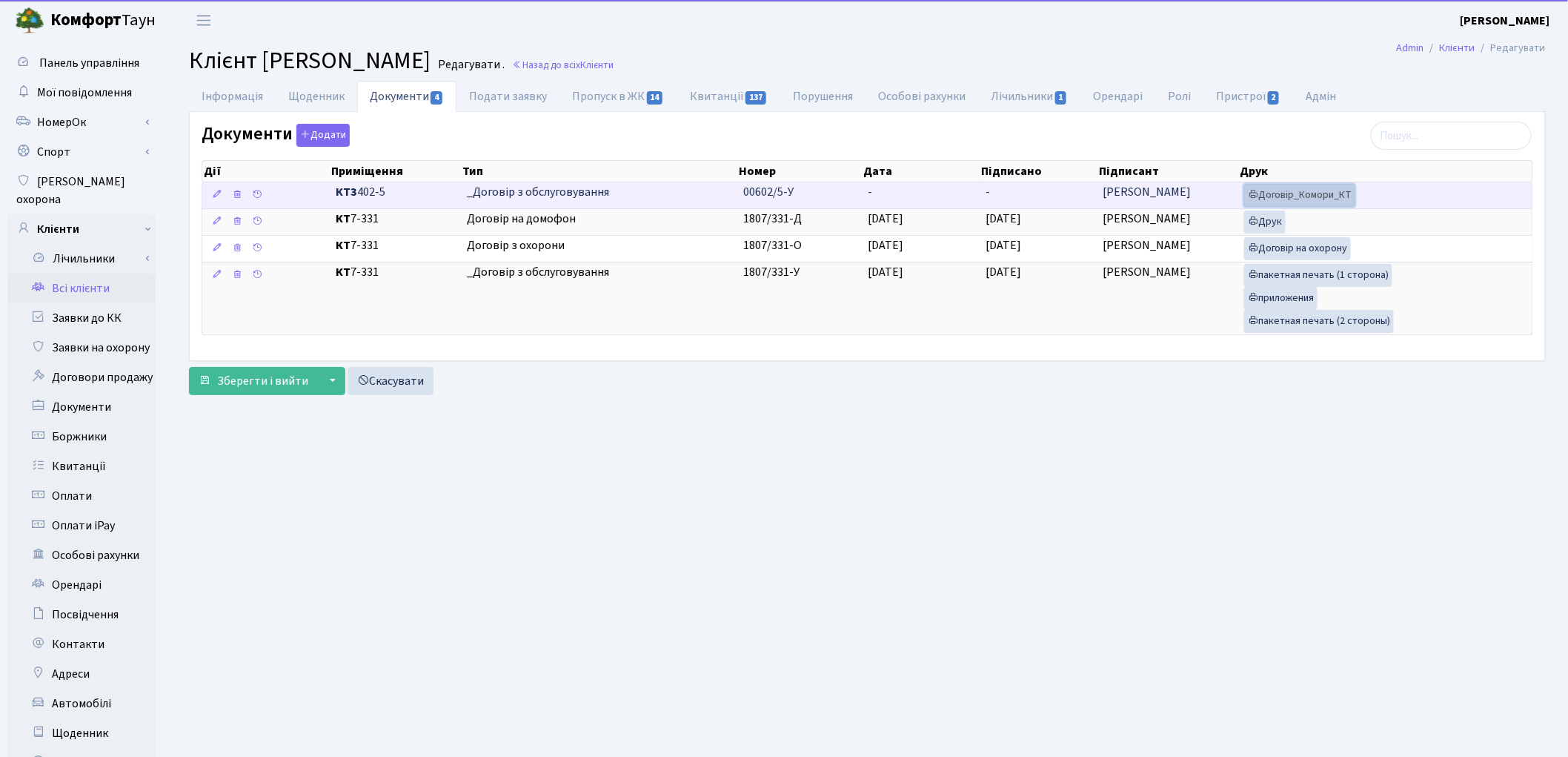
click at [1273, 193] on link "Договір_Комори_КТ" at bounding box center [1300, 195] width 111 height 23
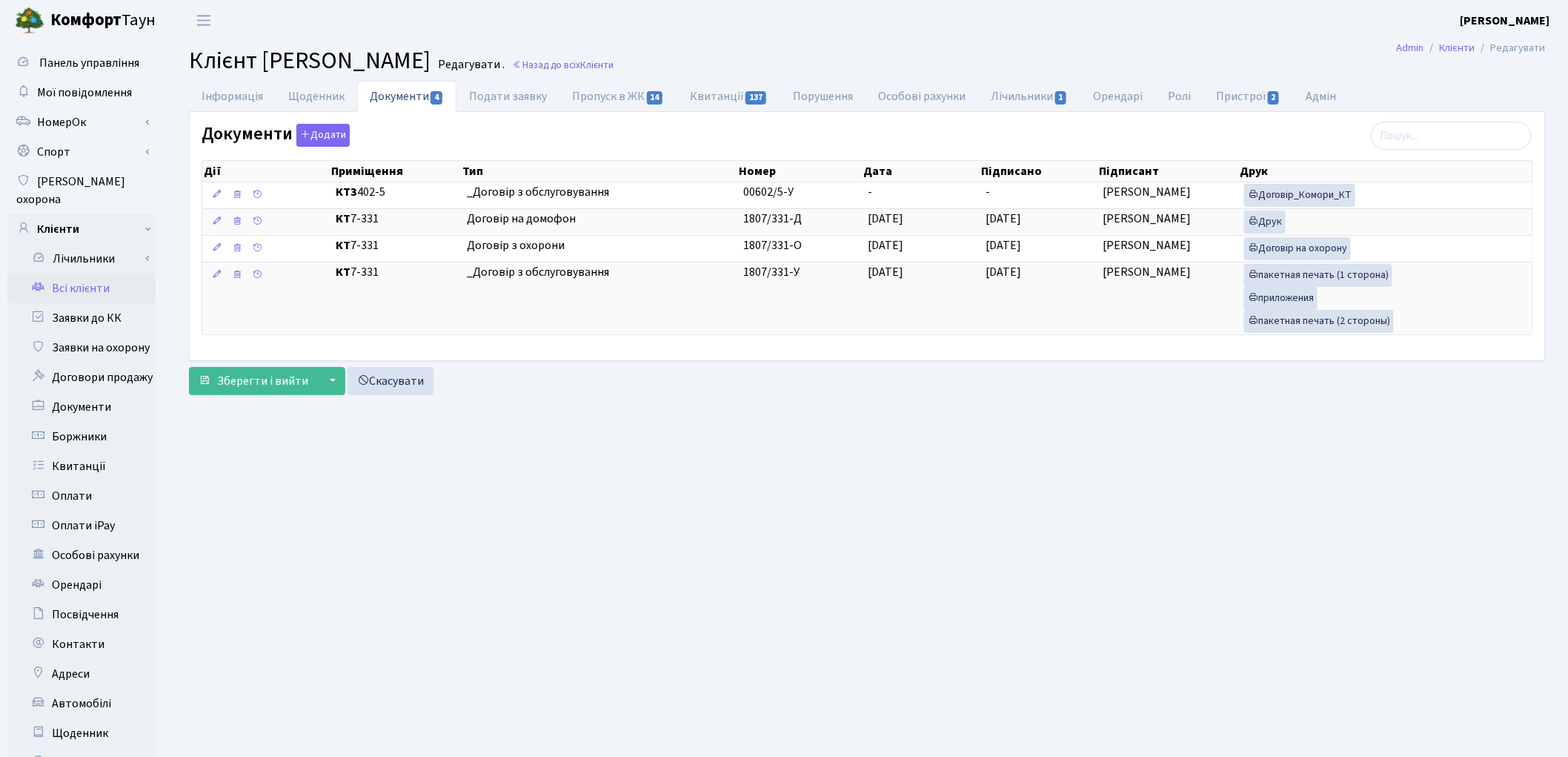
click at [65, 274] on link "Всі клієнти" at bounding box center [81, 288] width 148 height 30
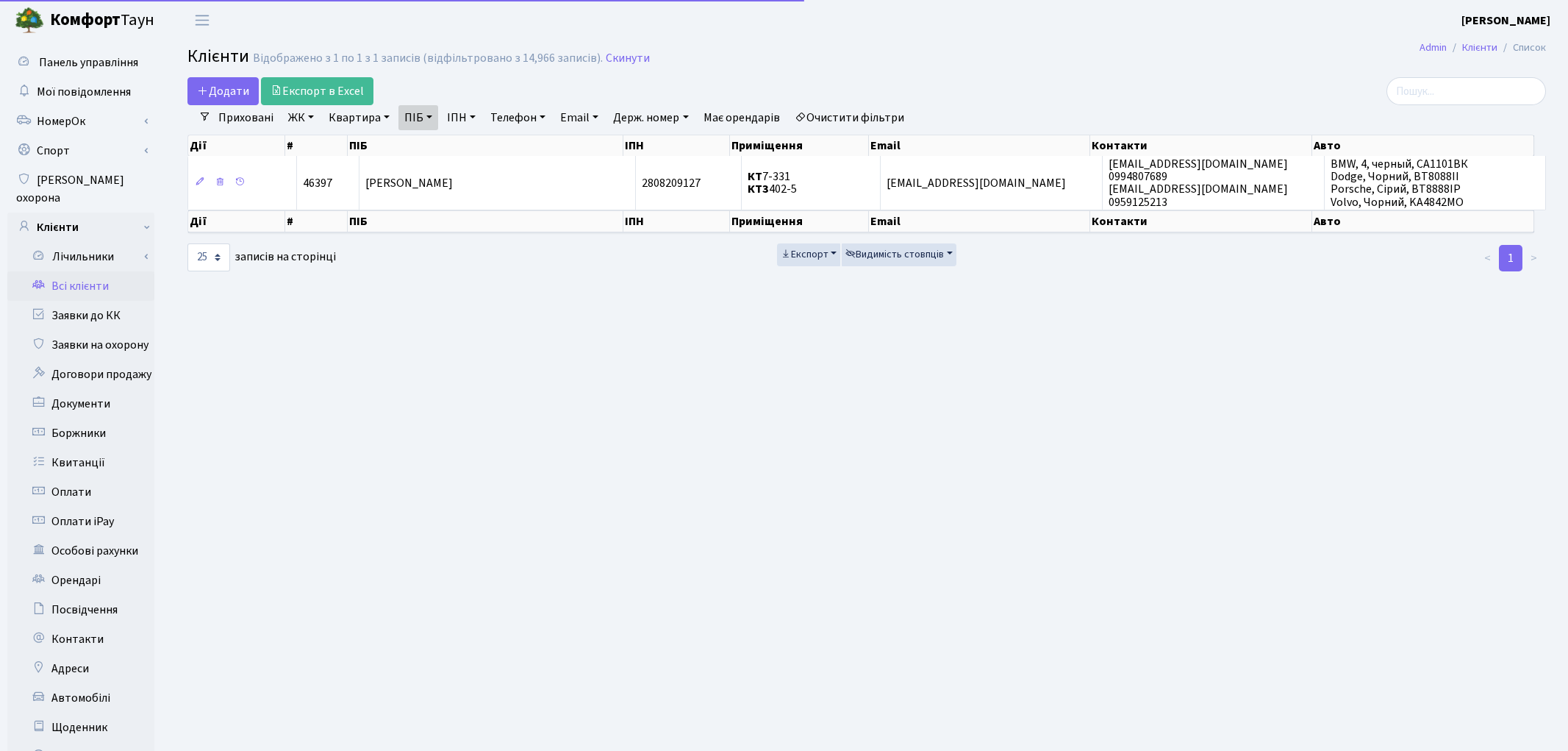
select select "25"
click at [860, 120] on link "Очистити фільтри" at bounding box center [849, 117] width 121 height 25
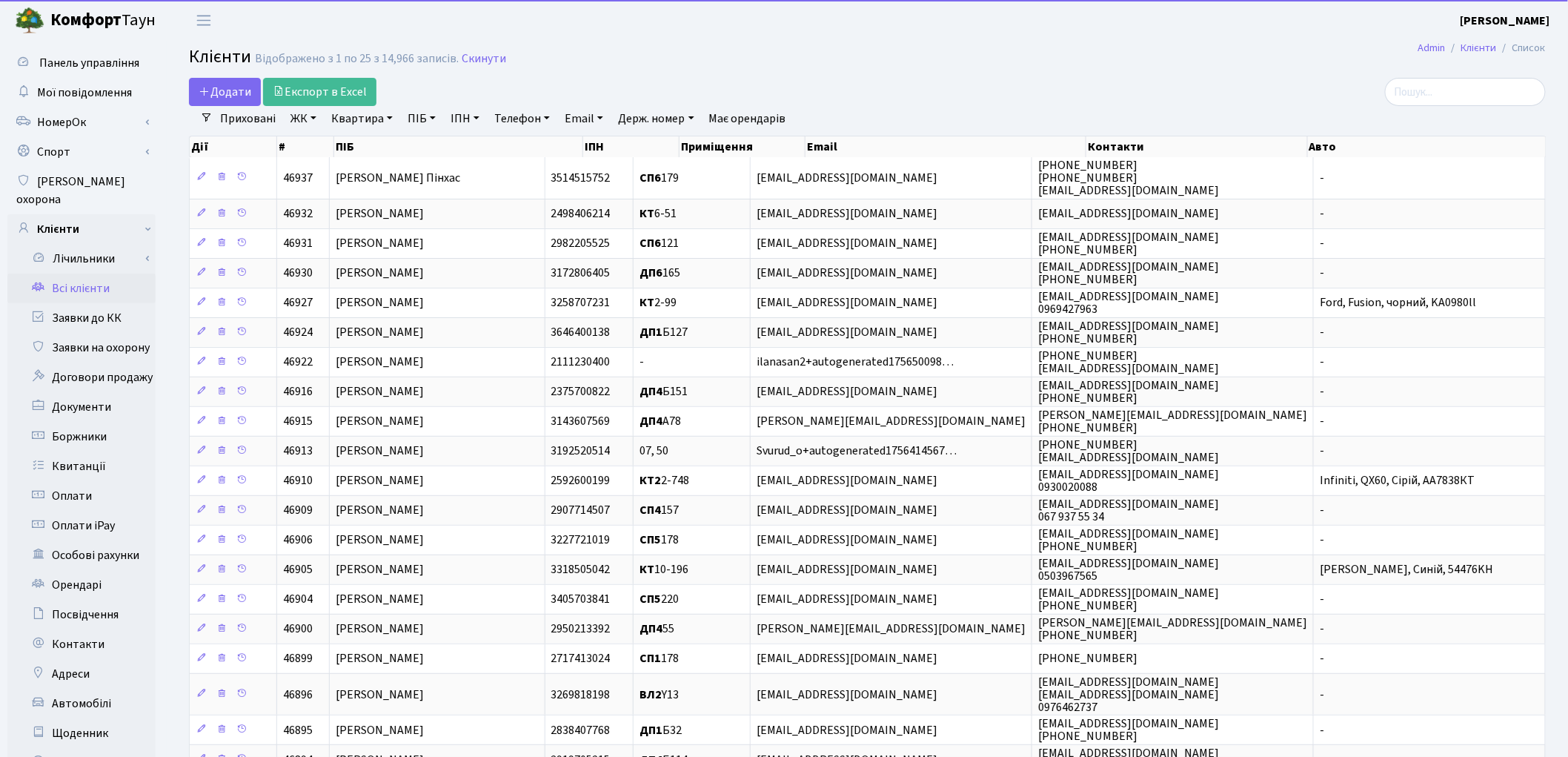
click at [403, 120] on link "ПІБ" at bounding box center [421, 118] width 40 height 25
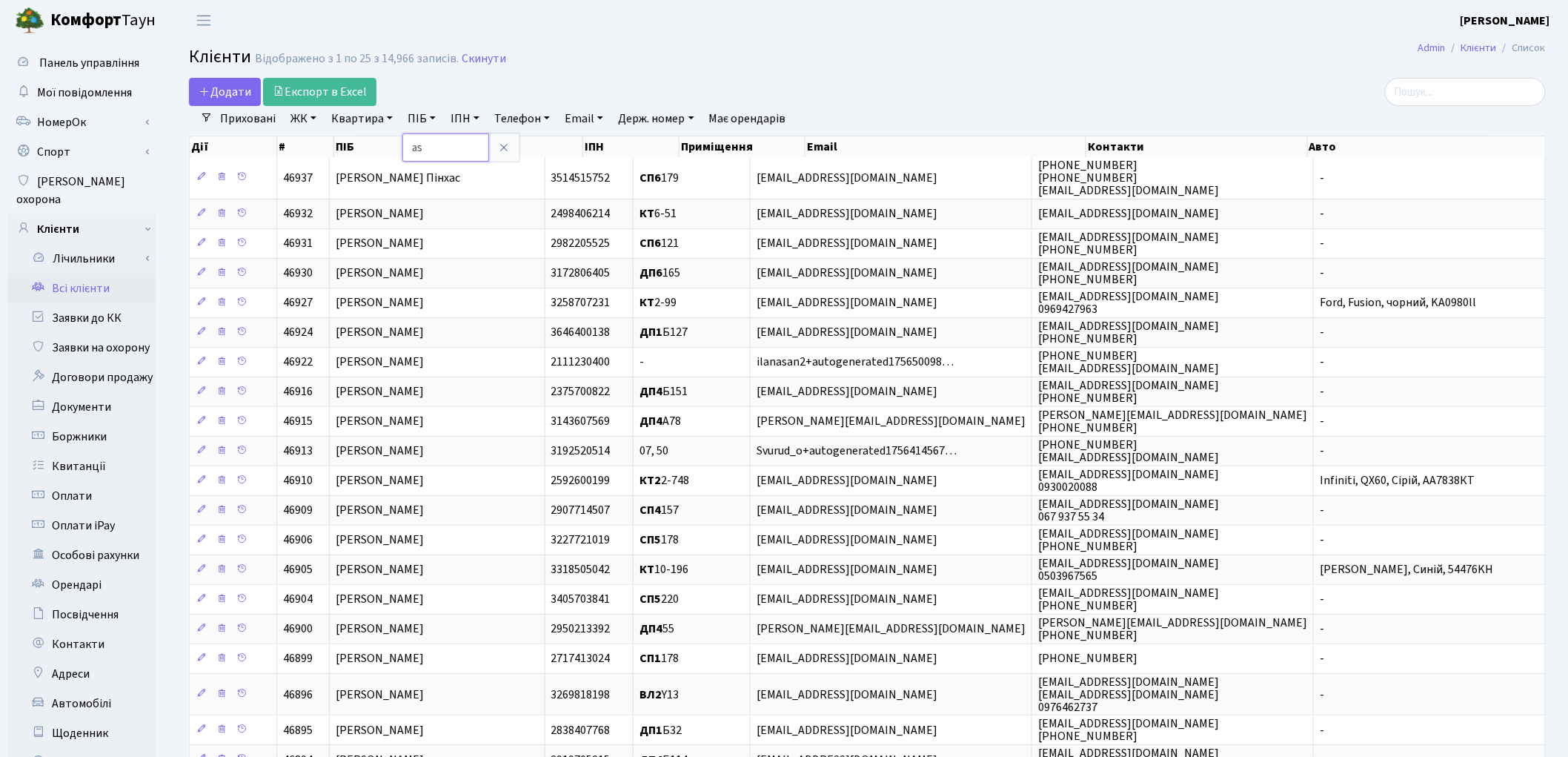
type input "a"
type input "філатов"
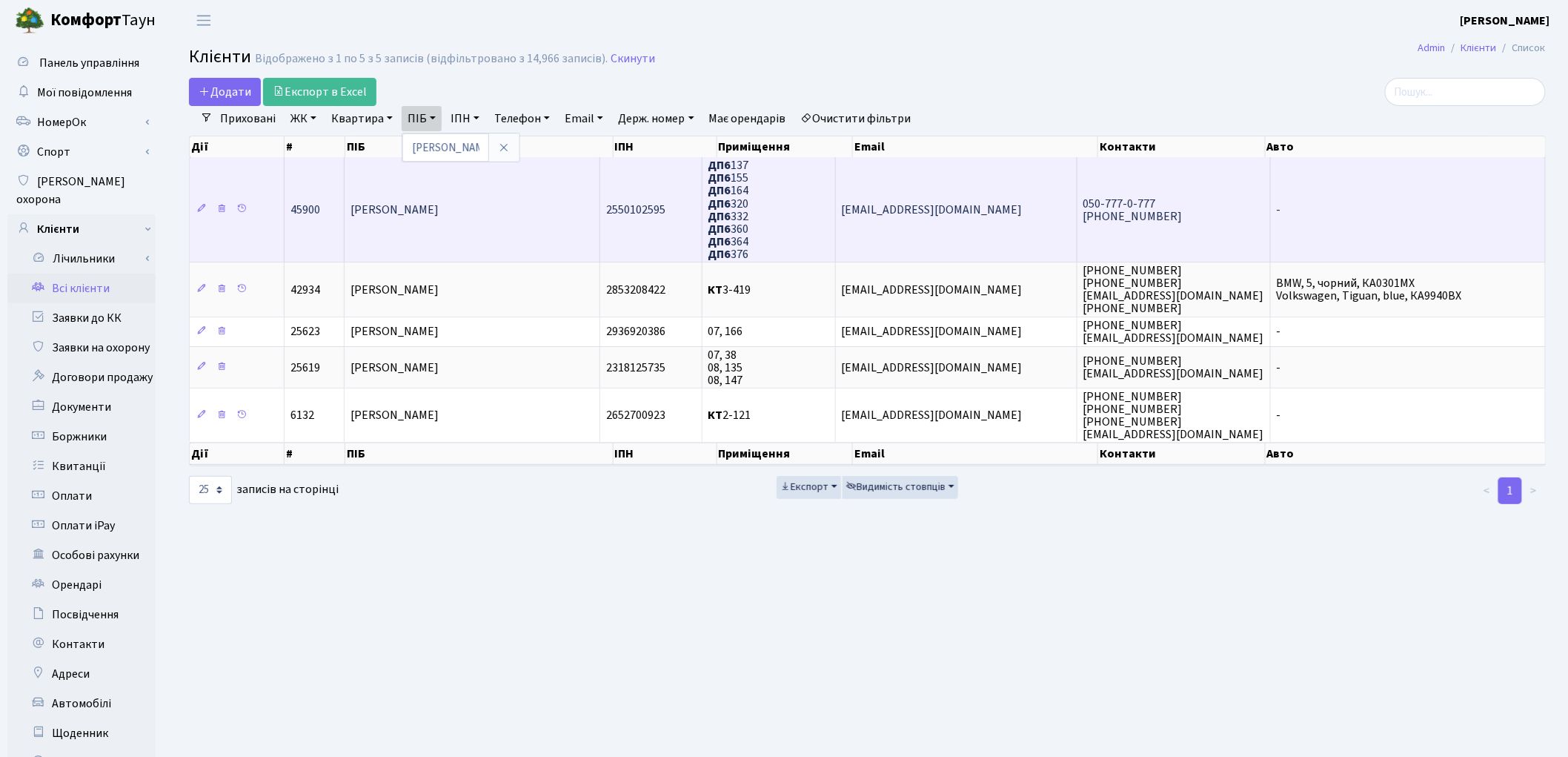
click at [433, 231] on td "[PERSON_NAME]" at bounding box center [473, 210] width 256 height 104
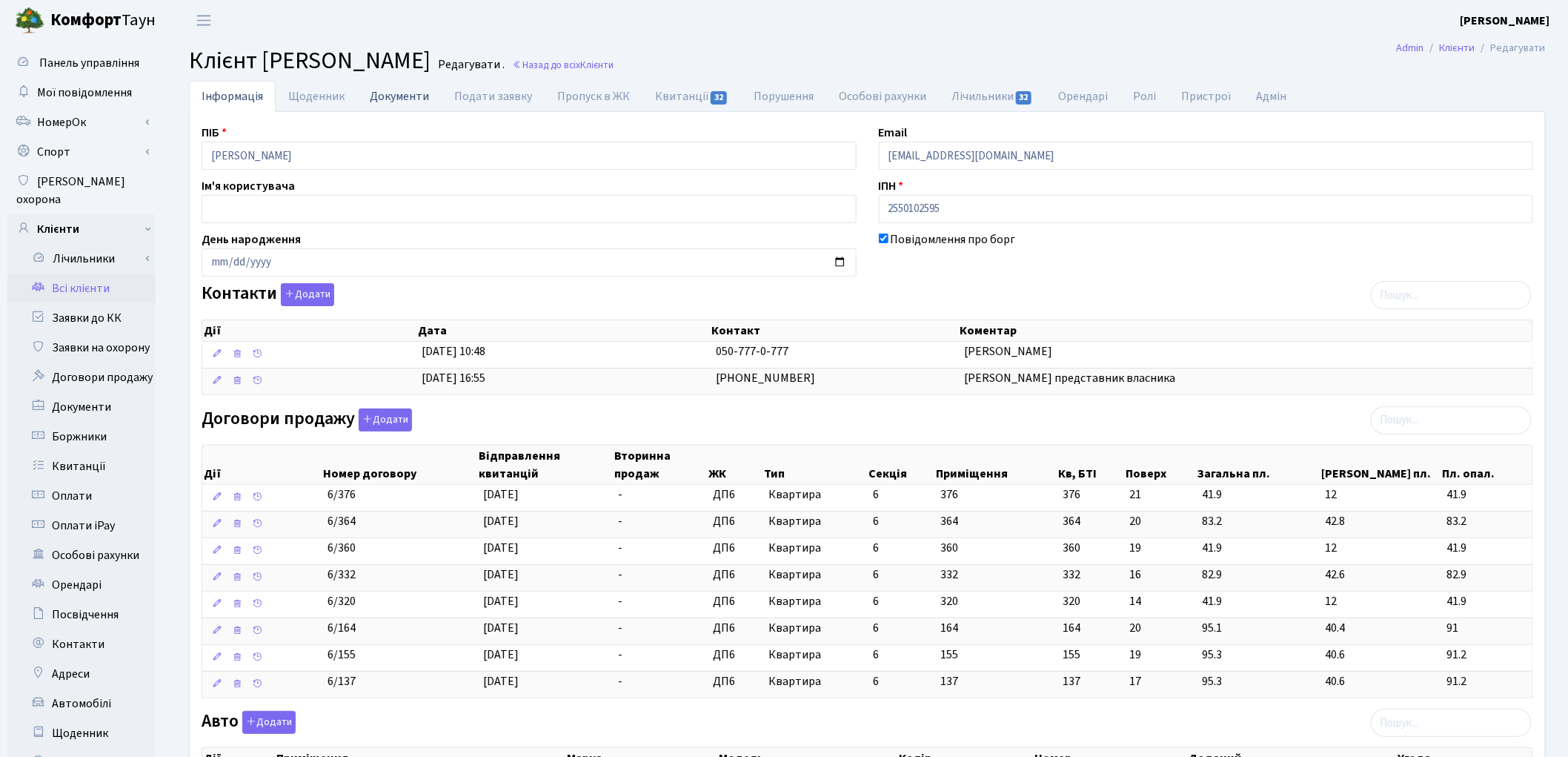
click at [380, 101] on link "Документи" at bounding box center [399, 96] width 85 height 31
select select "25"
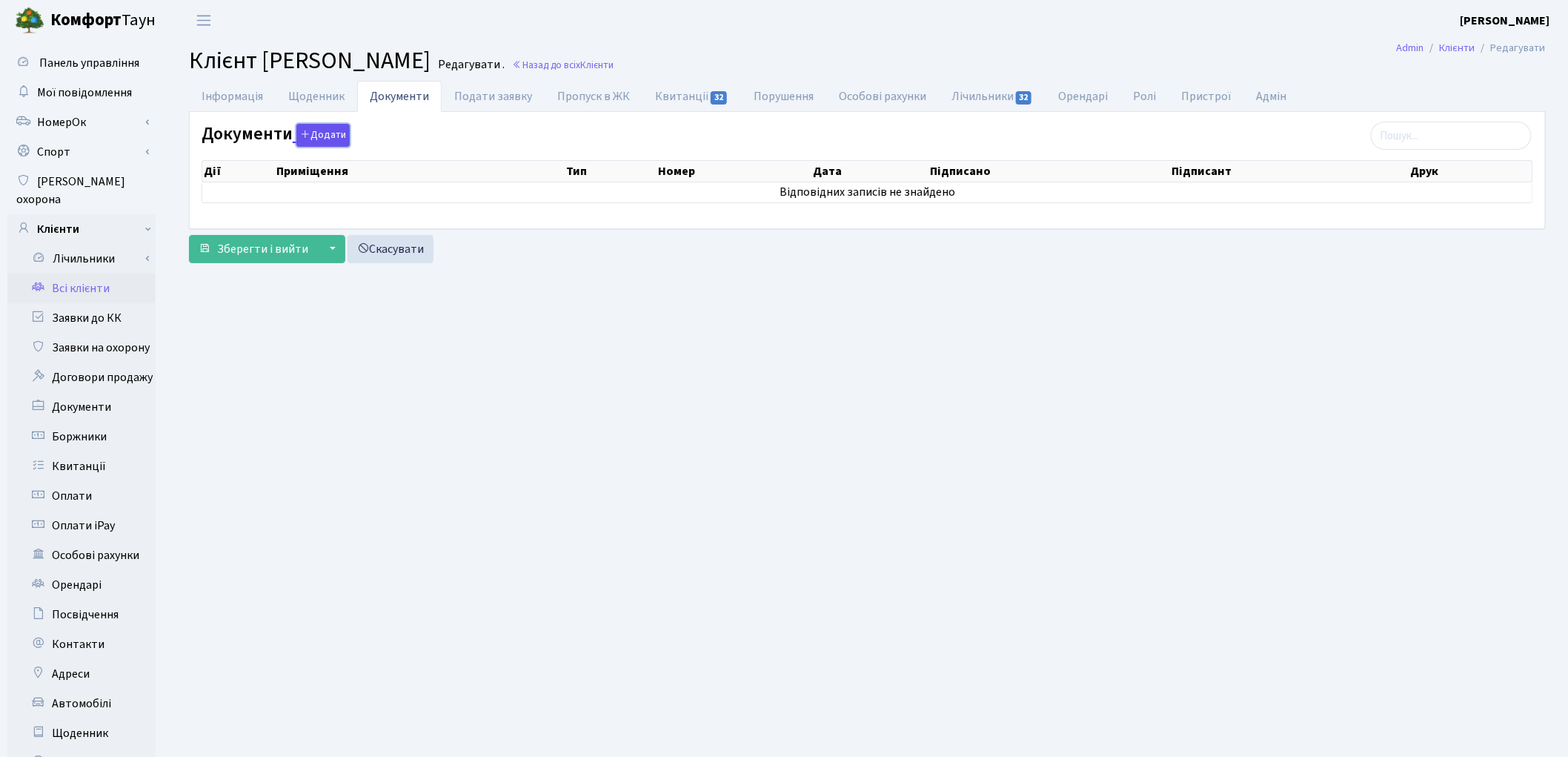
click at [325, 133] on button "Додати" at bounding box center [323, 135] width 53 height 23
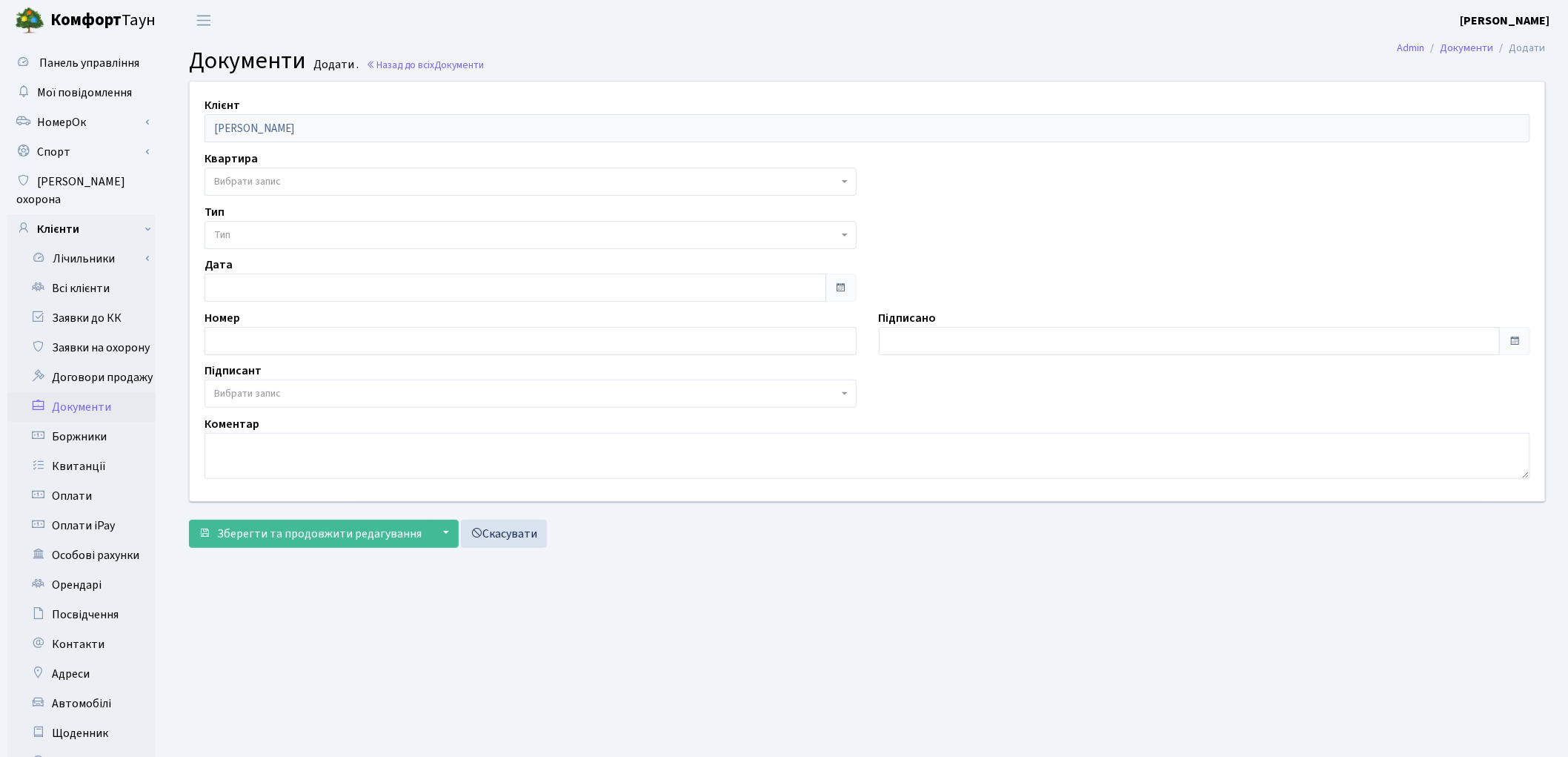
click at [324, 183] on span "Вибрати запис" at bounding box center [526, 181] width 624 height 15
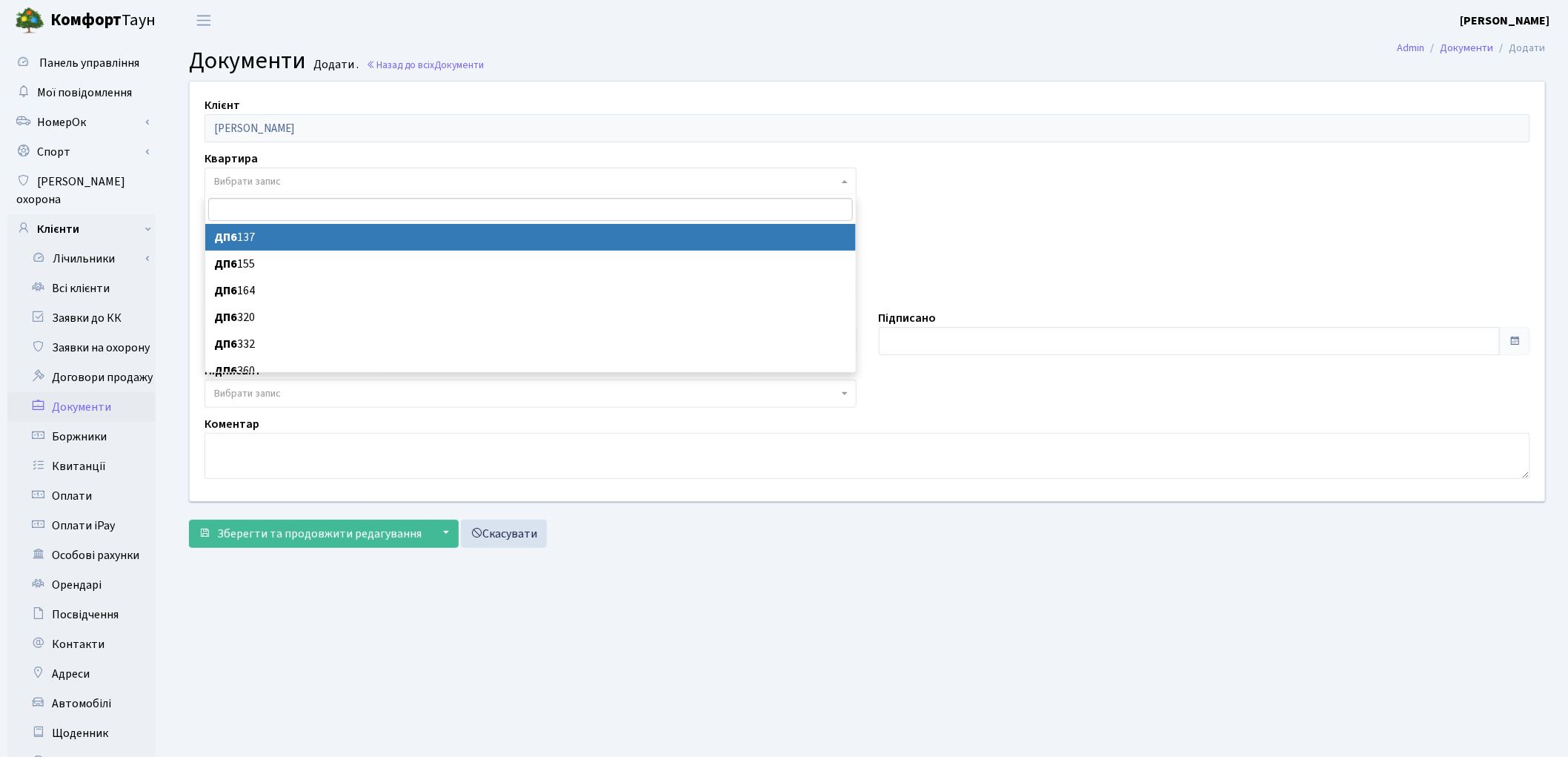
select select "176934"
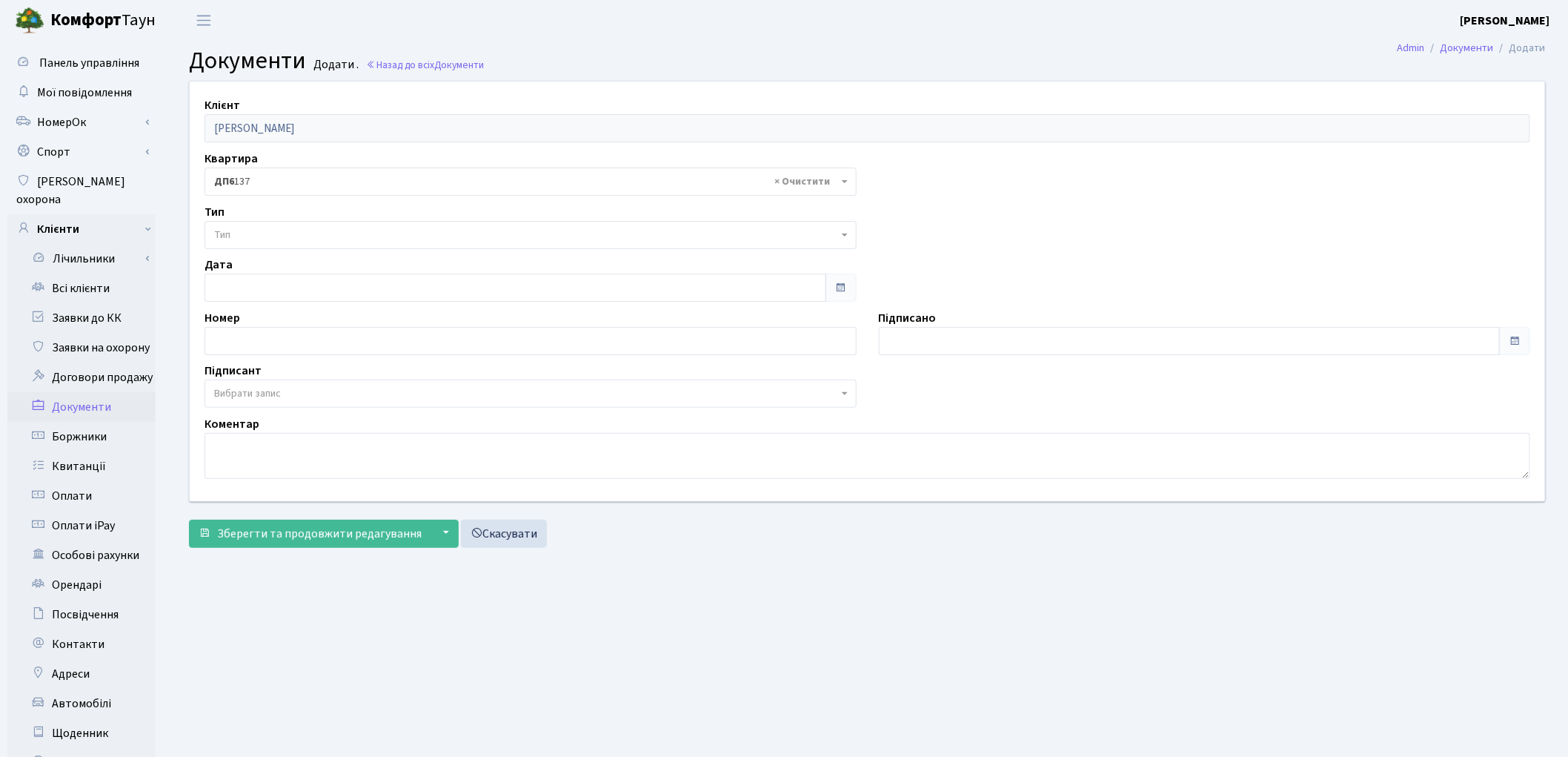
click at [321, 235] on span "Тип" at bounding box center [526, 234] width 624 height 15
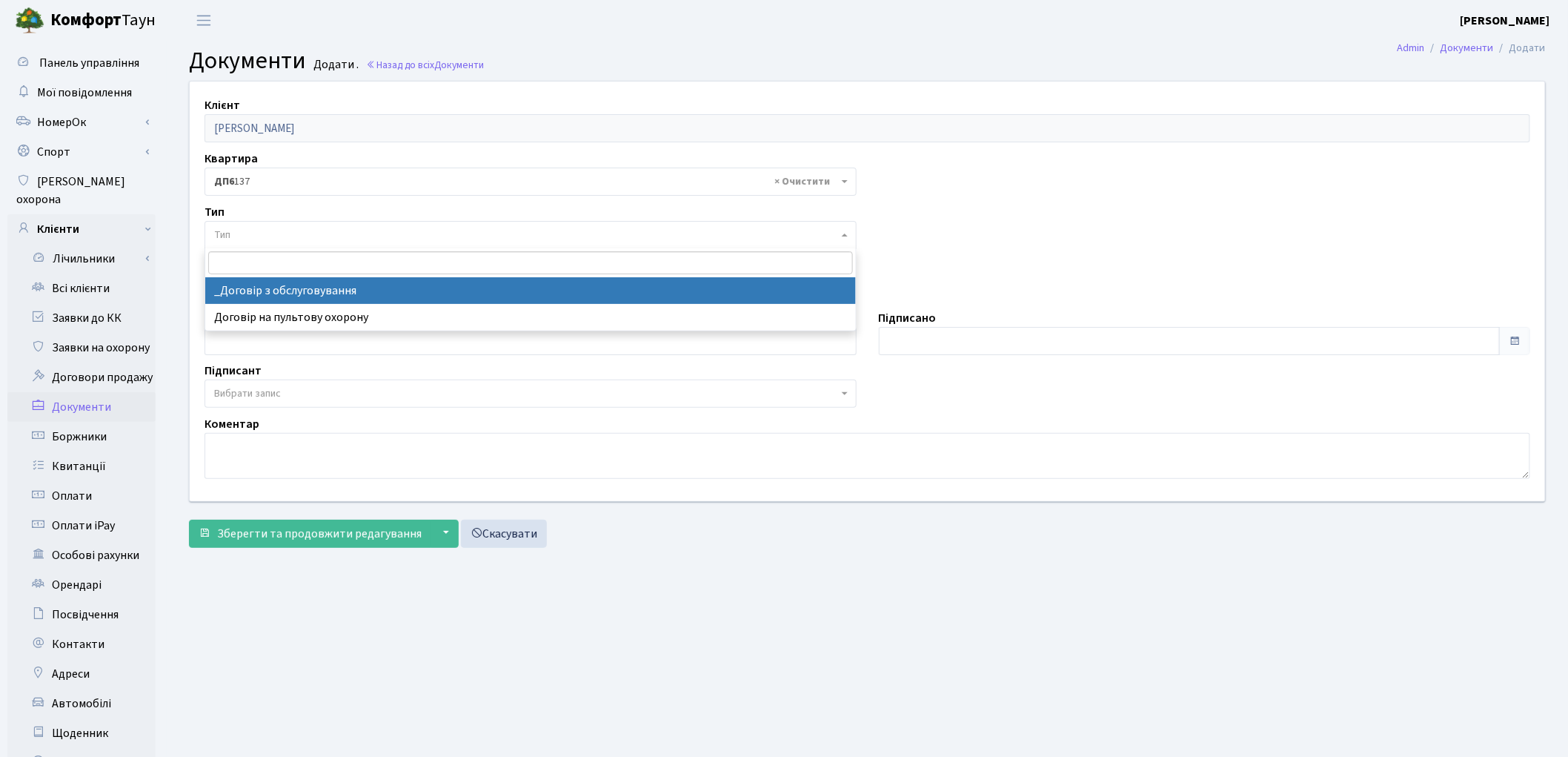
select select "289"
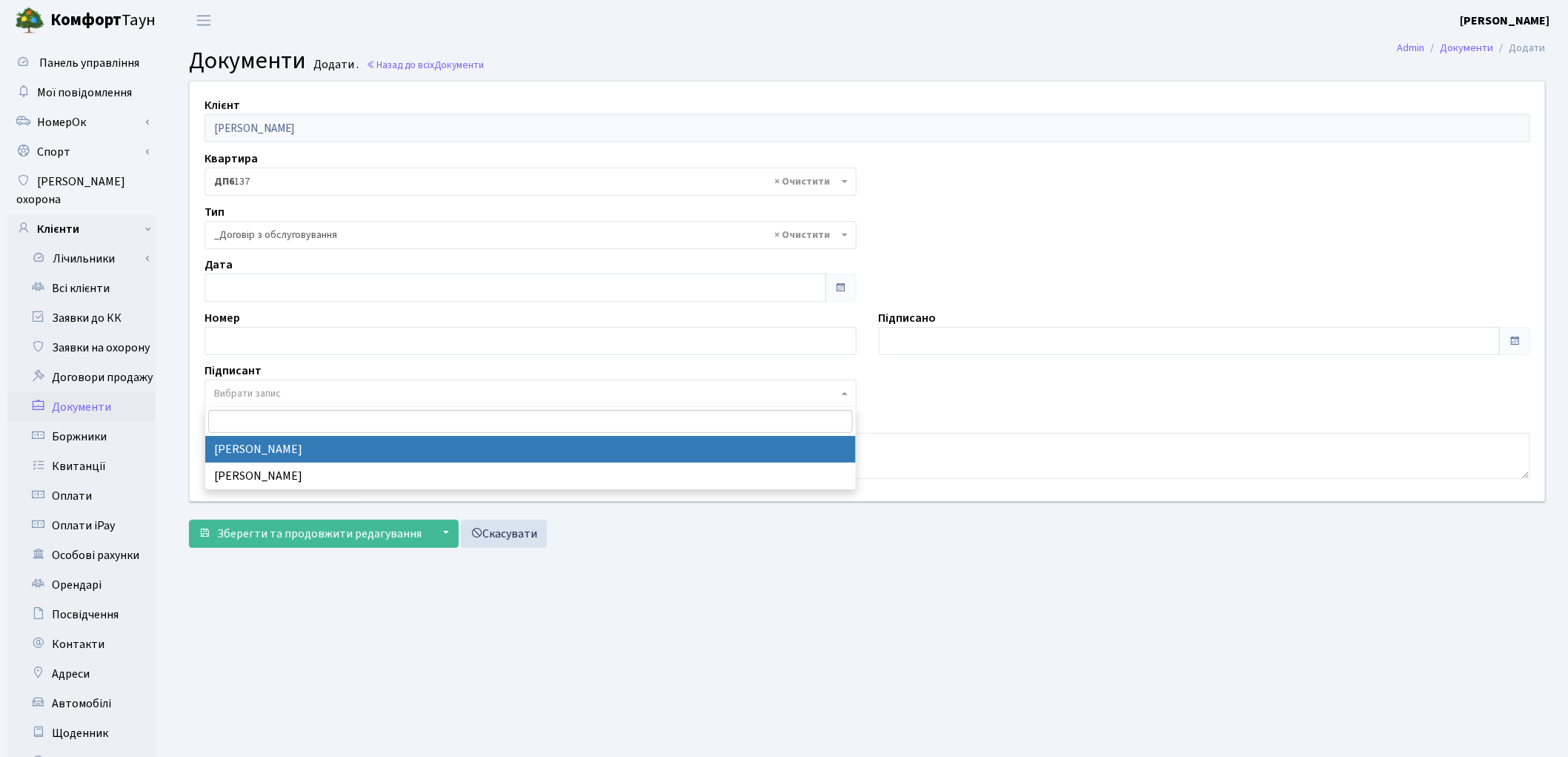
click at [268, 388] on span "Вибрати запис" at bounding box center [247, 393] width 67 height 15
select select "74"
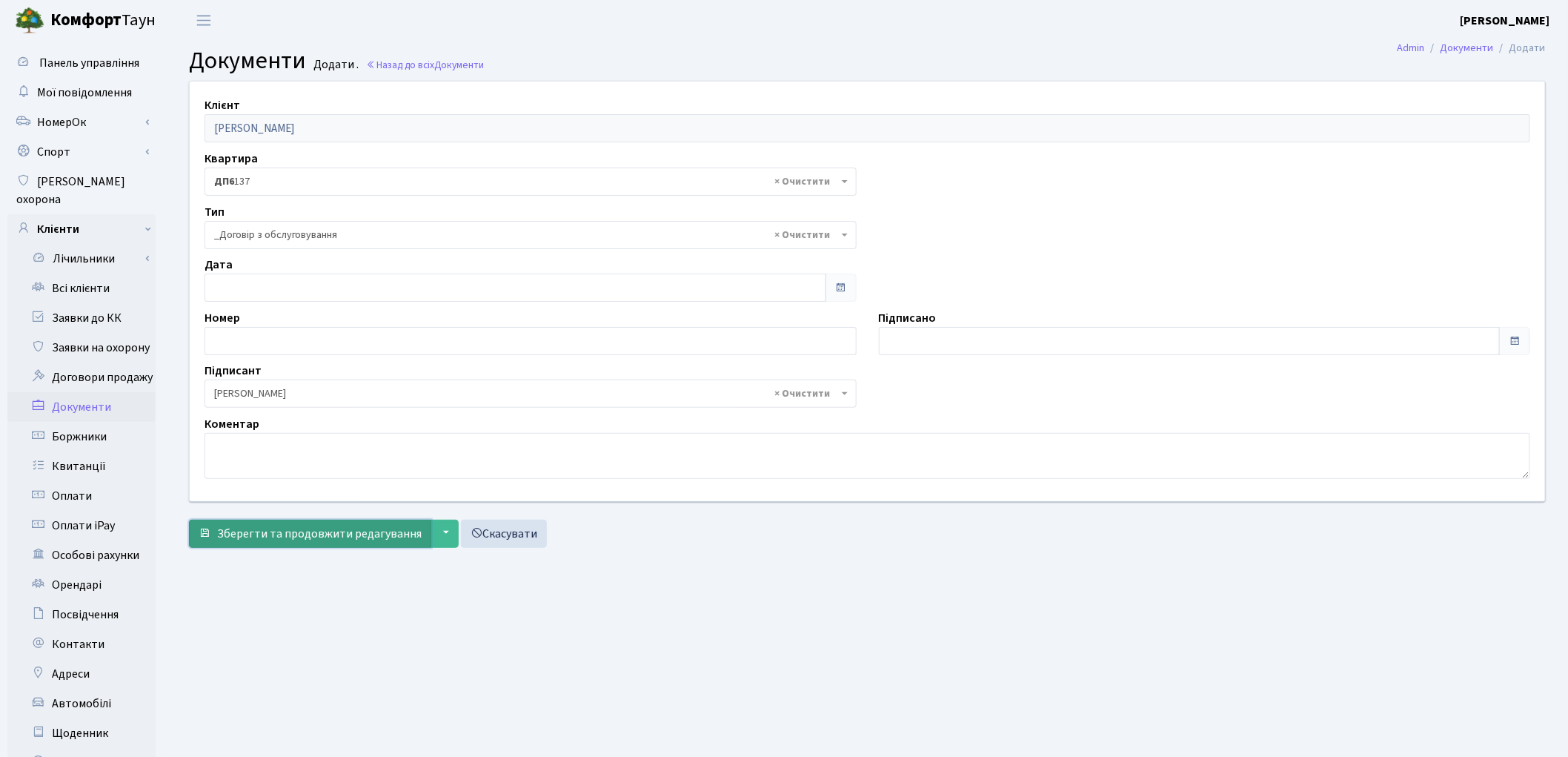
click at [304, 527] on span "Зберегти та продовжити редагування" at bounding box center [319, 533] width 204 height 16
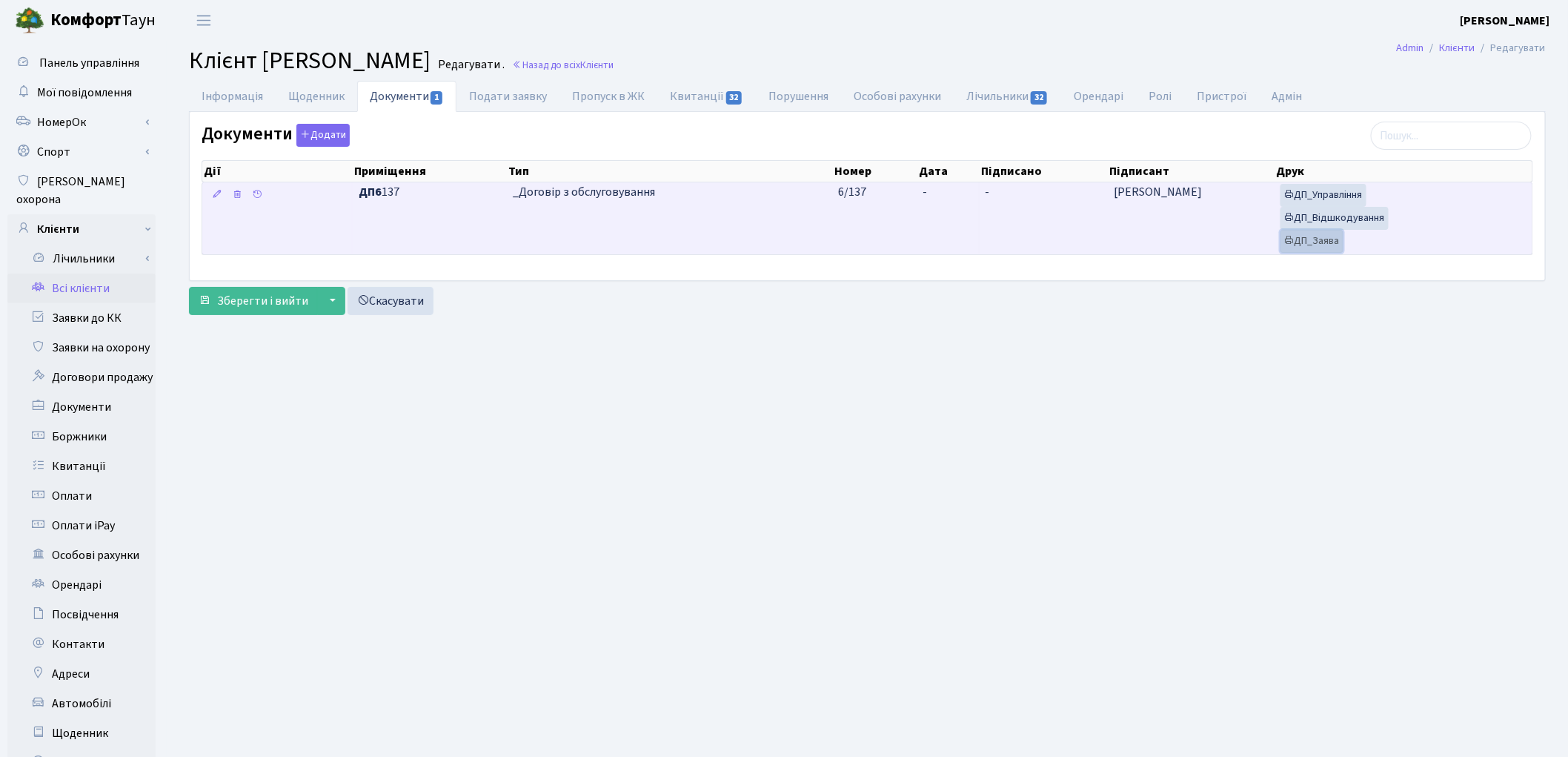
click at [1314, 240] on link "ДП_Заява" at bounding box center [1312, 241] width 63 height 23
click at [1314, 220] on link "ДП_Відшкодування" at bounding box center [1335, 218] width 109 height 23
click at [1313, 197] on link "ДП_Управління" at bounding box center [1323, 195] width 86 height 23
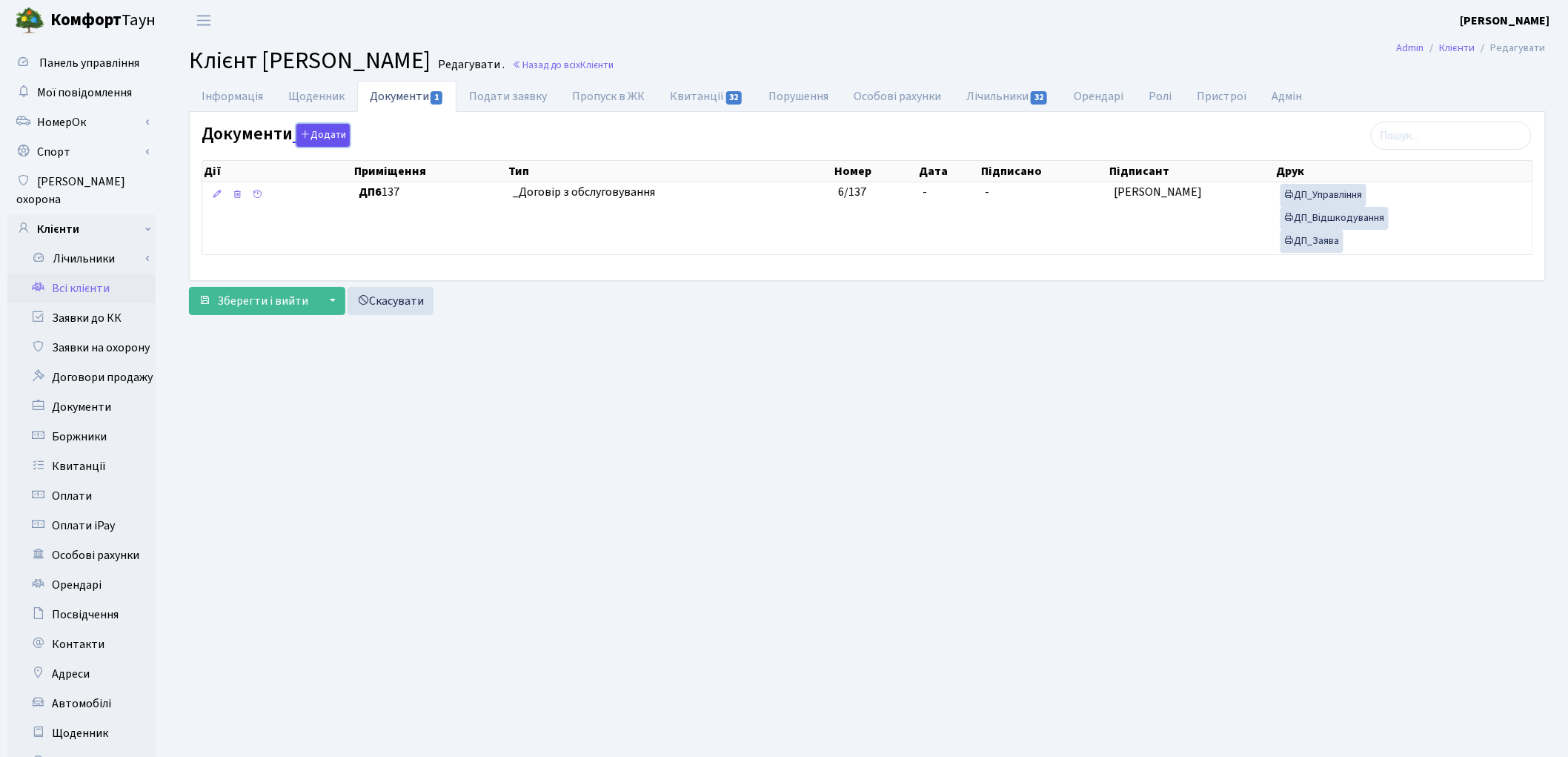
click at [317, 136] on button "Додати" at bounding box center [323, 135] width 53 height 23
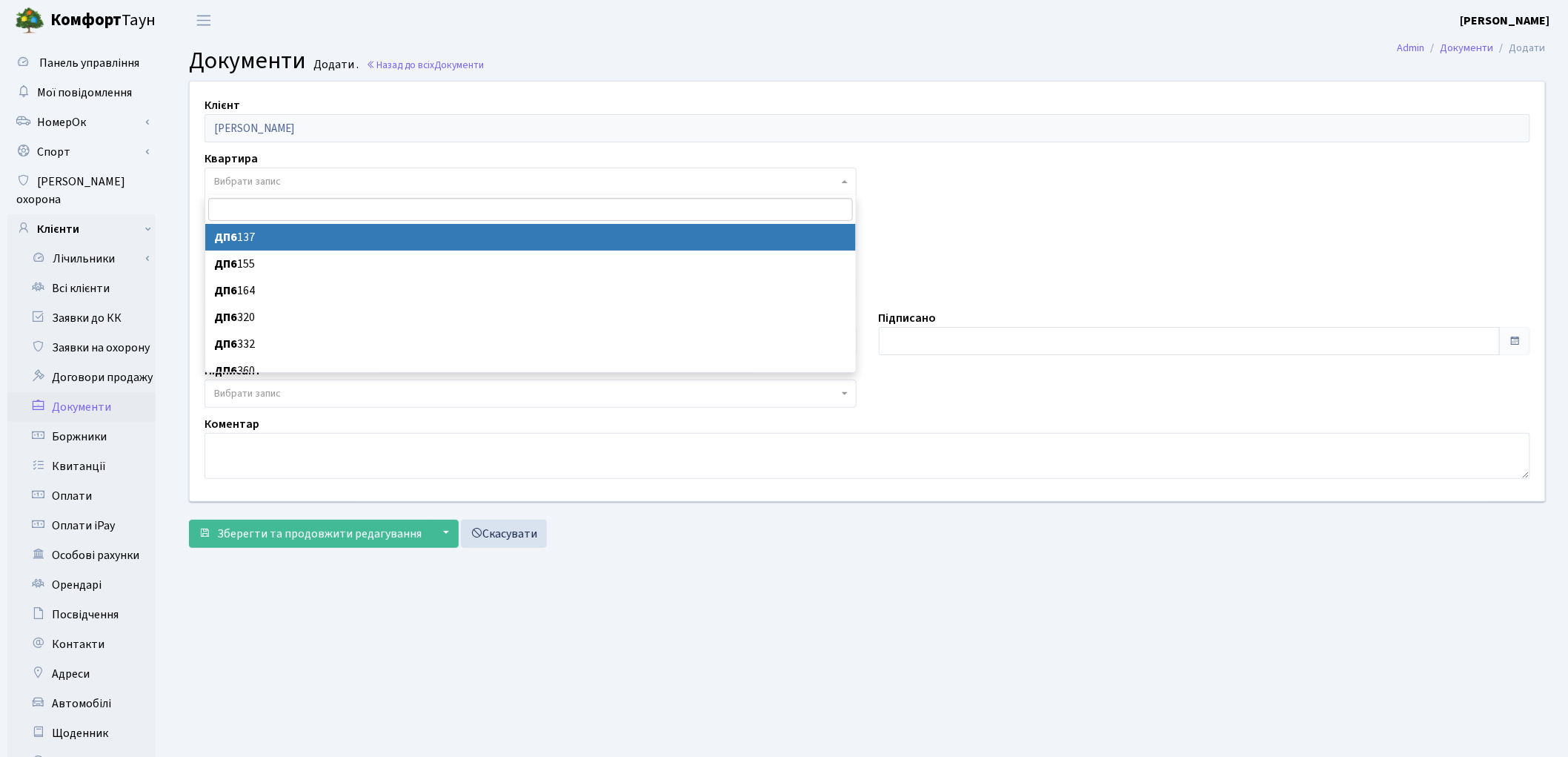
click at [268, 183] on span "Вибрати запис" at bounding box center [247, 181] width 67 height 15
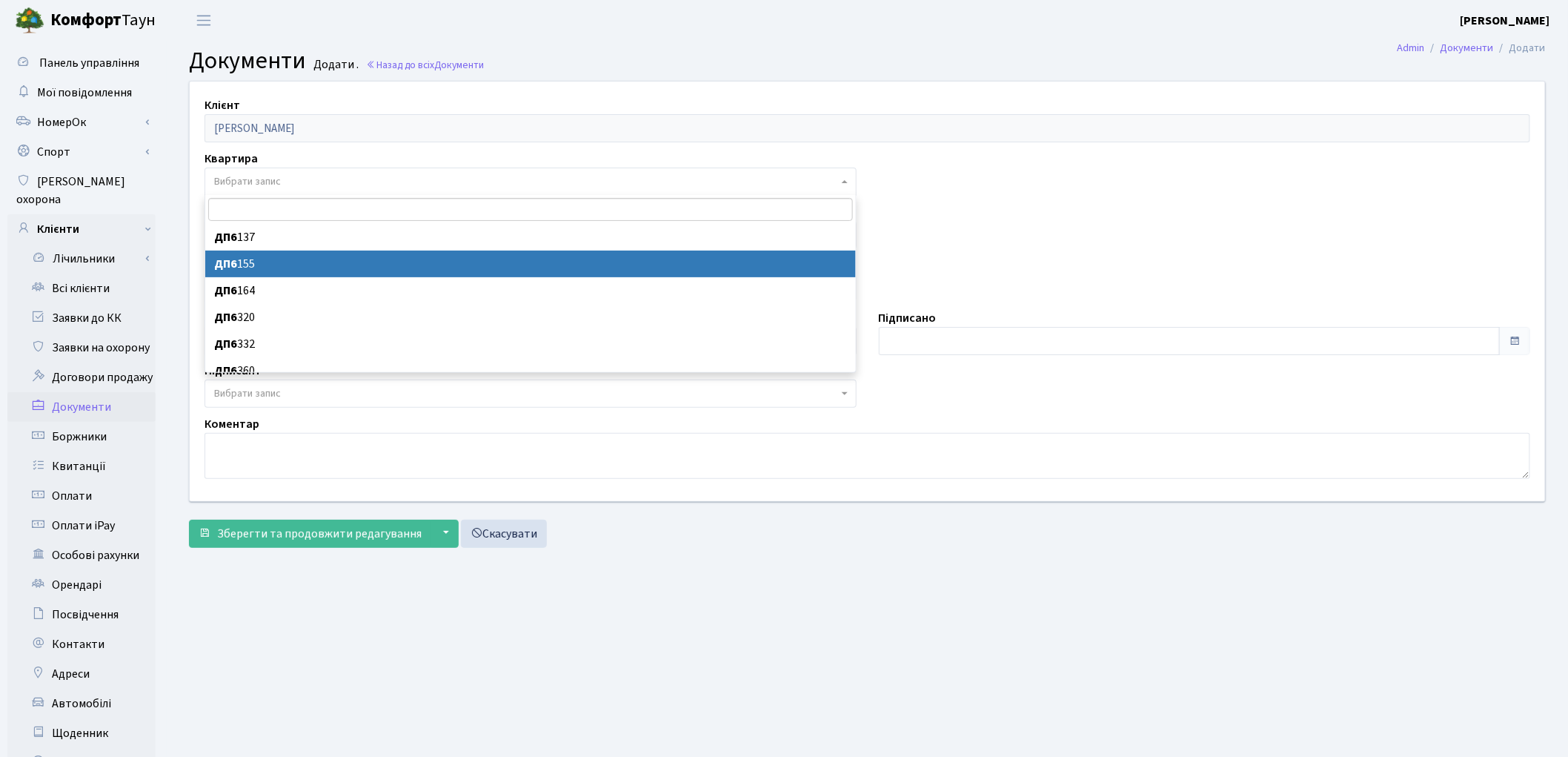
select select "176949"
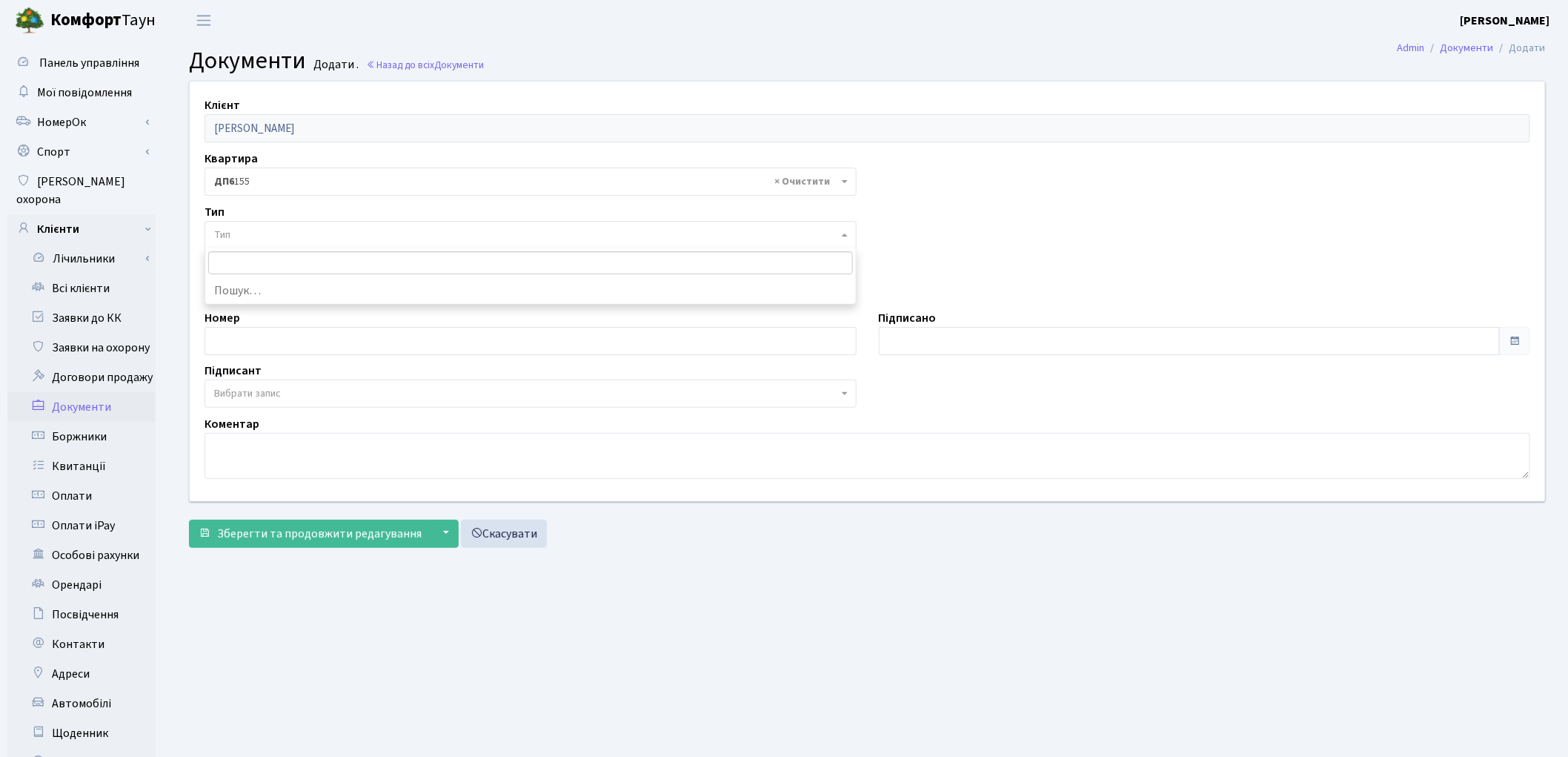
click at [264, 238] on span "Тип" at bounding box center [526, 234] width 624 height 15
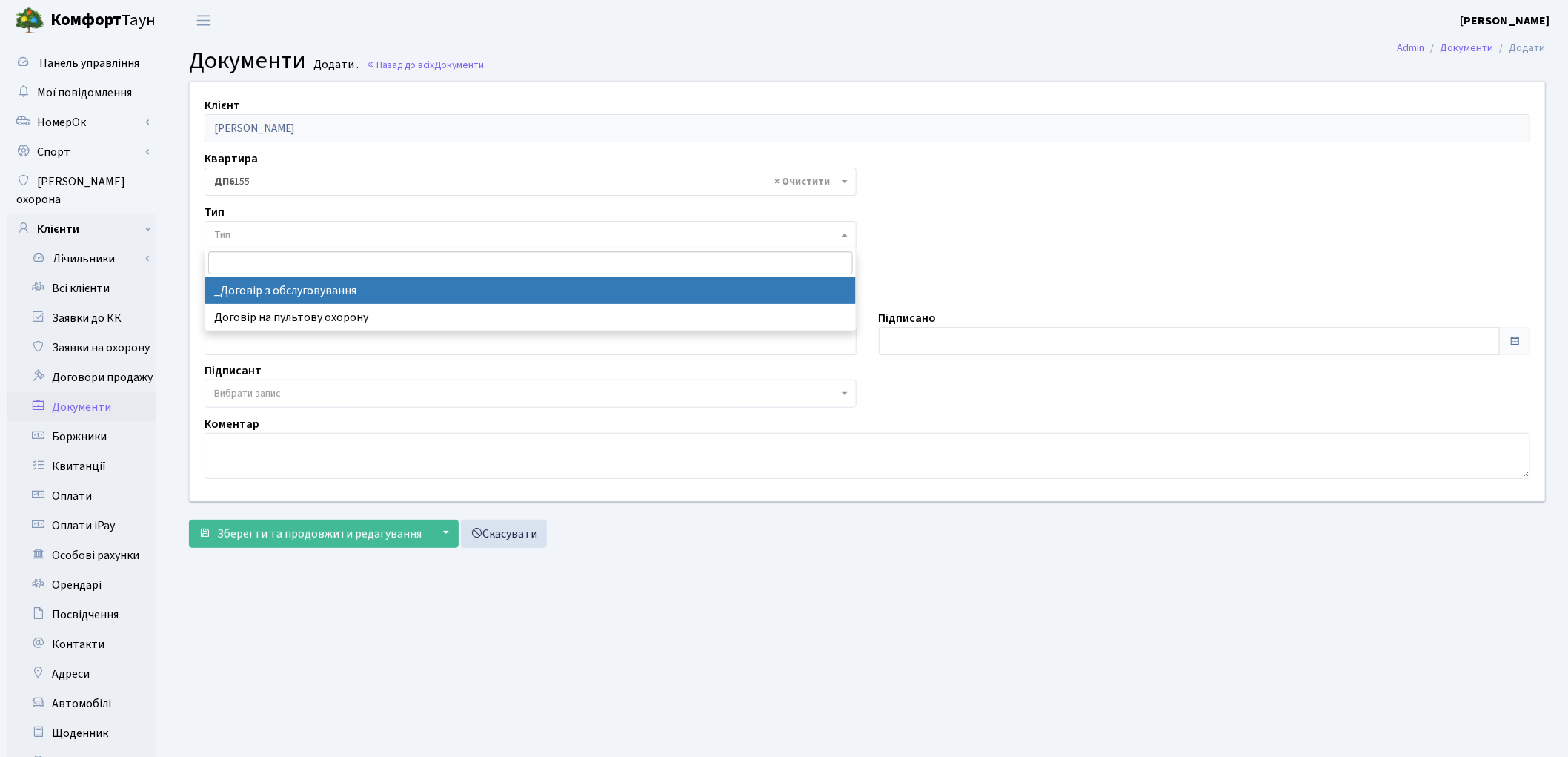
select select "289"
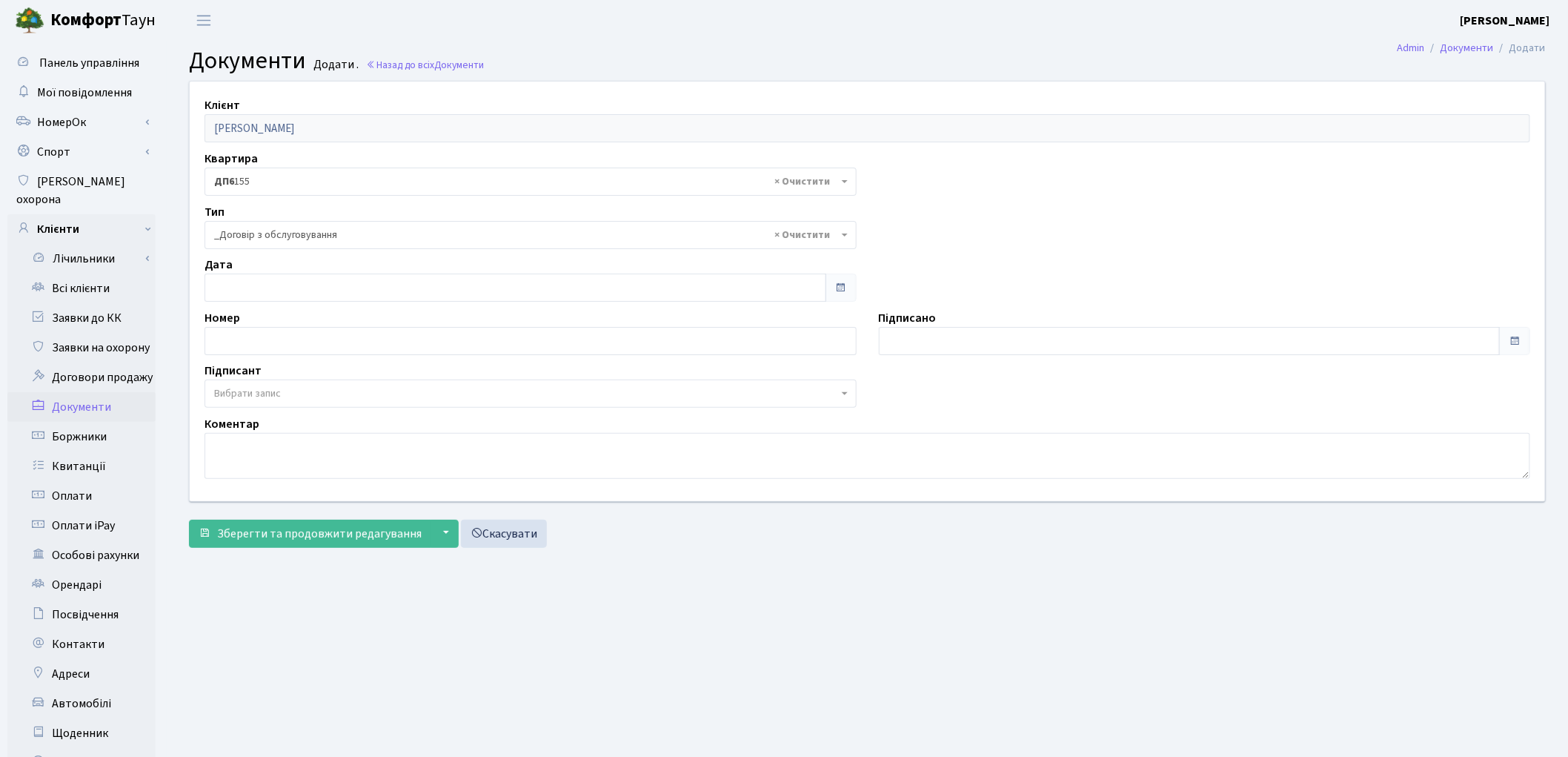
click at [241, 392] on span "Вибрати запис" at bounding box center [247, 393] width 67 height 15
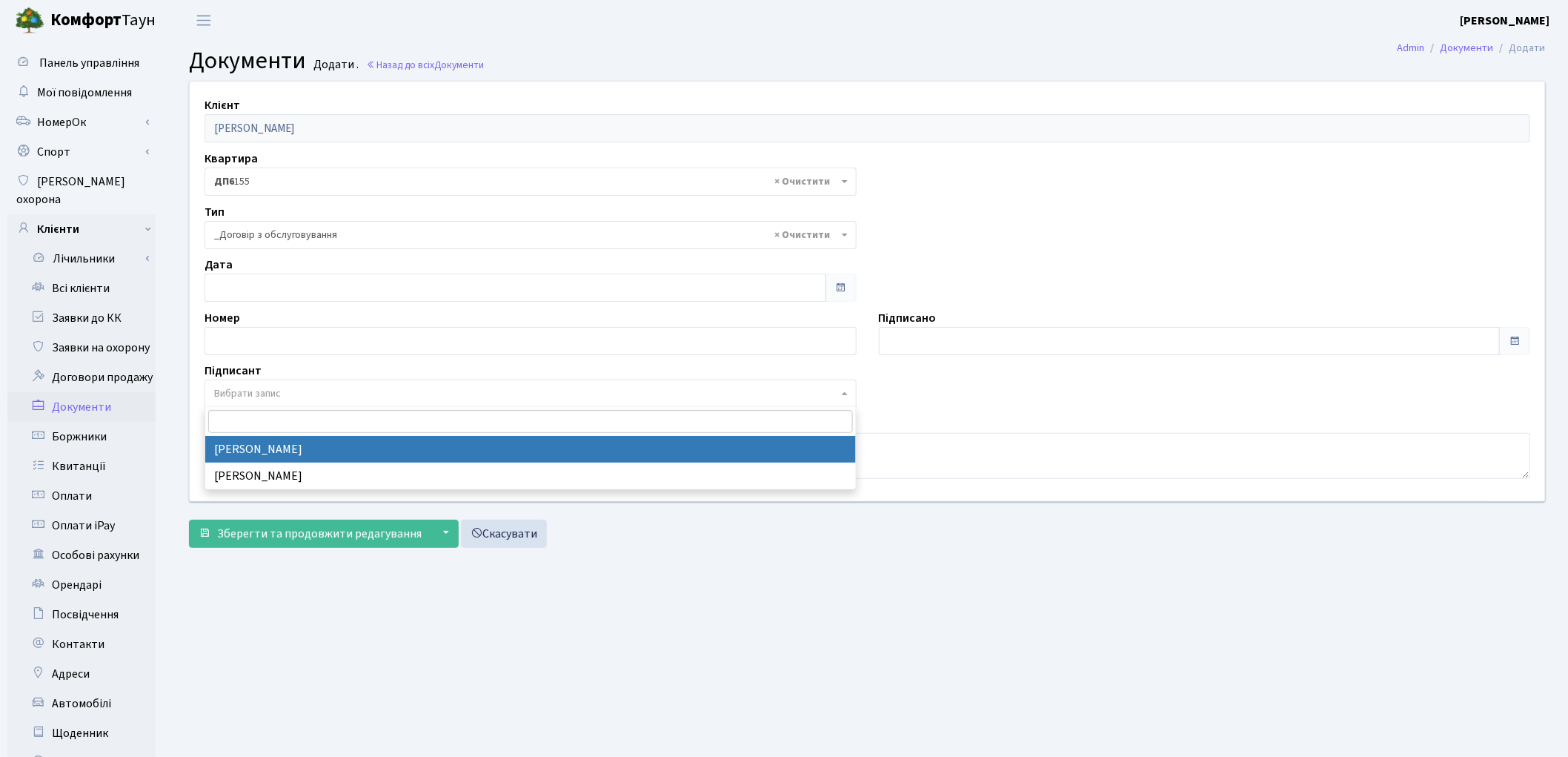
select select "74"
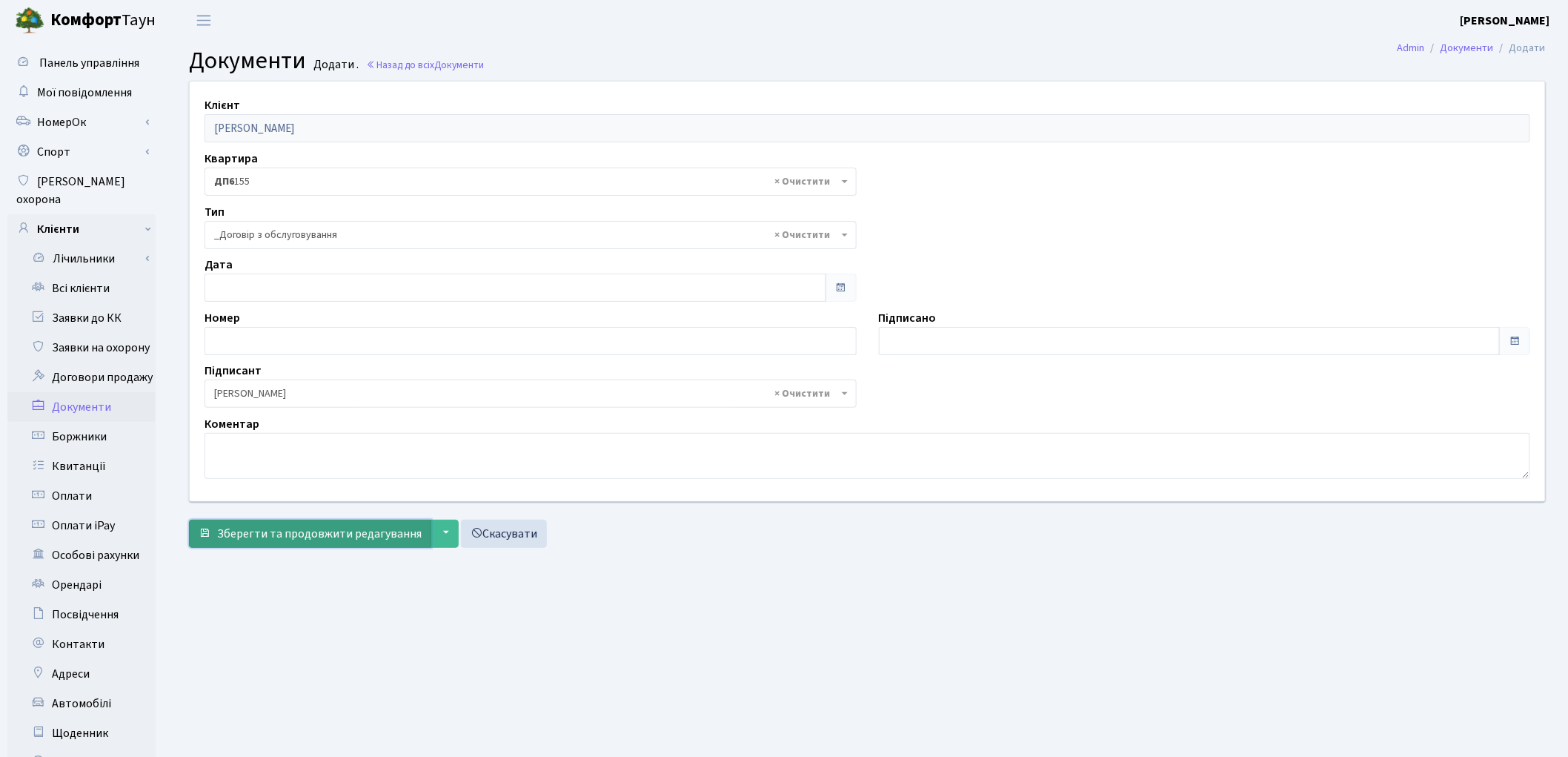
click at [253, 536] on span "Зберегти та продовжити редагування" at bounding box center [319, 533] width 204 height 16
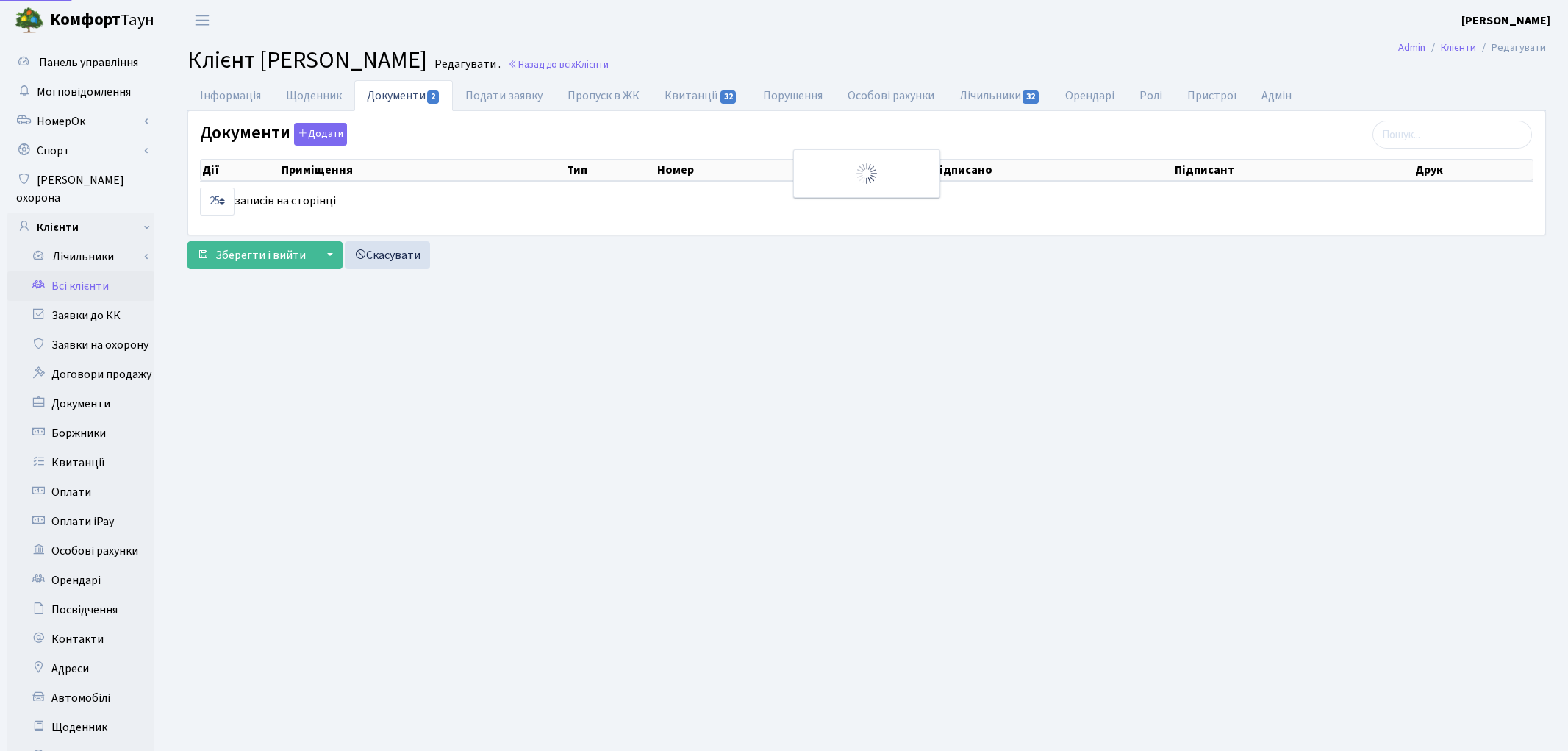
select select "25"
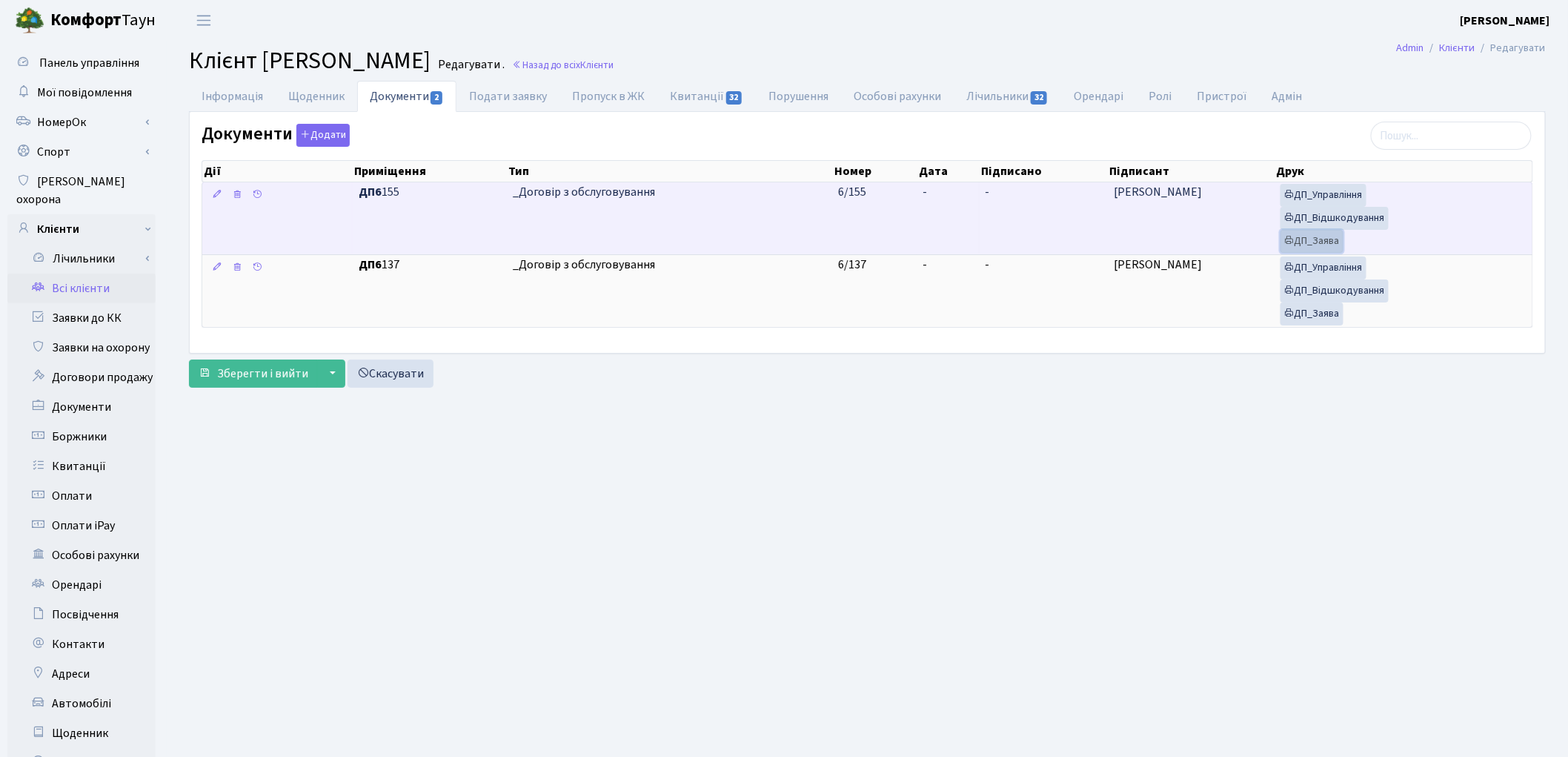
click at [1302, 248] on link "ДП_Заява" at bounding box center [1312, 241] width 63 height 23
click at [1353, 217] on link "ДП_Відшкодування" at bounding box center [1335, 218] width 109 height 23
click at [1336, 198] on link "ДП_Управління" at bounding box center [1323, 195] width 86 height 23
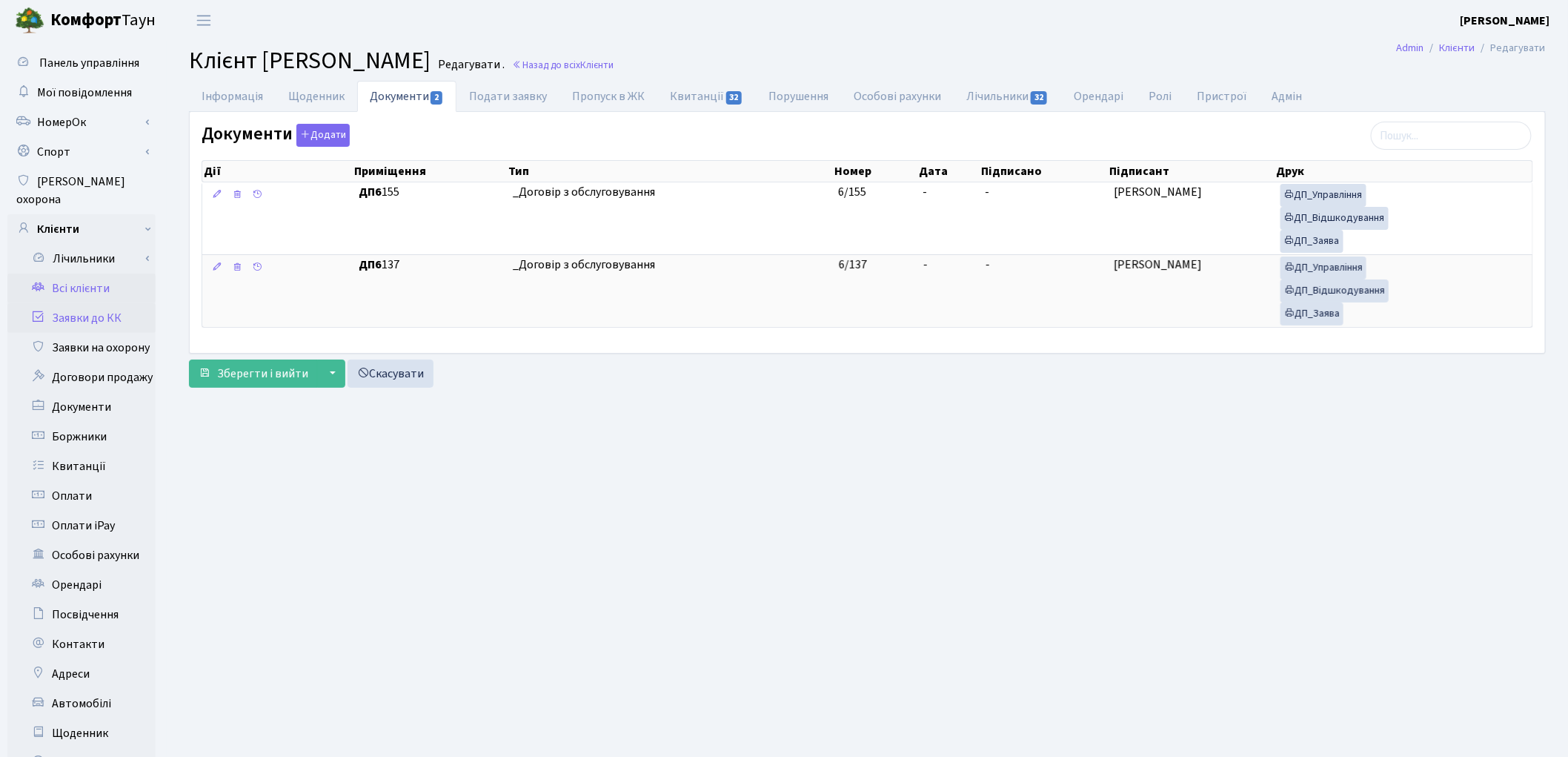
click at [62, 303] on link "Заявки до КК" at bounding box center [81, 317] width 148 height 30
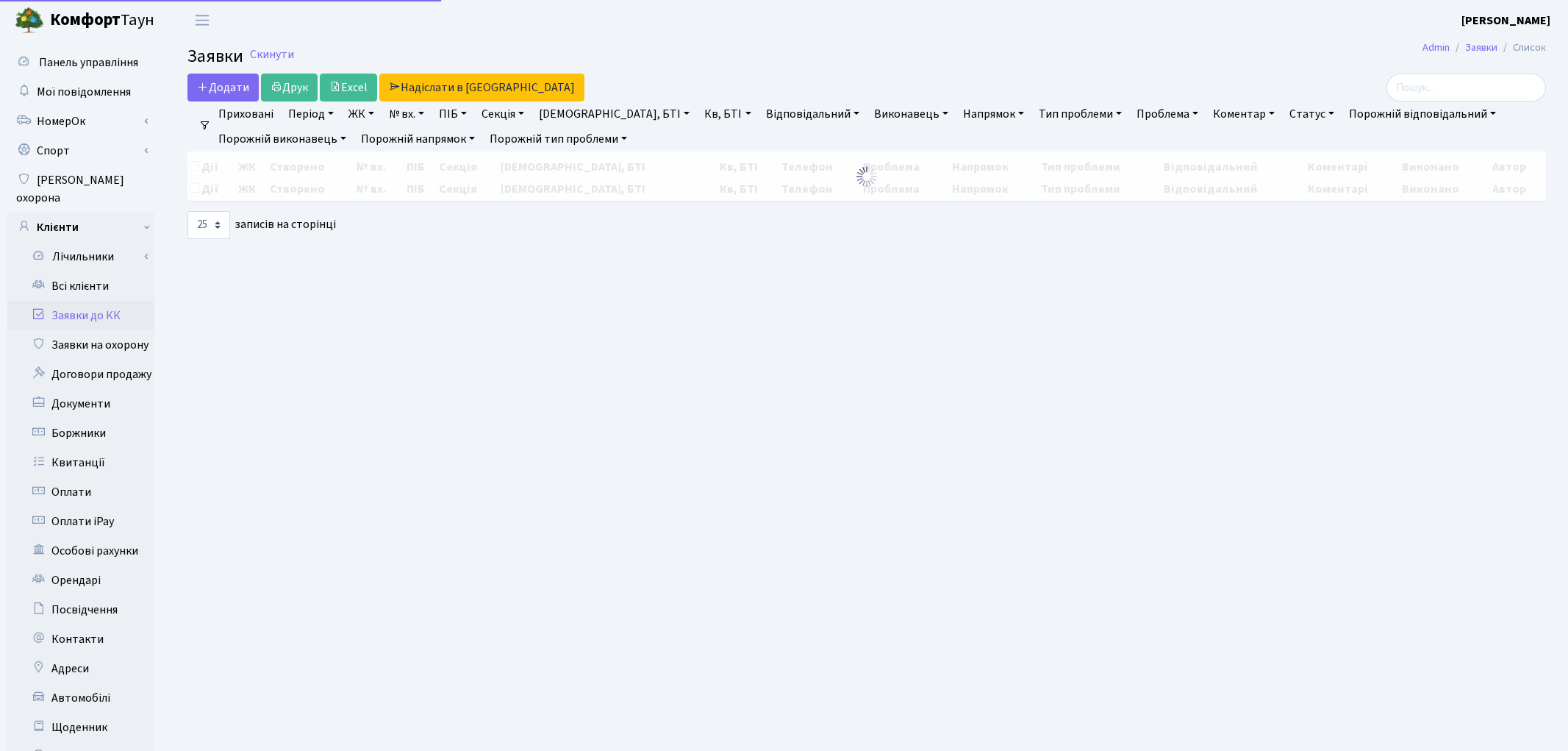
select select "25"
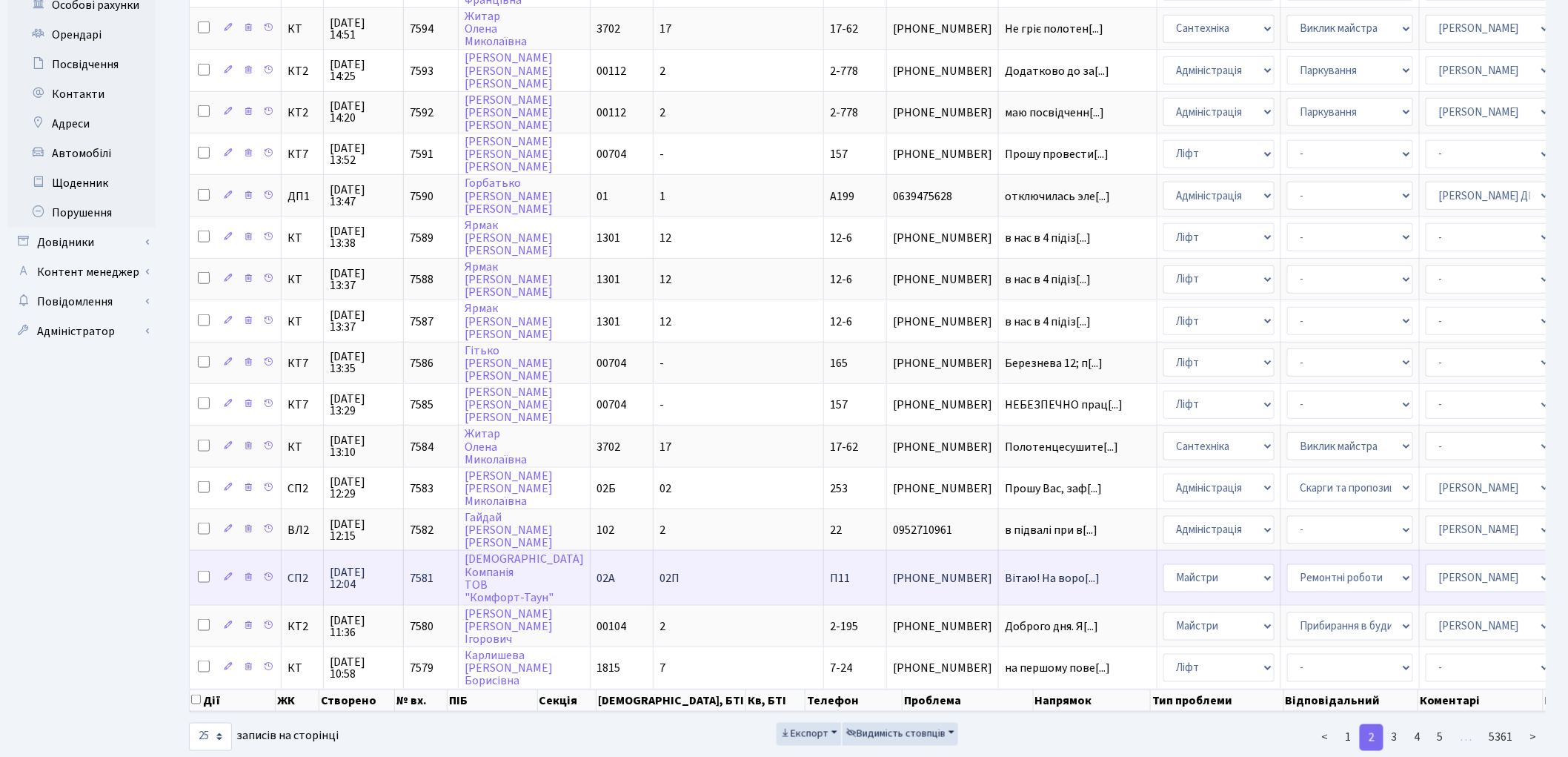
scroll to position [553, 0]
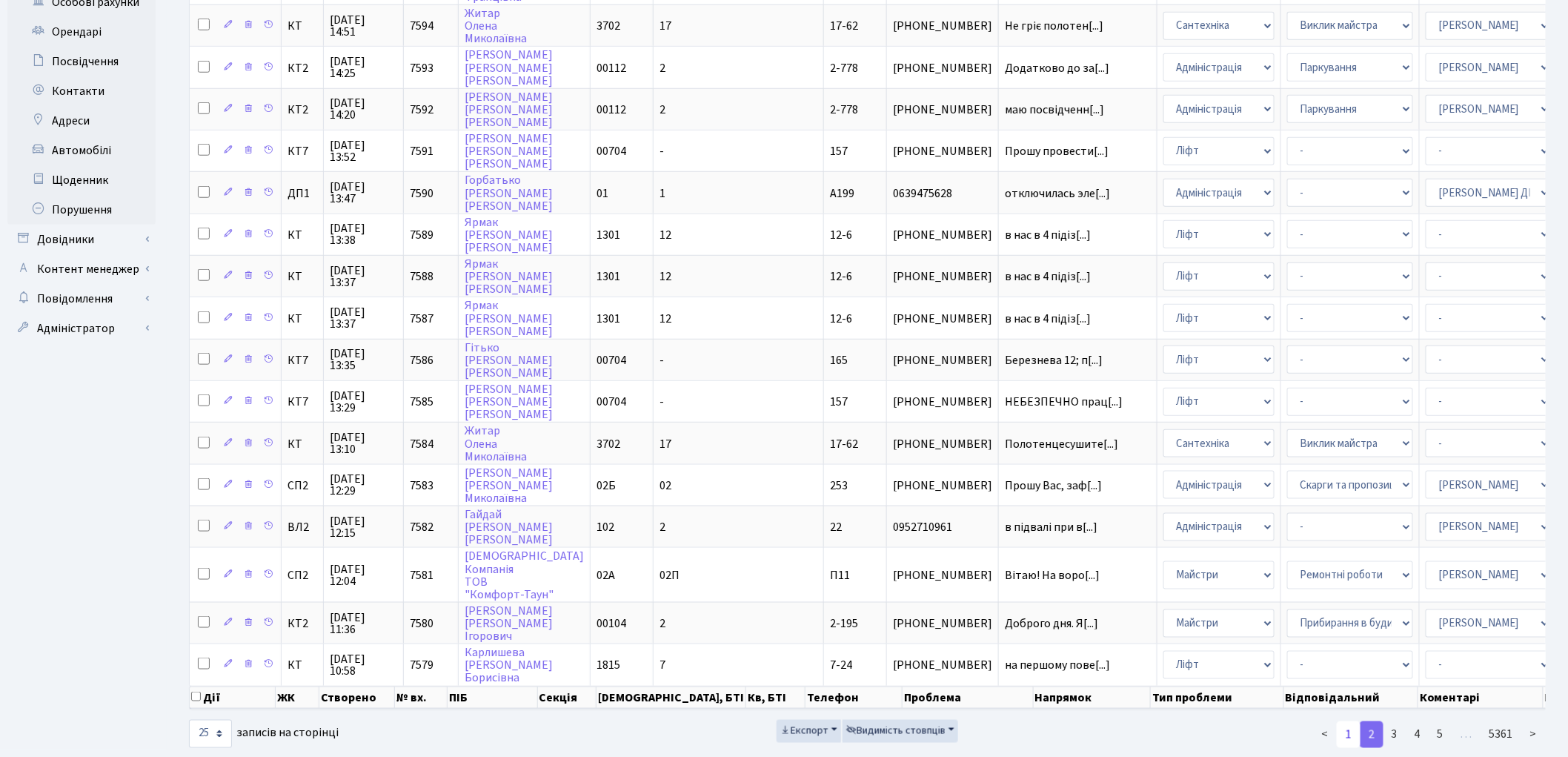
click at [1346, 721] on link "1" at bounding box center [1348, 734] width 24 height 27
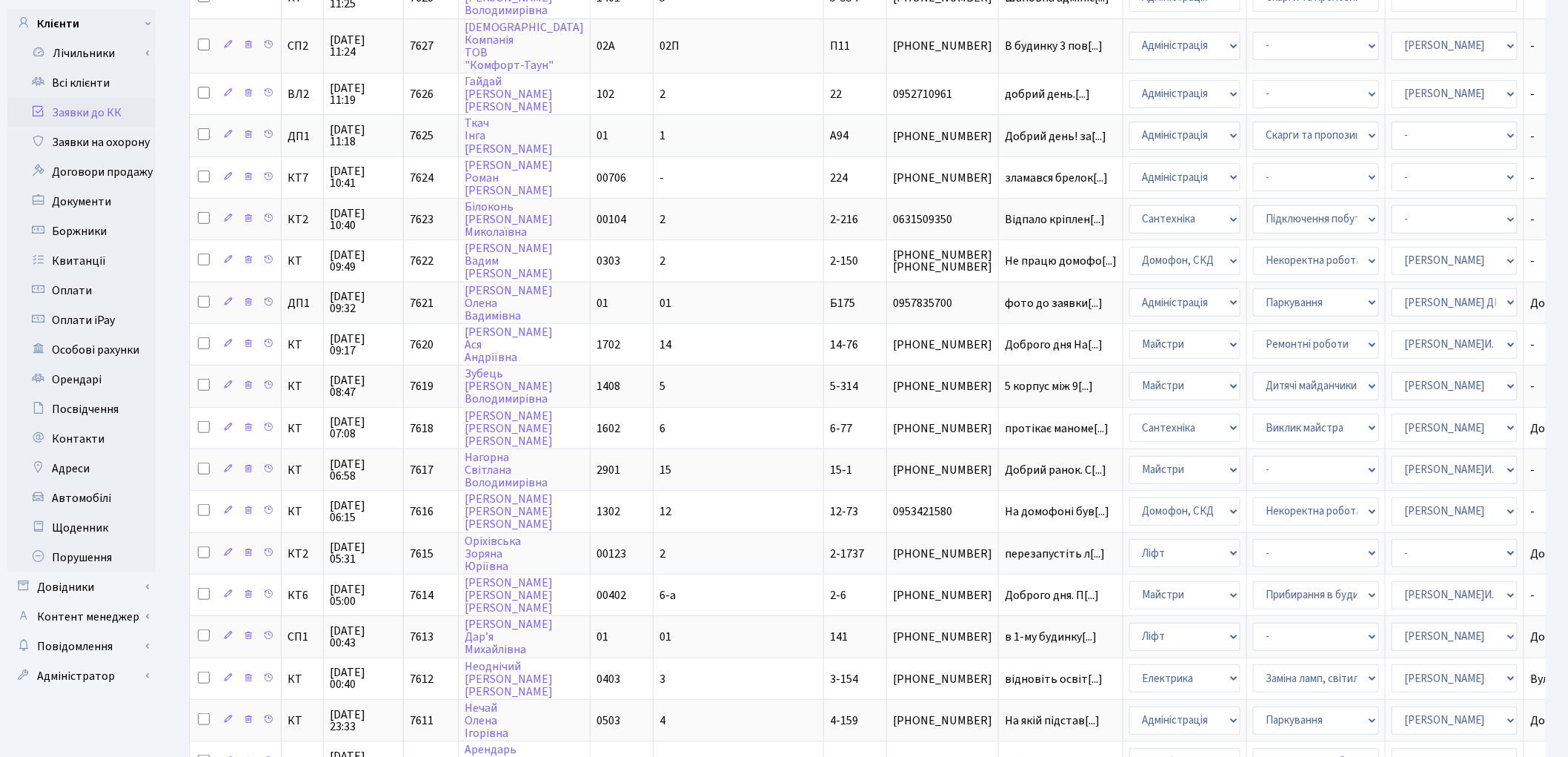
scroll to position [142, 0]
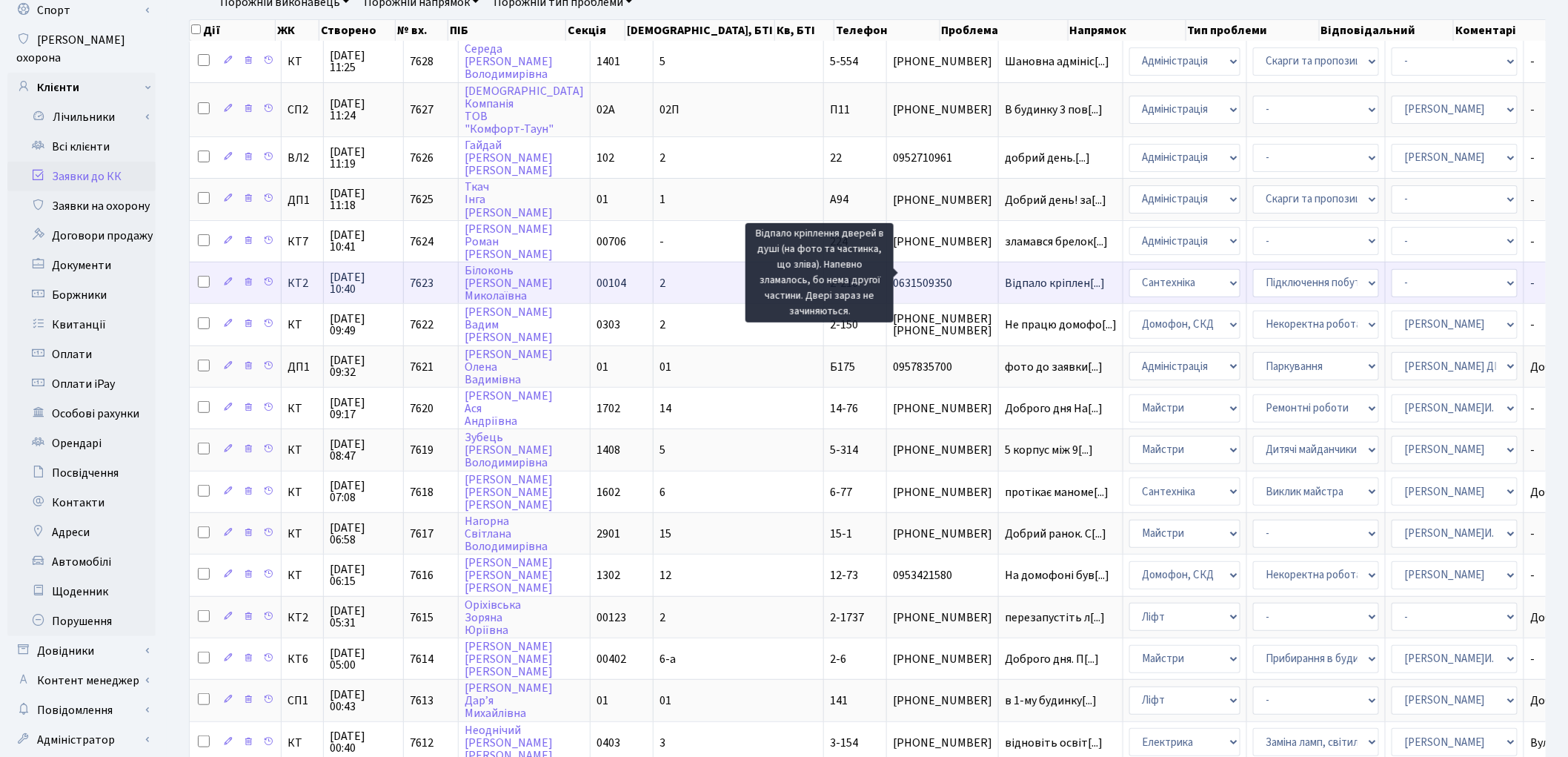
click at [1005, 275] on span "Відпало кріплен[...]" at bounding box center [1054, 283] width 100 height 16
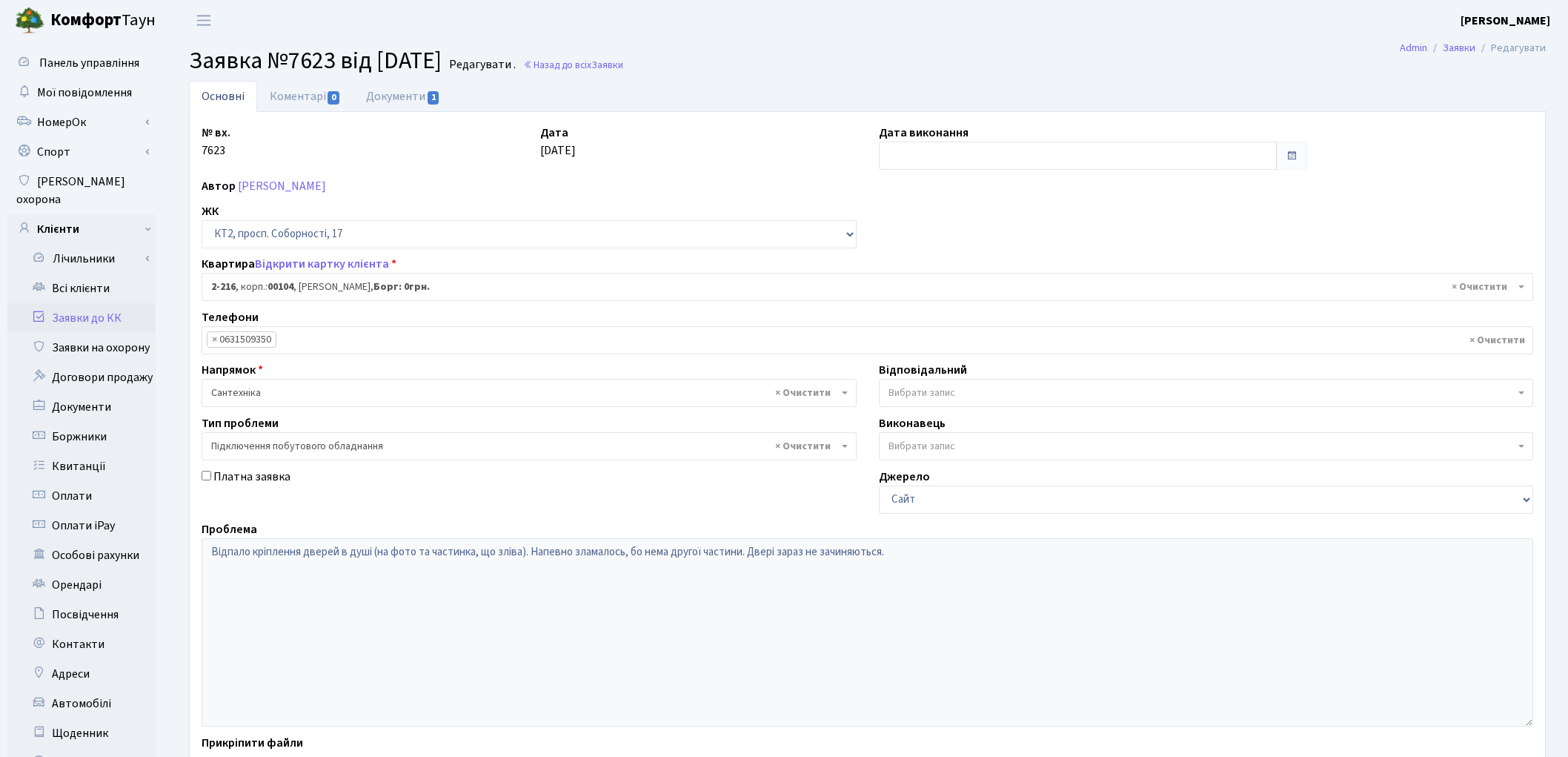
select select "15258"
select select "21"
click at [299, 102] on link "Коментарі 0" at bounding box center [305, 96] width 97 height 31
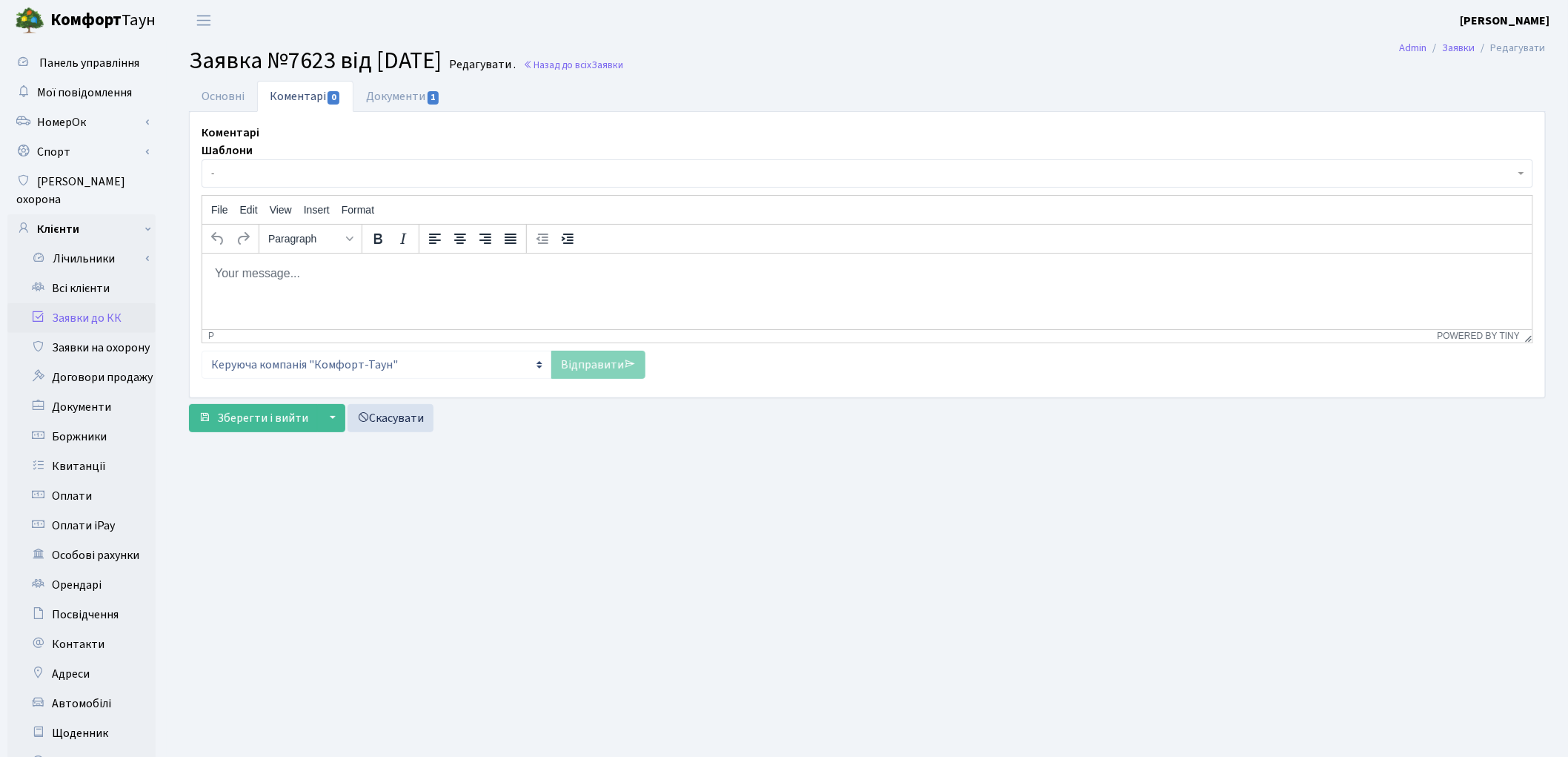
click at [264, 175] on span "-" at bounding box center [863, 173] width 1303 height 15
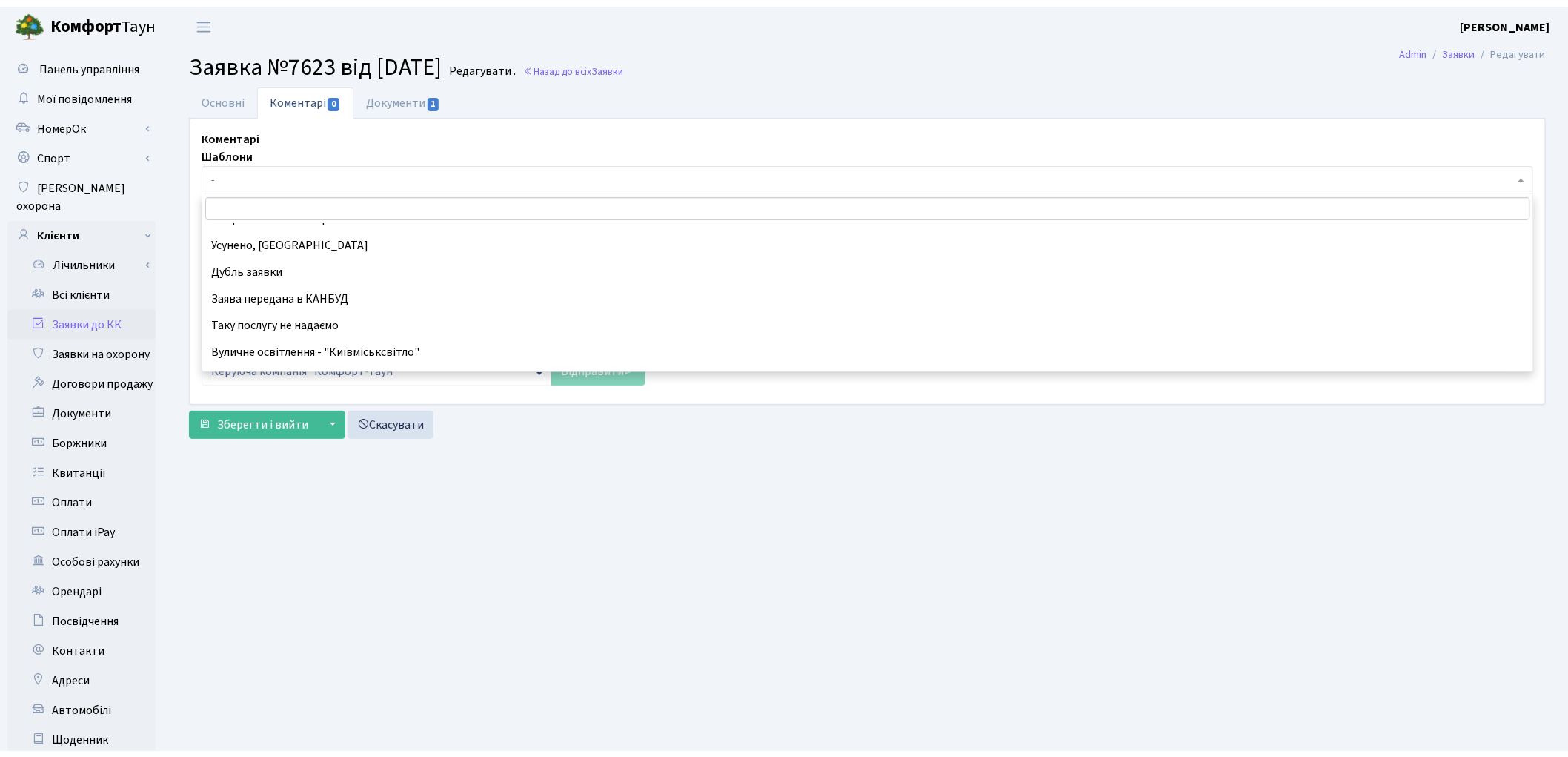
scroll to position [164, 0]
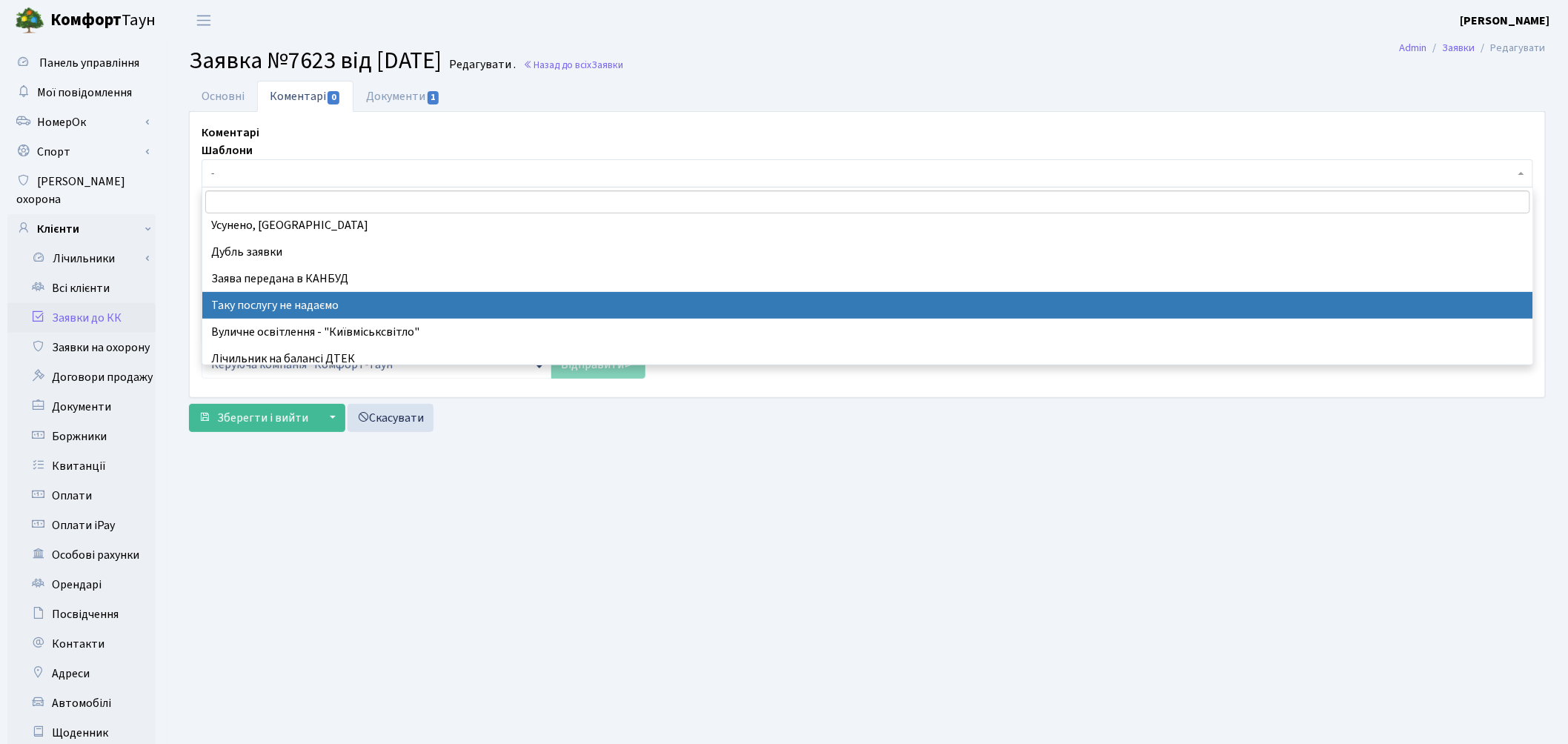
select select "21"
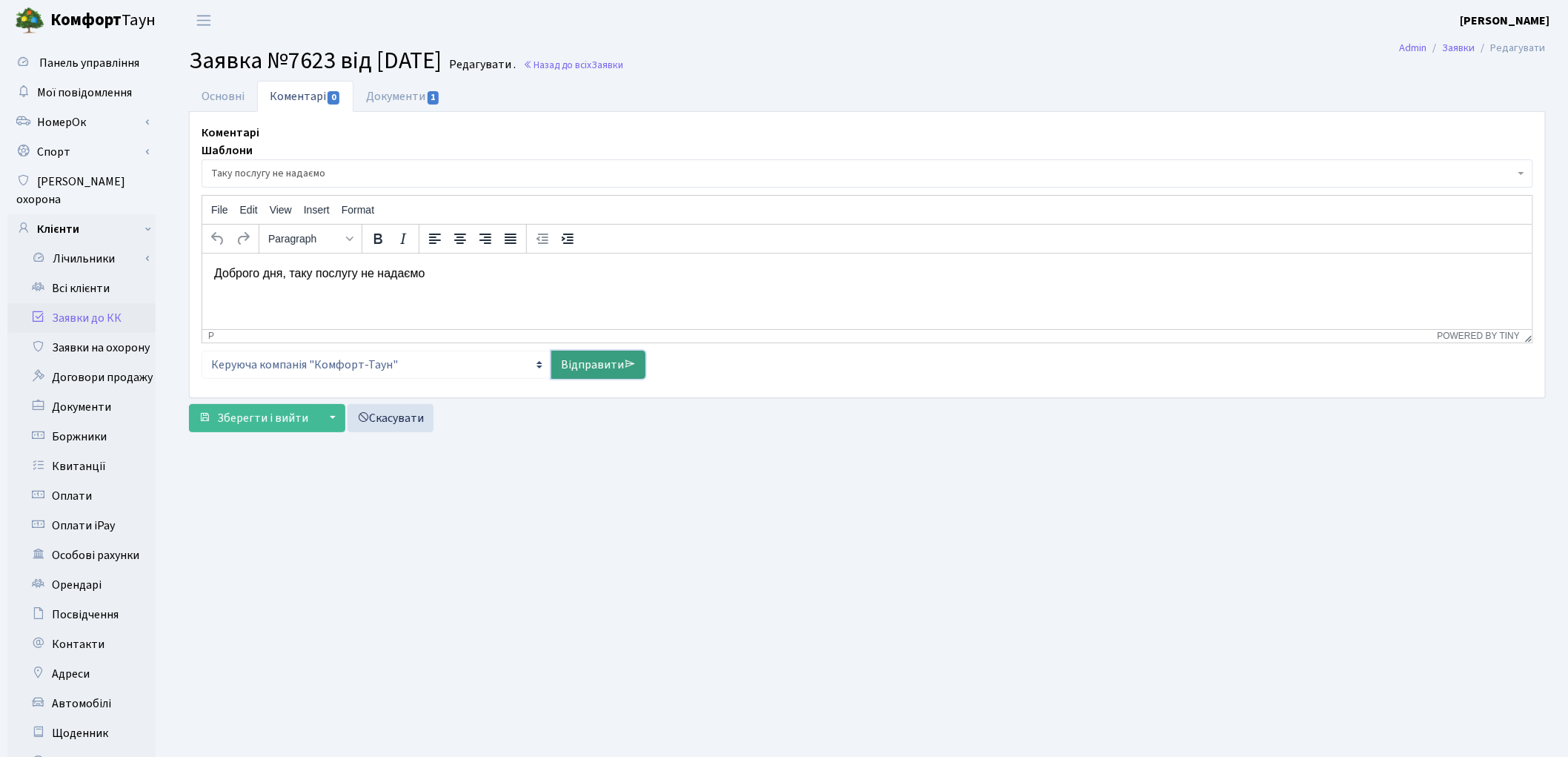
click at [574, 364] on link "Відправити" at bounding box center [598, 364] width 94 height 28
select select
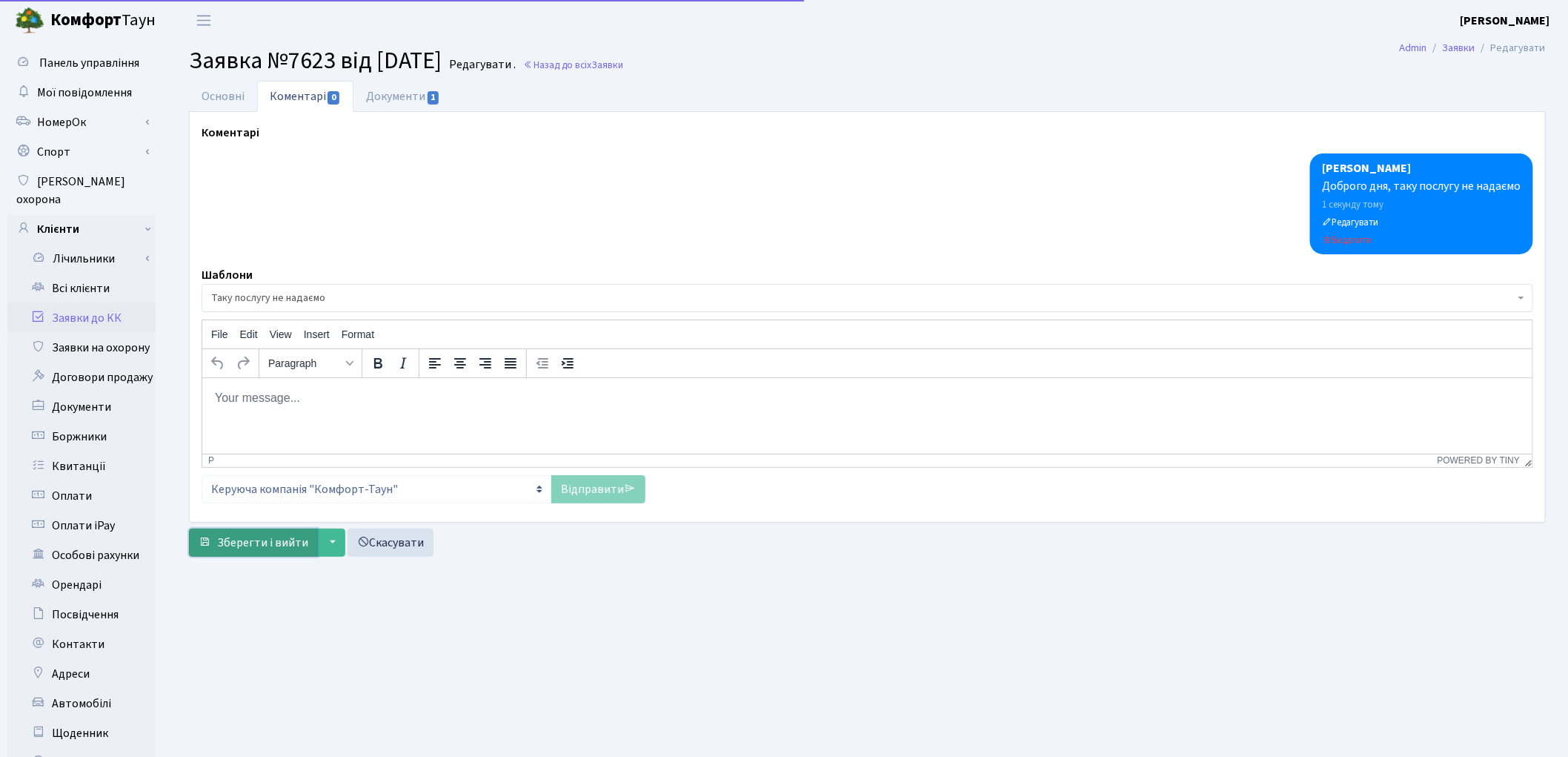
click at [235, 538] on span "Зберегти і вийти" at bounding box center [262, 542] width 91 height 16
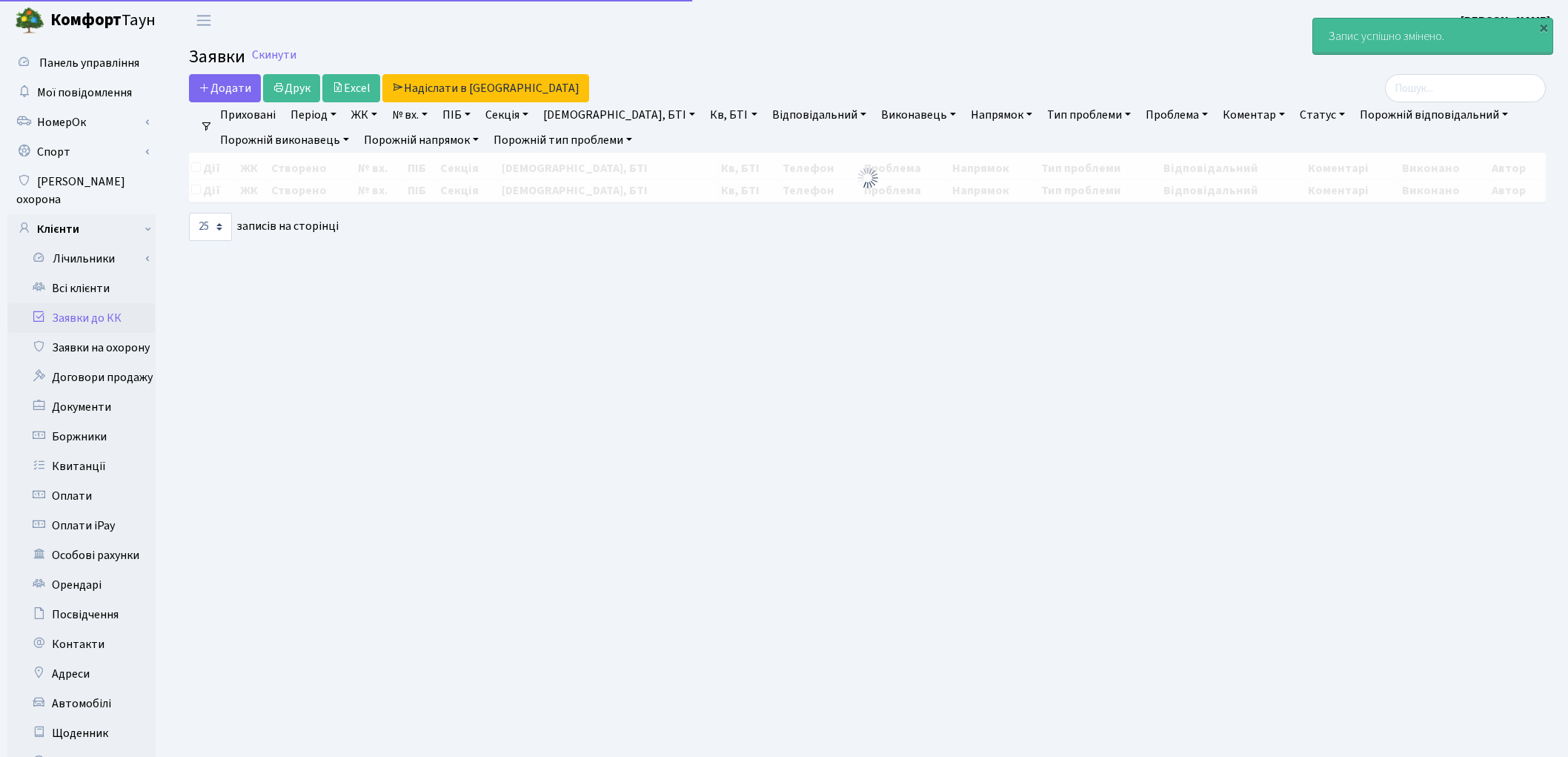
select select "25"
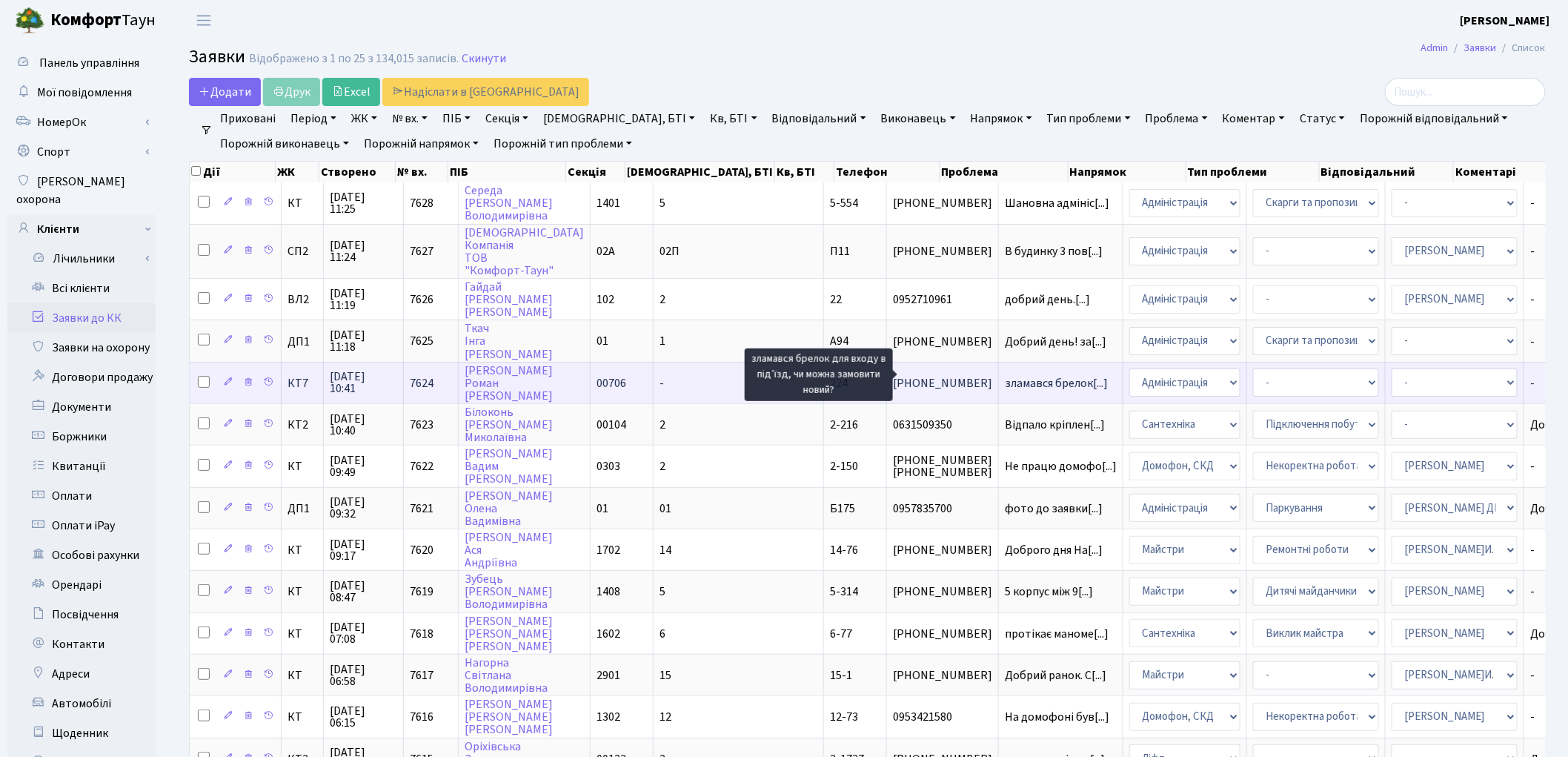
click at [1005, 378] on span "зламався брелок[...]" at bounding box center [1056, 383] width 103 height 16
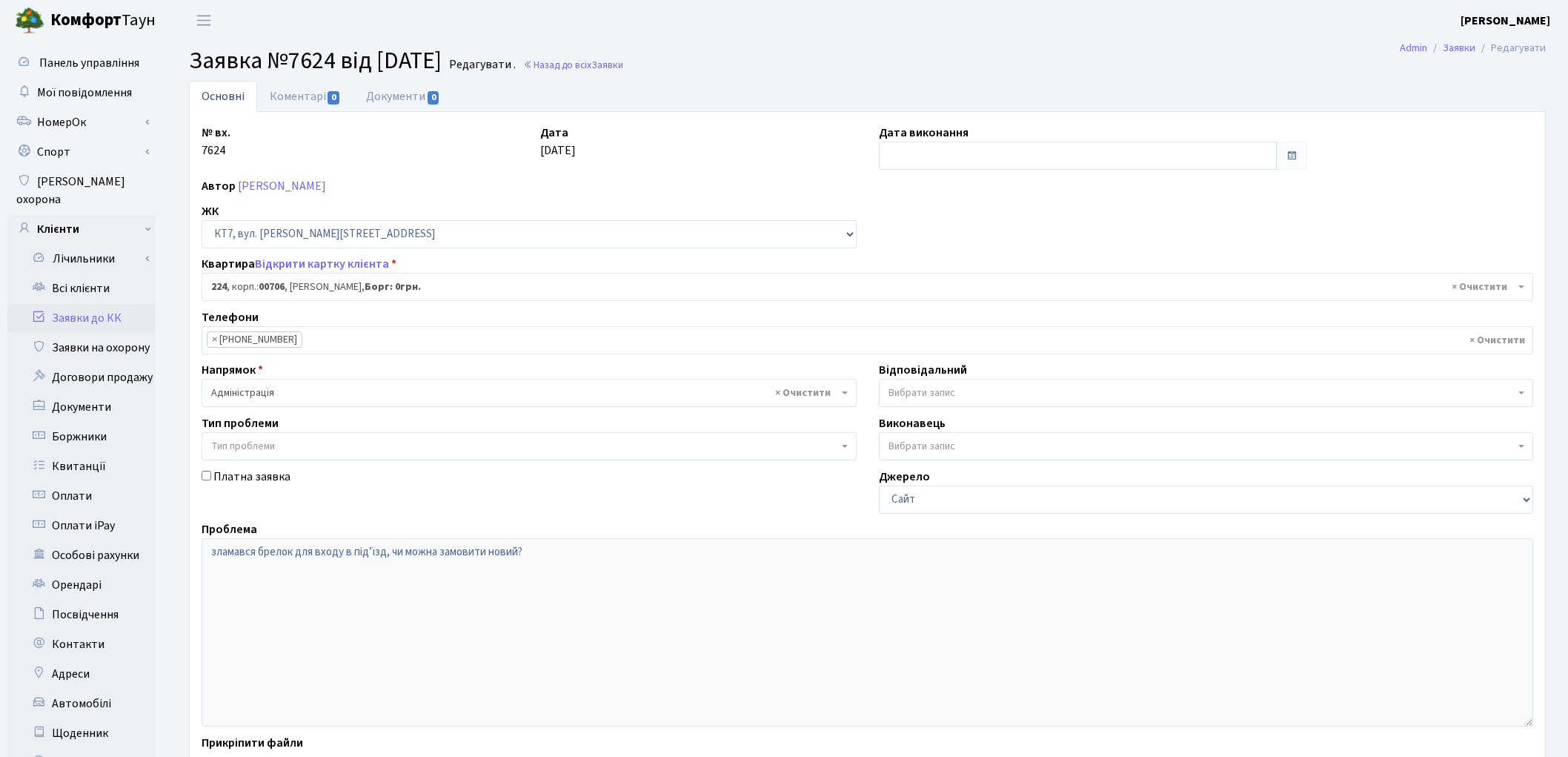
select select "18676"
click at [305, 89] on link "Коментарі 0" at bounding box center [305, 96] width 97 height 31
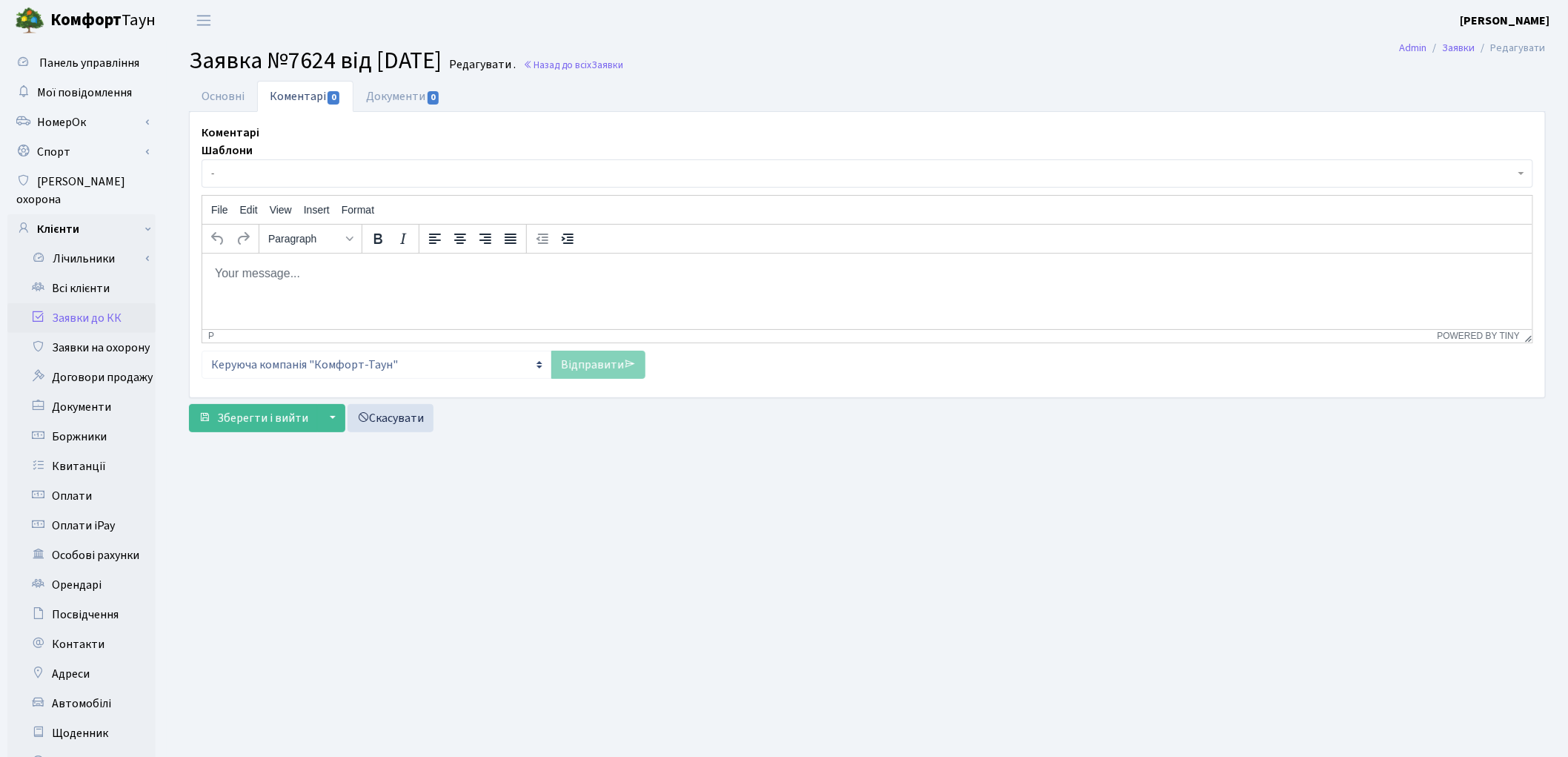
click at [293, 292] on html at bounding box center [867, 273] width 1330 height 40
click at [601, 354] on link "Відправити" at bounding box center [598, 364] width 94 height 28
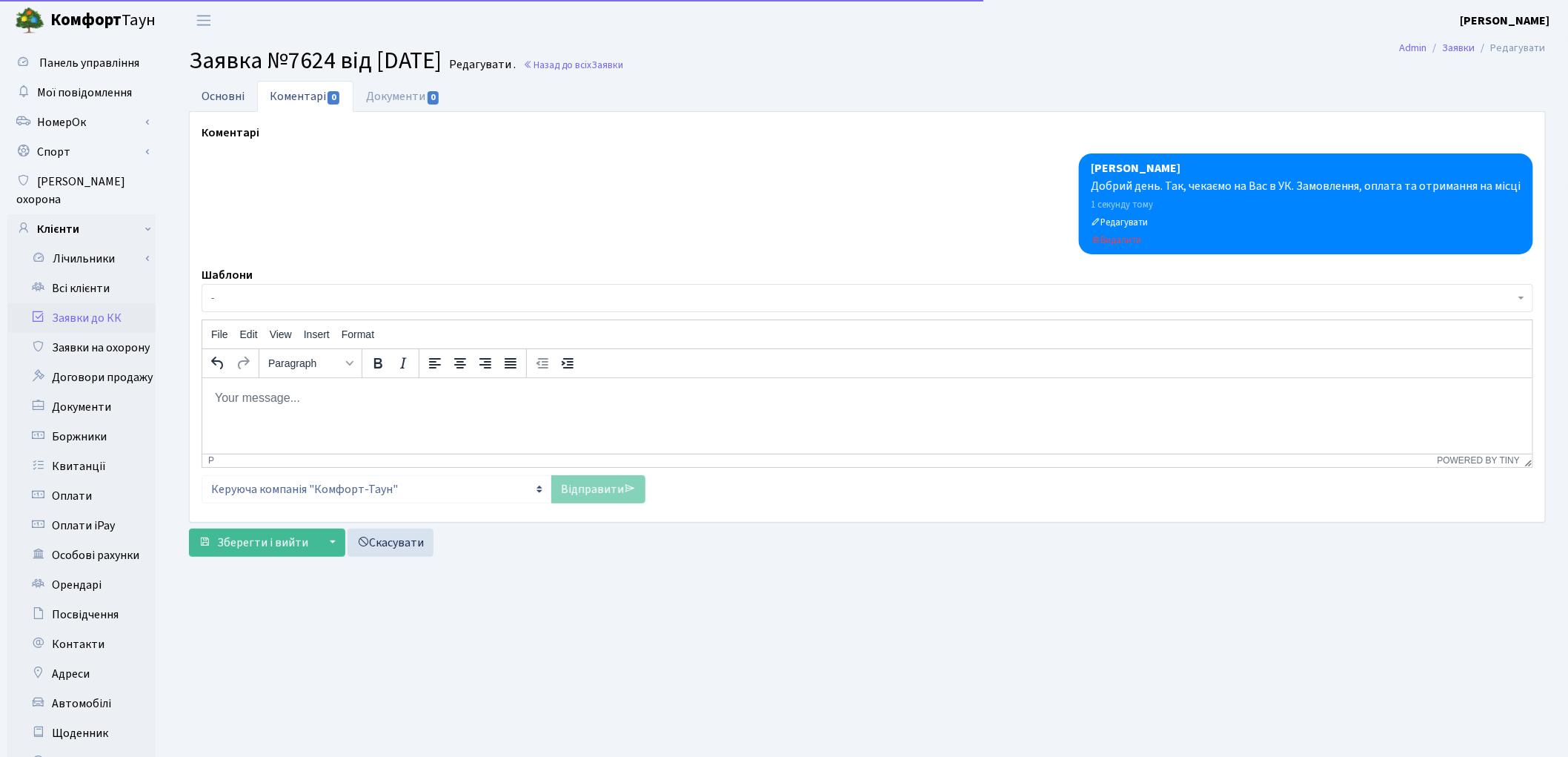
click at [203, 85] on link "Основні" at bounding box center [223, 96] width 68 height 31
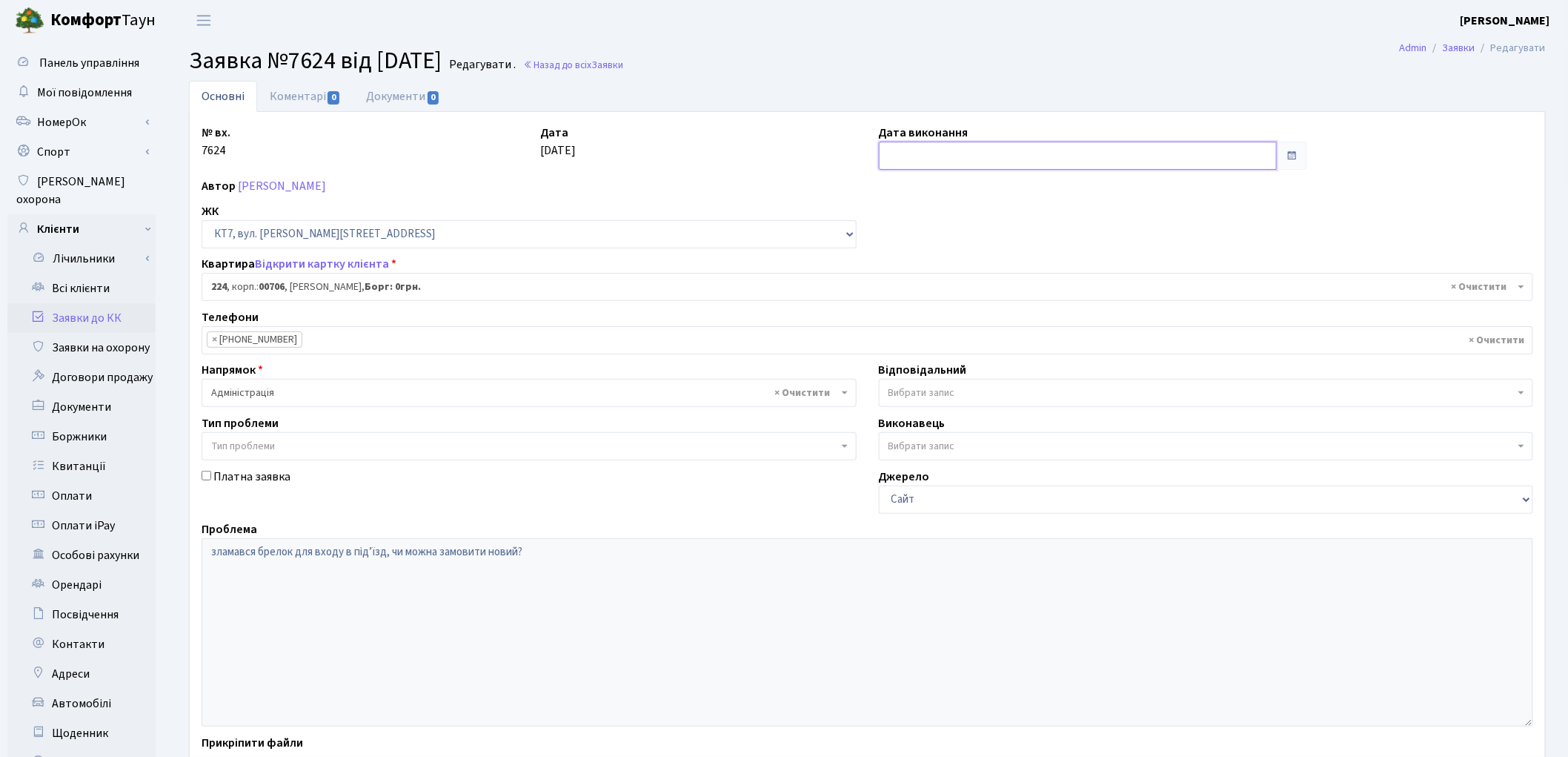
click at [943, 147] on input "text" at bounding box center [1078, 156] width 398 height 28
click at [944, 255] on td "3" at bounding box center [938, 253] width 22 height 22
type input "[DATE]"
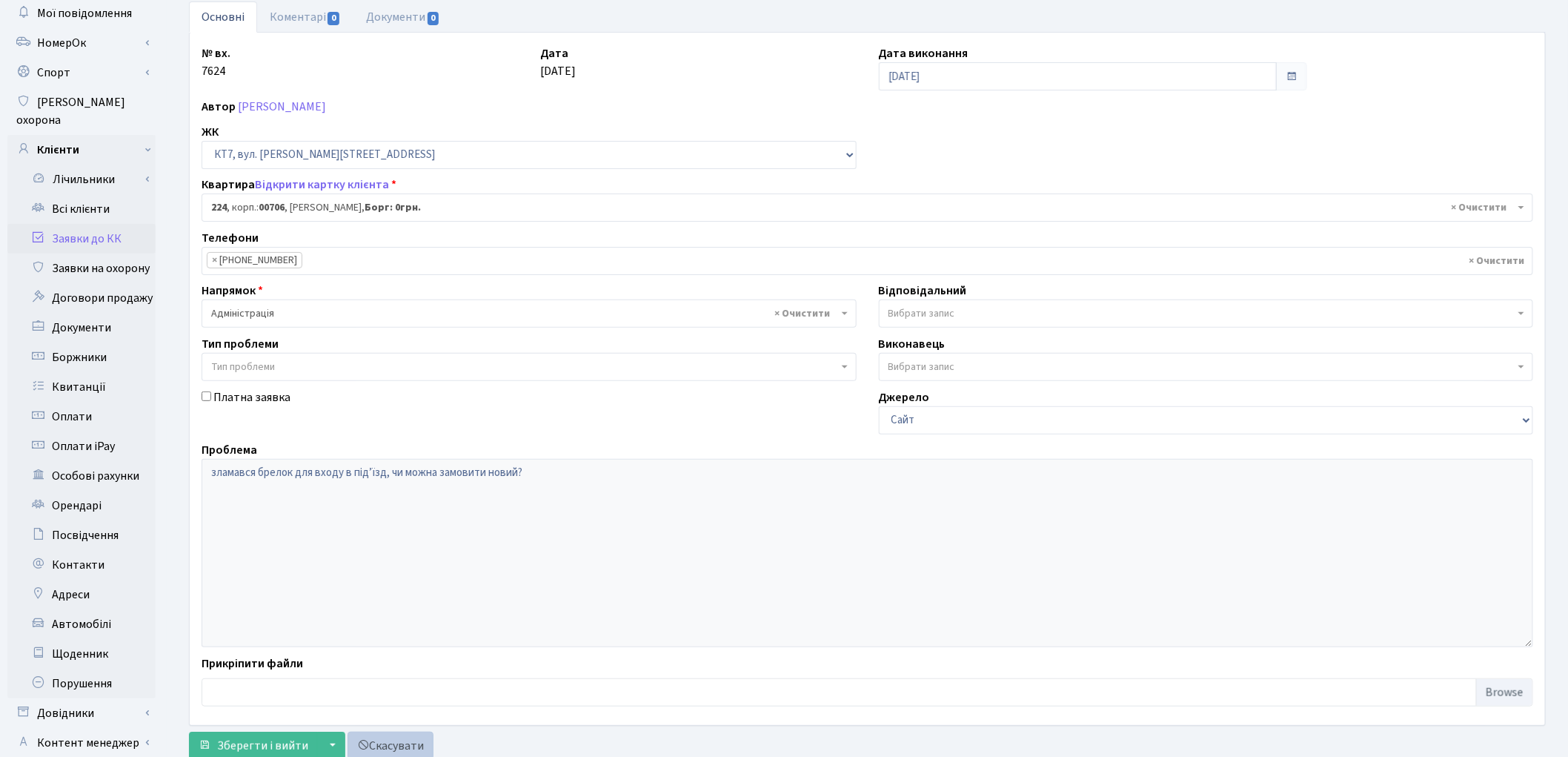
scroll to position [165, 0]
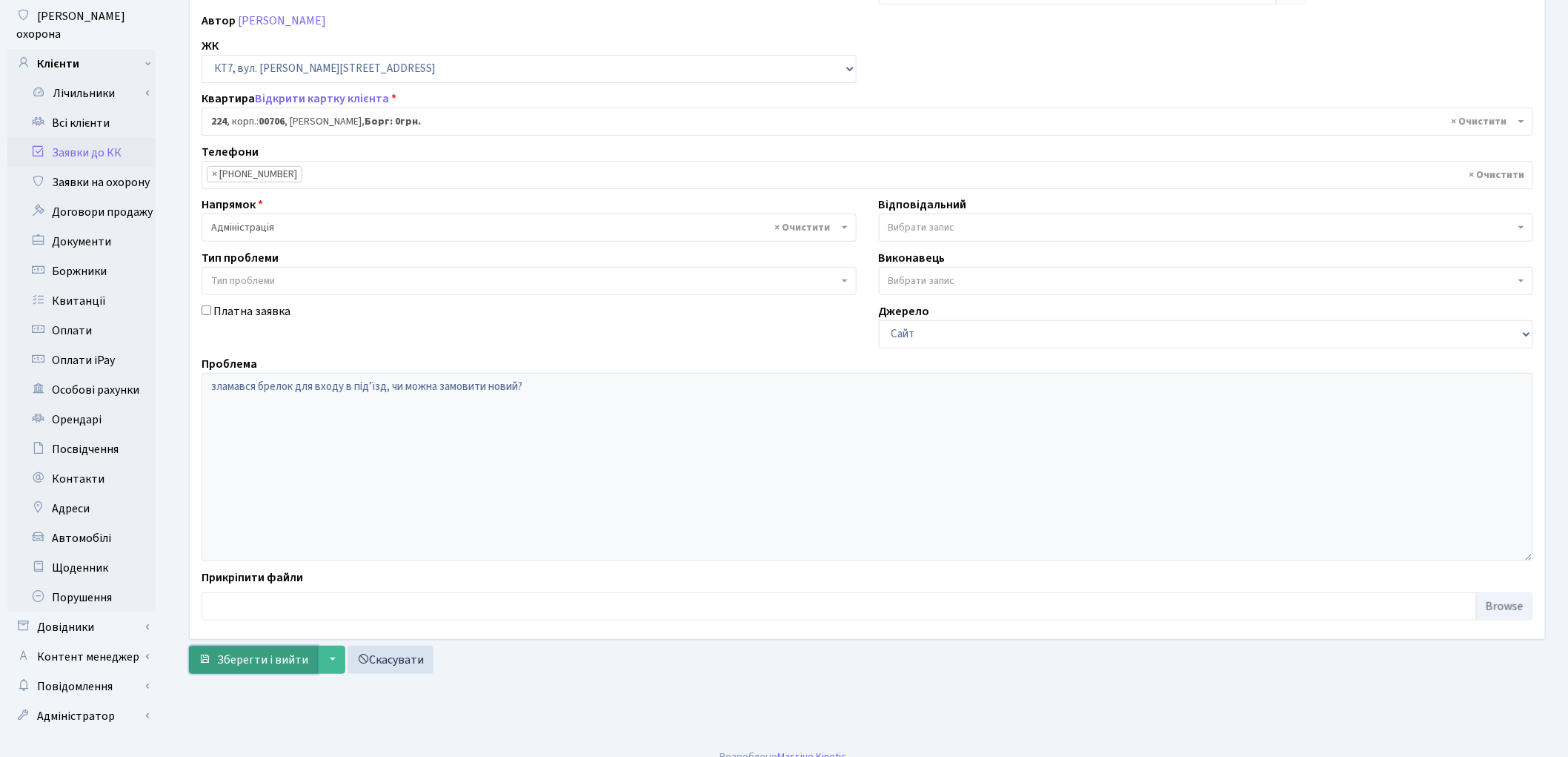
click at [286, 659] on span "Зберегти і вийти" at bounding box center [262, 659] width 91 height 16
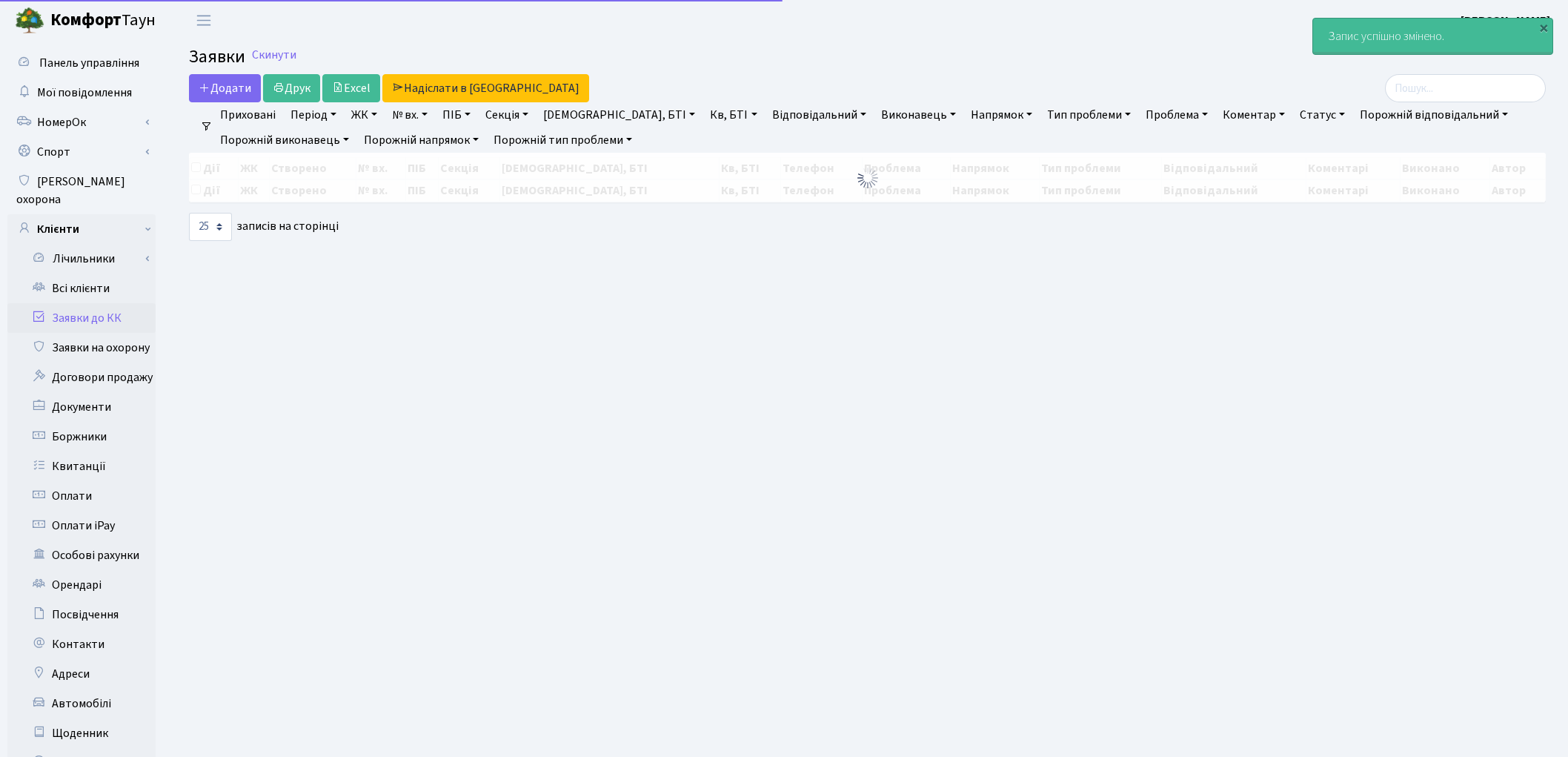
select select "25"
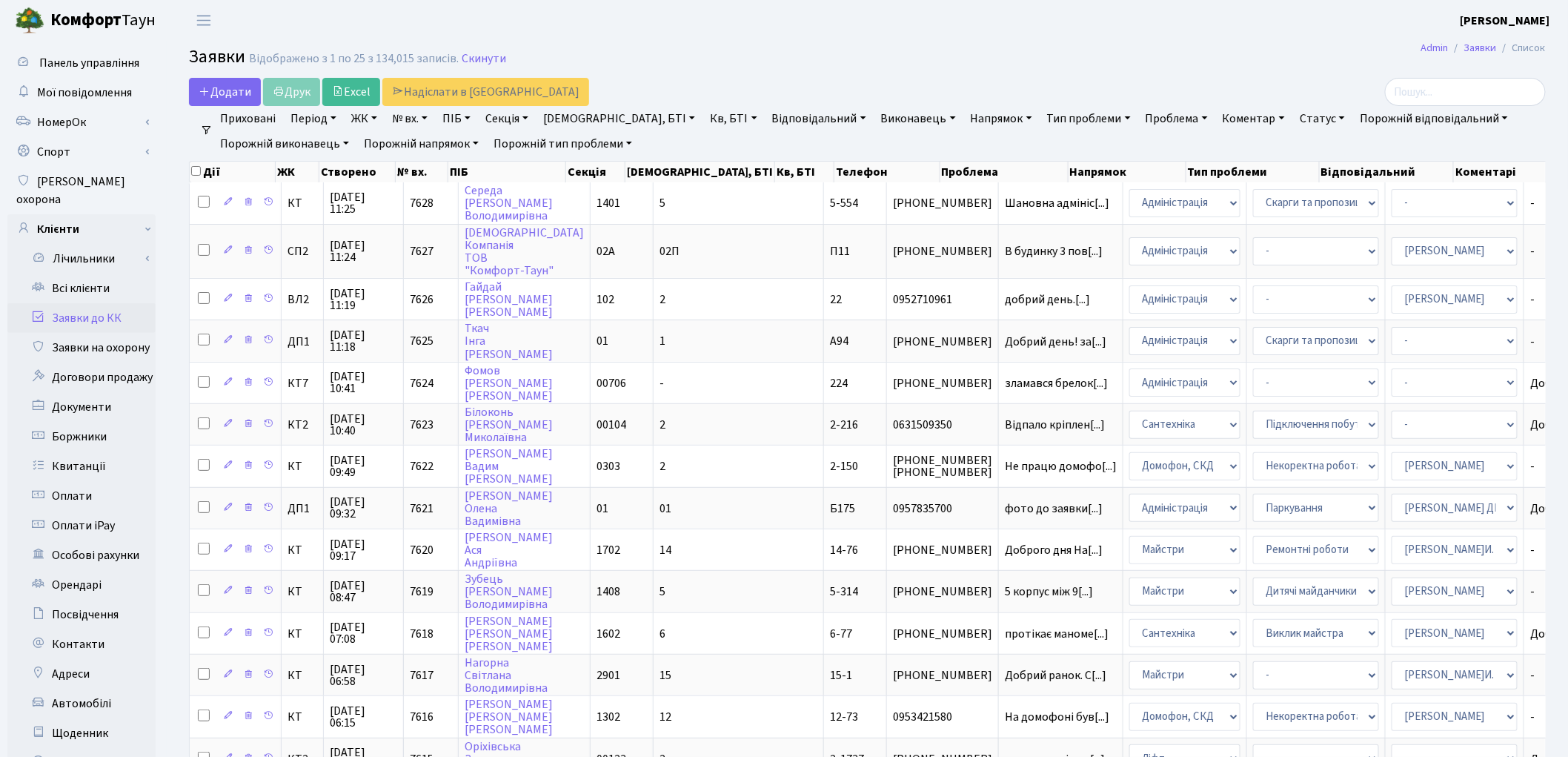
click at [1042, 60] on h2 "Заявки Відображено з 1 по 25 з 134,015 записів. Скинути" at bounding box center [867, 59] width 1357 height 25
click at [1392, 345] on select "- Адміністратор ЖК КТ [PERSON_NAME] [PERSON_NAME] [PERSON_NAME]Ю. [PERSON_NAME]…" at bounding box center [1454, 340] width 126 height 28
select select "94"
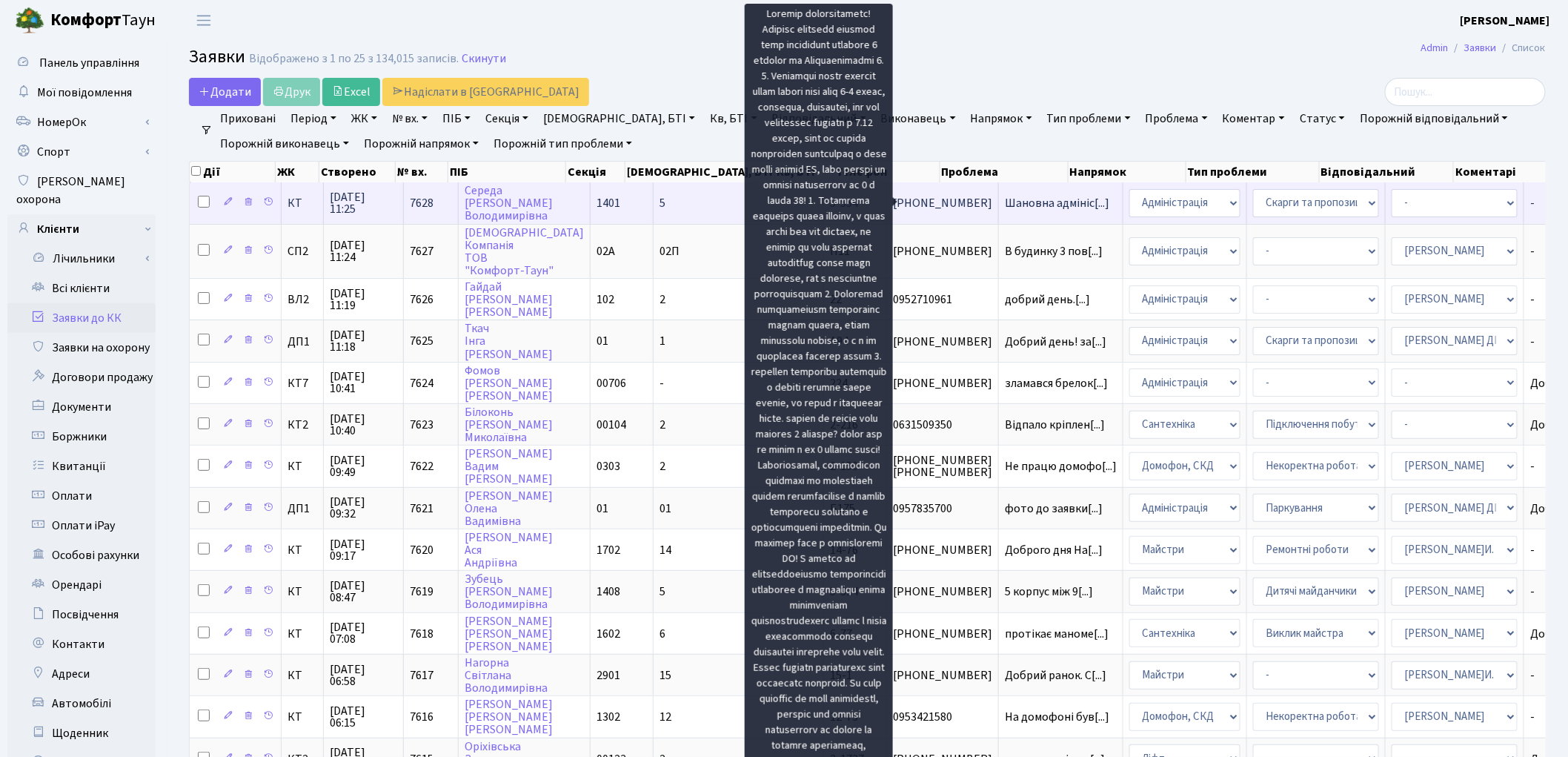
click at [1005, 205] on span "Шановна адмініс[...]" at bounding box center [1057, 203] width 104 height 16
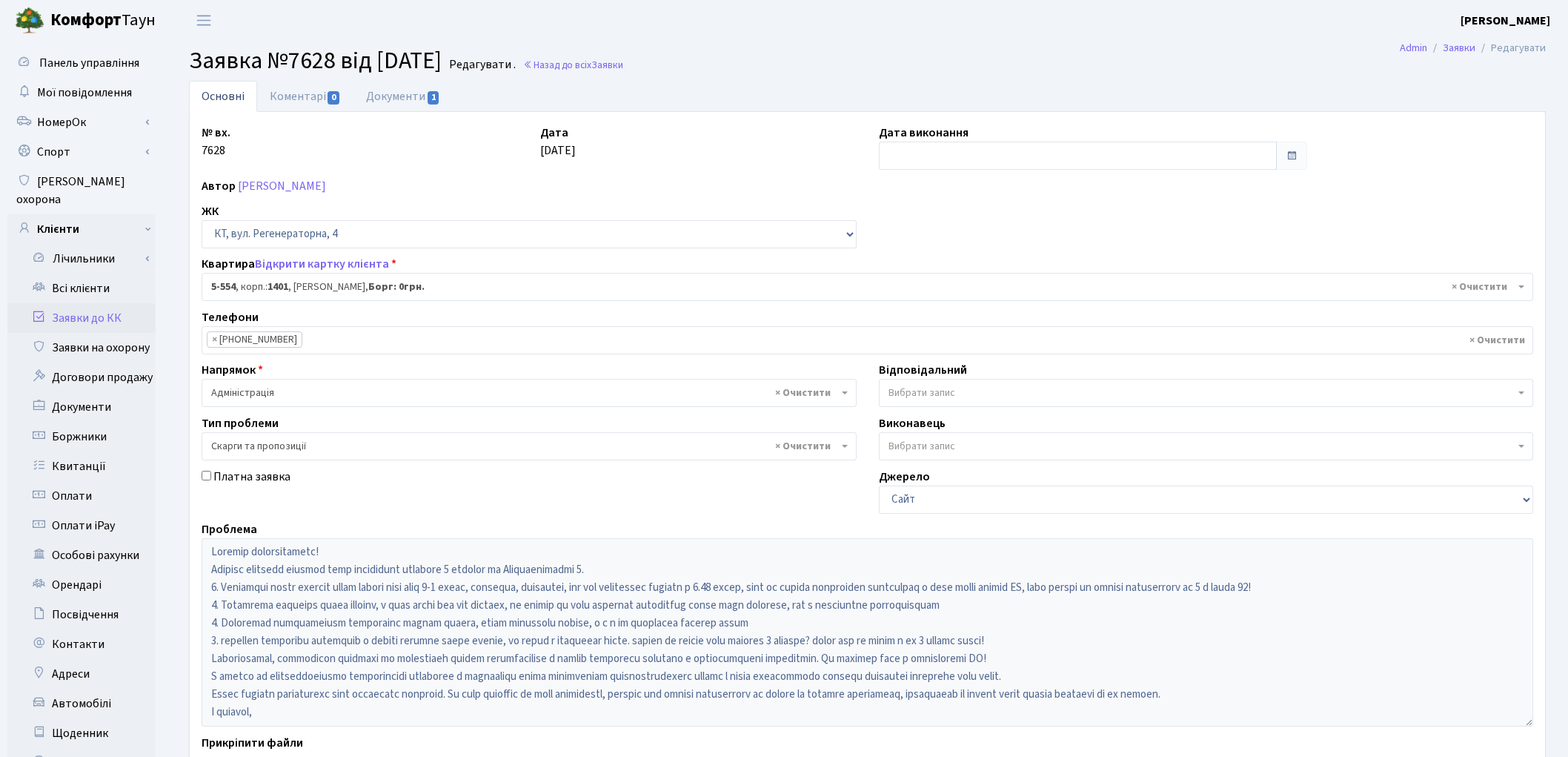
select select "1948"
select select "55"
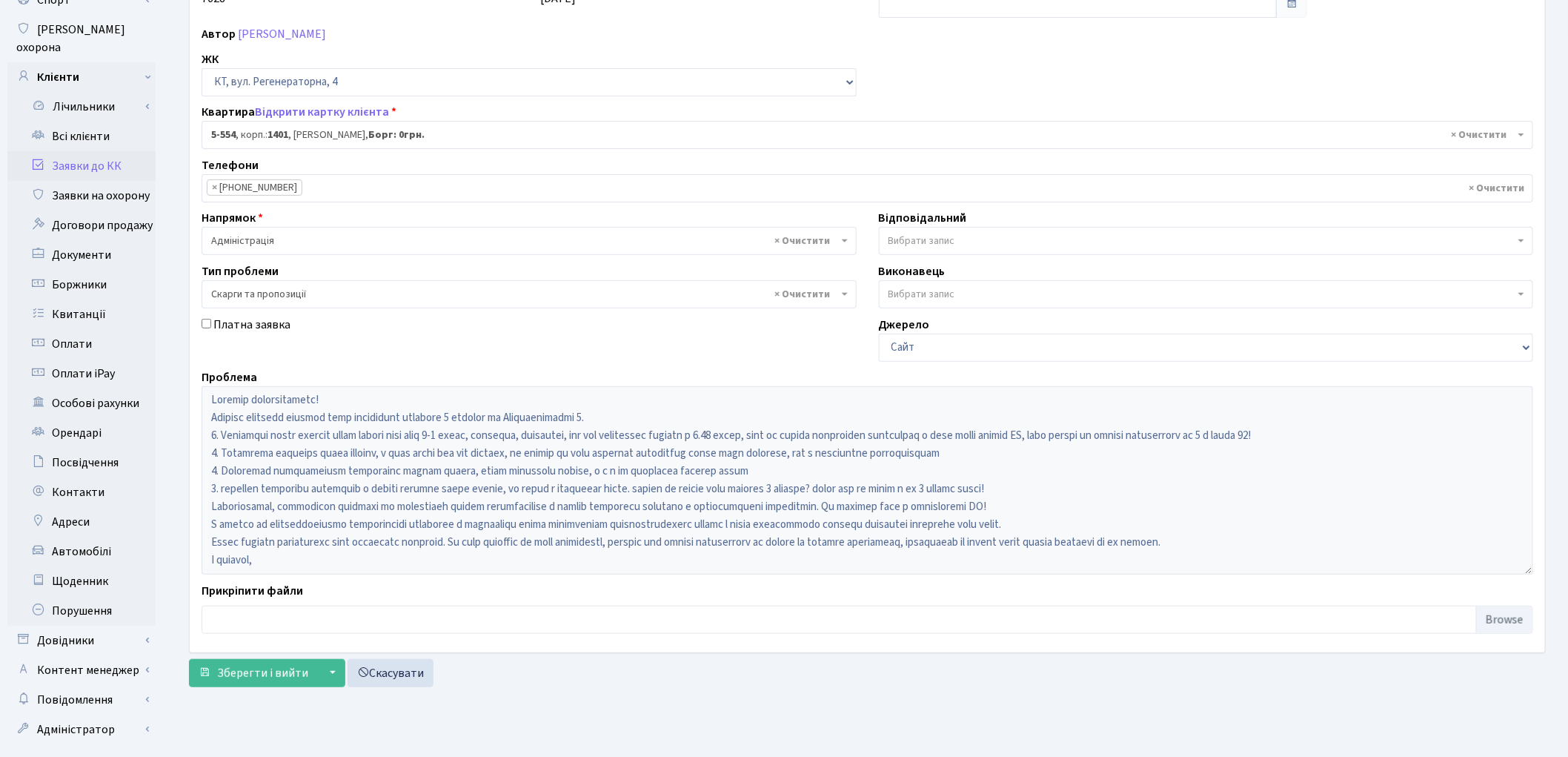
scroll to position [164, 0]
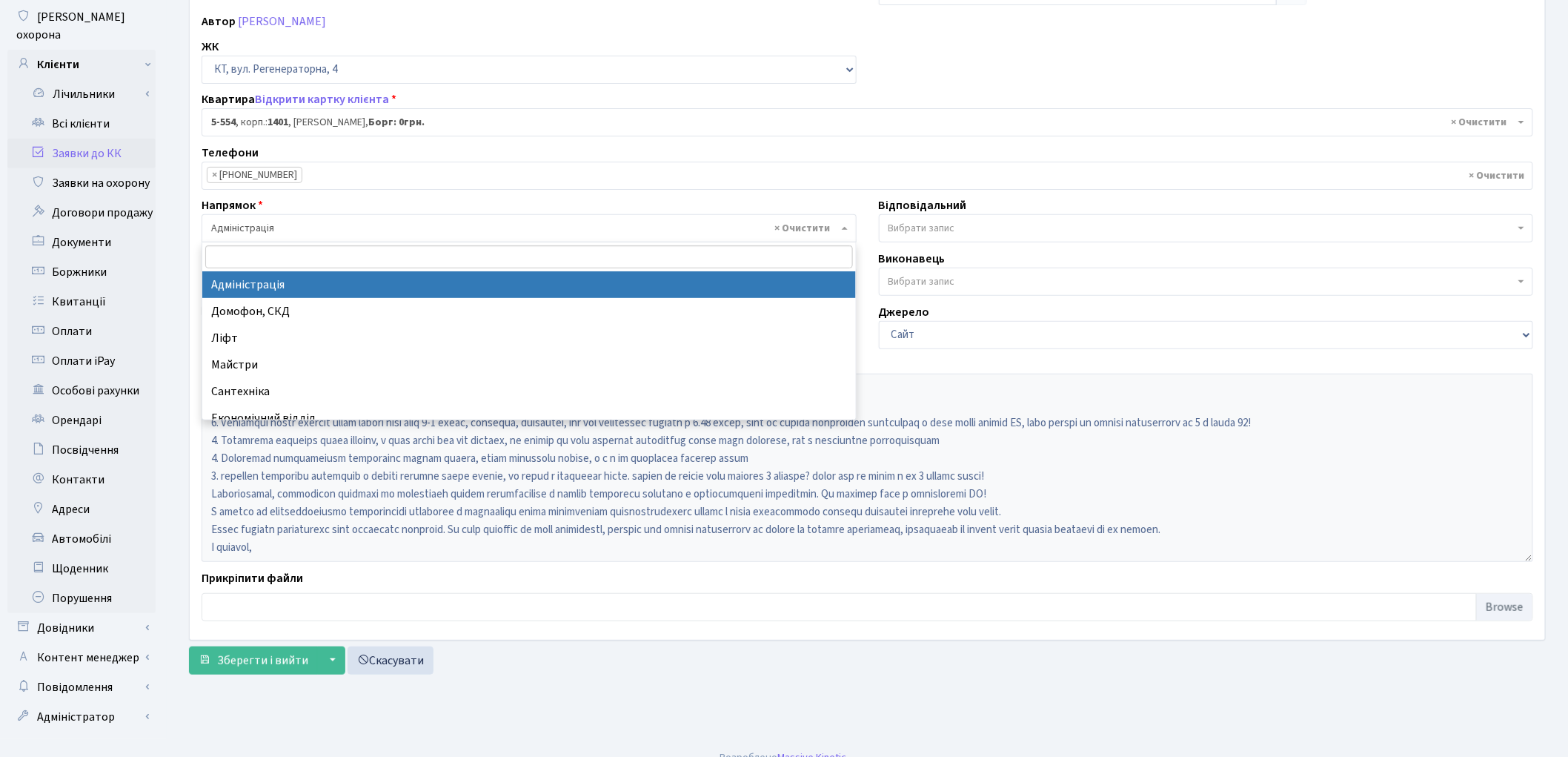
click at [335, 228] on span "× Адміністрація" at bounding box center [524, 228] width 627 height 15
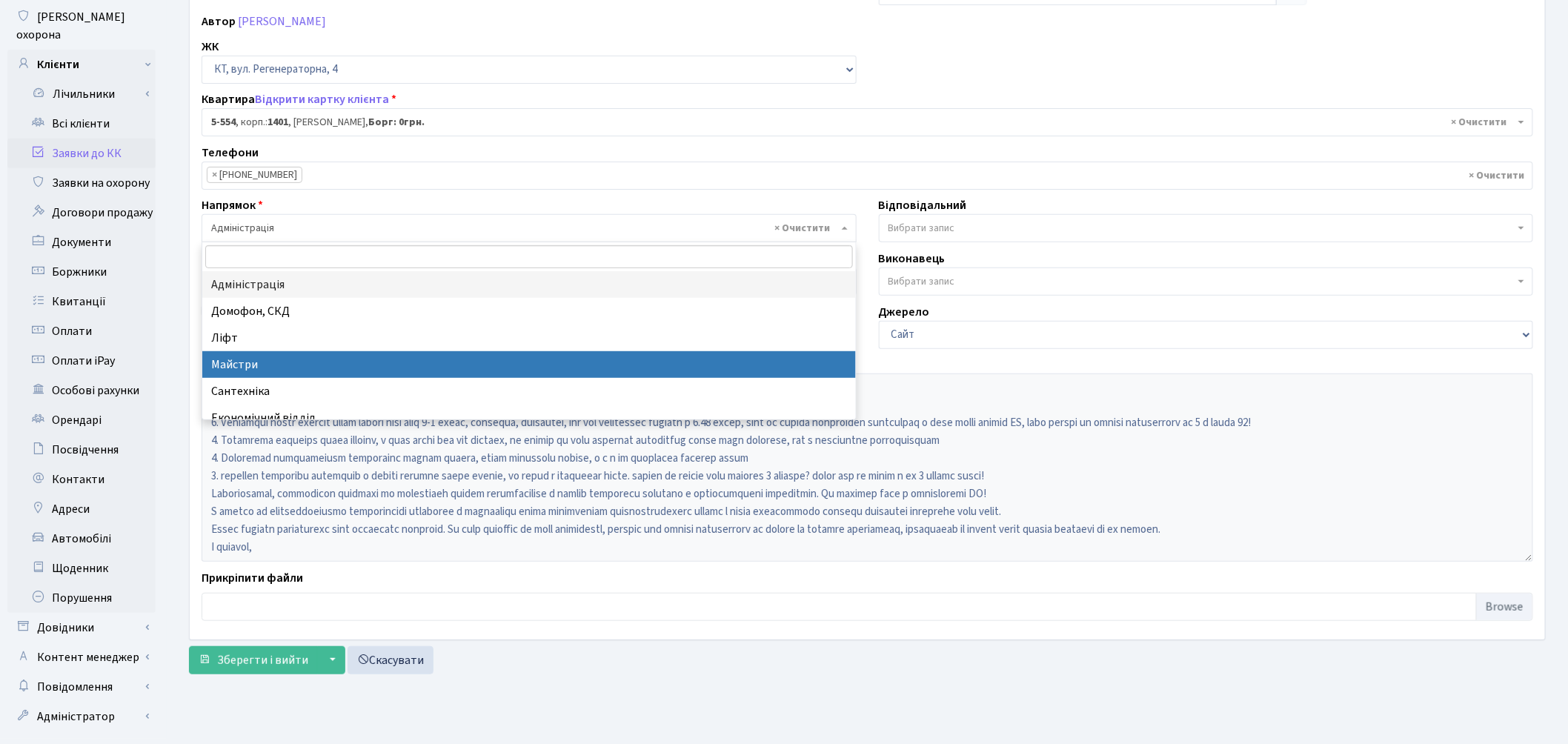
select select "1"
select select
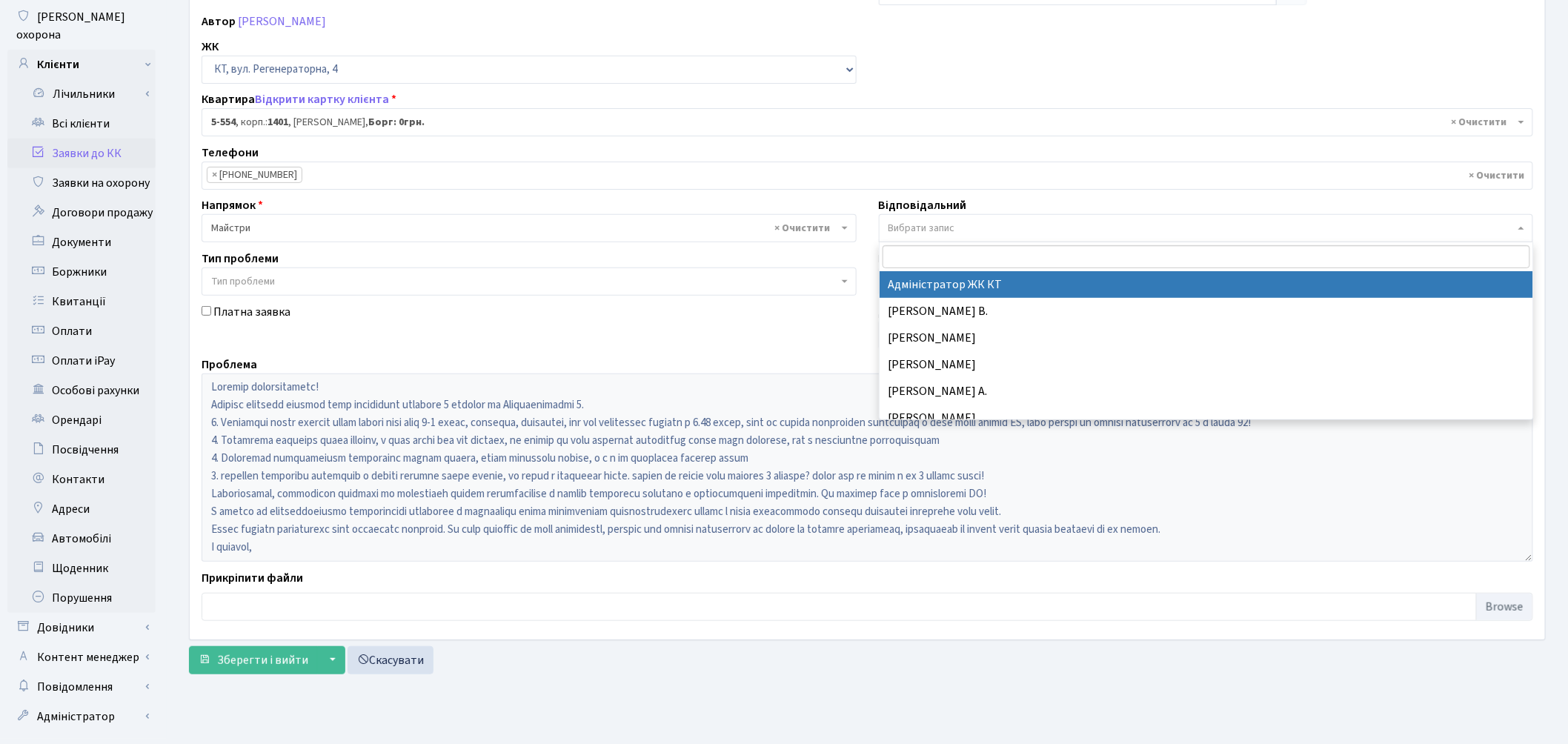
click at [952, 228] on span "Вибрати запис" at bounding box center [922, 227] width 67 height 15
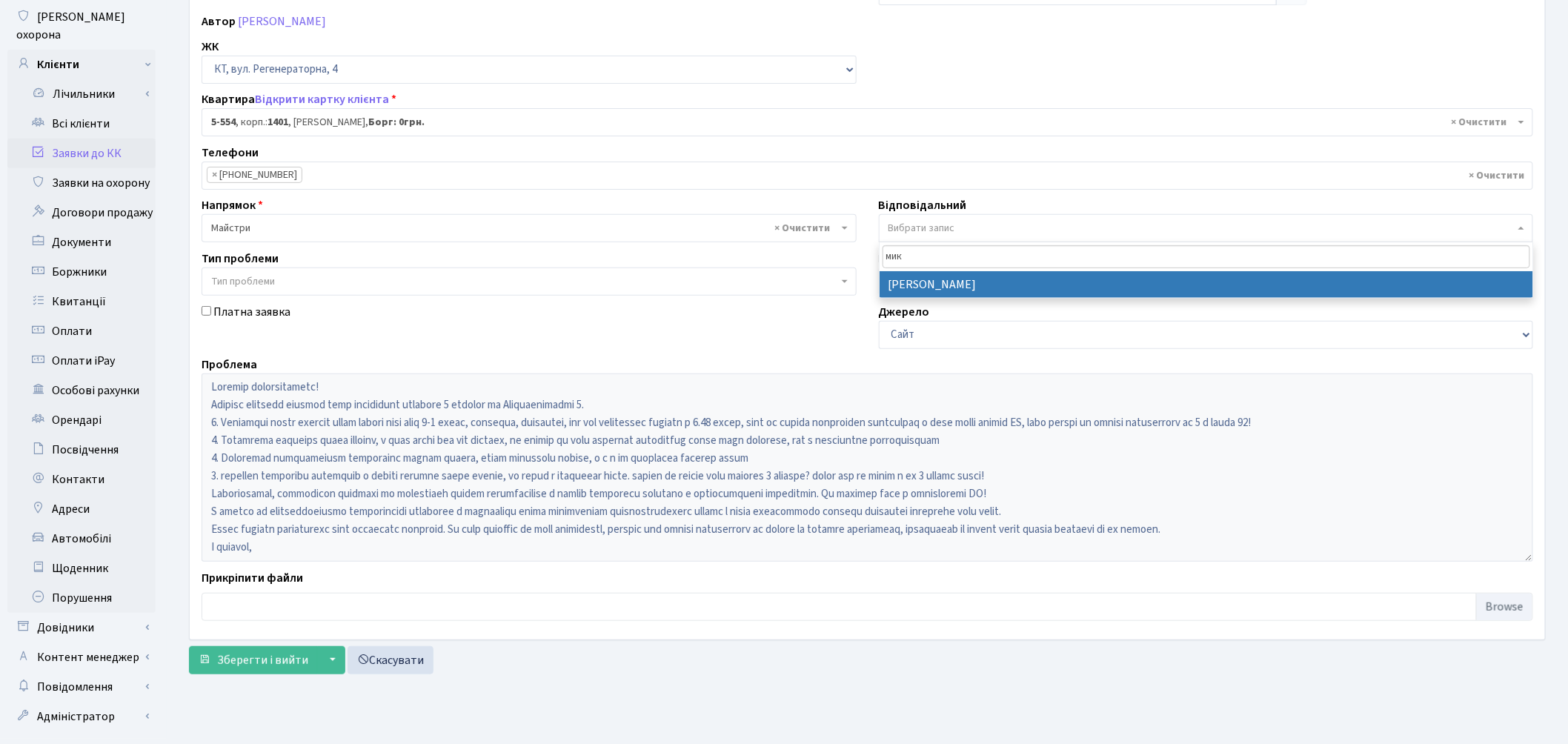
type input "мик"
select select "25"
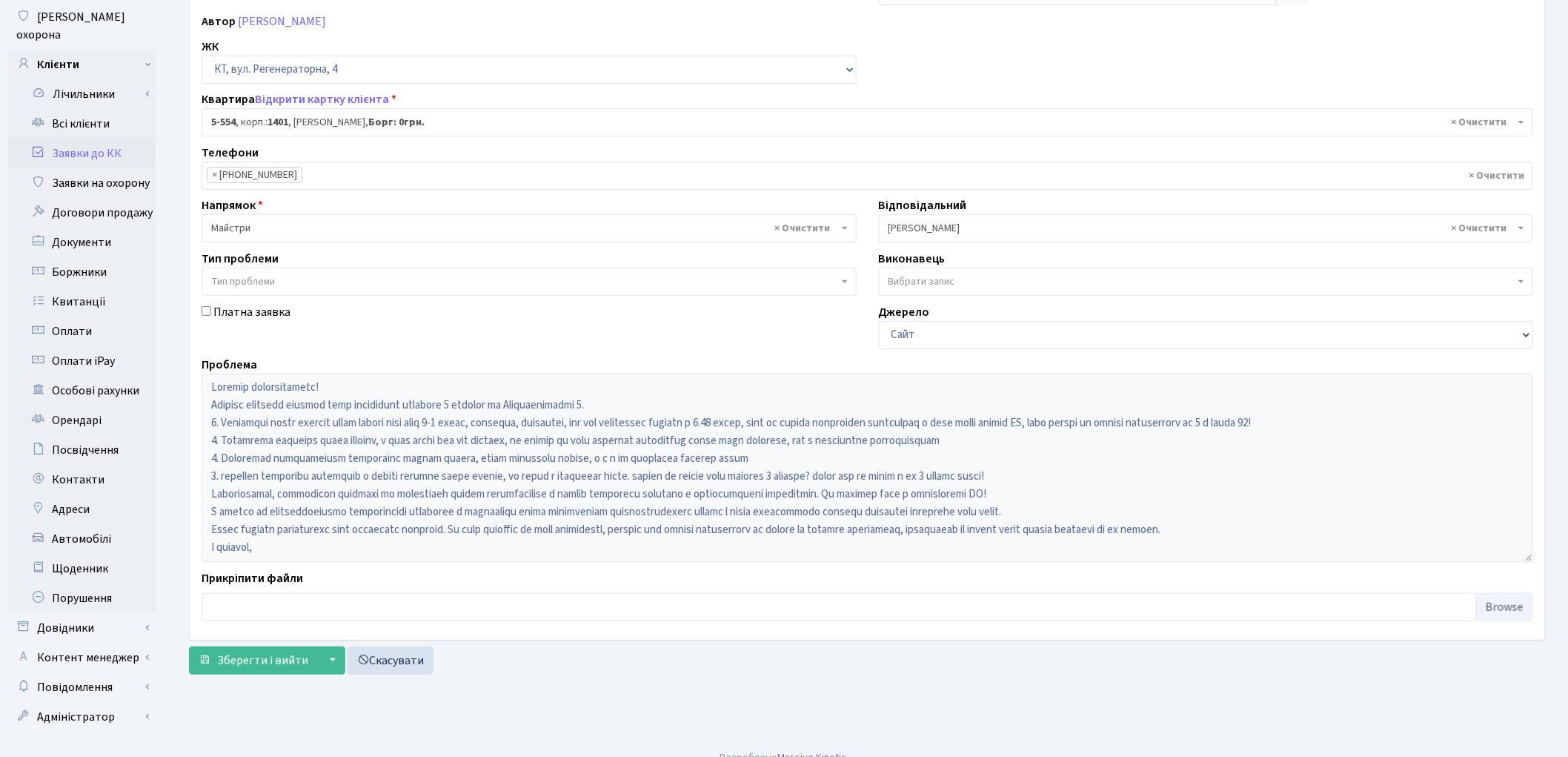
scroll to position [165, 0]
click at [268, 657] on span "Зберегти і вийти" at bounding box center [262, 659] width 91 height 16
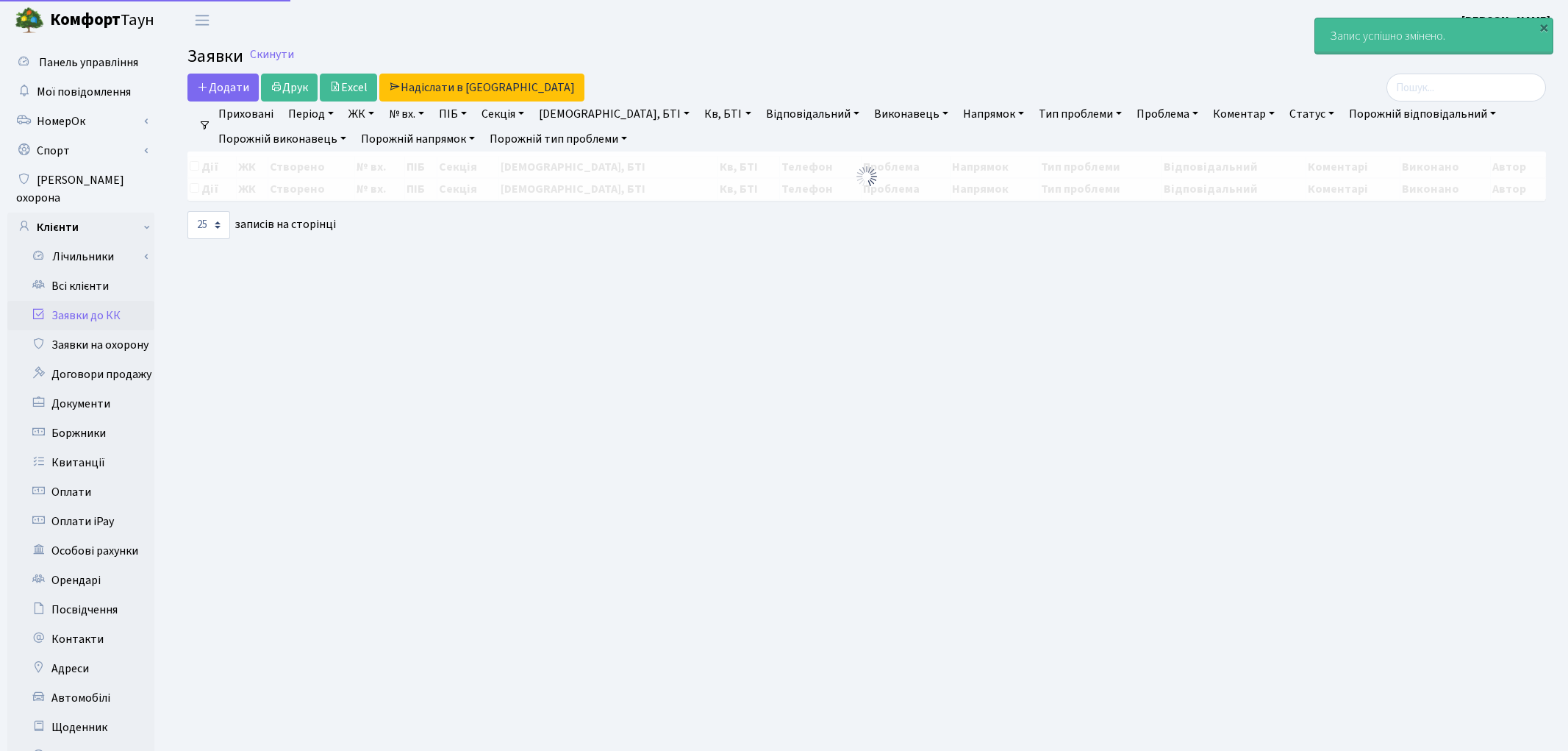
select select "25"
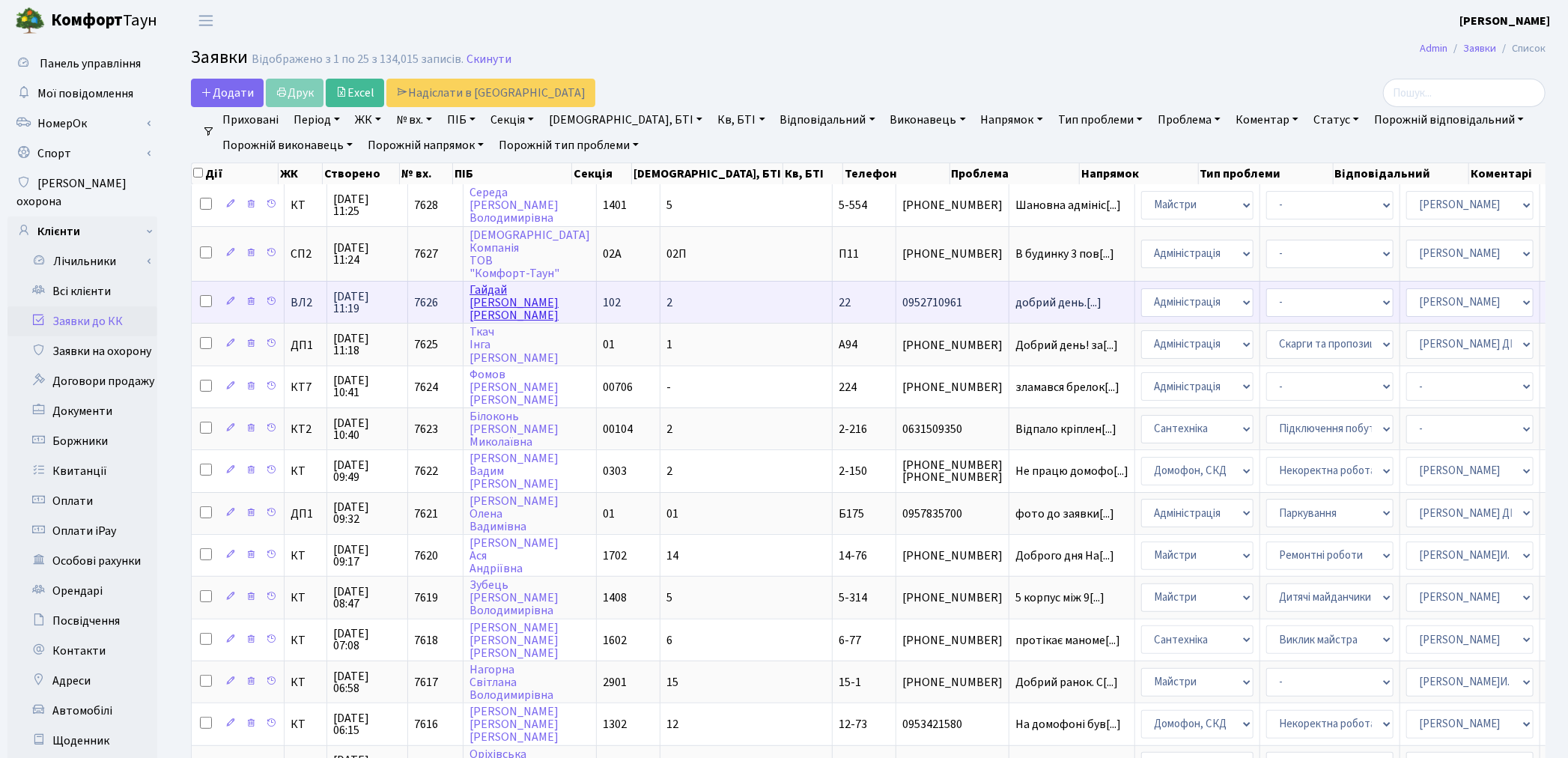
click at [498, 301] on link "[PERSON_NAME]" at bounding box center [513, 303] width 89 height 42
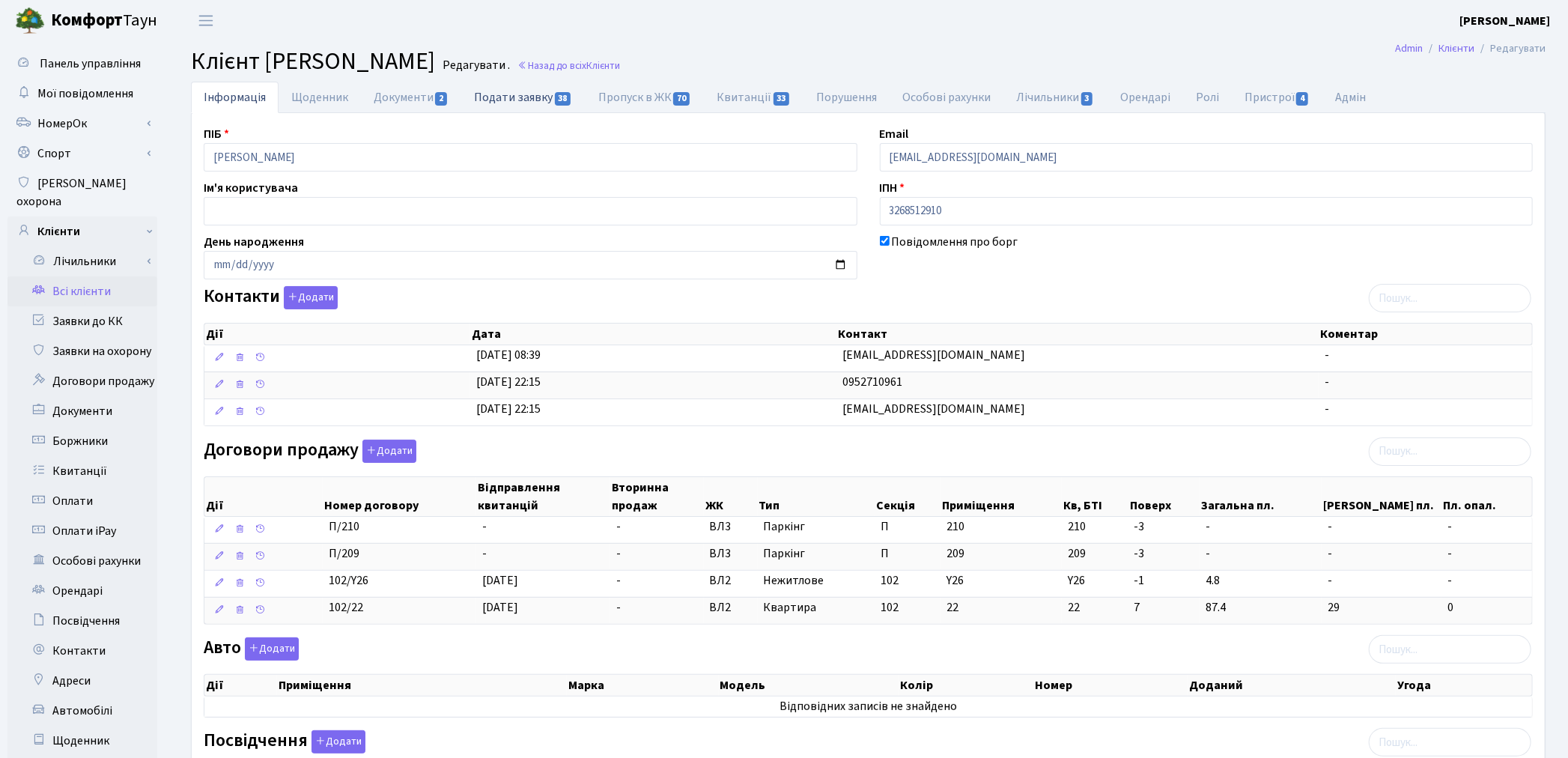
click at [527, 99] on link "Подати заявку 38" at bounding box center [523, 97] width 124 height 31
select select "25"
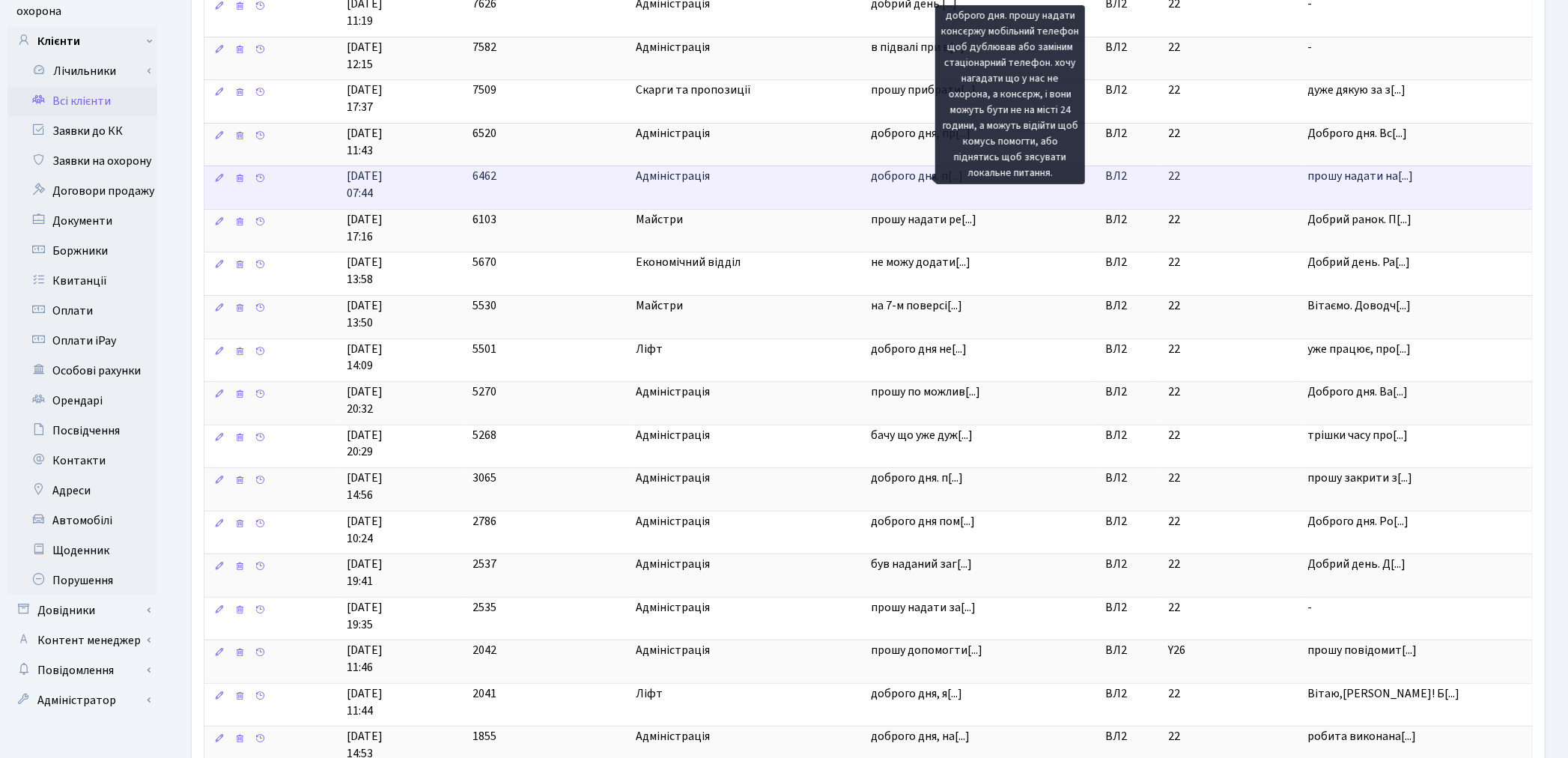
scroll to position [151, 0]
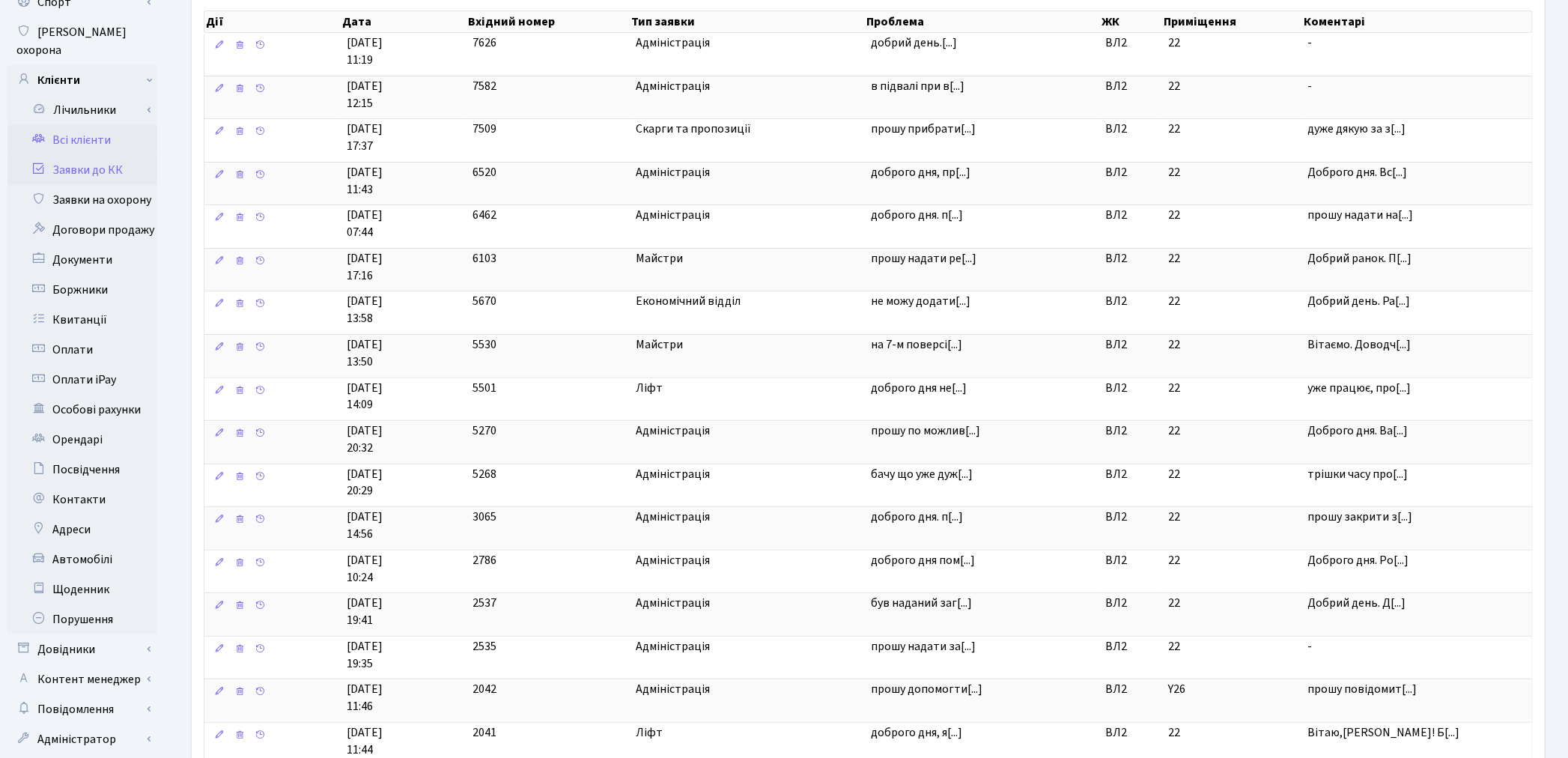
click at [96, 160] on link "Заявки до КК" at bounding box center [82, 169] width 149 height 30
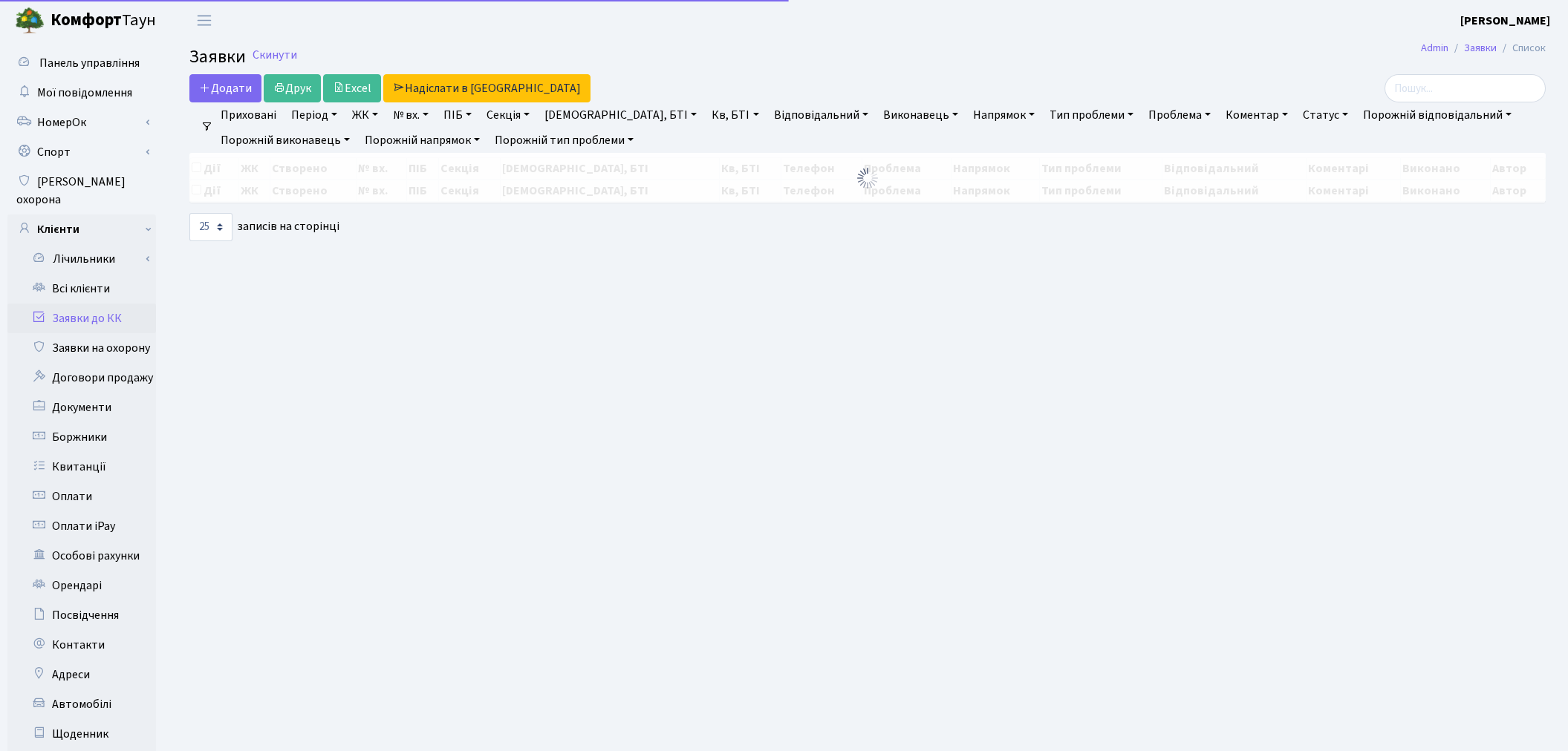
select select "25"
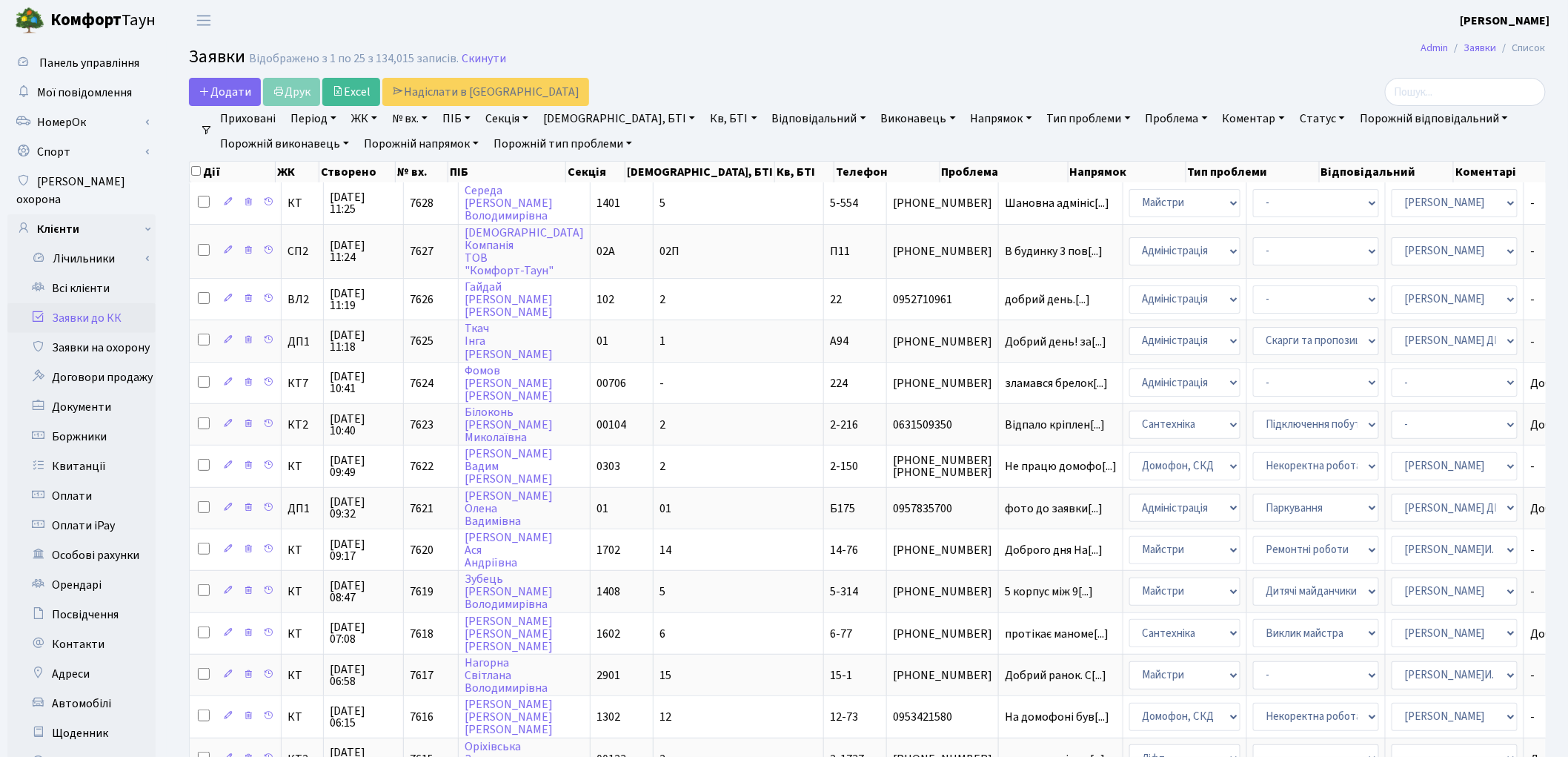
click at [409, 117] on link "№ вх." at bounding box center [410, 118] width 47 height 25
click at [463, 119] on link "ПІБ" at bounding box center [456, 118] width 40 height 25
type input "мазурк"
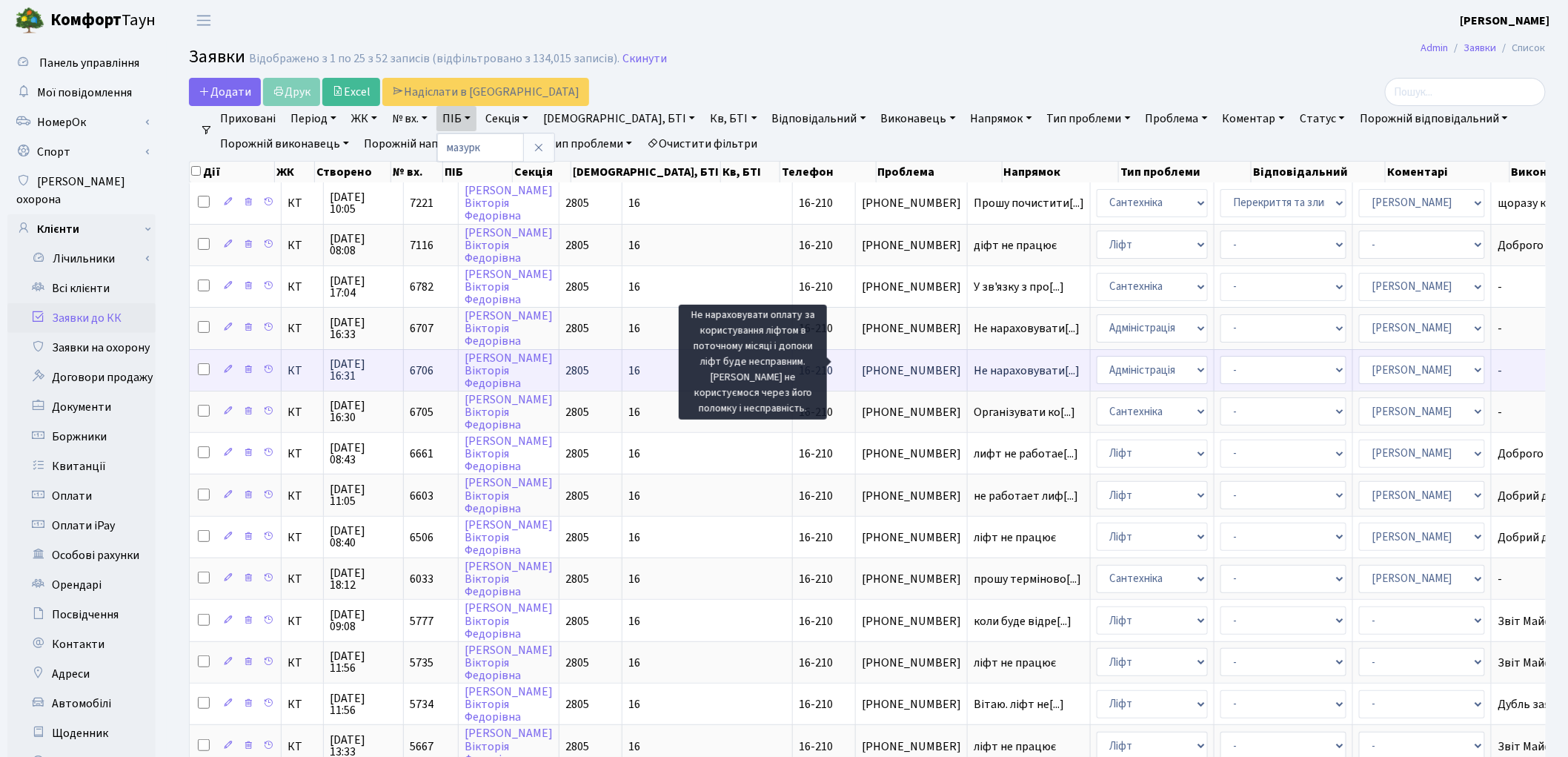
click at [974, 363] on span "Не нараховувати[...]" at bounding box center [1027, 370] width 106 height 16
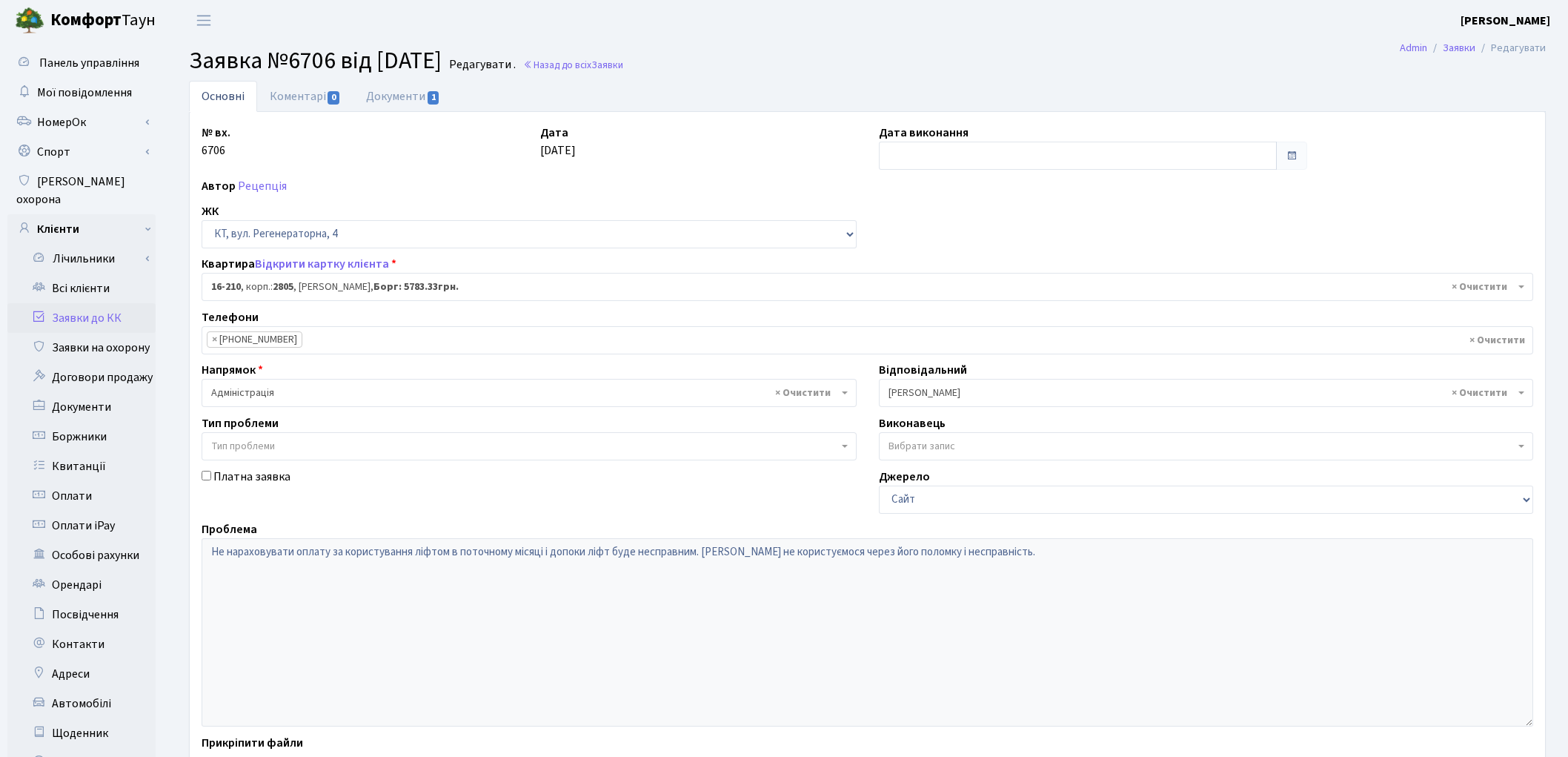
select select "8771"
click at [392, 85] on link "Документи 1" at bounding box center [403, 96] width 99 height 31
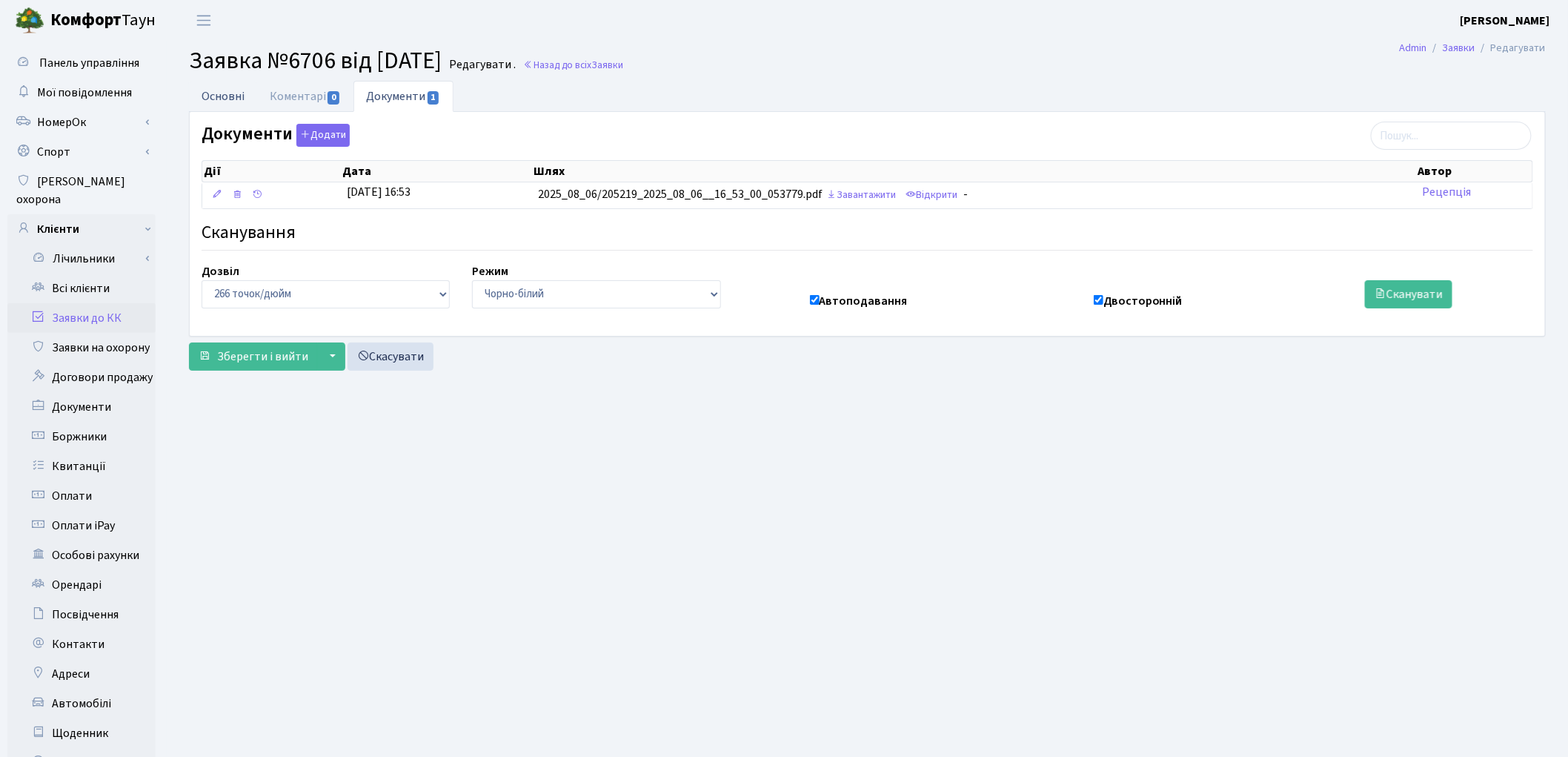
click at [225, 91] on link "Основні" at bounding box center [223, 96] width 68 height 31
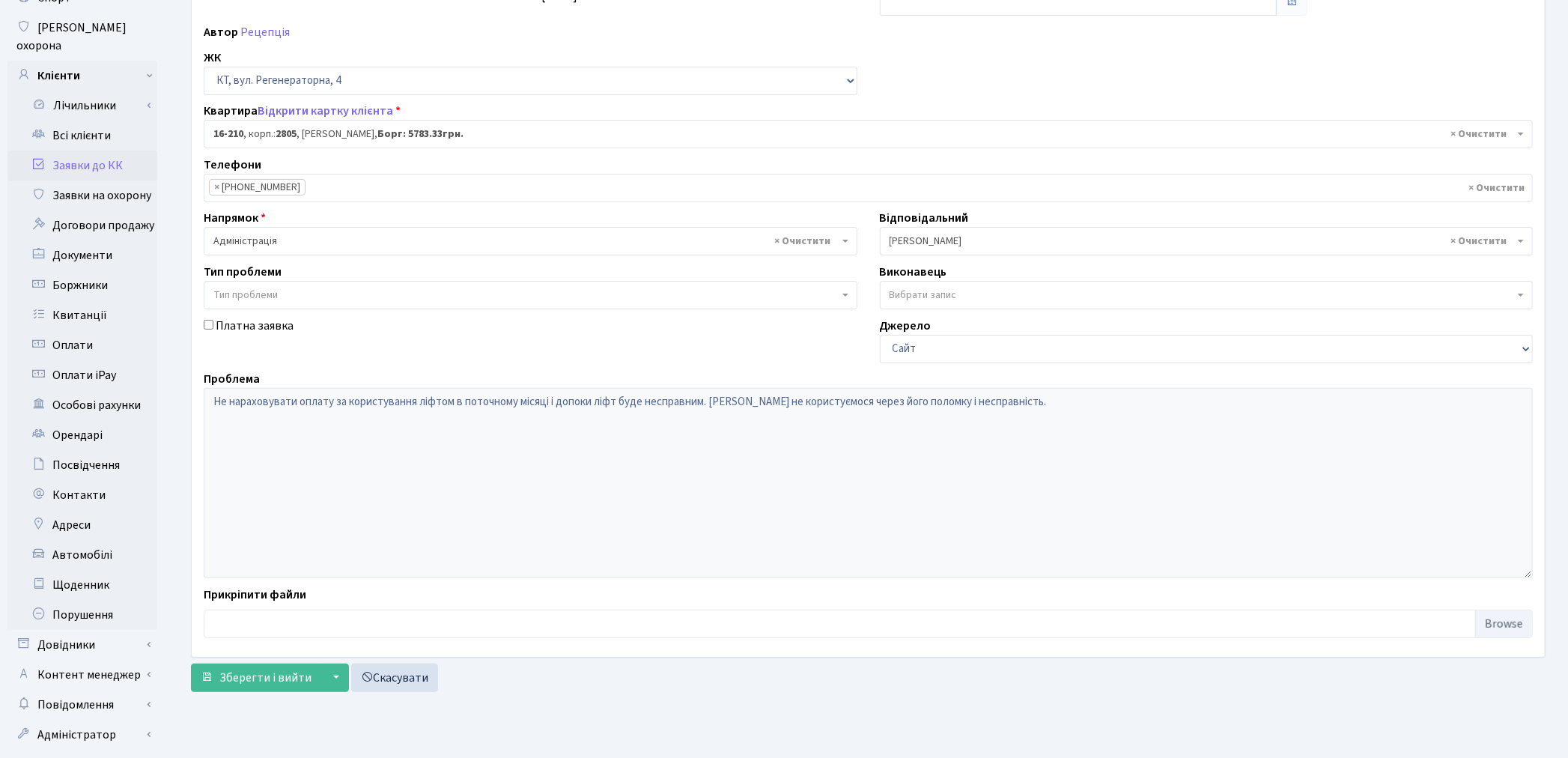
scroll to position [166, 0]
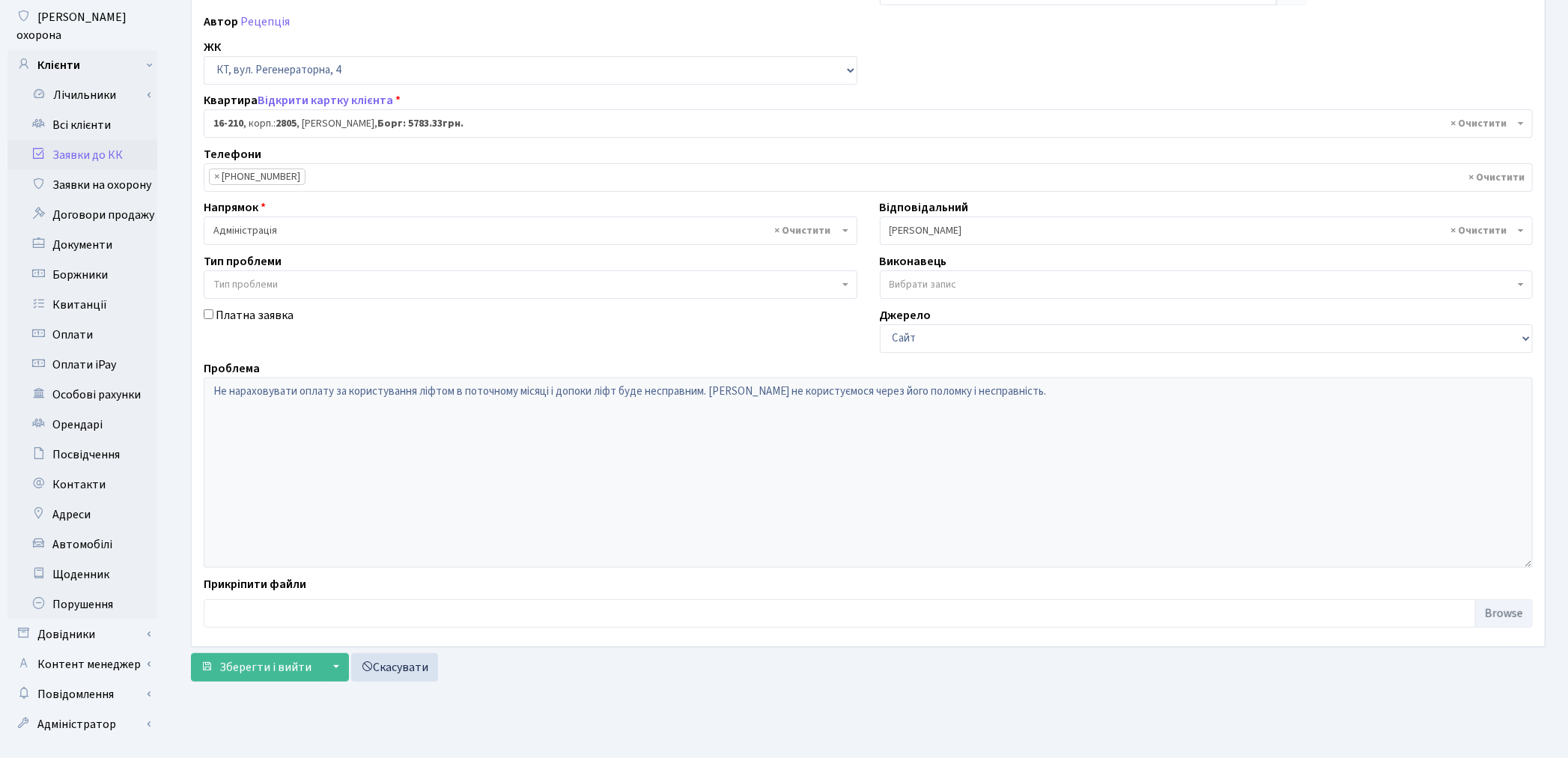
click at [102, 140] on link "Заявки до КК" at bounding box center [82, 155] width 149 height 30
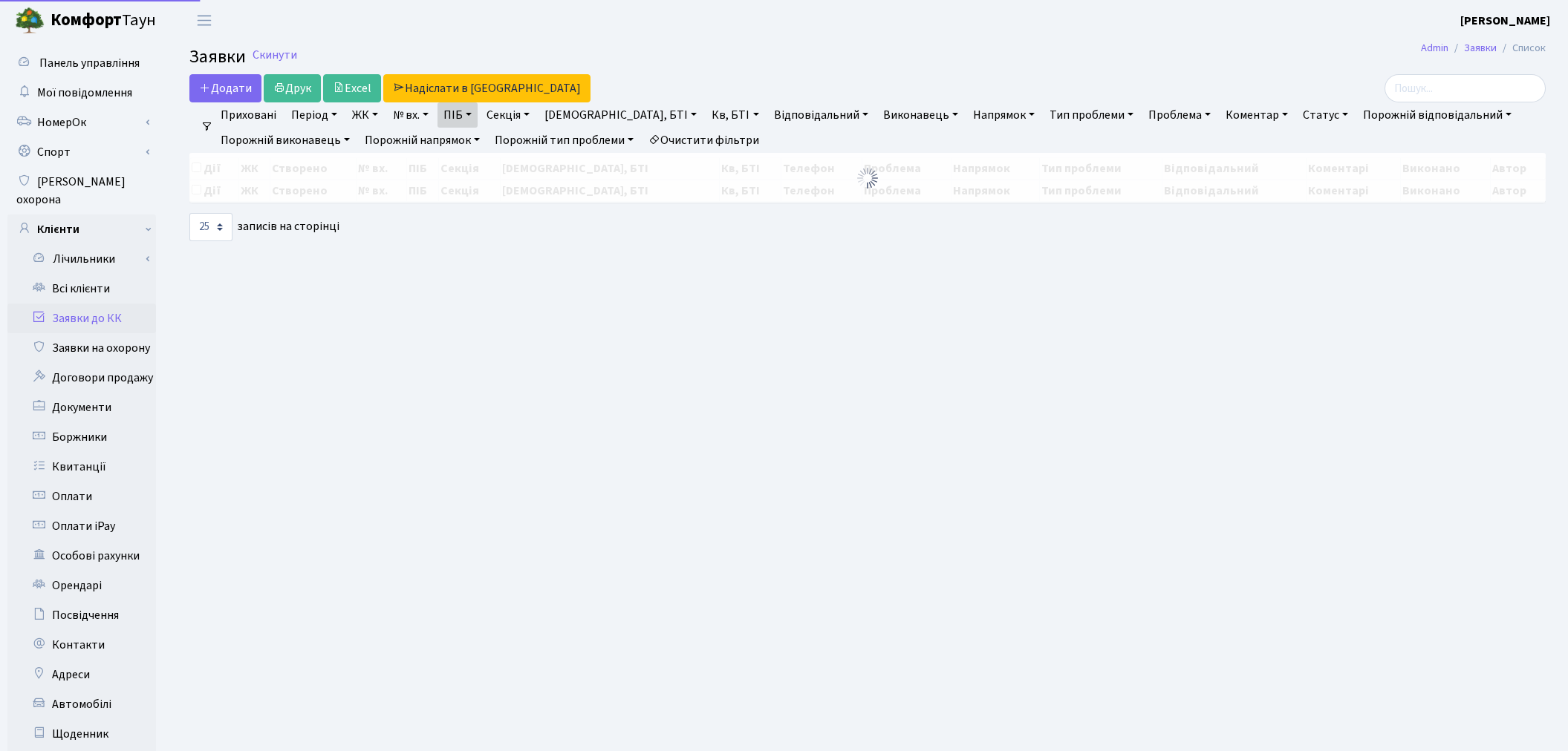
select select "25"
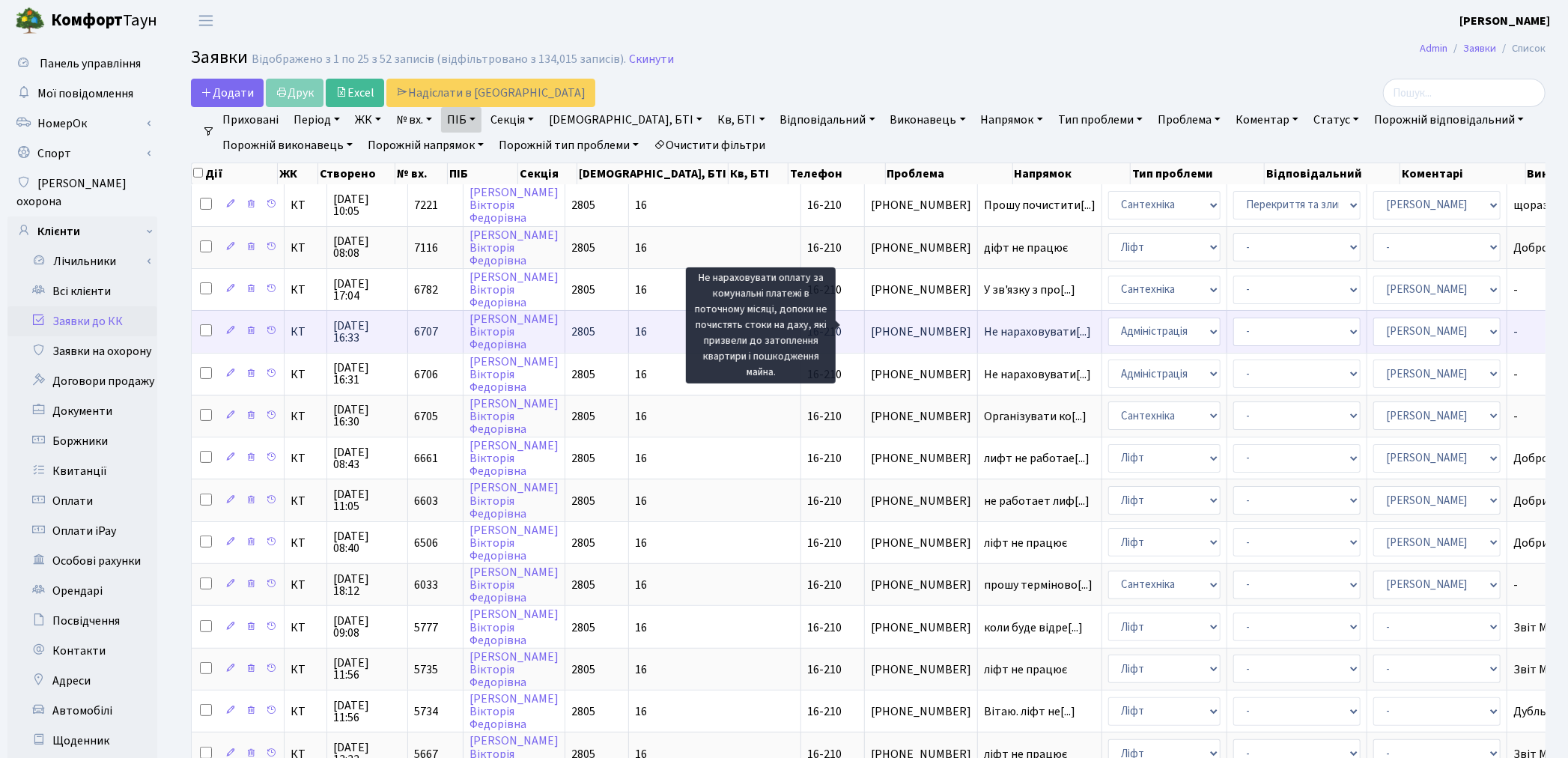
click at [984, 328] on span "Не нараховувати[...]" at bounding box center [1038, 331] width 107 height 16
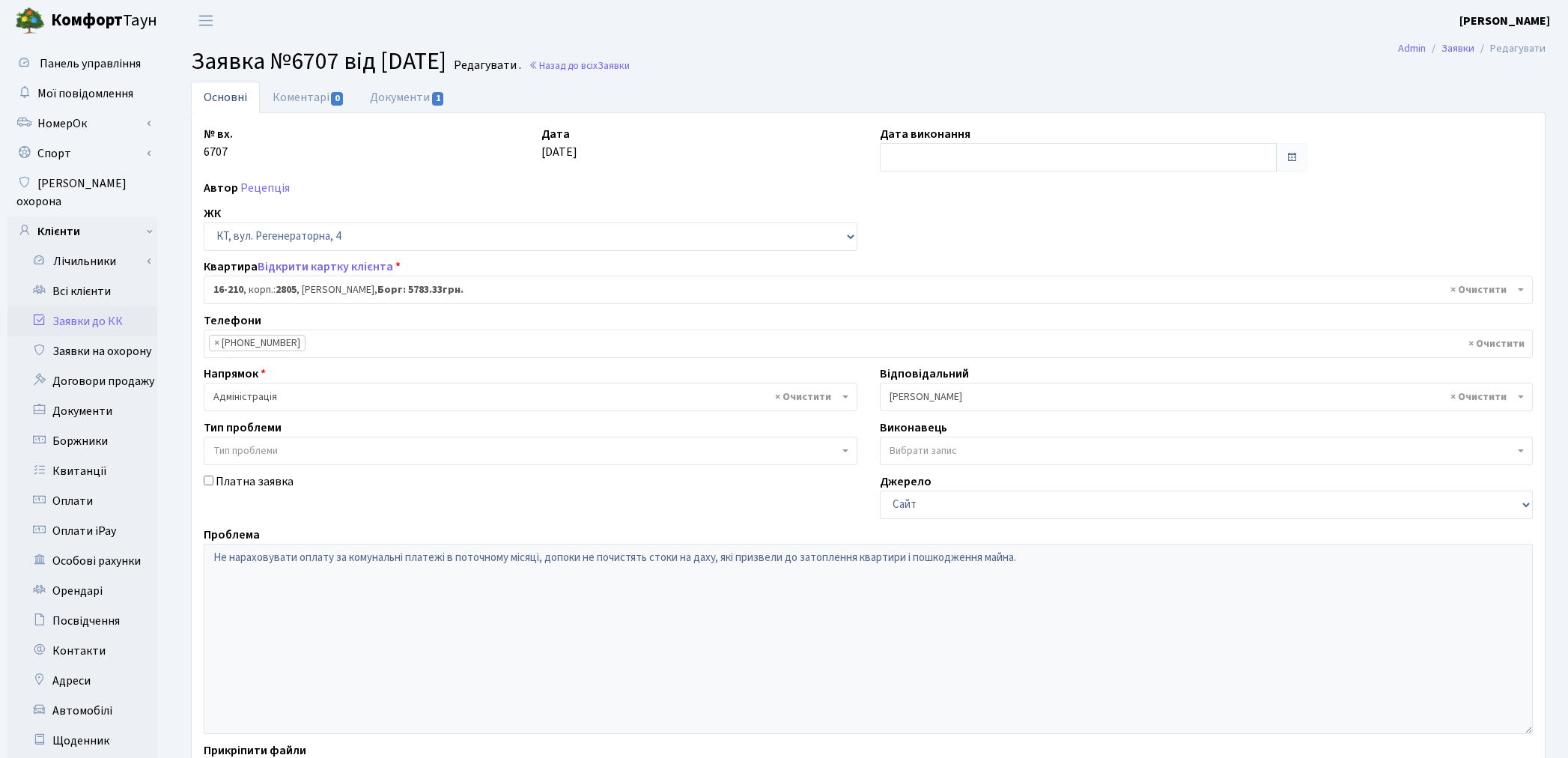
select select "8771"
click at [404, 98] on link "Документи 1" at bounding box center [407, 97] width 100 height 31
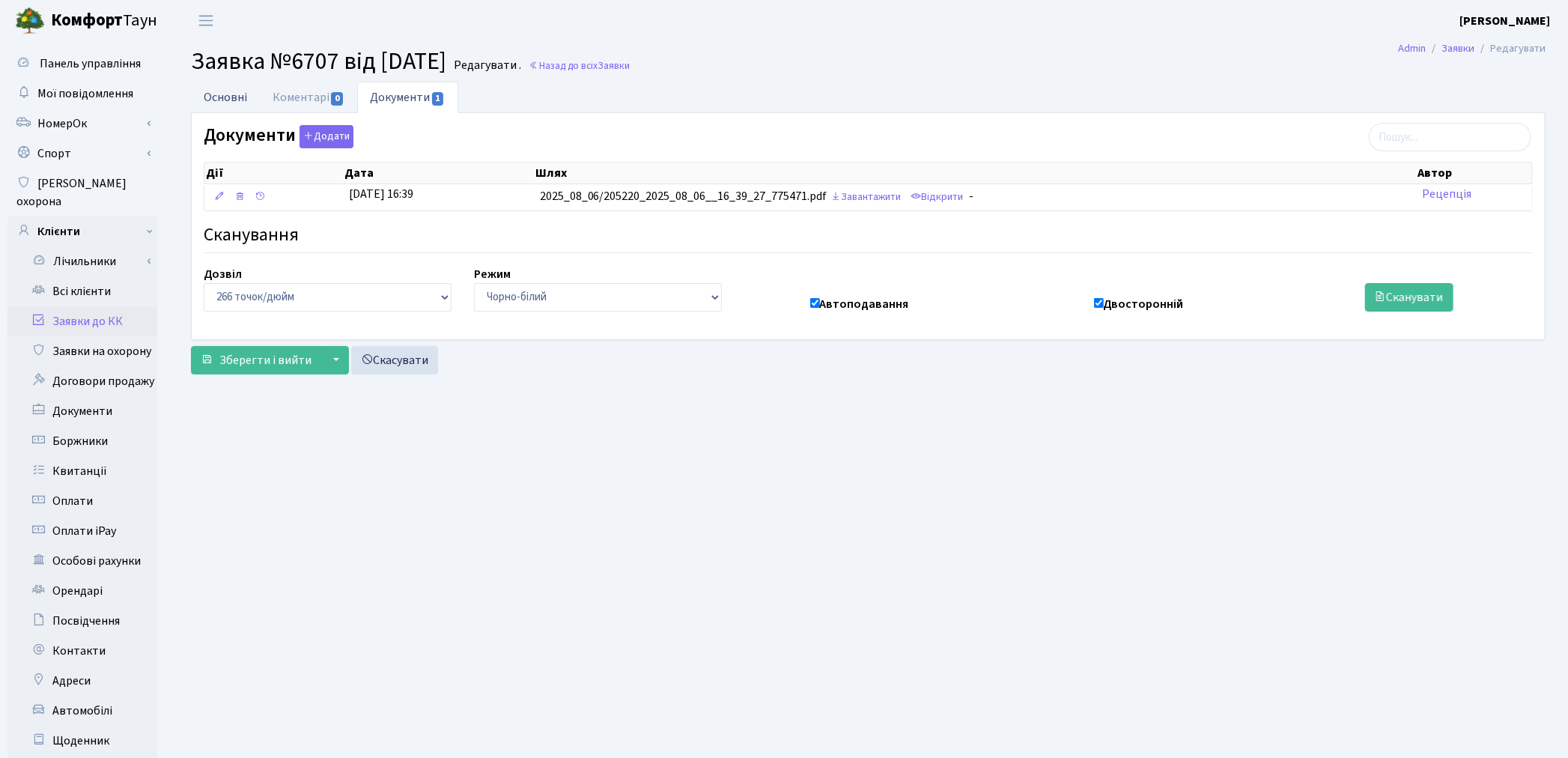
click at [210, 100] on link "Основні" at bounding box center [225, 97] width 69 height 31
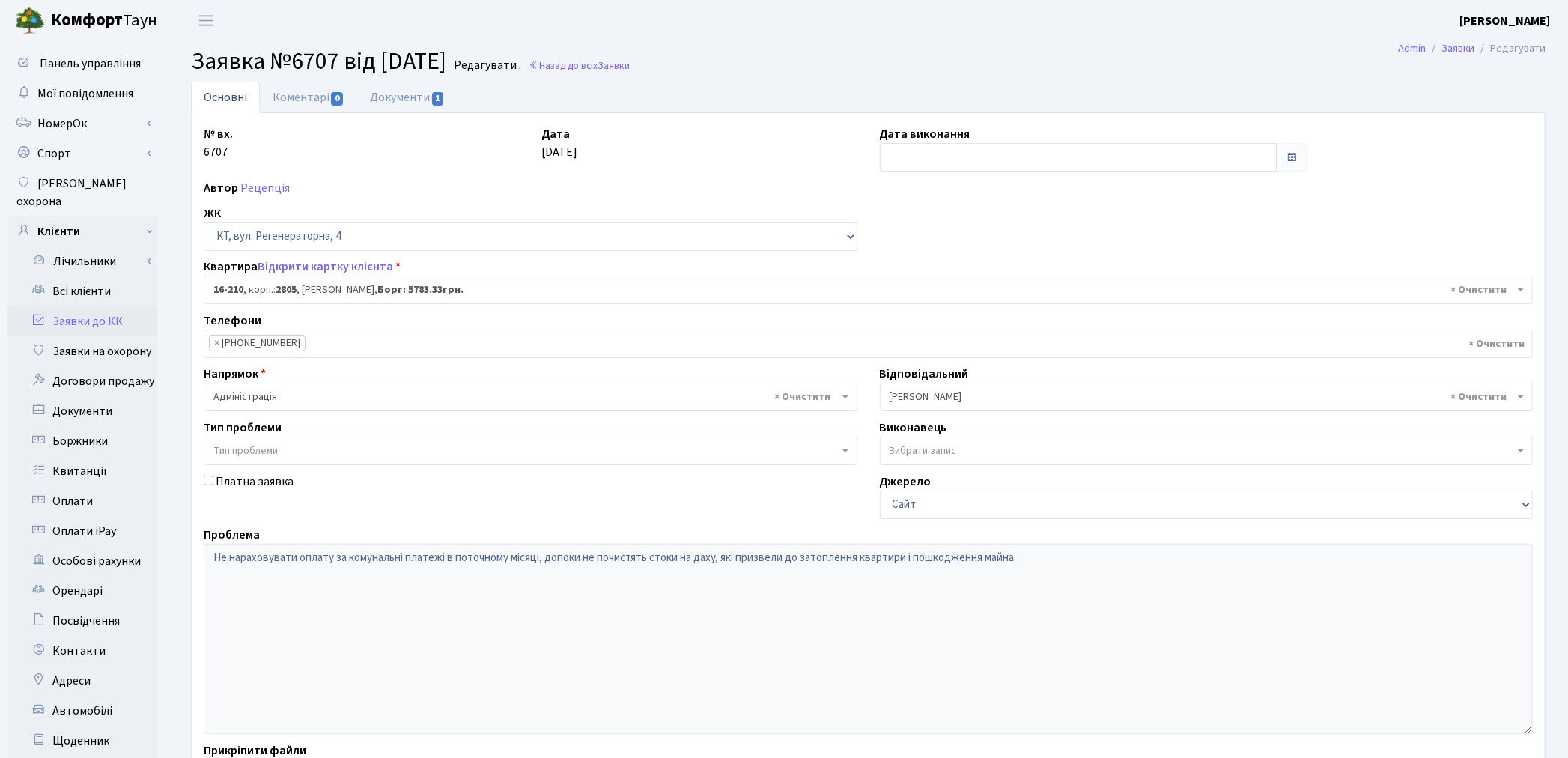
click at [103, 307] on link "Заявки до КК" at bounding box center [82, 321] width 149 height 30
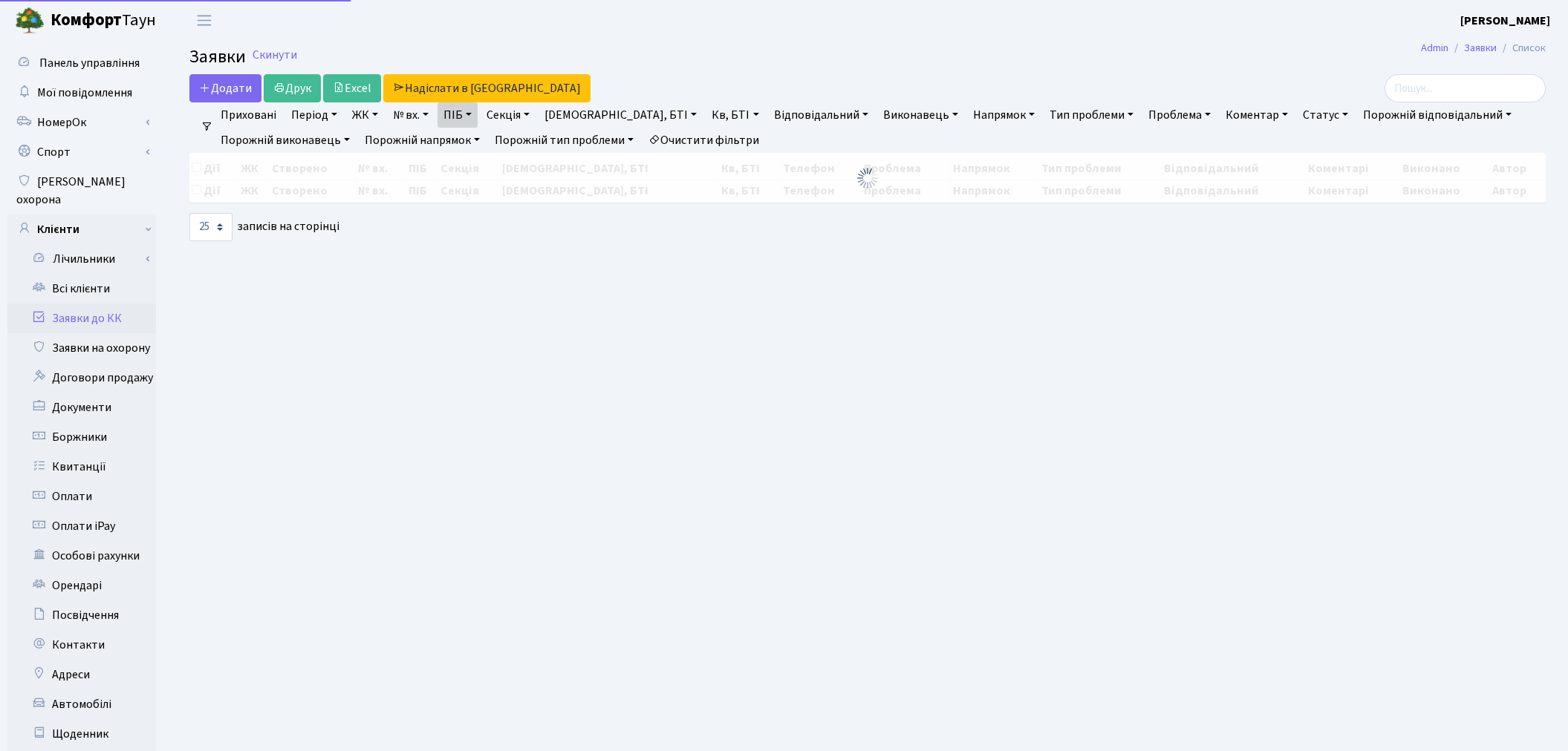
select select "25"
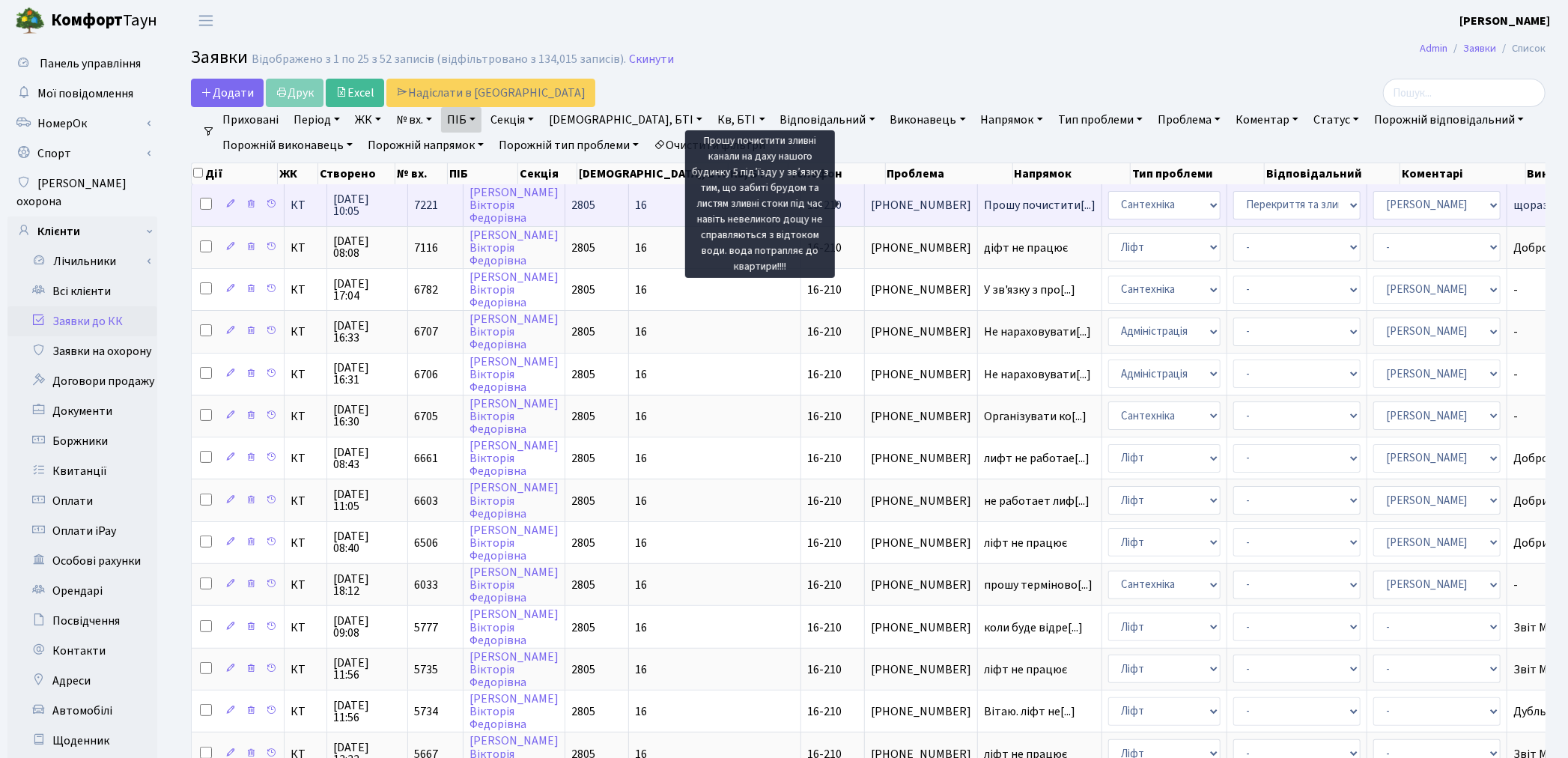
click at [984, 210] on span "Прошу почистити[...]" at bounding box center [1039, 205] width 111 height 16
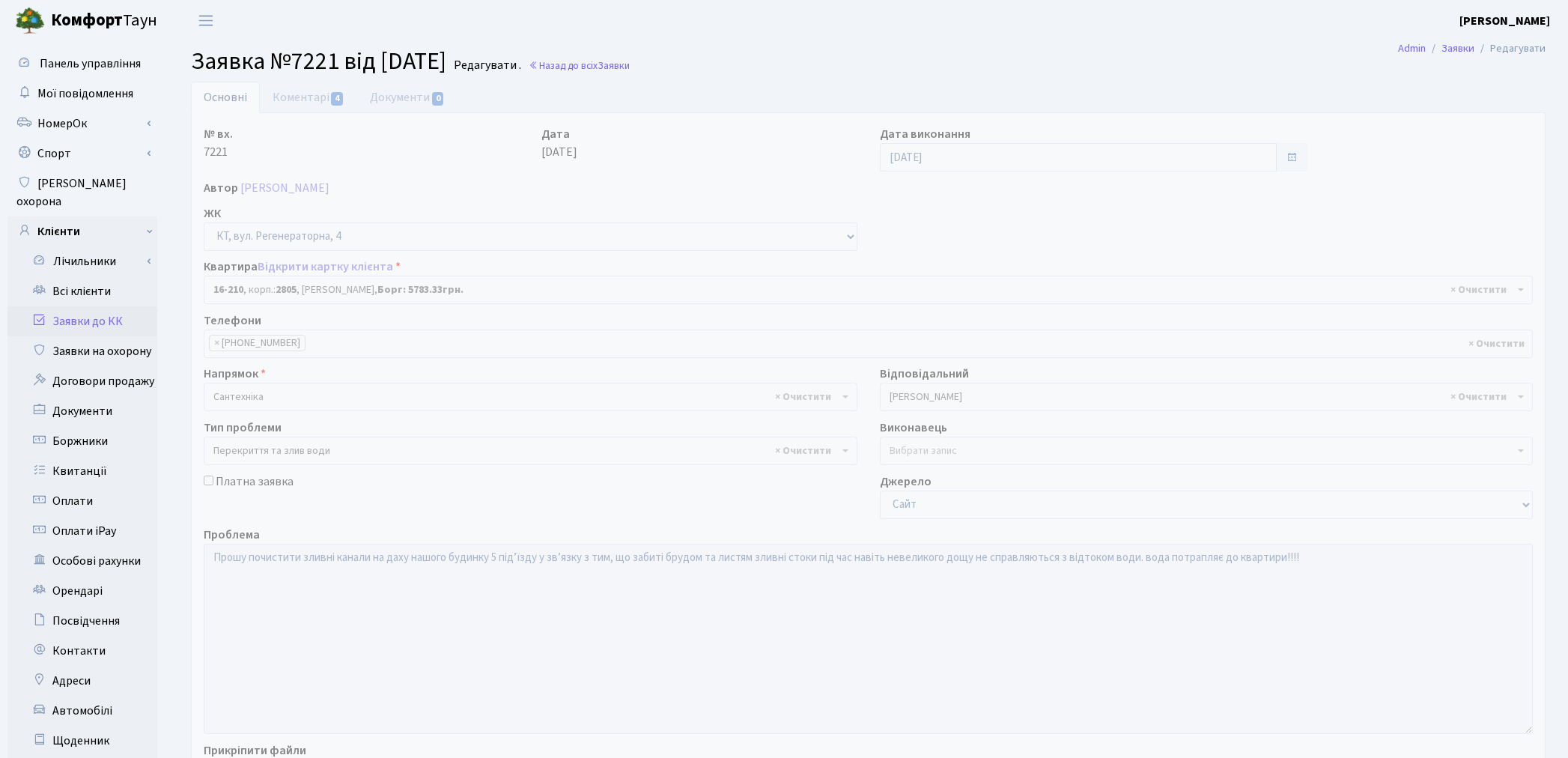
select select "8771"
select select "32"
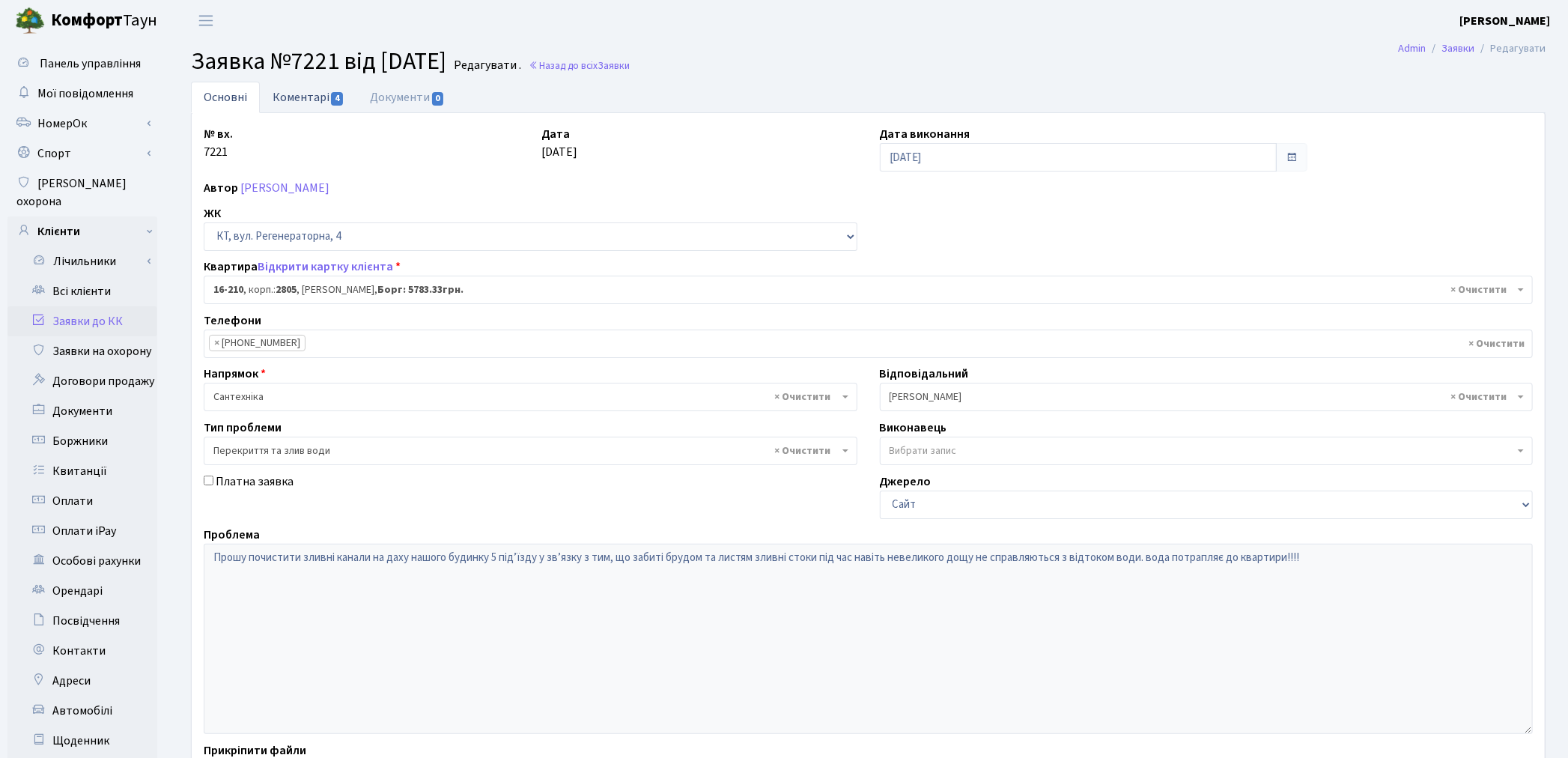
click at [295, 103] on link "Коментарі 4" at bounding box center [308, 97] width 98 height 31
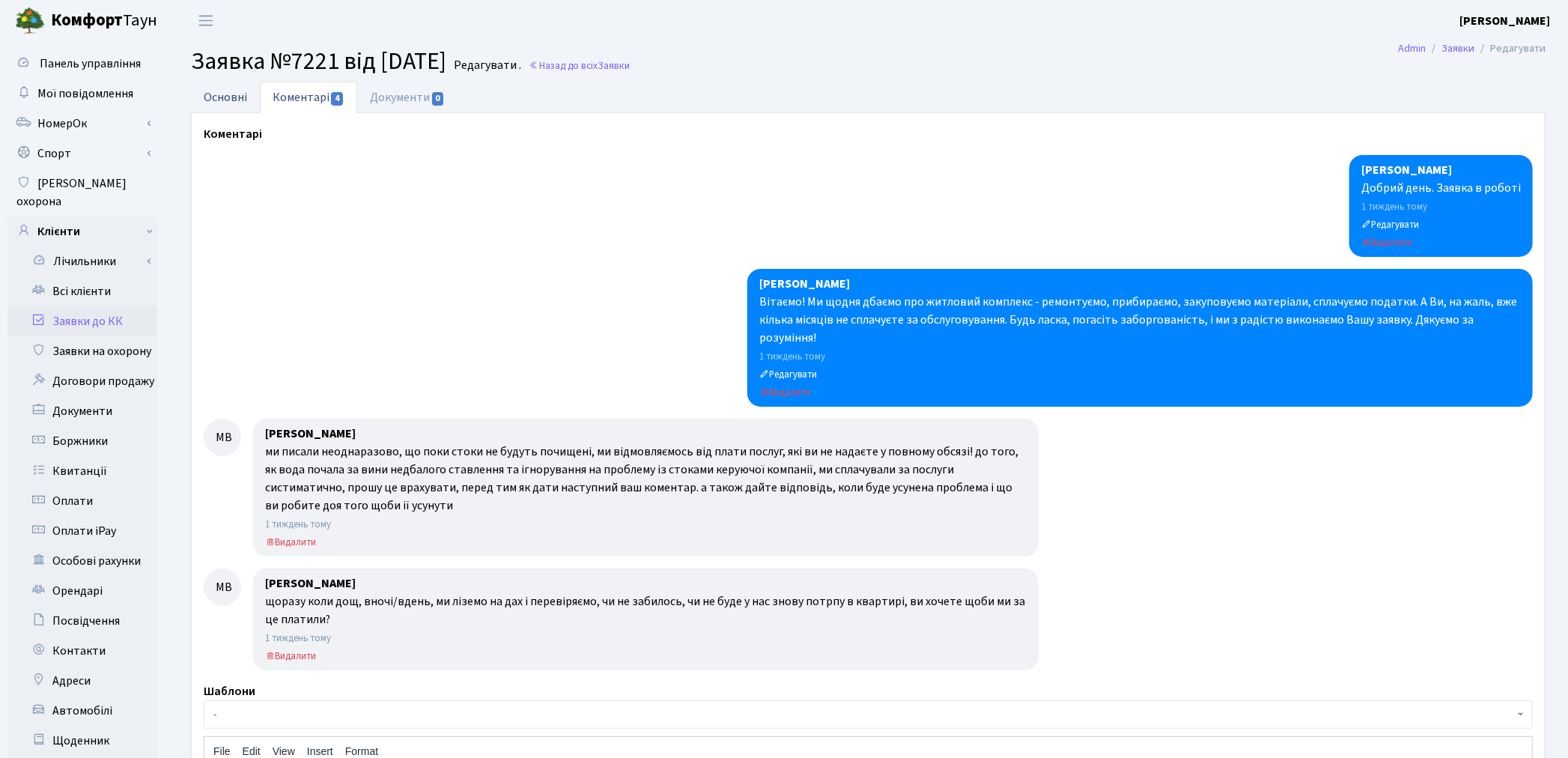
click at [230, 99] on link "Основні" at bounding box center [225, 97] width 69 height 31
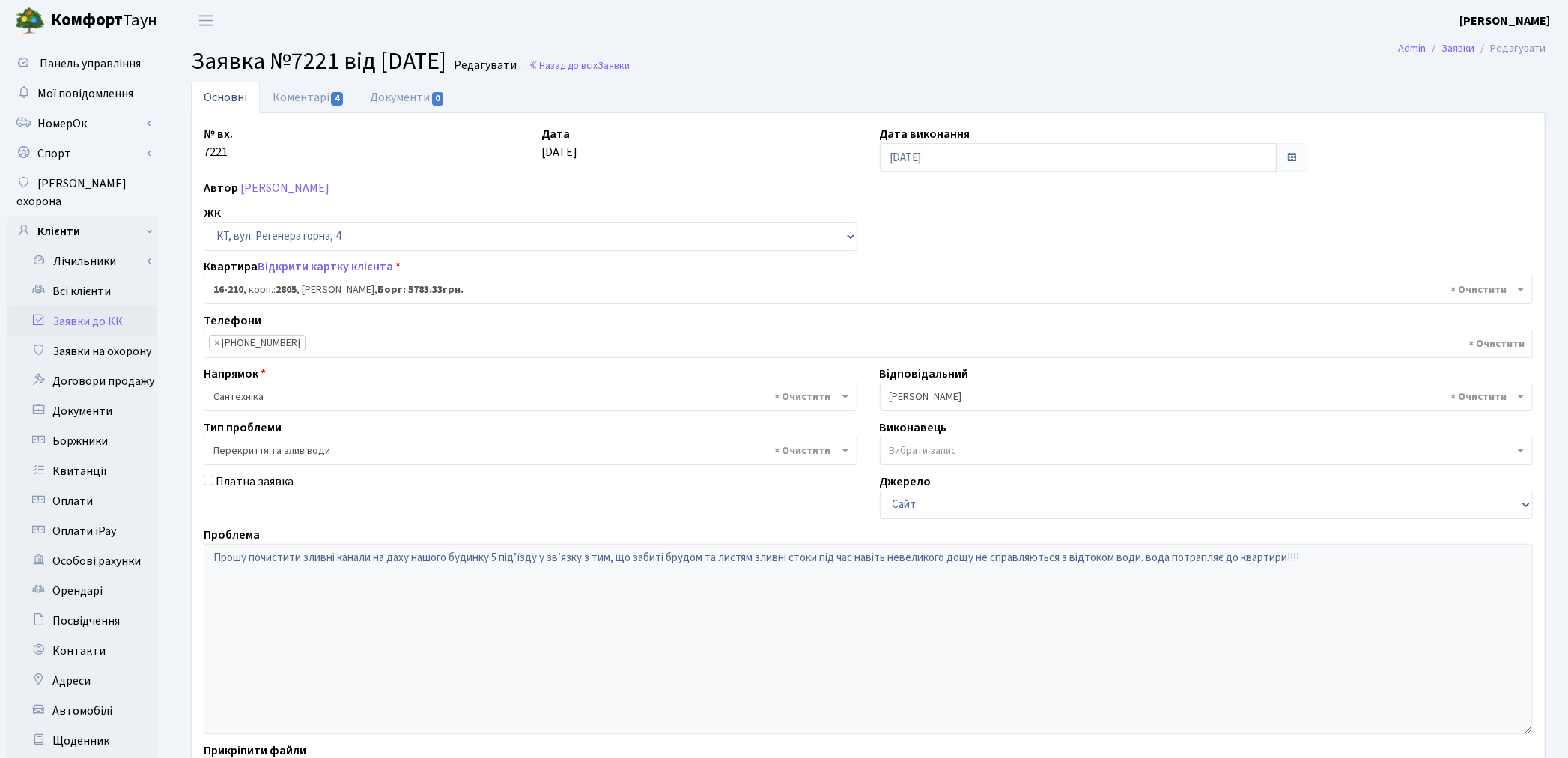
click at [98, 306] on link "Заявки до КК" at bounding box center [82, 321] width 149 height 30
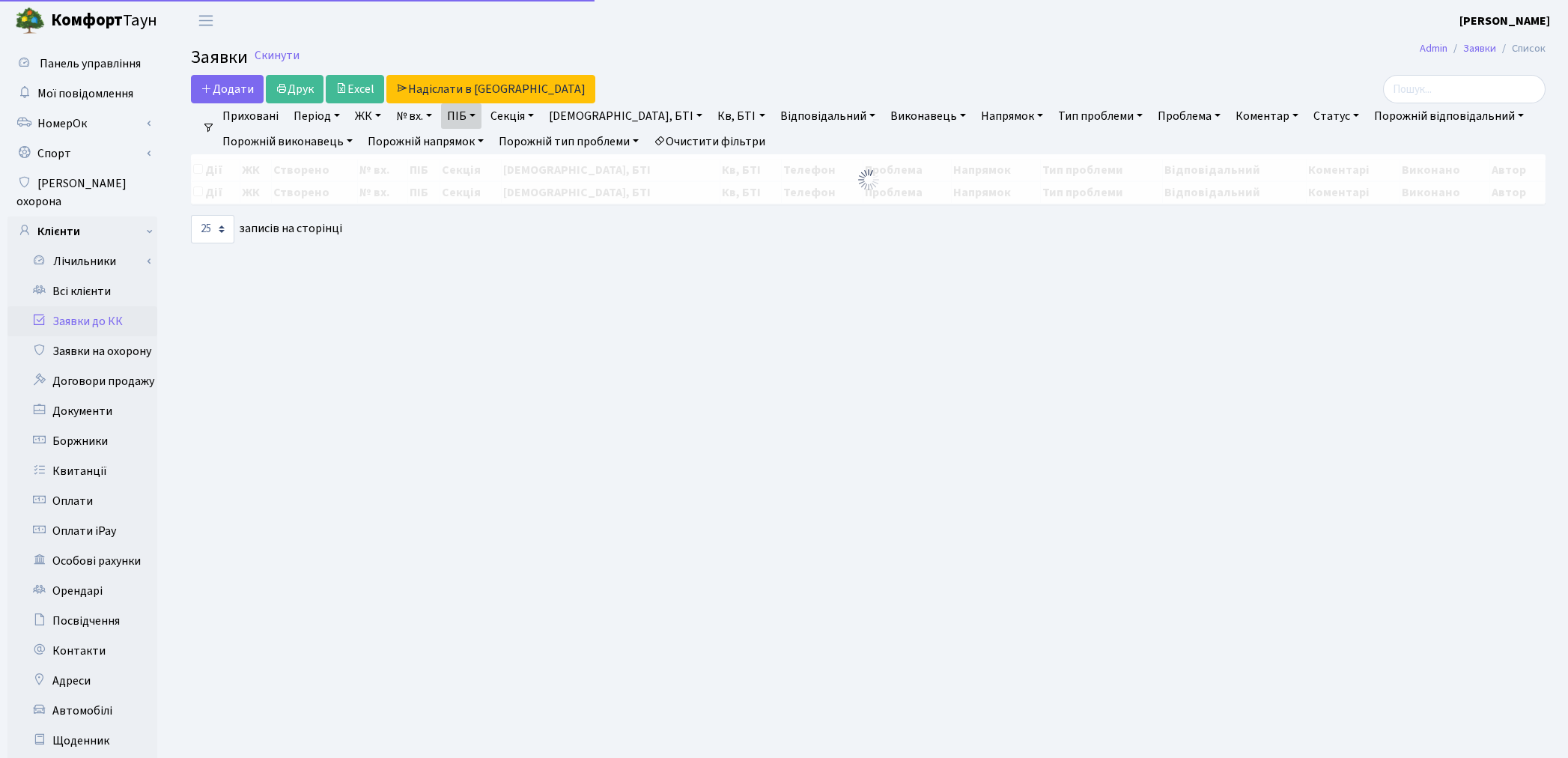
select select "25"
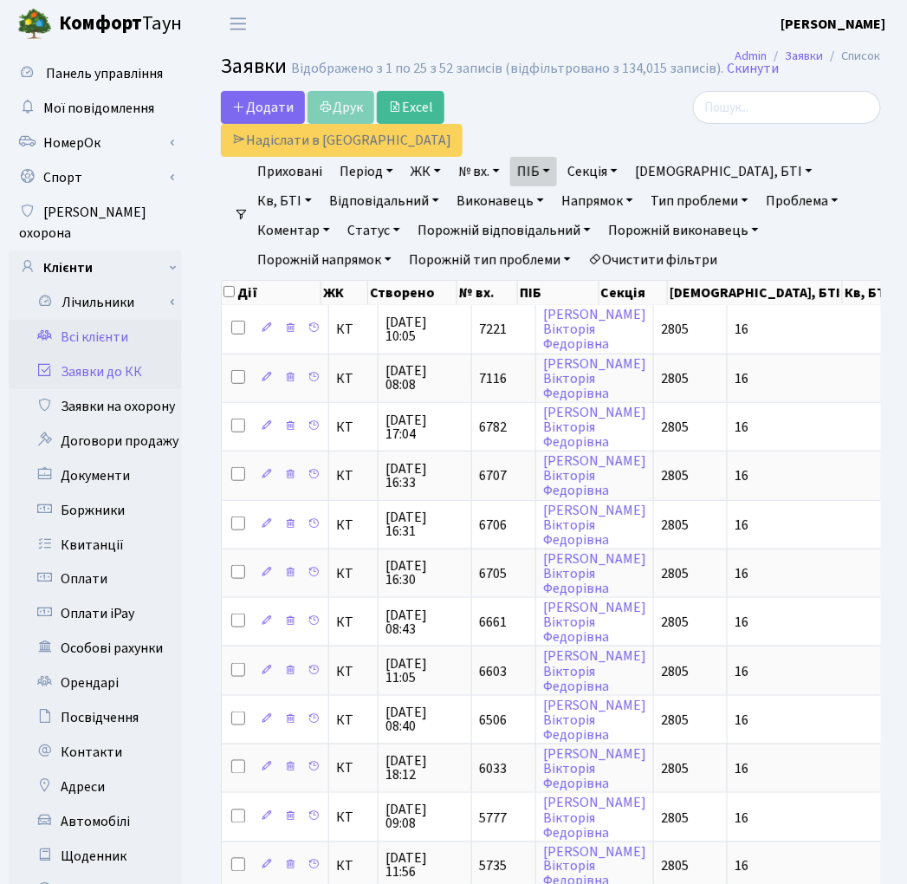
click at [75, 320] on link "Всі клієнти" at bounding box center [95, 337] width 173 height 35
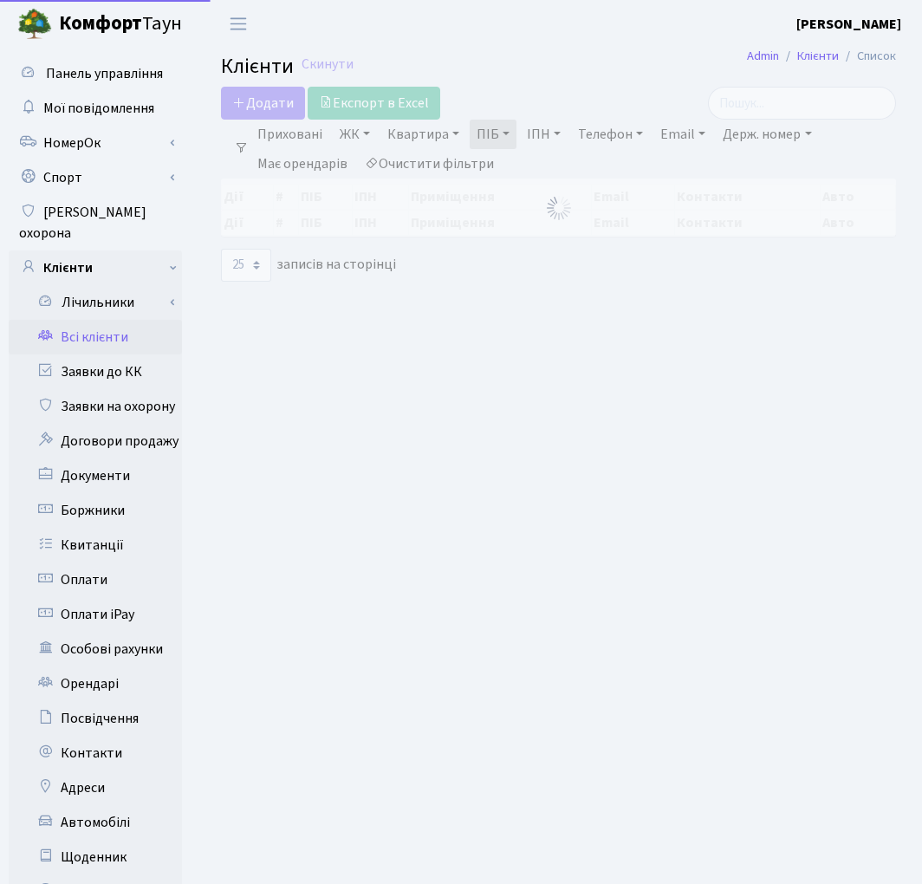
select select "25"
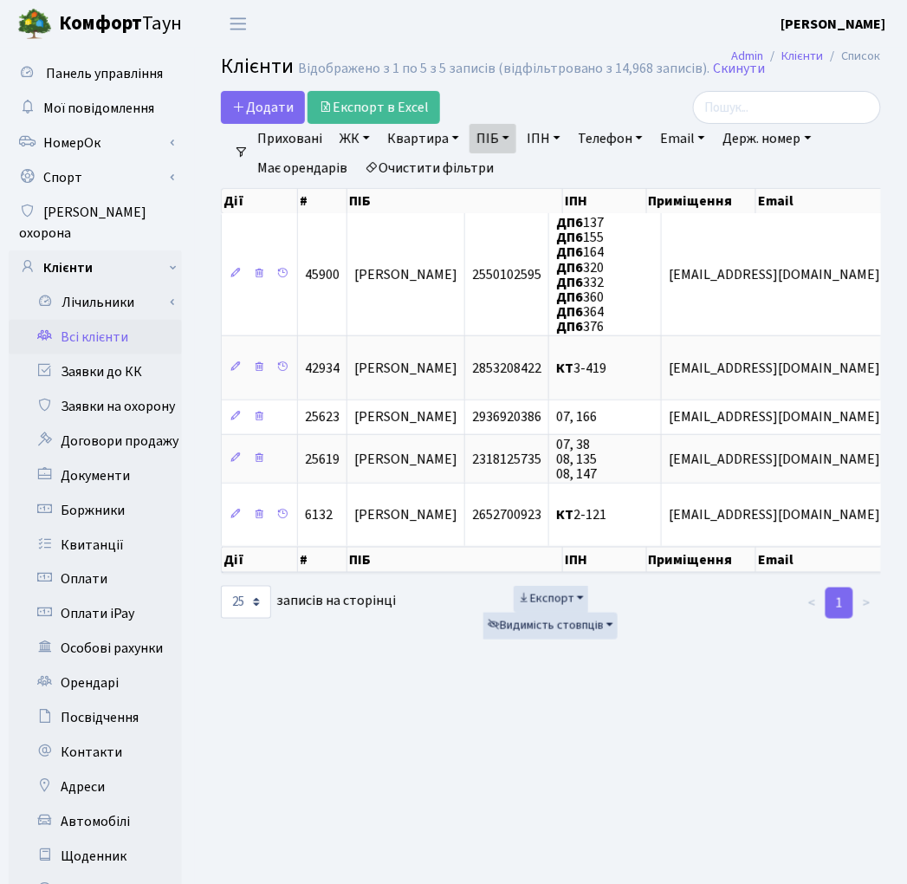
click at [434, 165] on link "Очистити фільтри" at bounding box center [429, 167] width 143 height 29
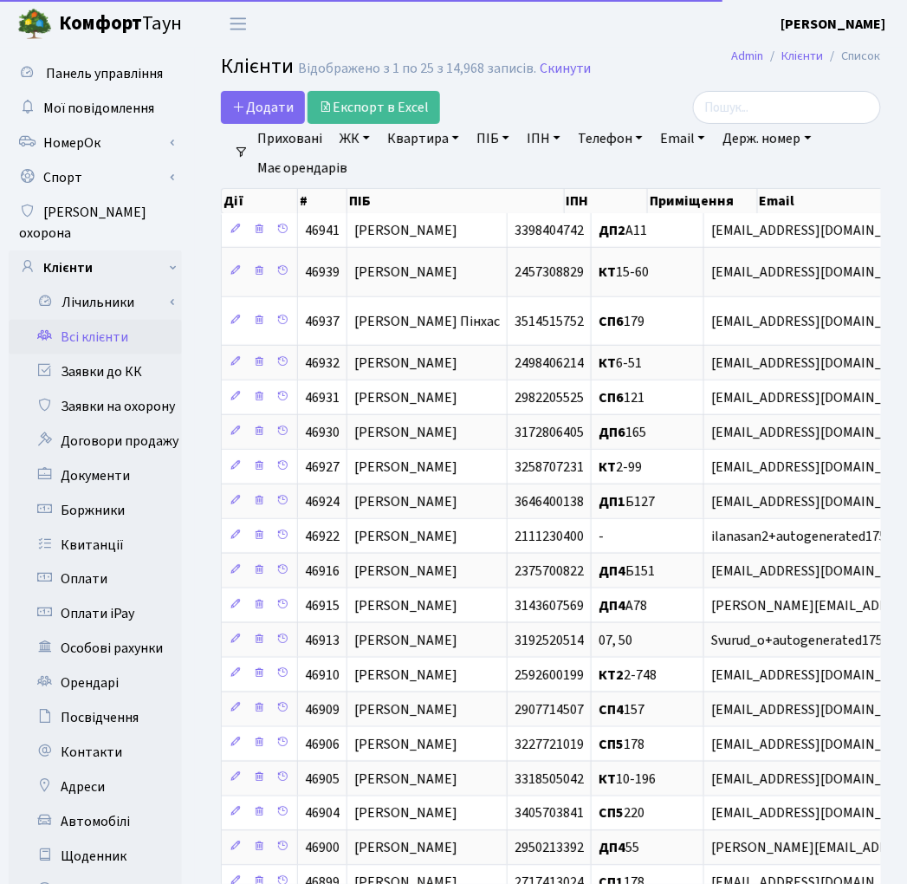
click at [491, 143] on link "ПІБ" at bounding box center [493, 138] width 47 height 29
type input "фірсов"
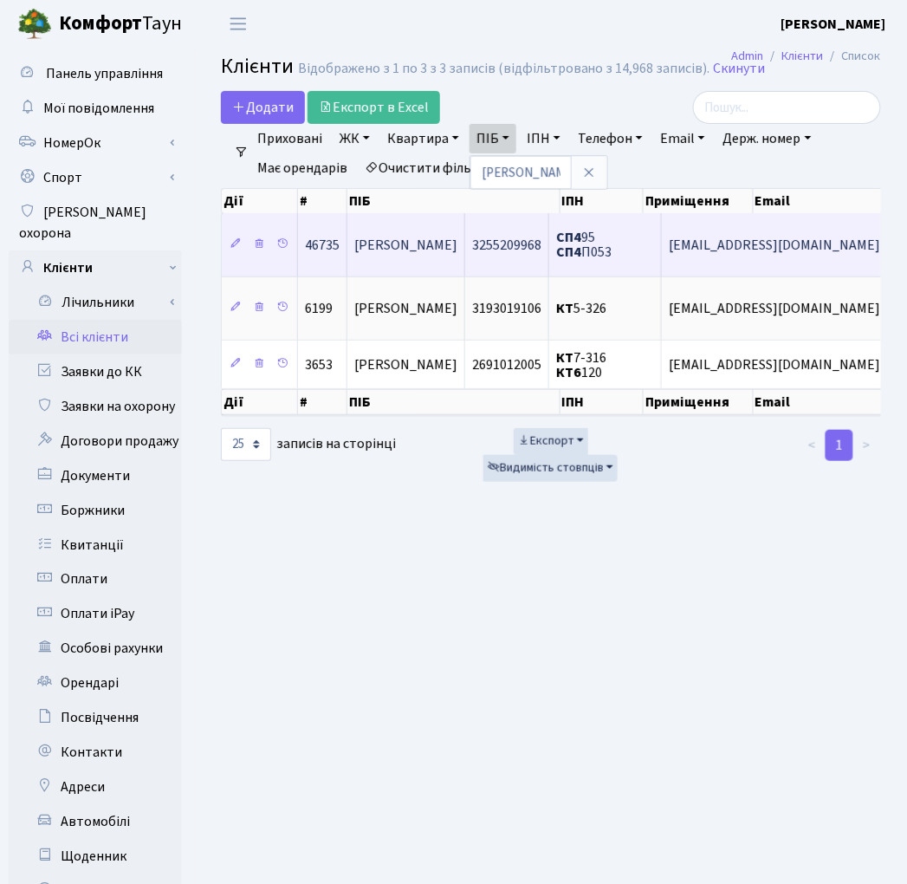
click at [445, 245] on span "[PERSON_NAME]" at bounding box center [405, 245] width 103 height 19
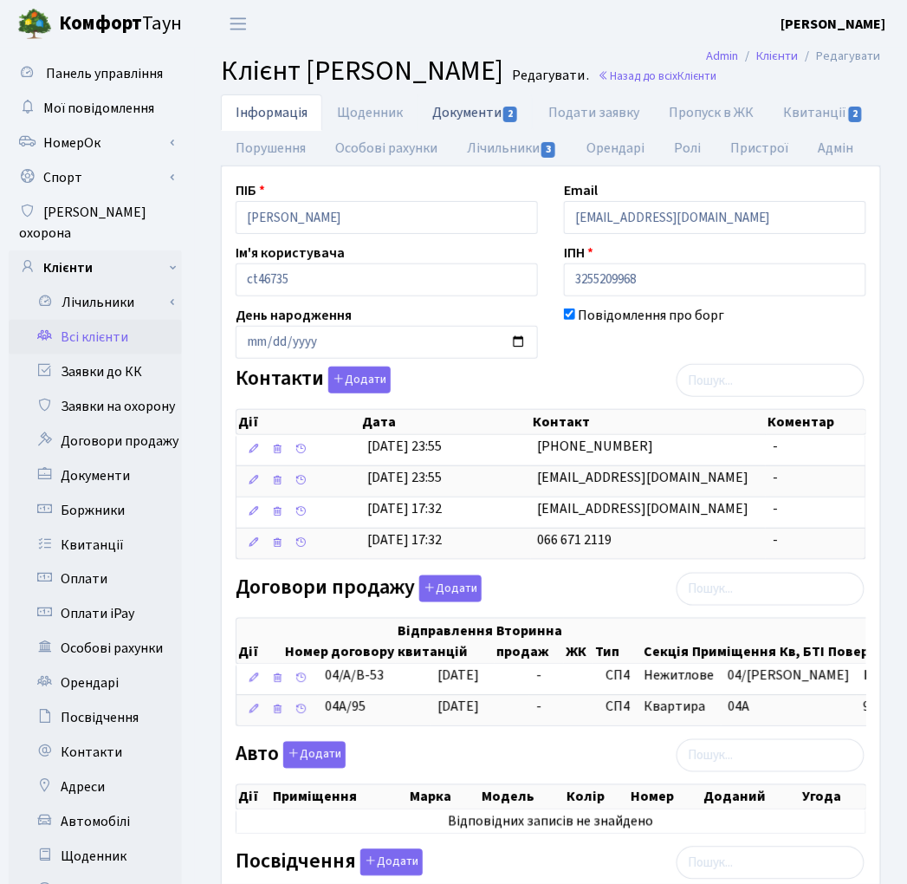
click at [474, 130] on link "Документи 2" at bounding box center [476, 112] width 116 height 36
select select "25"
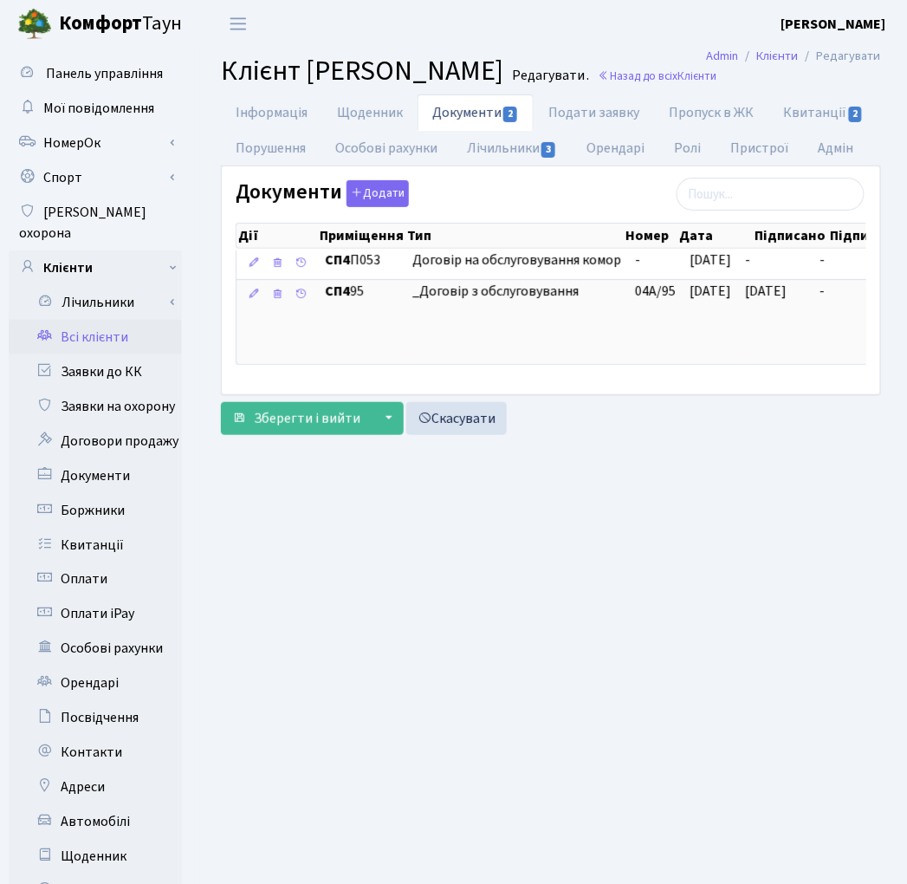
click at [549, 30] on header "Комфорт Таун Котенко К. Л. Мій обліковий запис Вийти" at bounding box center [453, 24] width 907 height 48
click at [91, 320] on link "Всі клієнти" at bounding box center [95, 337] width 173 height 35
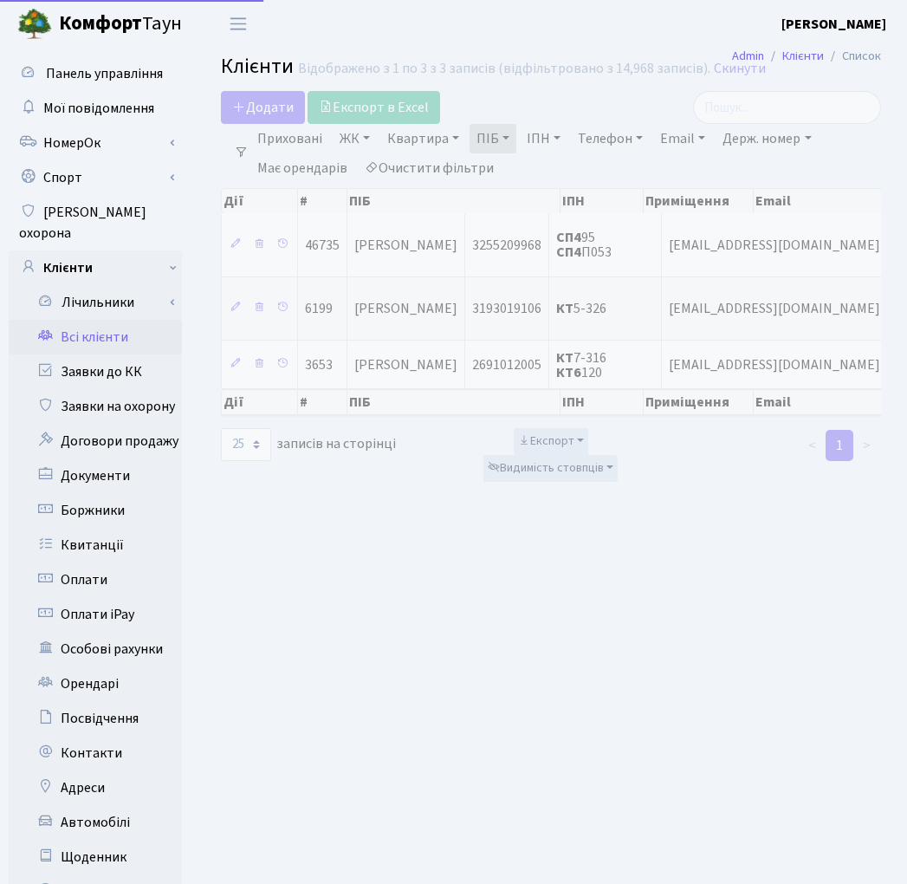
select select "25"
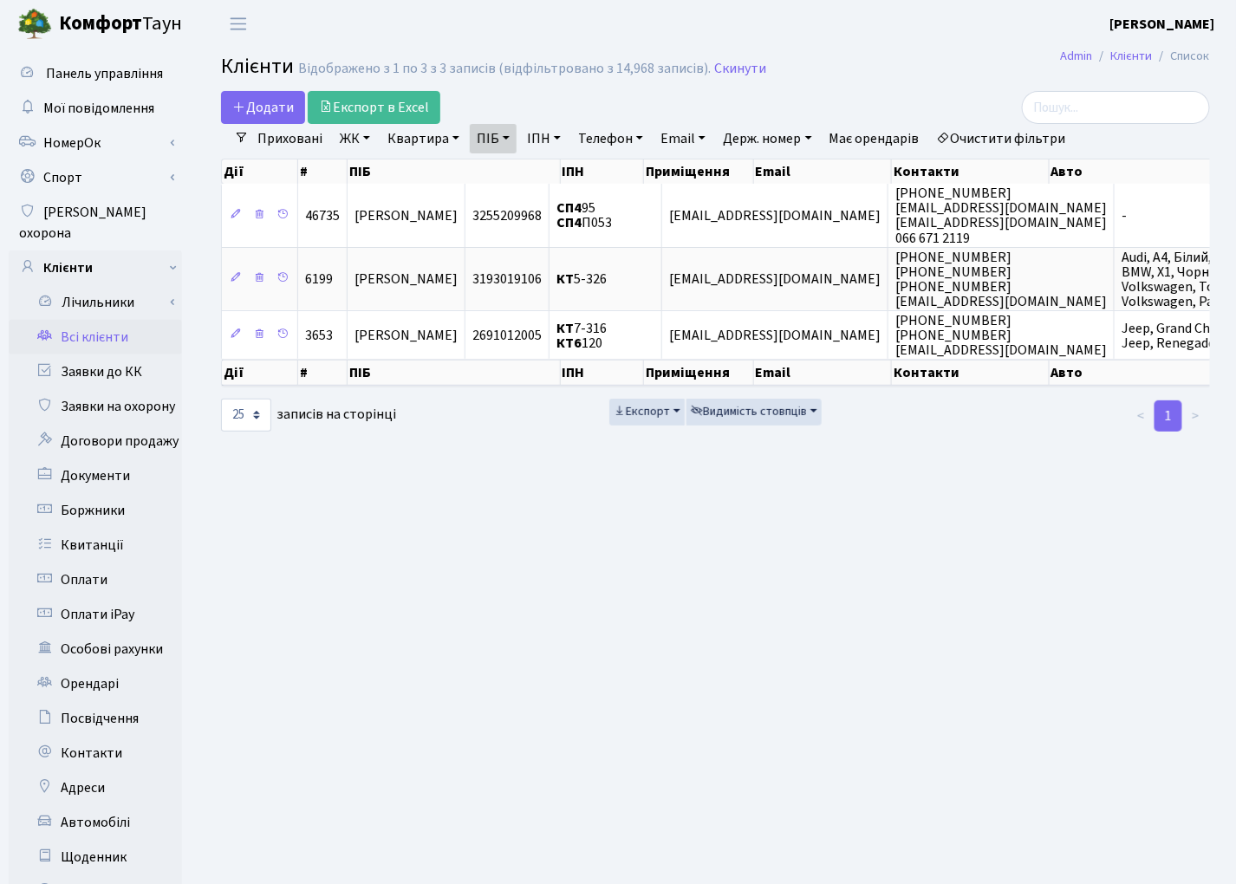
click at [907, 136] on link "Очистити фільтри" at bounding box center [1001, 138] width 143 height 29
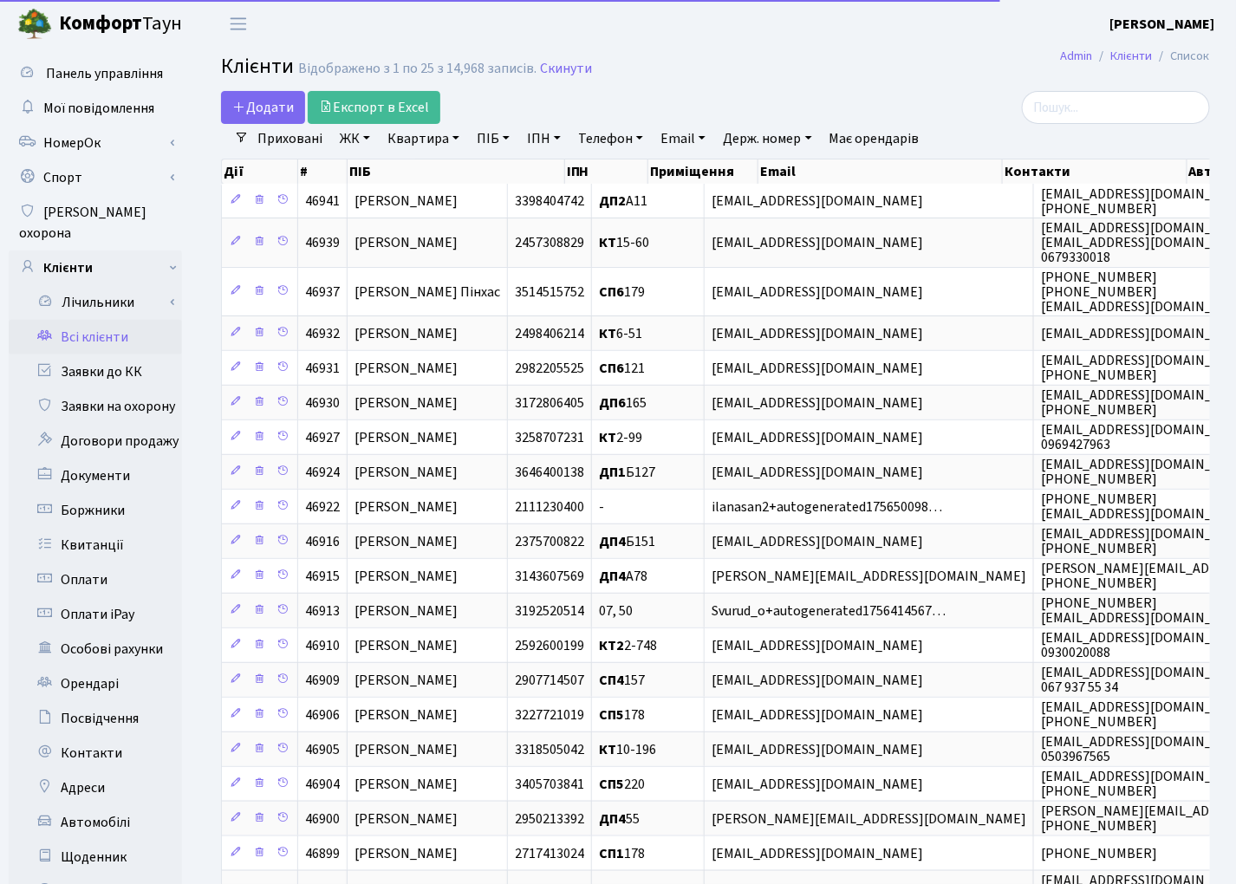
click at [417, 139] on link "Квартира" at bounding box center [423, 138] width 86 height 29
type input "75"
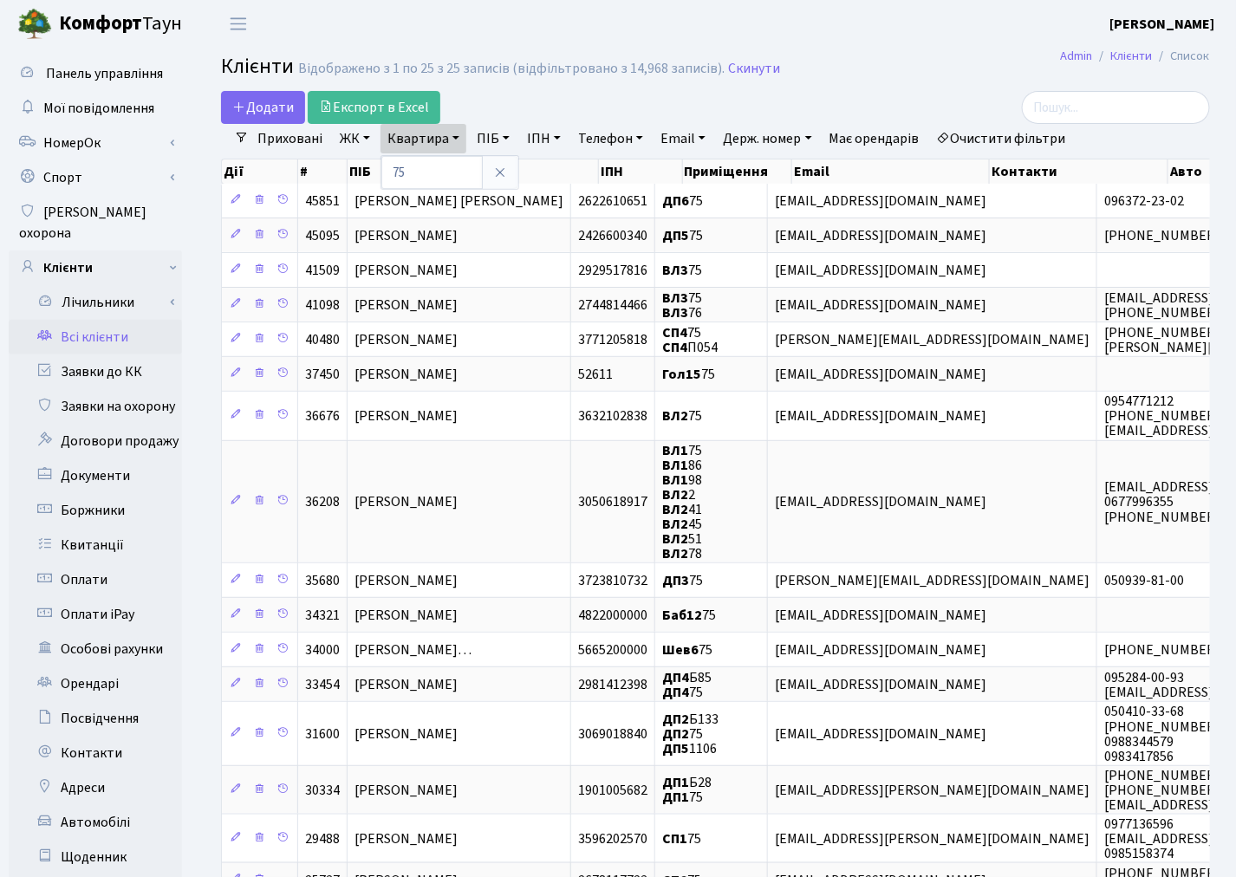
click at [98, 320] on link "Всі клієнти" at bounding box center [95, 337] width 173 height 35
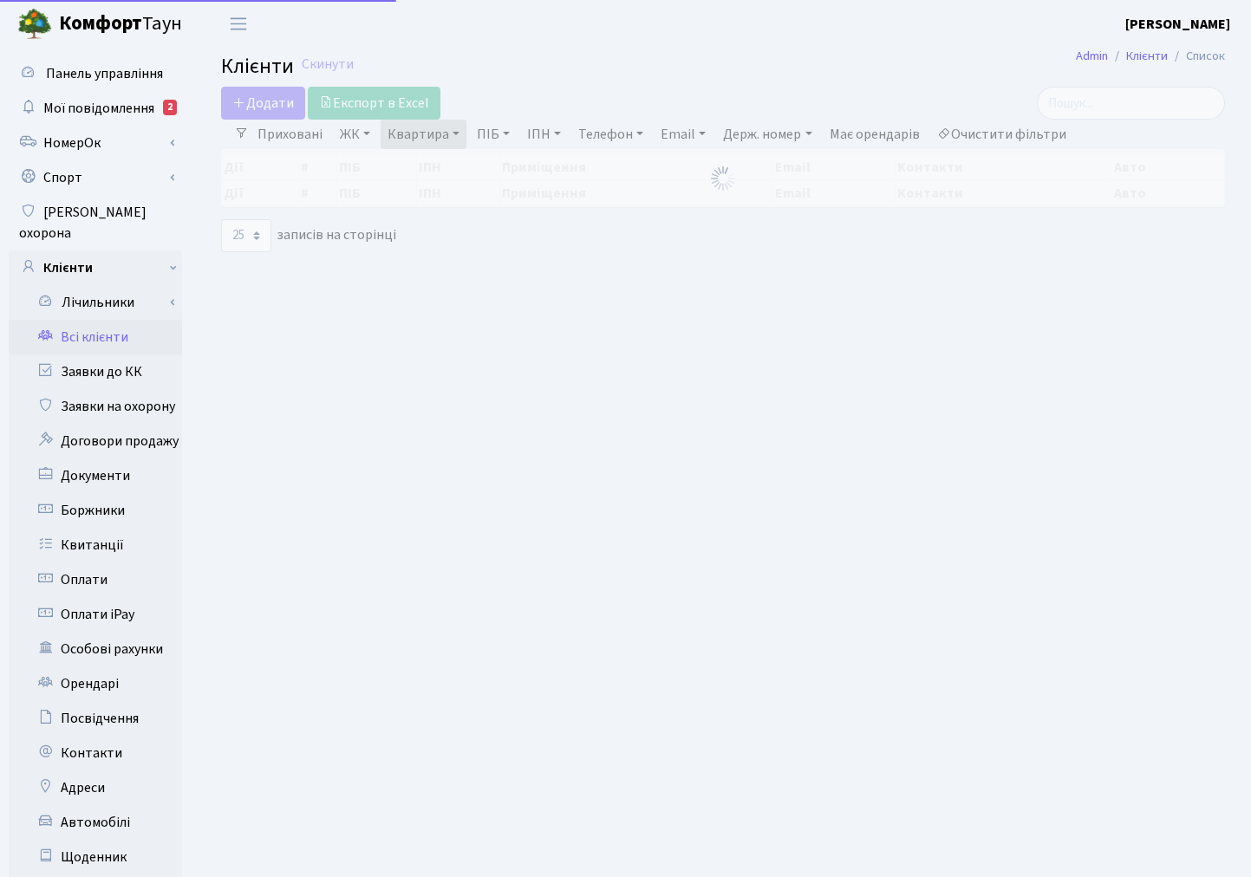
select select "25"
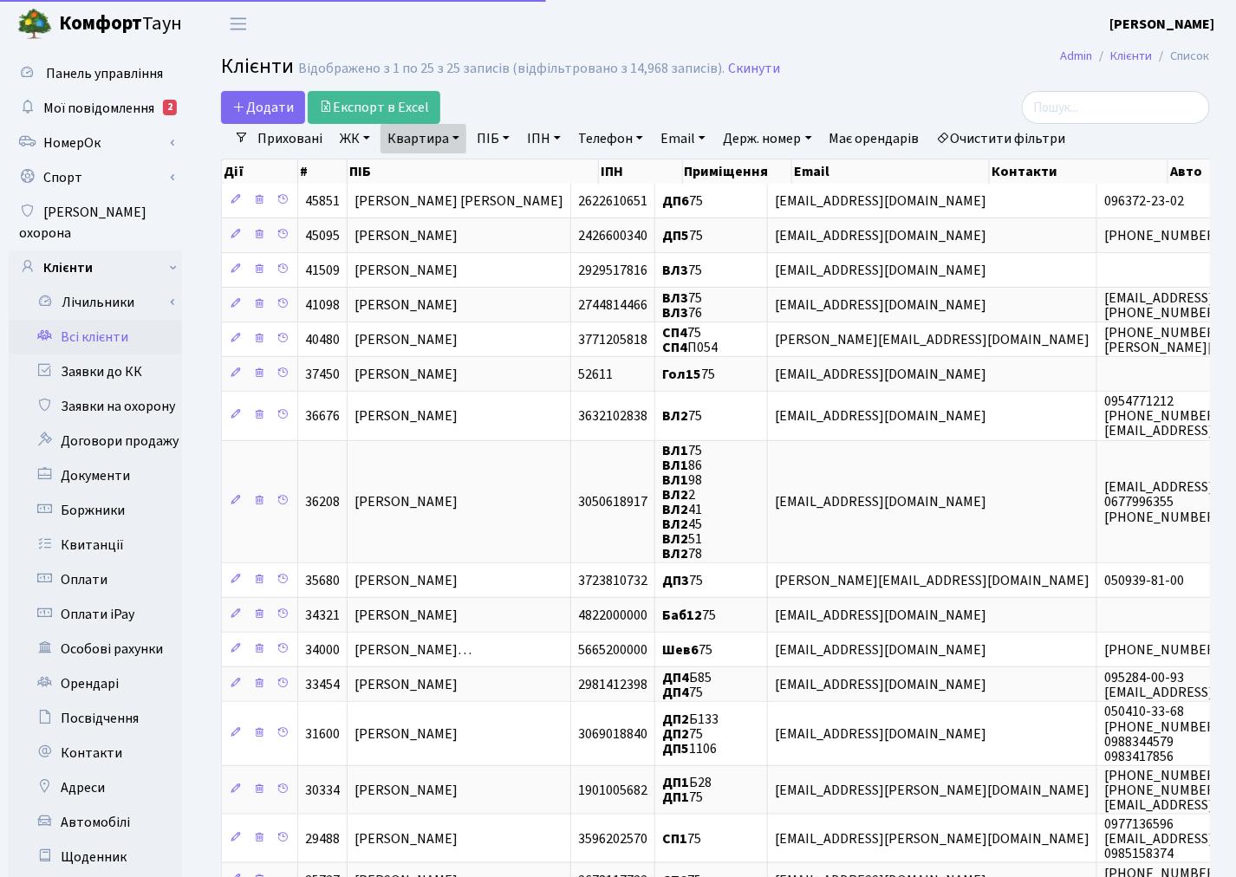
click at [1017, 136] on link "Очистити фільтри" at bounding box center [1001, 138] width 143 height 29
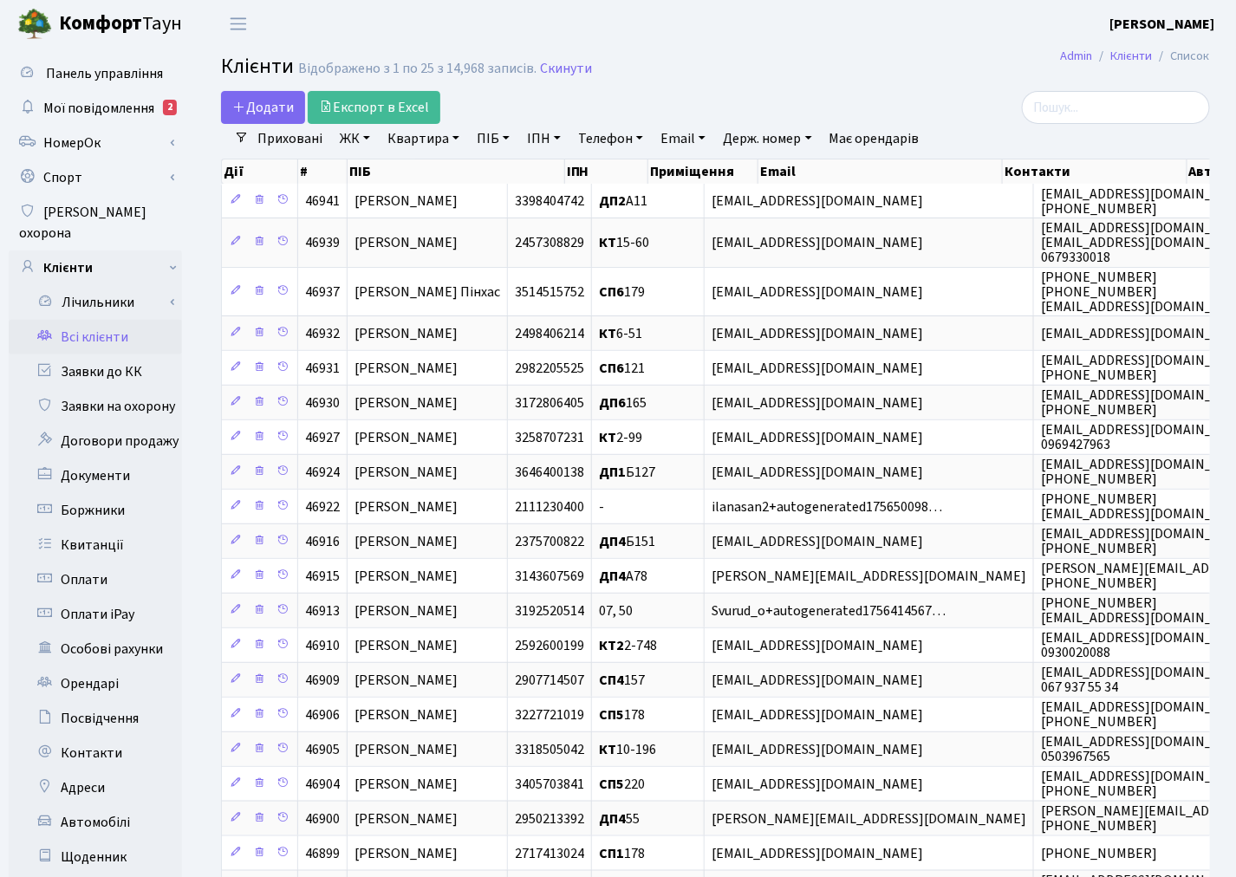
click at [430, 139] on link "Квартира" at bounding box center [423, 138] width 86 height 29
type input "А11"
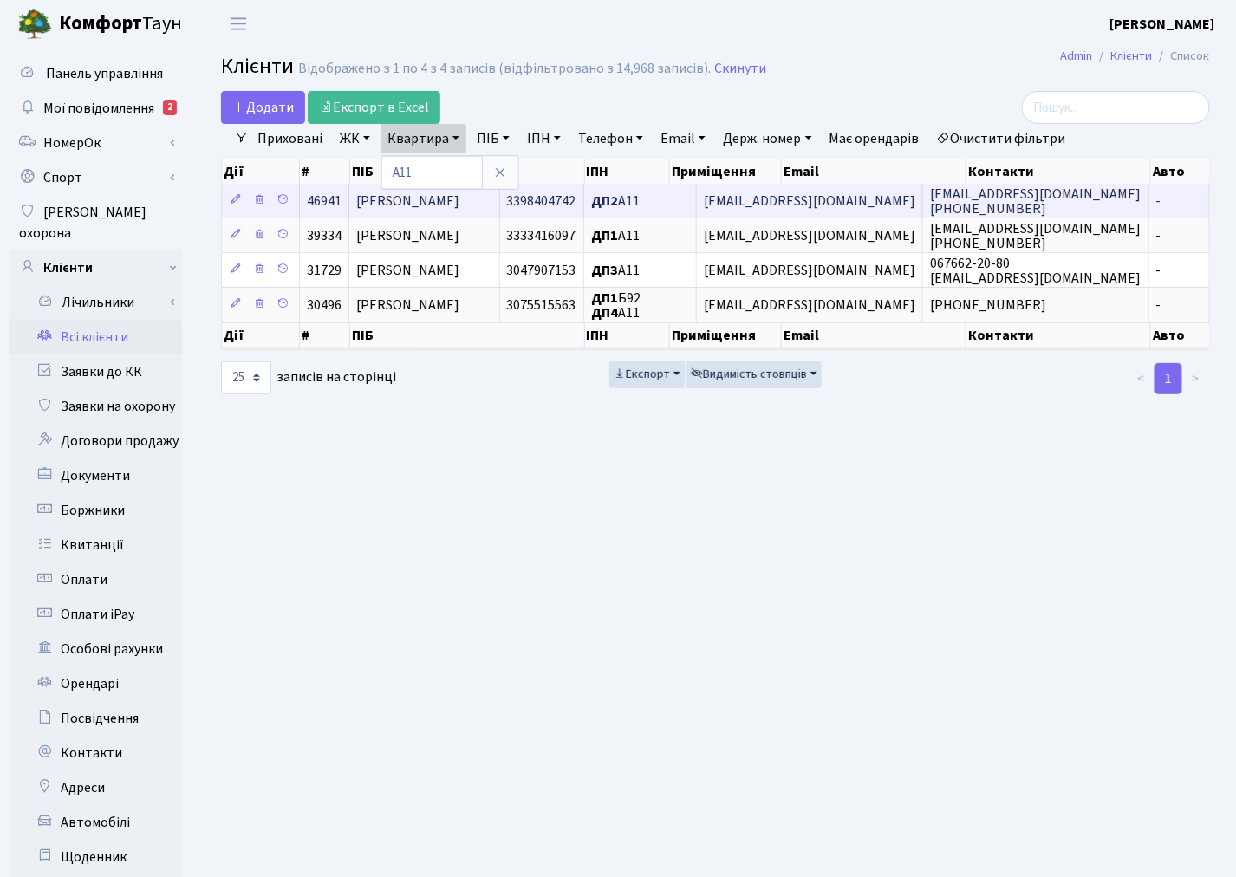
click at [449, 210] on span "[PERSON_NAME]" at bounding box center [407, 201] width 103 height 19
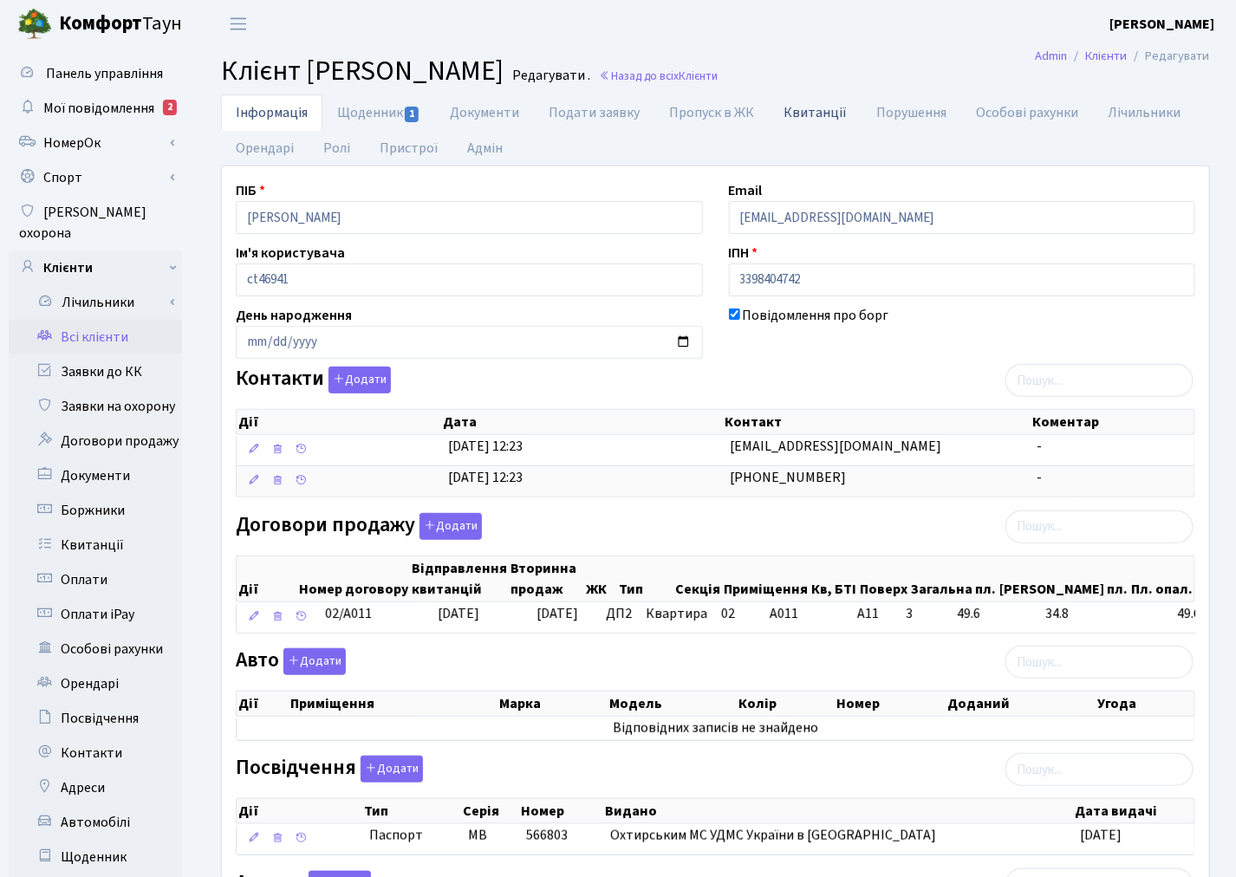
click at [820, 117] on link "Квитанції" at bounding box center [815, 112] width 93 height 36
select select "25"
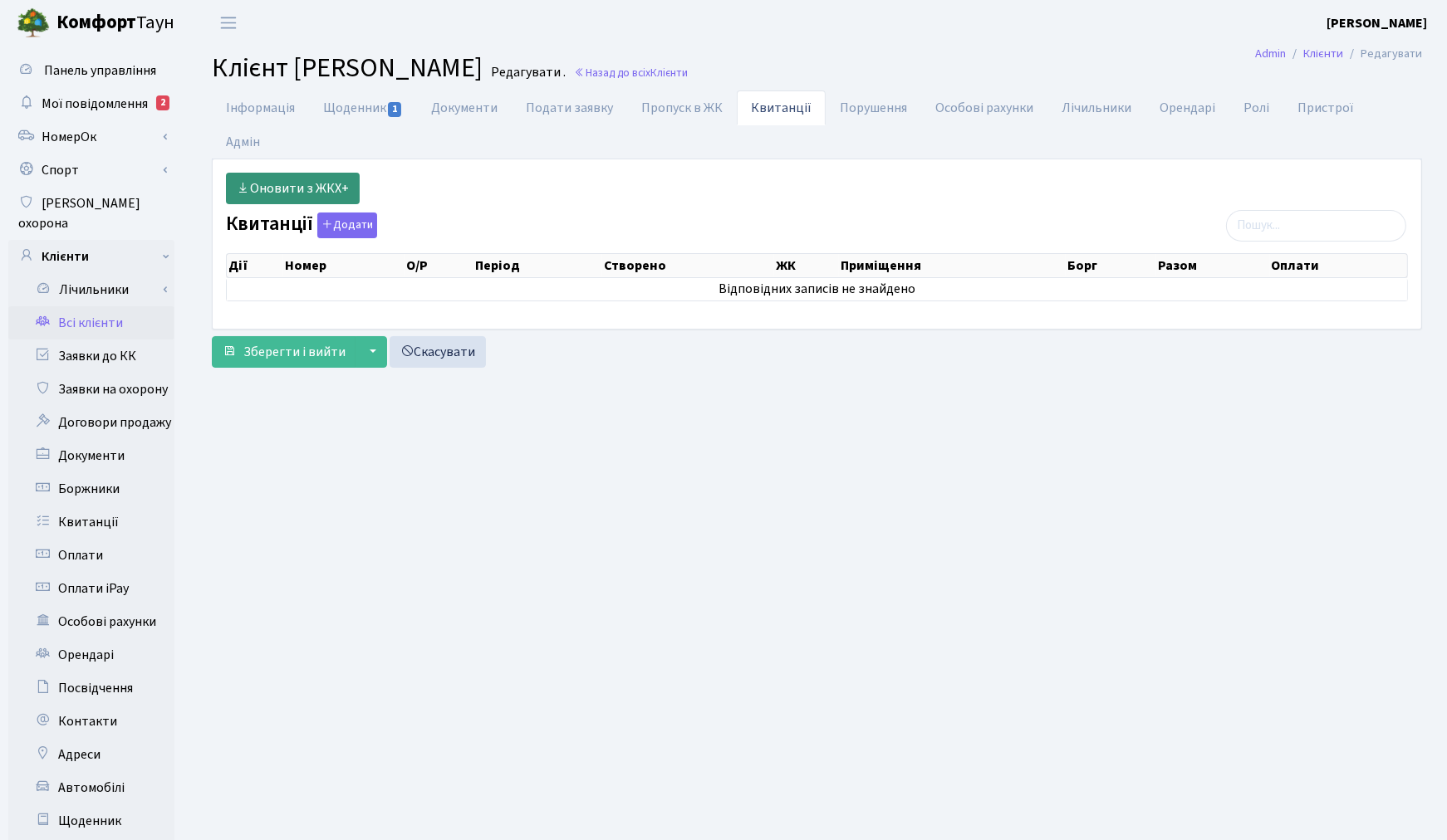
click at [306, 172] on link "Оновити з ЖКХ+" at bounding box center [293, 188] width 134 height 32
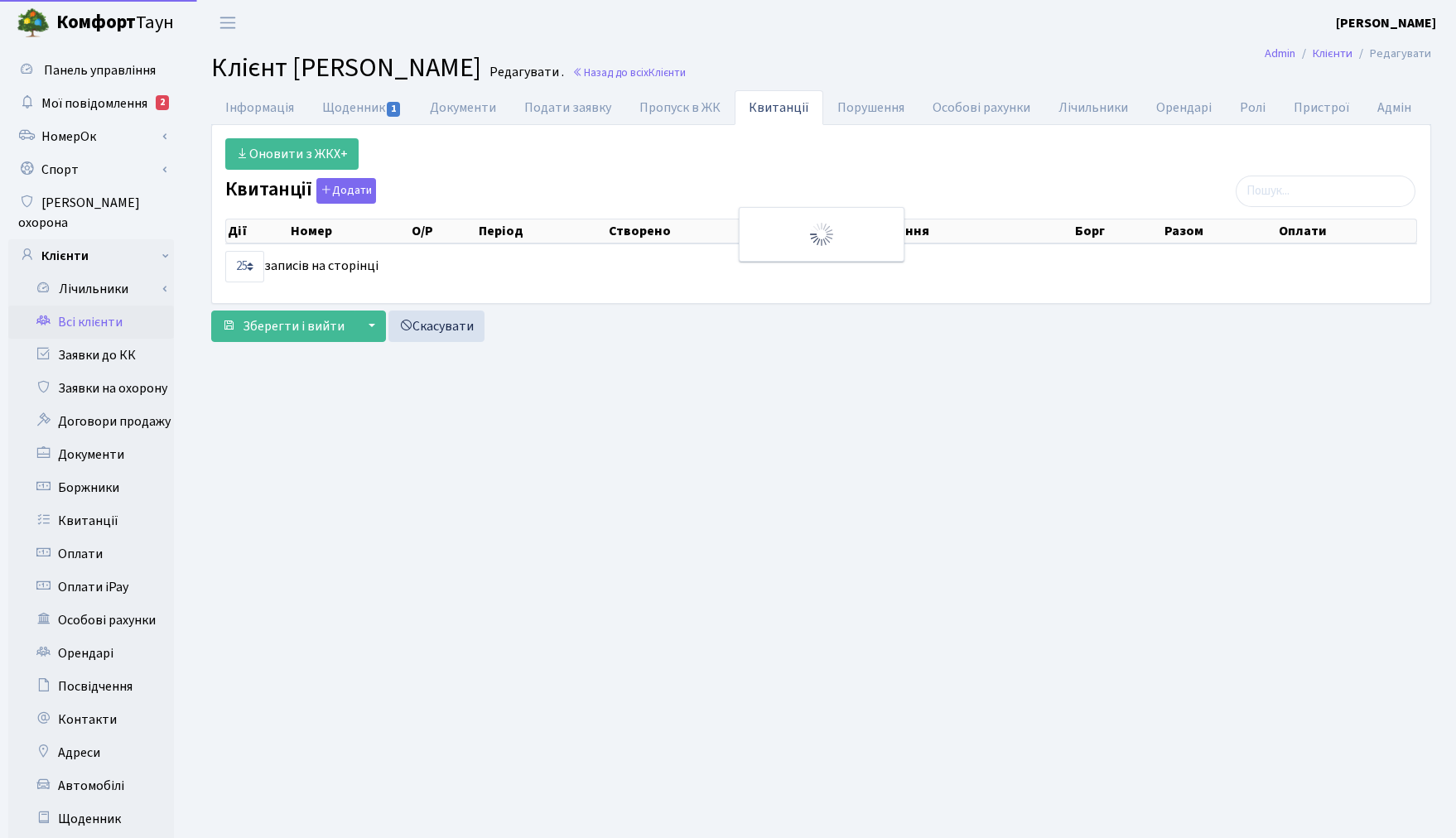
select select "25"
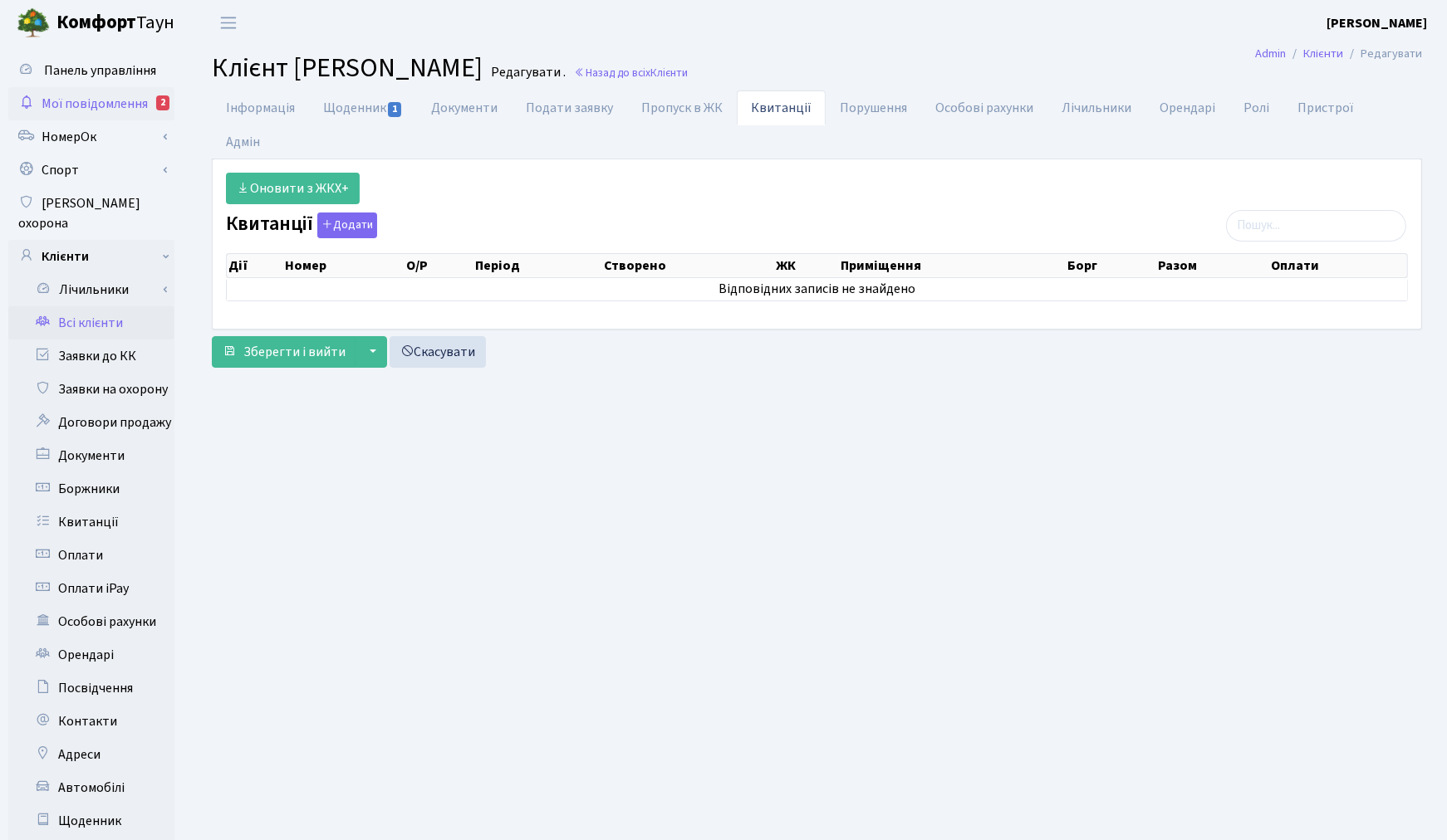
click at [131, 109] on span "Мої повідомлення" at bounding box center [94, 103] width 106 height 18
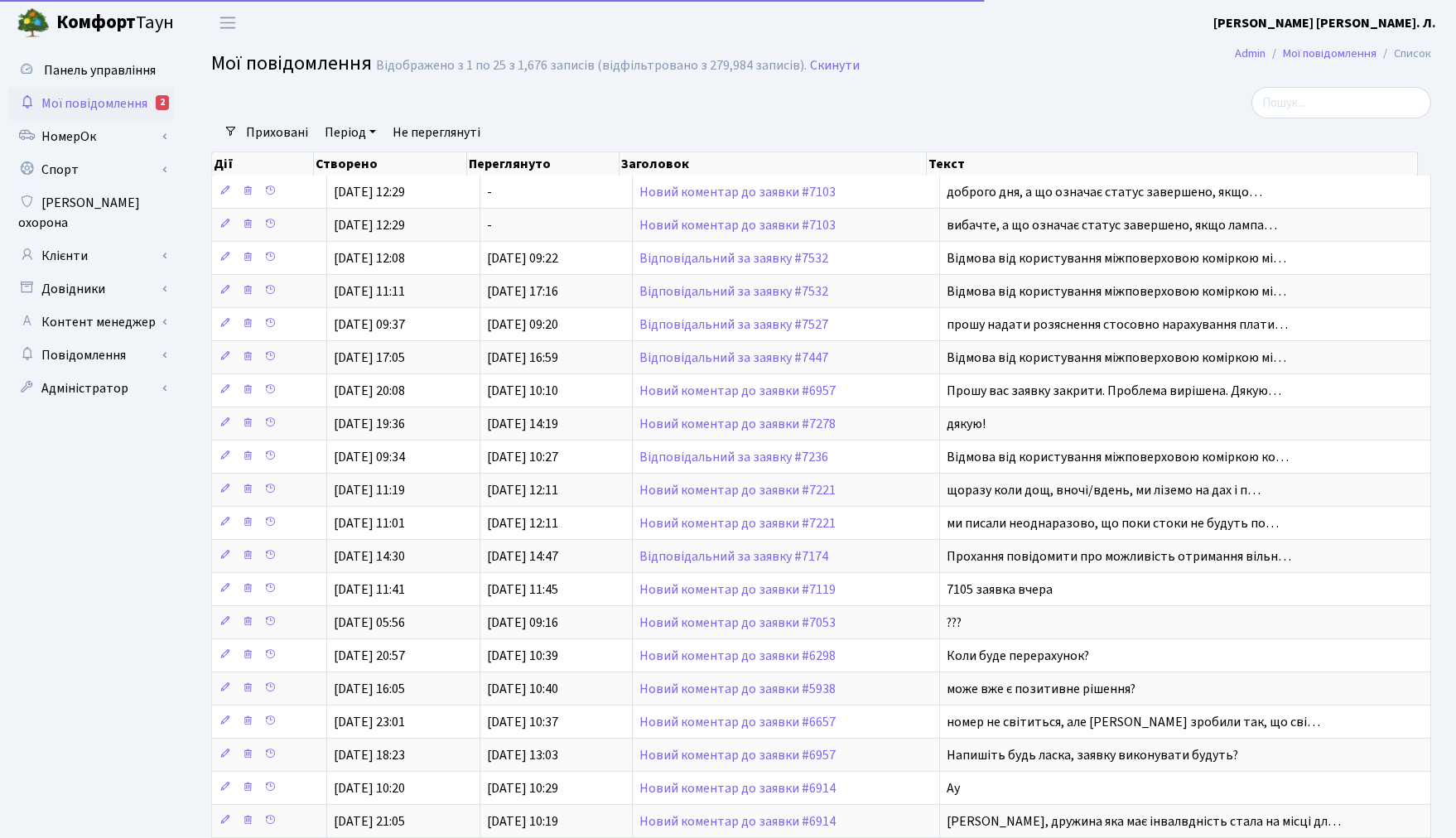
select select "25"
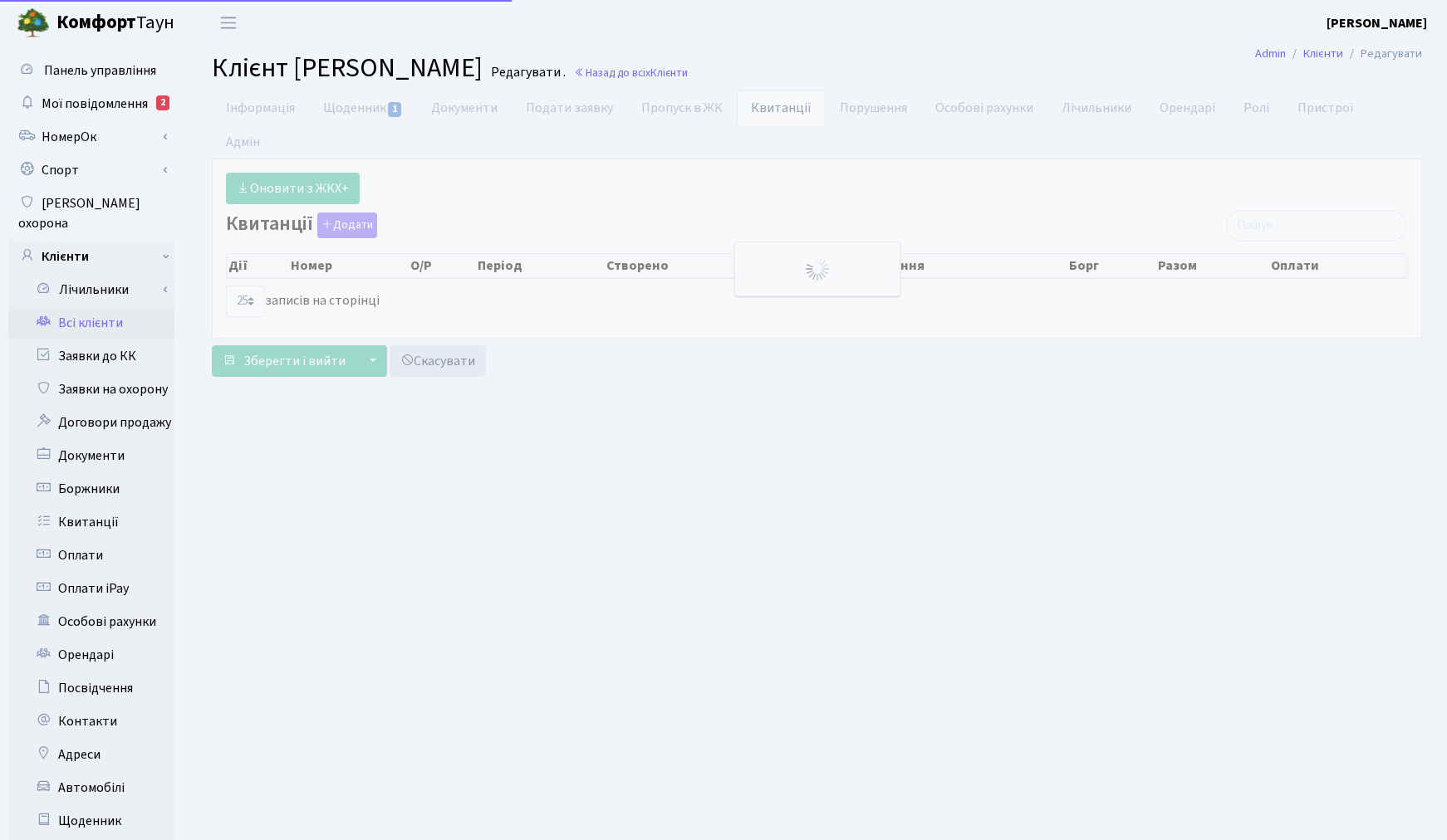
select select "25"
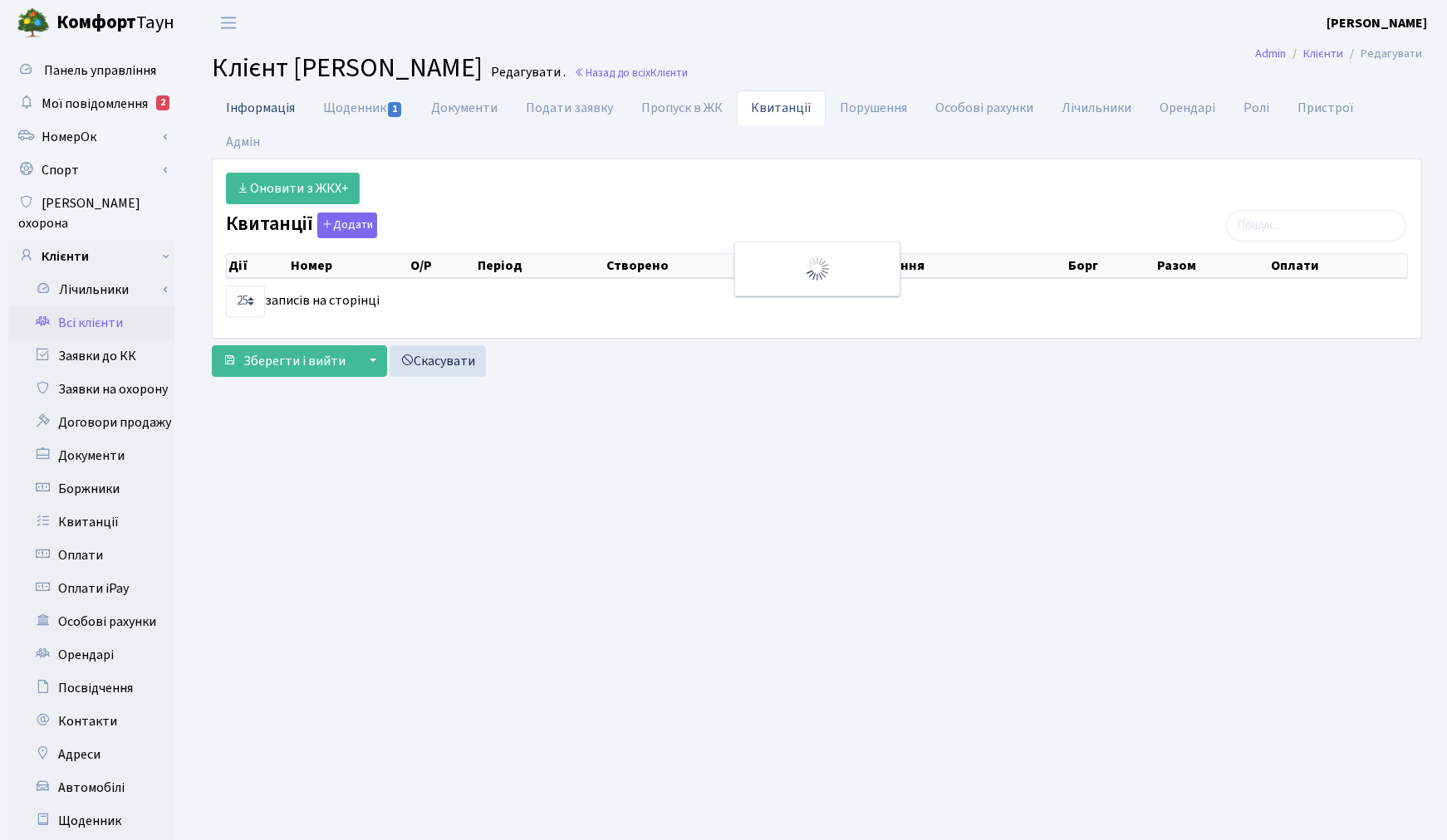
click at [247, 113] on link "Інформація" at bounding box center [260, 107] width 97 height 34
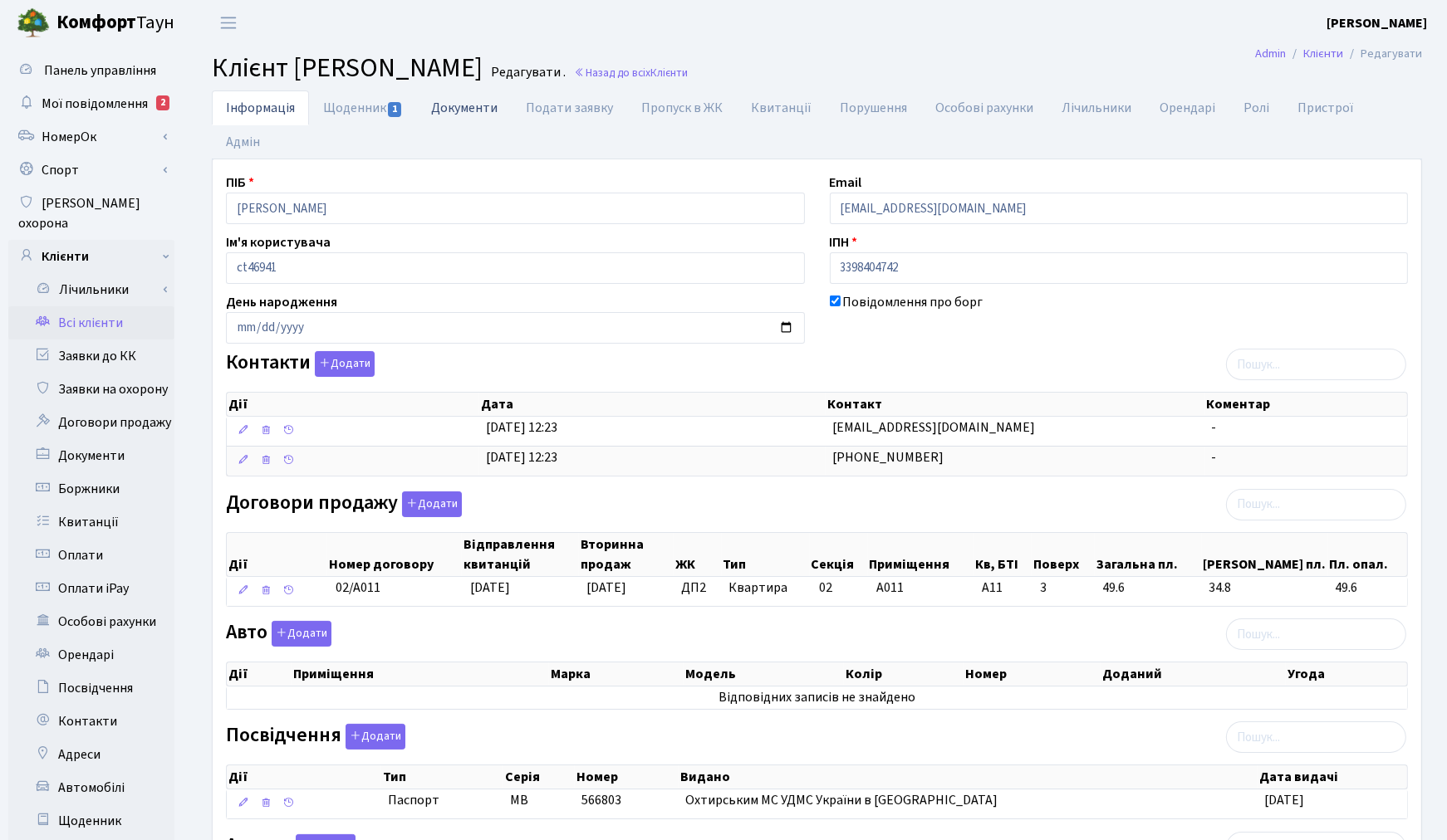
click at [458, 100] on link "Документи" at bounding box center [464, 107] width 95 height 34
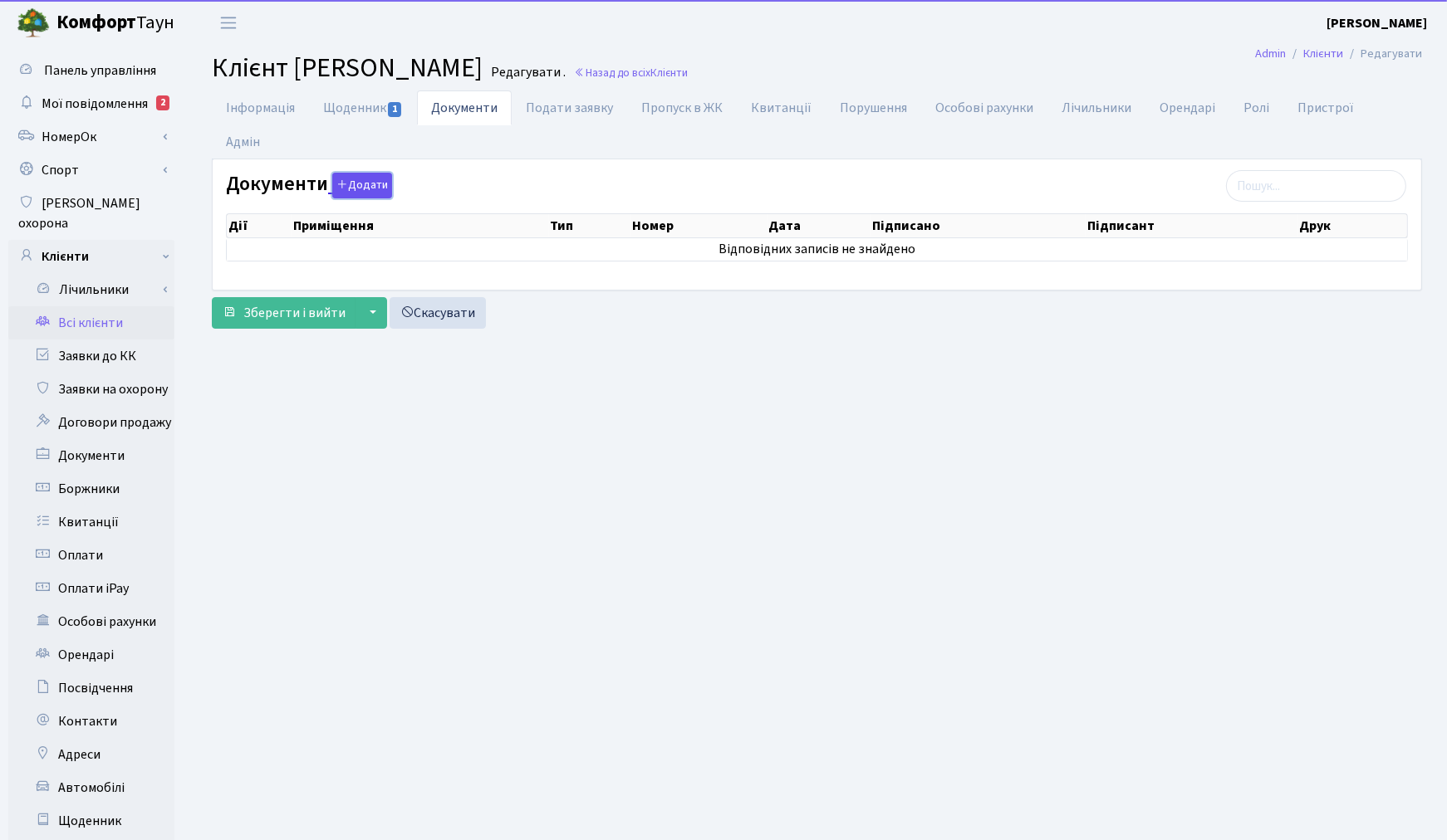
click at [368, 172] on button "Додати" at bounding box center [362, 185] width 59 height 26
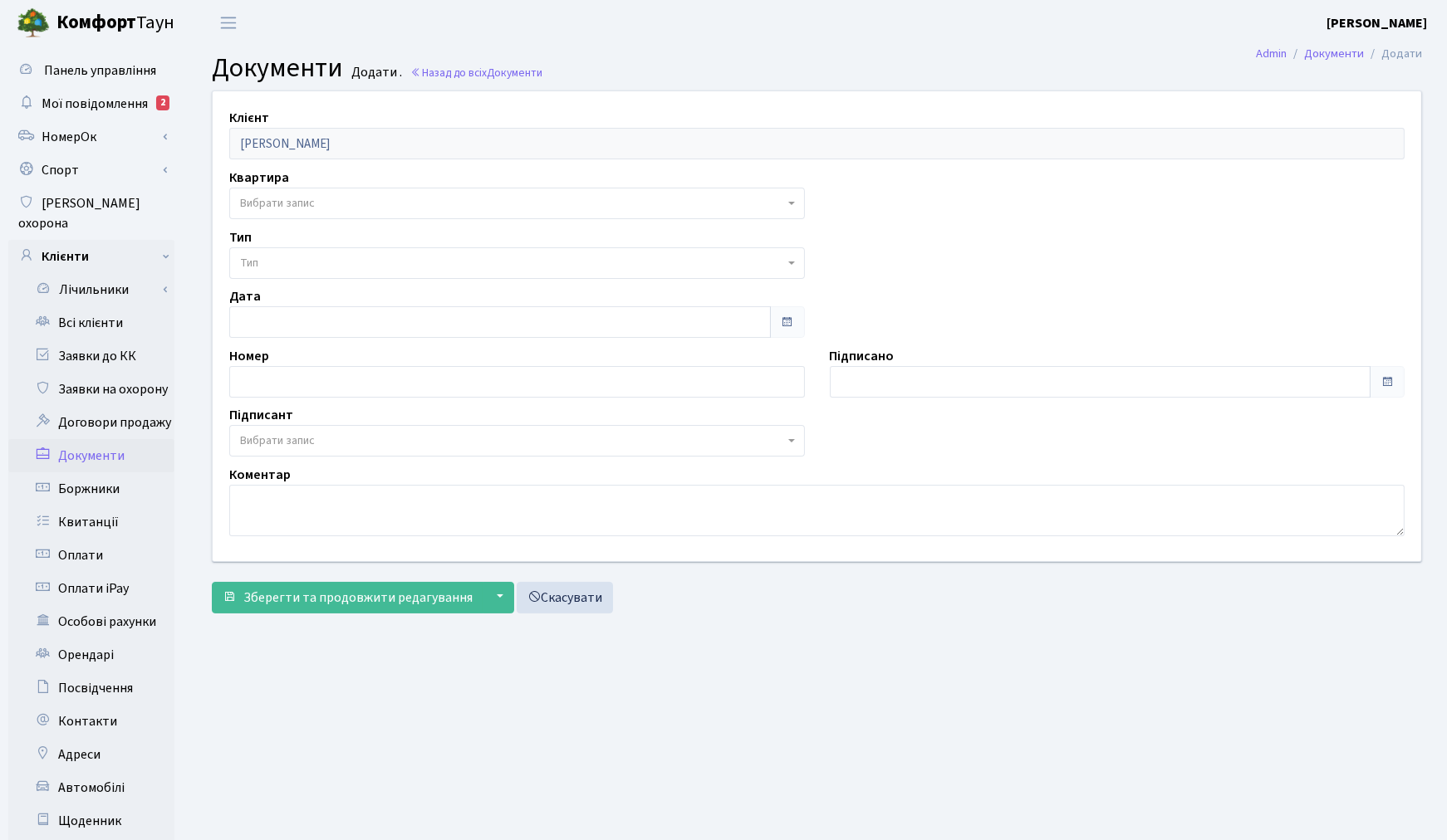
click at [338, 199] on span "Вибрати запис" at bounding box center [512, 203] width 544 height 16
select select "178631"
click at [325, 260] on span "Тип" at bounding box center [512, 262] width 544 height 16
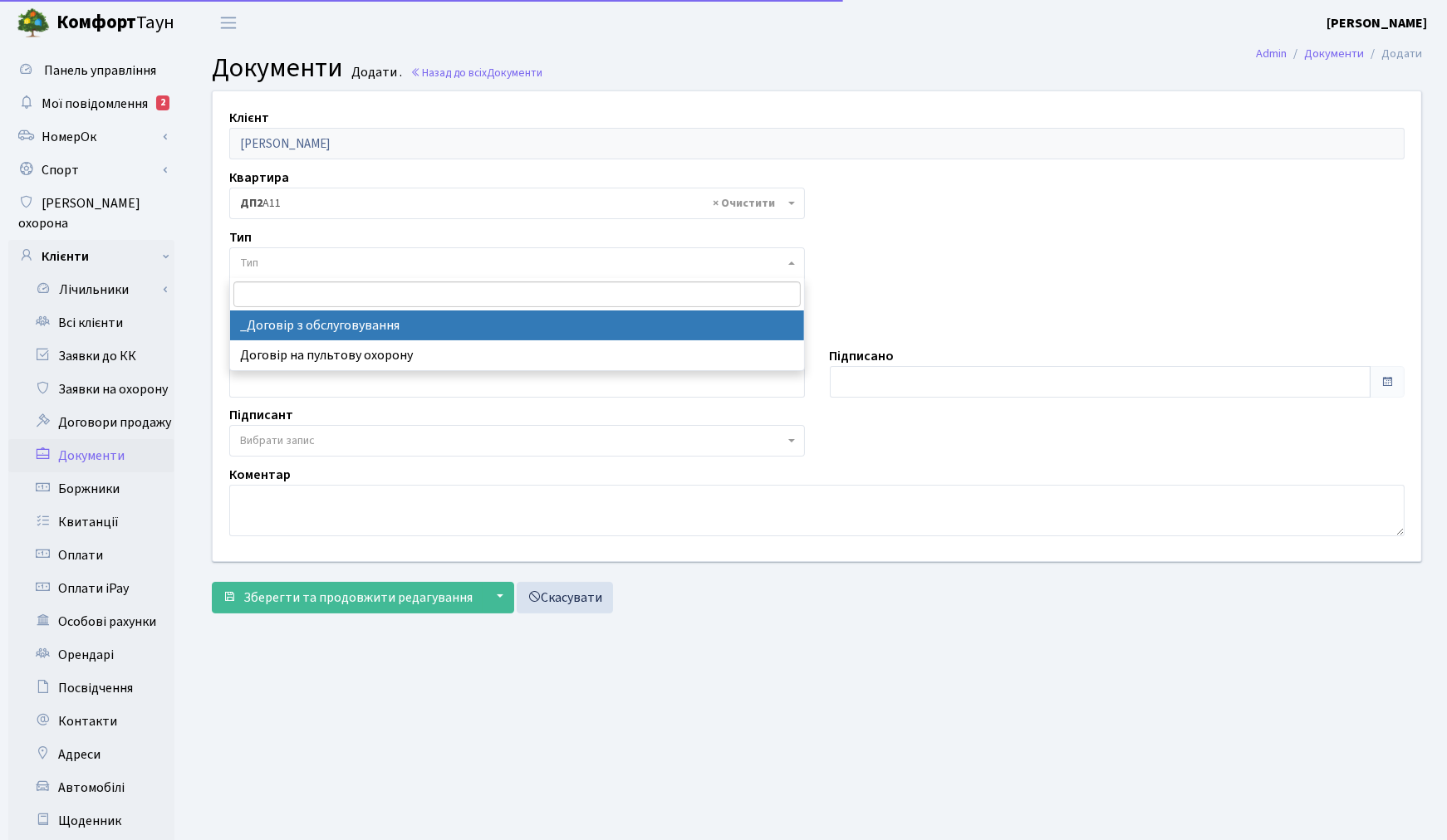
select select "289"
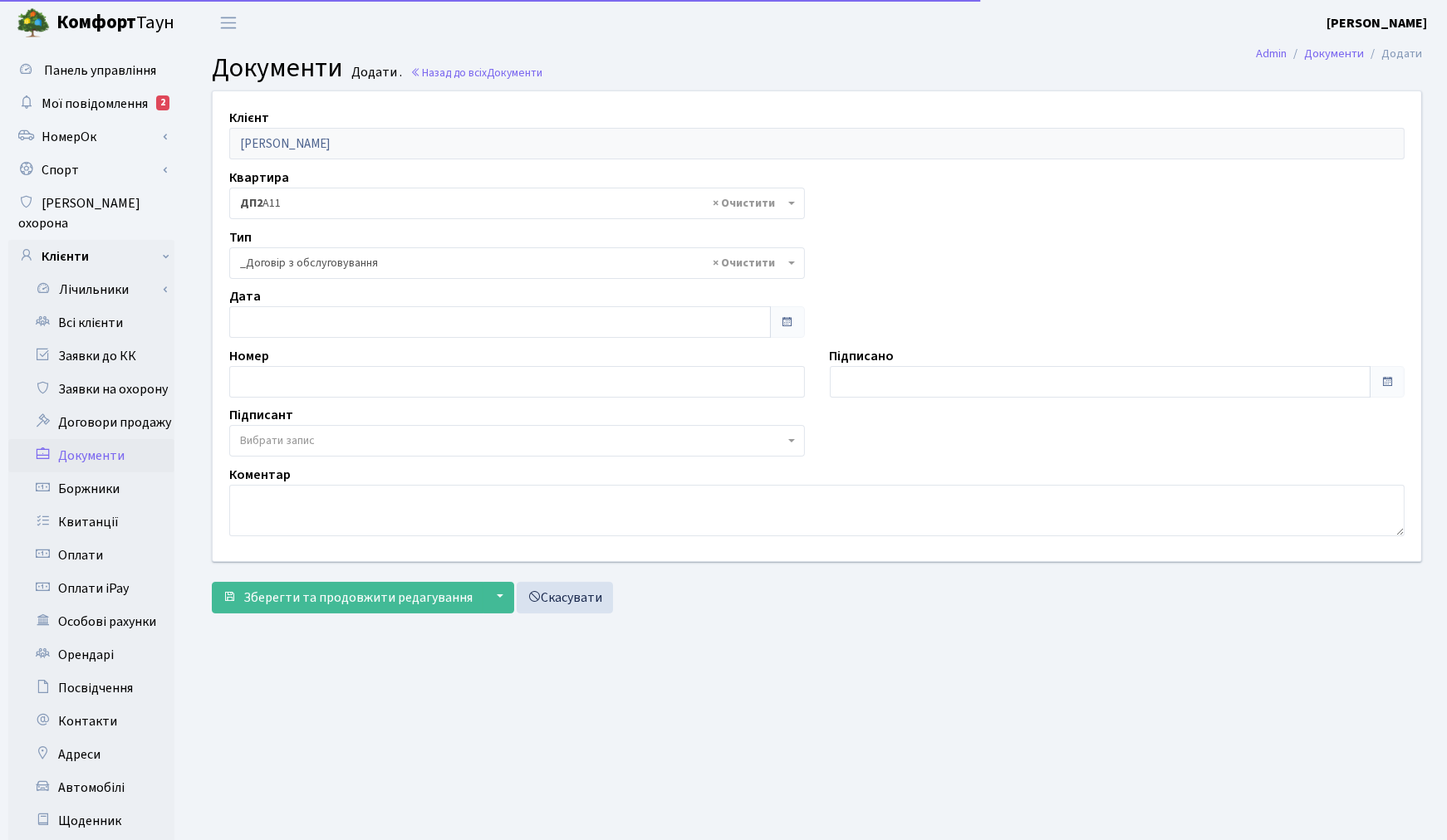
click at [286, 440] on span "Вибрати запис" at bounding box center [277, 441] width 75 height 16
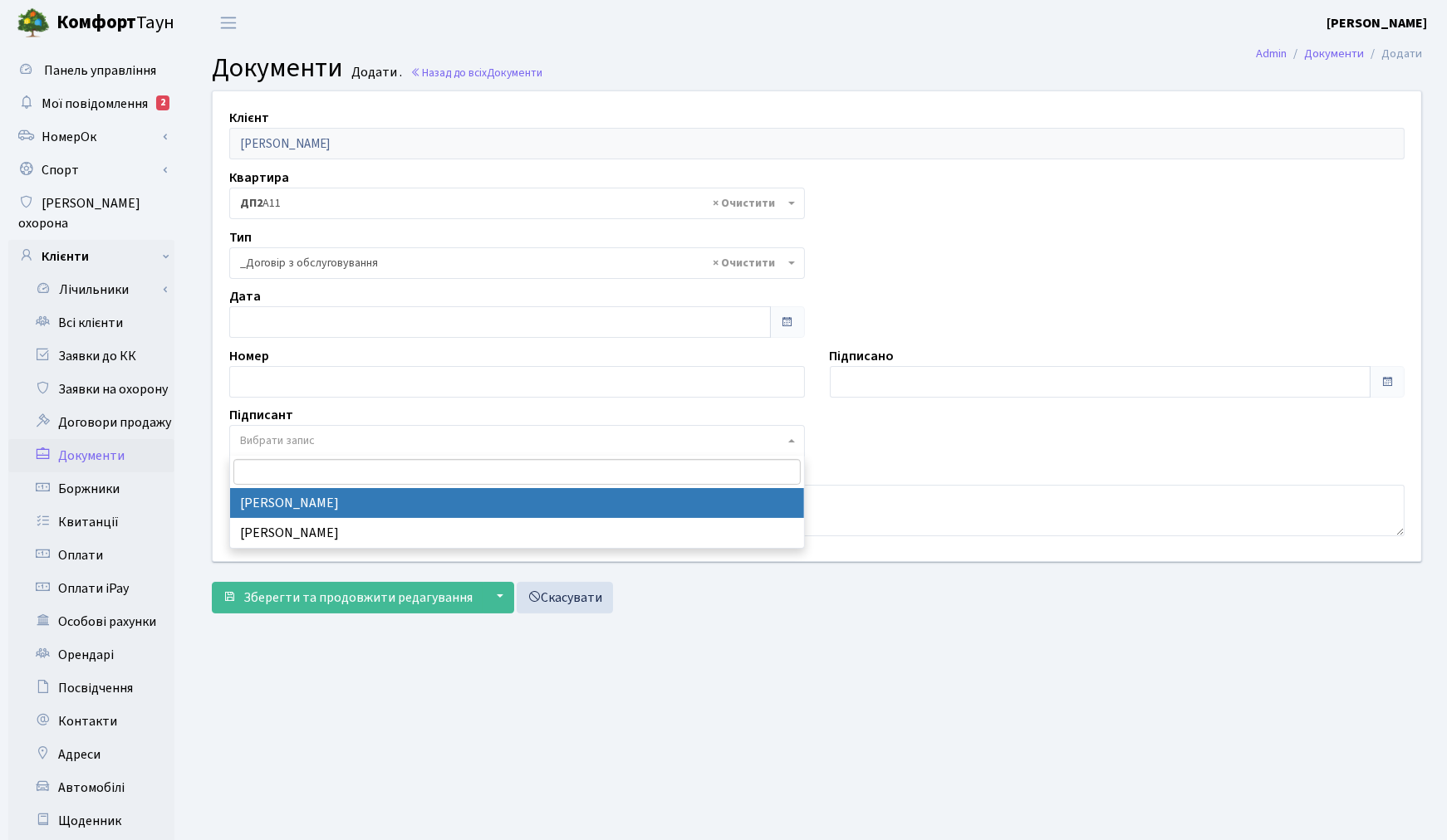
select select "74"
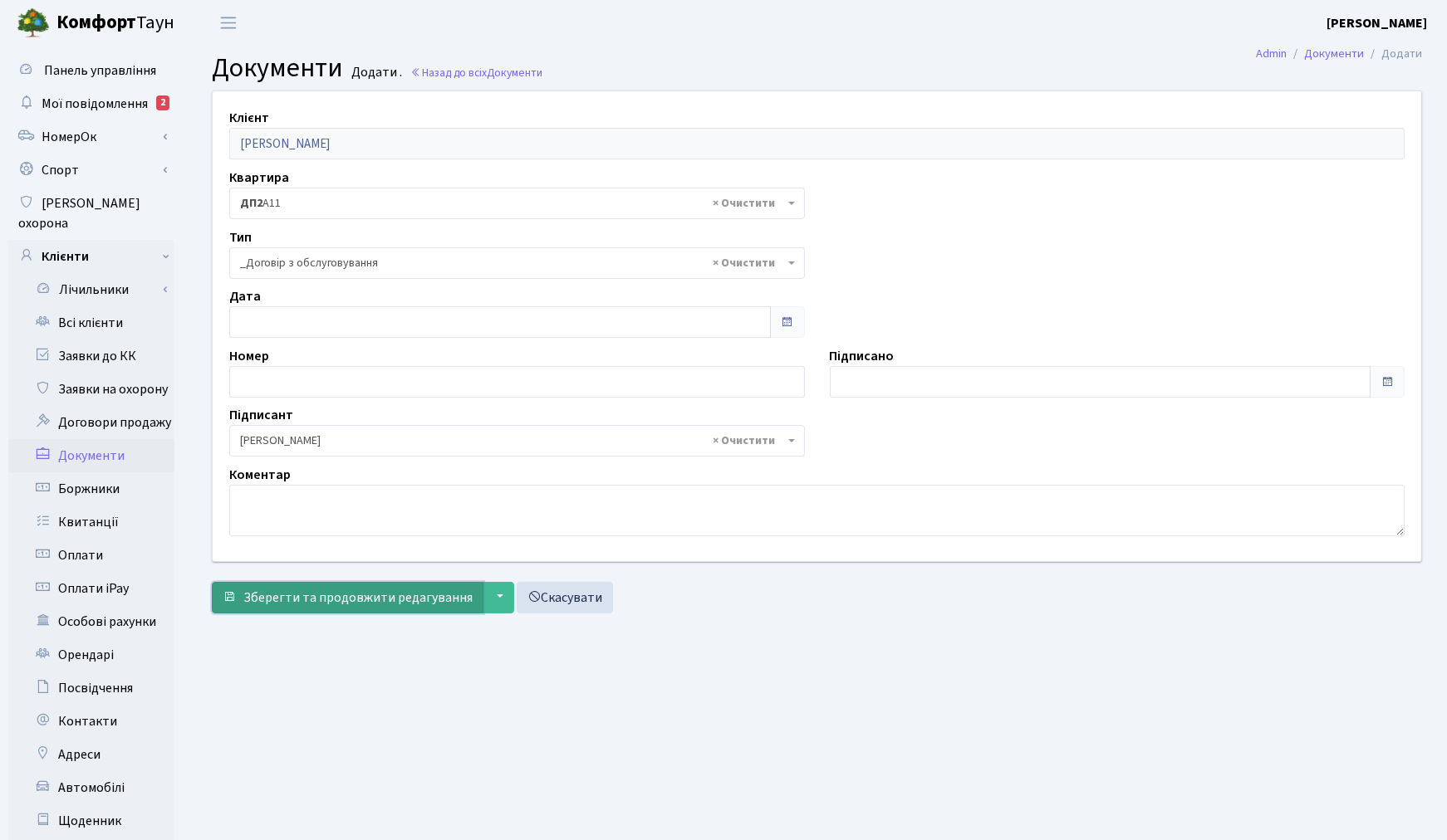
click at [318, 595] on span "Зберегти та продовжити редагування" at bounding box center [357, 597] width 229 height 18
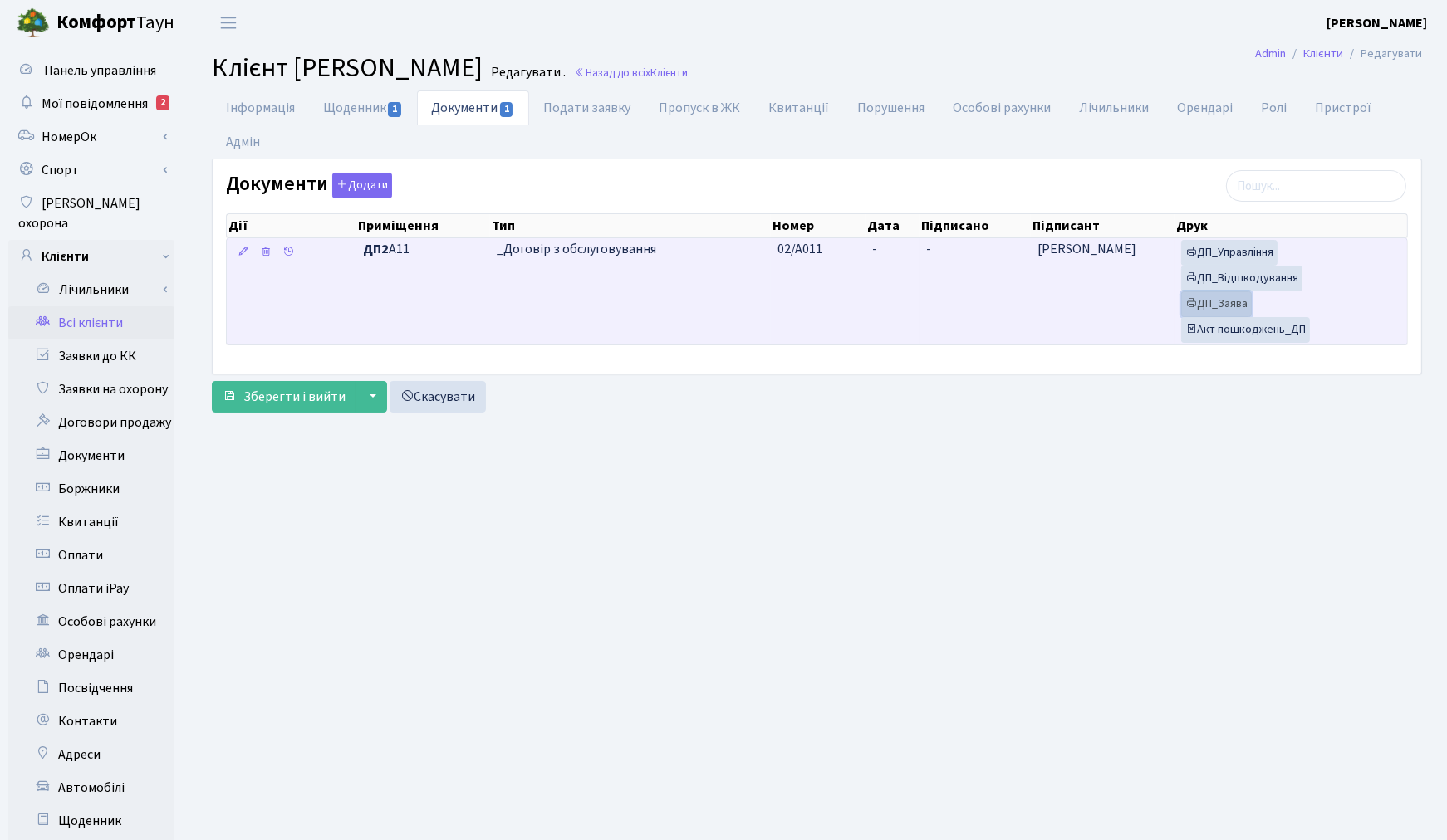
click at [1224, 302] on link "ДП_Заява" at bounding box center [1216, 304] width 71 height 26
click at [1263, 284] on link "ДП_Відшкодування" at bounding box center [1241, 278] width 122 height 26
click at [1226, 255] on link "ДП_Управління" at bounding box center [1229, 252] width 97 height 26
